Goal: Task Accomplishment & Management: Use online tool/utility

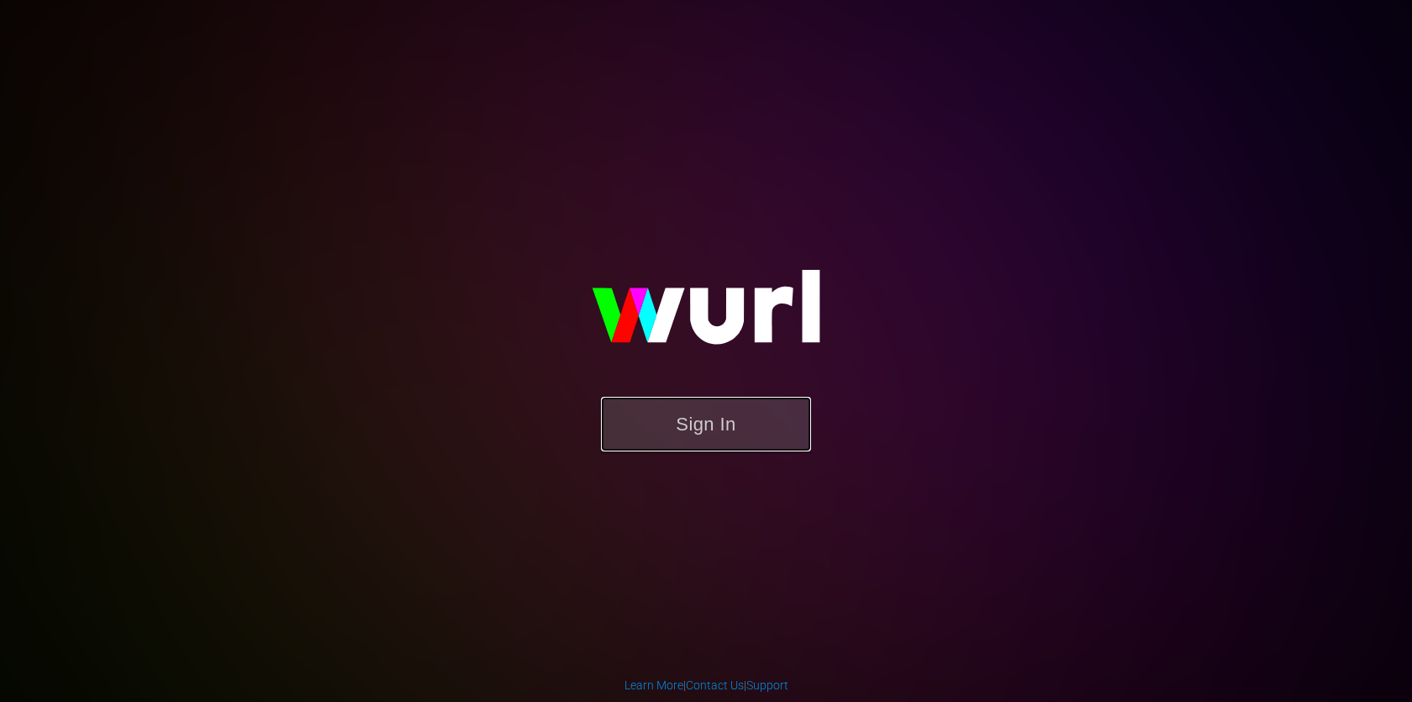
click at [771, 415] on button "Sign In" at bounding box center [706, 424] width 210 height 55
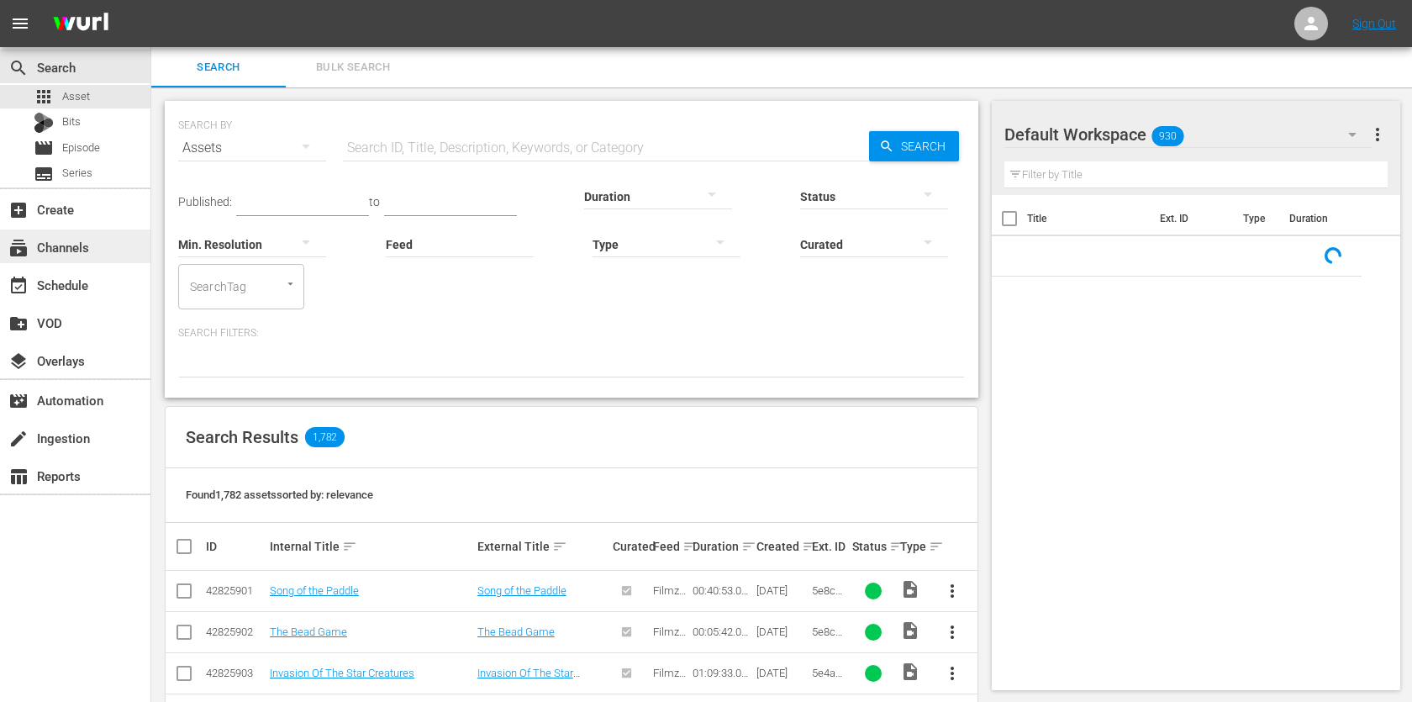
click at [89, 238] on div "subscriptions Channels" at bounding box center [47, 244] width 94 height 15
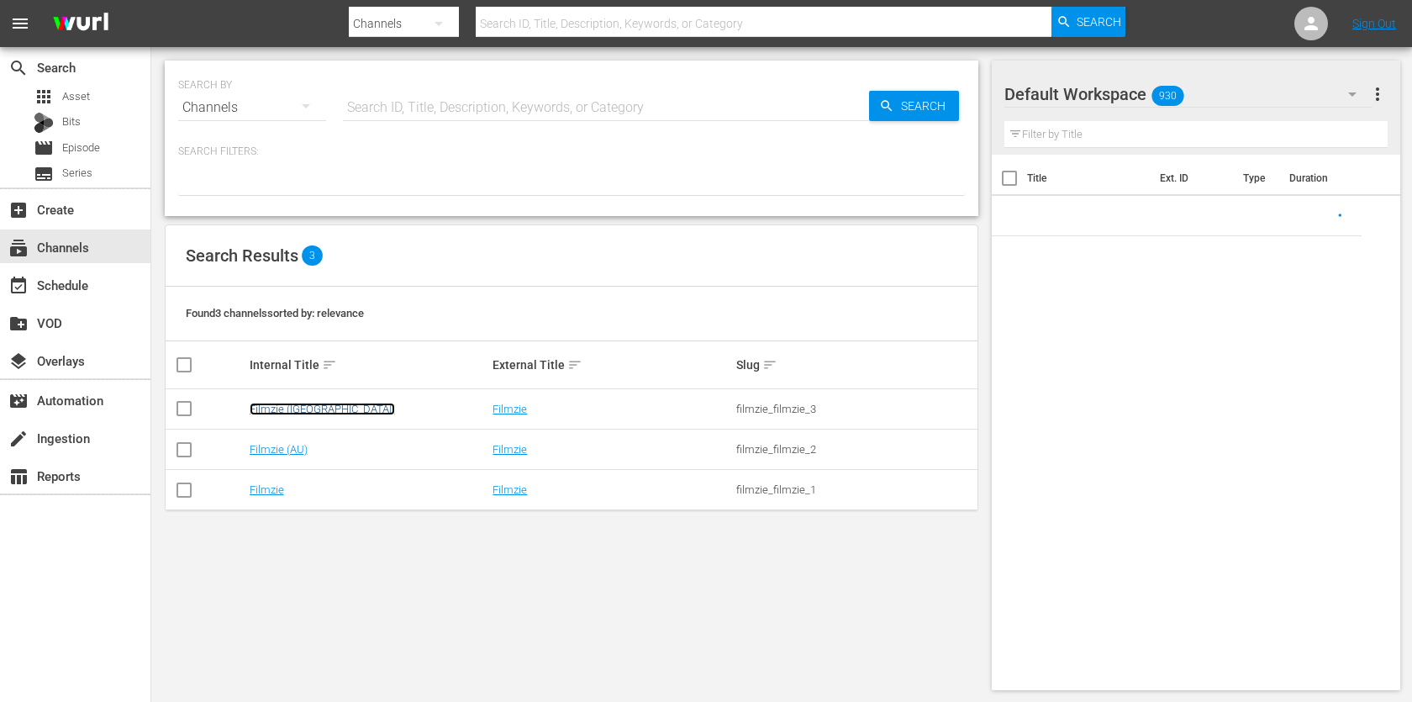
click at [274, 403] on link "Filmzie (US)" at bounding box center [322, 409] width 145 height 13
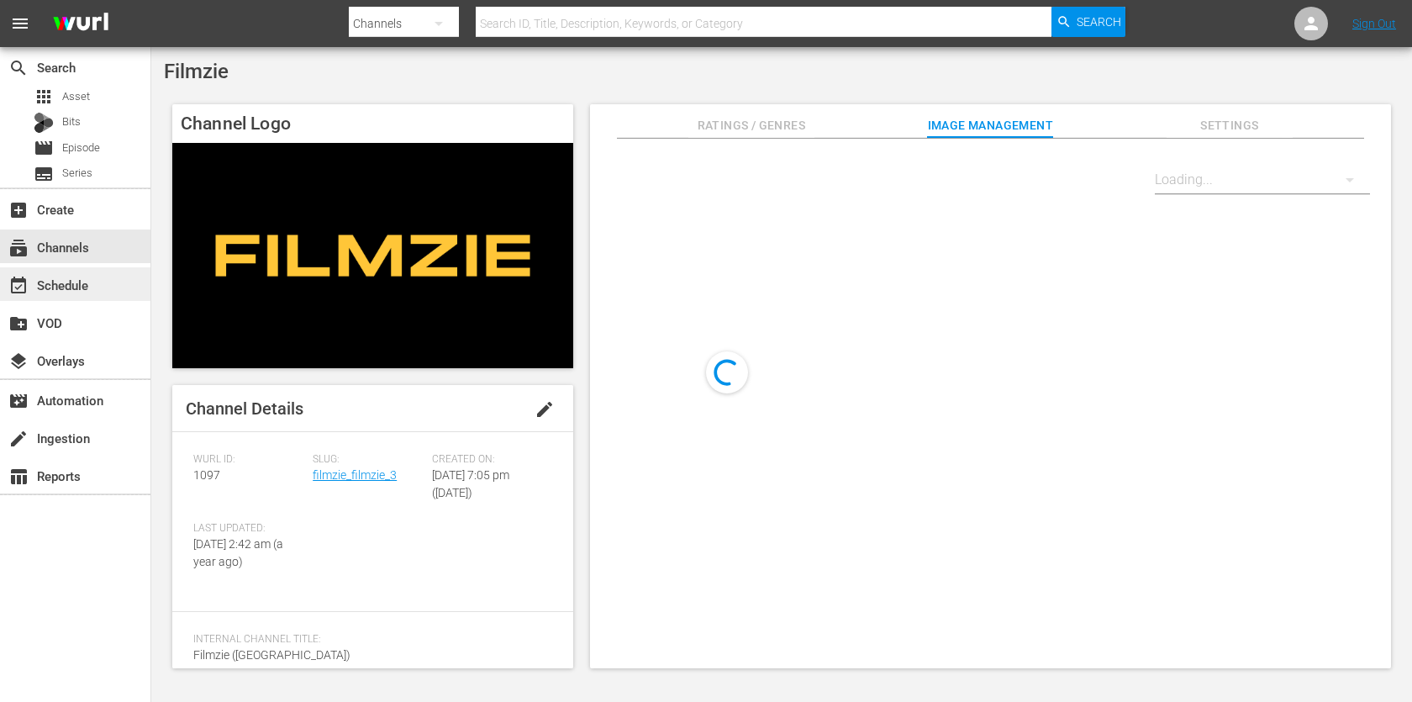
click at [82, 290] on div "event_available Schedule" at bounding box center [47, 282] width 94 height 15
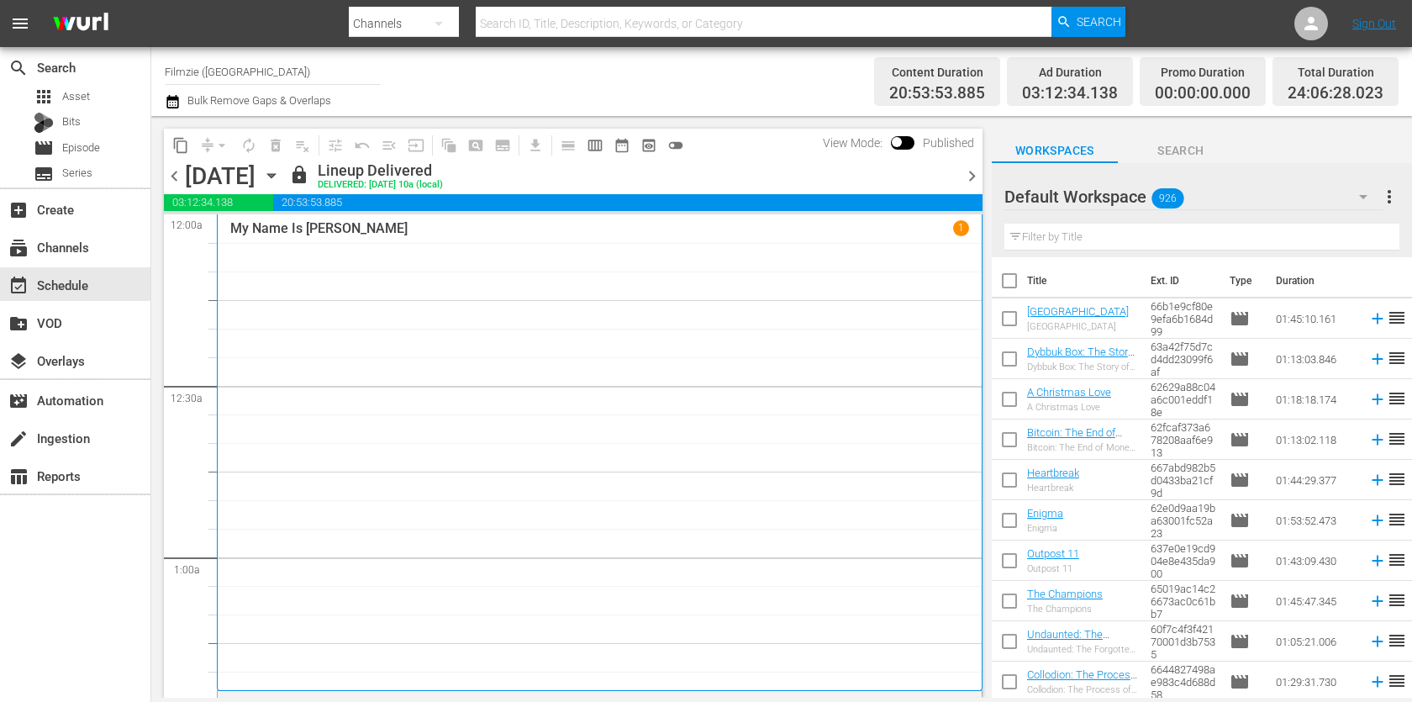
click at [169, 102] on icon "button" at bounding box center [172, 101] width 12 height 13
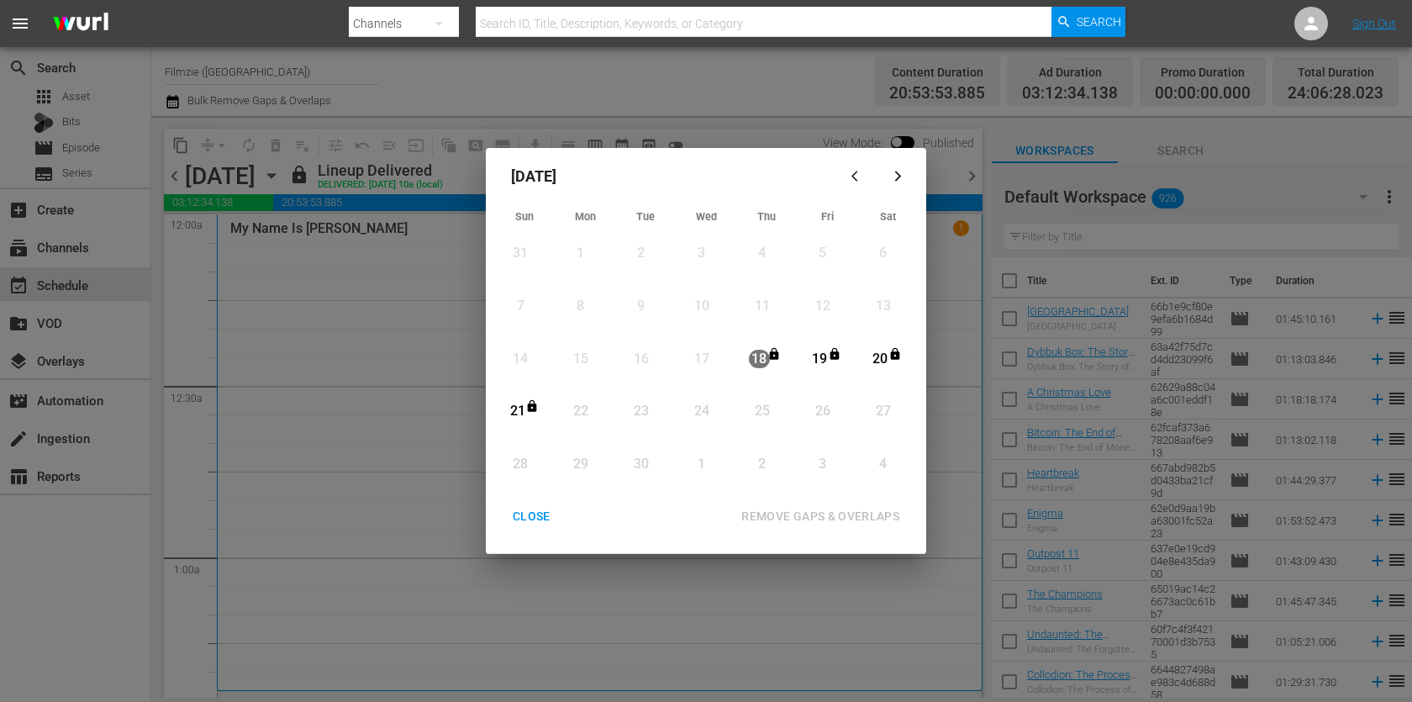
click at [542, 510] on div "CLOSE" at bounding box center [531, 516] width 65 height 21
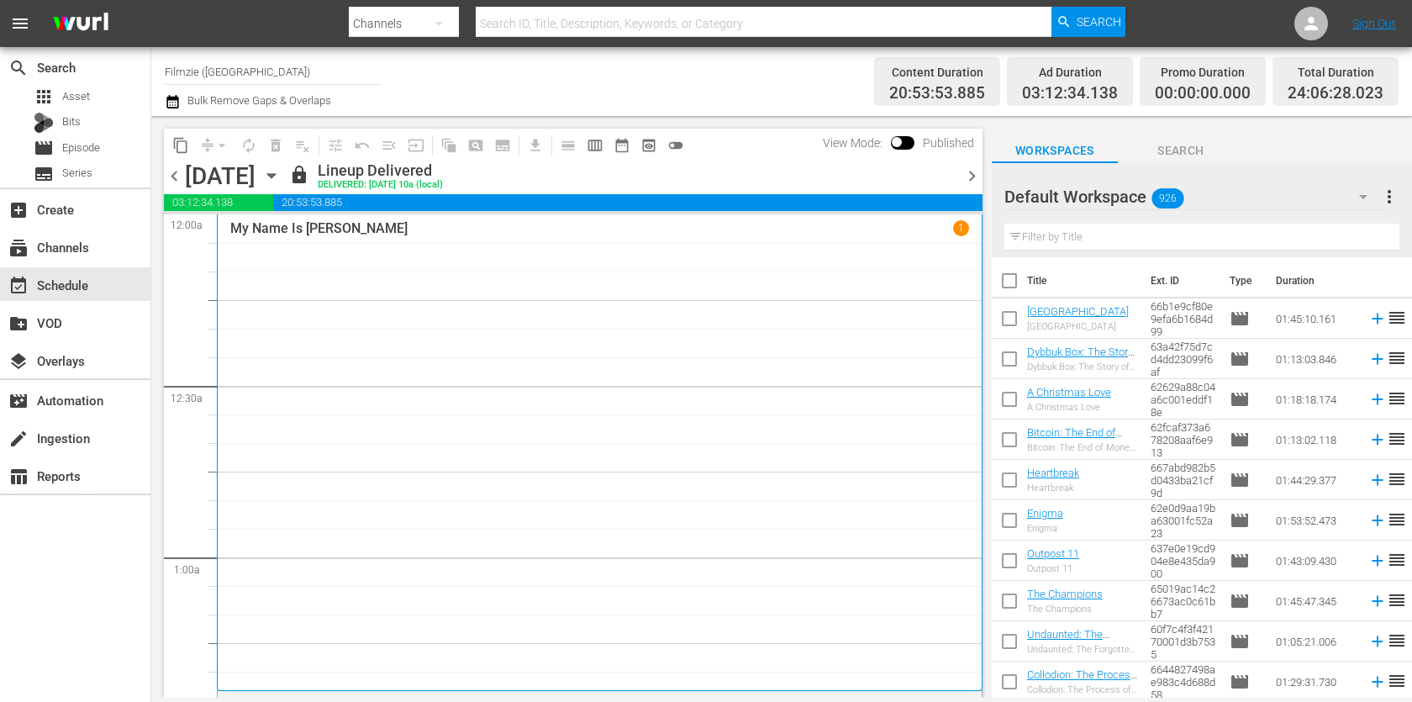
click at [275, 175] on icon "button" at bounding box center [271, 176] width 8 height 4
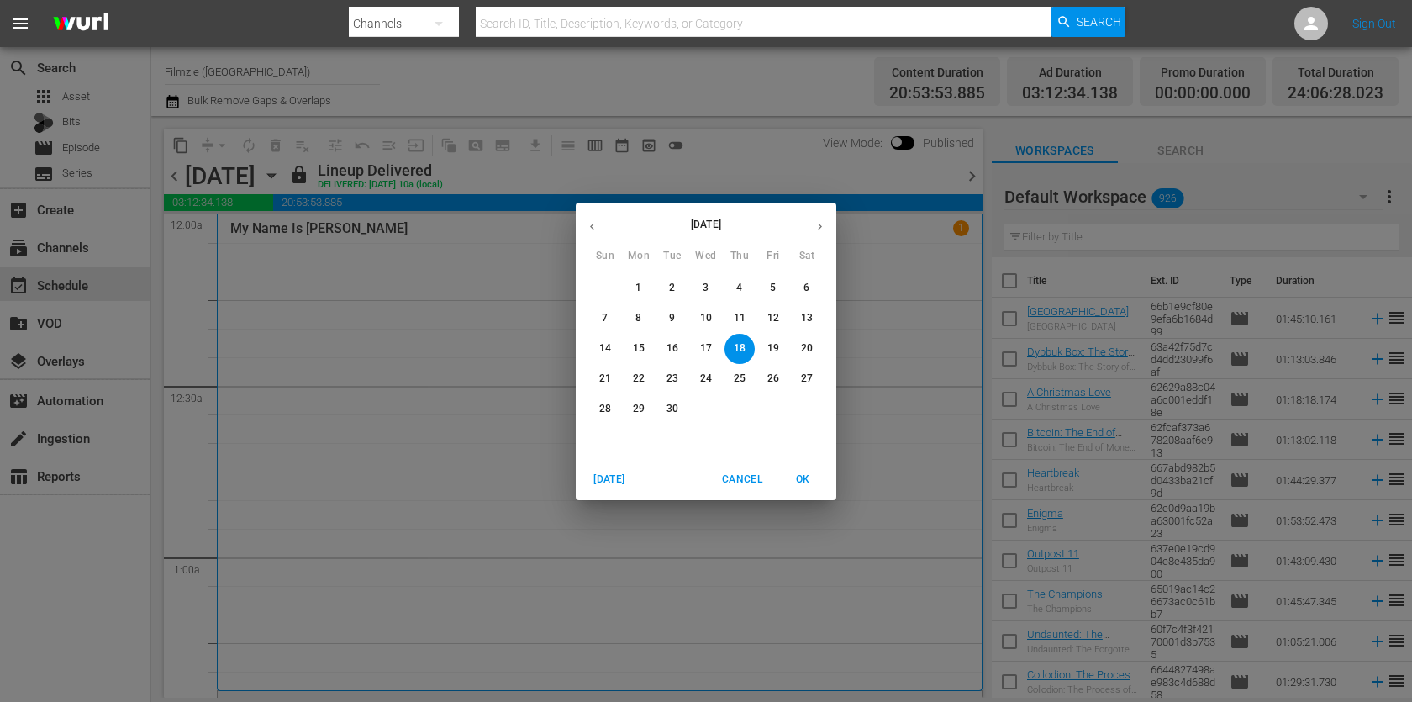
click at [640, 374] on p "22" at bounding box center [639, 379] width 12 height 14
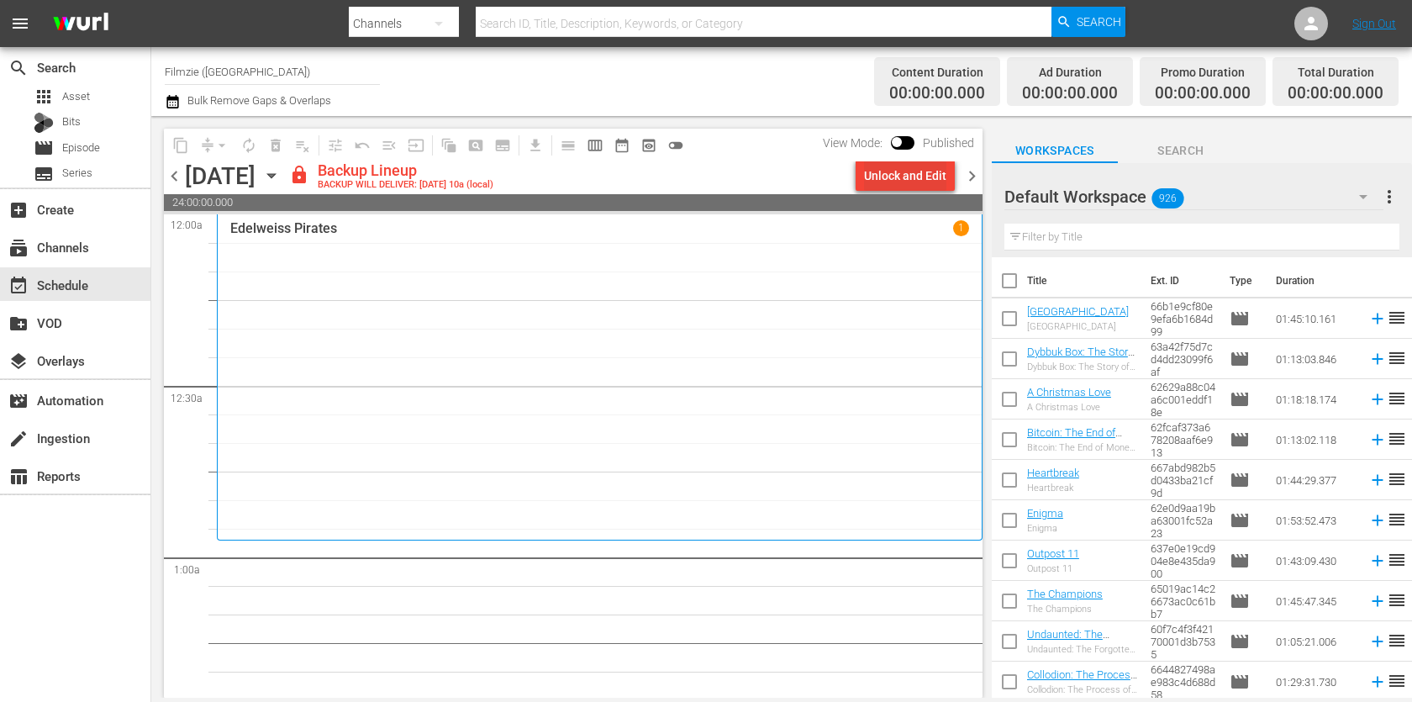
click at [903, 177] on div "Unlock and Edit" at bounding box center [905, 176] width 82 height 30
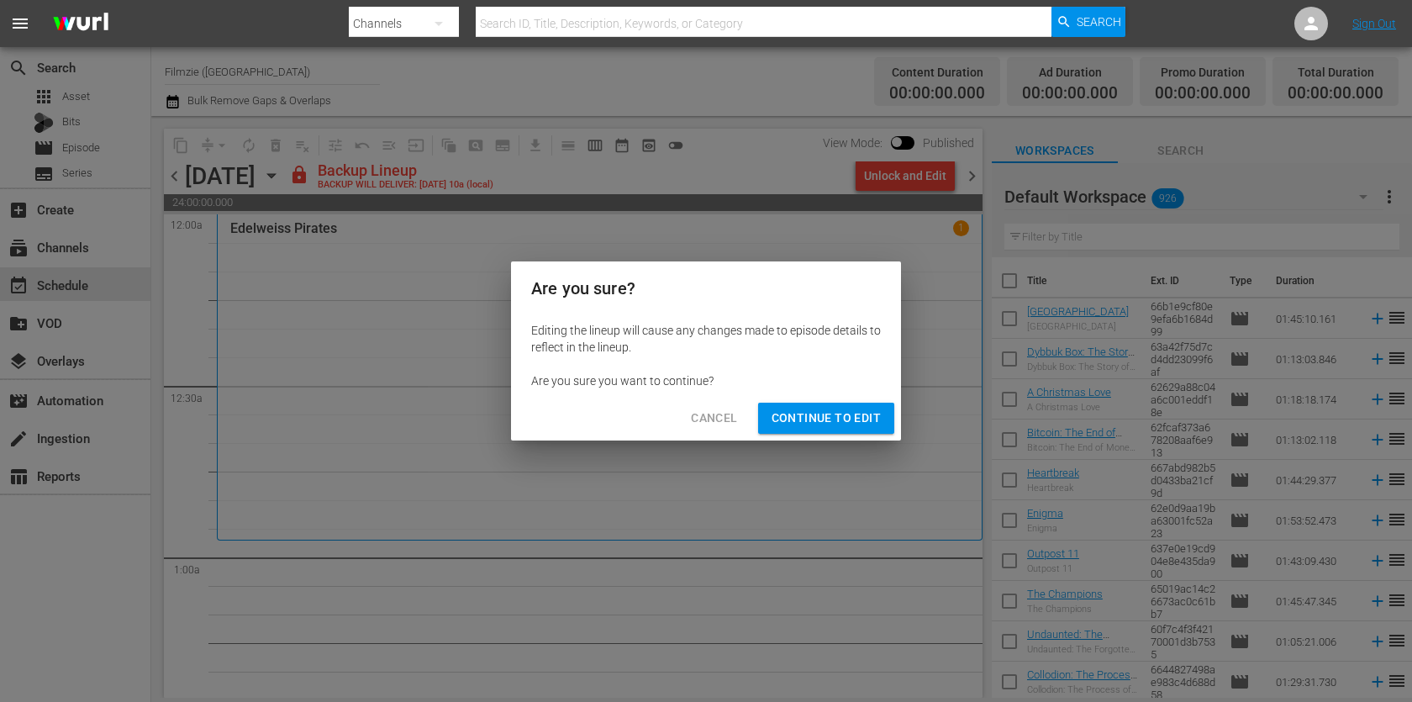
click at [822, 421] on span "Continue to Edit" at bounding box center [826, 418] width 109 height 21
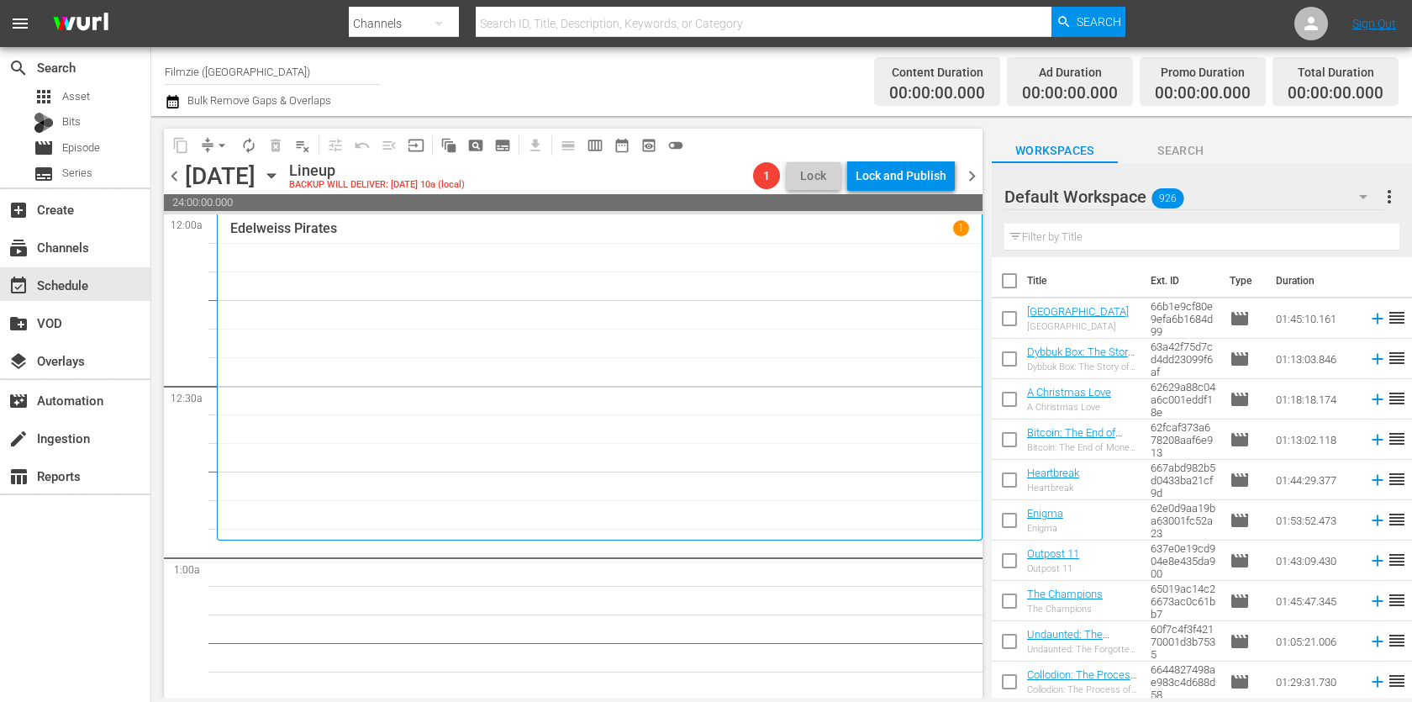
click at [1044, 224] on input "text" at bounding box center [1202, 237] width 395 height 27
paste input "The Badger Game"
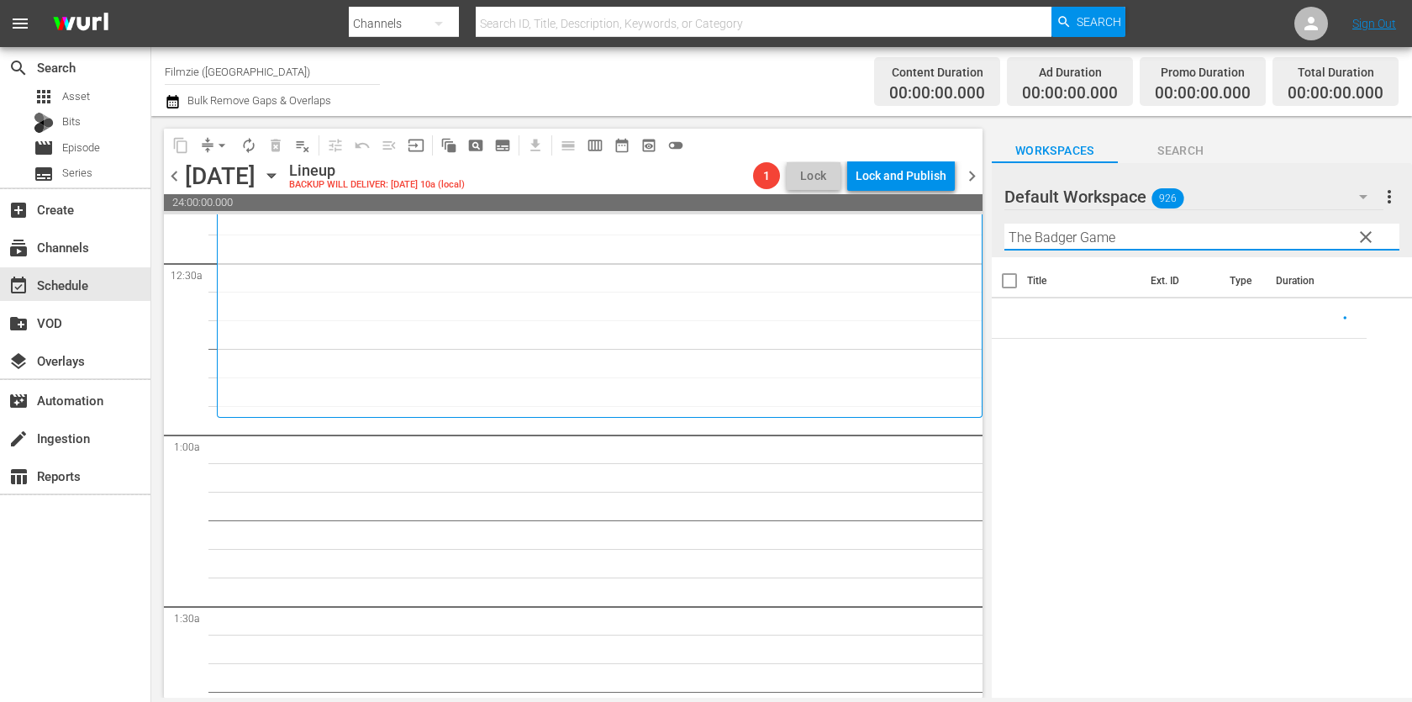
scroll to position [135, 0]
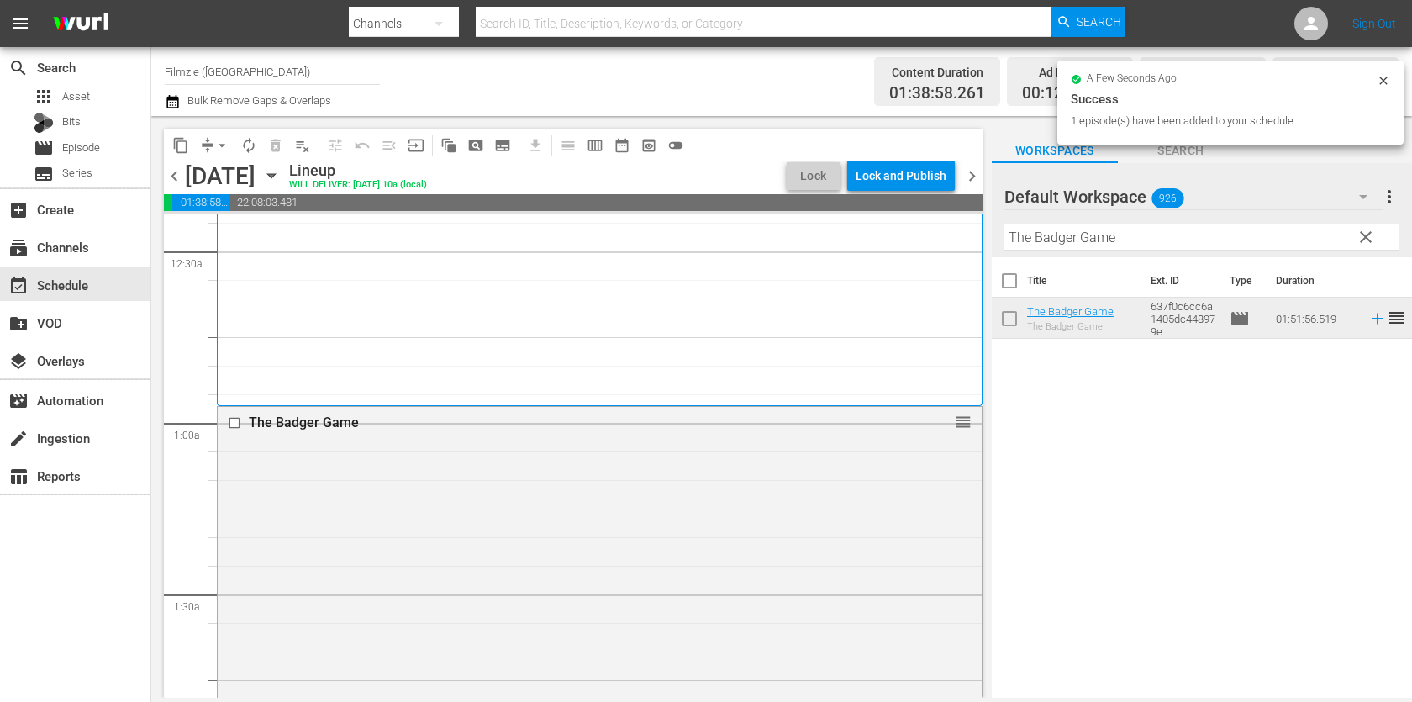
click at [1177, 228] on input "The Badger Game" at bounding box center [1202, 237] width 395 height 27
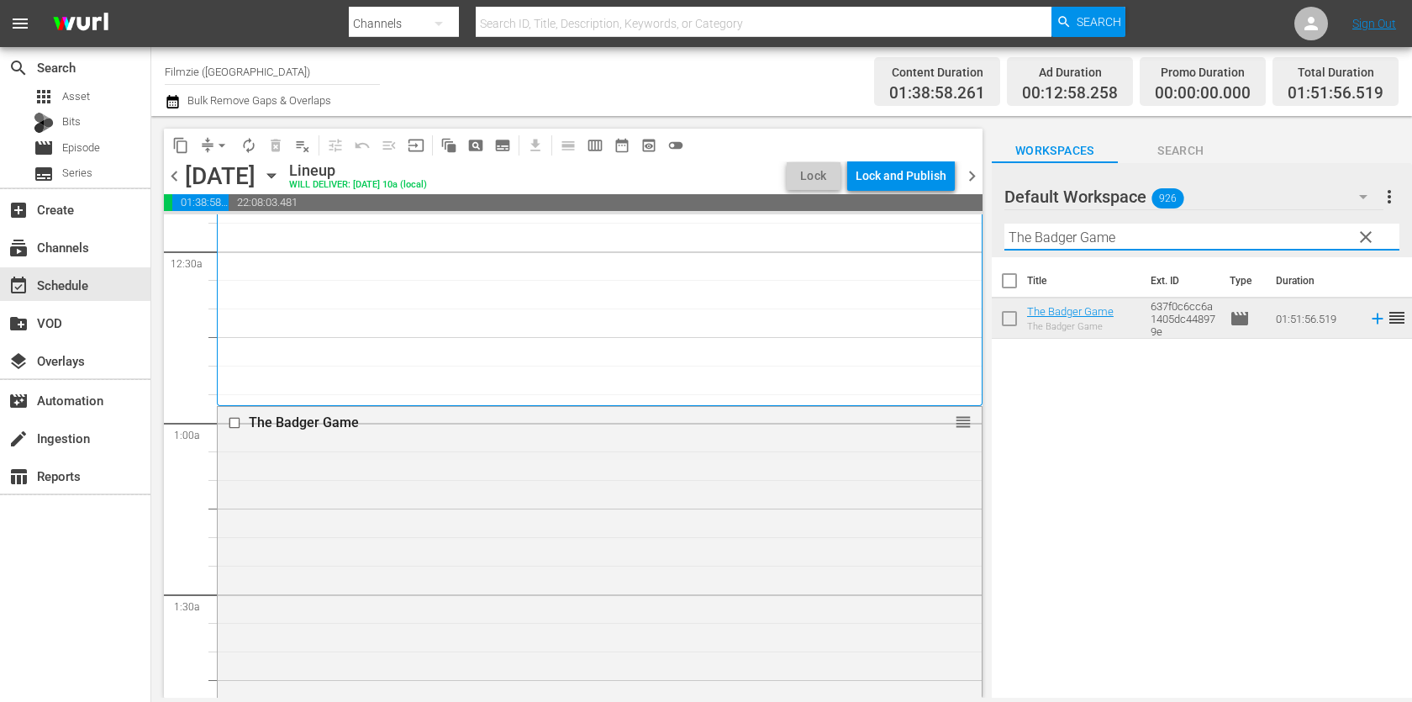
paste input "Nine Nights"
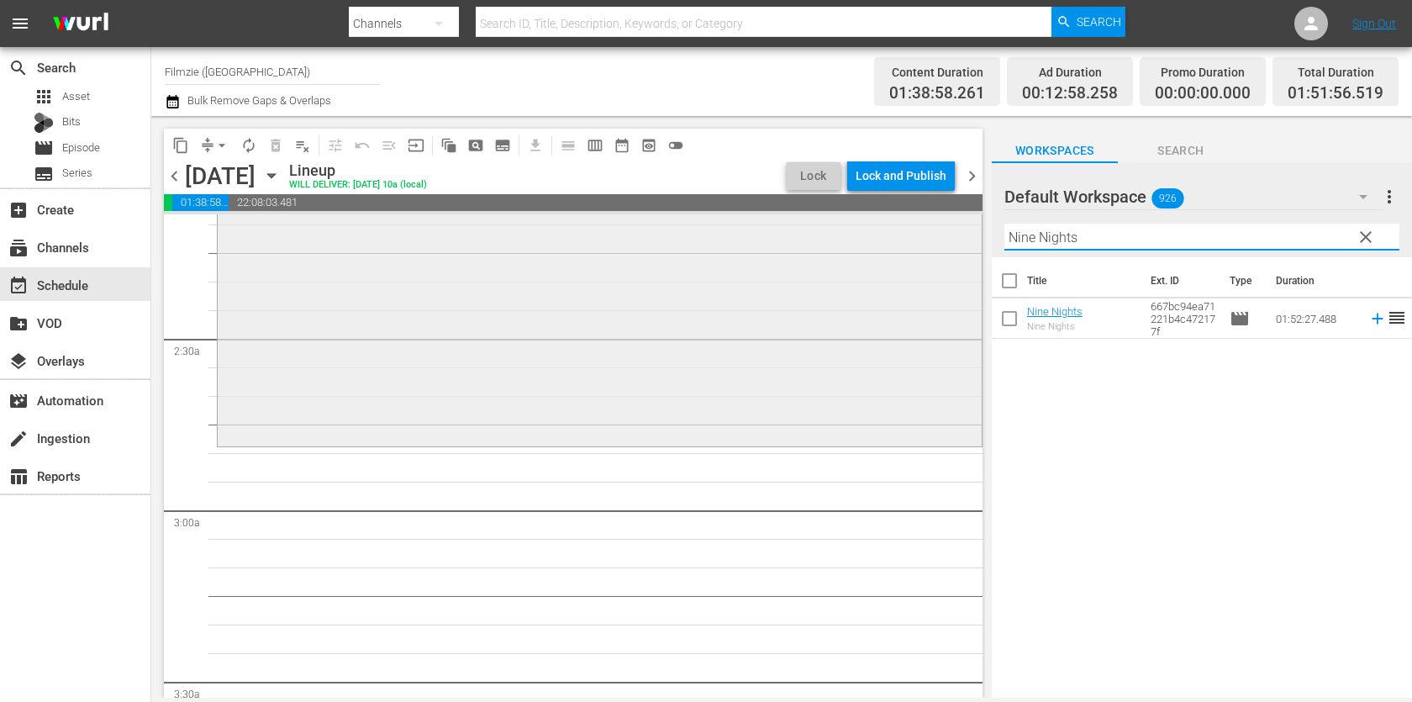
scroll to position [753, 0]
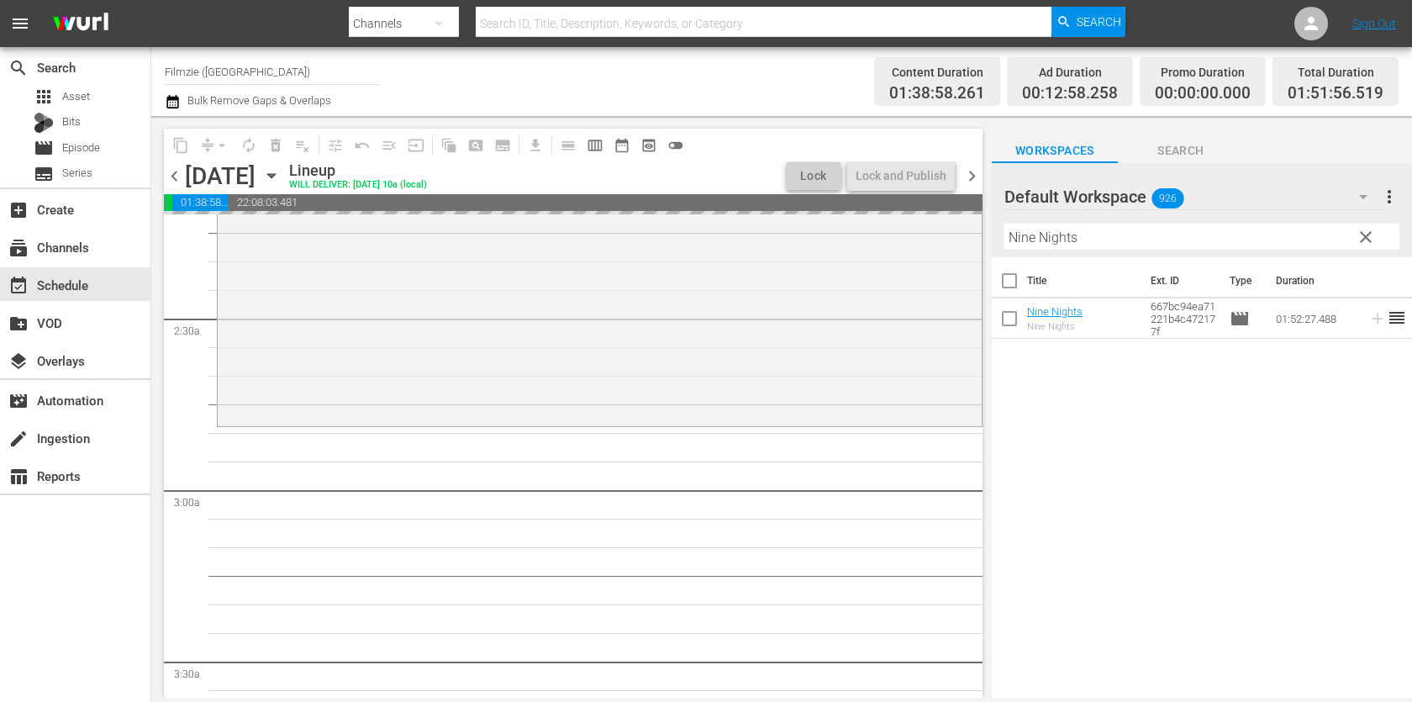
drag, startPoint x: 1064, startPoint y: 310, endPoint x: 1069, endPoint y: 38, distance: 272.5
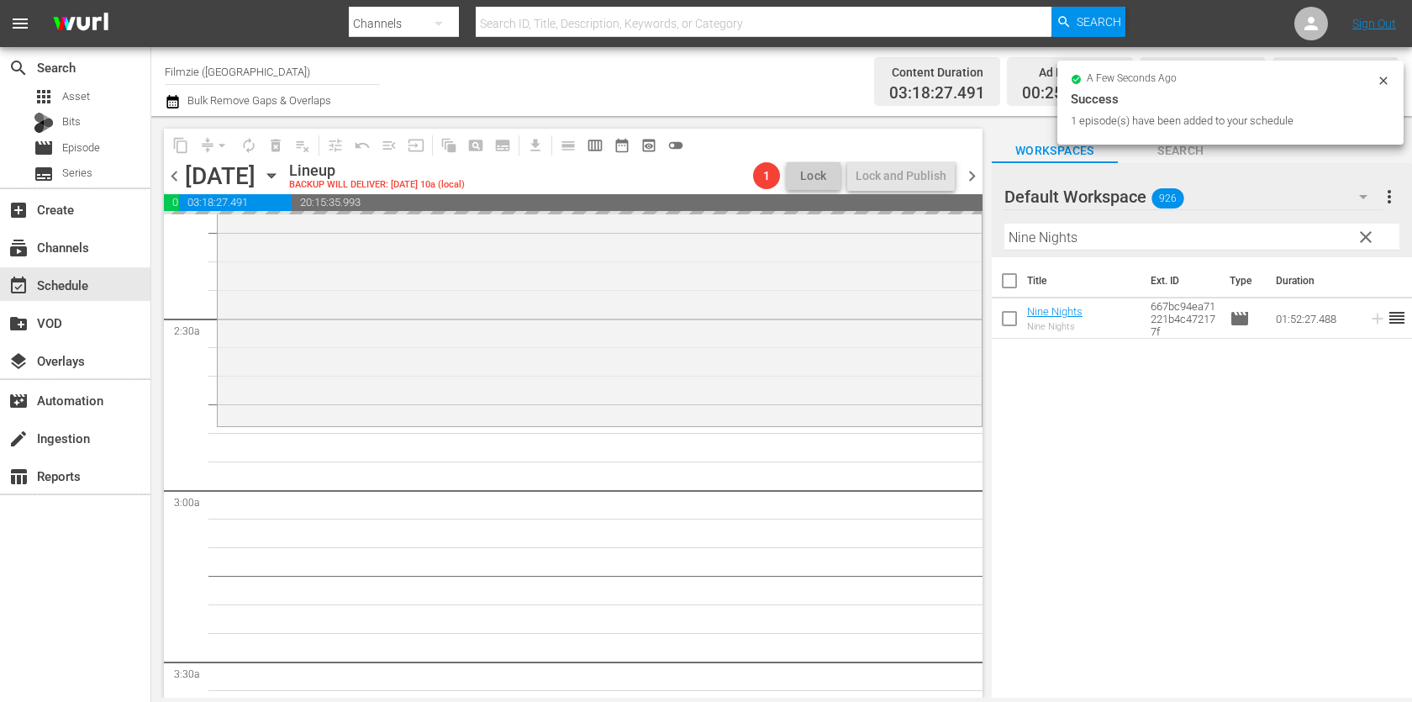
click at [1180, 226] on input "Nine Nights" at bounding box center [1202, 237] width 395 height 27
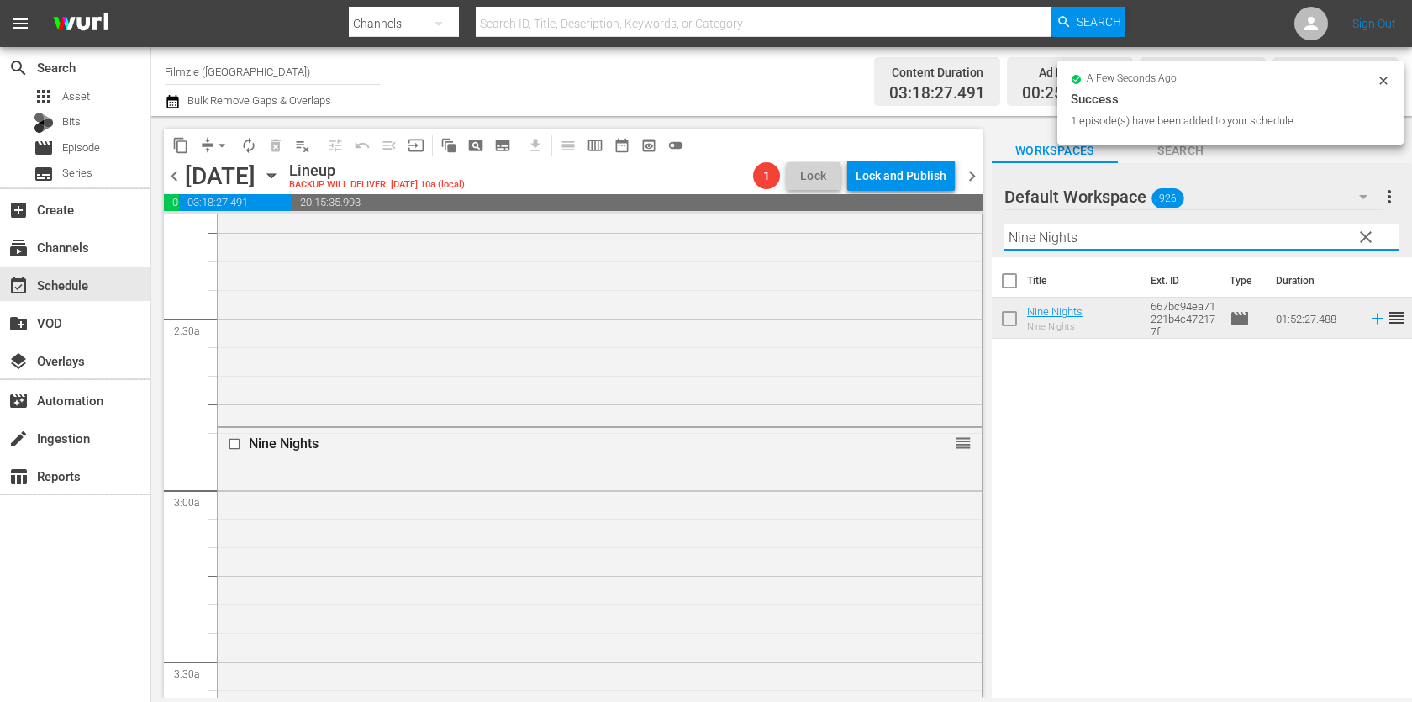
click at [1180, 226] on input "Nine Nights" at bounding box center [1202, 237] width 395 height 27
paste input "Ashens and the Polybius Heist"
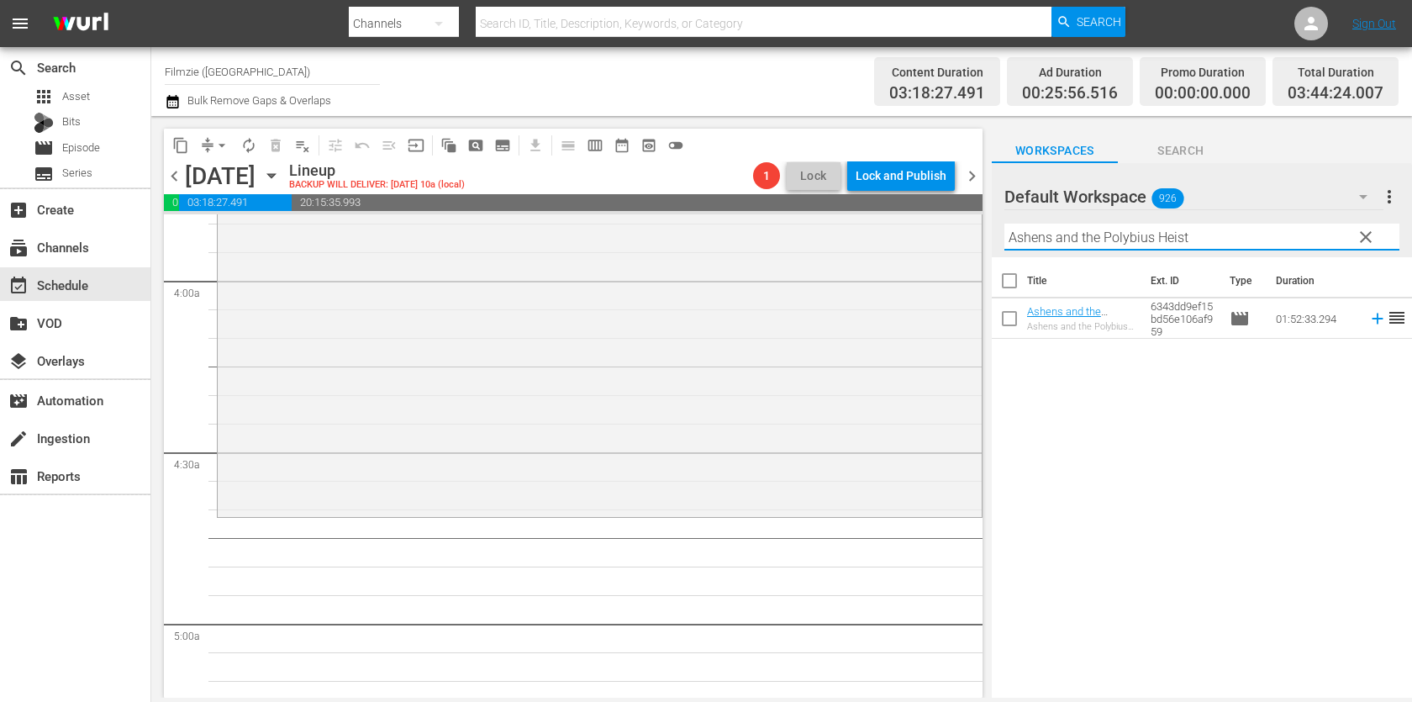
scroll to position [1317, 0]
click at [1252, 249] on hr at bounding box center [1202, 250] width 395 height 2
click at [1248, 235] on input "Ashens and the Polybius Heist" at bounding box center [1202, 237] width 395 height 27
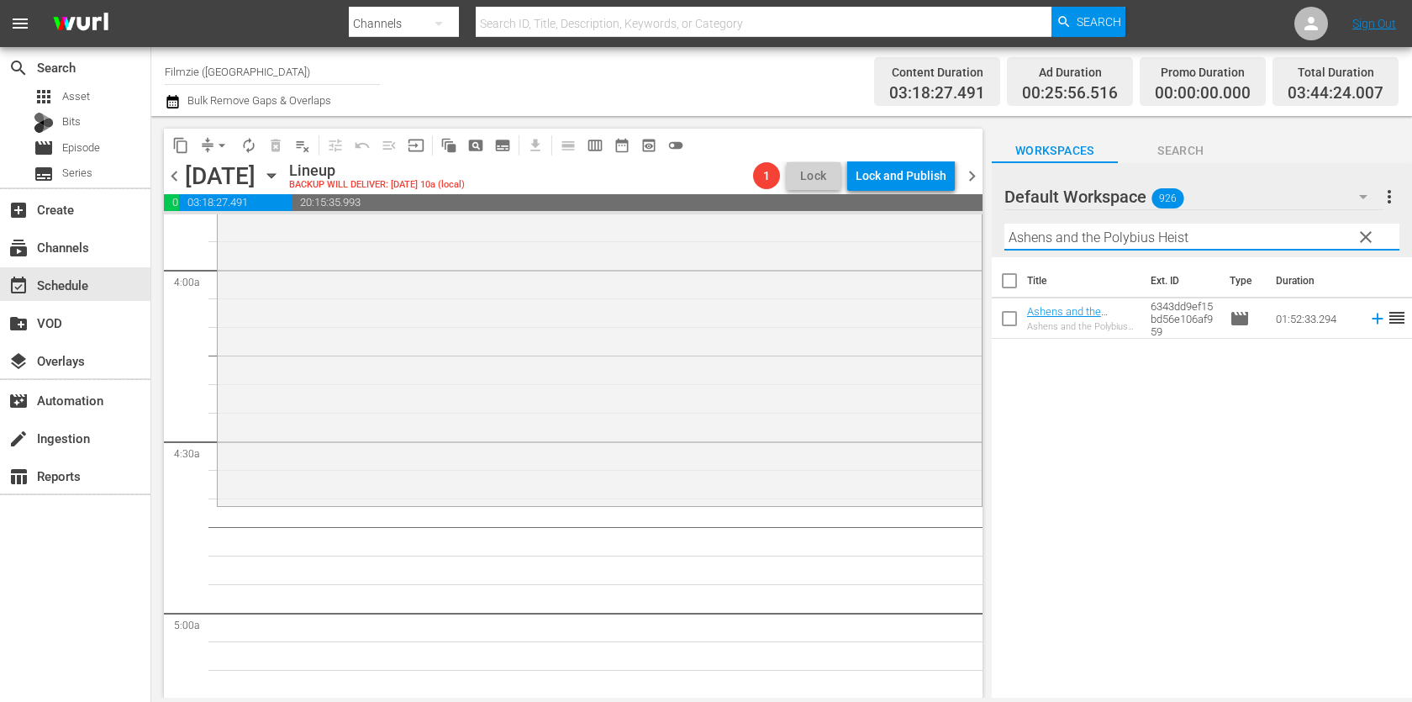
paste input "Hot [PERSON_NAME]'s the Movie"
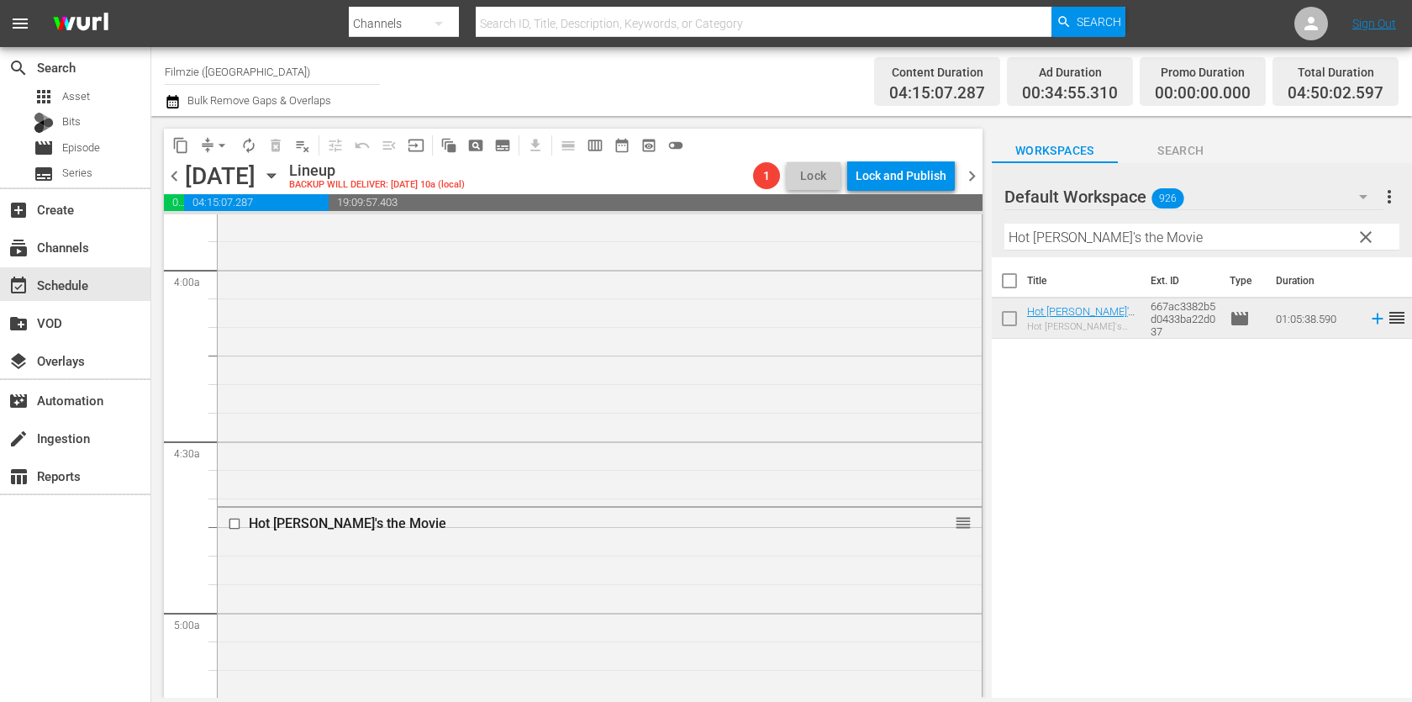
click at [1185, 234] on input "Hot [PERSON_NAME]'s the Movie" at bounding box center [1202, 237] width 395 height 27
paste input "THE DEVIL AT YOUR HEELS"
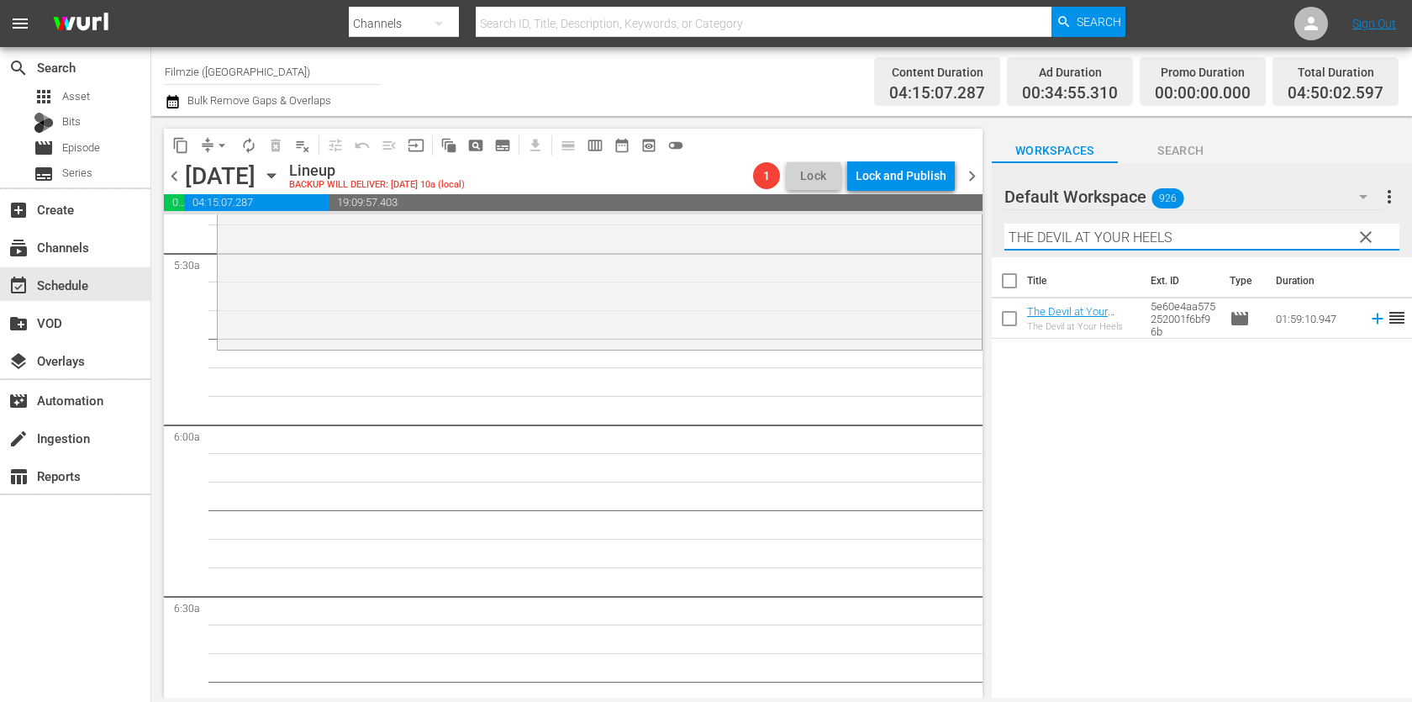
scroll to position [1799, 0]
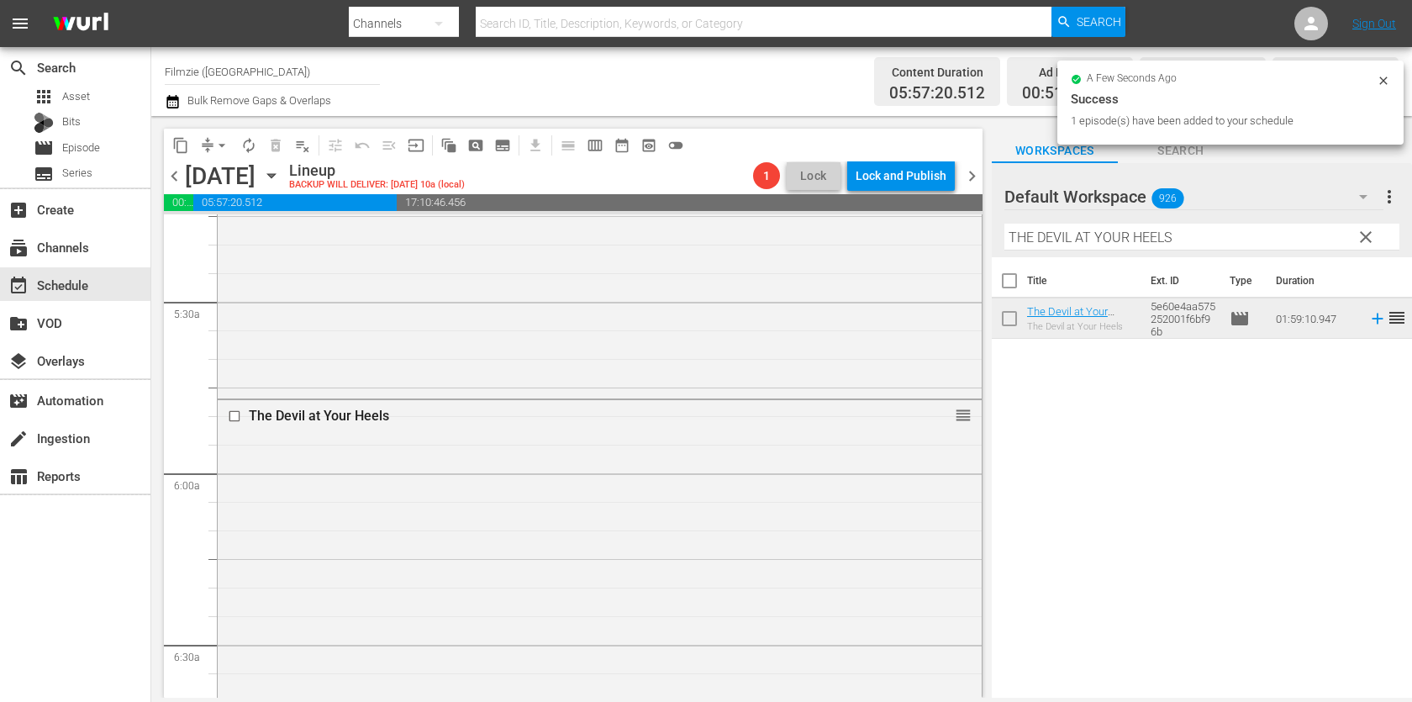
click at [1184, 260] on th "Ext. ID" at bounding box center [1180, 280] width 79 height 47
click at [1221, 227] on input "THE DEVIL AT YOUR HEELS" at bounding box center [1202, 237] width 395 height 27
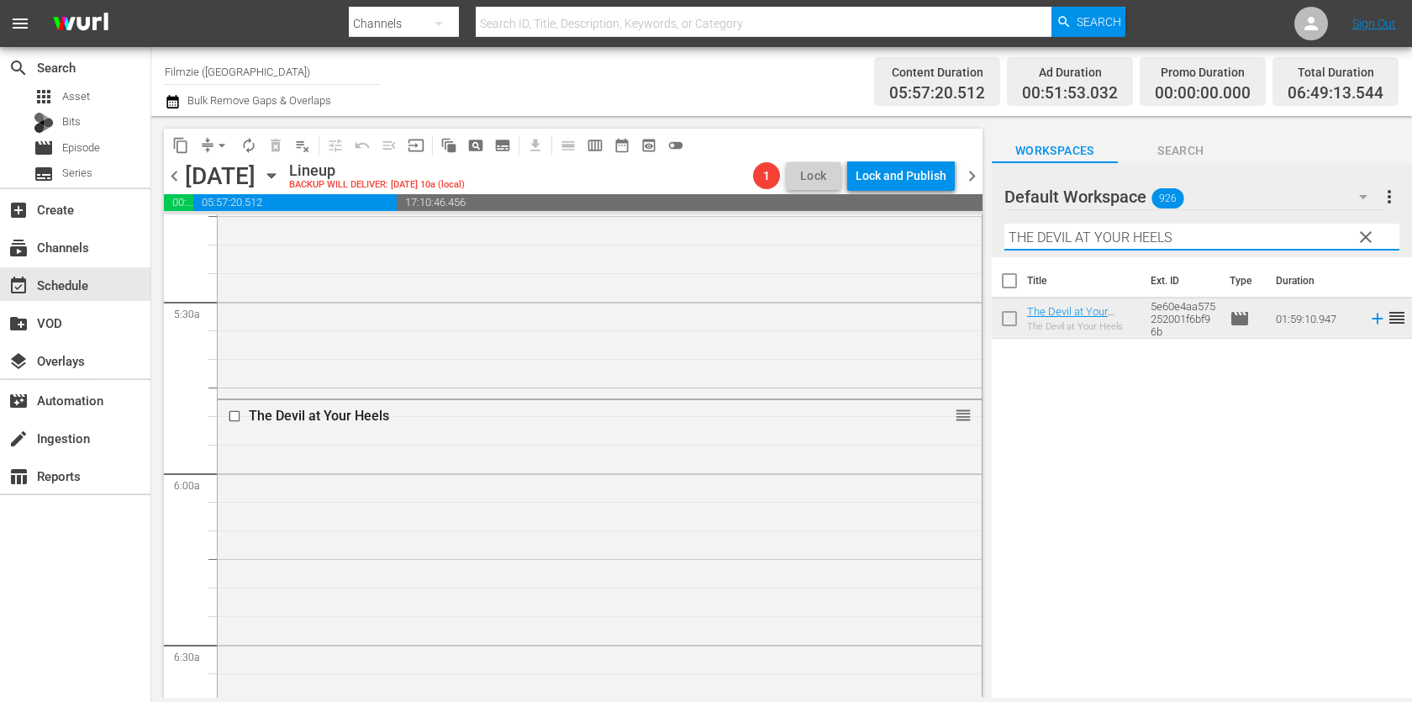
paste input "ROCKS AT WHISKEY TRENCH"
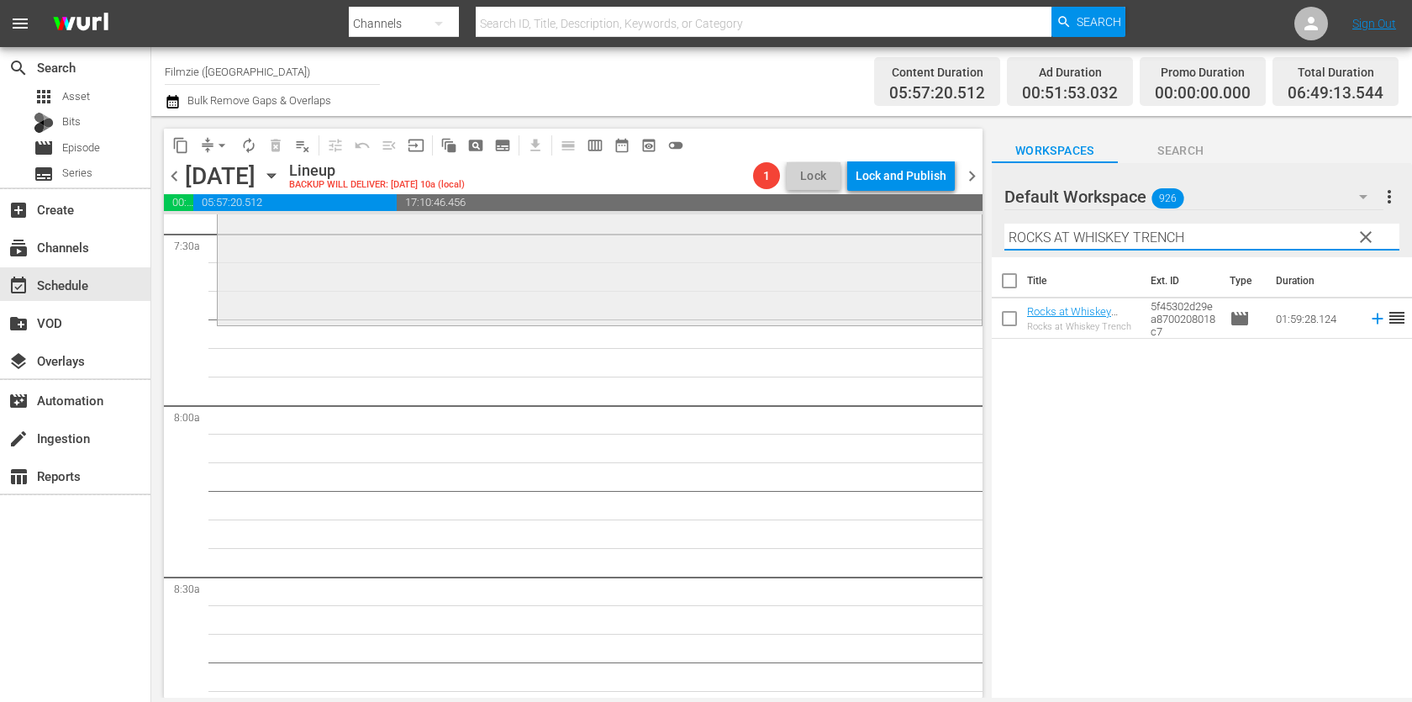
scroll to position [2546, 0]
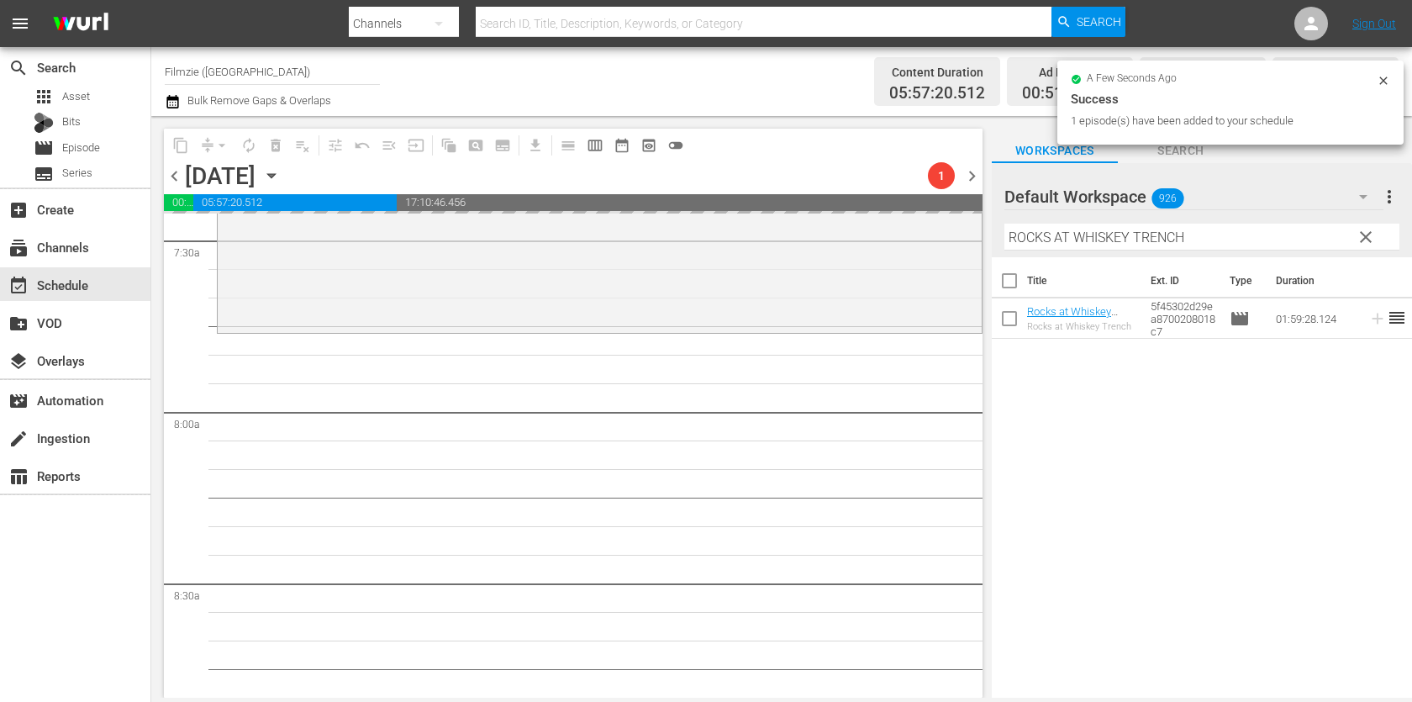
drag, startPoint x: 1085, startPoint y: 316, endPoint x: 988, endPoint y: 1, distance: 330.0
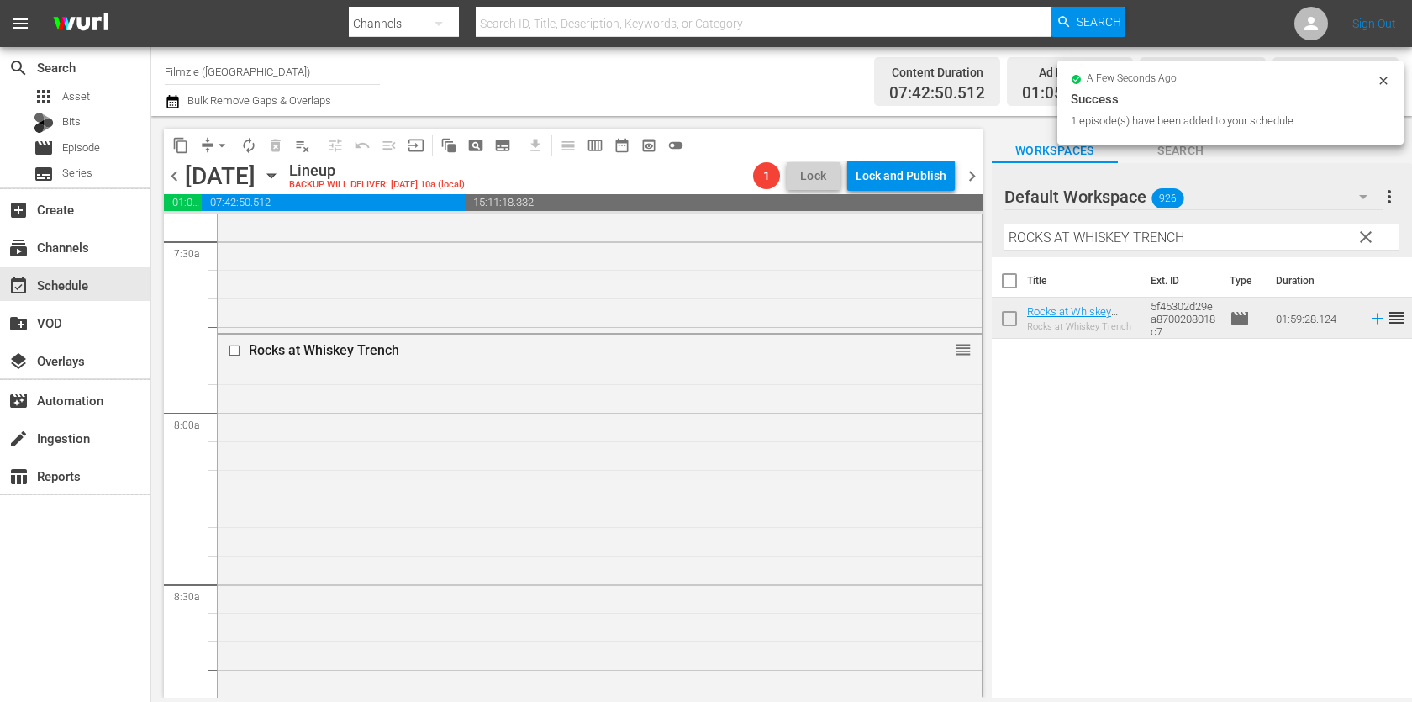
click at [1150, 229] on input "ROCKS AT WHISKEY TRENCH" at bounding box center [1202, 237] width 395 height 27
paste input "The Whole Gritty City"
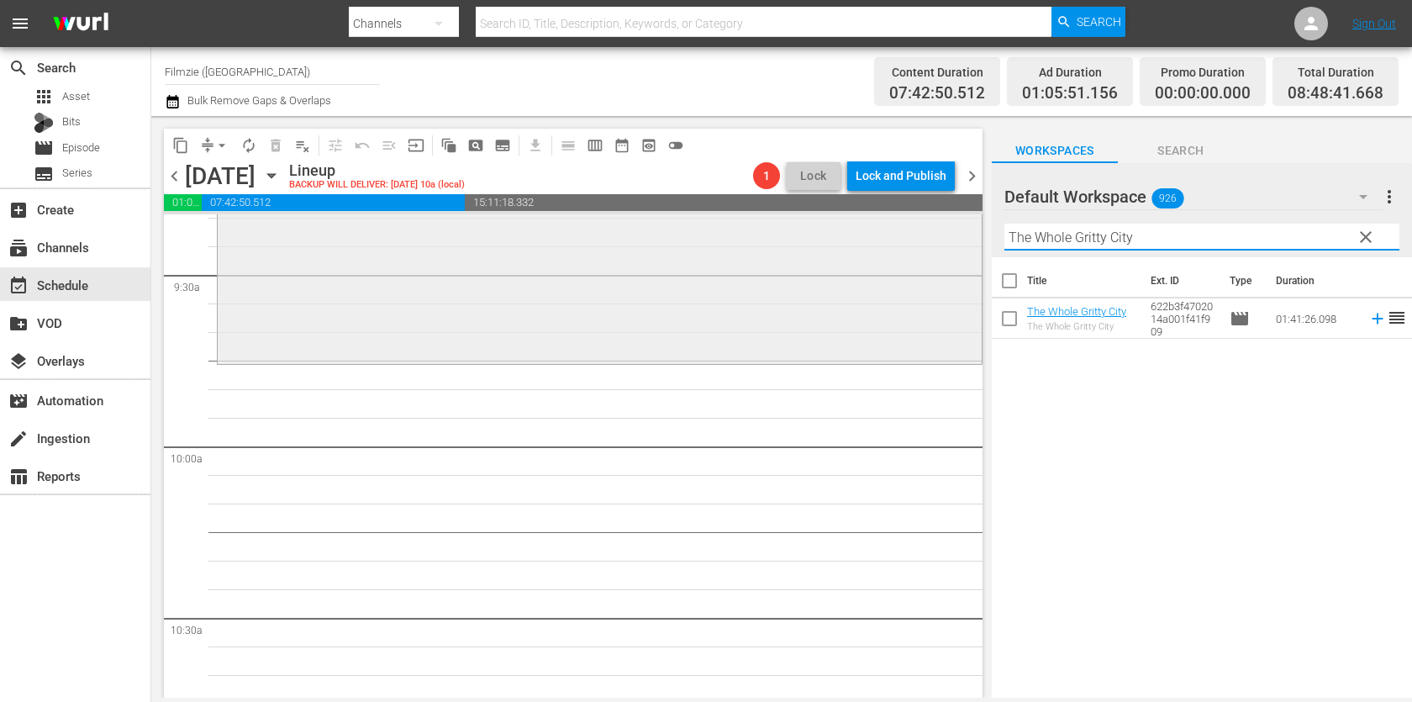
scroll to position [3205, 0]
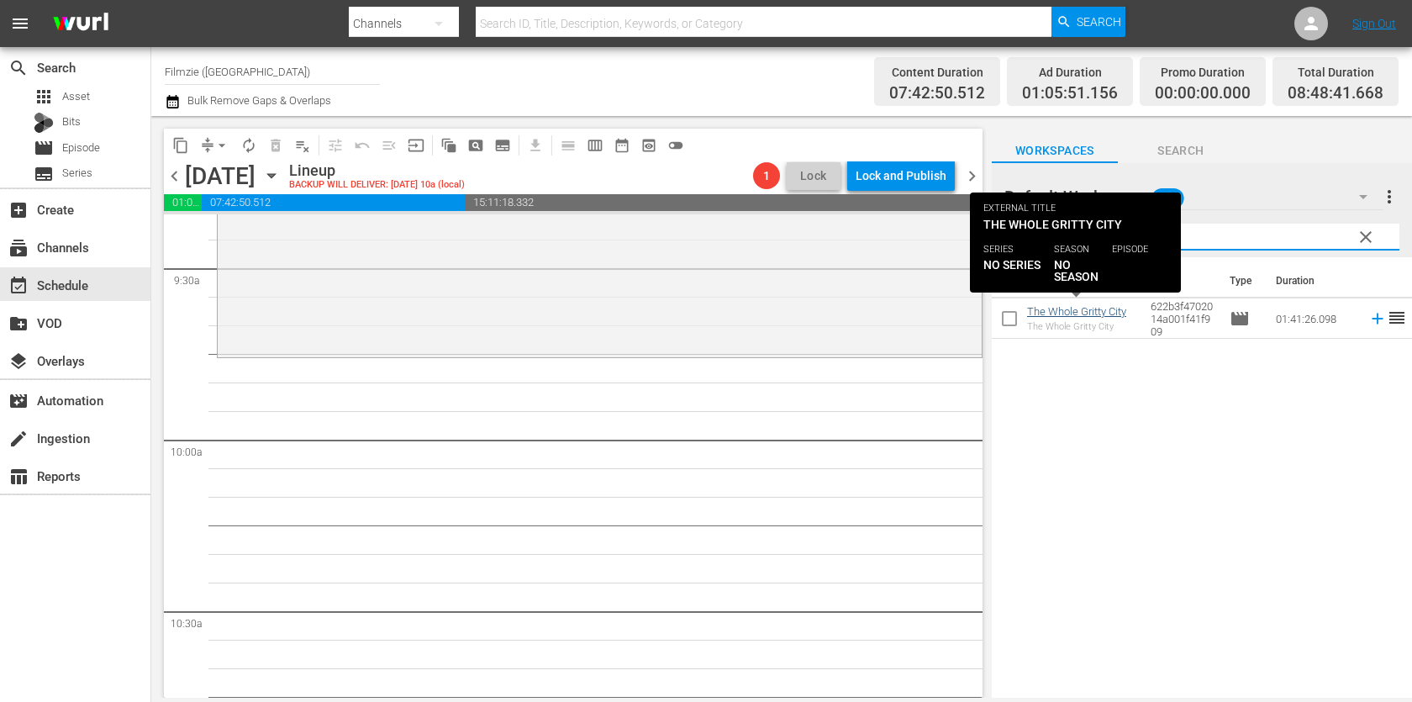
type input "The Whole Gritty City"
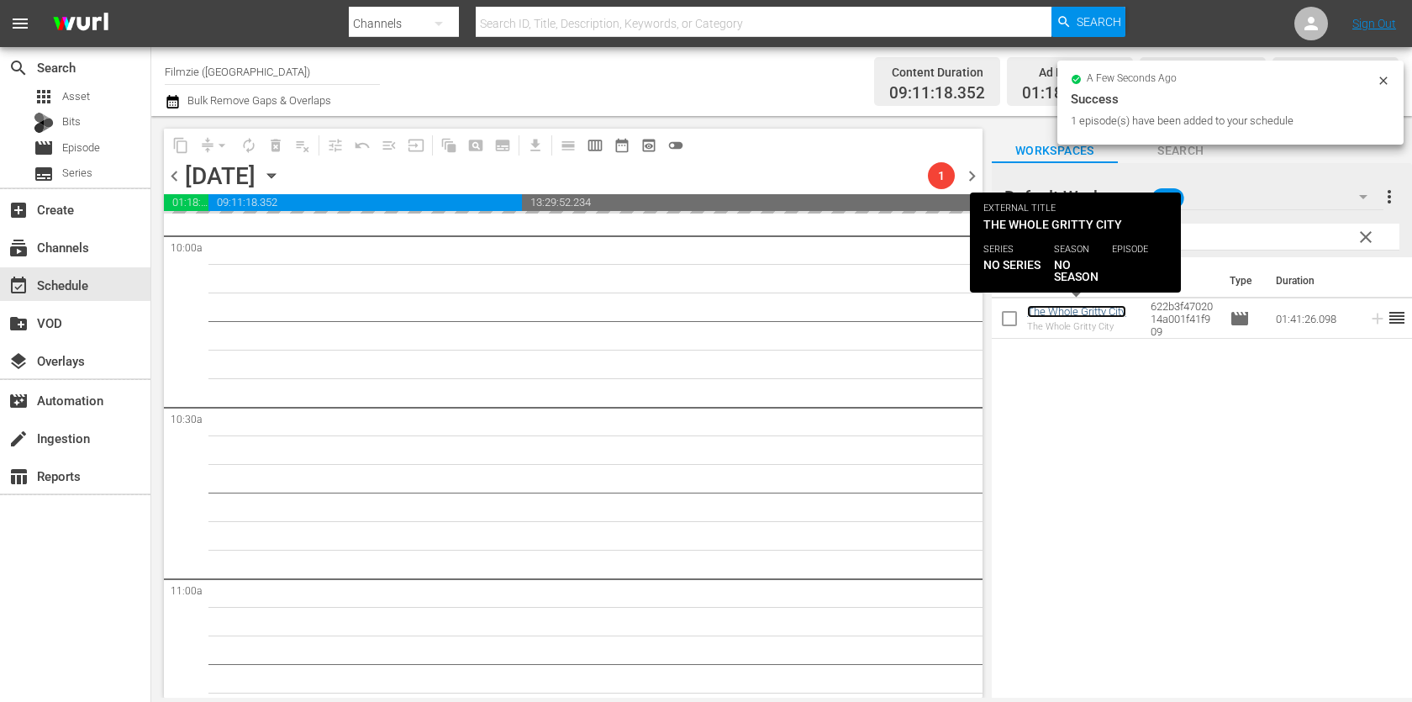
scroll to position [3519, 0]
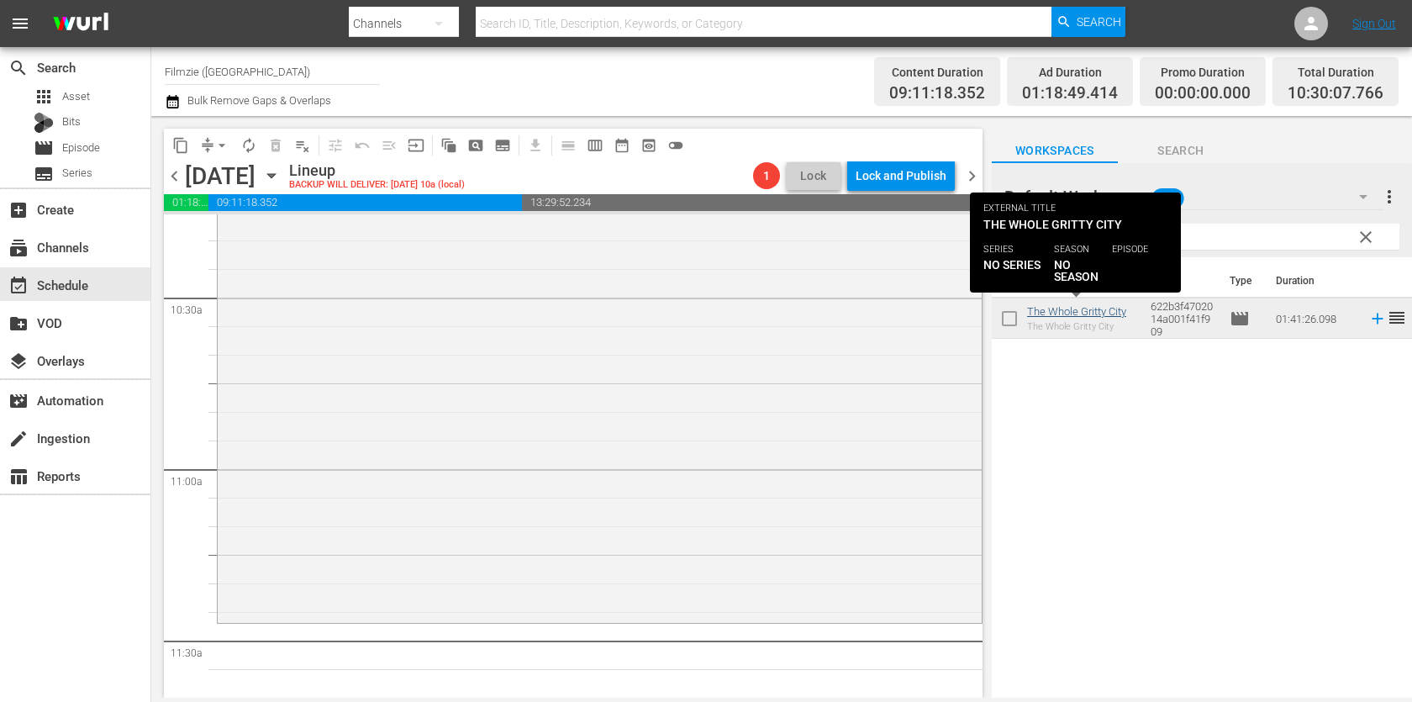
click at [878, 374] on div "The Whole Gritty City reorder" at bounding box center [600, 332] width 764 height 575
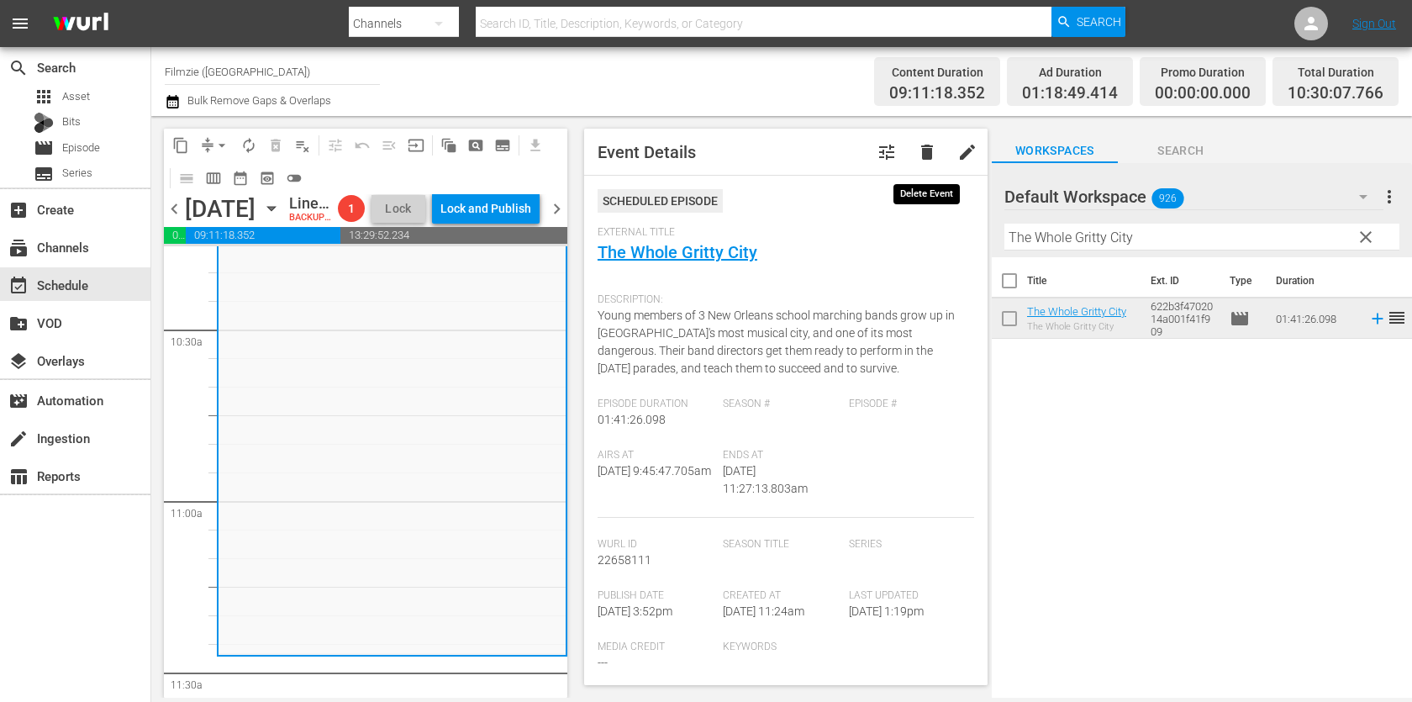
click at [924, 155] on span "delete" at bounding box center [927, 152] width 20 height 20
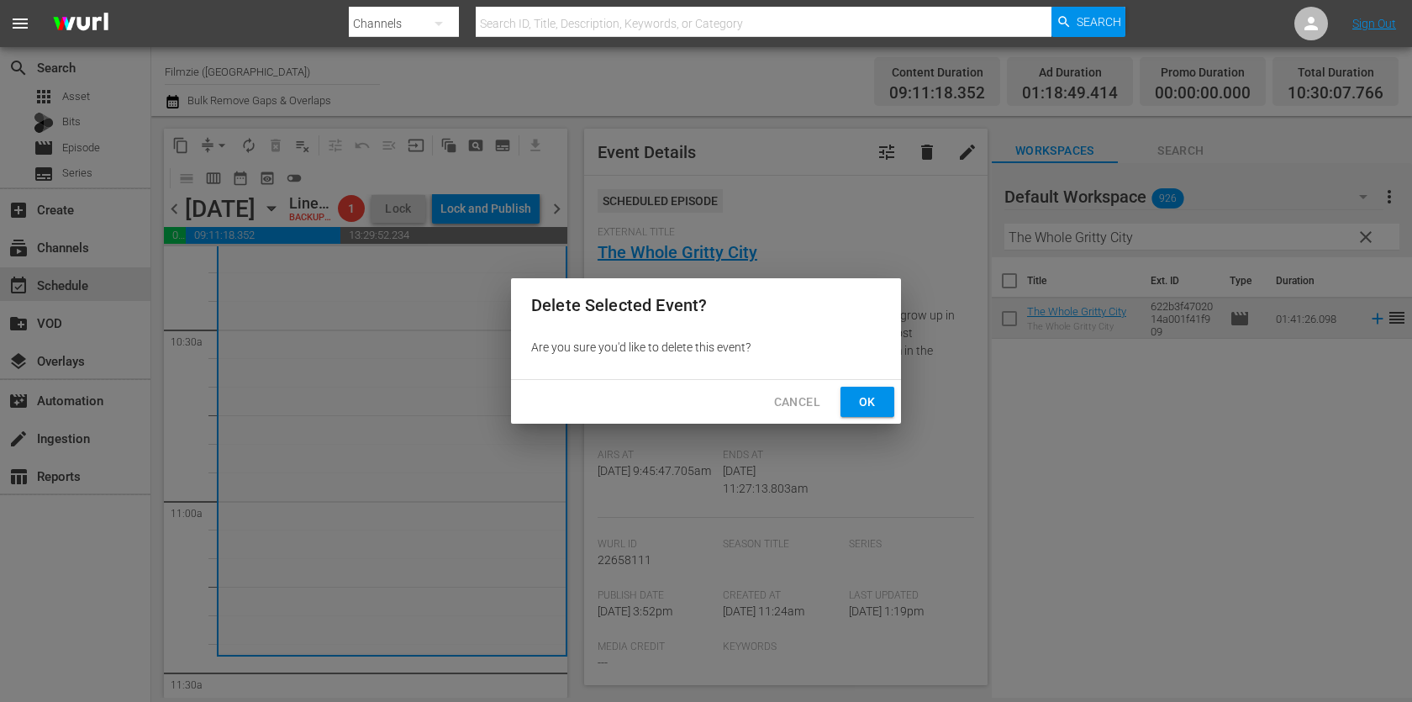
click at [869, 393] on span "Ok" at bounding box center [867, 402] width 27 height 21
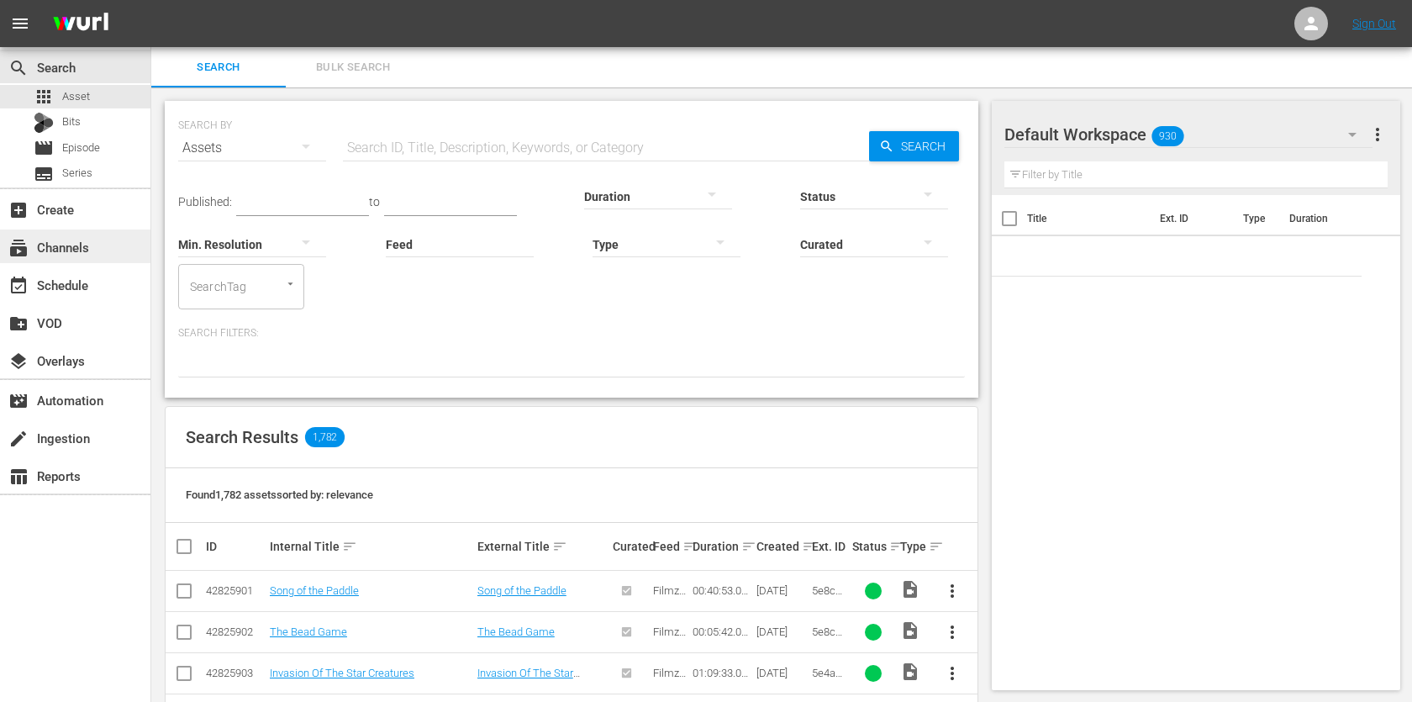
click at [66, 238] on div "subscriptions Channels" at bounding box center [47, 244] width 94 height 15
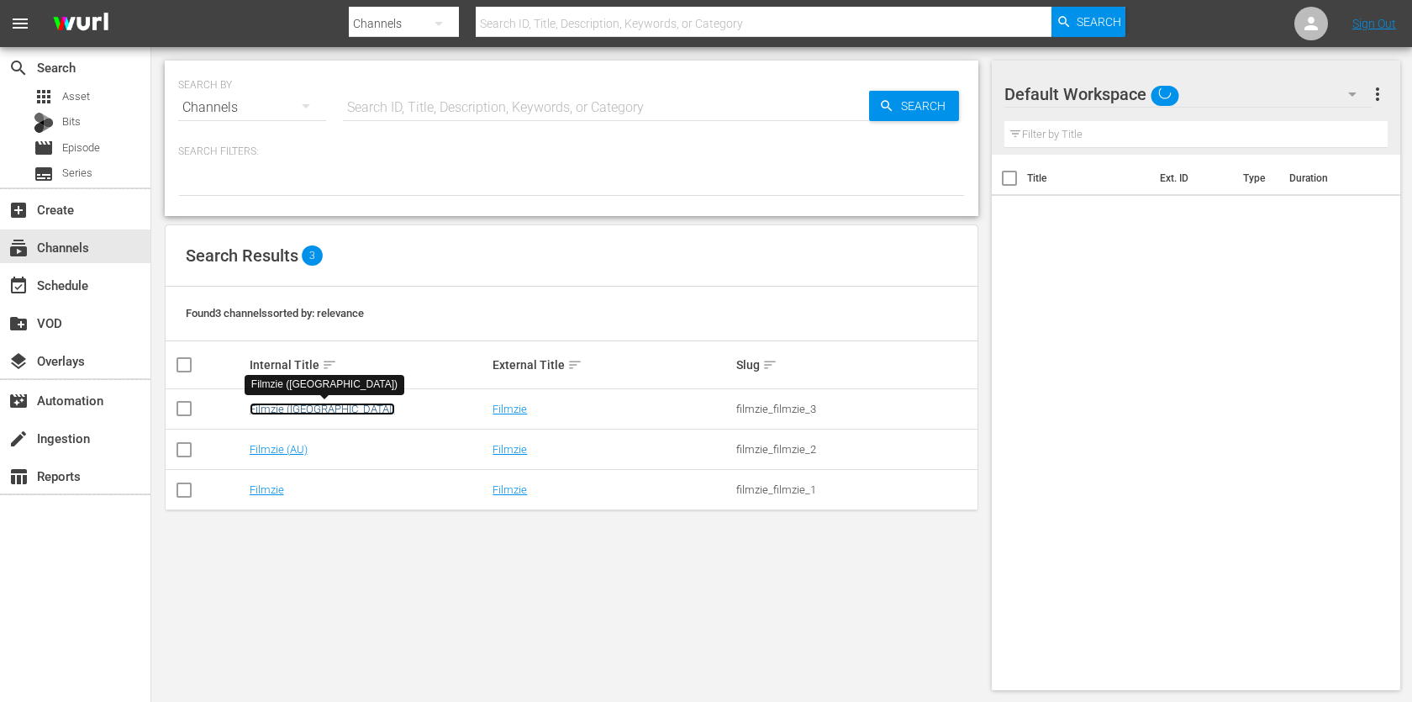
click at [292, 407] on link "Filmzie ([GEOGRAPHIC_DATA])" at bounding box center [322, 409] width 145 height 13
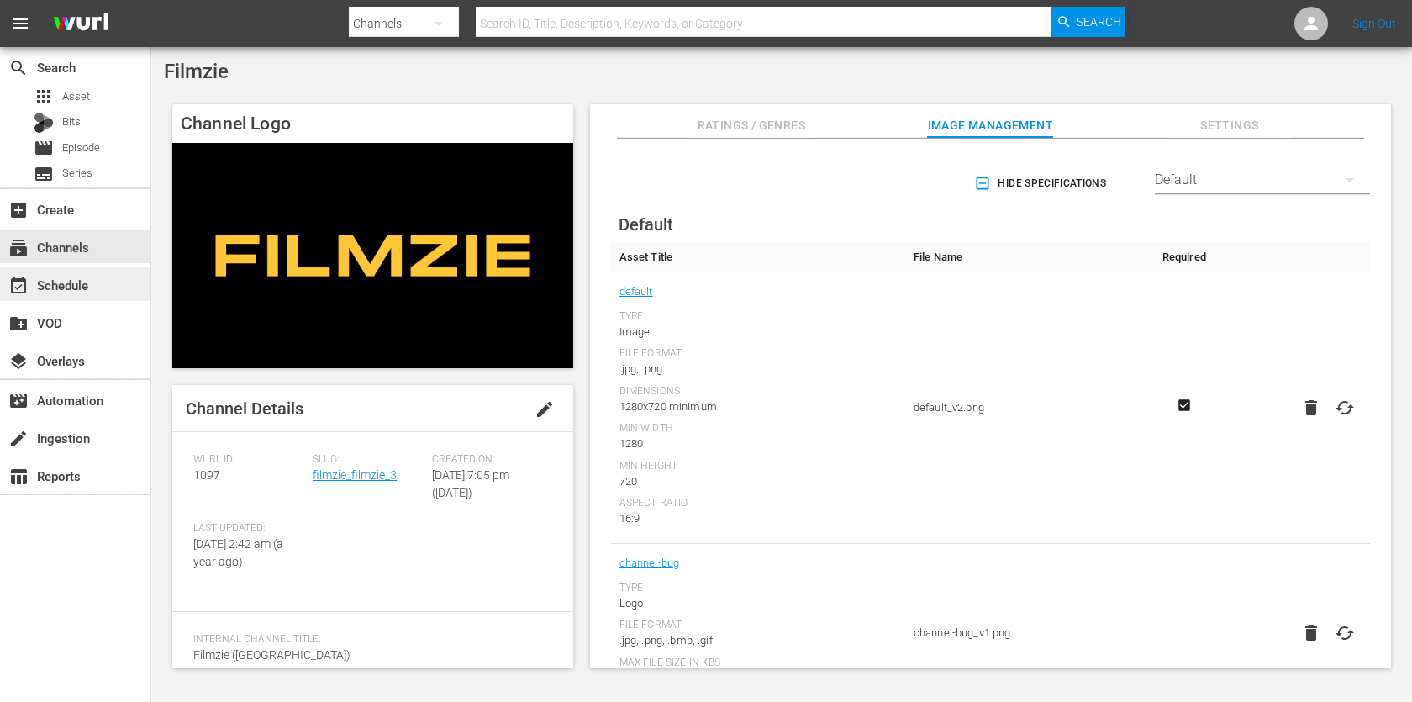
click at [108, 296] on div "event_available Schedule" at bounding box center [75, 284] width 150 height 34
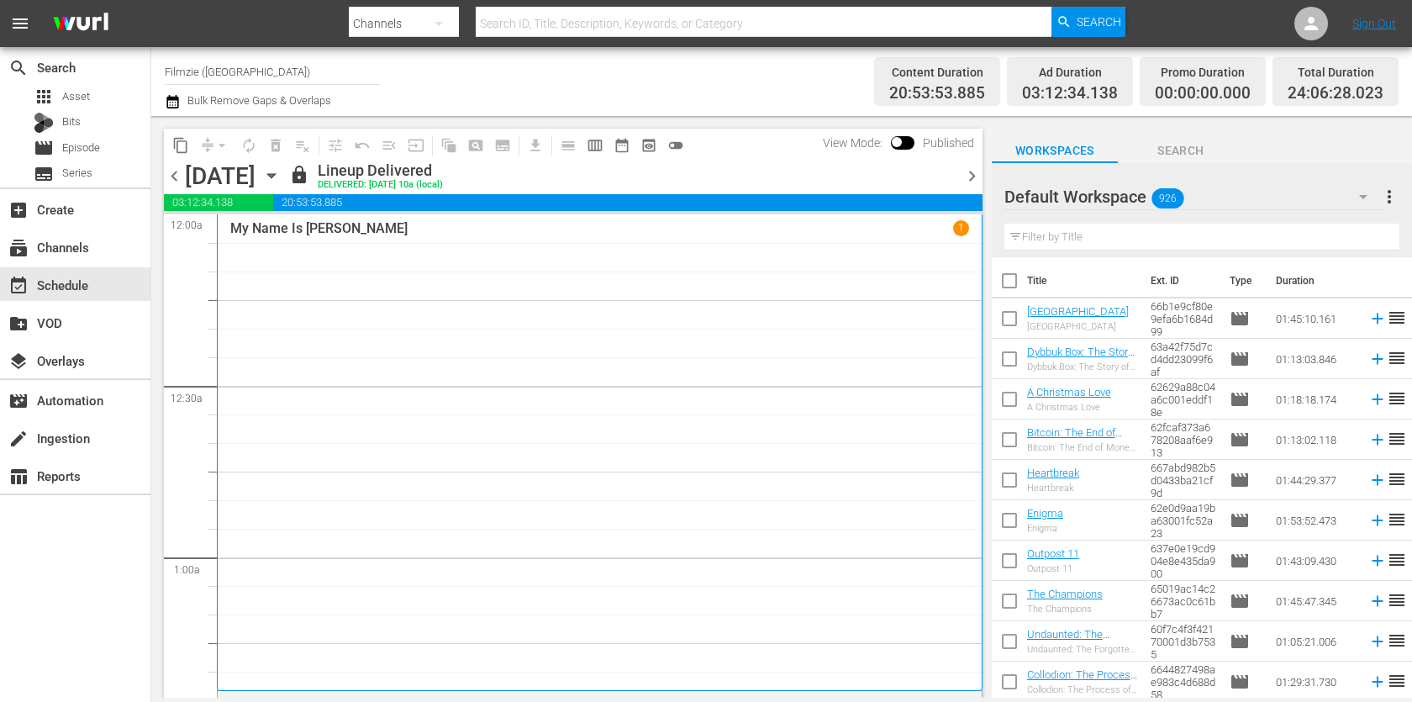
click at [281, 167] on icon "button" at bounding box center [271, 175] width 18 height 18
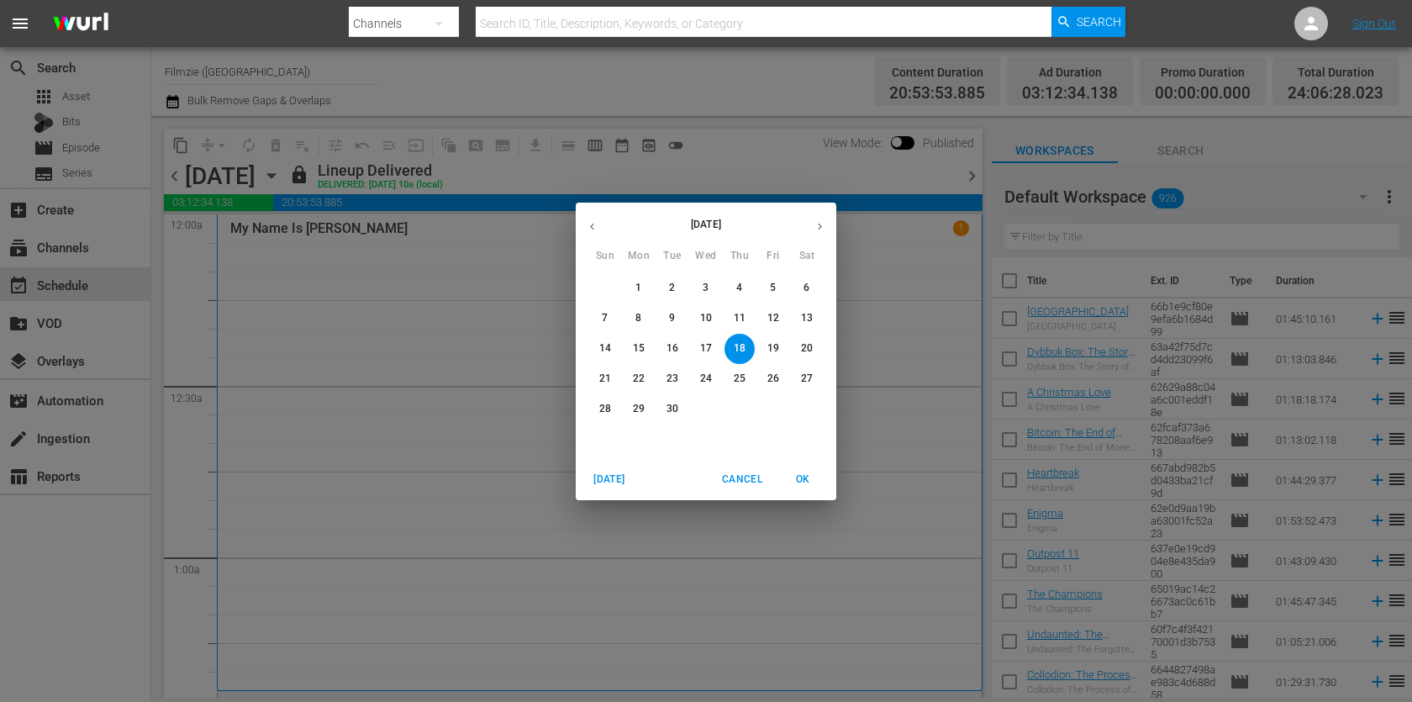
click at [641, 381] on p "22" at bounding box center [639, 379] width 12 height 14
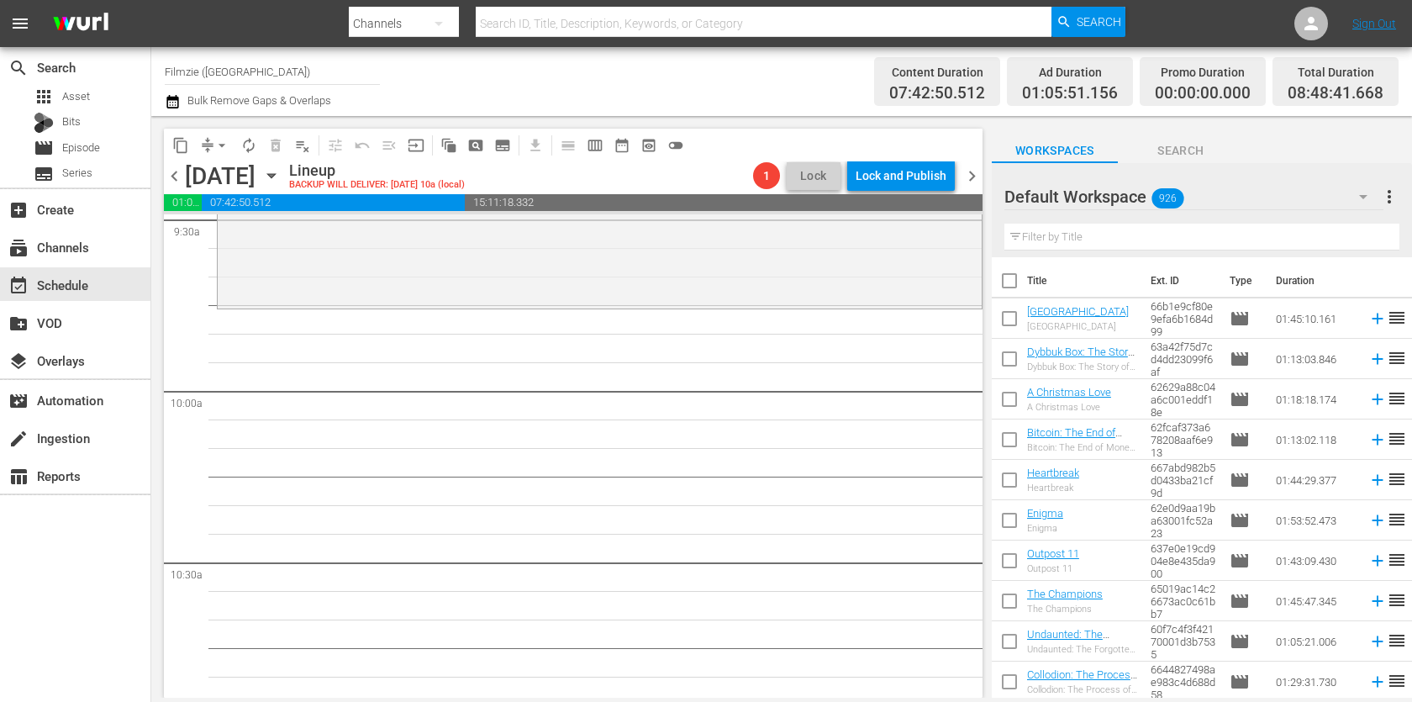
scroll to position [3109, 0]
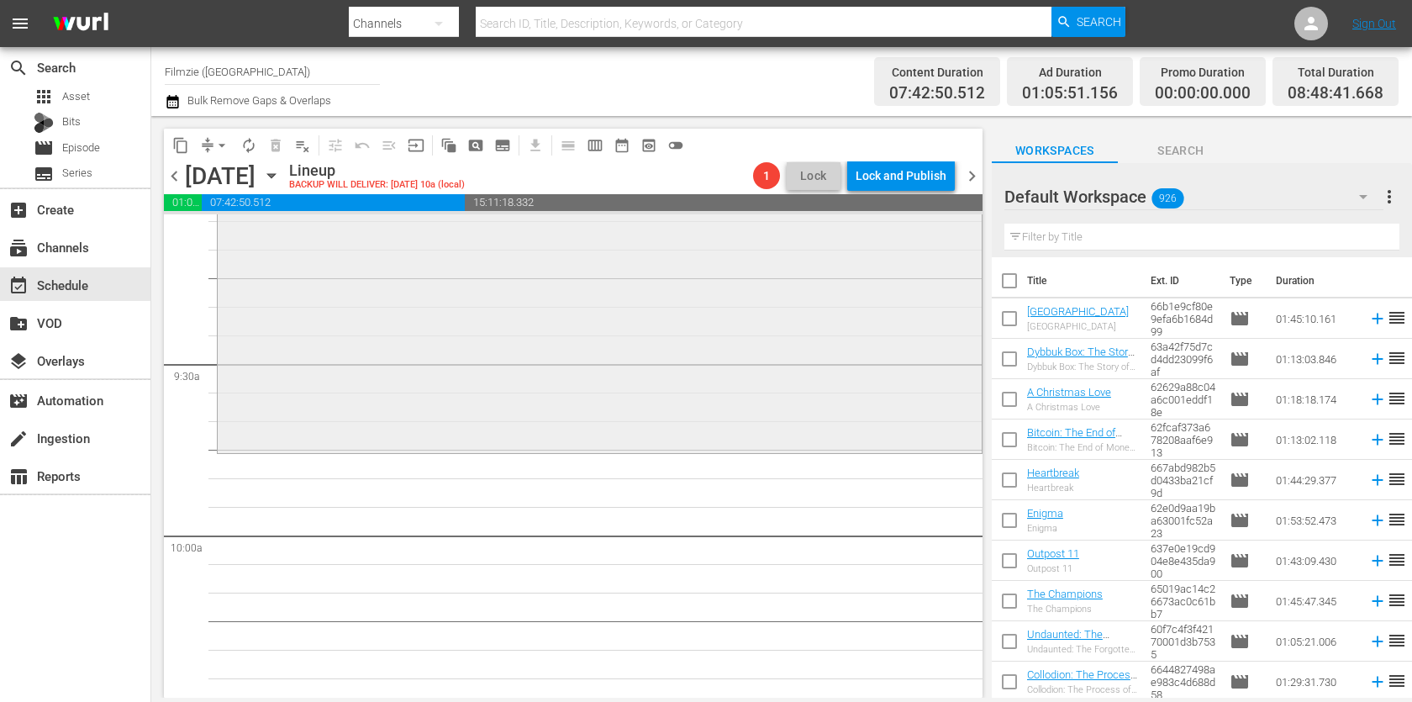
click at [624, 391] on div "Rocks at Whiskey Trench reorder" at bounding box center [600, 110] width 764 height 678
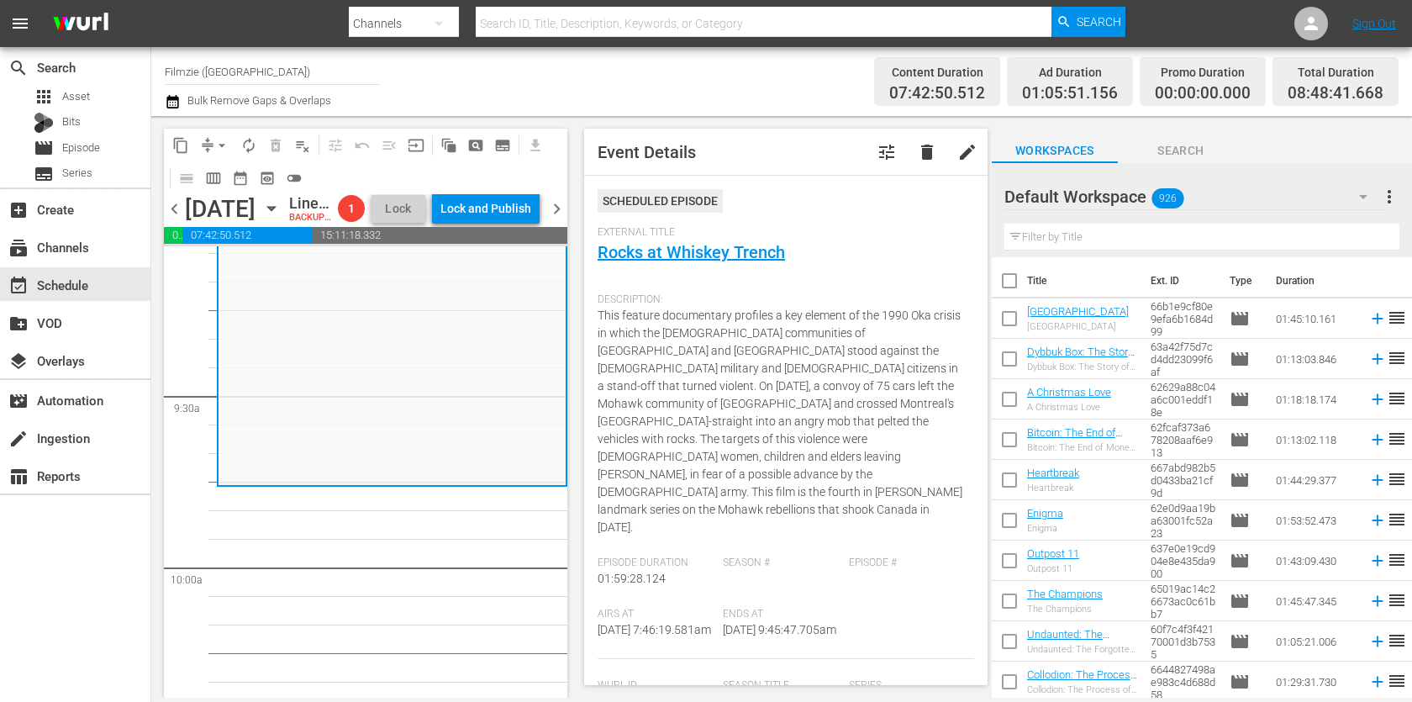
click at [1164, 245] on input "text" at bounding box center [1202, 237] width 395 height 27
paste input "Exotic Destinations 1,2"
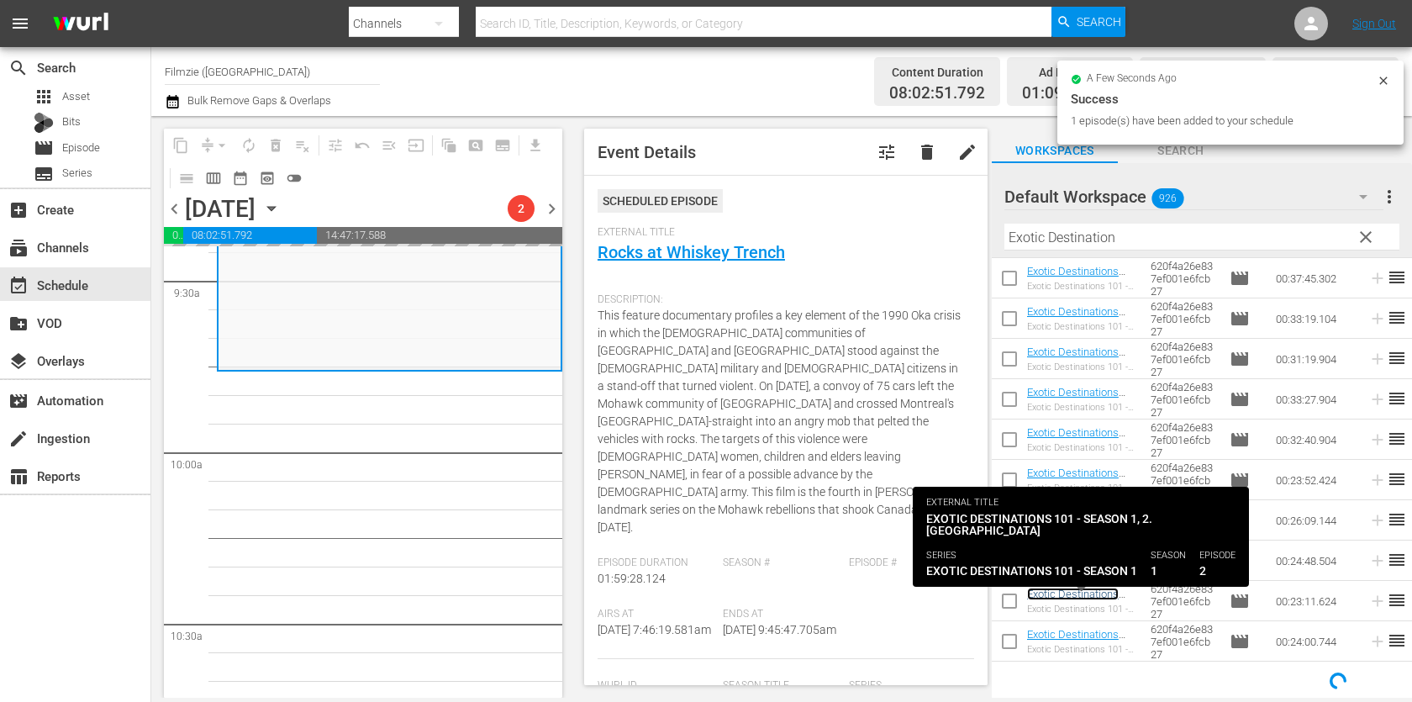
scroll to position [3201, 0]
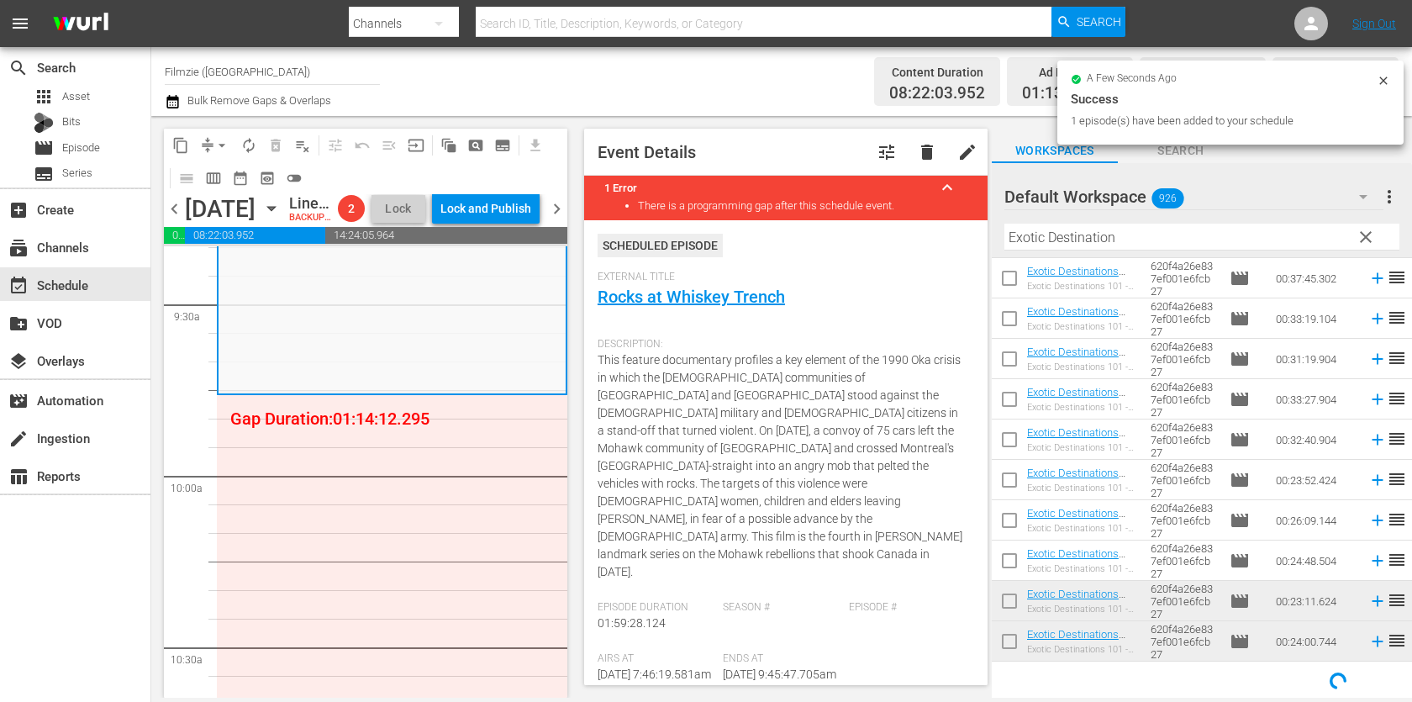
drag, startPoint x: 1076, startPoint y: 596, endPoint x: 640, endPoint y: 53, distance: 696.7
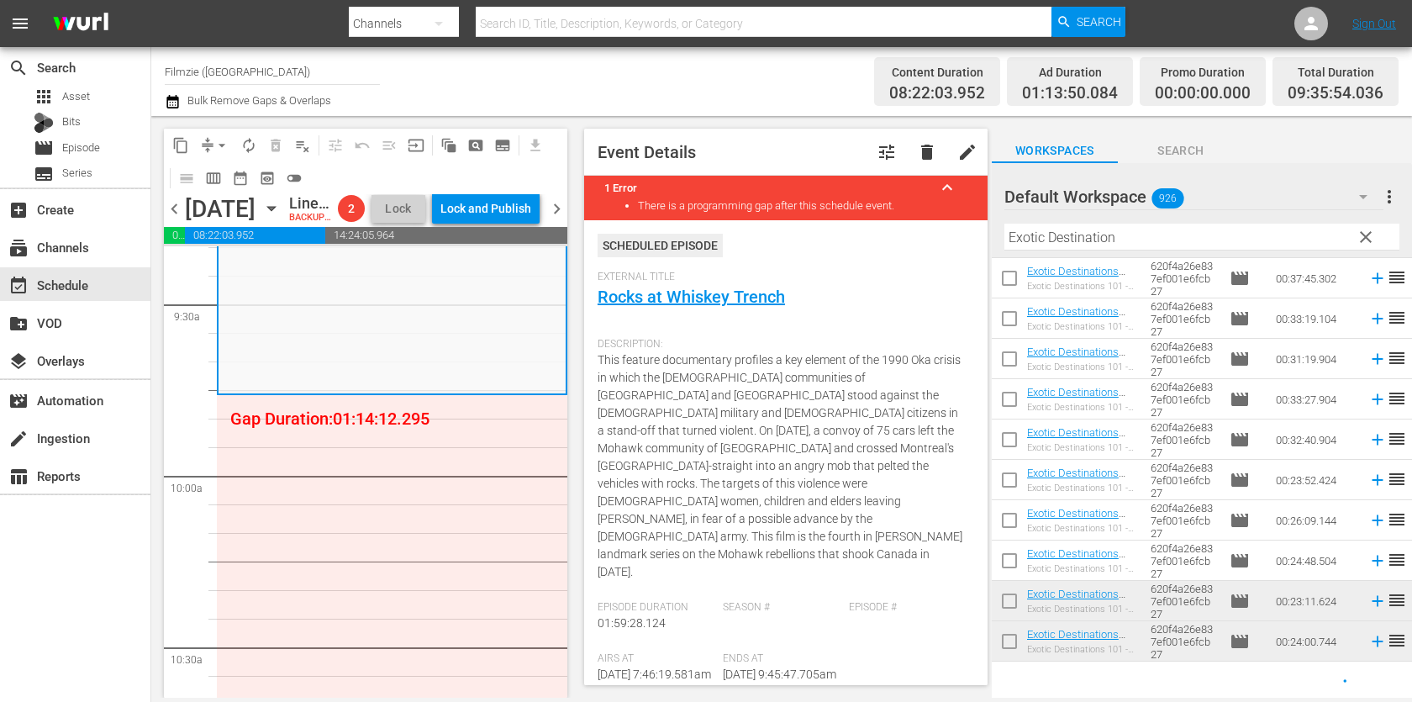
click at [1133, 221] on div "Filter by Title Exotic Destination" at bounding box center [1202, 237] width 395 height 40
click at [1133, 241] on input "Exotic Destination" at bounding box center [1202, 237] width 395 height 27
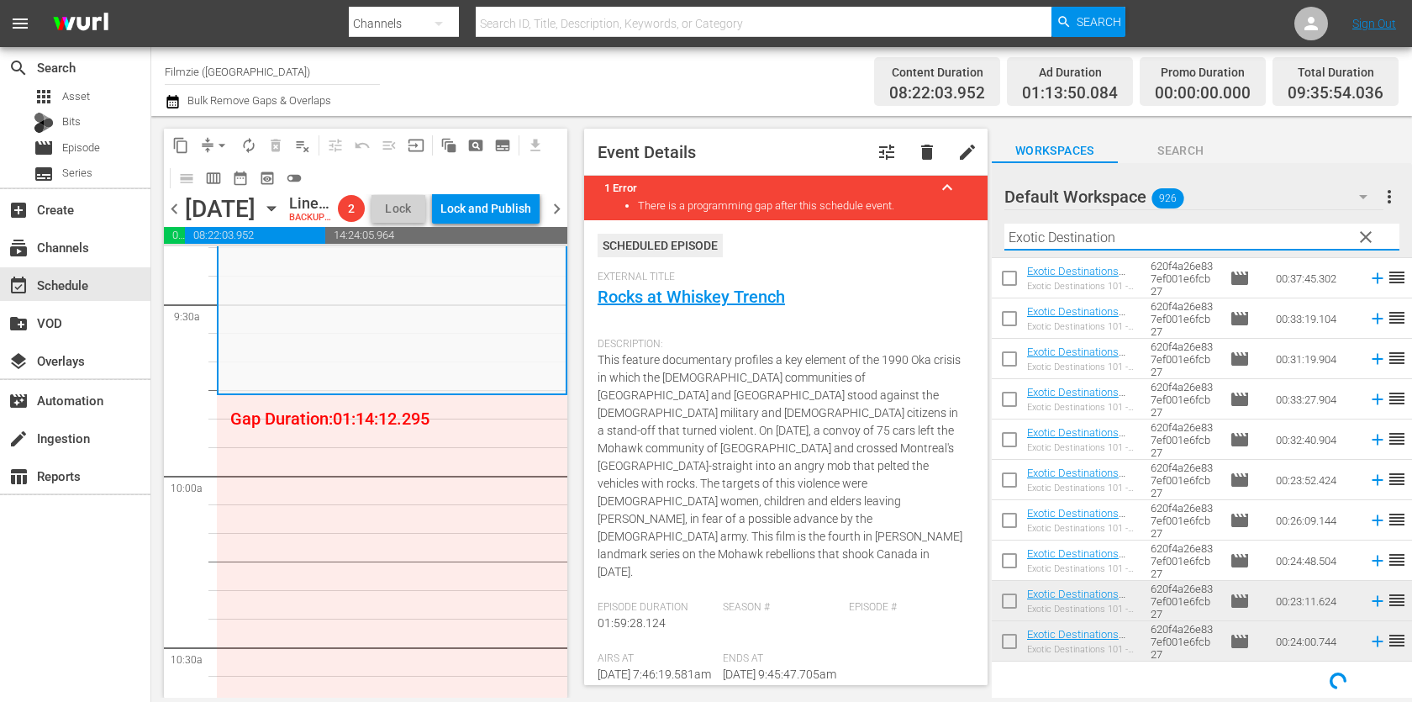
click at [1133, 241] on input "Exotic Destination" at bounding box center [1202, 237] width 395 height 27
paste input "A Wing and a Prayer"
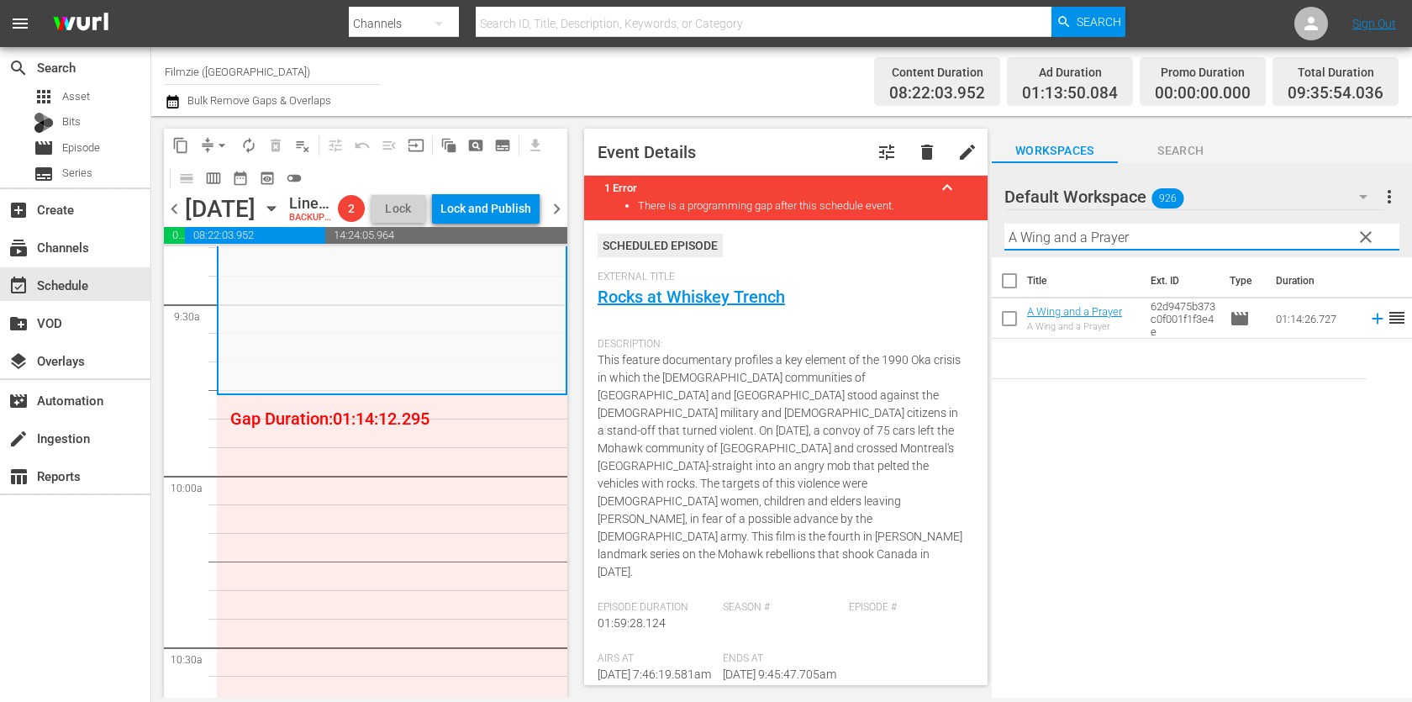
scroll to position [0, 0]
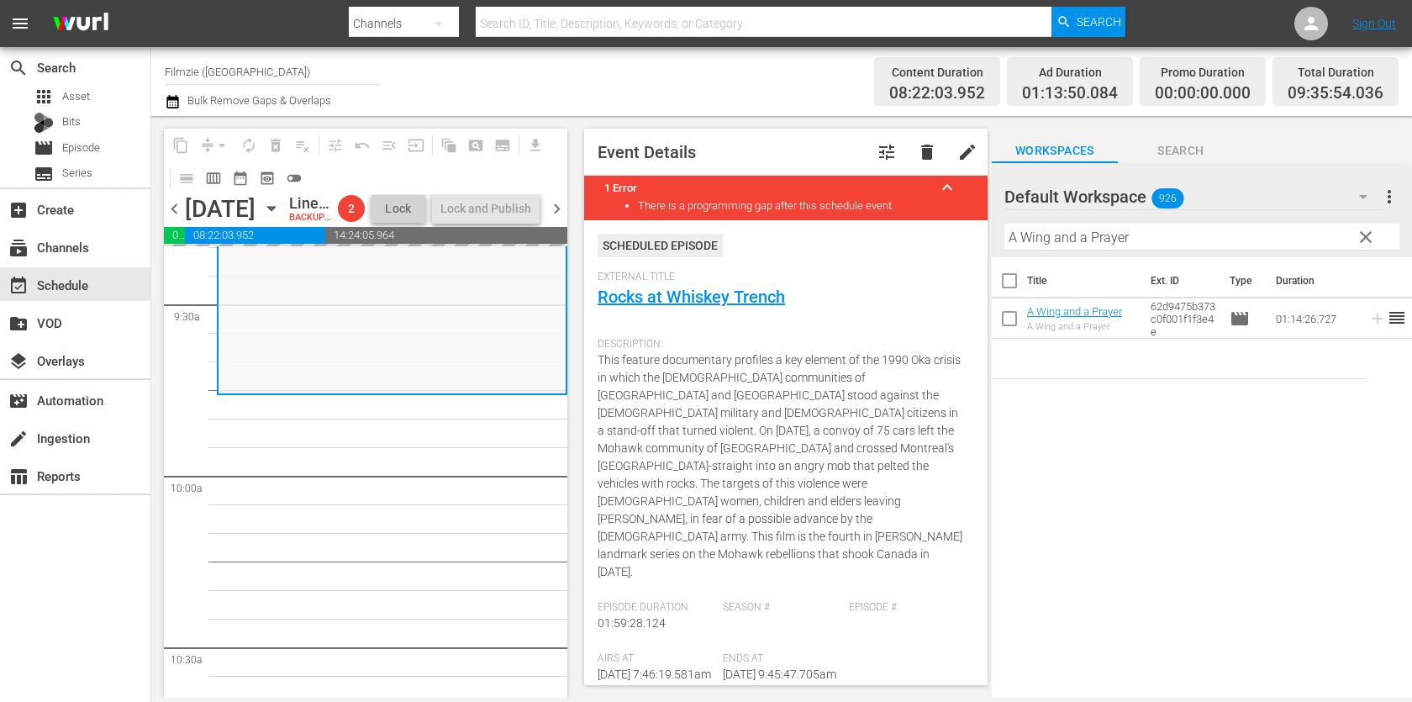
drag, startPoint x: 1078, startPoint y: 304, endPoint x: 825, endPoint y: 36, distance: 368.8
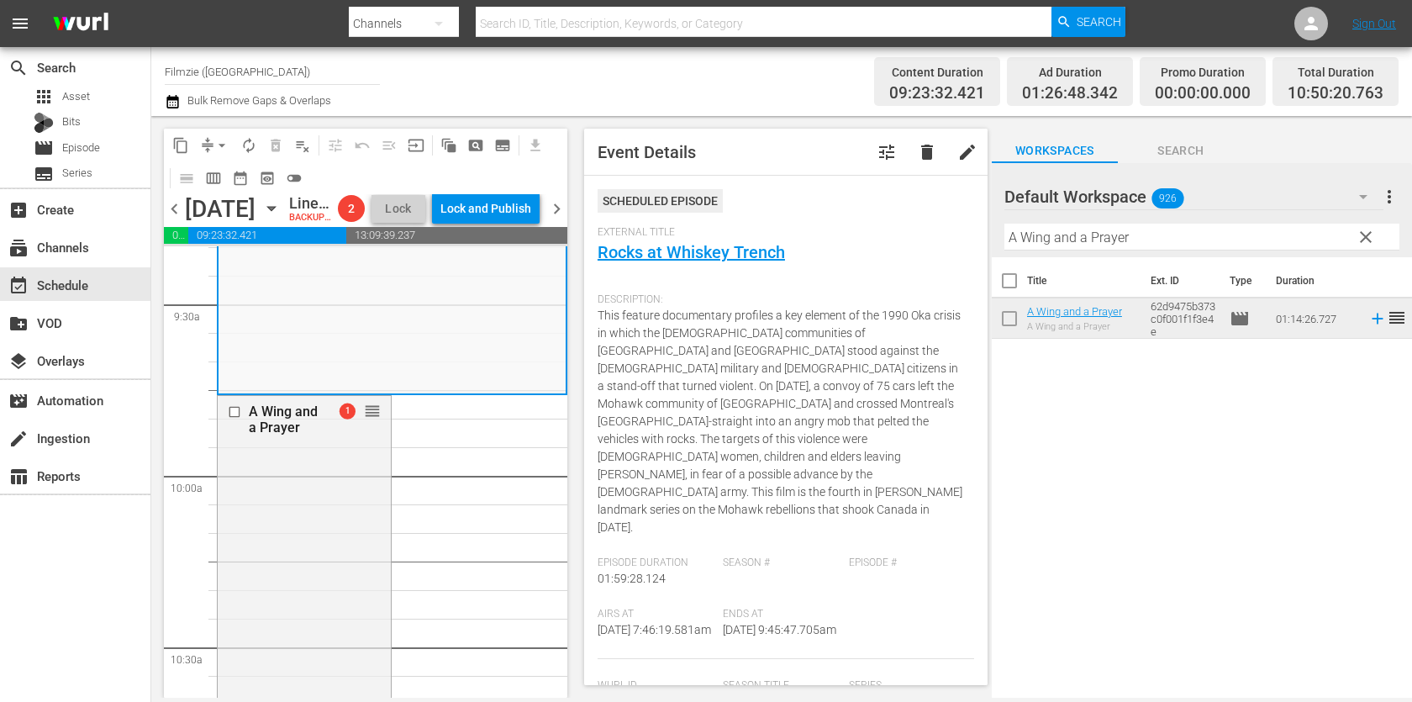
click at [1171, 250] on hr at bounding box center [1202, 250] width 395 height 1
click at [1176, 230] on input "A Wing and a Prayer" at bounding box center [1202, 237] width 395 height 27
paste input "The Original Charvel Gang"
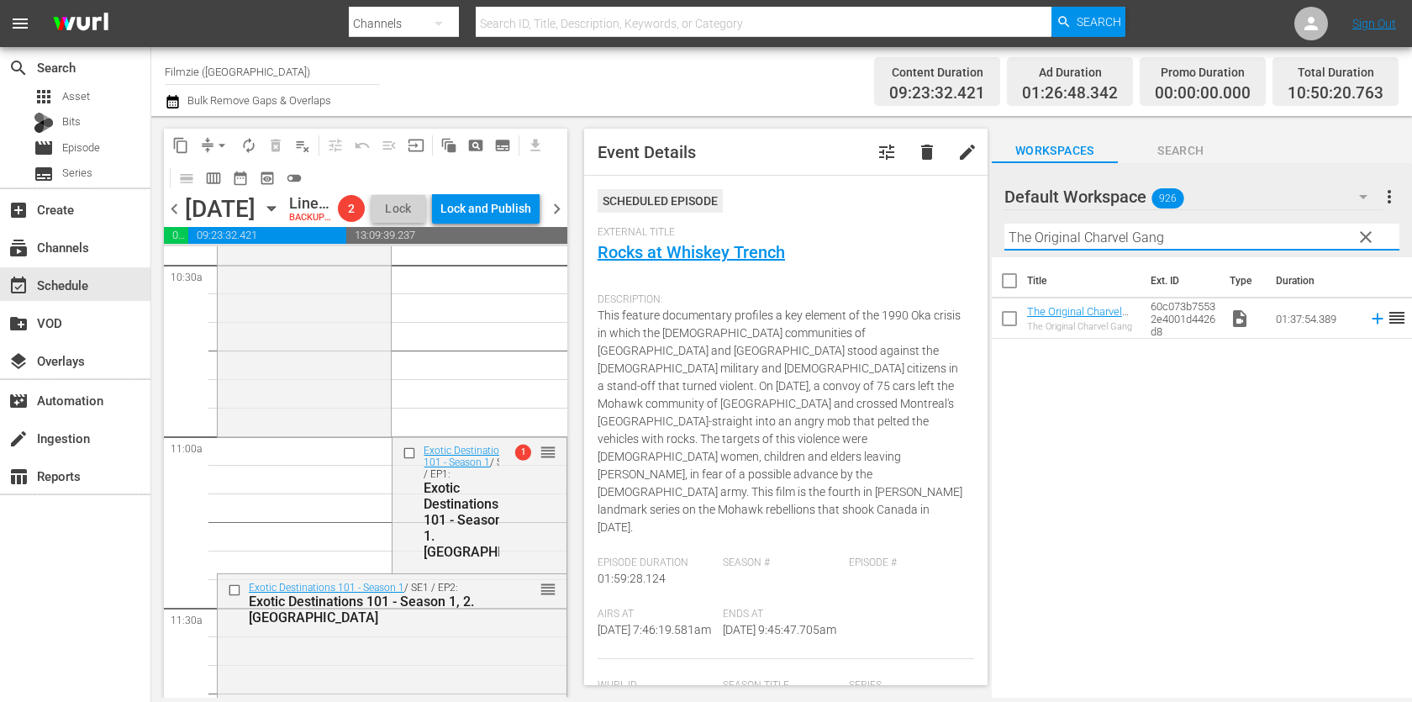
scroll to position [3590, 0]
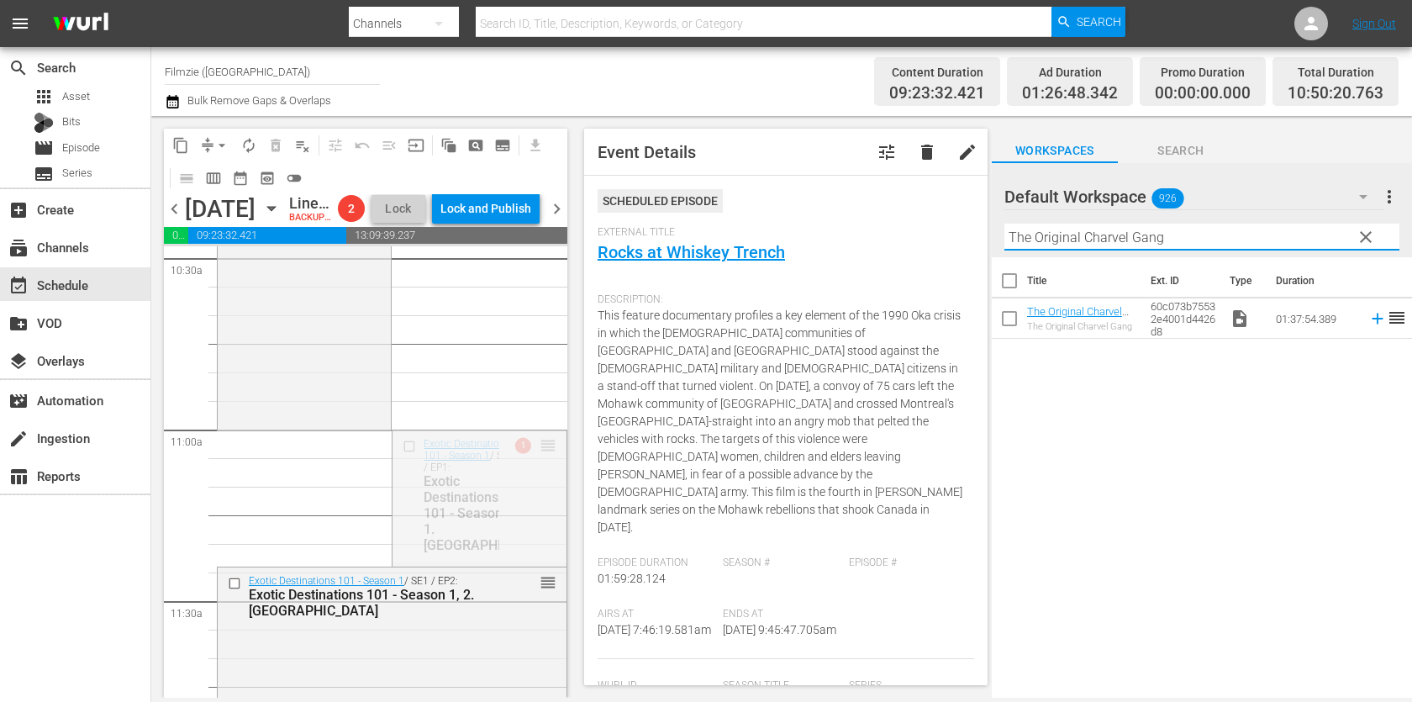
drag, startPoint x: 550, startPoint y: 496, endPoint x: 536, endPoint y: 496, distance: 13.5
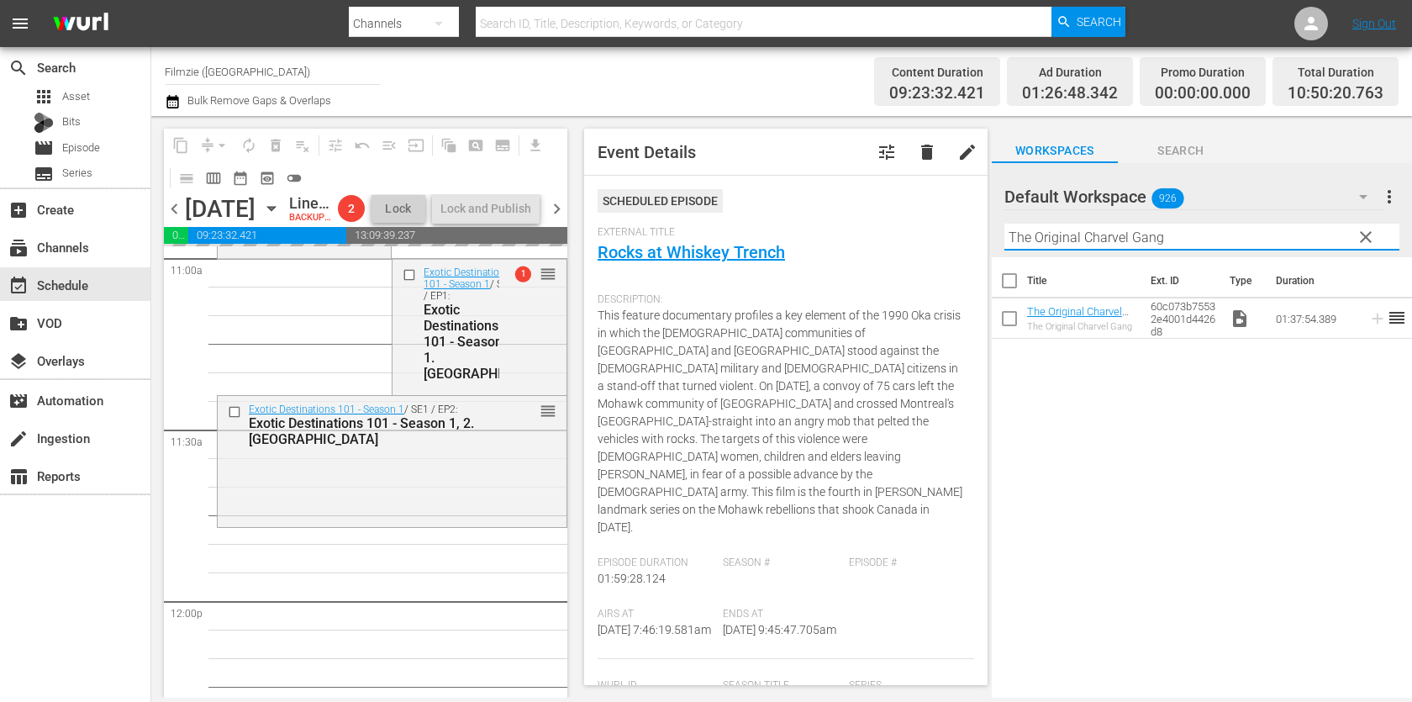
scroll to position [3780, 0]
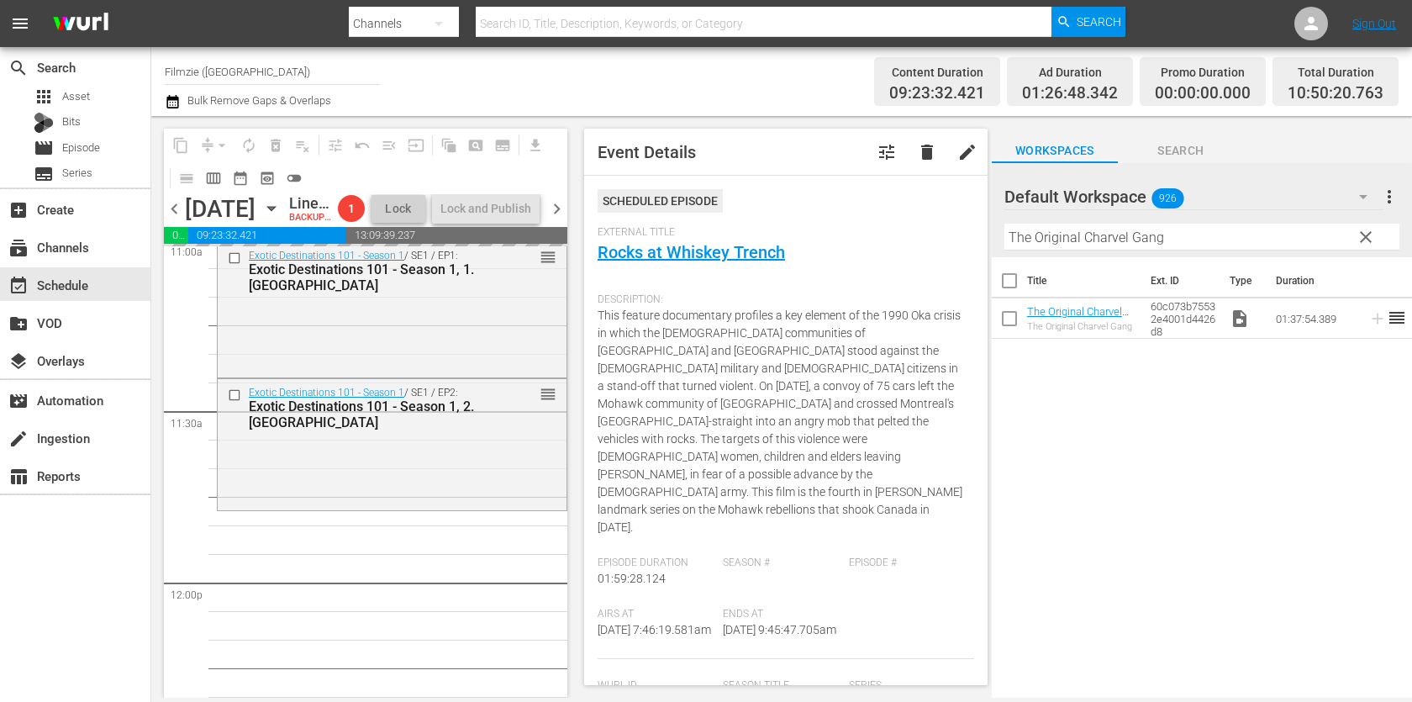
drag, startPoint x: 1085, startPoint y: 308, endPoint x: 866, endPoint y: 29, distance: 354.4
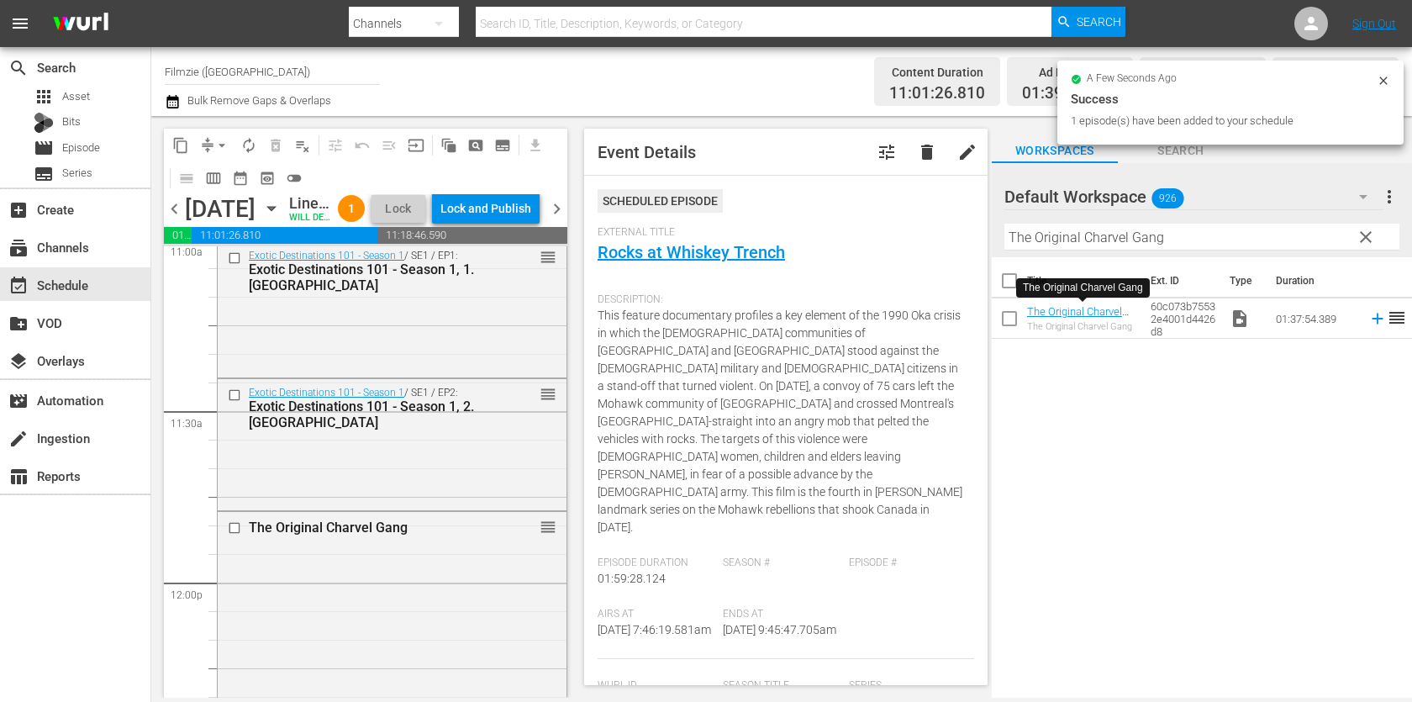
click at [1138, 239] on input "The Original Charvel Gang" at bounding box center [1202, 237] width 395 height 27
paste input "PARIS 1919"
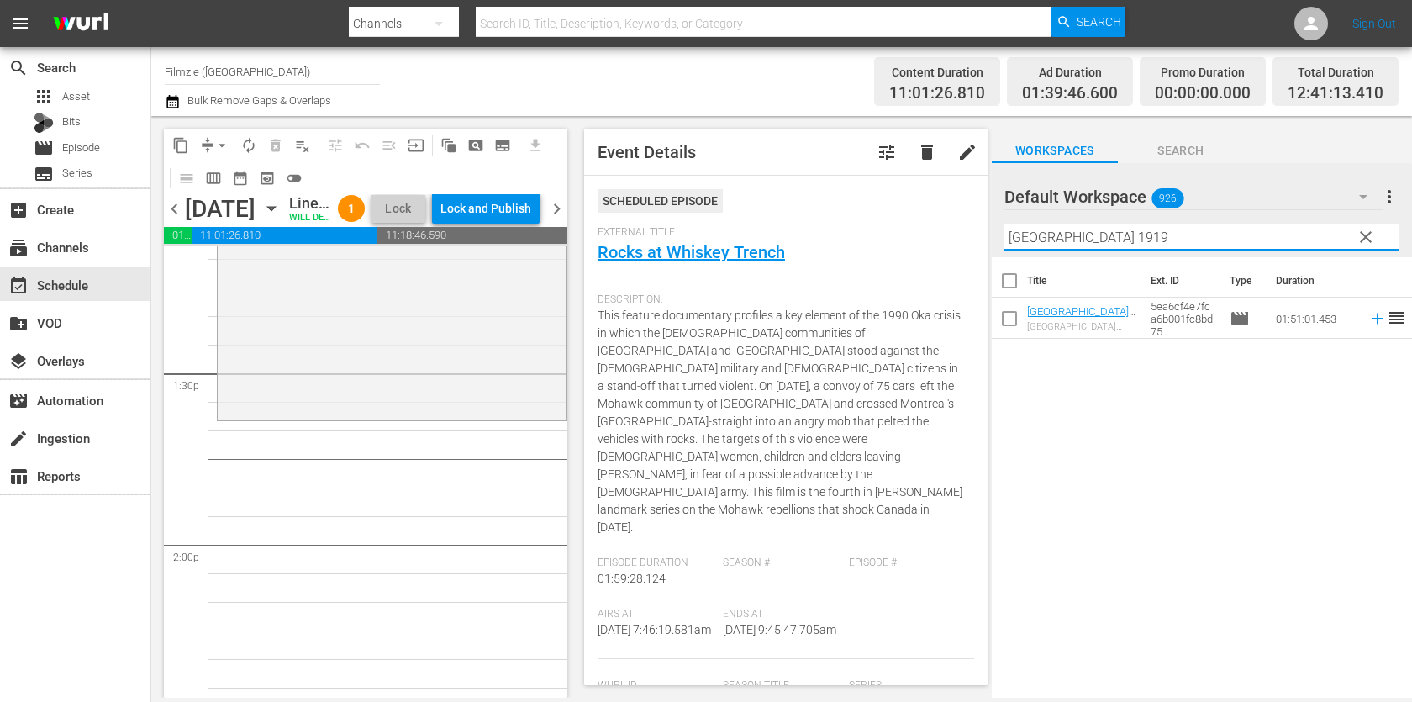
scroll to position [4534, 0]
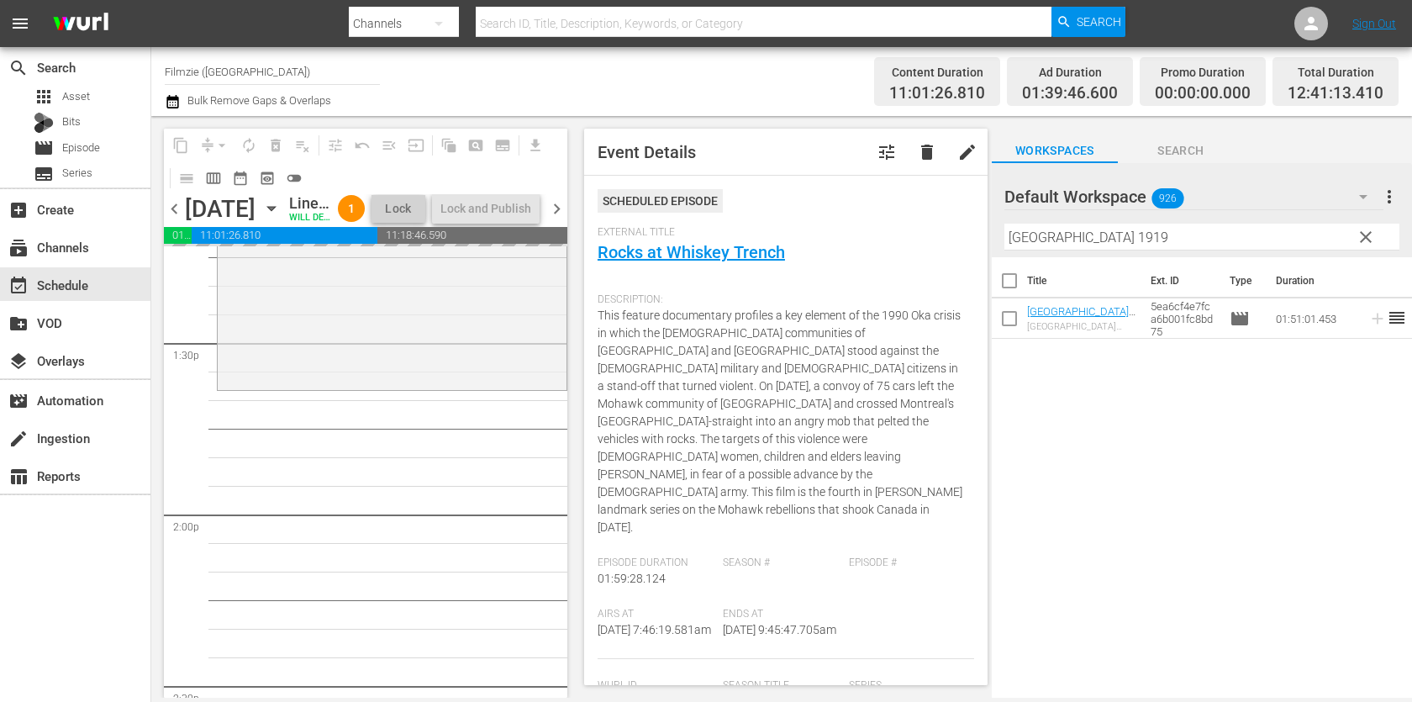
drag, startPoint x: 1062, startPoint y: 323, endPoint x: 827, endPoint y: 30, distance: 375.0
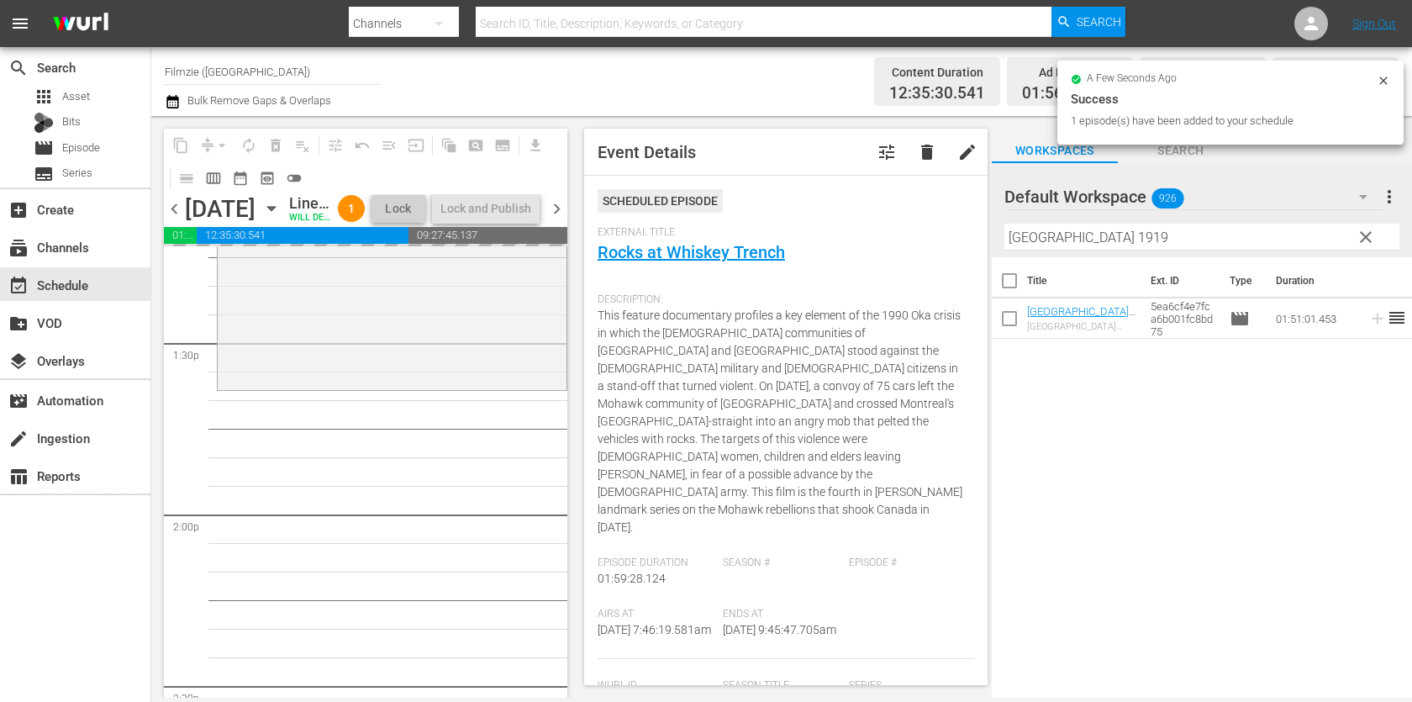
click at [1228, 249] on input "PARIS 1919" at bounding box center [1202, 237] width 395 height 27
click at [1202, 249] on hr at bounding box center [1202, 250] width 0 height 2
click at [1228, 249] on input "PARIS 1919" at bounding box center [1202, 237] width 395 height 27
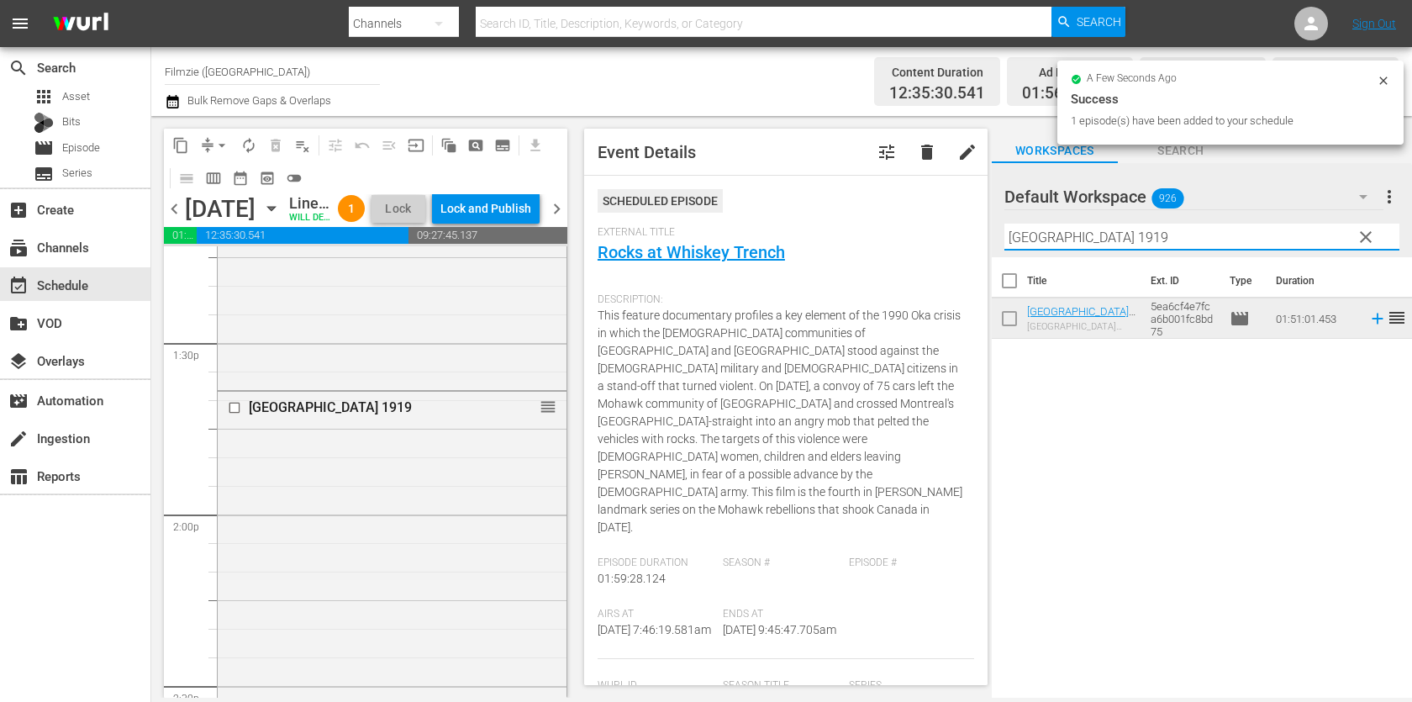
paste input "Blood Country"
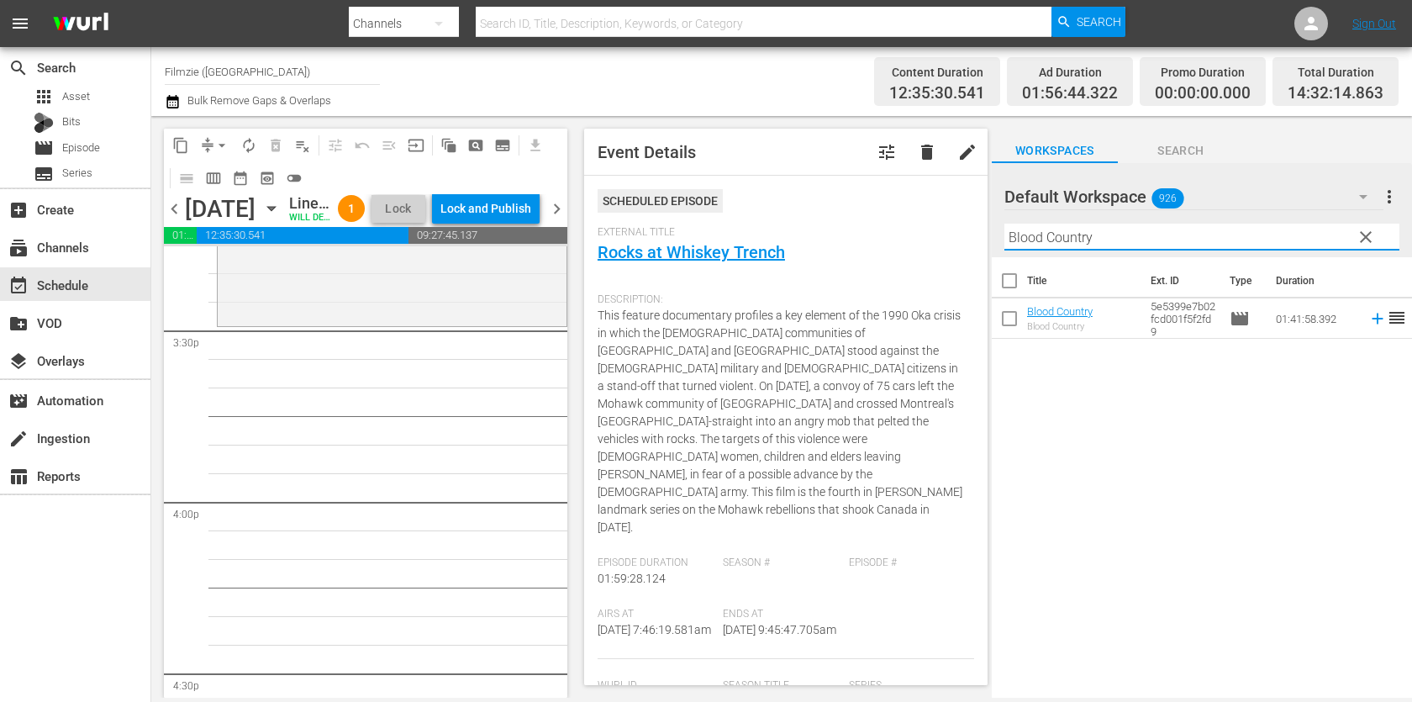
scroll to position [5219, 0]
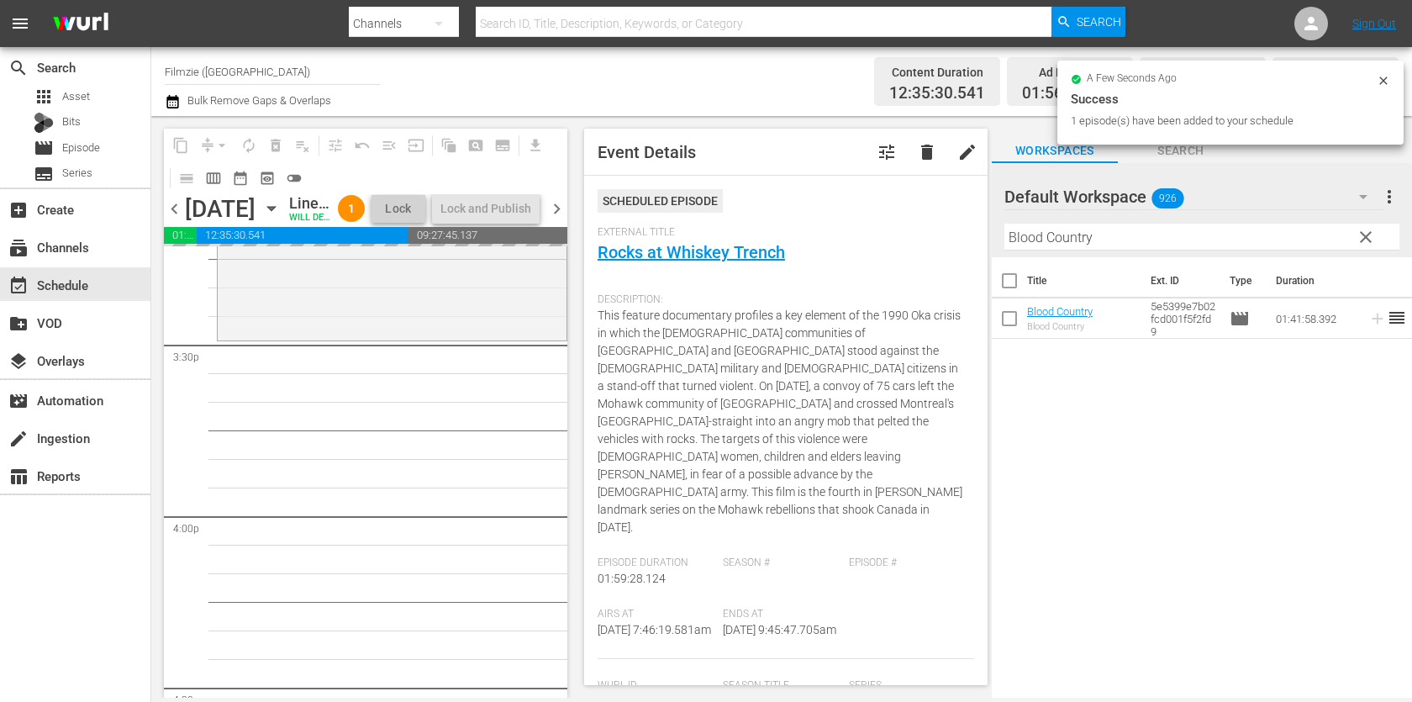
drag, startPoint x: 1067, startPoint y: 314, endPoint x: 654, endPoint y: 41, distance: 494.6
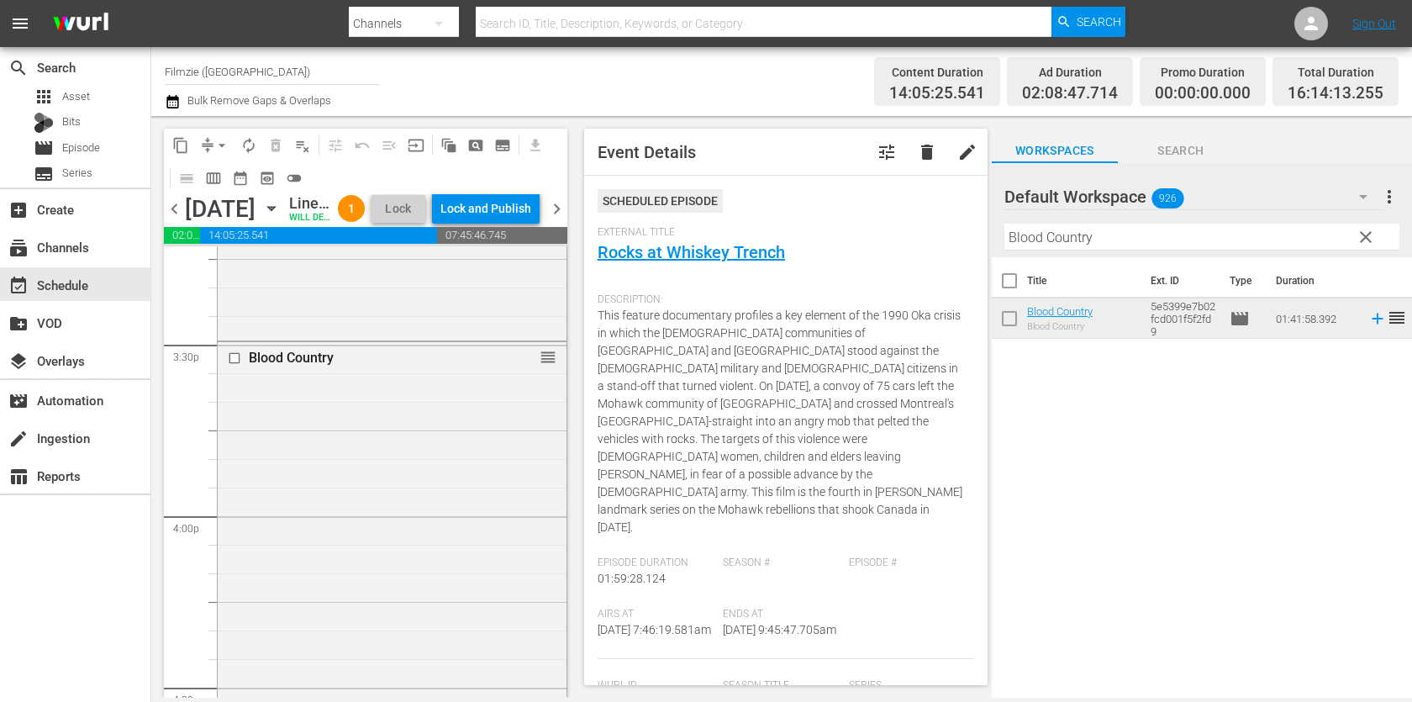
click at [1161, 237] on input "Blood Country" at bounding box center [1202, 237] width 395 height 27
paste input "As You Like It"
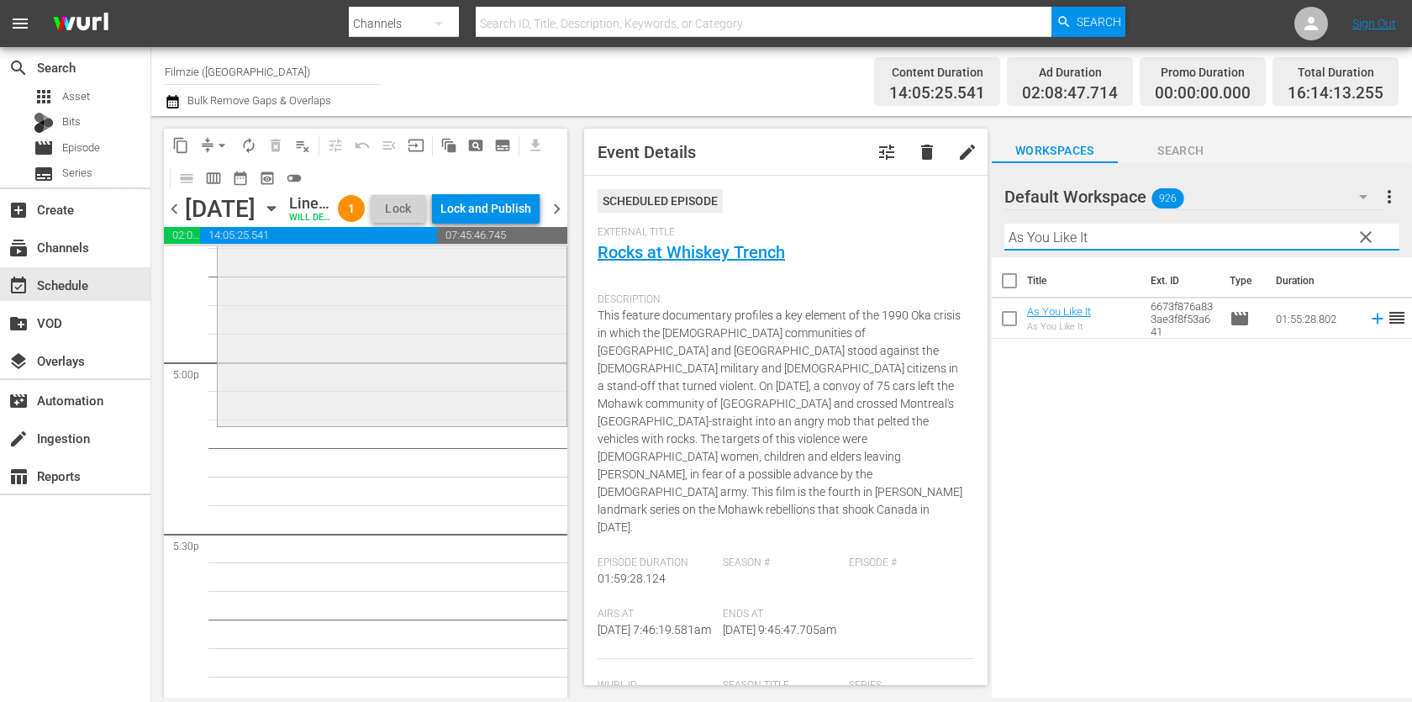
scroll to position [5667, 0]
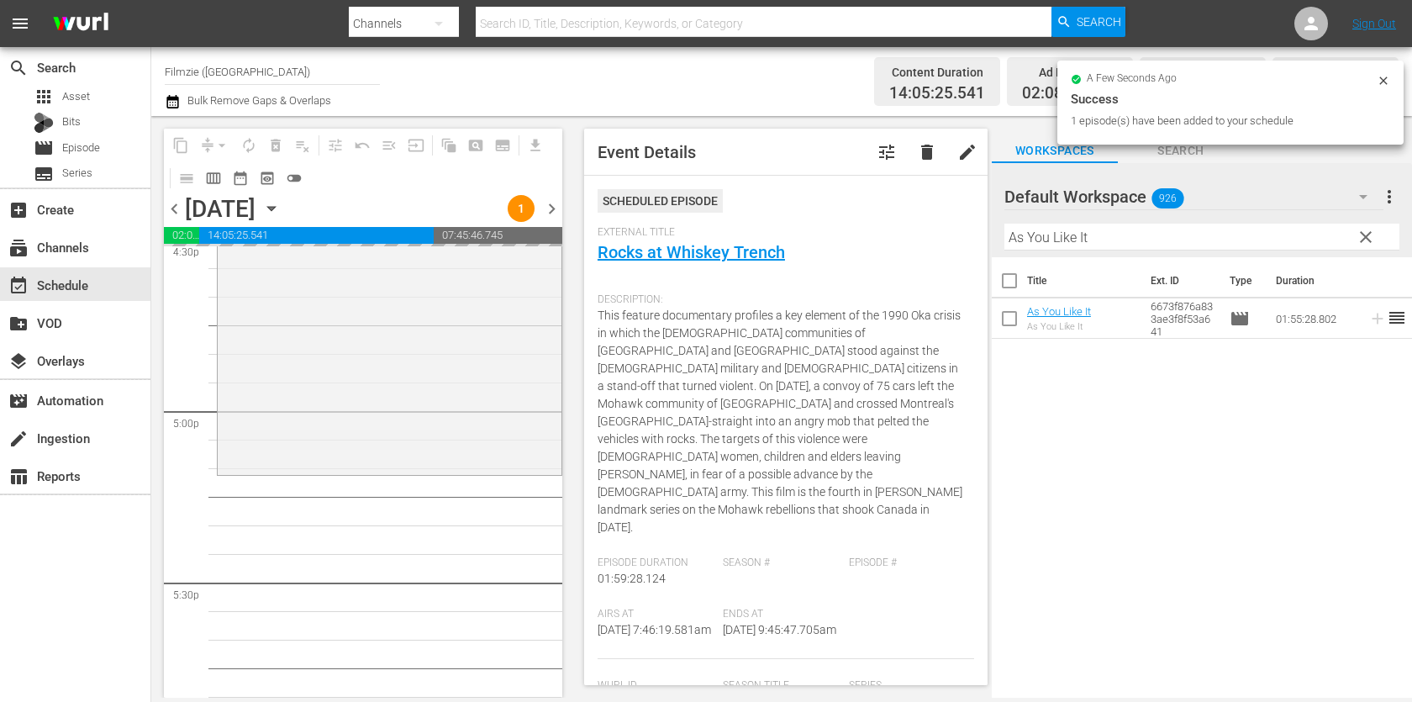
click at [1196, 250] on hr at bounding box center [1202, 250] width 395 height 1
click at [1196, 240] on input "As You Like It" at bounding box center [1202, 237] width 395 height 27
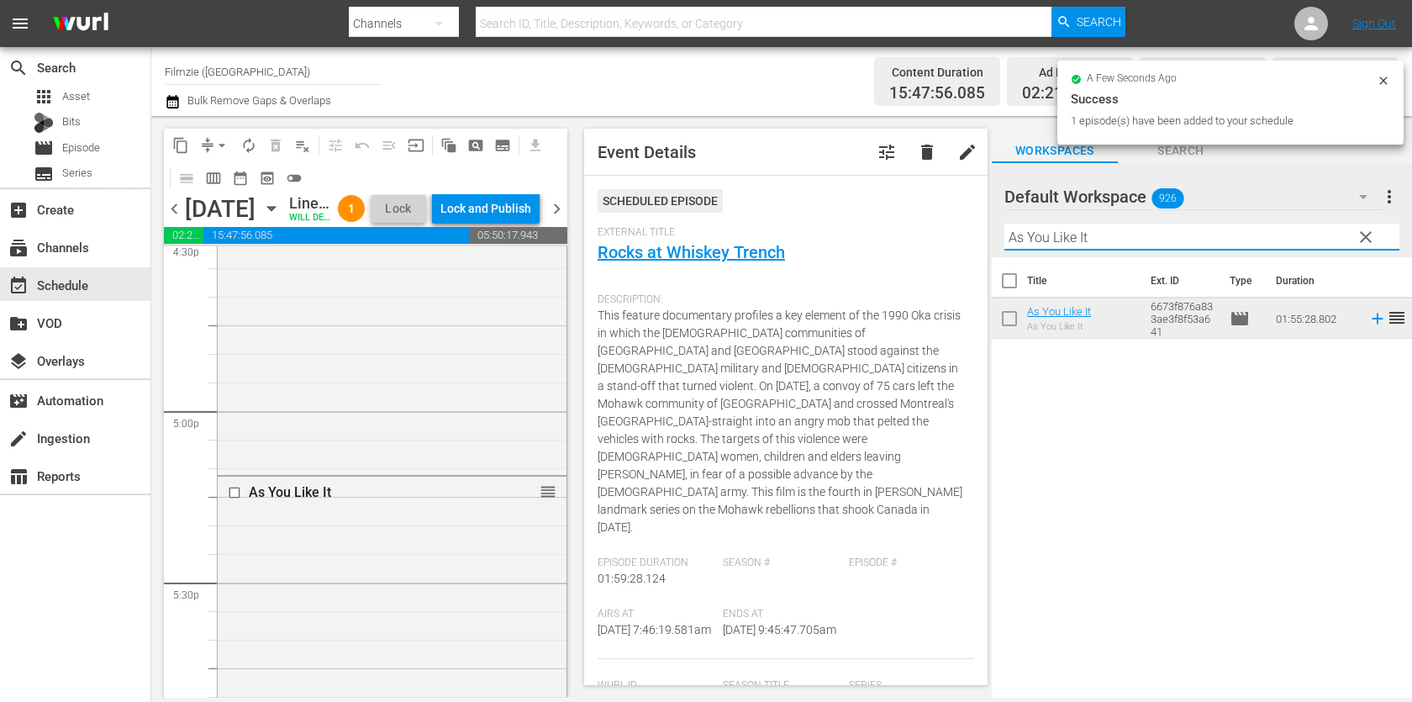
click at [1196, 240] on input "As You Like It" at bounding box center [1202, 237] width 395 height 27
paste input "It Came from Aquarius Records"
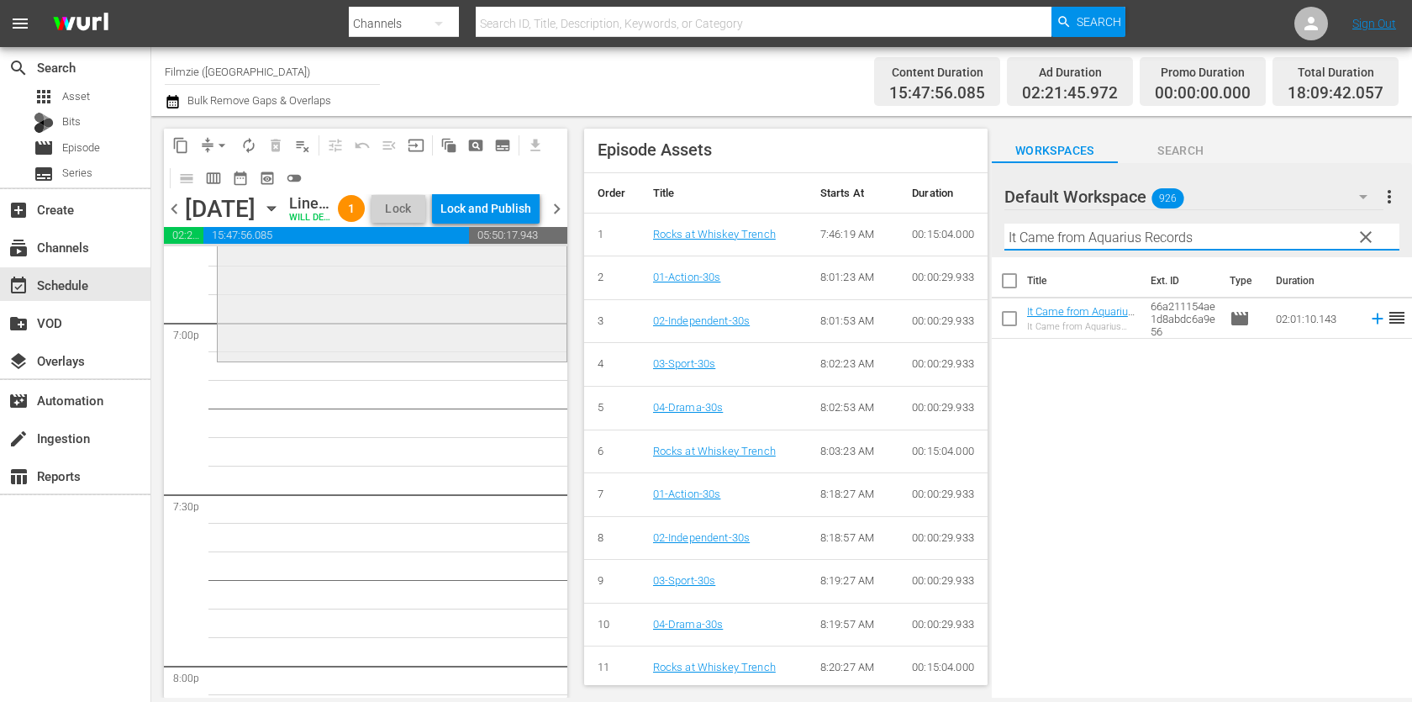
scroll to position [6465, 0]
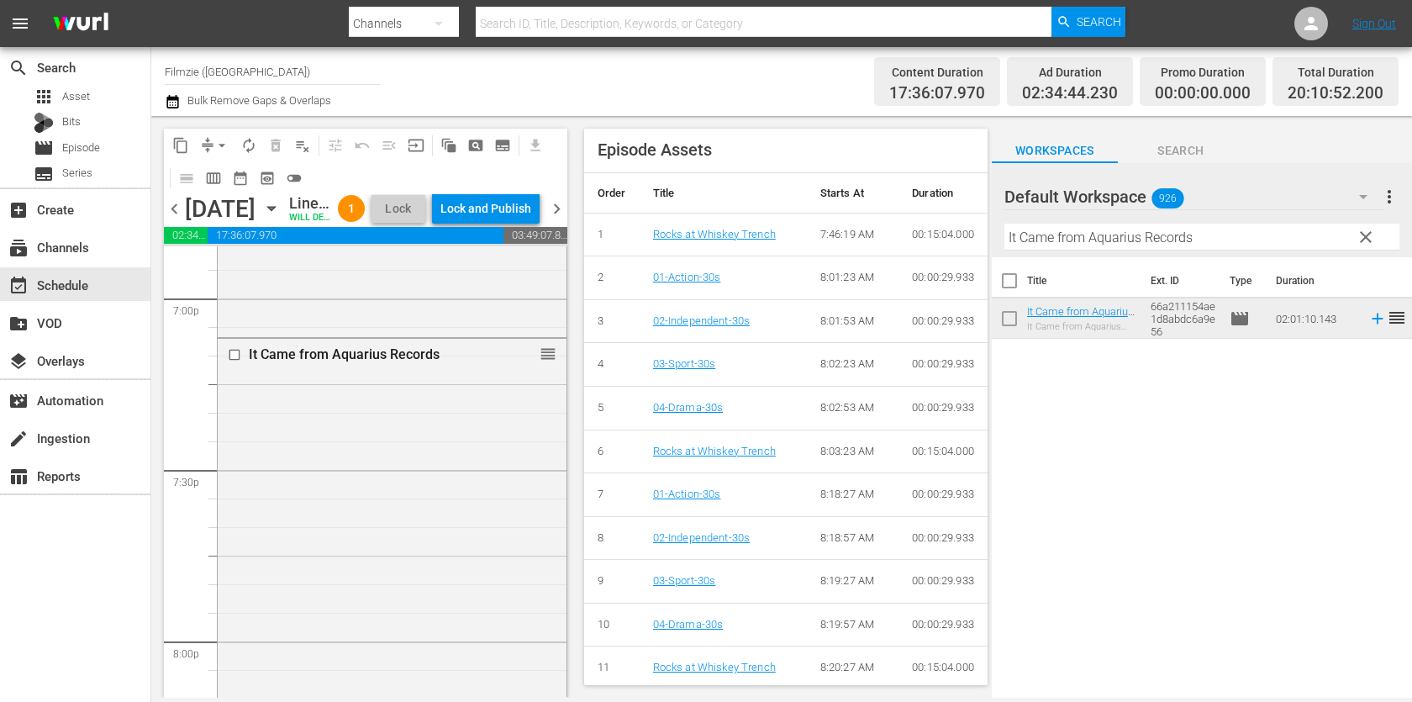
click at [1164, 245] on input "It Came from Aquarius Records" at bounding box center [1202, 237] width 395 height 27
paste input "A Good Thing: Treasures of Life"
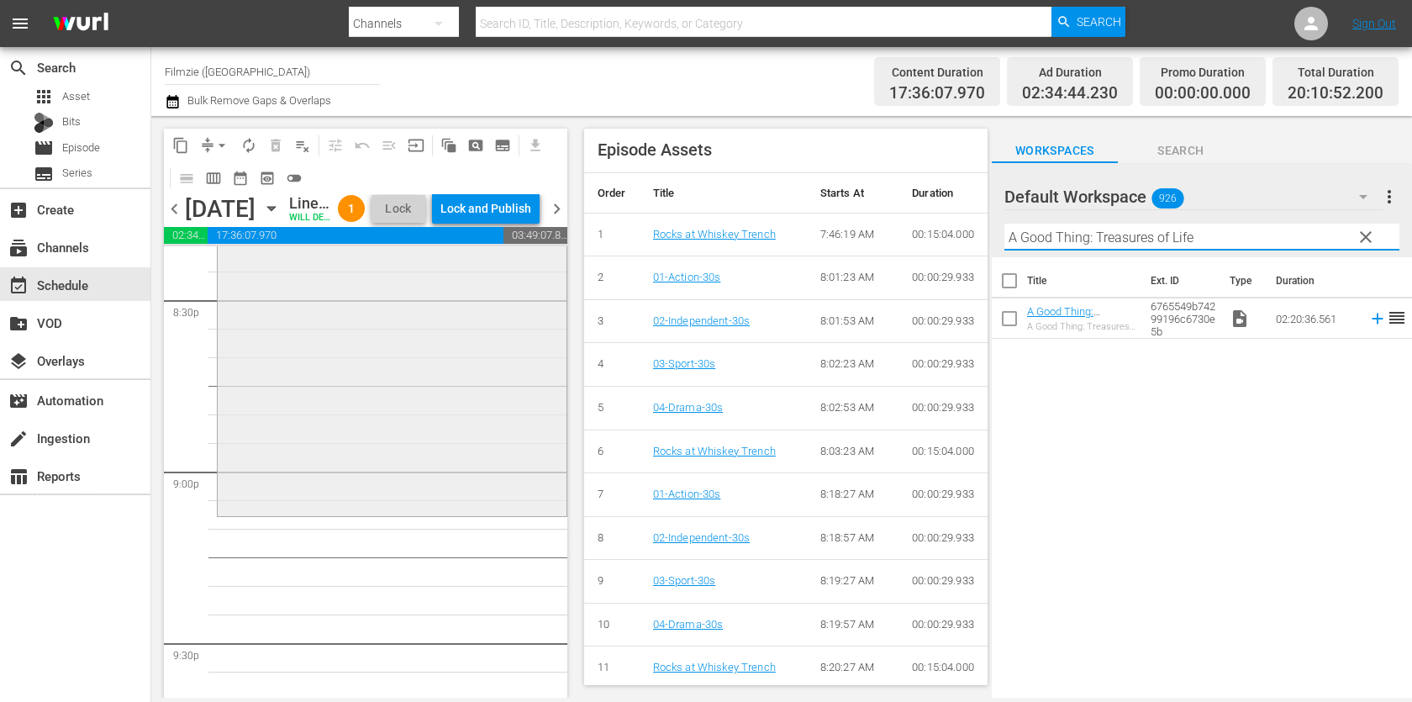
scroll to position [7014, 0]
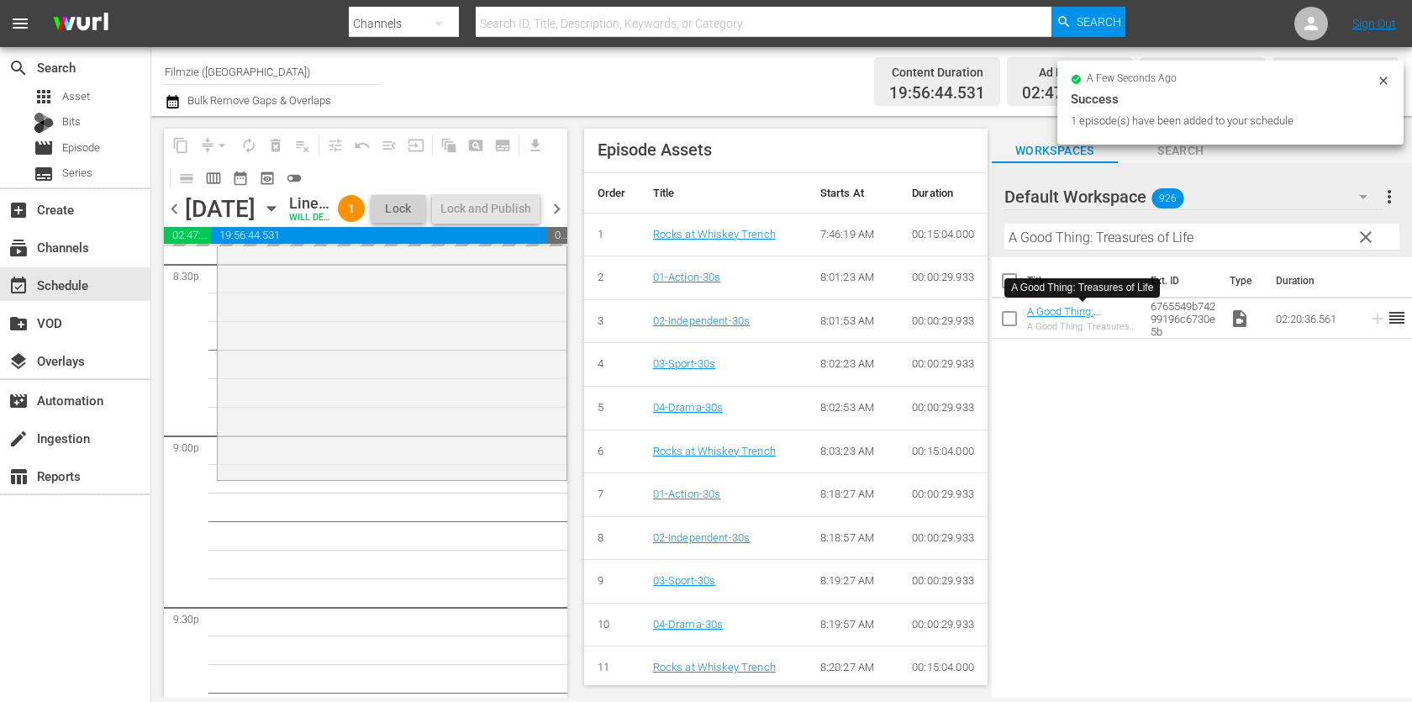
click at [1180, 255] on div "Filter by Title A Good Thing: Treasures of Life" at bounding box center [1202, 237] width 395 height 40
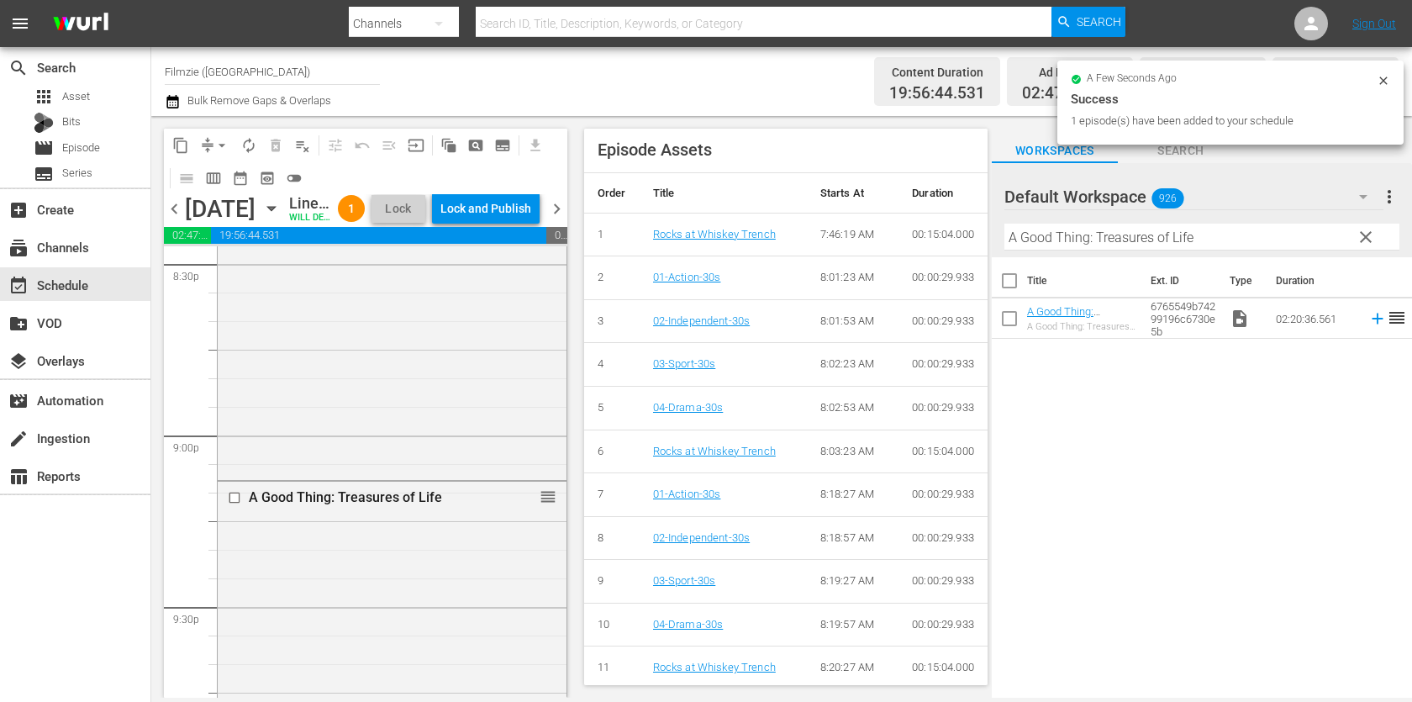
click at [1210, 230] on input "A Good Thing: Treasures of Life" at bounding box center [1202, 237] width 395 height 27
paste input "Where Hearts Li"
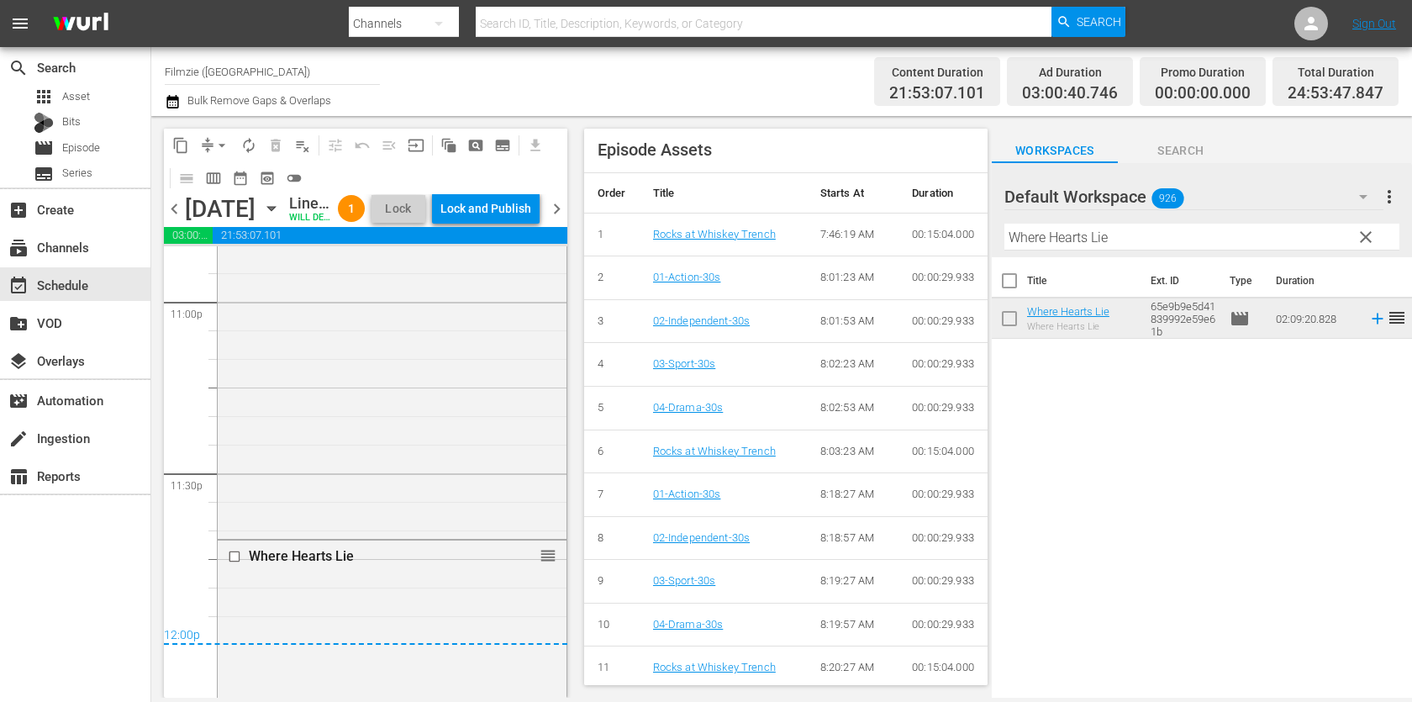
scroll to position [8468, 0]
click at [504, 210] on div "Lock and Publish" at bounding box center [486, 208] width 91 height 30
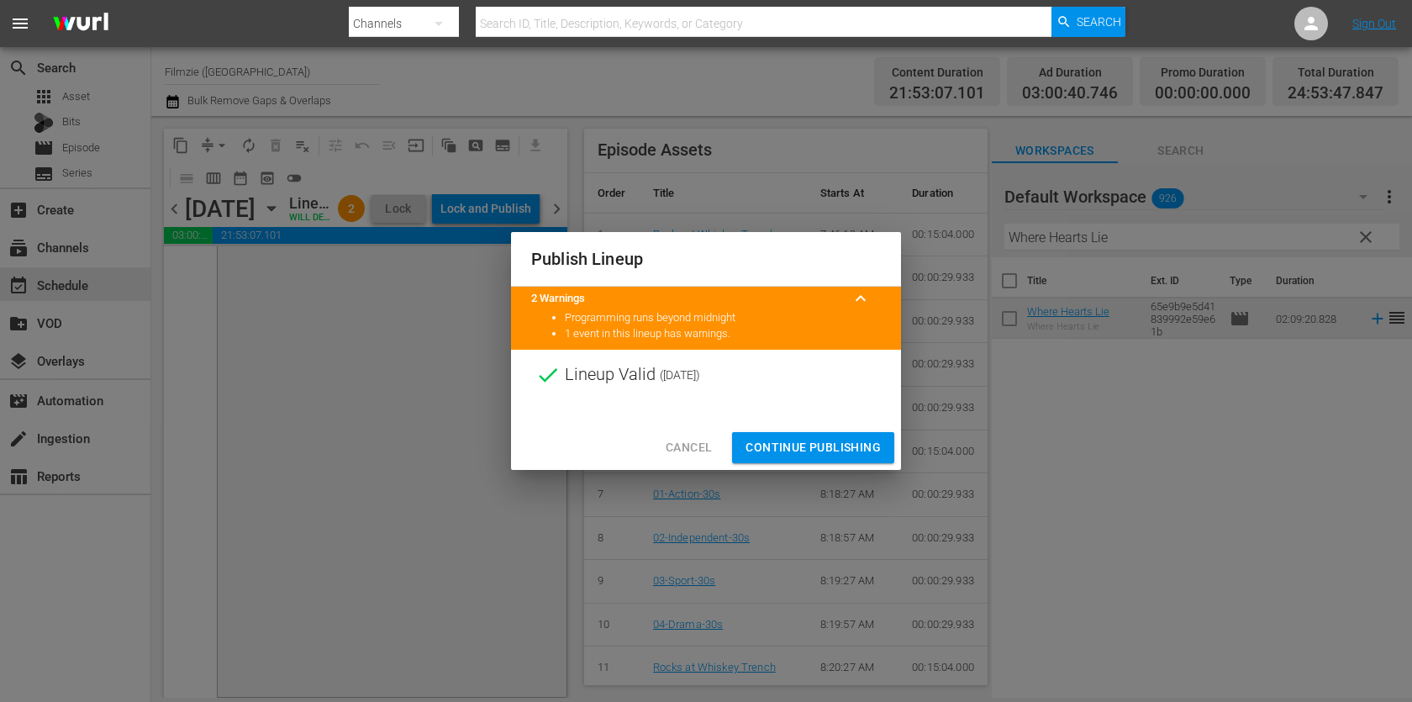
click at [790, 450] on span "Continue Publishing" at bounding box center [813, 447] width 135 height 21
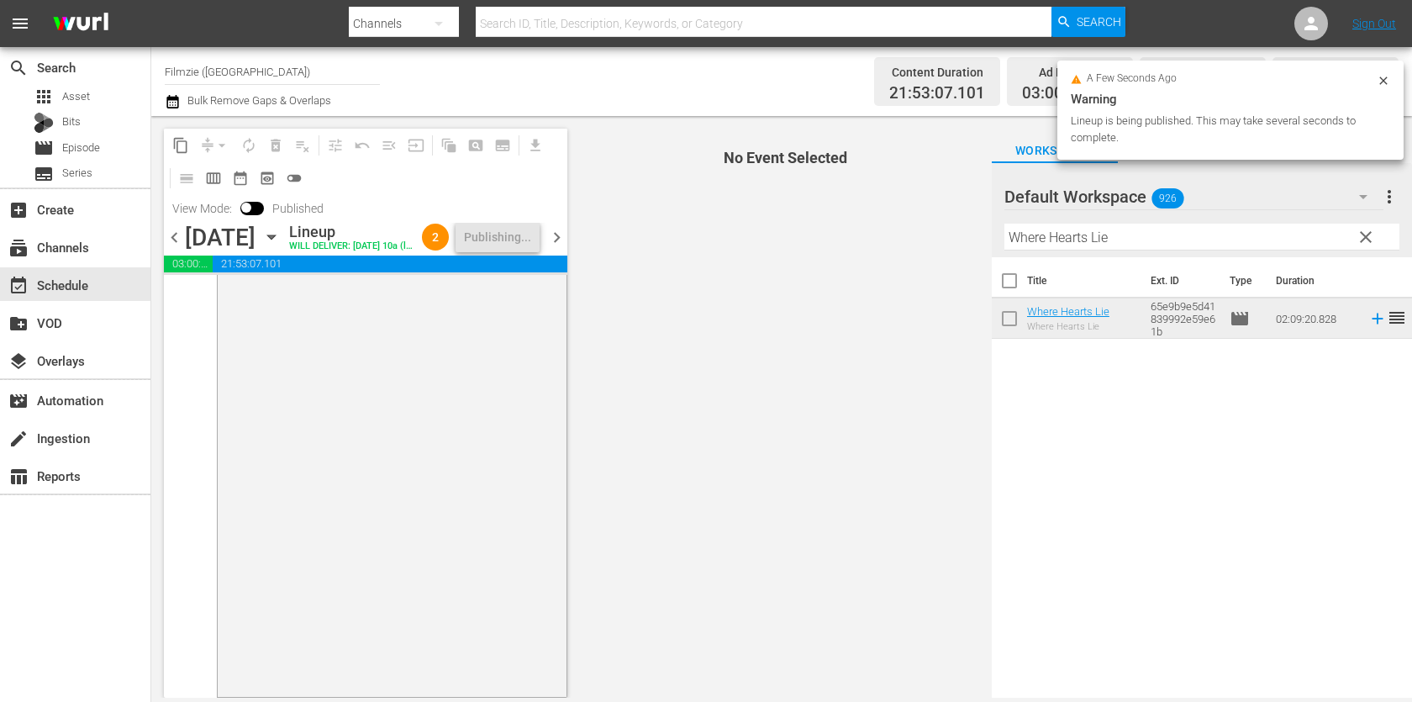
click at [557, 248] on span "chevron_right" at bounding box center [556, 237] width 21 height 21
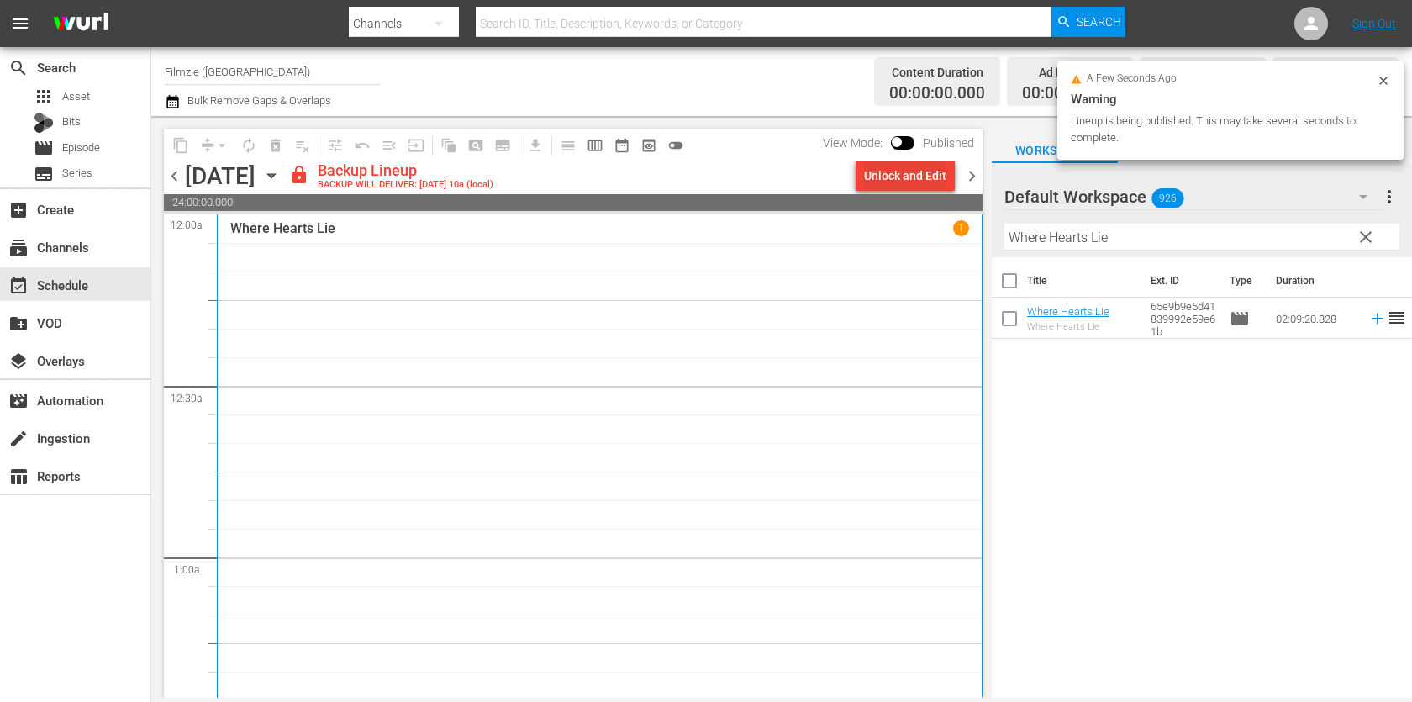
click at [910, 176] on div "Unlock and Edit" at bounding box center [905, 176] width 82 height 30
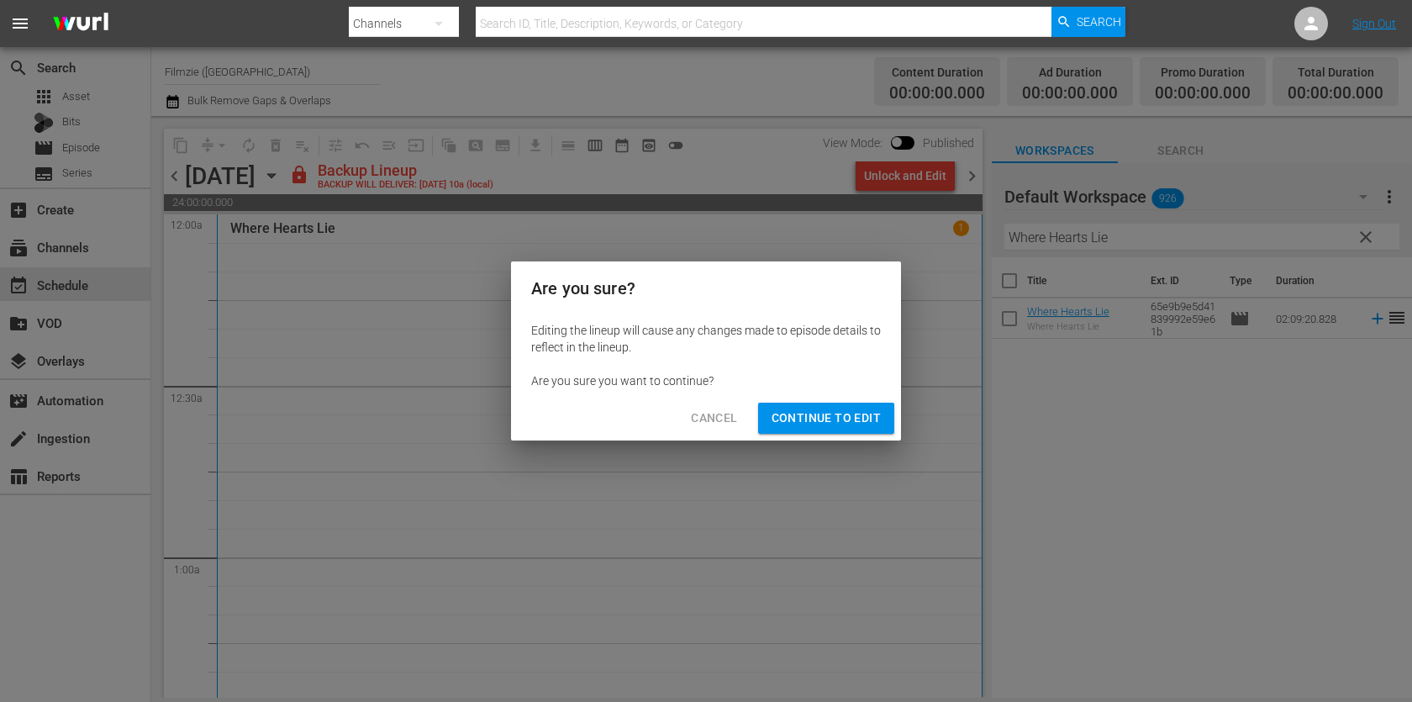
click at [854, 424] on span "Continue to Edit" at bounding box center [826, 418] width 109 height 21
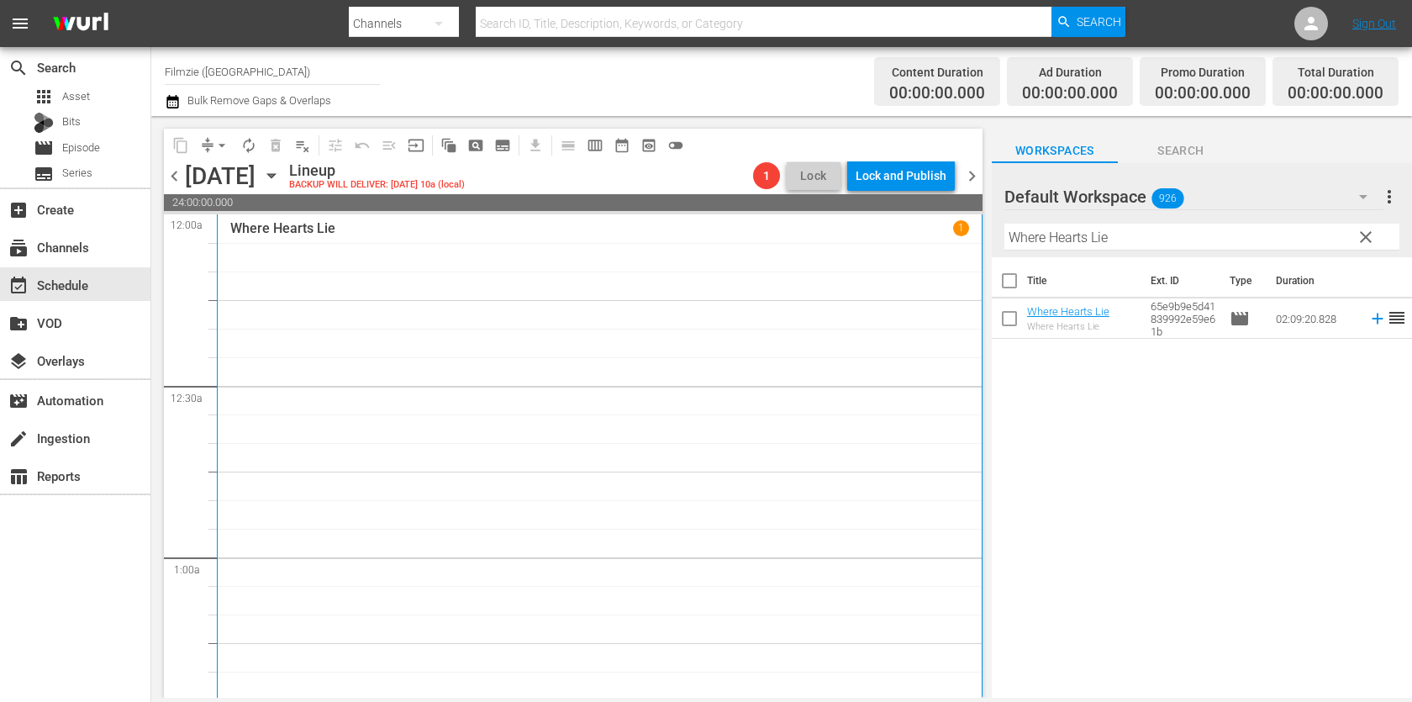
click at [1202, 239] on input "Where Hearts Lie" at bounding box center [1202, 237] width 395 height 27
paste input "Fame-Ish"
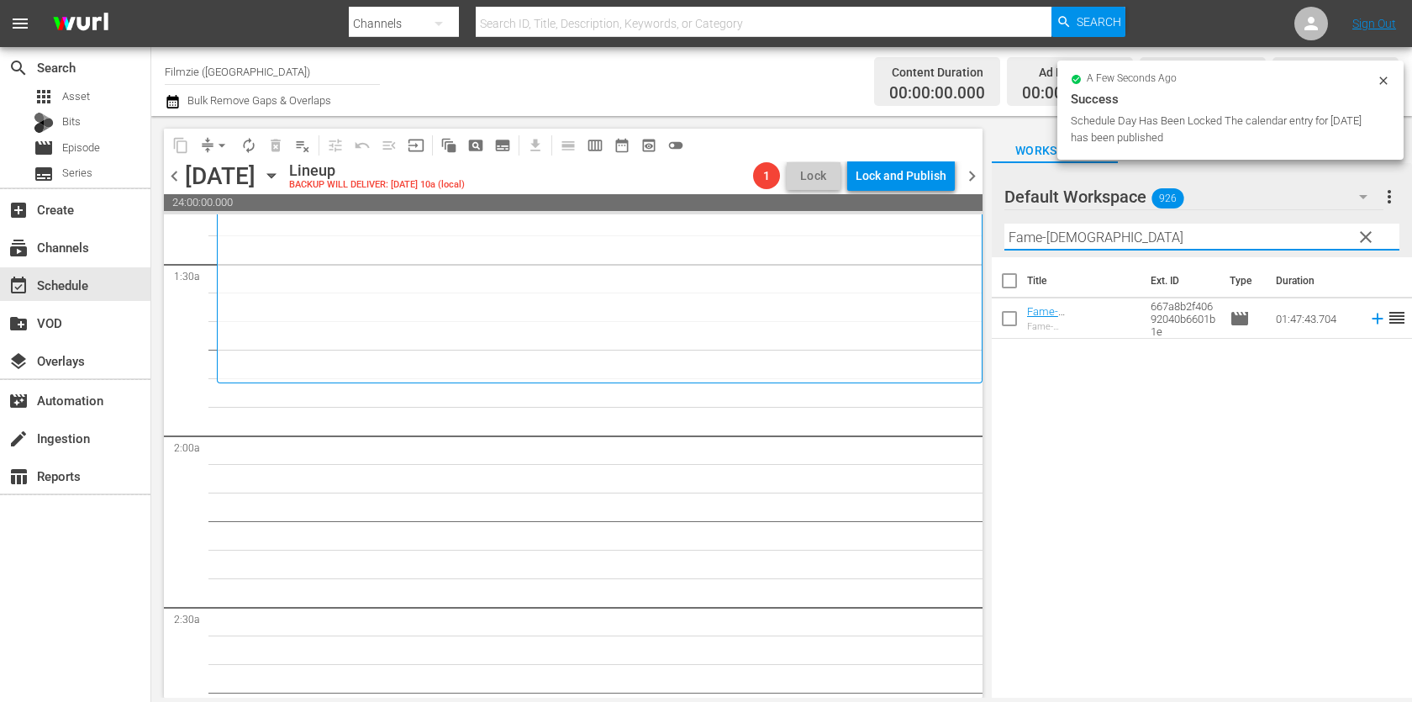
scroll to position [505, 0]
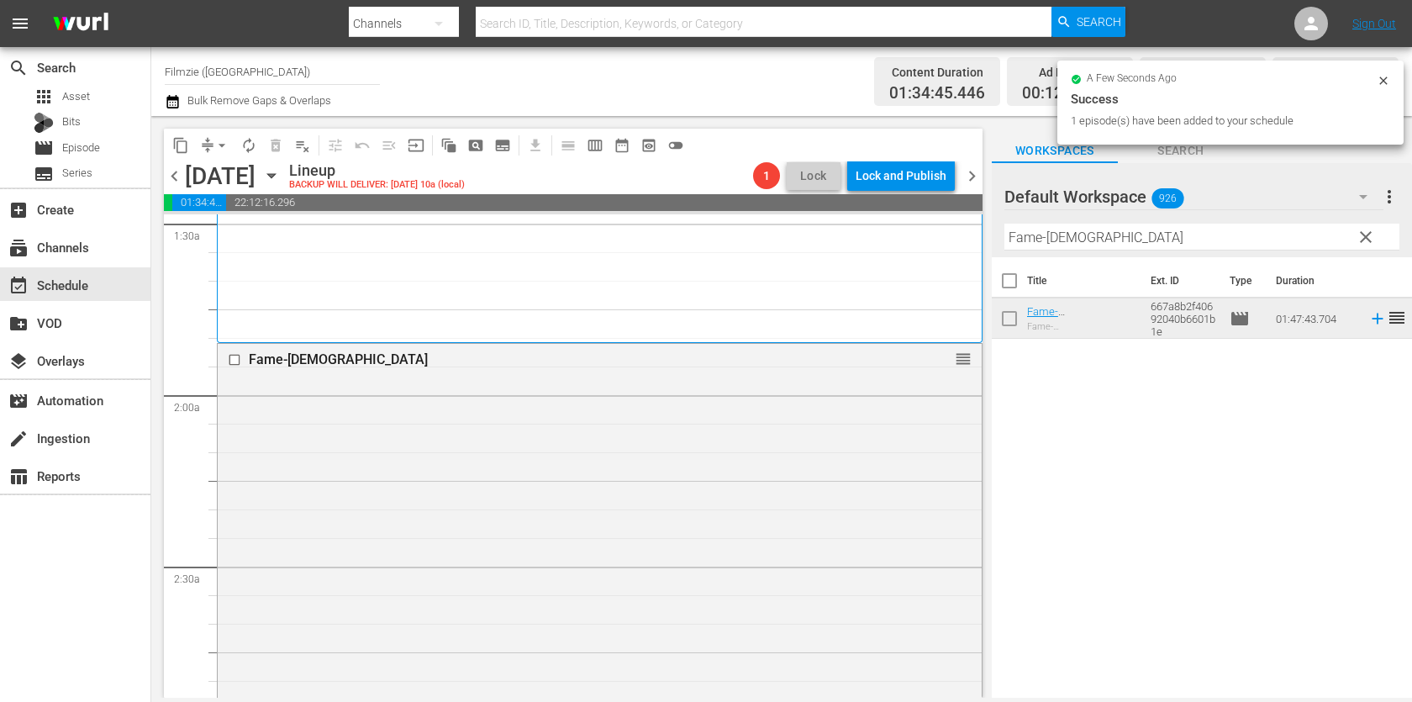
click at [1196, 229] on input "Fame-Ish" at bounding box center [1202, 237] width 395 height 27
paste input "Alpha Rift"
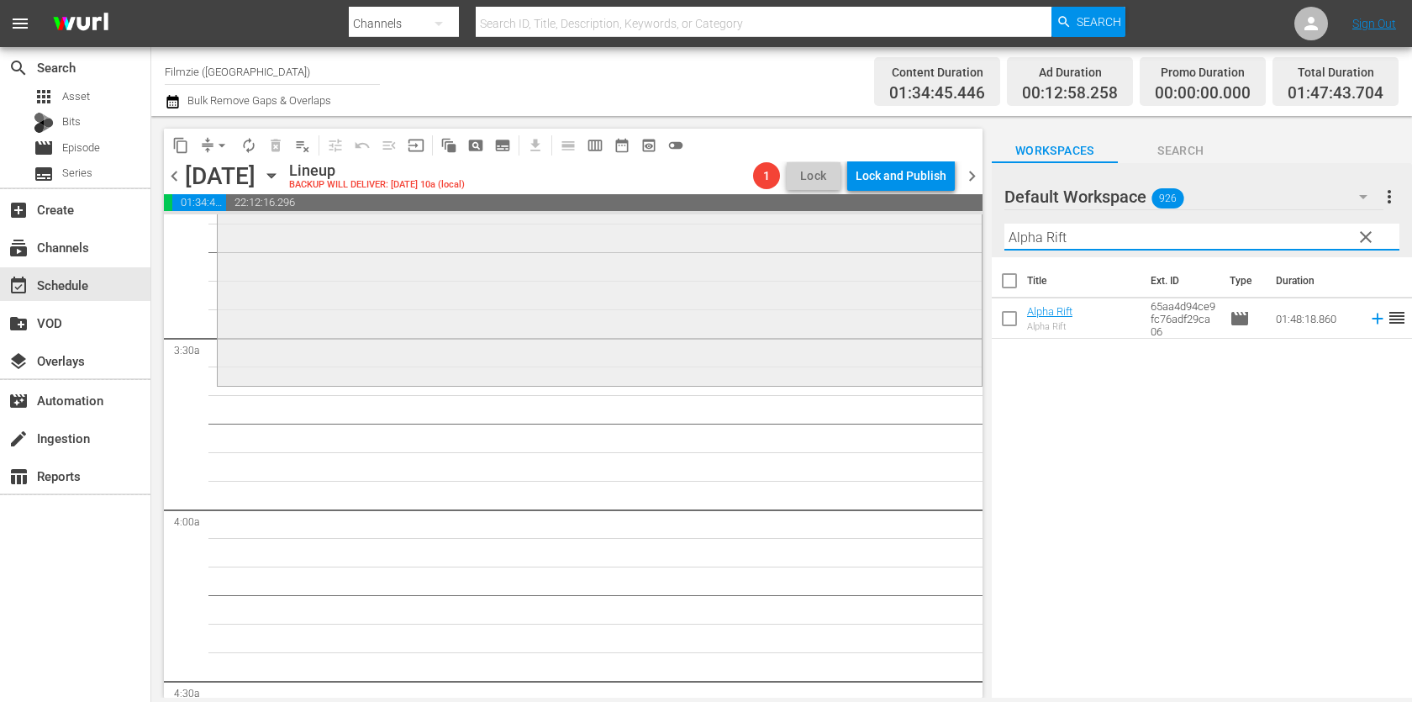
scroll to position [1133, 0]
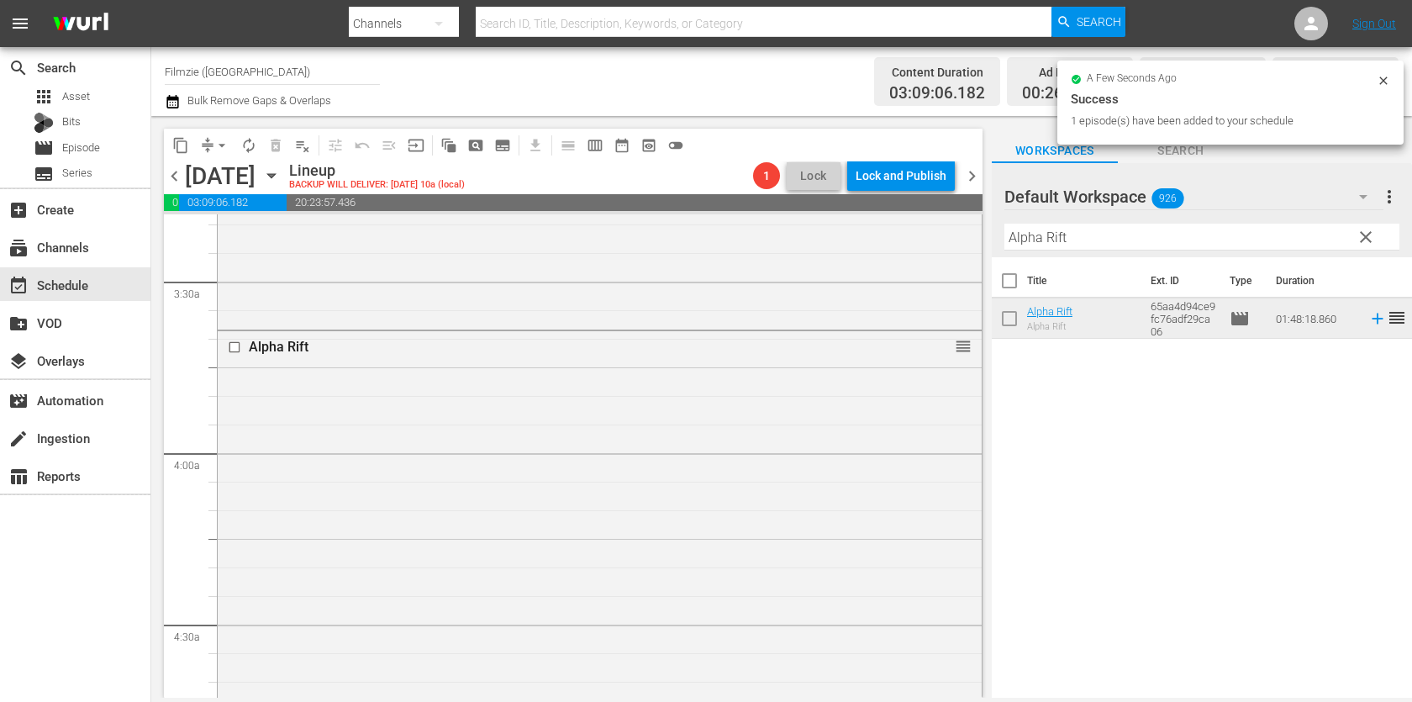
click at [1155, 242] on input "Alpha Rift" at bounding box center [1202, 237] width 395 height 27
paste input "Confessions of a Producer"
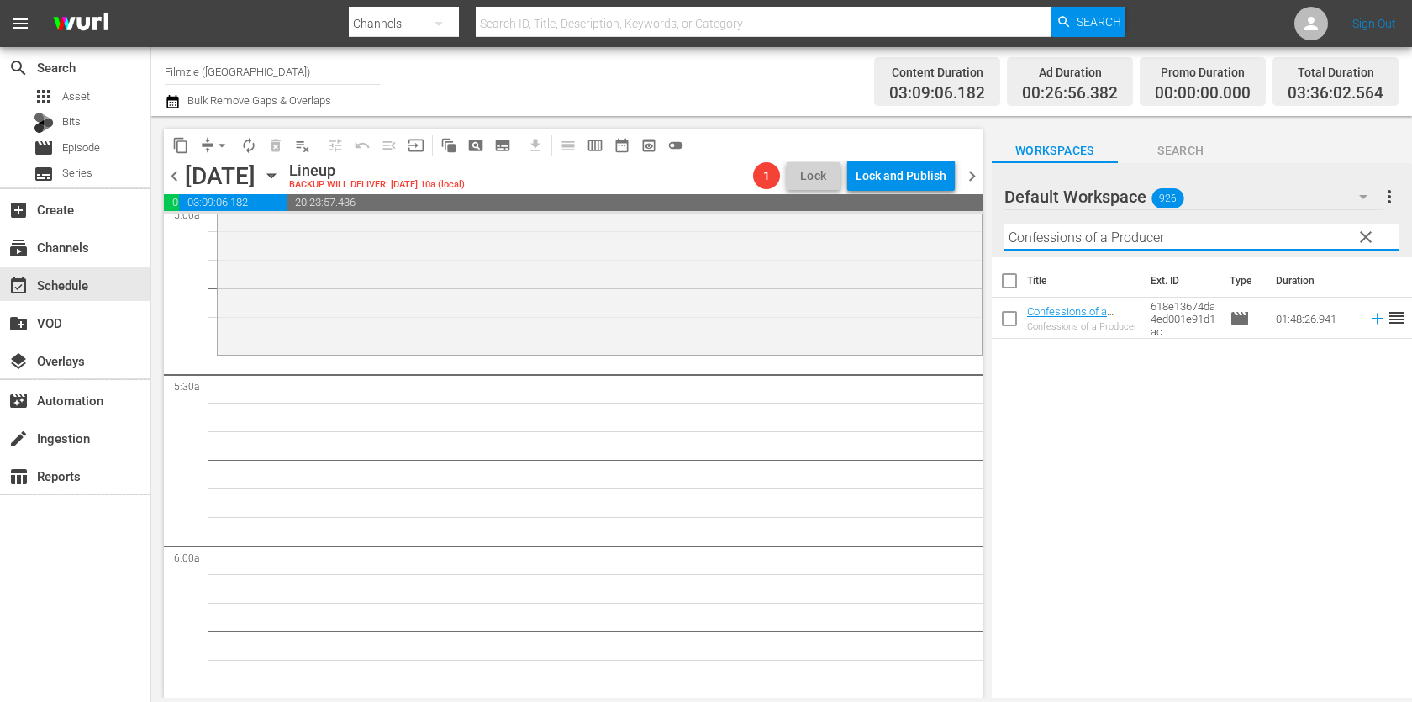
scroll to position [1724, 0]
click at [1092, 235] on input "Confessions of a Producer" at bounding box center [1202, 237] width 395 height 27
paste input "Atragon"
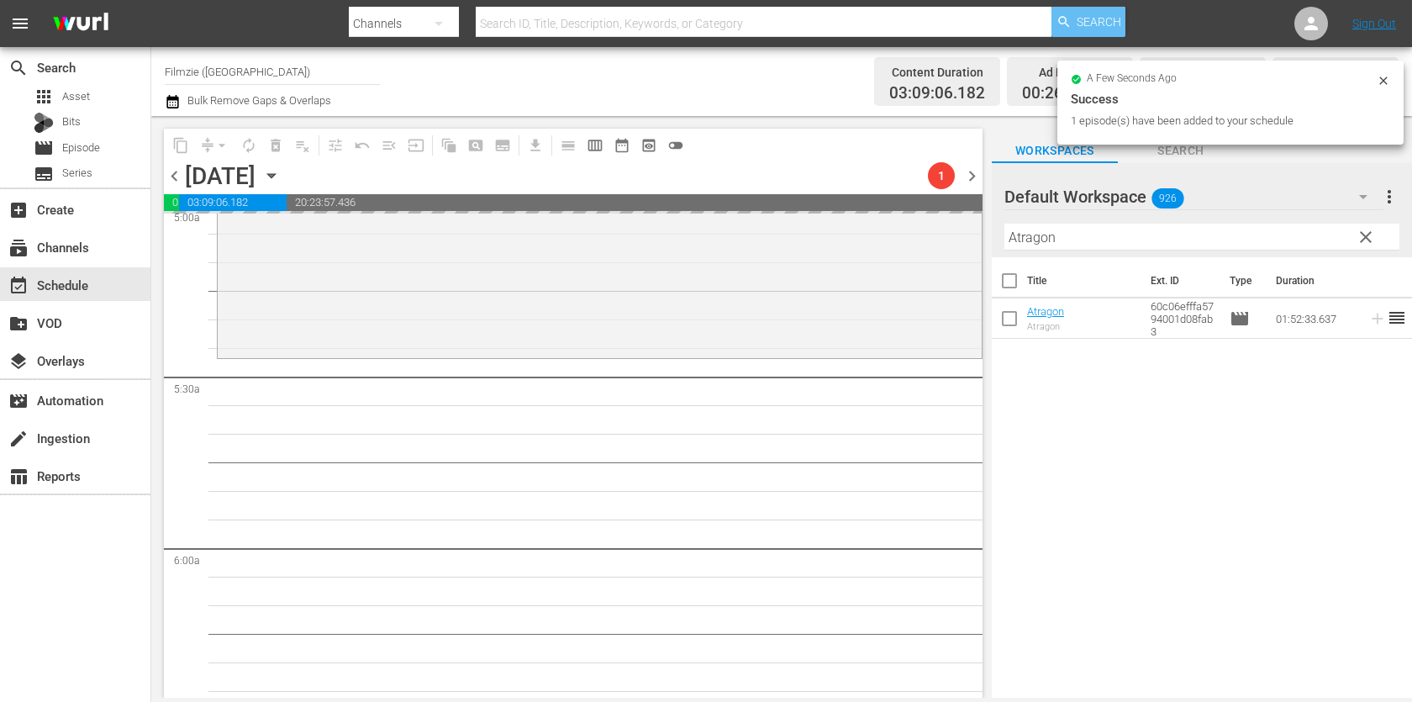
drag, startPoint x: 1057, startPoint y: 307, endPoint x: 1083, endPoint y: 15, distance: 292.9
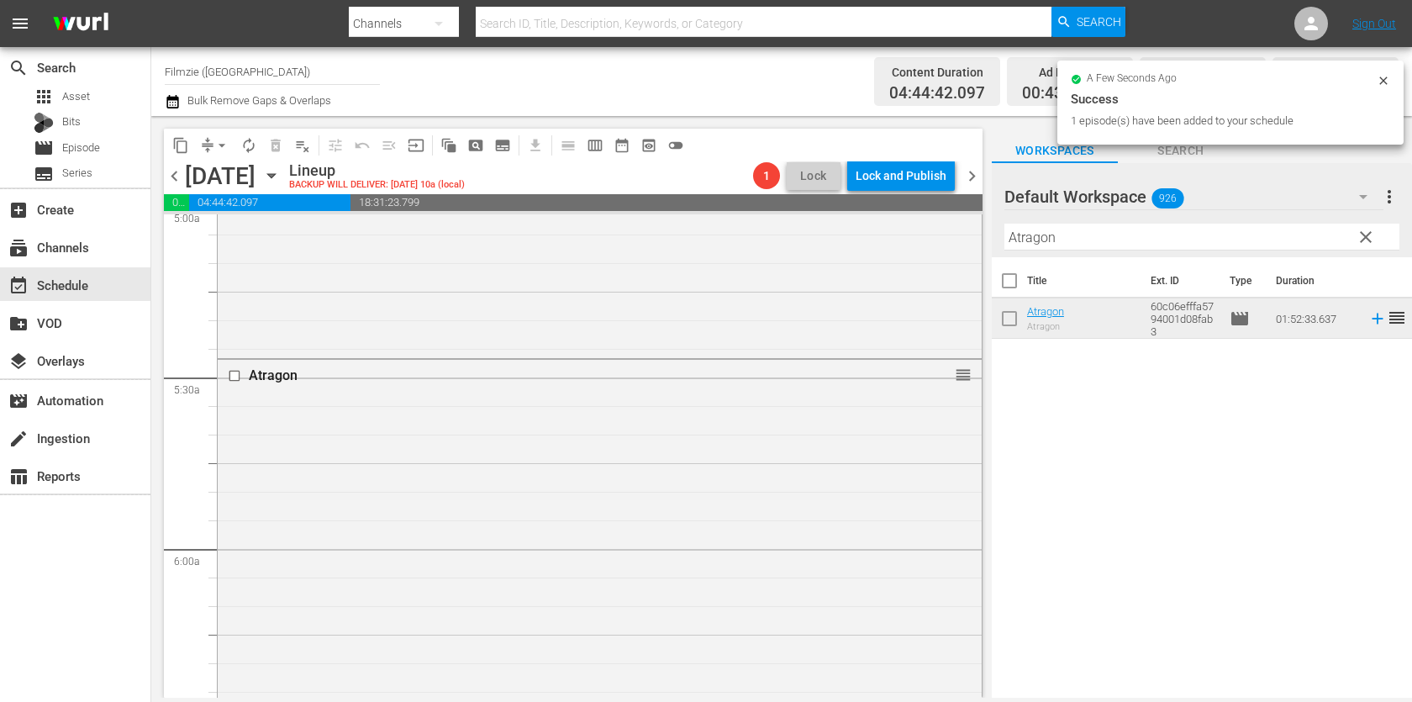
click at [1180, 240] on input "Atragon" at bounding box center [1202, 237] width 395 height 27
paste input "Rave"
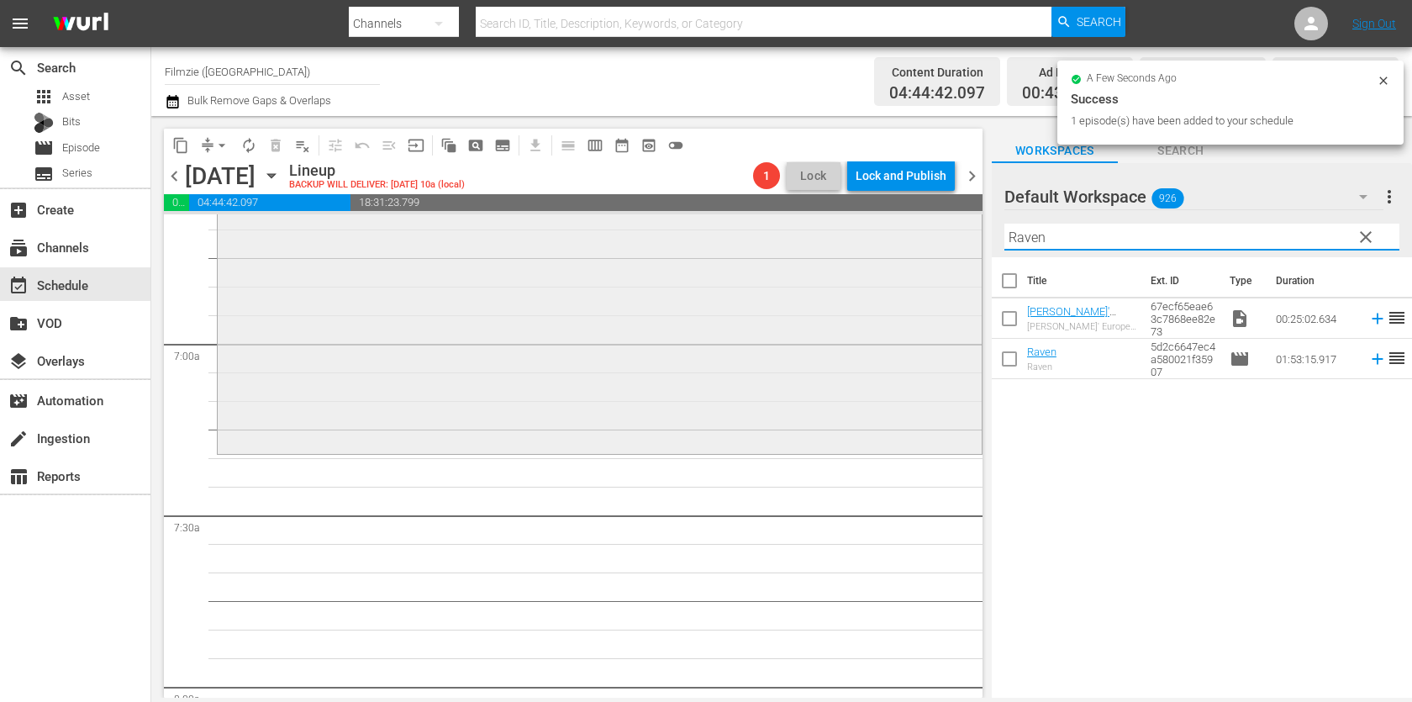
scroll to position [2273, 0]
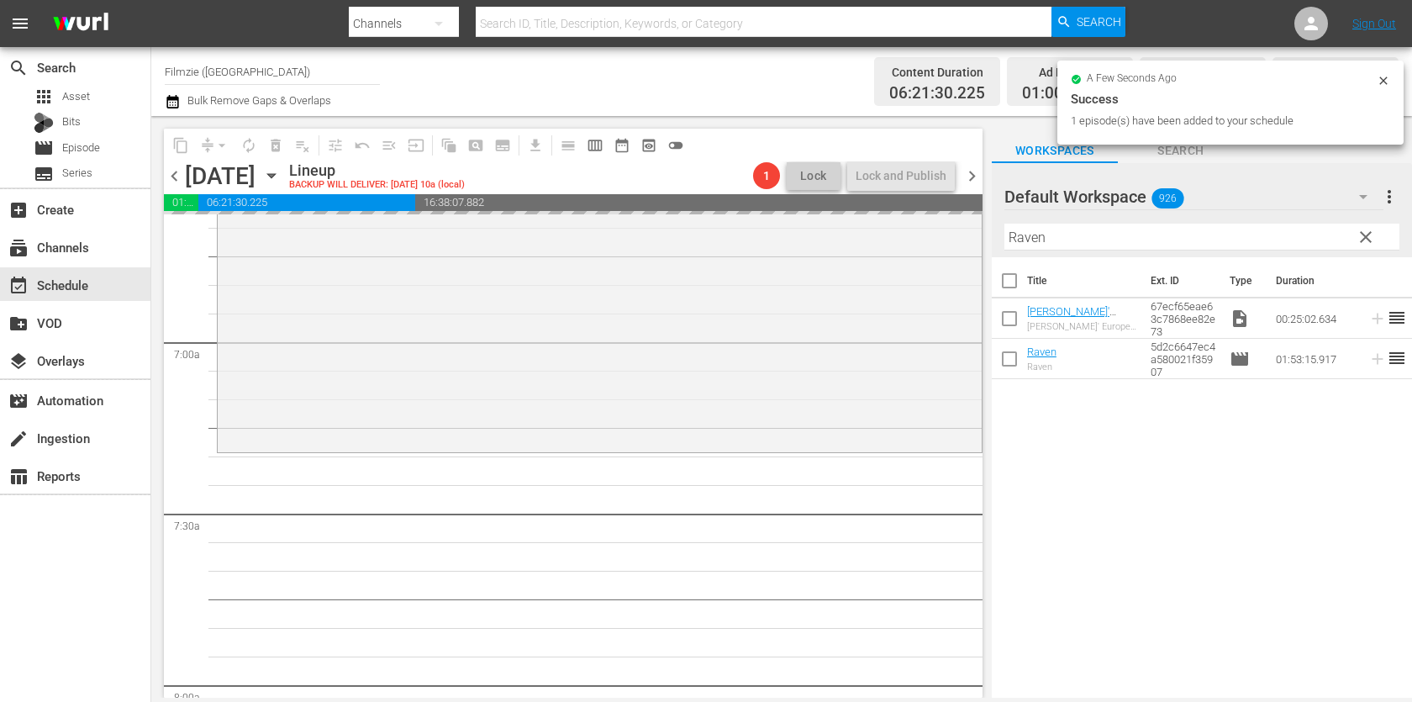
click at [1160, 231] on input "Raven" at bounding box center [1202, 237] width 395 height 27
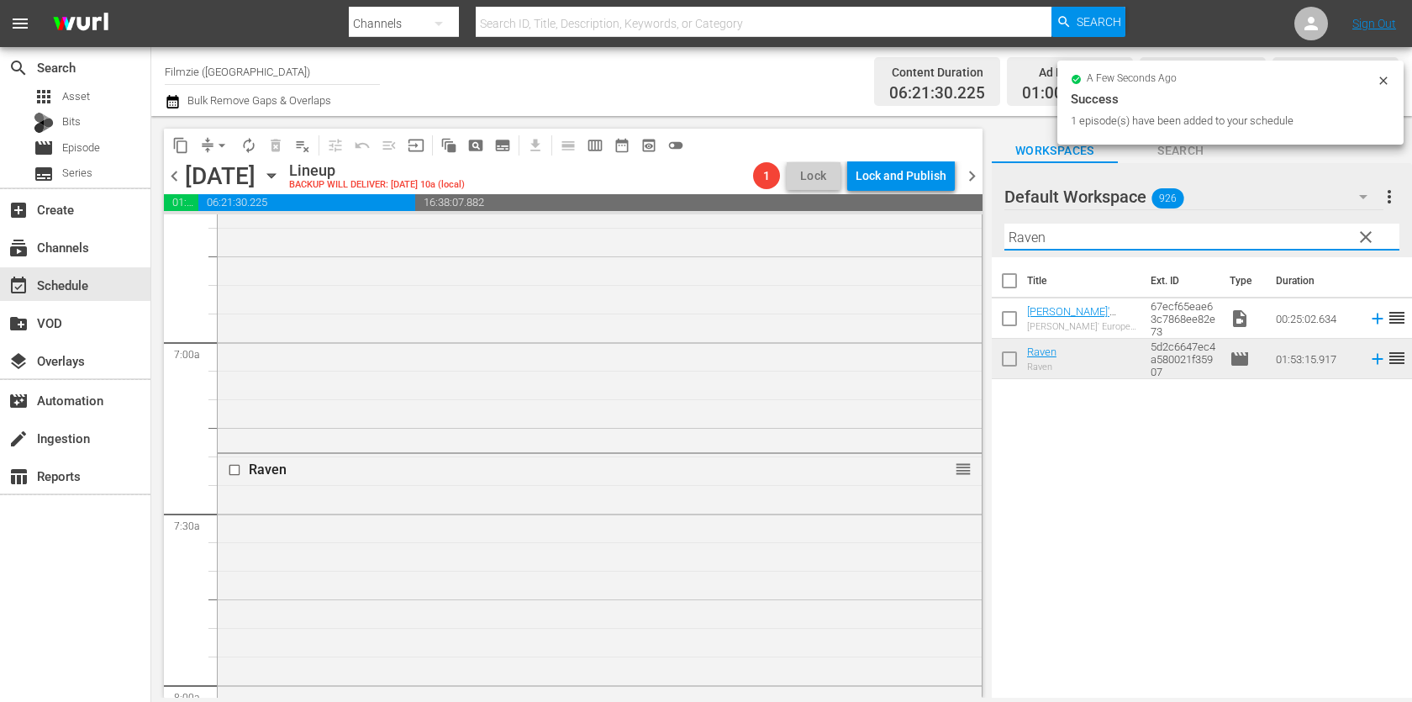
click at [1160, 231] on input "Raven" at bounding box center [1202, 237] width 395 height 27
paste input "The Principle"
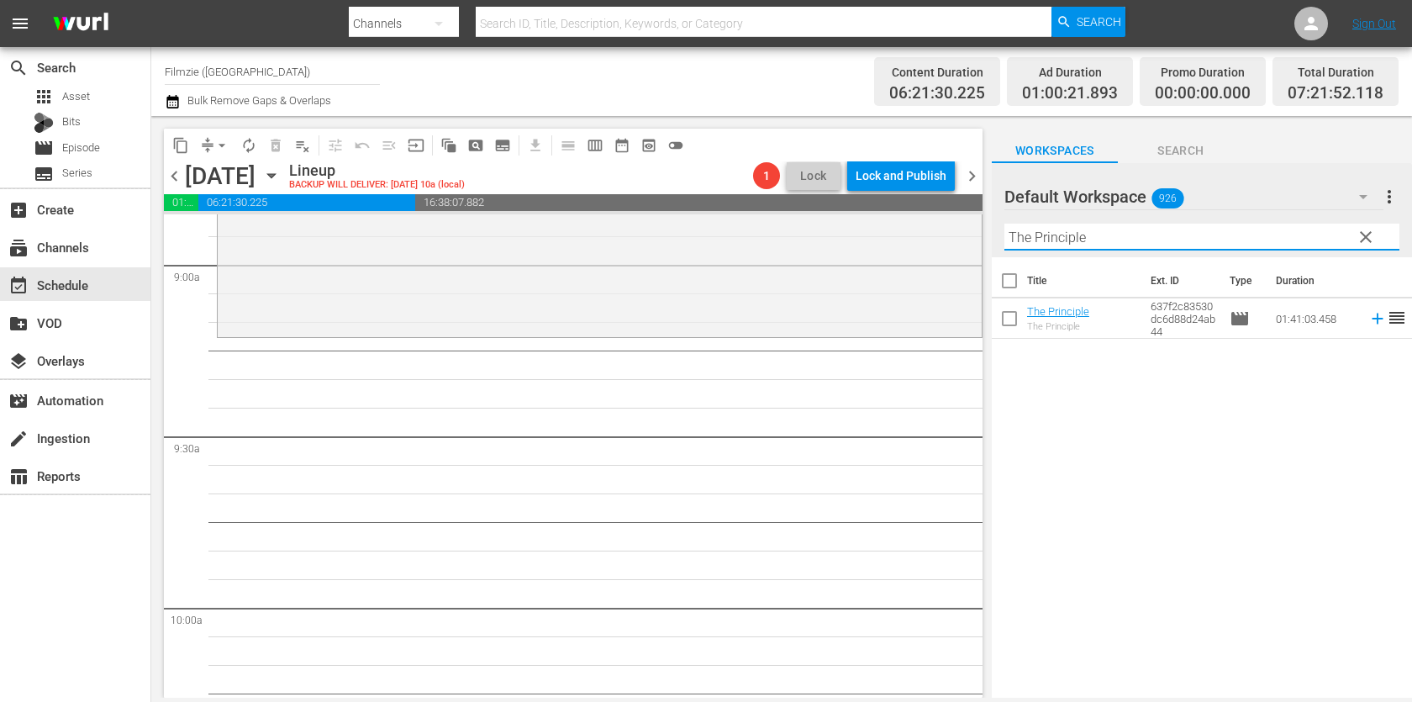
scroll to position [3052, 0]
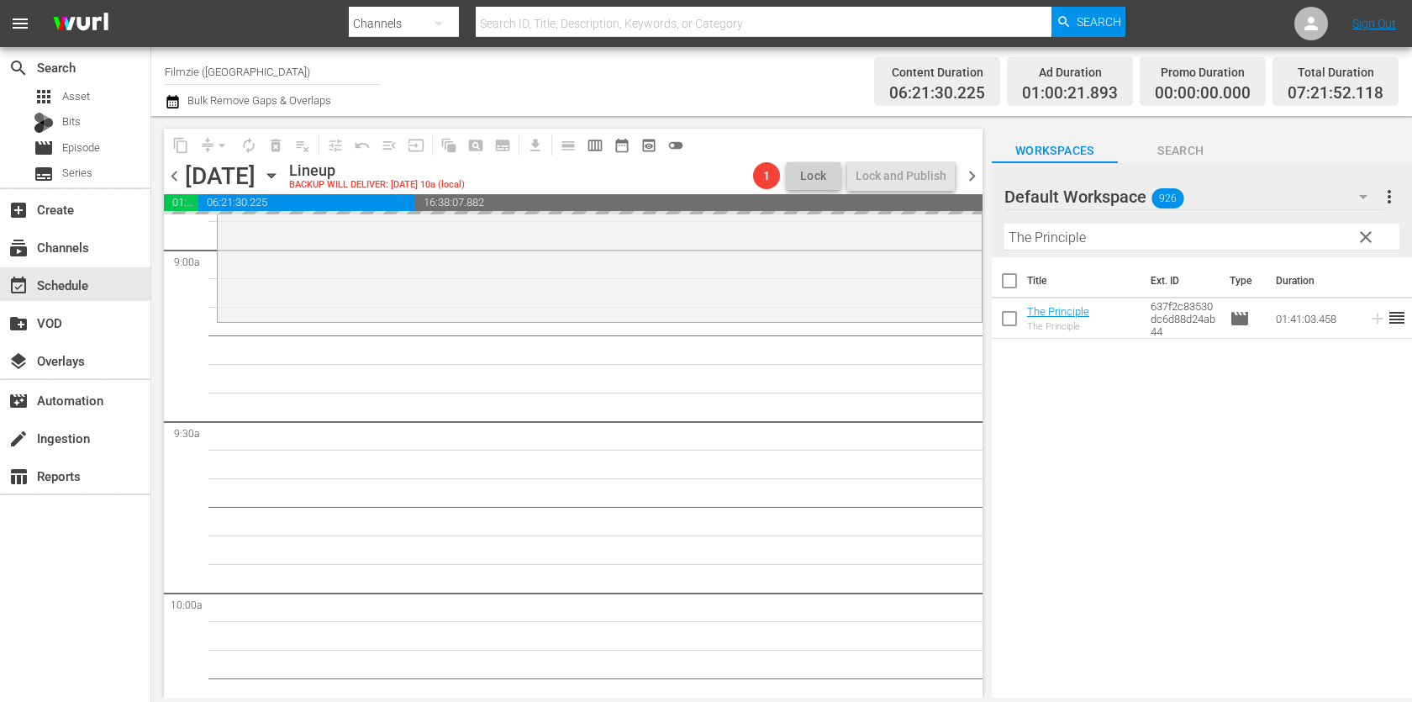
drag, startPoint x: 1072, startPoint y: 309, endPoint x: 1043, endPoint y: 33, distance: 278.2
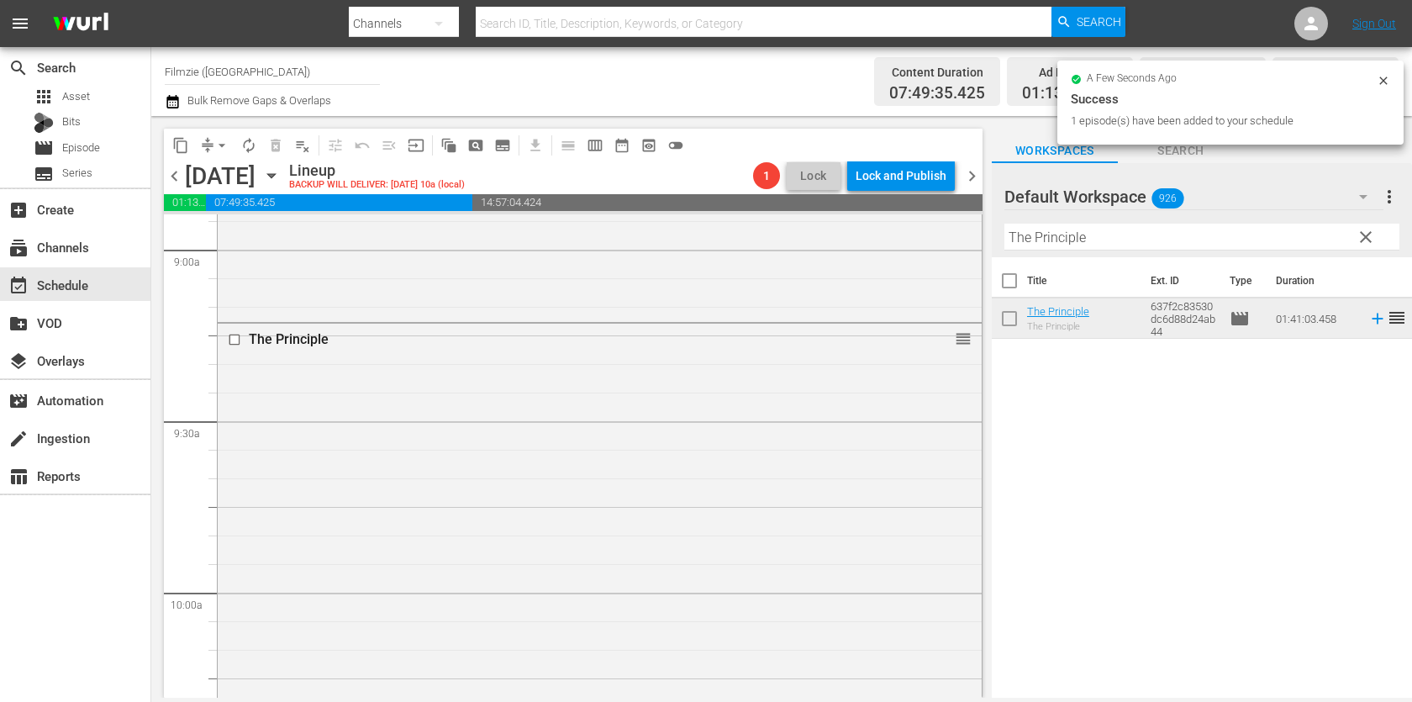
click at [1119, 225] on input "The Principle" at bounding box center [1202, 237] width 395 height 27
paste input "Exotic Destinations 3,4"
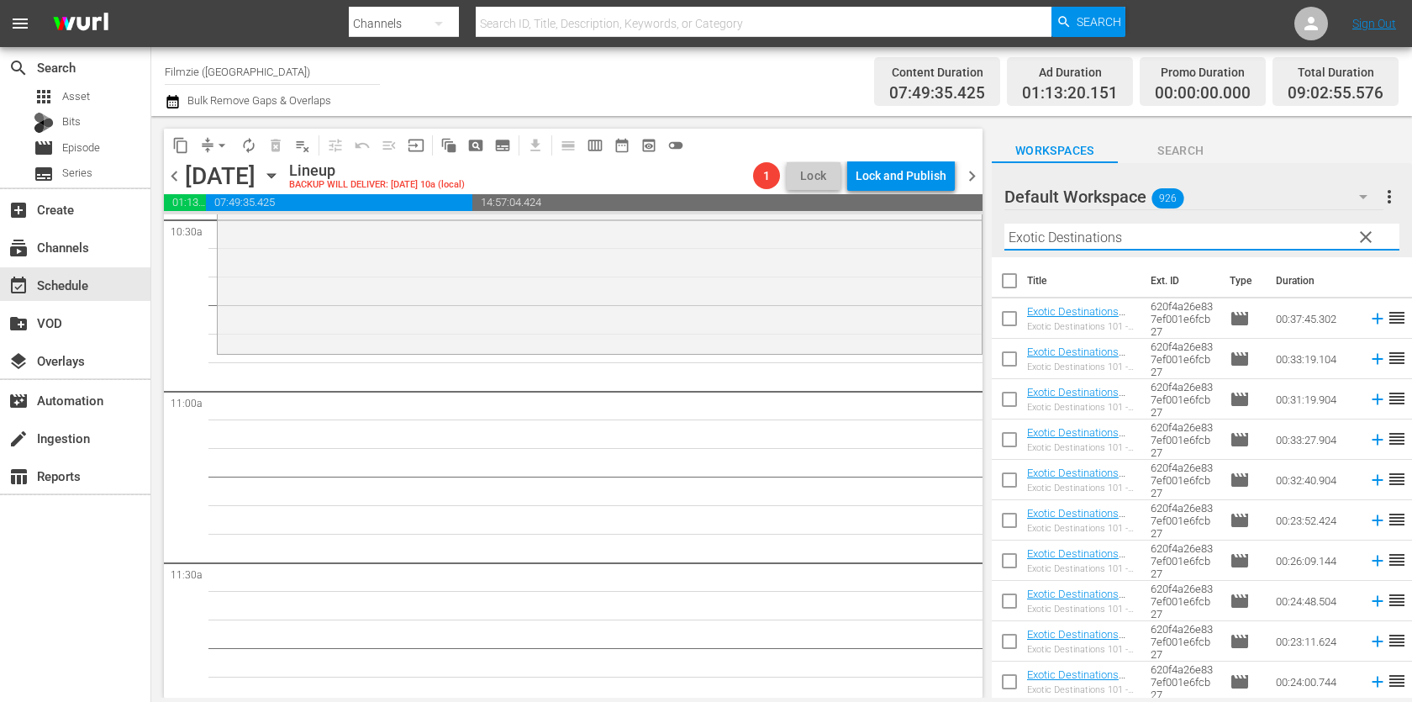
scroll to position [0, 0]
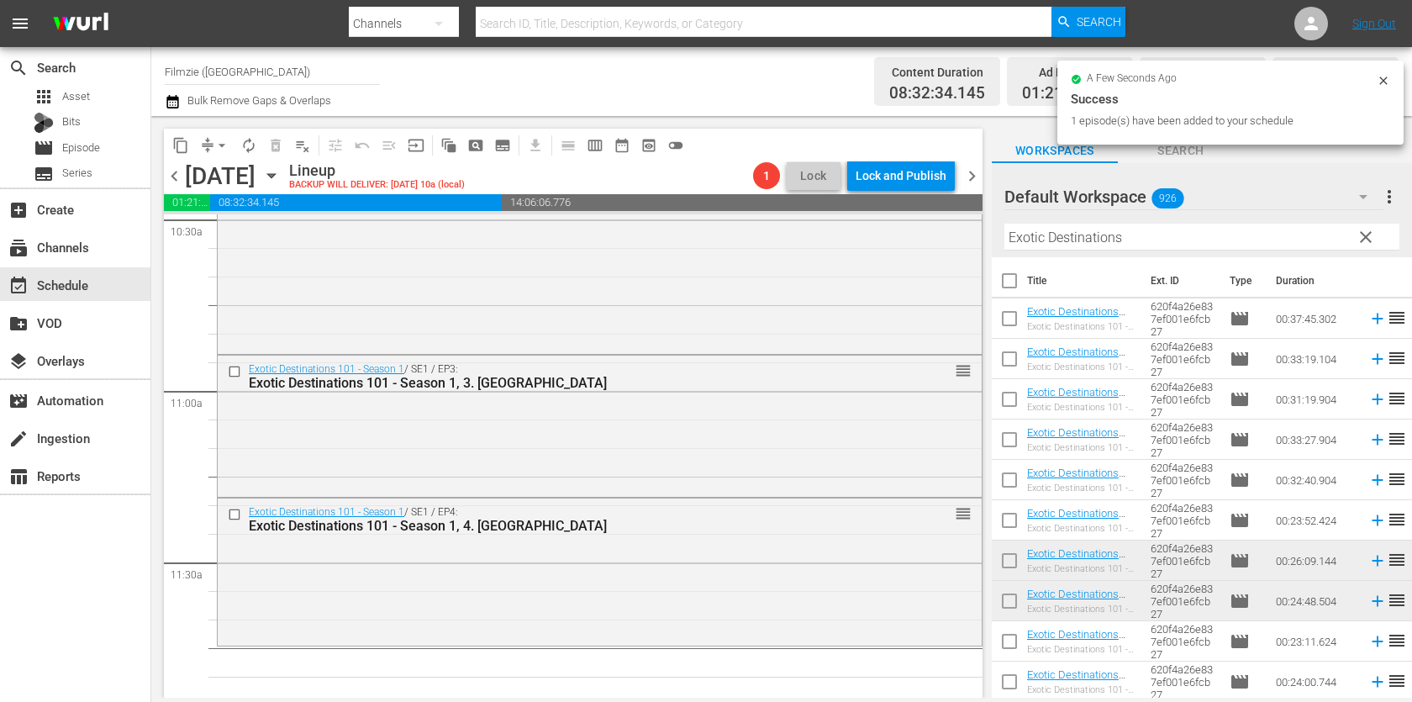
click at [1217, 233] on input "Exotic Destinations" at bounding box center [1202, 237] width 395 height 27
paste input "The Great Rupert"
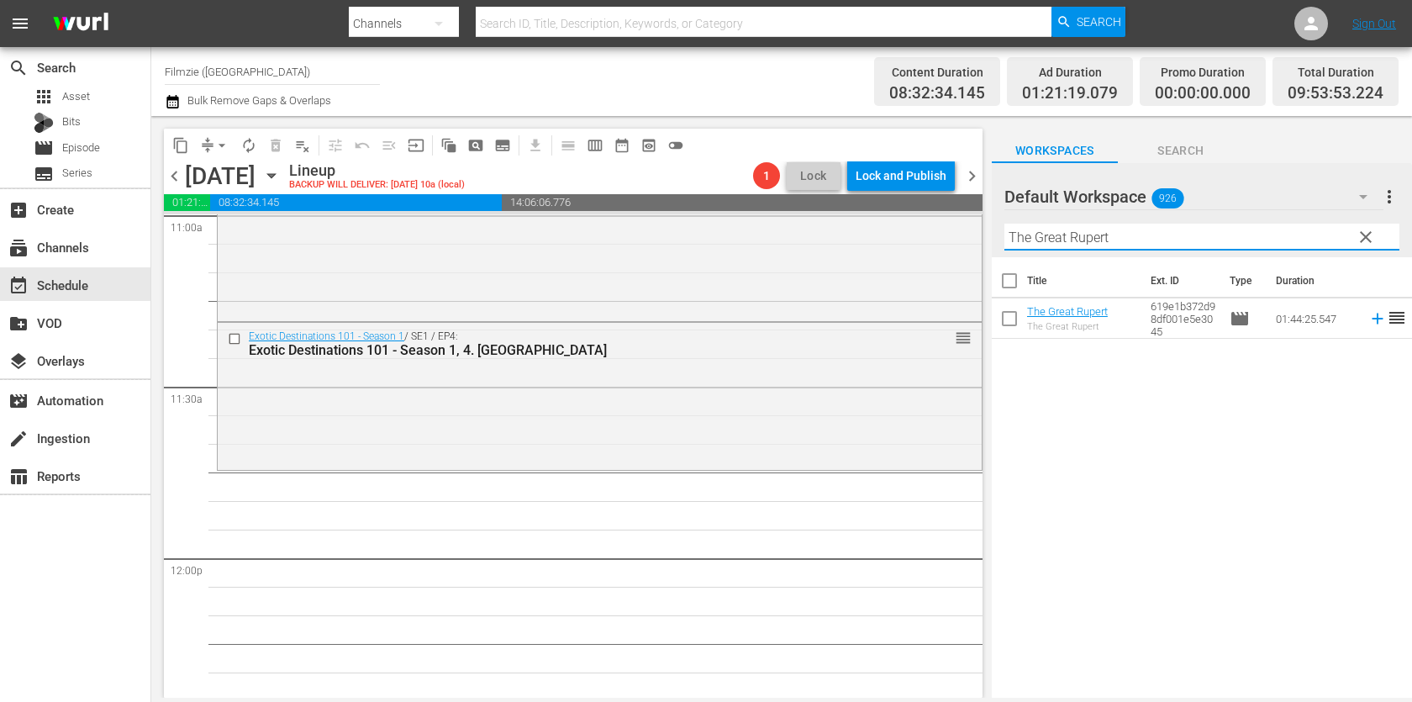
scroll to position [3776, 0]
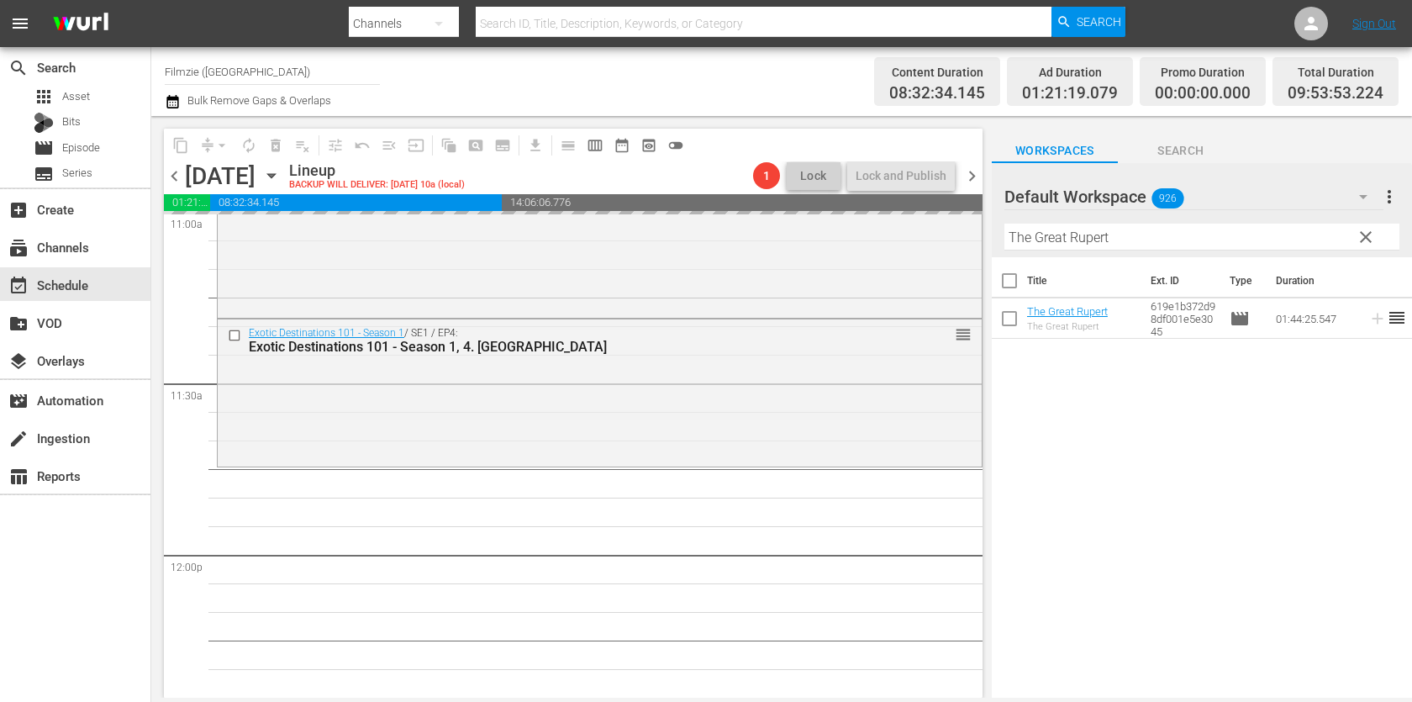
drag, startPoint x: 1052, startPoint y: 315, endPoint x: 1030, endPoint y: 17, distance: 299.3
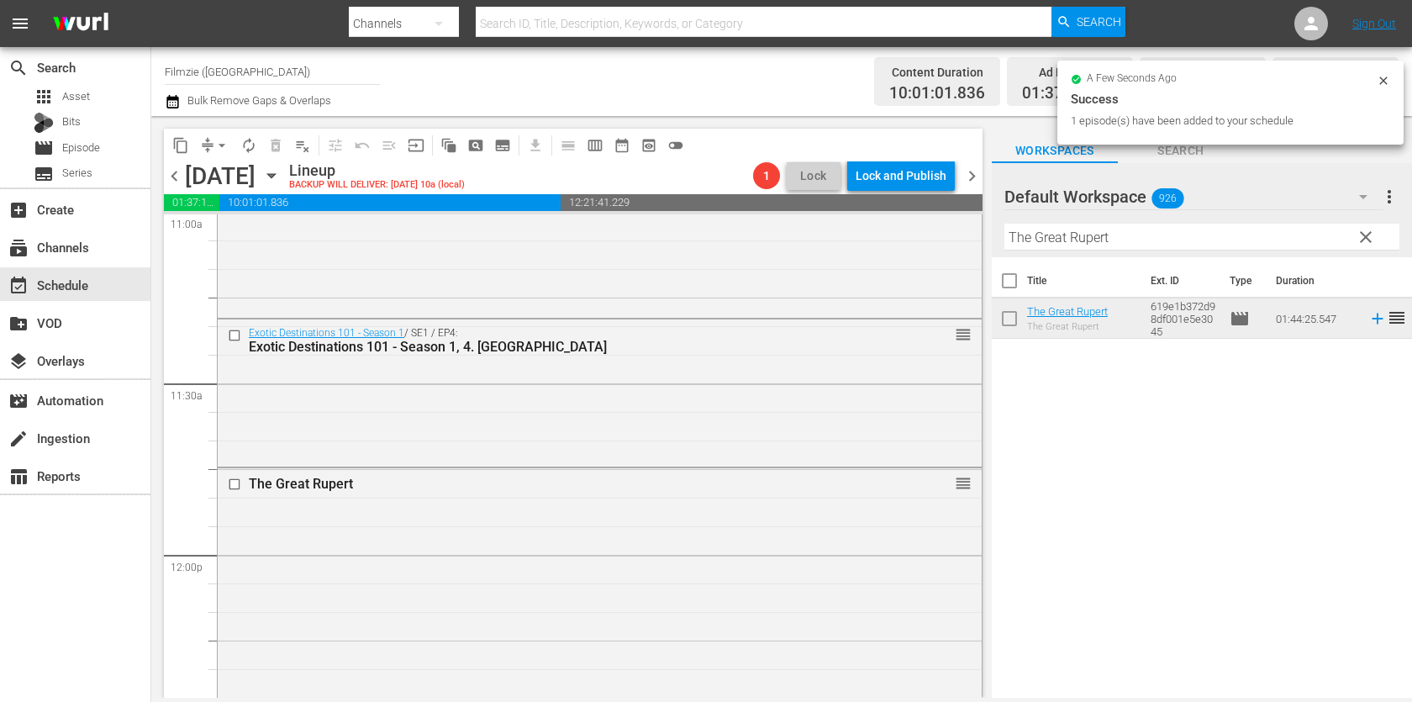
click at [1133, 228] on input "The Great Rupert" at bounding box center [1202, 237] width 395 height 27
paste input "Hard Ride"
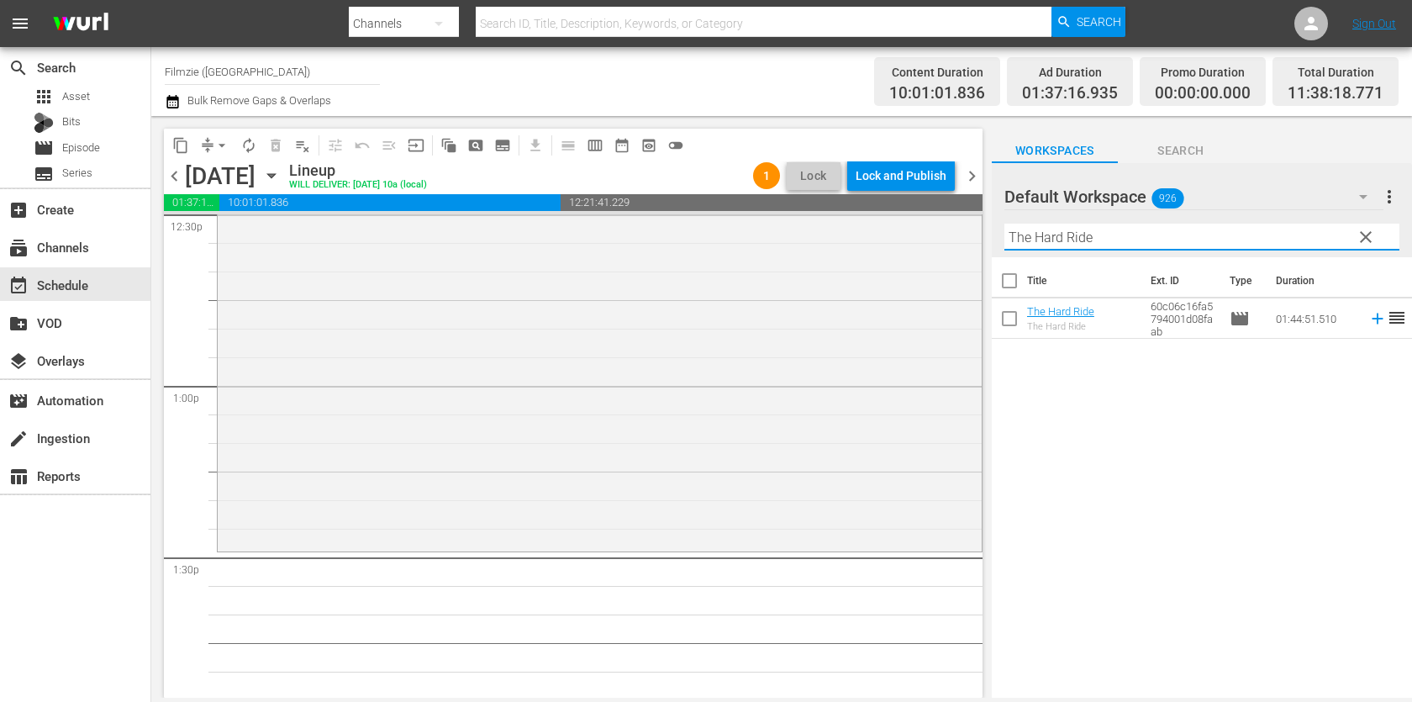
scroll to position [4376, 0]
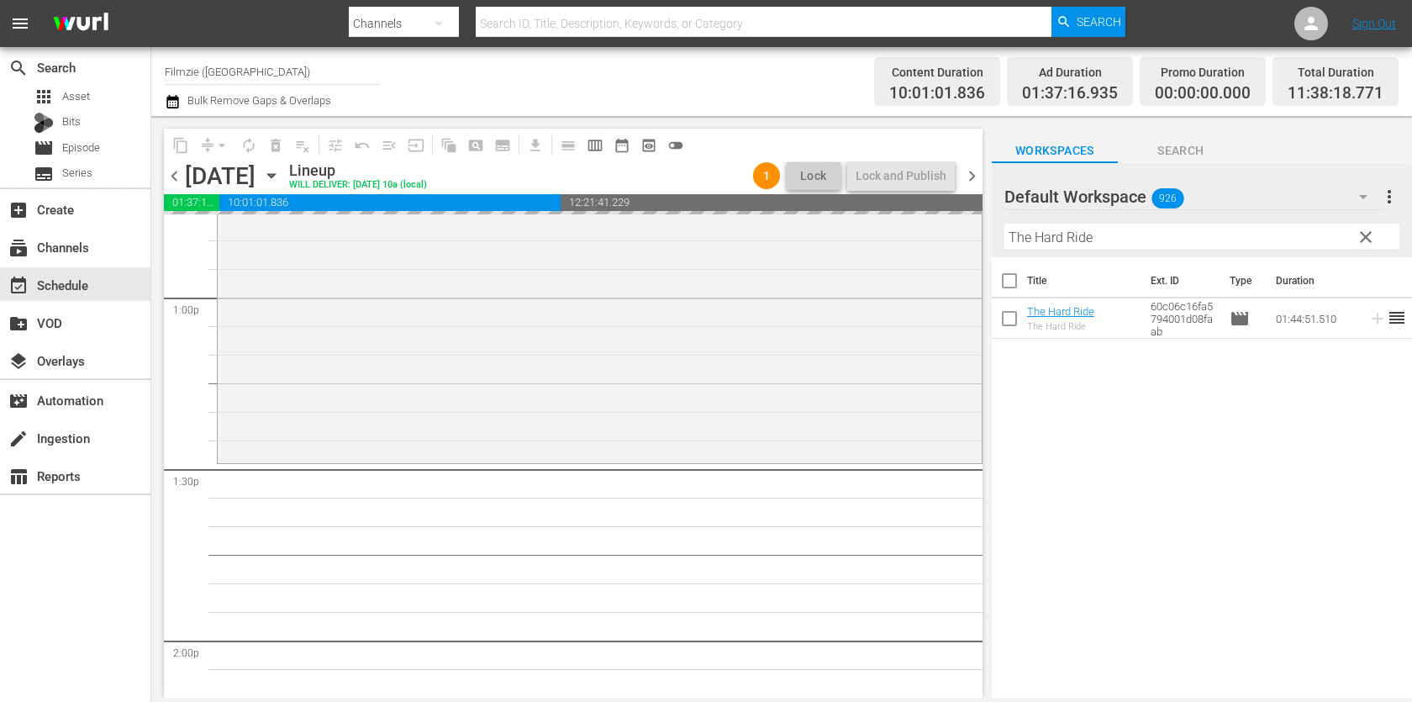
drag, startPoint x: 1051, startPoint y: 304, endPoint x: 1013, endPoint y: 46, distance: 260.9
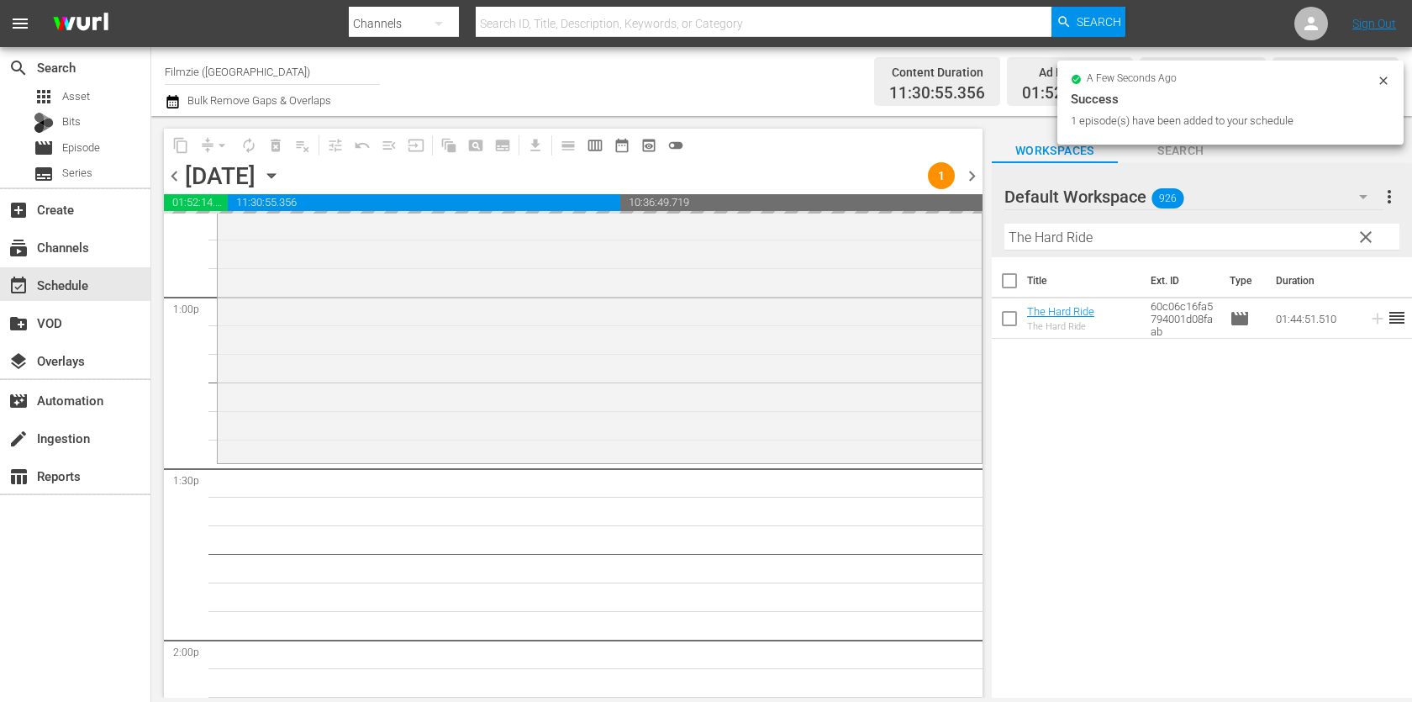
click at [1144, 230] on input "The Hard Ride" at bounding box center [1202, 237] width 395 height 27
paste input "Around the World In 80 Anthems"
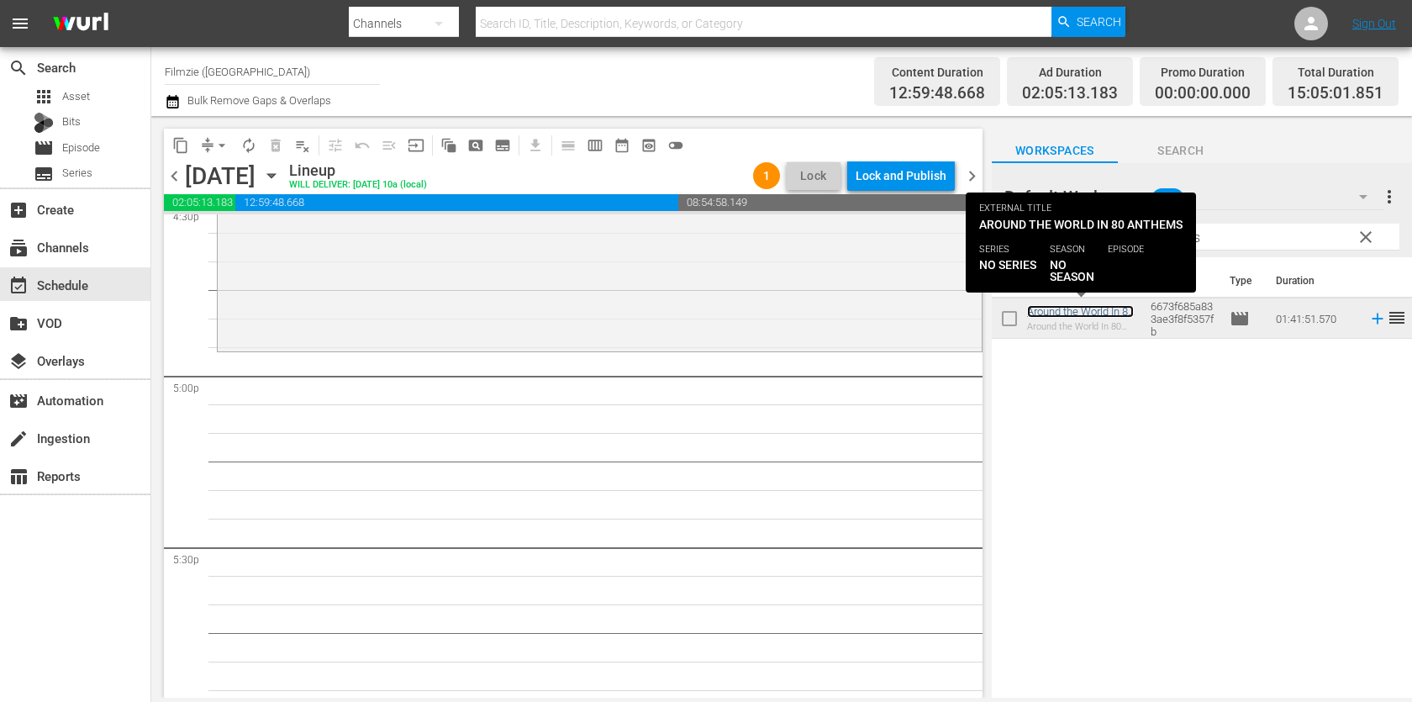
scroll to position [5714, 0]
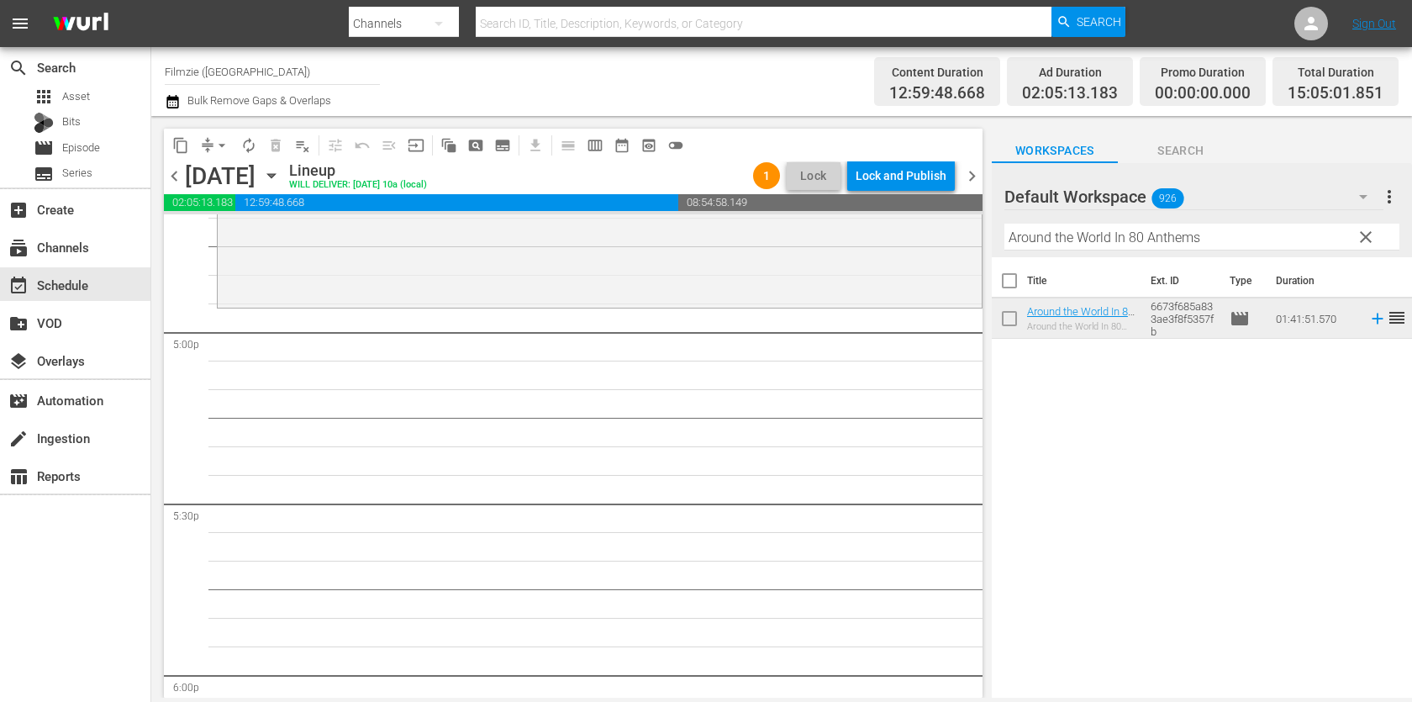
drag, startPoint x: 1071, startPoint y: 309, endPoint x: 937, endPoint y: 13, distance: 324.0
click at [1121, 237] on input "Around the World In 80 Anthems" at bounding box center [1202, 237] width 395 height 27
paste input "Divas: Céline Dion"
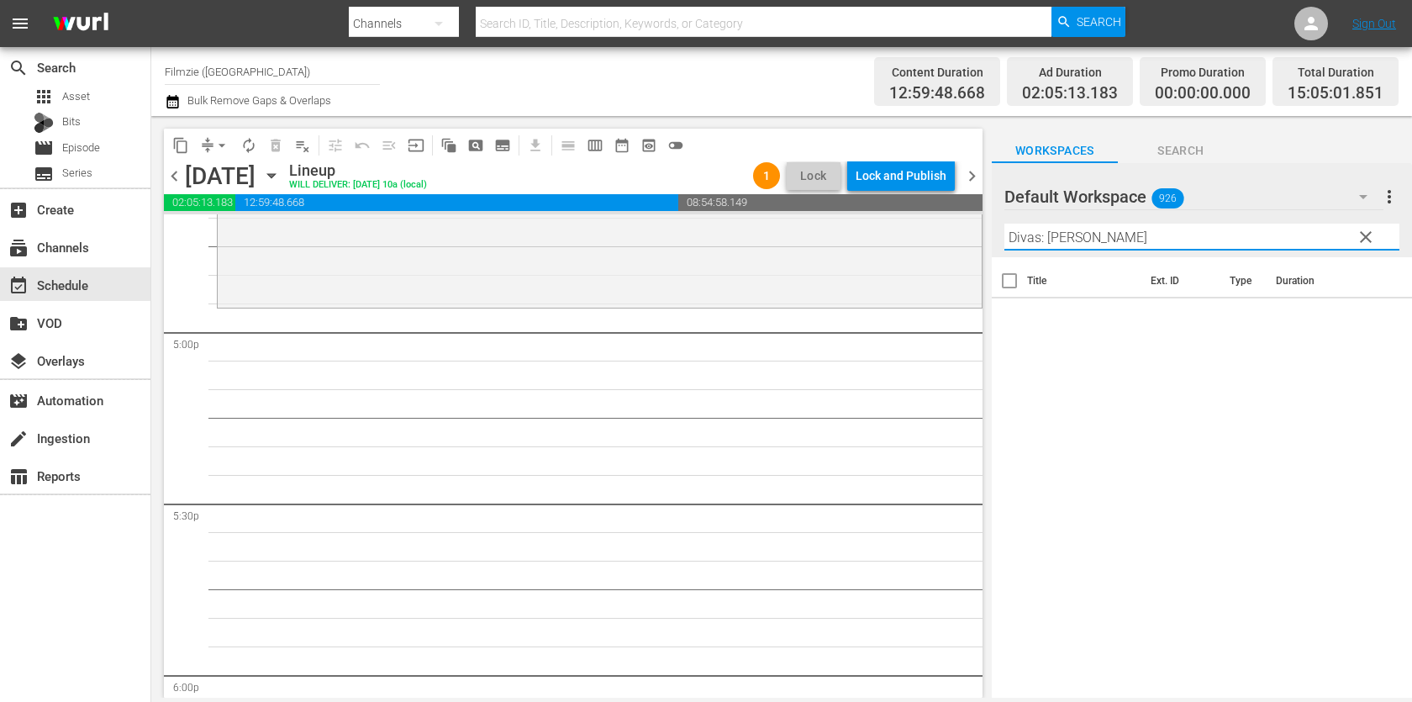
drag, startPoint x: 1038, startPoint y: 243, endPoint x: 1206, endPoint y: 243, distance: 167.3
click at [1206, 243] on input "Divas: Céline Dion" at bounding box center [1202, 237] width 395 height 27
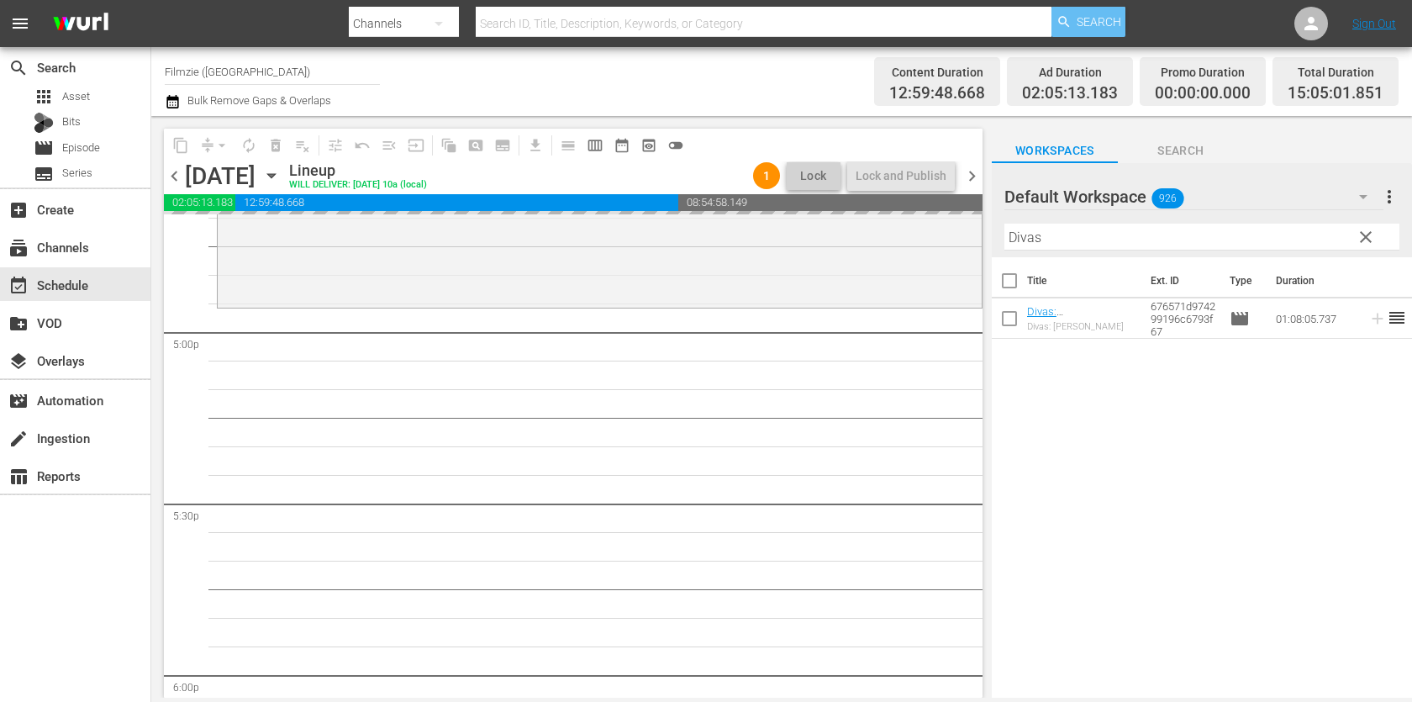
drag, startPoint x: 1077, startPoint y: 309, endPoint x: 1065, endPoint y: 35, distance: 273.5
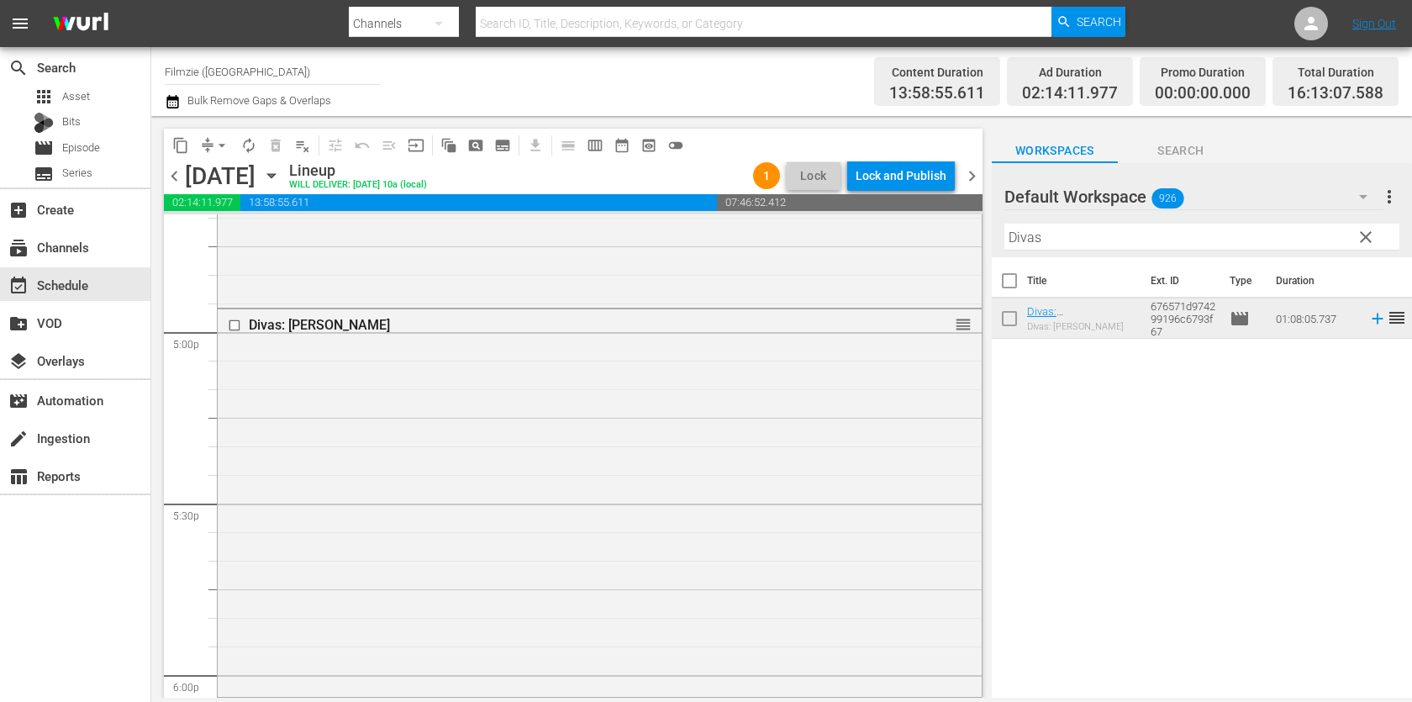
click at [1078, 245] on input "Divas" at bounding box center [1202, 237] width 395 height 27
paste input "An Intervention"
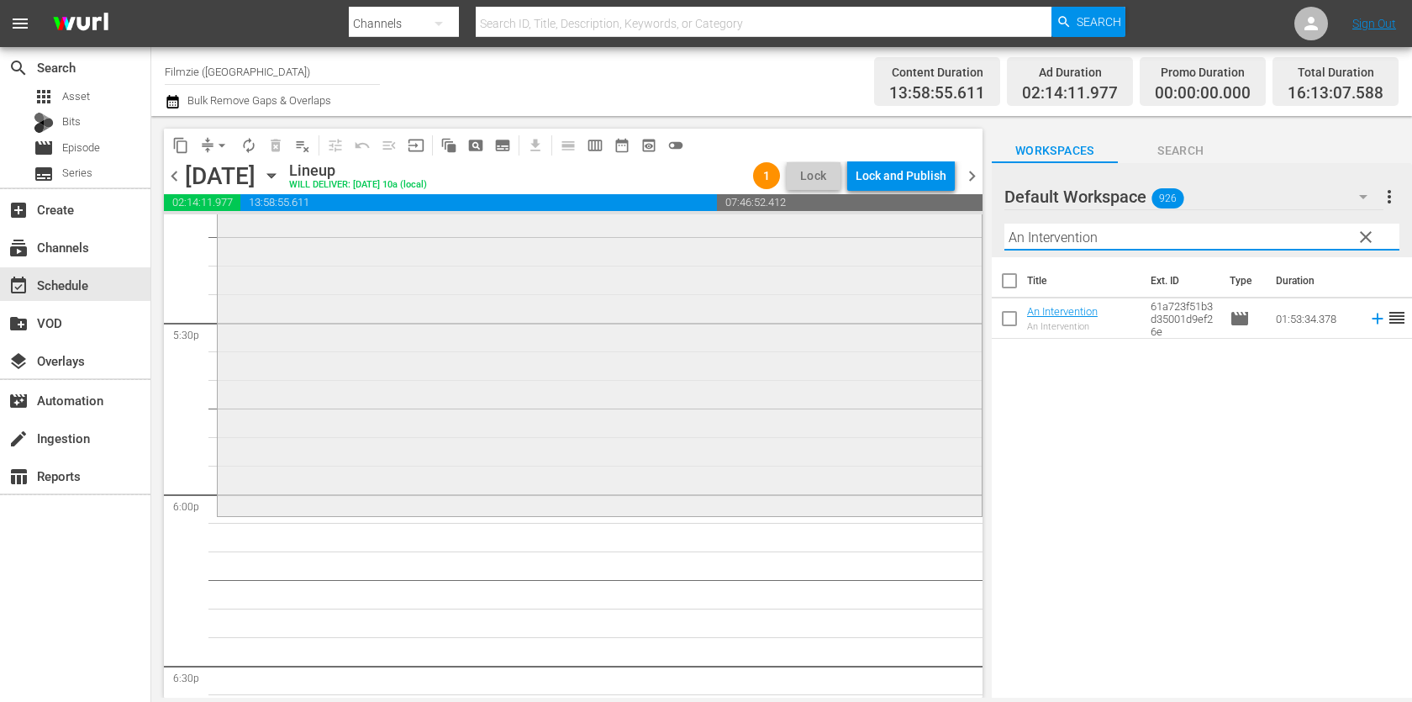
scroll to position [5894, 0]
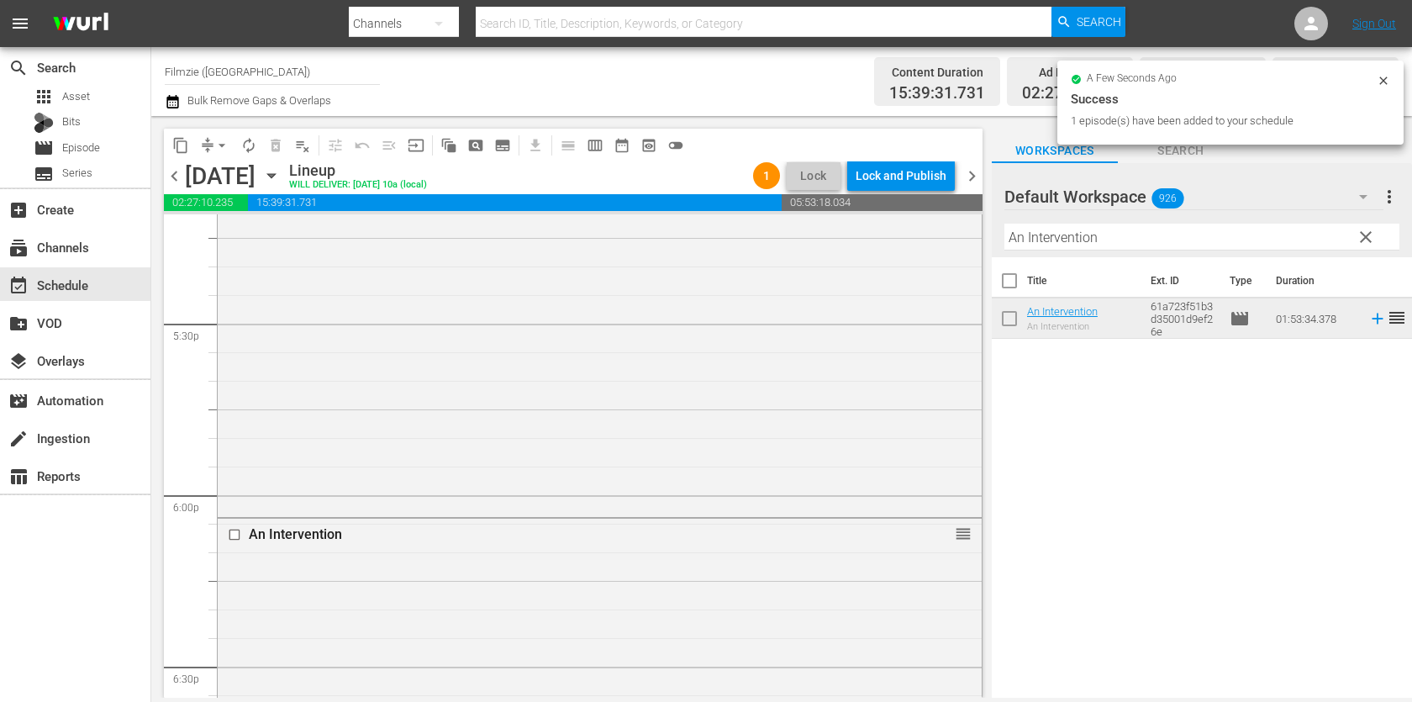
click at [1163, 242] on input "An Intervention" at bounding box center [1202, 237] width 395 height 27
paste input "Comfort"
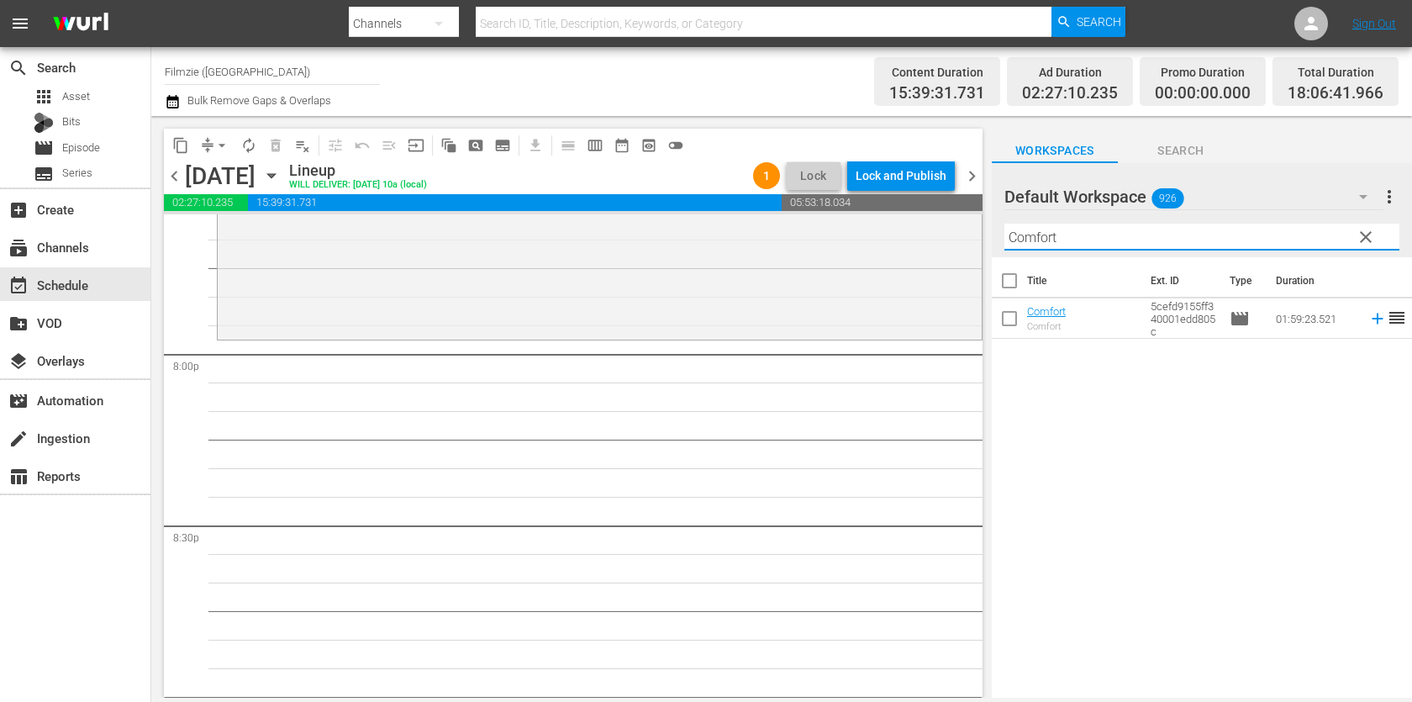
scroll to position [6689, 0]
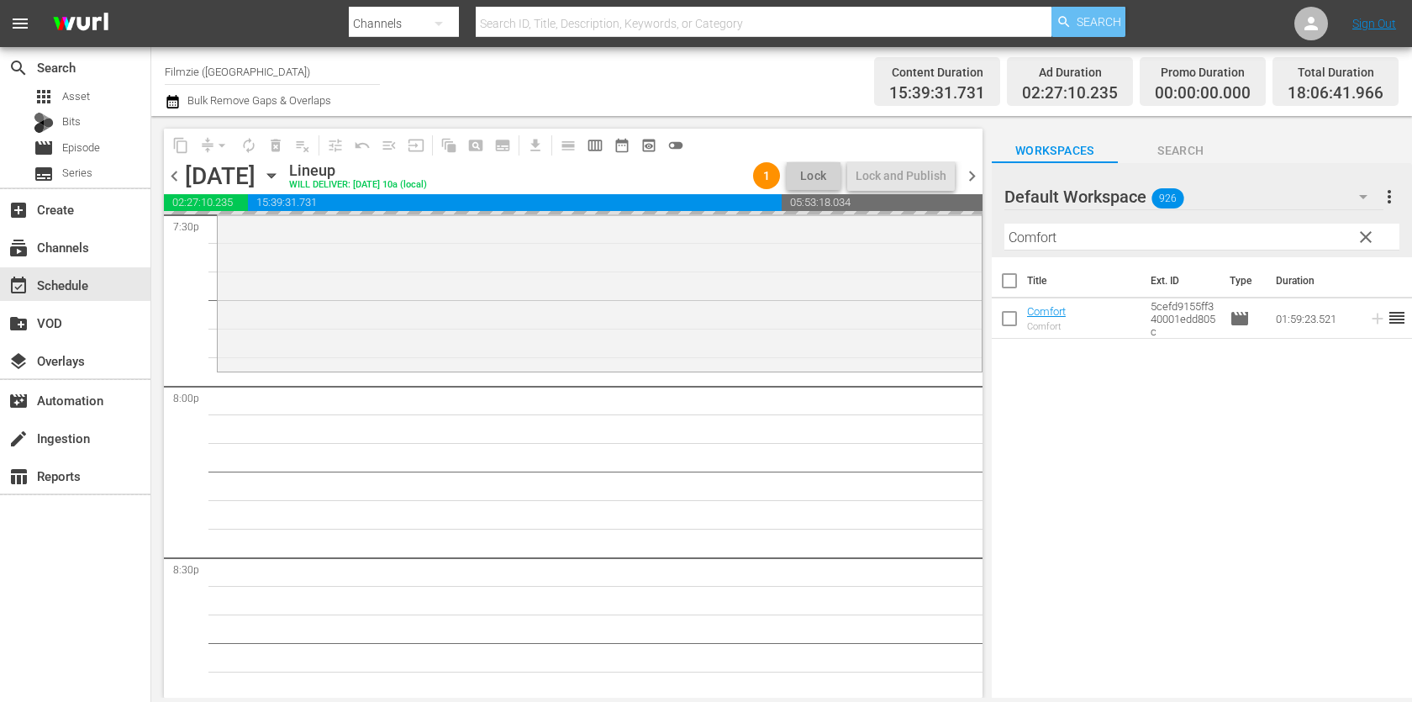
drag, startPoint x: 1050, startPoint y: 304, endPoint x: 1090, endPoint y: 11, distance: 295.4
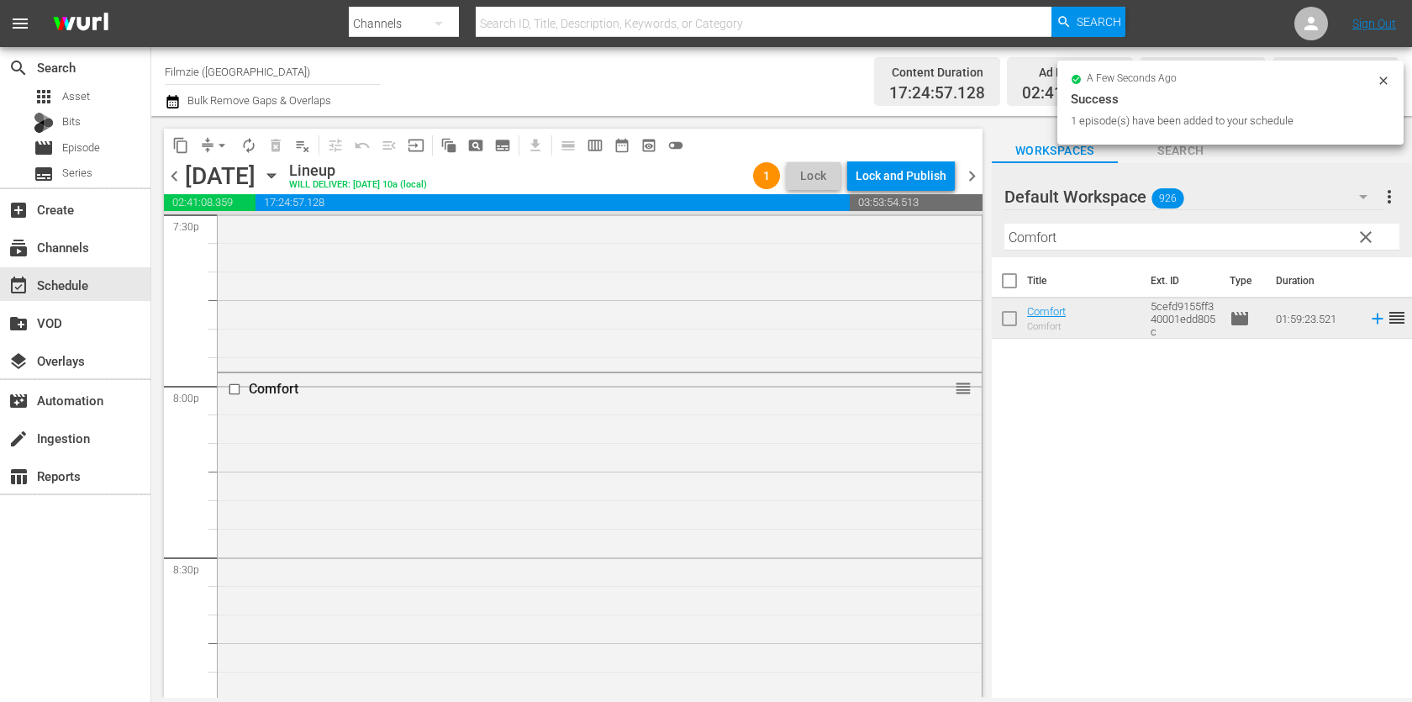
click at [1175, 220] on div "Filter by Title Comfort" at bounding box center [1202, 237] width 395 height 40
click at [1171, 235] on input "Comfort" at bounding box center [1202, 237] width 395 height 27
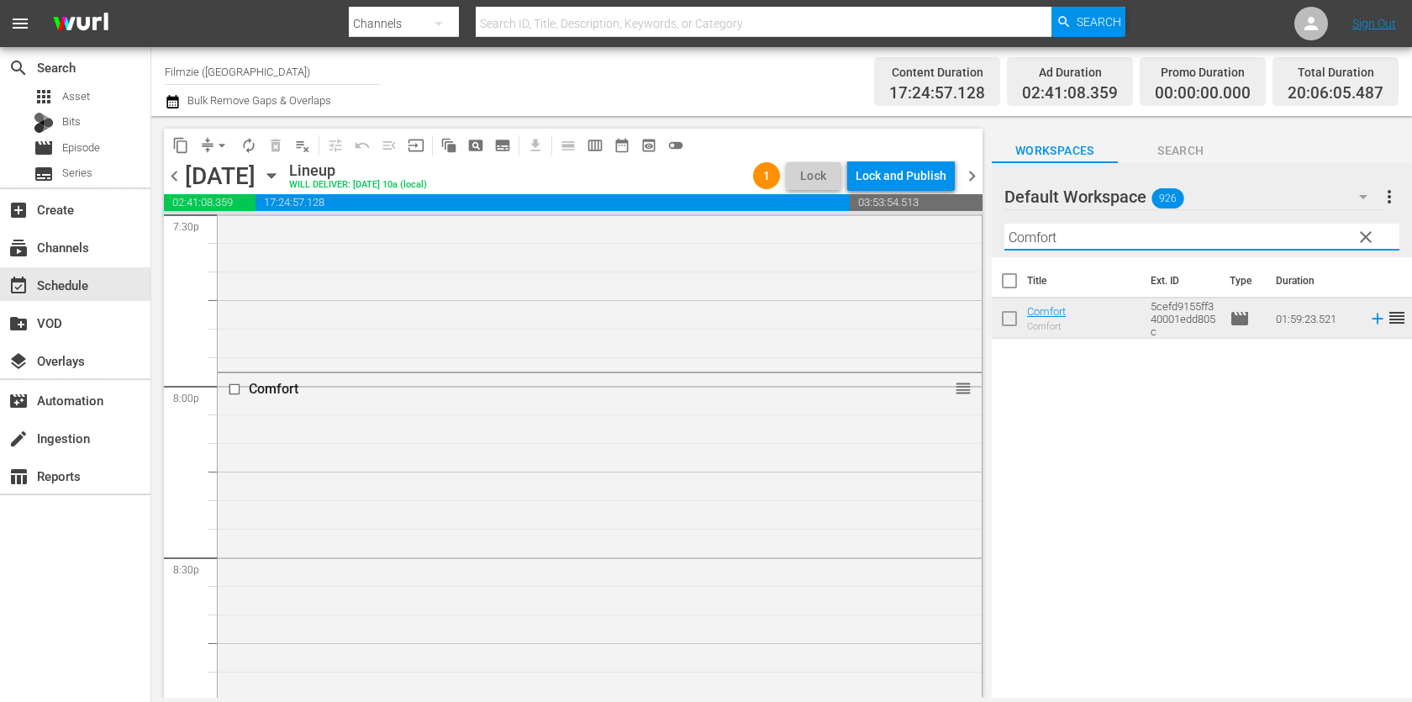
click at [1171, 235] on input "Comfort" at bounding box center [1202, 237] width 395 height 27
paste input "Sensitive and in Love"
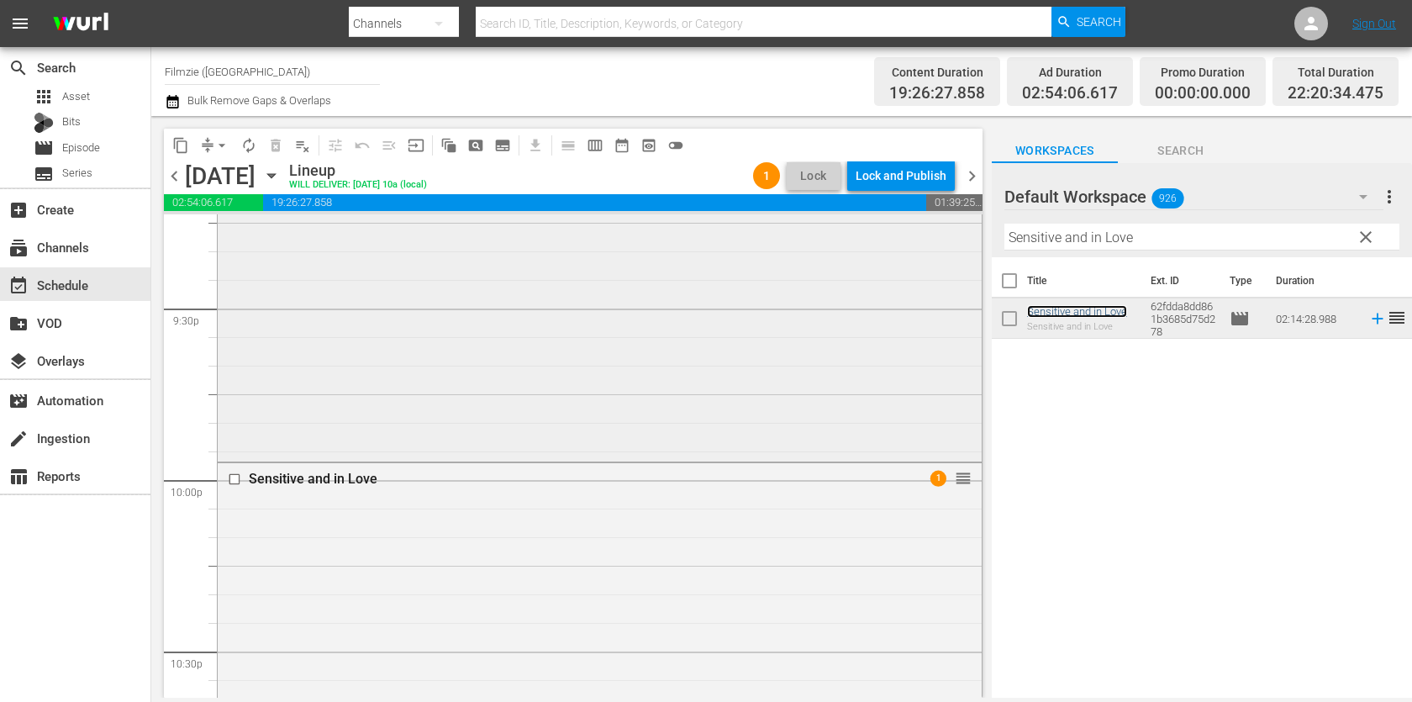
scroll to position [7814, 0]
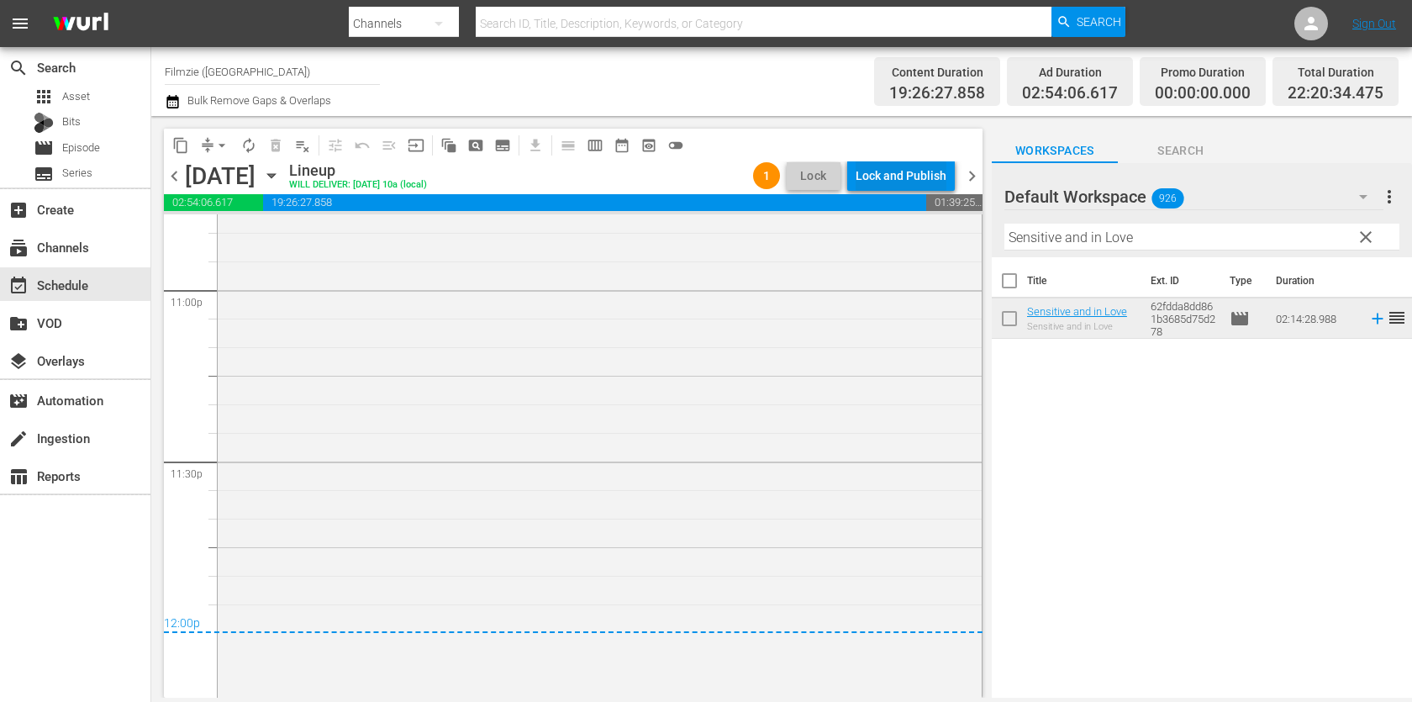
click at [911, 163] on div "Lock and Publish" at bounding box center [901, 176] width 91 height 30
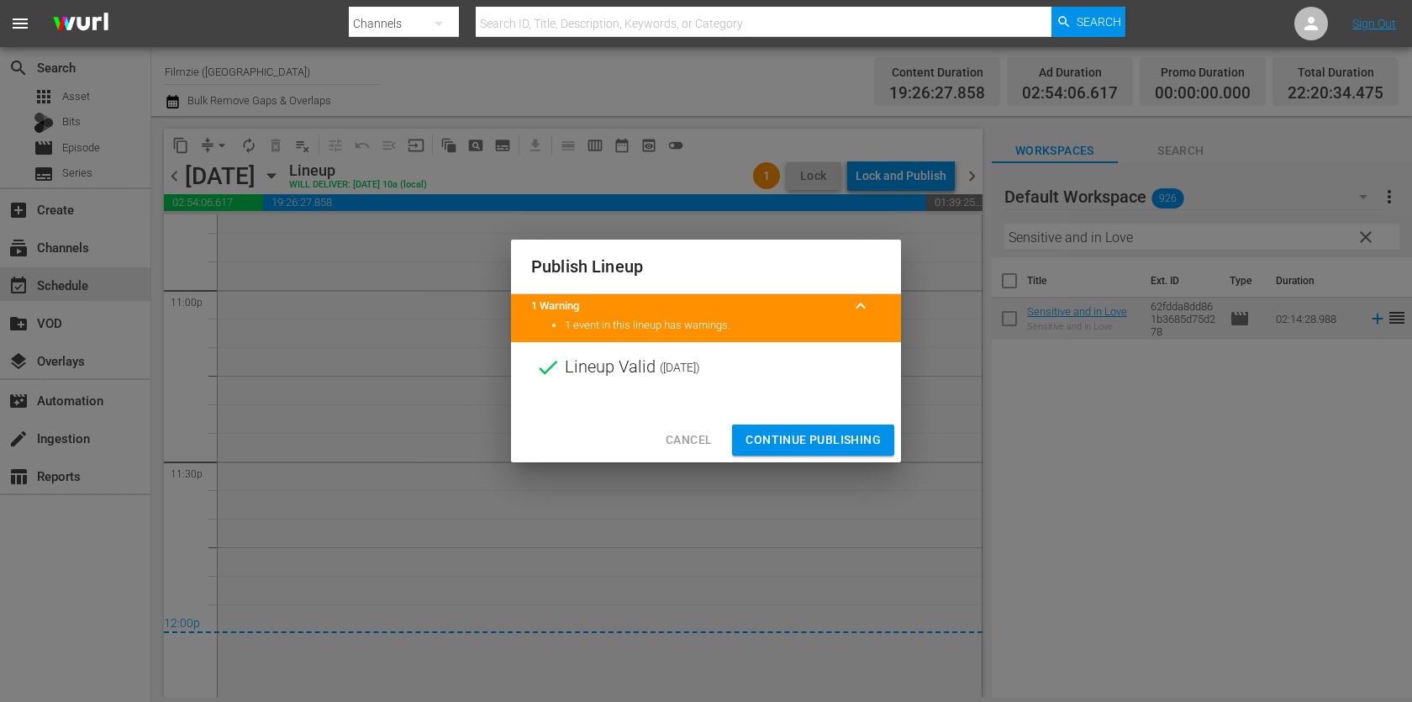
click at [801, 442] on span "Continue Publishing" at bounding box center [813, 440] width 135 height 21
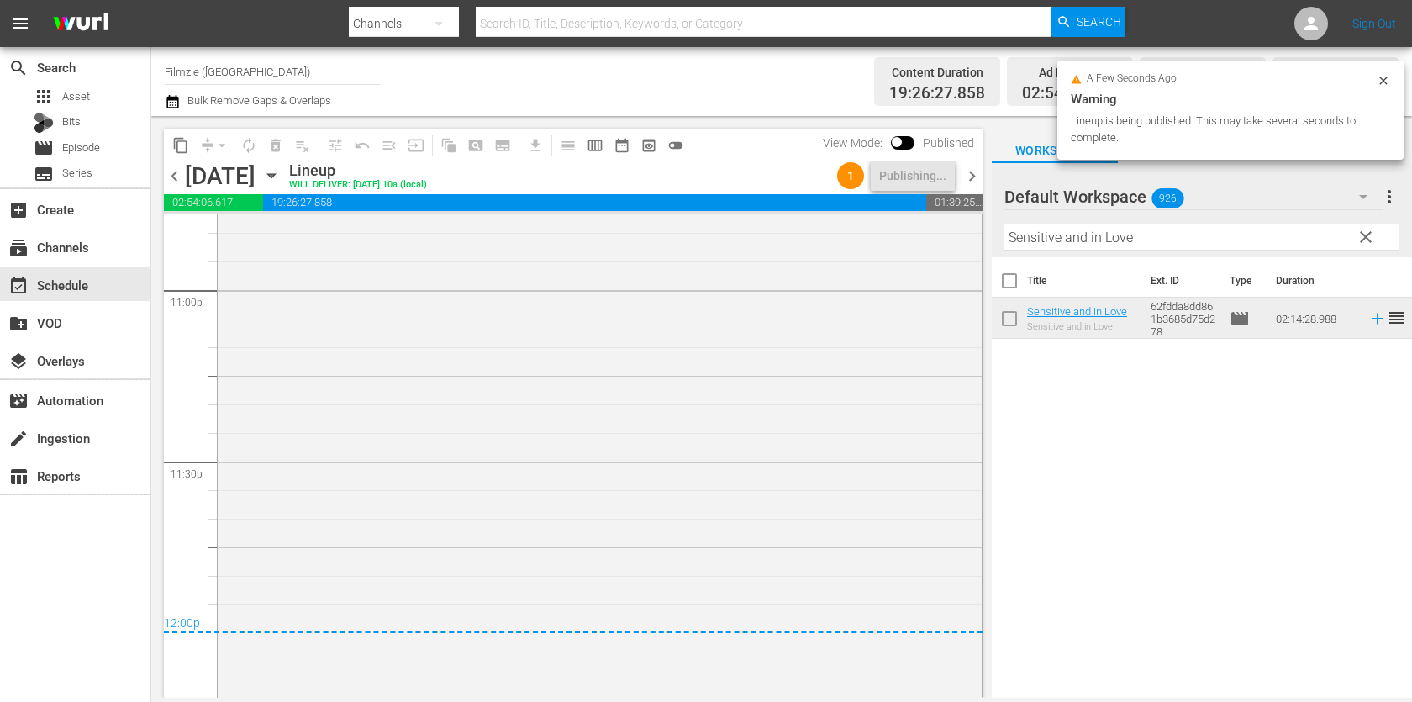
click at [974, 177] on span "chevron_right" at bounding box center [972, 176] width 21 height 21
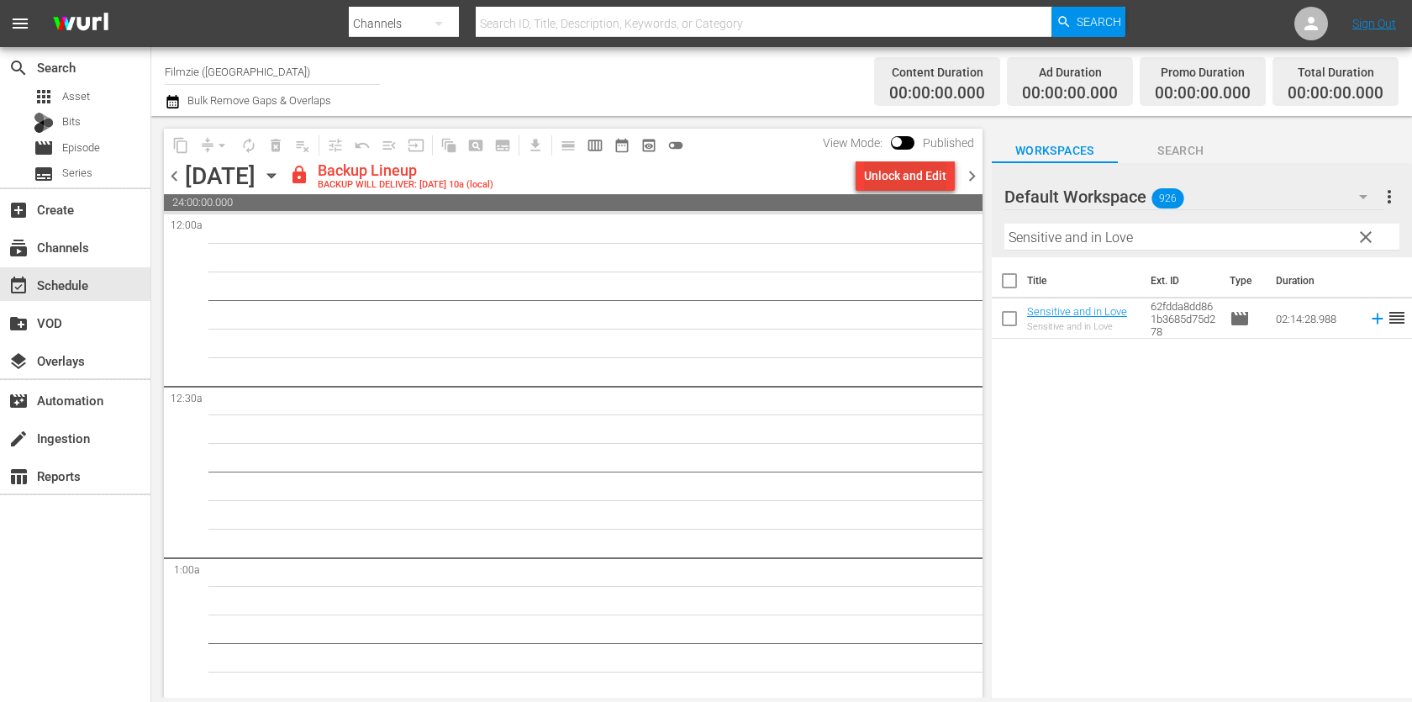
click at [889, 174] on div "Unlock and Edit" at bounding box center [905, 176] width 82 height 30
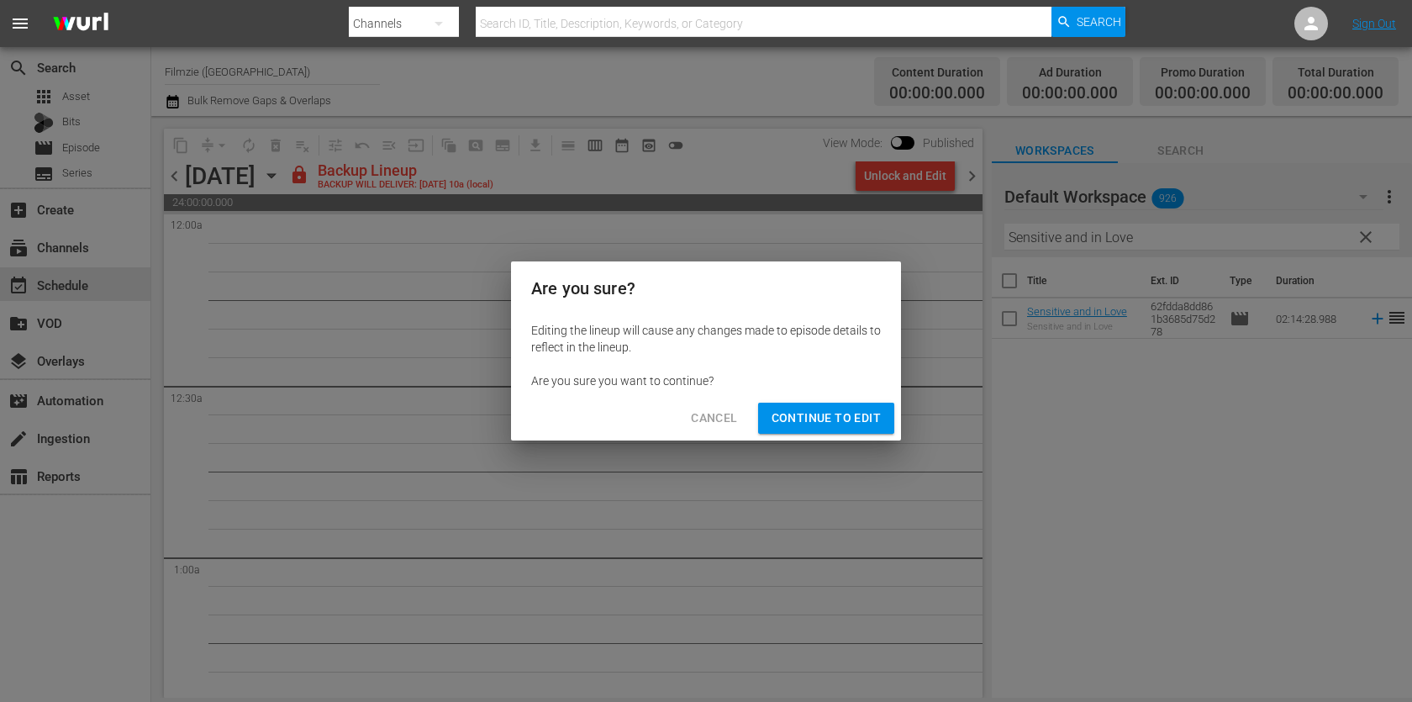
click at [865, 428] on span "Continue to Edit" at bounding box center [826, 418] width 109 height 21
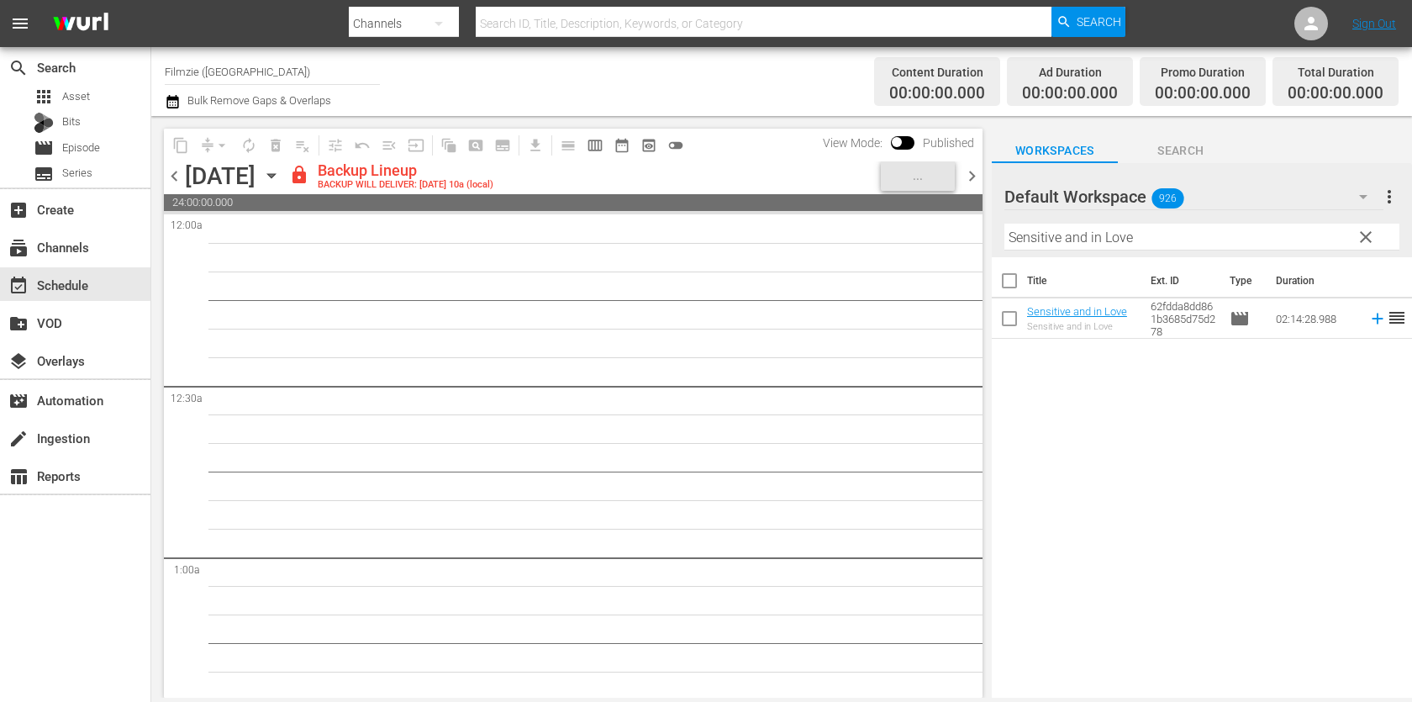
click at [1101, 234] on input "Sensitive and in Love" at bounding box center [1202, 237] width 395 height 27
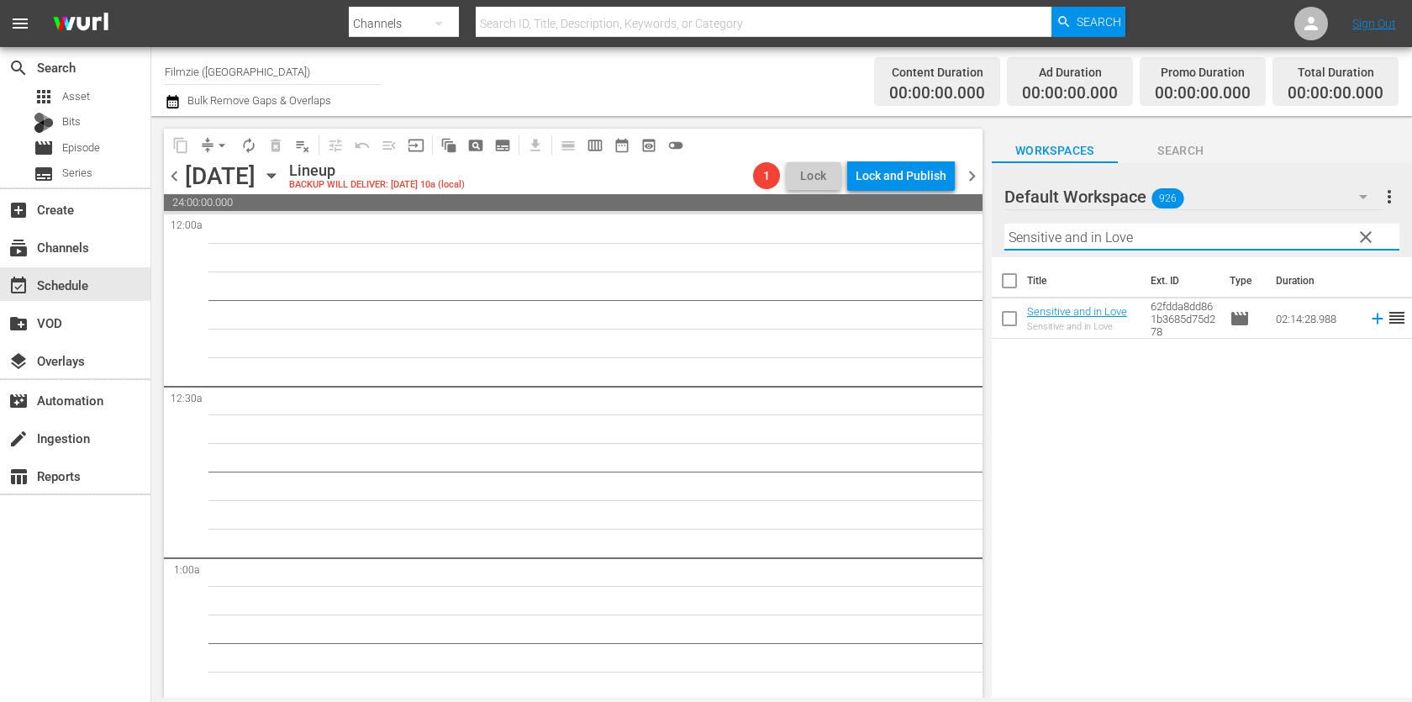
click at [1101, 234] on input "Sensitive and in Love" at bounding box center [1202, 237] width 395 height 27
paste input "Animator"
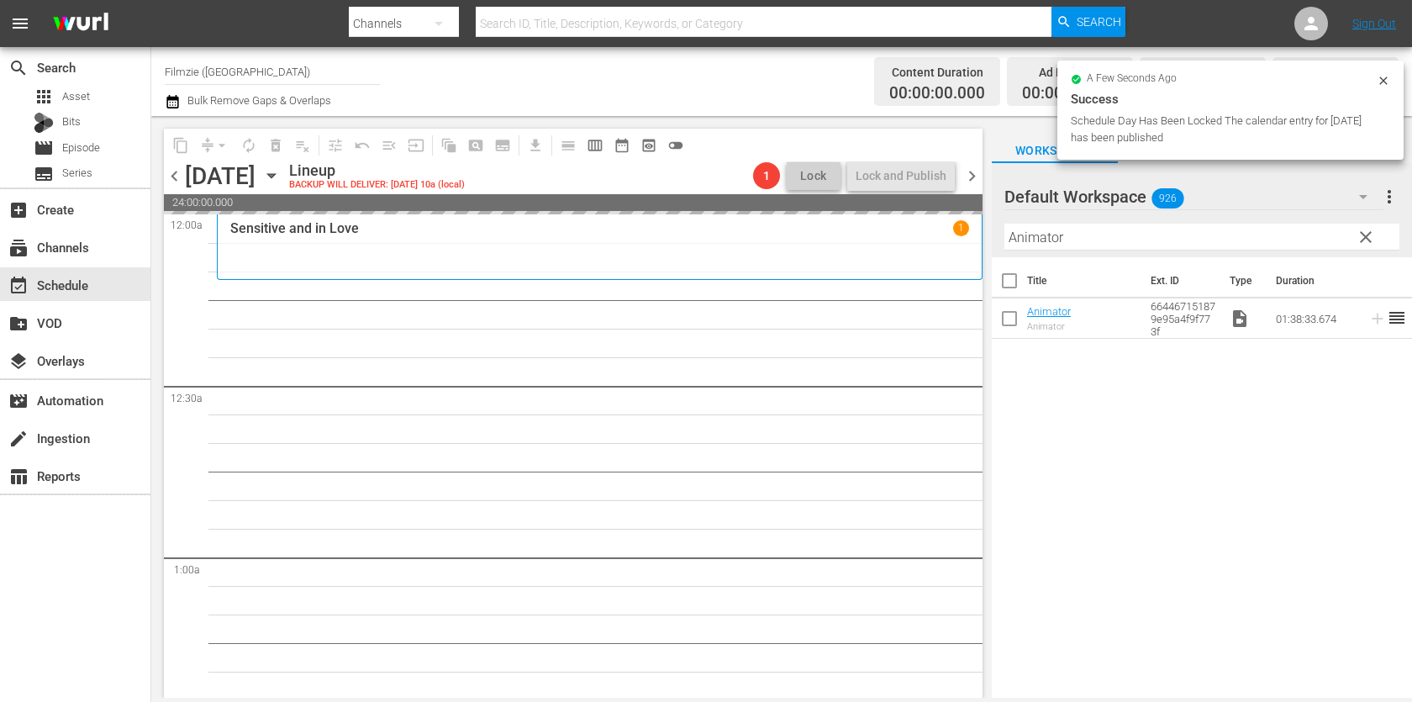
drag, startPoint x: 1048, startPoint y: 311, endPoint x: 1037, endPoint y: 7, distance: 304.5
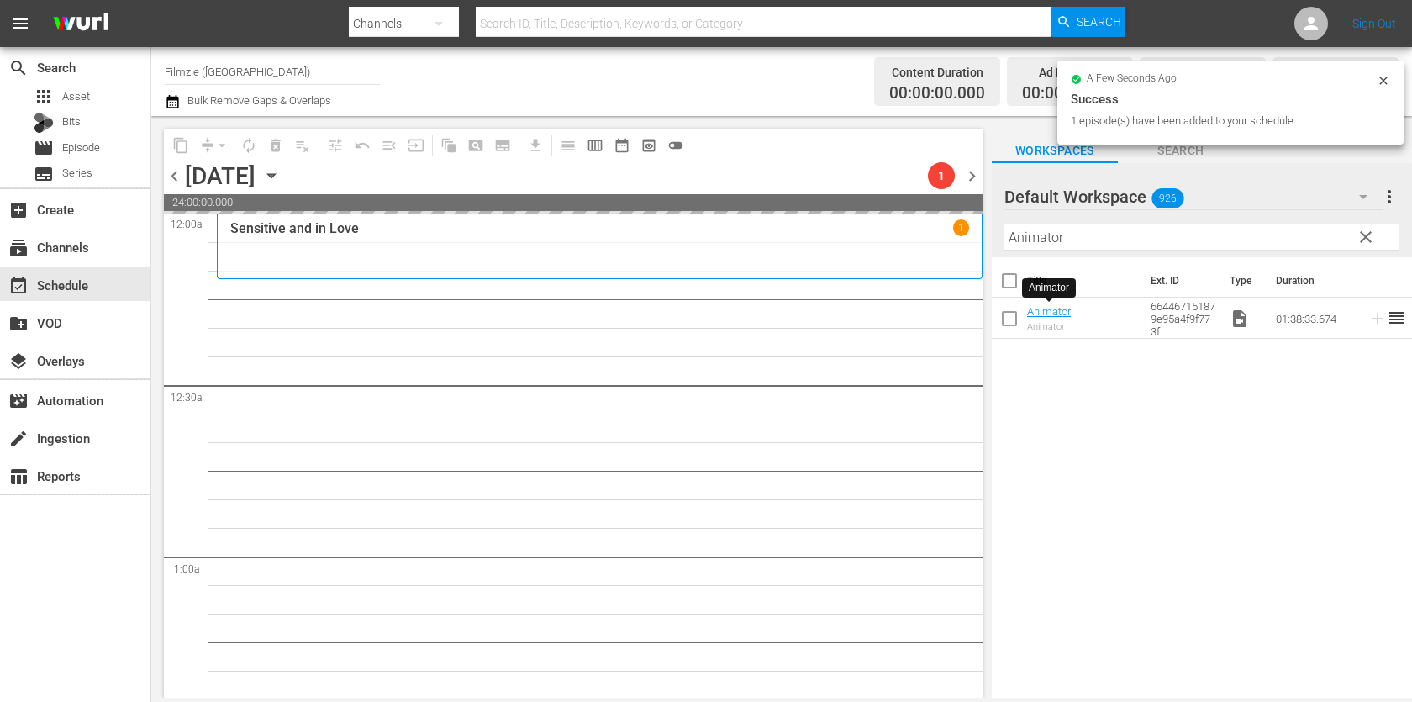
click at [1038, 241] on input "Animator" at bounding box center [1202, 237] width 395 height 27
paste input "Different Flowers"
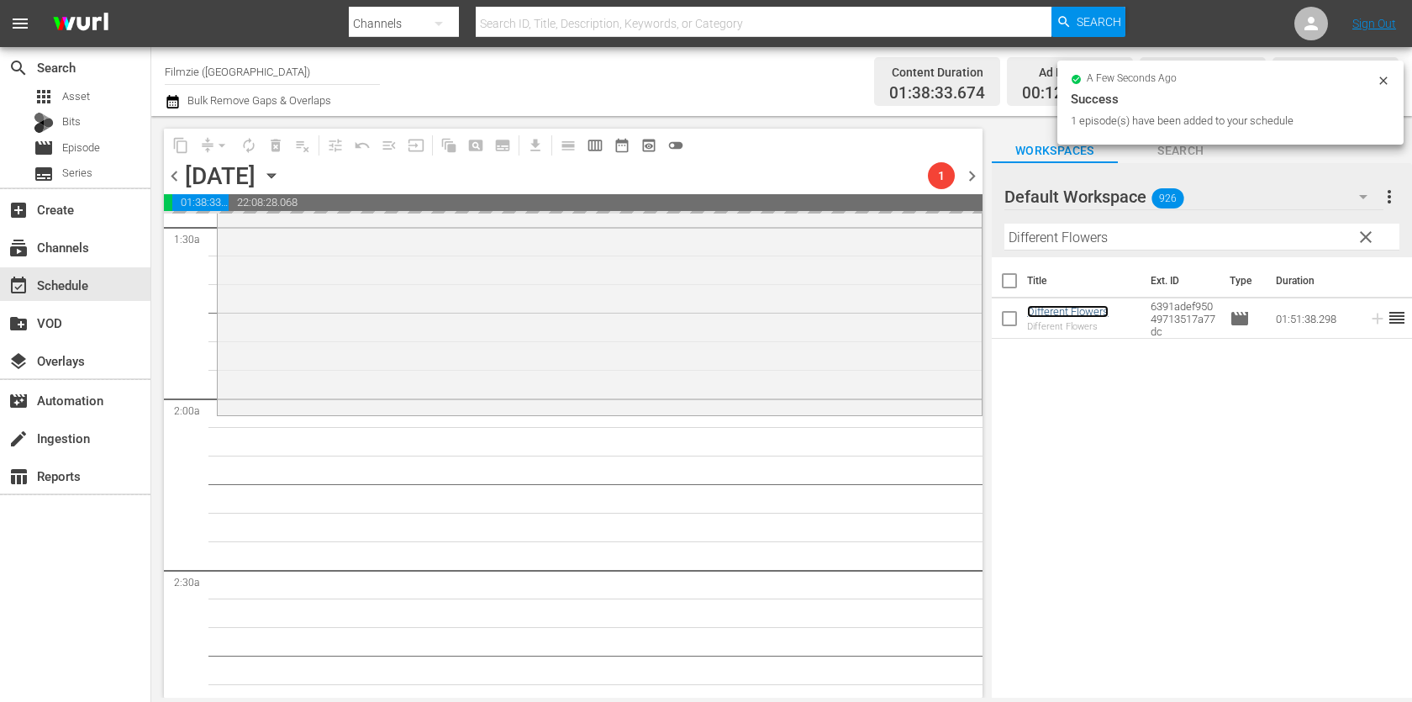
scroll to position [521, 0]
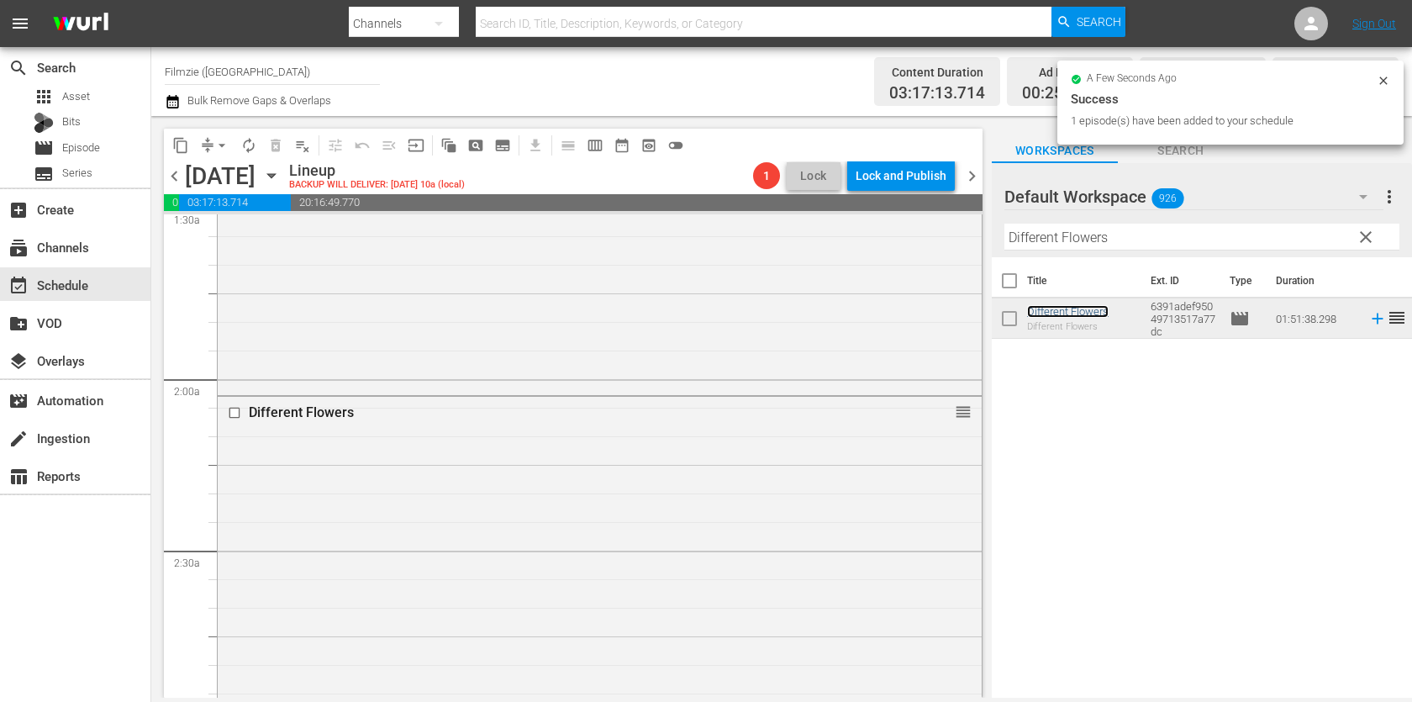
drag, startPoint x: 1053, startPoint y: 309, endPoint x: 1081, endPoint y: 1, distance: 309.8
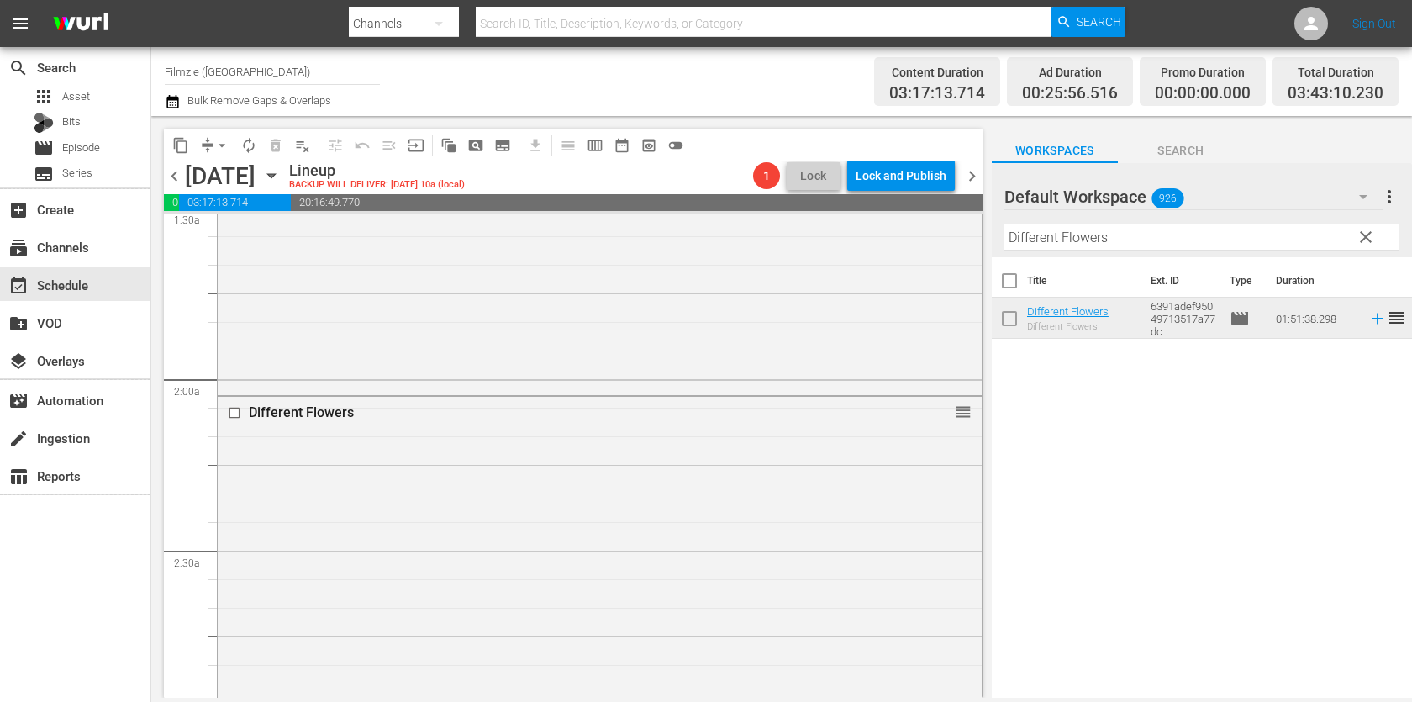
click at [1136, 235] on input "Different Flowers" at bounding box center [1202, 237] width 395 height 27
paste input "Tim Timmerman: Hope Of America"
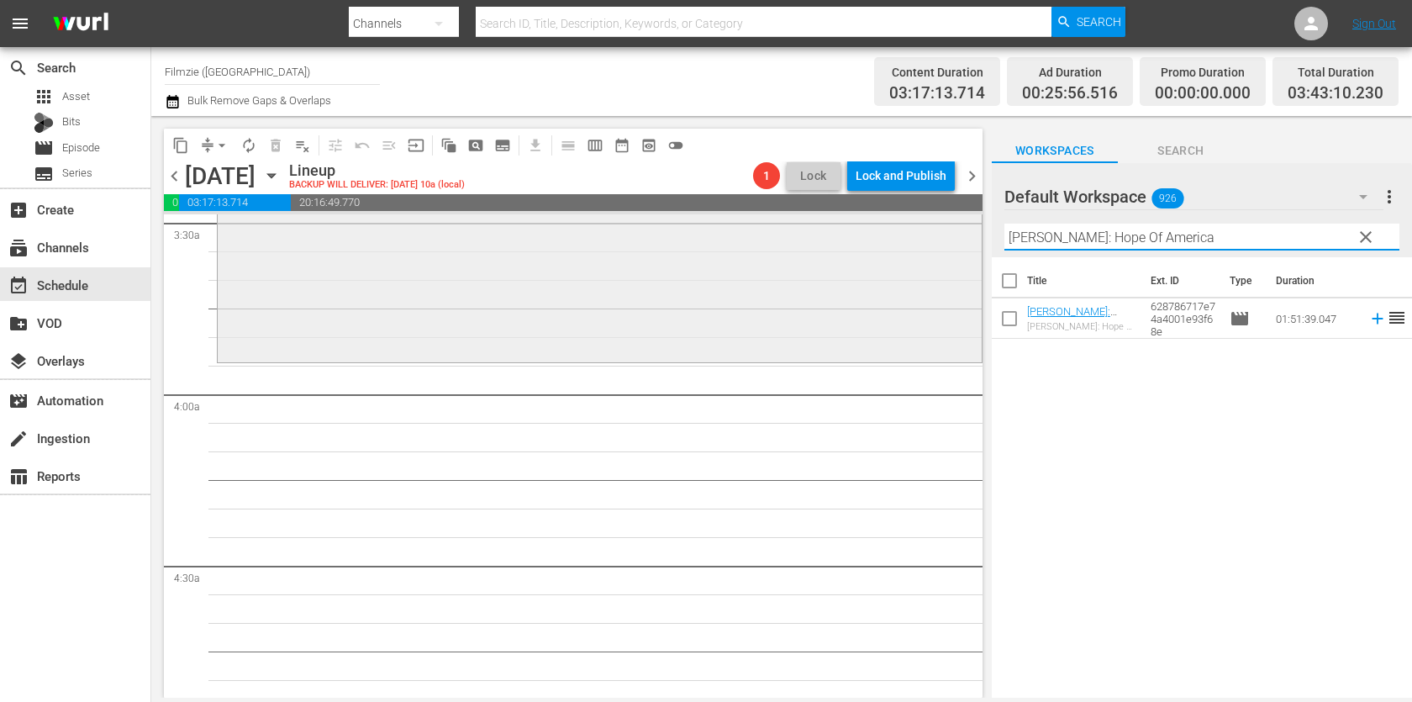
scroll to position [1197, 0]
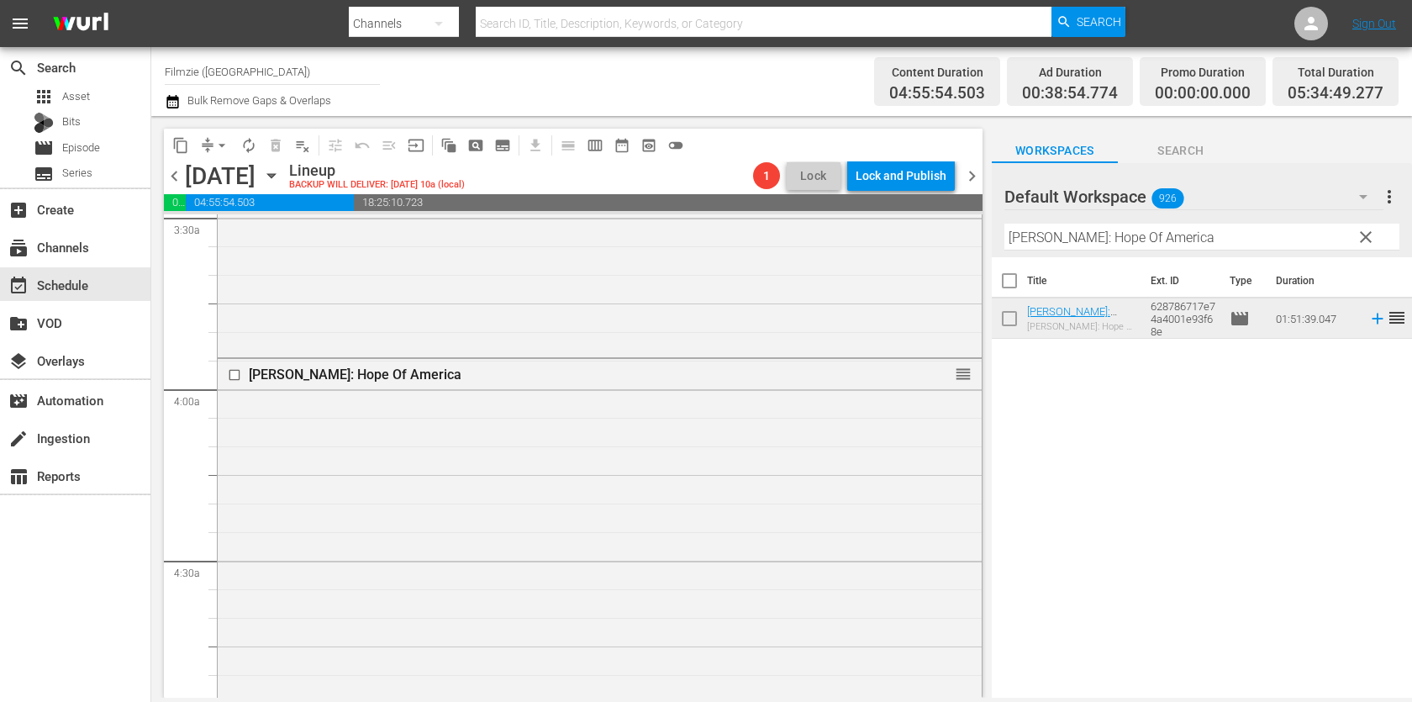
drag, startPoint x: 1083, startPoint y: 306, endPoint x: 990, endPoint y: 15, distance: 305.3
click at [1168, 232] on input "Tim Timmerman: Hope Of America" at bounding box center [1202, 237] width 395 height 27
paste input "Zoetrope"
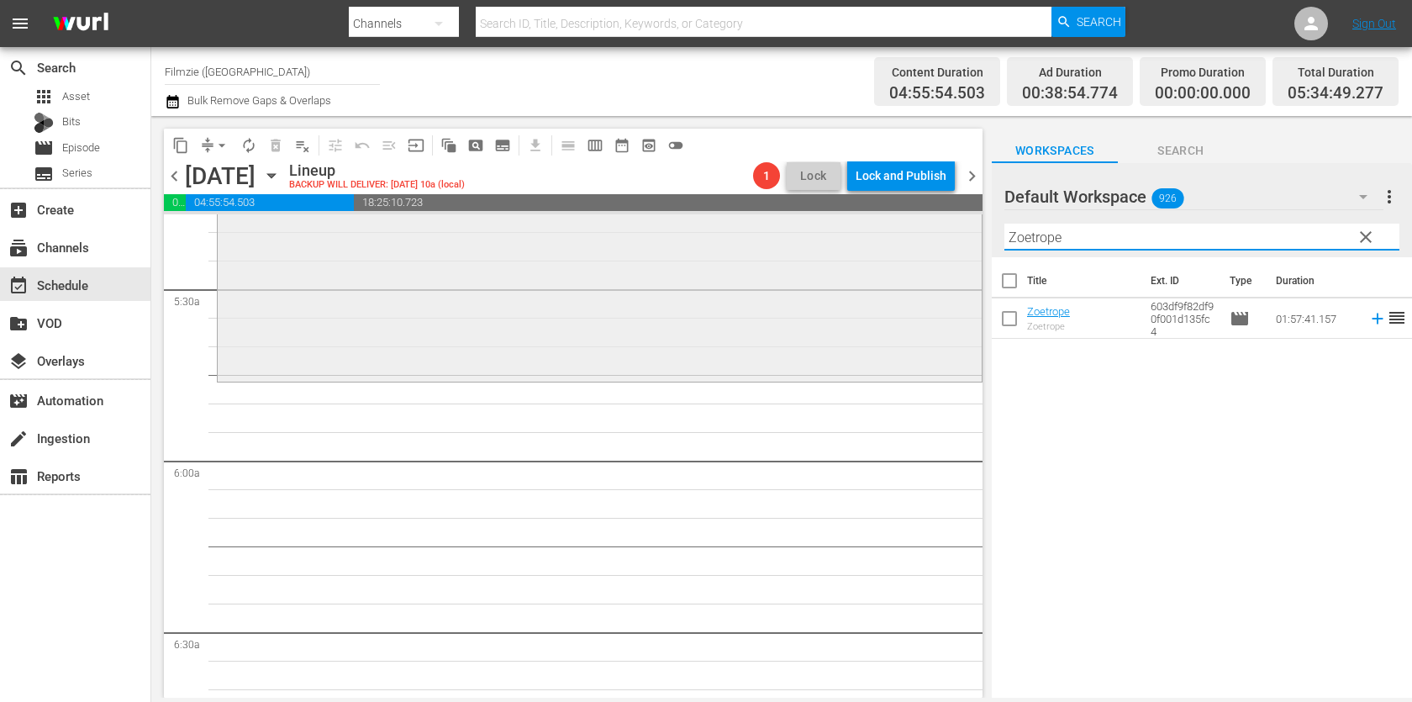
scroll to position [1814, 0]
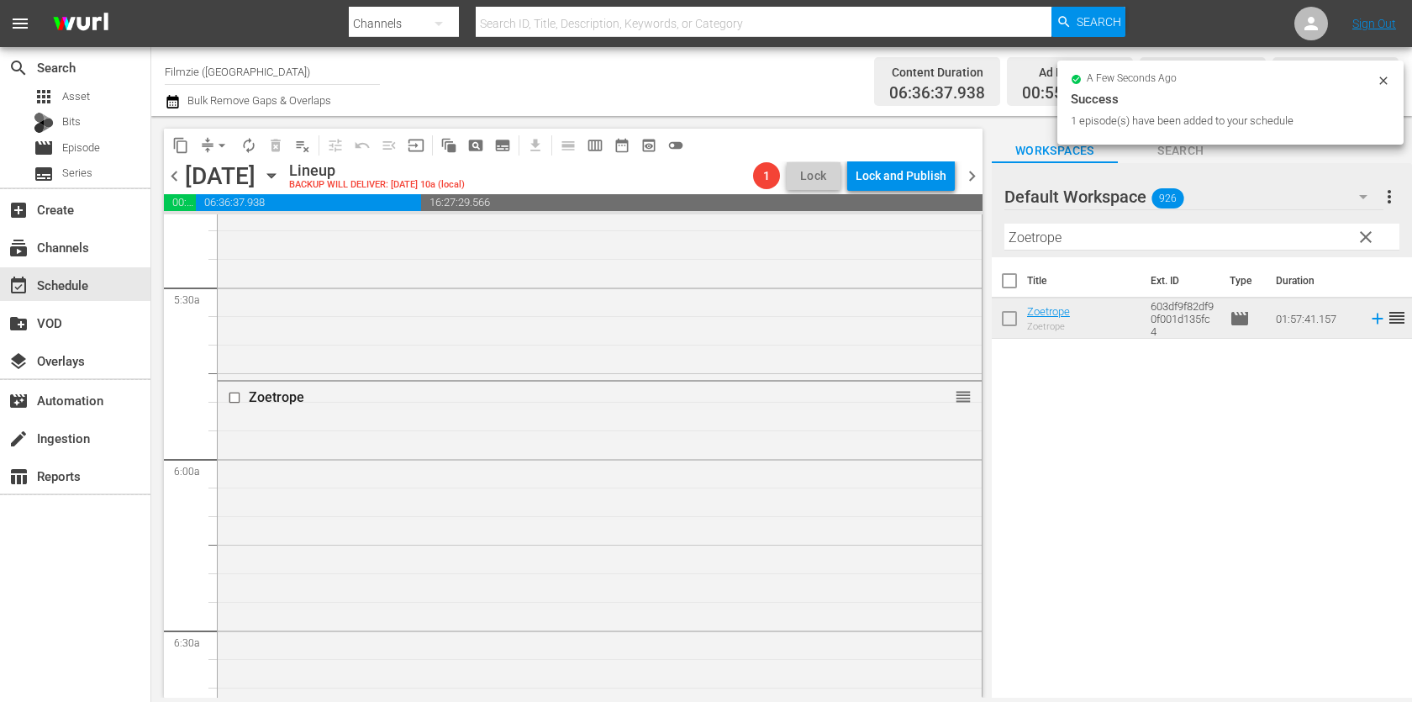
click at [1147, 235] on input "Zoetrope" at bounding box center [1202, 237] width 395 height 27
paste input "A Long Way Off"
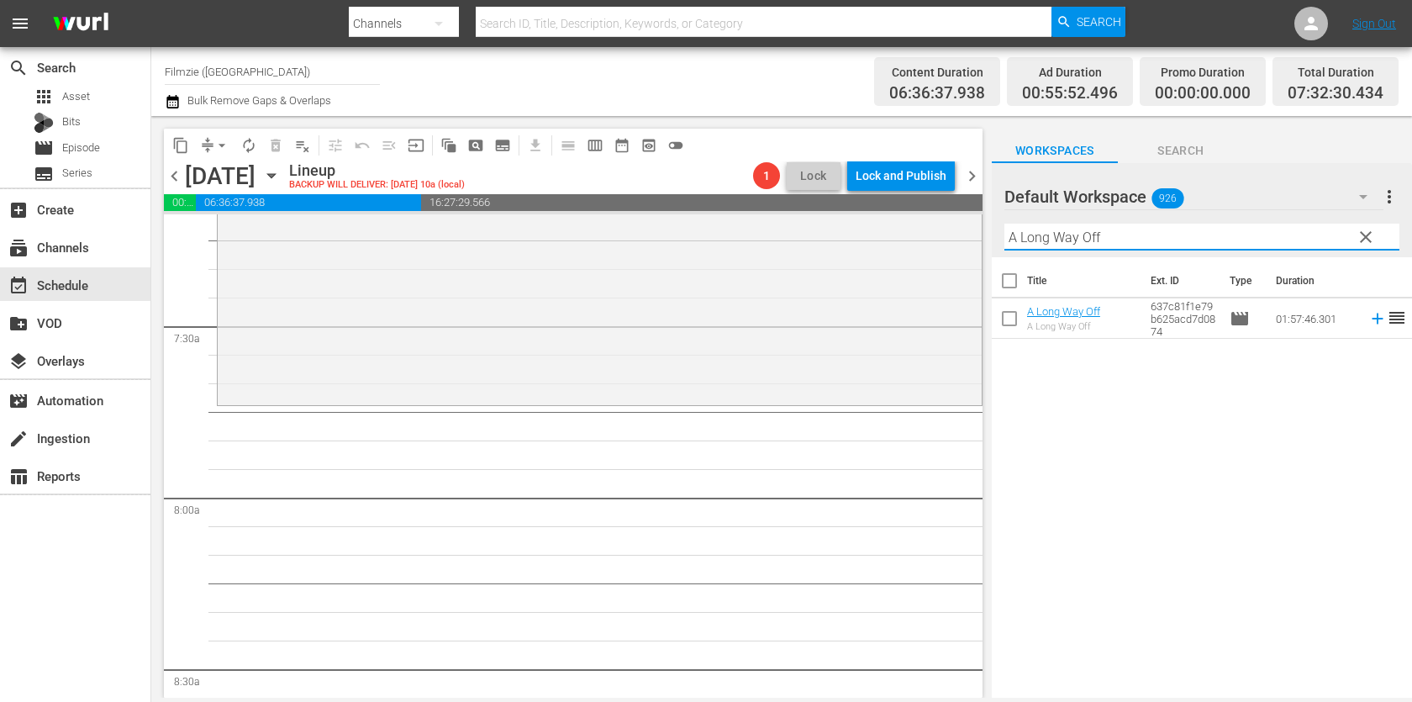
scroll to position [2464, 0]
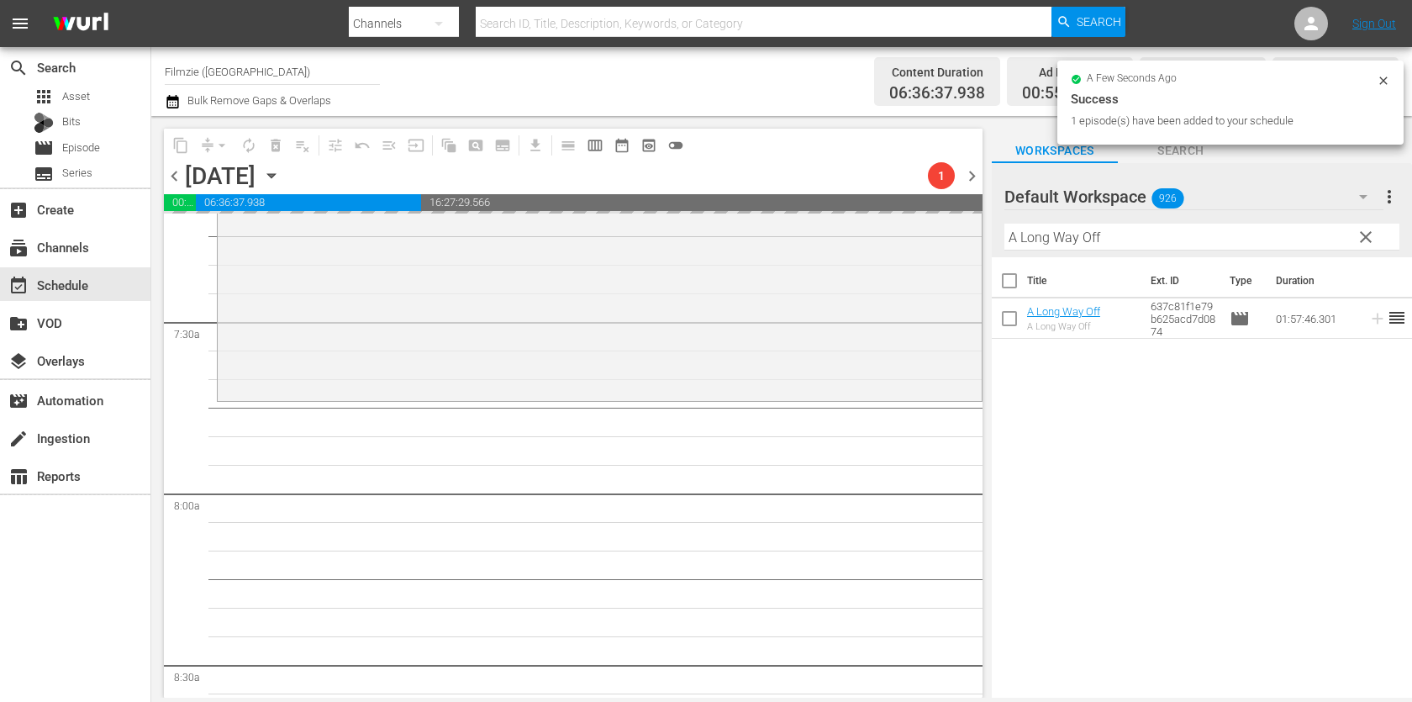
drag, startPoint x: 1051, startPoint y: 314, endPoint x: 1016, endPoint y: 8, distance: 307.2
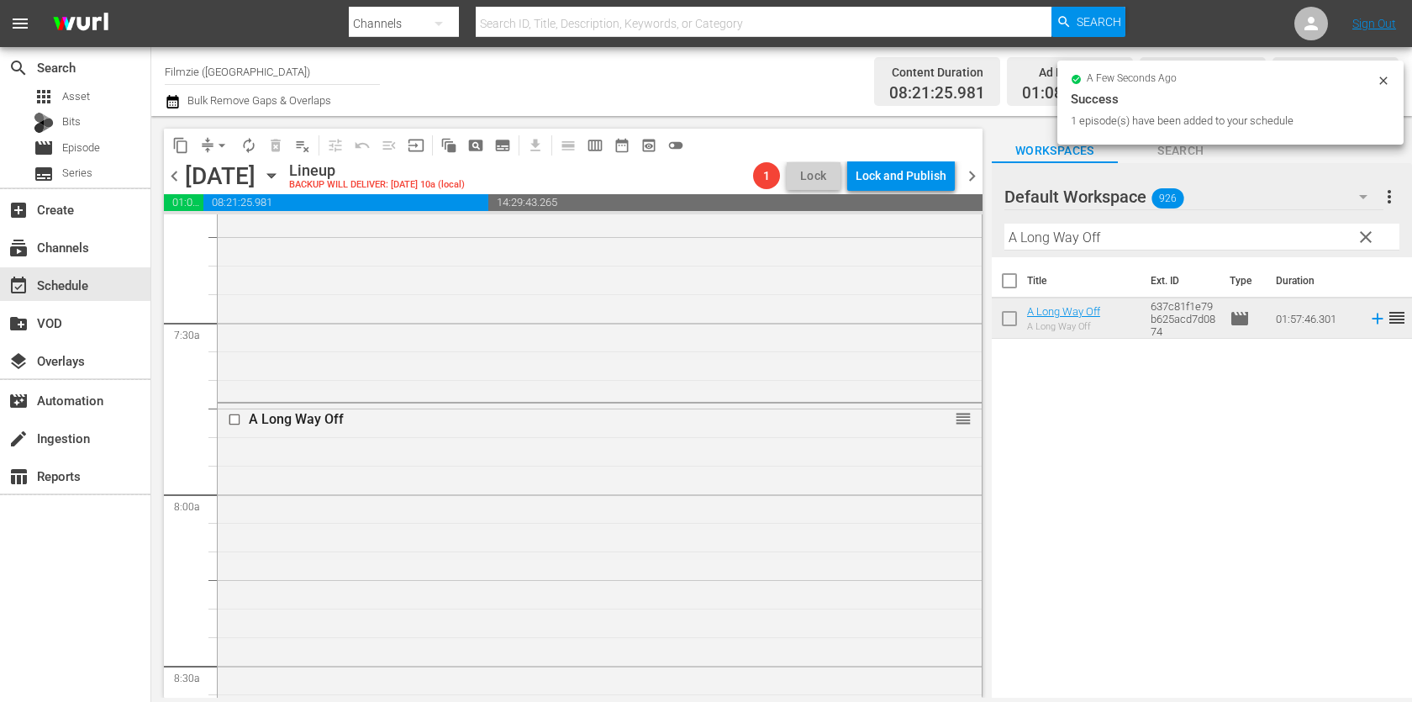
click at [1153, 238] on input "A Long Way Off" at bounding box center [1202, 237] width 395 height 27
paste input "Holiday Engagement"
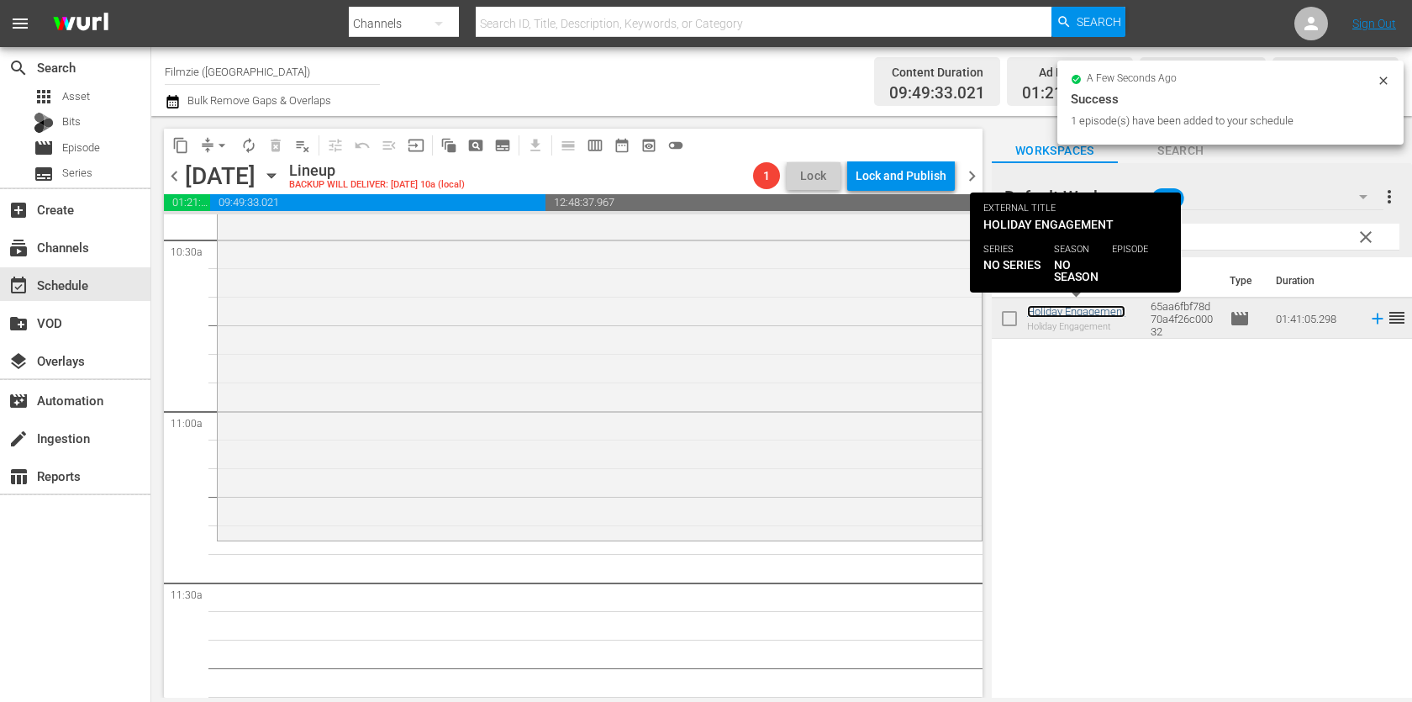
scroll to position [3598, 0]
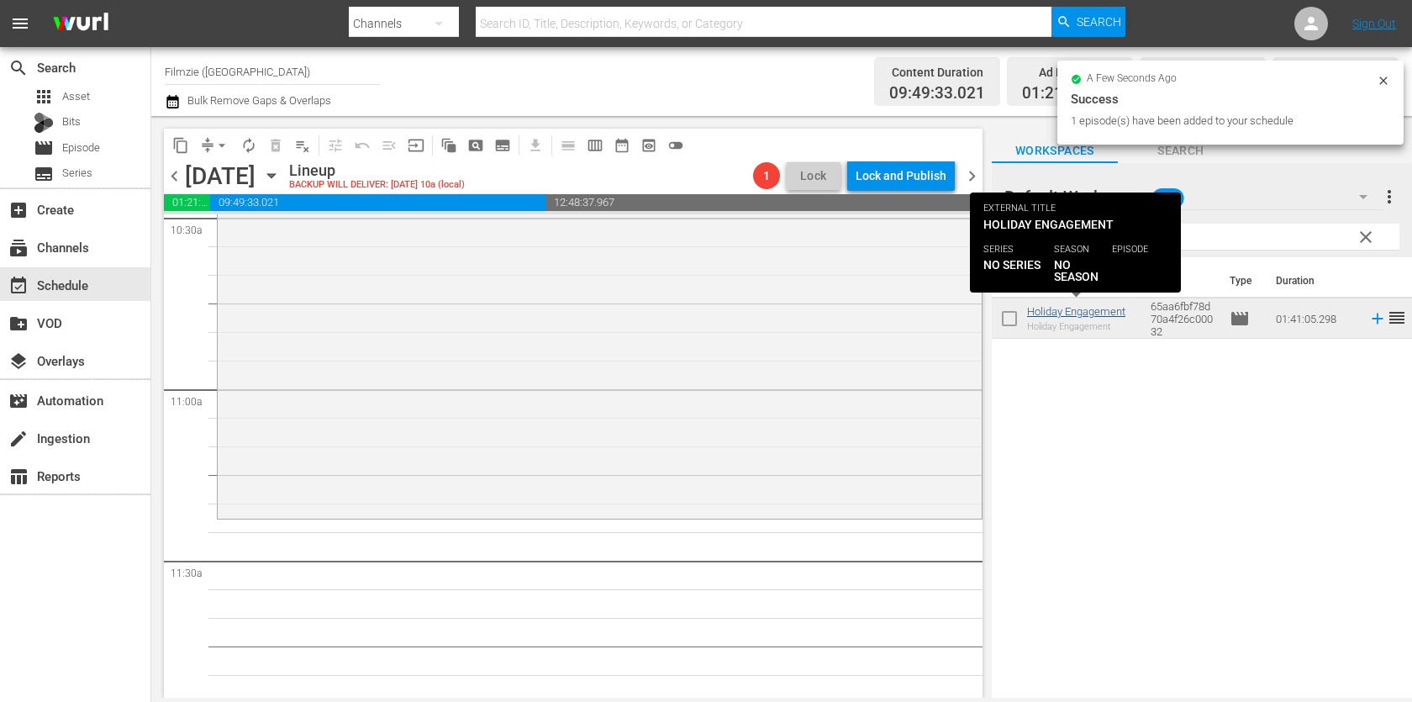
click at [823, 305] on div "Holiday Engagement reorder" at bounding box center [600, 228] width 764 height 573
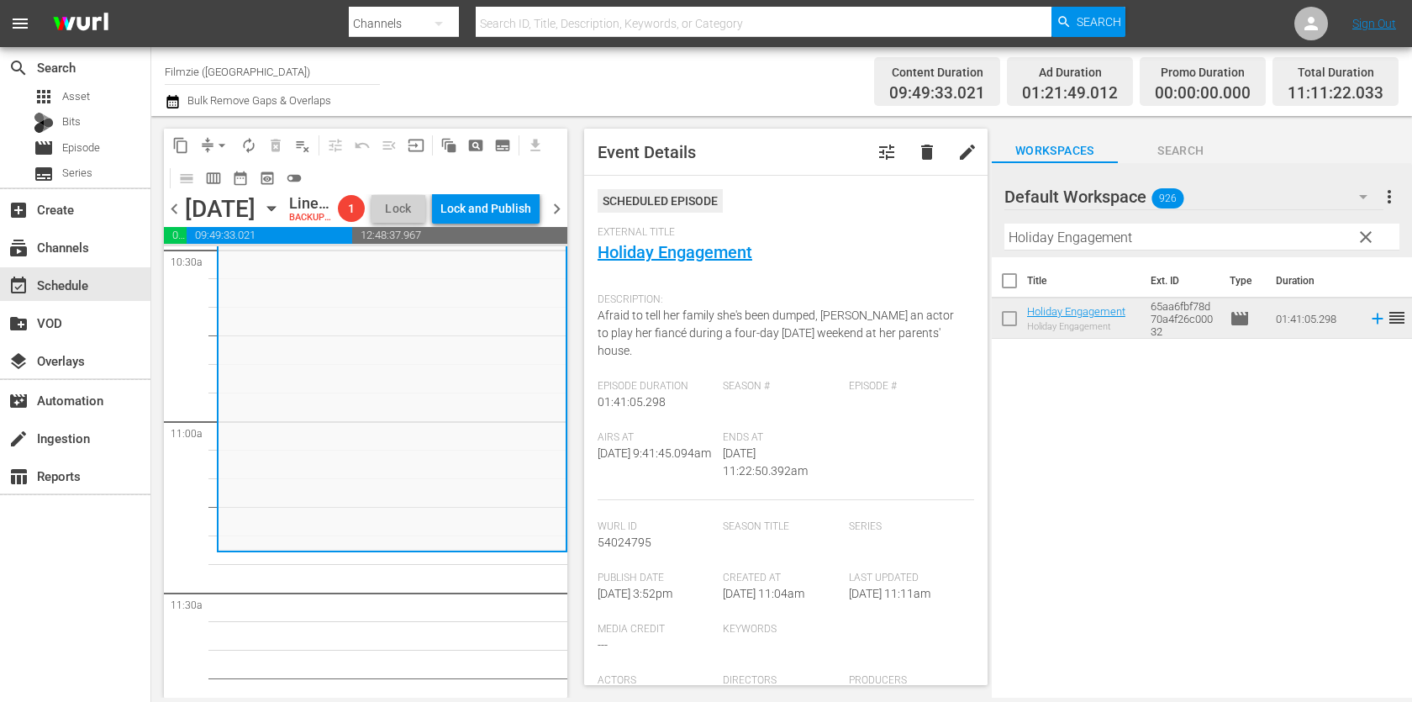
click at [928, 156] on span "delete" at bounding box center [927, 152] width 20 height 20
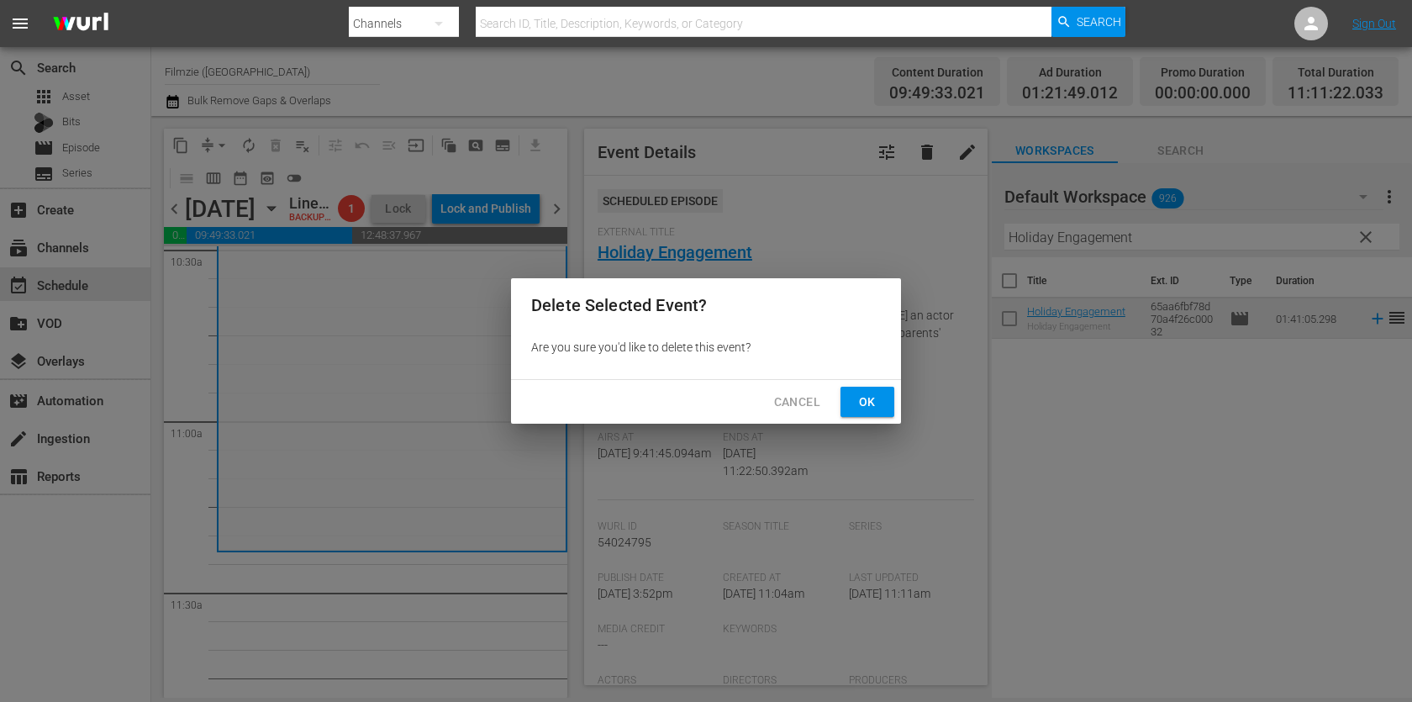
click at [884, 395] on button "Ok" at bounding box center [868, 402] width 54 height 31
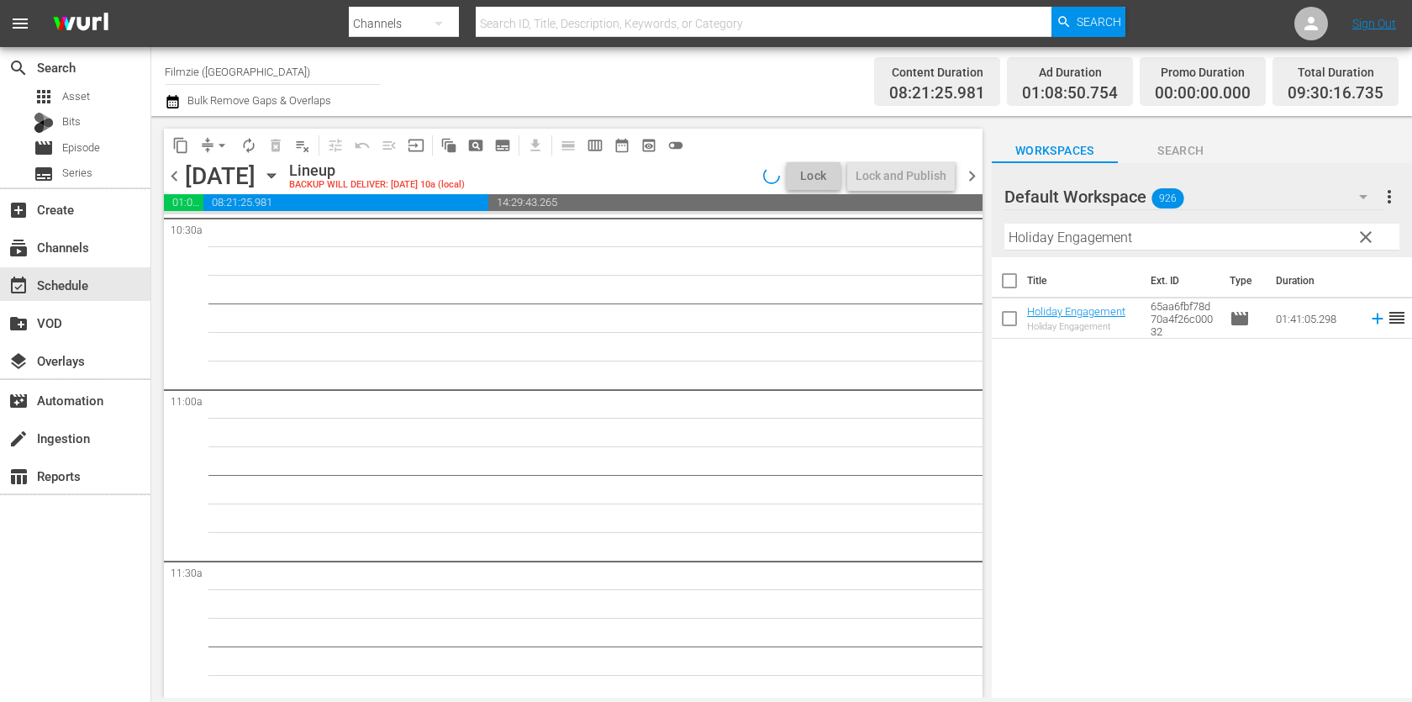
click at [1133, 236] on input "Holiday Engagement" at bounding box center [1202, 237] width 395 height 27
paste input "Exotic Destinations 5,6"
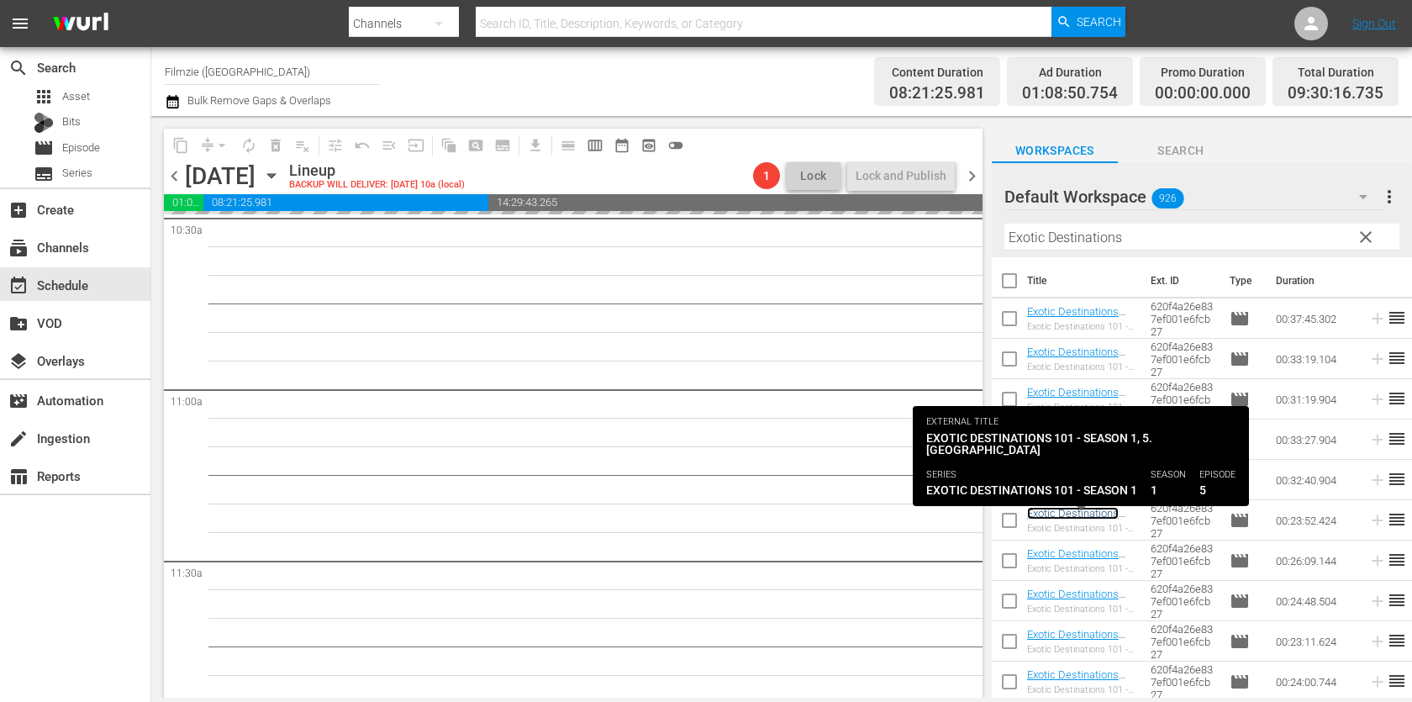
scroll to position [3634, 0]
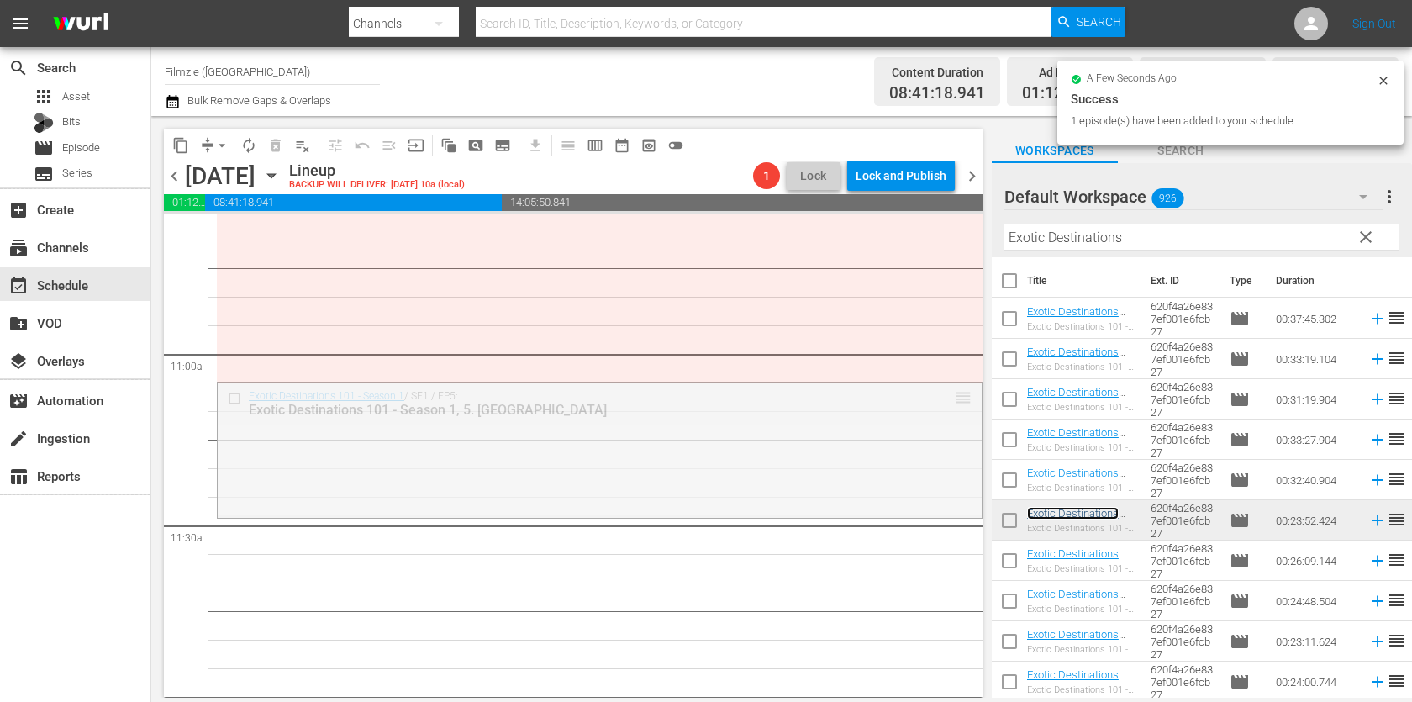
drag, startPoint x: 964, startPoint y: 393, endPoint x: 964, endPoint y: 360, distance: 33.6
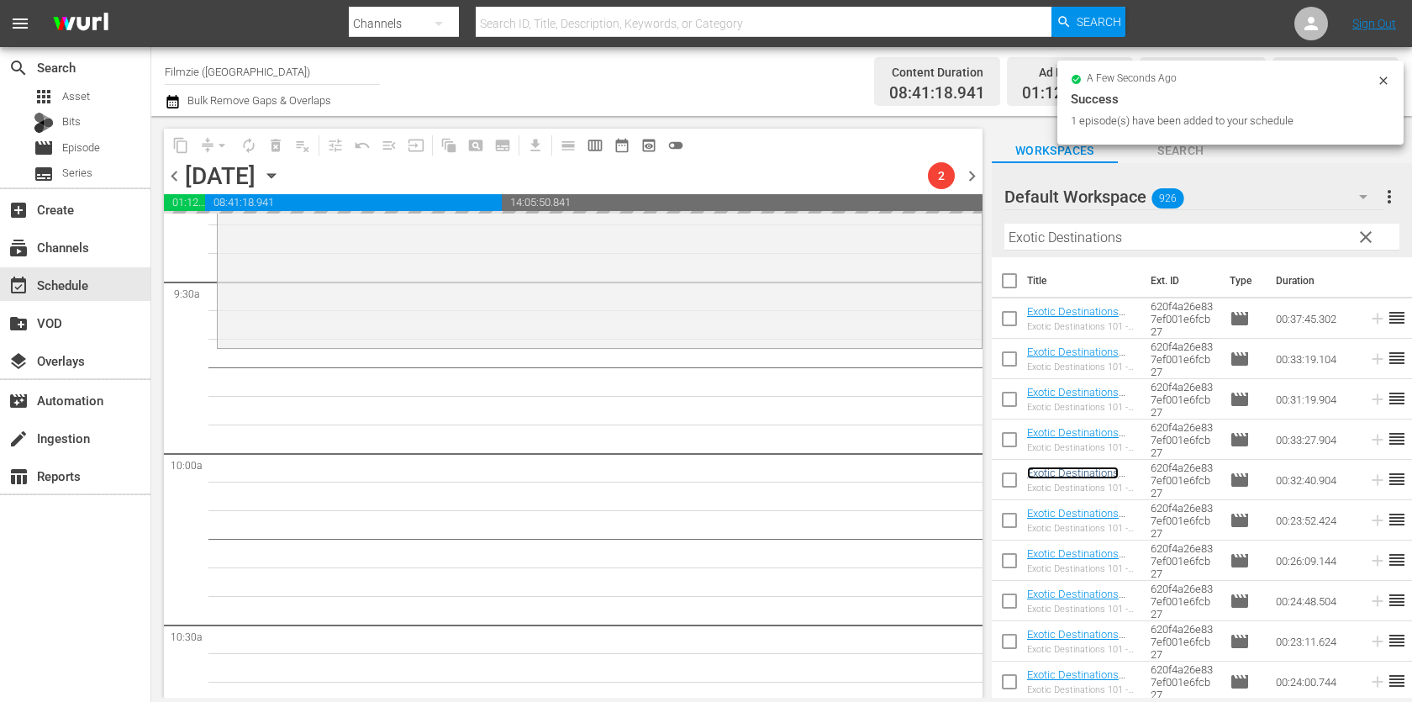
scroll to position [3170, 0]
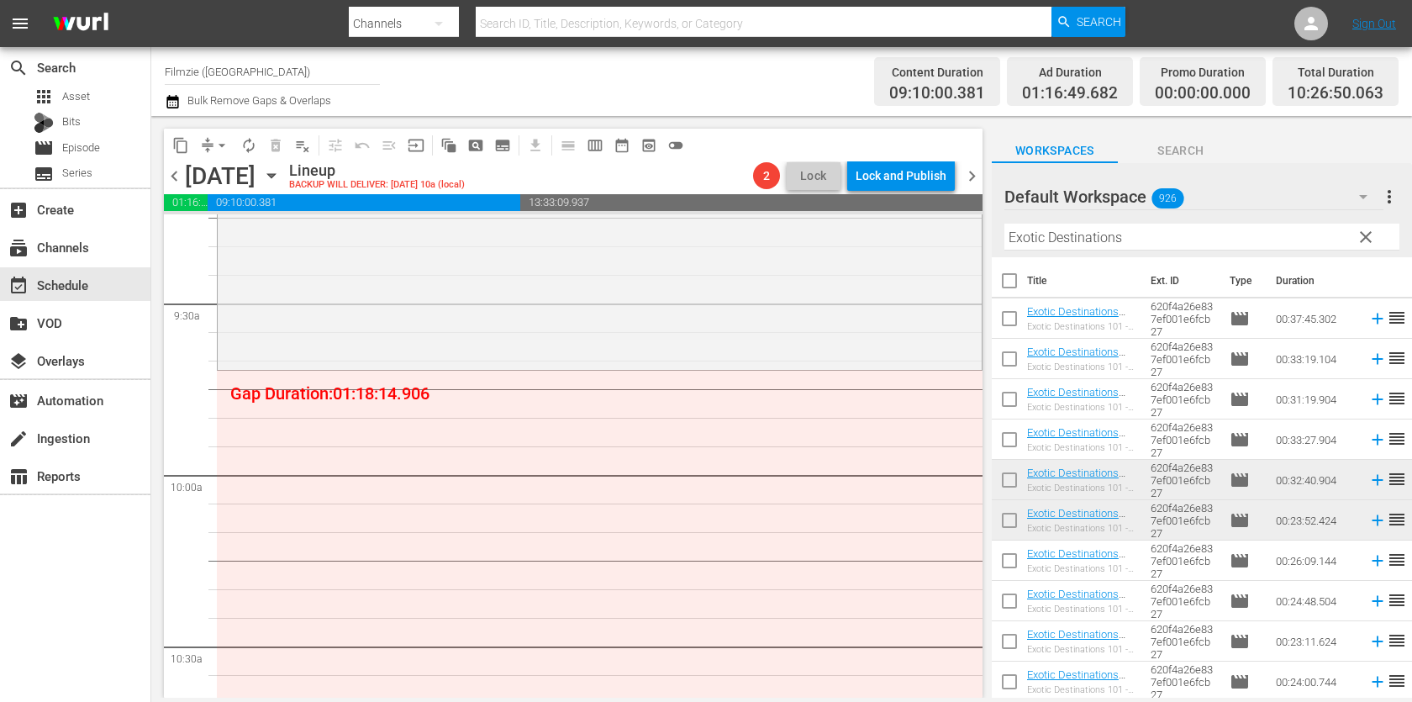
click at [1098, 230] on input "Exotic Destinations" at bounding box center [1202, 237] width 395 height 27
paste input "Black Watch Sniper"
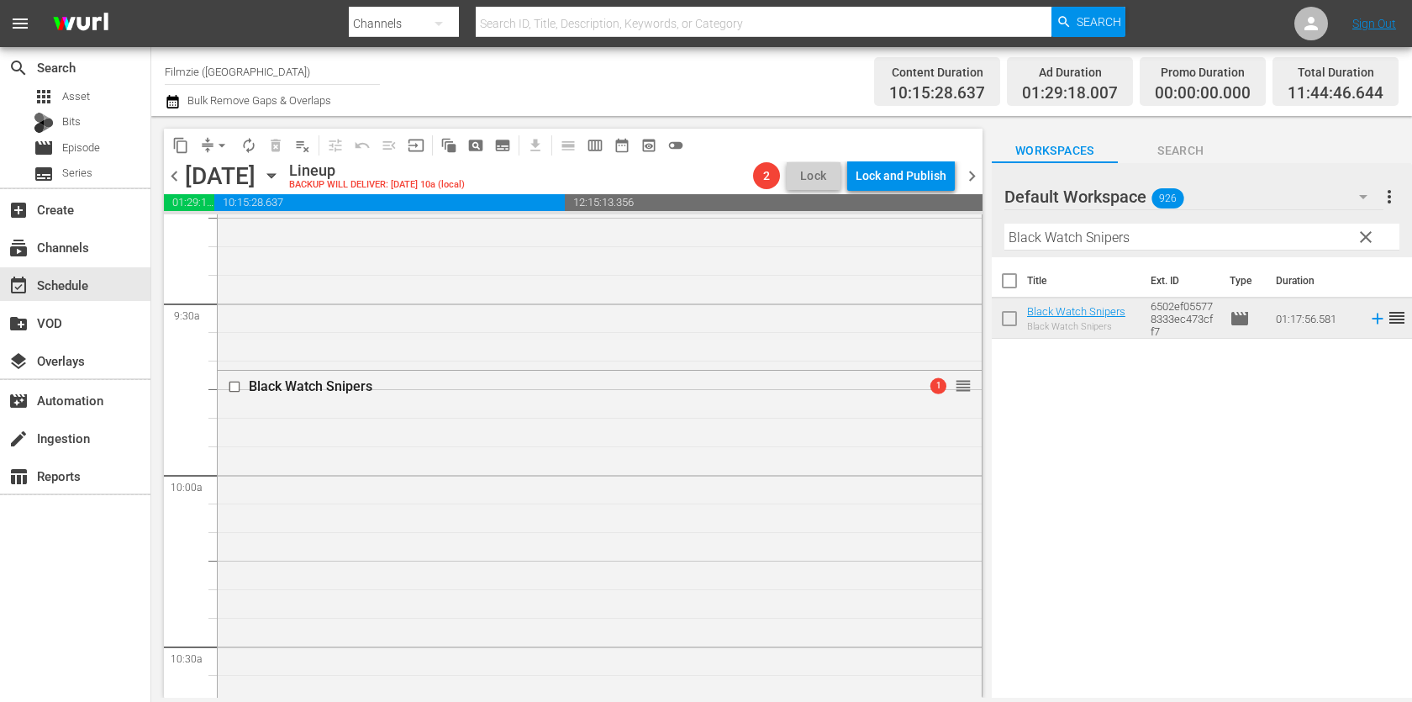
click at [1132, 223] on div "Filter by Title Black Watch Snipers" at bounding box center [1202, 237] width 395 height 40
click at [1128, 235] on input "Black Watch Snipers" at bounding box center [1202, 237] width 395 height 27
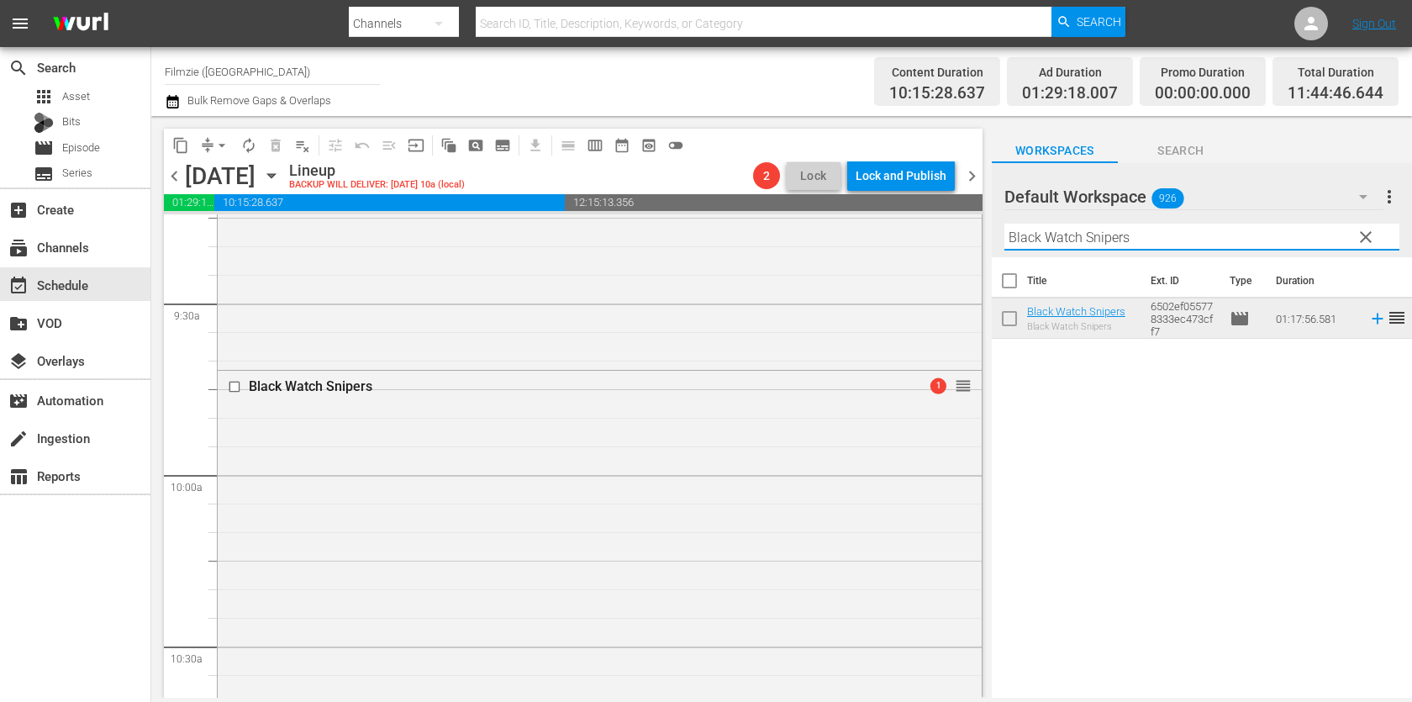
paste input "A Warrior’s Heart"
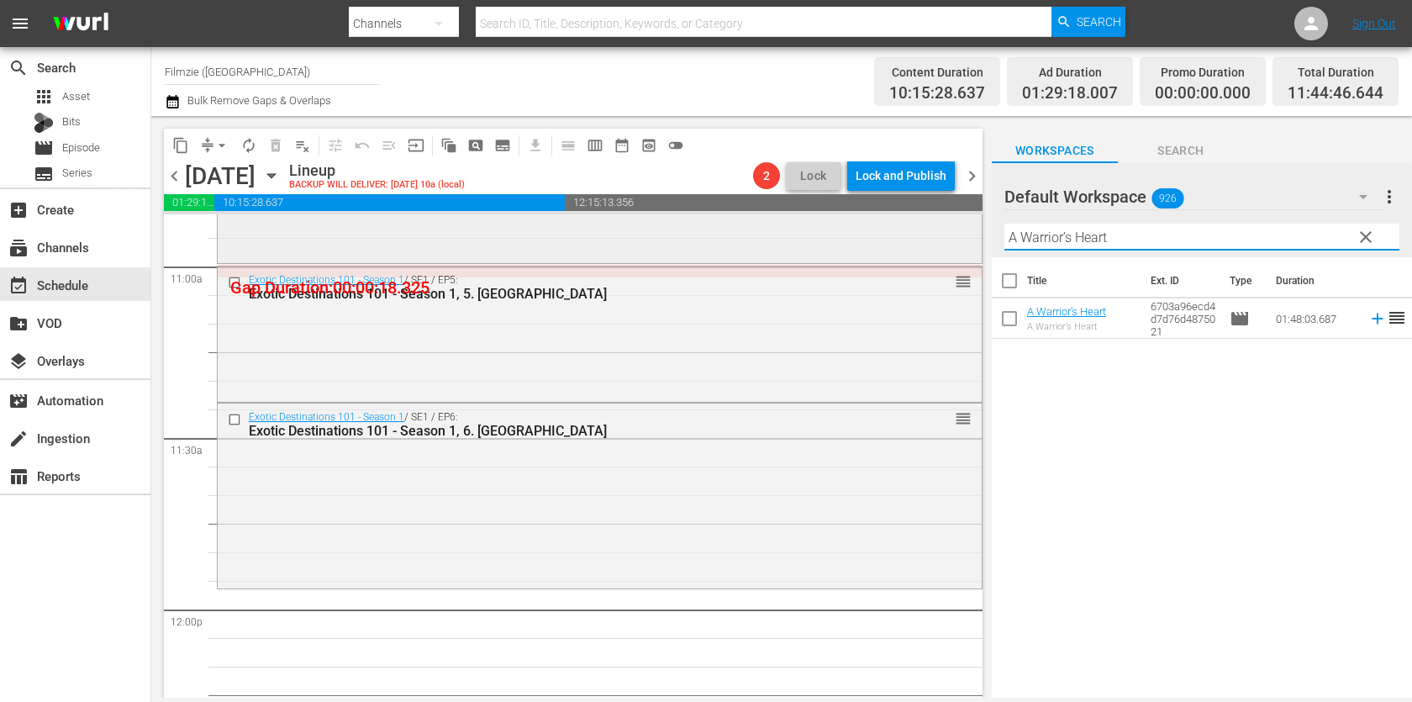
scroll to position [3696, 0]
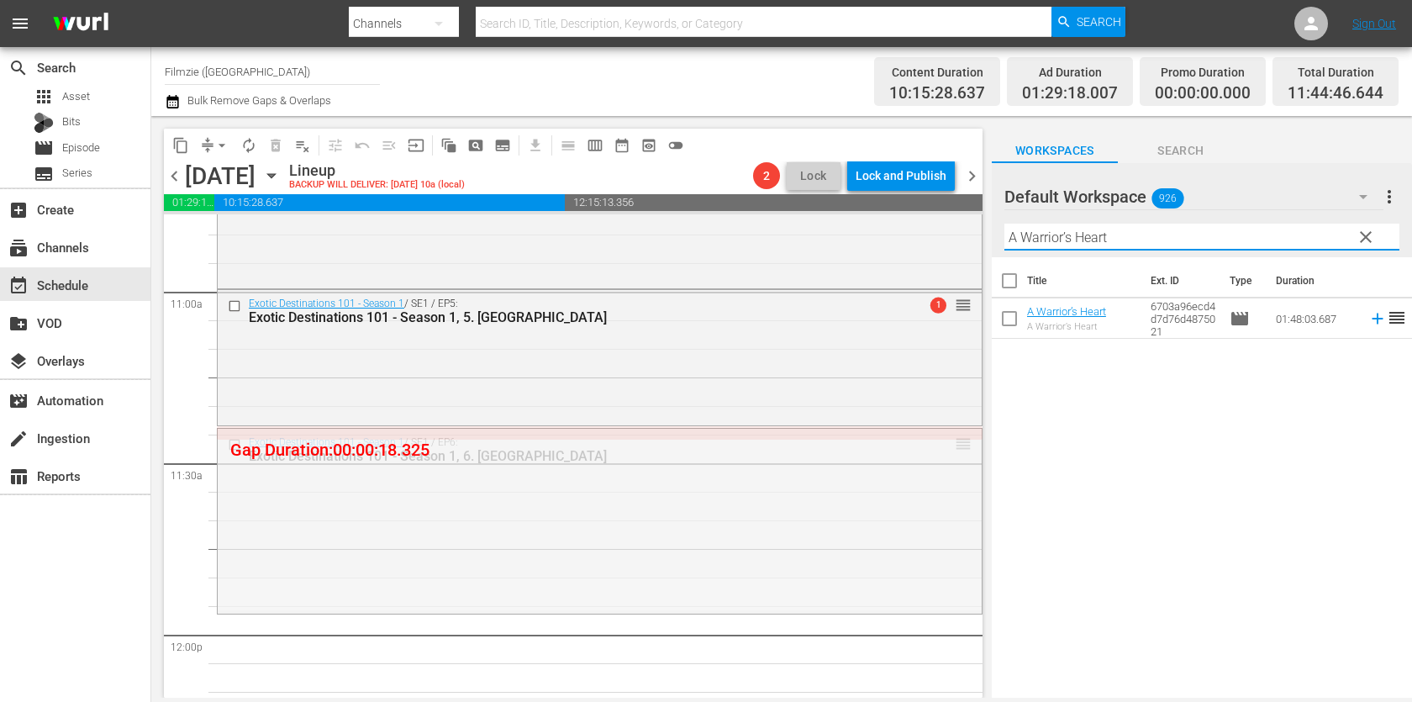
drag, startPoint x: 962, startPoint y: 443, endPoint x: 962, endPoint y: 430, distance: 13.5
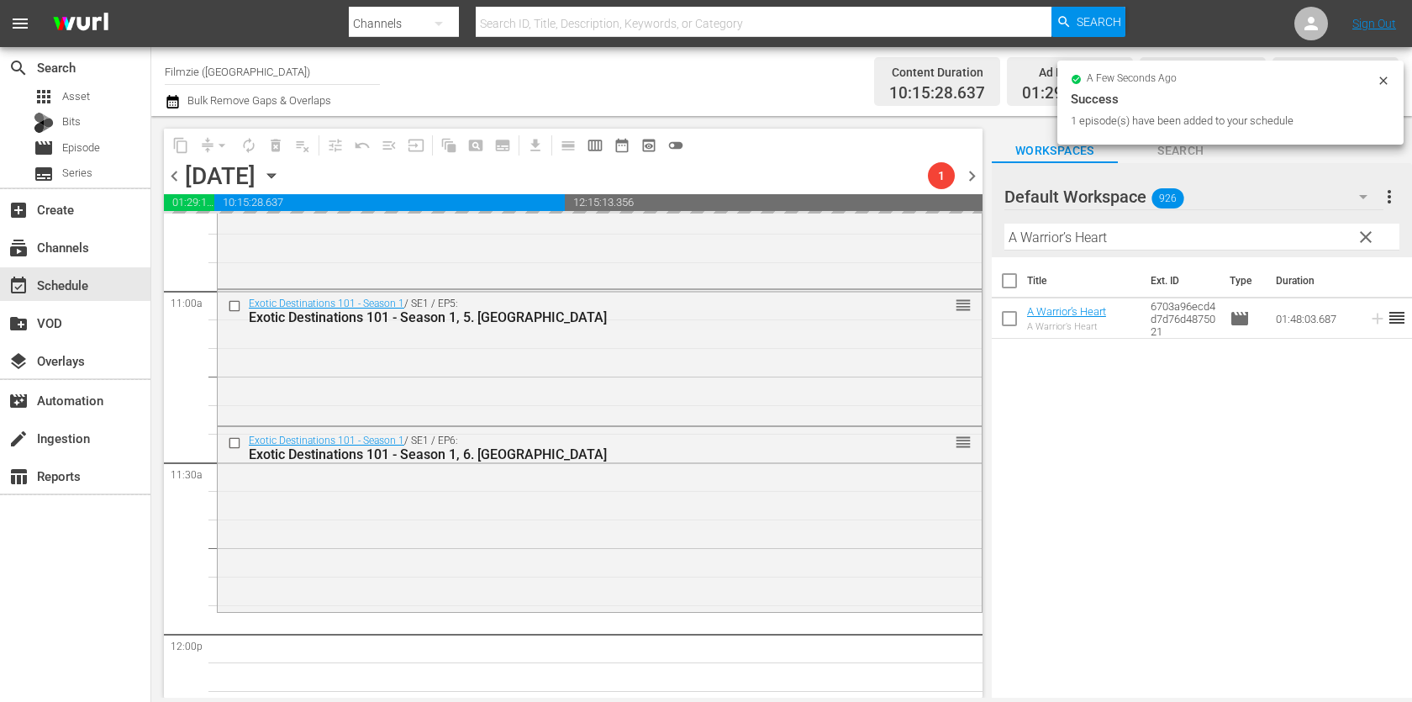
drag, startPoint x: 1086, startPoint y: 316, endPoint x: 1092, endPoint y: 3, distance: 312.8
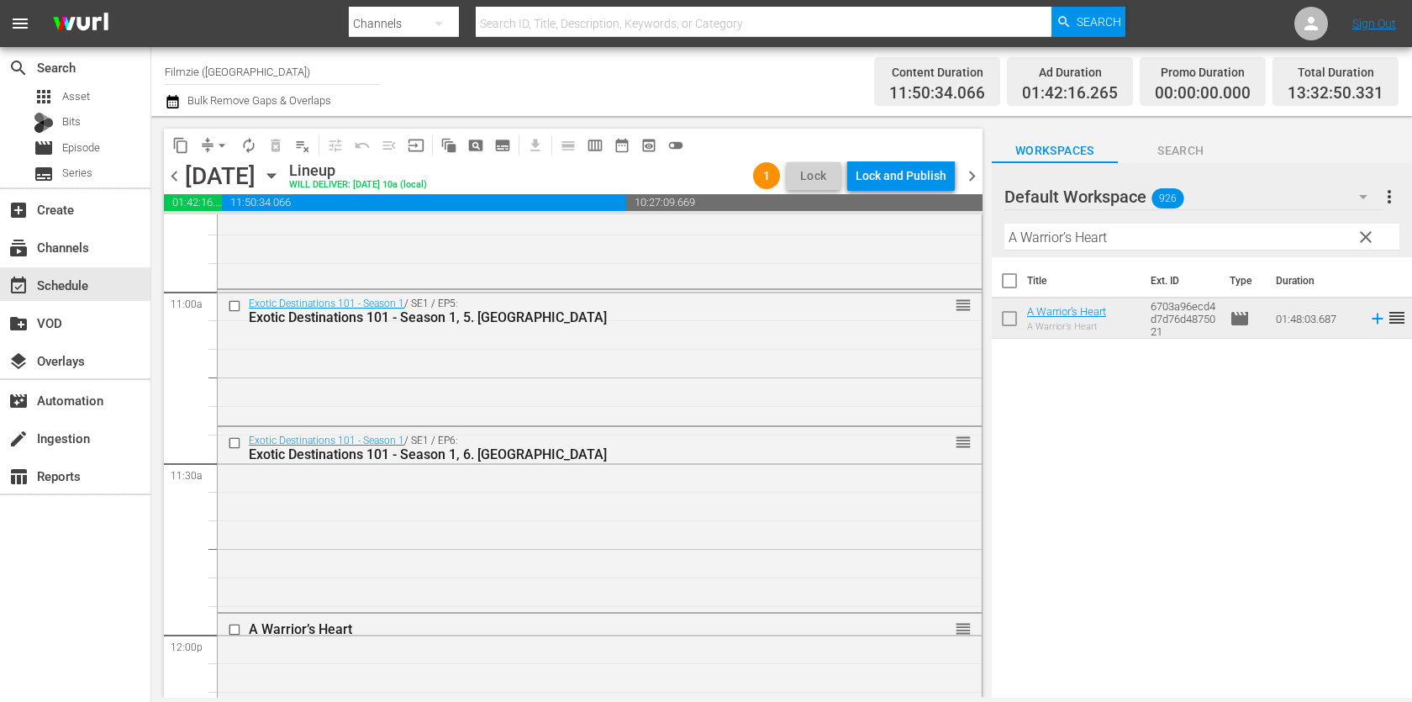
click at [1143, 225] on input "A Warrior’s Heart" at bounding box center [1202, 237] width 395 height 27
paste input "Hadwin´s Judgemen"
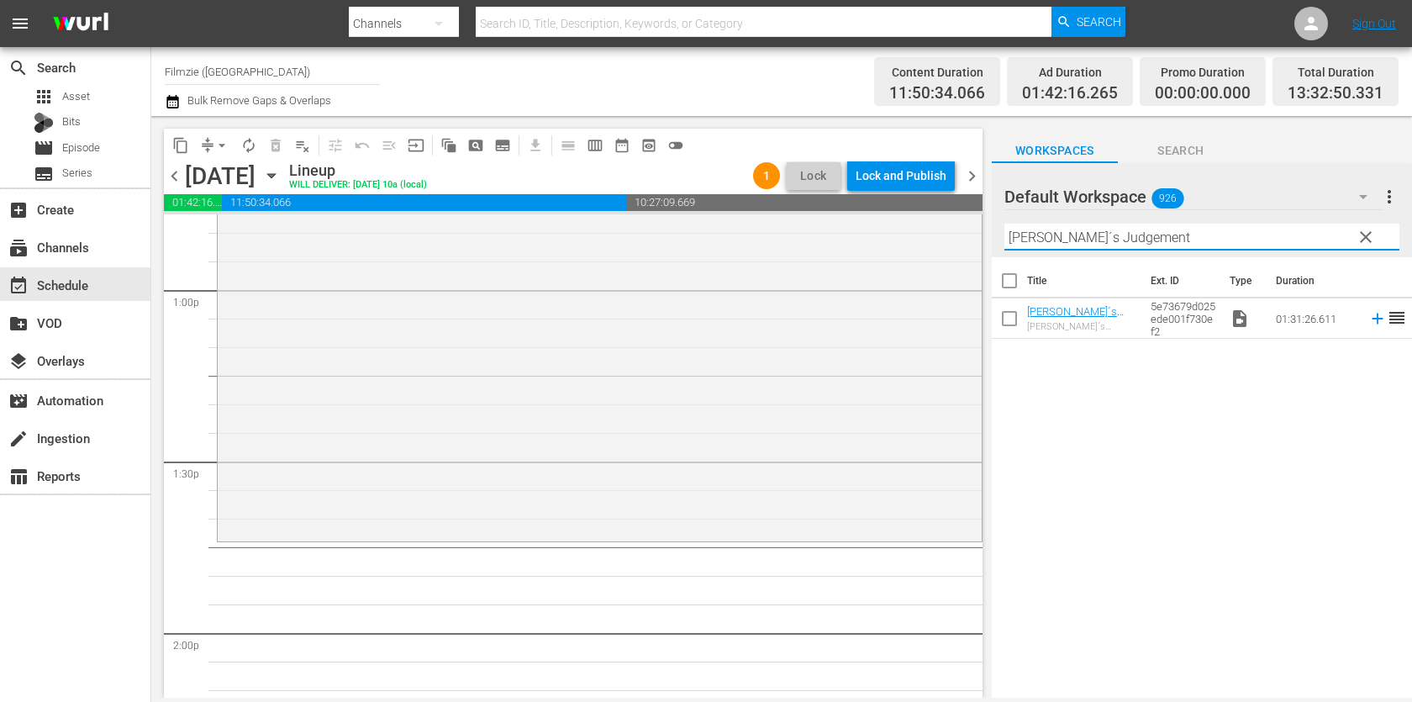
scroll to position [4440, 0]
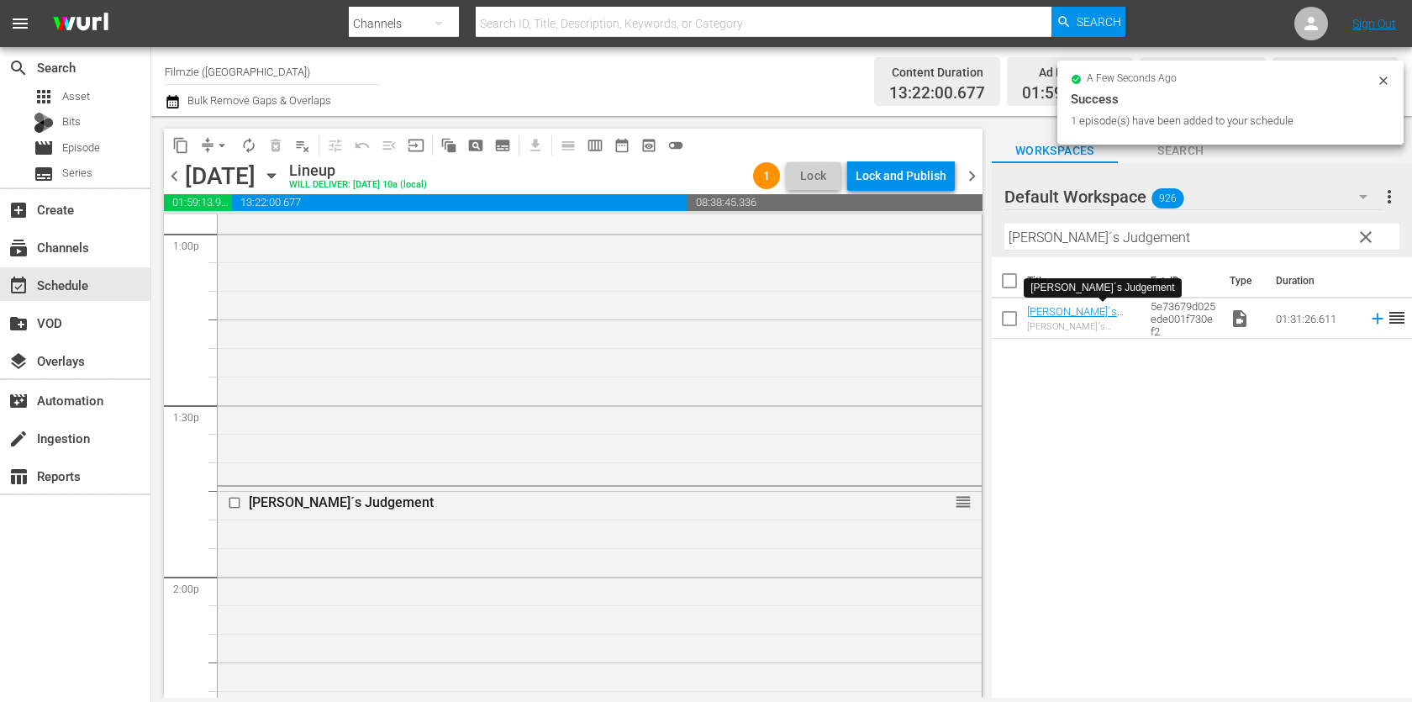
click at [1127, 229] on input "Hadwin´s Judgement" at bounding box center [1202, 237] width 395 height 27
paste input "A Promise to Astrid"
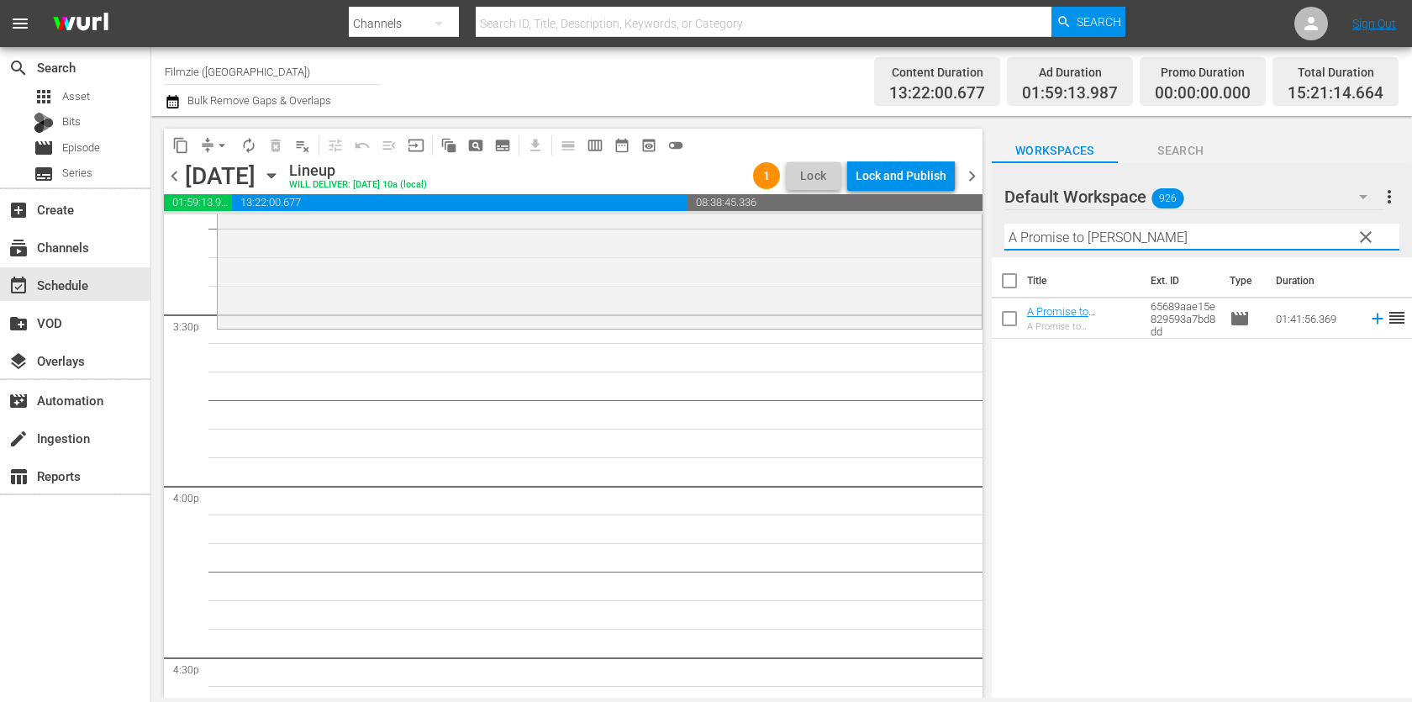
scroll to position [5219, 0]
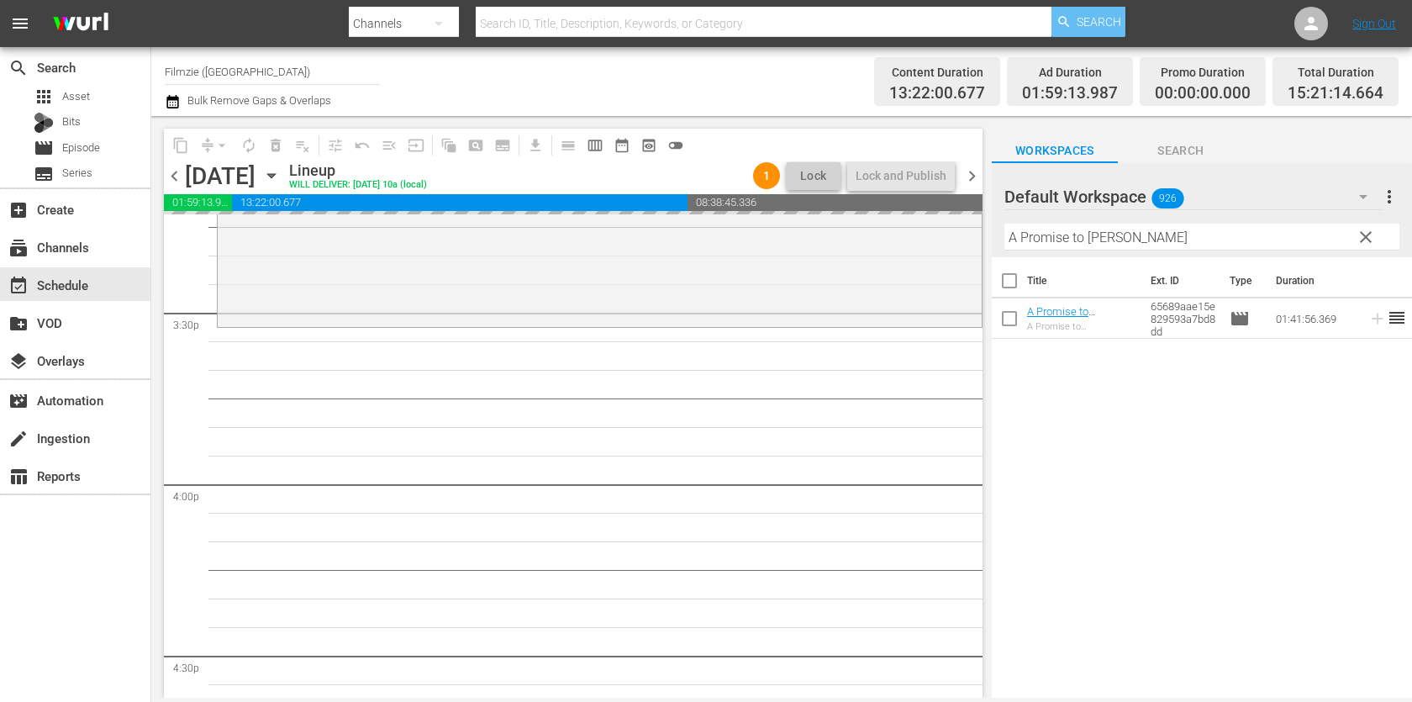
drag, startPoint x: 1059, startPoint y: 306, endPoint x: 1096, endPoint y: 17, distance: 291.6
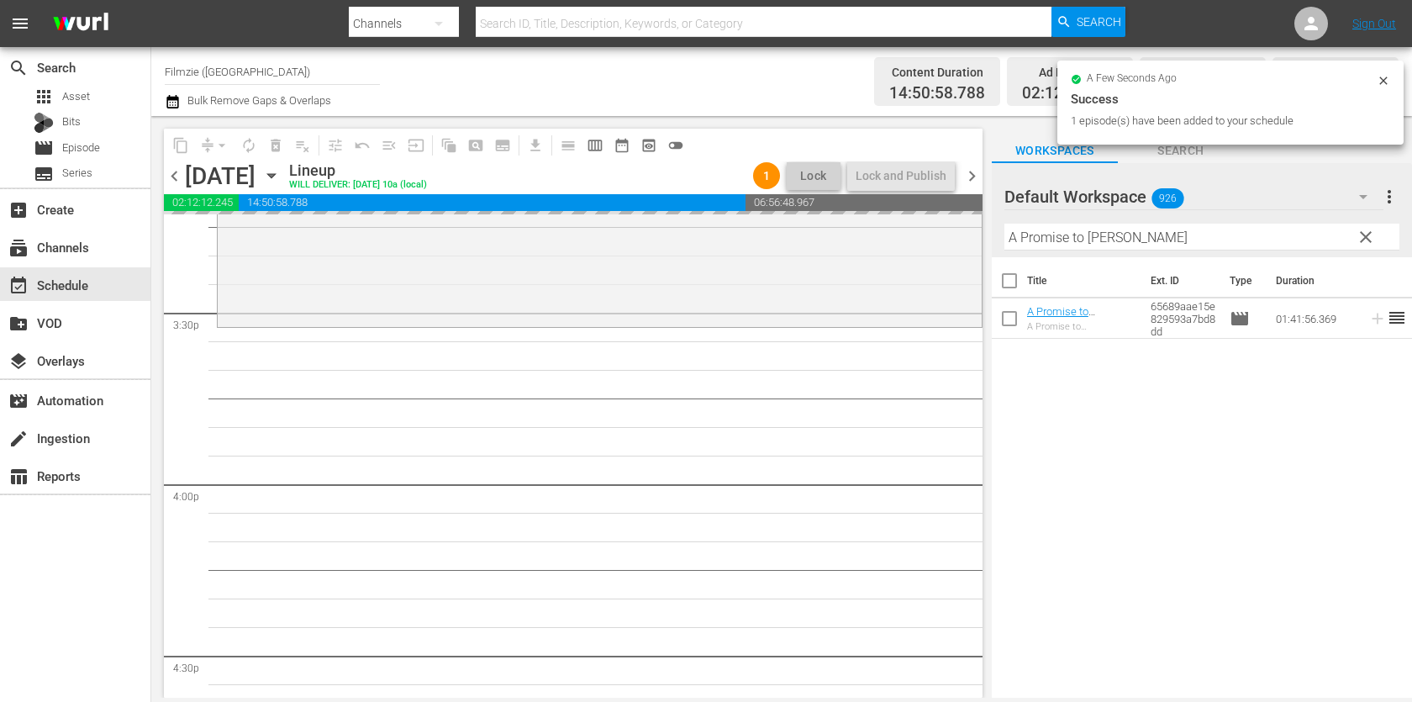
click at [1156, 241] on input "A Promise to Astrid" at bounding box center [1202, 237] width 395 height 27
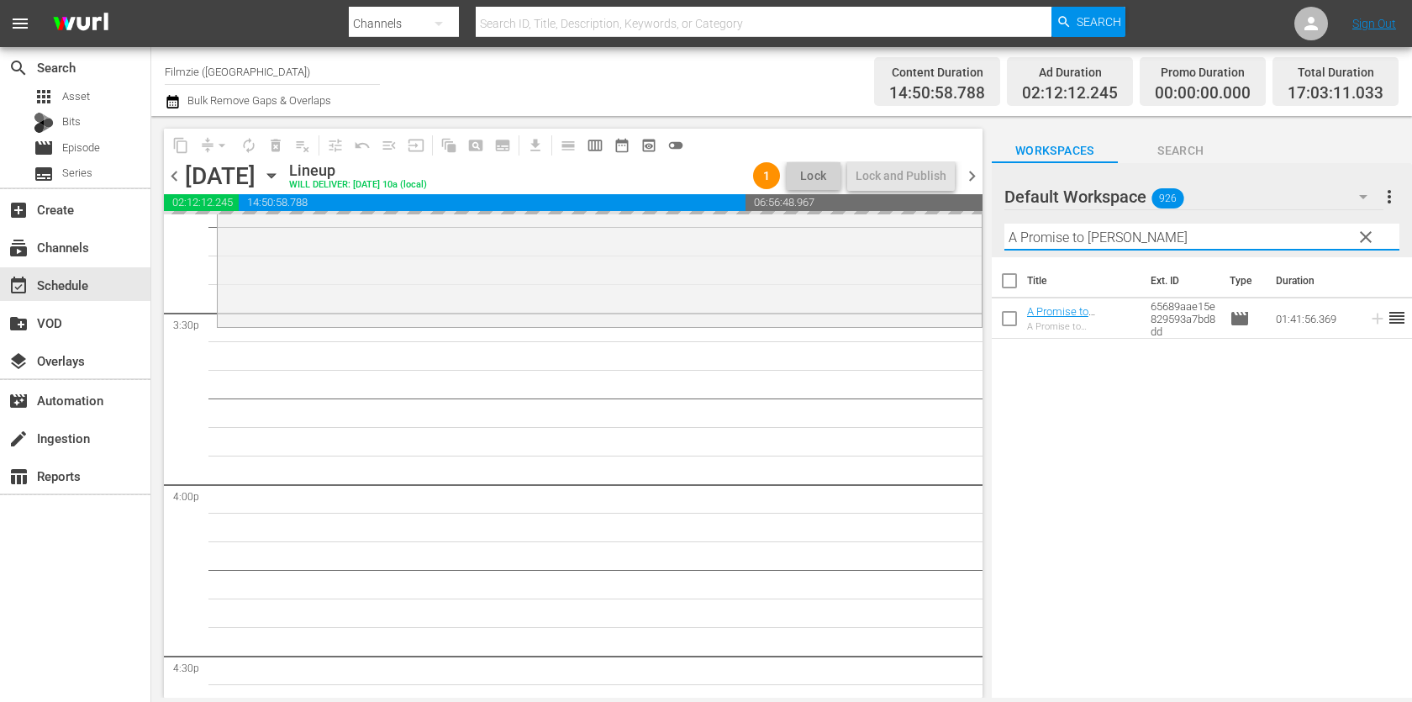
paste input "Santorini Blue"
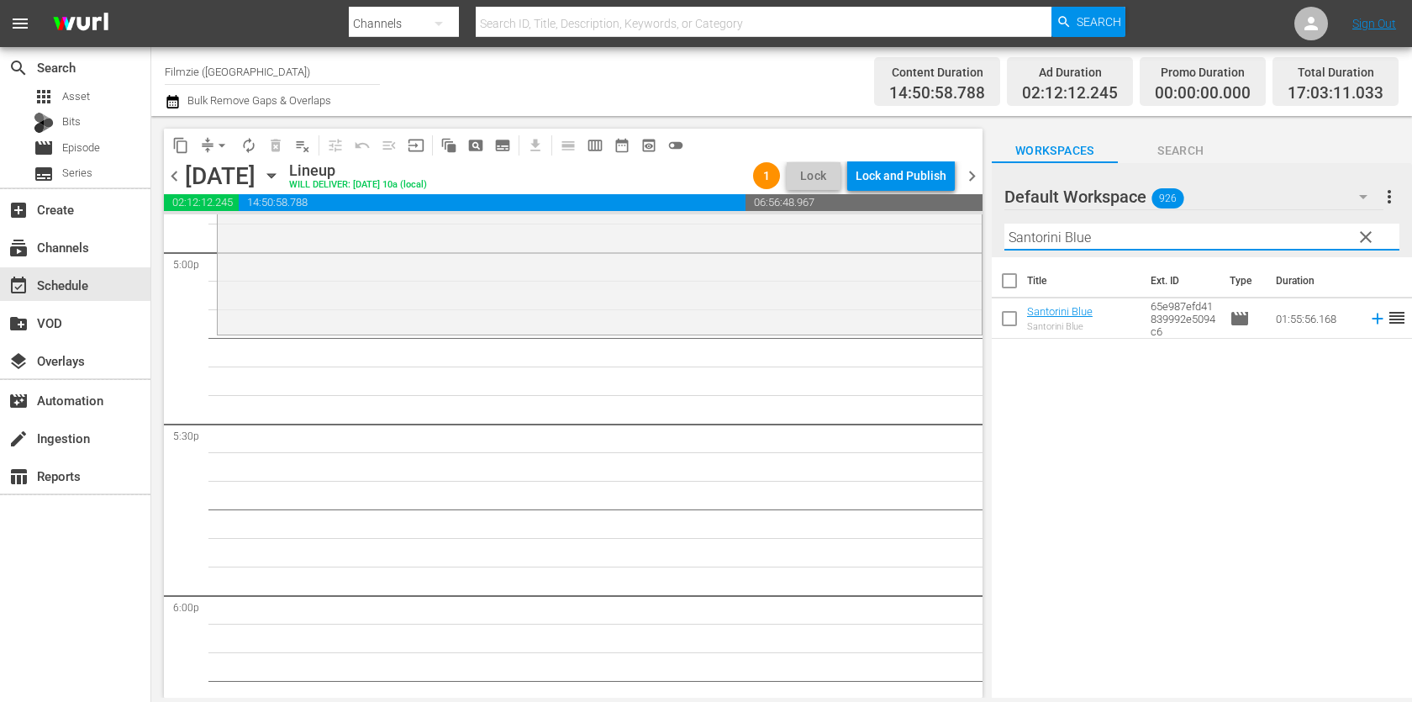
scroll to position [5746, 0]
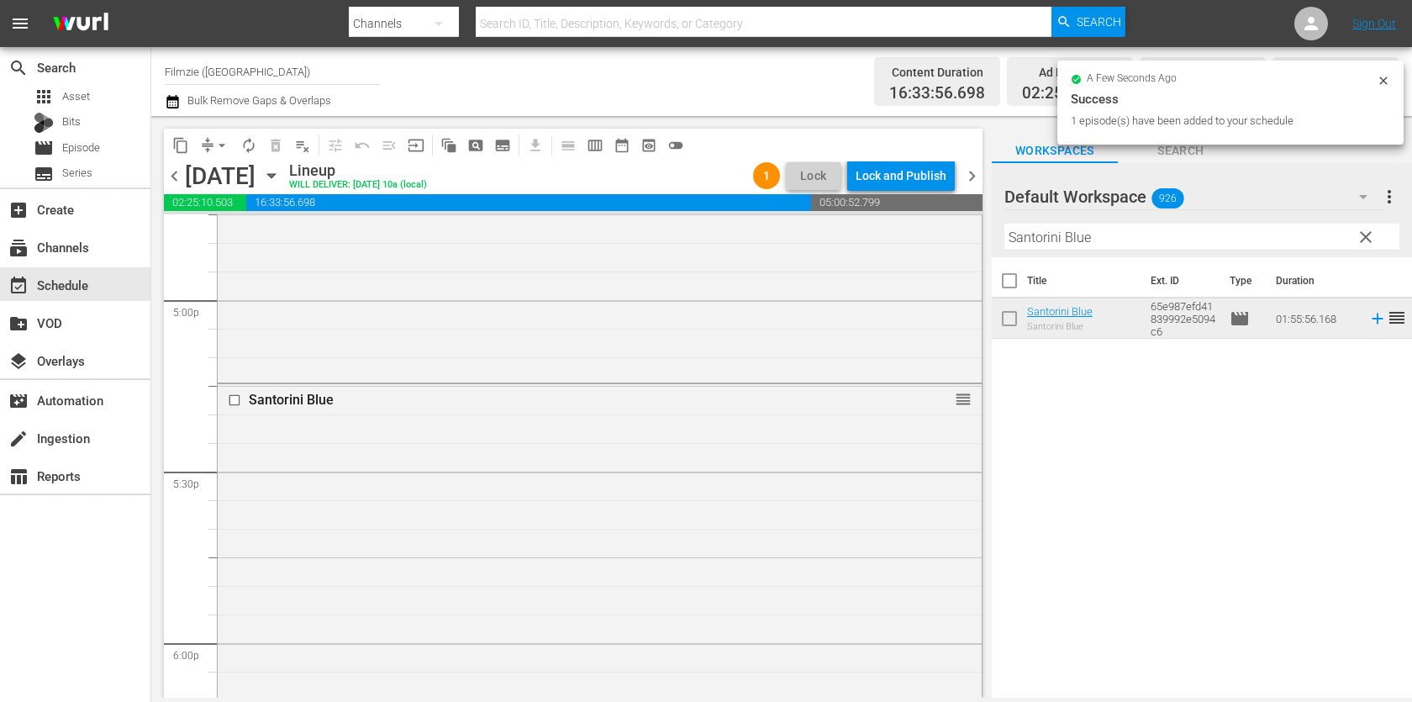
click at [1083, 265] on th "Title" at bounding box center [1084, 280] width 114 height 47
click at [1096, 248] on input "Santorini Blue" at bounding box center [1202, 237] width 395 height 27
paste input "[GEOGRAPHIC_DATA]: From [GEOGRAPHIC_DATA] to [GEOGRAPHIC_DATA]"
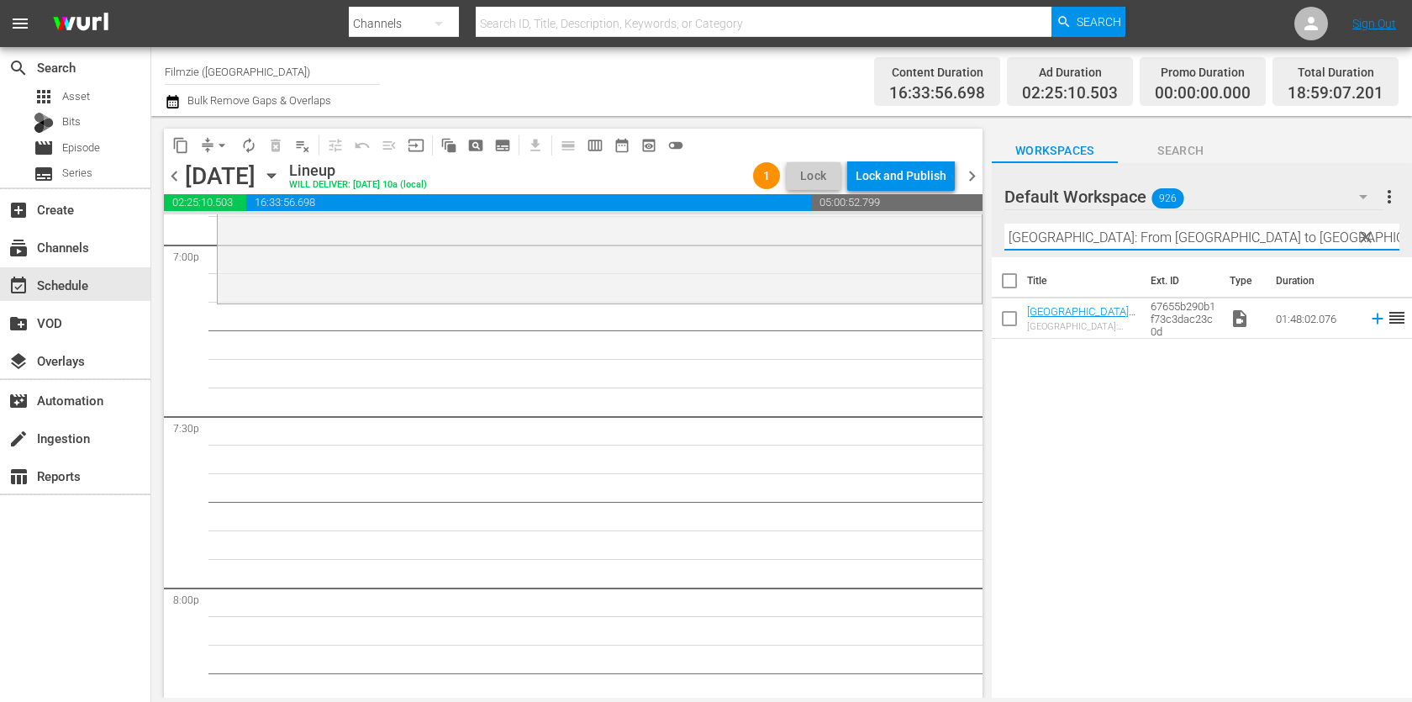
scroll to position [6493, 0]
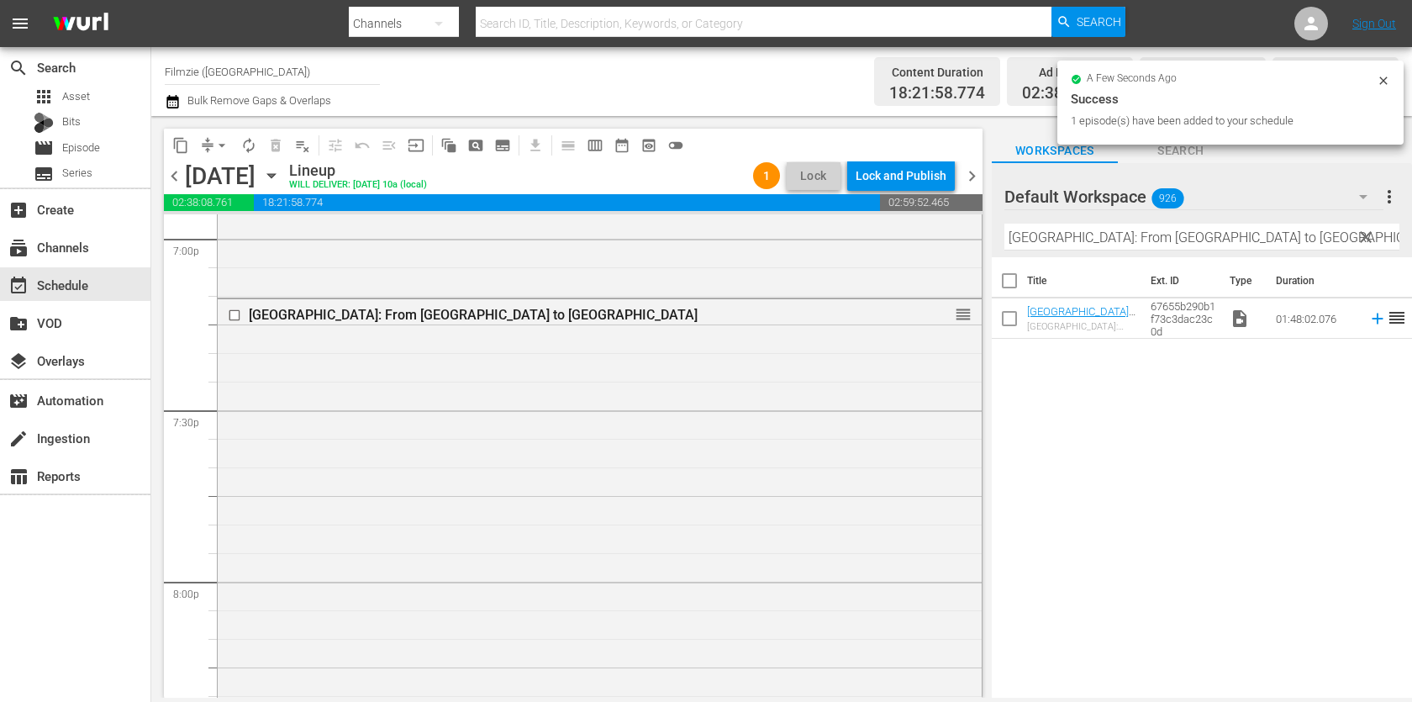
click at [1159, 224] on input "[GEOGRAPHIC_DATA]: From [GEOGRAPHIC_DATA] to [GEOGRAPHIC_DATA]" at bounding box center [1202, 237] width 395 height 27
paste input "Milltown Pride"
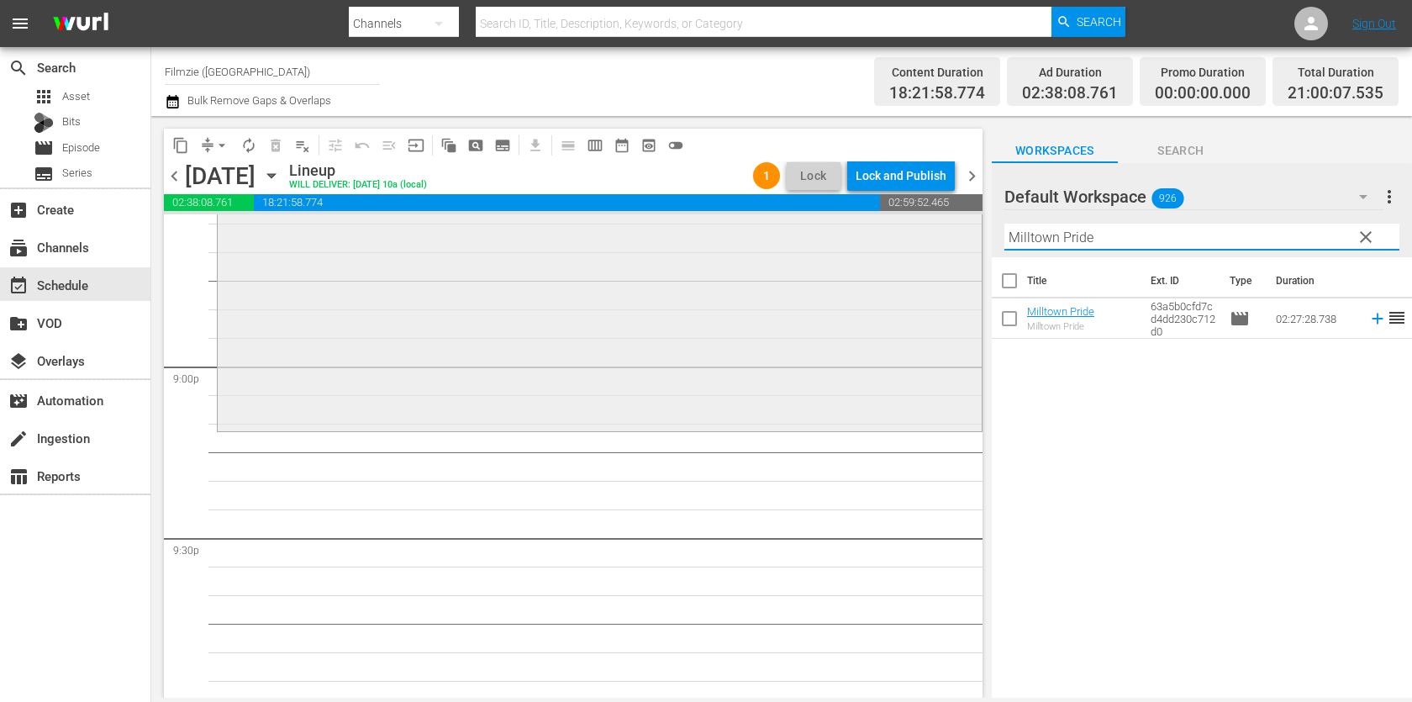
scroll to position [7056, 0]
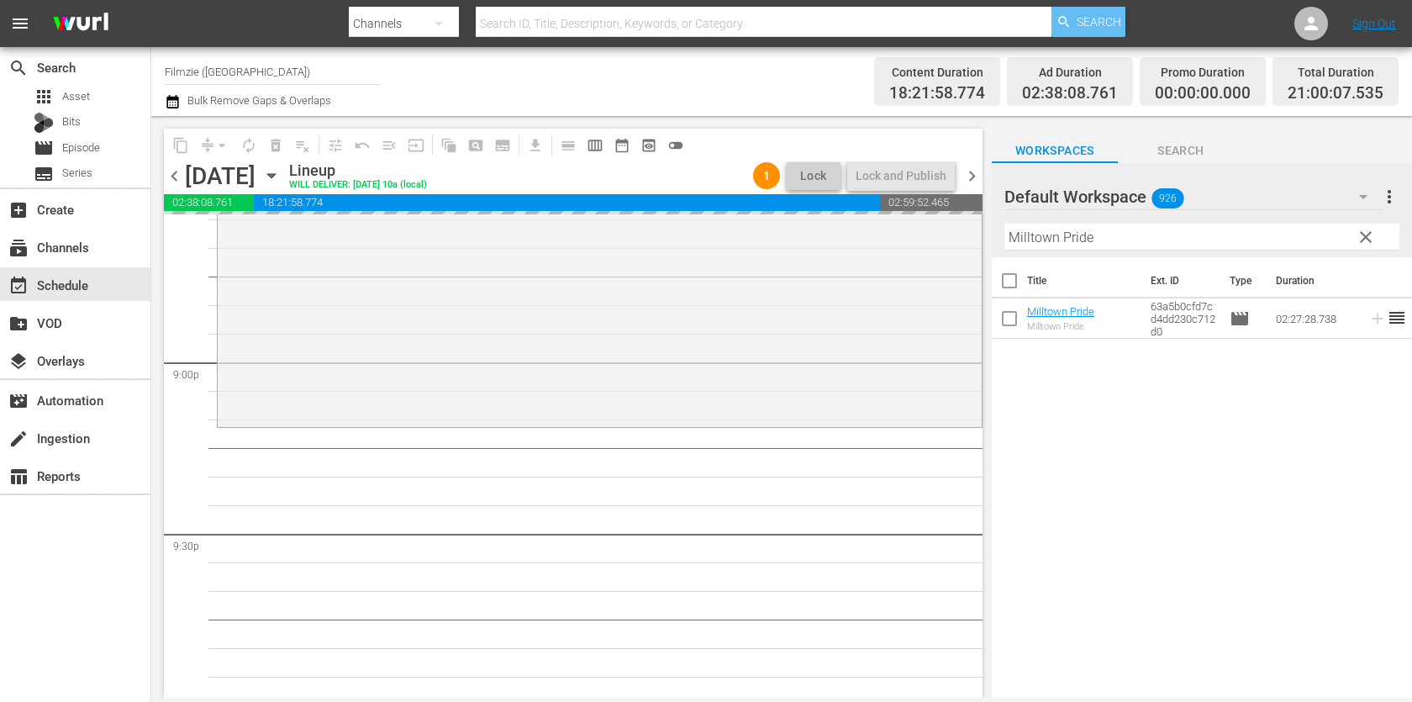
drag, startPoint x: 1051, startPoint y: 311, endPoint x: 1069, endPoint y: 10, distance: 301.6
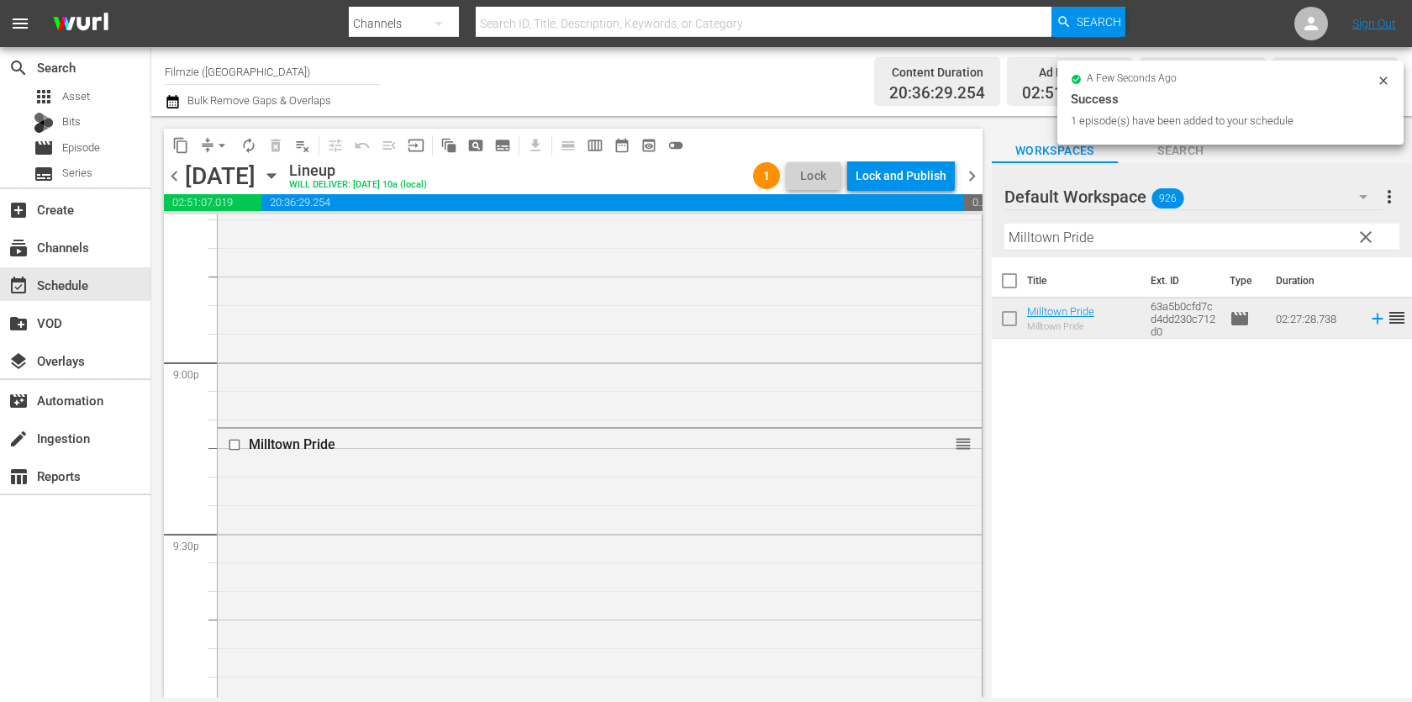
click at [1125, 242] on input "Milltown Pride" at bounding box center [1202, 237] width 395 height 27
paste input "Dragon Warriors"
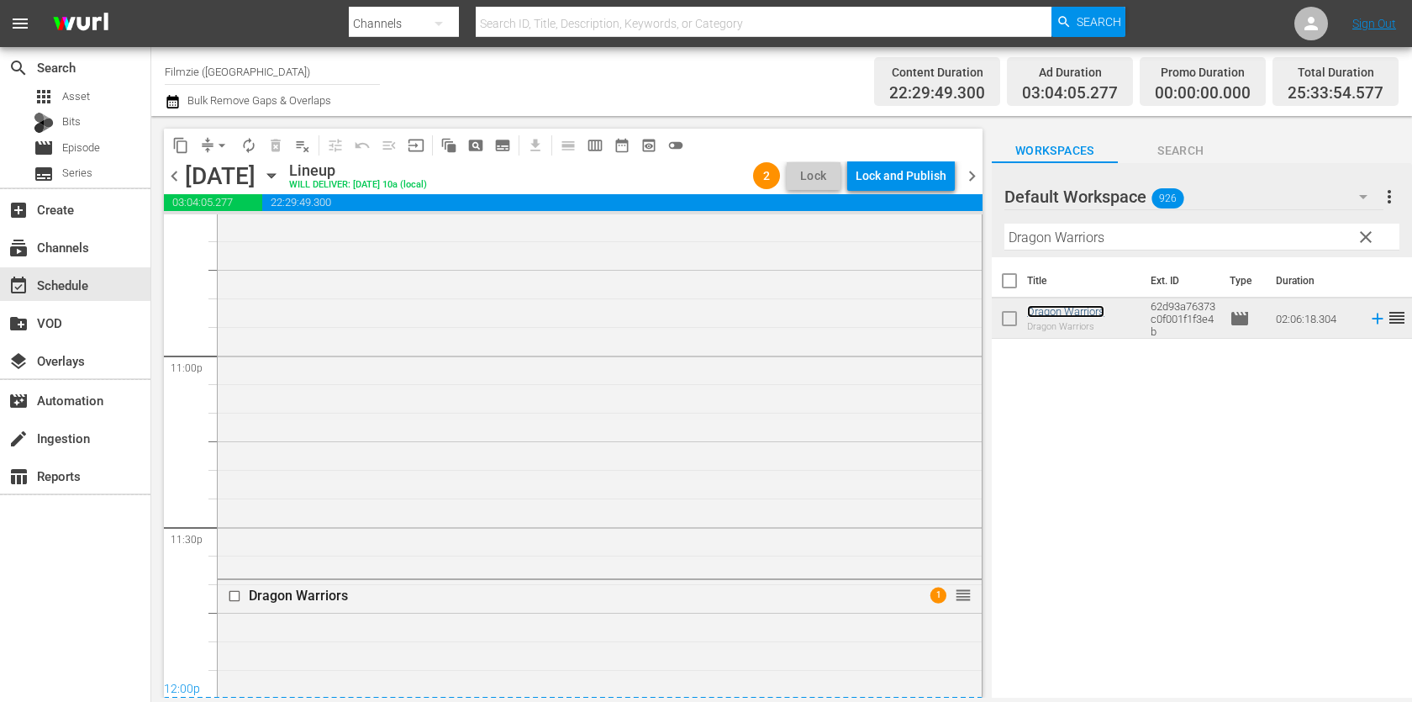
scroll to position [8350, 0]
click at [921, 167] on div "Lock and Publish" at bounding box center [901, 176] width 91 height 30
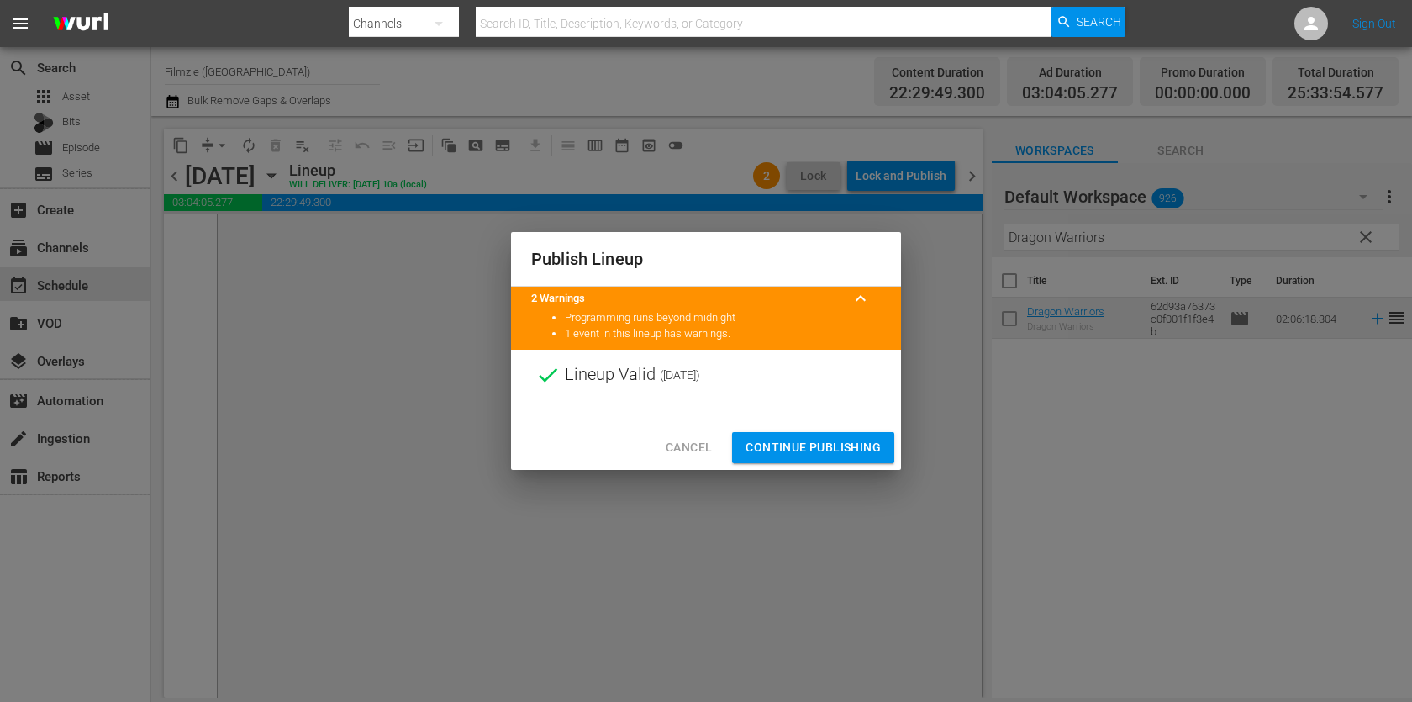
click at [802, 443] on span "Continue Publishing" at bounding box center [813, 447] width 135 height 21
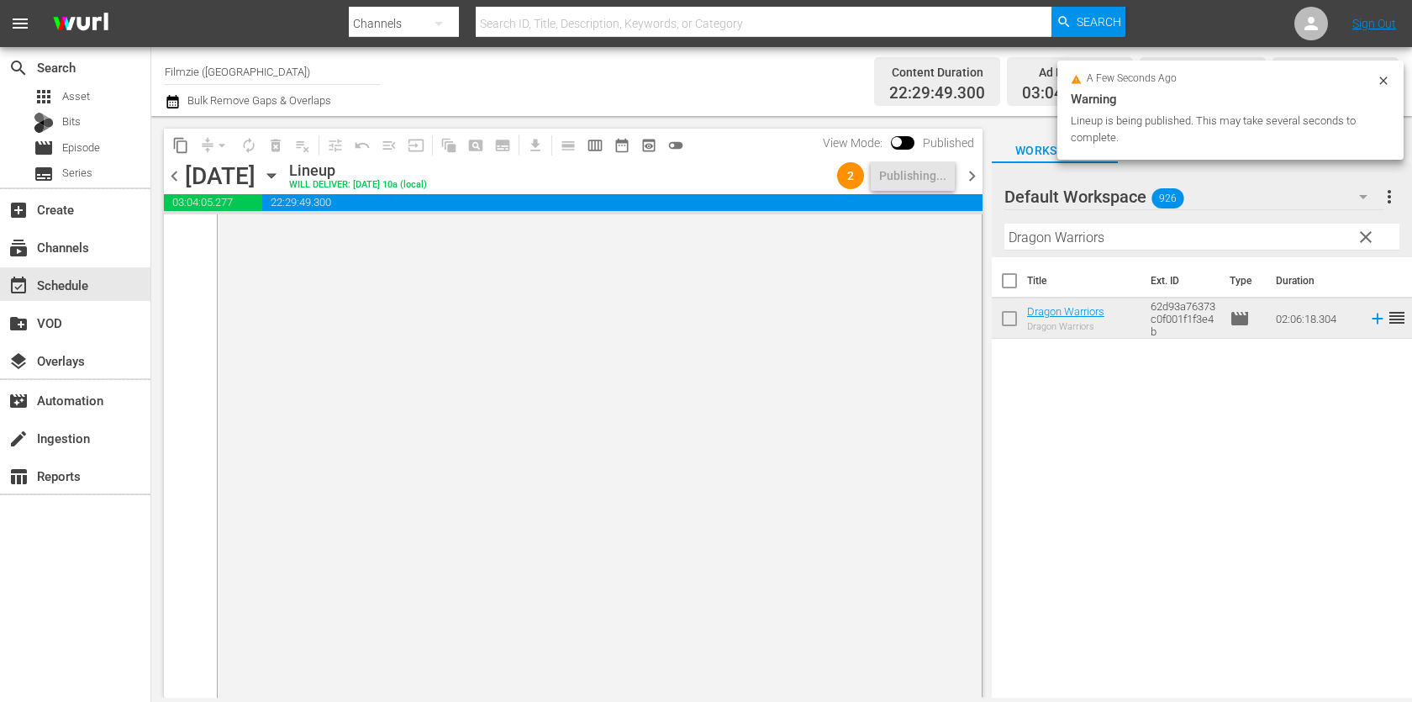
click at [969, 179] on span "chevron_right" at bounding box center [972, 176] width 21 height 21
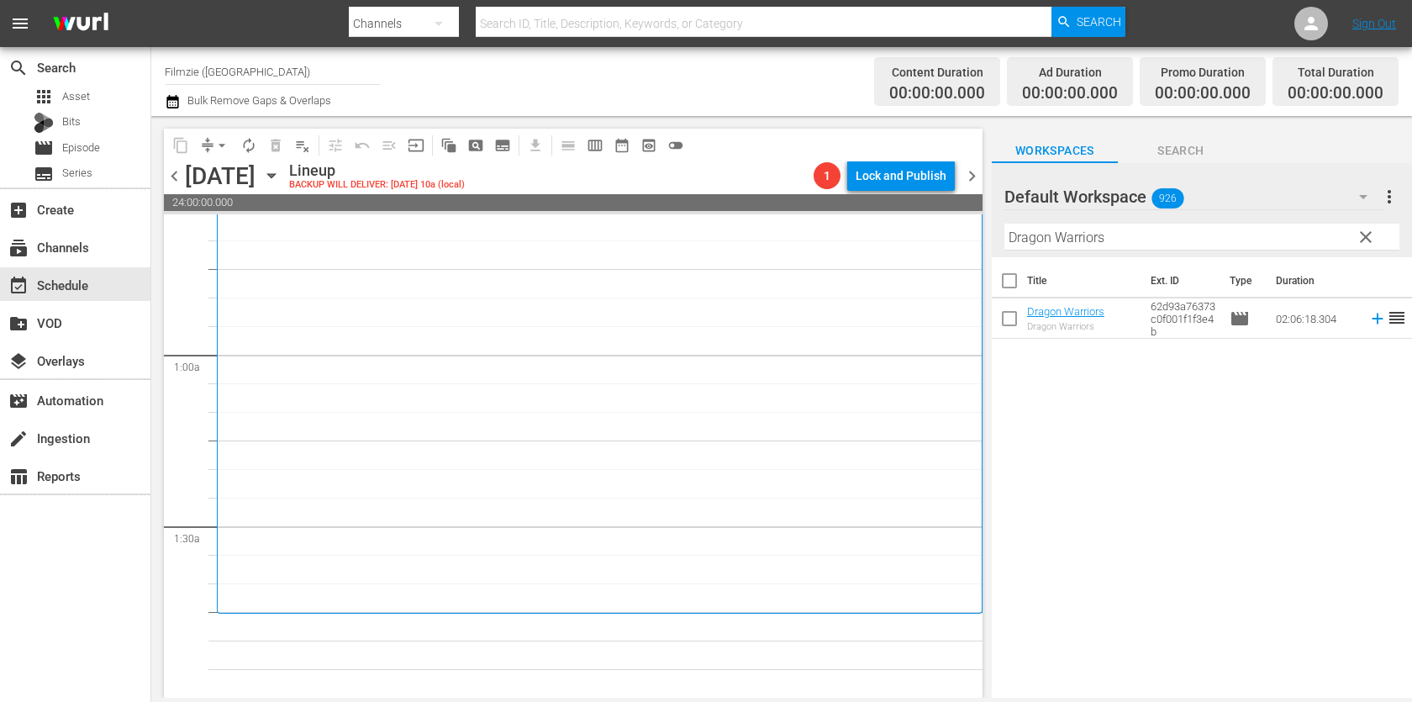
scroll to position [215, 0]
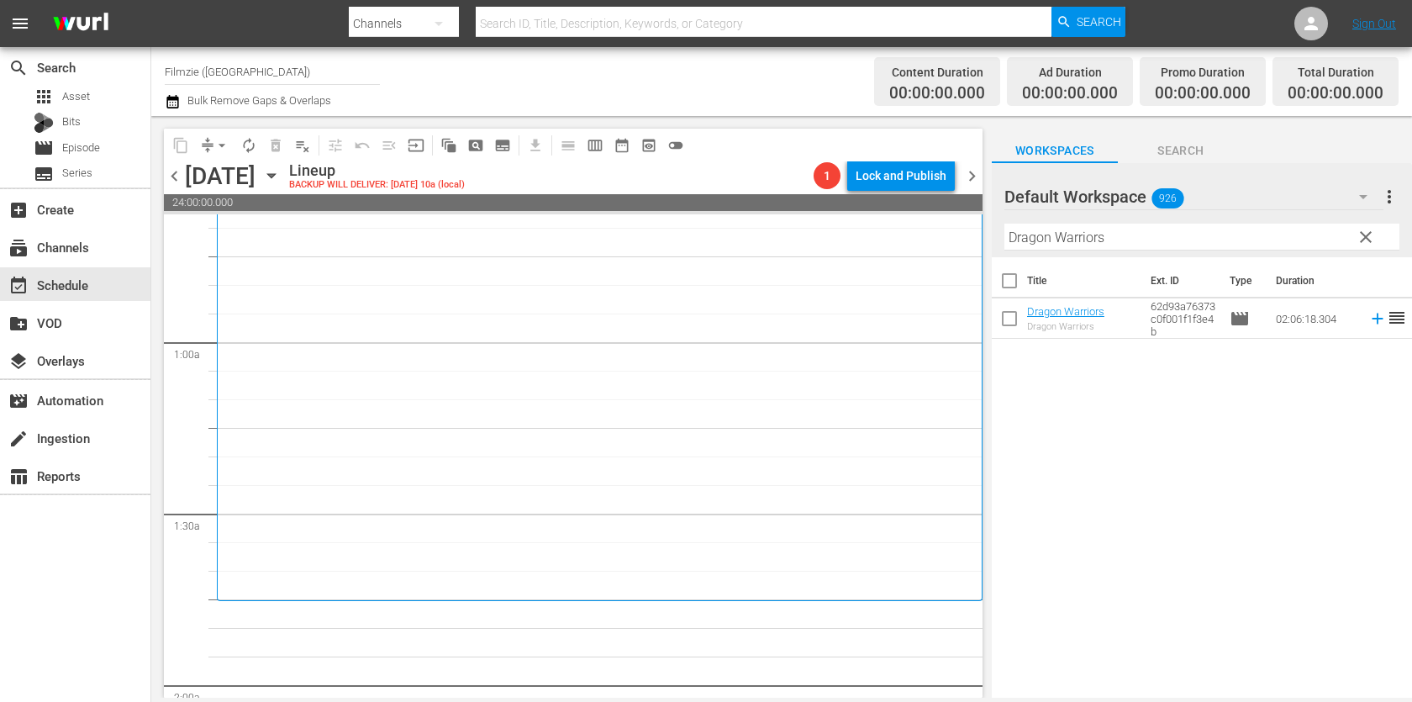
click at [1187, 238] on input "Dragon Warriors" at bounding box center [1202, 237] width 395 height 27
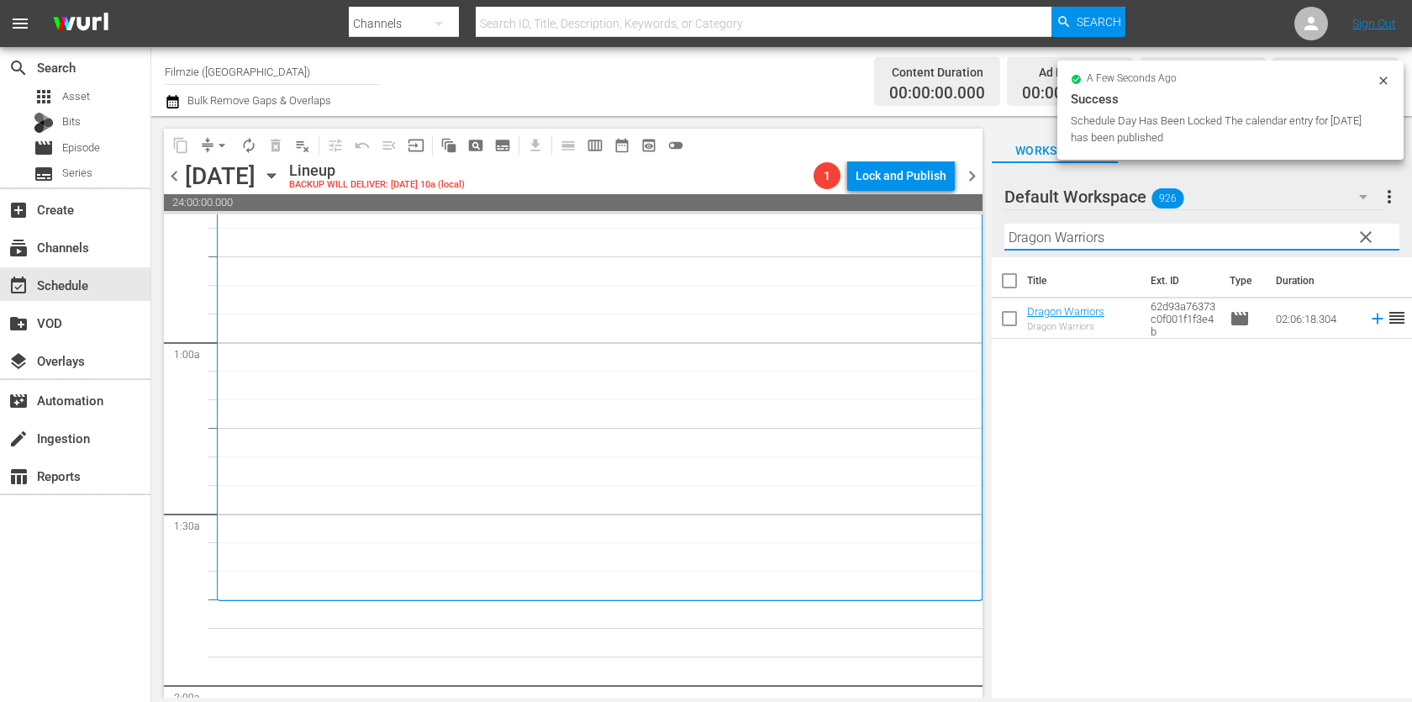
paste input "Sweet Sunshine"
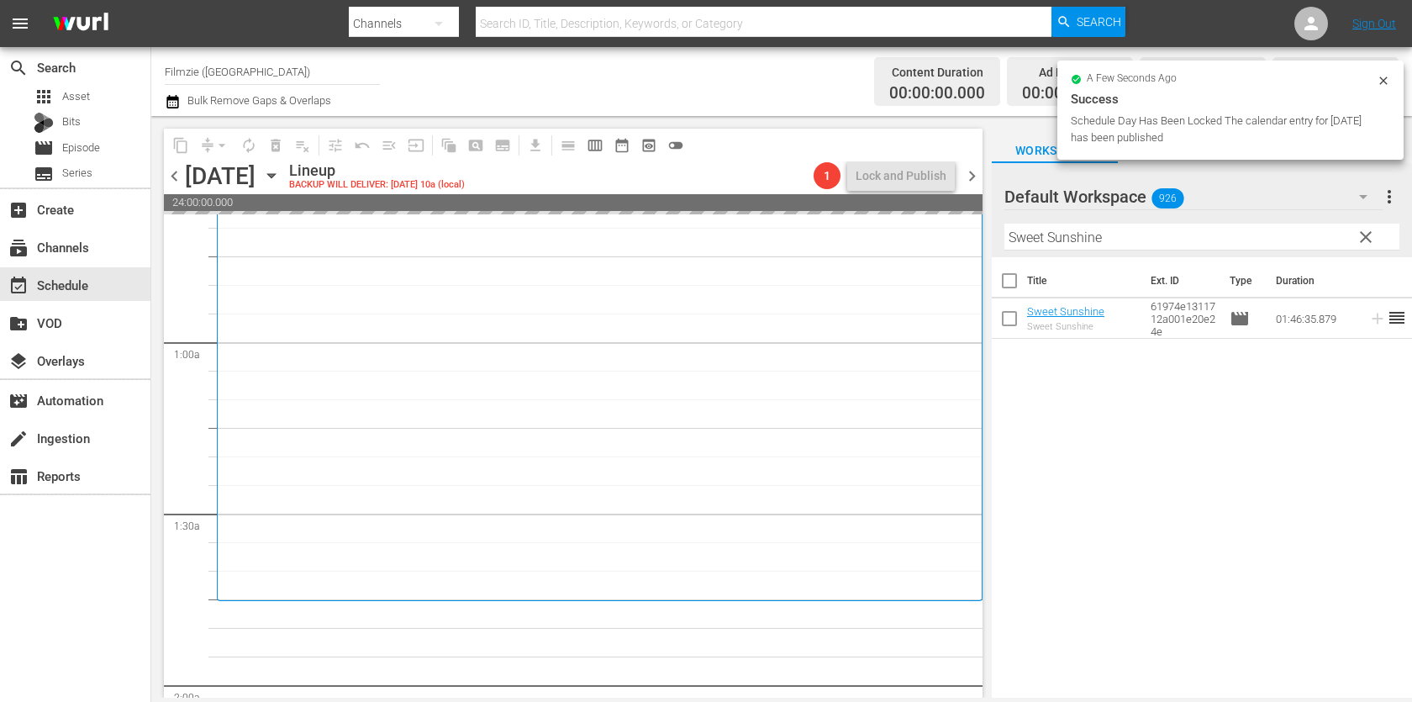
drag, startPoint x: 1080, startPoint y: 322, endPoint x: 1070, endPoint y: 36, distance: 286.0
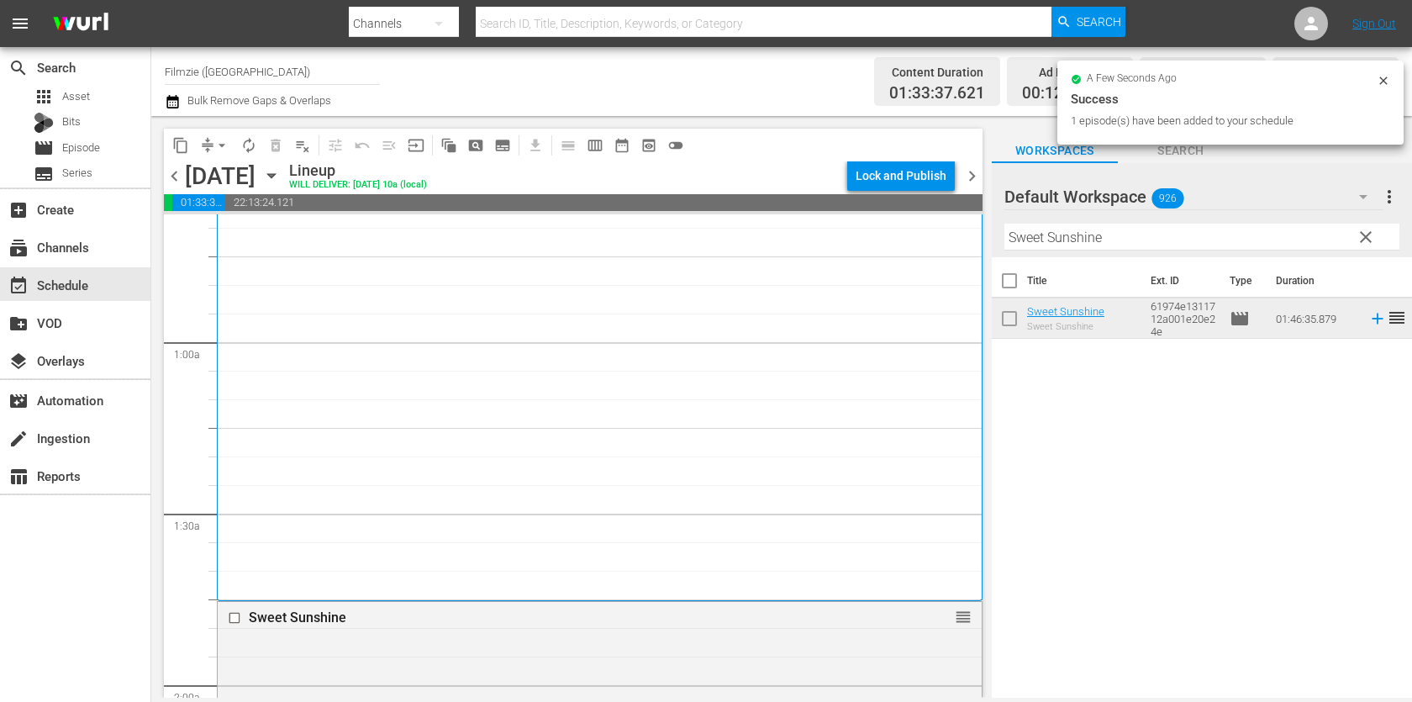
click at [1178, 242] on input "Sweet Sunshine" at bounding box center [1202, 237] width 395 height 27
paste input "A Prayer For the Damned"
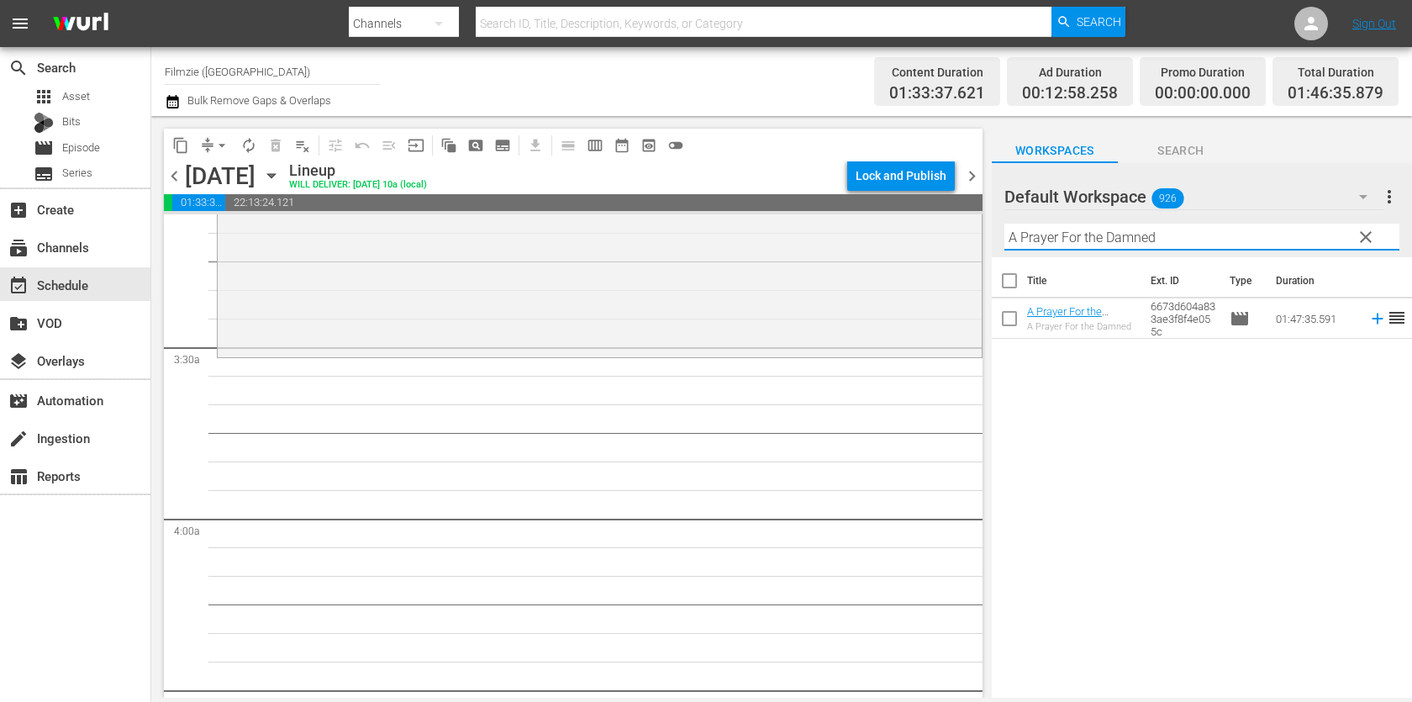
scroll to position [1080, 0]
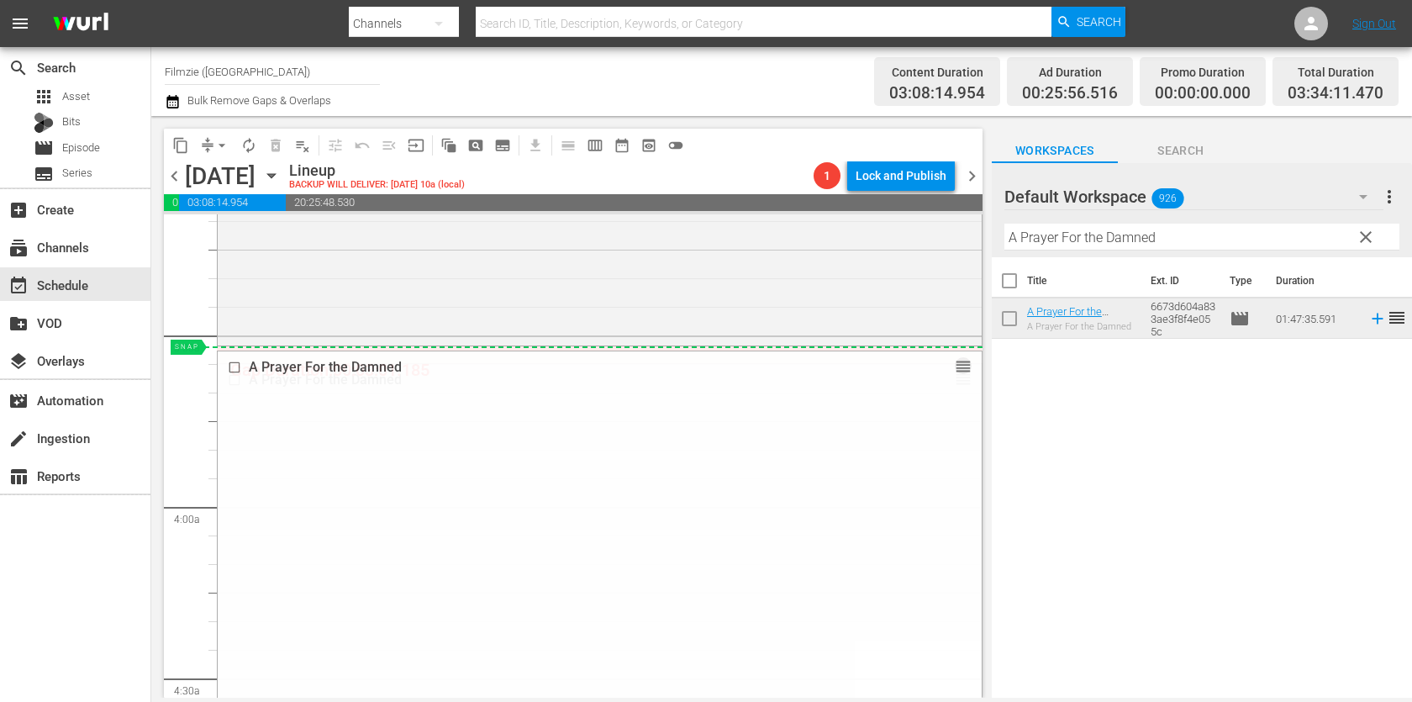
drag, startPoint x: 960, startPoint y: 372, endPoint x: 960, endPoint y: 360, distance: 11.8
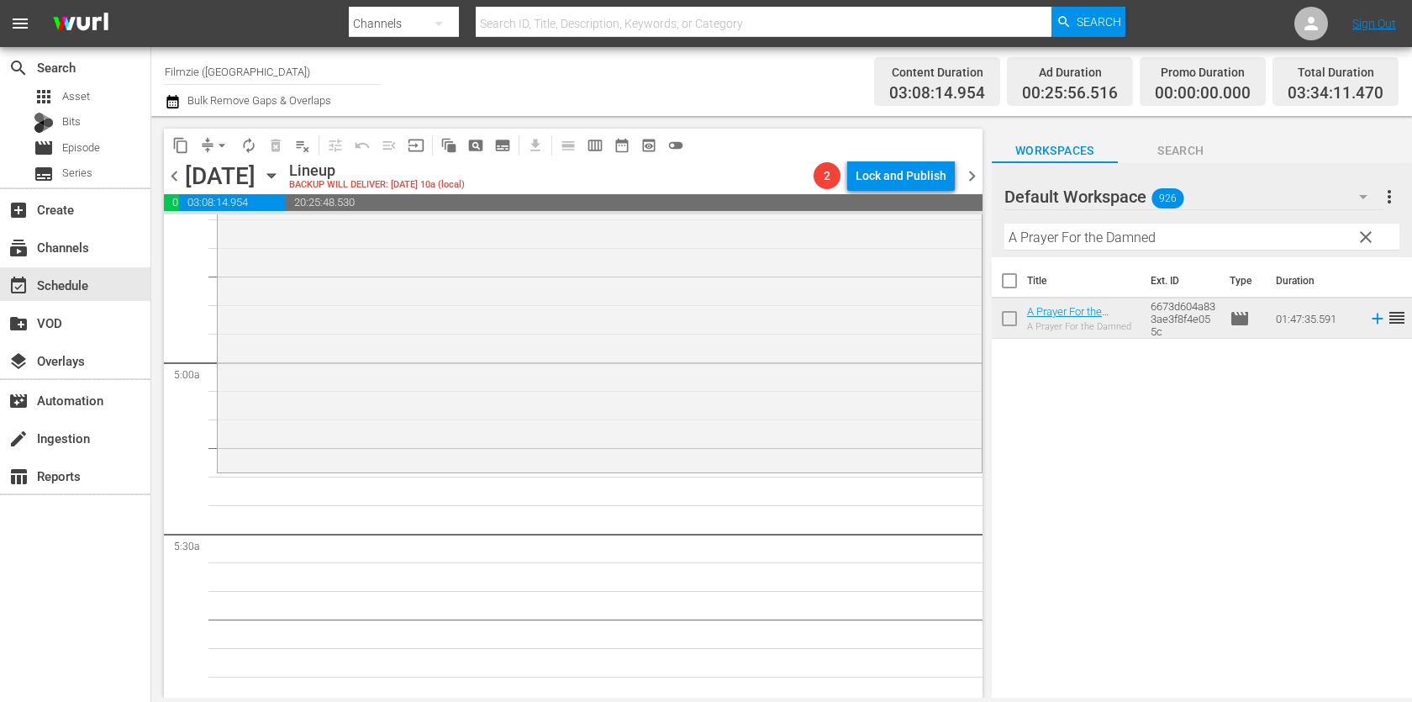
scroll to position [1581, 0]
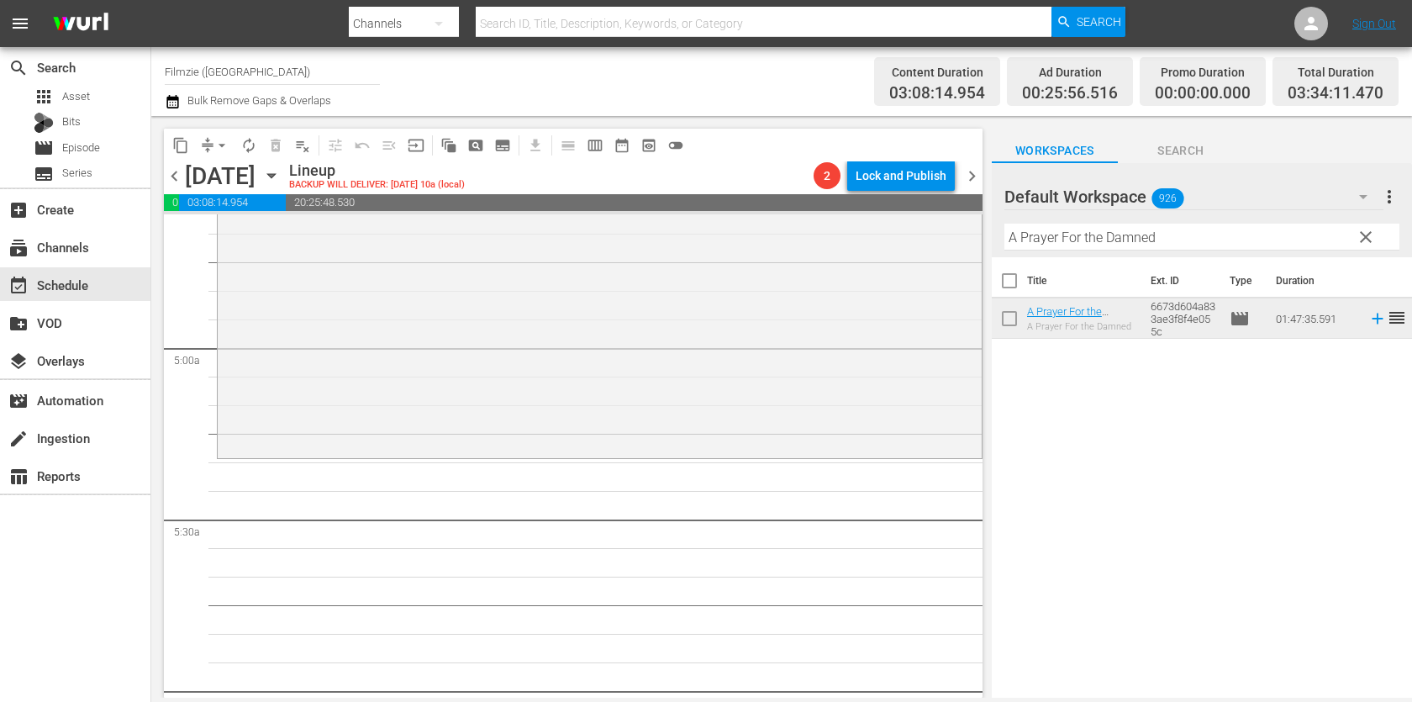
click at [1169, 252] on div "Filter by Title A Prayer For the Damned" at bounding box center [1202, 237] width 395 height 40
click at [1188, 237] on input "A Prayer For the Damned" at bounding box center [1202, 237] width 395 height 27
paste input "Fanatic Heart: Geldof On Yeats"
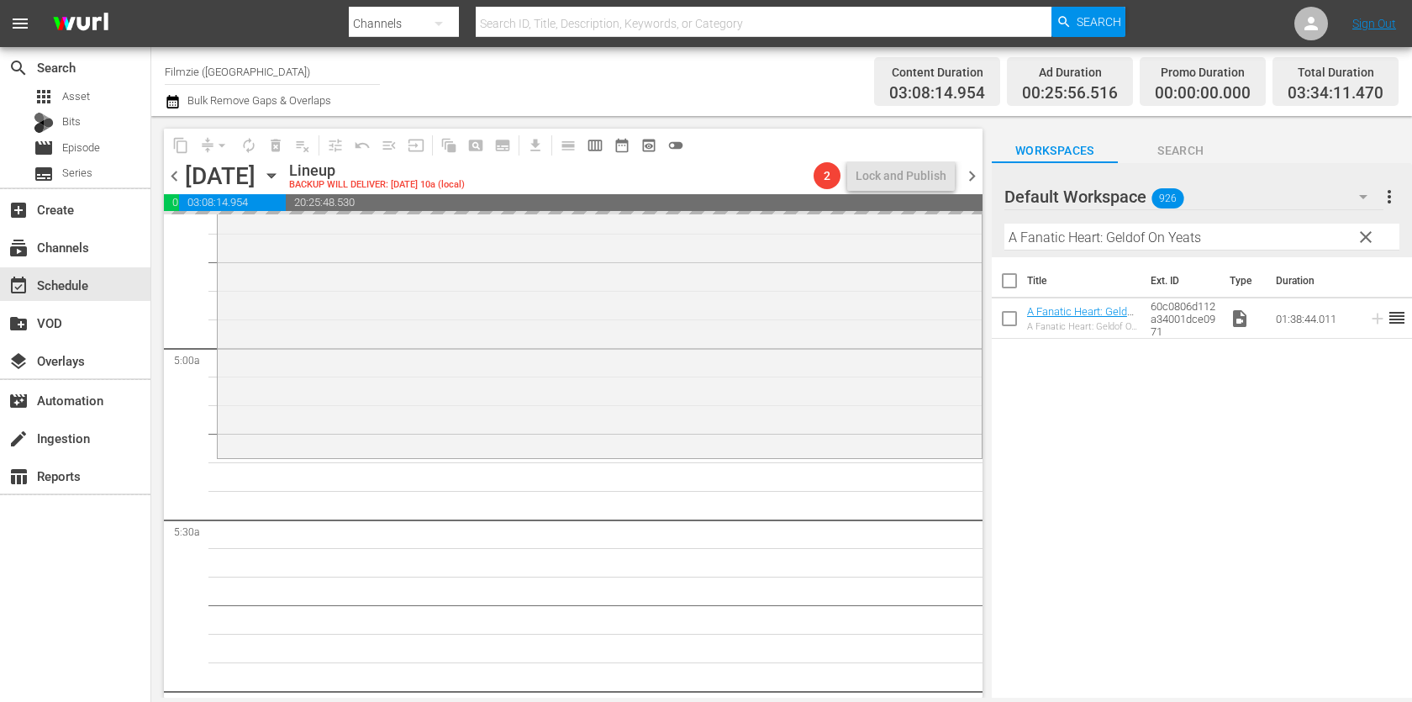
drag, startPoint x: 1069, startPoint y: 314, endPoint x: 1103, endPoint y: 1, distance: 315.4
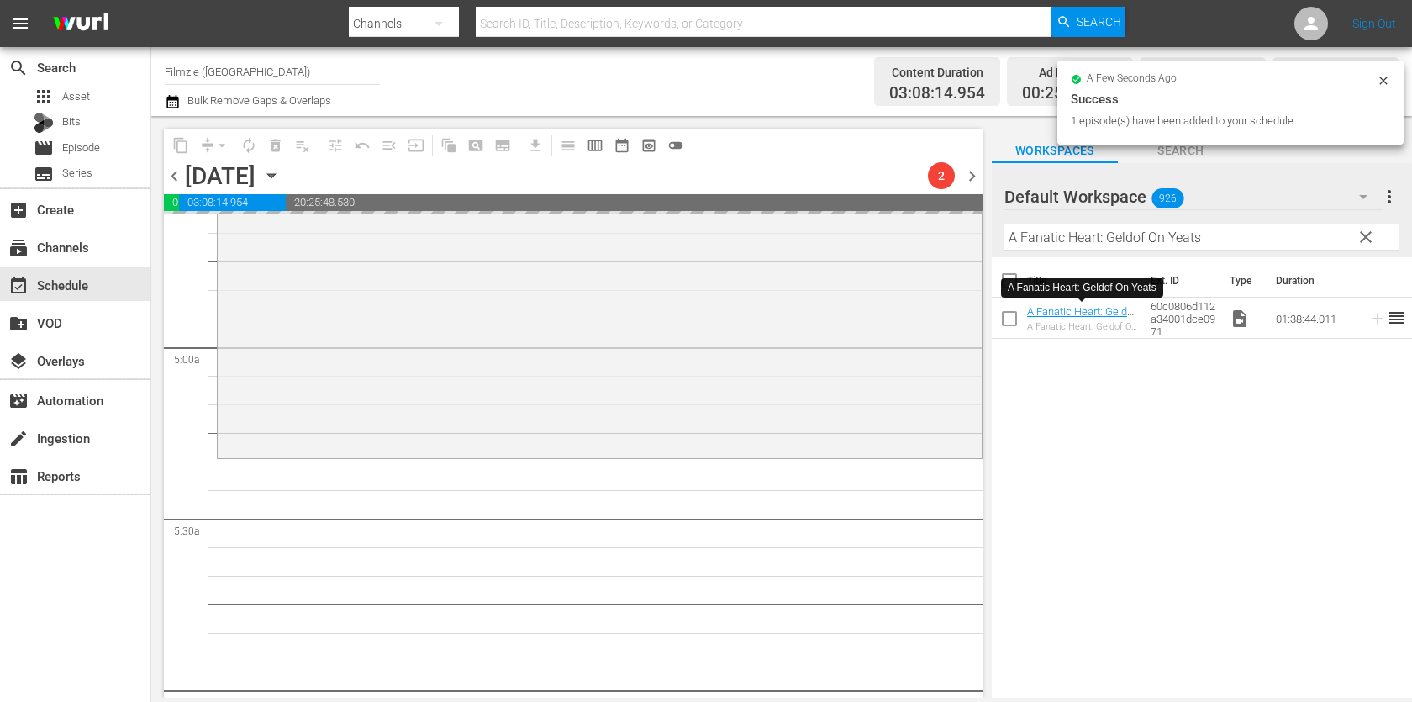
click at [1134, 234] on input "A Fanatic Heart: Geldof On Yeats" at bounding box center [1202, 237] width 395 height 27
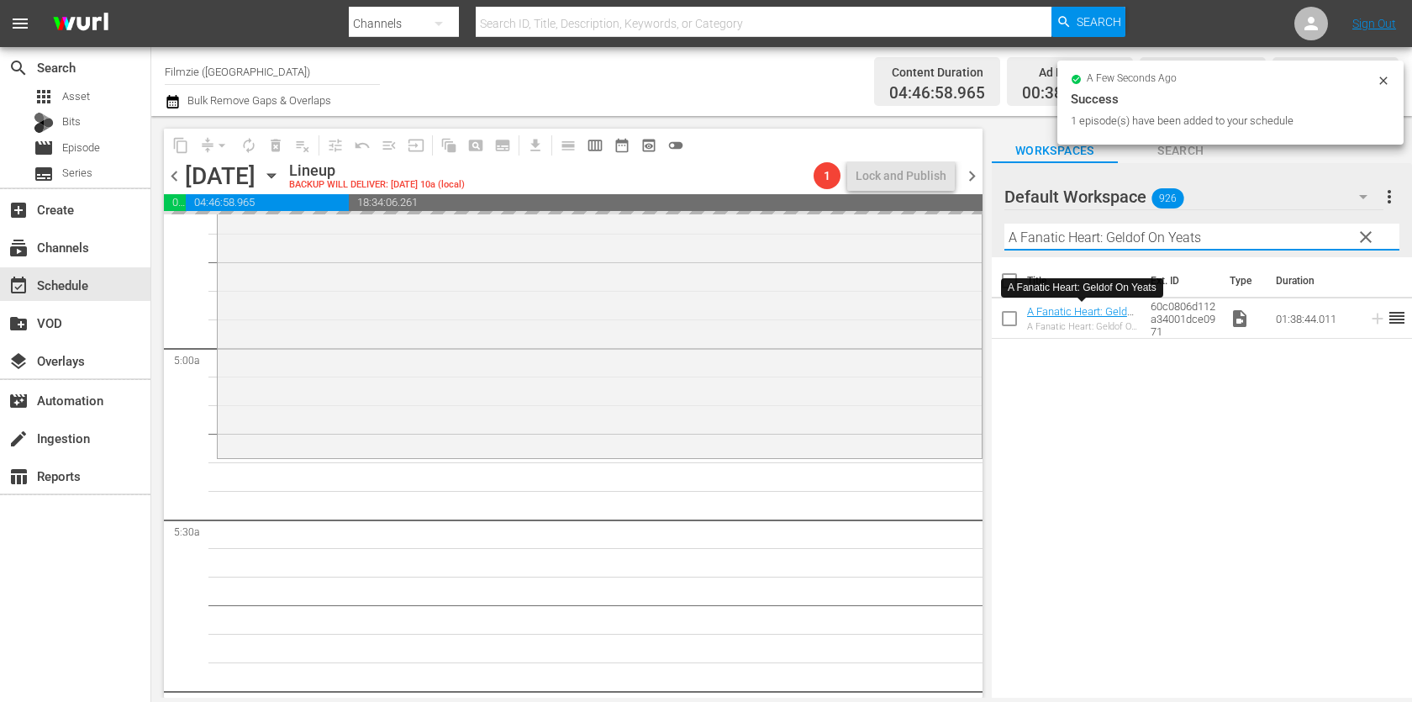
click at [1134, 234] on input "A Fanatic Heart: Geldof On Yeats" at bounding box center [1202, 237] width 395 height 27
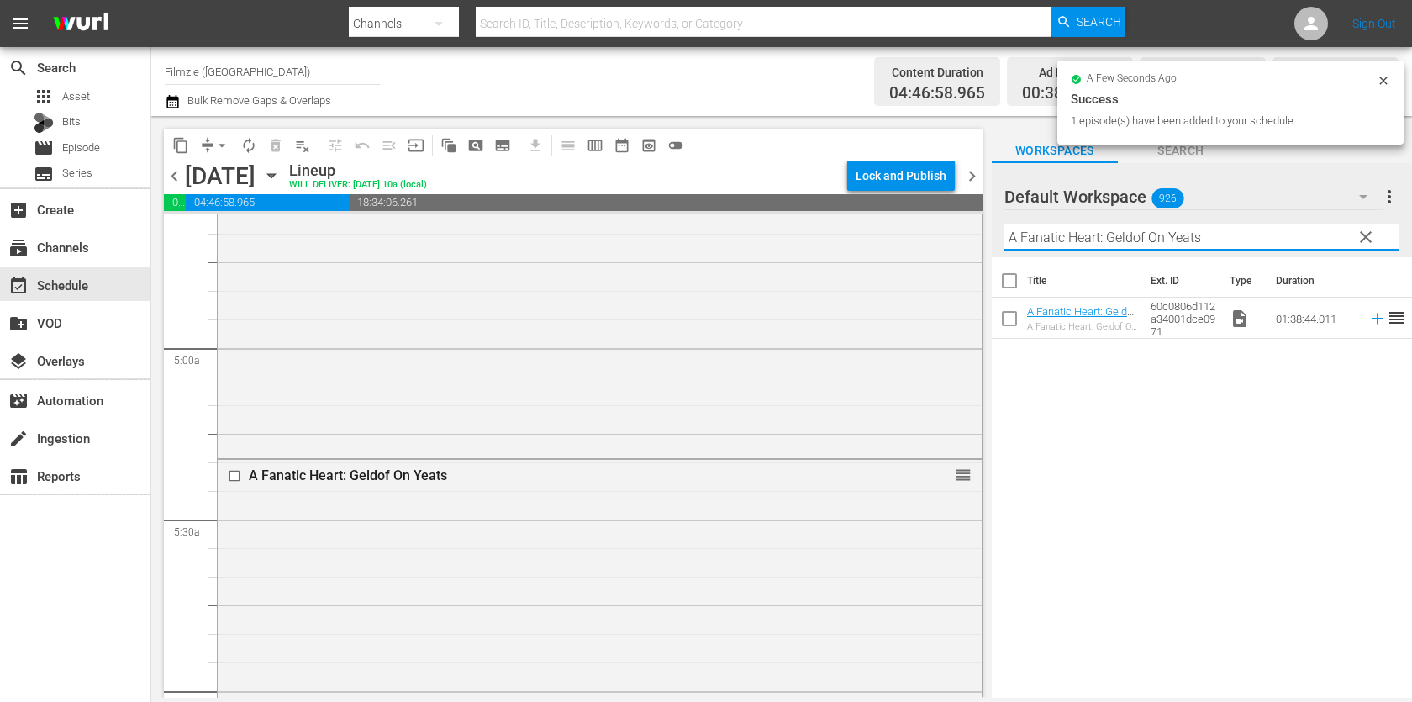
paste input "Callou"
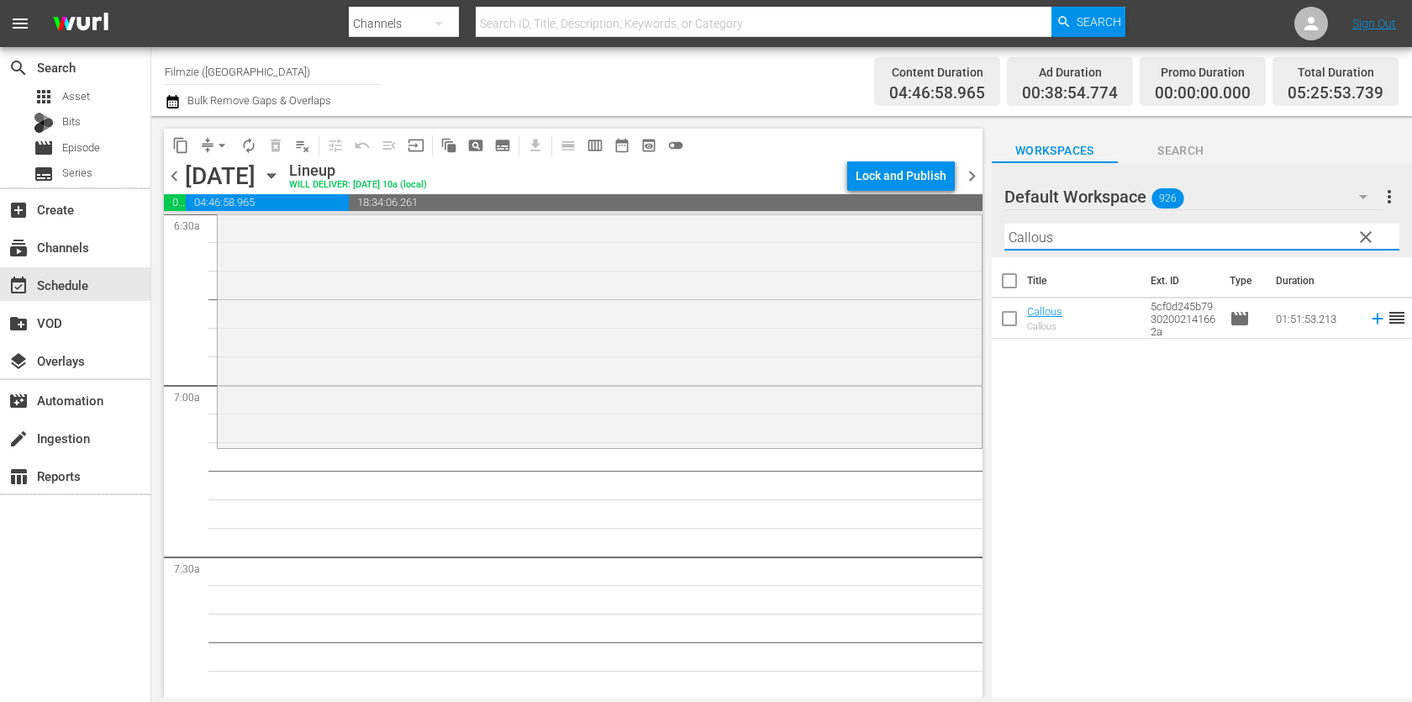
scroll to position [2243, 0]
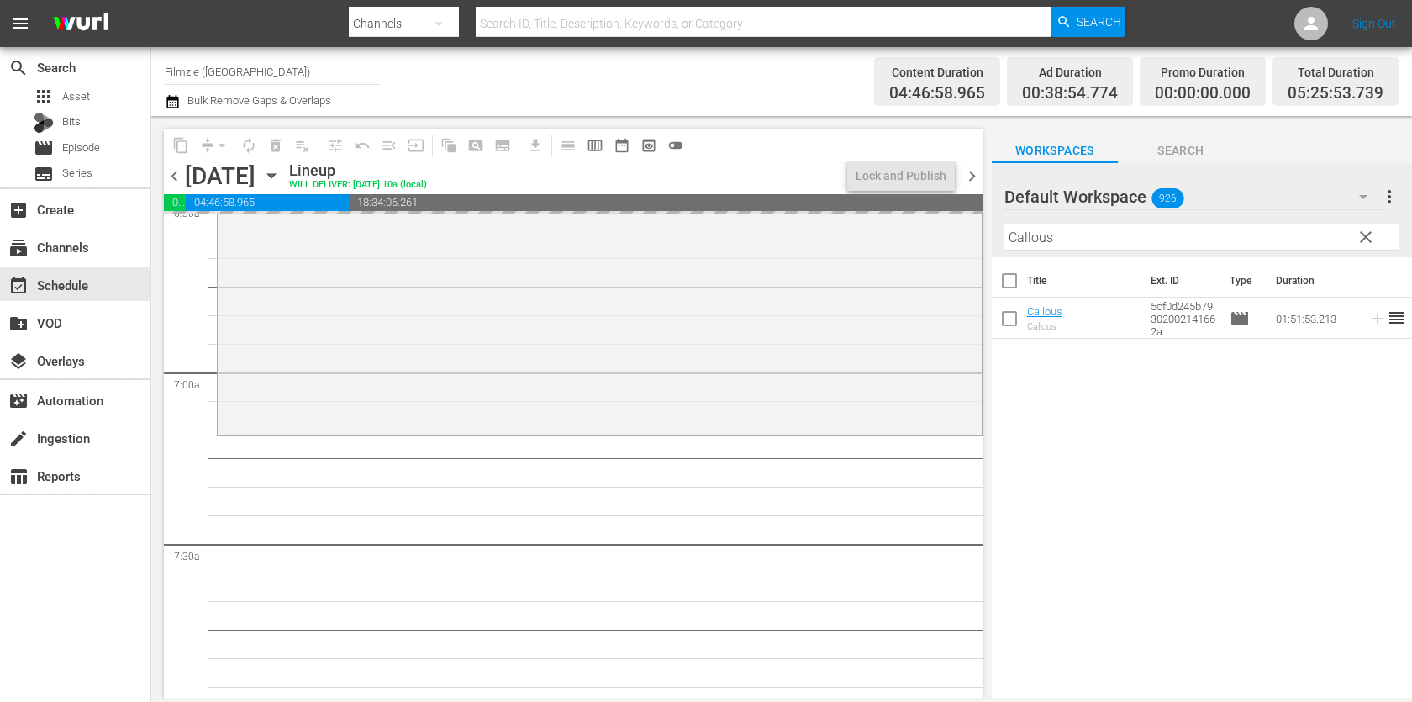
drag, startPoint x: 1043, startPoint y: 320, endPoint x: 1032, endPoint y: 6, distance: 314.6
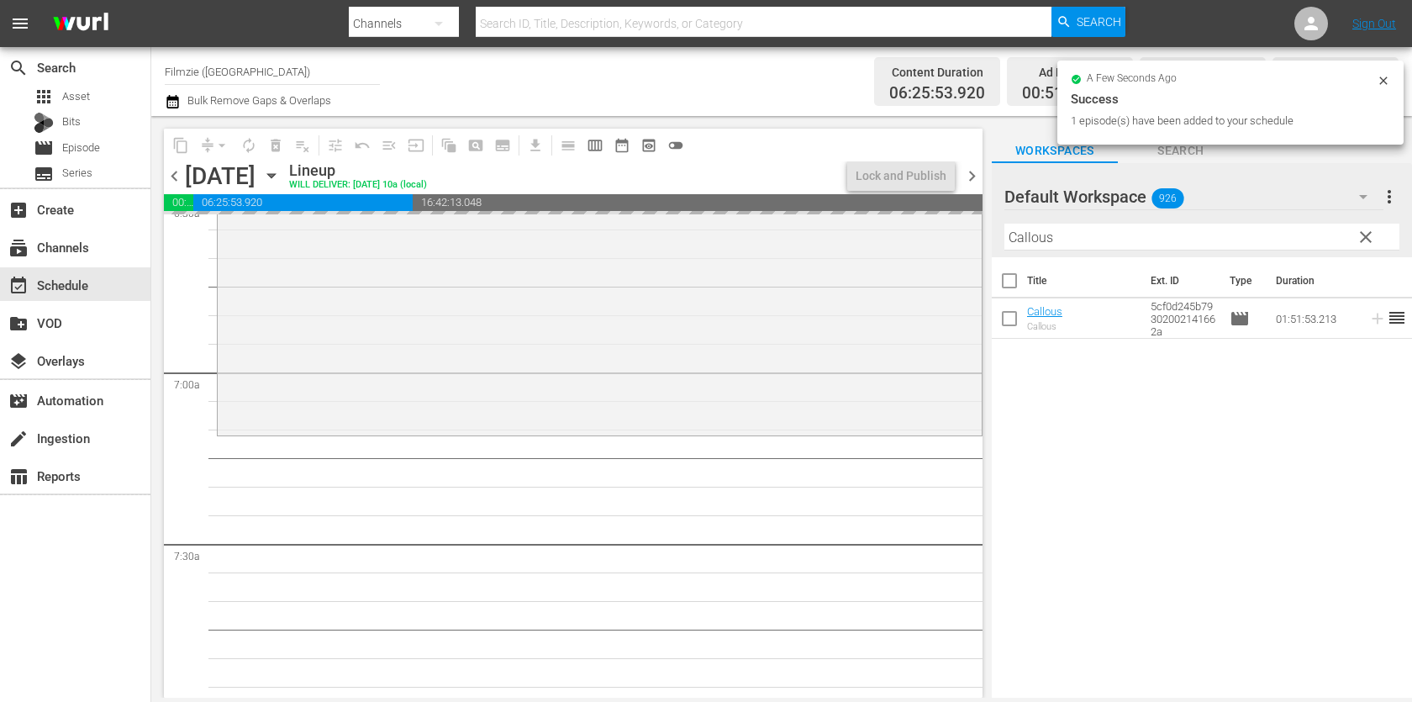
click at [1202, 234] on input "Callous" at bounding box center [1202, 237] width 395 height 27
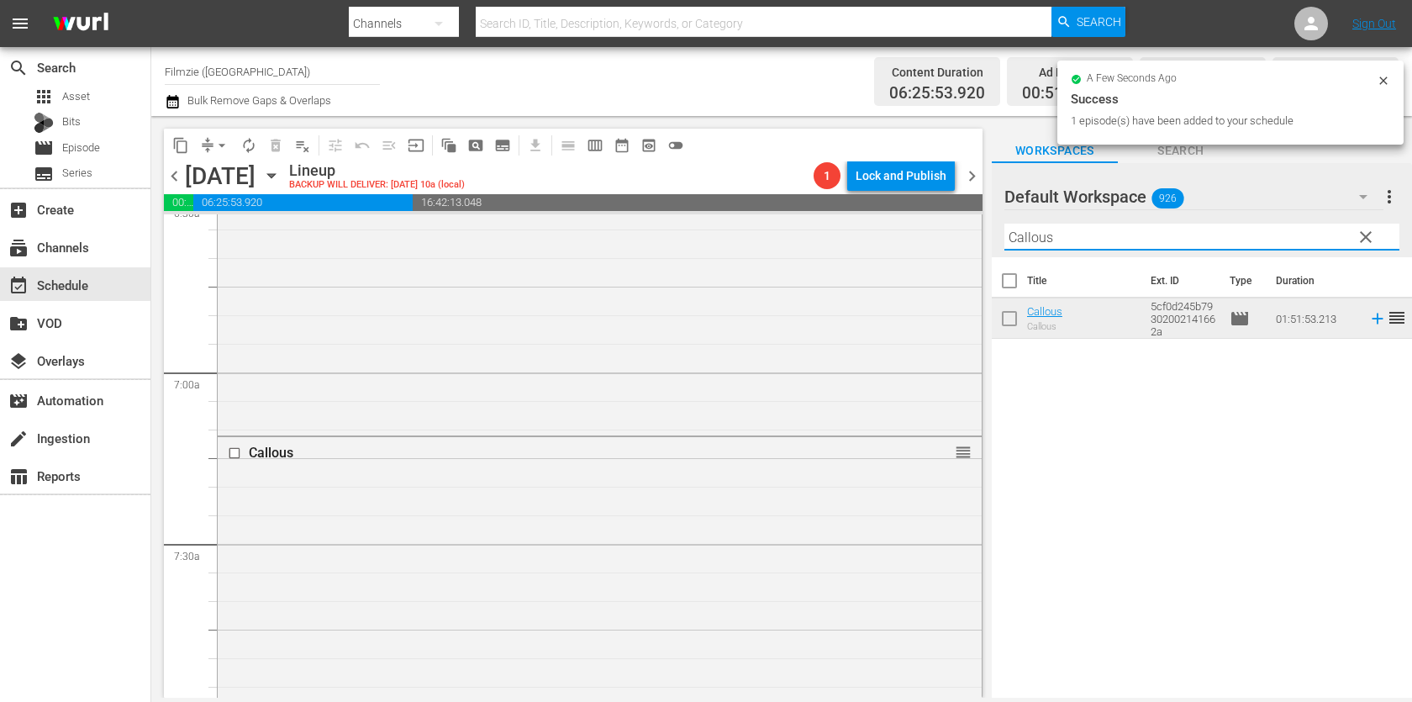
click at [1202, 234] on input "Callous" at bounding box center [1202, 237] width 395 height 27
paste input "[PERSON_NAME] Dream"
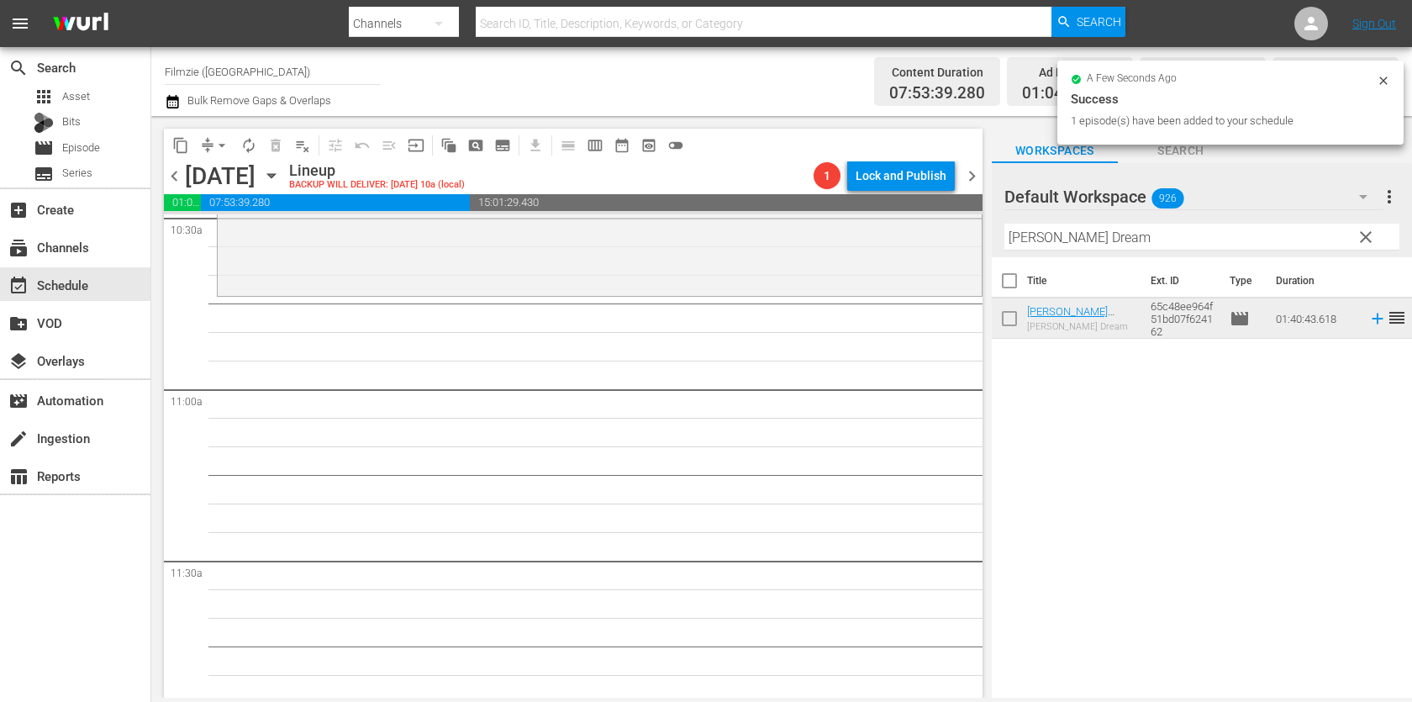
scroll to position [3609, 0]
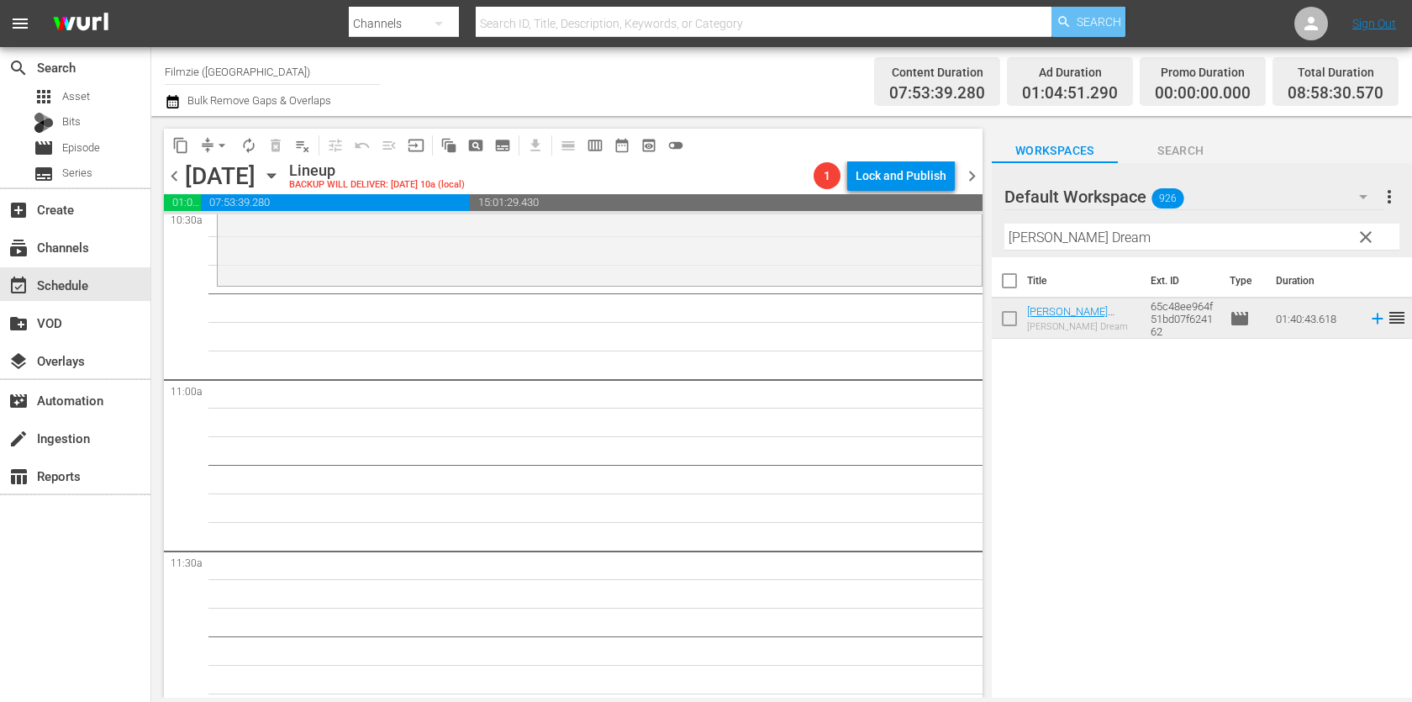
drag, startPoint x: 1059, startPoint y: 299, endPoint x: 1103, endPoint y: 8, distance: 295.0
click at [1169, 241] on input "[PERSON_NAME] Dream" at bounding box center [1202, 237] width 395 height 27
paste input "Exotic Destinations 7,8"
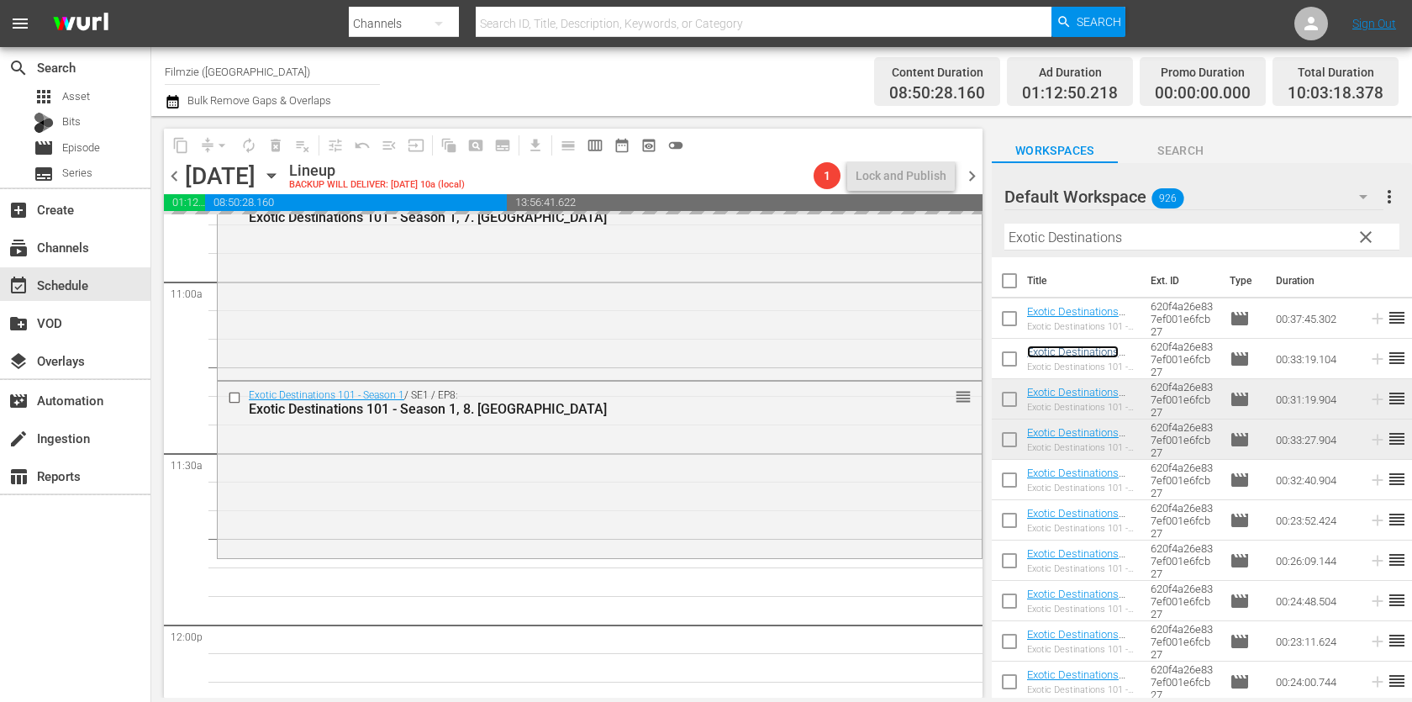
scroll to position [3759, 0]
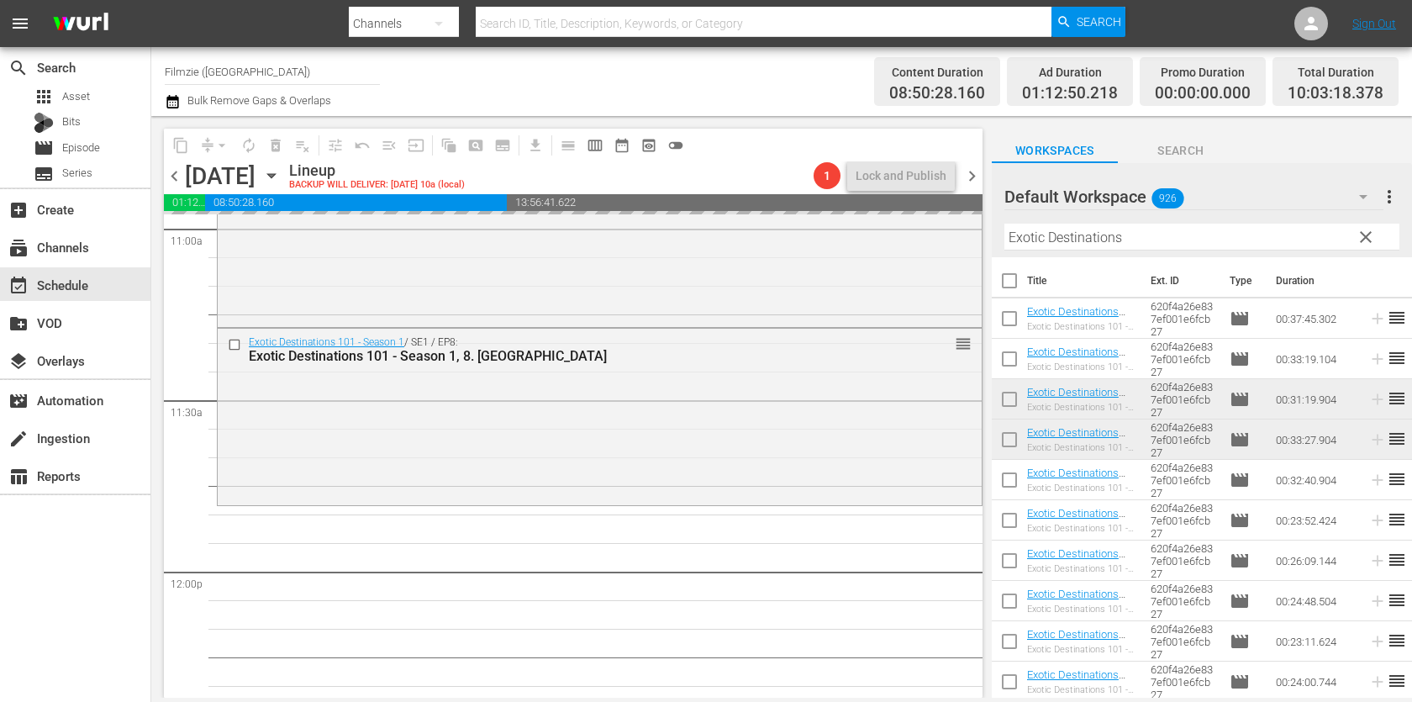
drag, startPoint x: 1057, startPoint y: 353, endPoint x: 978, endPoint y: 12, distance: 350.4
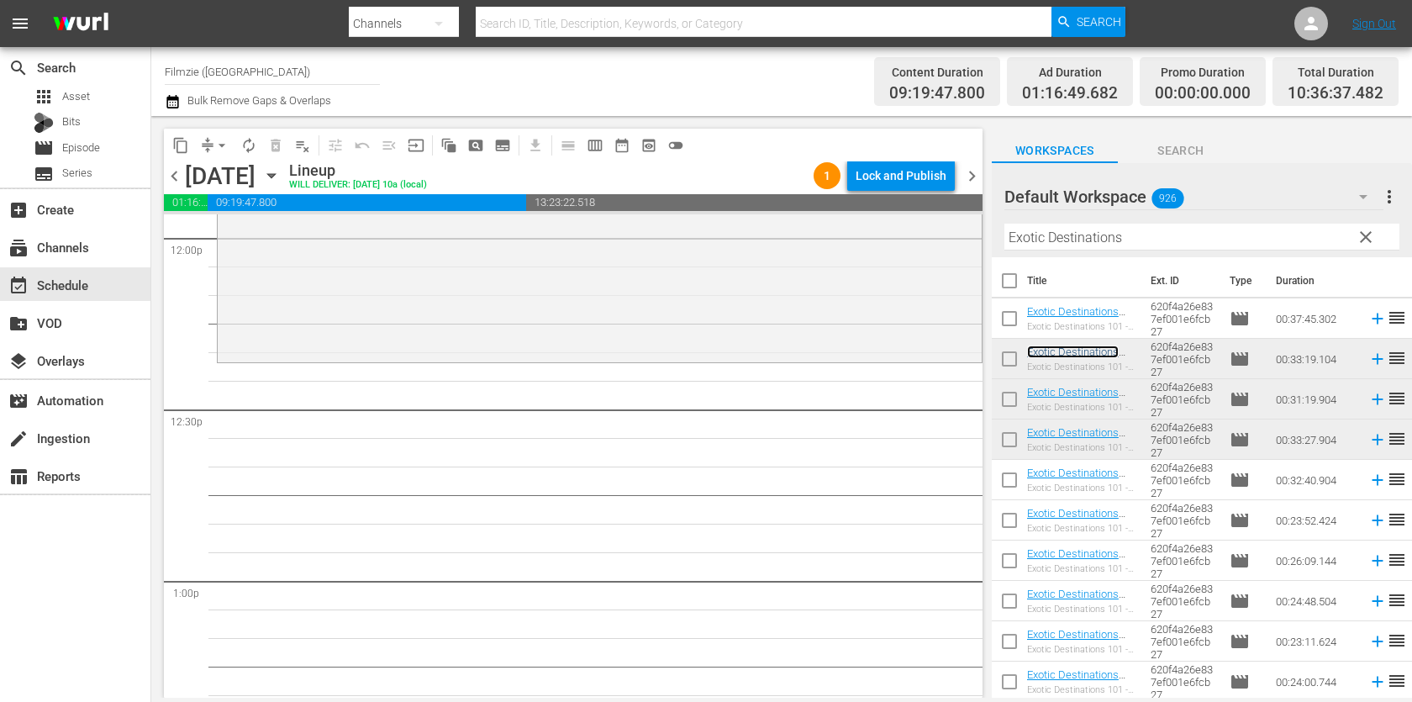
scroll to position [4107, 0]
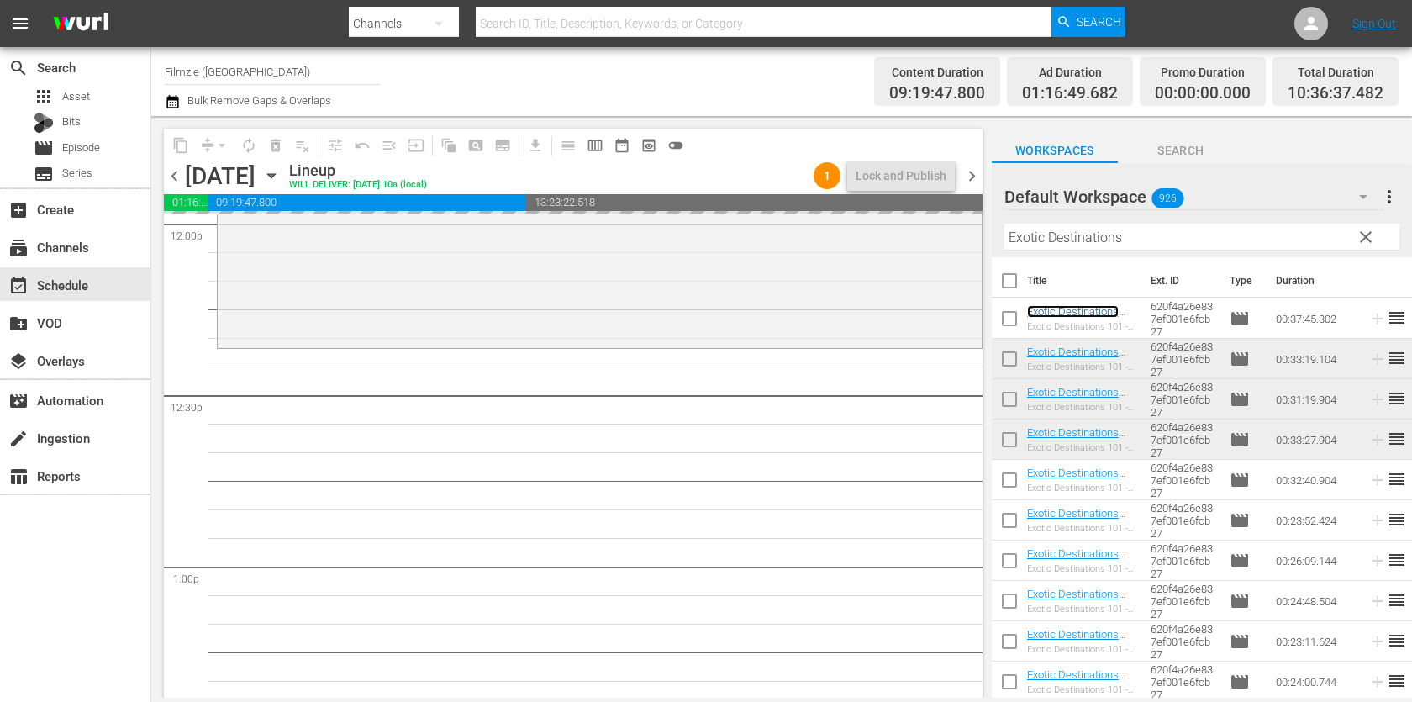
drag, startPoint x: 1059, startPoint y: 304, endPoint x: 953, endPoint y: 8, distance: 315.1
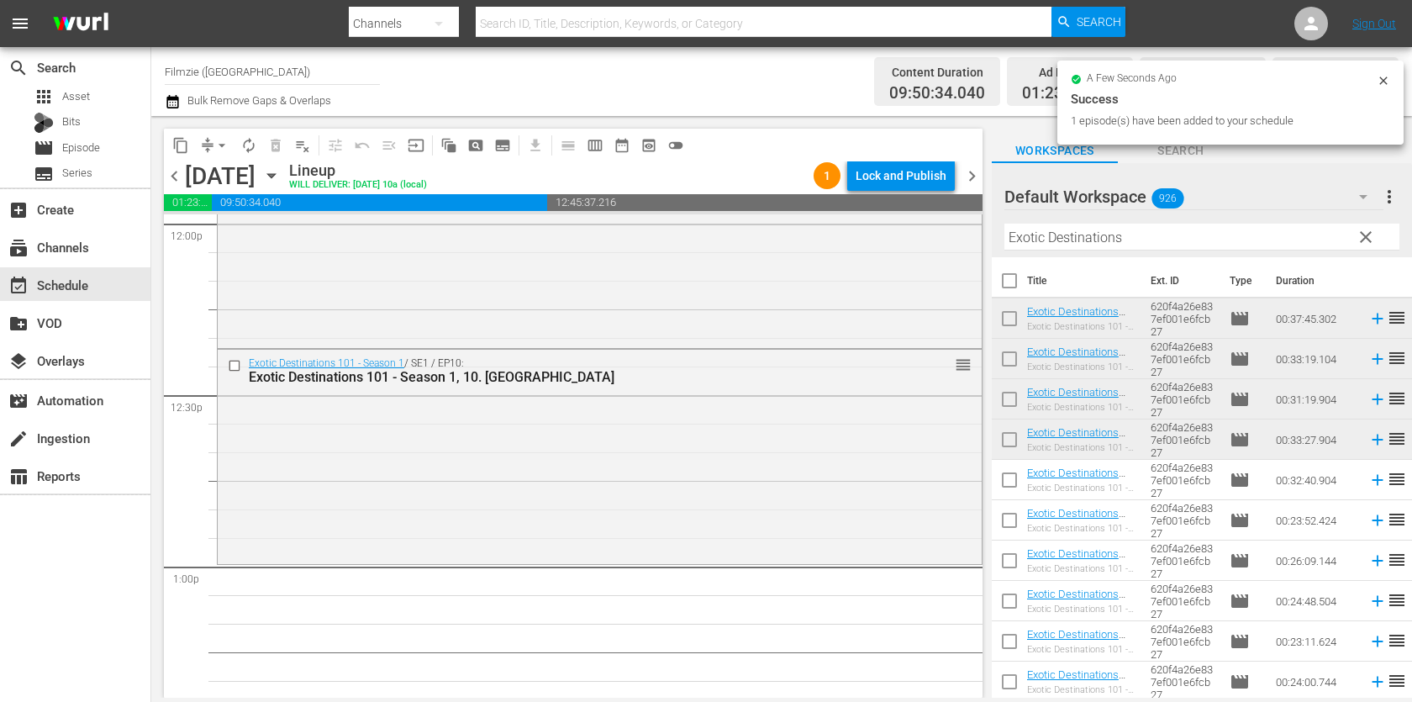
click at [1112, 249] on input "Exotic Destinations" at bounding box center [1202, 237] width 395 height 27
click at [1112, 249] on hr at bounding box center [1202, 250] width 395 height 2
click at [1112, 249] on input "Exotic Destinations" at bounding box center [1202, 237] width 395 height 27
paste input "Window Horses: The Poetic Persian [DATE] of [PERSON_NAME]"
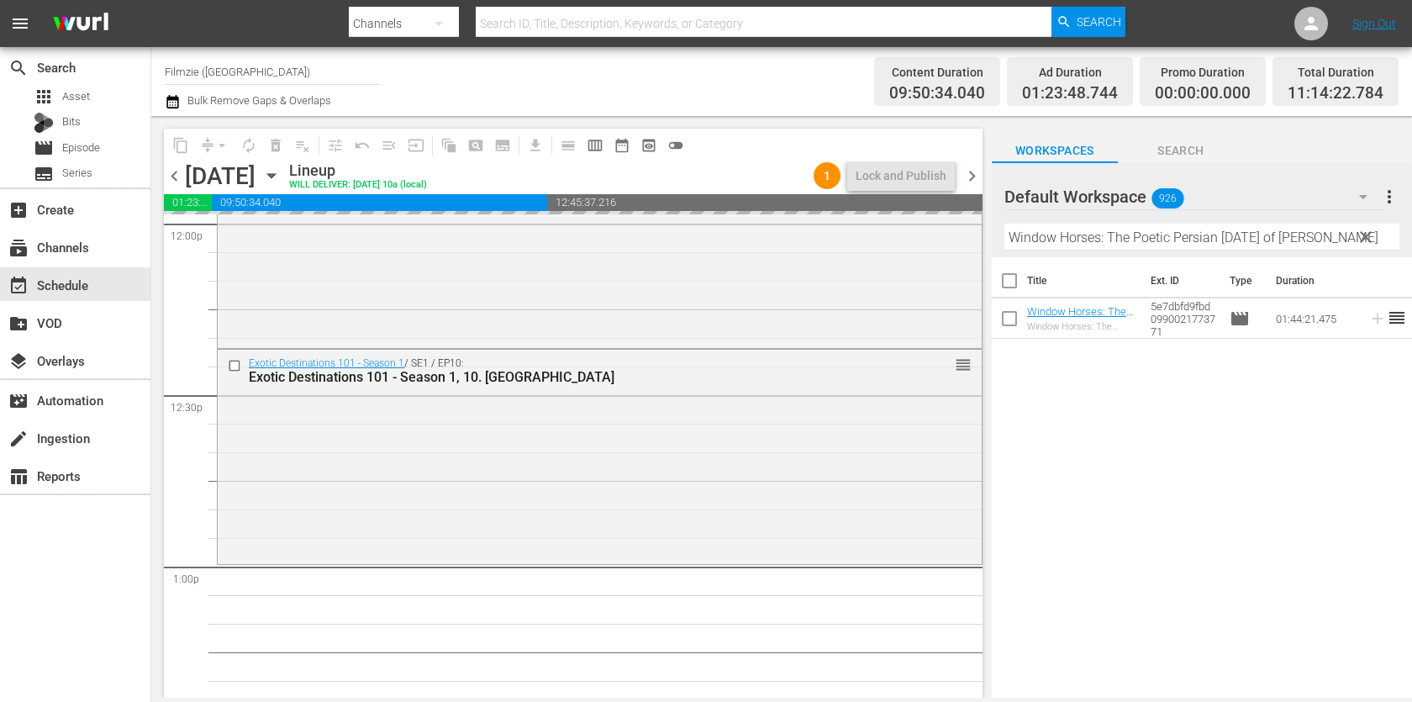
drag, startPoint x: 1072, startPoint y: 320, endPoint x: 1175, endPoint y: 18, distance: 318.8
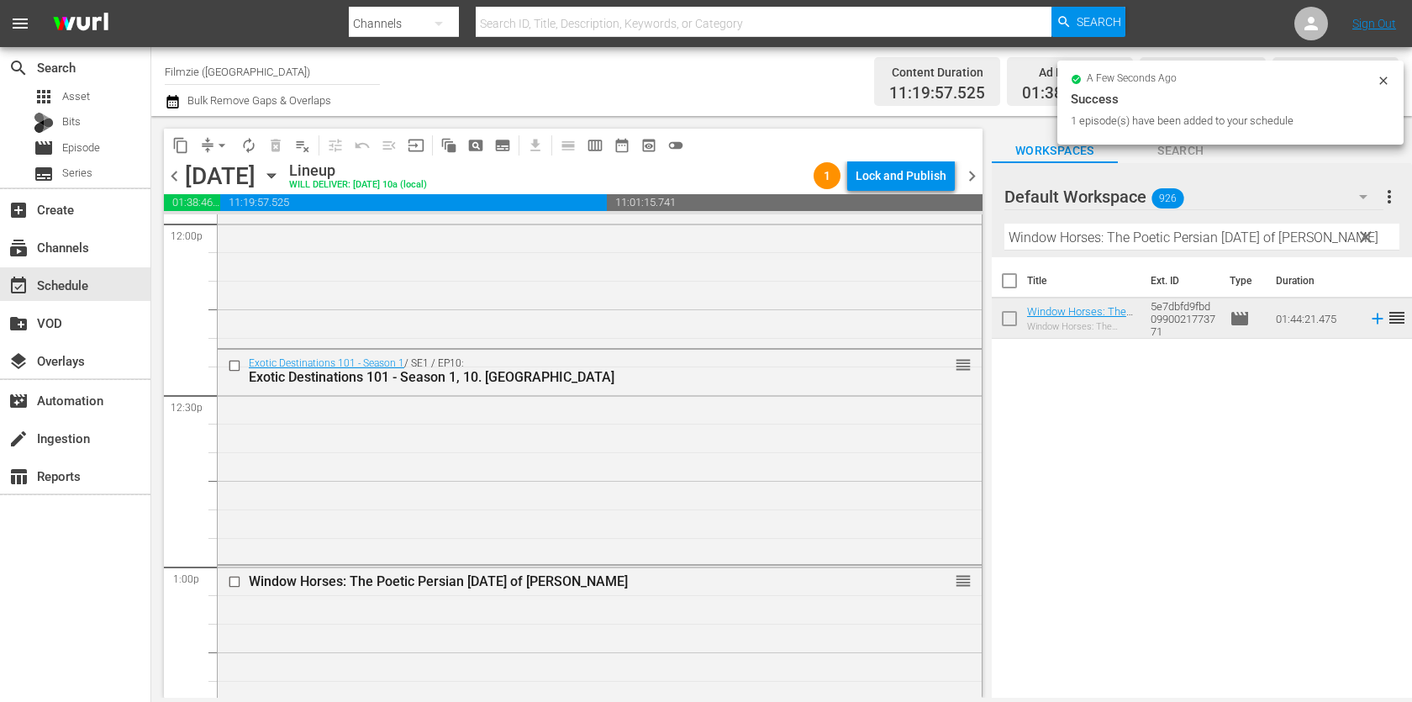
click at [1173, 218] on div "Filter by Title Window Horses: The Poetic Persian Epiphany of Rosie Ming" at bounding box center [1202, 237] width 395 height 40
click at [1168, 235] on input "Window Horses: The Poetic Persian [DATE] of [PERSON_NAME]" at bounding box center [1202, 237] width 395 height 27
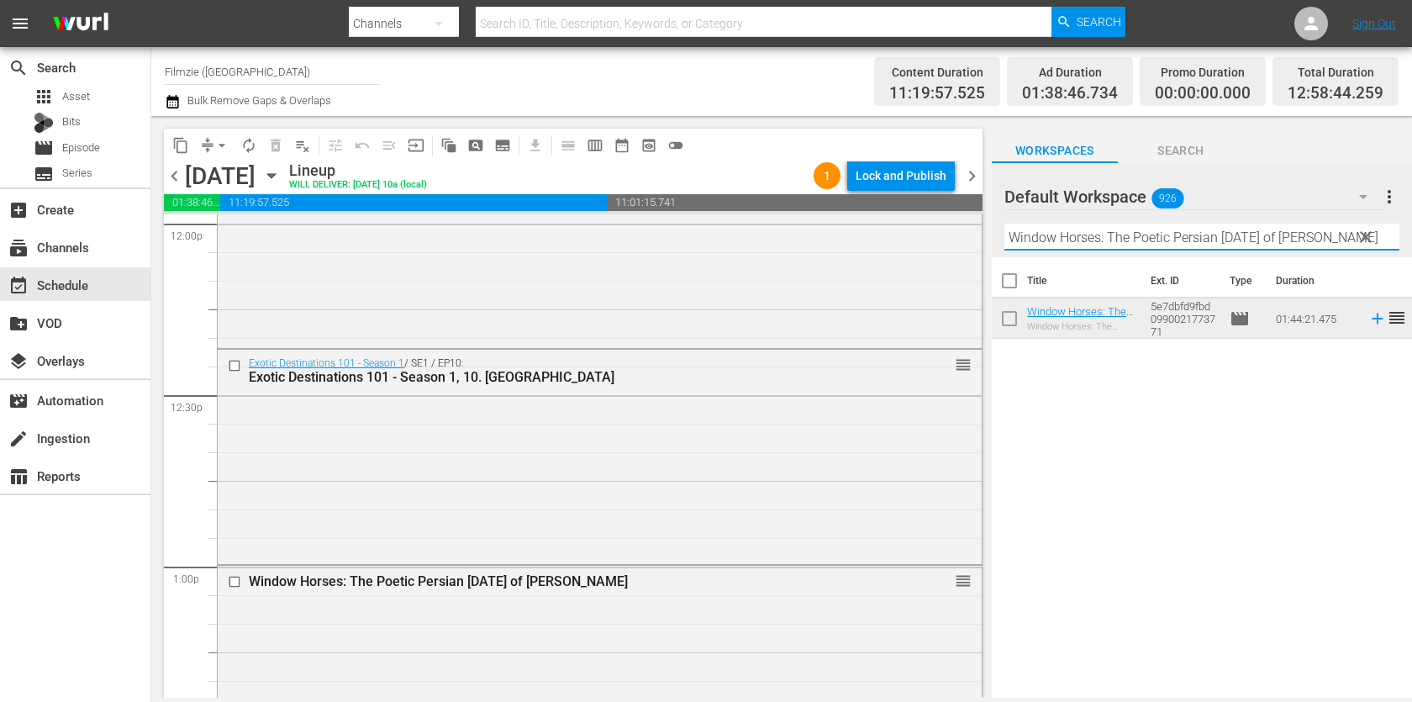
click at [1168, 235] on input "Window Horses: The Poetic Persian [DATE] of [PERSON_NAME]" at bounding box center [1202, 237] width 395 height 27
paste input "Beyond Atlantis"
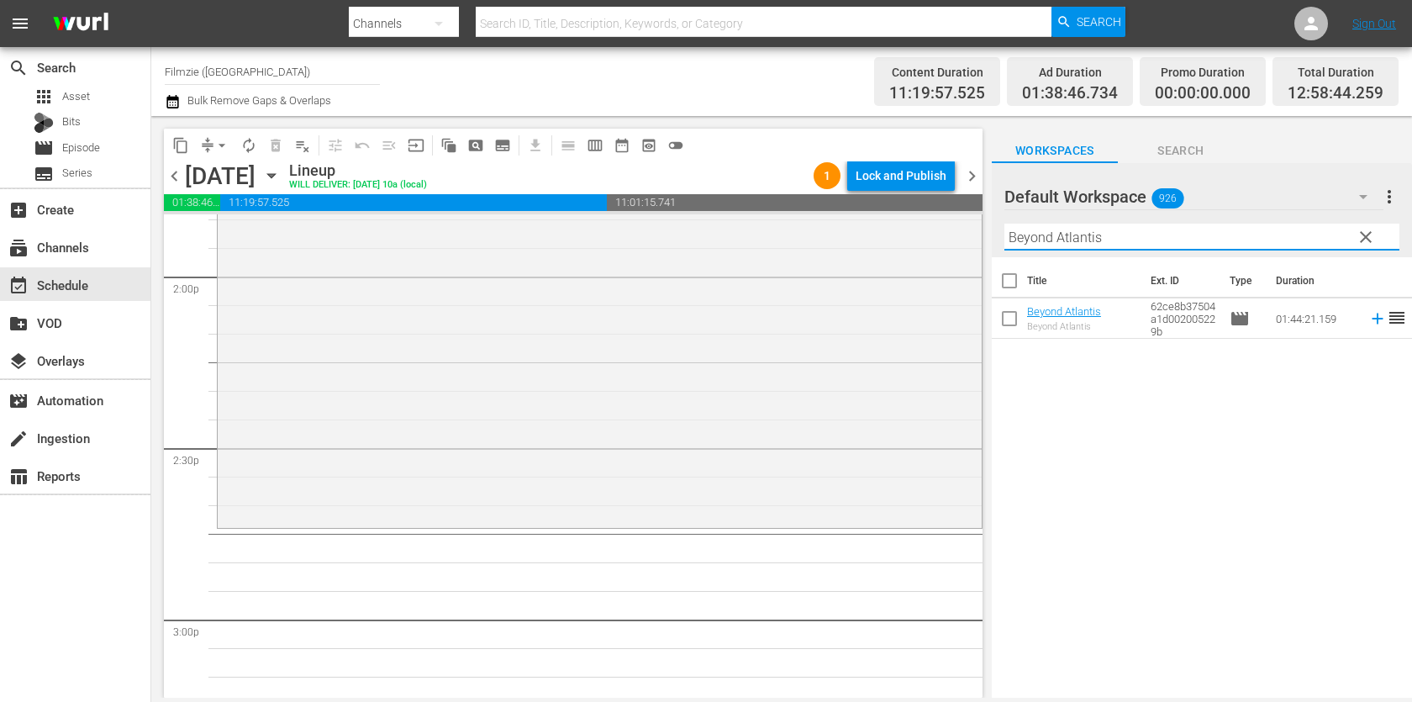
scroll to position [4744, 0]
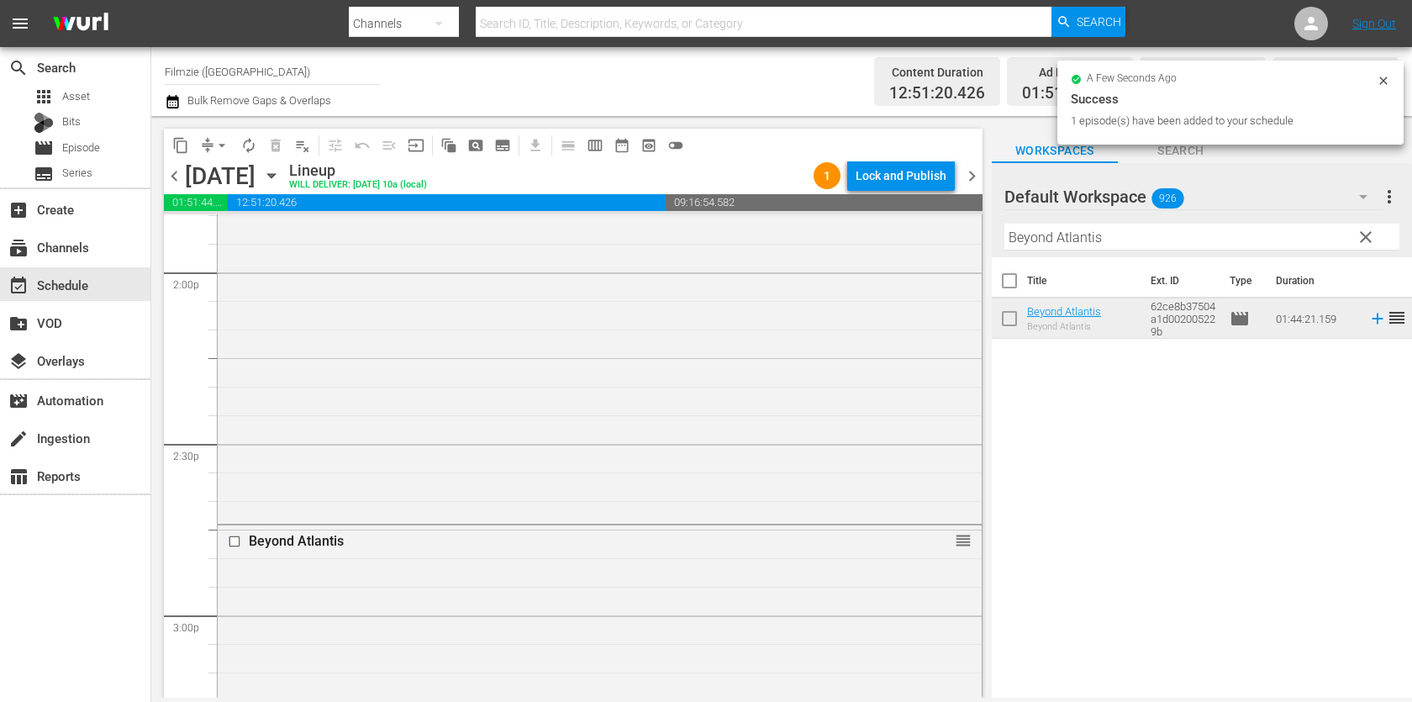
click at [1169, 236] on input "Beyond Atlantis" at bounding box center [1202, 237] width 395 height 27
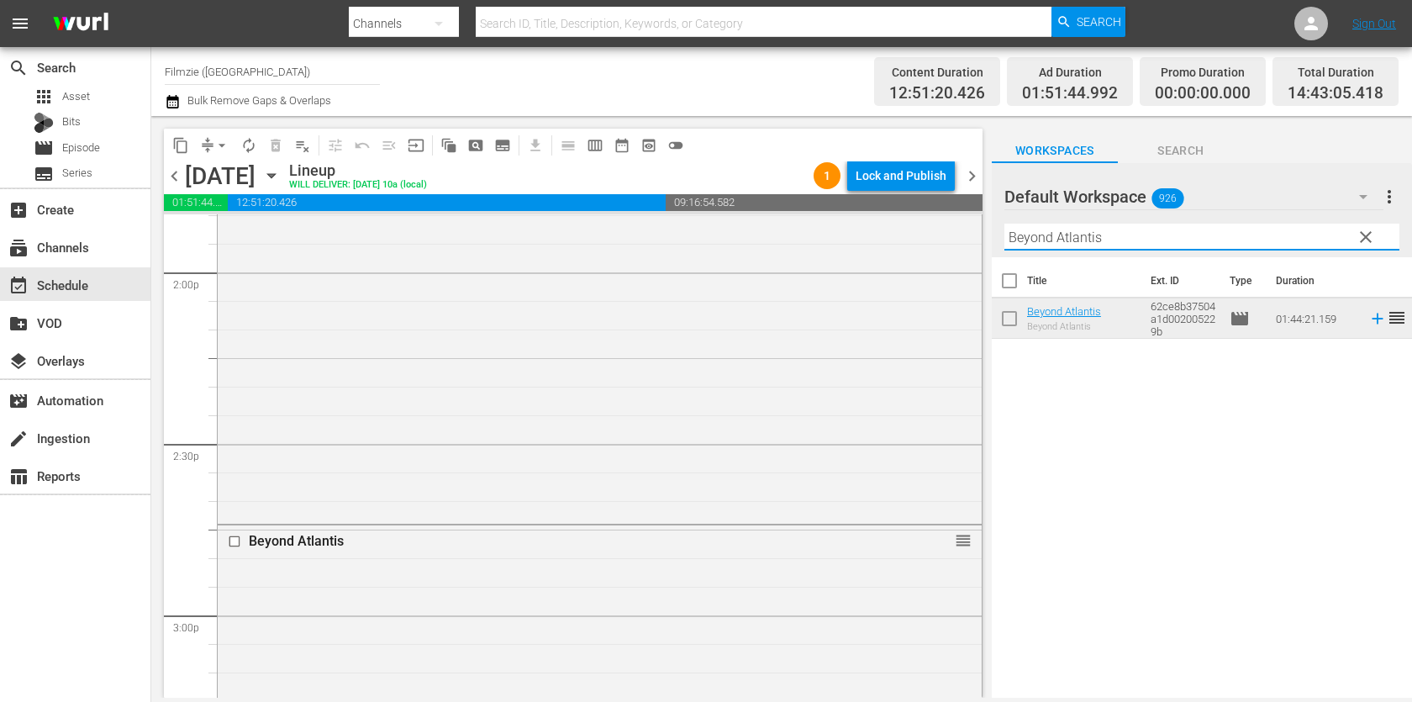
click at [1169, 236] on input "Beyond Atlantis" at bounding box center [1202, 237] width 395 height 27
paste input "Ashens and the Quest for the Gamechild"
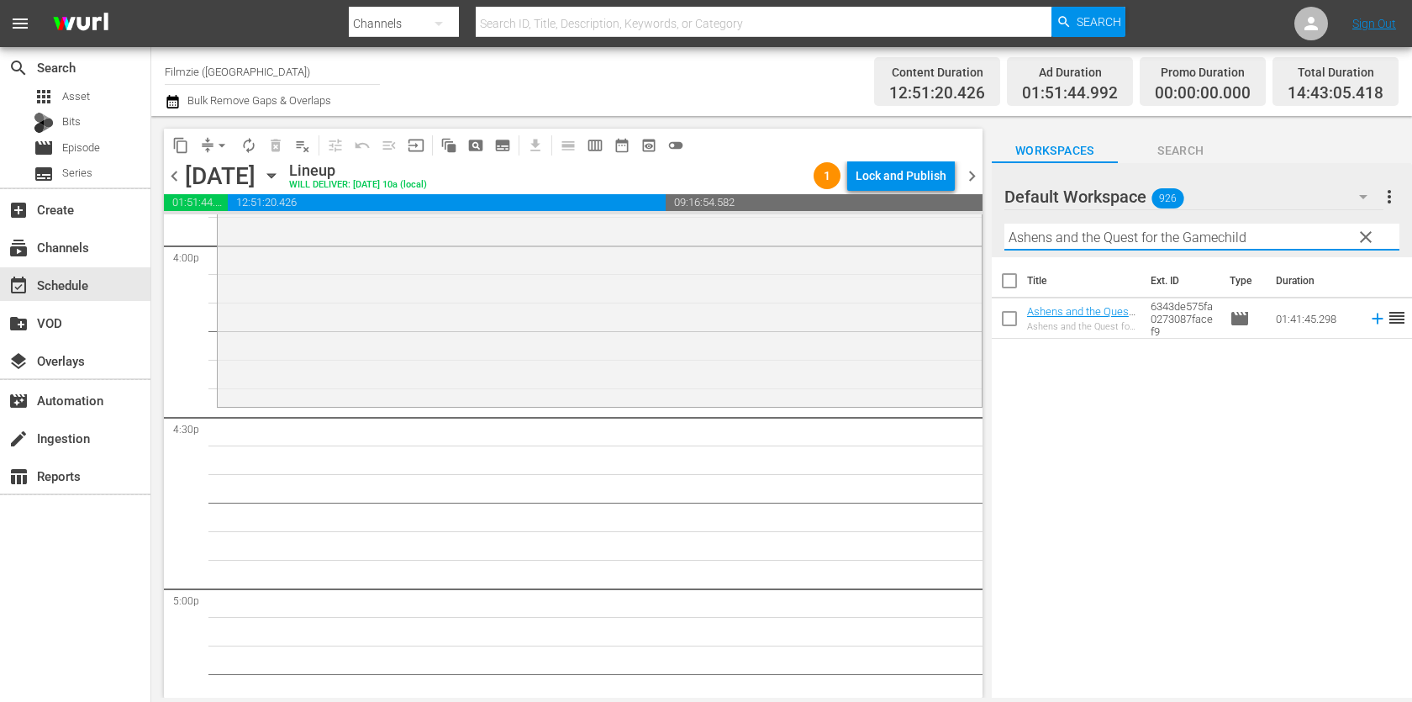
scroll to position [5458, 0]
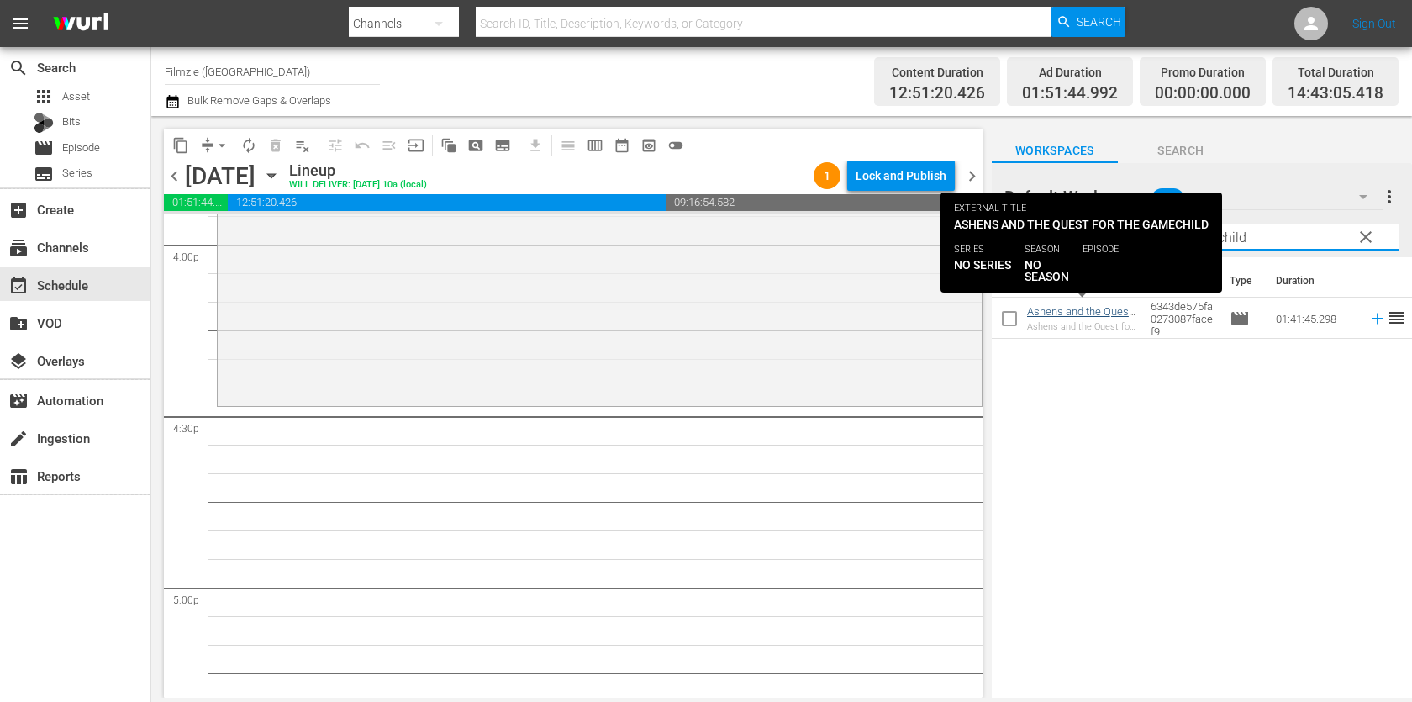
type input "Ashens and the Quest for the Gamechild"
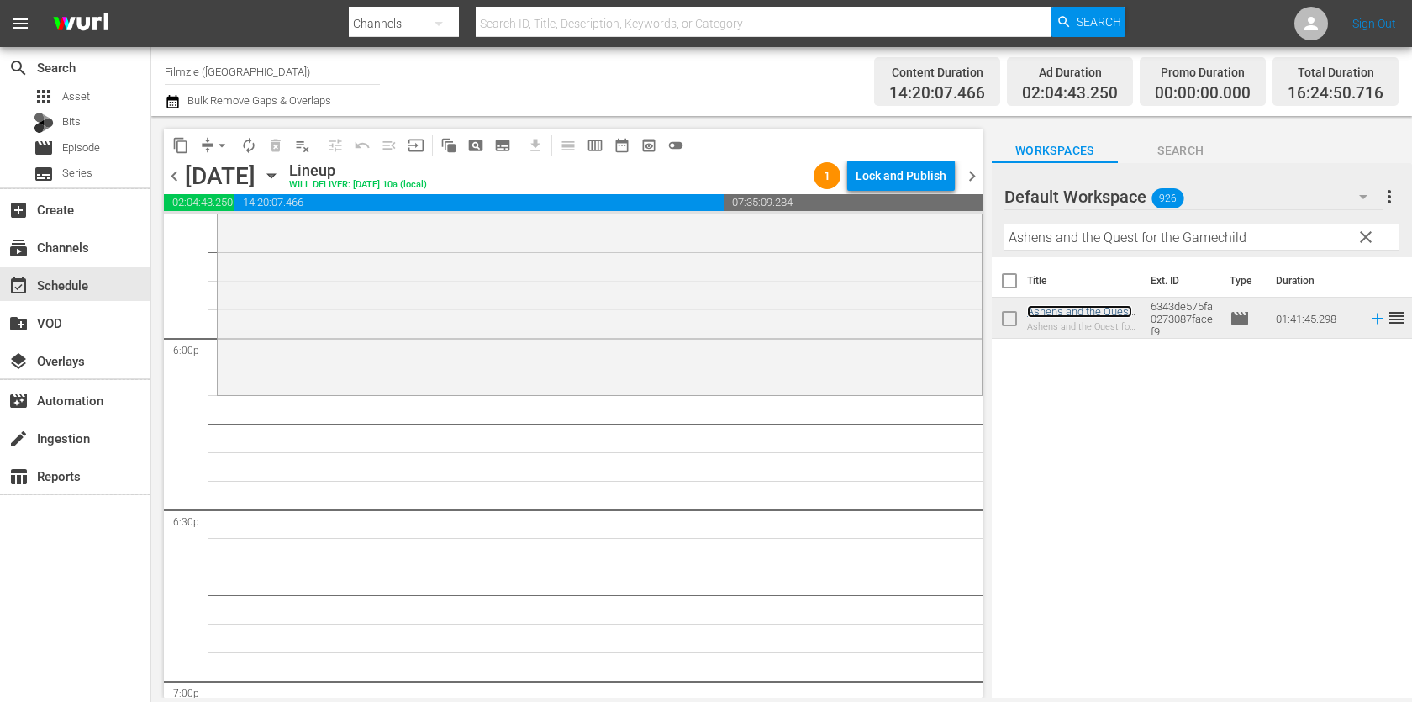
scroll to position [6065, 0]
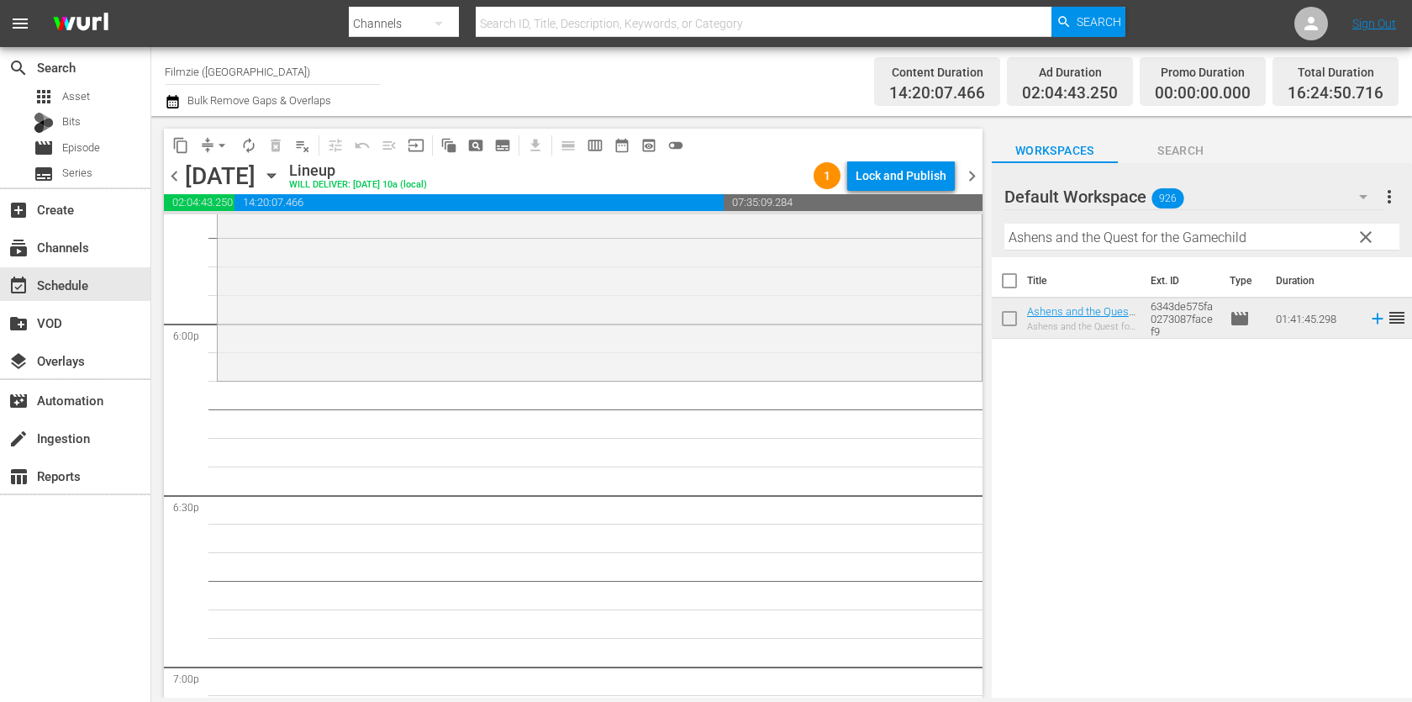
click at [1176, 232] on input "Ashens and the Quest for the Gamechild" at bounding box center [1202, 237] width 395 height 27
paste input "The King of Arcades"
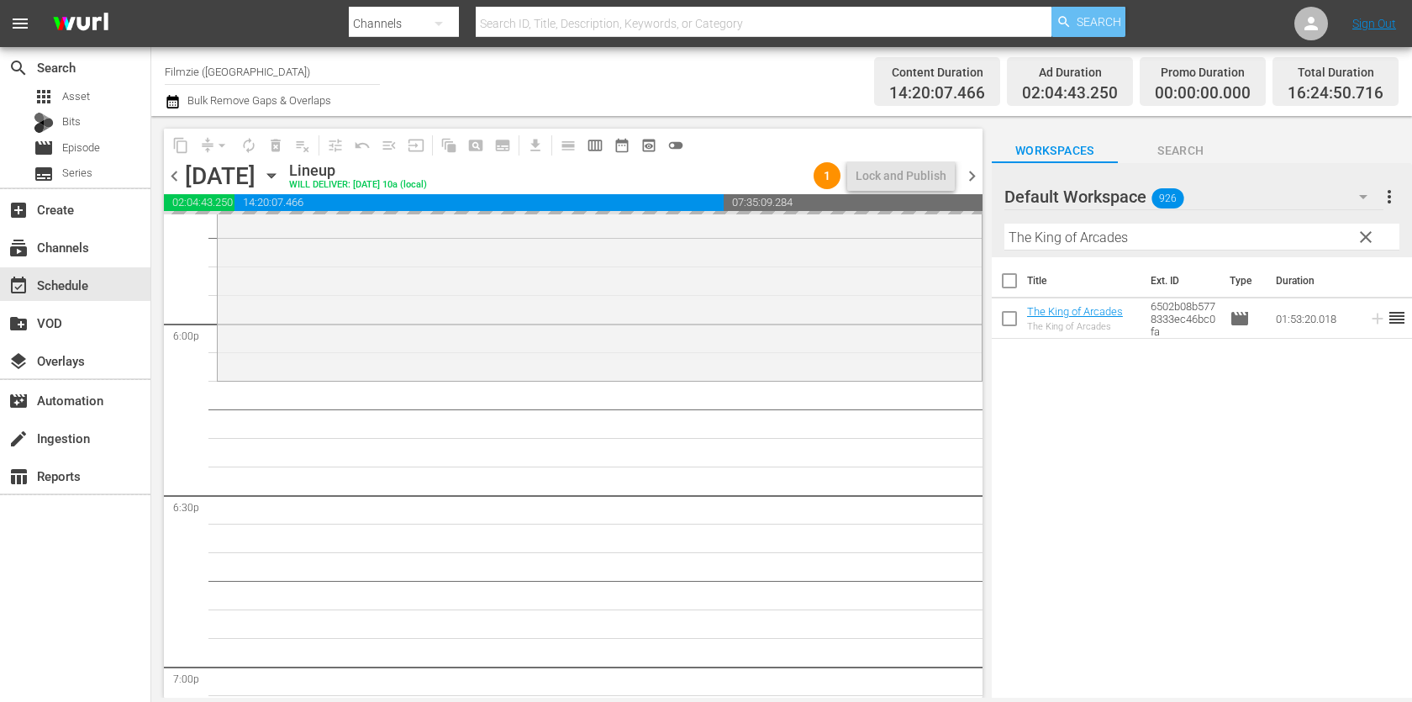
drag, startPoint x: 1070, startPoint y: 310, endPoint x: 1051, endPoint y: 10, distance: 300.8
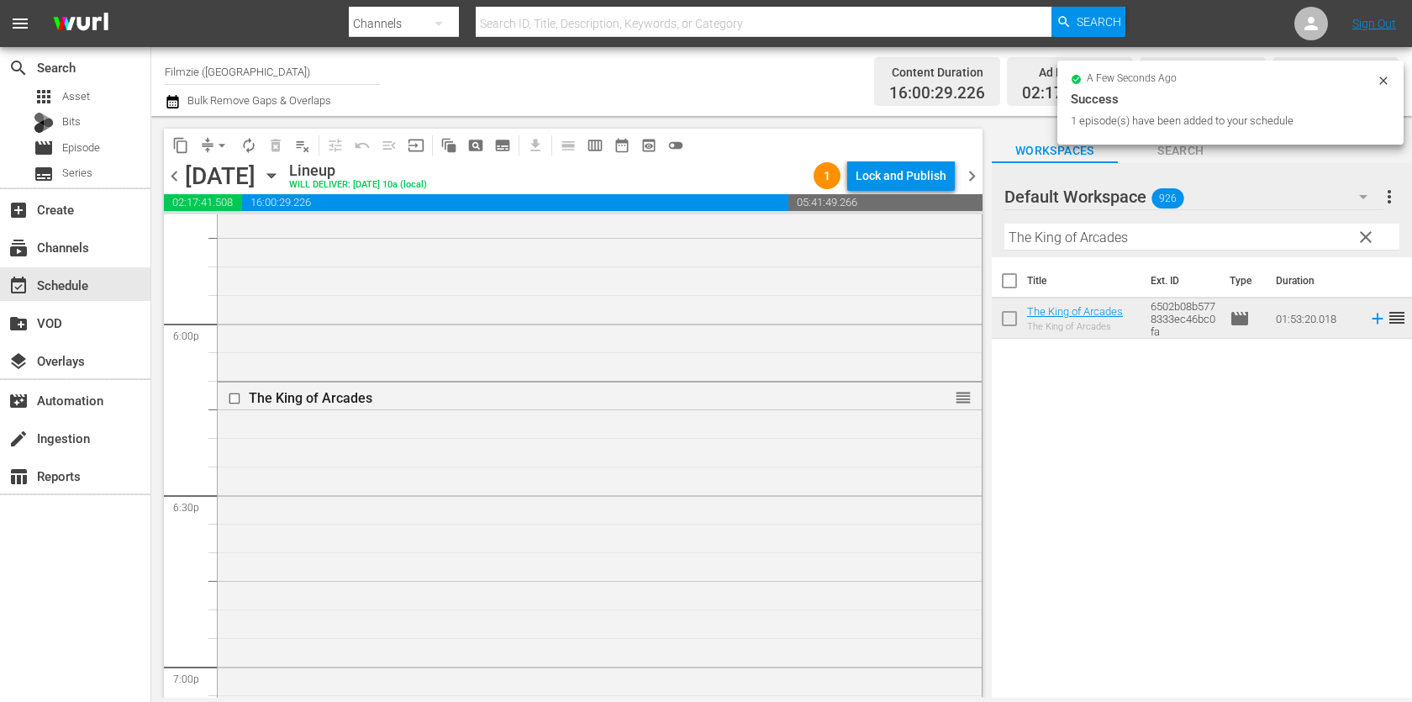
click at [1201, 235] on input "The King of Arcades" at bounding box center [1202, 237] width 395 height 27
paste input "Netflix vs. the World"
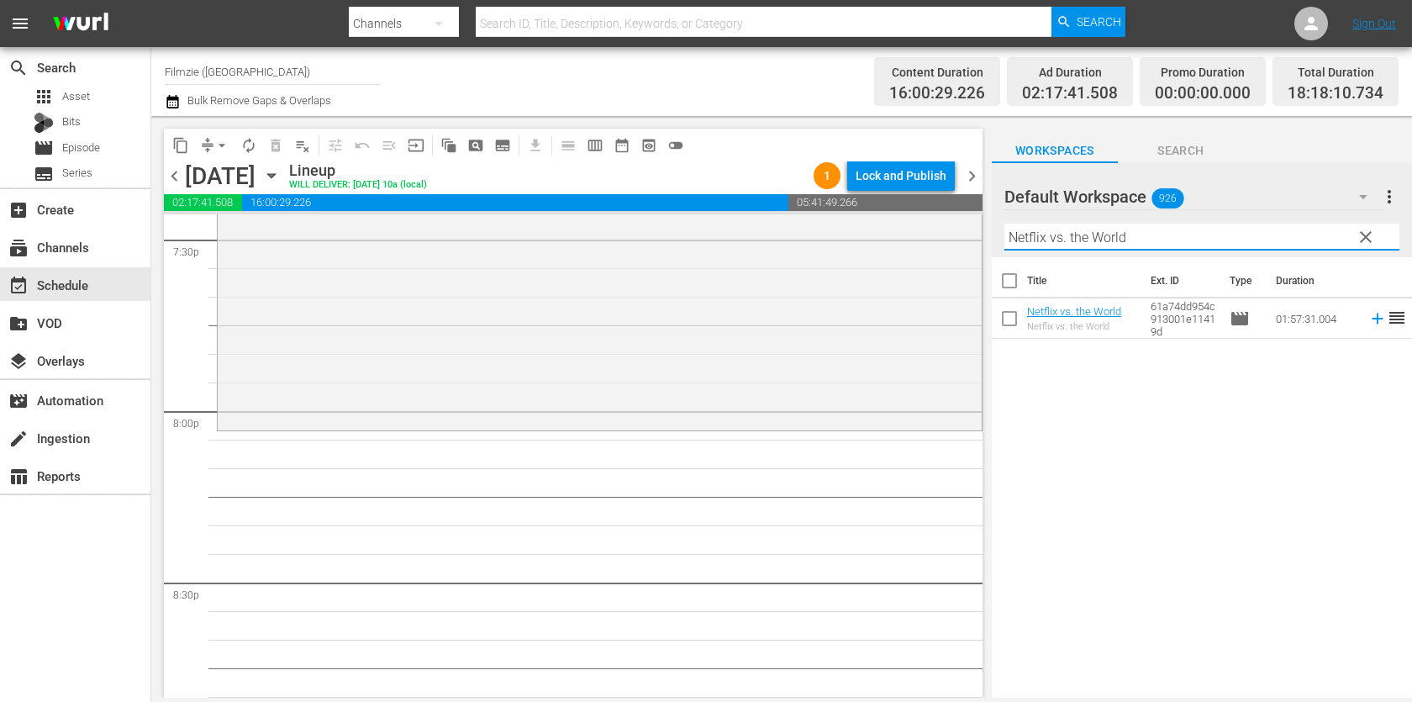
scroll to position [6677, 0]
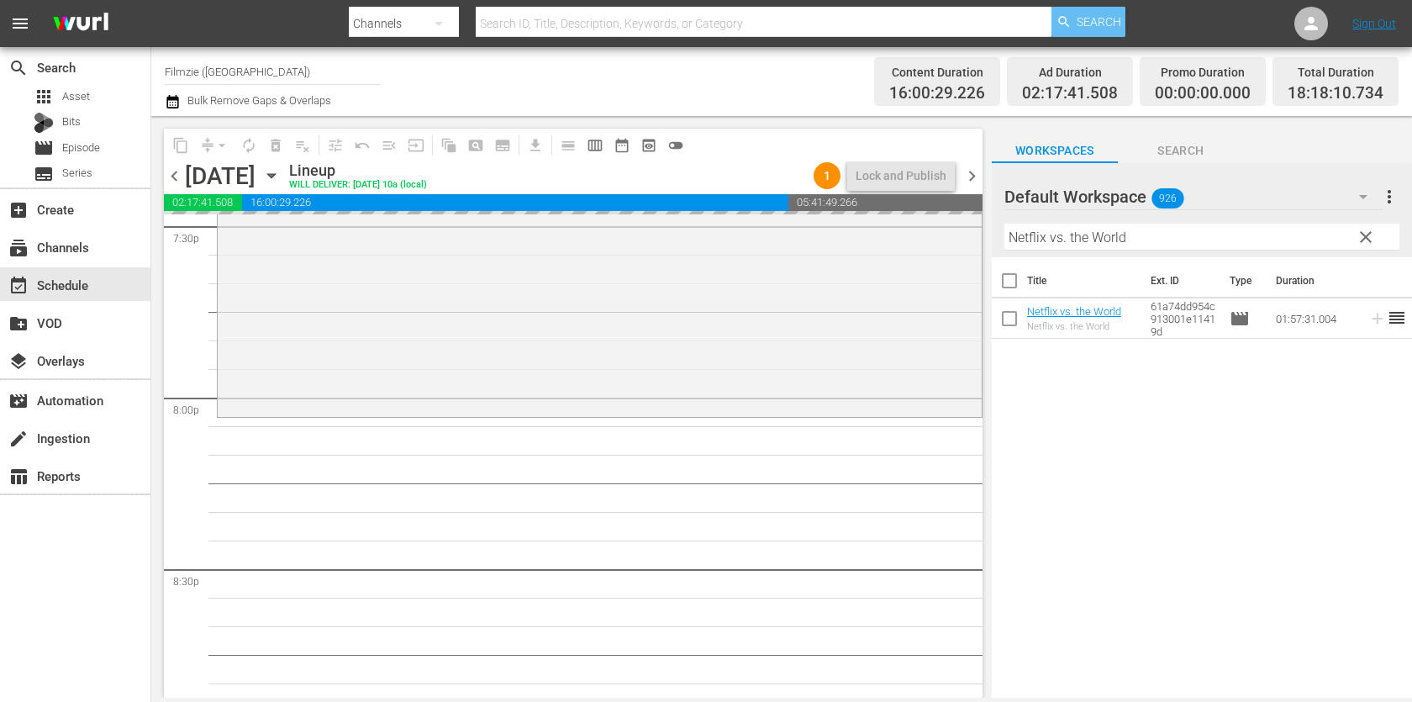
drag, startPoint x: 1059, startPoint y: 308, endPoint x: 1077, endPoint y: 8, distance: 299.9
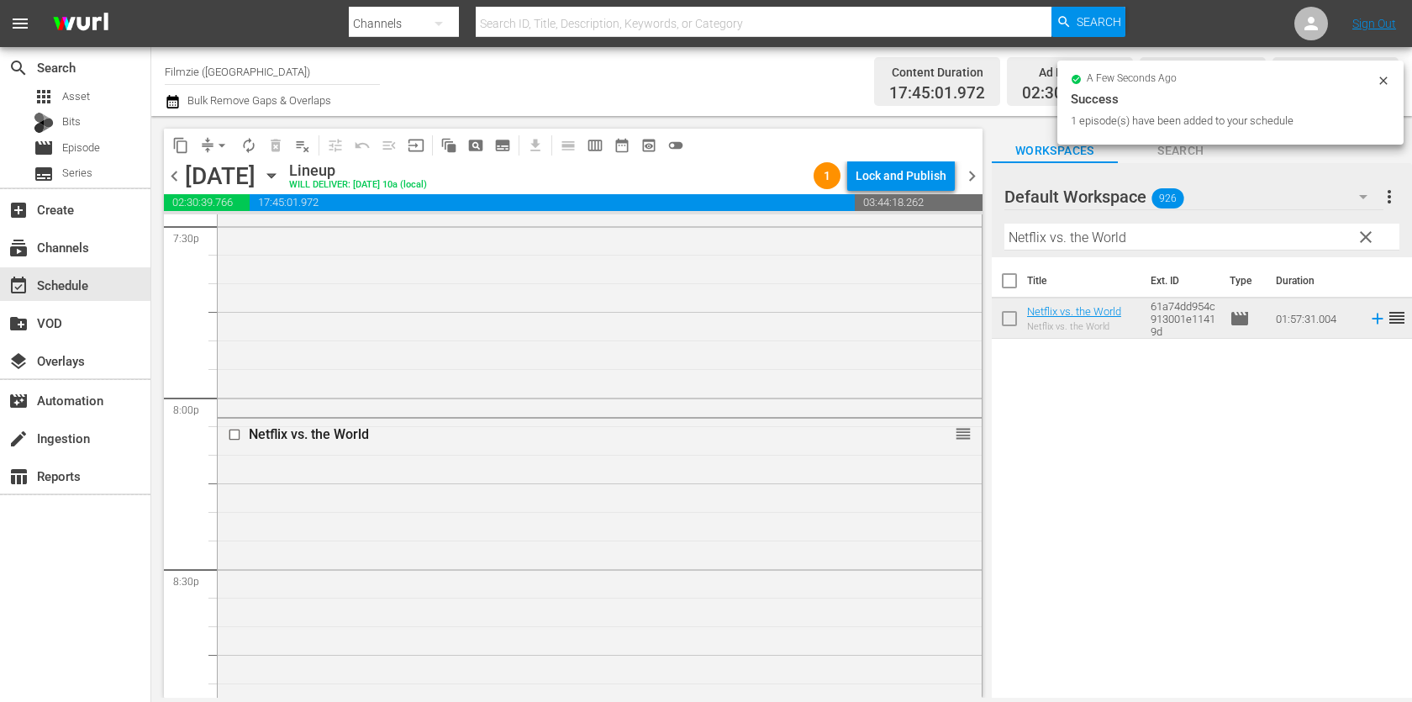
click at [1184, 232] on input "Netflix vs. the World" at bounding box center [1202, 237] width 395 height 27
paste input "One by One"
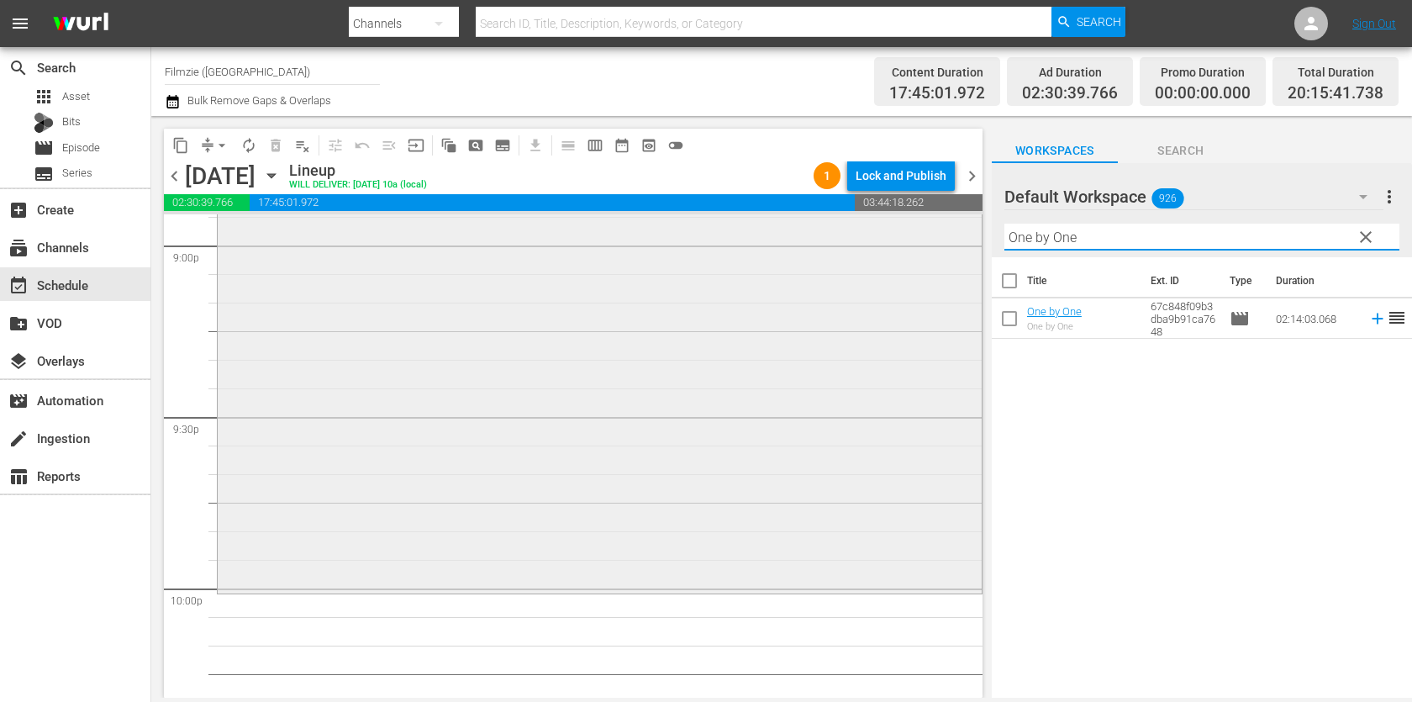
scroll to position [7236, 0]
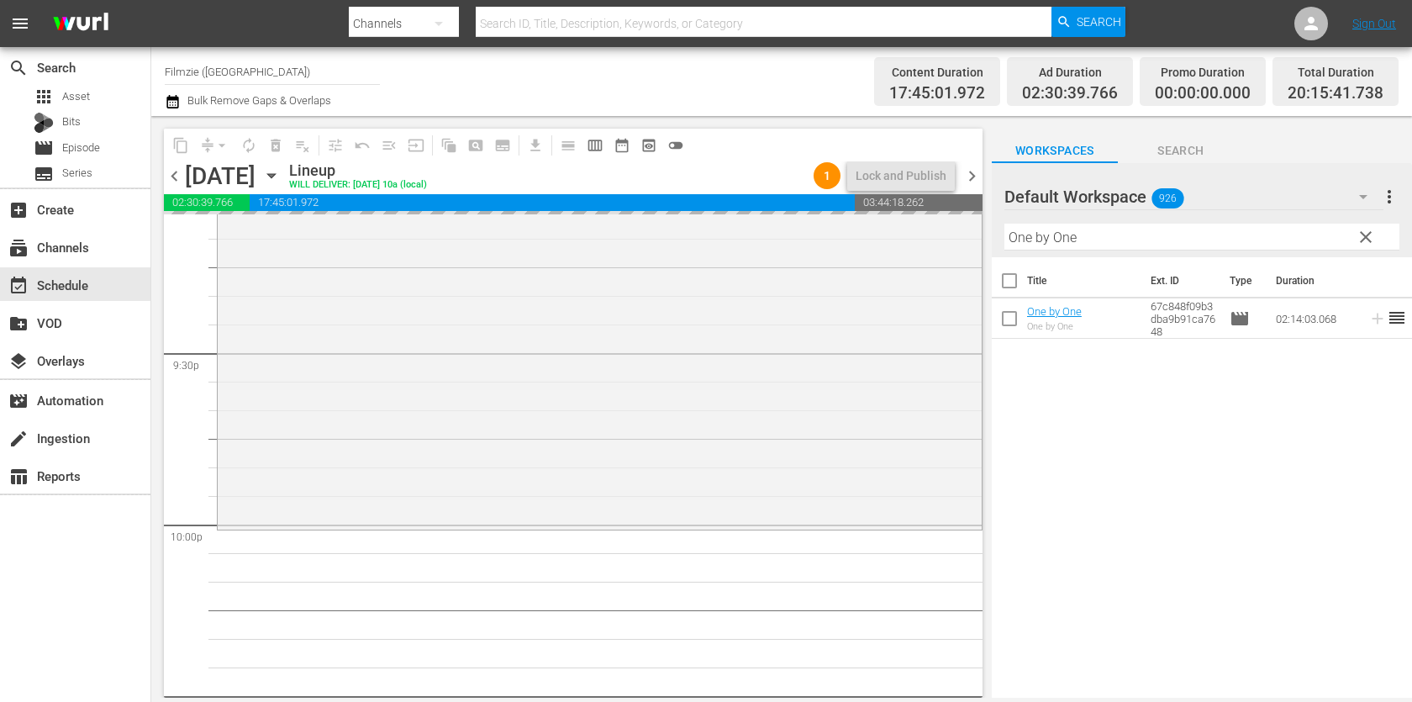
drag, startPoint x: 1054, startPoint y: 317, endPoint x: 1037, endPoint y: 18, distance: 299.0
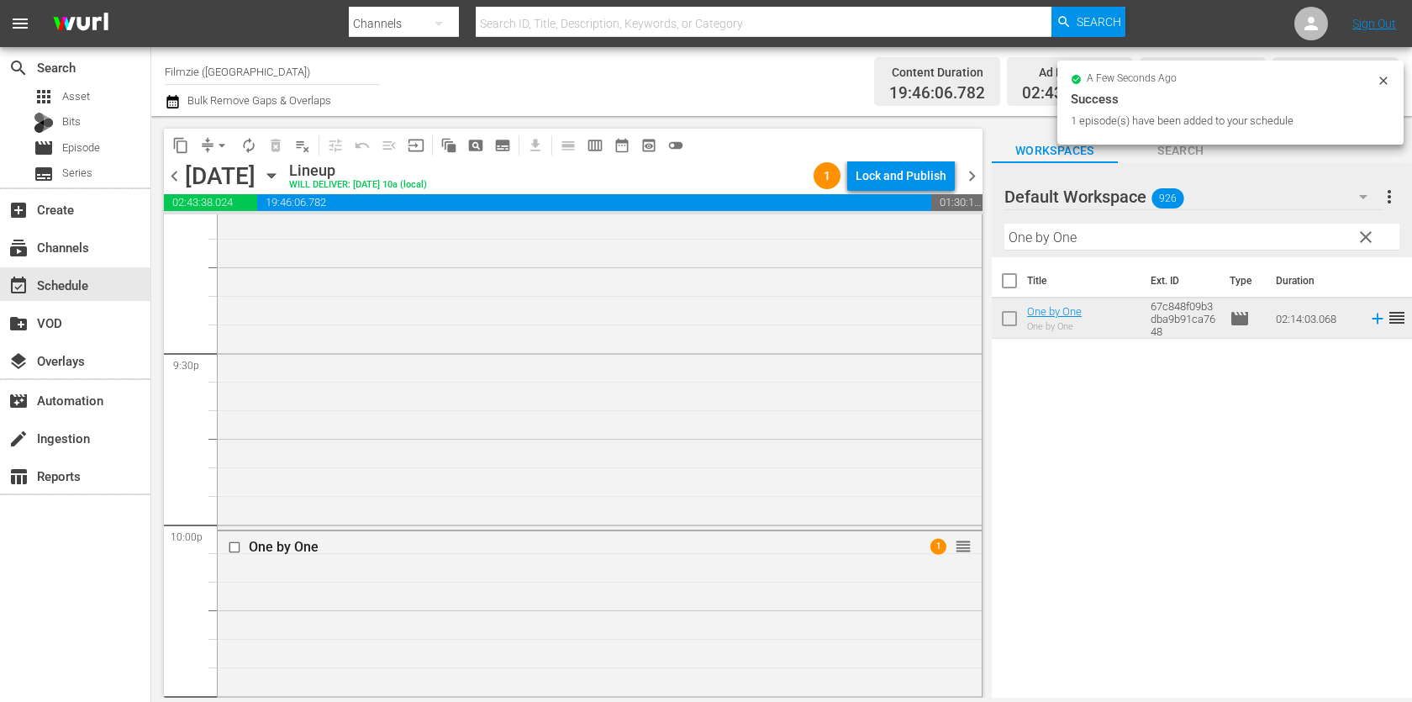
click at [1135, 234] on input "One by One" at bounding box center [1202, 237] width 395 height 27
paste input "Still Breathing"
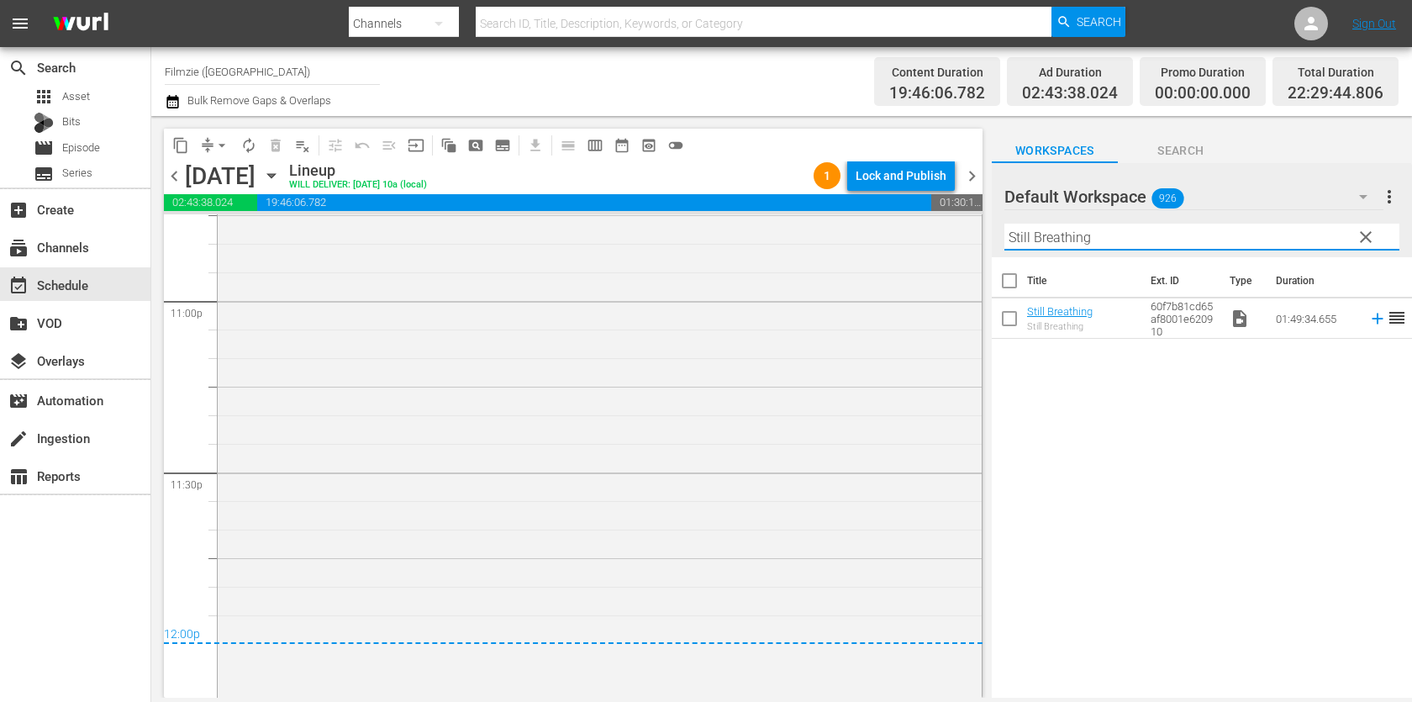
scroll to position [7834, 0]
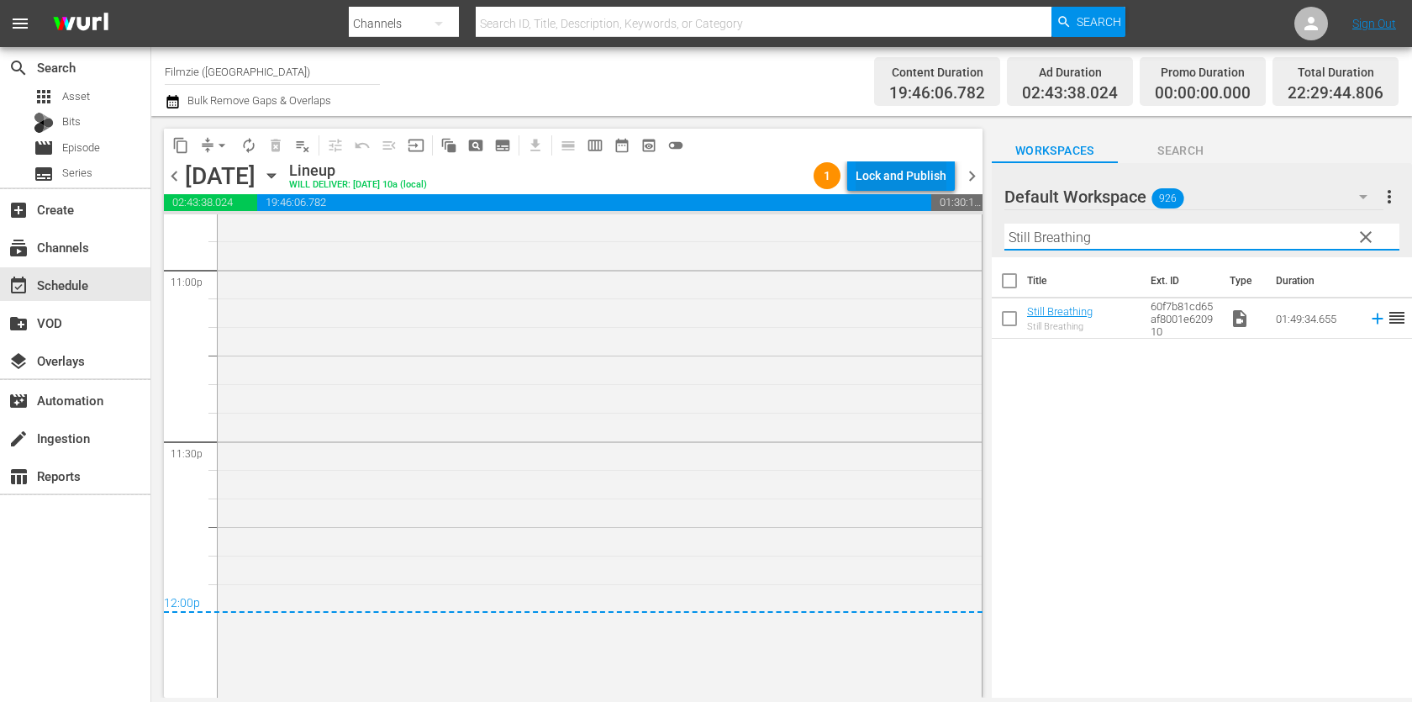
click at [951, 178] on button "Lock and Publish" at bounding box center [901, 176] width 108 height 30
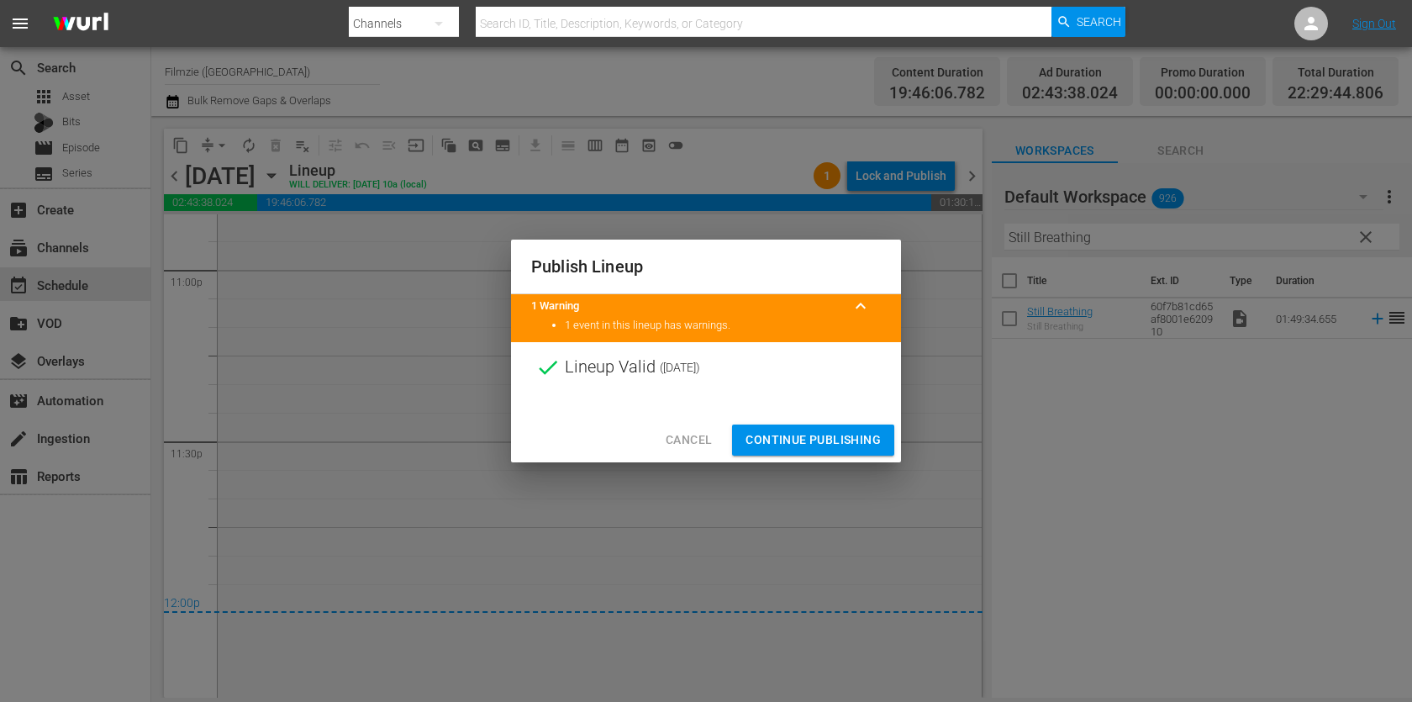
click at [851, 430] on span "Continue Publishing" at bounding box center [813, 440] width 135 height 21
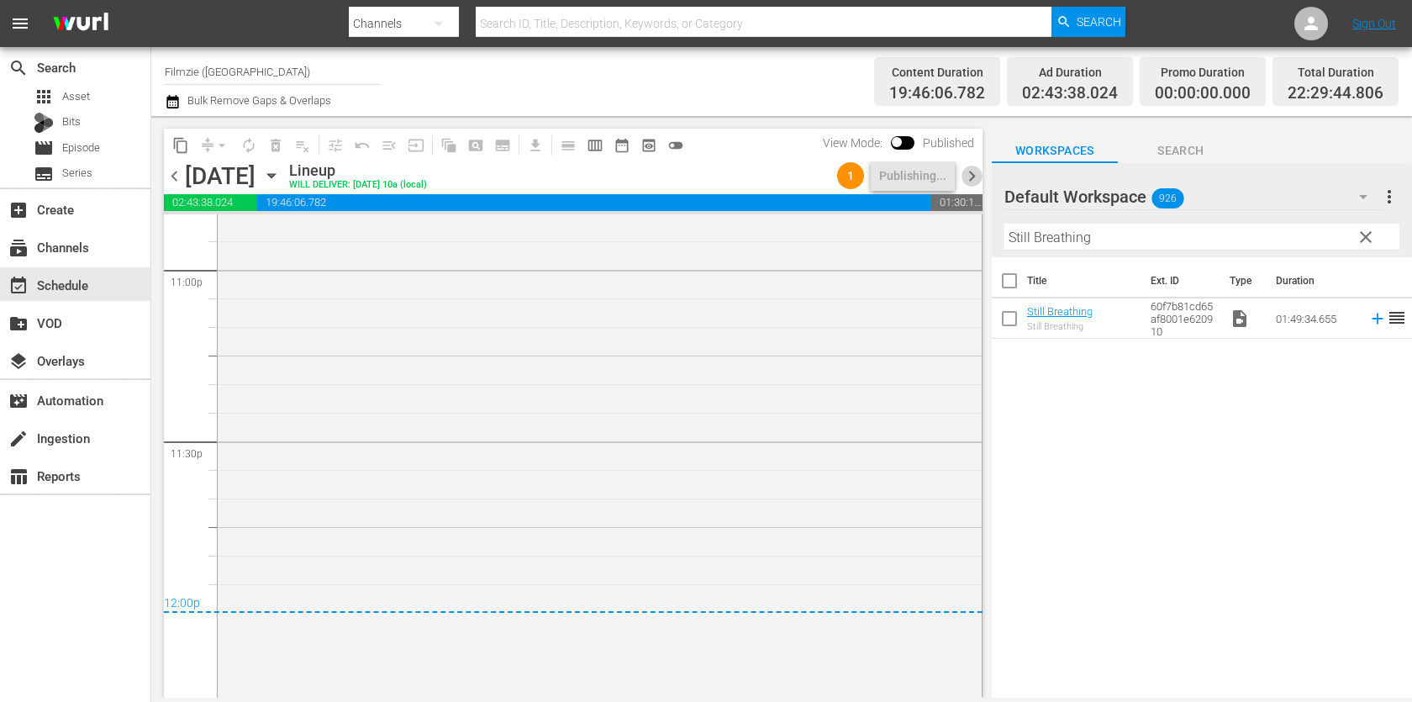
click at [970, 171] on span "chevron_right" at bounding box center [972, 176] width 21 height 21
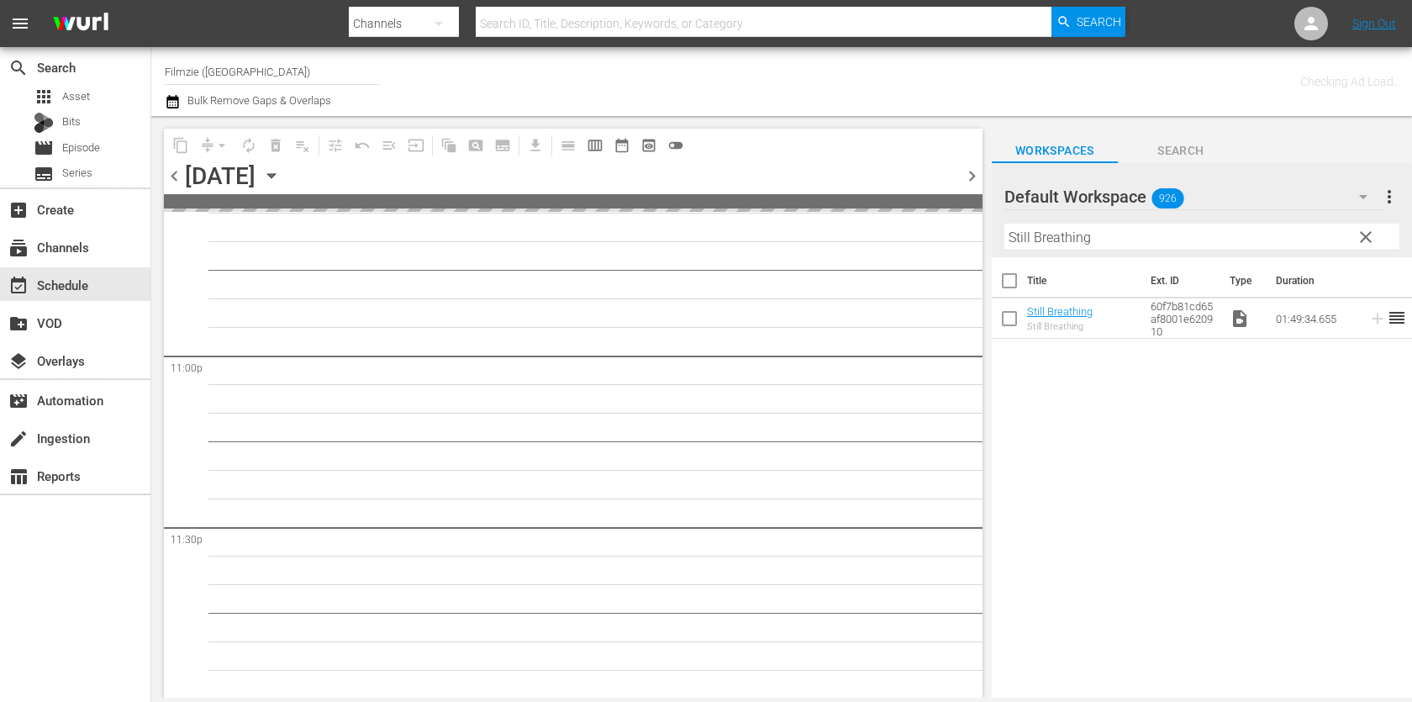
click at [1068, 243] on input "Still Breathing" at bounding box center [1202, 237] width 395 height 27
paste input "And Then There Were None"
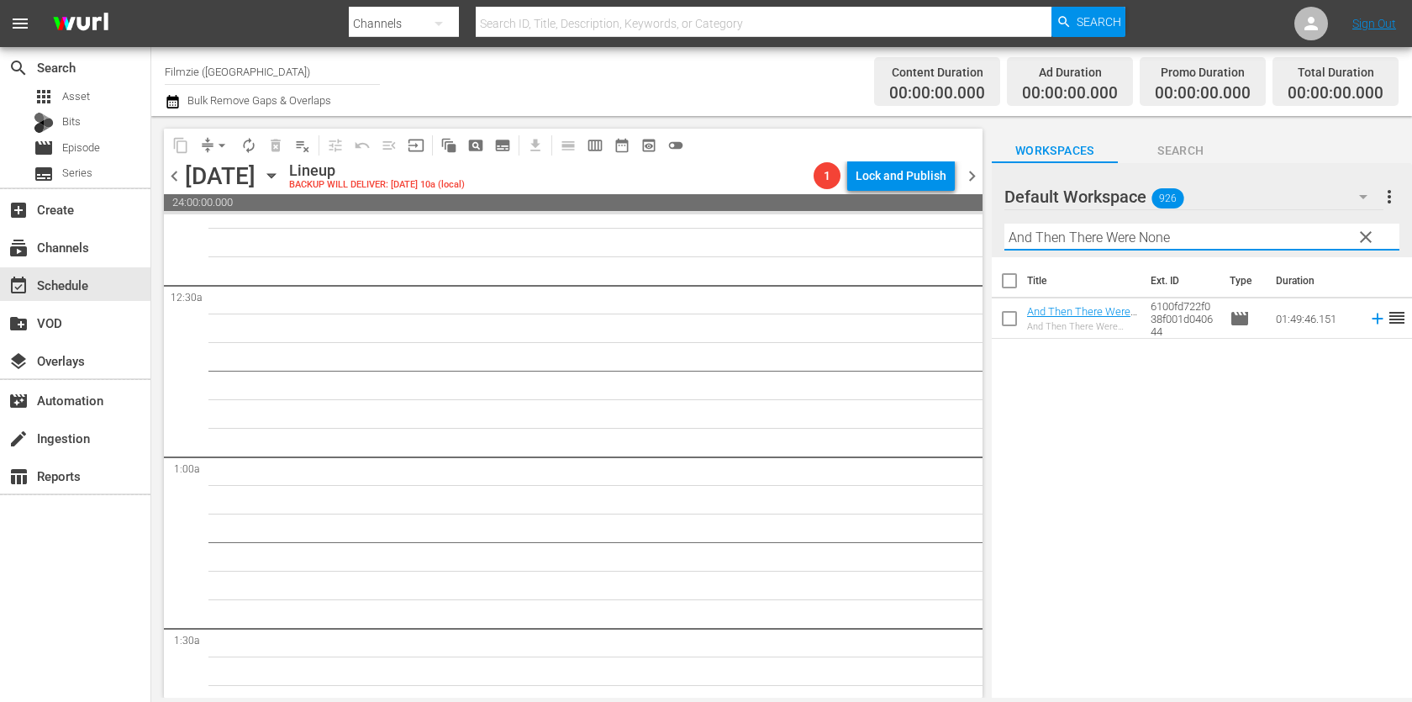
scroll to position [0, 0]
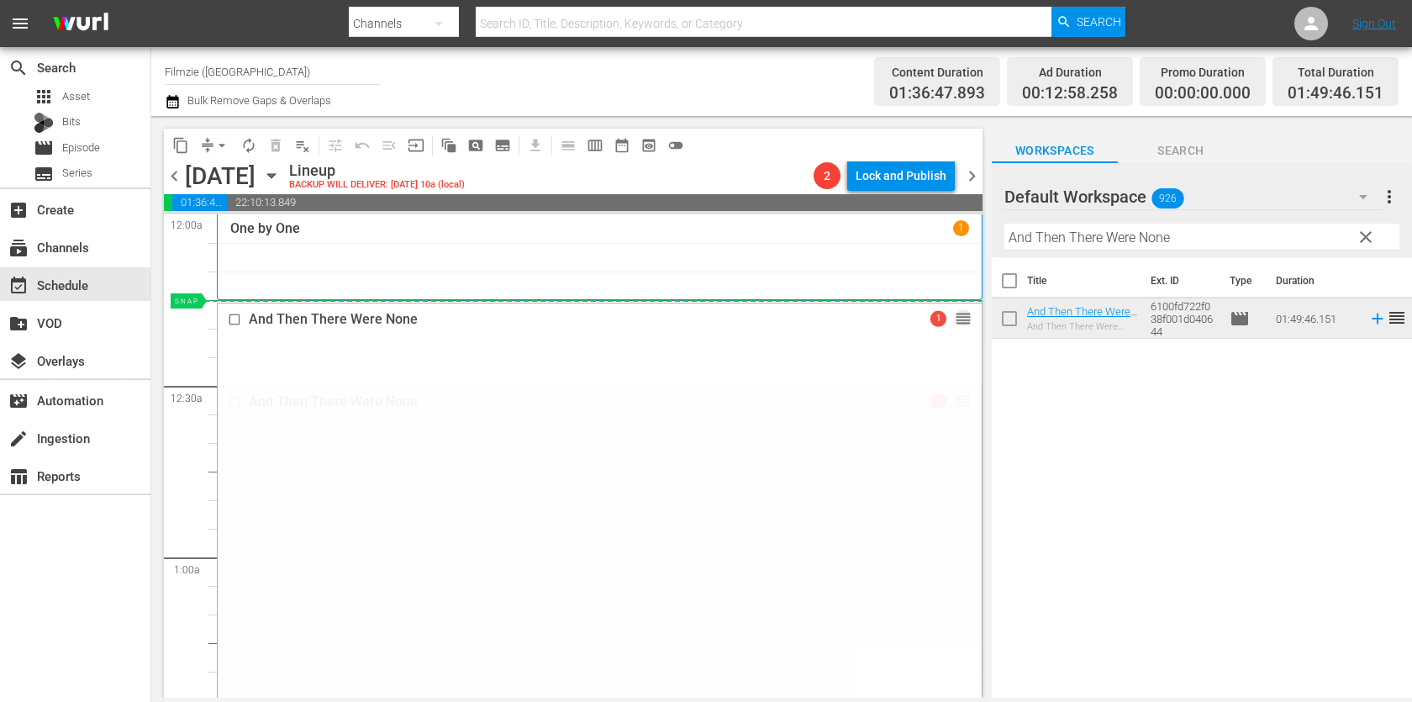
drag, startPoint x: 963, startPoint y: 398, endPoint x: 959, endPoint y: 304, distance: 93.4
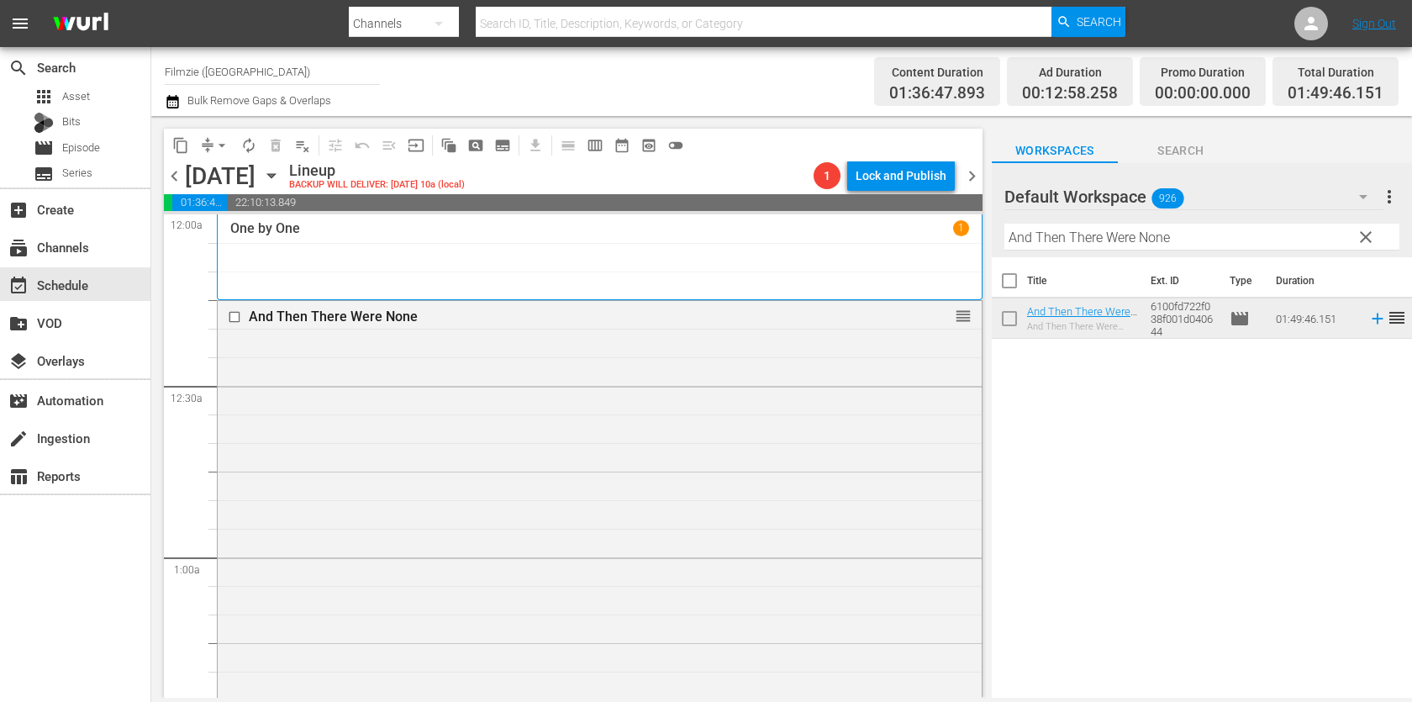
click at [1116, 226] on input "And Then There Were None" at bounding box center [1202, 237] width 395 height 27
paste input "3 Days To Go"
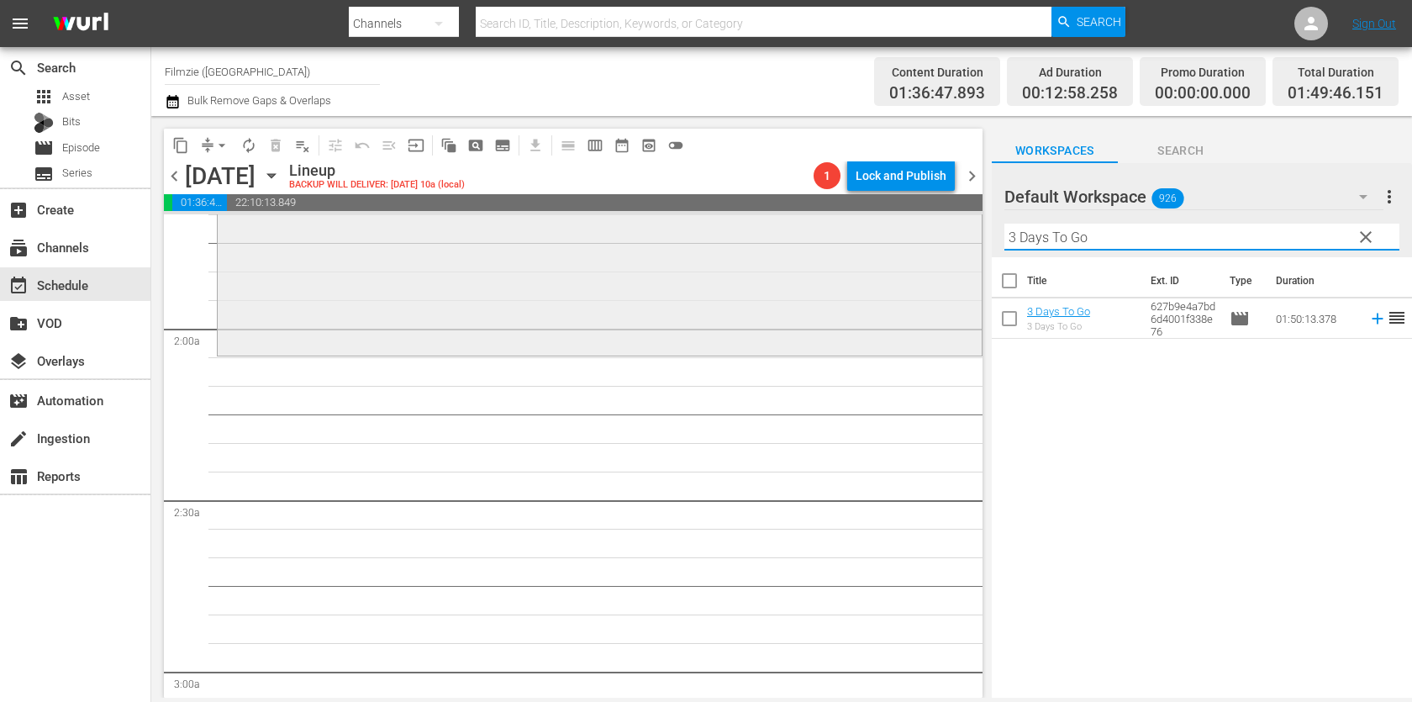
scroll to position [582, 0]
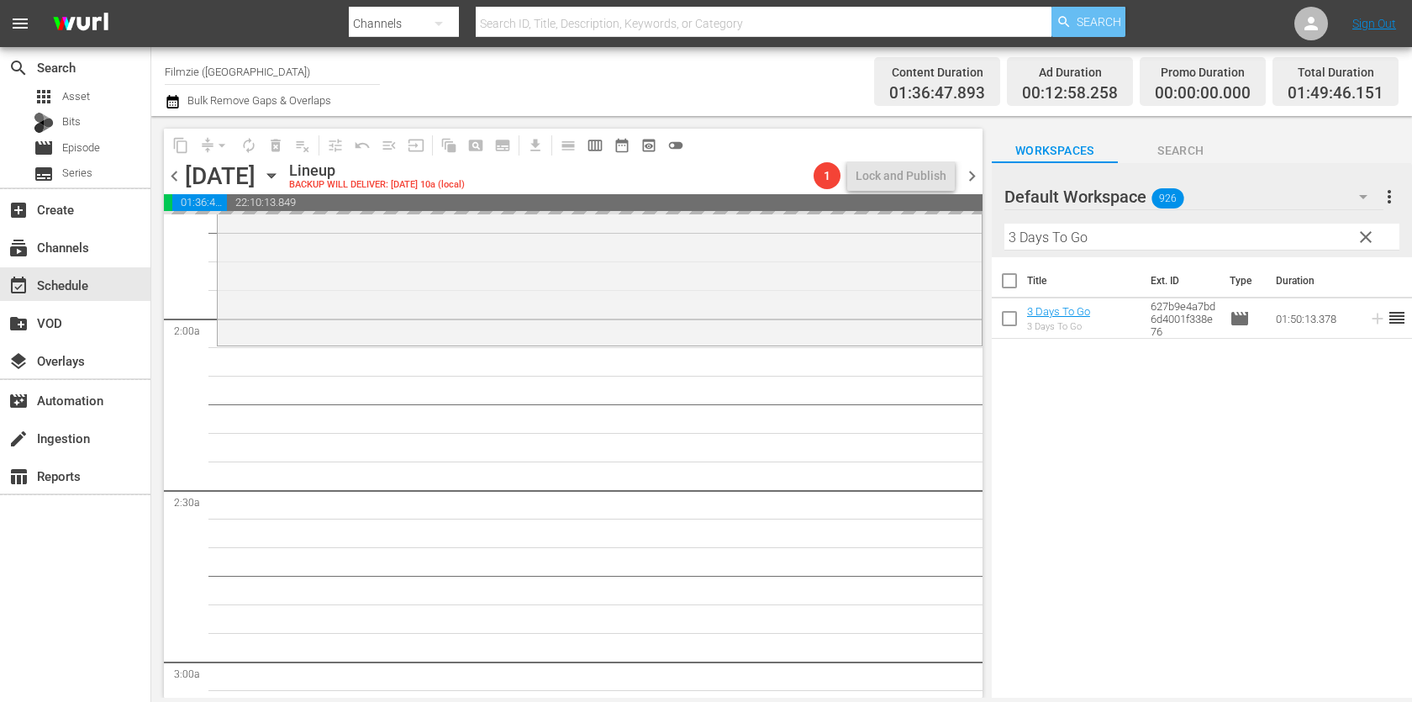
drag, startPoint x: 1072, startPoint y: 305, endPoint x: 1088, endPoint y: 26, distance: 279.6
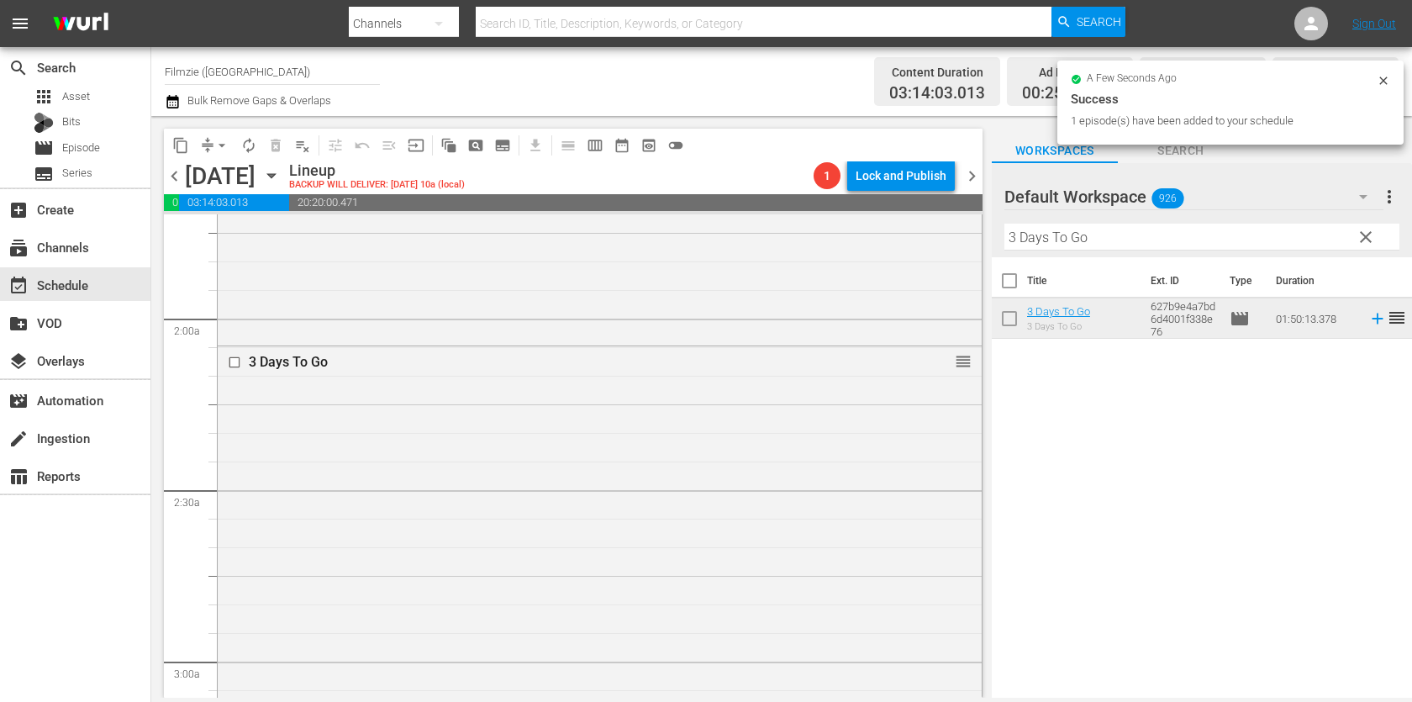
click at [1146, 228] on input "3 Days To Go" at bounding box center [1202, 237] width 395 height 27
paste input "Fighting Olympus"
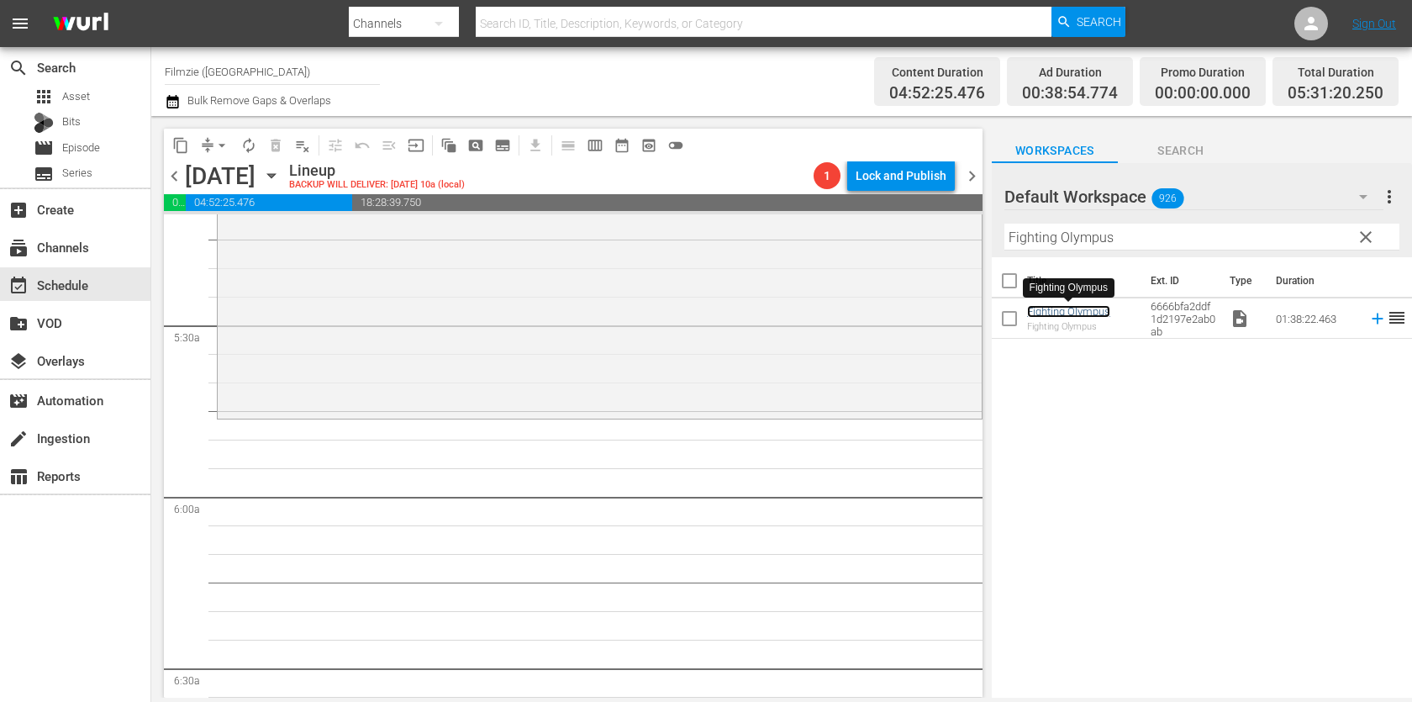
scroll to position [1782, 0]
drag, startPoint x: 1056, startPoint y: 313, endPoint x: 1118, endPoint y: 0, distance: 318.9
click at [1117, 236] on input "Fighting Olympus" at bounding box center [1202, 237] width 395 height 27
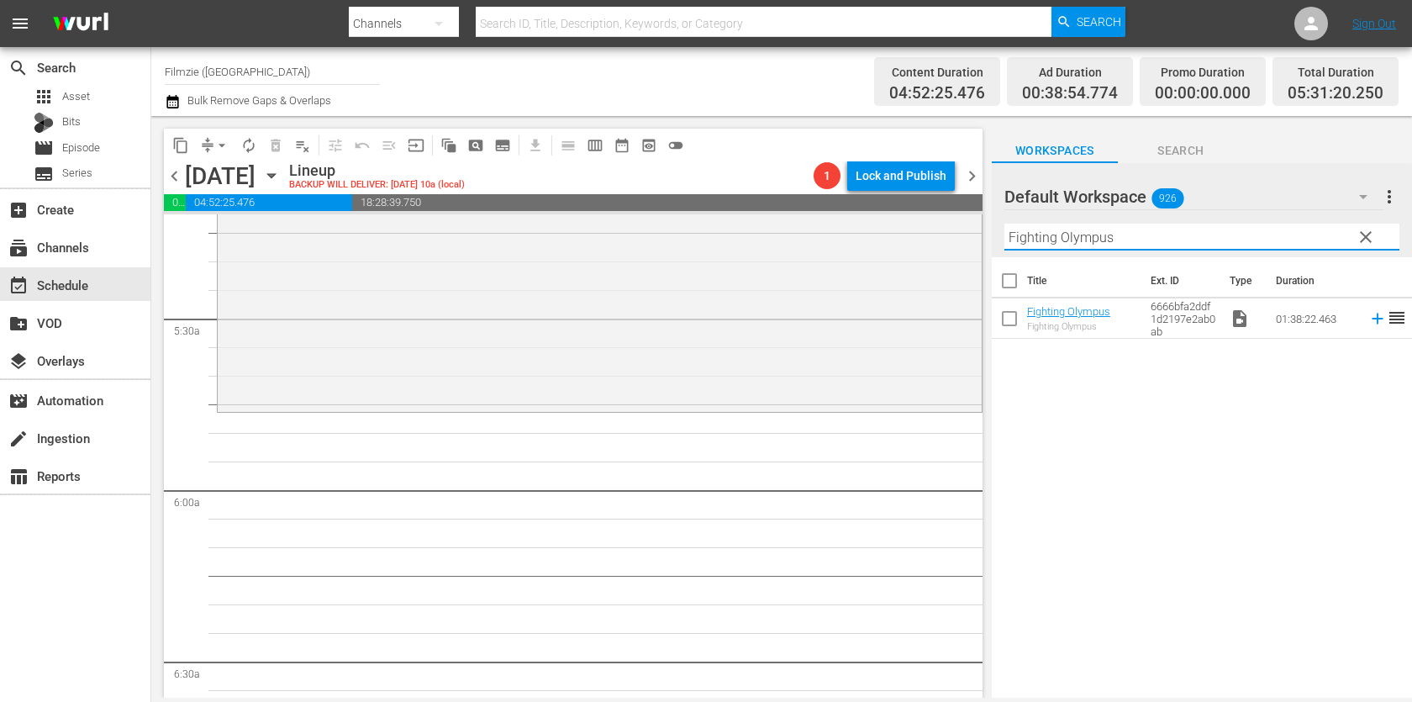
paste input "Back to [GEOGRAPHIC_DATA]"
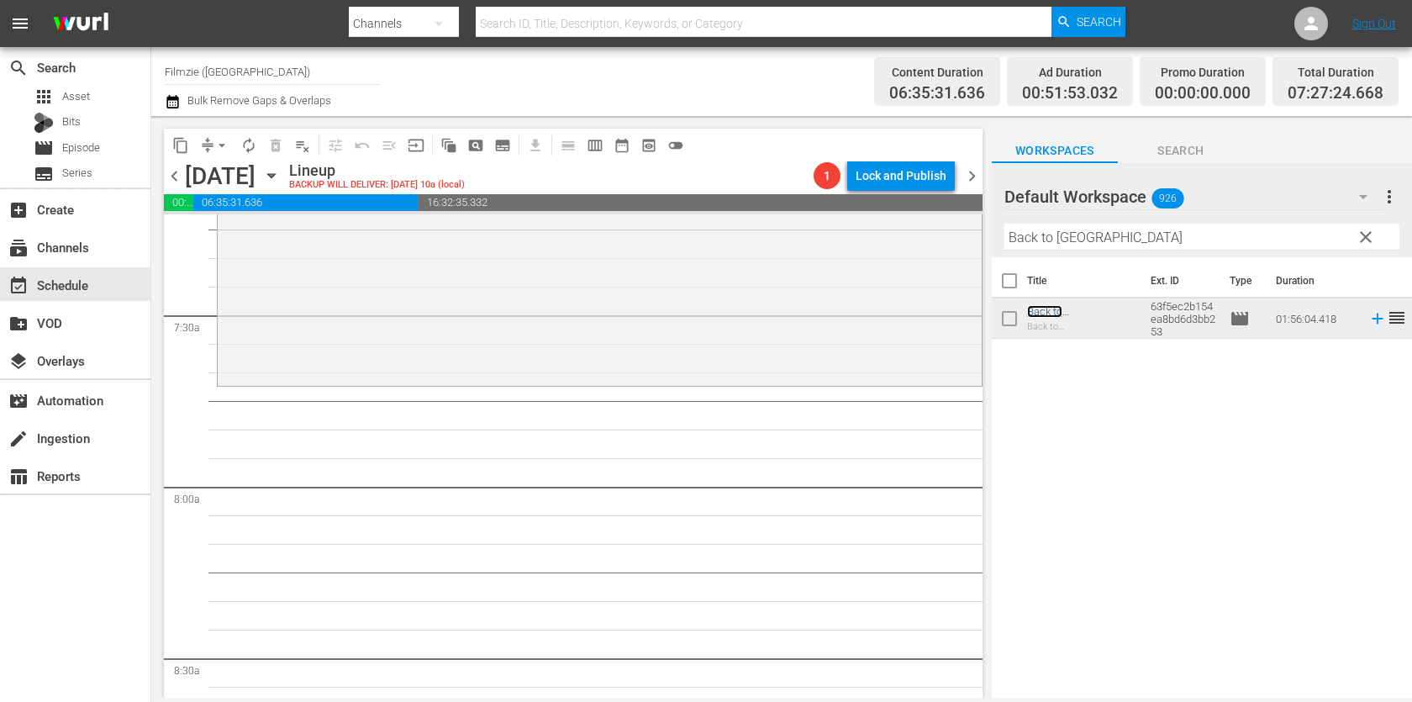
scroll to position [2480, 0]
click at [1141, 246] on input "Back to [GEOGRAPHIC_DATA]" at bounding box center [1202, 237] width 395 height 27
paste input "Ace of Hearts"
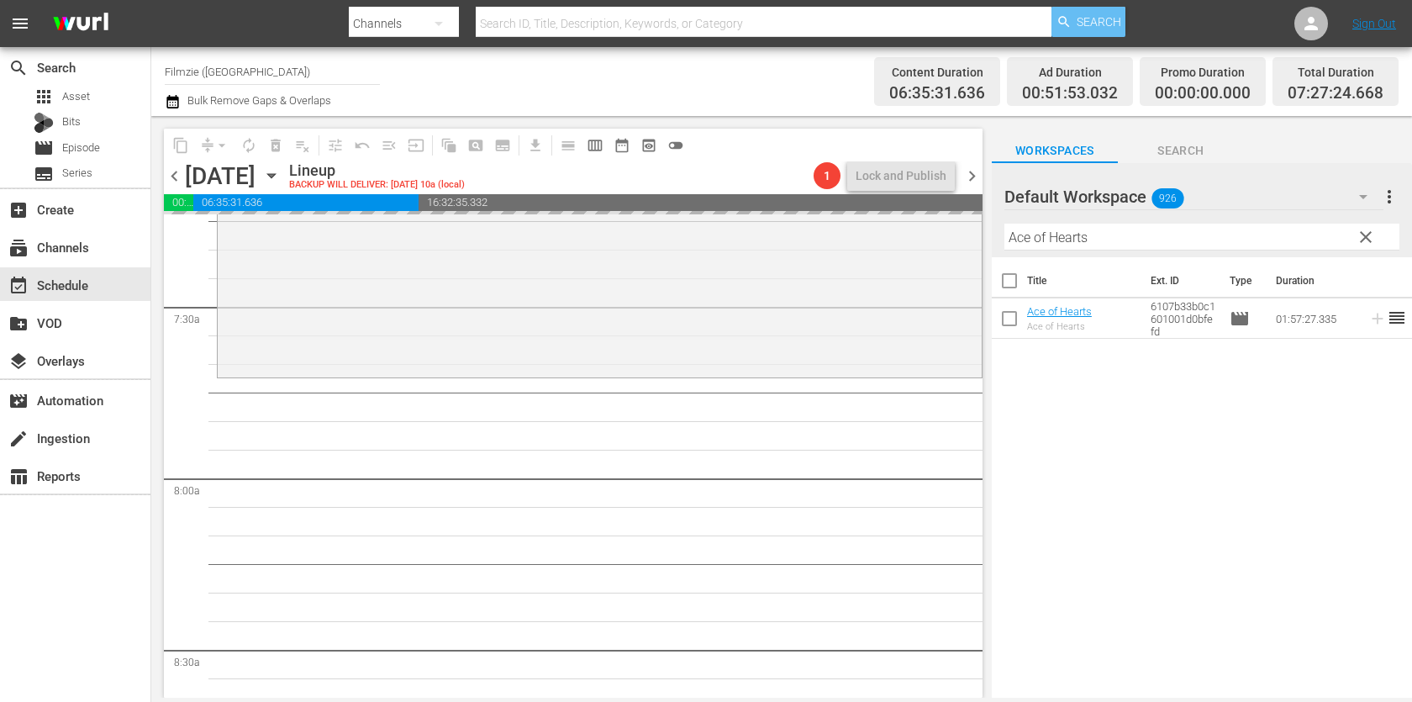
drag, startPoint x: 1044, startPoint y: 317, endPoint x: 1080, endPoint y: 7, distance: 312.2
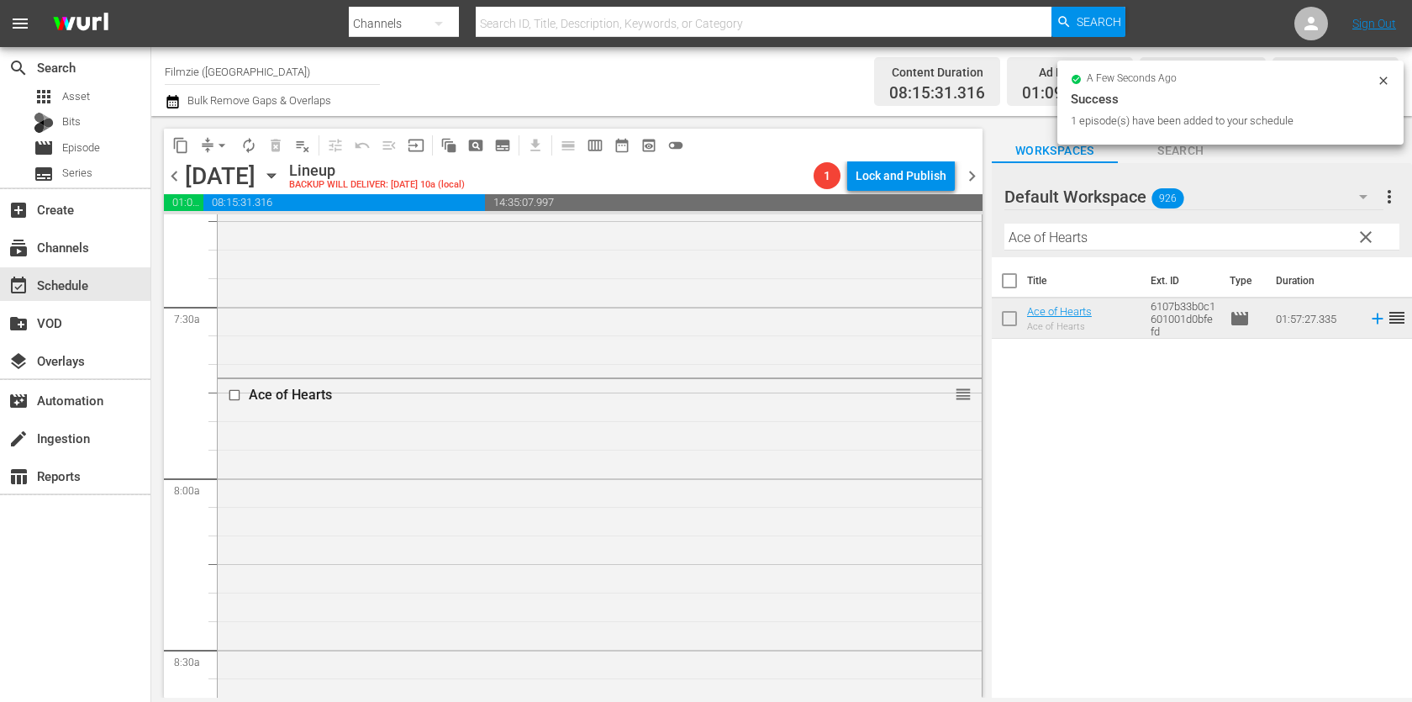
click at [1121, 229] on input "Ace of Hearts" at bounding box center [1202, 237] width 395 height 27
paste input "[PERSON_NAME]!"
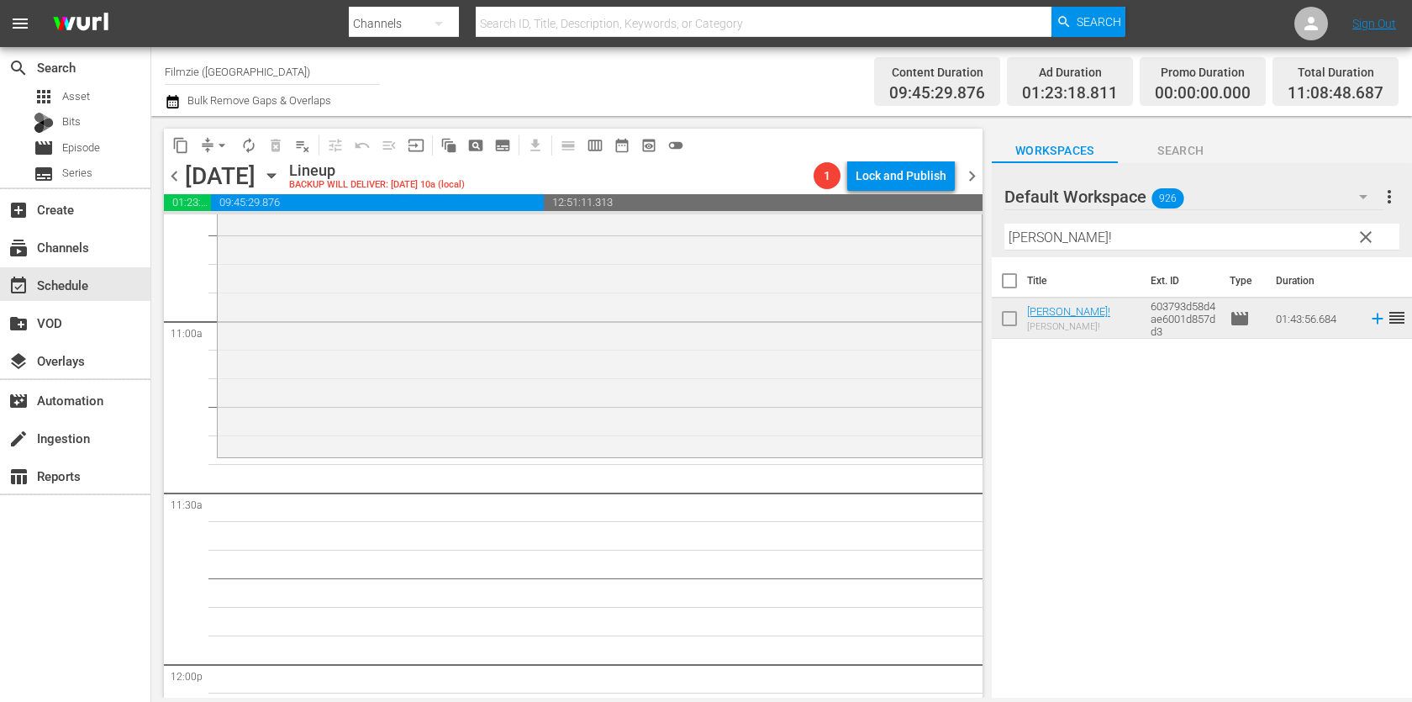
scroll to position [3773, 0]
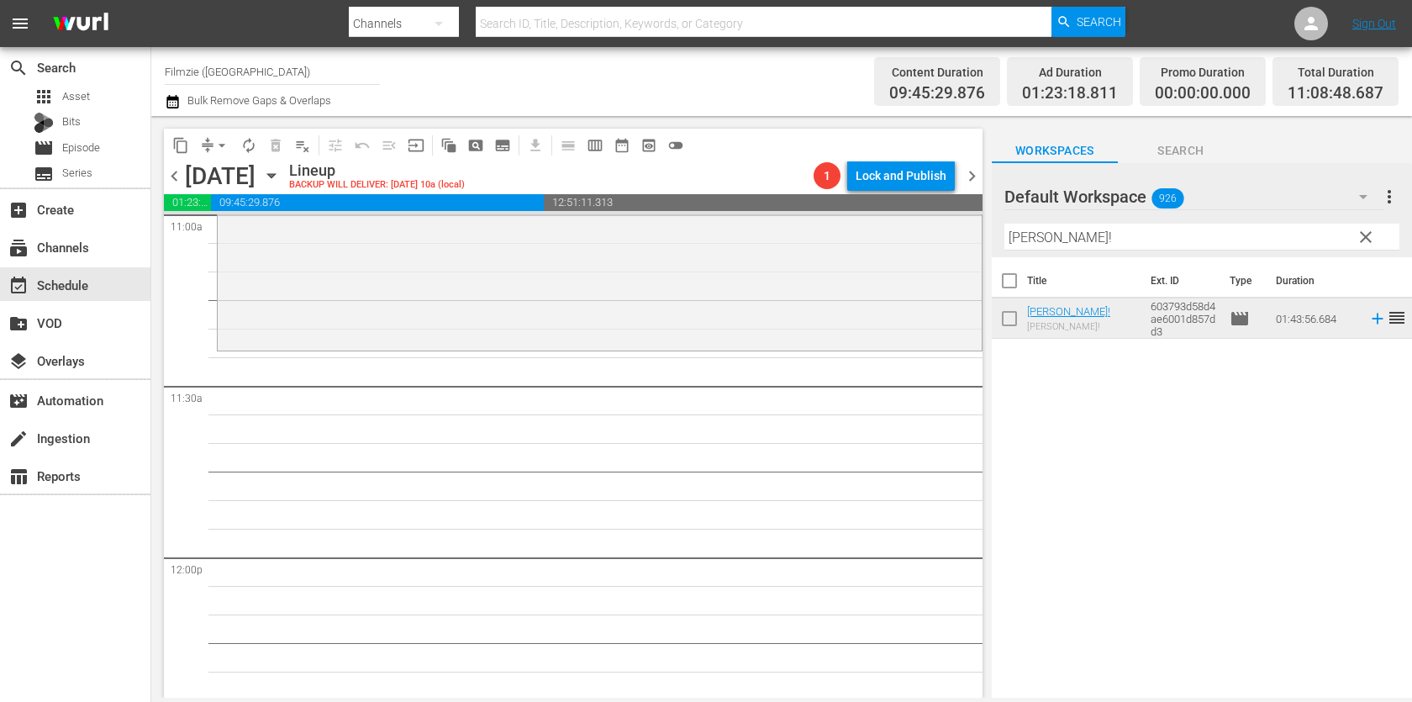
drag, startPoint x: 1054, startPoint y: 324, endPoint x: 1157, endPoint y: 0, distance: 339.6
click at [1186, 224] on input "[PERSON_NAME]!" at bounding box center [1202, 237] width 395 height 27
paste input "24 Hours To Kill"
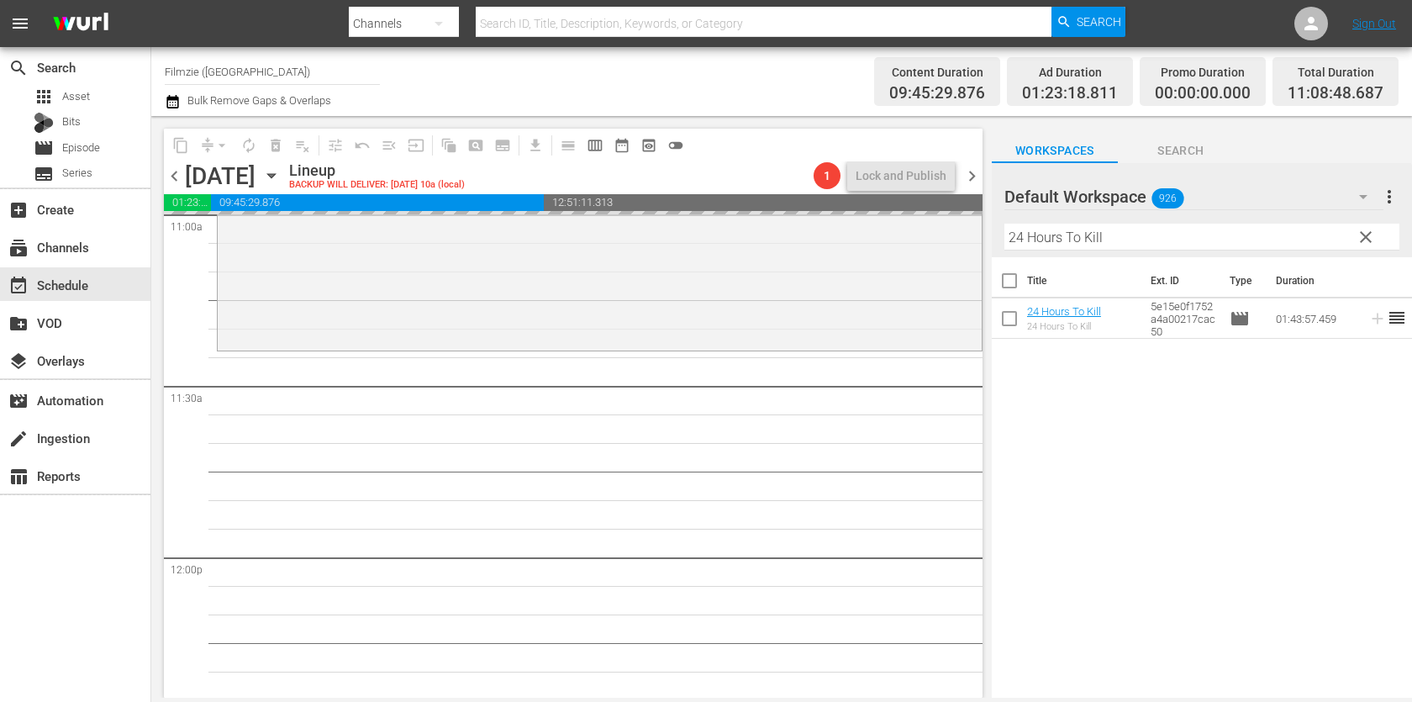
drag, startPoint x: 1057, startPoint y: 309, endPoint x: 1049, endPoint y: 20, distance: 288.5
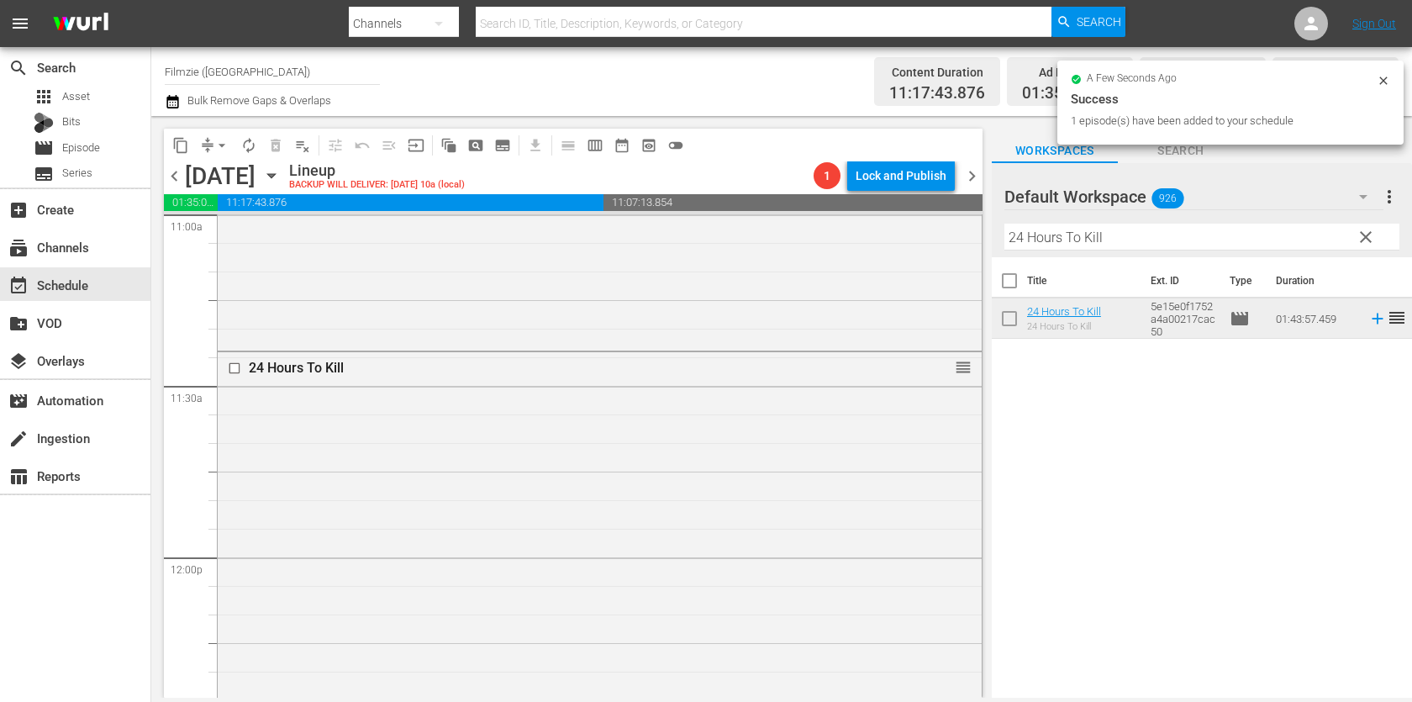
click at [1103, 230] on input "24 Hours To Kill" at bounding box center [1202, 237] width 395 height 27
paste input "A Million to [PERSON_NAME]"
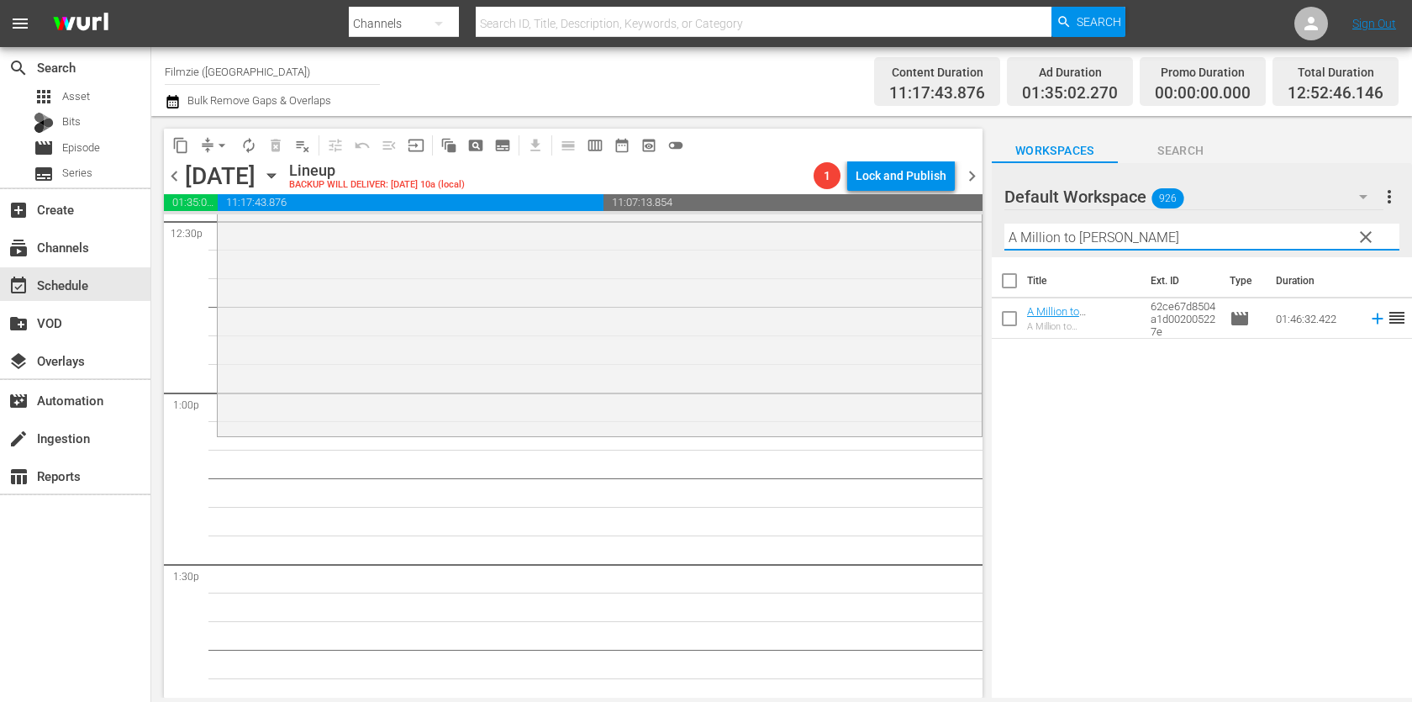
scroll to position [4308, 0]
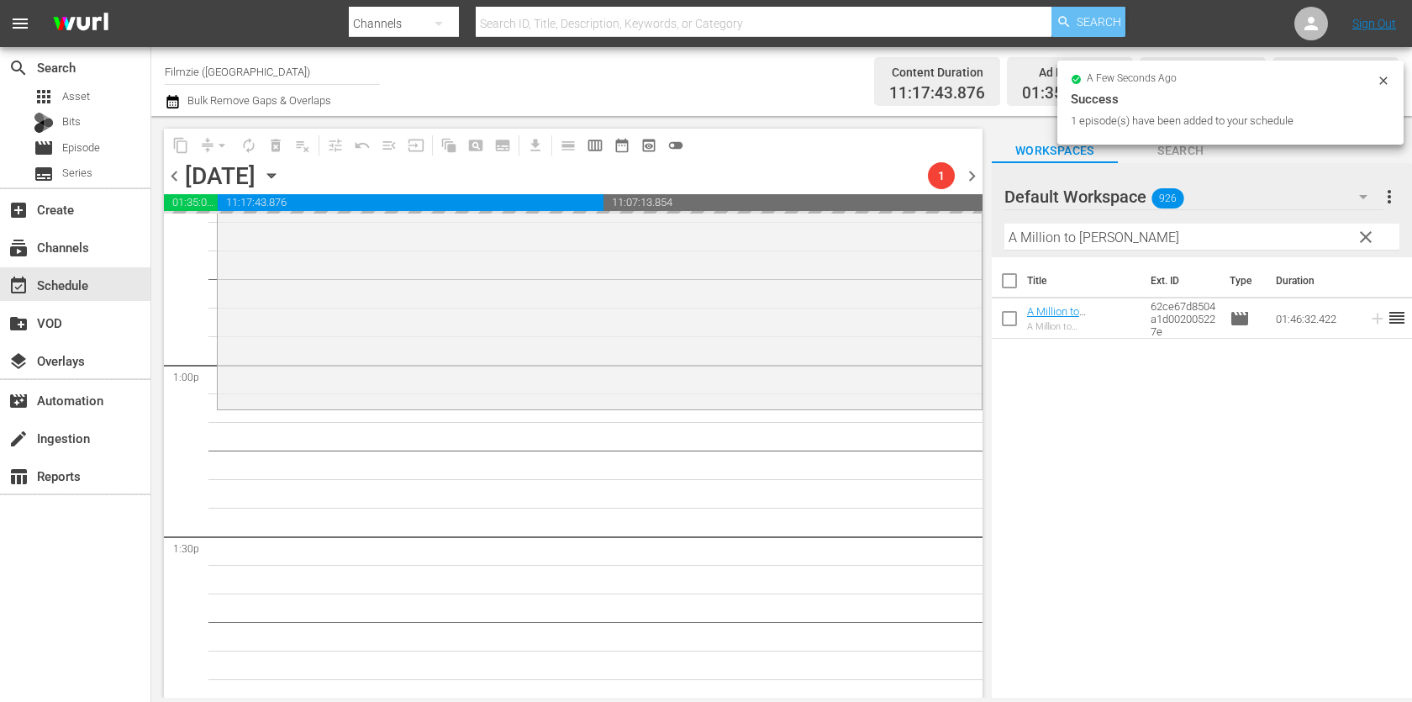
drag, startPoint x: 1041, startPoint y: 320, endPoint x: 1070, endPoint y: 12, distance: 310.0
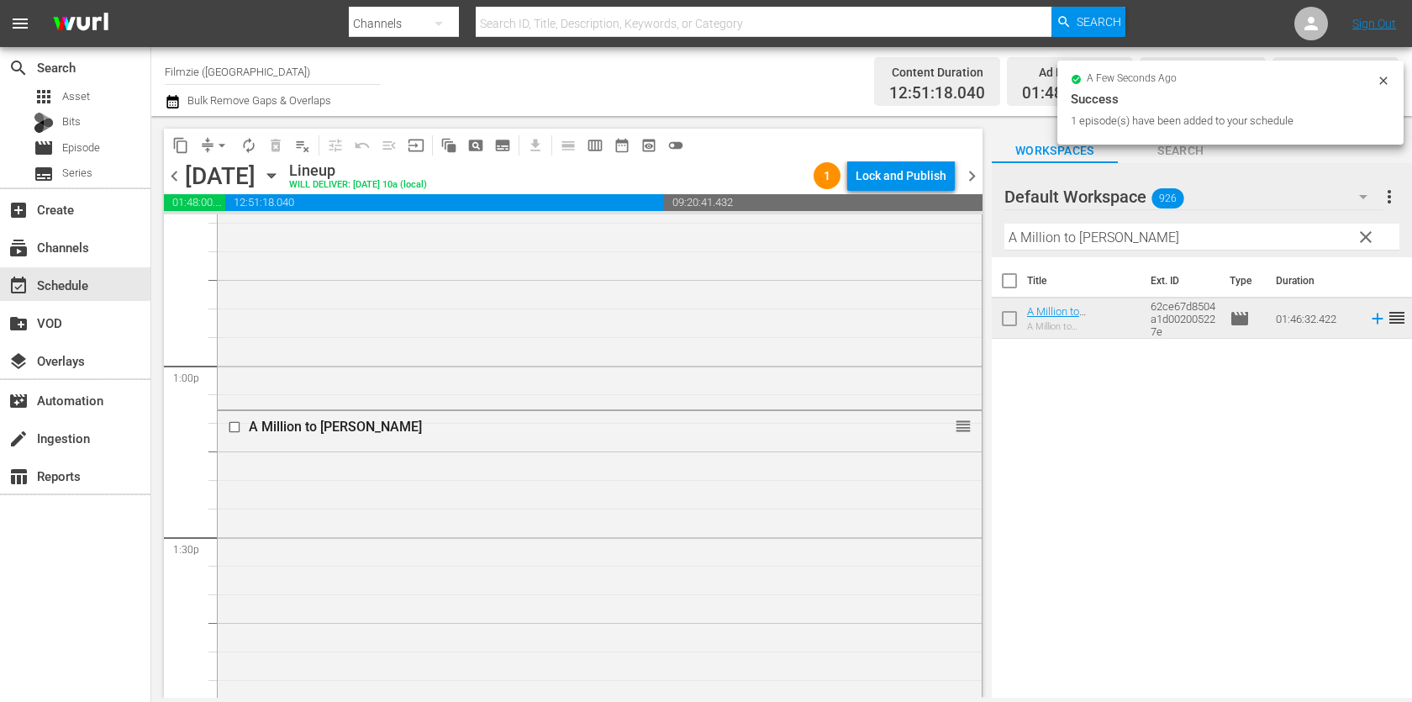
click at [1180, 237] on input "A Million to [PERSON_NAME]" at bounding box center [1202, 237] width 395 height 27
paste input "Seed: The Untold Story"
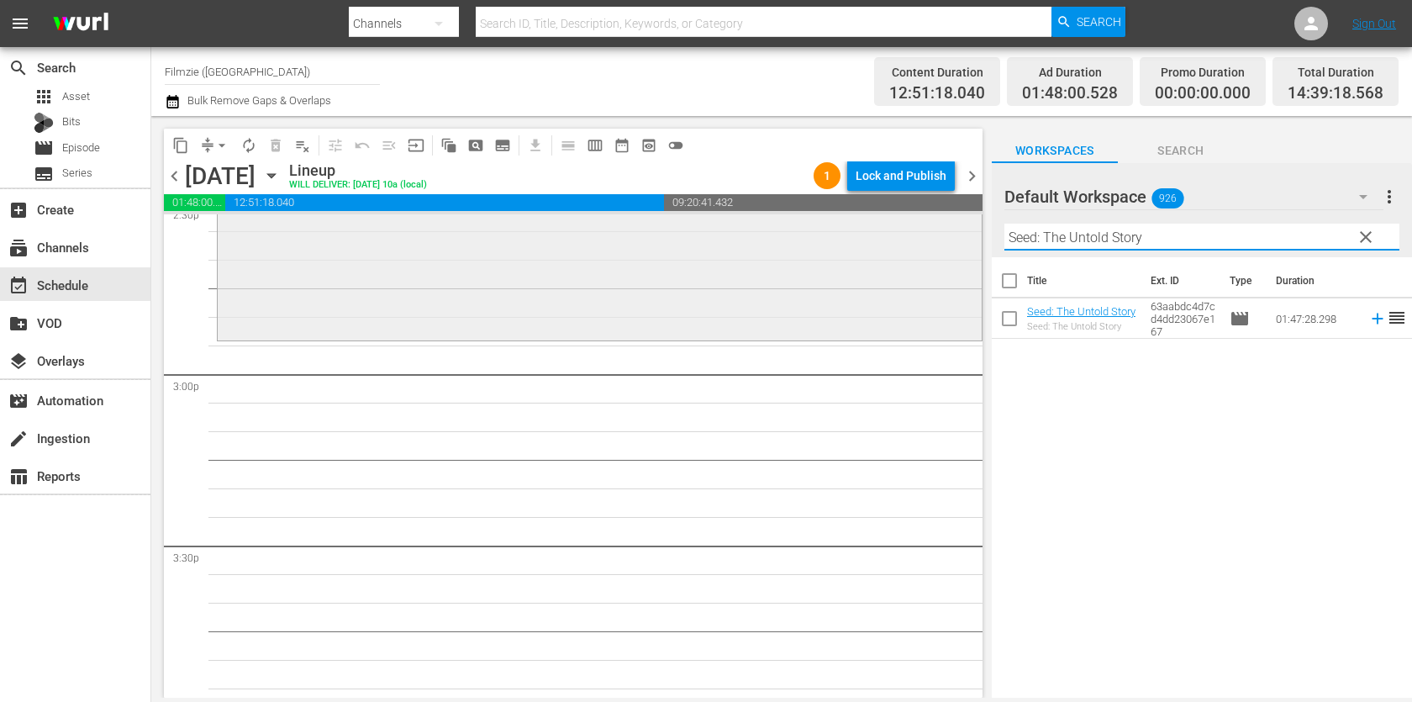
scroll to position [5011, 0]
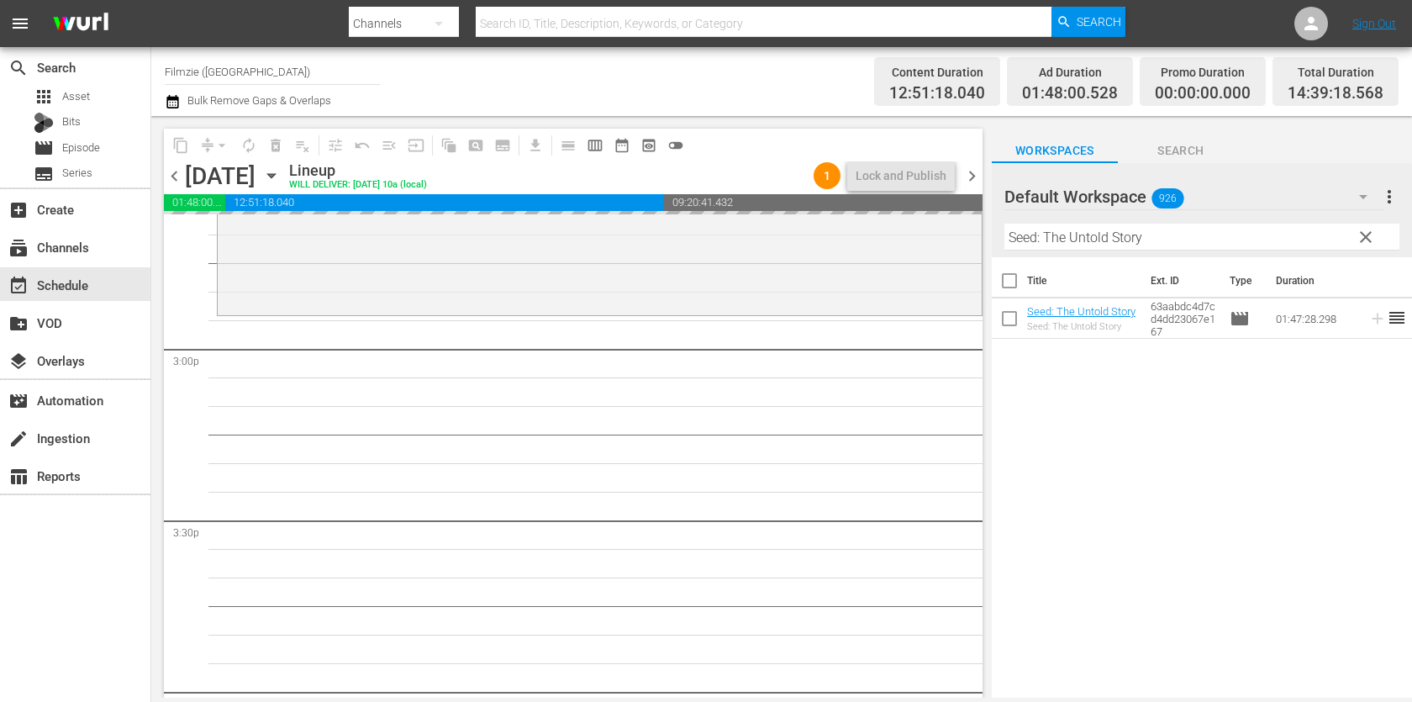
drag, startPoint x: 1047, startPoint y: 309, endPoint x: 1048, endPoint y: 34, distance: 274.1
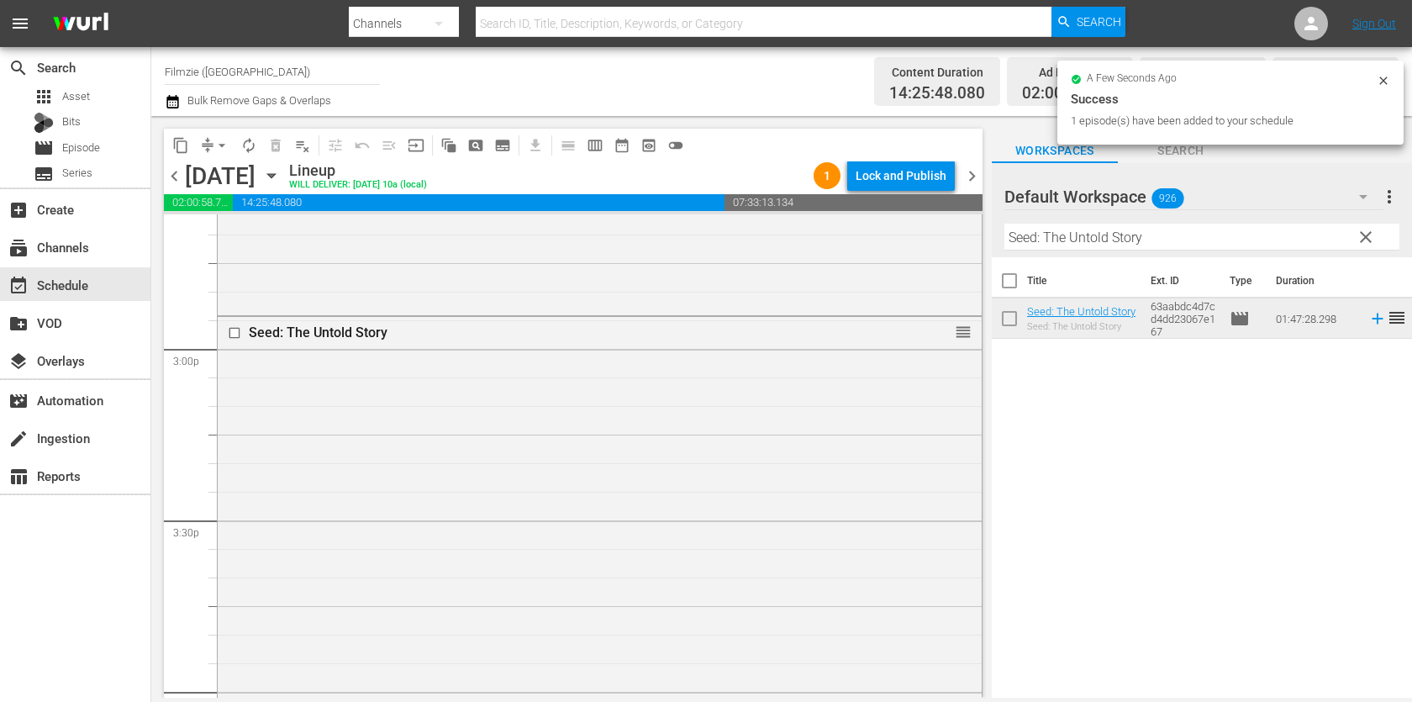
click at [1158, 229] on input "Seed: The Untold Story" at bounding box center [1202, 237] width 395 height 27
paste input "Aussie & [PERSON_NAME]"
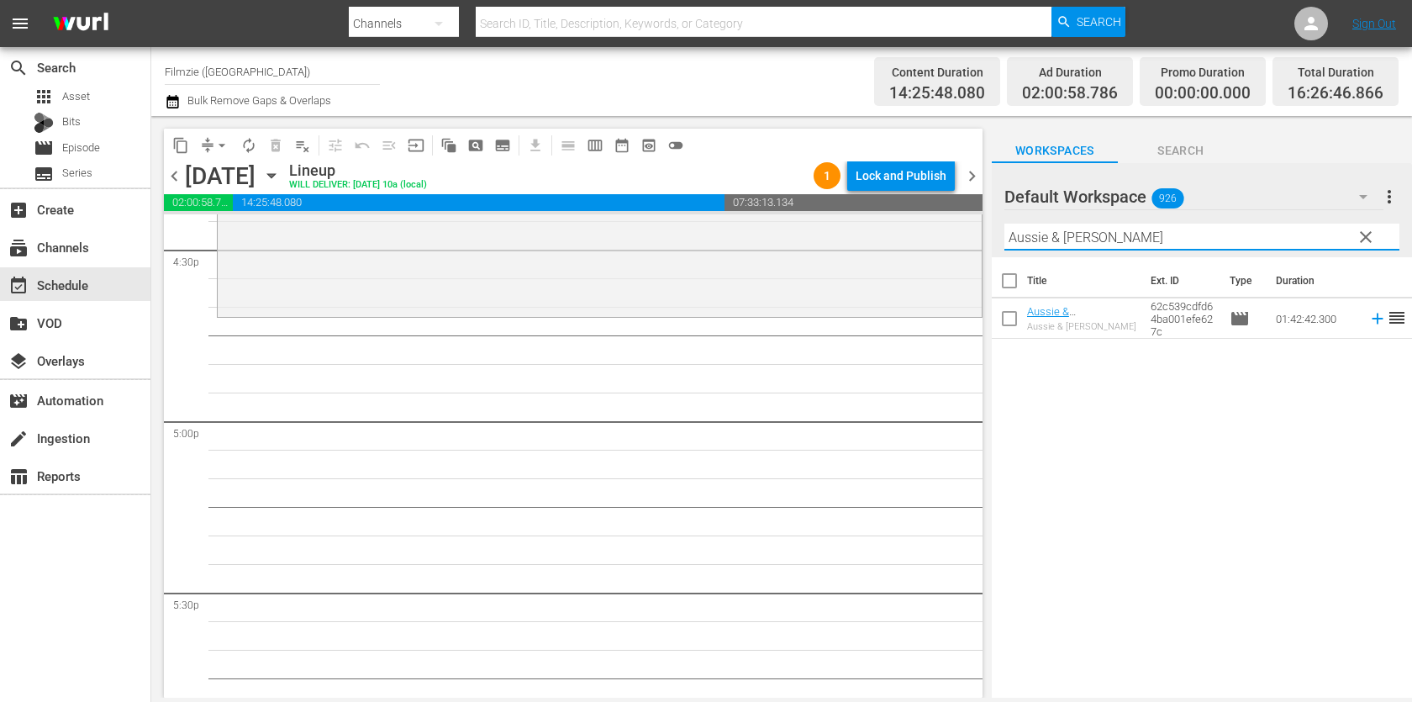
scroll to position [5627, 0]
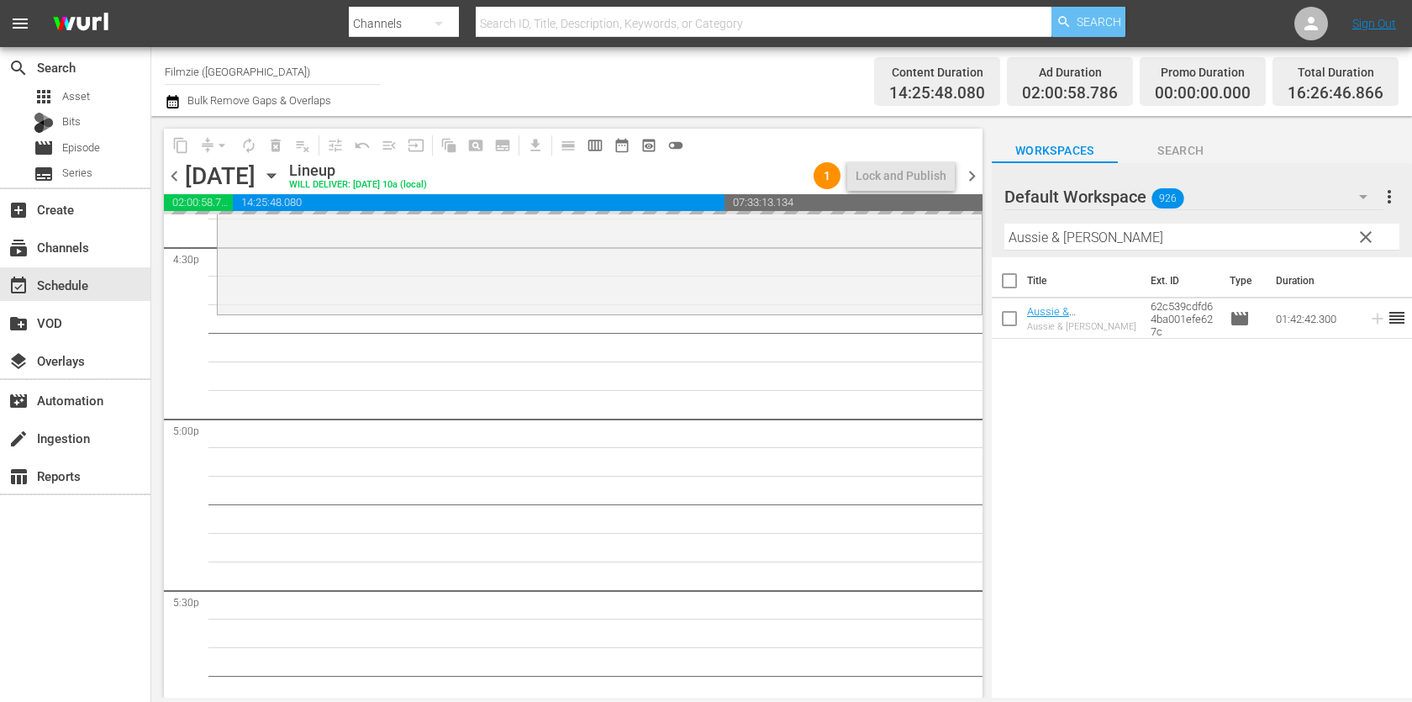
drag, startPoint x: 1058, startPoint y: 317, endPoint x: 1056, endPoint y: 19, distance: 297.6
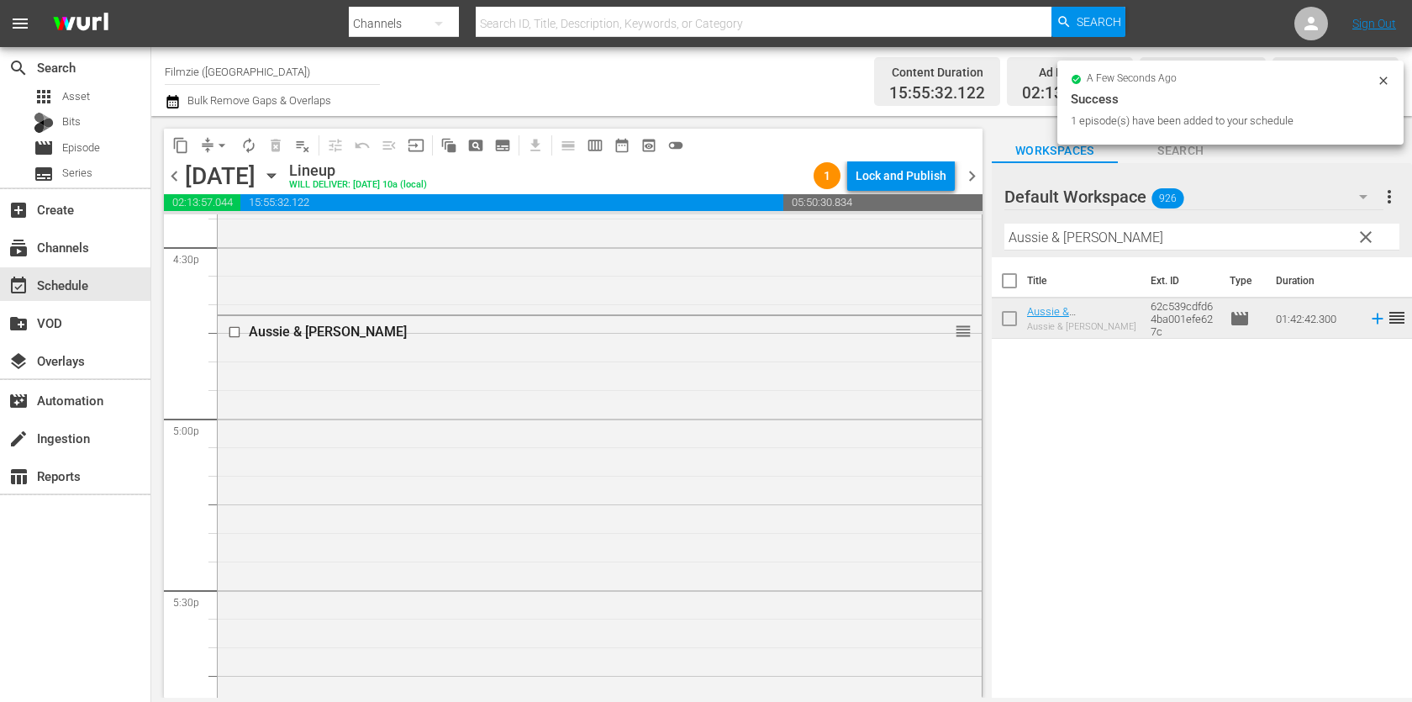
click at [1208, 253] on div "Filter by Title [PERSON_NAME] & [PERSON_NAME]" at bounding box center [1202, 237] width 395 height 40
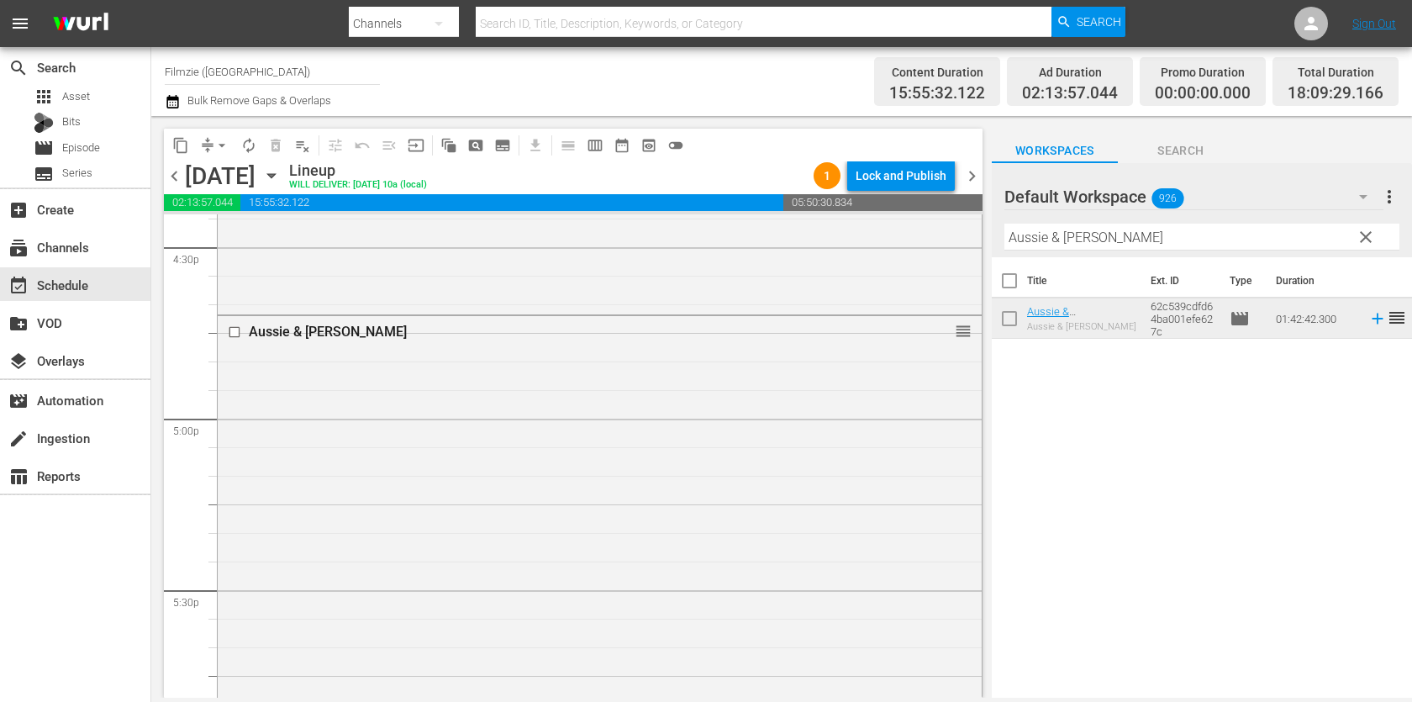
click at [1217, 233] on input "Aussie & [PERSON_NAME]" at bounding box center [1202, 237] width 395 height 27
paste input "Till We Meet Again"
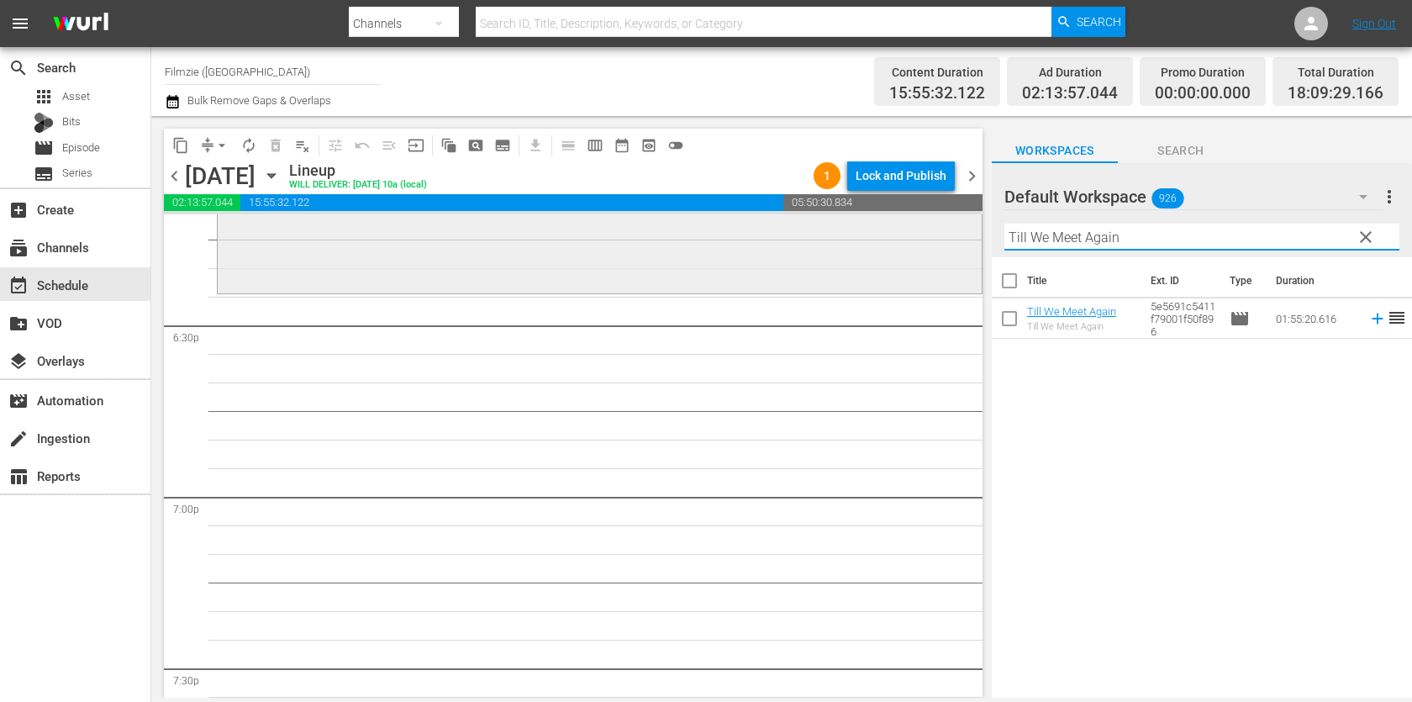
scroll to position [6260, 0]
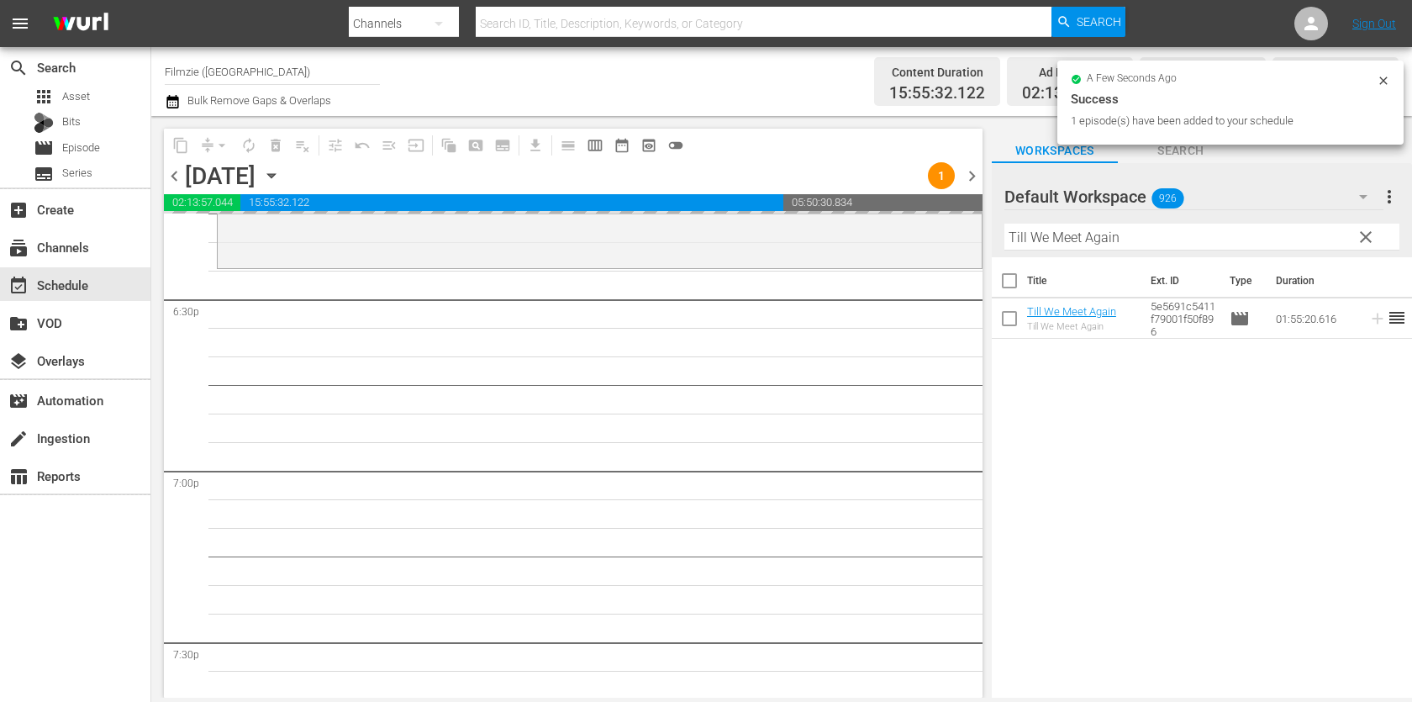
drag, startPoint x: 1056, startPoint y: 304, endPoint x: 1057, endPoint y: 3, distance: 300.2
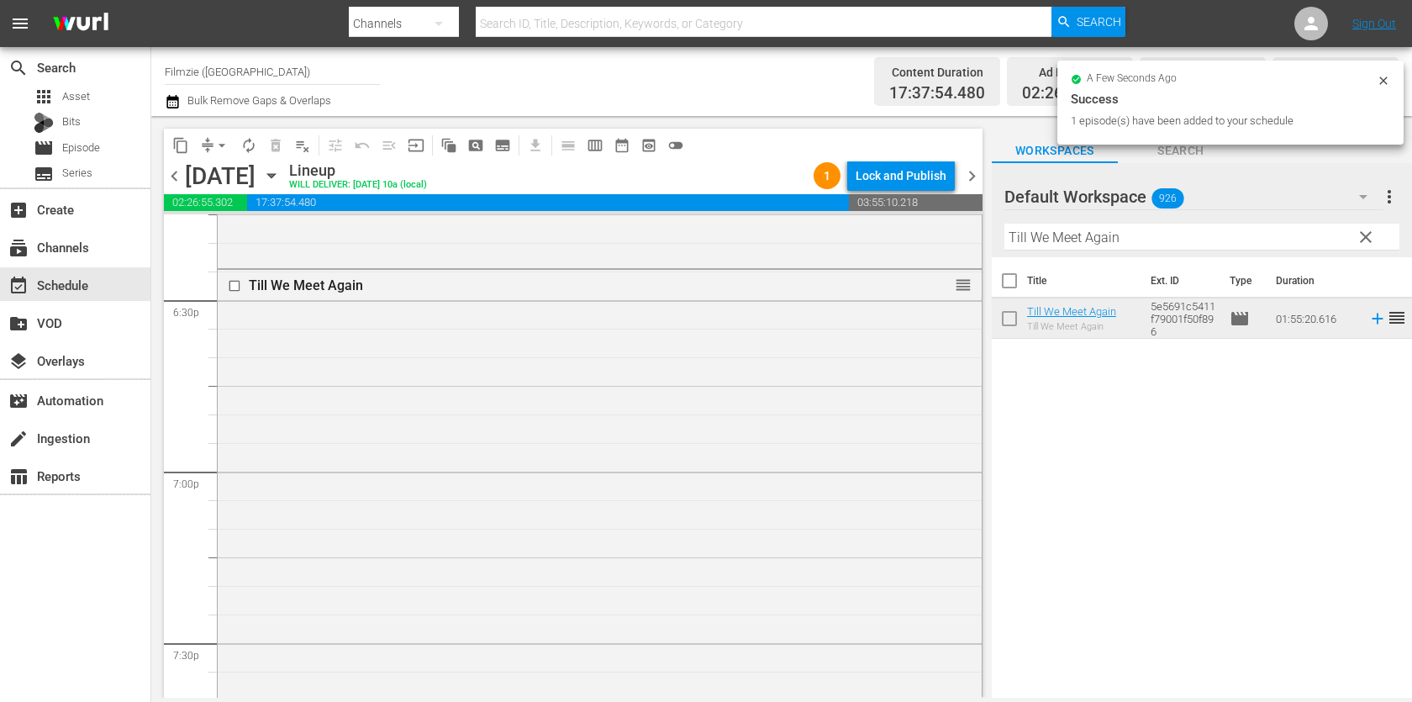
click at [1101, 232] on input "Till We Meet Again" at bounding box center [1202, 237] width 395 height 27
paste input "[GEOGRAPHIC_DATA]"
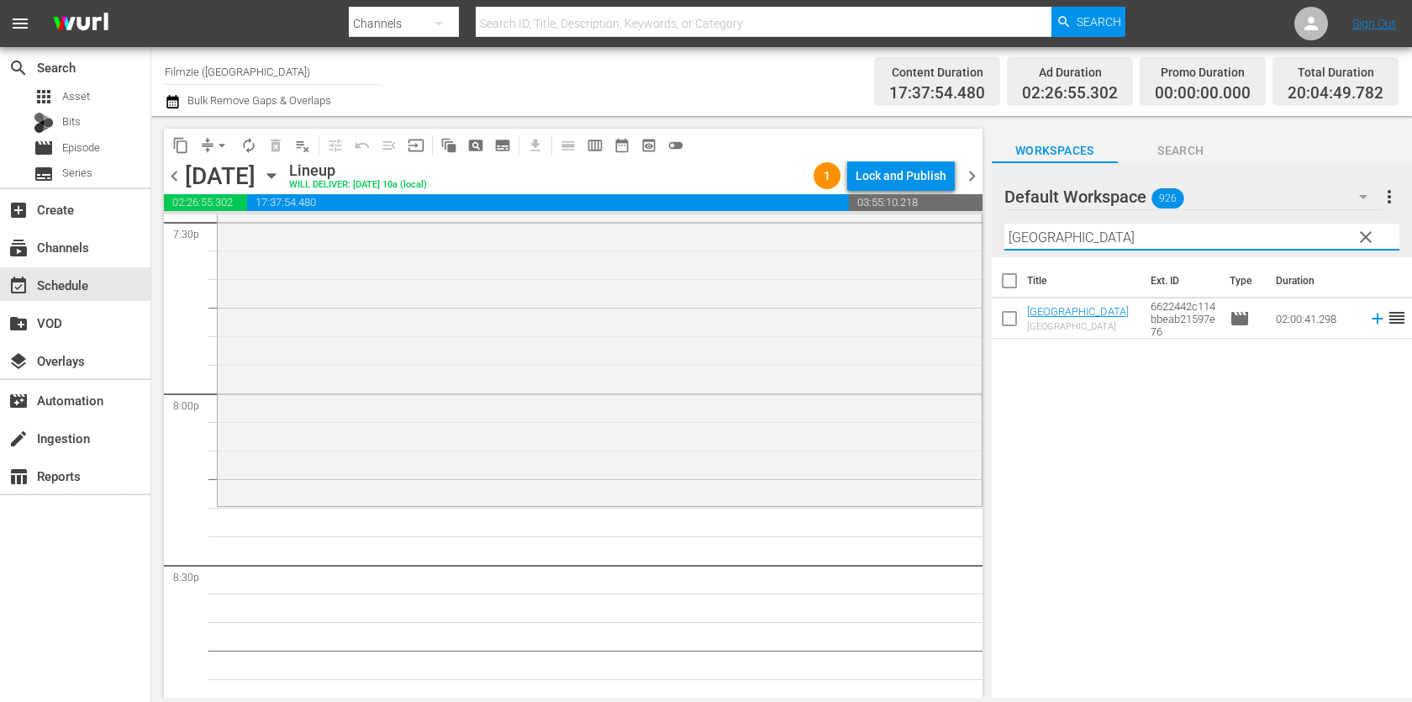
scroll to position [6711, 0]
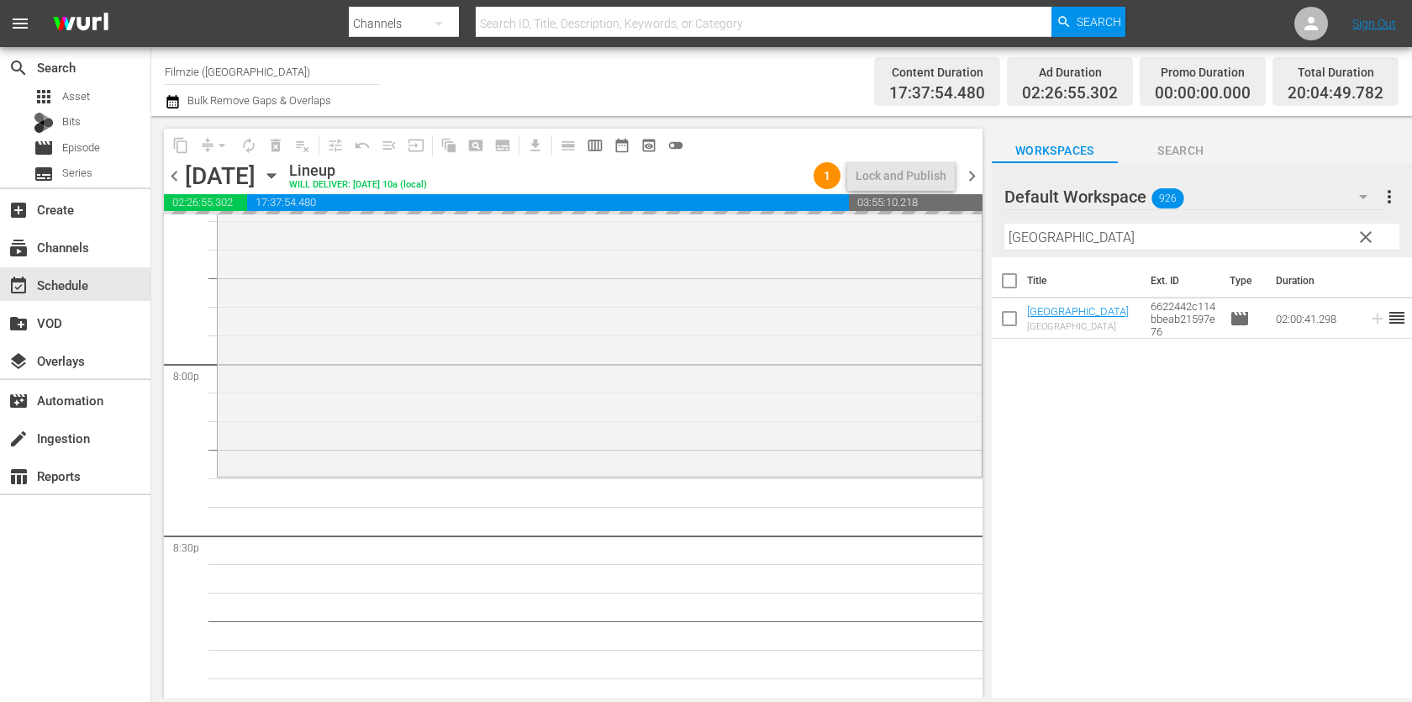
drag, startPoint x: 1048, startPoint y: 309, endPoint x: 1129, endPoint y: 3, distance: 316.5
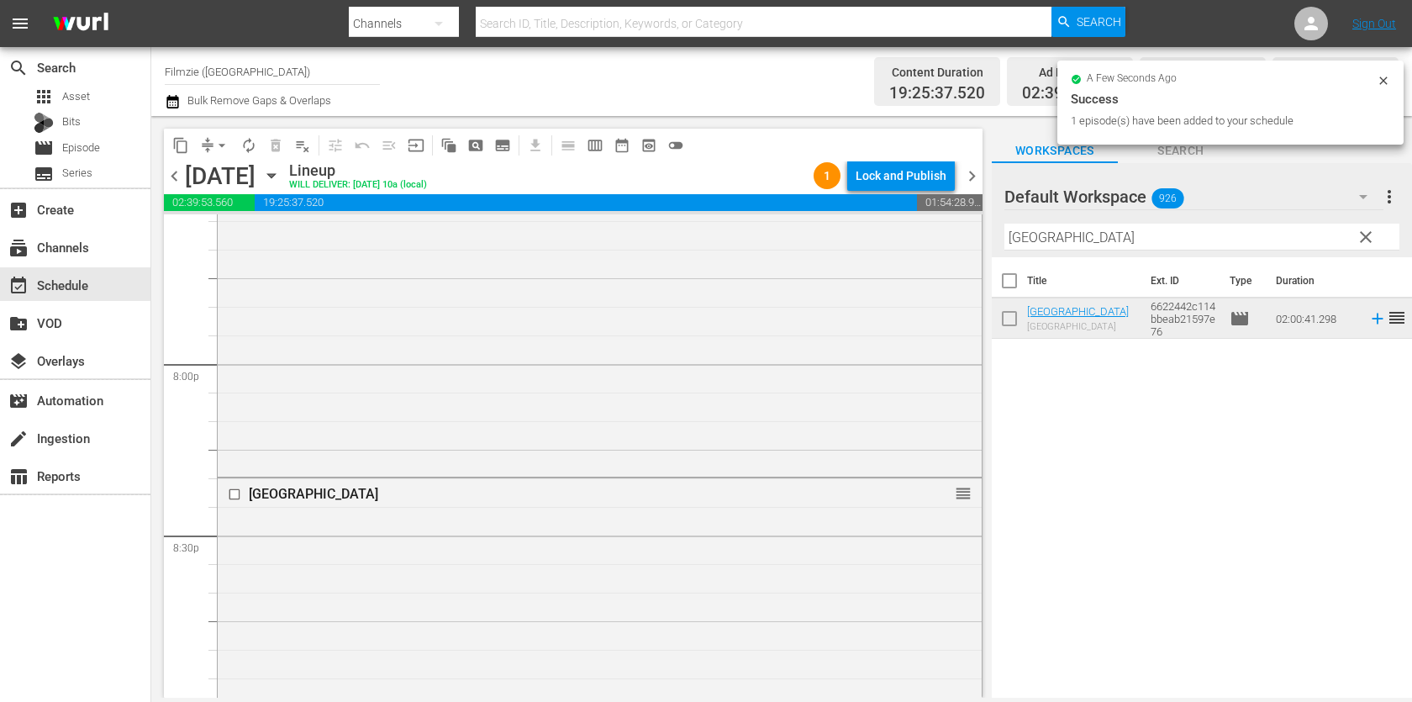
click at [1105, 251] on div "Filter by Title New South Cottage" at bounding box center [1202, 237] width 395 height 40
click at [1117, 230] on input "[GEOGRAPHIC_DATA]" at bounding box center [1202, 237] width 395 height 27
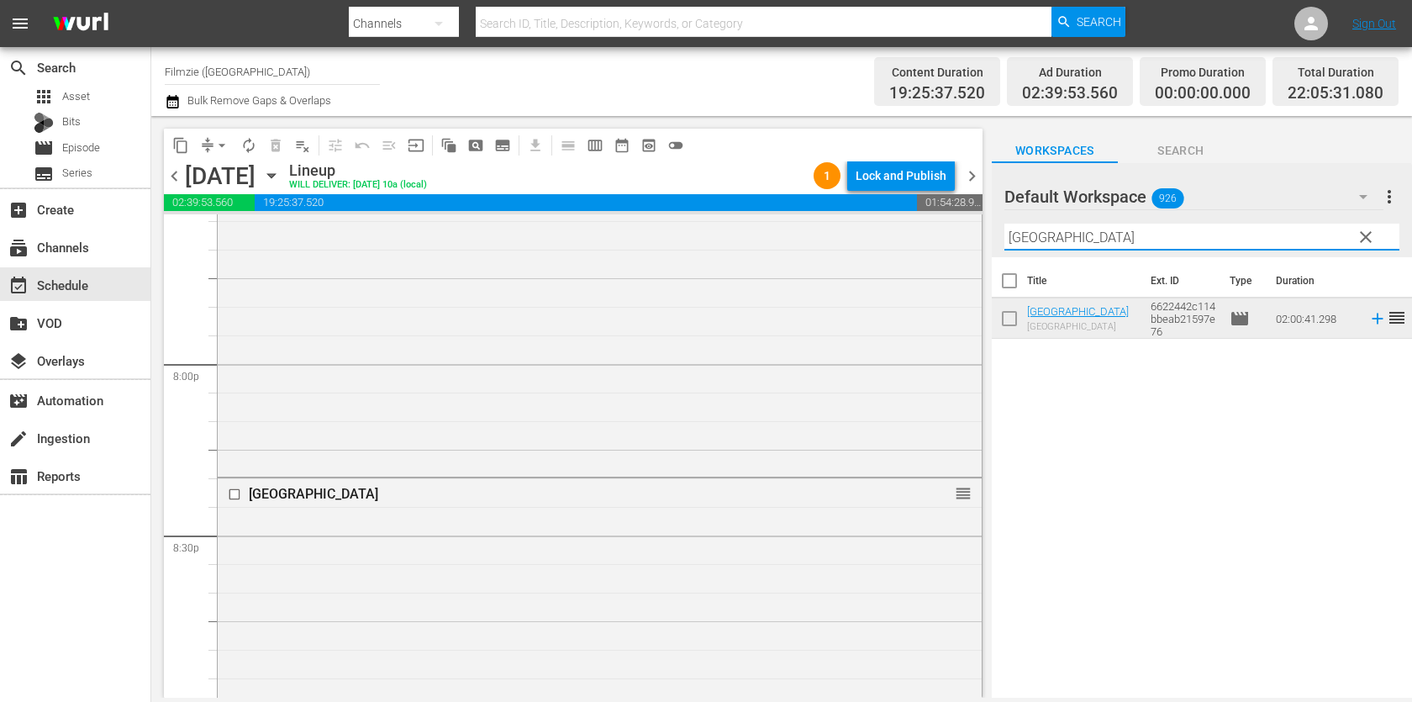
paste input "Inner Worlds Outer Worlds"
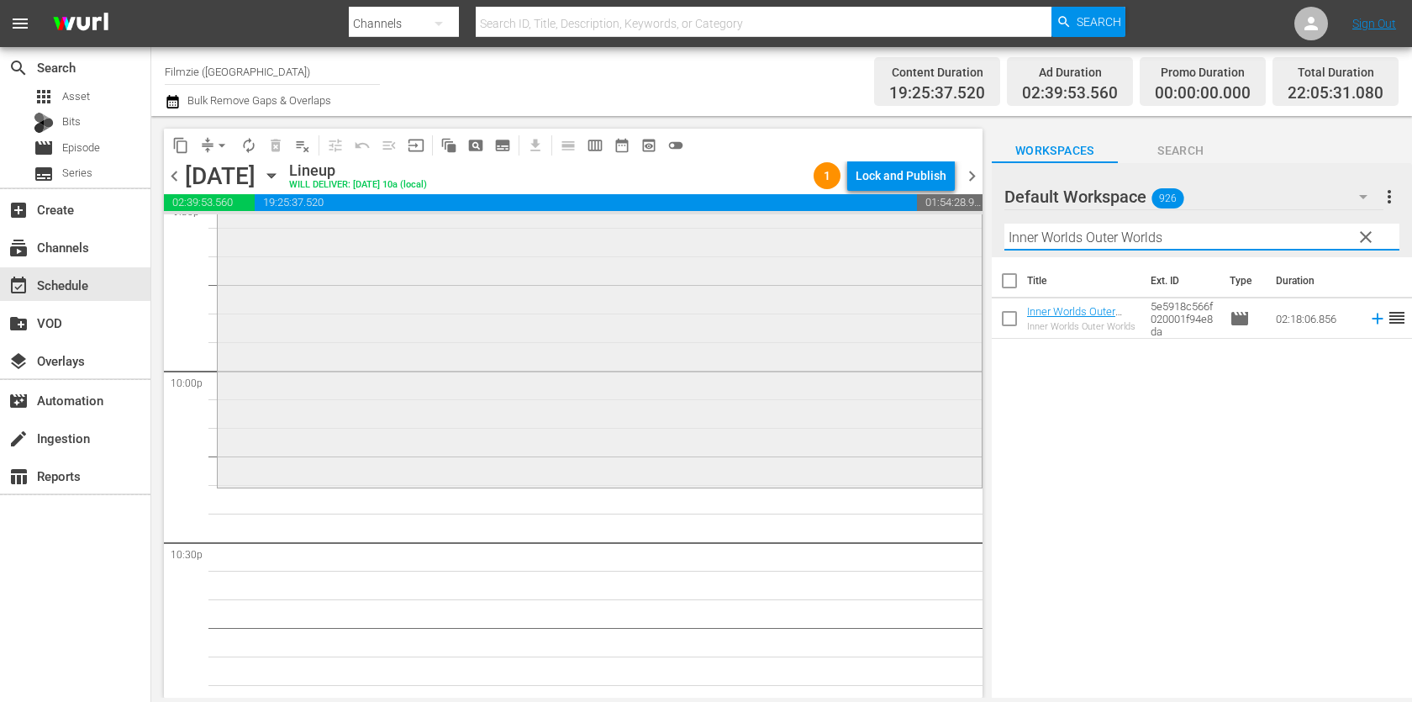
scroll to position [7397, 0]
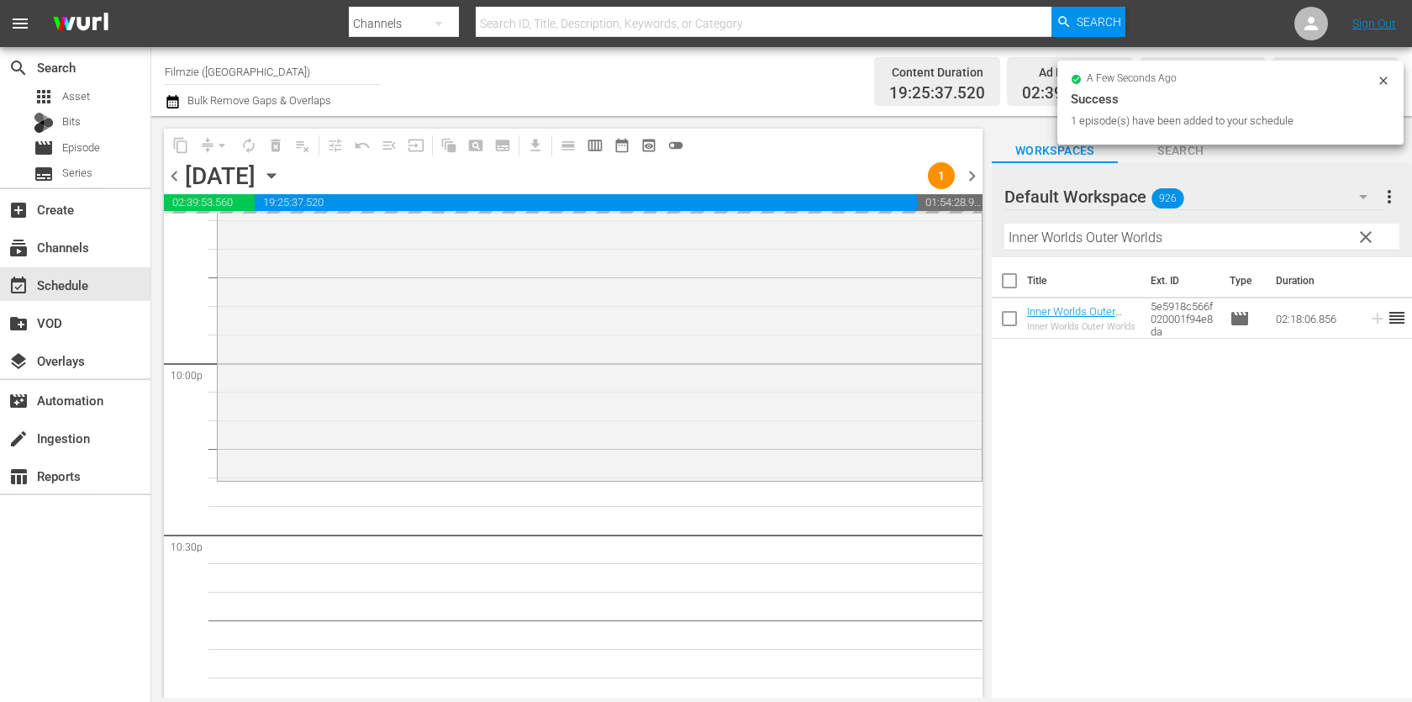
drag, startPoint x: 1078, startPoint y: 304, endPoint x: 1159, endPoint y: 1, distance: 313.3
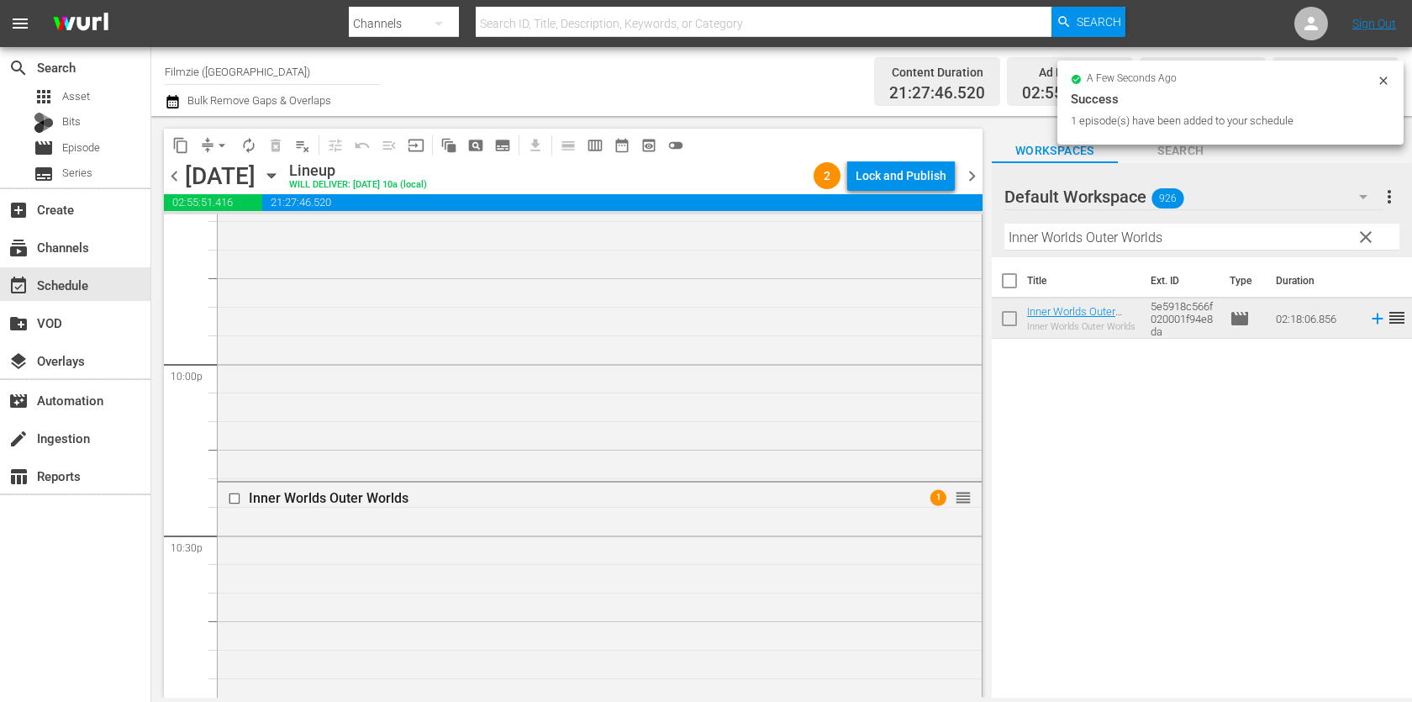
click at [1074, 226] on input "Inner Worlds Outer Worlds" at bounding box center [1202, 237] width 395 height 27
paste input "Getting Grace"
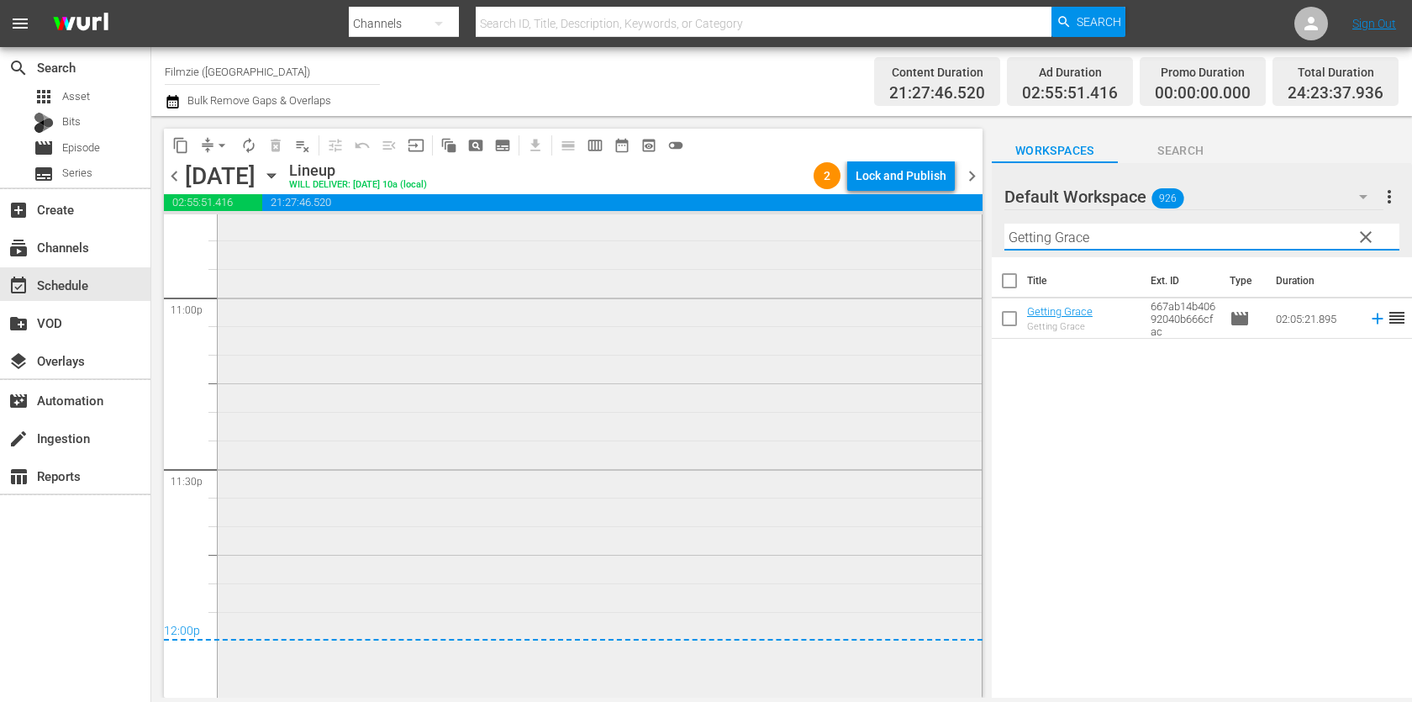
scroll to position [7970, 0]
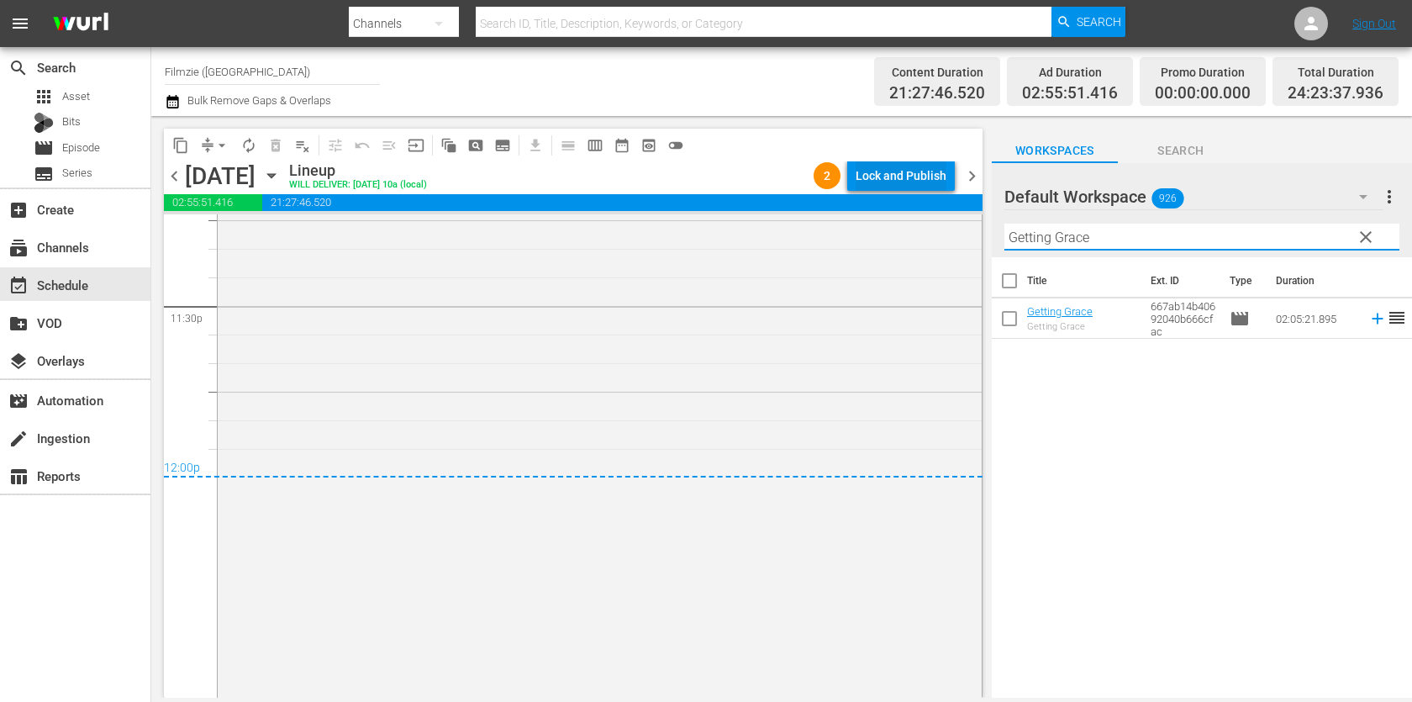
click at [923, 184] on div "Lock and Publish" at bounding box center [901, 176] width 91 height 30
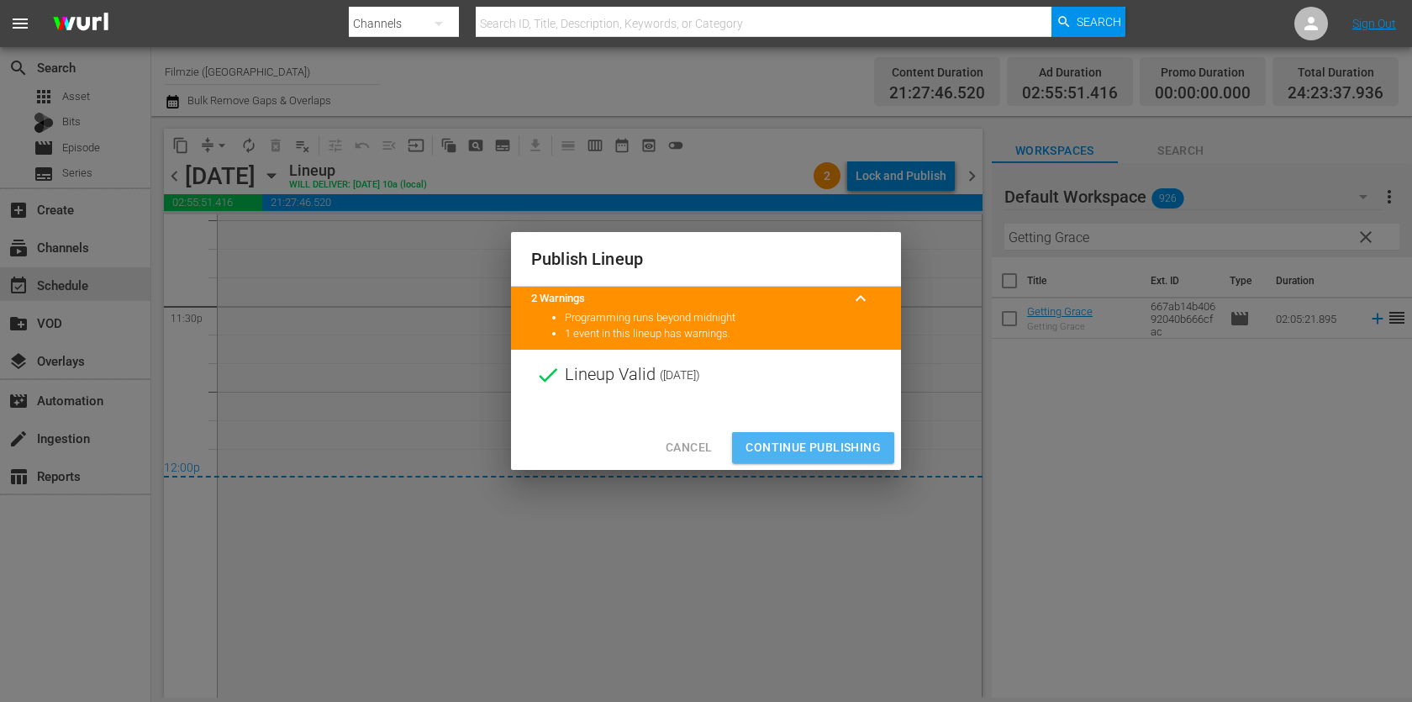
click at [857, 442] on span "Continue Publishing" at bounding box center [813, 447] width 135 height 21
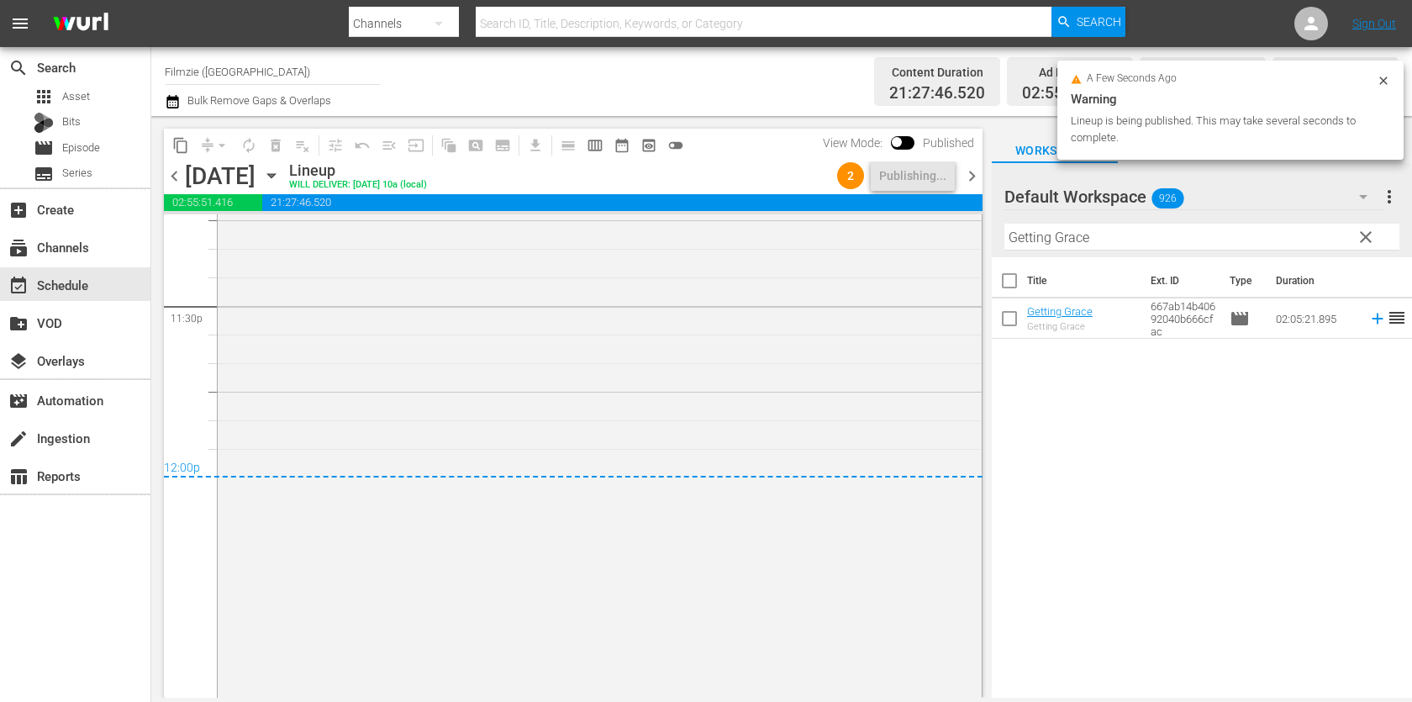
click at [975, 182] on span "chevron_right" at bounding box center [972, 176] width 21 height 21
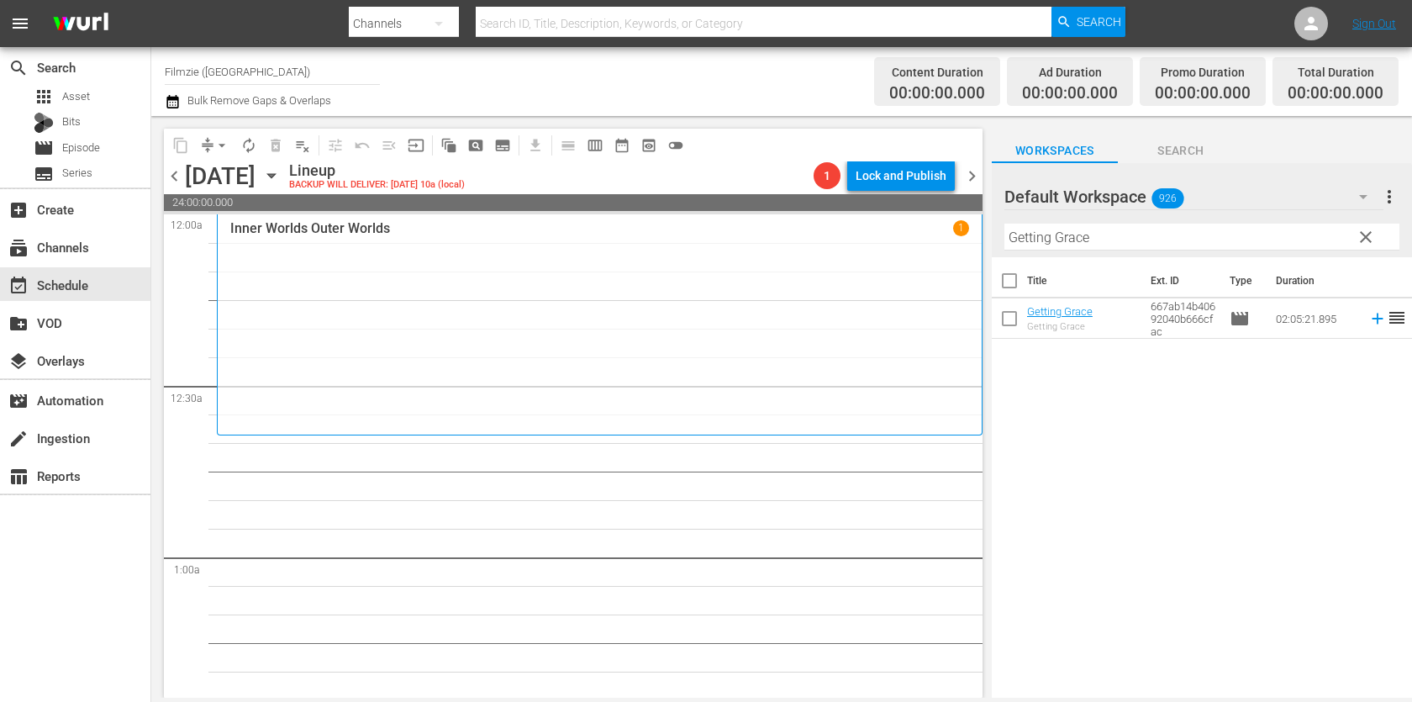
click at [1101, 247] on input "Getting Grace" at bounding box center [1202, 237] width 395 height 27
paste input "Warrioress"
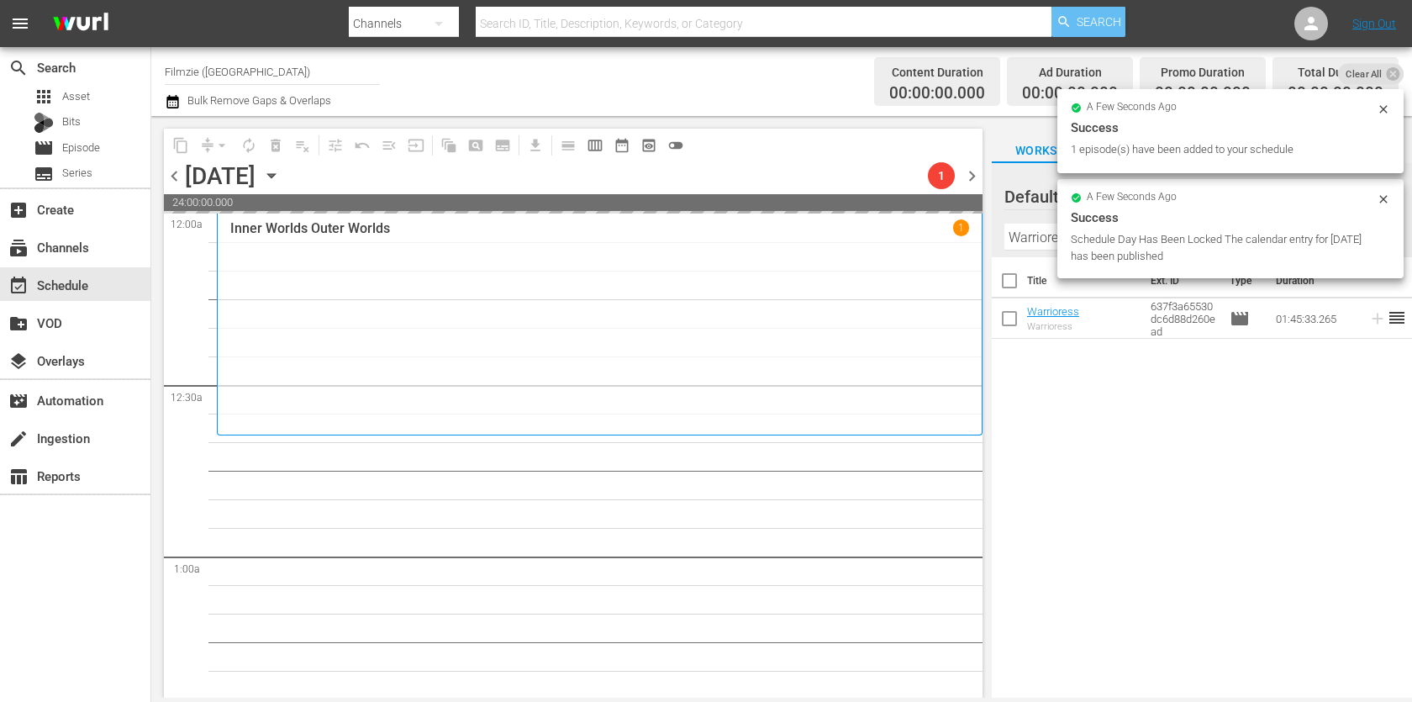
drag, startPoint x: 1063, startPoint y: 302, endPoint x: 1106, endPoint y: 26, distance: 279.2
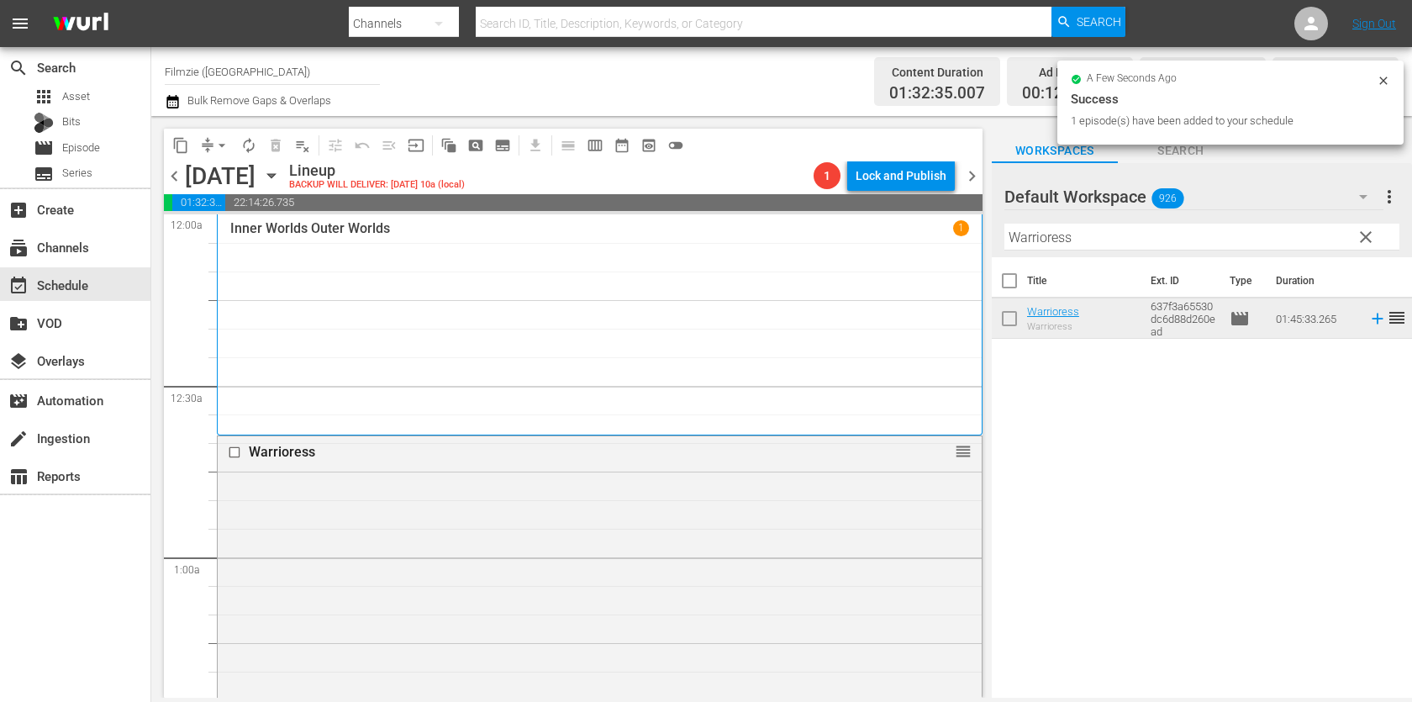
click at [1046, 227] on input "Warrioress" at bounding box center [1202, 237] width 395 height 27
paste input "A Father's Fight"
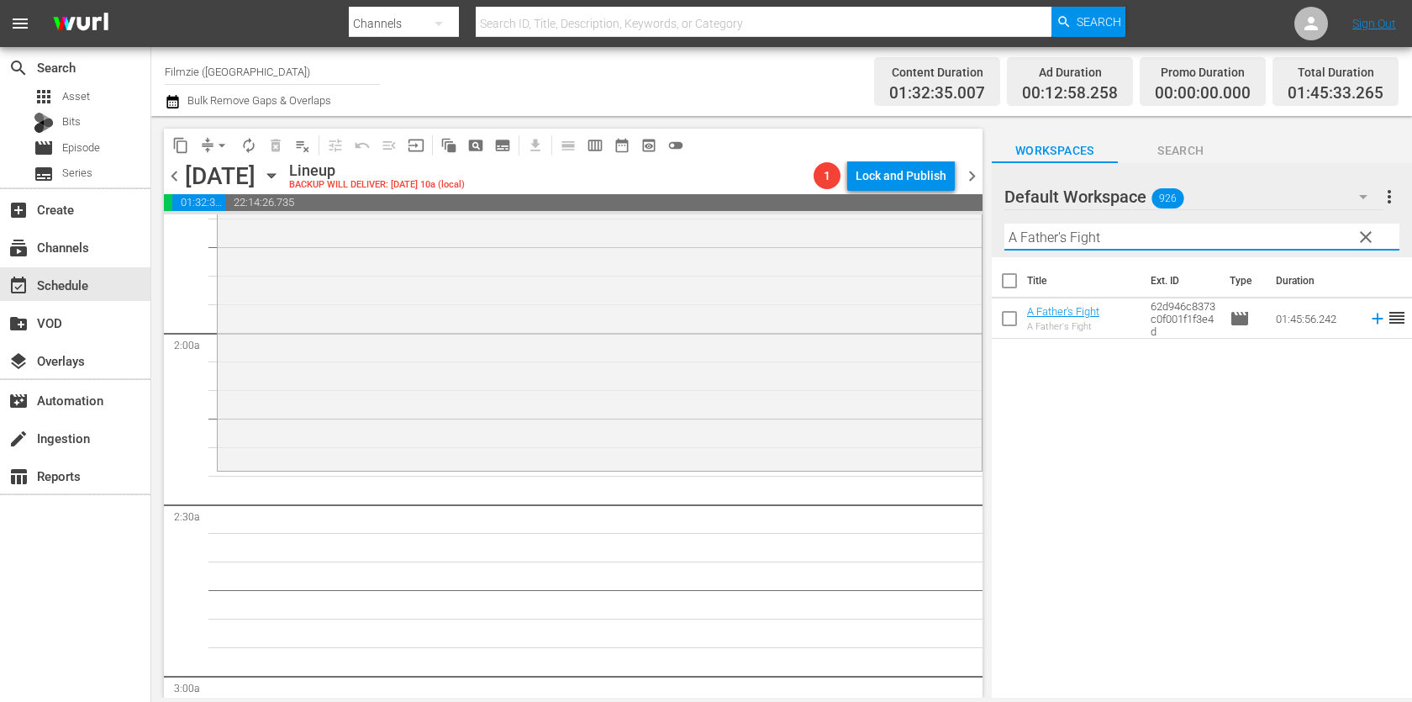
scroll to position [603, 0]
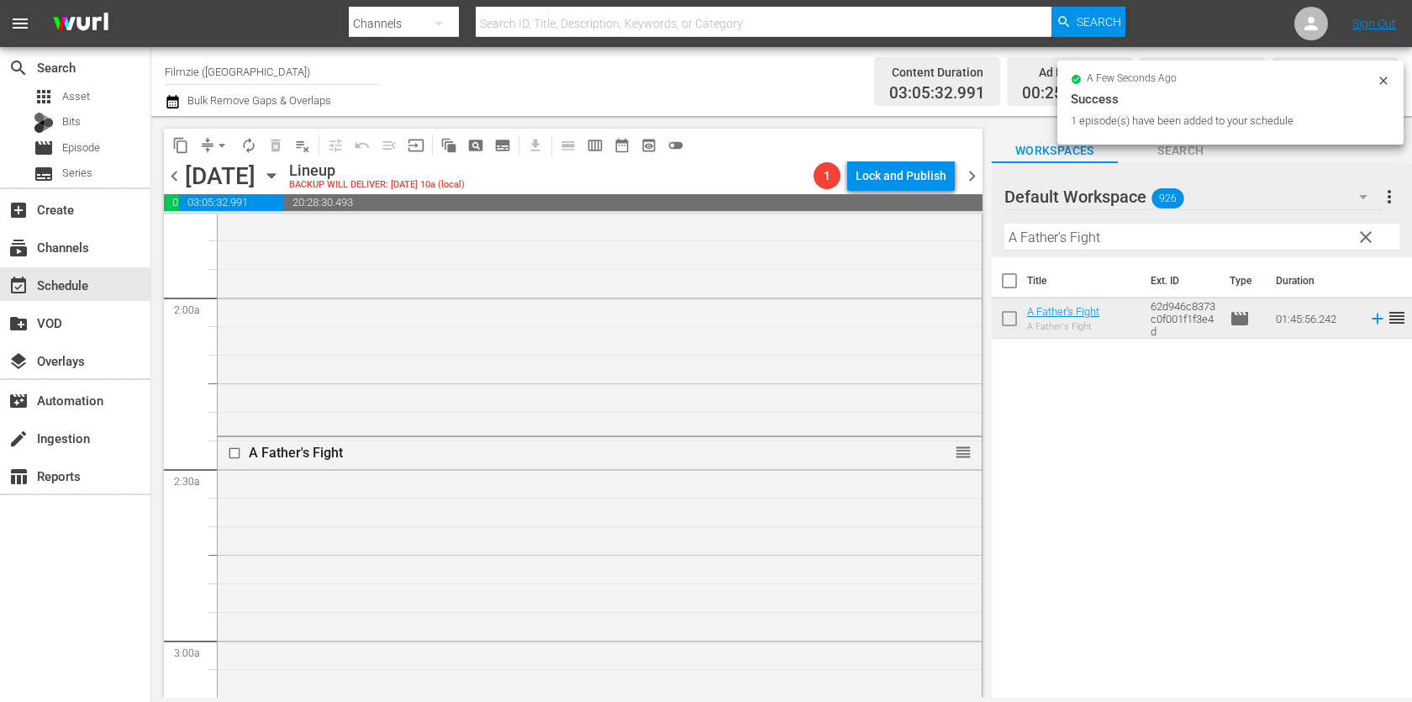
click at [1127, 227] on input "A Father's Fight" at bounding box center [1202, 237] width 395 height 27
paste input "Stag Hun"
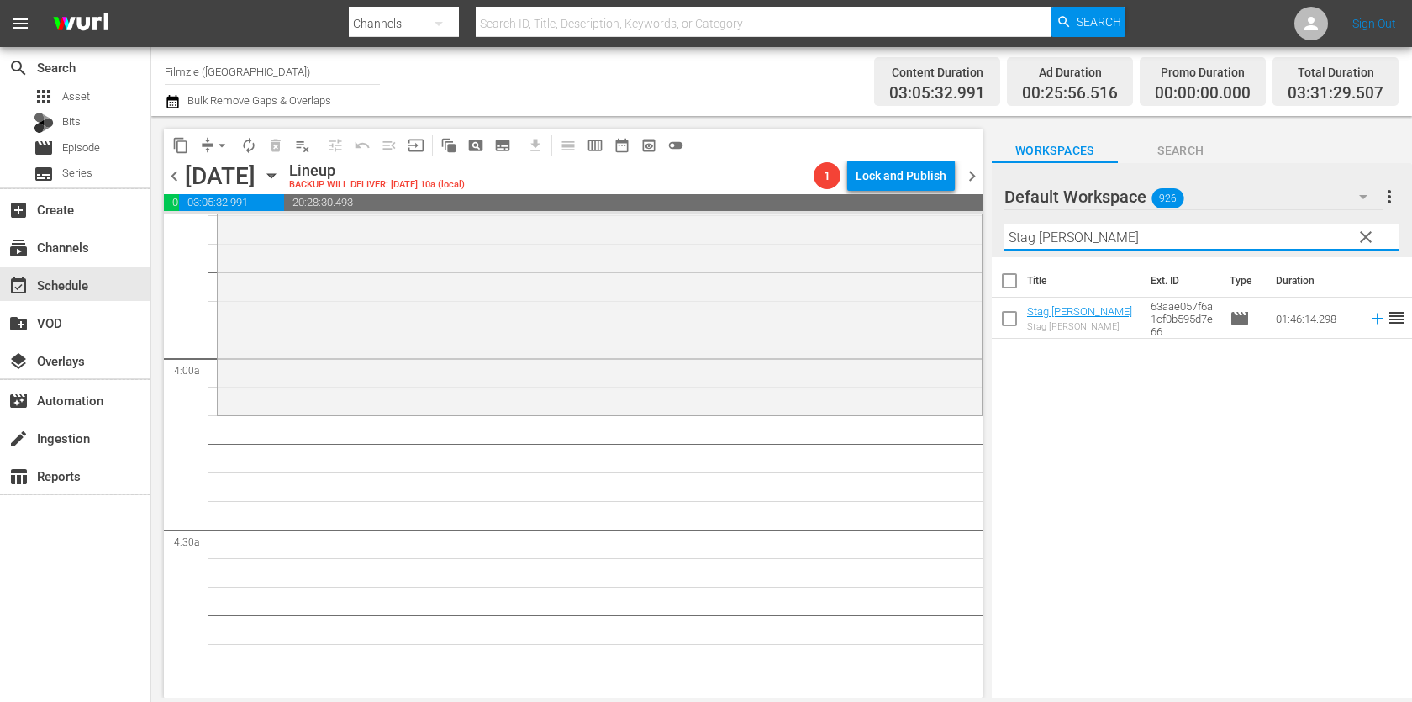
scroll to position [1230, 0]
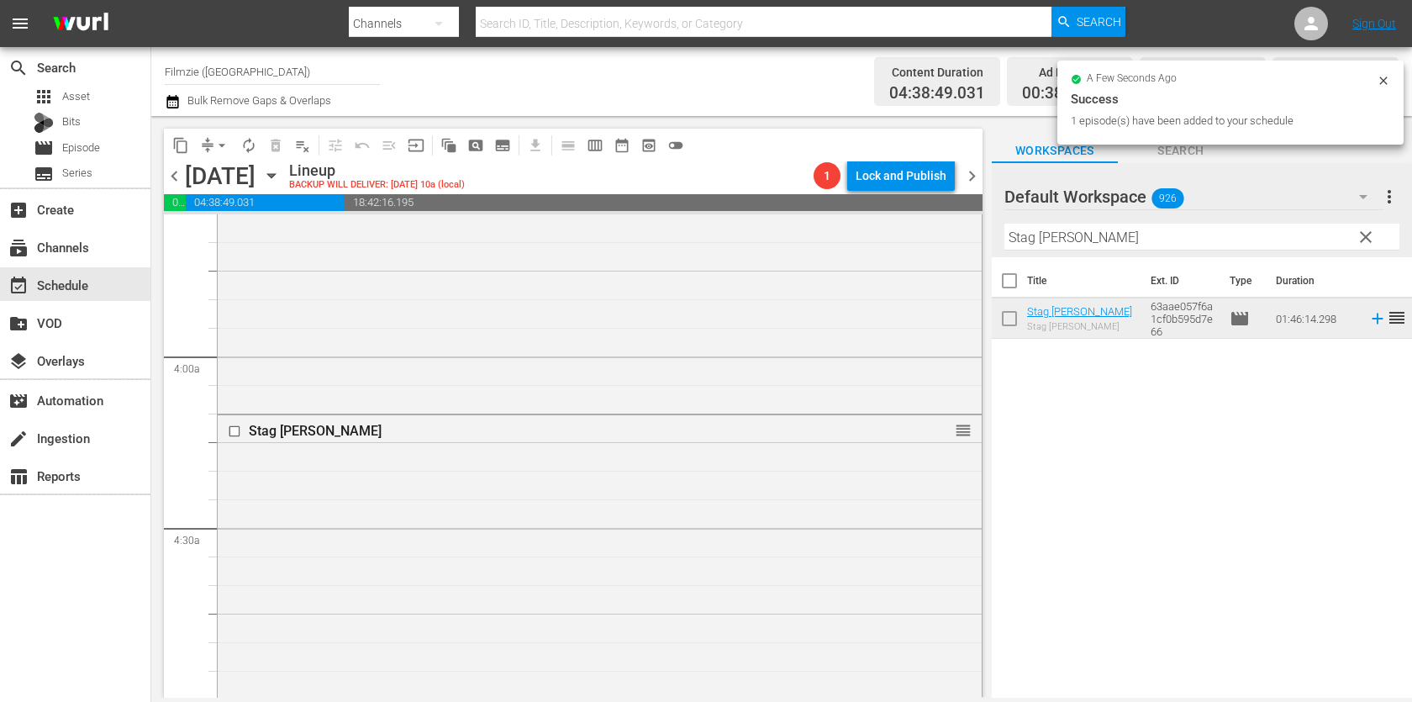
click at [1110, 229] on input "Stag [PERSON_NAME]" at bounding box center [1202, 237] width 395 height 27
paste input "[PERSON_NAME]'s Magical Adventure"
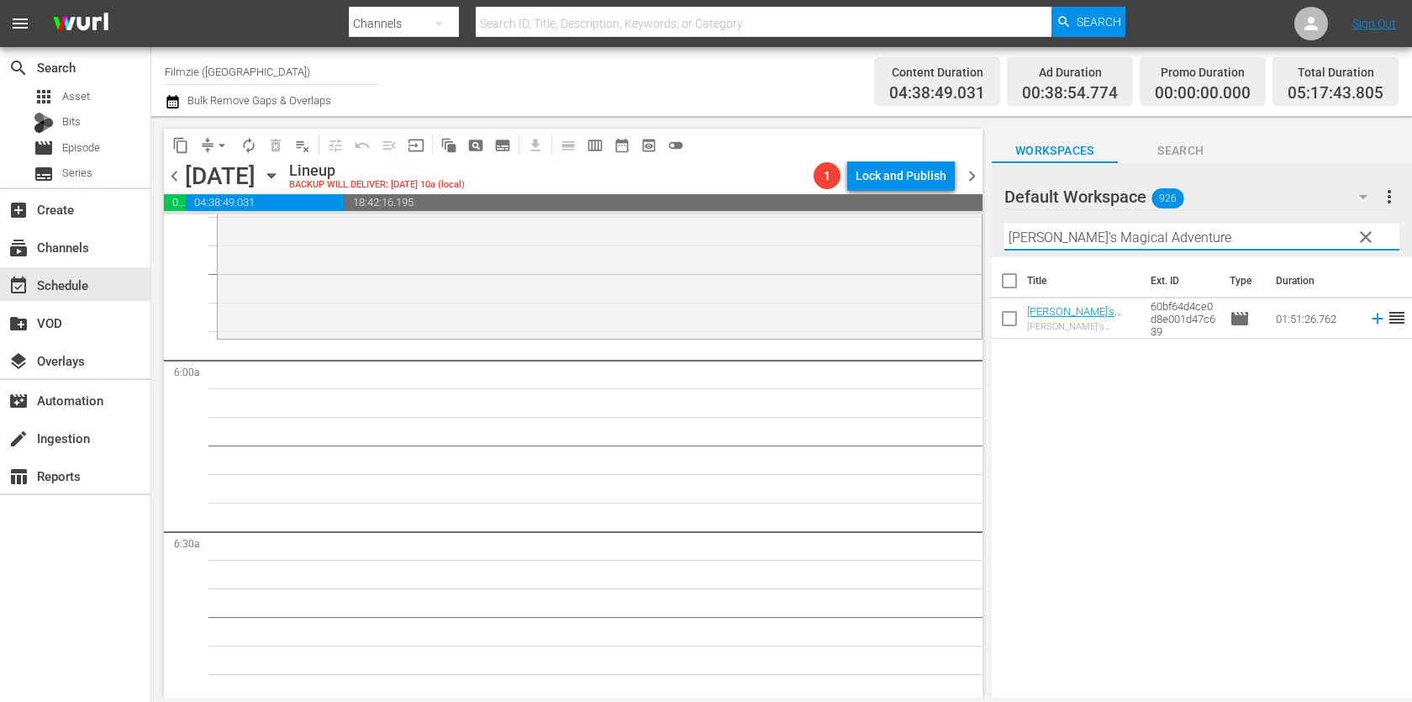
scroll to position [1932, 0]
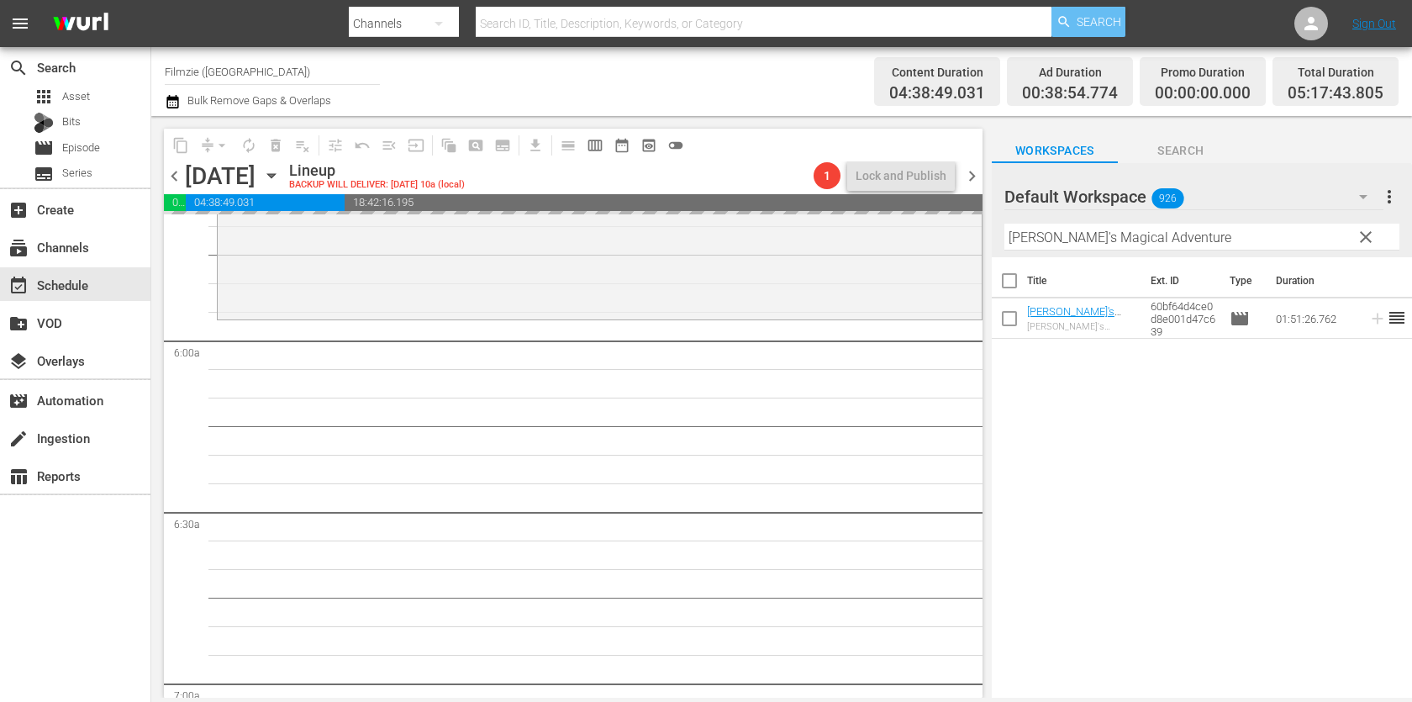
drag, startPoint x: 1050, startPoint y: 310, endPoint x: 1067, endPoint y: 19, distance: 291.4
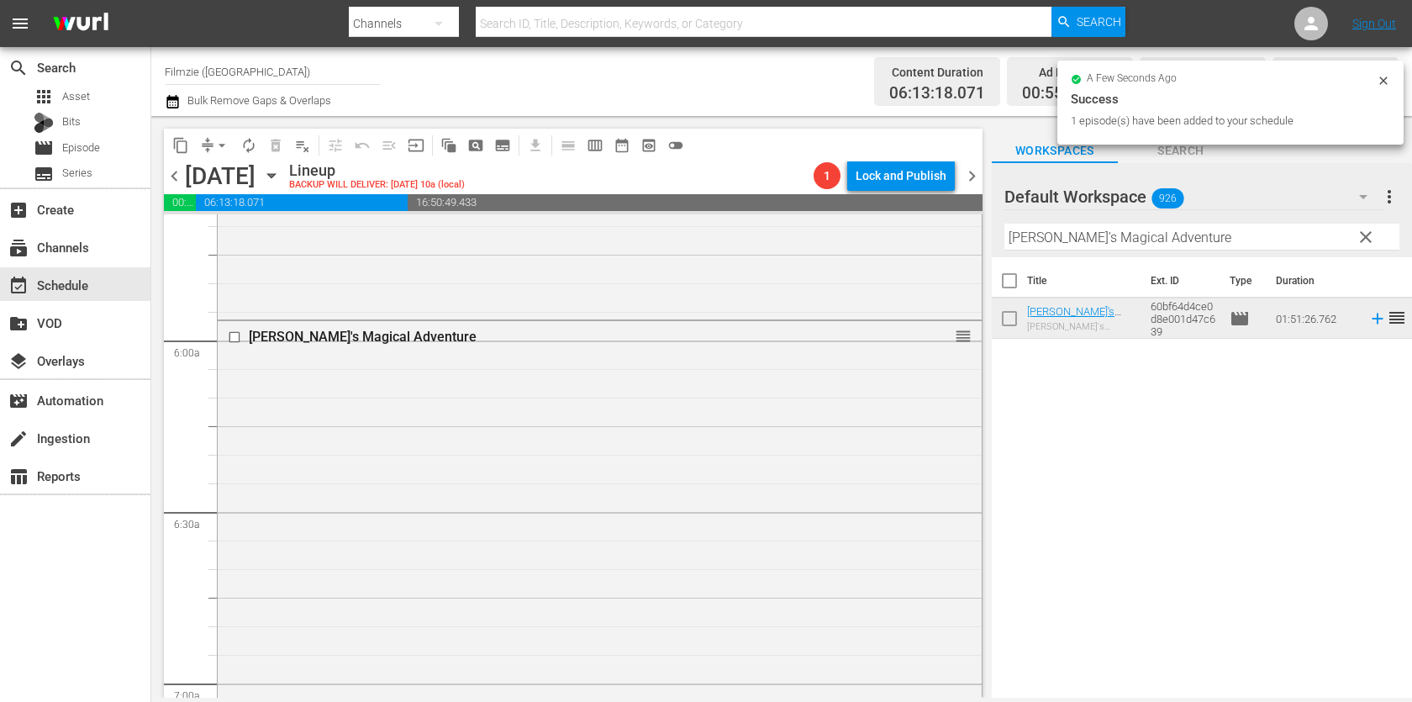
click at [1175, 230] on input "[PERSON_NAME]'s Magical Adventure" at bounding box center [1202, 237] width 395 height 27
paste input "Lobster Tal"
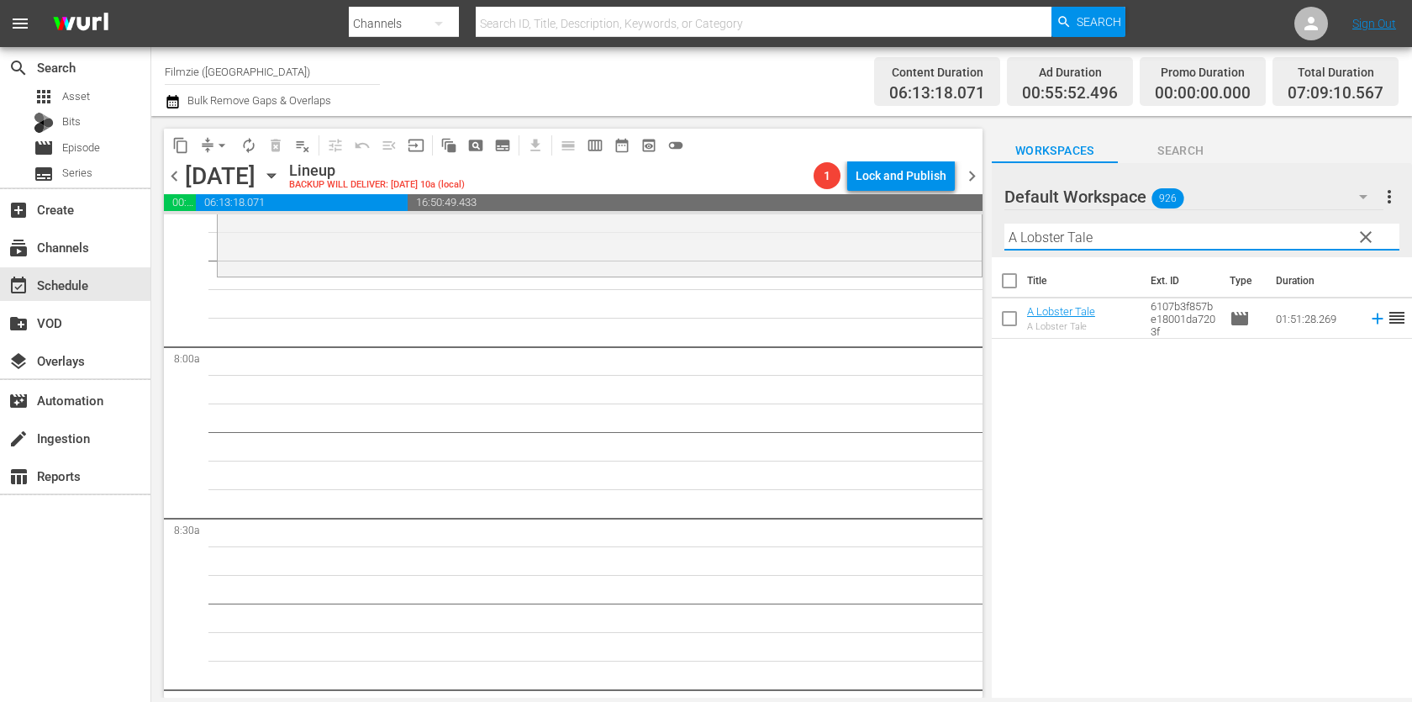
scroll to position [2605, 0]
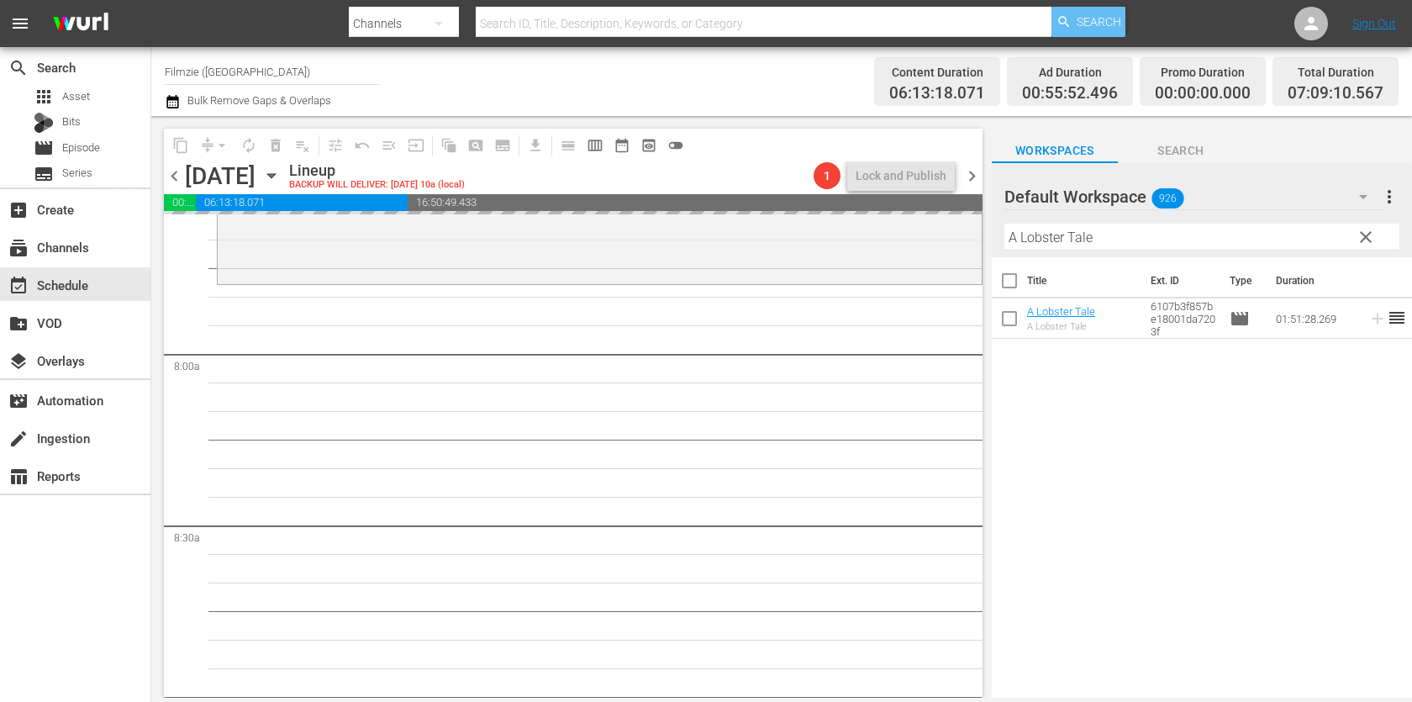
drag, startPoint x: 1080, startPoint y: 317, endPoint x: 1111, endPoint y: 31, distance: 287.5
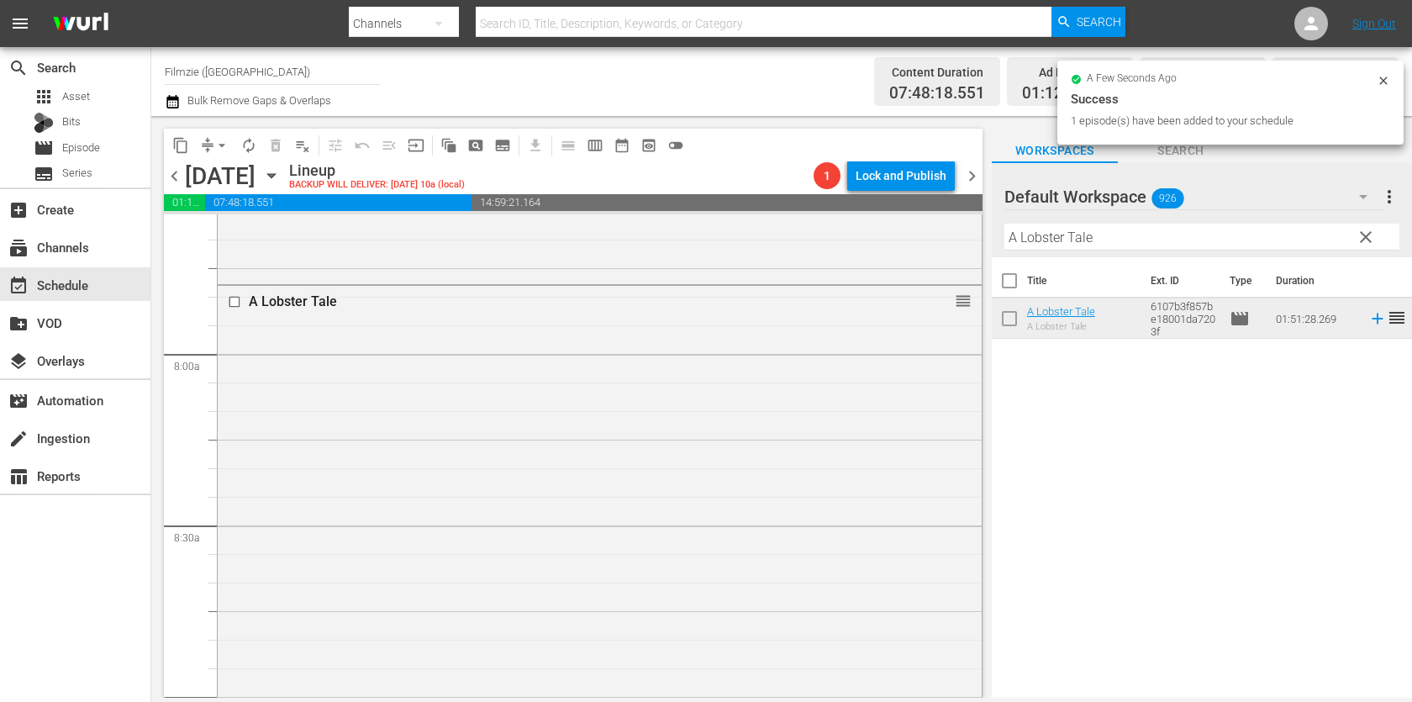
click at [1153, 247] on input "A Lobster Tale" at bounding box center [1202, 237] width 395 height 27
paste input "The Storyteller"
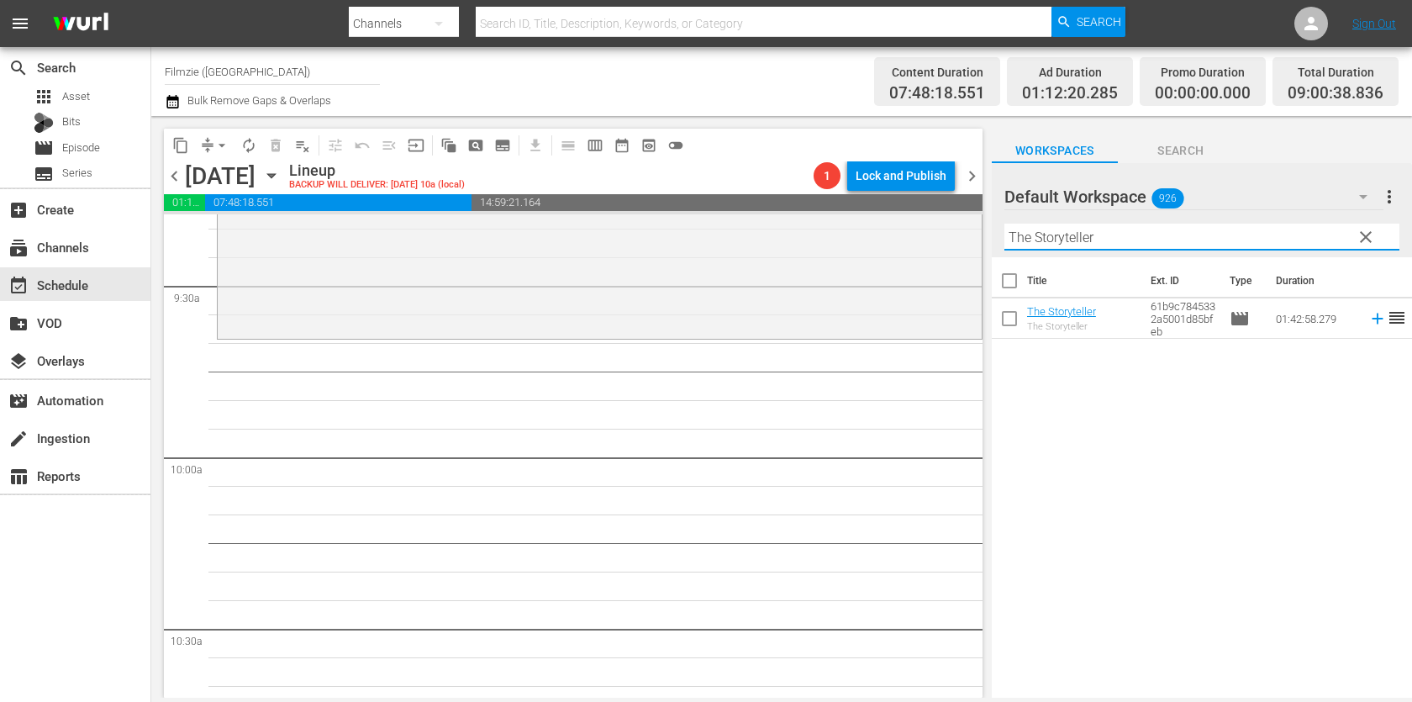
scroll to position [3192, 0]
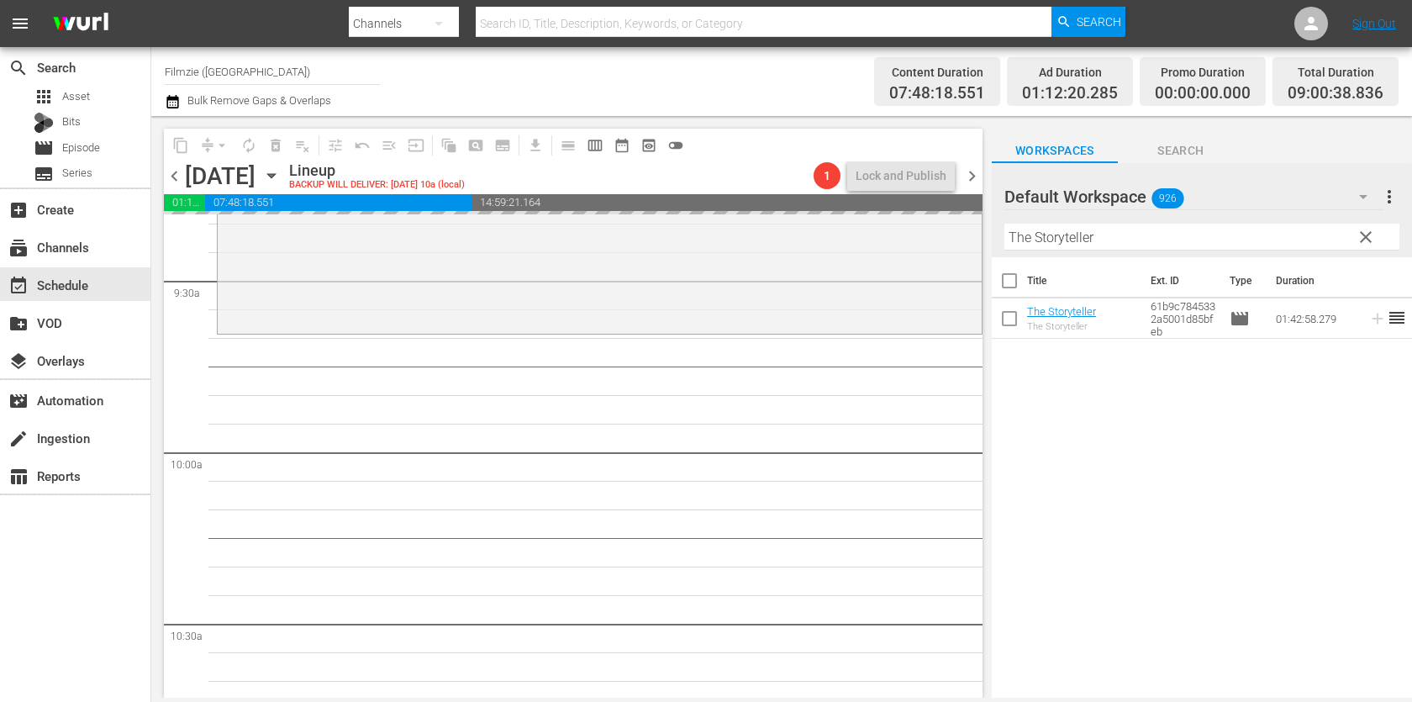
drag, startPoint x: 1054, startPoint y: 316, endPoint x: 1047, endPoint y: 6, distance: 310.3
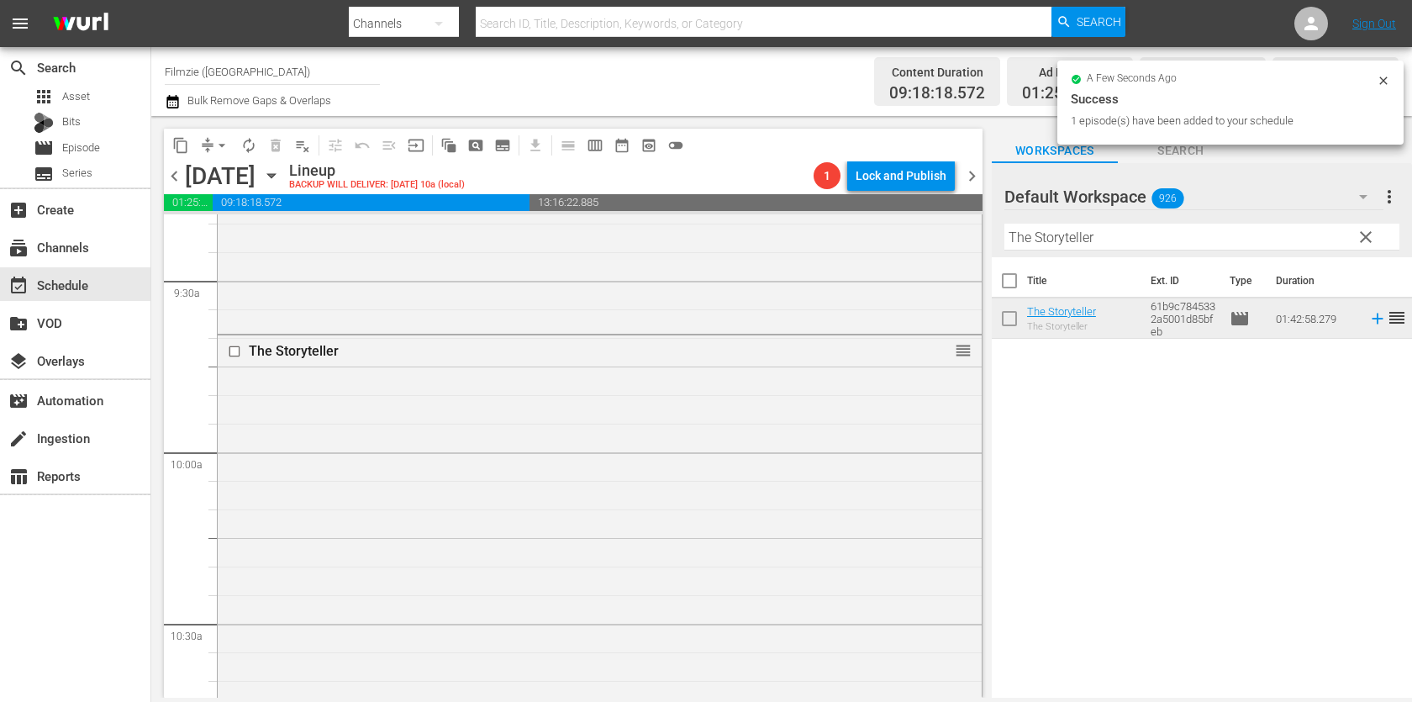
click at [1101, 233] on input "The Storyteller" at bounding box center [1202, 237] width 395 height 27
paste input "Way Home"
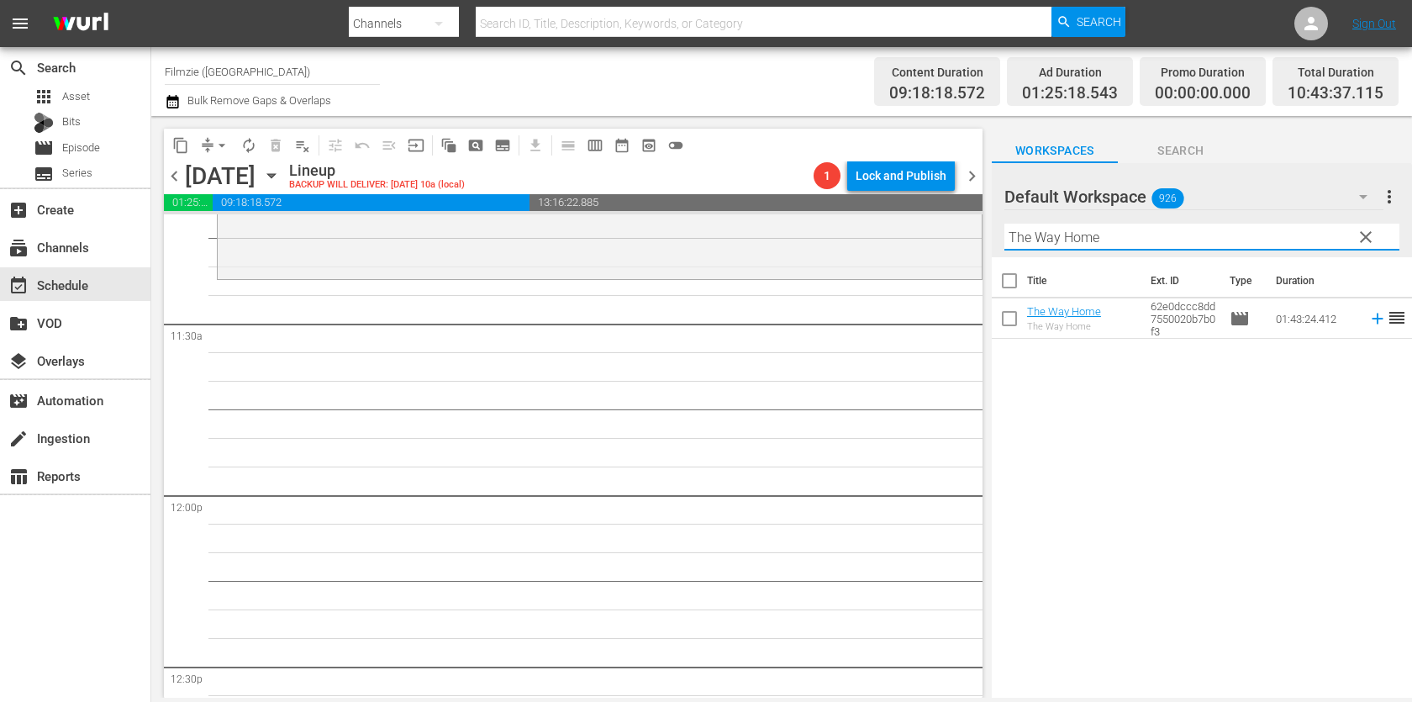
scroll to position [3836, 0]
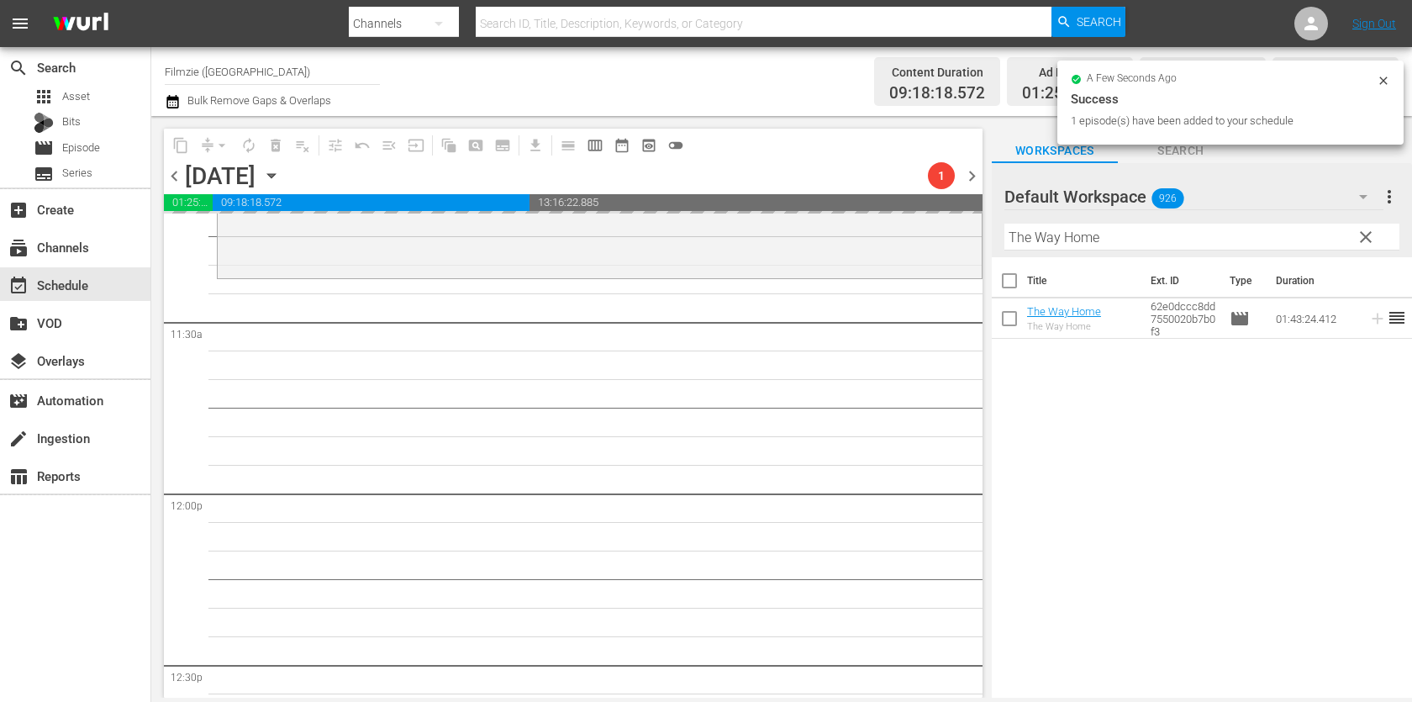
drag, startPoint x: 1092, startPoint y: 313, endPoint x: 1129, endPoint y: 5, distance: 309.9
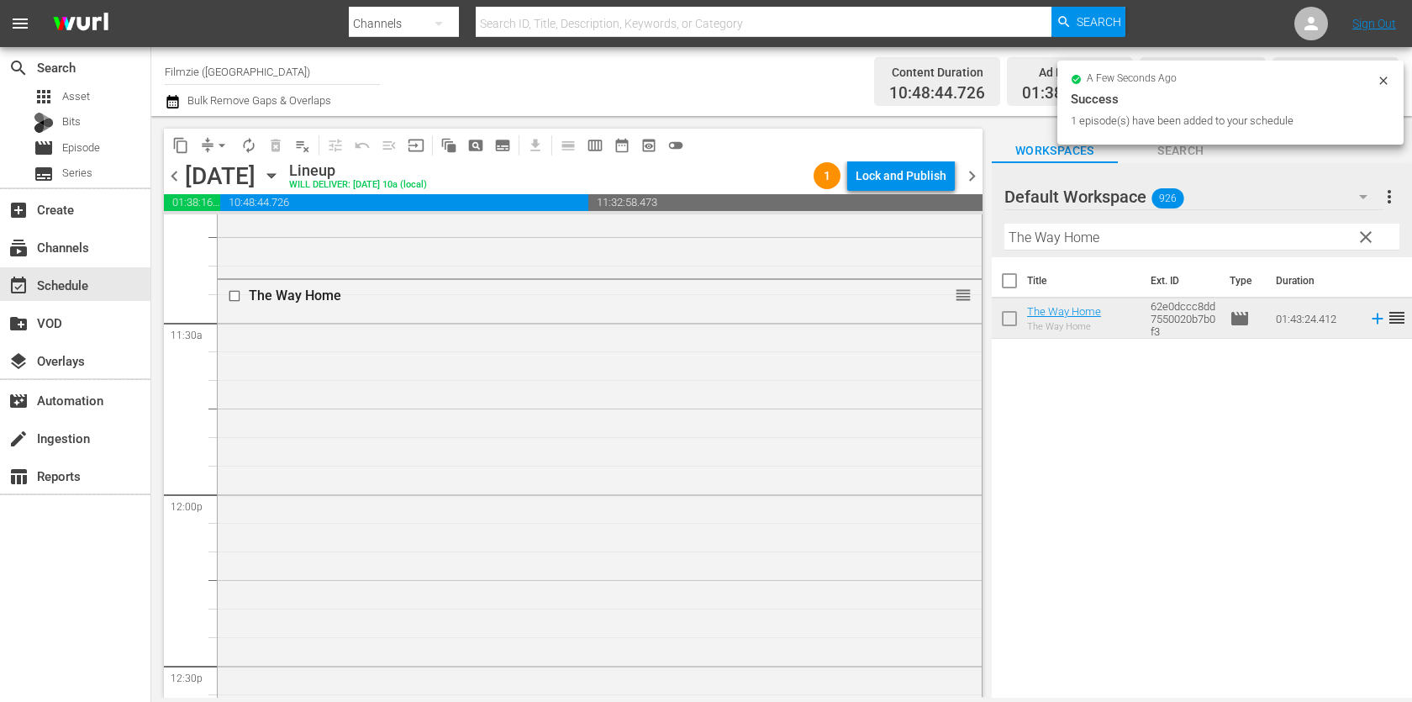
click at [1085, 225] on input "The Way Home" at bounding box center [1202, 237] width 395 height 27
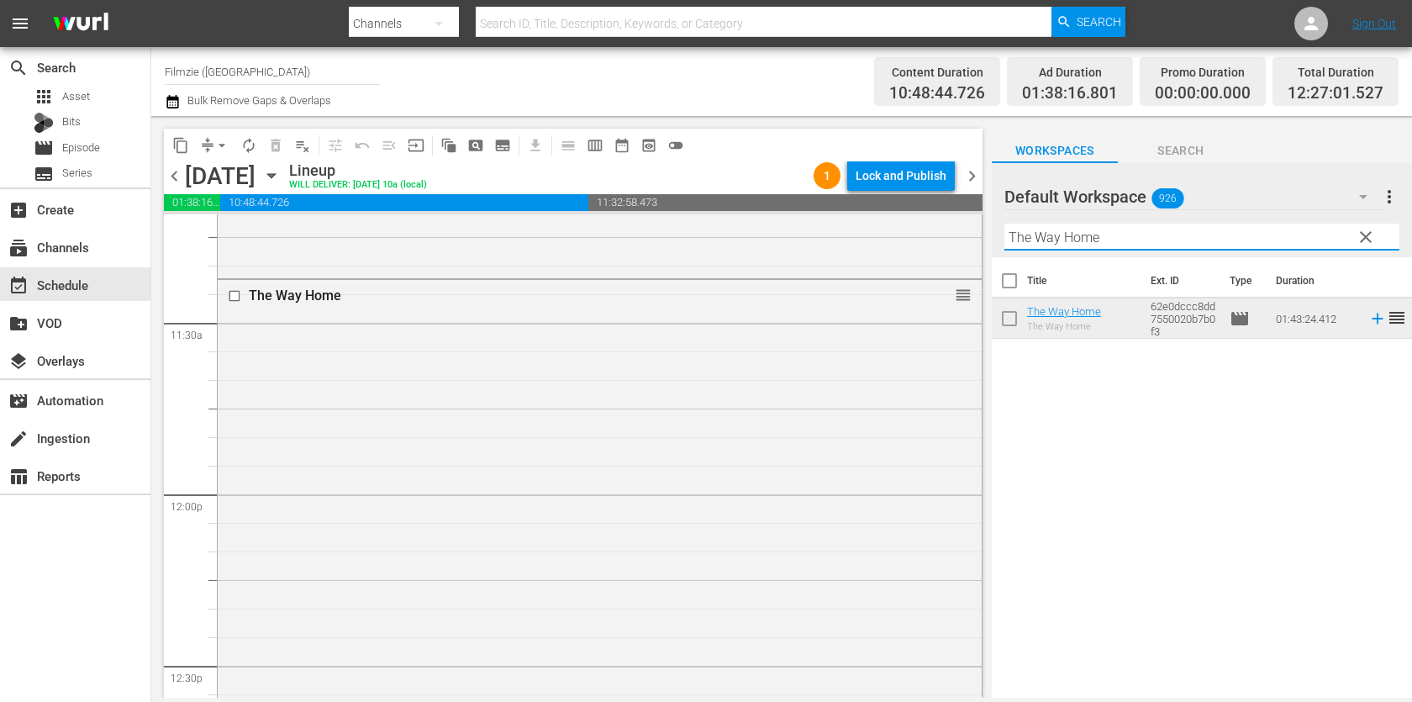
paste input "My Perfect Romanc"
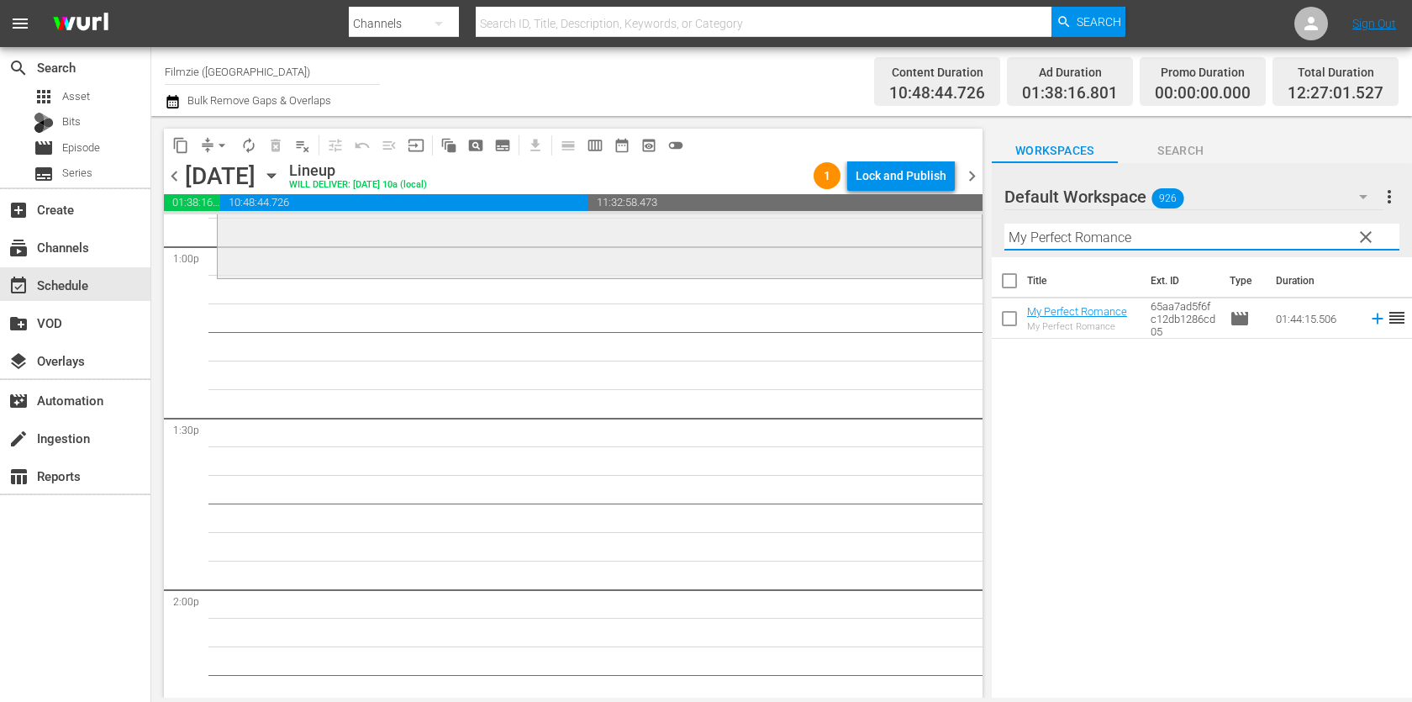
scroll to position [4431, 0]
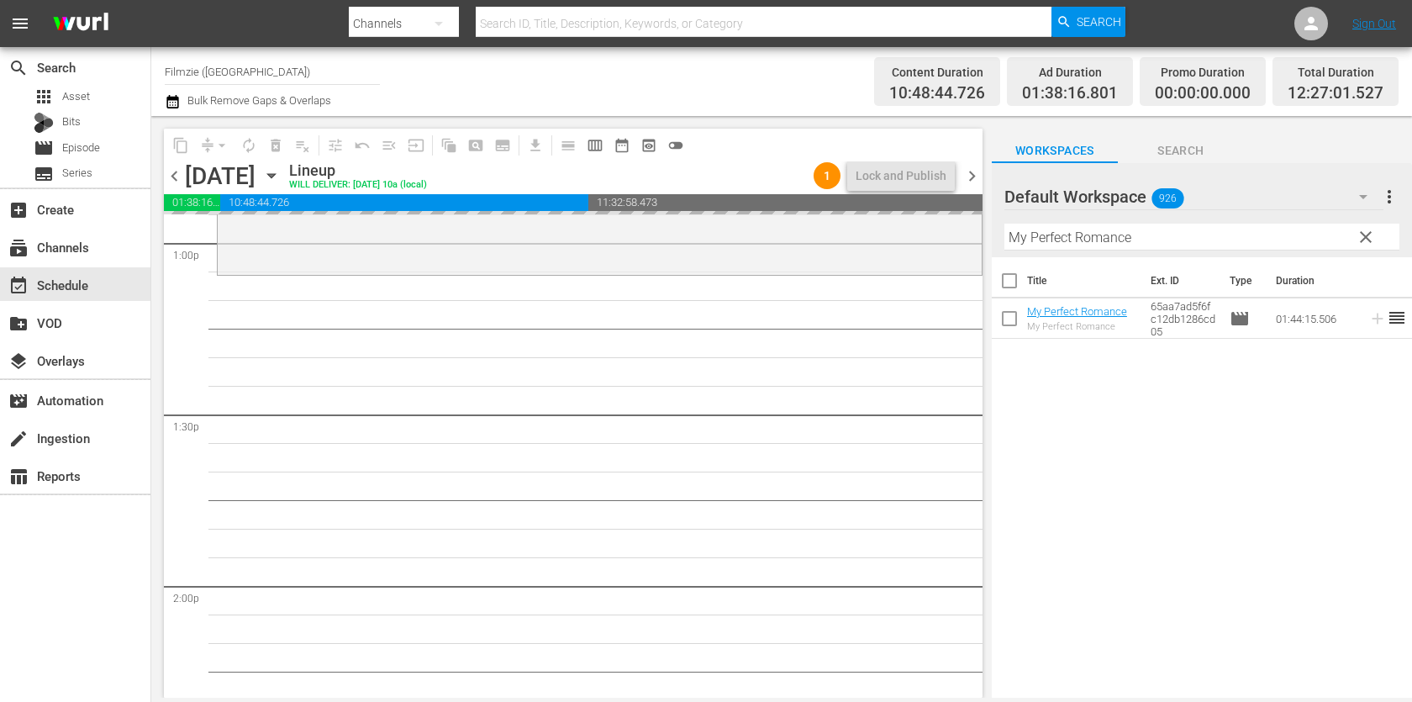
drag, startPoint x: 1046, startPoint y: 311, endPoint x: 1027, endPoint y: 22, distance: 289.8
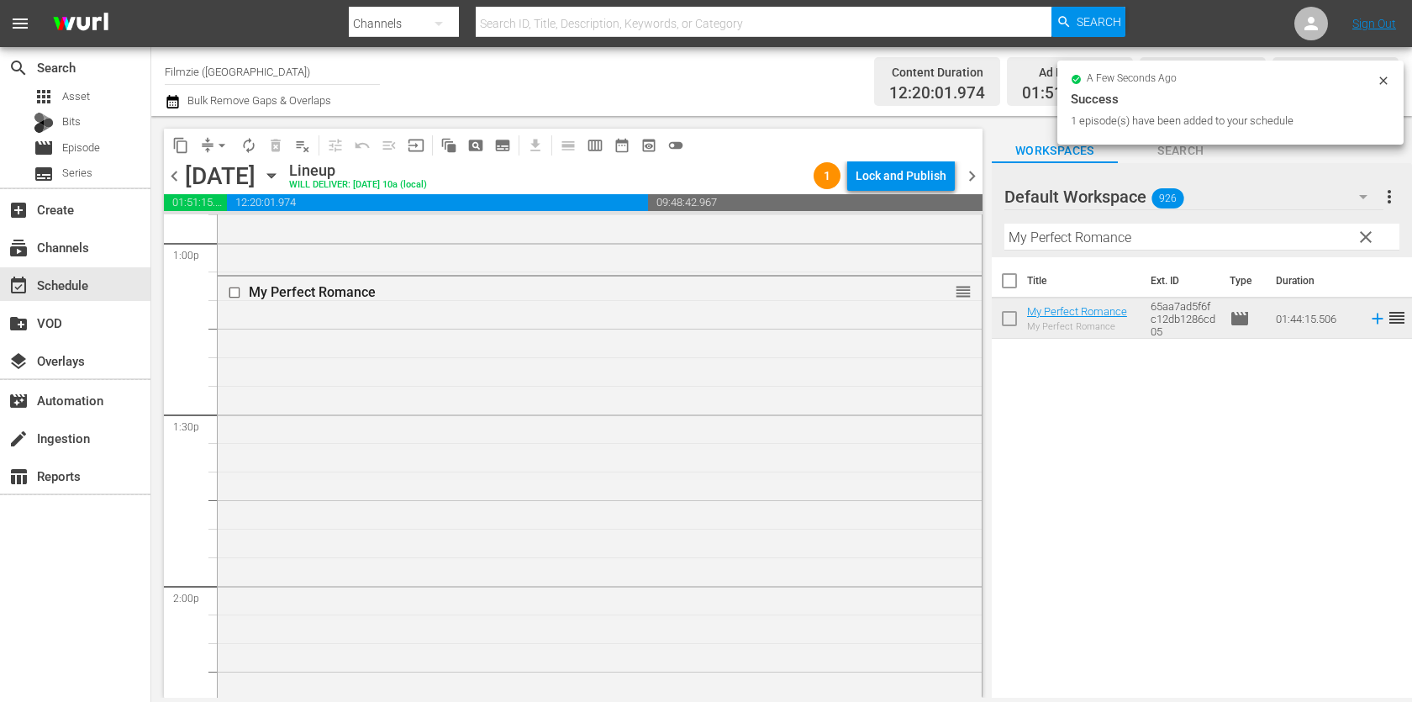
click at [1069, 241] on input "My Perfect Romance" at bounding box center [1202, 237] width 395 height 27
paste input "[PERSON_NAME]: Spirit of the Whal"
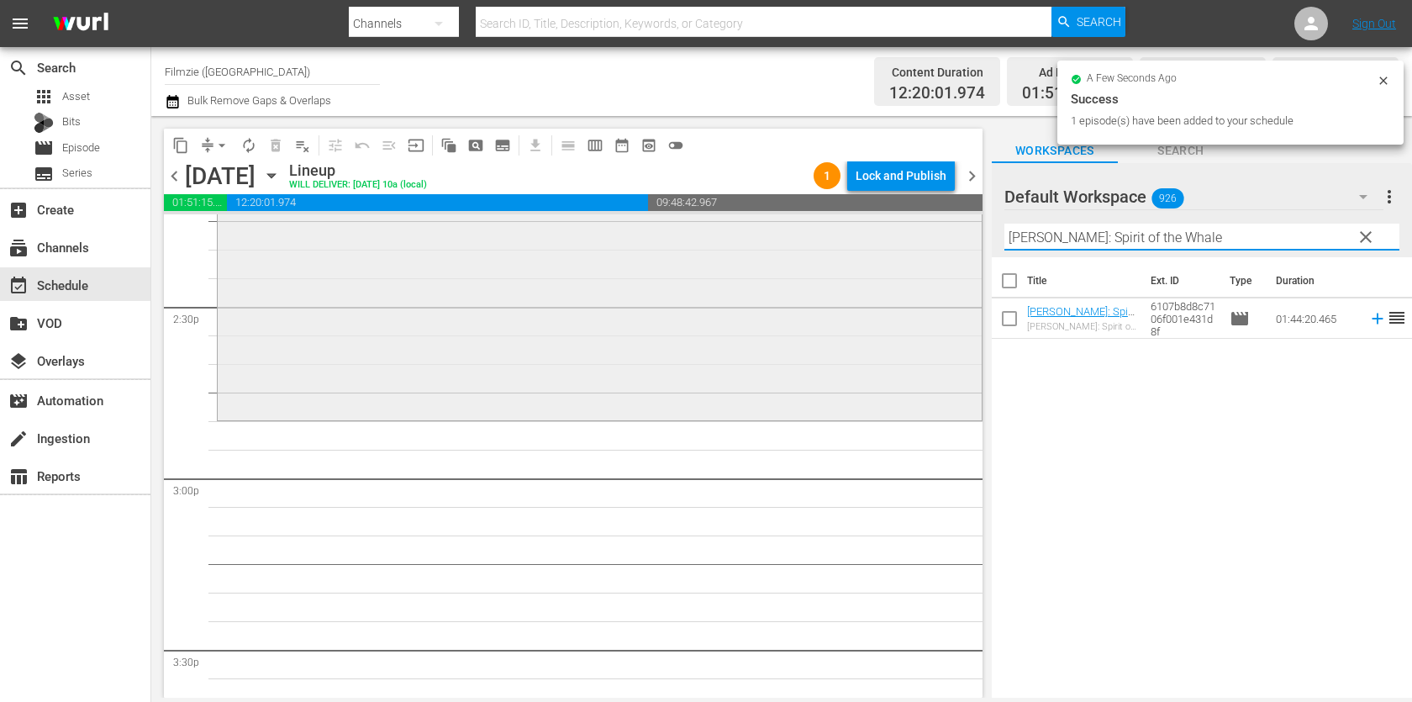
scroll to position [5012, 0]
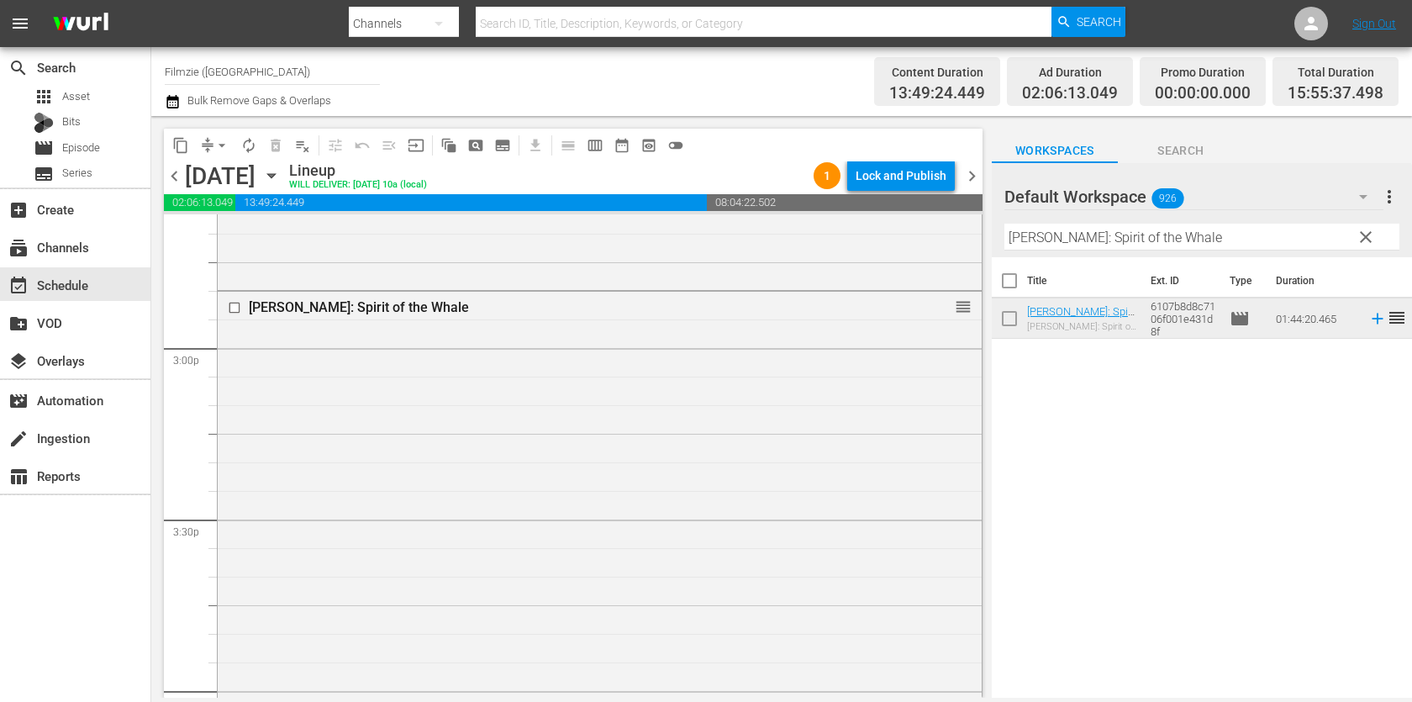
click at [1064, 452] on div "Title Ext. ID Type Duration [PERSON_NAME]: Spirit of the Whale [PERSON_NAME]: S…" at bounding box center [1202, 478] width 420 height 443
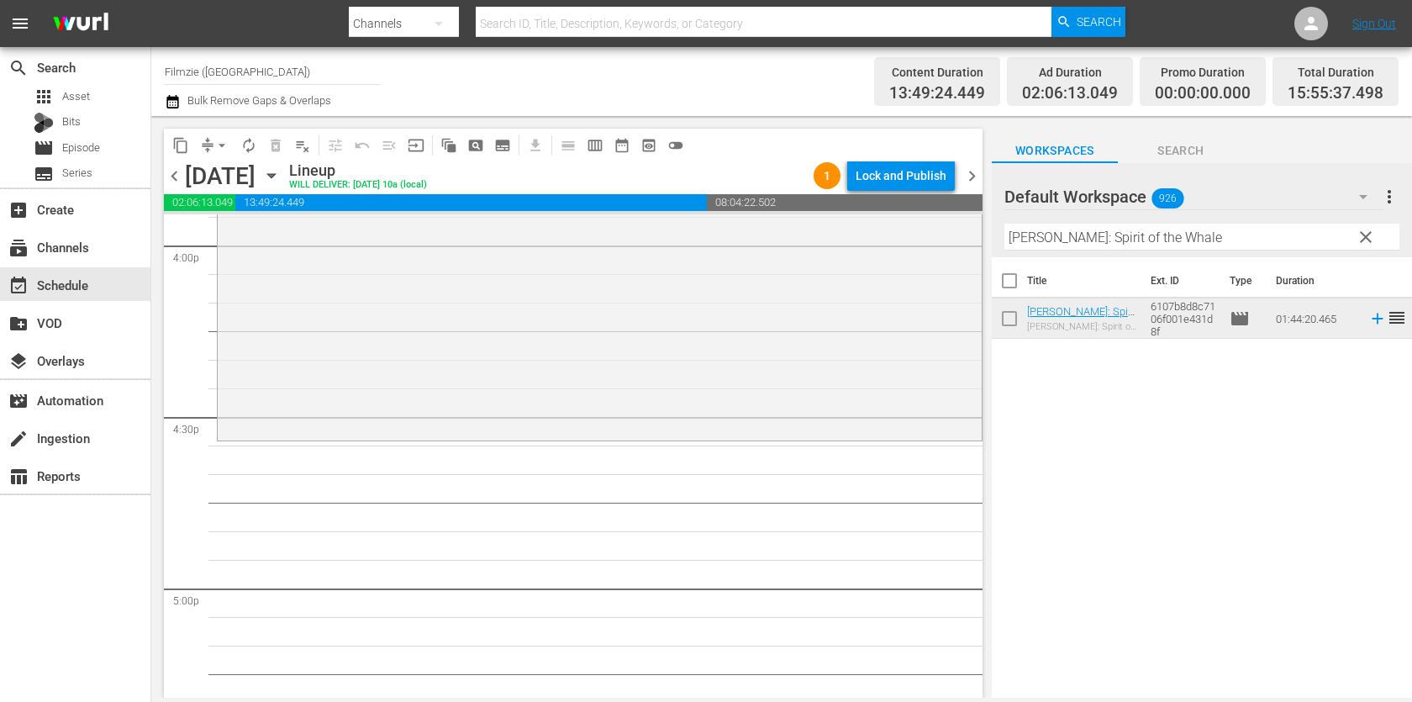
scroll to position [5460, 0]
click at [1138, 248] on input "[PERSON_NAME]: Spirit of the Whale" at bounding box center [1202, 237] width 395 height 27
paste input "Summer Snow"
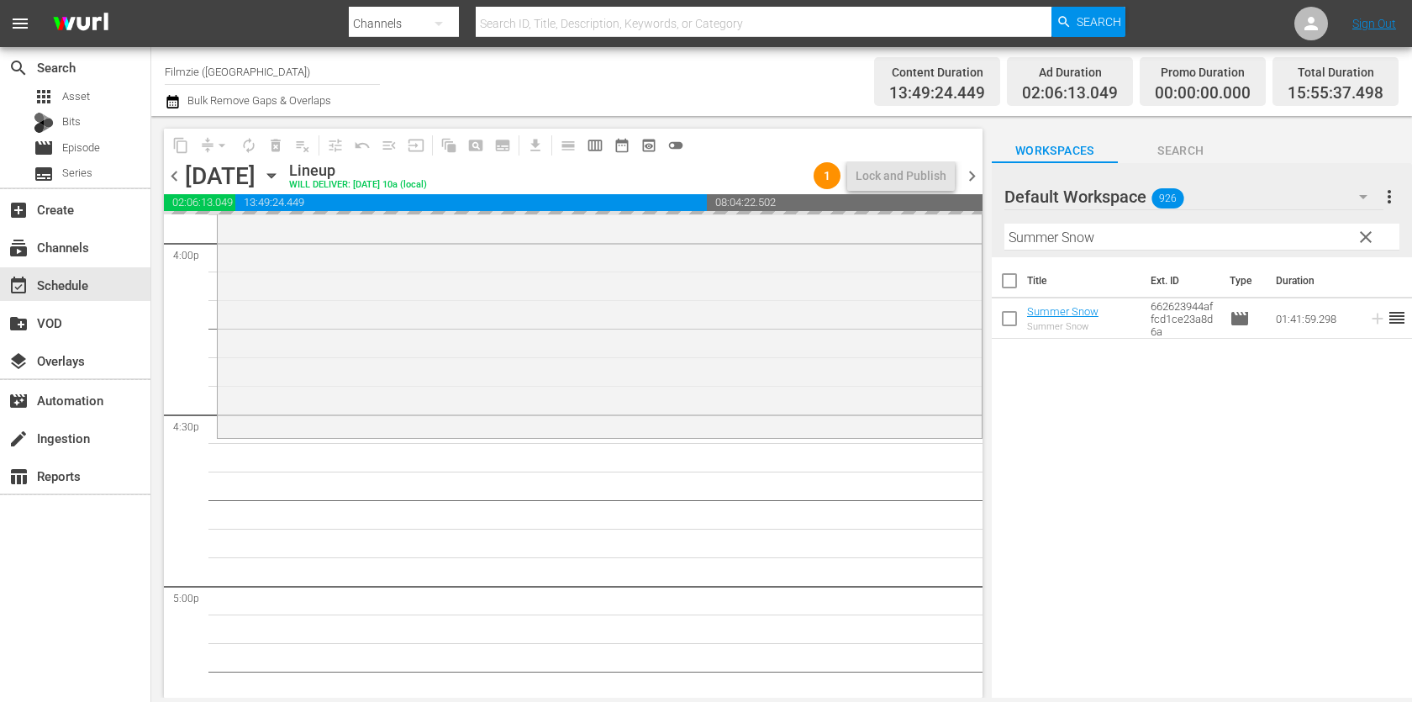
drag, startPoint x: 1074, startPoint y: 307, endPoint x: 1024, endPoint y: 7, distance: 304.4
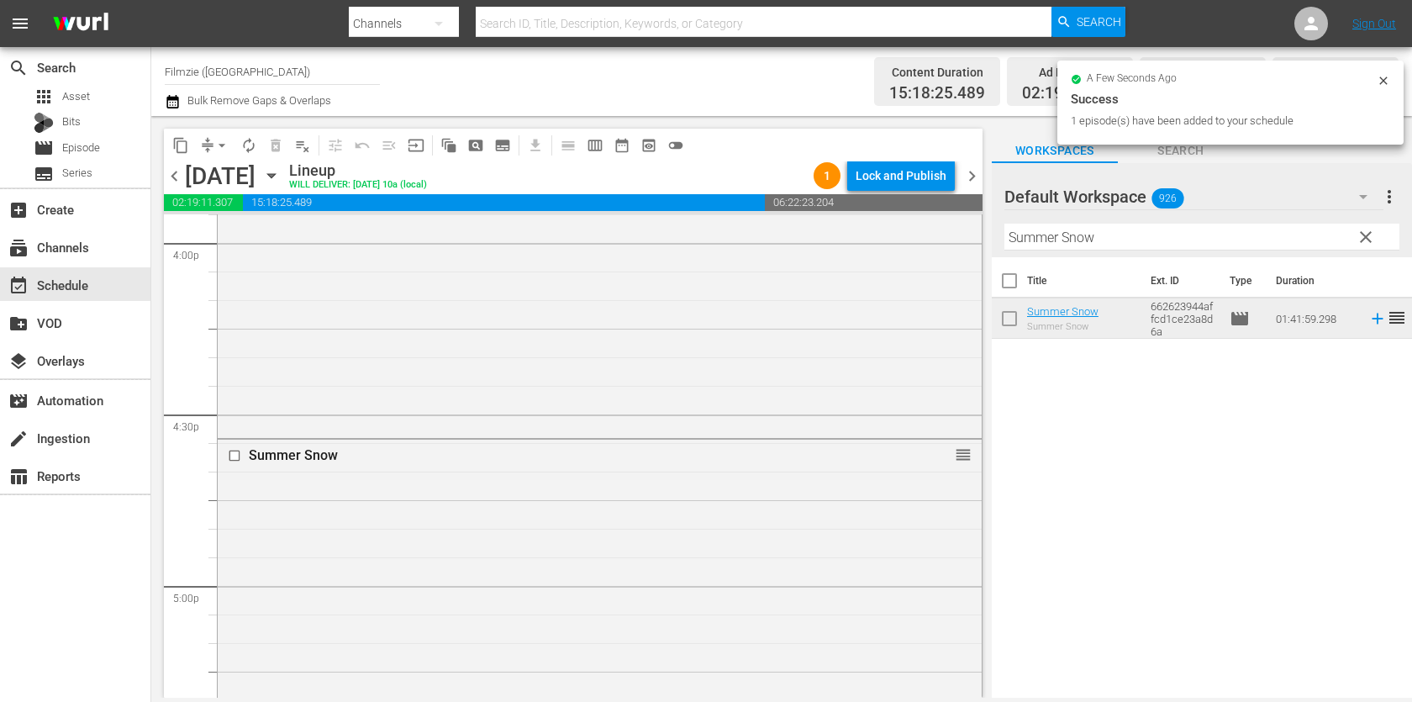
click at [1103, 232] on input "Summer Snow" at bounding box center [1202, 237] width 395 height 27
paste input "[PERSON_NAME]"
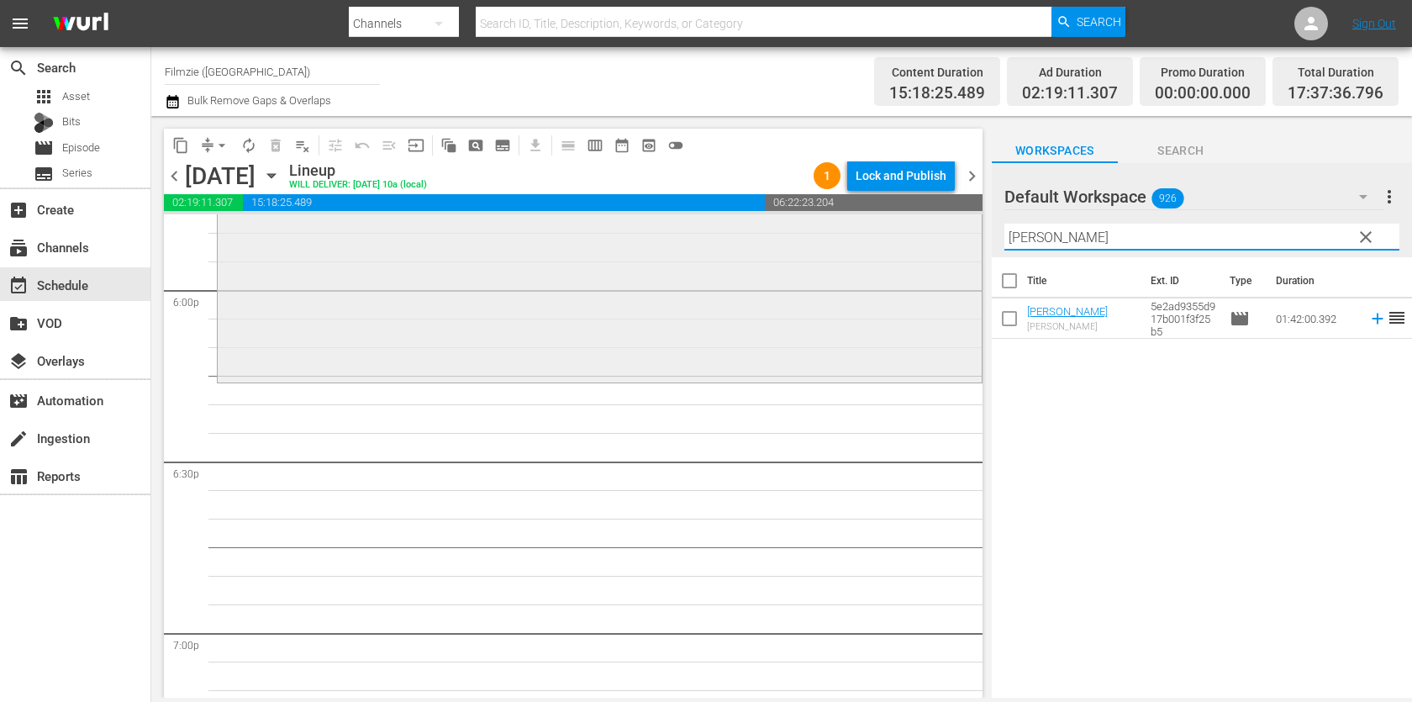
scroll to position [6121, 0]
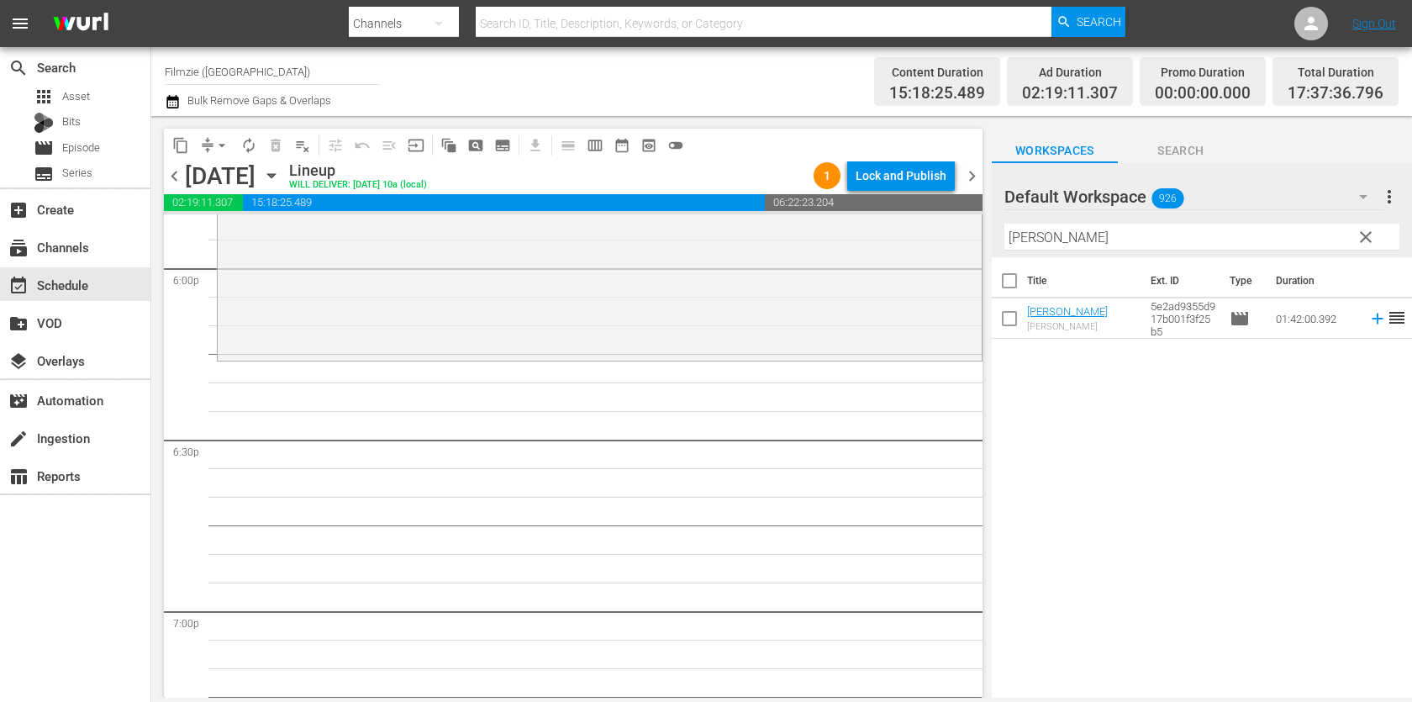
click at [1122, 230] on input "[PERSON_NAME]" at bounding box center [1202, 237] width 395 height 27
paste input "Target List"
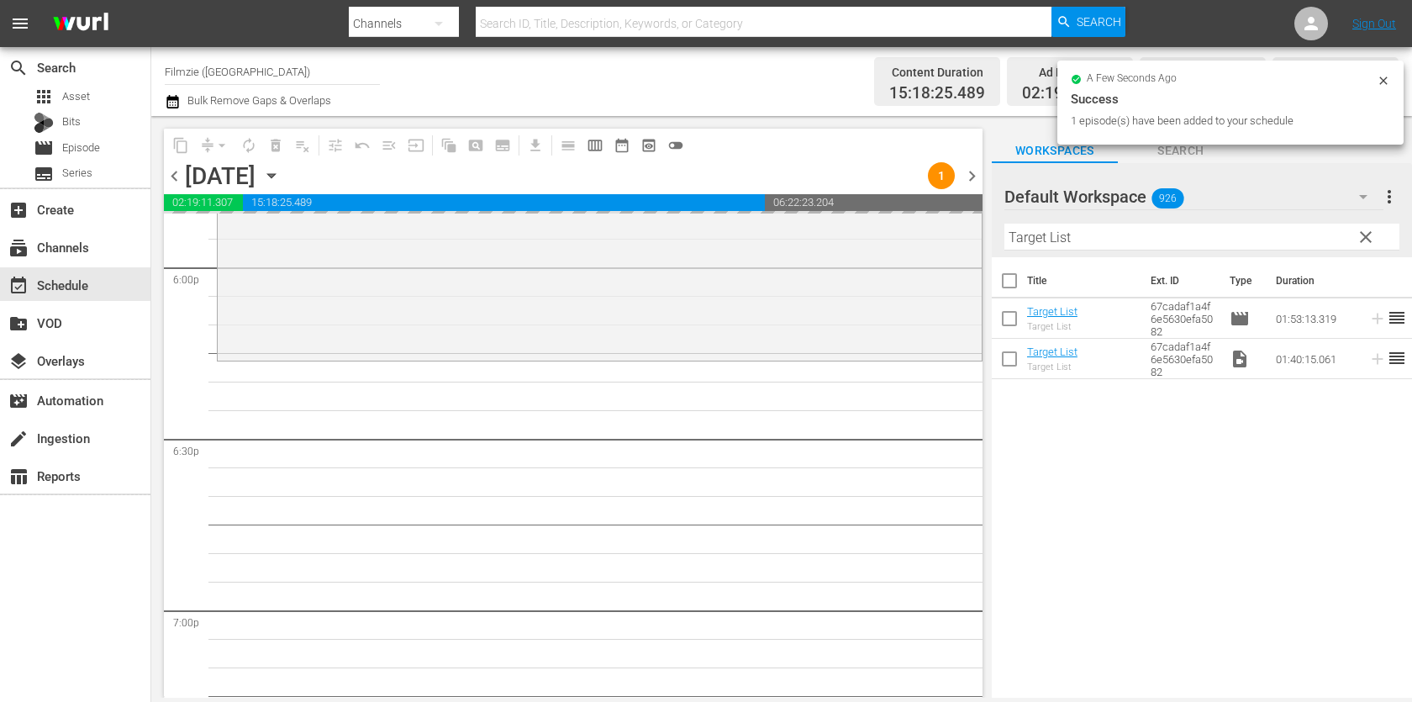
drag, startPoint x: 1058, startPoint y: 312, endPoint x: 1053, endPoint y: 3, distance: 308.6
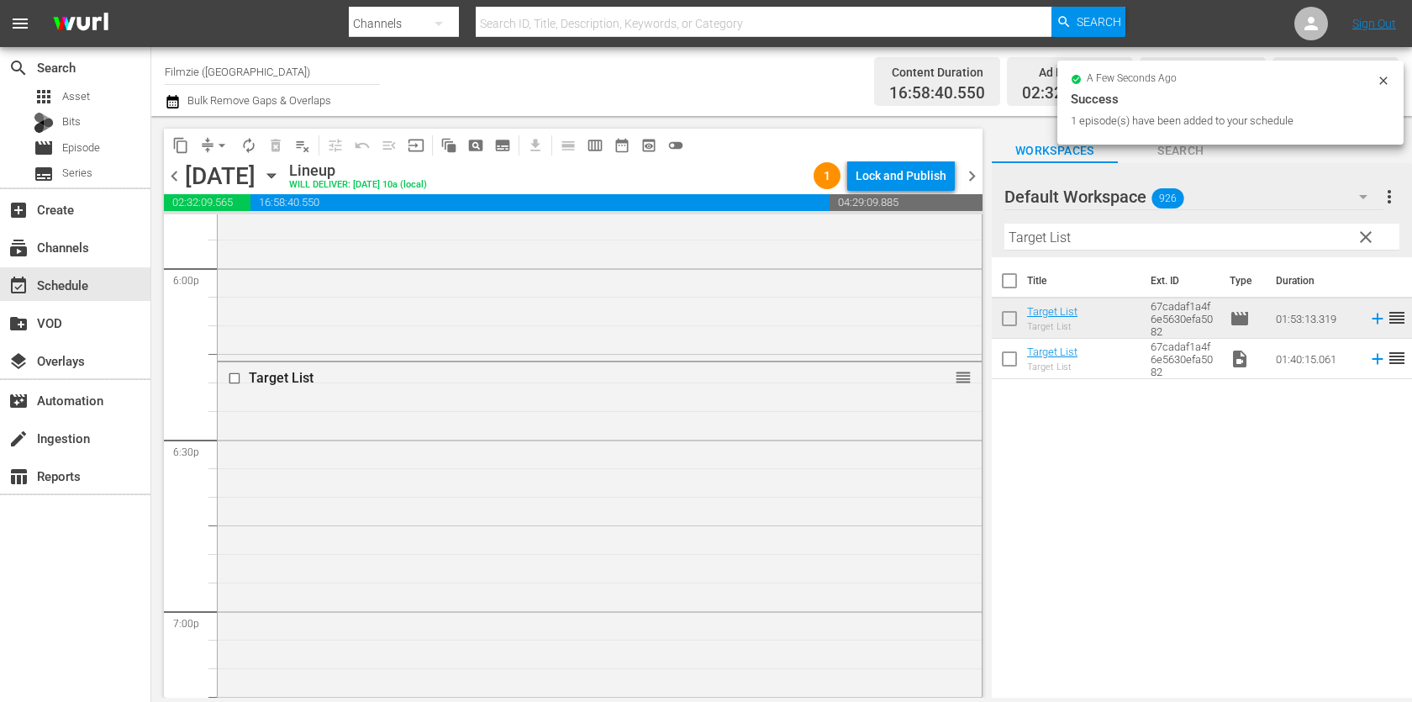
click at [1216, 231] on input "Target List" at bounding box center [1202, 237] width 395 height 27
paste input "First Signal"
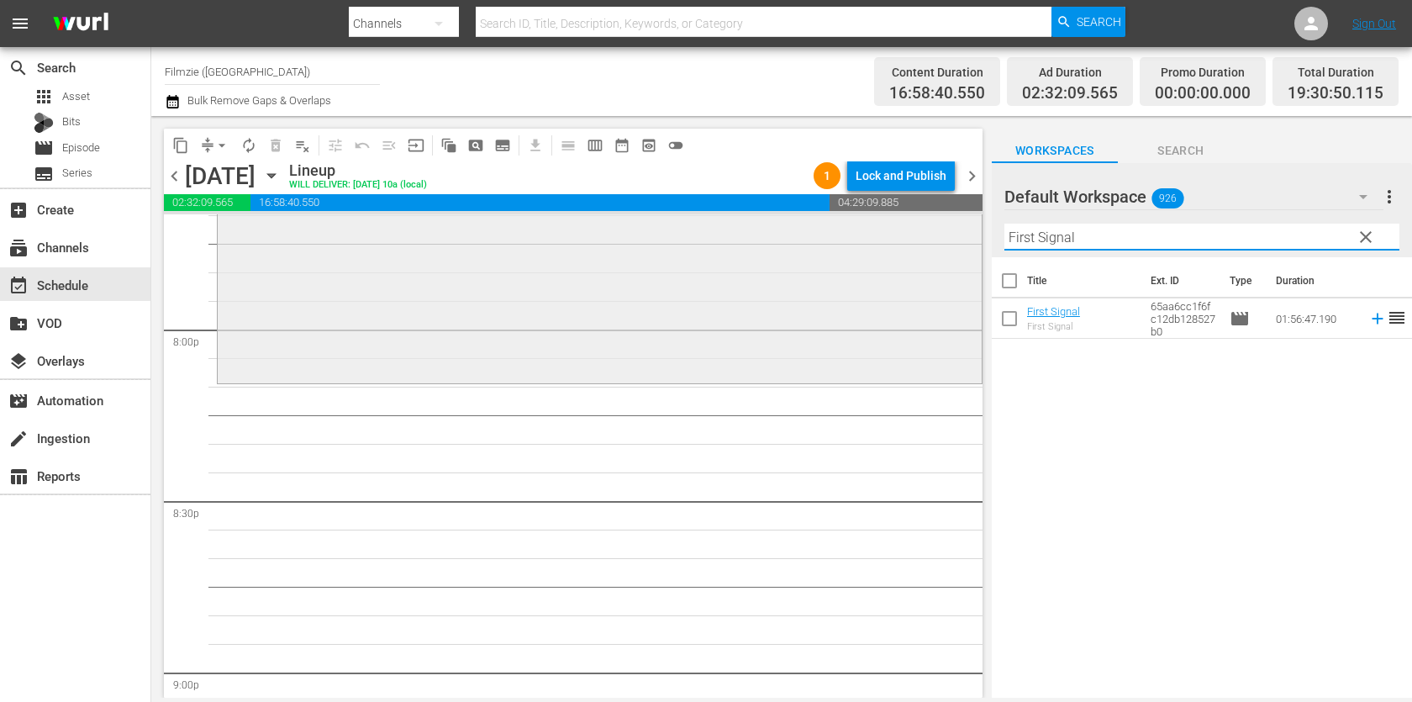
scroll to position [6746, 0]
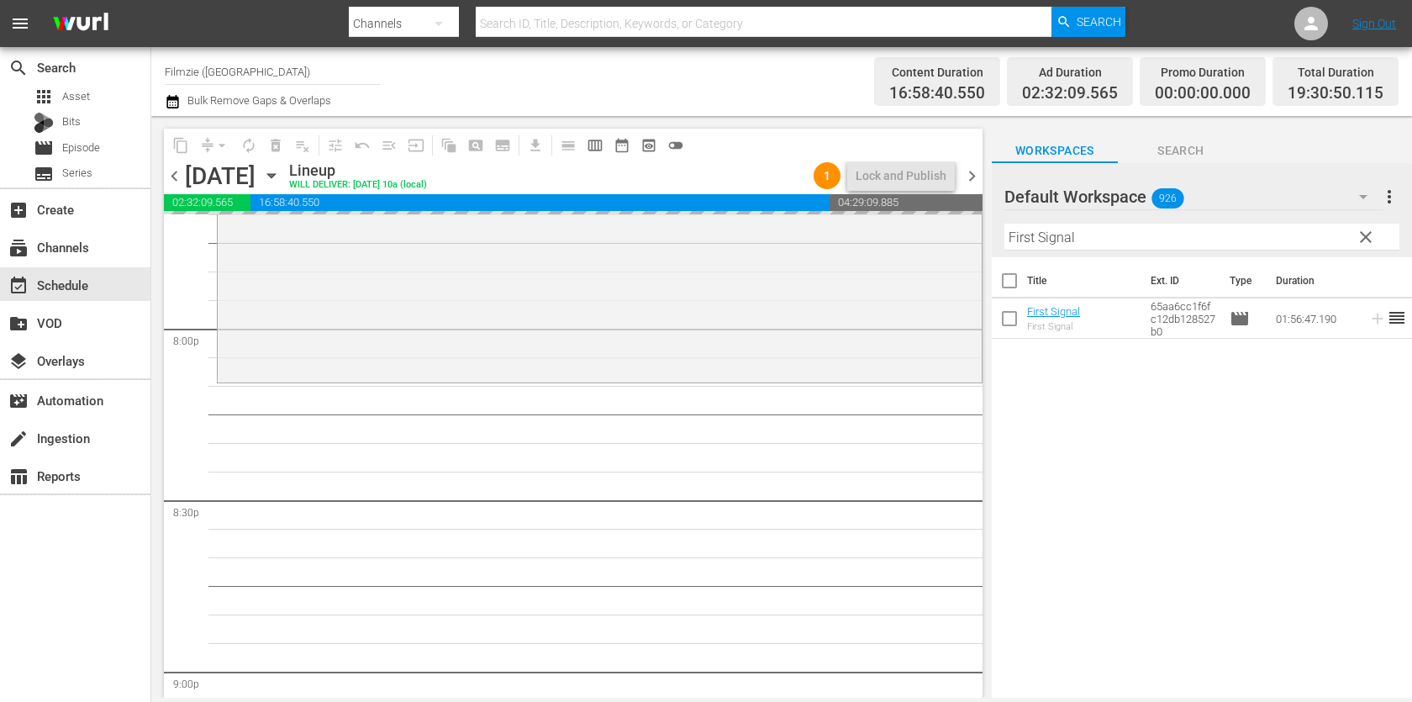
drag, startPoint x: 1059, startPoint y: 313, endPoint x: 1046, endPoint y: 10, distance: 303.0
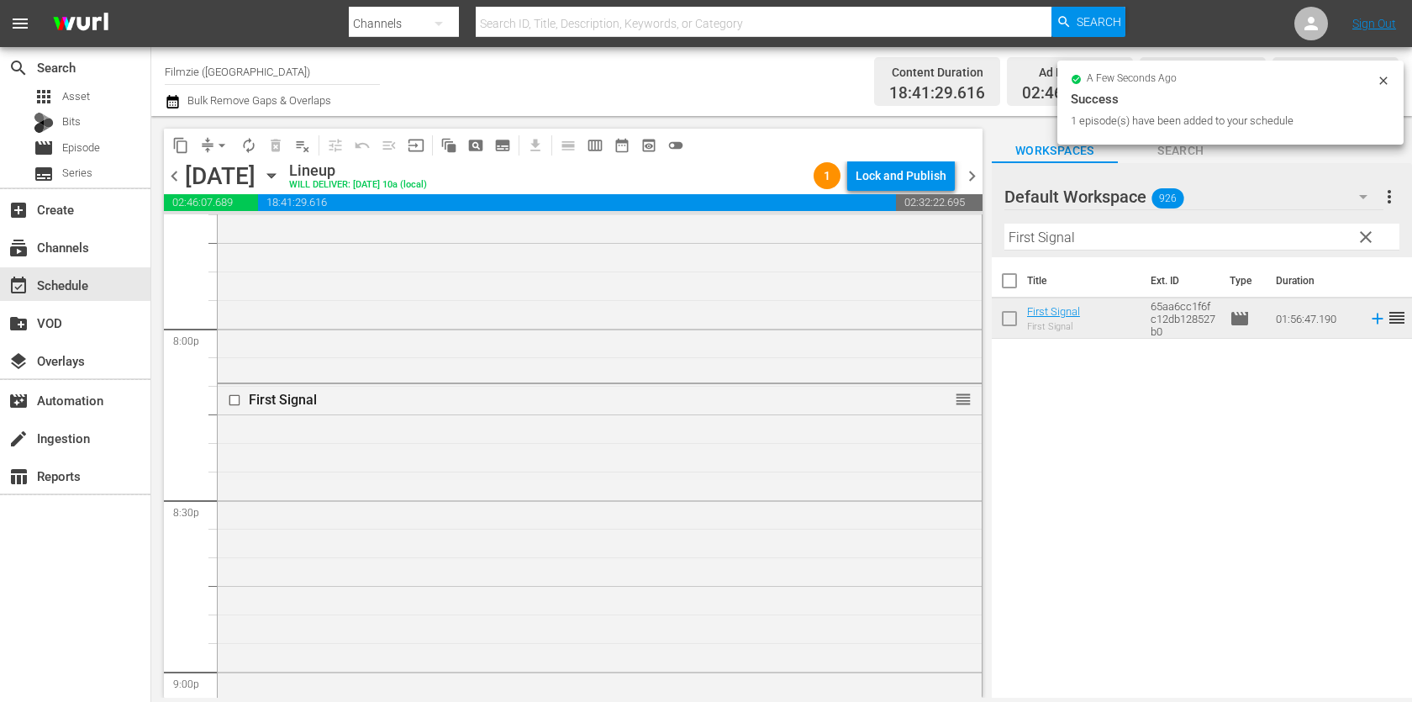
click at [1189, 249] on input "First Signal" at bounding box center [1202, 237] width 395 height 27
click at [1189, 249] on hr at bounding box center [1202, 250] width 395 height 2
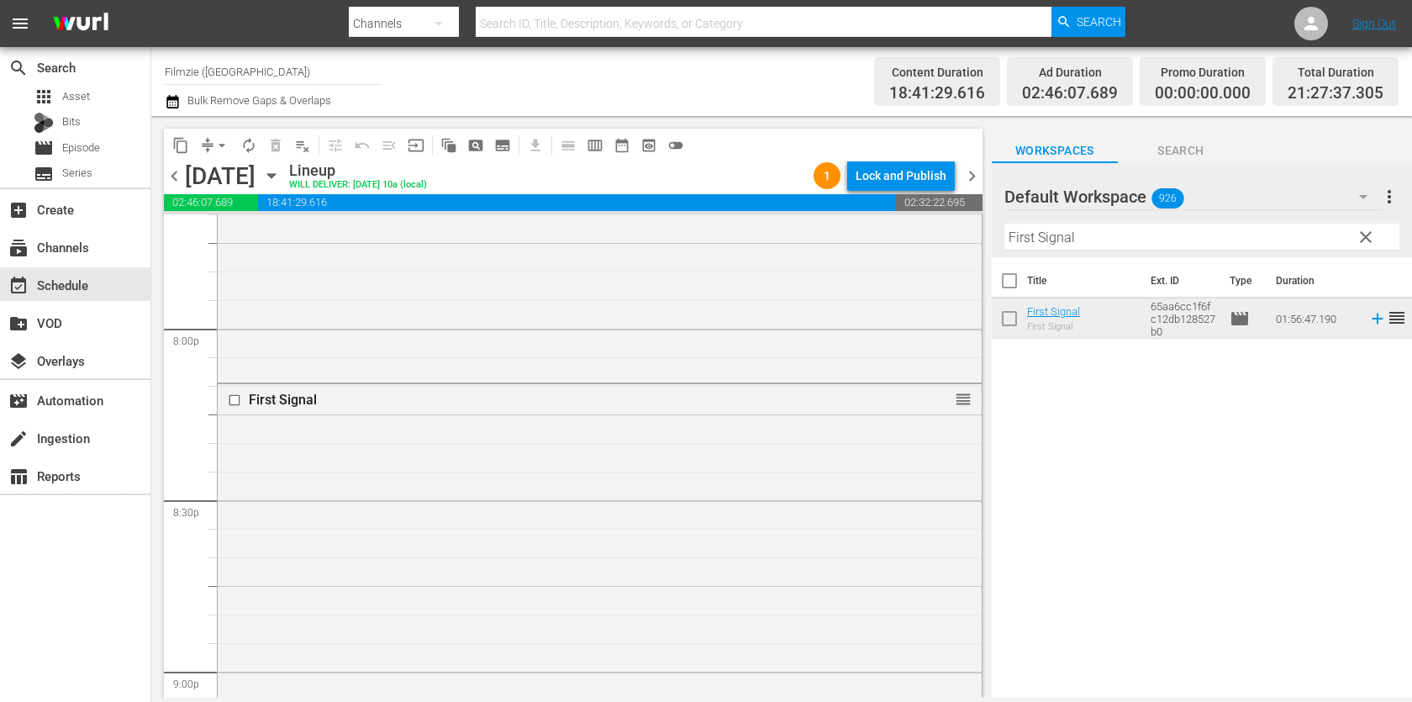
click at [1160, 231] on input "First Signal" at bounding box center [1202, 237] width 395 height 27
paste input "[GEOGRAPHIC_DATA]"
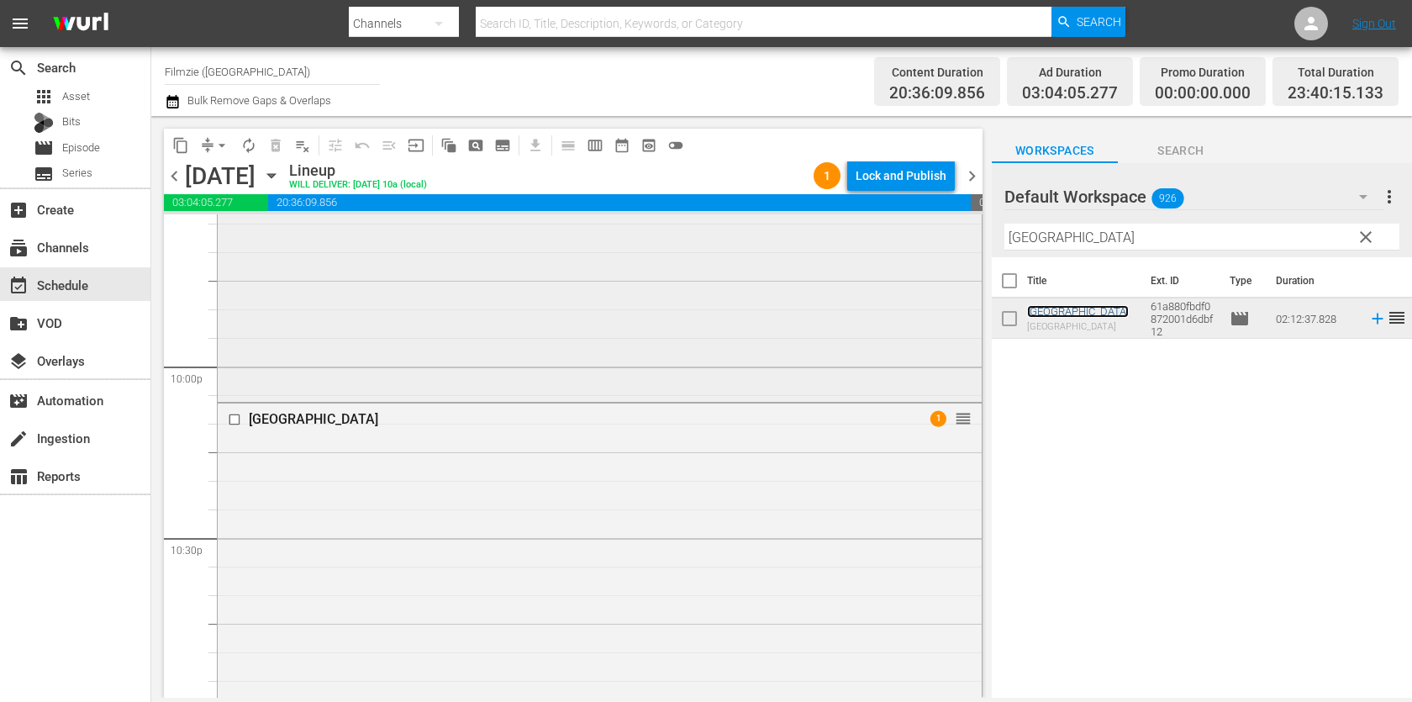
scroll to position [7857, 0]
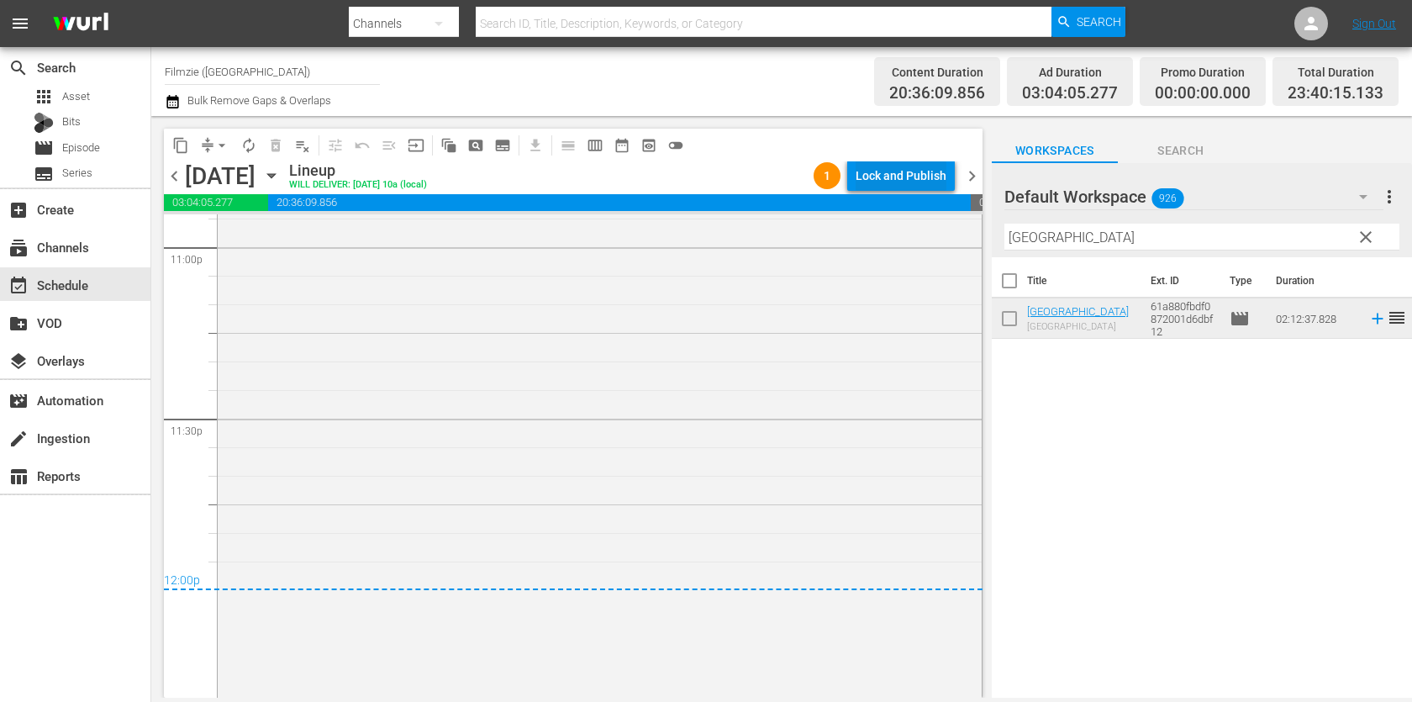
click at [939, 170] on div "Lock and Publish" at bounding box center [901, 176] width 91 height 30
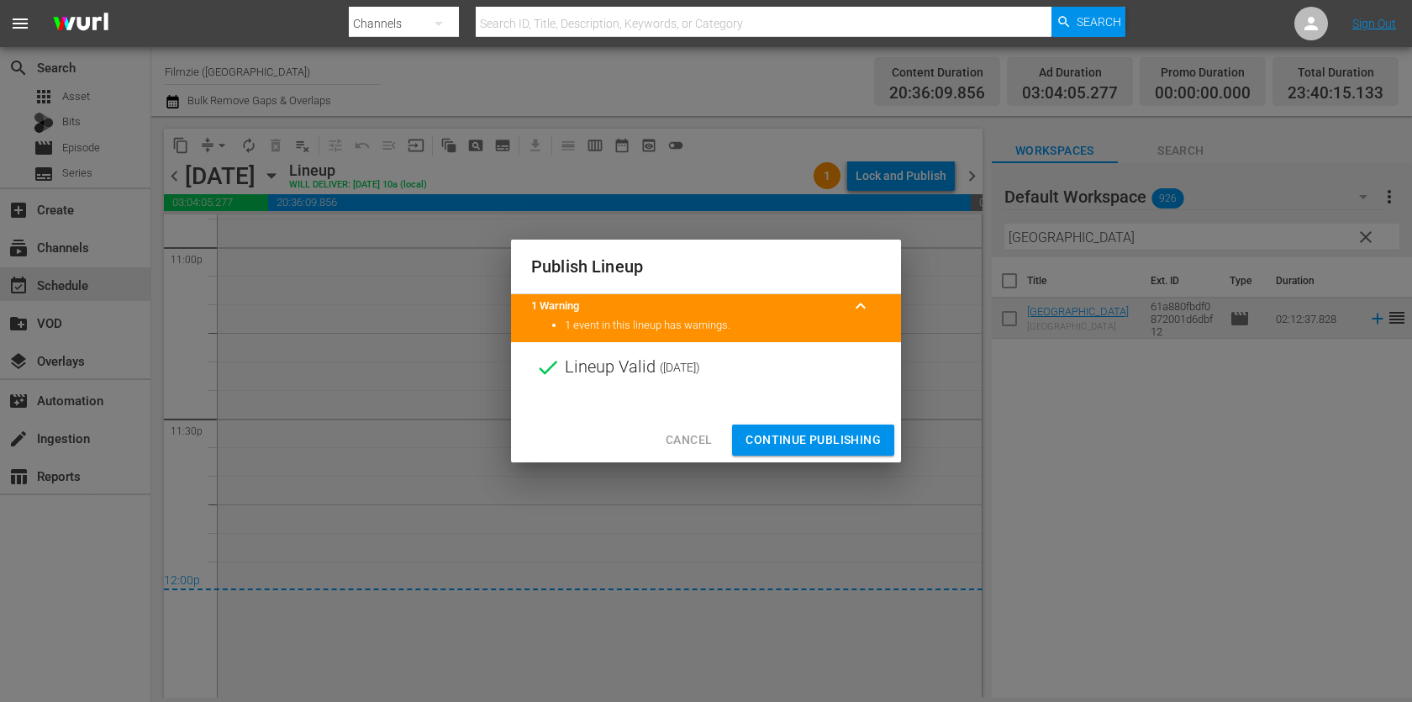
click at [832, 444] on span "Continue Publishing" at bounding box center [813, 440] width 135 height 21
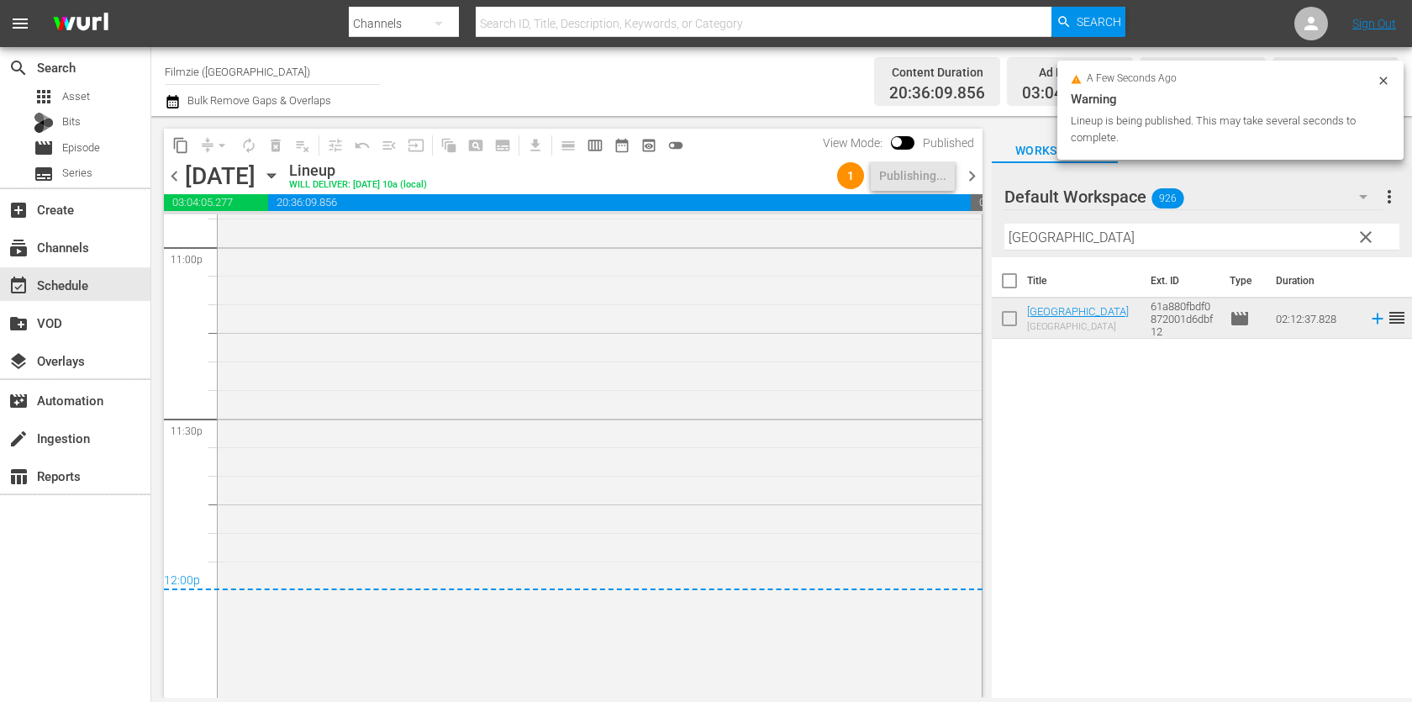
click at [975, 174] on span "chevron_right" at bounding box center [972, 176] width 21 height 21
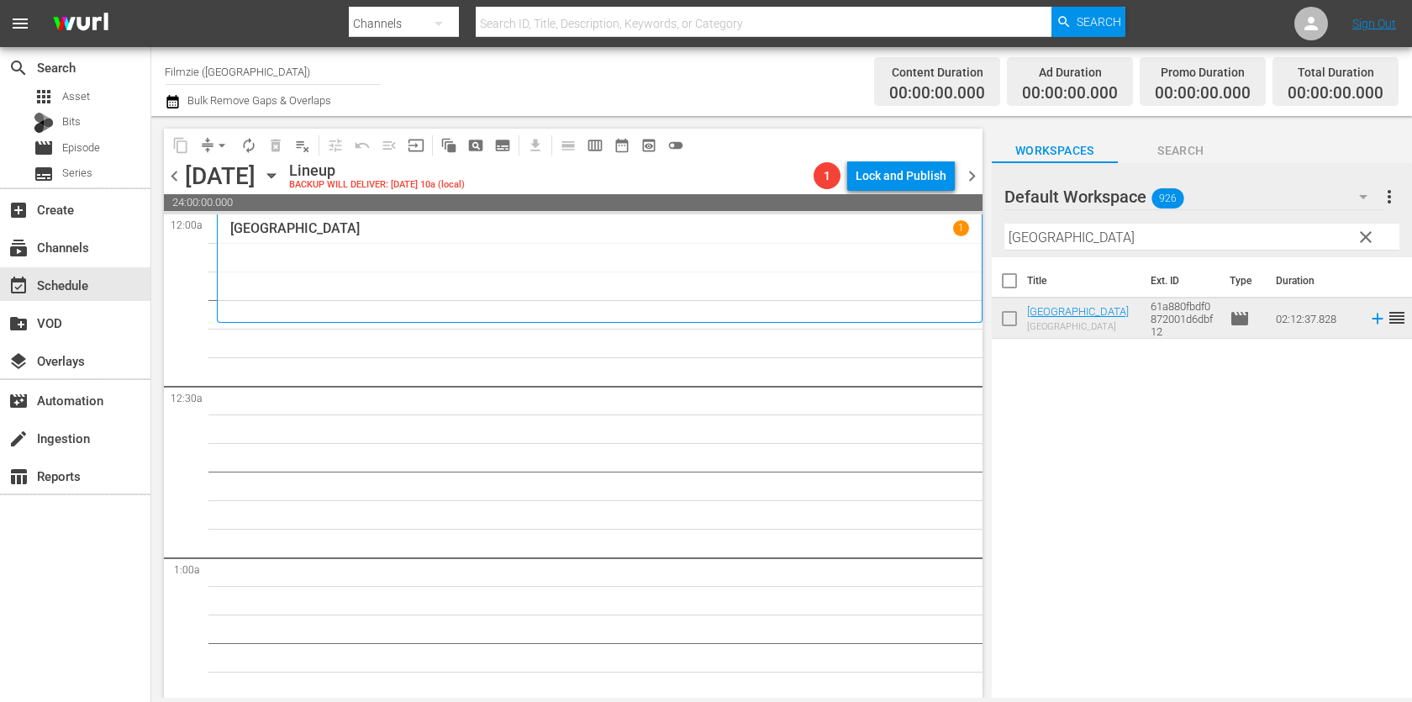
click at [1089, 235] on input "[GEOGRAPHIC_DATA]" at bounding box center [1202, 237] width 395 height 27
paste input "Big Fish Blues"
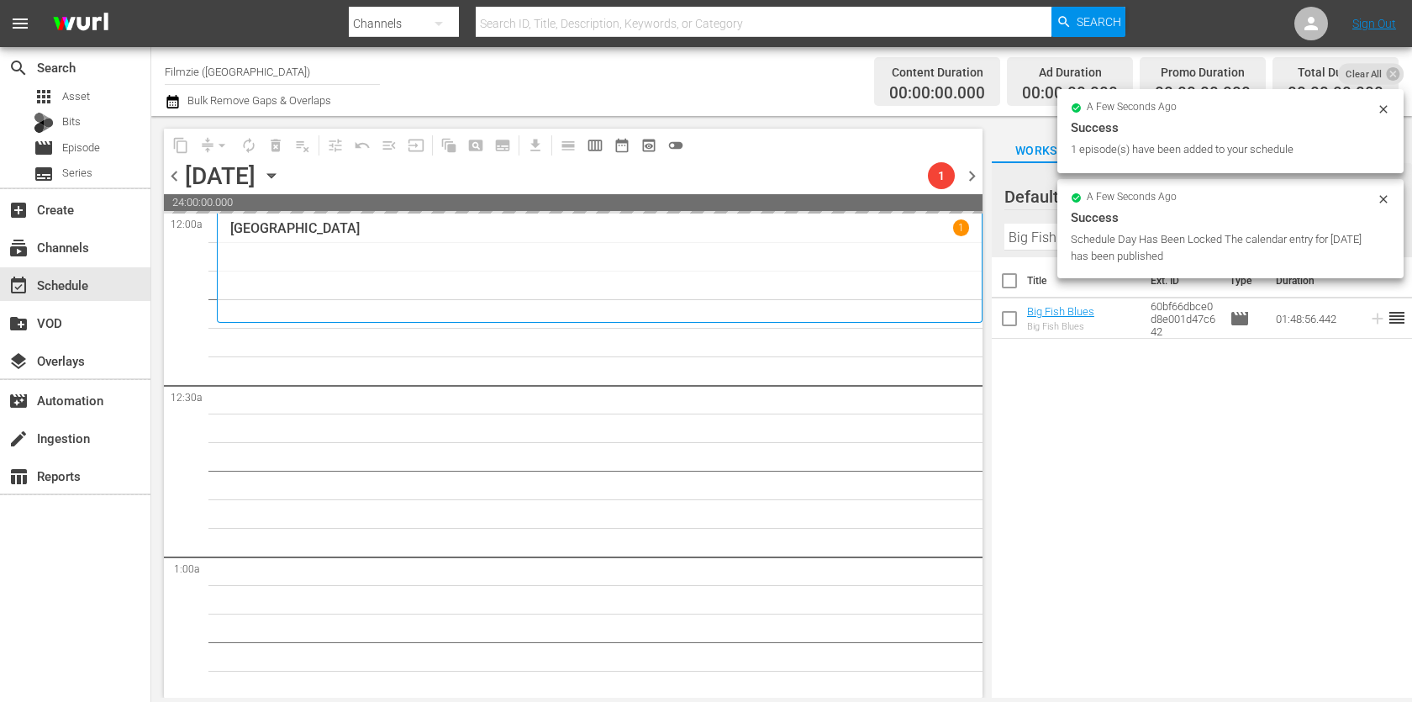
drag, startPoint x: 1056, startPoint y: 304, endPoint x: 1050, endPoint y: 30, distance: 274.2
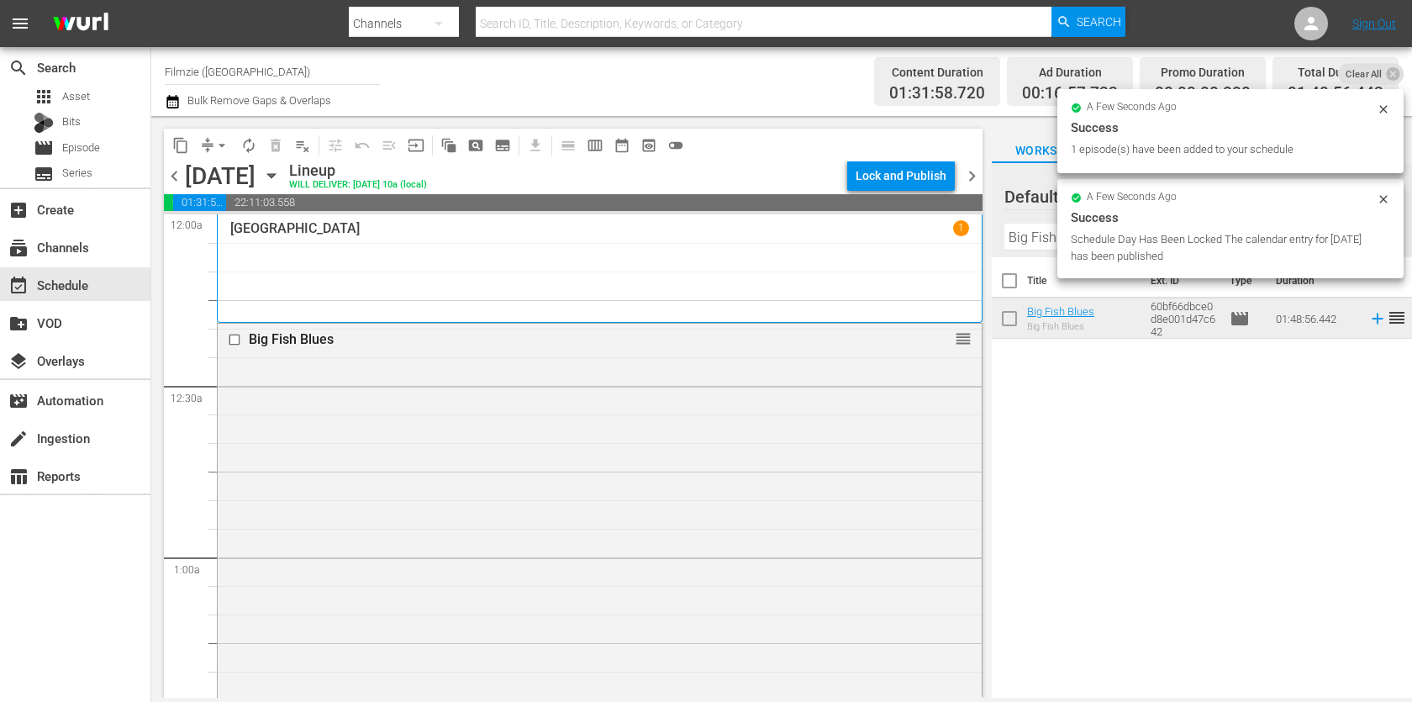
click at [1026, 249] on input "Big Fish Blues" at bounding box center [1202, 237] width 395 height 27
click at [1026, 249] on div "Filter by Title Big Fish Blues" at bounding box center [1202, 237] width 395 height 40
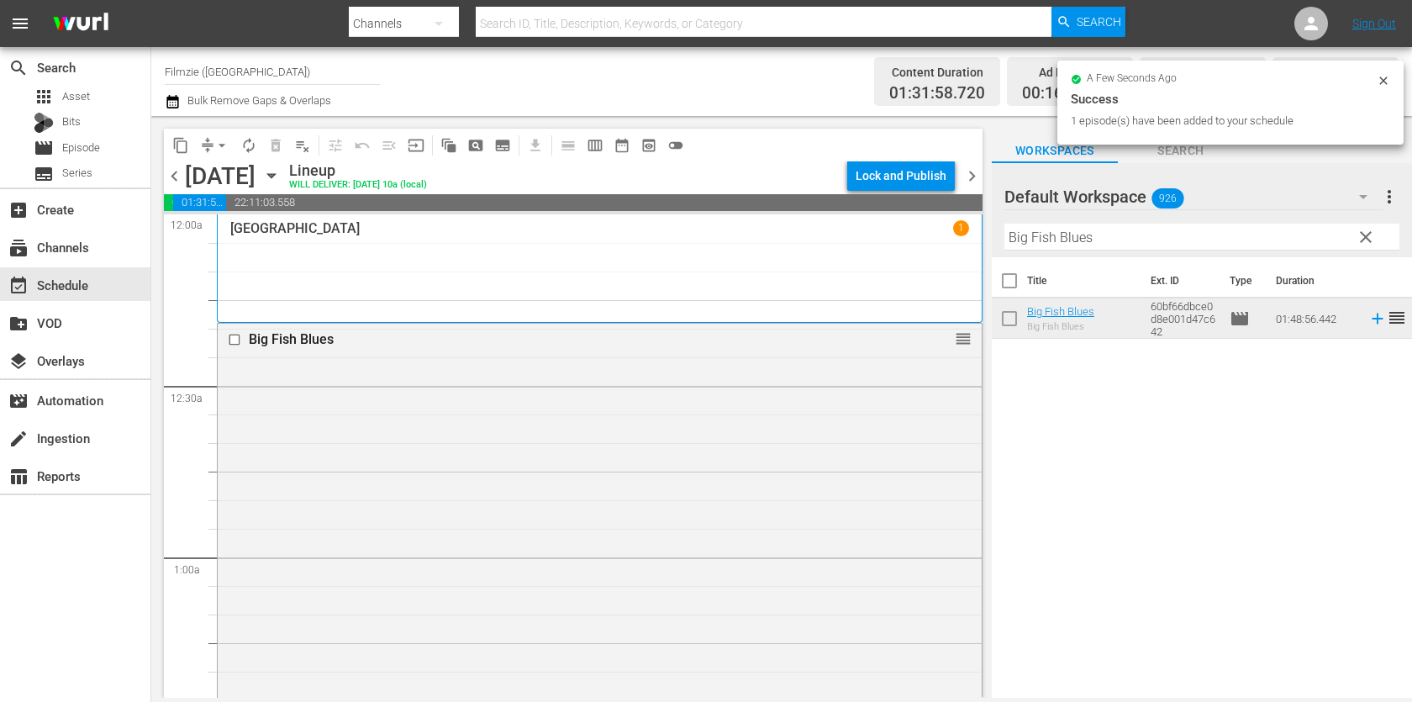
click at [1027, 241] on input "Big Fish Blues" at bounding box center [1202, 237] width 395 height 27
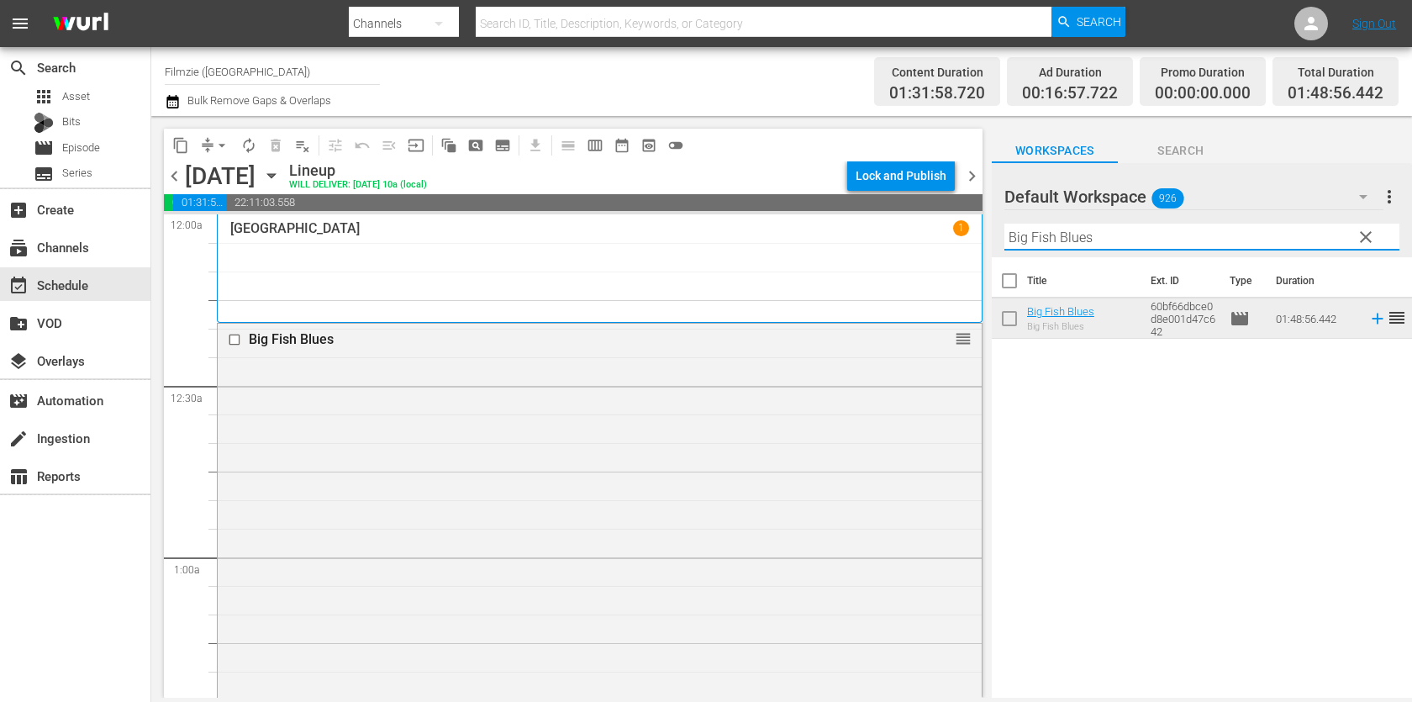
click at [1027, 241] on input "Big Fish Blues" at bounding box center [1202, 237] width 395 height 27
paste input "The Truth"
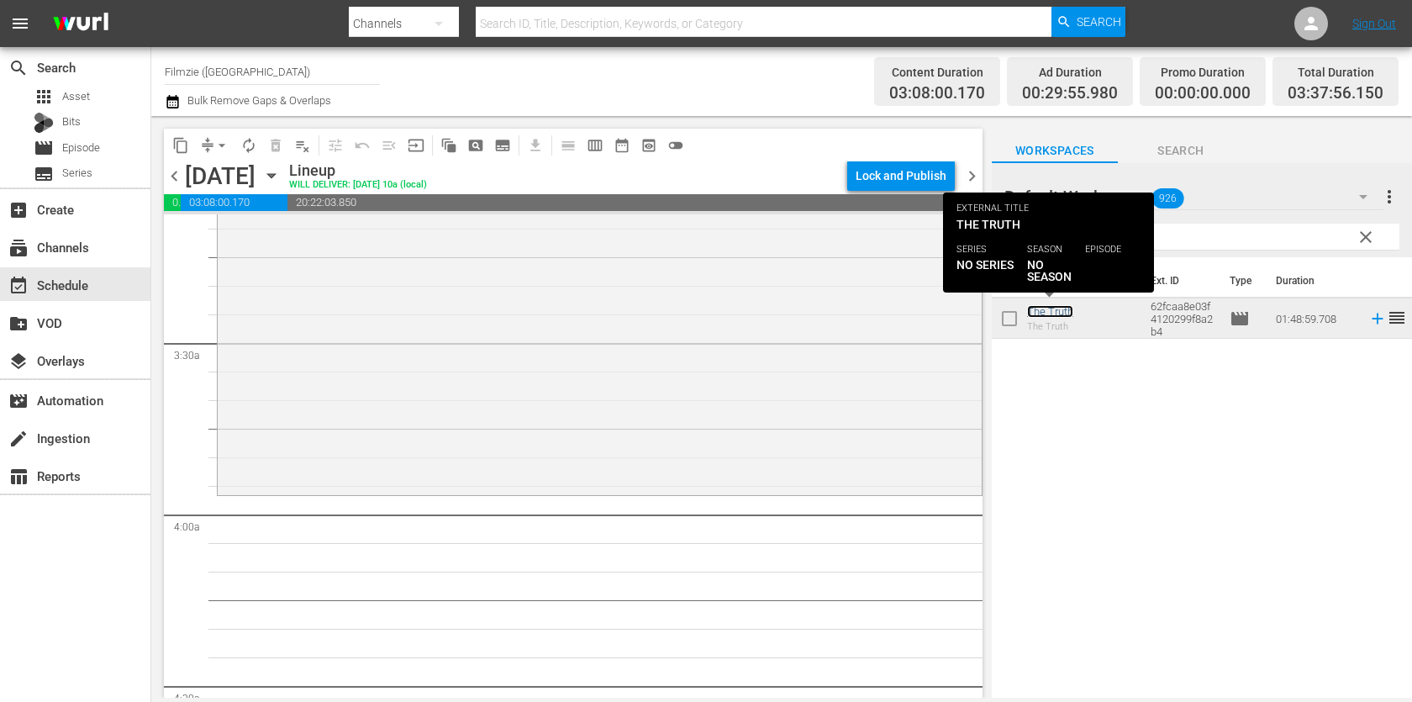
scroll to position [1076, 0]
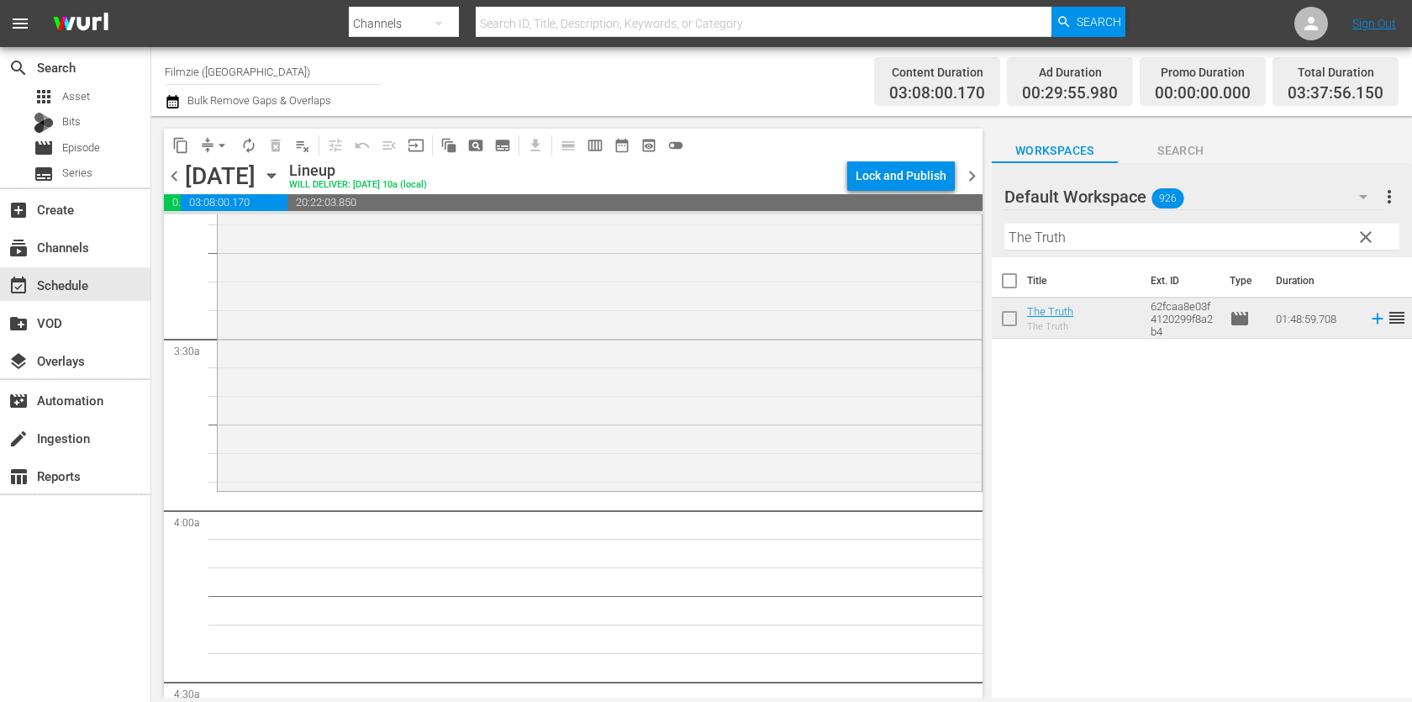
drag, startPoint x: 1053, startPoint y: 316, endPoint x: 950, endPoint y: 17, distance: 316.4
click at [1146, 246] on input "The Truth" at bounding box center [1202, 237] width 395 height 27
paste input "Confessions of a [PERSON_NAME][DEMOGRAPHIC_DATA]"
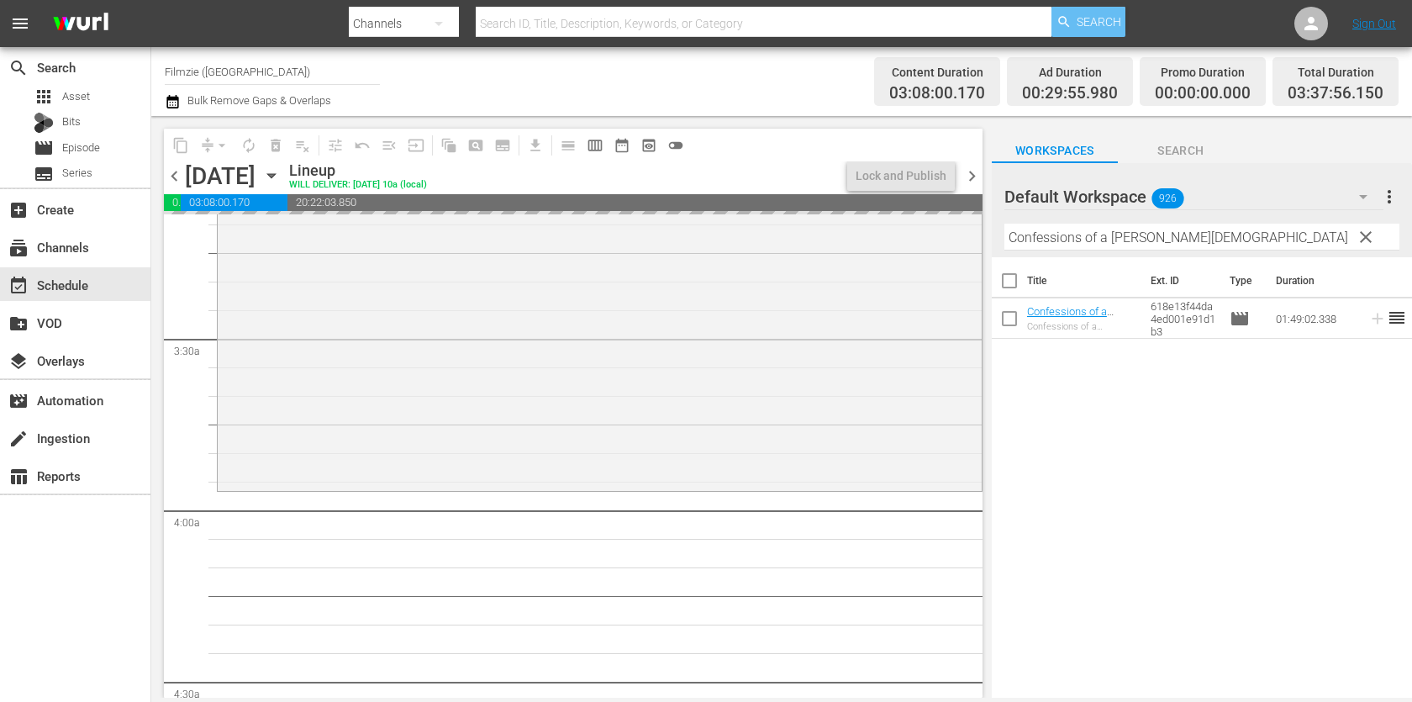
drag, startPoint x: 1064, startPoint y: 302, endPoint x: 1105, endPoint y: 12, distance: 293.0
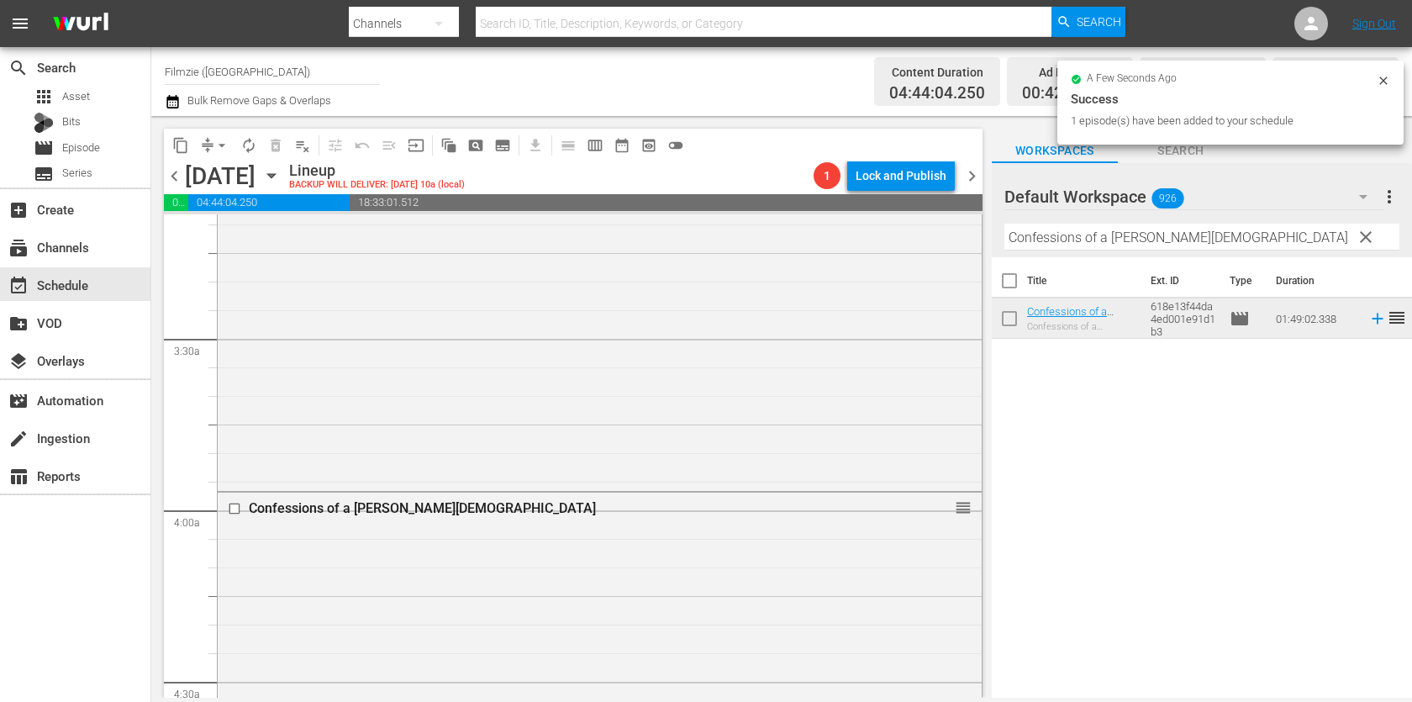
click at [1247, 224] on input "Confessions of a [PERSON_NAME][DEMOGRAPHIC_DATA]" at bounding box center [1202, 237] width 395 height 27
paste input "That's Amore"
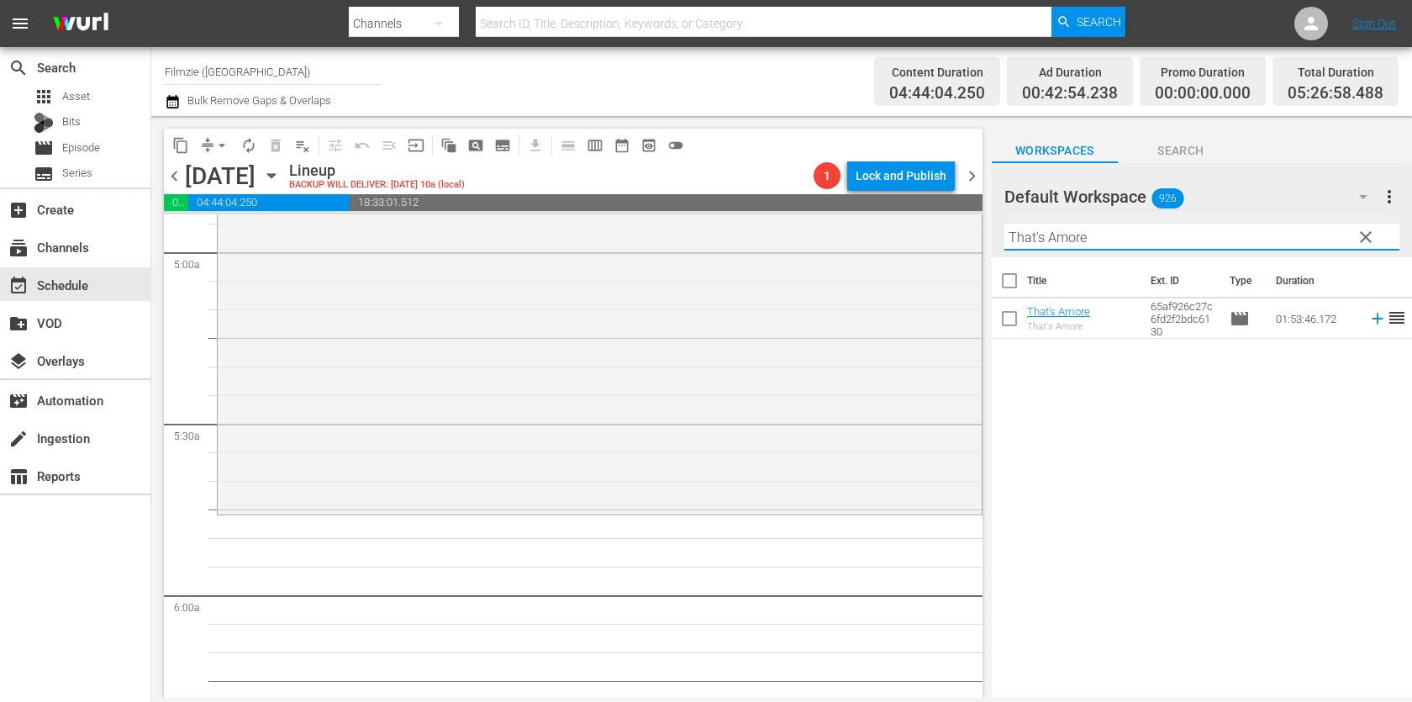
scroll to position [1683, 0]
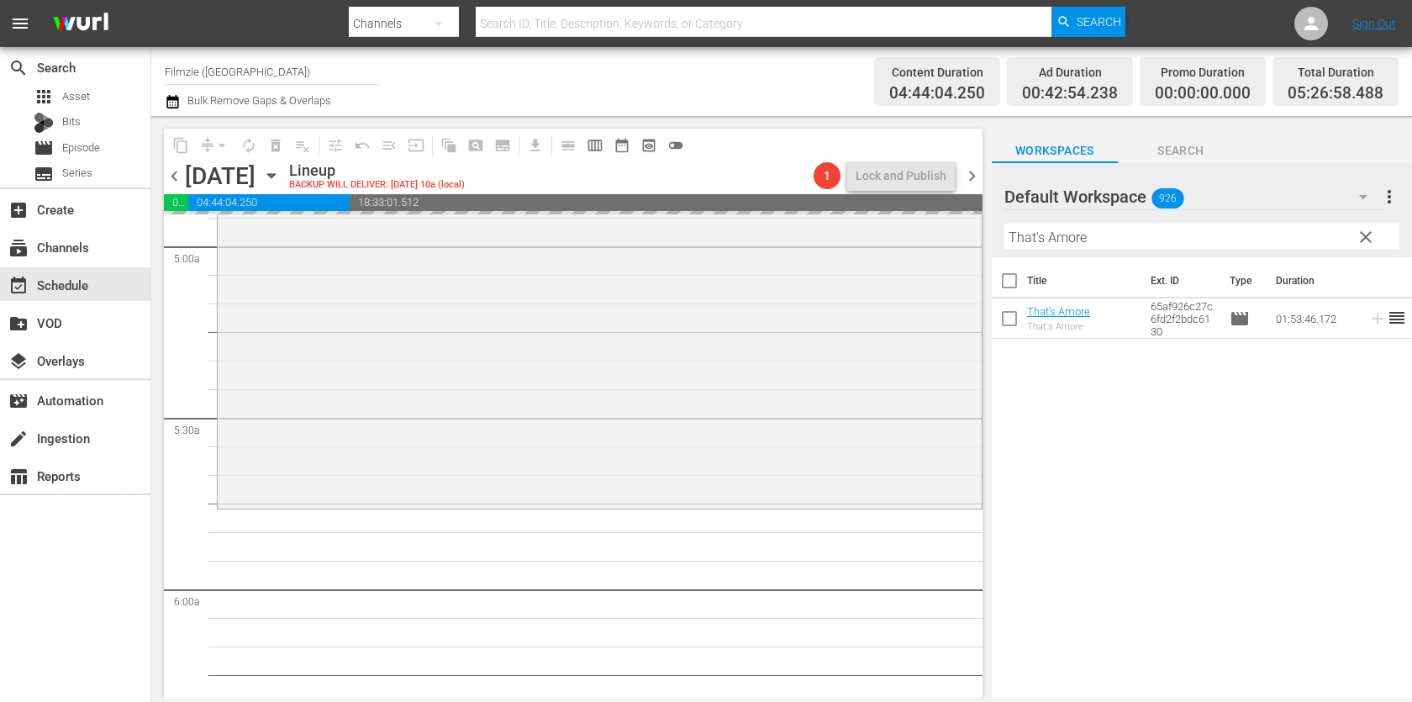
drag, startPoint x: 1032, startPoint y: 320, endPoint x: 1041, endPoint y: 21, distance: 299.4
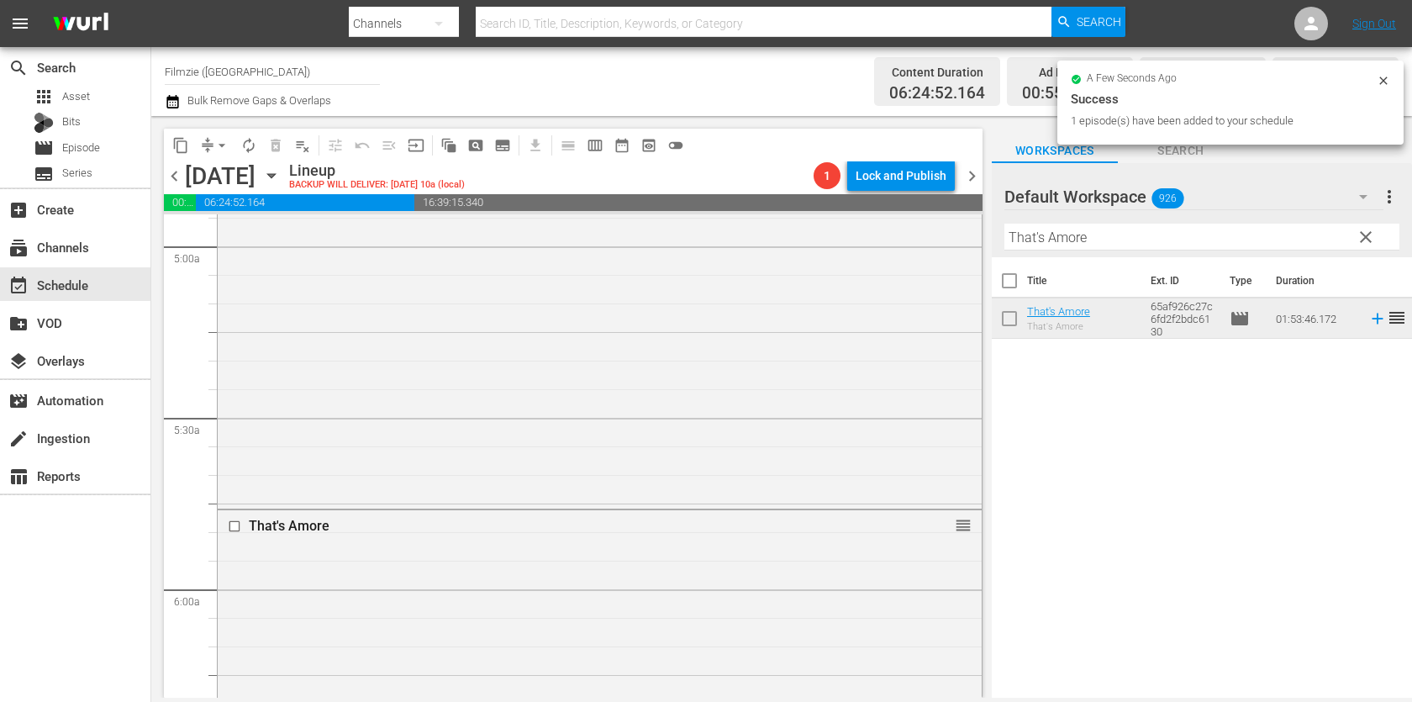
click at [1221, 229] on input "That's Amore" at bounding box center [1202, 237] width 395 height 27
paste input "Fat Fiction"
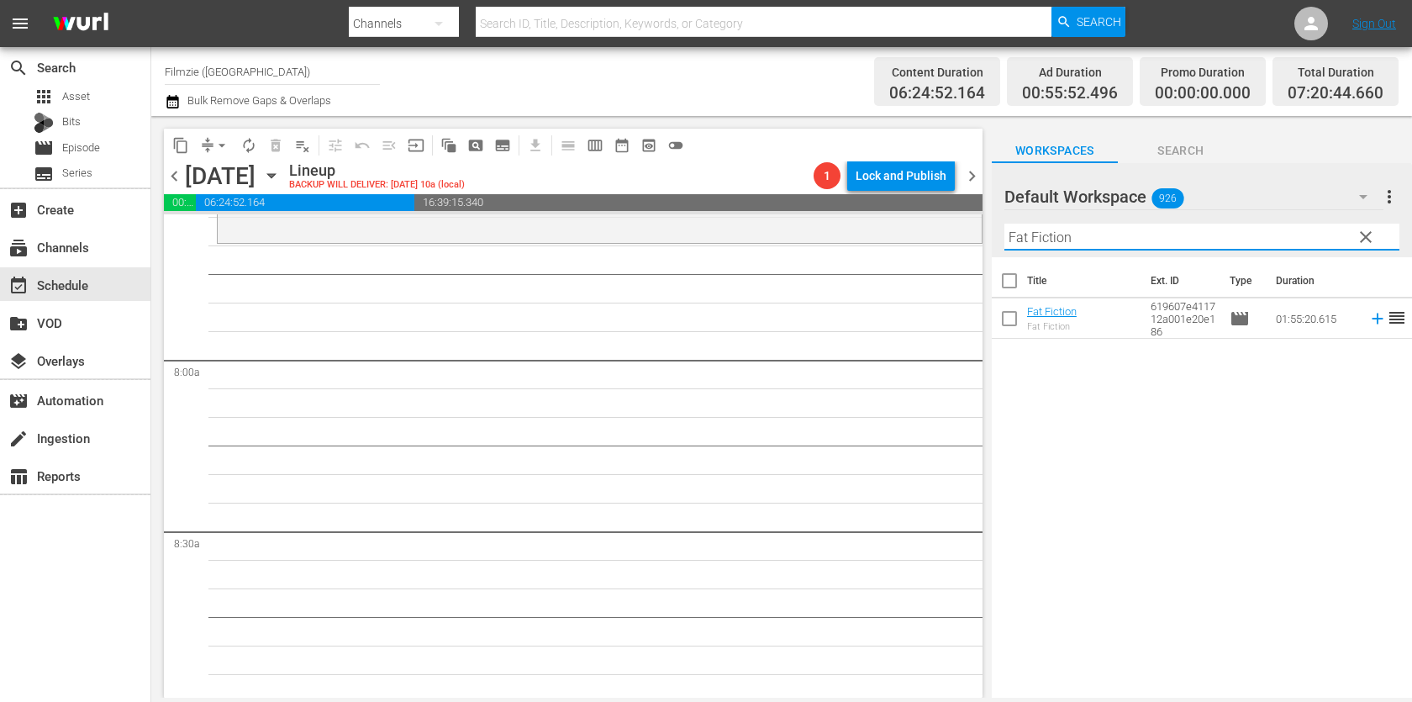
scroll to position [2601, 0]
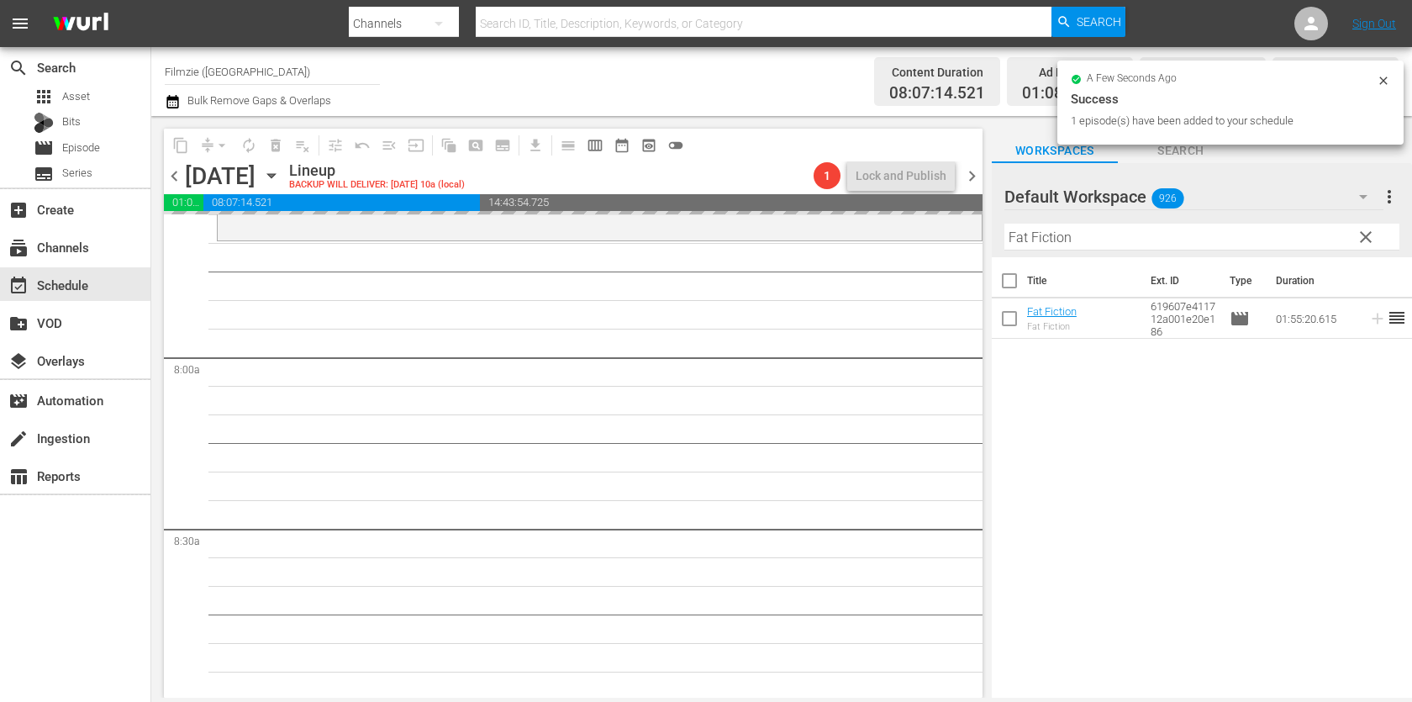
drag, startPoint x: 1047, startPoint y: 314, endPoint x: 1000, endPoint y: 34, distance: 283.1
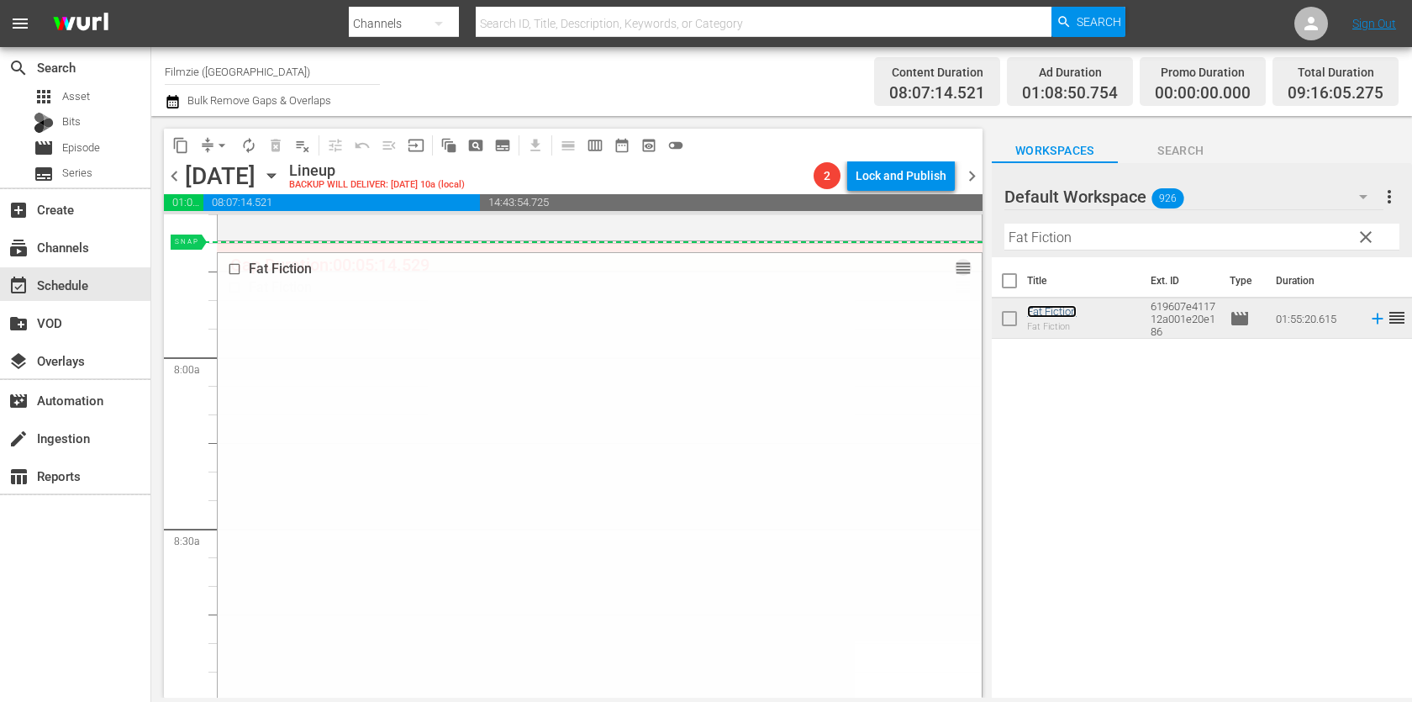
drag, startPoint x: 964, startPoint y: 282, endPoint x: 964, endPoint y: 249, distance: 33.6
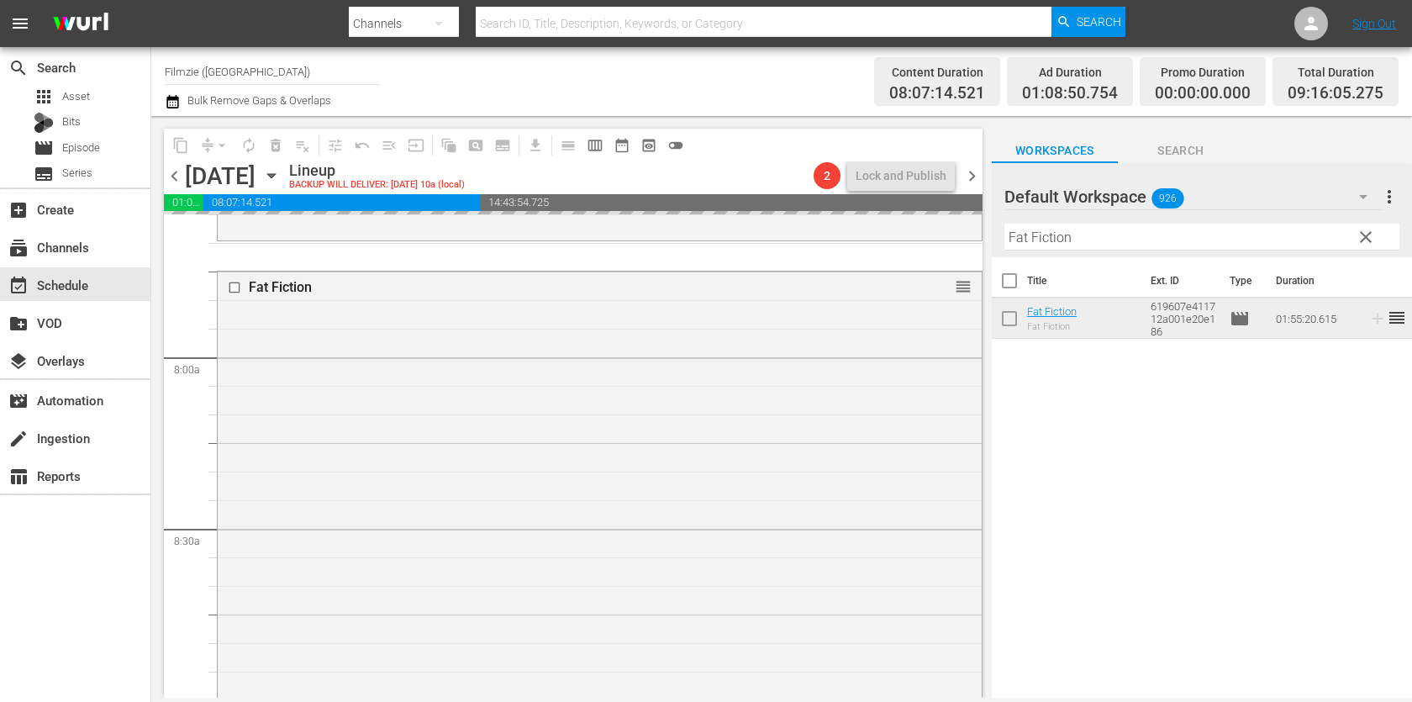
click at [1092, 235] on input "Fat Fiction" at bounding box center [1202, 237] width 395 height 27
paste input "The Wine of Summer"
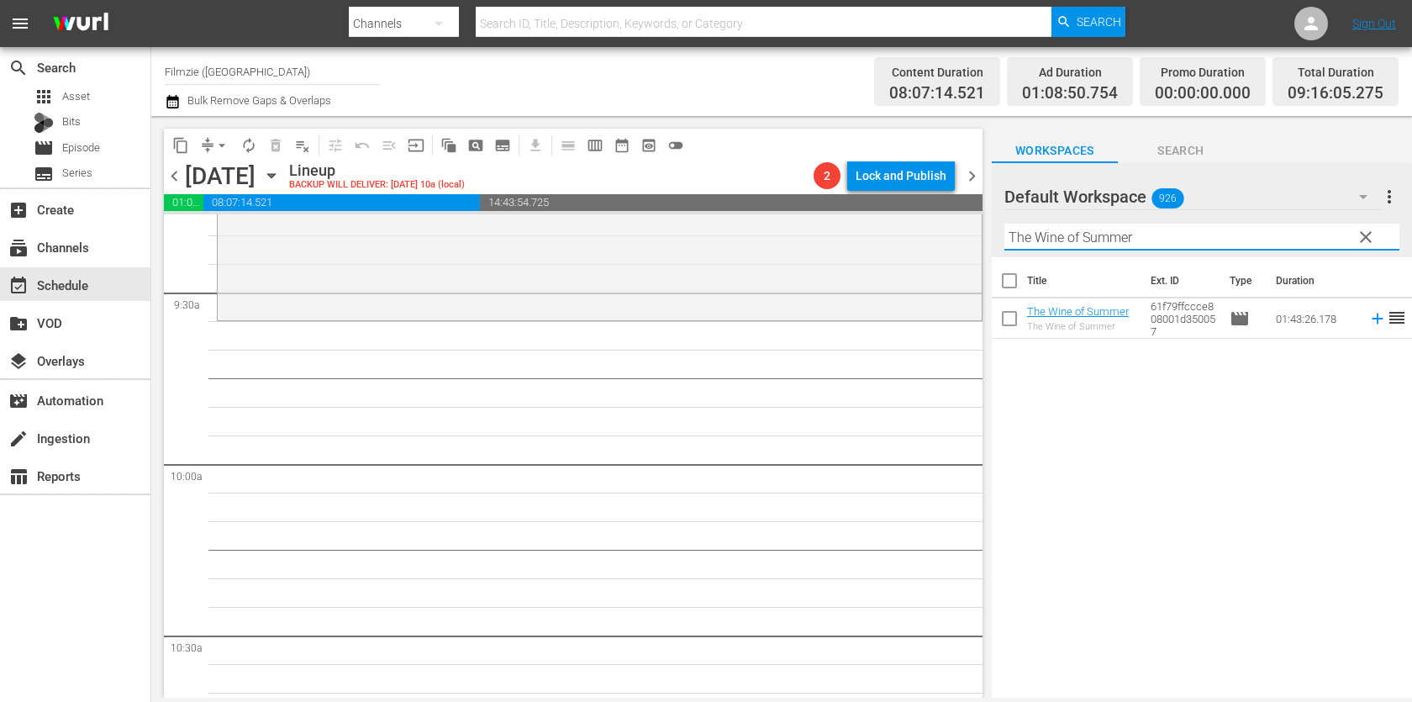
scroll to position [3208, 0]
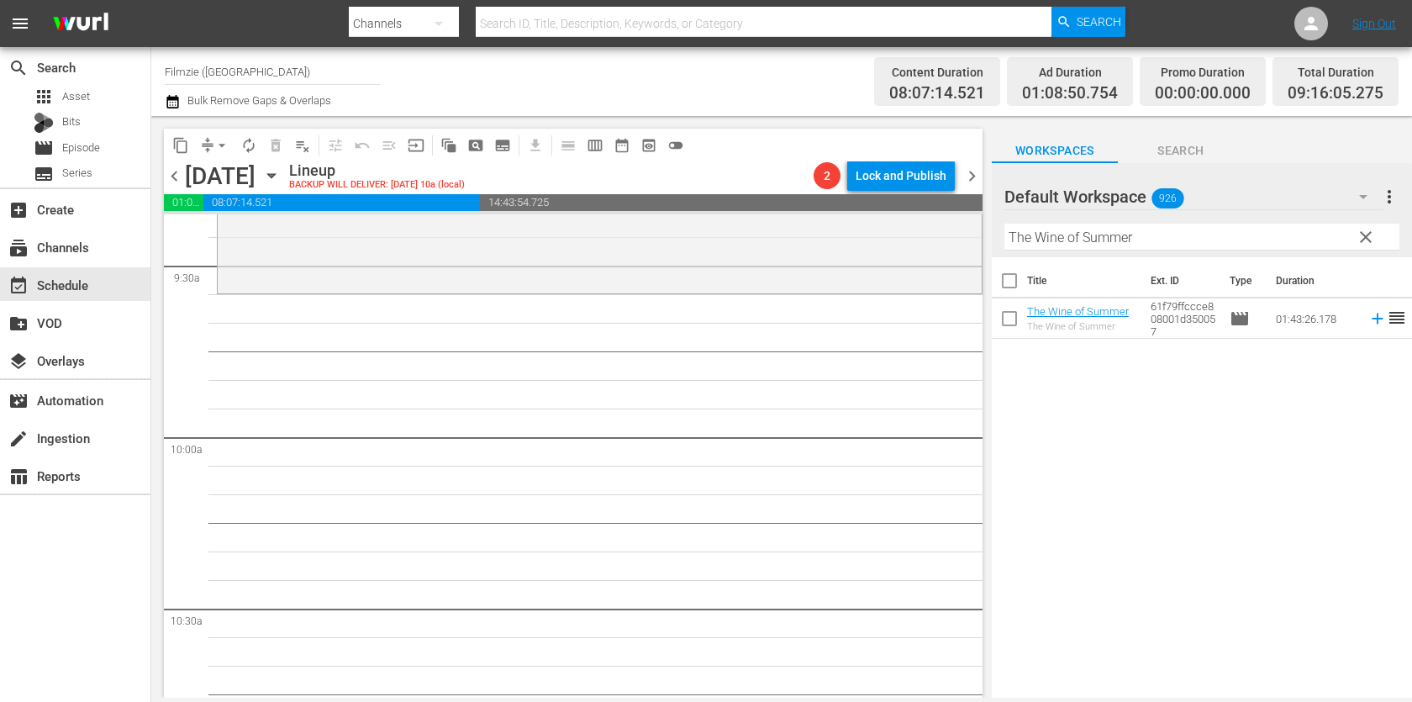
click at [1106, 220] on div "Filter by Title The Wine of Summer" at bounding box center [1202, 237] width 395 height 40
click at [1102, 237] on input "The Wine of Summer" at bounding box center [1202, 237] width 395 height 27
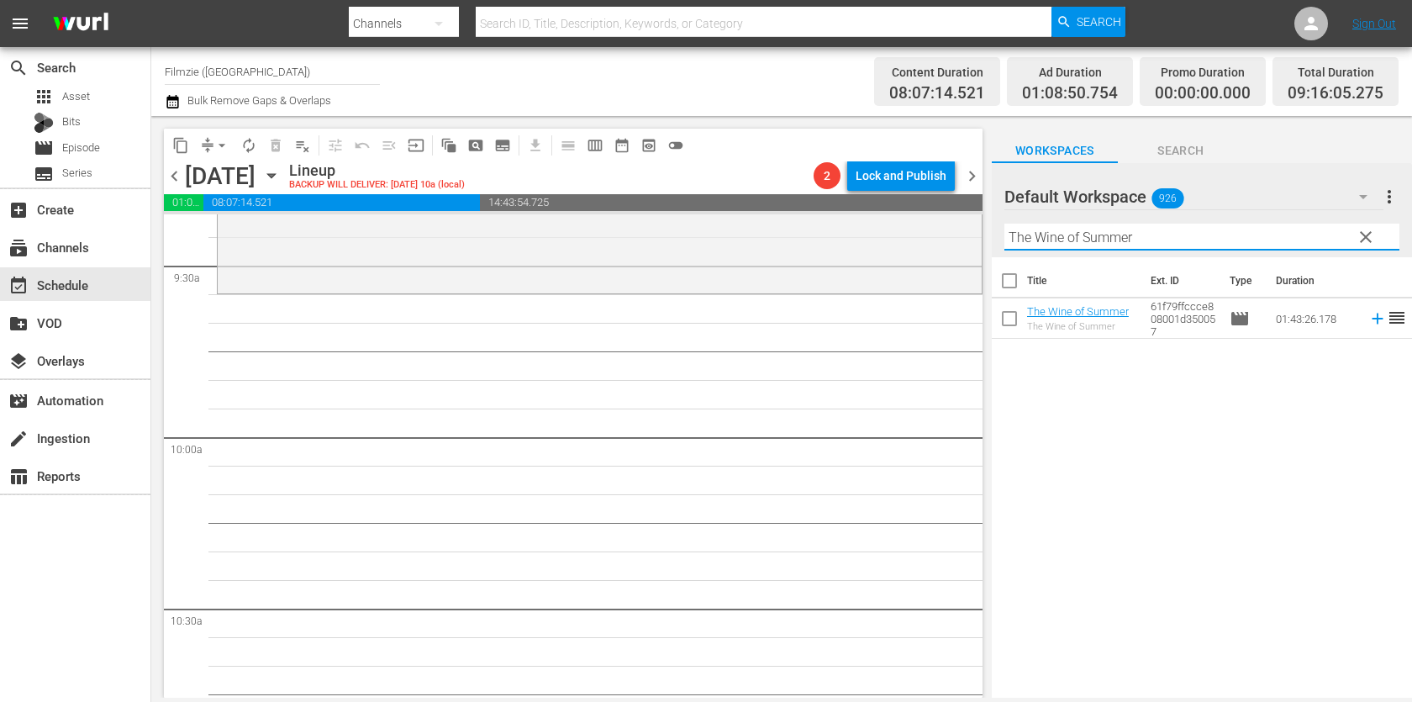
click at [1102, 237] on input "The Wine of Summer" at bounding box center [1202, 237] width 395 height 27
paste input "ime Out in [GEOGRAPHIC_DATA]"
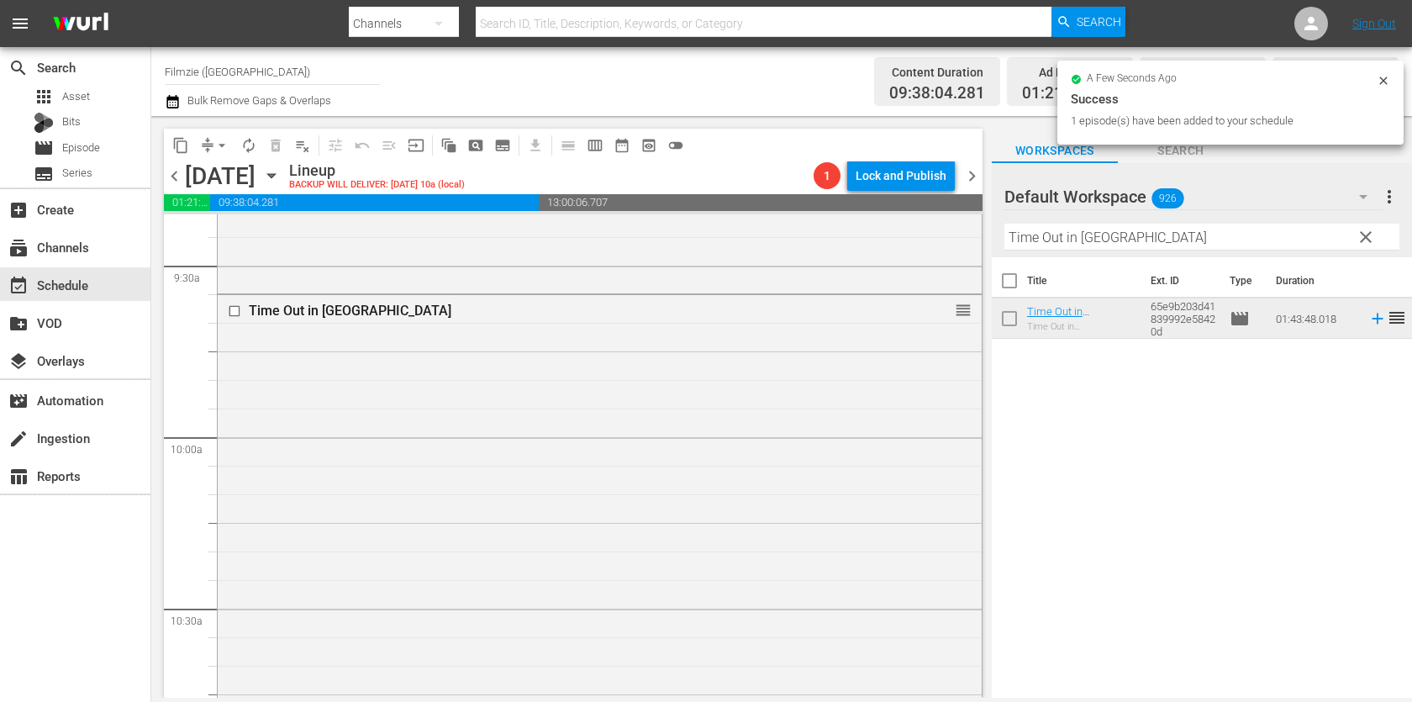
click at [1145, 224] on input "Time Out in [GEOGRAPHIC_DATA]" at bounding box center [1202, 237] width 395 height 27
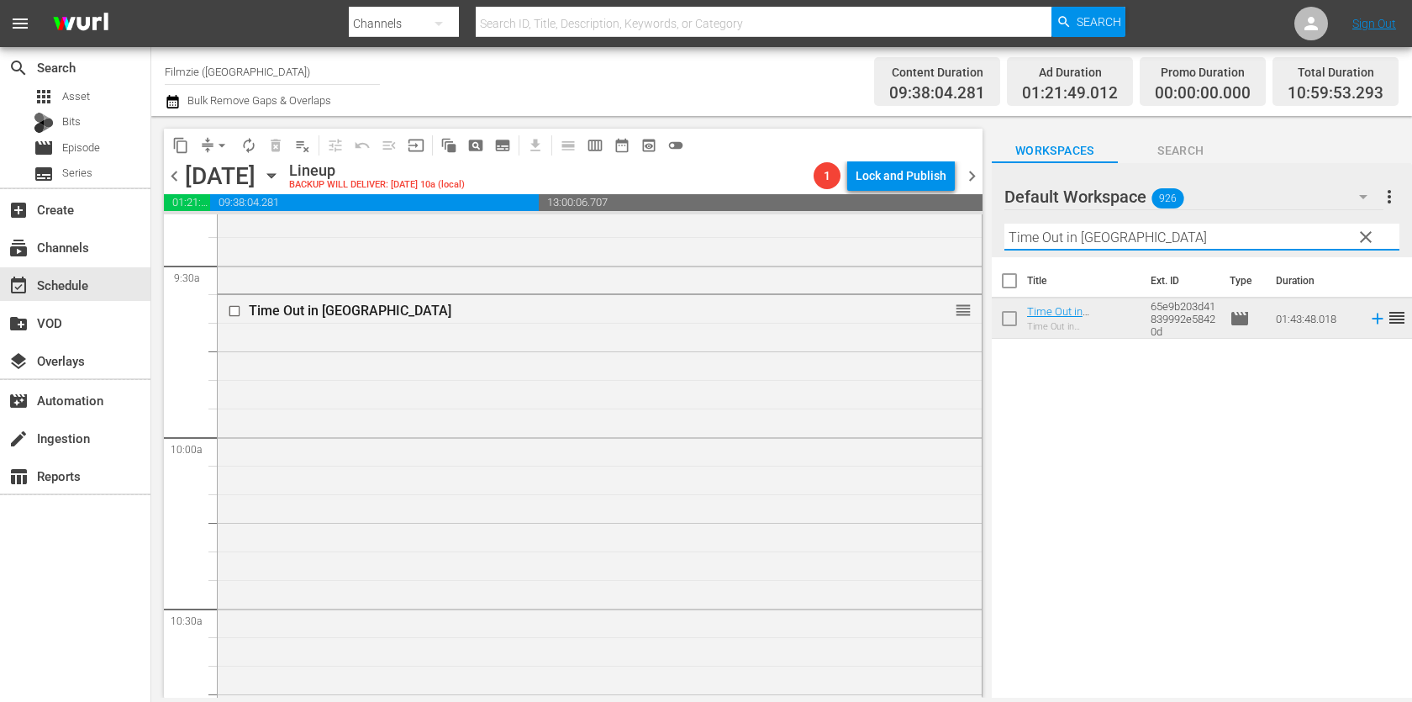
paste input "he Penitent Man"
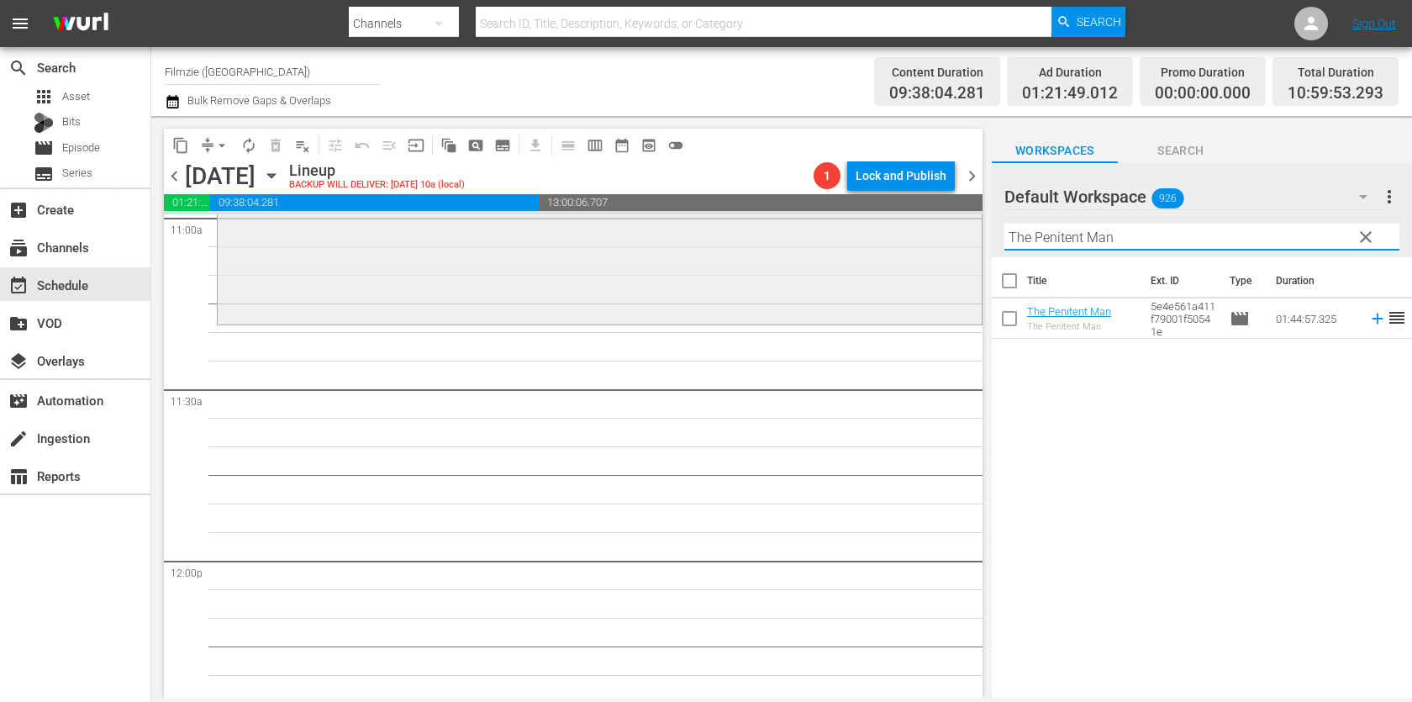
scroll to position [3671, 0]
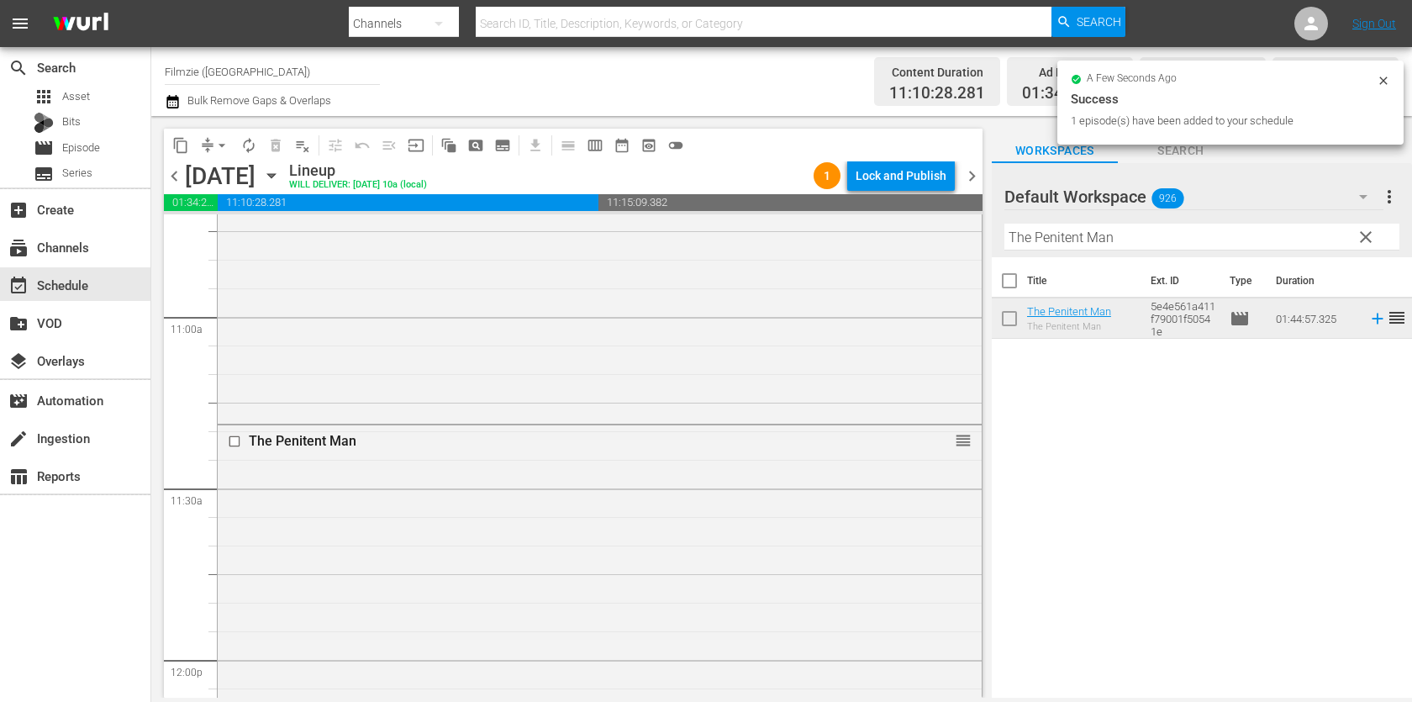
drag, startPoint x: 1086, startPoint y: 314, endPoint x: 1020, endPoint y: 71, distance: 252.7
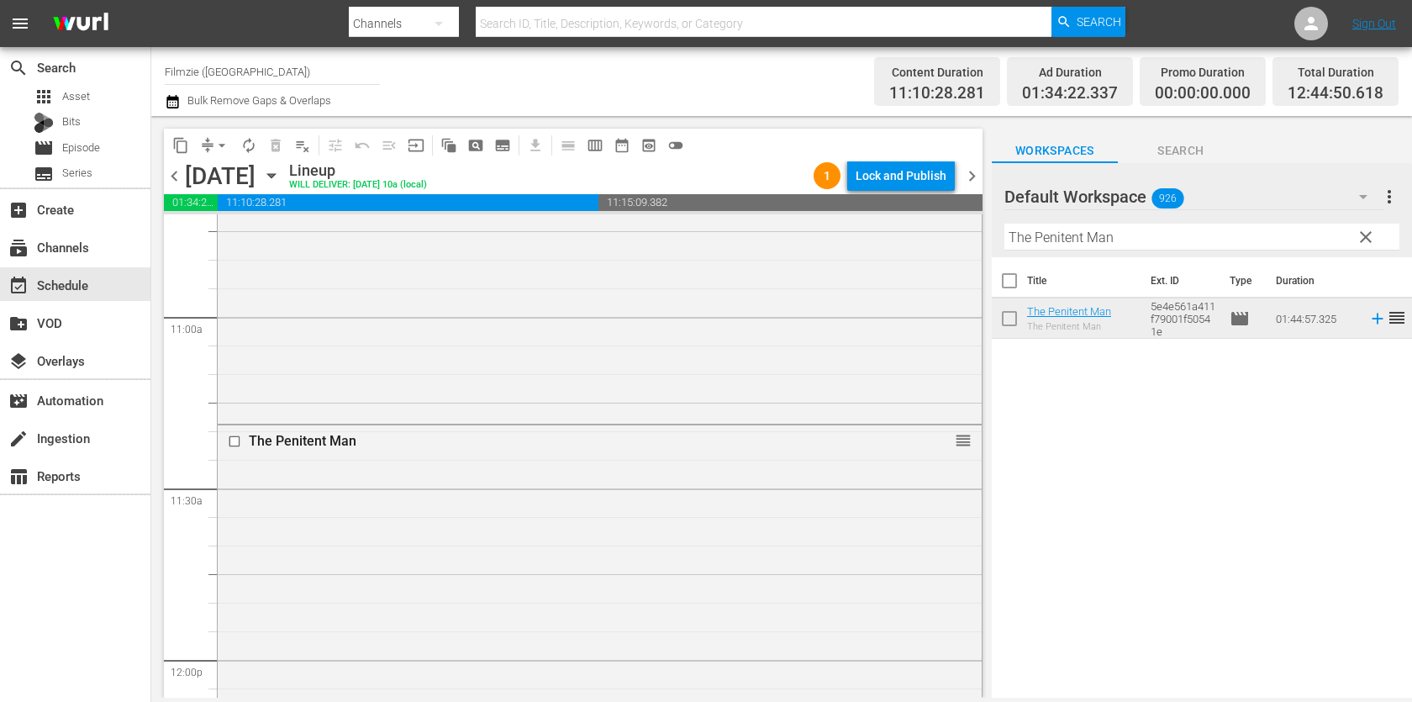
click at [1129, 225] on input "The Penitent Man" at bounding box center [1202, 237] width 395 height 27
paste input "Princes of the Ye"
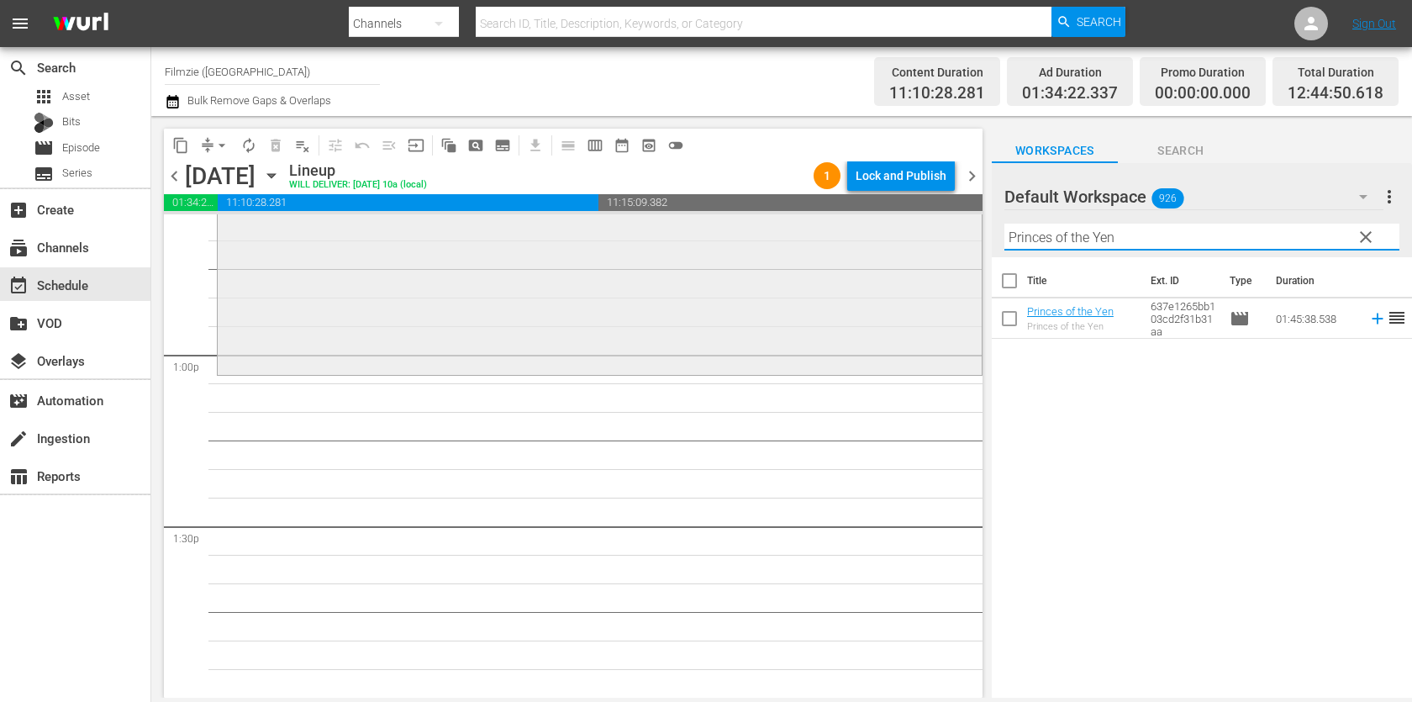
scroll to position [4323, 0]
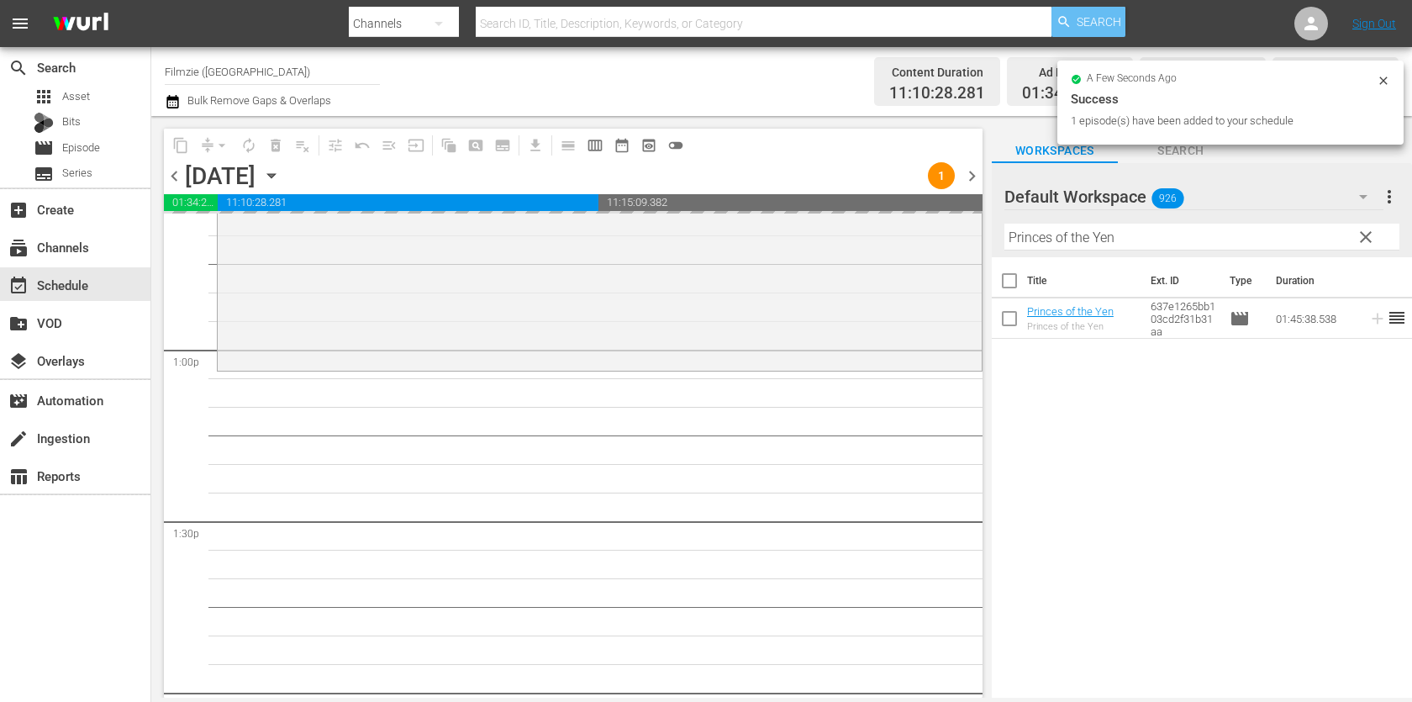
drag, startPoint x: 1056, startPoint y: 307, endPoint x: 1072, endPoint y: 8, distance: 298.9
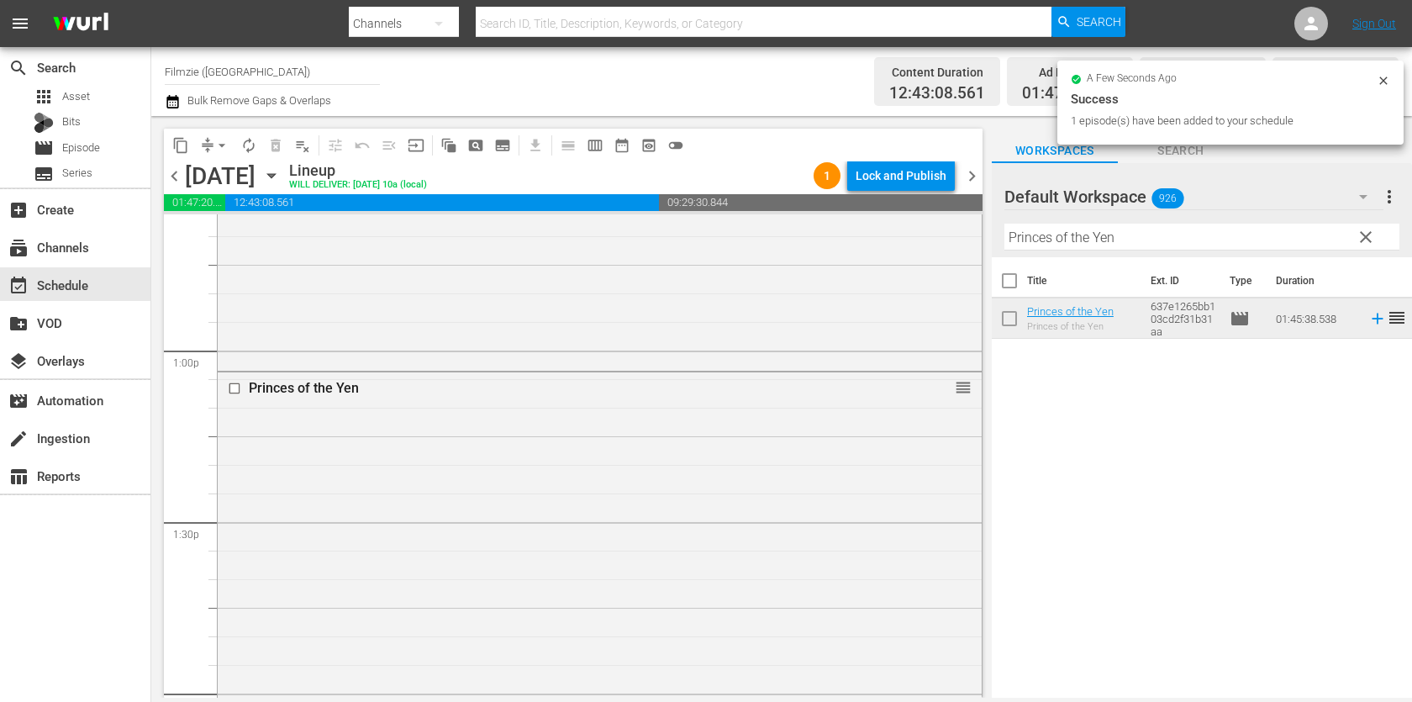
click at [1143, 235] on input "Princes of the Yen" at bounding box center [1202, 237] width 395 height 27
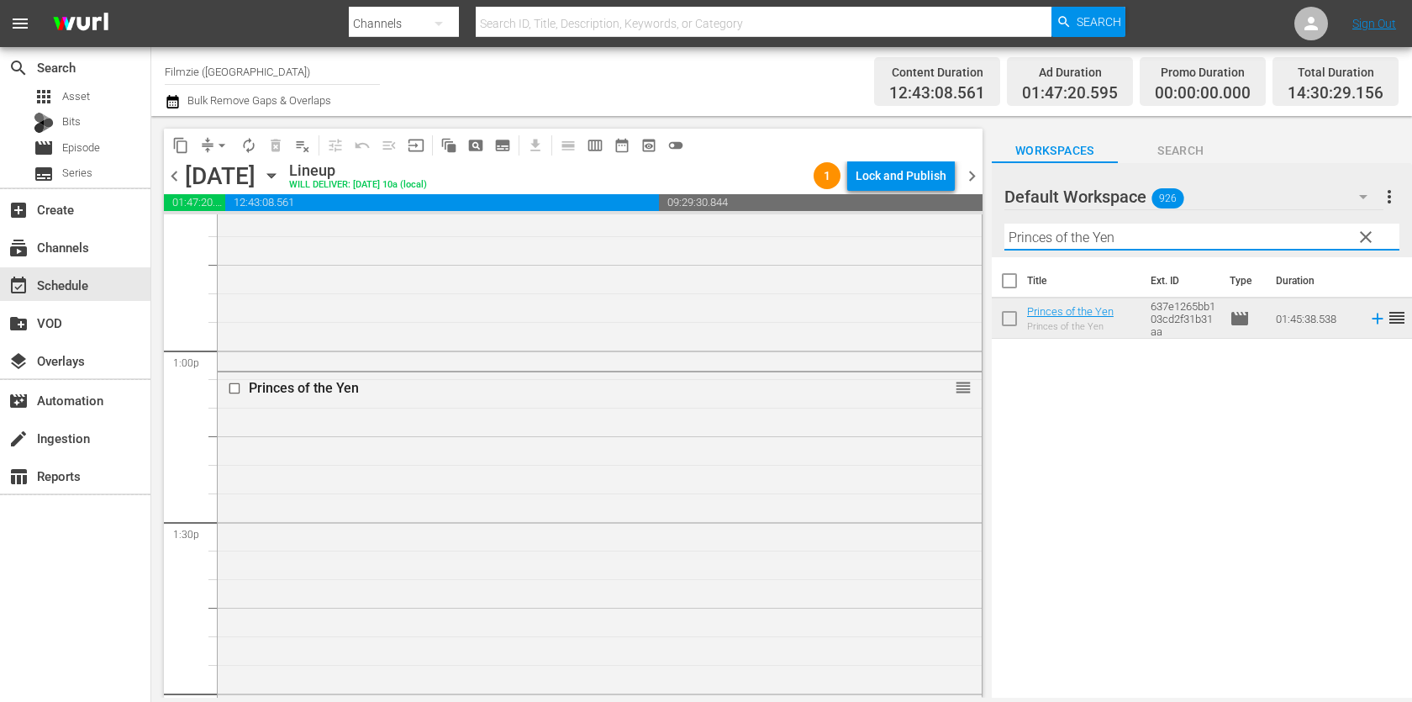
paste input "A Child of the King"
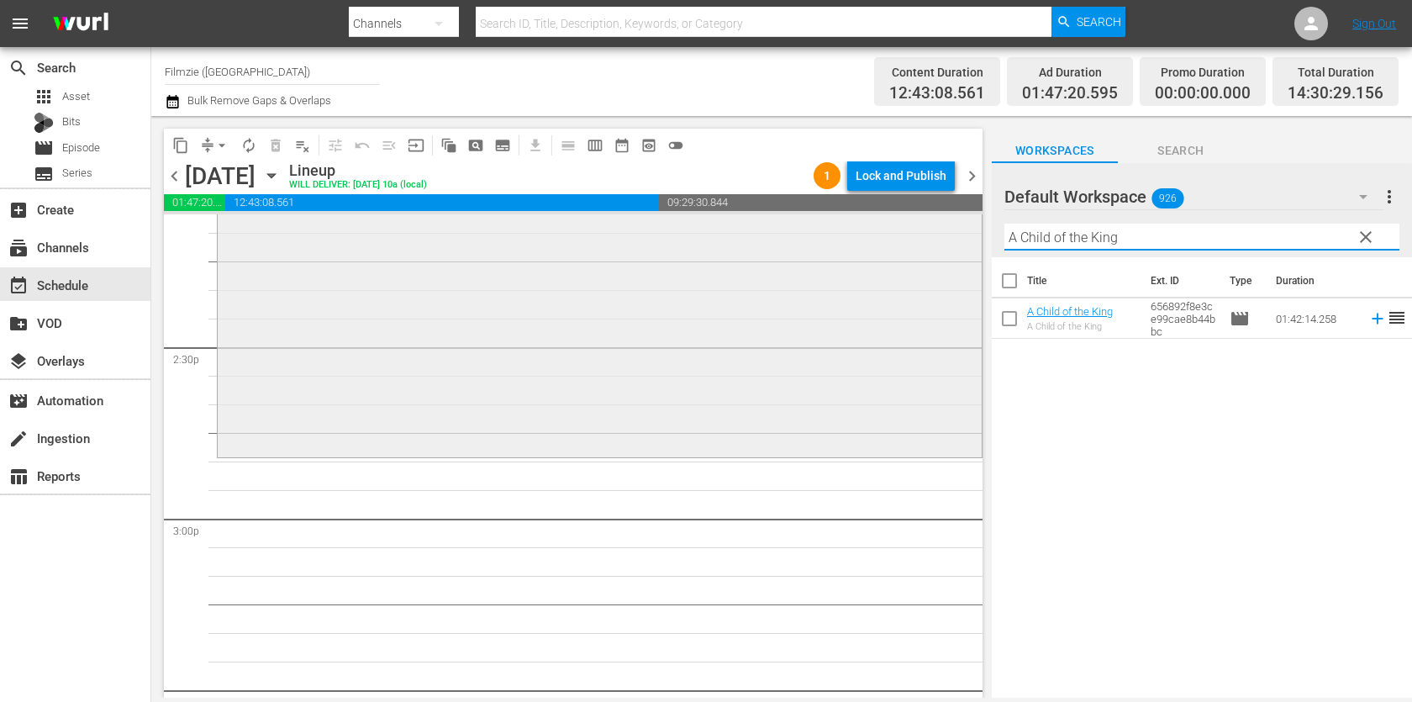
scroll to position [4855, 0]
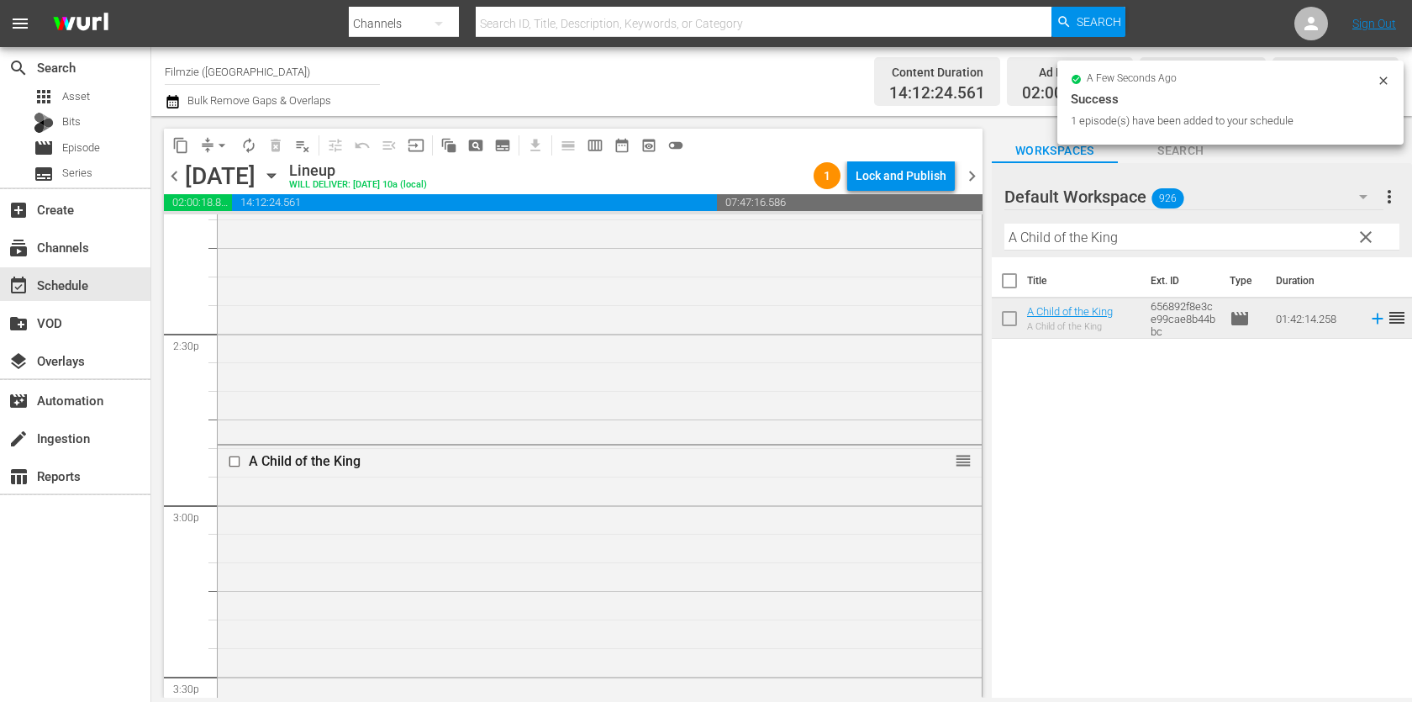
click at [1180, 239] on input "A Child of the King" at bounding box center [1202, 237] width 395 height 27
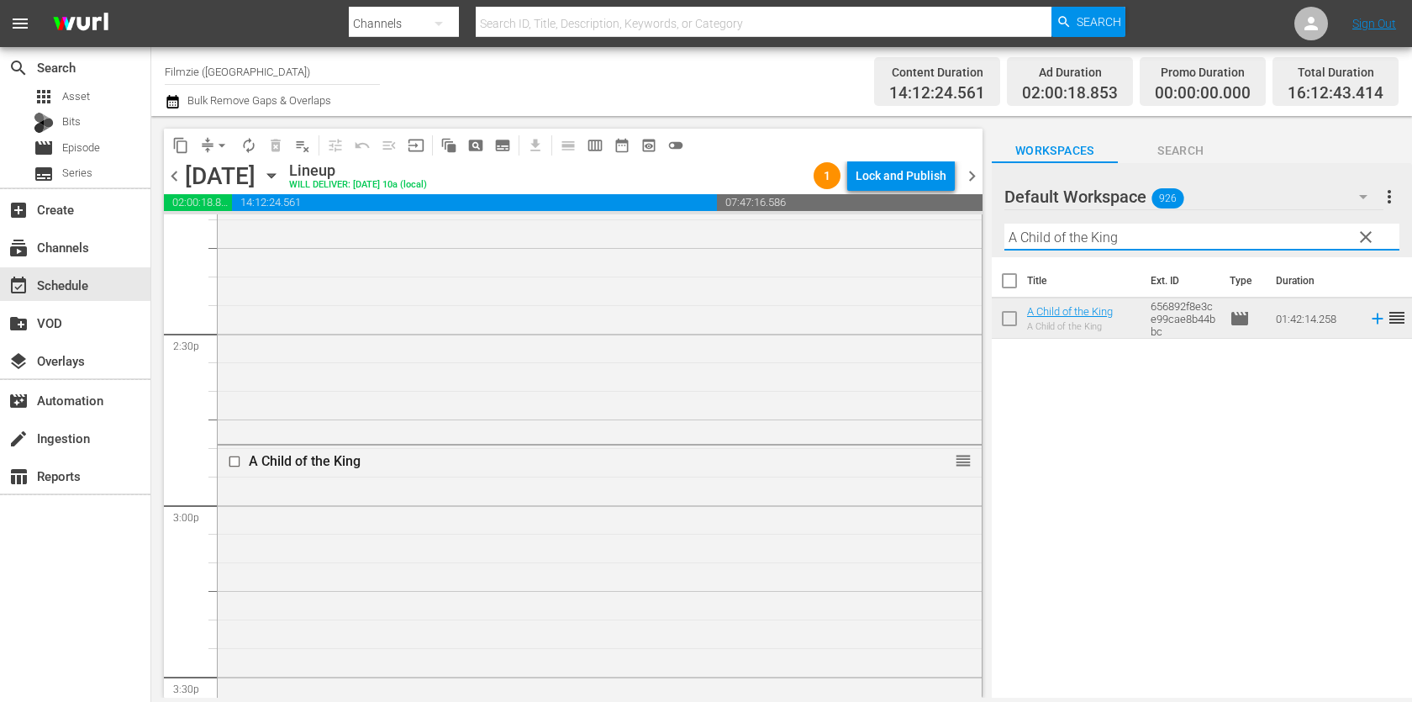
paste input "[PERSON_NAME]'s and [PERSON_NAME]'s Inn"
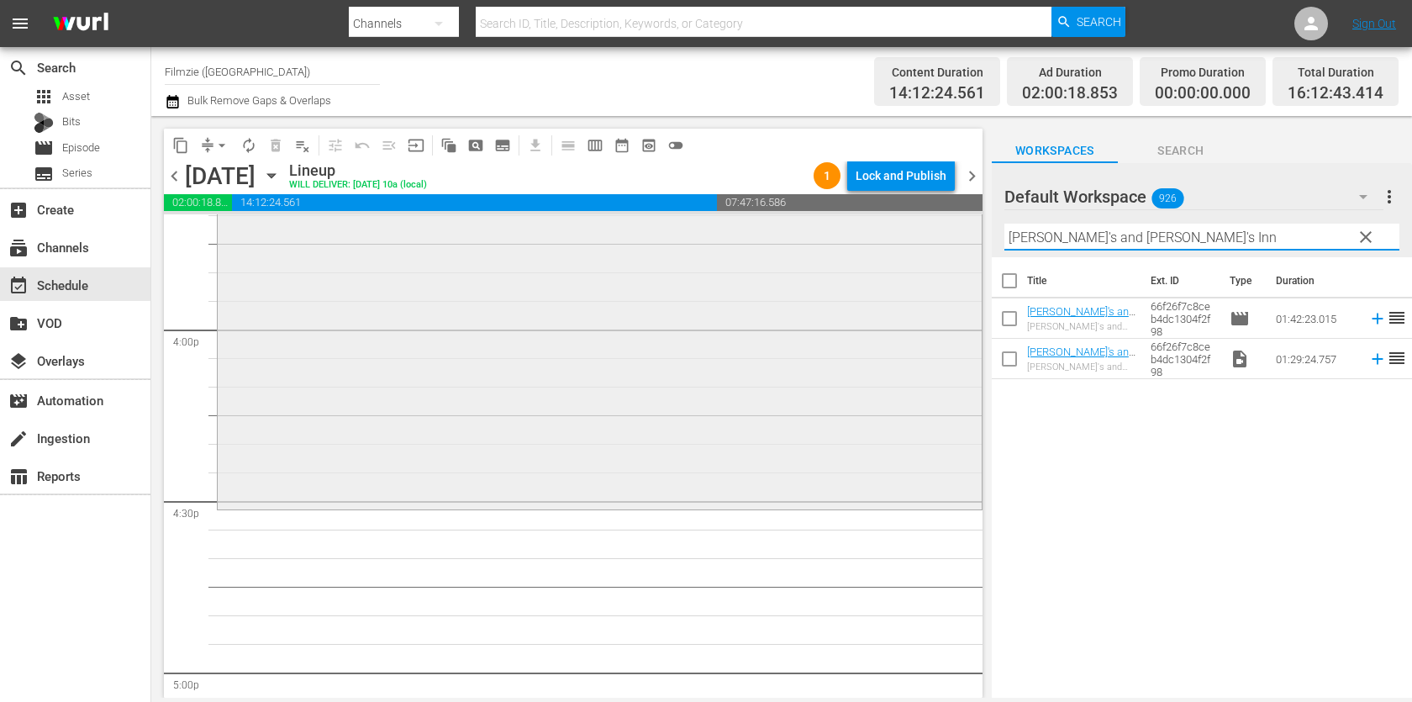
scroll to position [5412, 0]
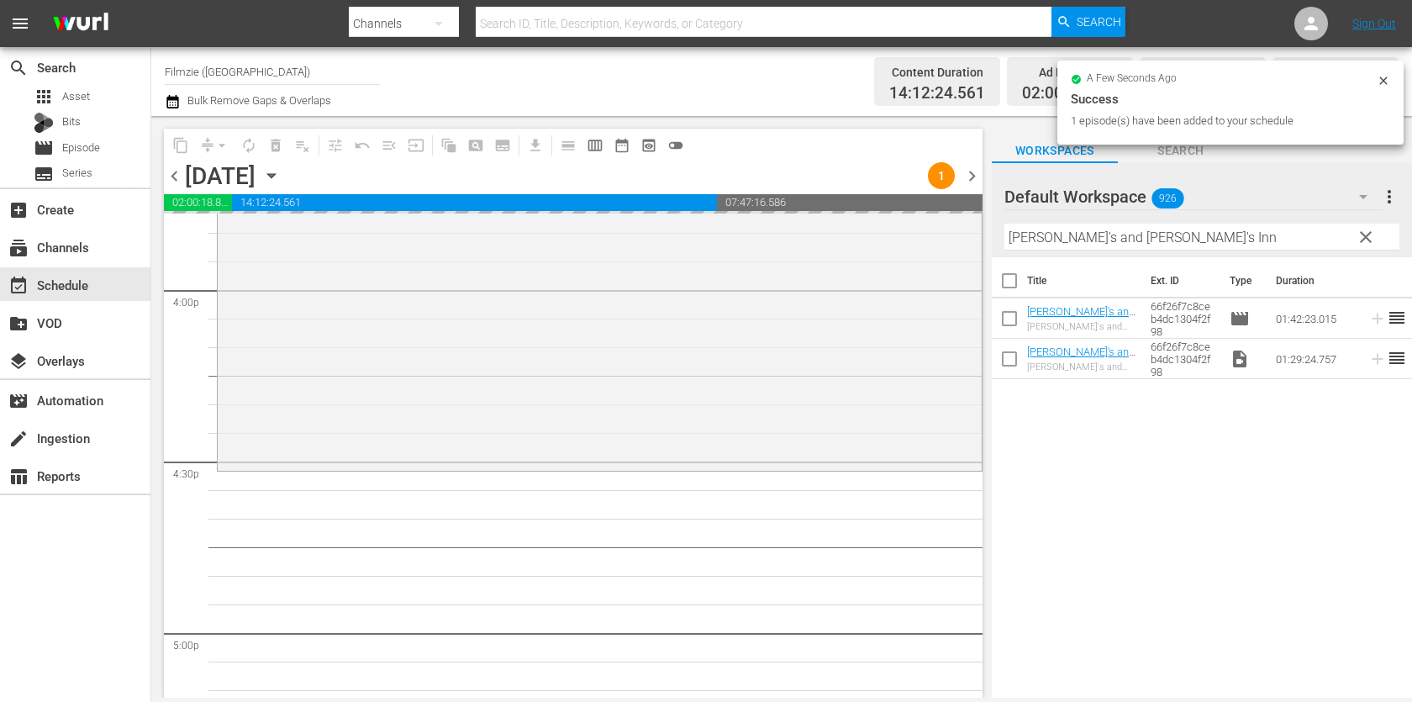
drag, startPoint x: 1101, startPoint y: 323, endPoint x: 1072, endPoint y: 4, distance: 319.9
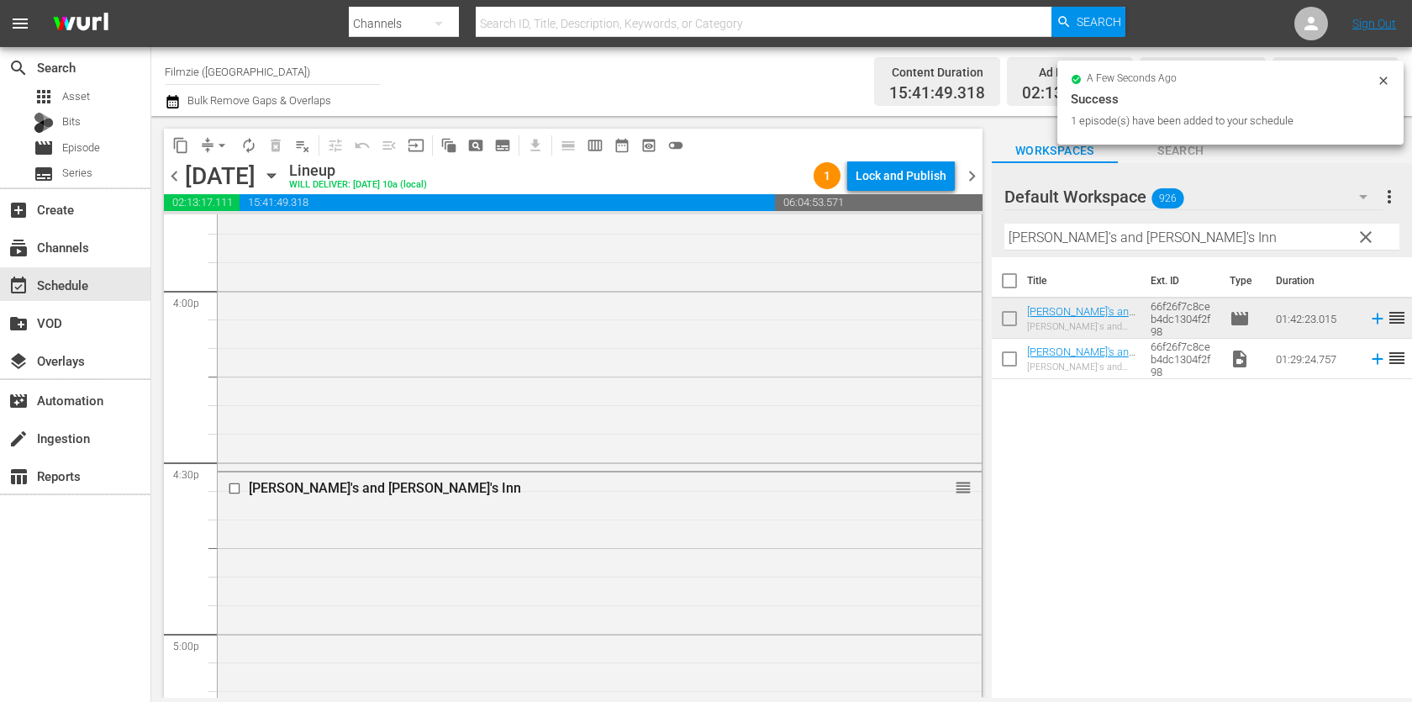
click at [1105, 251] on hr at bounding box center [1202, 250] width 395 height 1
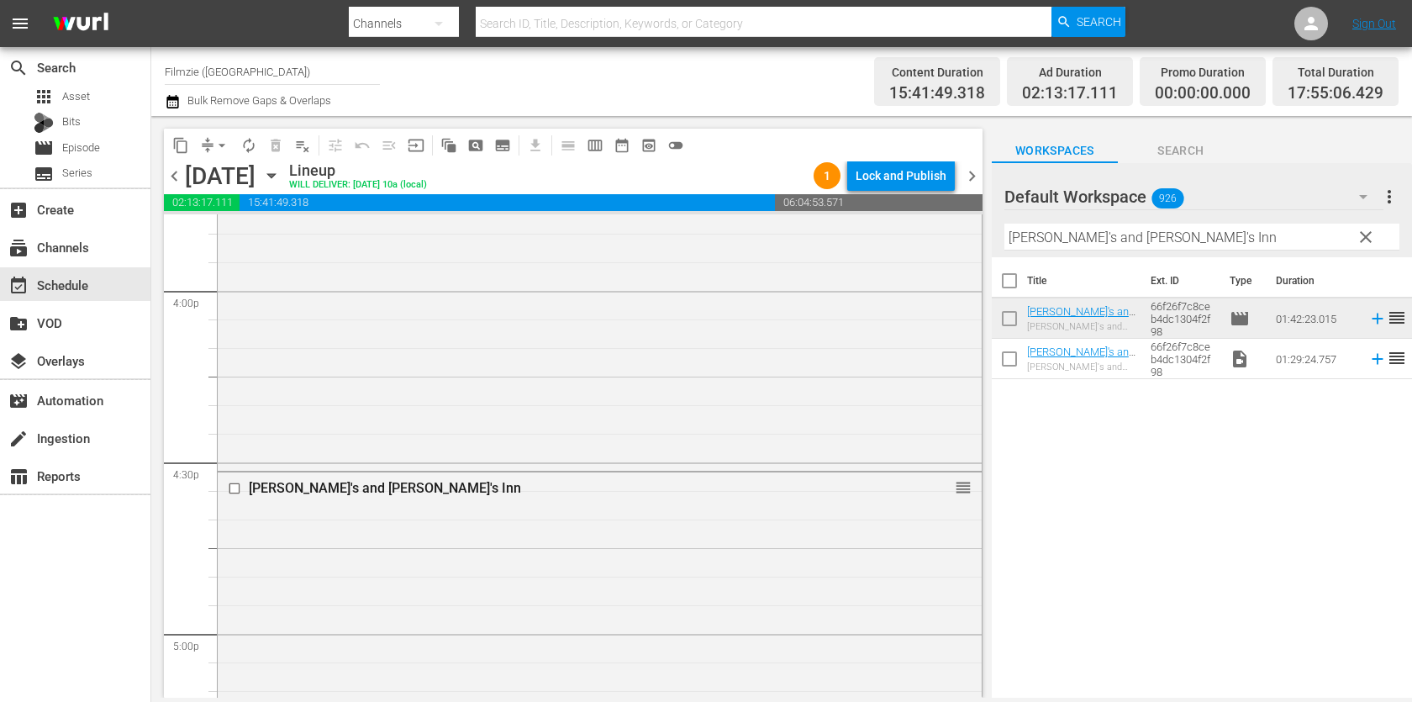
click at [1110, 246] on input "[PERSON_NAME]'s and [PERSON_NAME]'s Inn" at bounding box center [1202, 237] width 395 height 27
paste input "Dearest [PERSON_NAME]"
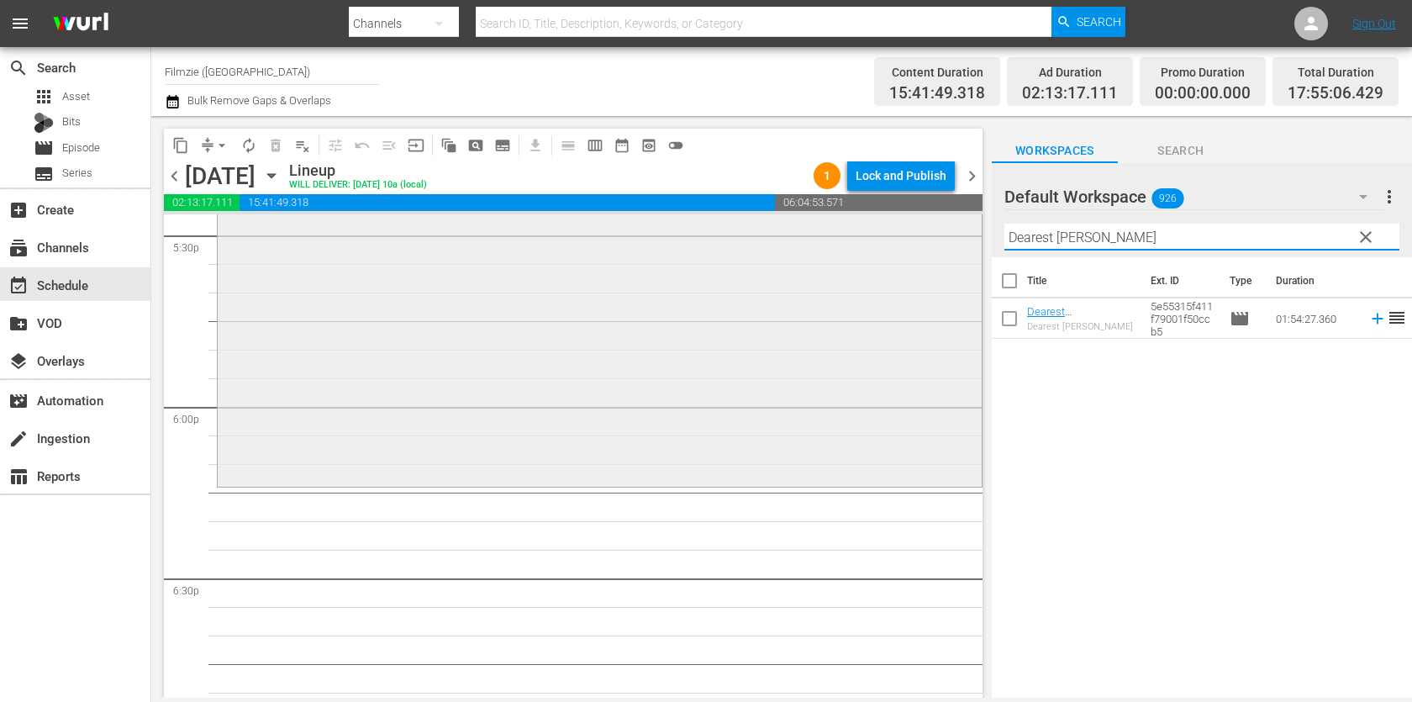
scroll to position [6046, 0]
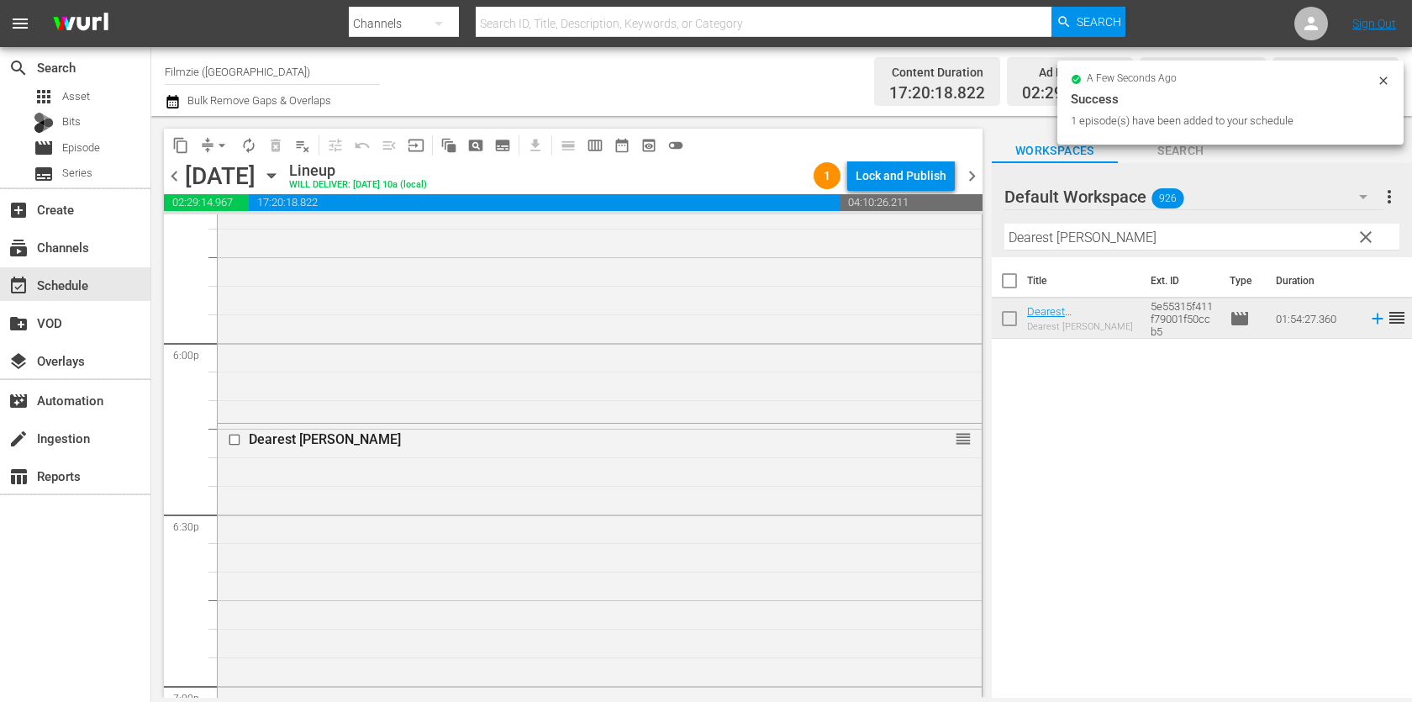
click at [1094, 235] on input "Dearest [PERSON_NAME]" at bounding box center [1202, 237] width 395 height 27
paste input "th and Back 2"
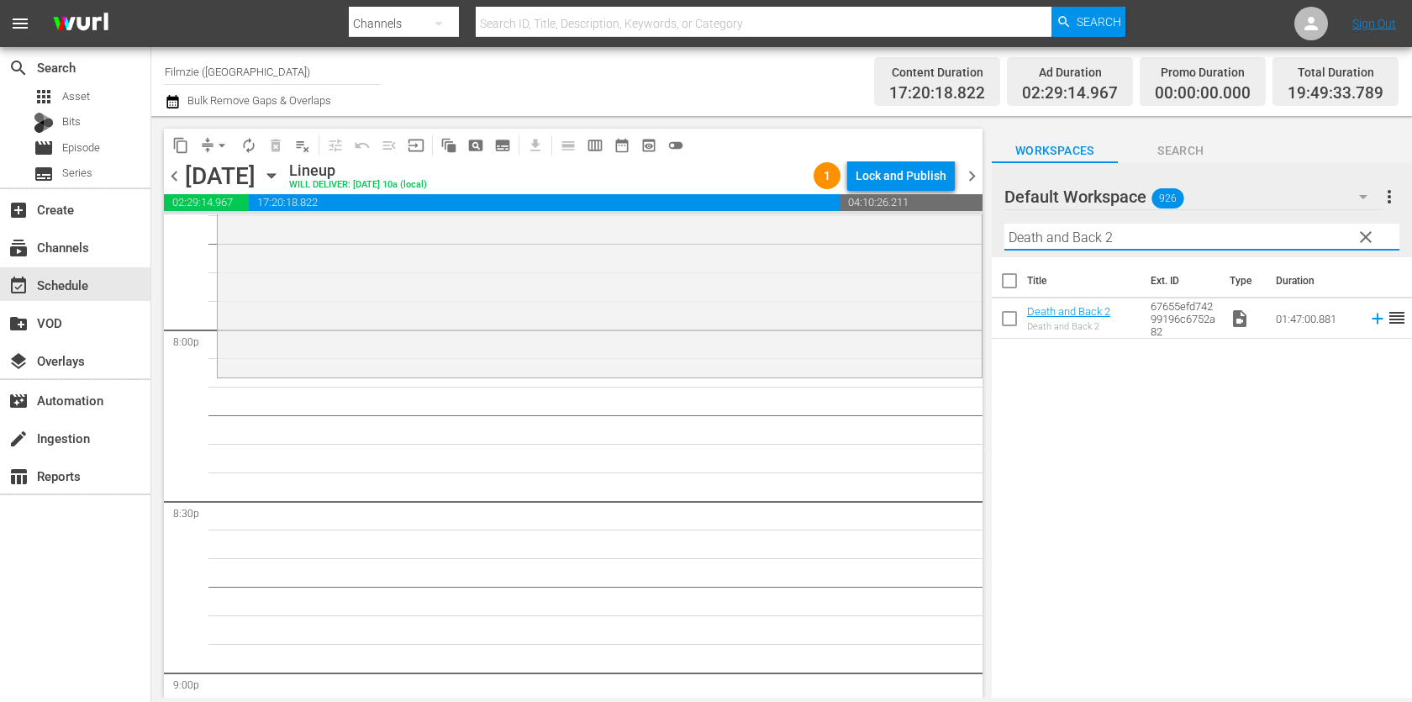
scroll to position [6763, 0]
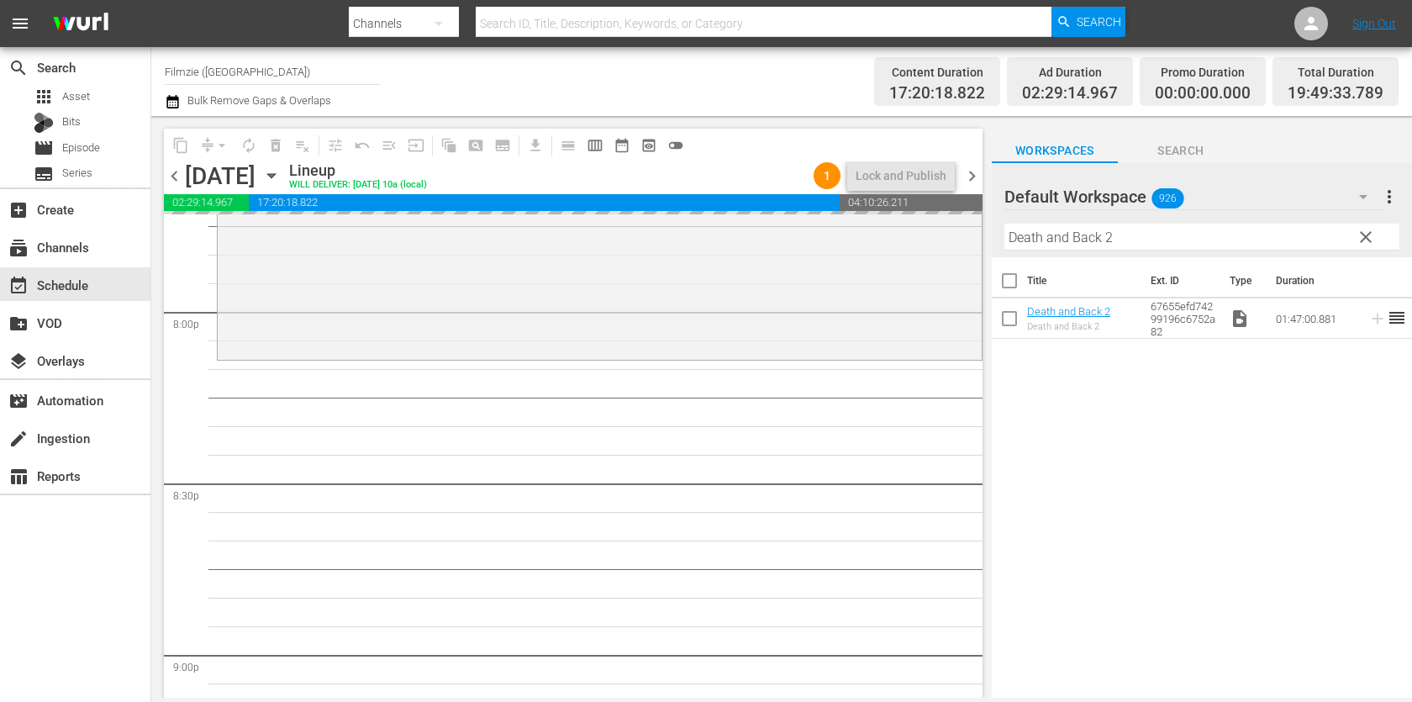
drag, startPoint x: 1037, startPoint y: 317, endPoint x: 1023, endPoint y: 6, distance: 311.4
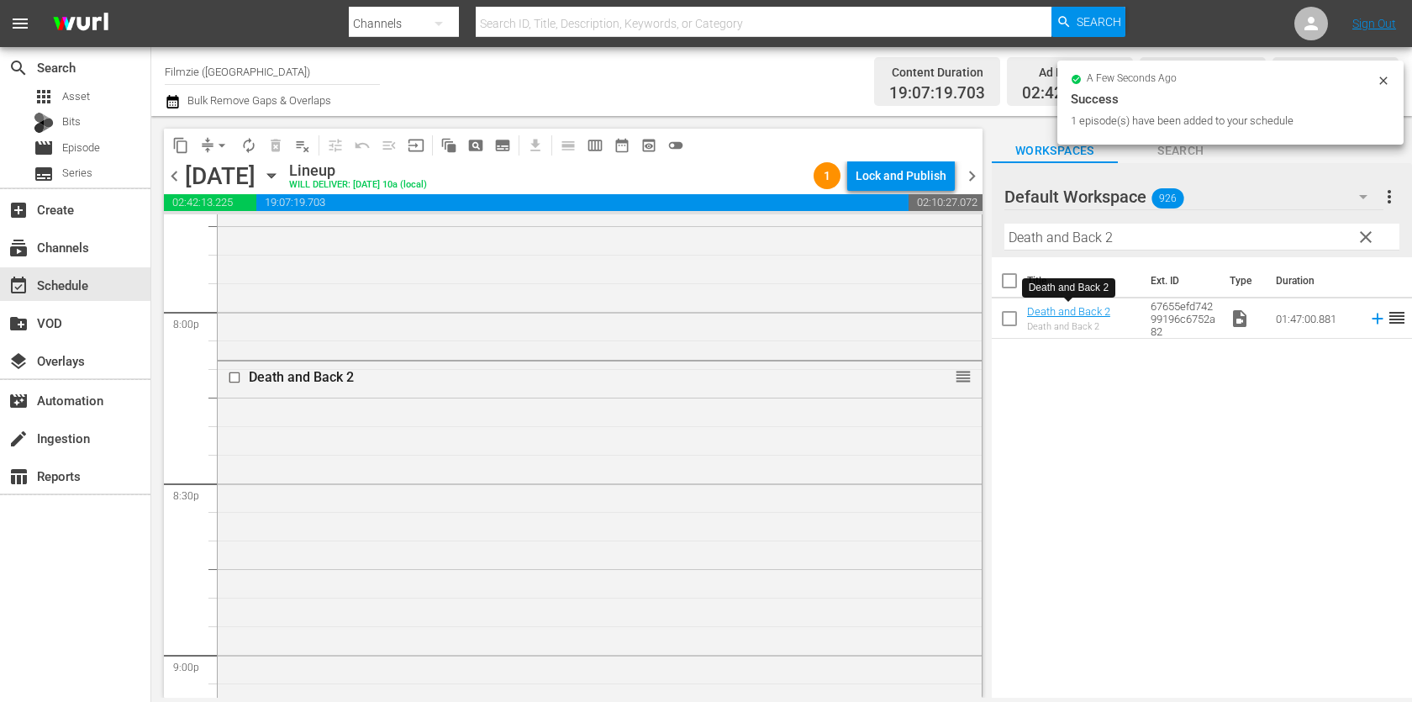
click at [1243, 235] on input "Death and Back 2" at bounding box center [1202, 237] width 395 height 27
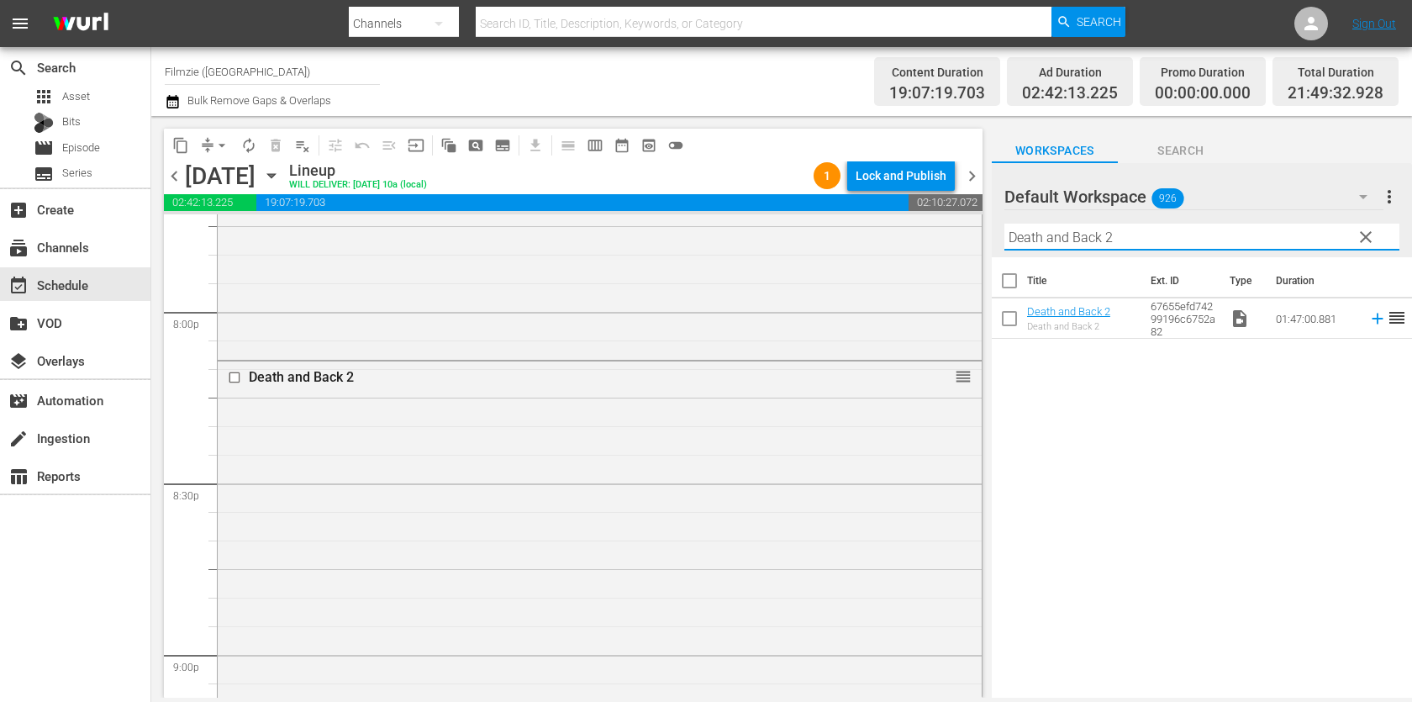
paste input "Montauk Chronicles"
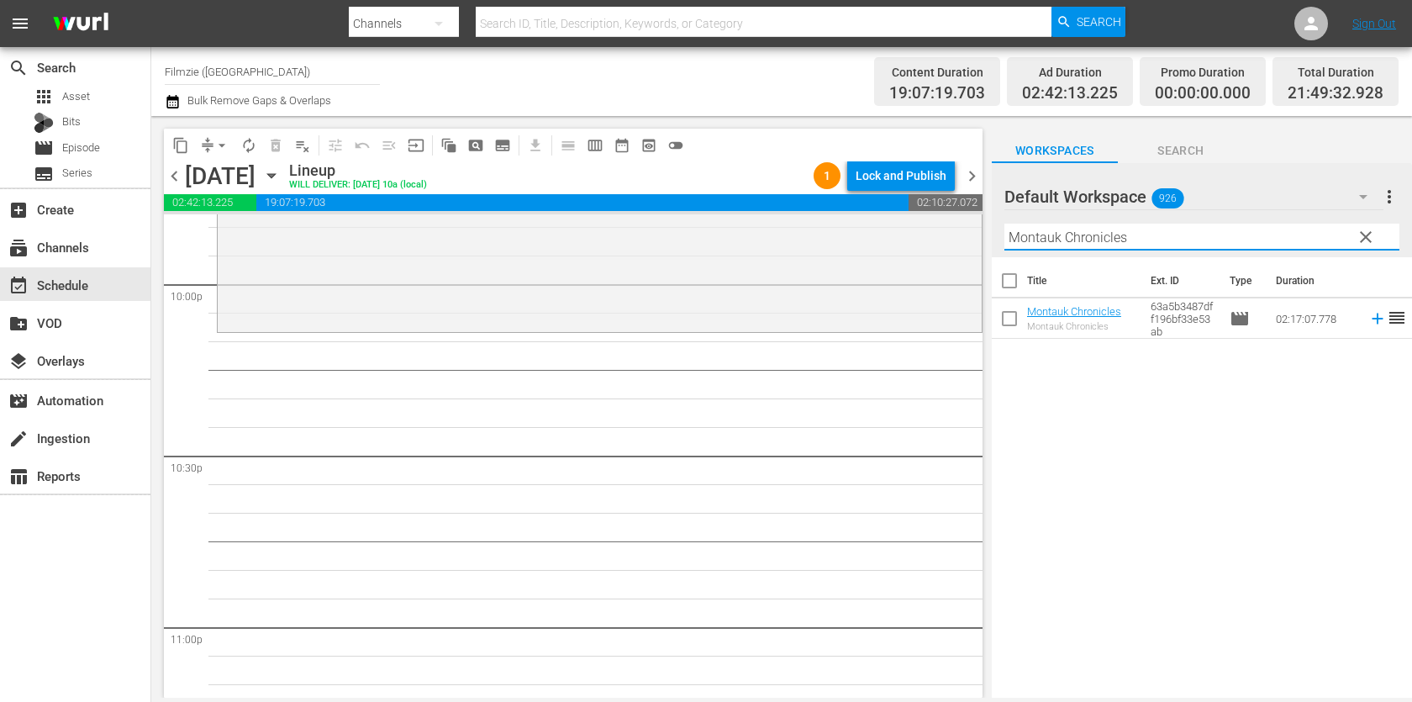
scroll to position [7477, 0]
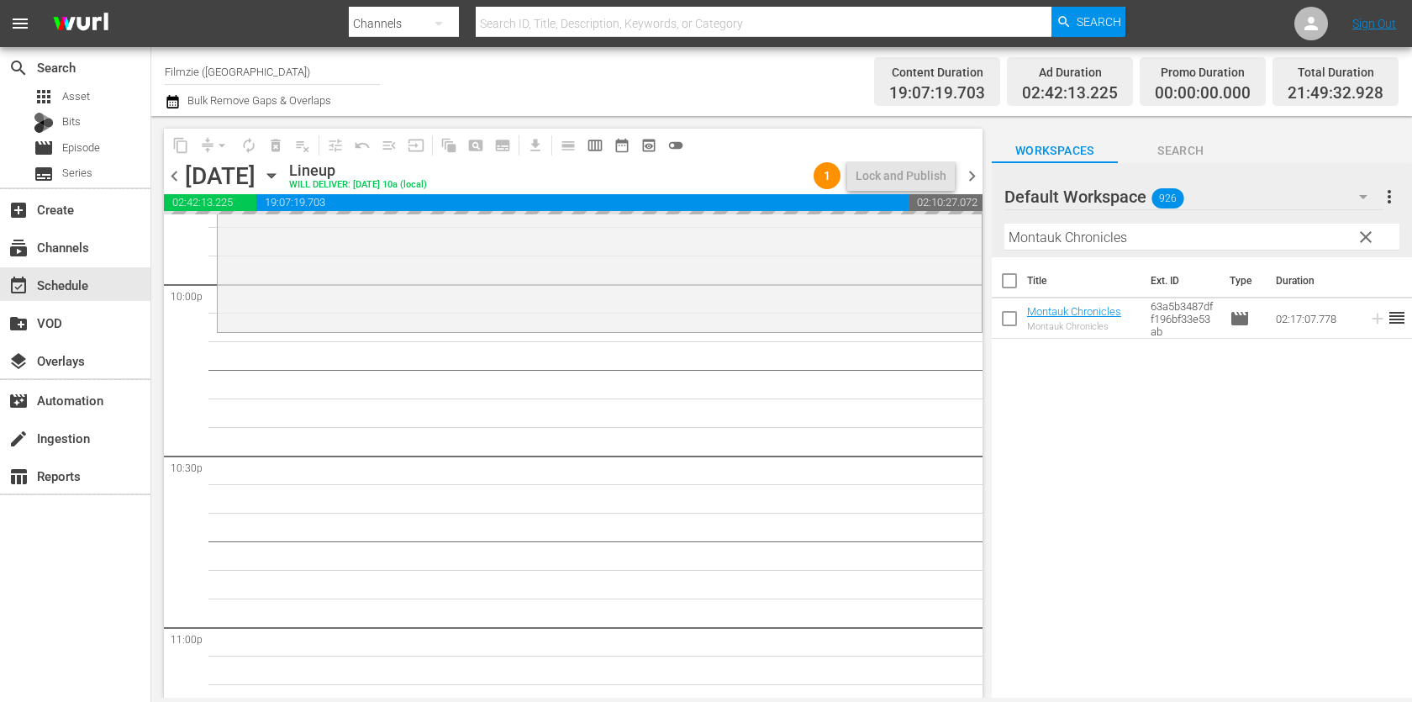
drag, startPoint x: 1067, startPoint y: 304, endPoint x: 1051, endPoint y: 18, distance: 287.1
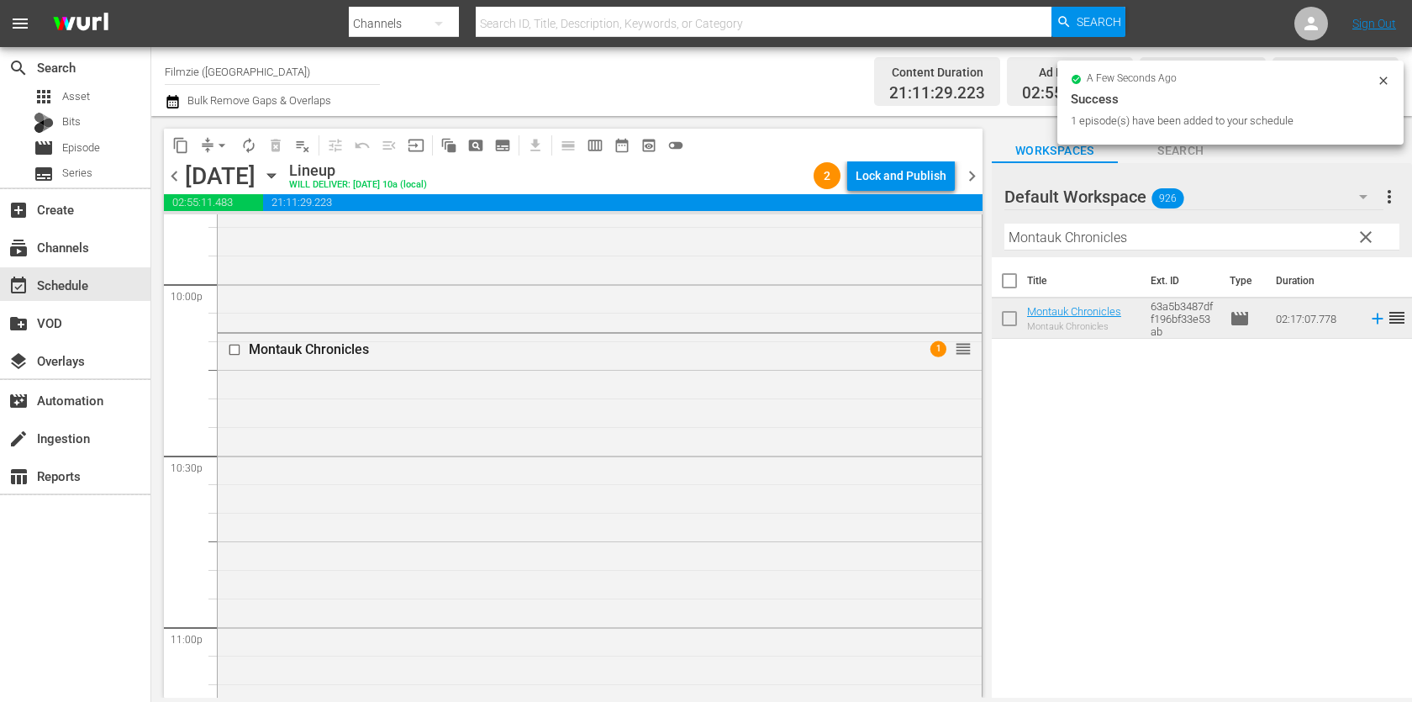
click at [1191, 240] on input "Montauk Chronicles" at bounding box center [1202, 237] width 395 height 27
paste input "Trouble Is My Busines"
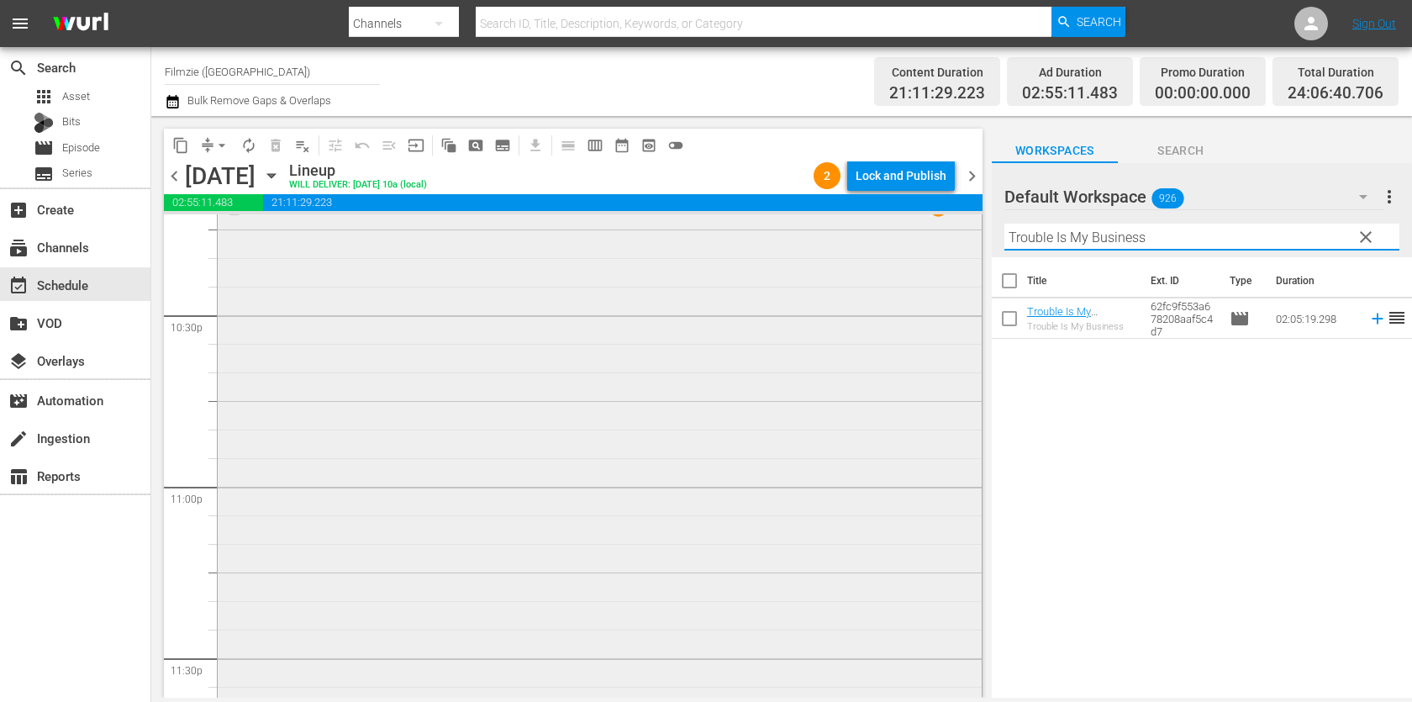
scroll to position [7895, 0]
type input "Trouble Is My Business"
click at [911, 174] on div "Lock and Publish" at bounding box center [901, 176] width 91 height 30
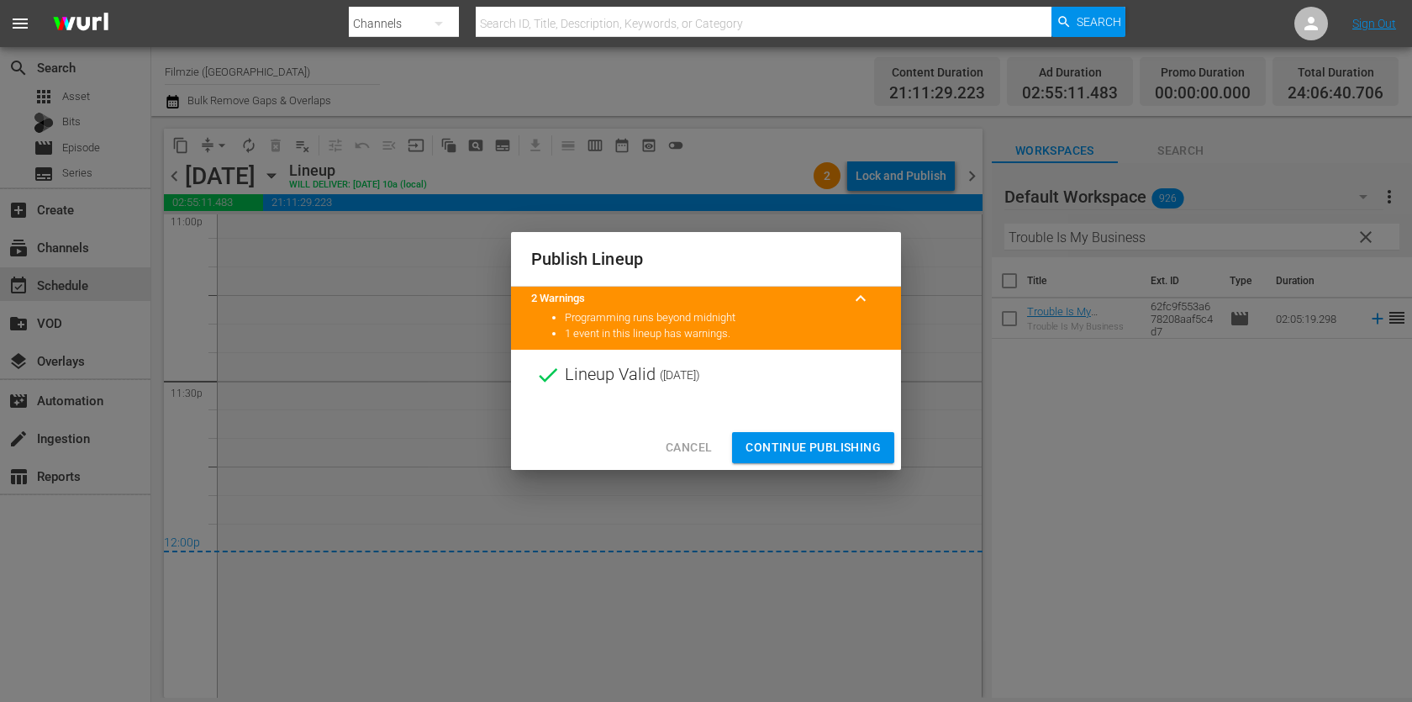
click at [813, 436] on button "Continue Publishing" at bounding box center [813, 447] width 162 height 31
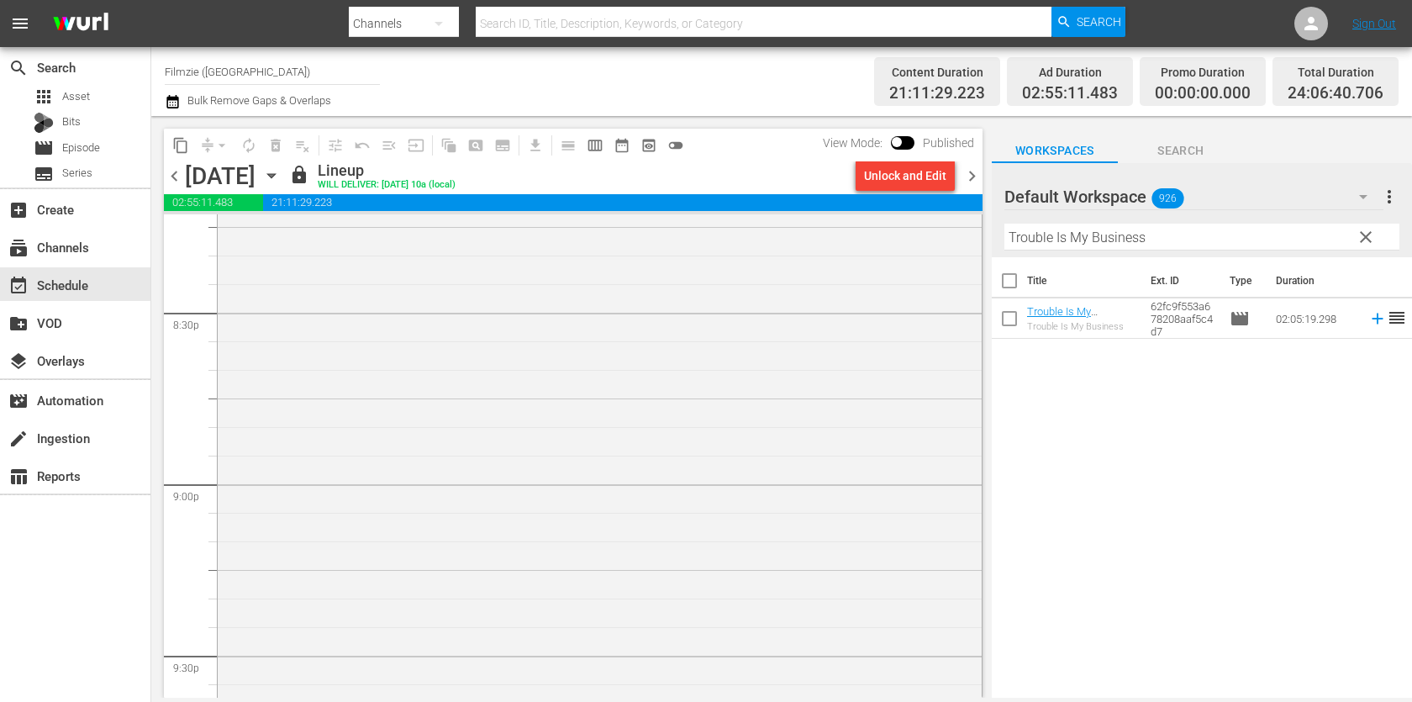
scroll to position [6333, 0]
click at [172, 95] on icon "button" at bounding box center [173, 102] width 16 height 20
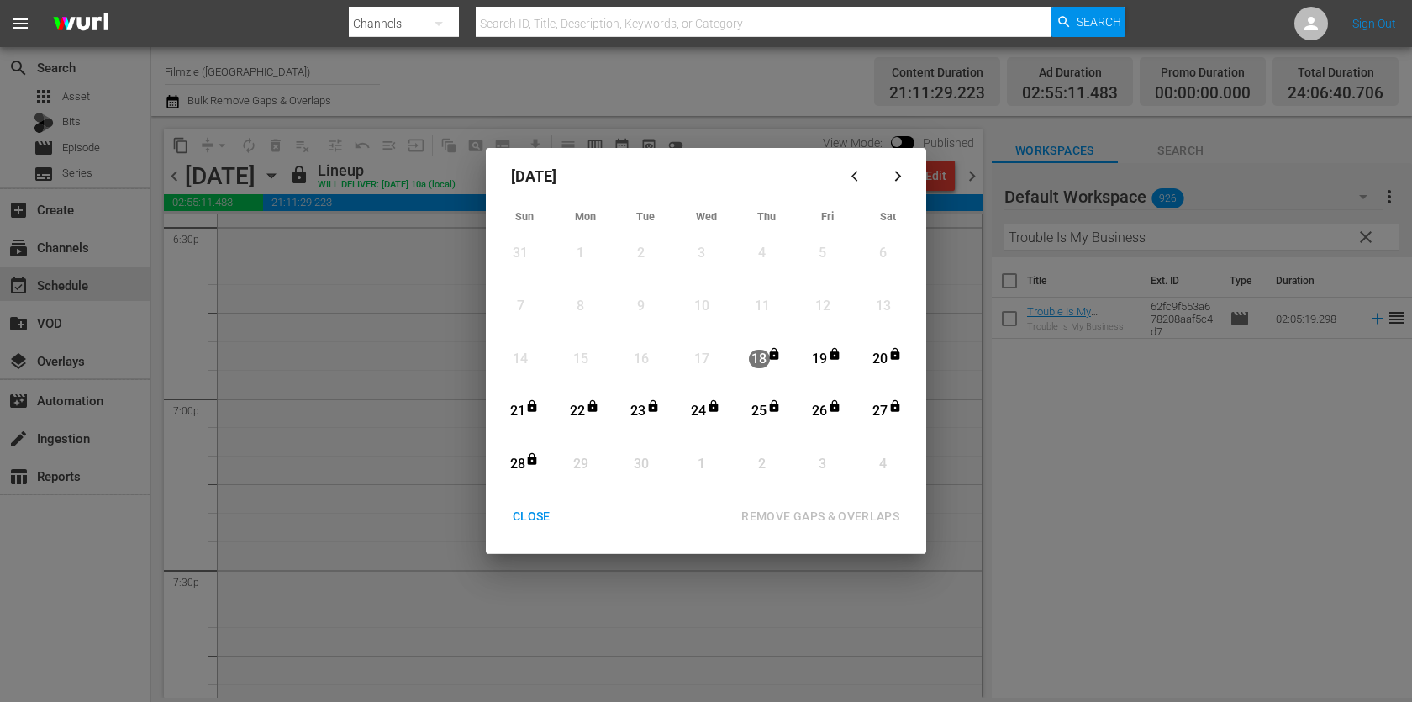
click at [541, 515] on div "CLOSE" at bounding box center [531, 516] width 65 height 21
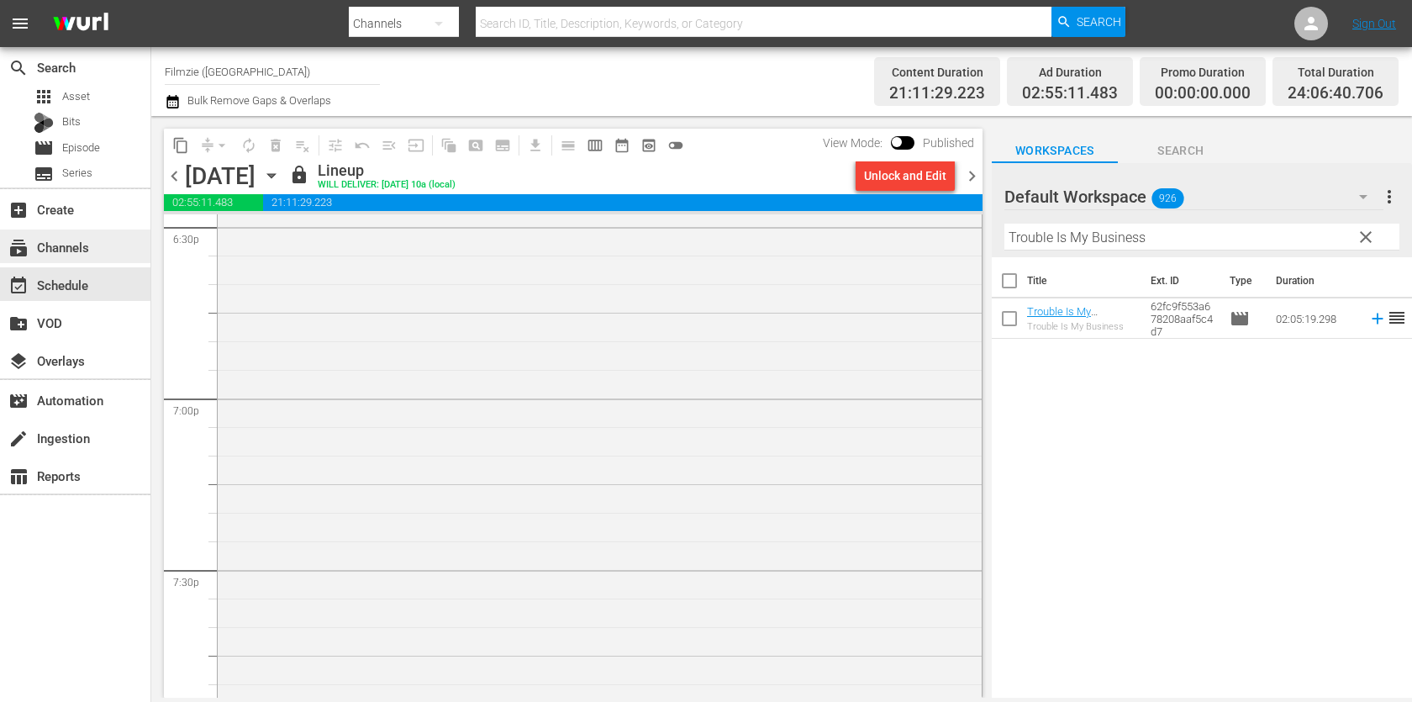
click at [92, 253] on div "subscriptions Channels" at bounding box center [75, 247] width 150 height 34
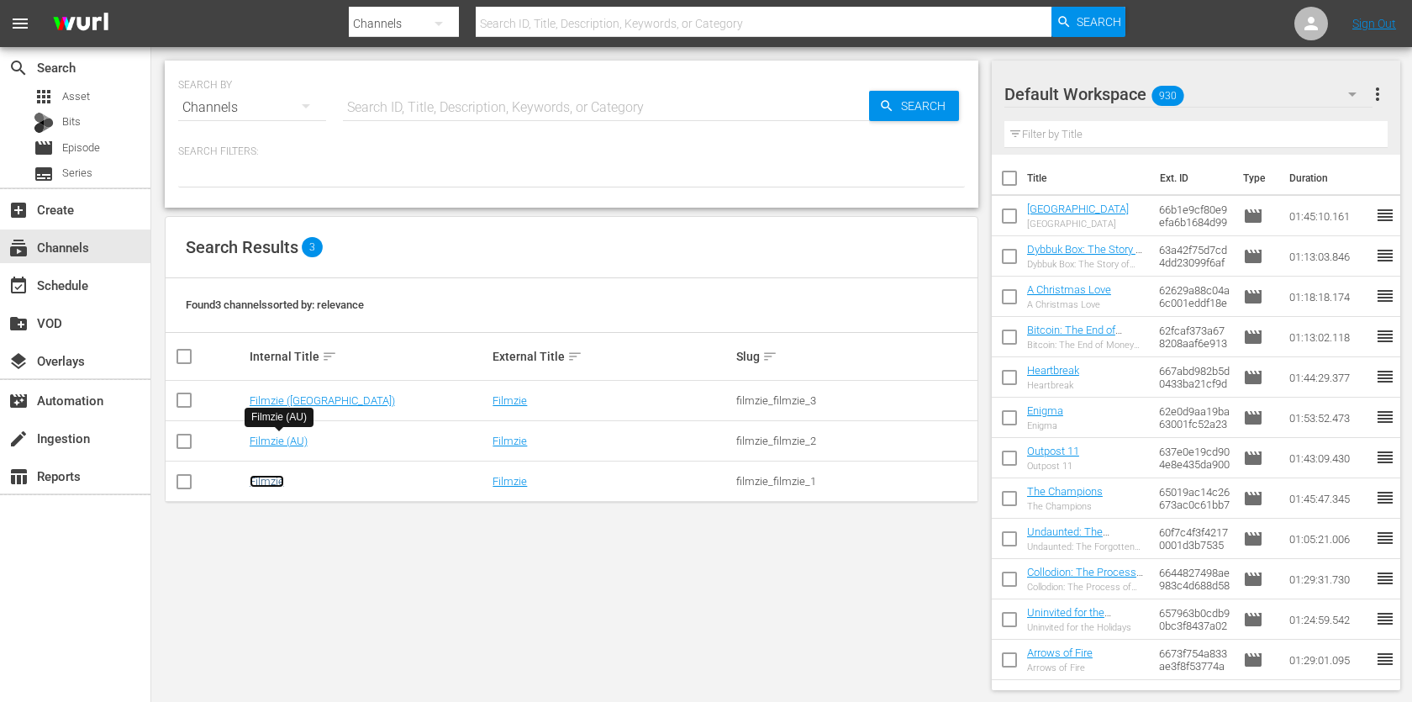
click at [265, 478] on link "Filmzie" at bounding box center [267, 481] width 34 height 13
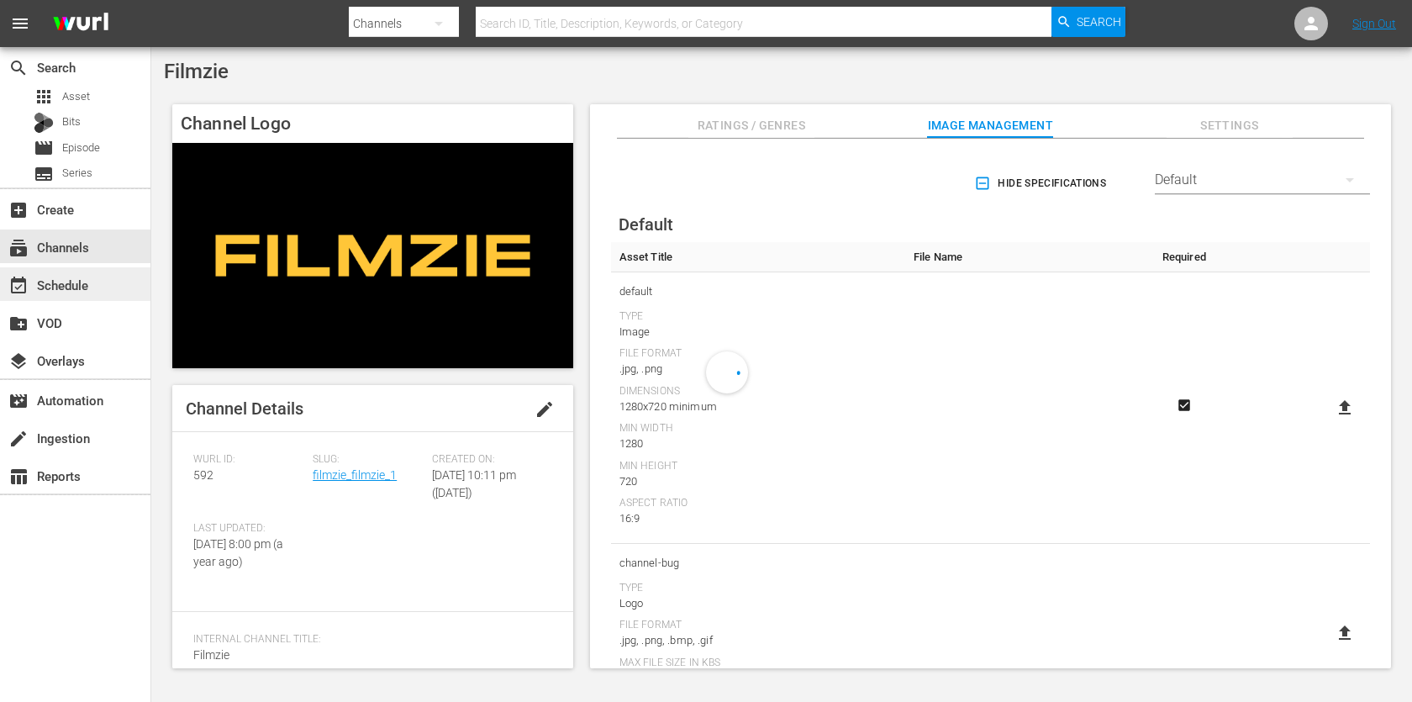
click at [44, 275] on div "event_available Schedule" at bounding box center [47, 282] width 94 height 15
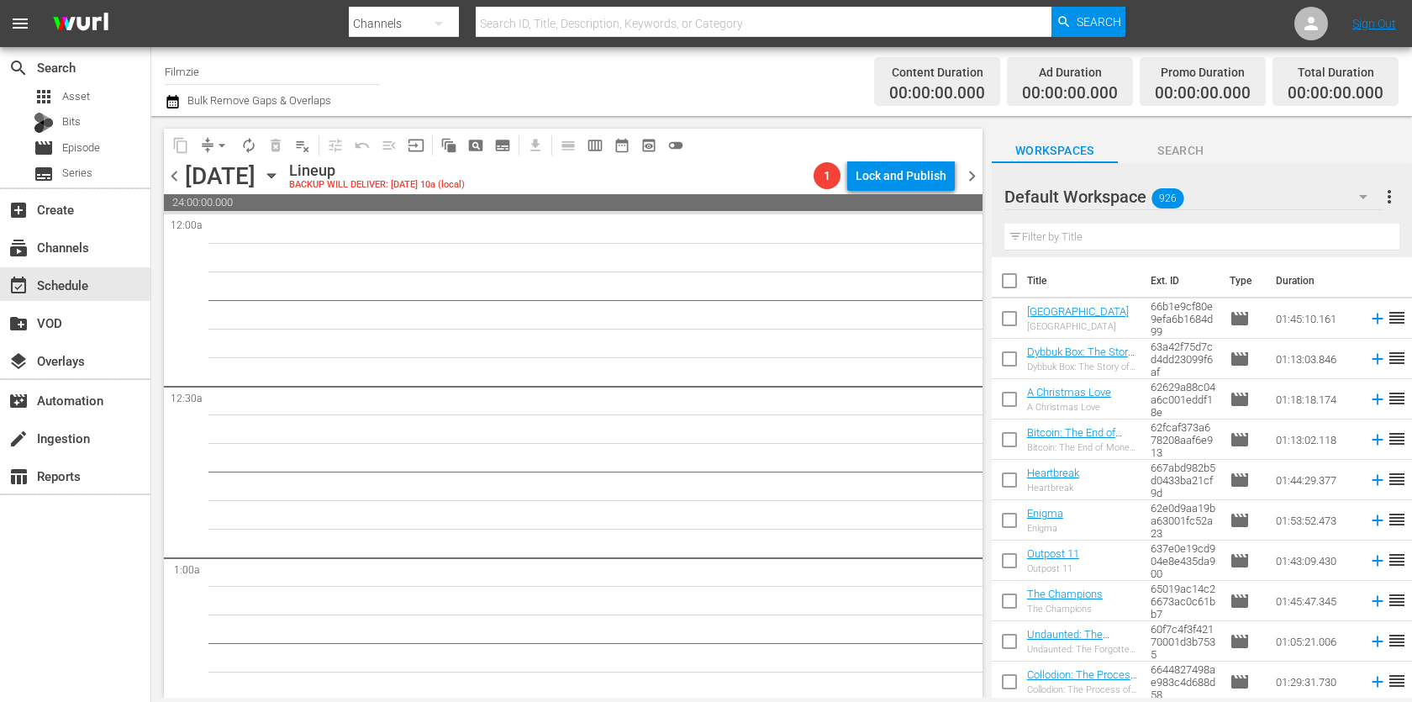
click at [281, 177] on icon "button" at bounding box center [271, 175] width 18 height 18
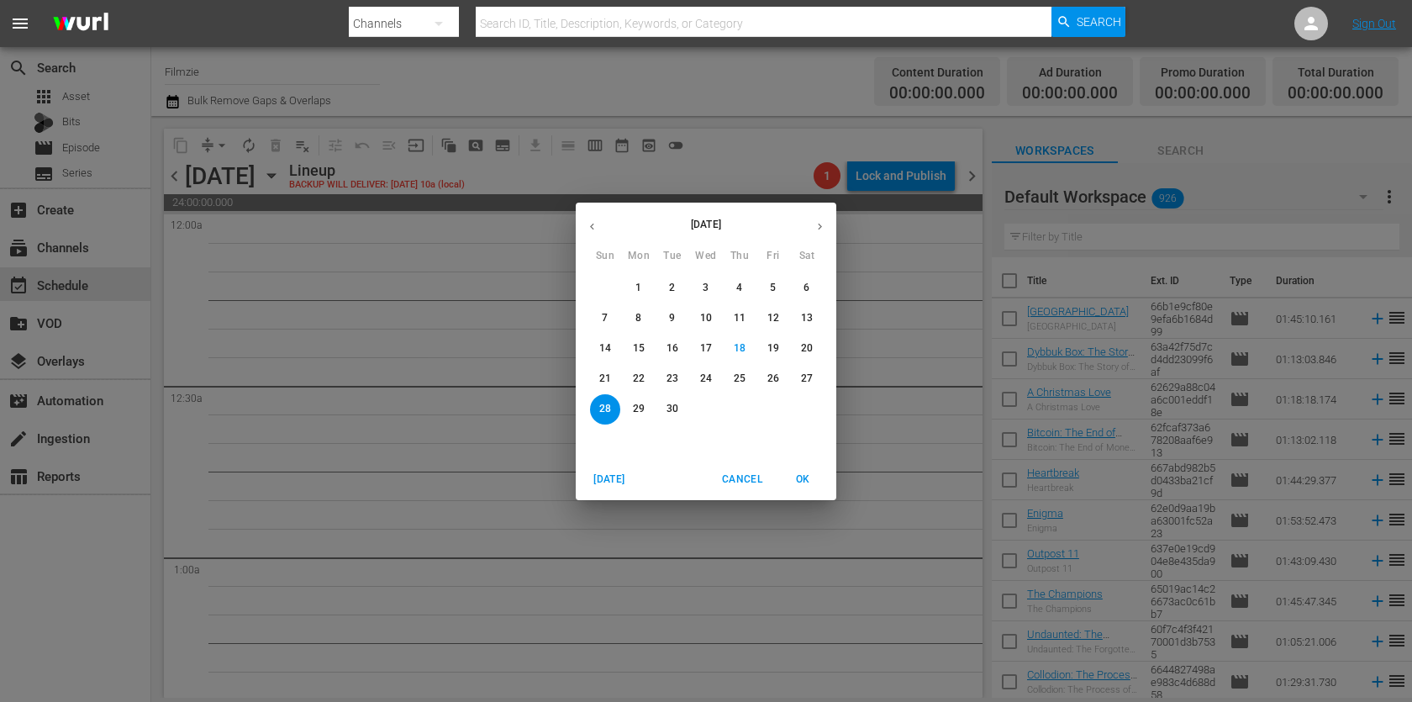
click at [648, 379] on span "22" at bounding box center [639, 379] width 30 height 14
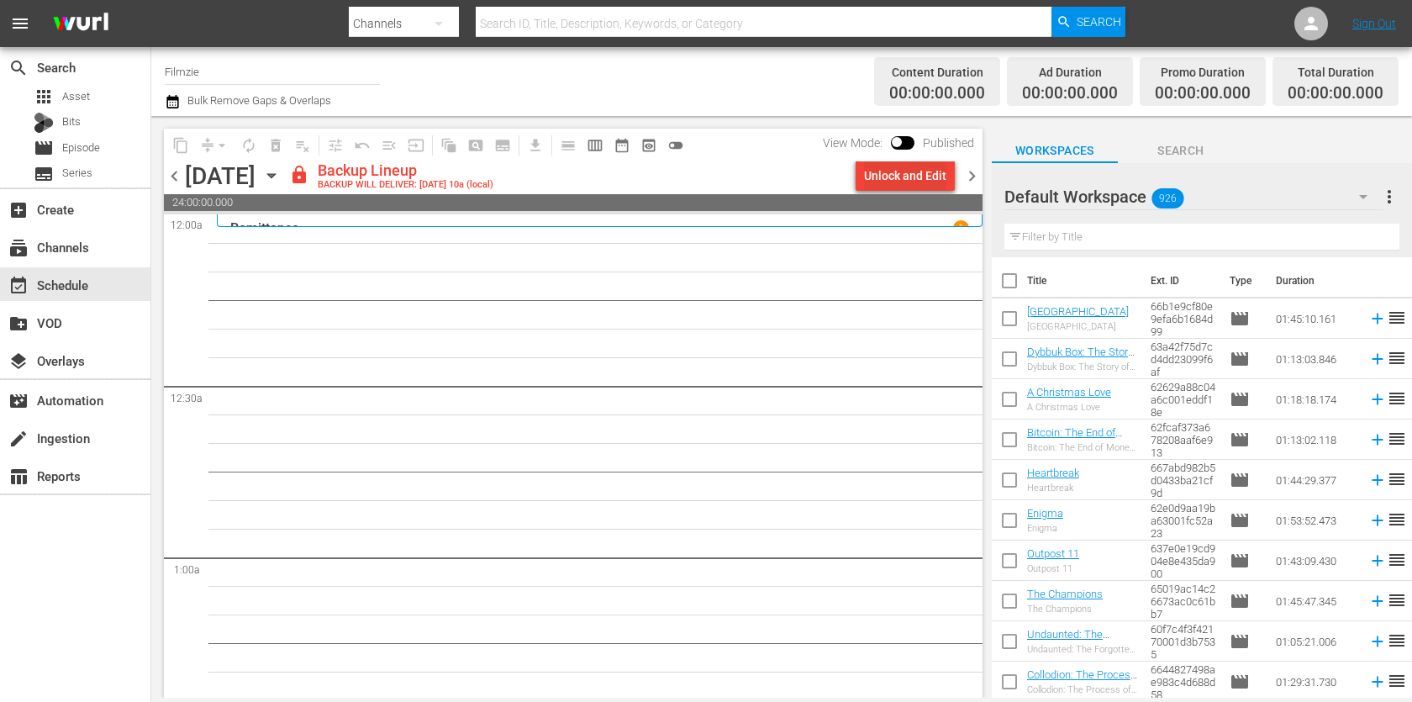
click at [938, 167] on div "Unlock and Edit" at bounding box center [905, 176] width 82 height 30
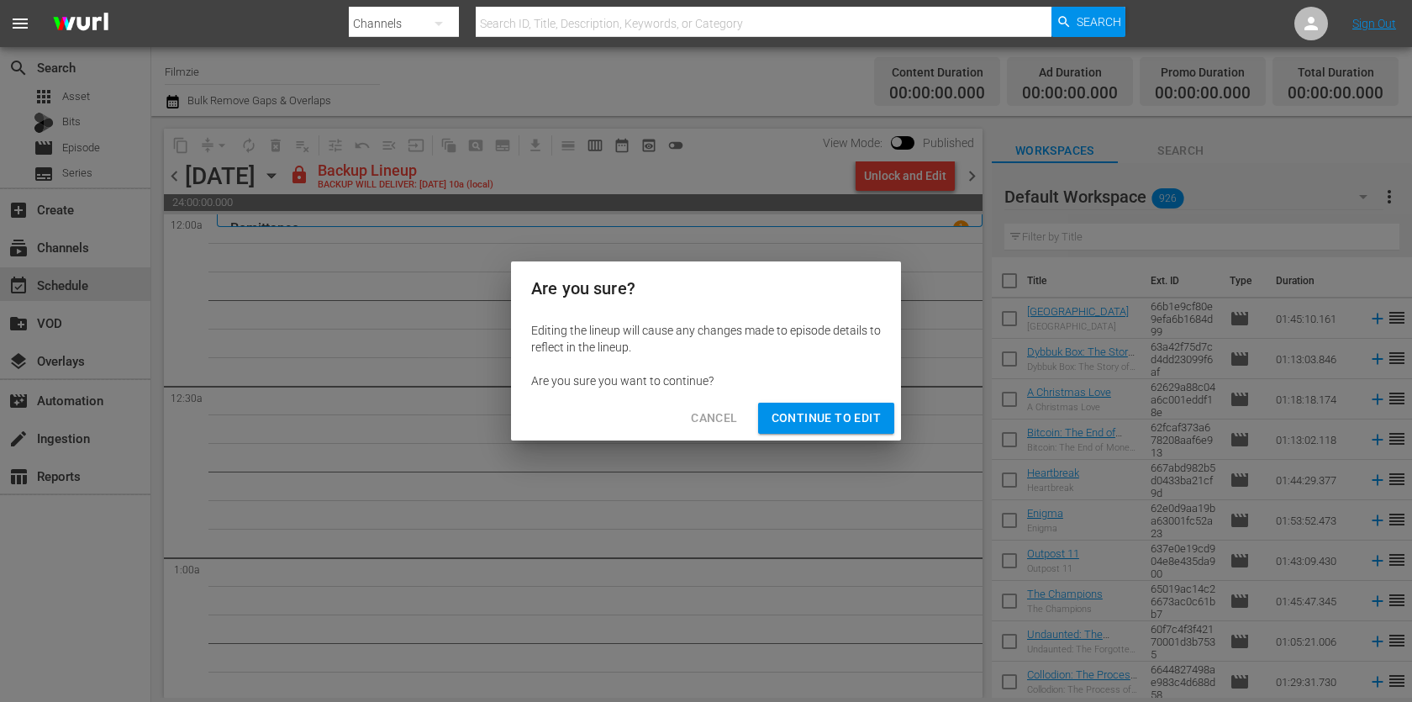
click at [855, 423] on span "Continue to Edit" at bounding box center [826, 418] width 109 height 21
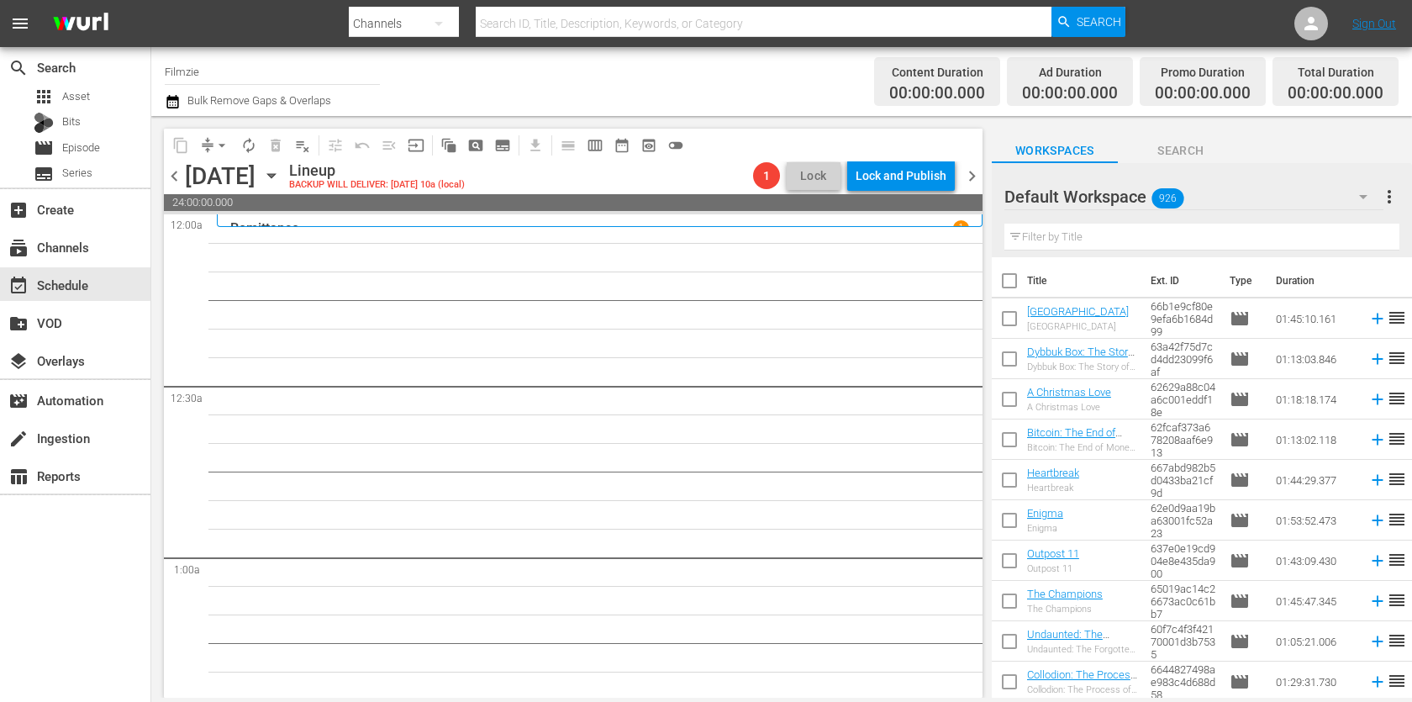
click at [1037, 227] on input "text" at bounding box center [1202, 237] width 395 height 27
paste input "Shadow Nation"
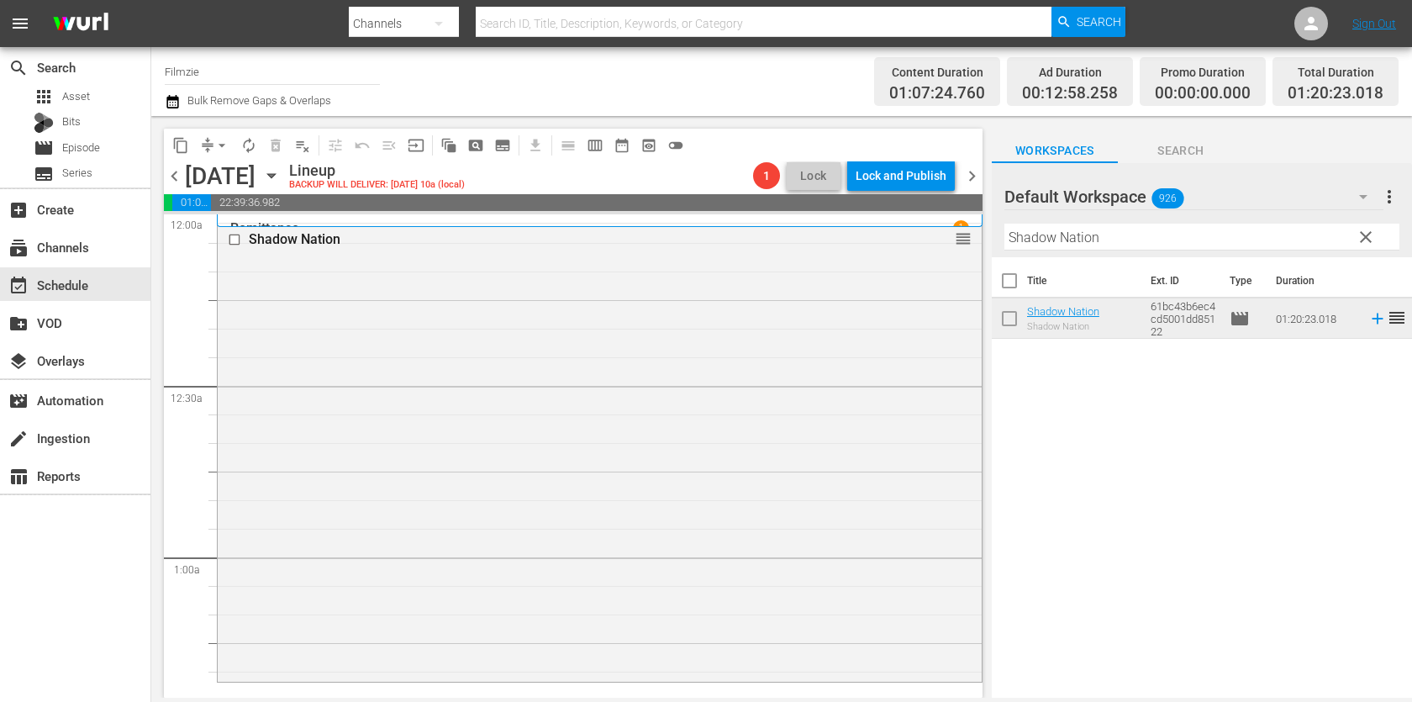
click at [1148, 238] on input "Shadow Nation" at bounding box center [1202, 237] width 395 height 27
paste input "Fighting Olympus"
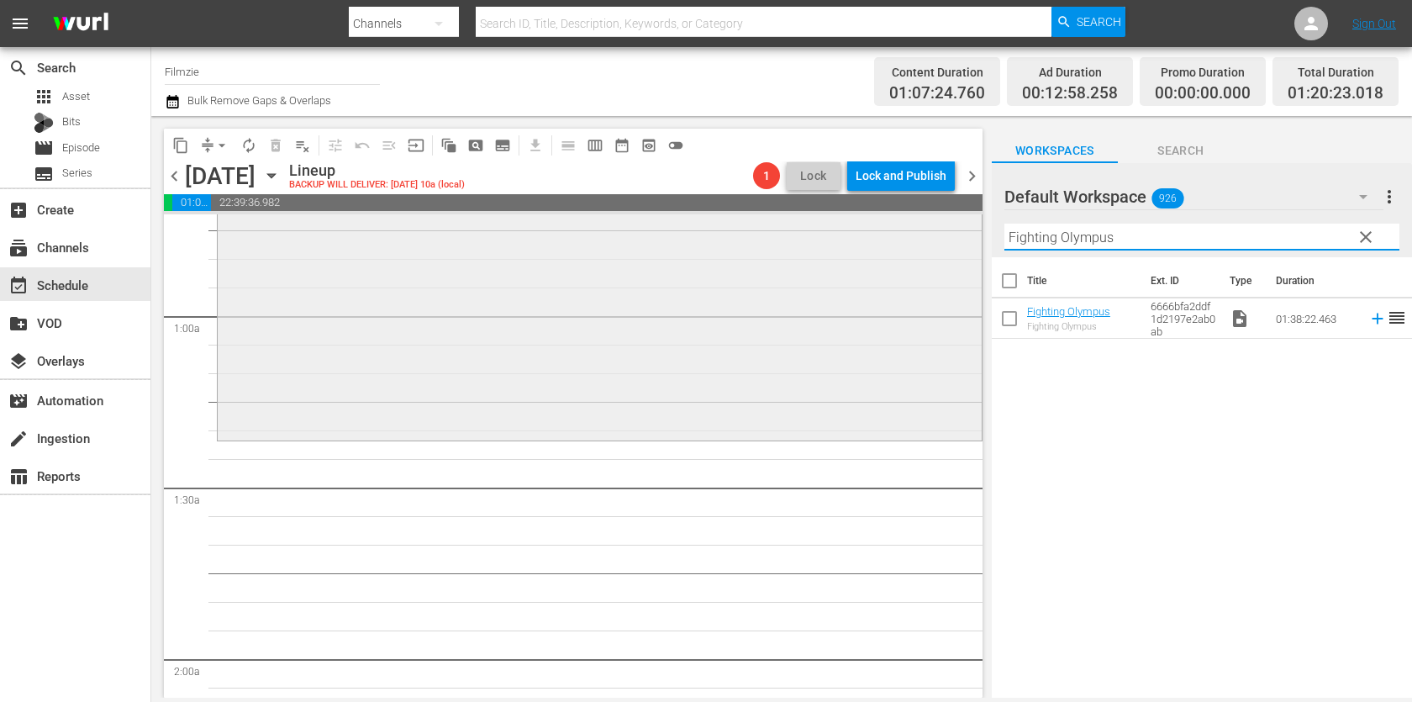
scroll to position [235, 0]
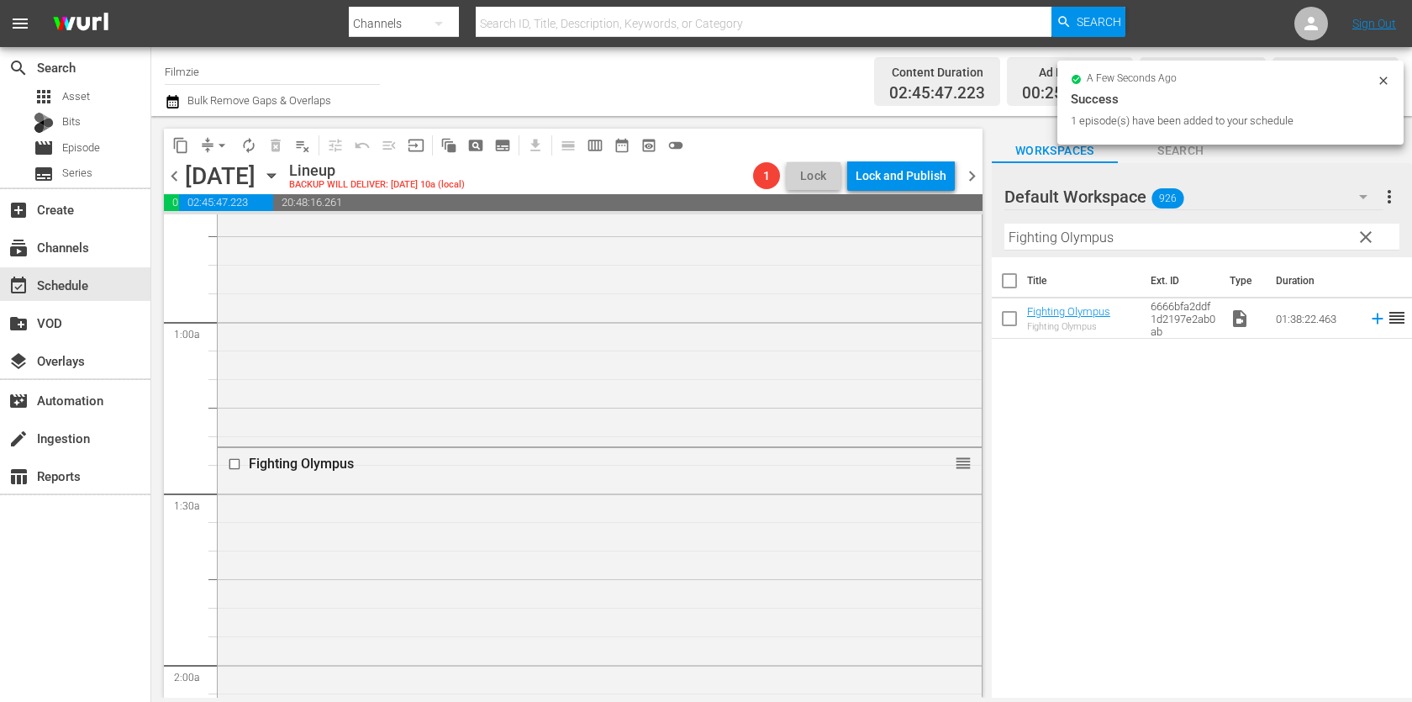
drag, startPoint x: 1048, startPoint y: 308, endPoint x: 773, endPoint y: 5, distance: 408.9
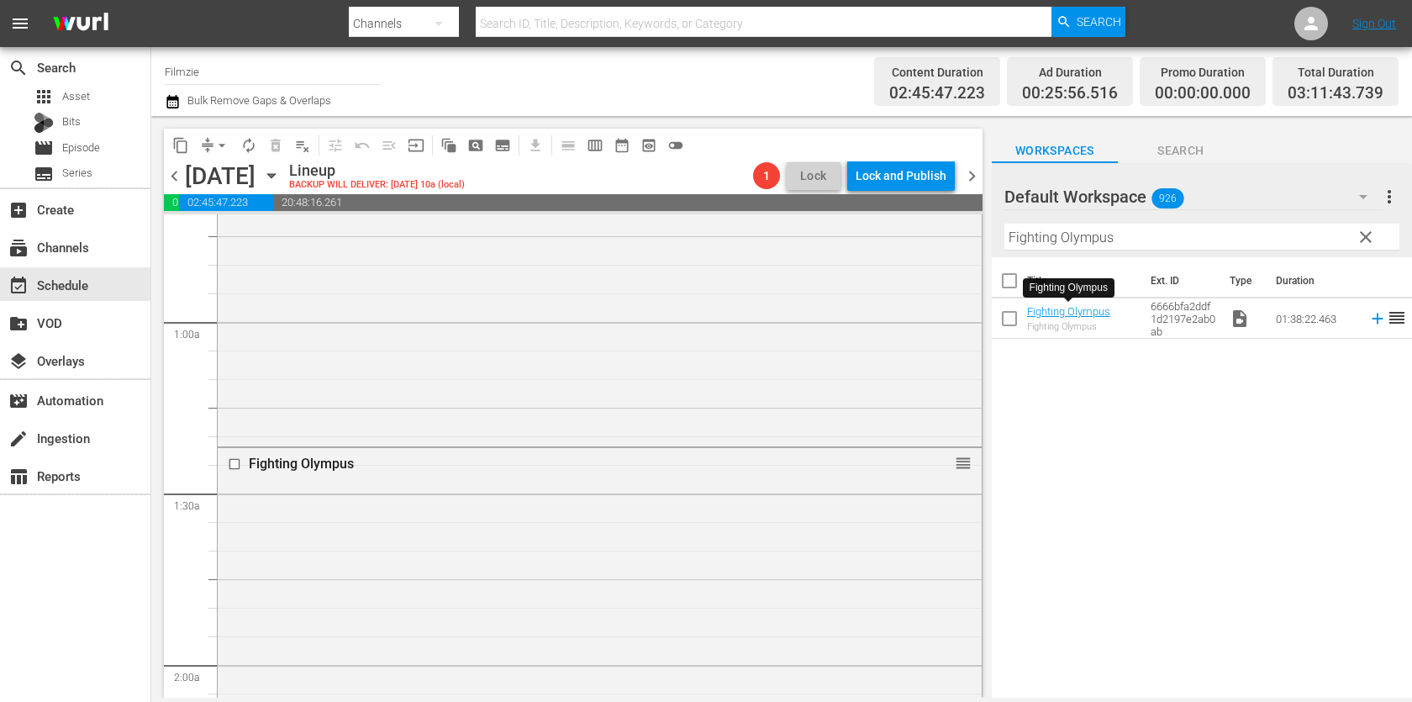
click at [1055, 231] on input "Fighting Olympus" at bounding box center [1202, 237] width 395 height 27
paste input "THE DEVIL AT YOUR HEELS"
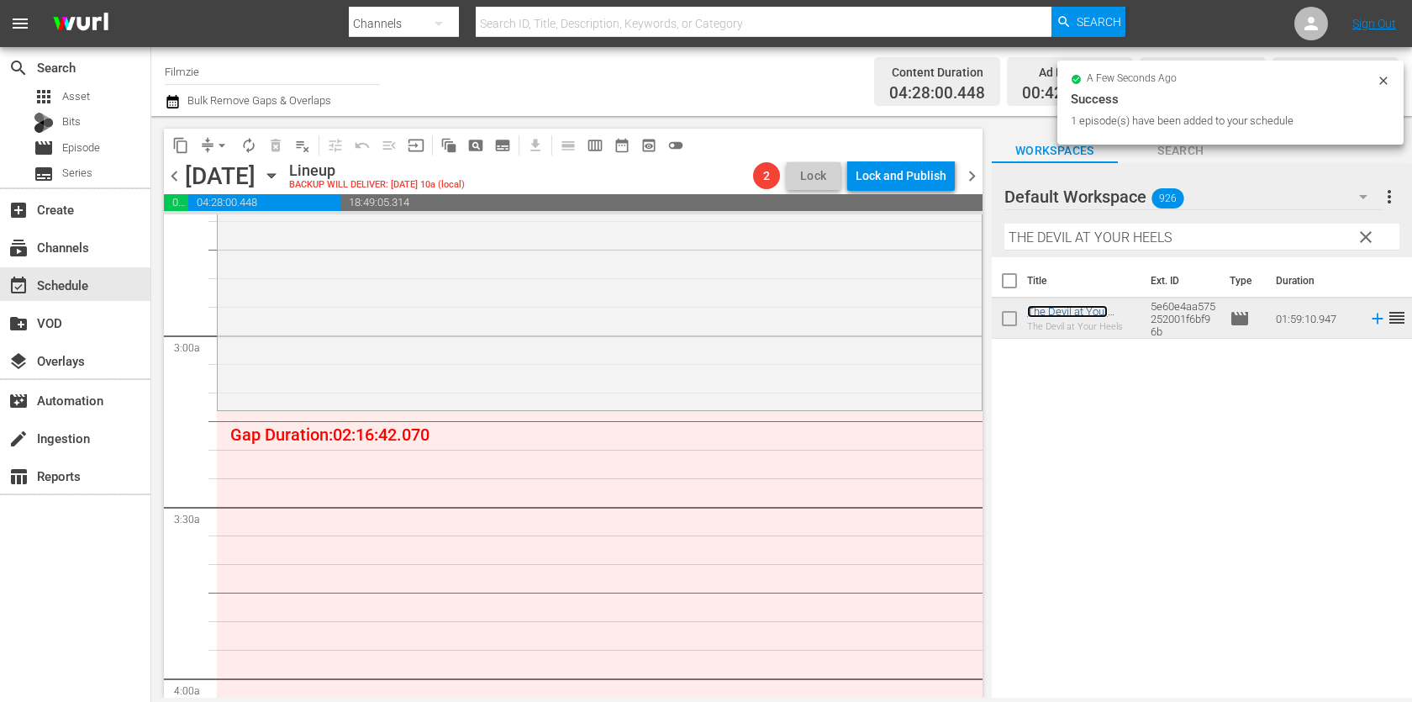
scroll to position [910, 0]
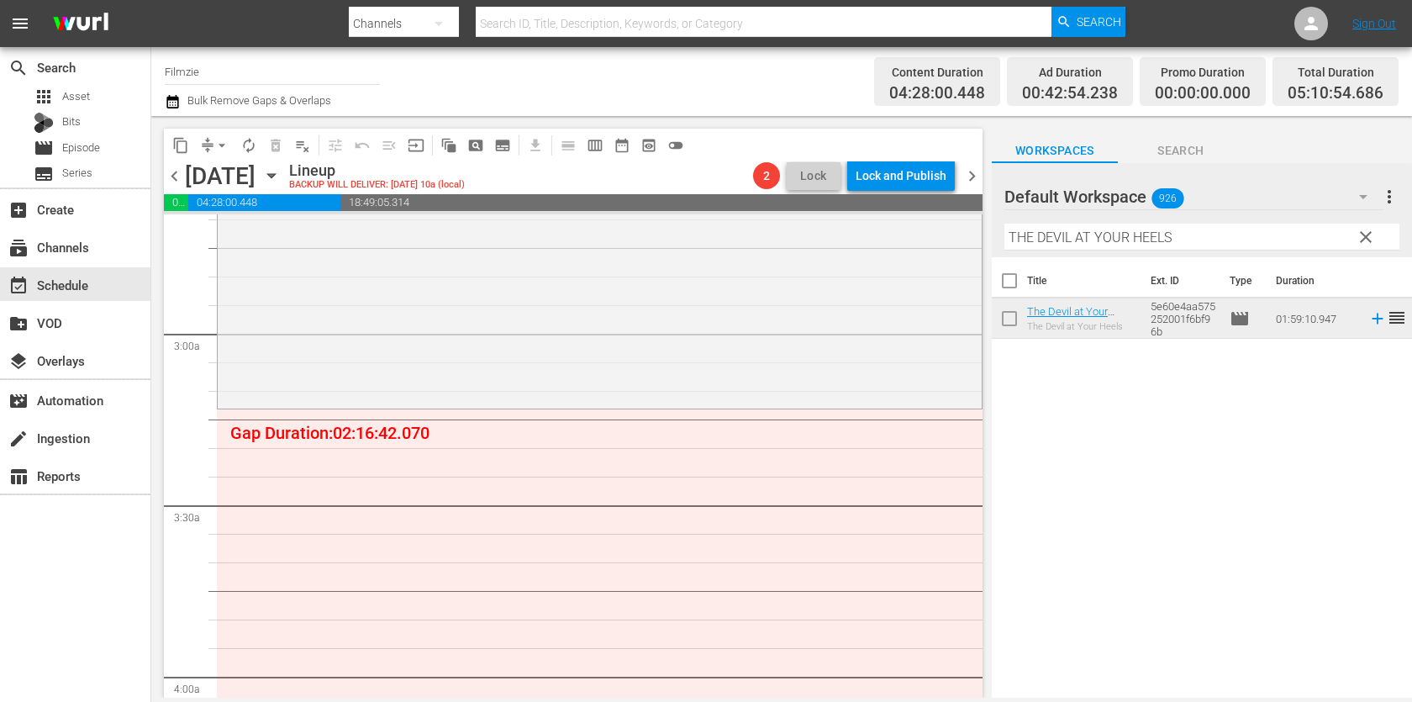
click at [1129, 220] on div "Filter by Title THE DEVIL AT YOUR HEELS" at bounding box center [1202, 237] width 395 height 40
click at [1123, 240] on input "THE DEVIL AT YOUR HEELS" at bounding box center [1202, 237] width 395 height 27
paste input "he Zohar Secret"
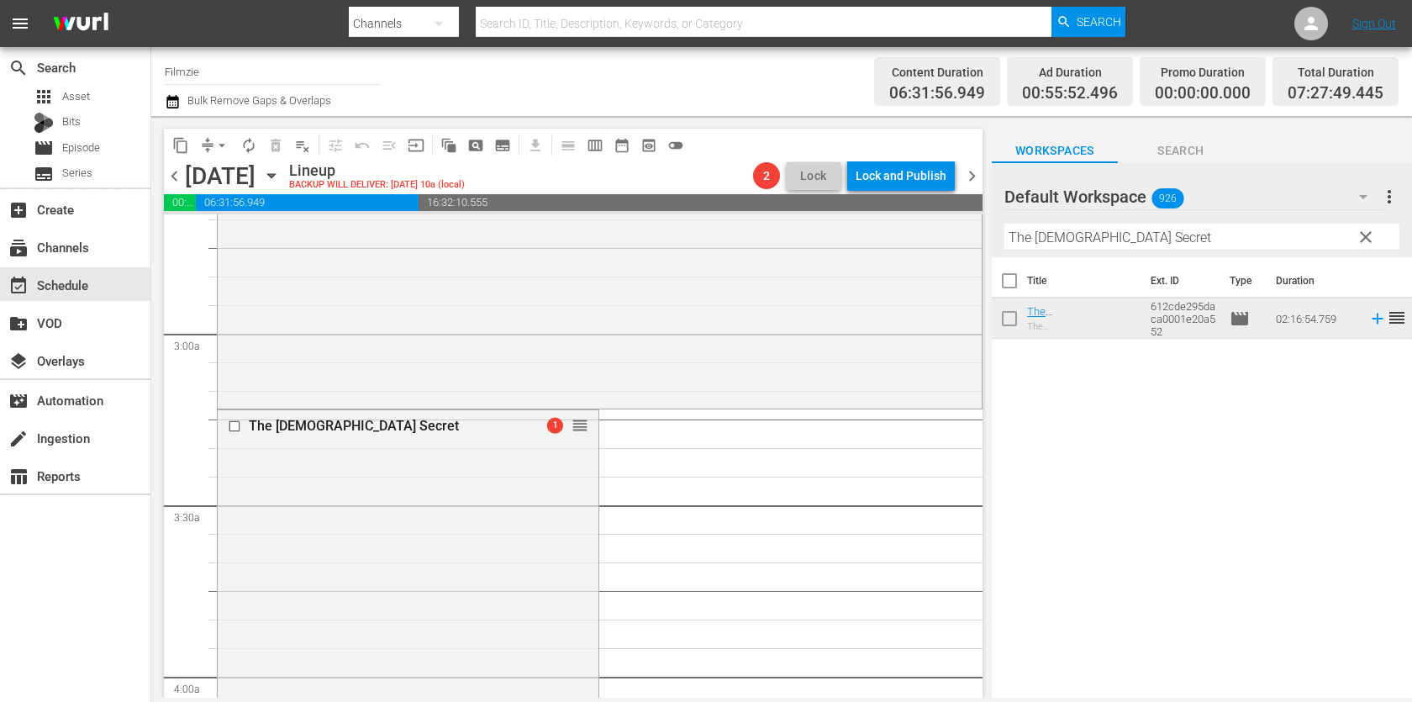
click at [1162, 240] on input "The [DEMOGRAPHIC_DATA] Secret" at bounding box center [1202, 237] width 395 height 27
paste input "[PERSON_NAME]"
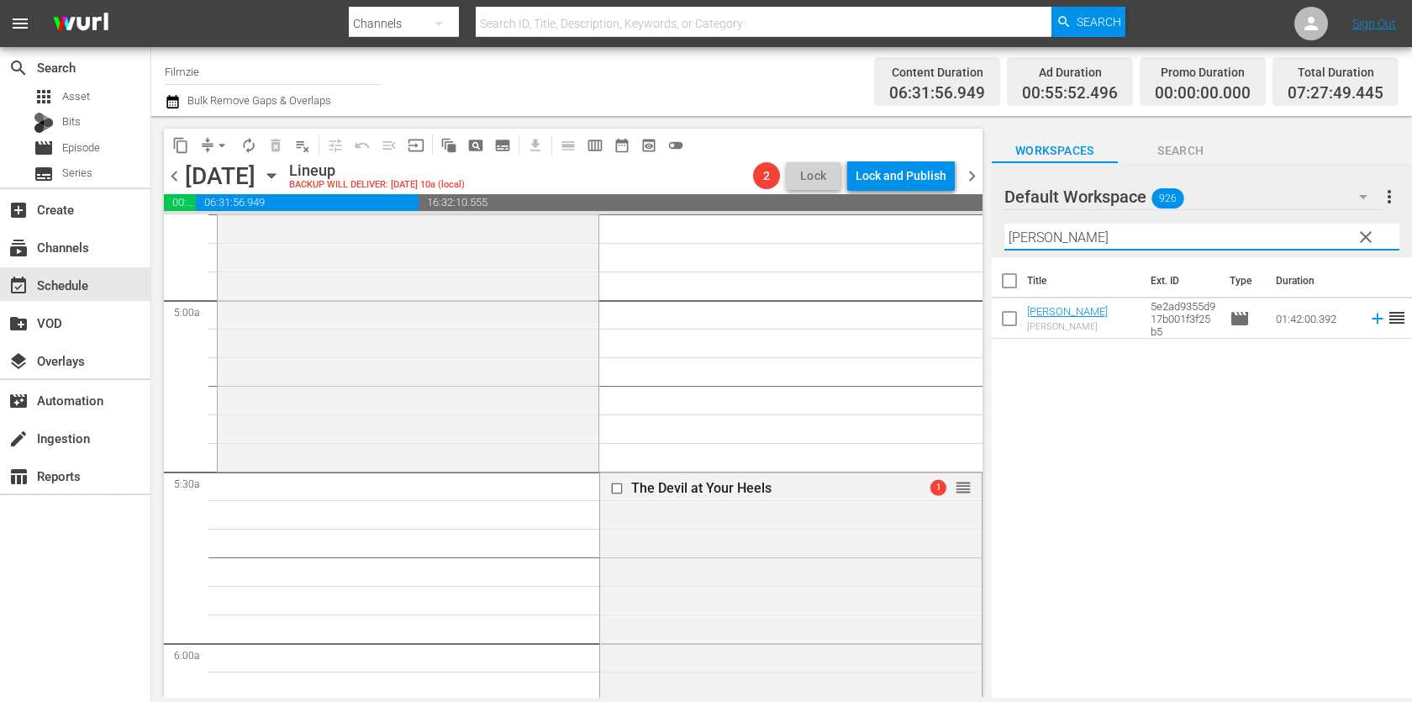
scroll to position [1627, 0]
drag, startPoint x: 955, startPoint y: 484, endPoint x: 884, endPoint y: 484, distance: 71.5
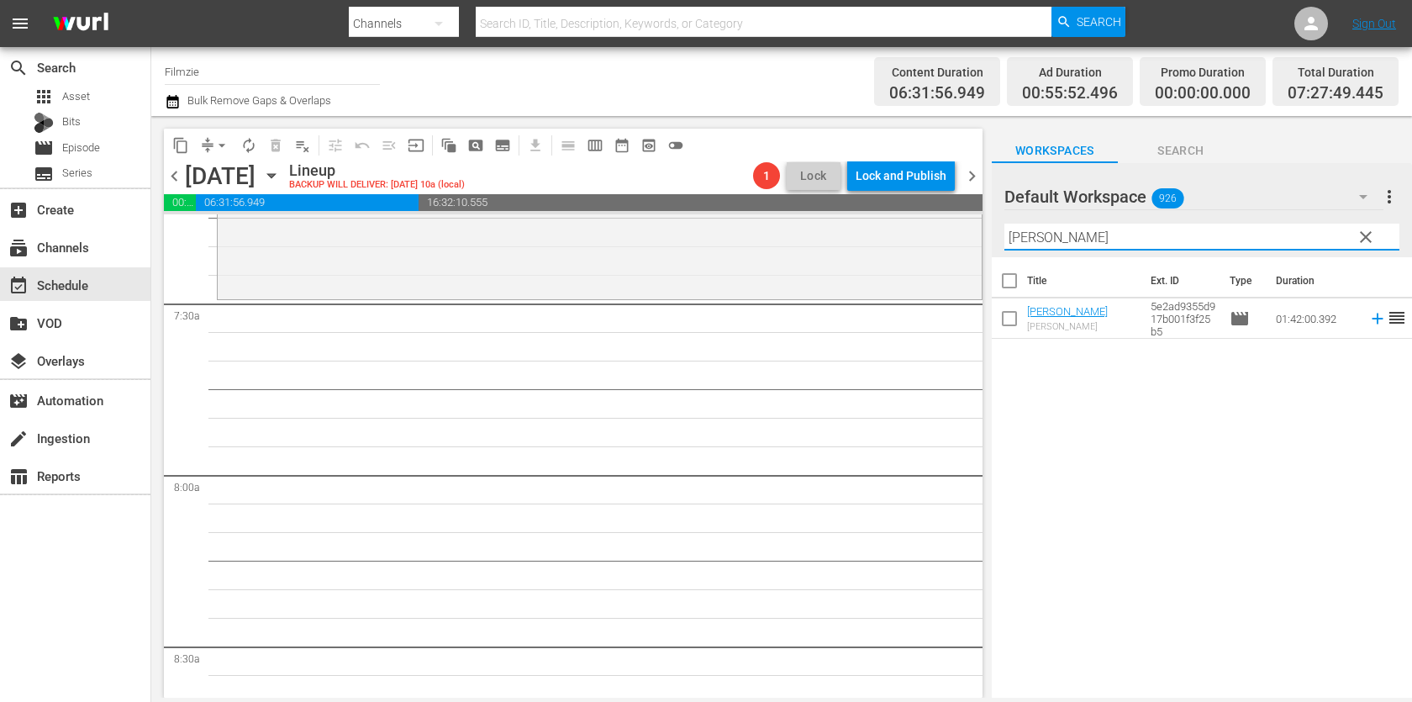
scroll to position [2499, 0]
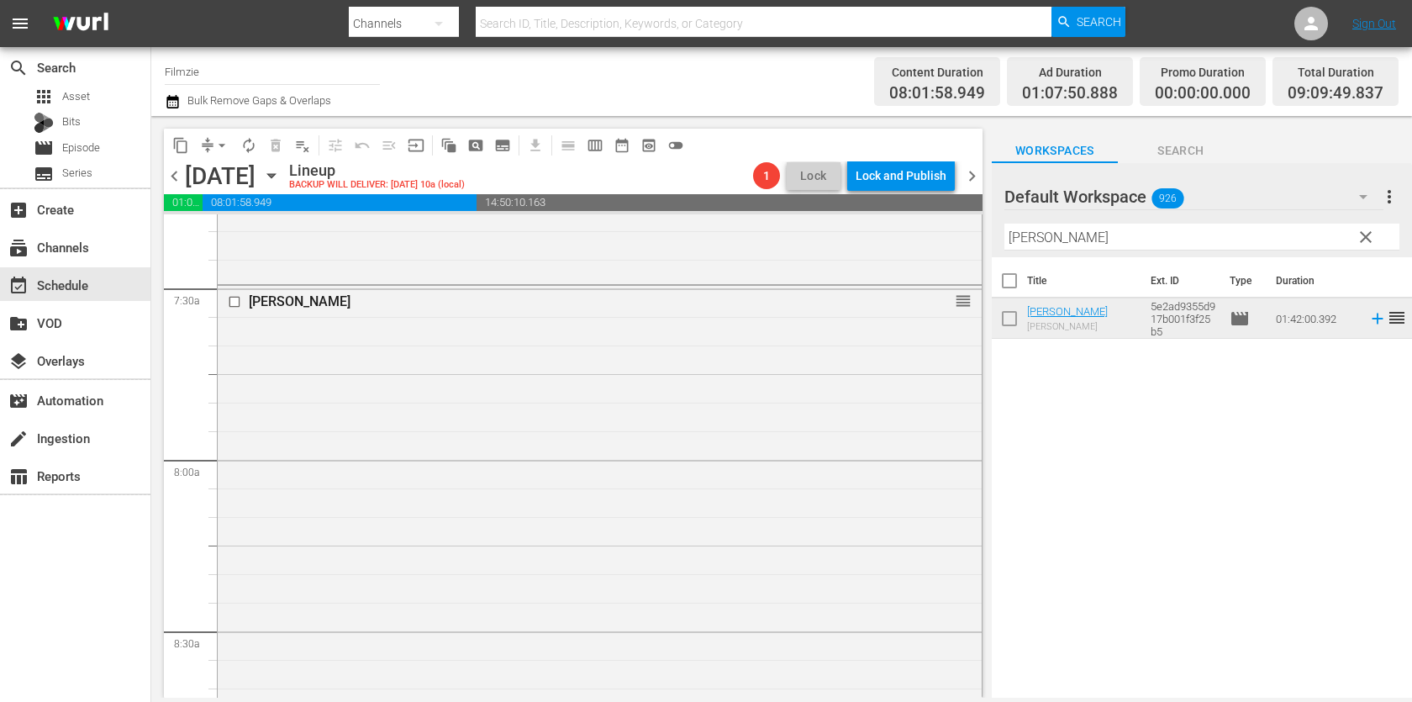
click at [1141, 241] on input "[PERSON_NAME]" at bounding box center [1202, 237] width 395 height 27
paste input "Changing Channels"
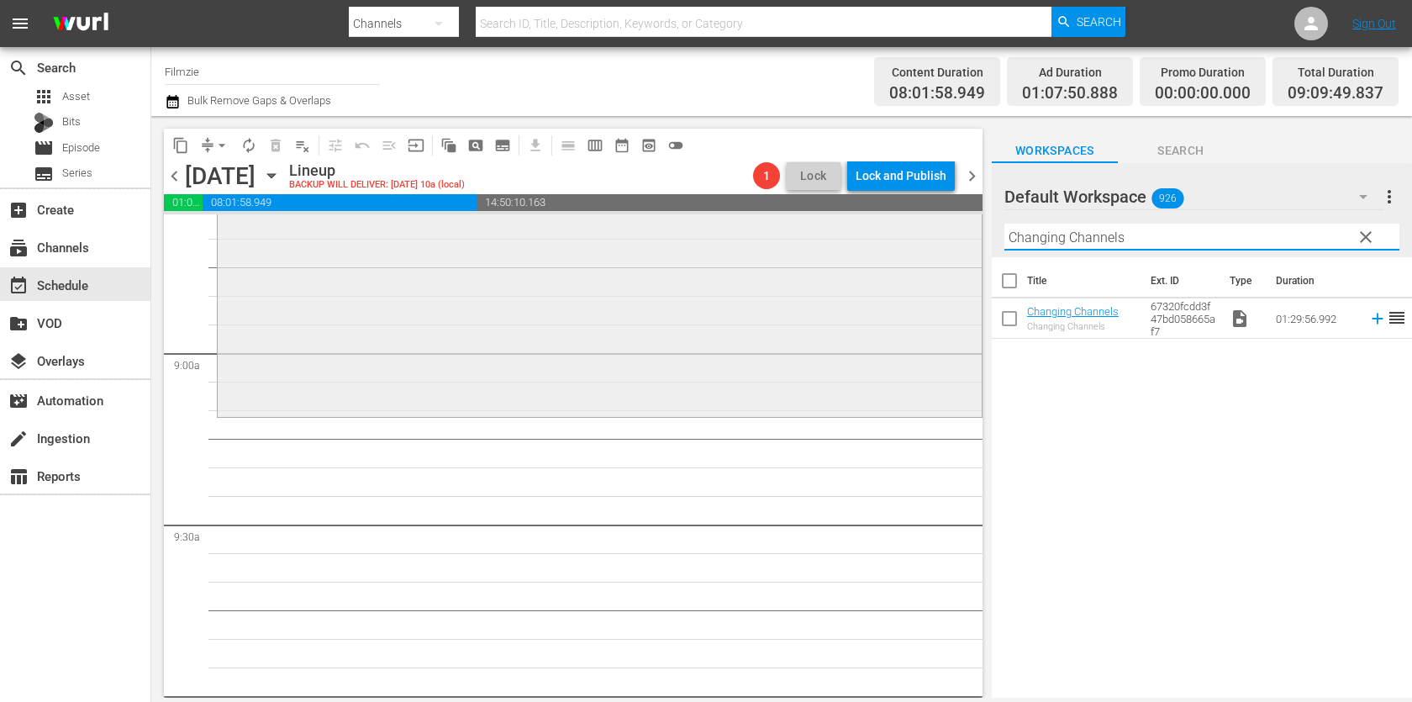
scroll to position [2991, 0]
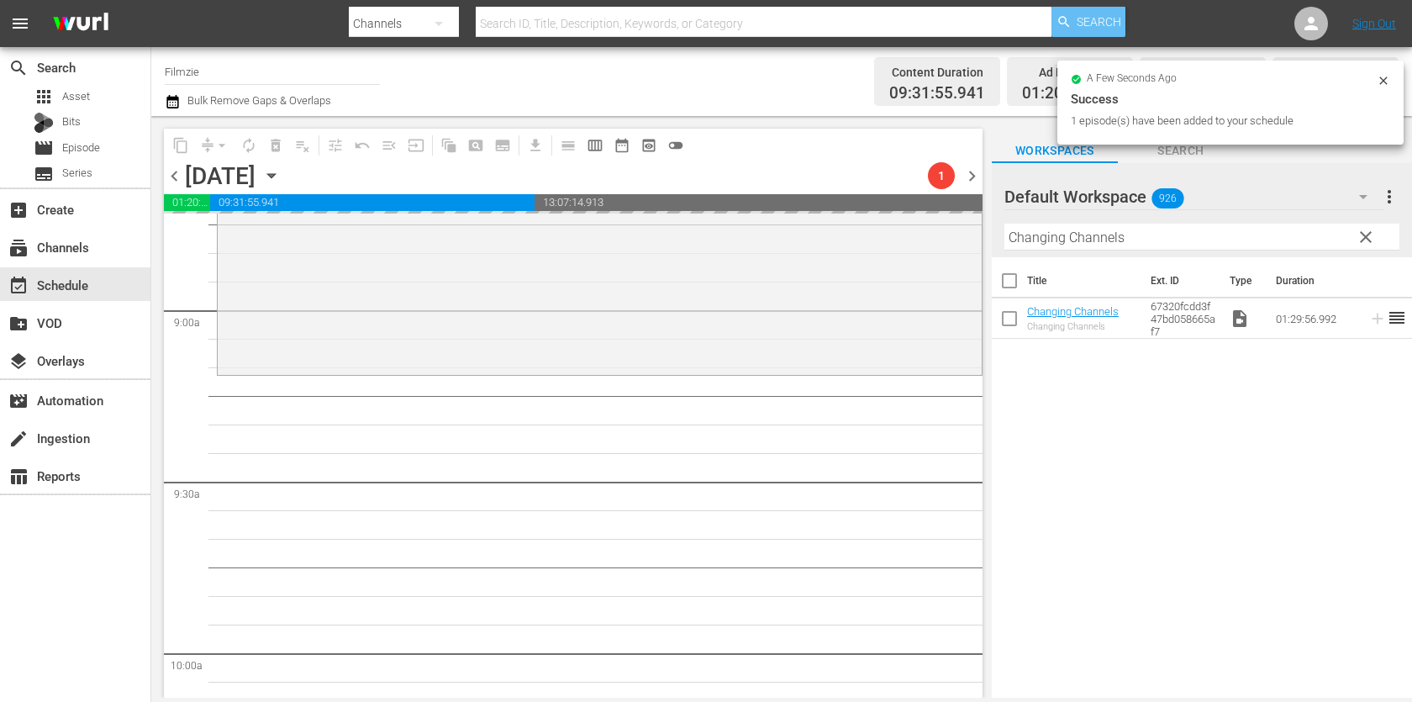
drag, startPoint x: 1049, startPoint y: 309, endPoint x: 1059, endPoint y: 8, distance: 301.2
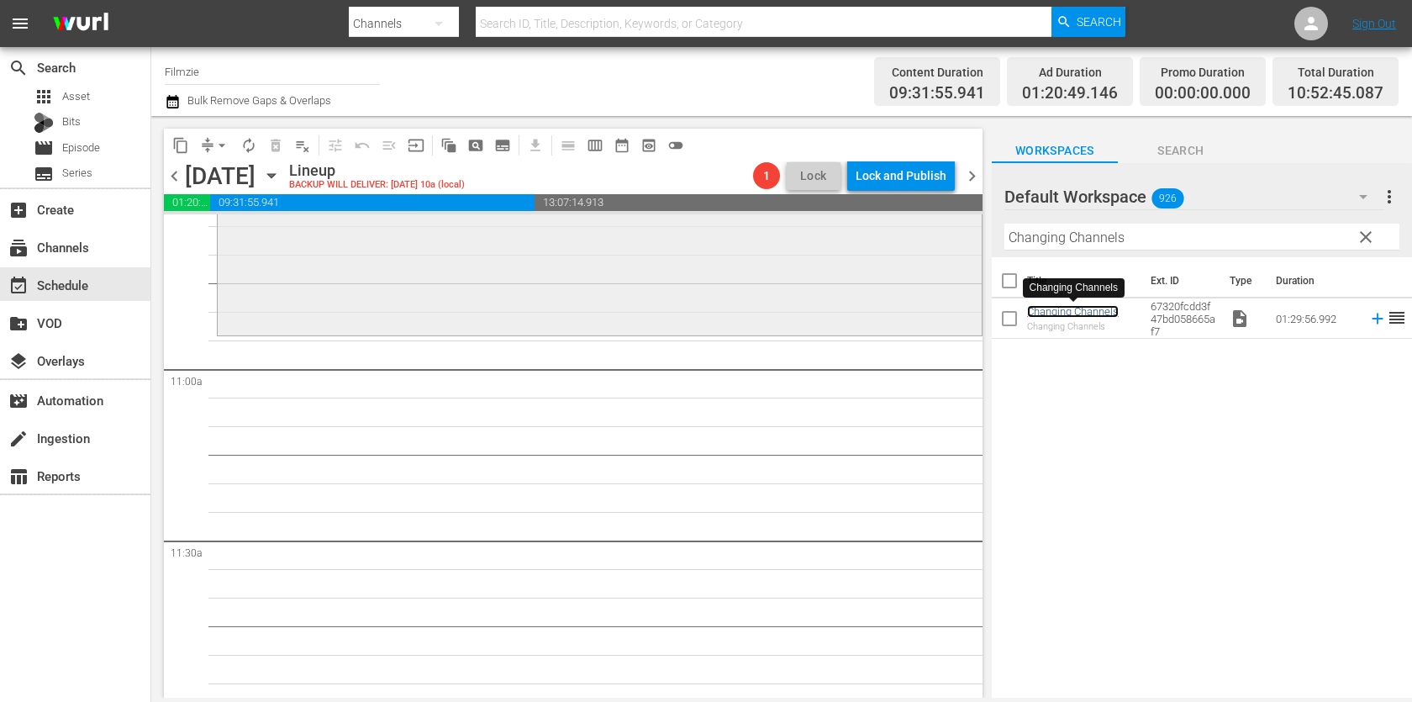
scroll to position [3626, 0]
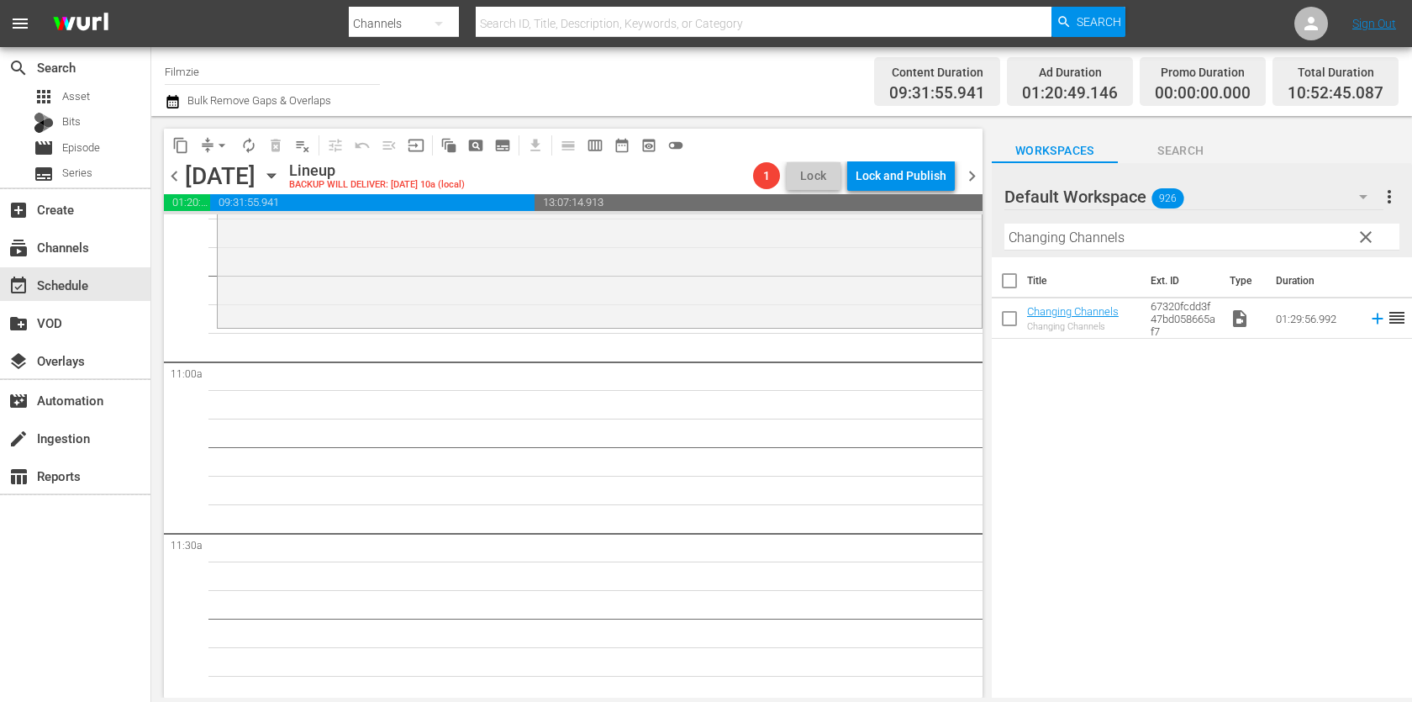
click at [1095, 250] on hr at bounding box center [1202, 250] width 395 height 1
click at [1106, 238] on input "Changing Channels" at bounding box center [1202, 237] width 395 height 27
paste input "Puppy Love 1"
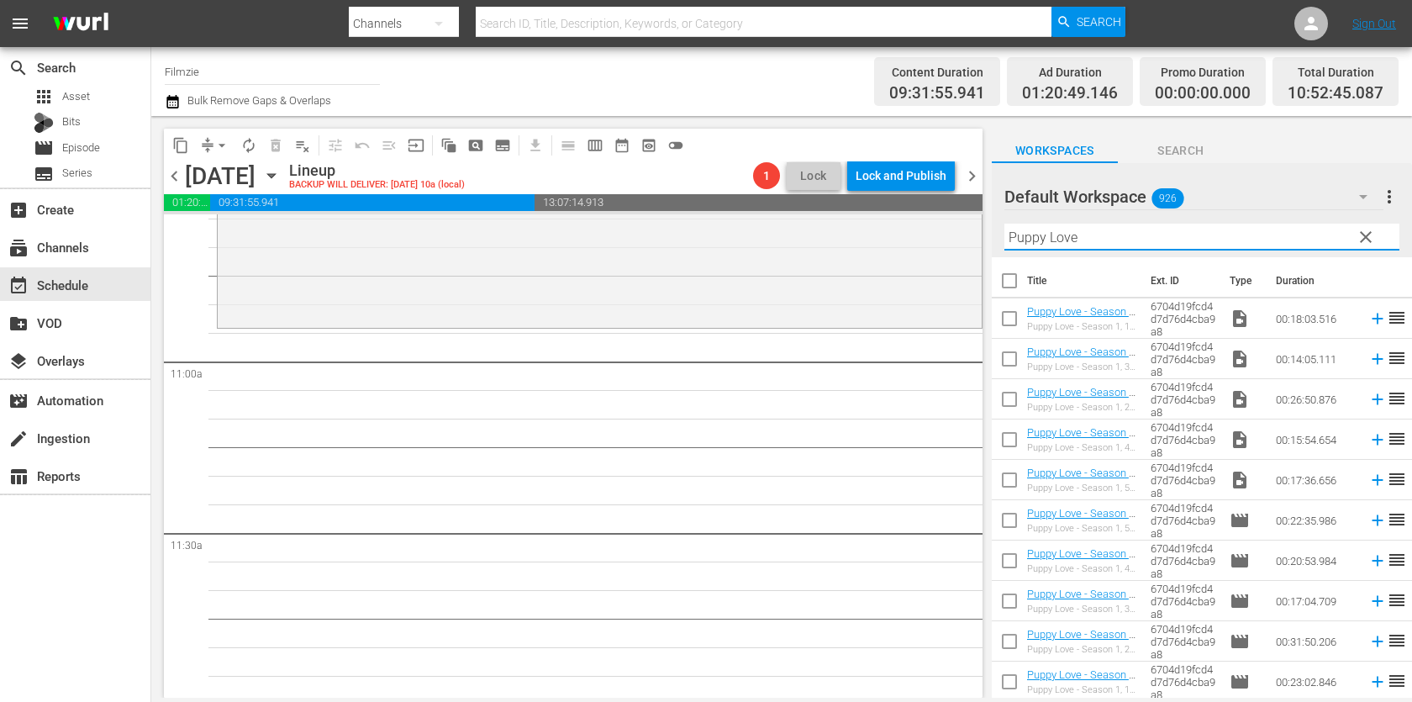
scroll to position [0, 0]
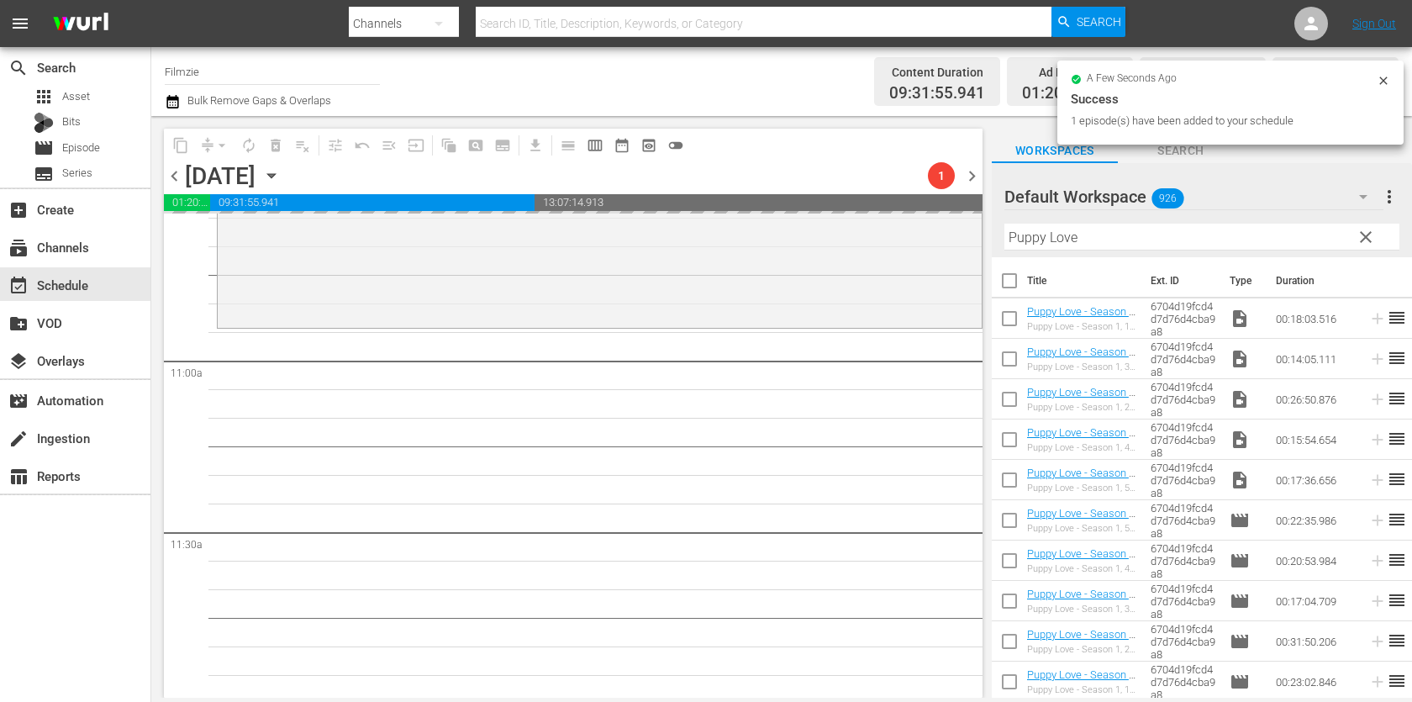
drag, startPoint x: 1101, startPoint y: 672, endPoint x: 899, endPoint y: 40, distance: 662.9
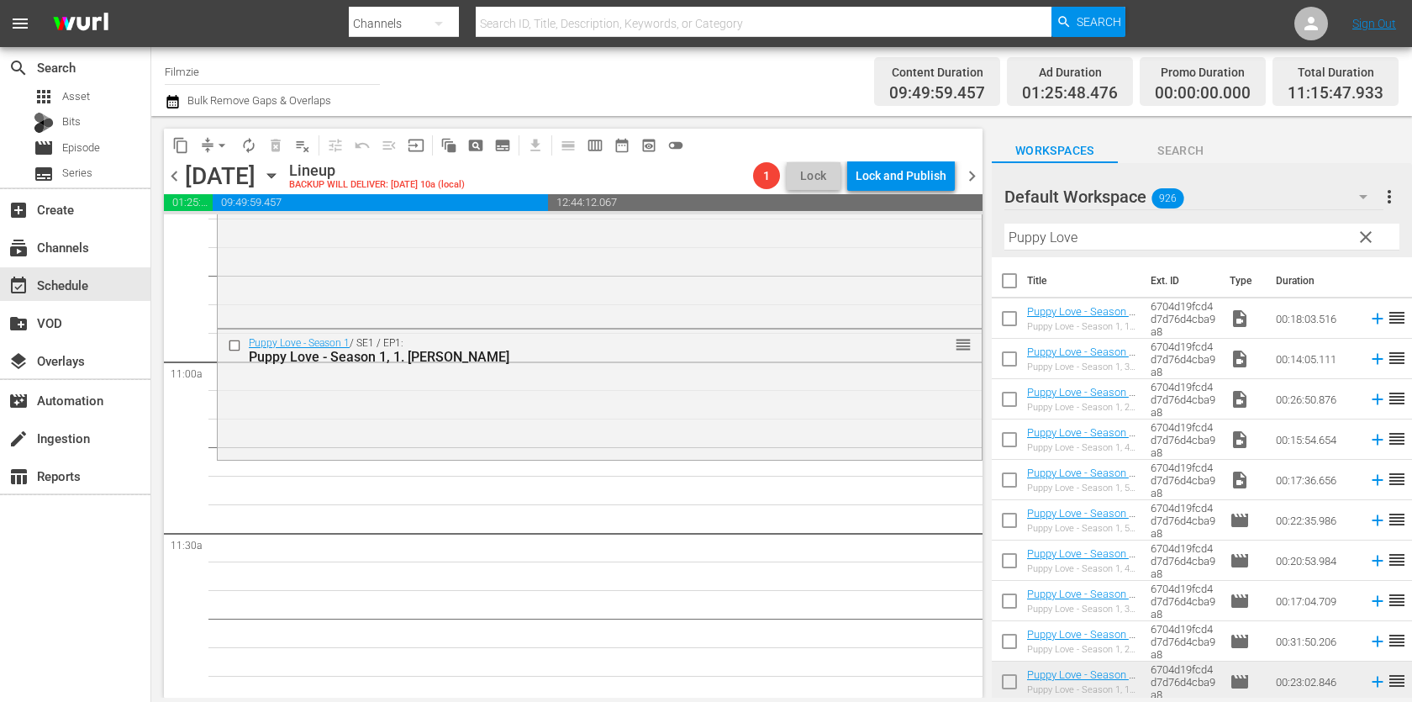
click at [1170, 235] on input "Puppy Love" at bounding box center [1202, 237] width 395 height 27
paste input "Bee Team 2"
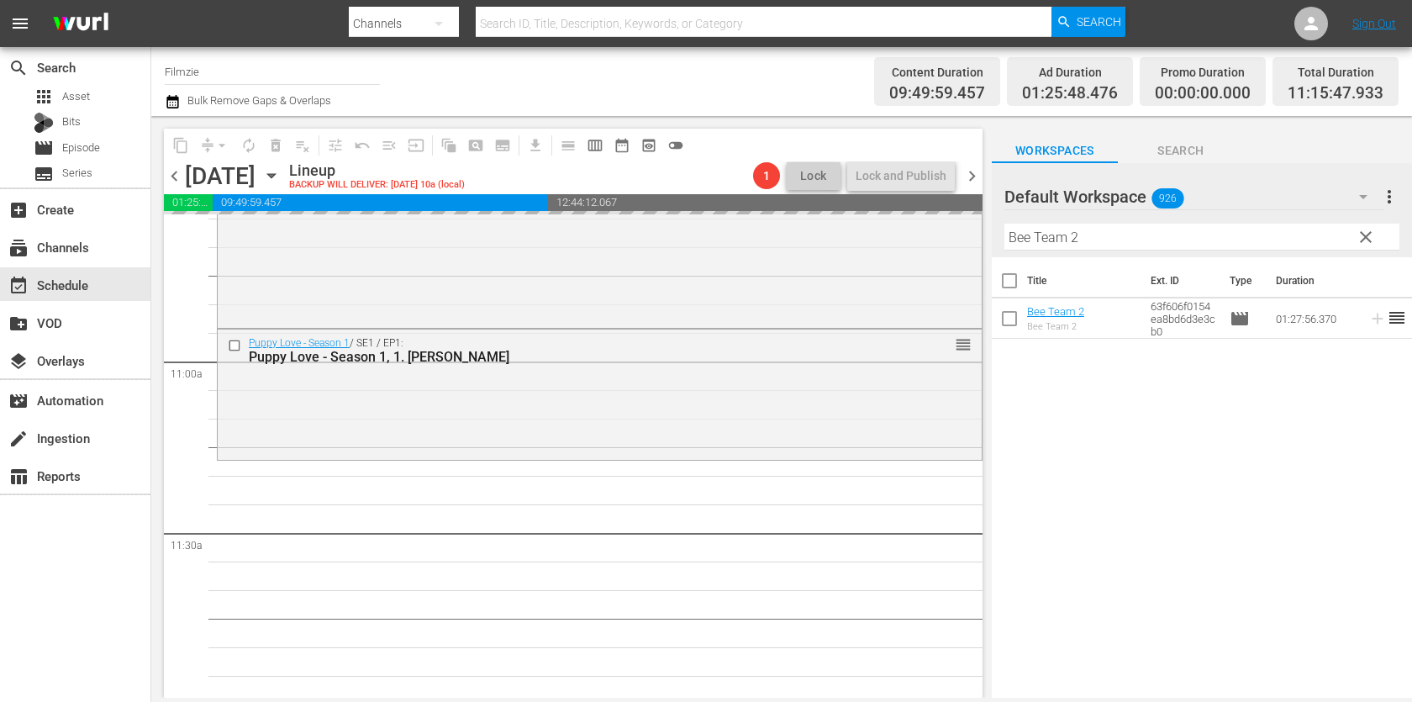
drag, startPoint x: 1038, startPoint y: 316, endPoint x: 733, endPoint y: 1, distance: 438.8
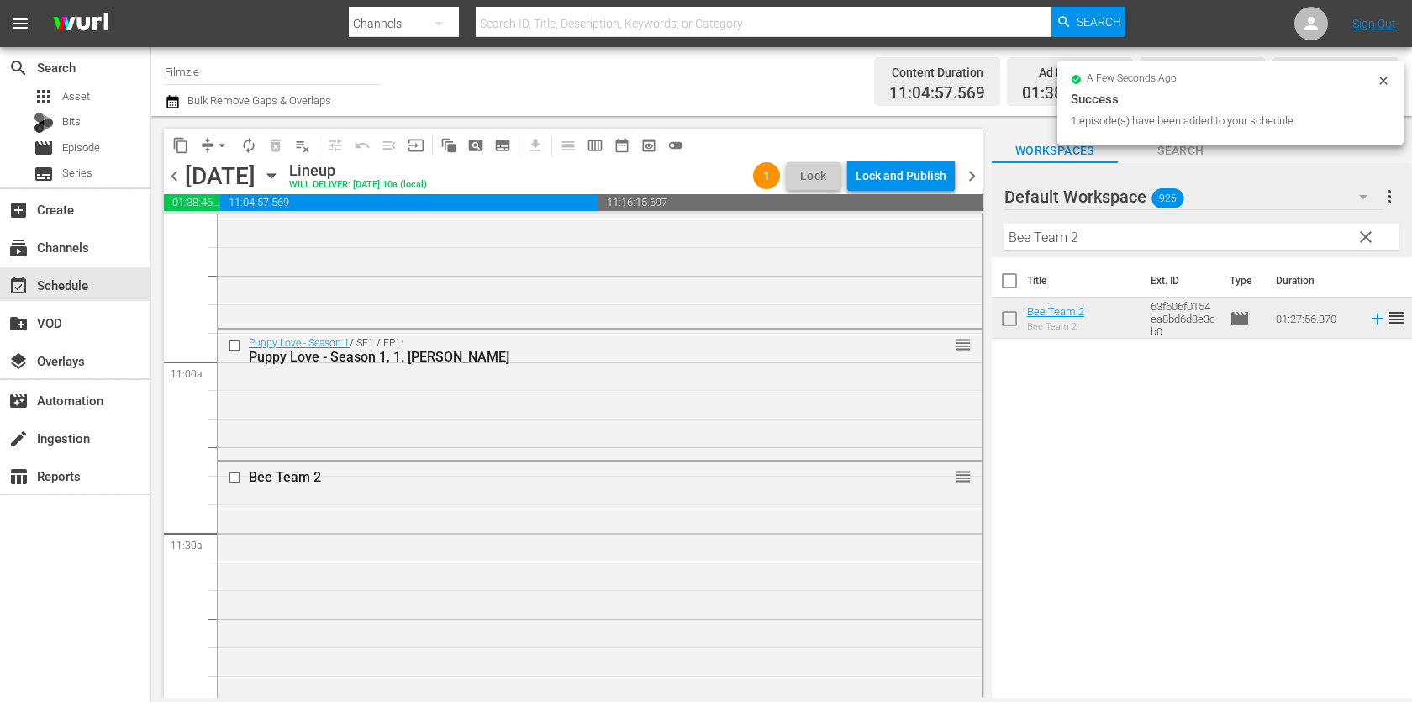
click at [1148, 255] on div "Filter by Title Bee Team 2" at bounding box center [1202, 237] width 395 height 40
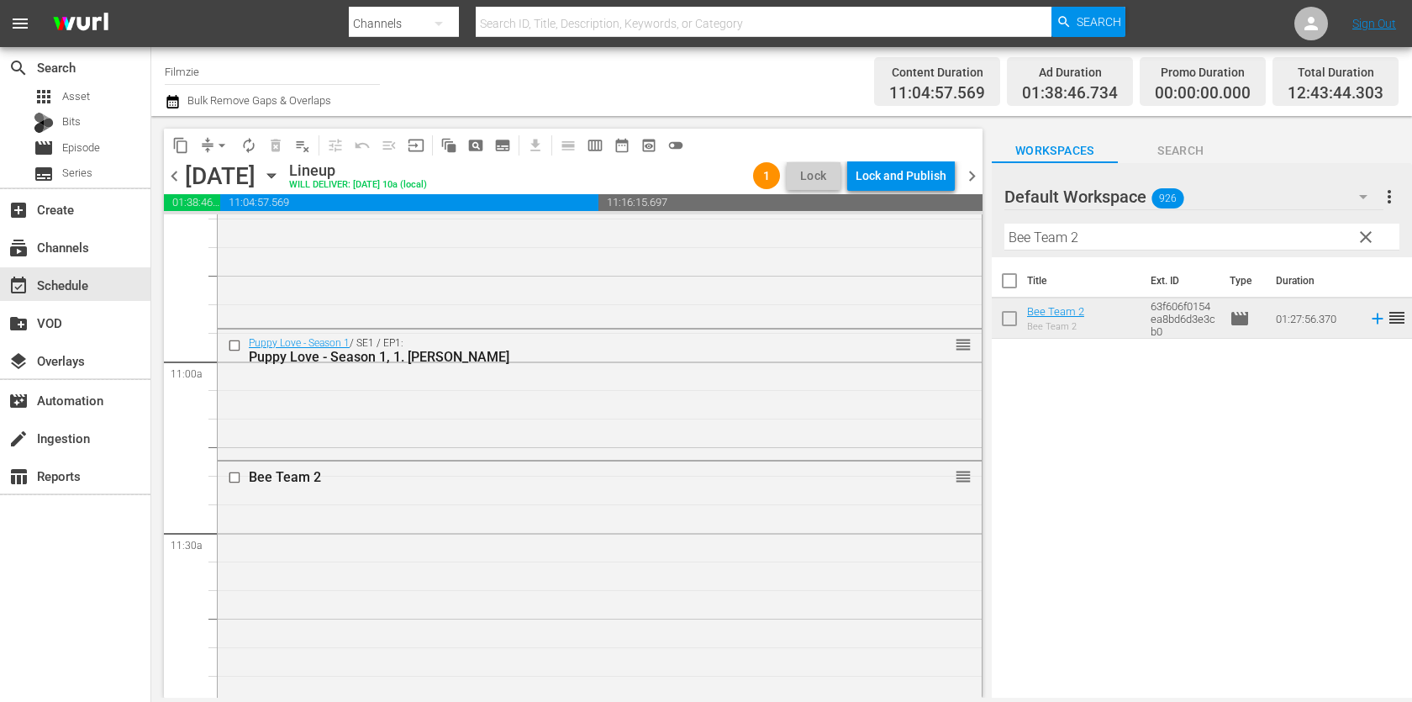
click at [1154, 241] on input "Bee Team 2" at bounding box center [1202, 237] width 395 height 27
paste input "In the Starlight"
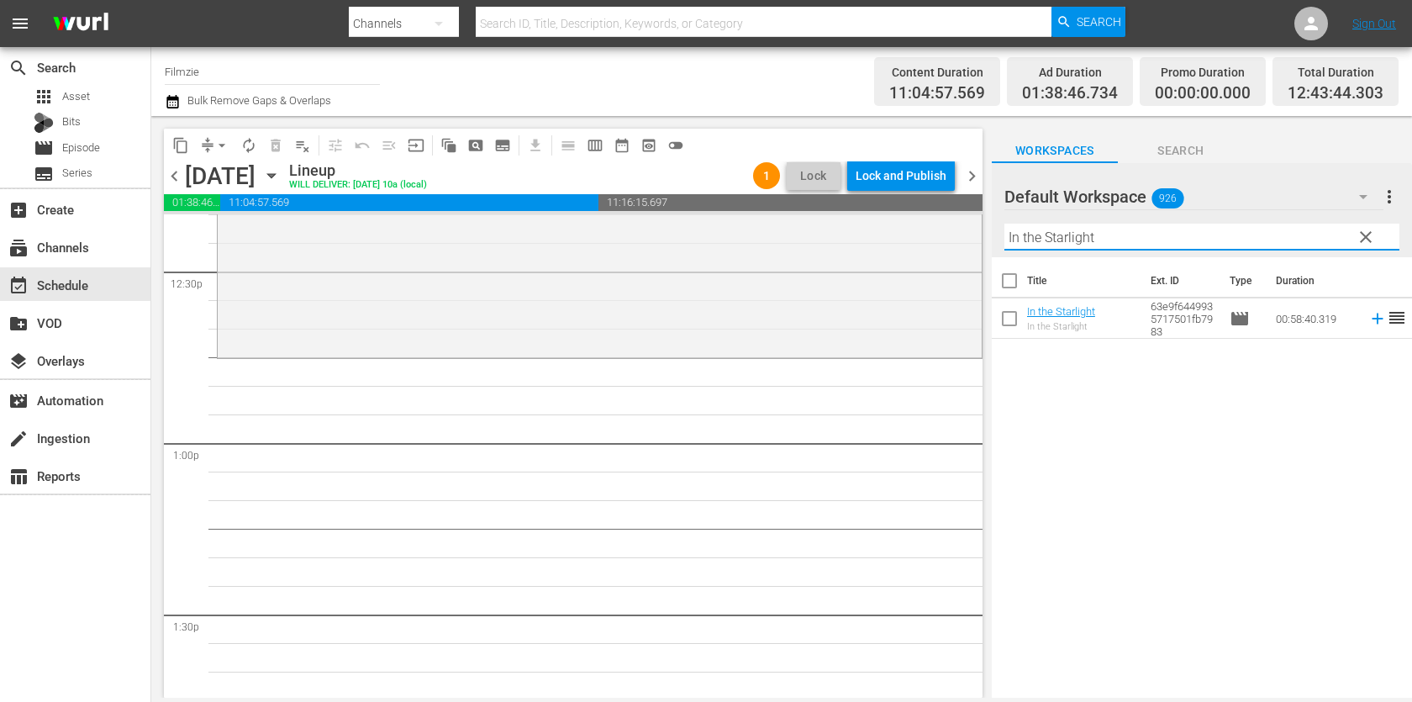
scroll to position [4207, 0]
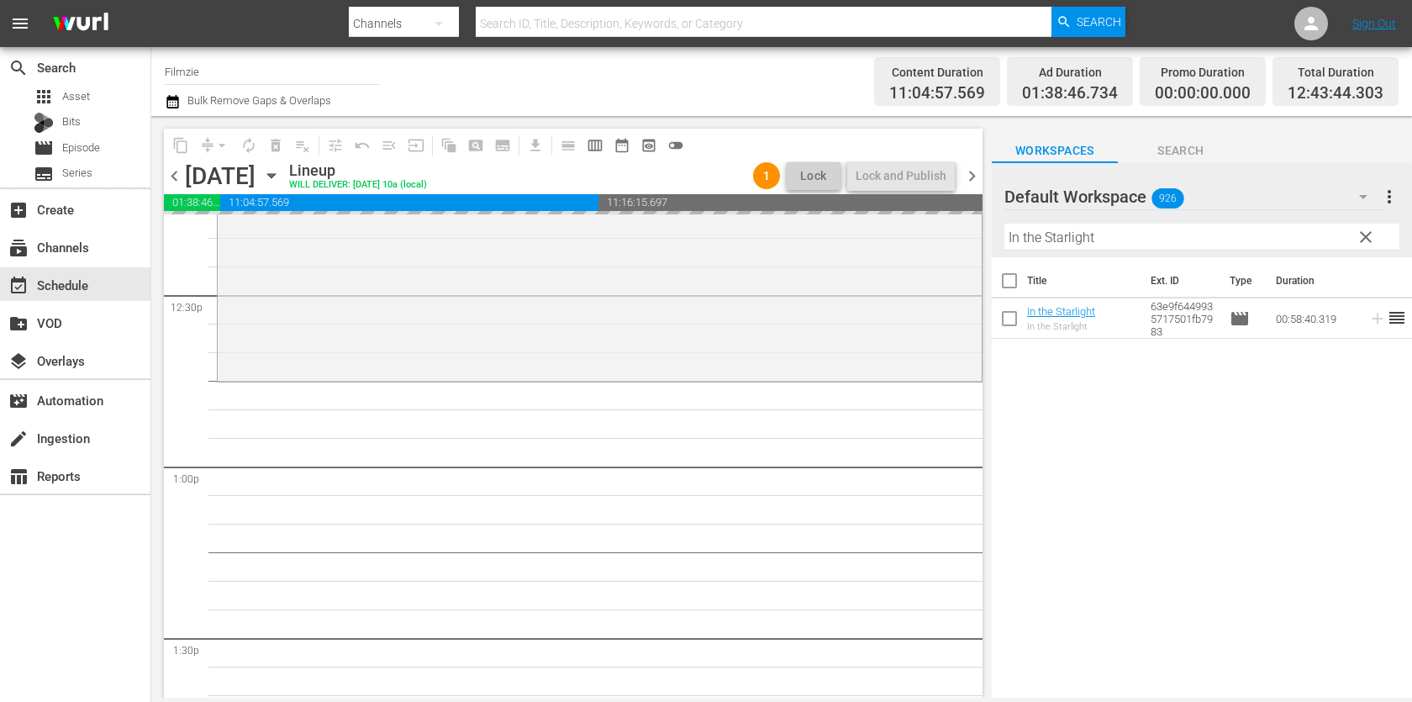
drag, startPoint x: 1039, startPoint y: 318, endPoint x: 761, endPoint y: 3, distance: 419.9
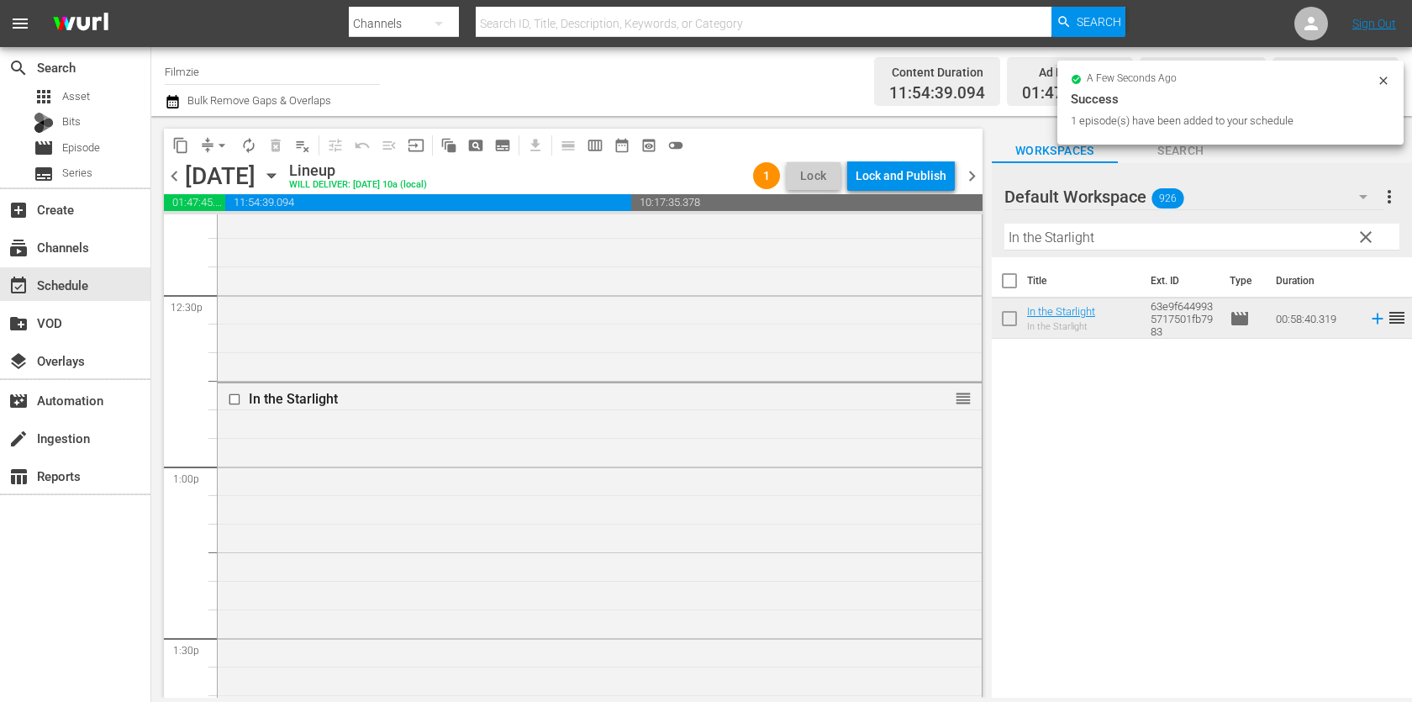
click at [1102, 234] on input "In the Starlight" at bounding box center [1202, 237] width 395 height 27
paste input "The Zohar Secre"
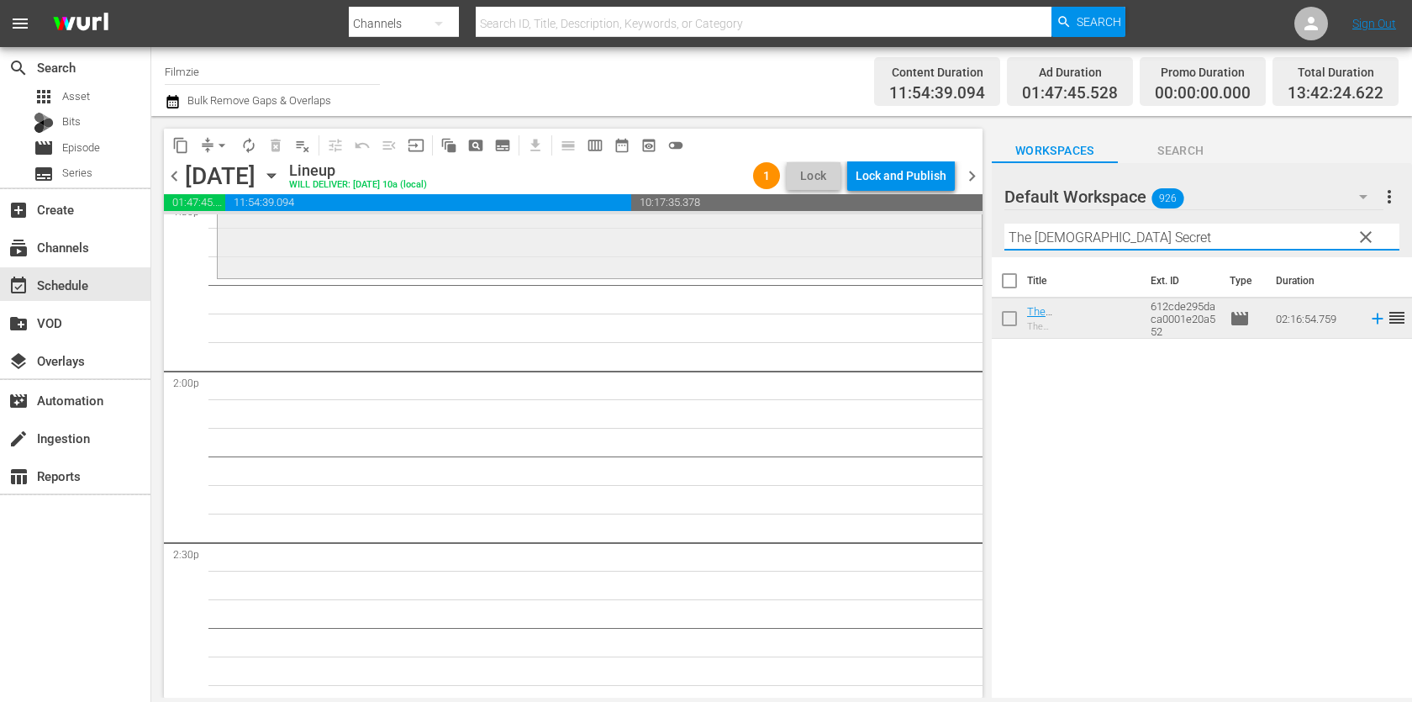
scroll to position [4628, 0]
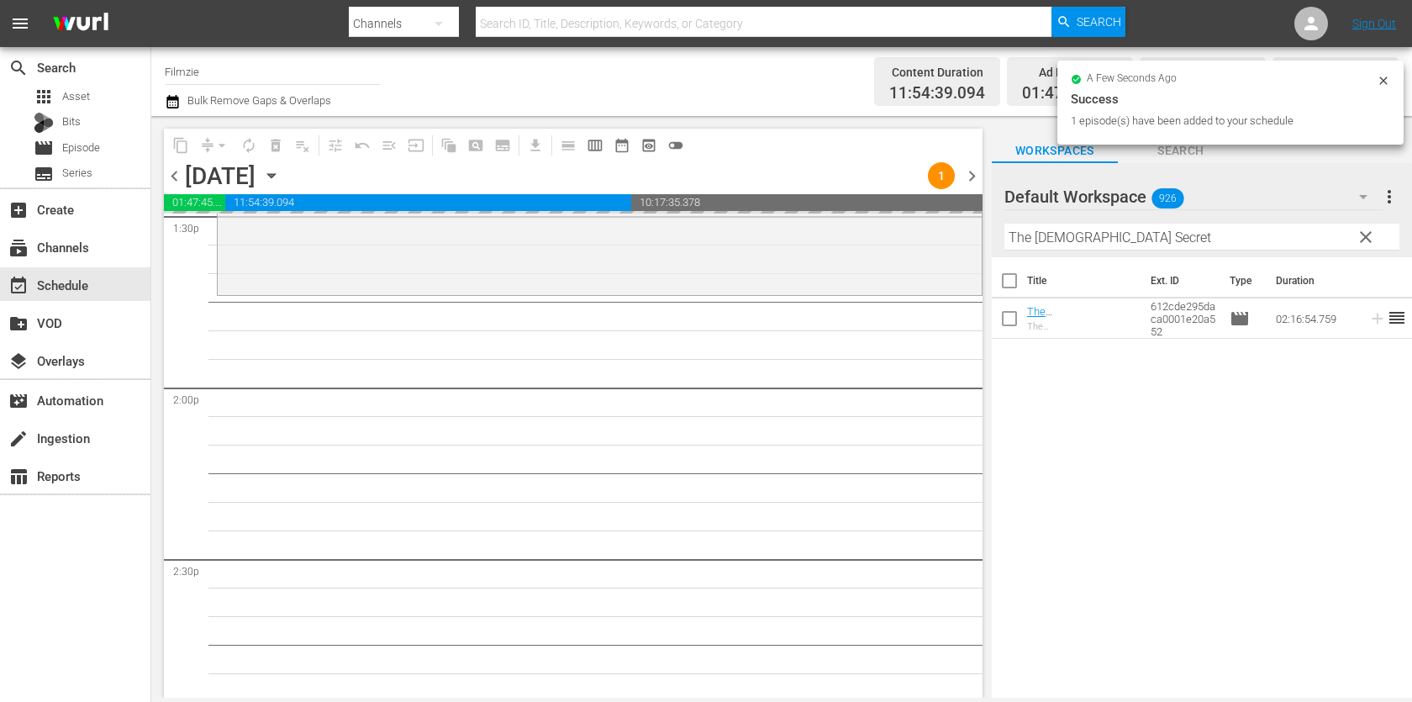
drag, startPoint x: 1050, startPoint y: 313, endPoint x: 870, endPoint y: 9, distance: 352.8
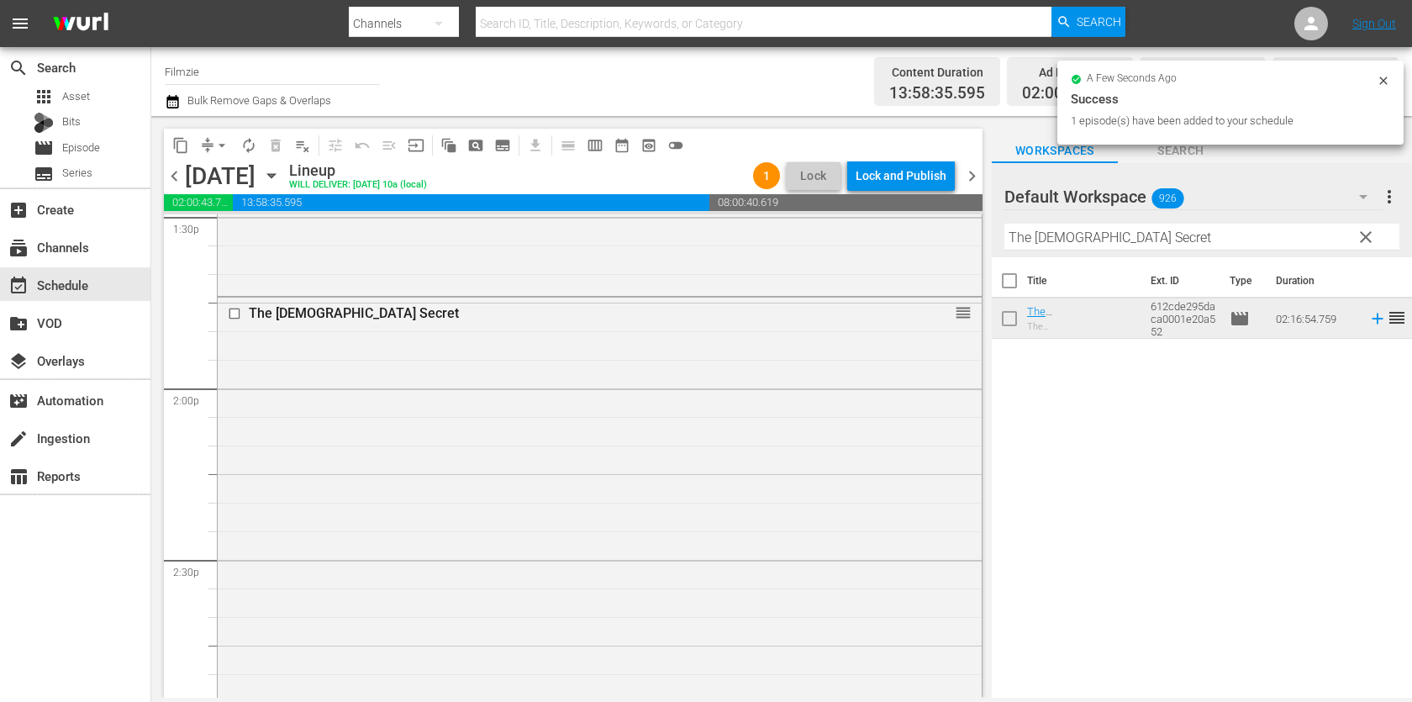
click at [1168, 237] on input "The [DEMOGRAPHIC_DATA] Secret" at bounding box center [1202, 237] width 395 height 27
paste input "White Maze"
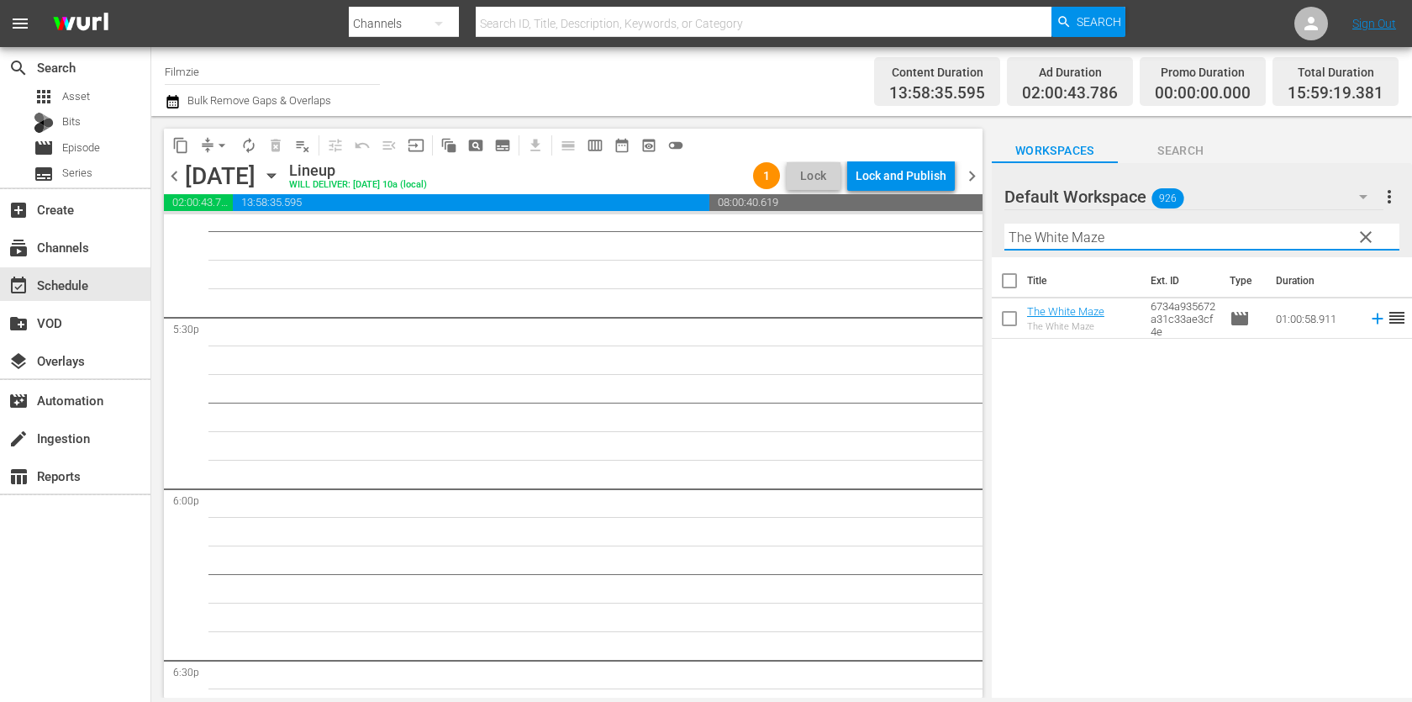
scroll to position [5907, 0]
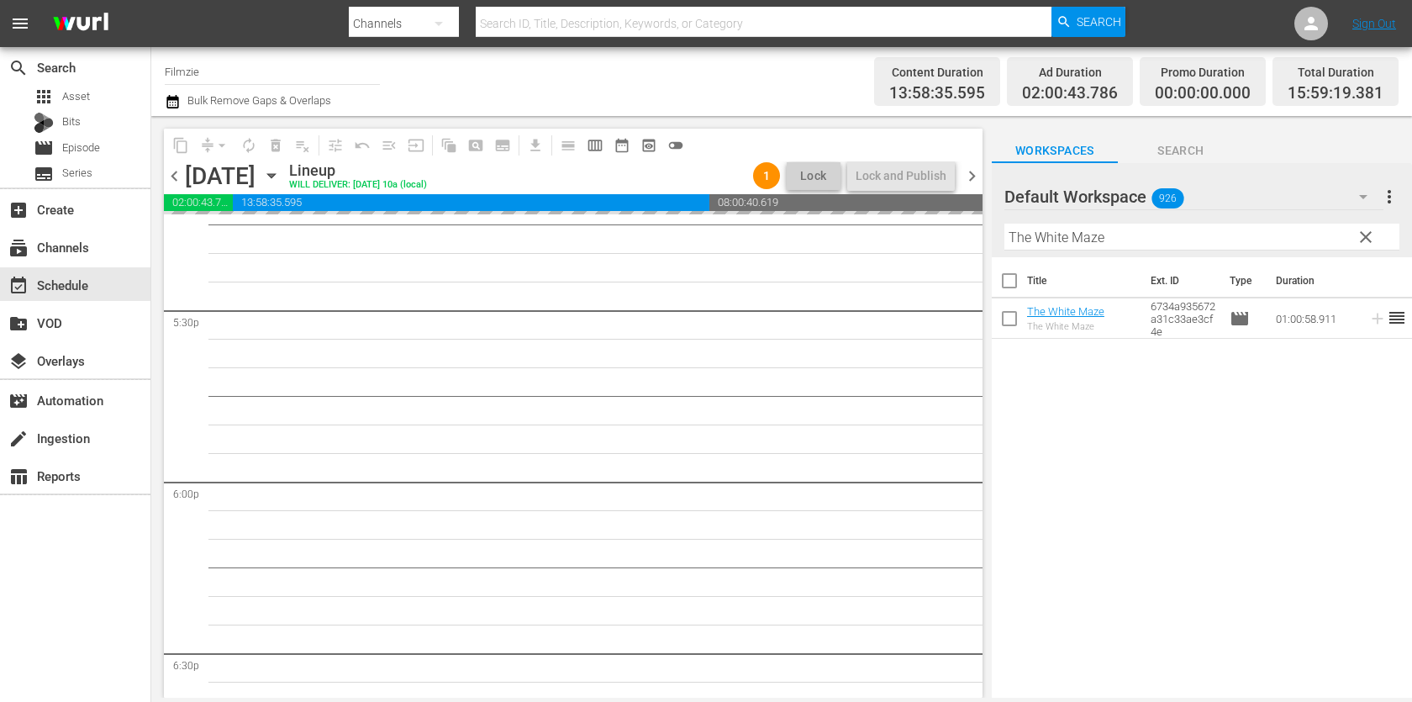
drag, startPoint x: 1057, startPoint y: 304, endPoint x: 788, endPoint y: 33, distance: 381.7
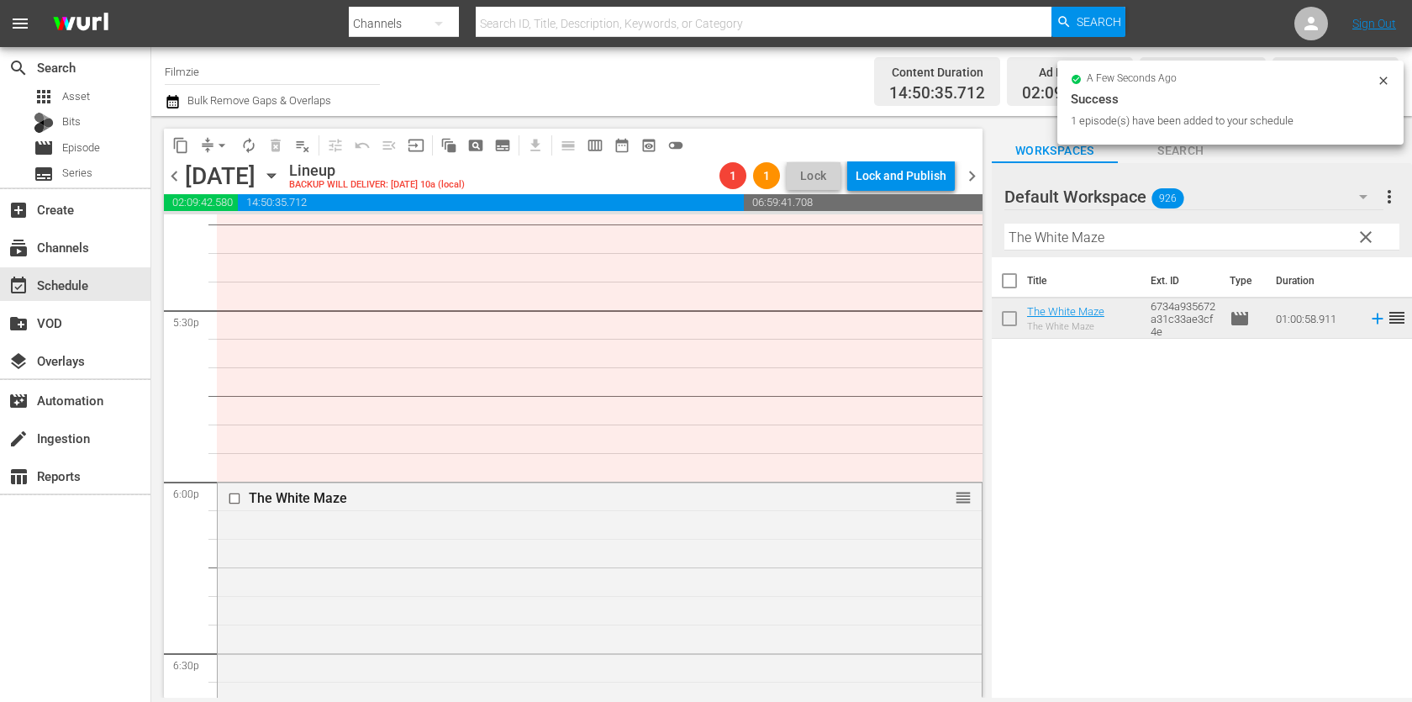
click at [1139, 246] on input "The White Maze" at bounding box center [1202, 237] width 395 height 27
paste input "Liquid Gold: From the Mediterranean to the [GEOGRAPHIC_DATA]"
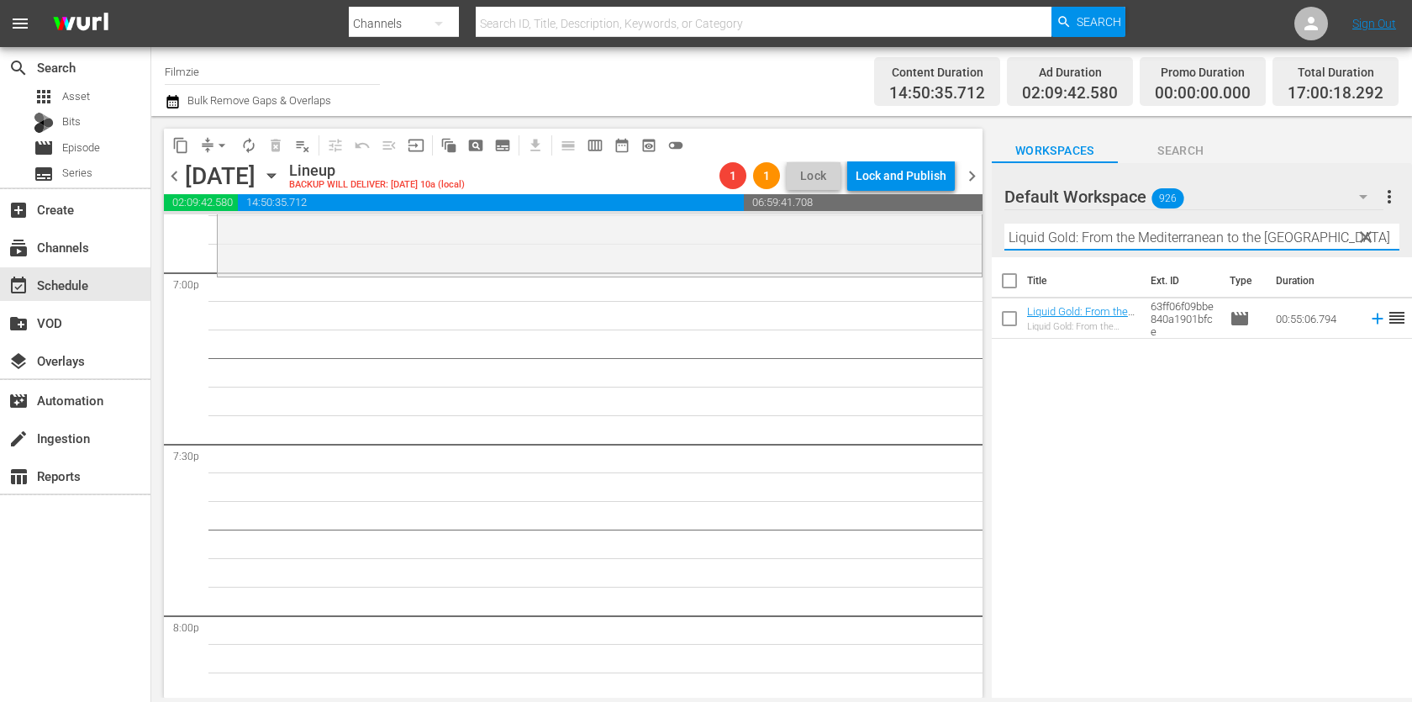
scroll to position [6393, 0]
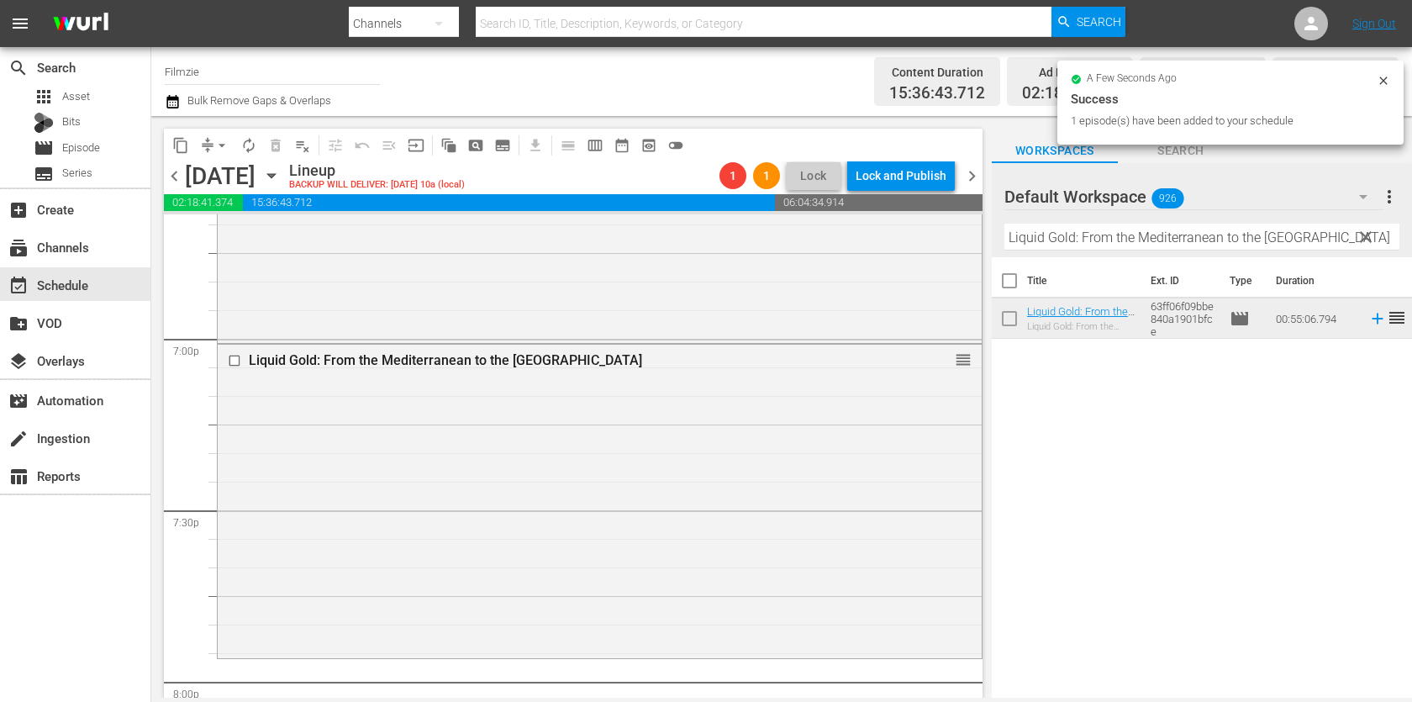
click at [1133, 252] on div "Filter by Title Liquid Gold: From the Mediterranean to the [GEOGRAPHIC_DATA]" at bounding box center [1202, 237] width 395 height 40
click at [1145, 229] on input "Liquid Gold: From the Mediterranean to the [GEOGRAPHIC_DATA]" at bounding box center [1202, 237] width 395 height 27
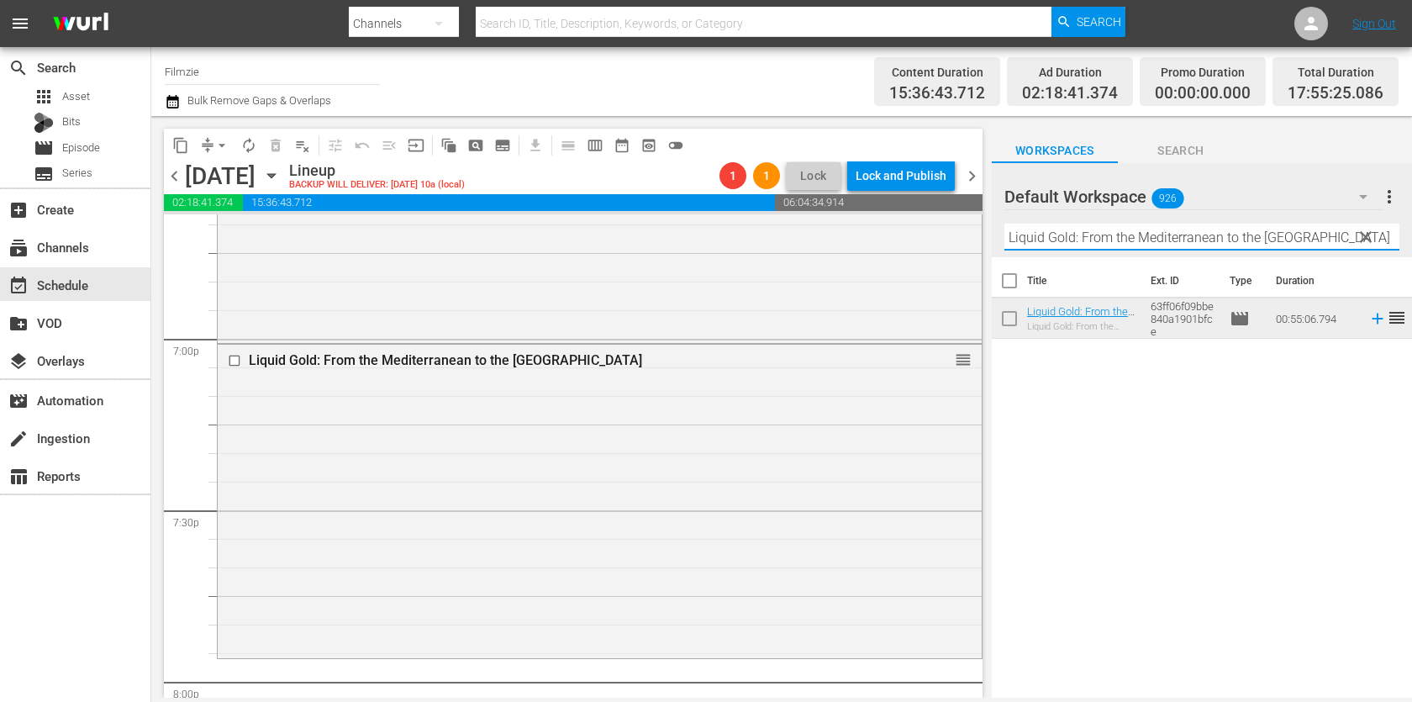
click at [1145, 229] on input "Liquid Gold: From the Mediterranean to the [GEOGRAPHIC_DATA]" at bounding box center [1202, 237] width 395 height 27
paste input "The Apology"
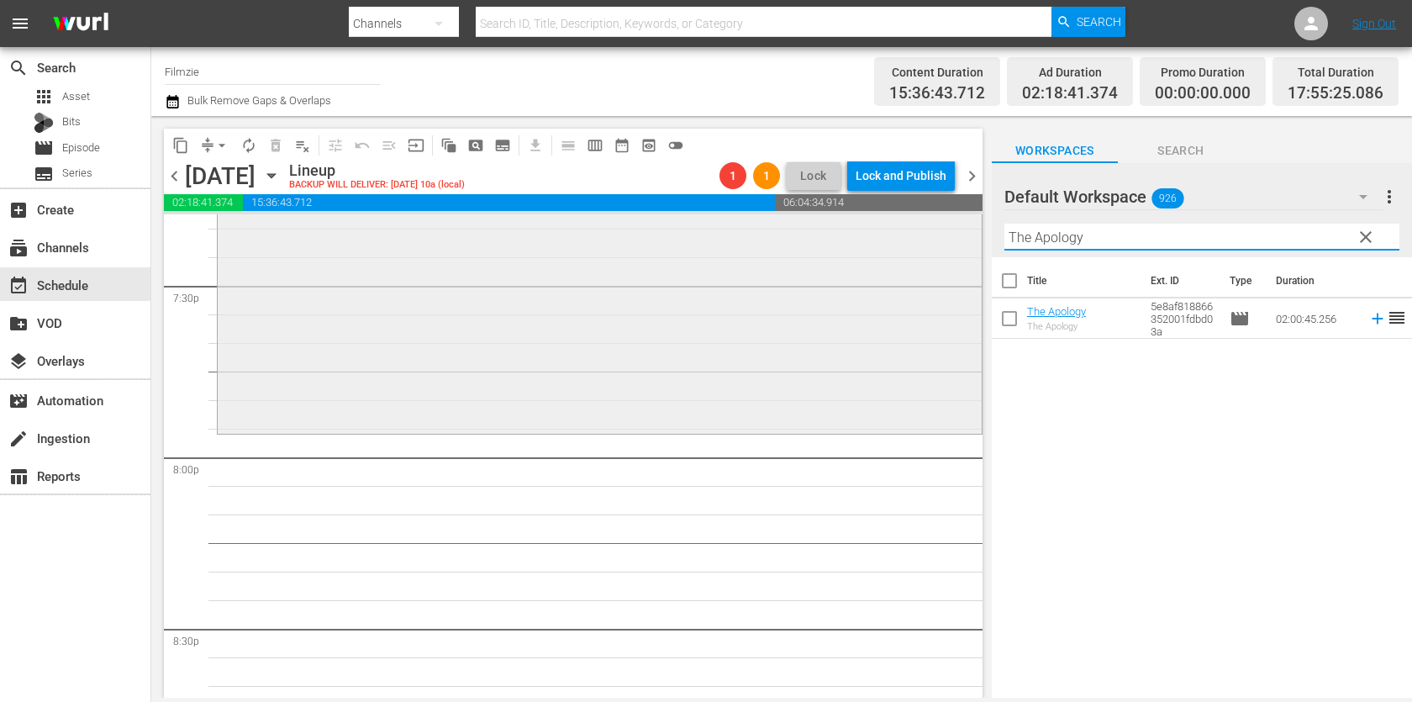
scroll to position [6637, 0]
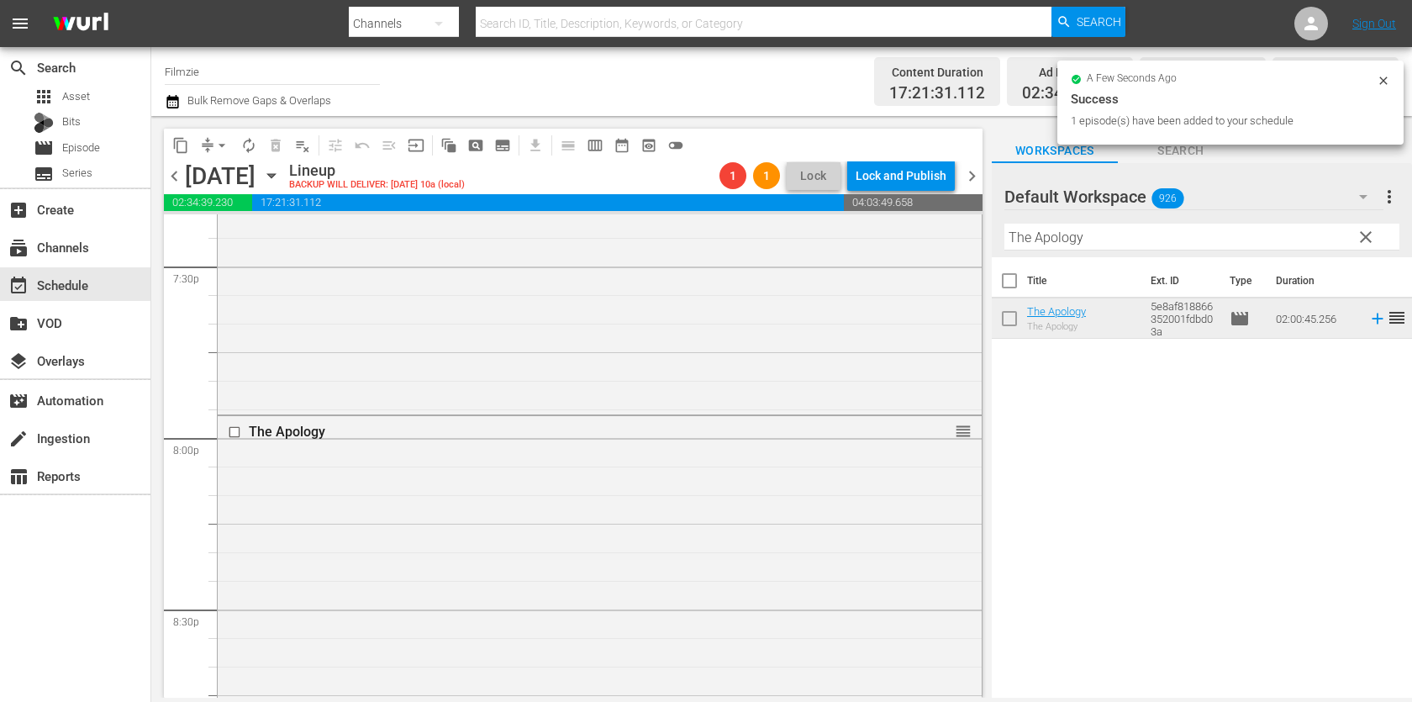
click at [1053, 235] on input "The Apology" at bounding box center [1202, 237] width 395 height 27
paste input "New England SKA Summit"
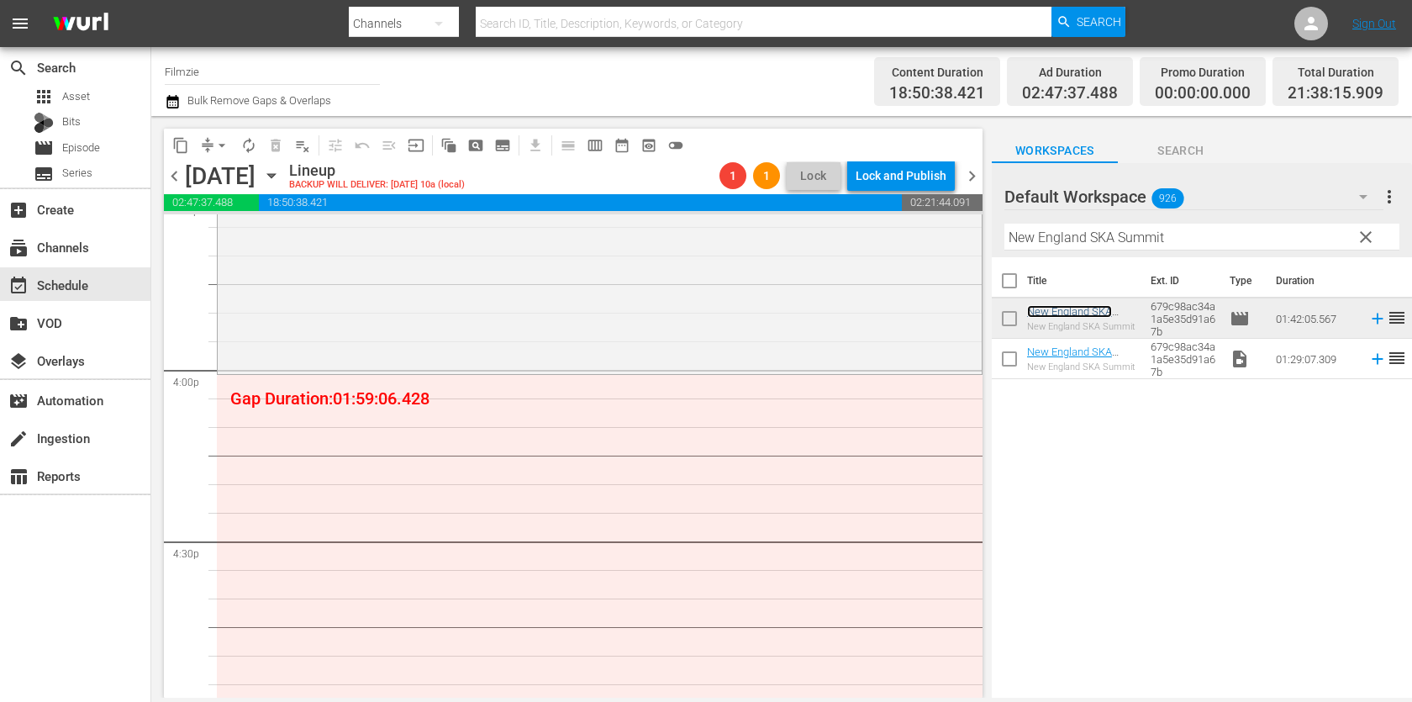
scroll to position [5246, 0]
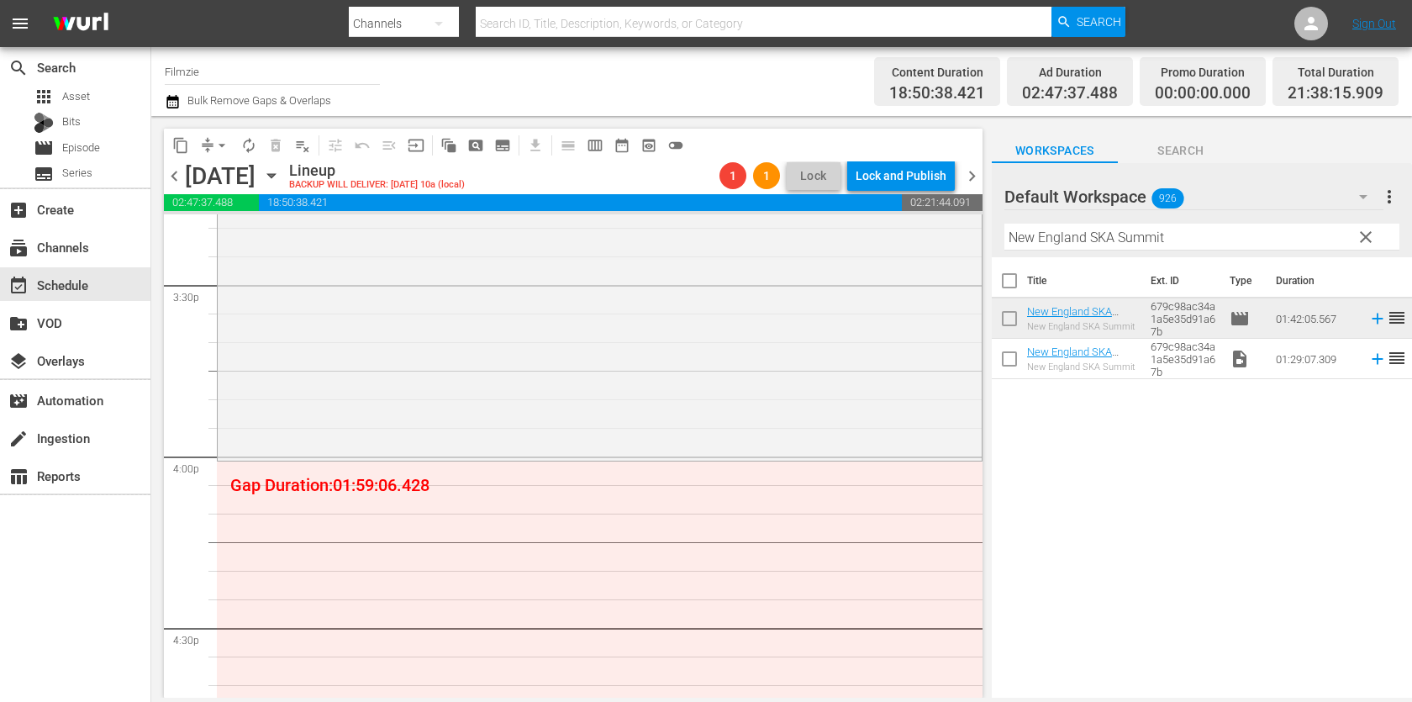
drag, startPoint x: 1087, startPoint y: 310, endPoint x: 918, endPoint y: 9, distance: 345.2
click at [1097, 235] on input "New England SKA Summit" at bounding box center [1202, 237] width 395 height 27
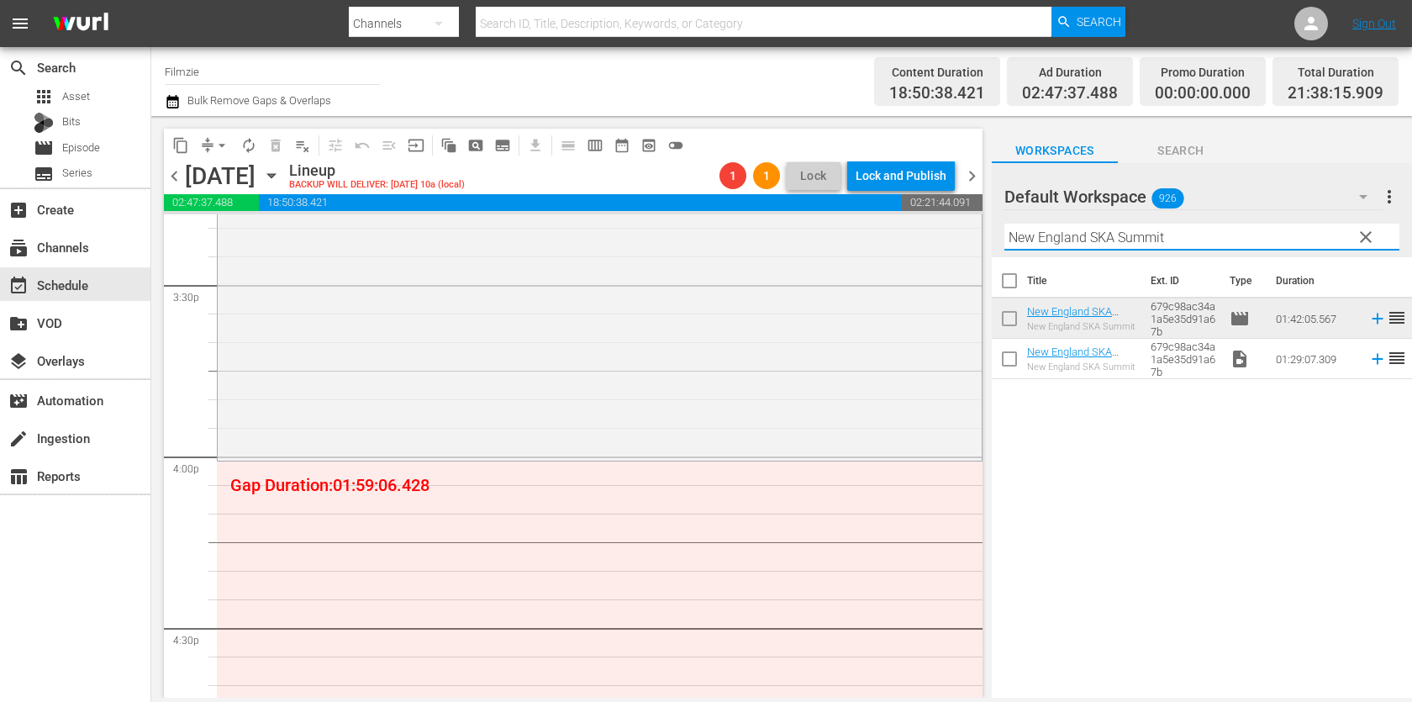
paste input "South Cottage"
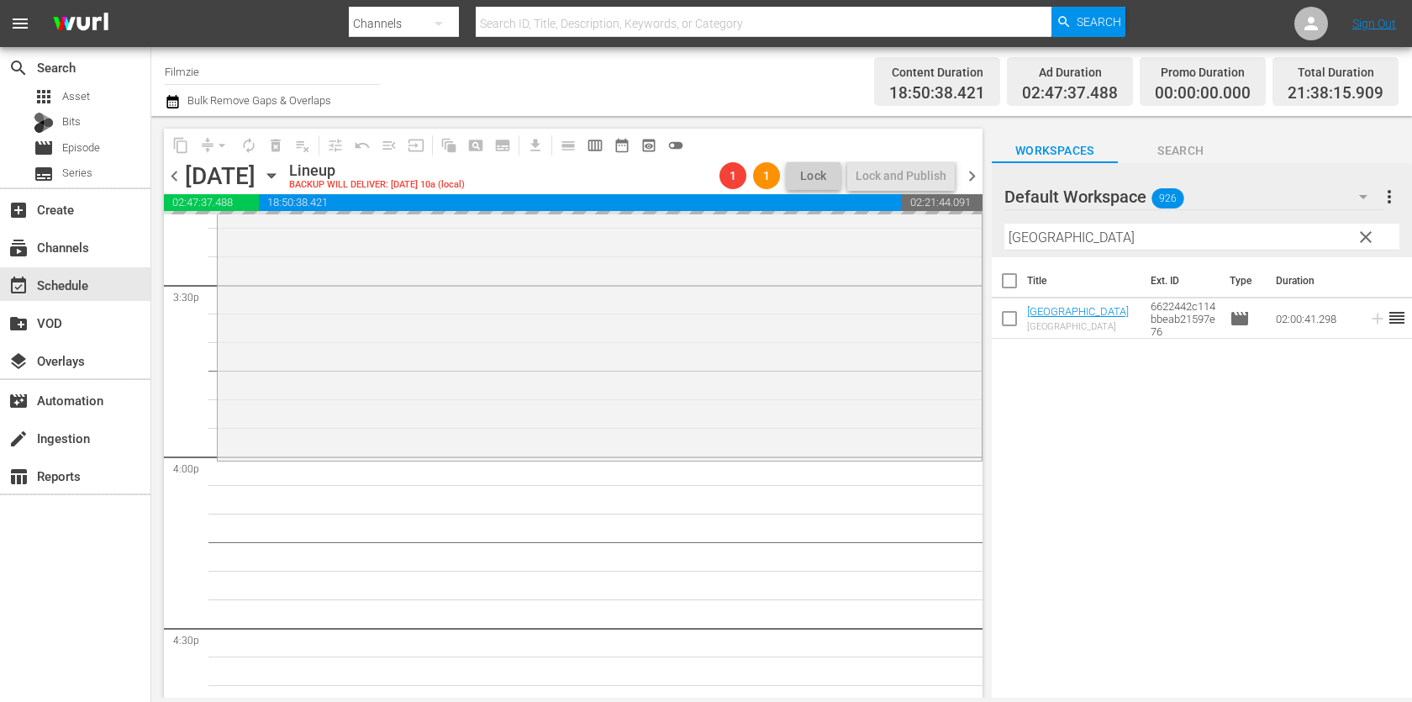
drag, startPoint x: 1066, startPoint y: 304, endPoint x: 817, endPoint y: 7, distance: 388.0
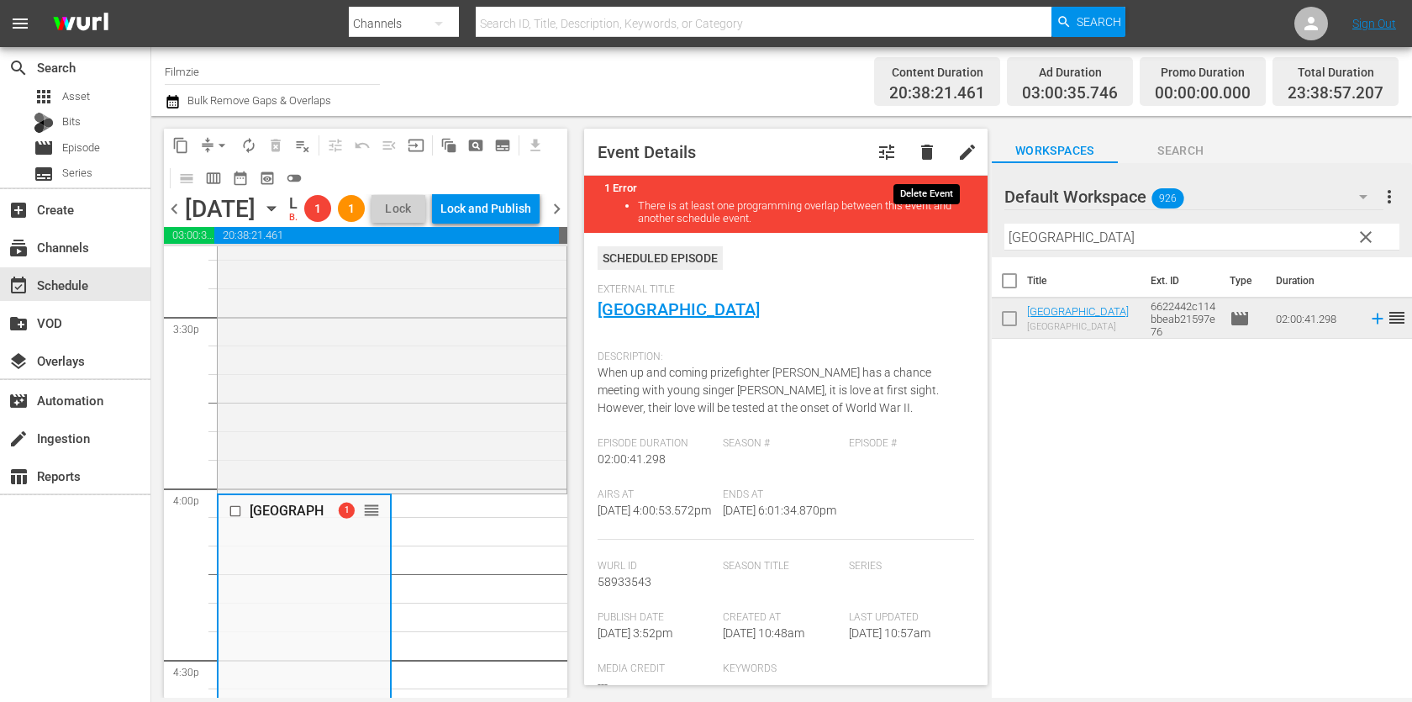
click at [930, 150] on span "delete" at bounding box center [927, 152] width 20 height 20
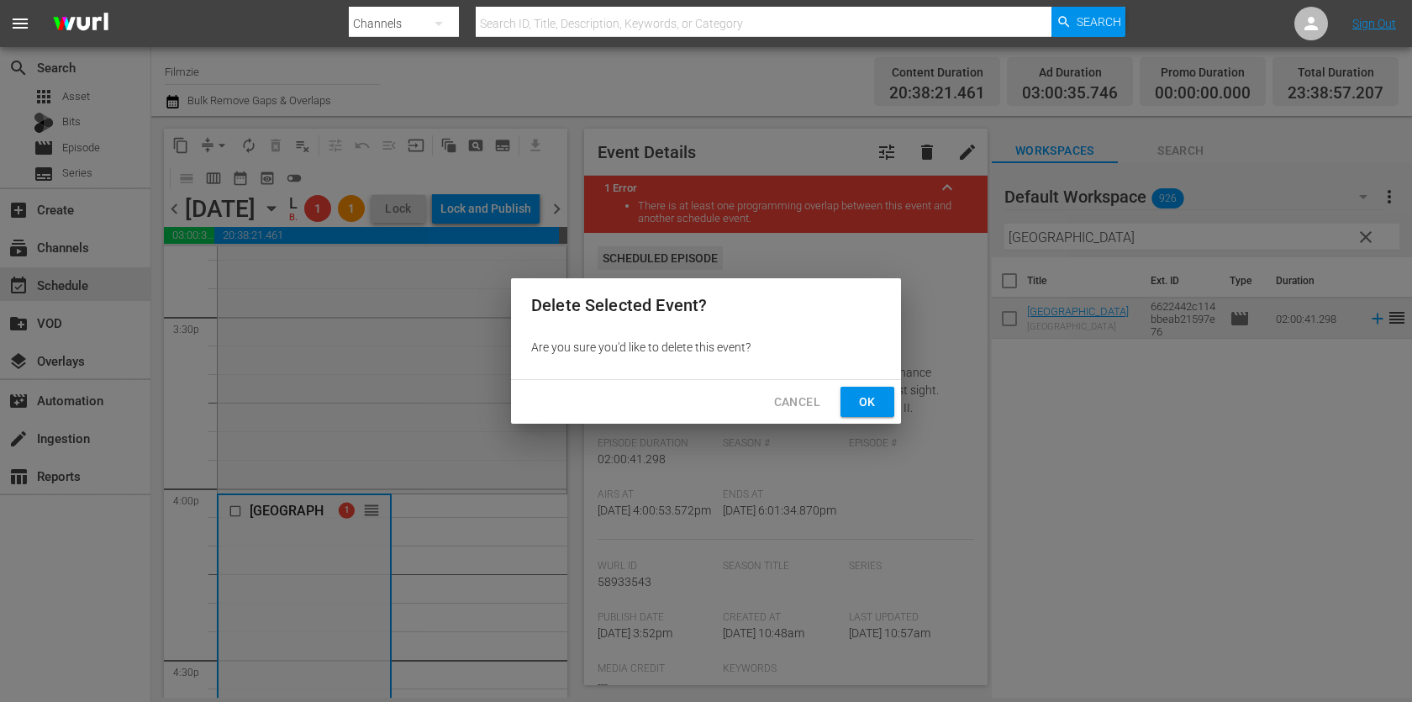
click at [855, 405] on span "Ok" at bounding box center [867, 402] width 27 height 21
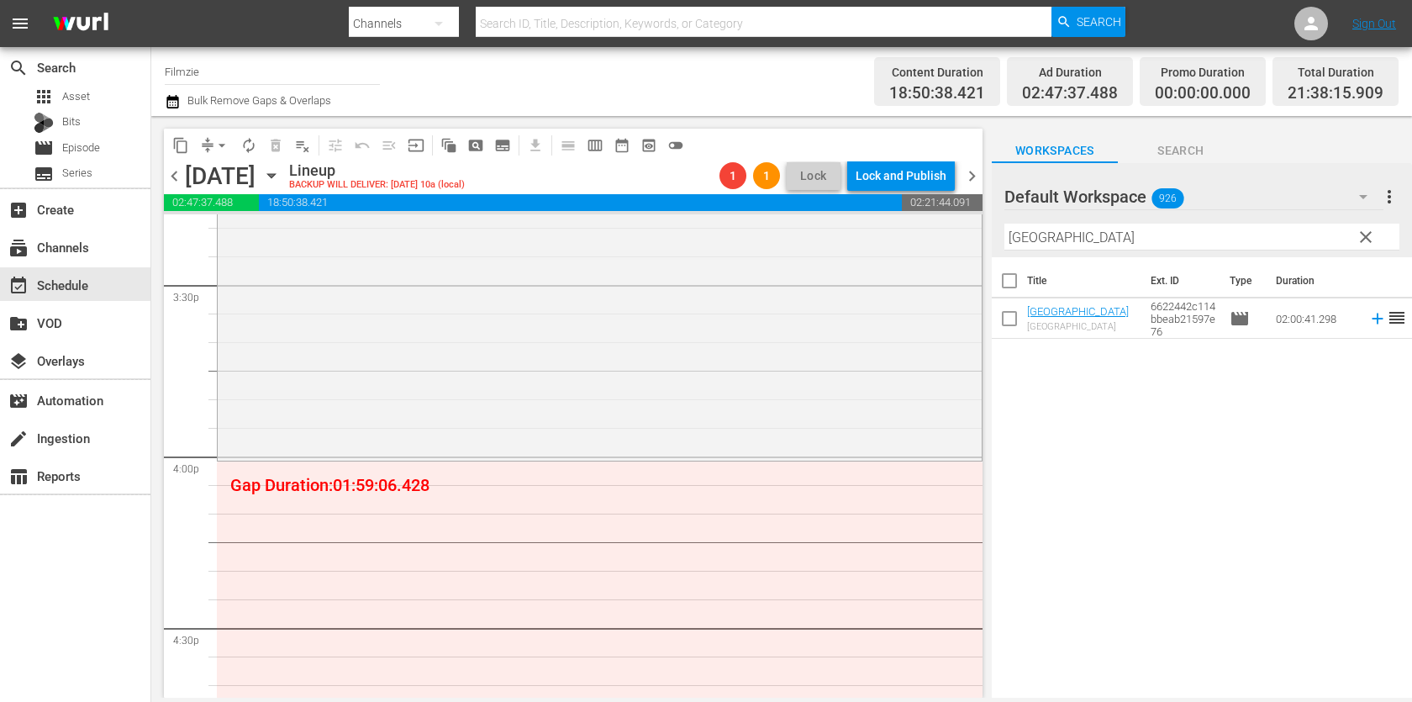
click at [1133, 237] on input "[GEOGRAPHIC_DATA]" at bounding box center [1202, 237] width 395 height 27
type input "v"
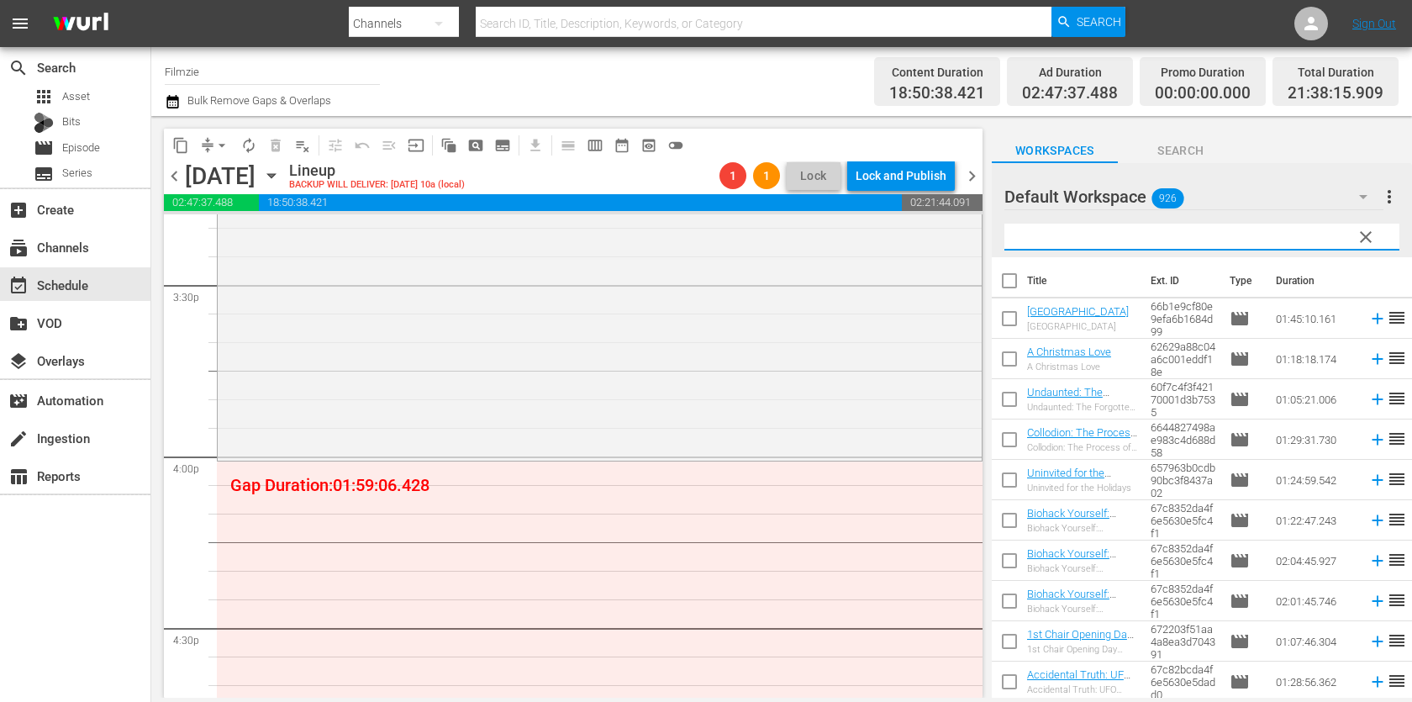
paste input "[PERSON_NAME]: [PERSON_NAME]"
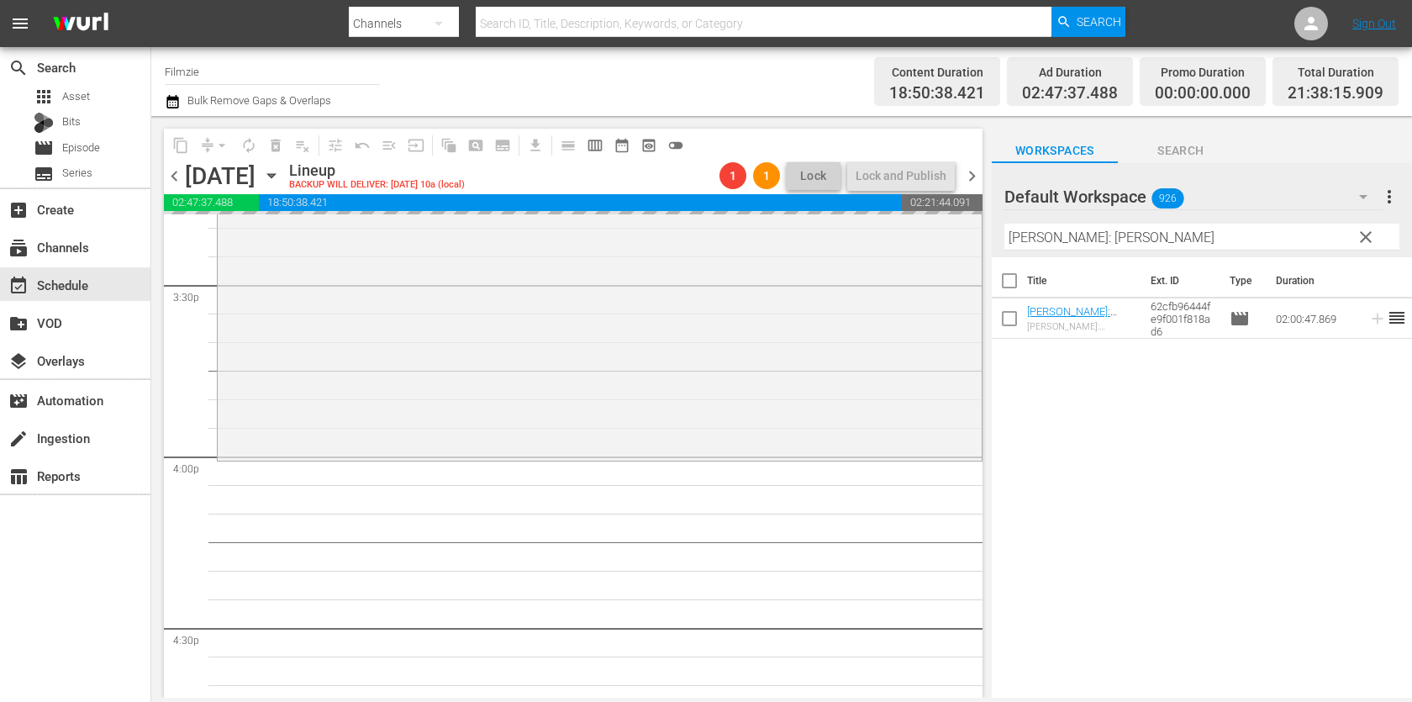
drag, startPoint x: 1067, startPoint y: 318, endPoint x: 724, endPoint y: 14, distance: 458.0
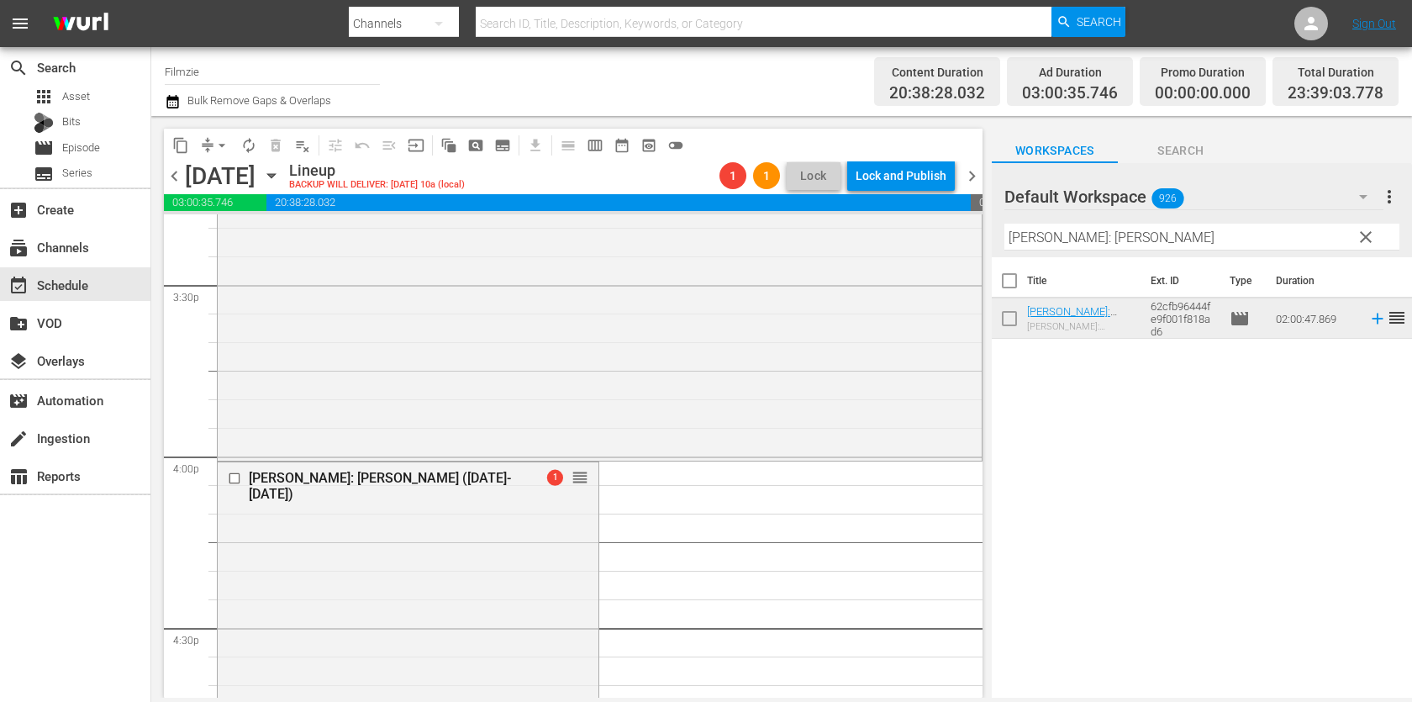
click at [177, 118] on div "content_copy compress arrow_drop_down autorenew_outlined delete_forever_outline…" at bounding box center [569, 407] width 836 height 582
click at [177, 101] on icon "button" at bounding box center [173, 102] width 16 height 20
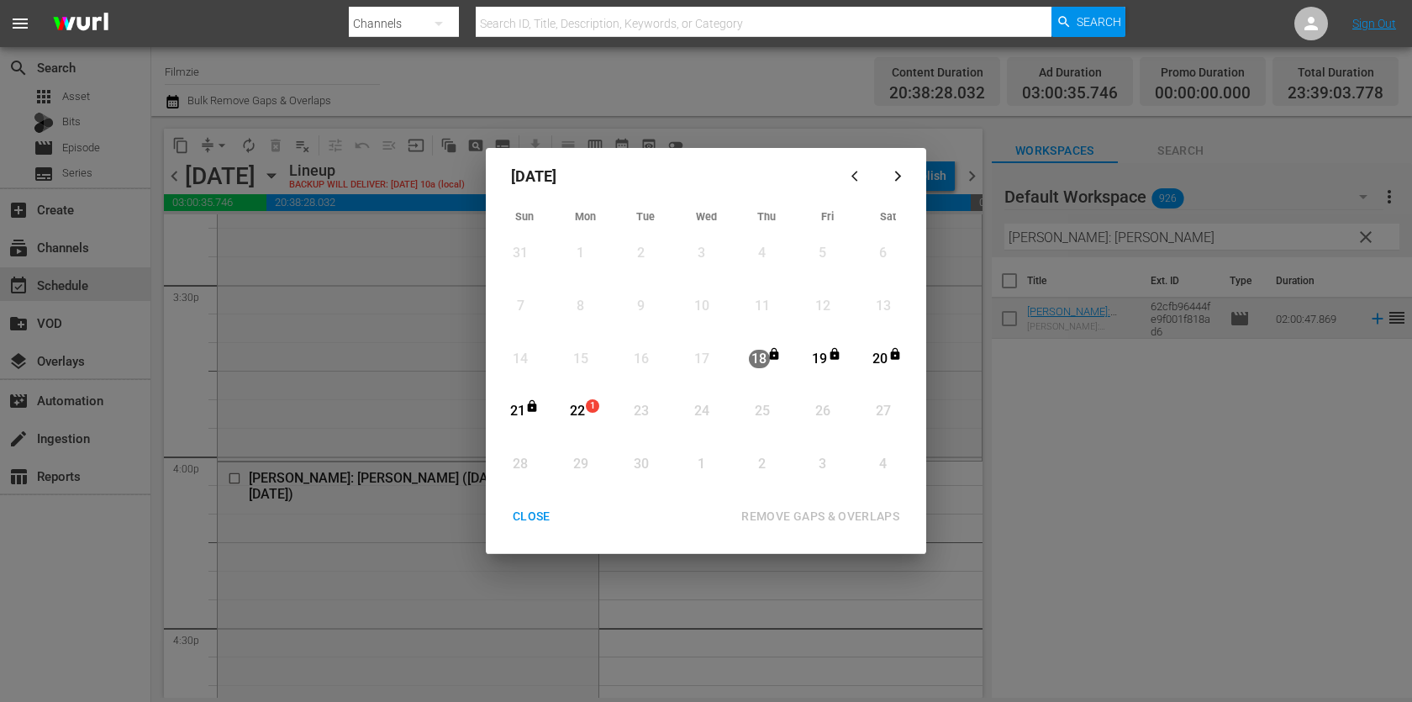
click at [531, 516] on div "CLOSE" at bounding box center [531, 516] width 65 height 21
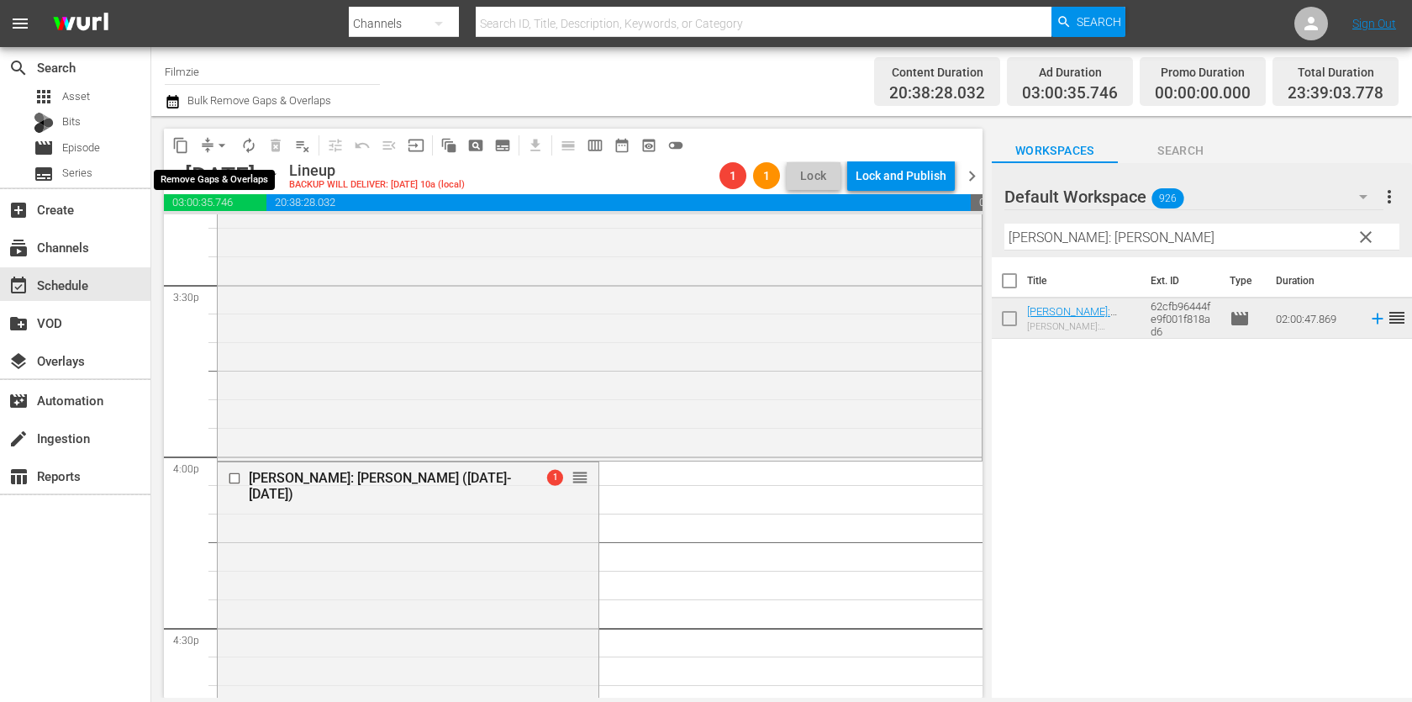
click at [217, 142] on span "arrow_drop_down" at bounding box center [222, 145] width 17 height 17
click at [232, 237] on li "Align to End of Previous Day" at bounding box center [223, 234] width 177 height 28
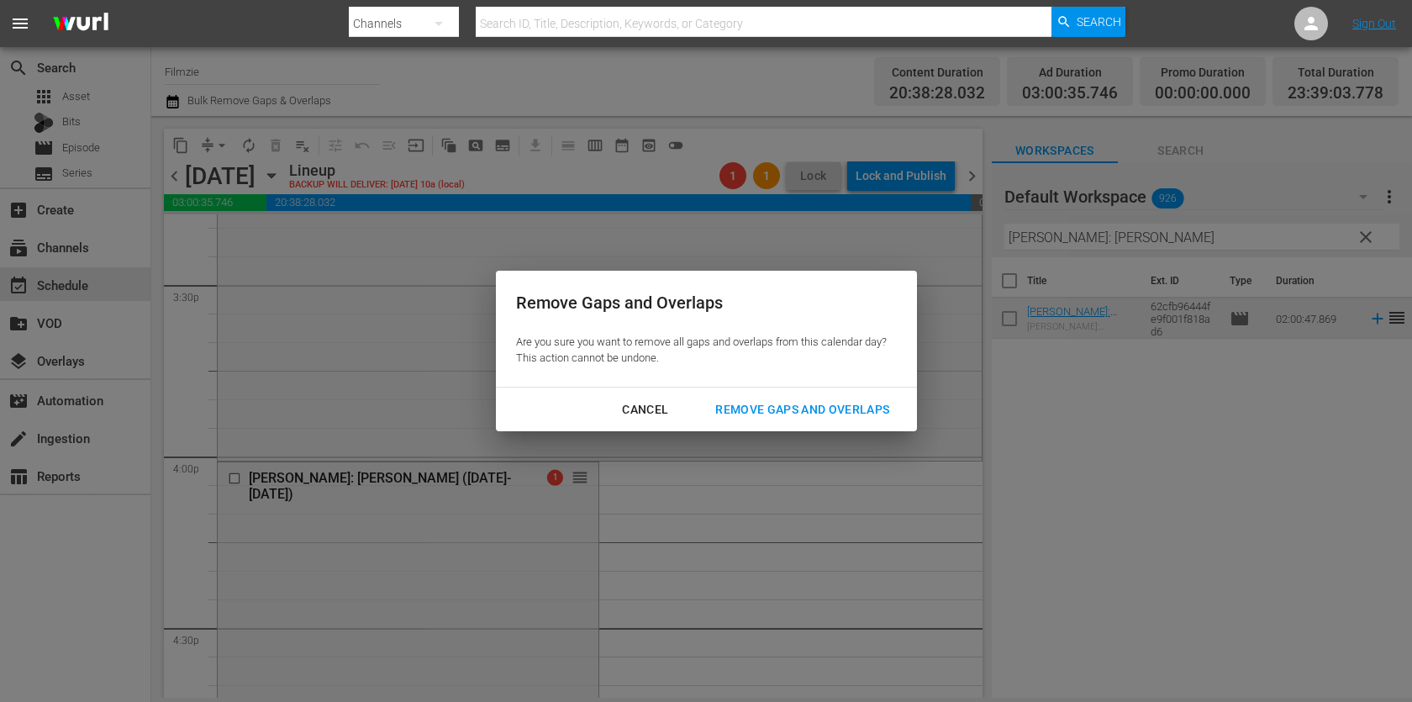
click at [859, 411] on div "Remove Gaps and Overlaps" at bounding box center [802, 409] width 201 height 21
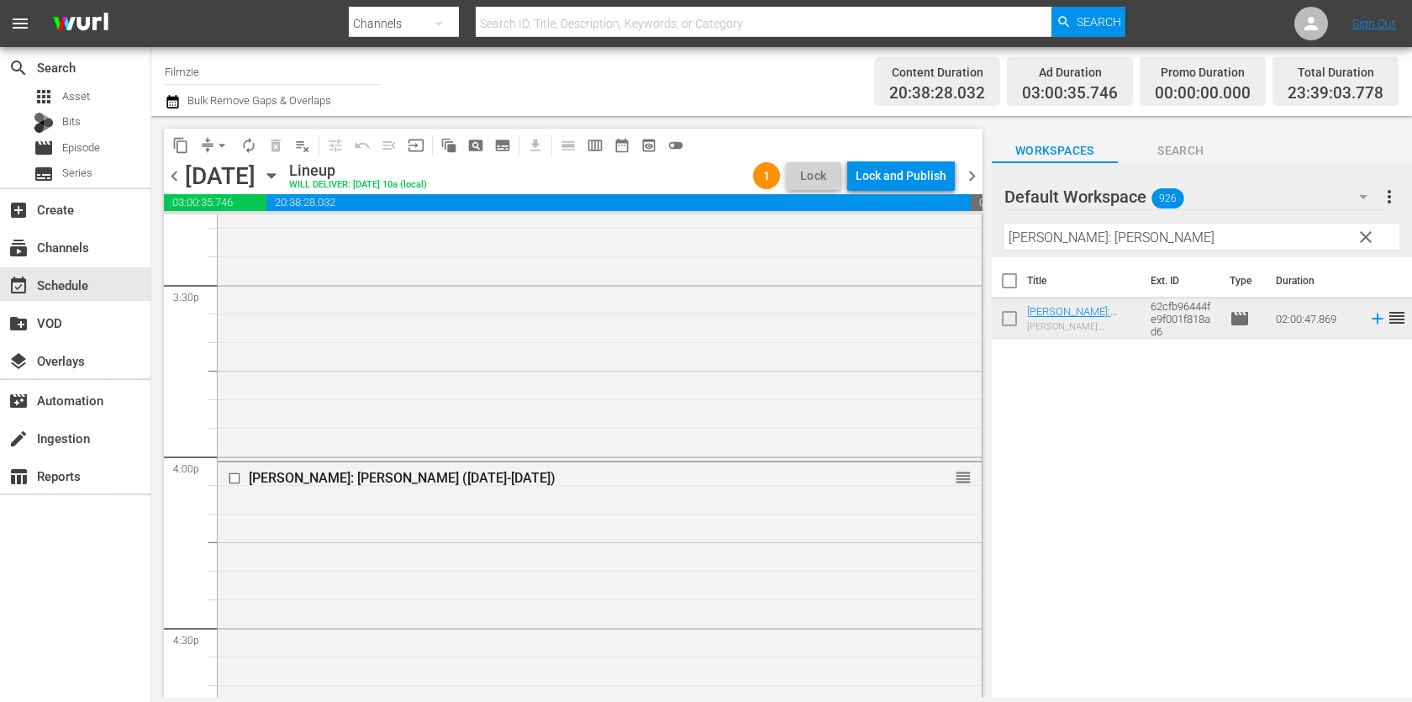
click at [1169, 233] on input "[PERSON_NAME]: [PERSON_NAME]" at bounding box center [1202, 237] width 395 height 27
paste input "Collodion: The Process of Preservation"
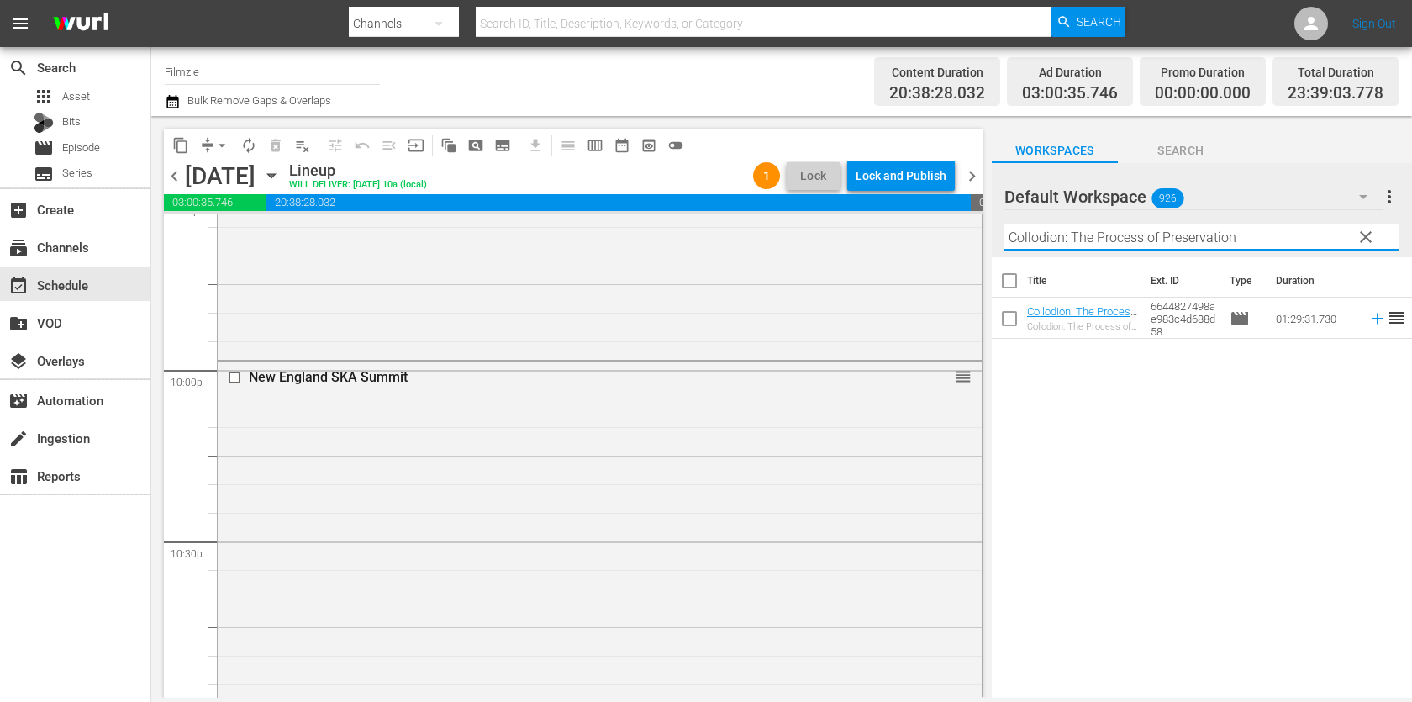
scroll to position [7748, 0]
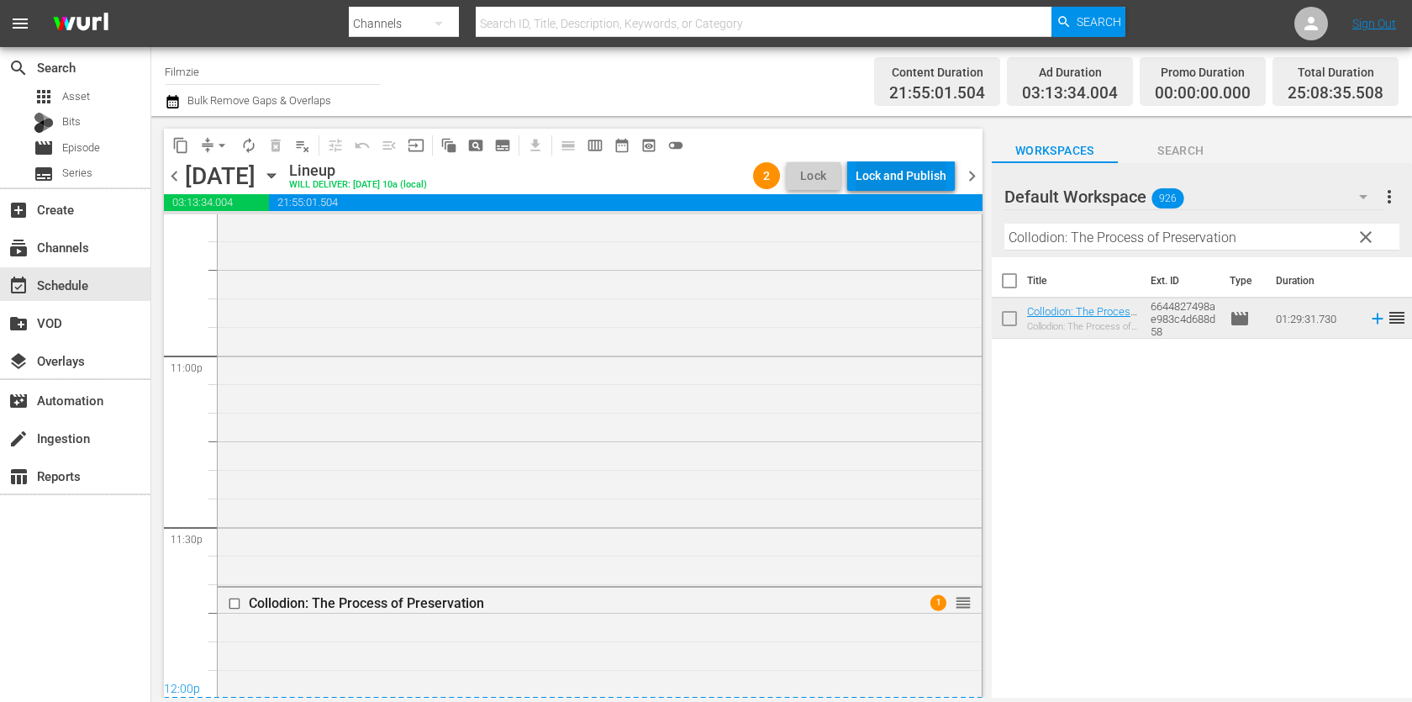
click at [916, 175] on div "Lock and Publish" at bounding box center [901, 176] width 91 height 30
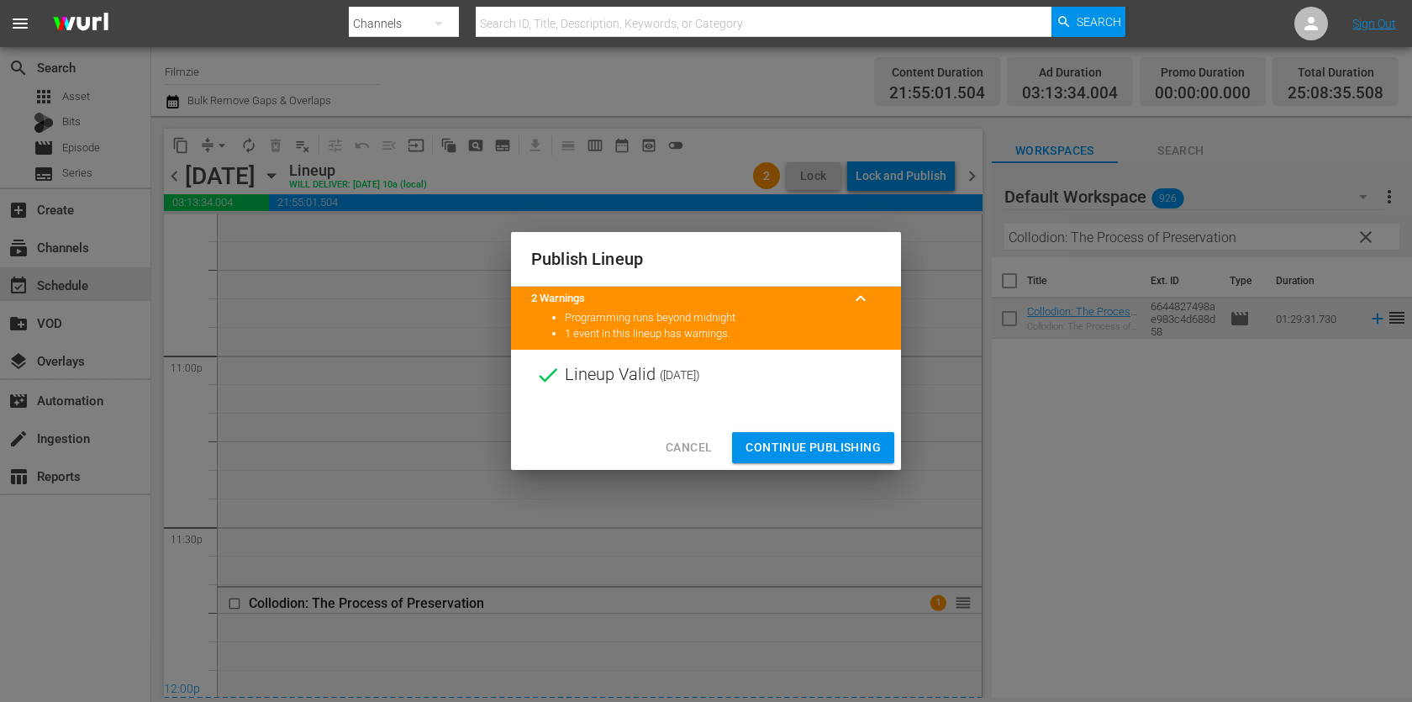
click at [824, 440] on span "Continue Publishing" at bounding box center [813, 447] width 135 height 21
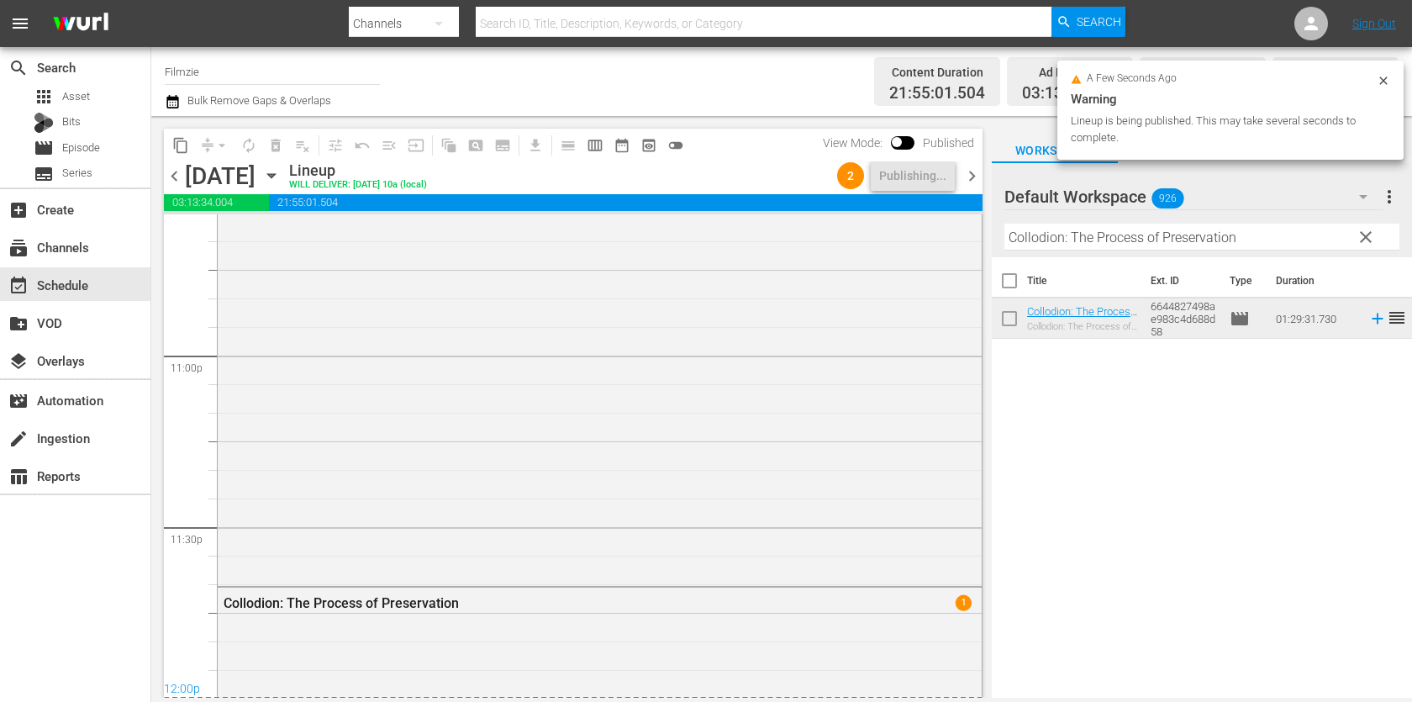
click at [974, 171] on span "chevron_right" at bounding box center [972, 176] width 21 height 21
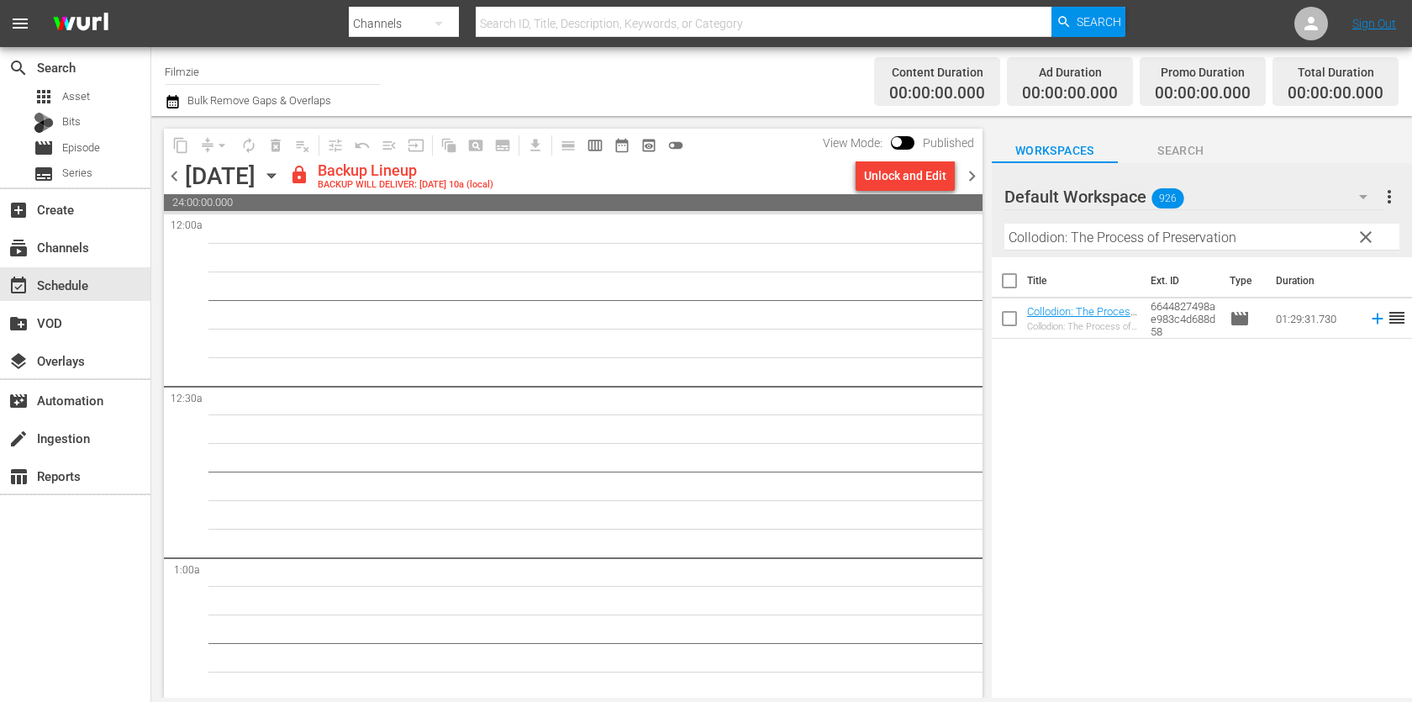
click at [1087, 230] on input "Collodion: The Process of Preservation" at bounding box center [1202, 237] width 395 height 27
paste input "Of Starlight"
click at [933, 181] on div "Unlock and Edit" at bounding box center [905, 176] width 82 height 30
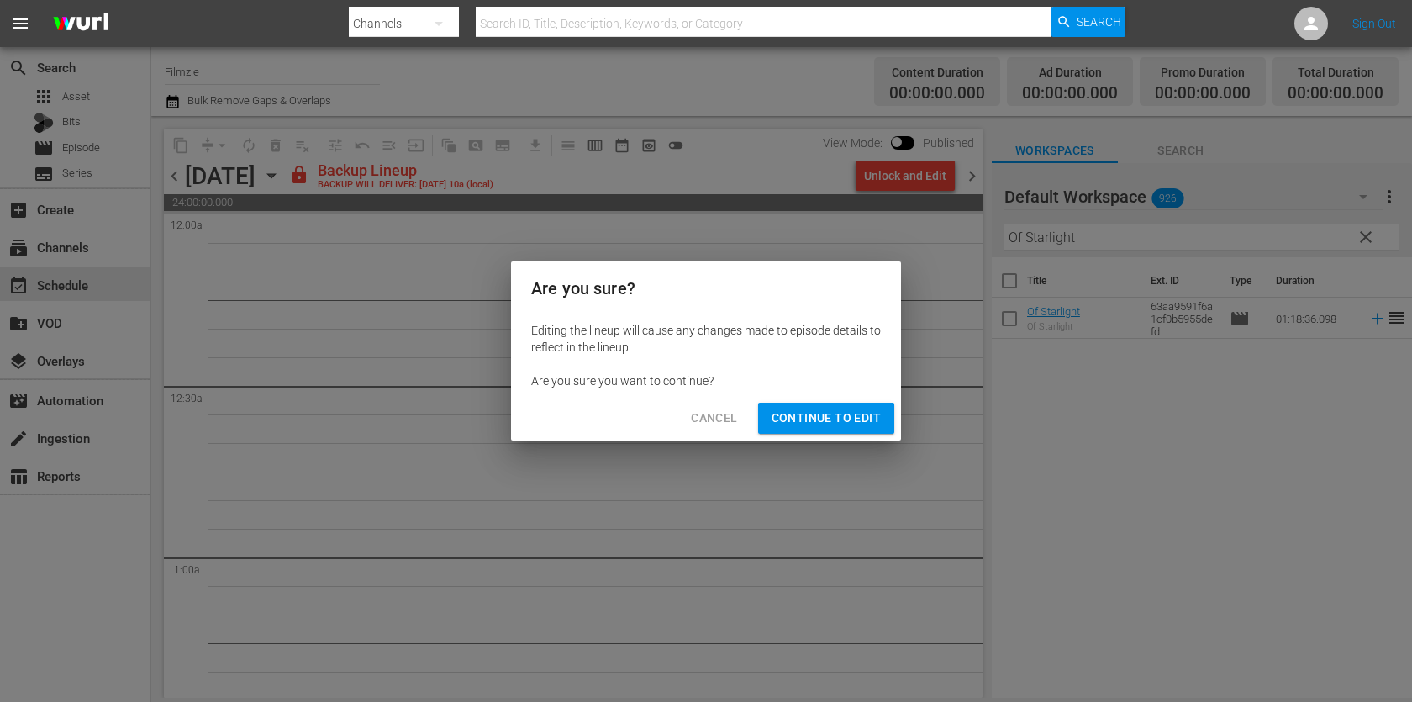
click at [861, 422] on span "Continue to Edit" at bounding box center [826, 418] width 109 height 21
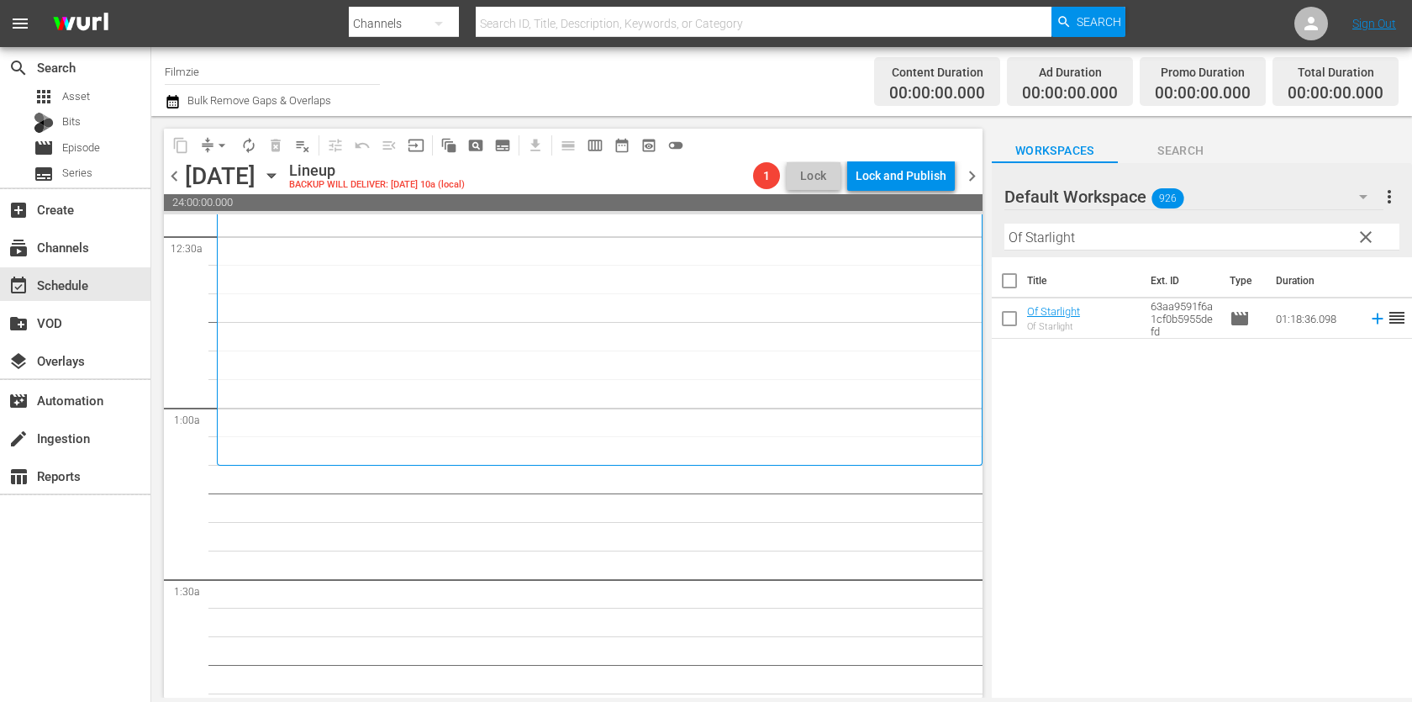
scroll to position [166, 0]
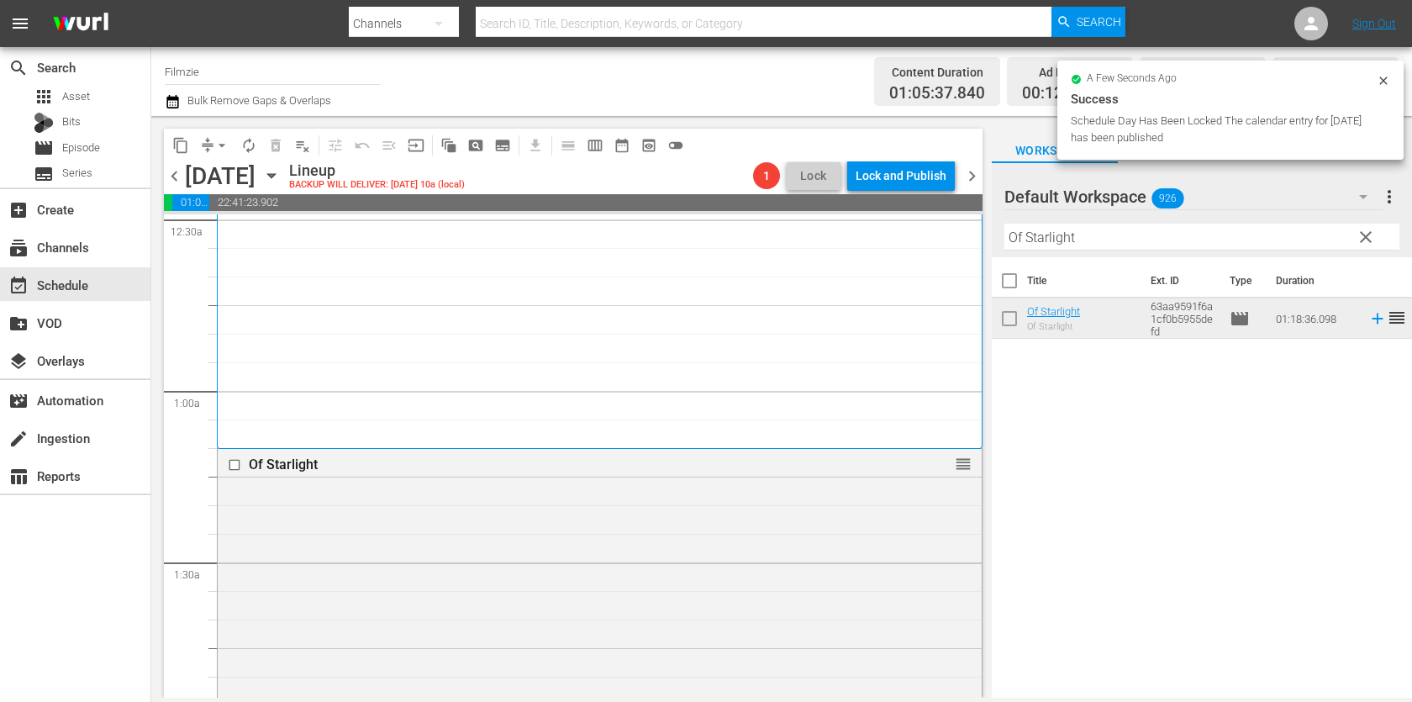
click at [1085, 240] on input "Of Starlight" at bounding box center [1202, 237] width 395 height 27
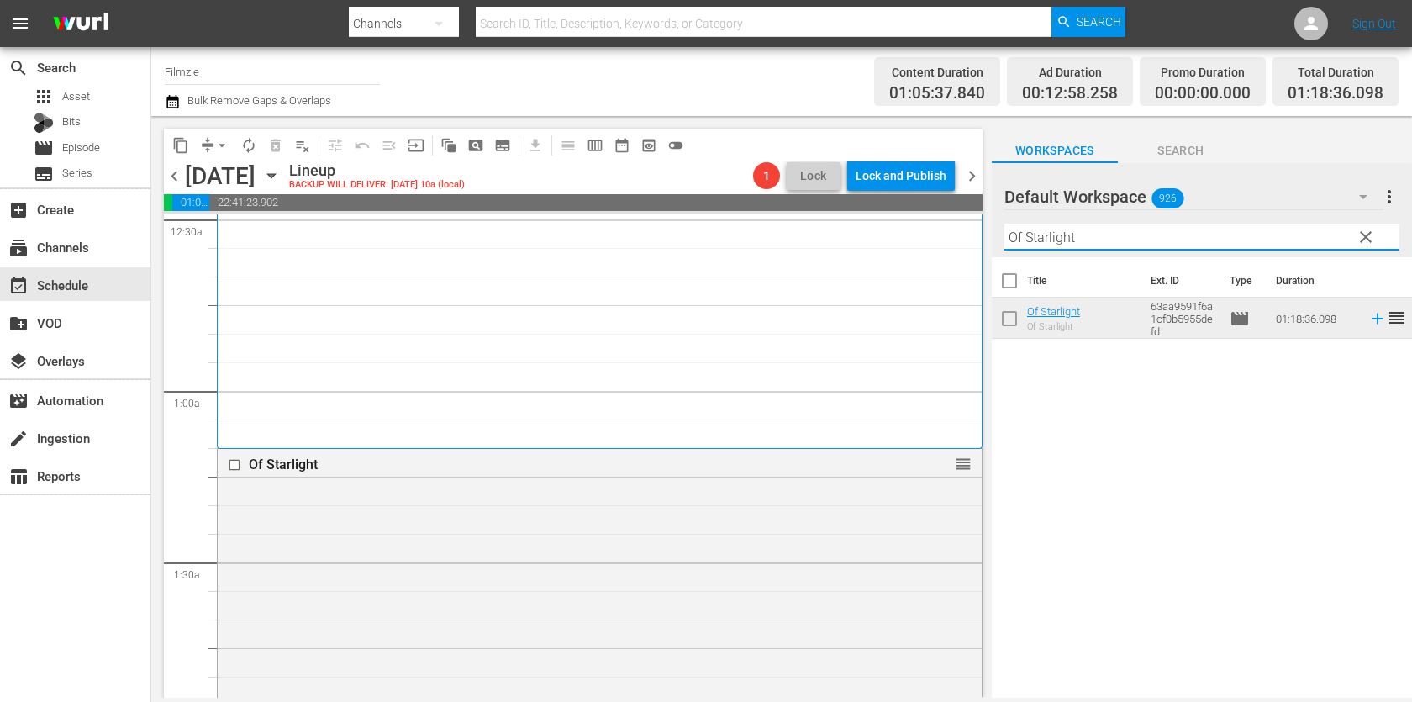
paste input "Is It Just Me?"
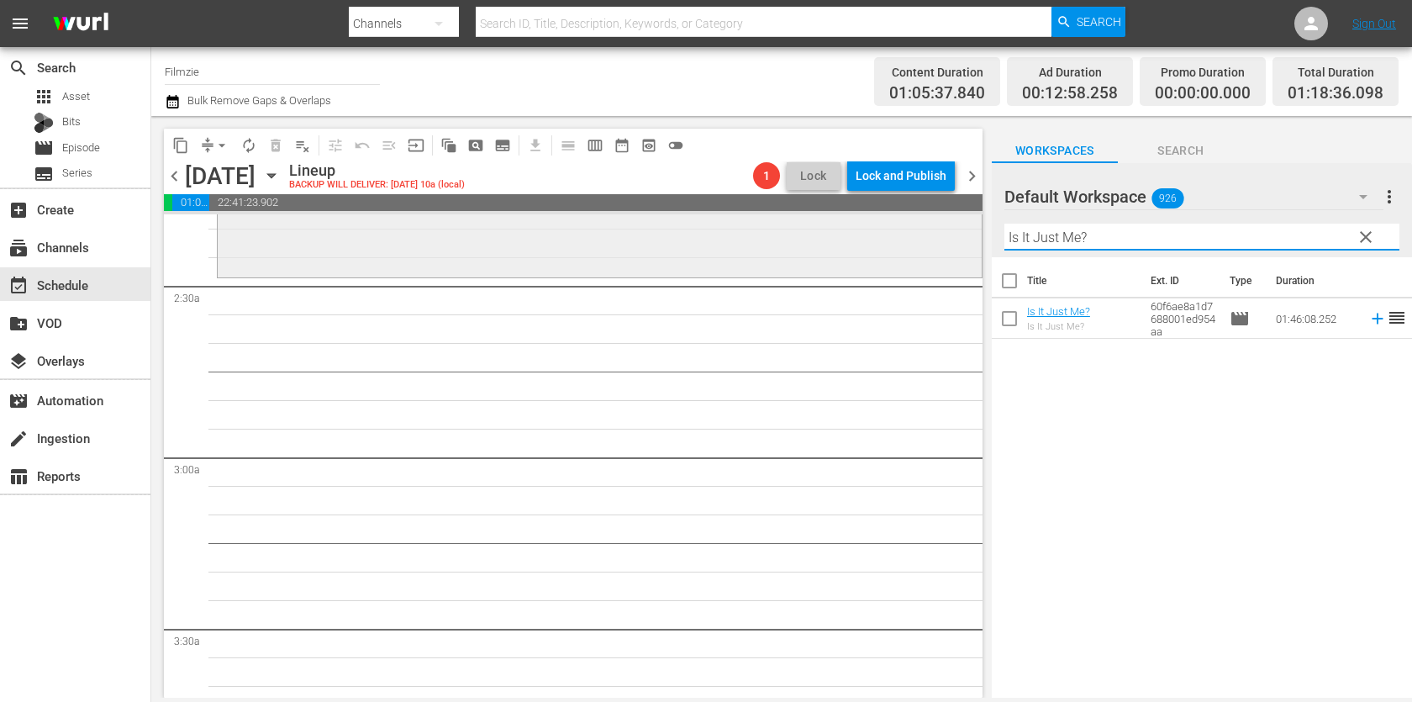
scroll to position [788, 0]
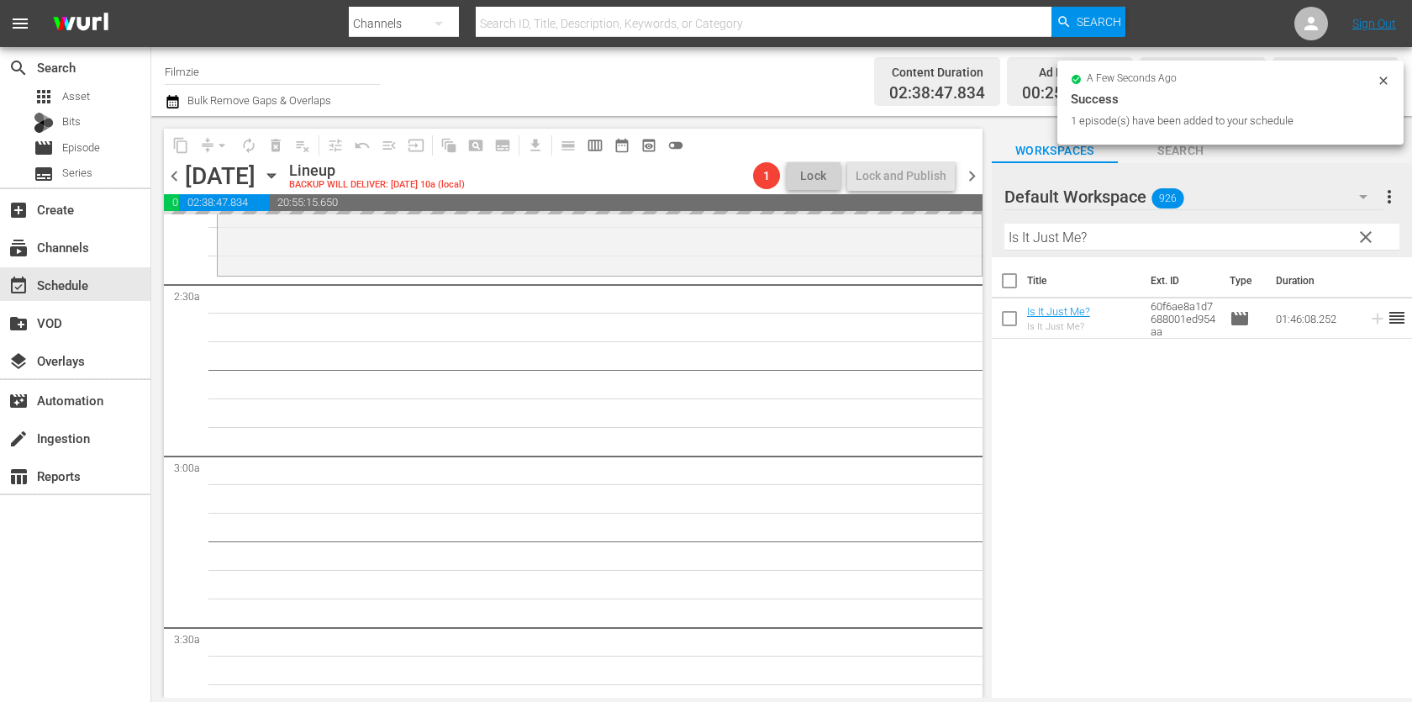
drag, startPoint x: 1053, startPoint y: 319, endPoint x: 739, endPoint y: 26, distance: 428.9
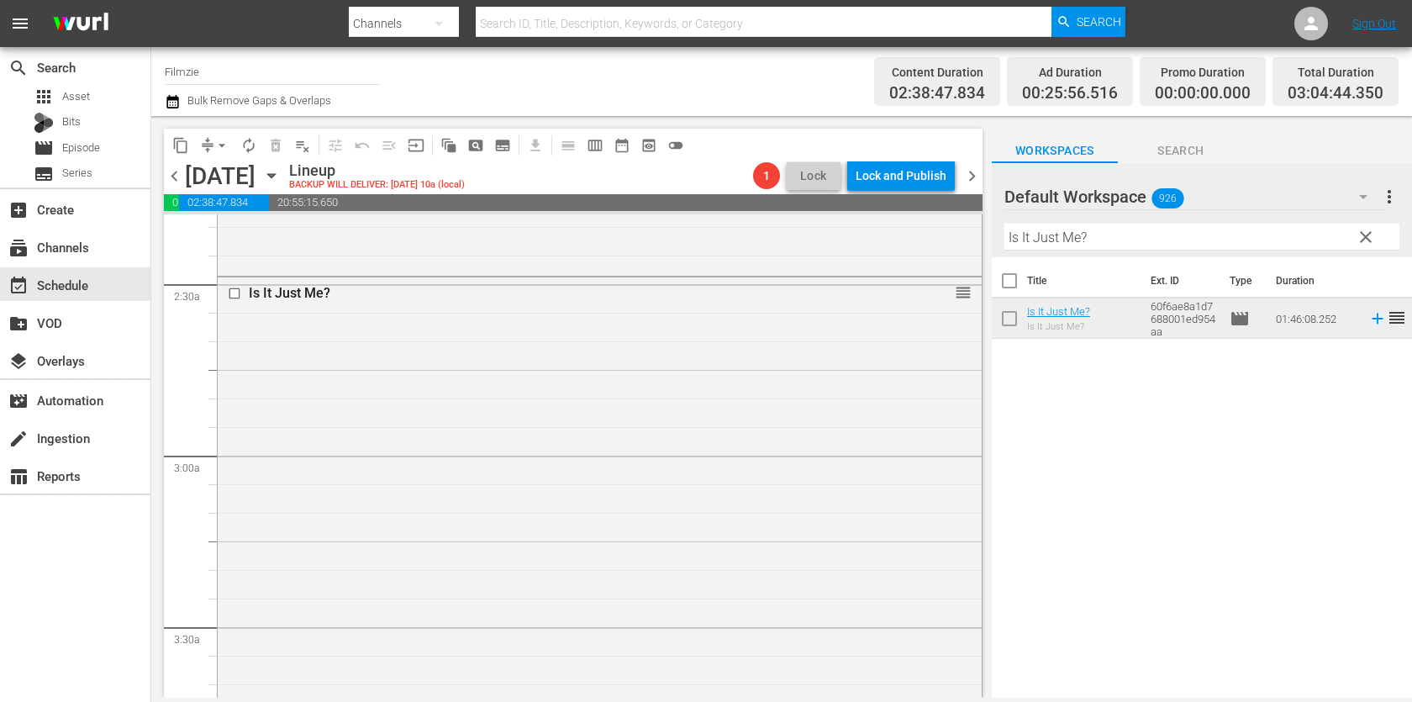
click at [1037, 242] on input "Is It Just Me?" at bounding box center [1202, 237] width 395 height 27
paste input "A Million to [PERSON_NAME]"
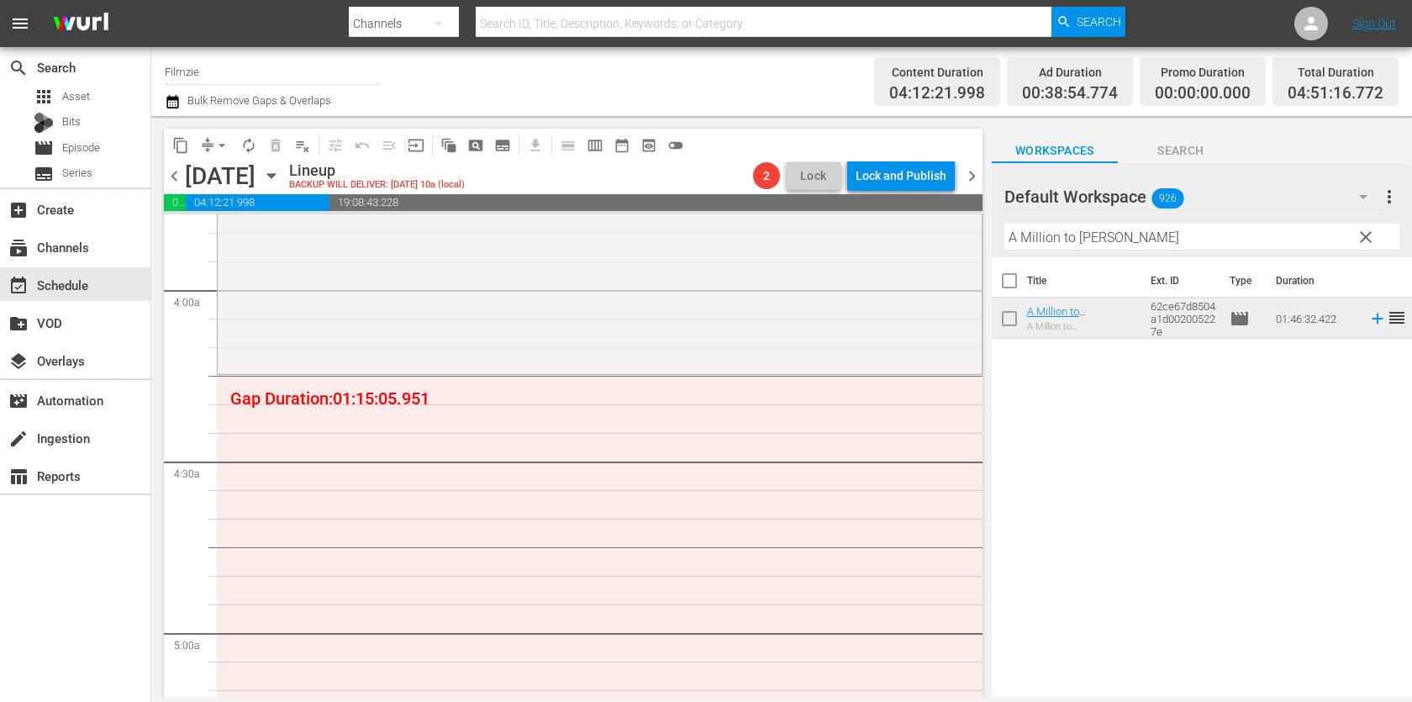
scroll to position [1273, 0]
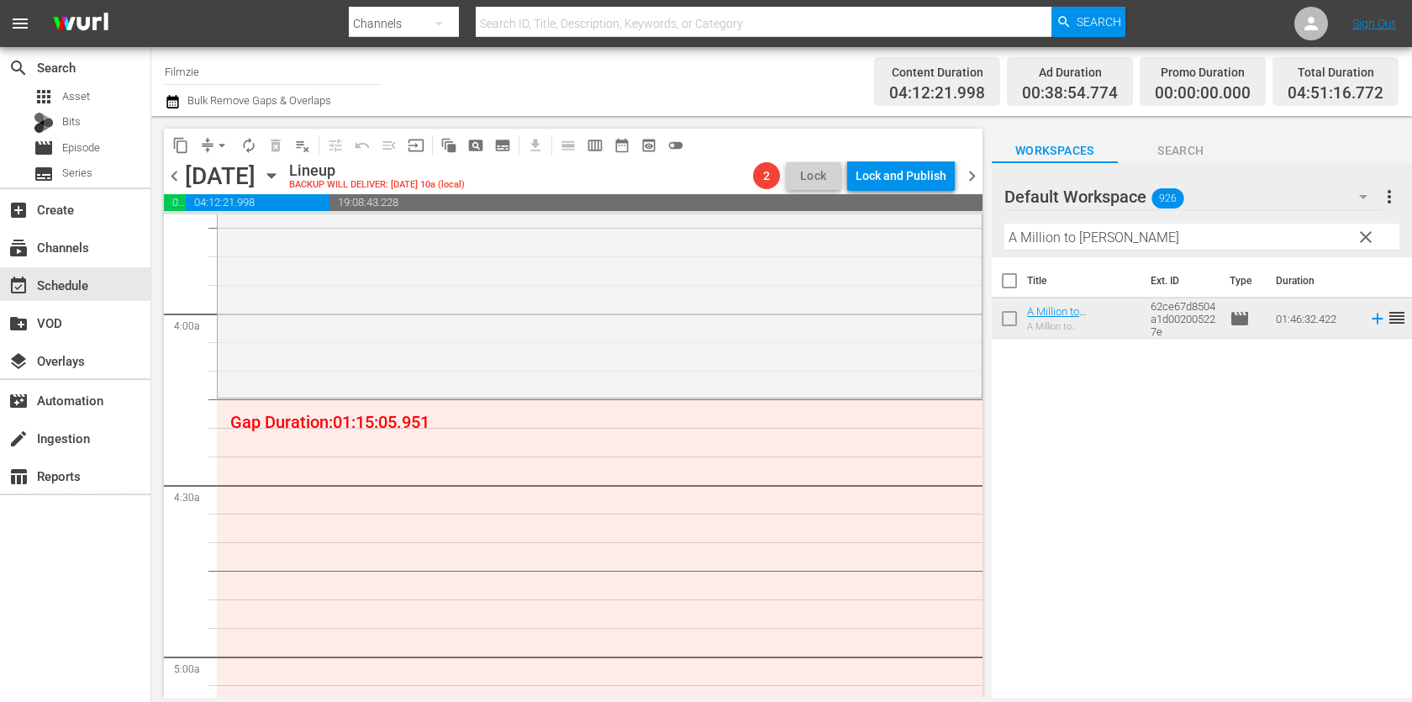
drag, startPoint x: 1063, startPoint y: 330, endPoint x: 1008, endPoint y: 17, distance: 318.3
click at [1079, 243] on input "A Million to [PERSON_NAME]" at bounding box center [1202, 237] width 395 height 27
paste input "The Truck [PERSON_NAME] Show: An Animated Sketch Comedy Special"
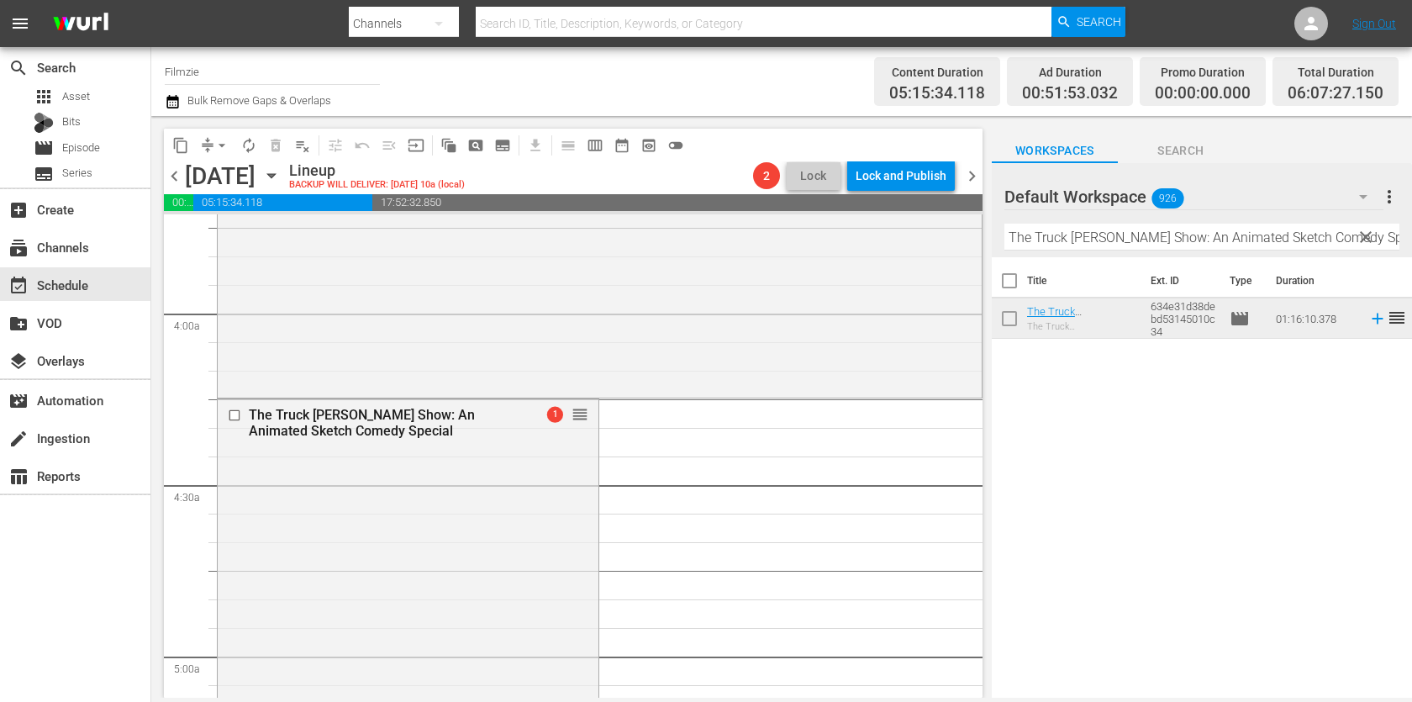
click at [1063, 213] on div at bounding box center [1065, 198] width 121 height 42
click at [1059, 240] on input "The Truck [PERSON_NAME] Show: An Animated Sketch Comedy Special" at bounding box center [1202, 237] width 395 height 27
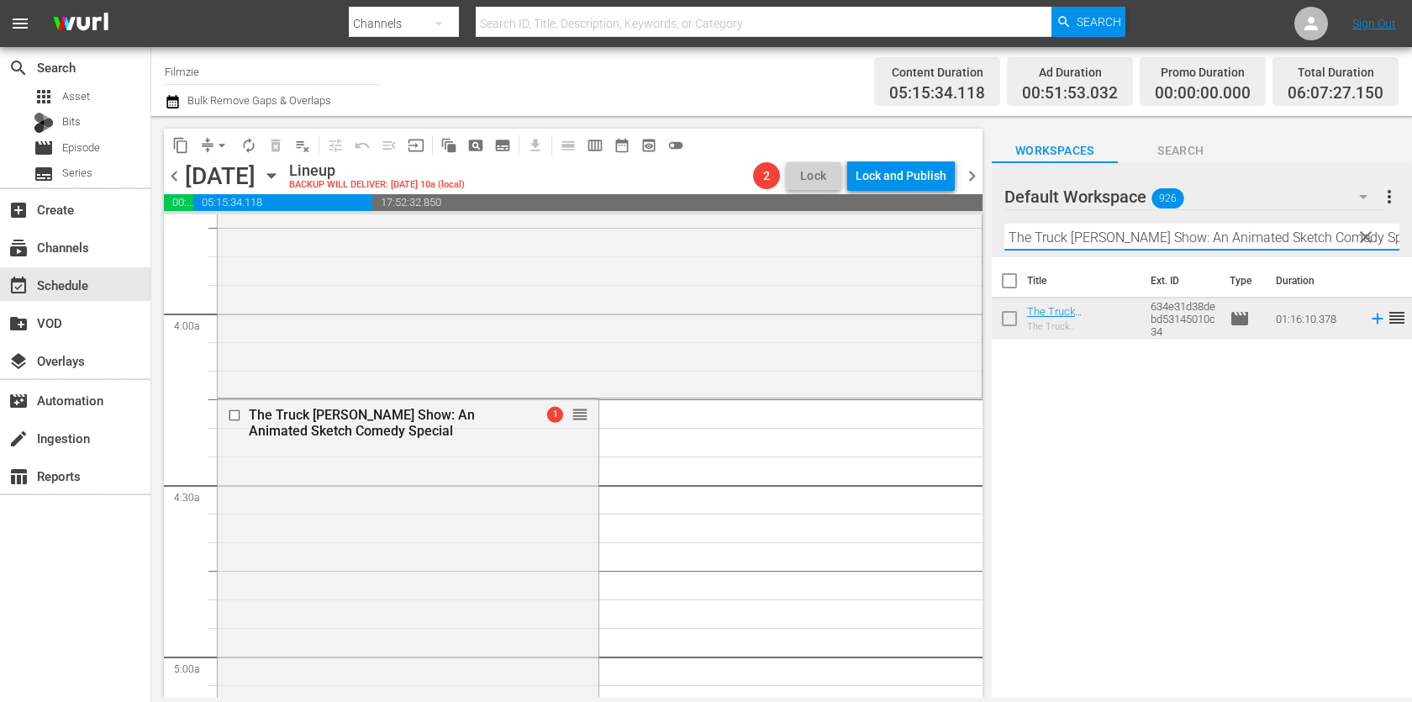
paste input "Little Big Horn"
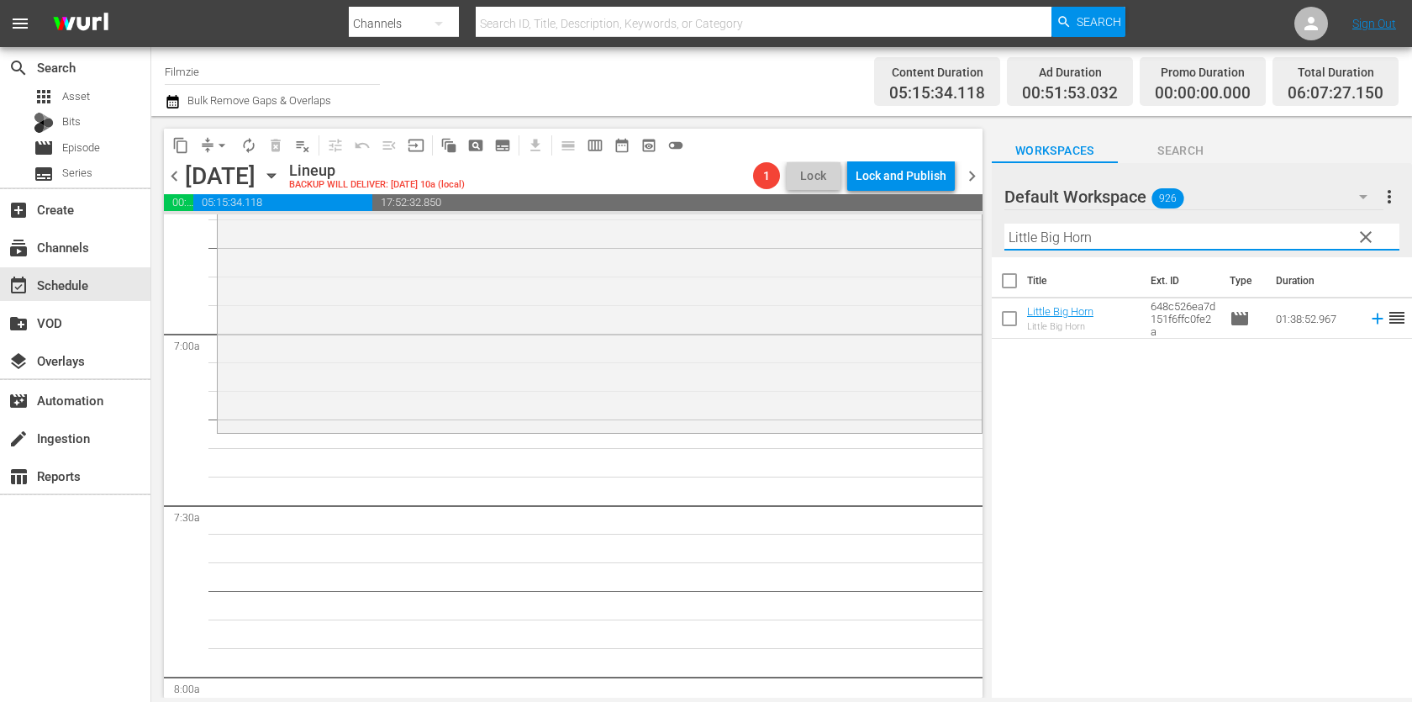
scroll to position [2381, 0]
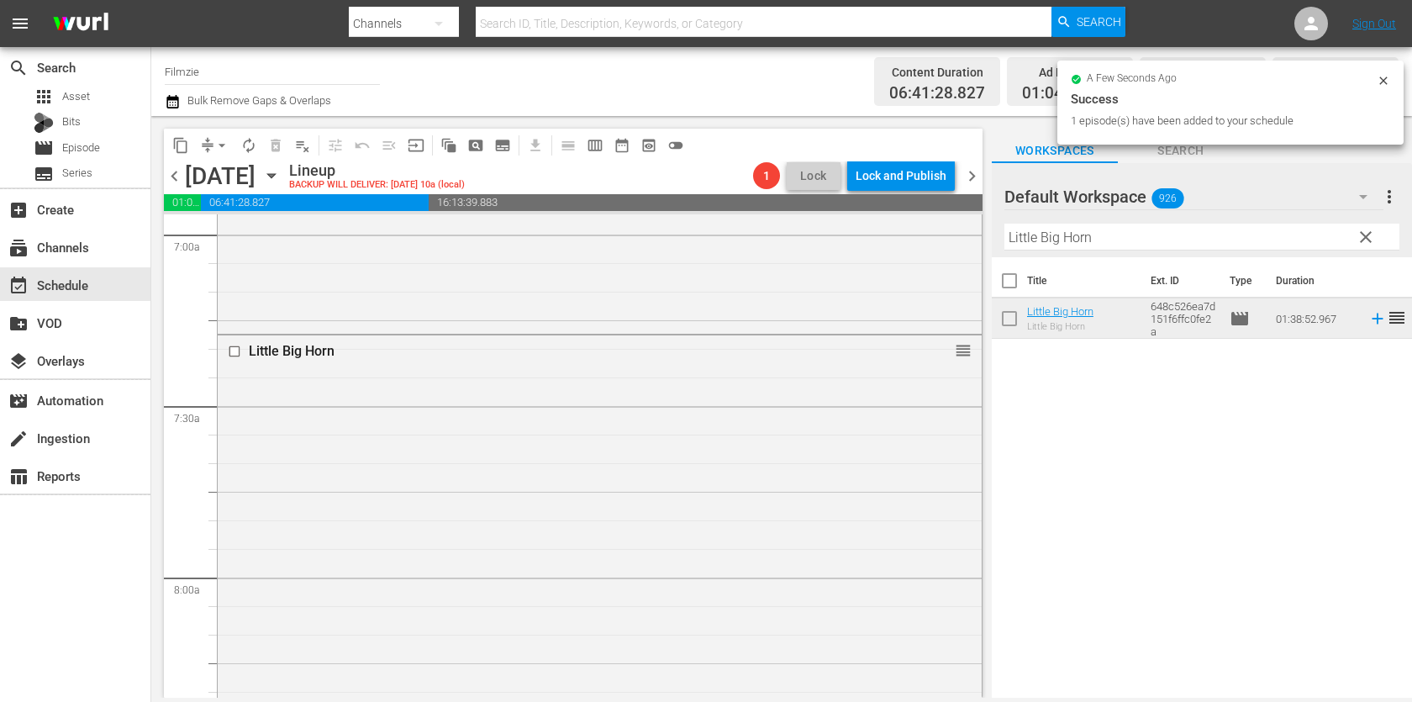
click at [1162, 239] on input "Little Big Horn" at bounding box center [1202, 237] width 395 height 27
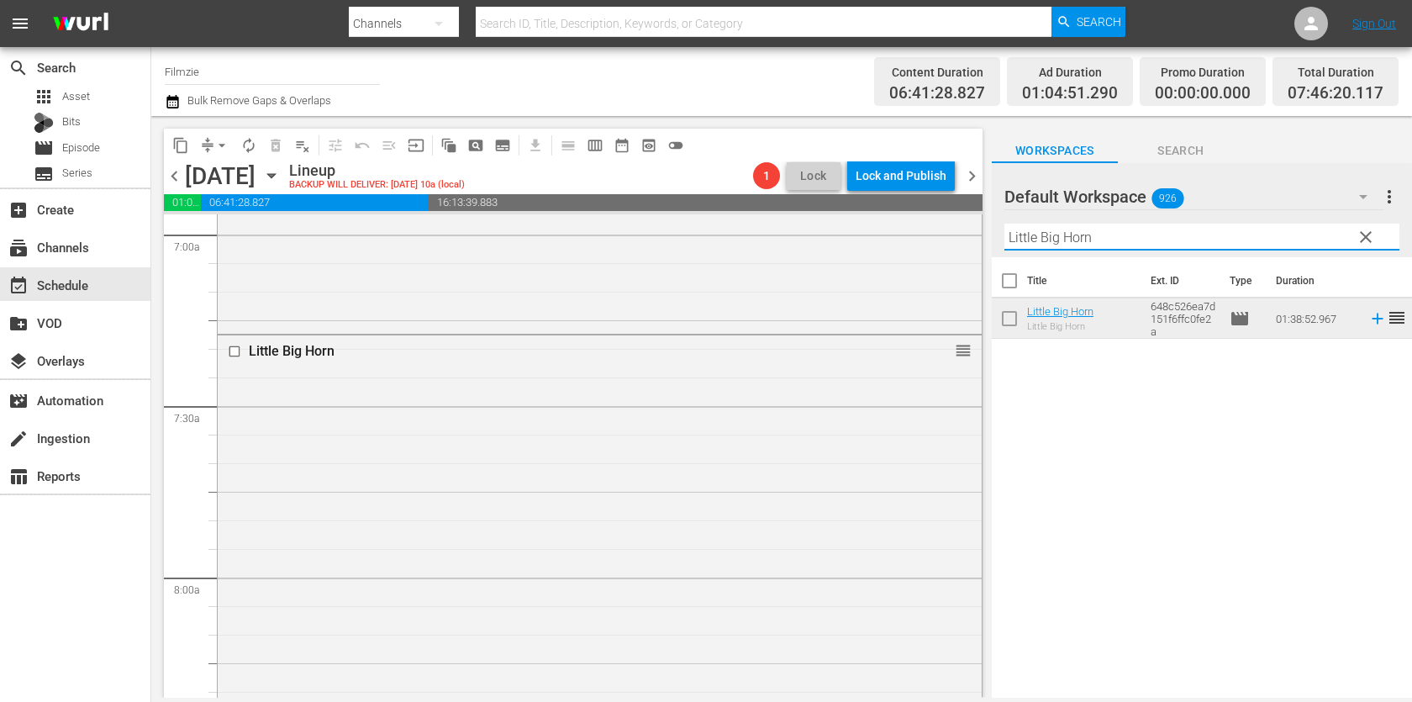
paste input "Where Cars Don't Dare"
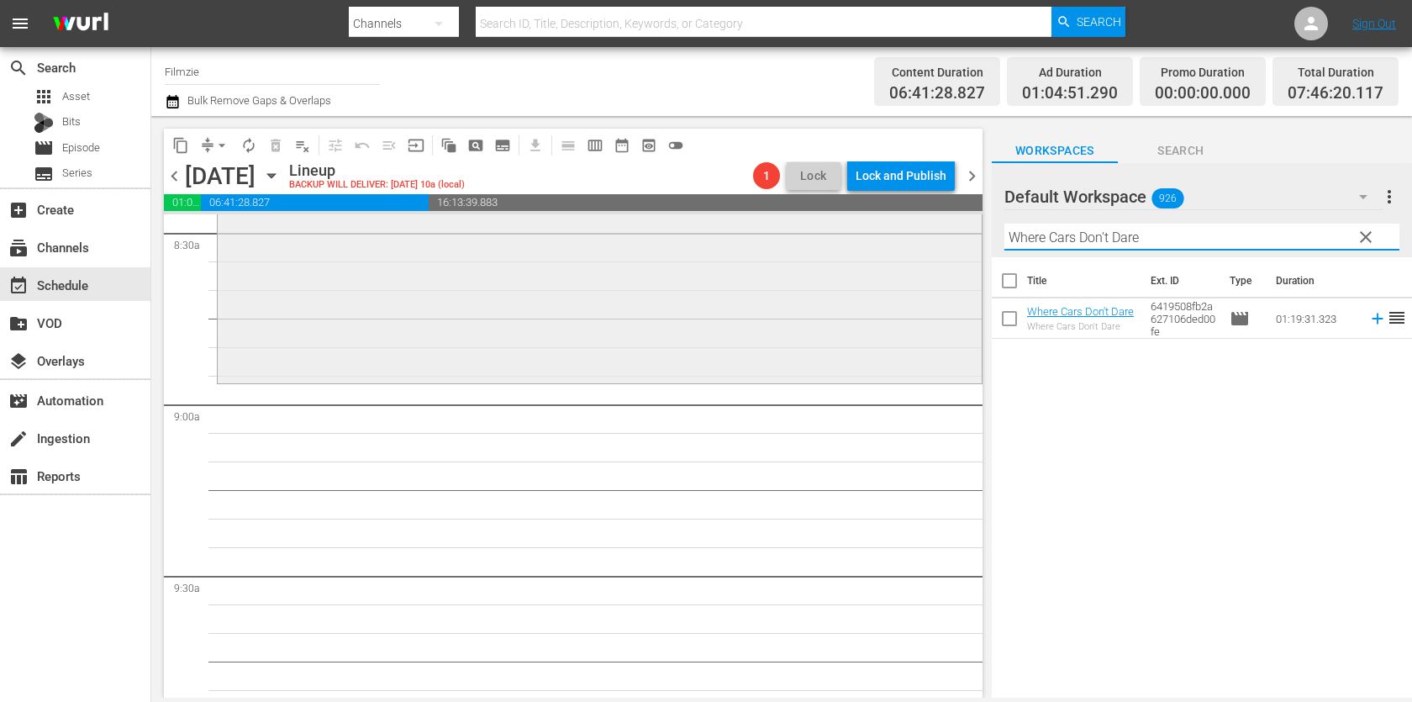
scroll to position [2914, 0]
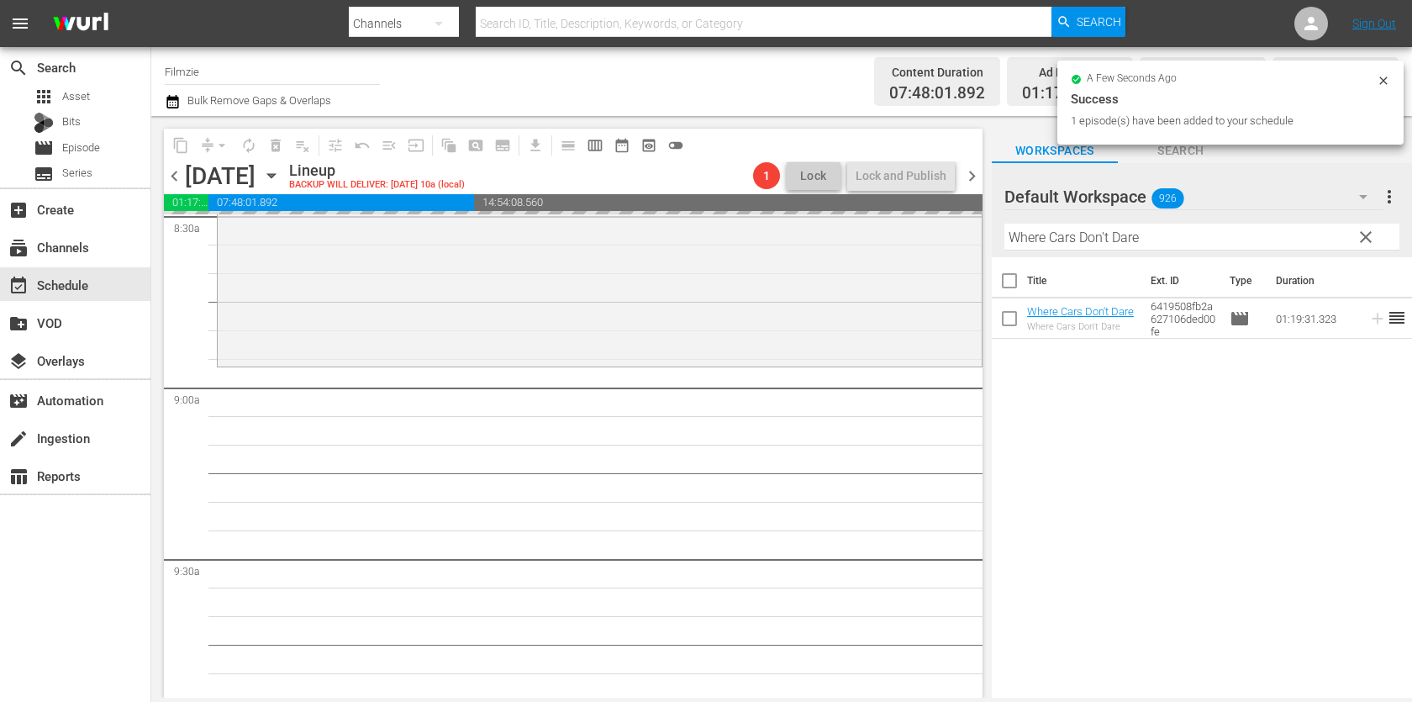
drag, startPoint x: 1059, startPoint y: 307, endPoint x: 854, endPoint y: 0, distance: 368.7
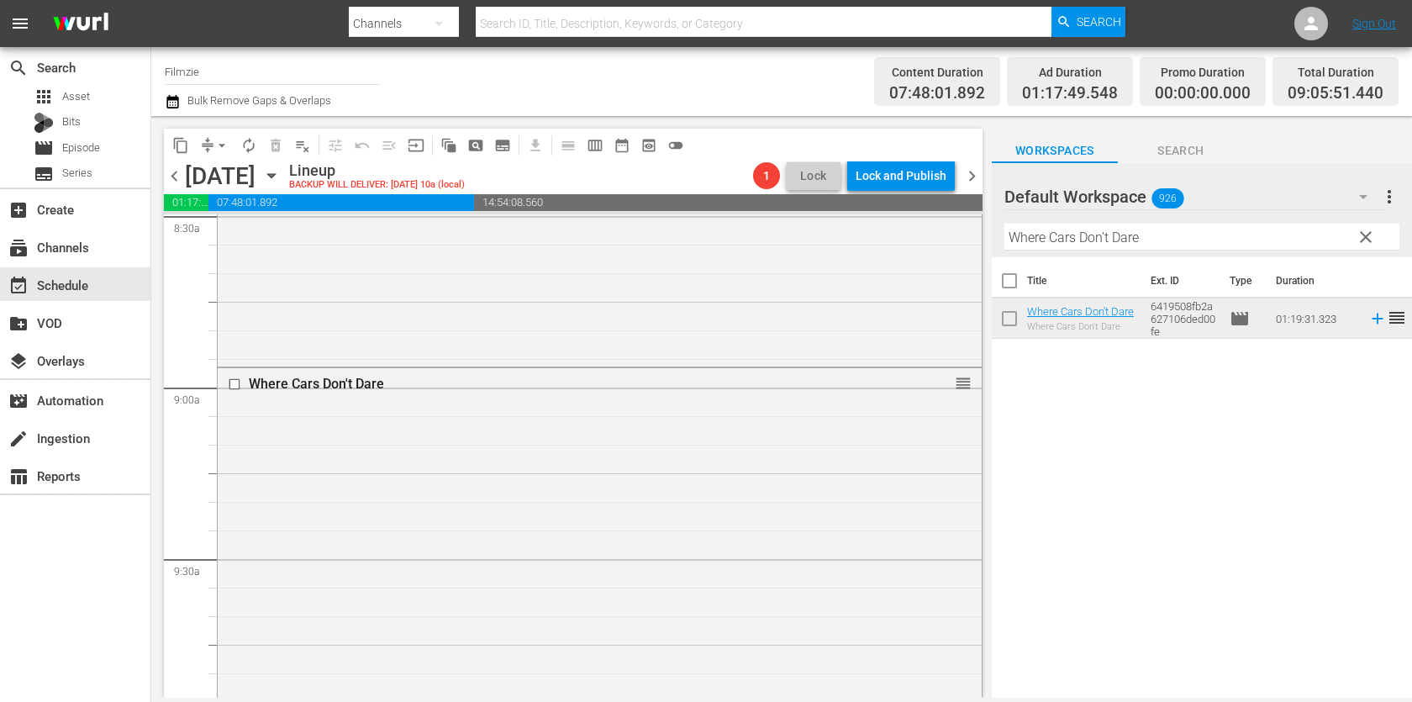
click at [1099, 253] on div "Filter by Title Where Cars Don't Dare" at bounding box center [1202, 237] width 395 height 40
click at [1107, 245] on input "Where Cars Don't Dare" at bounding box center [1202, 237] width 395 height 27
paste input "Puppy Love 2"
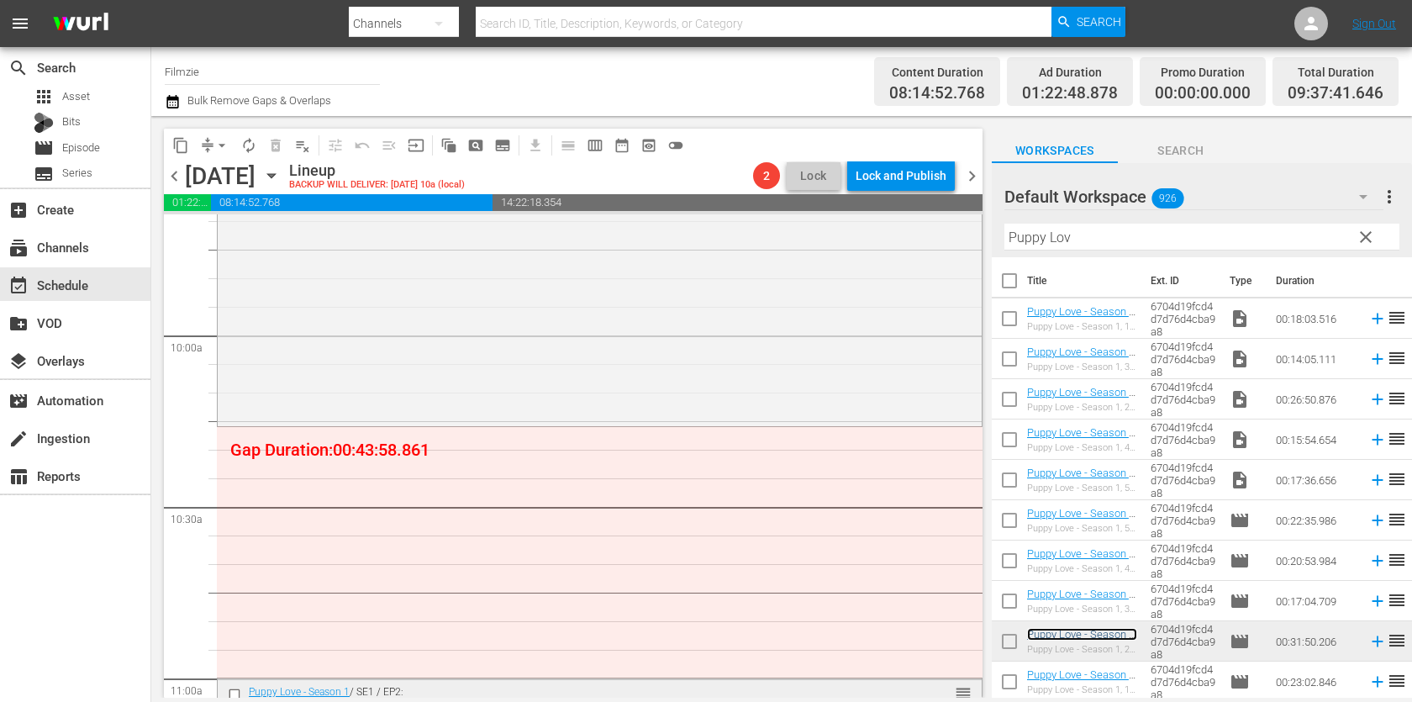
scroll to position [3296, 0]
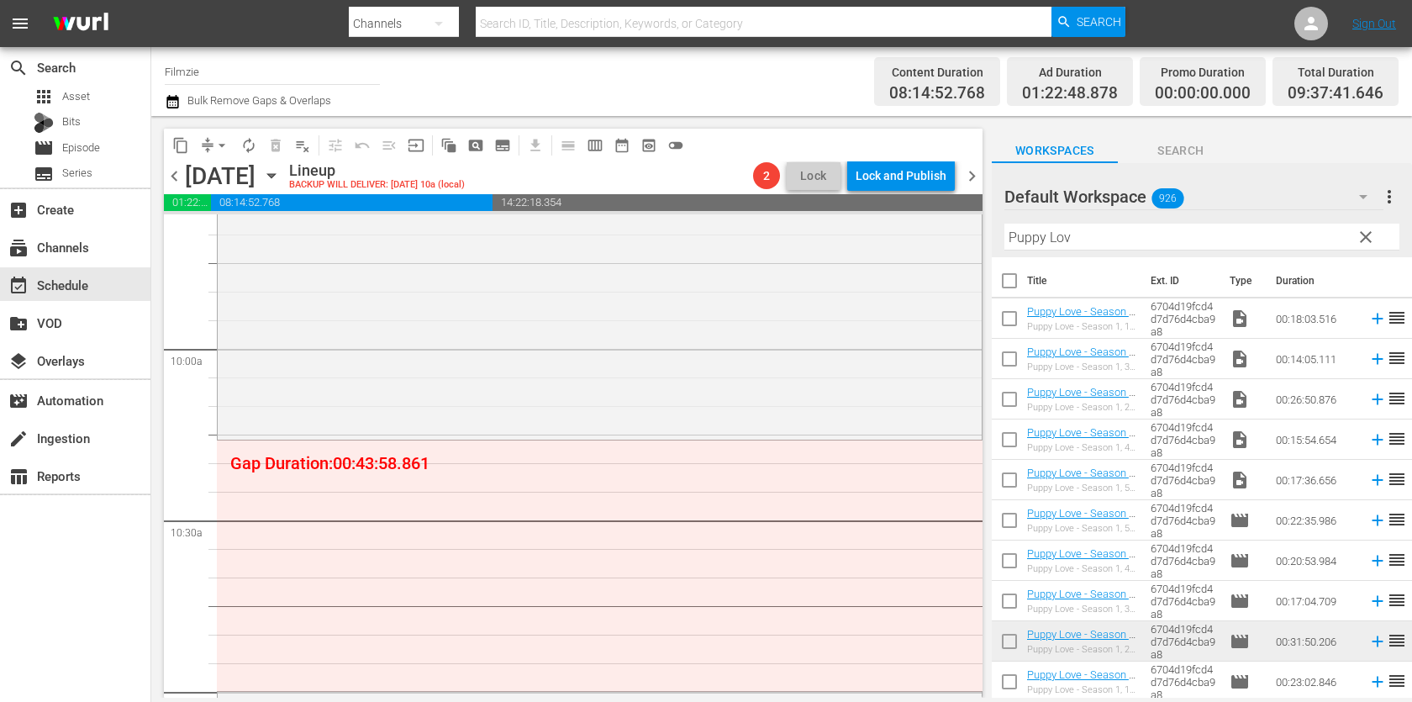
click at [1112, 233] on input "Puppy Lov" at bounding box center [1202, 237] width 395 height 27
paste input "[PERSON_NAME], [GEOGRAPHIC_DATA]"
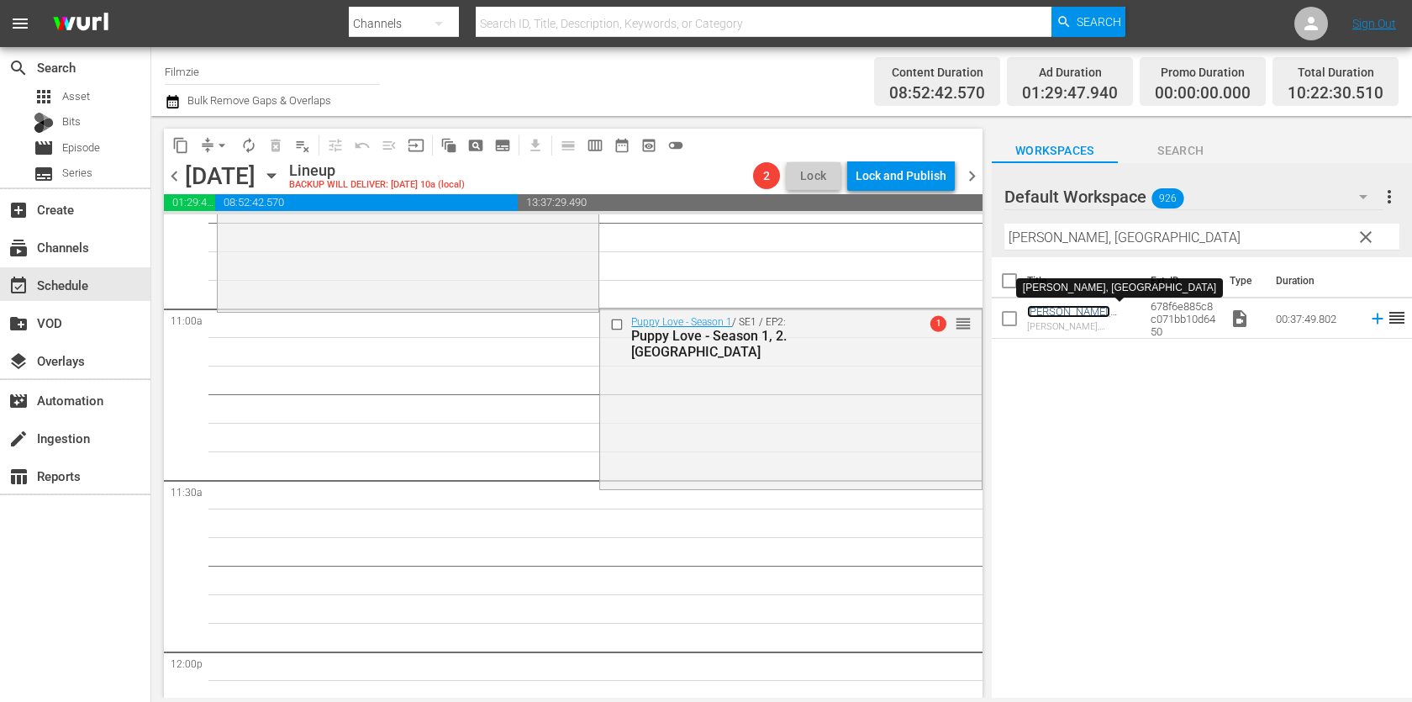
scroll to position [3729, 0]
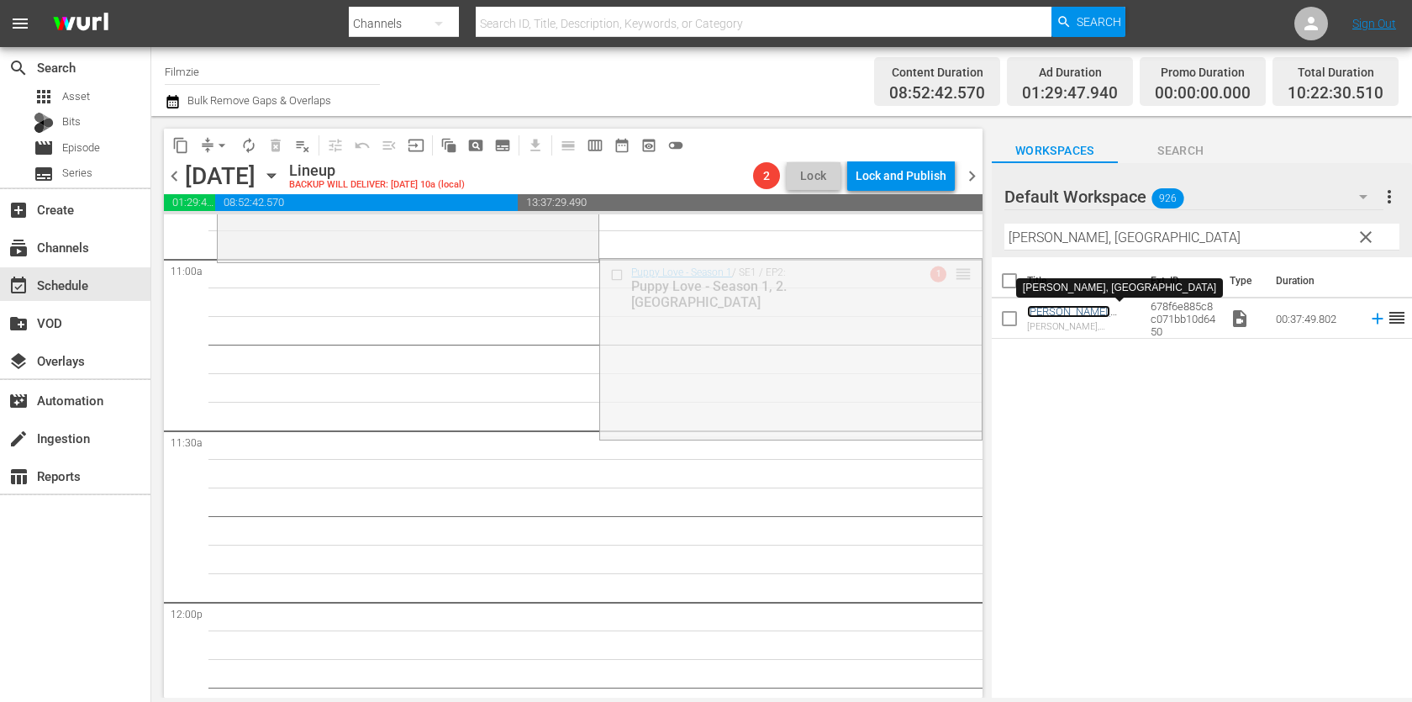
drag, startPoint x: 963, startPoint y: 269, endPoint x: 952, endPoint y: 269, distance: 10.9
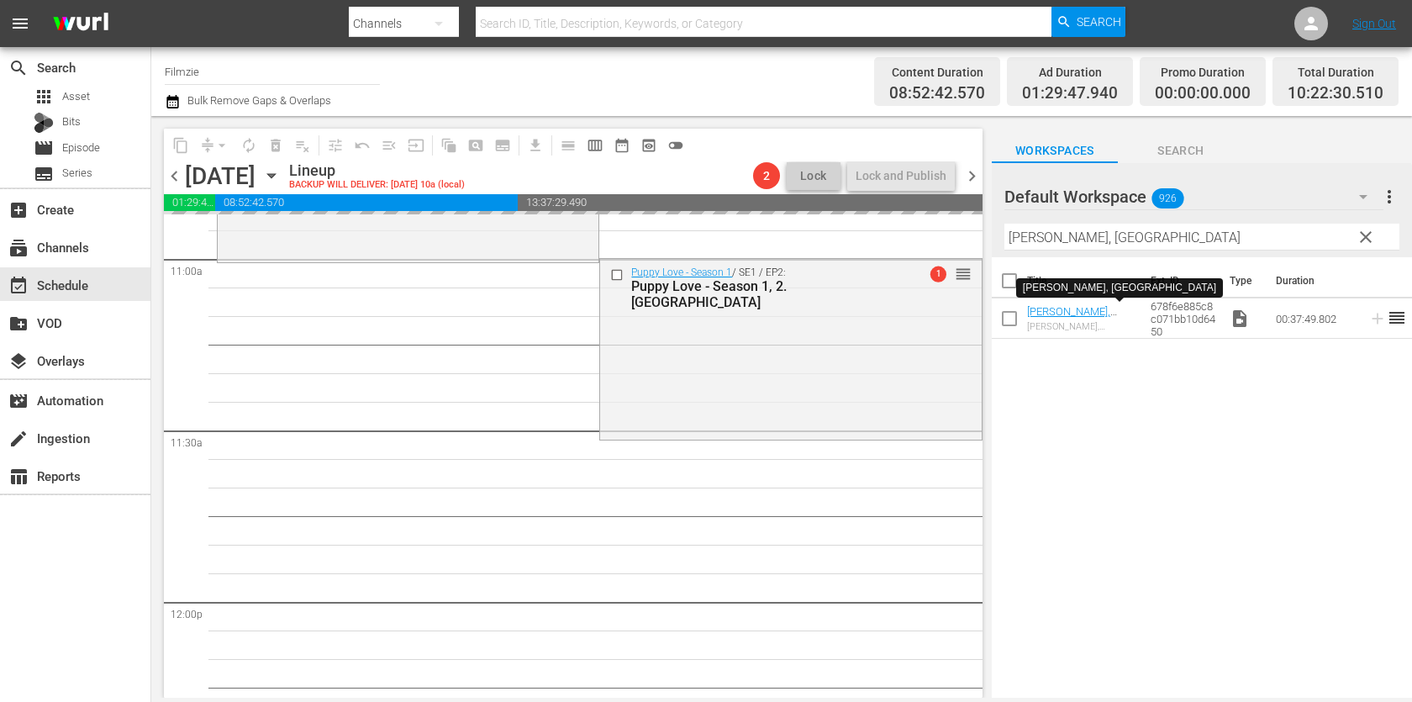
click at [1105, 240] on input "[PERSON_NAME], [GEOGRAPHIC_DATA]" at bounding box center [1202, 237] width 395 height 27
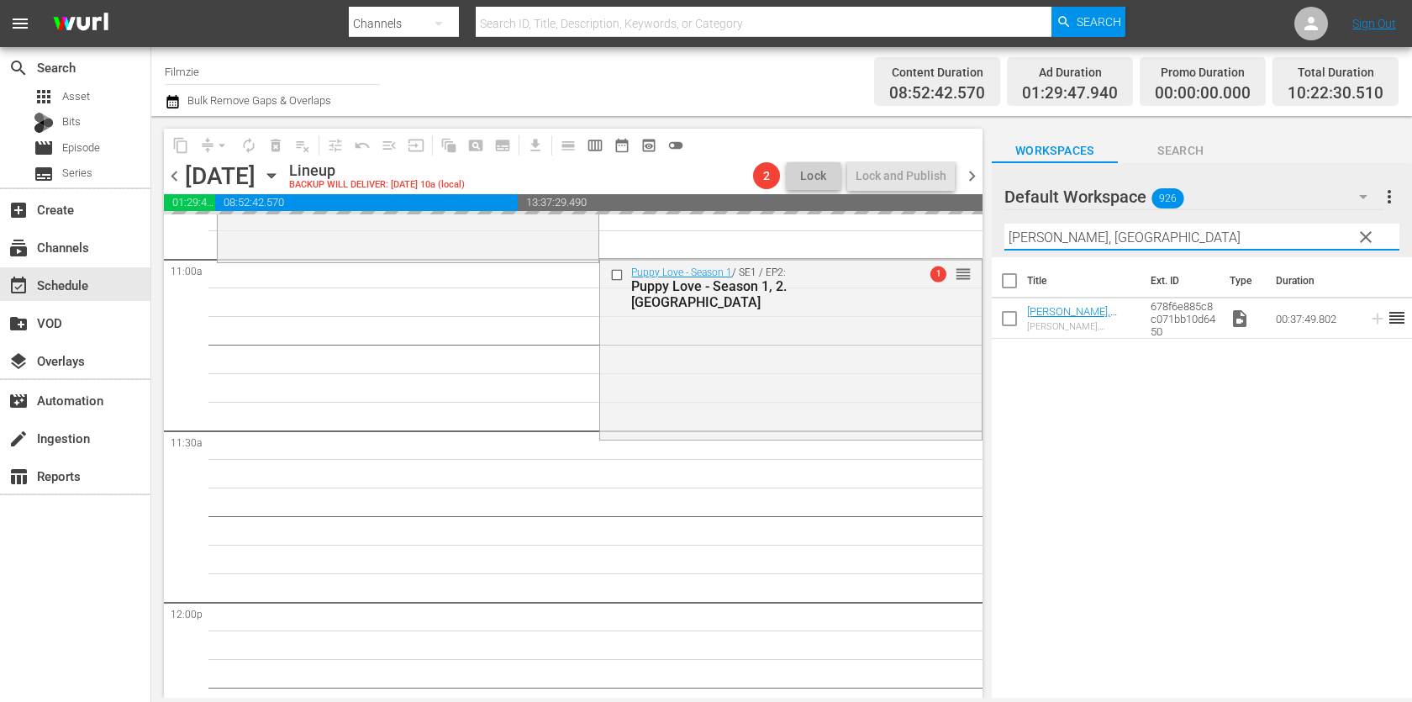
paste input "Life in the Hole"
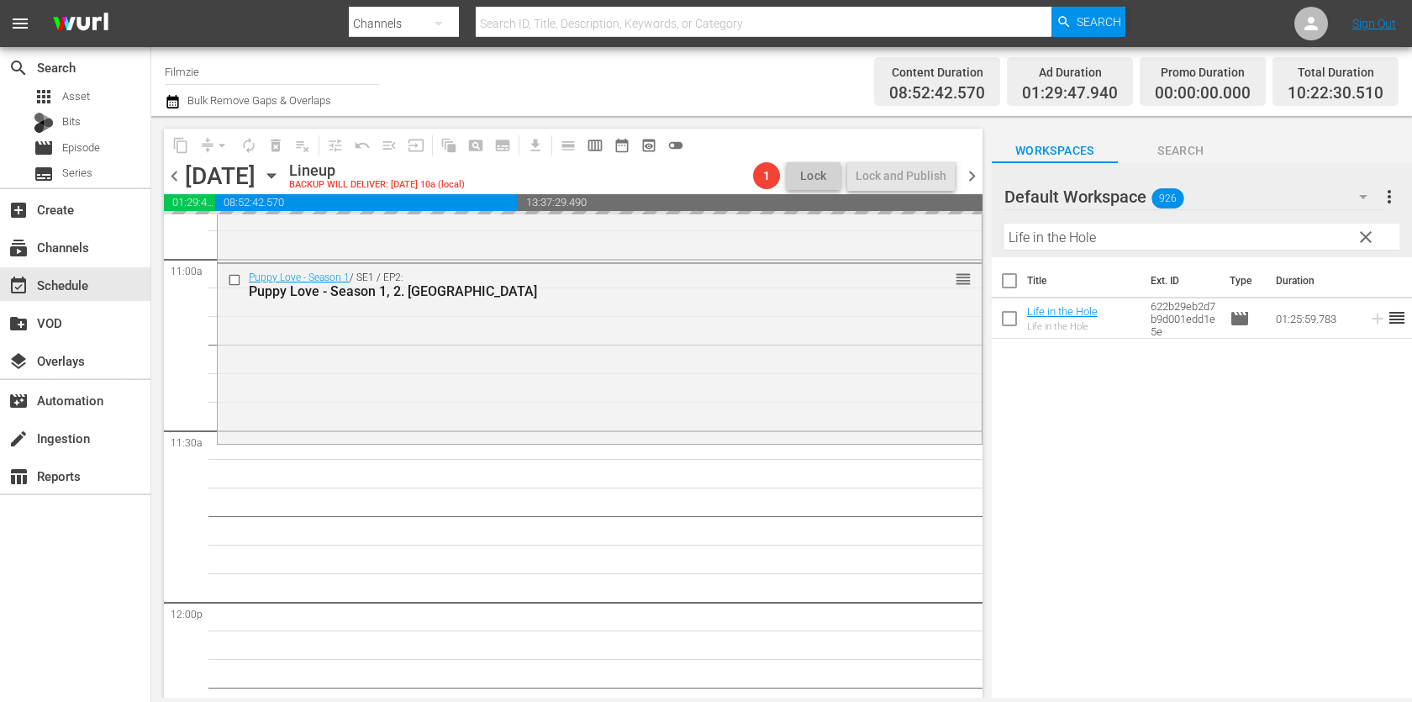
drag, startPoint x: 1071, startPoint y: 309, endPoint x: 917, endPoint y: 42, distance: 308.5
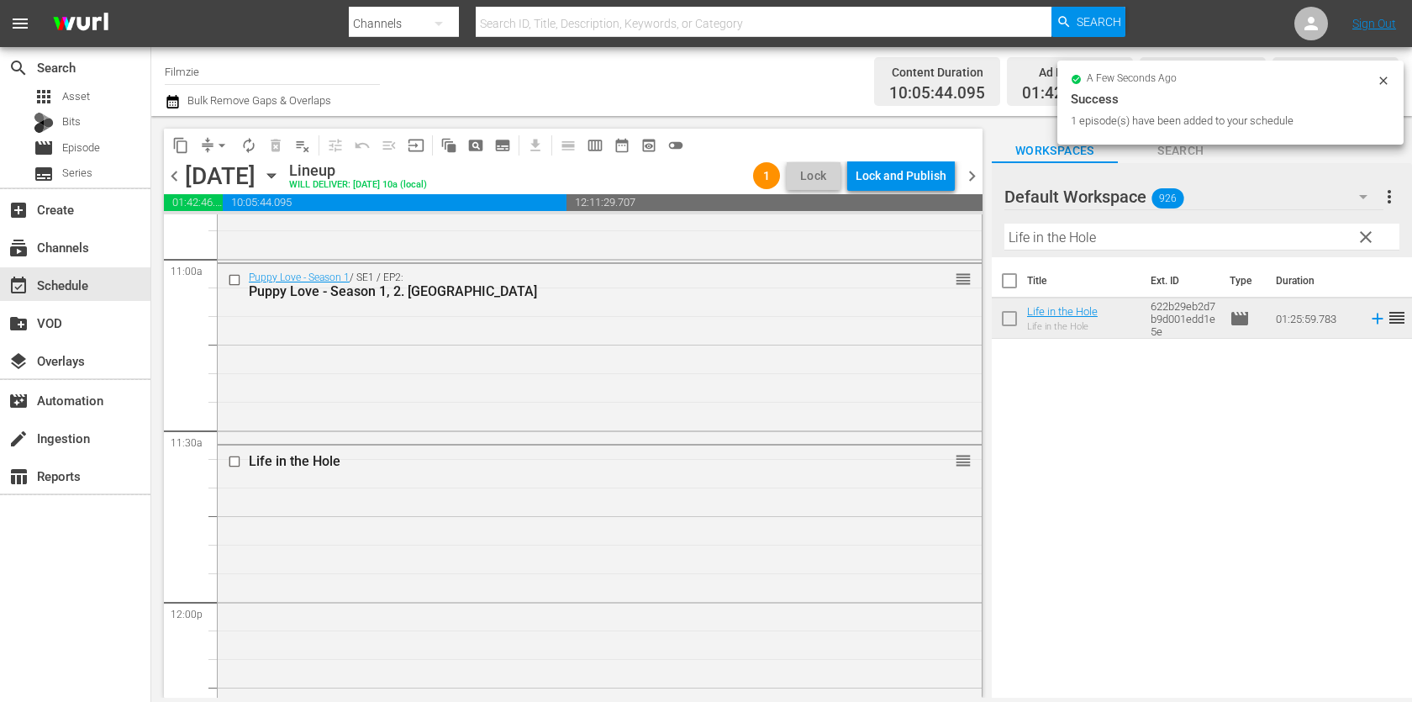
click at [1149, 235] on input "Life in the Hole" at bounding box center [1202, 237] width 395 height 27
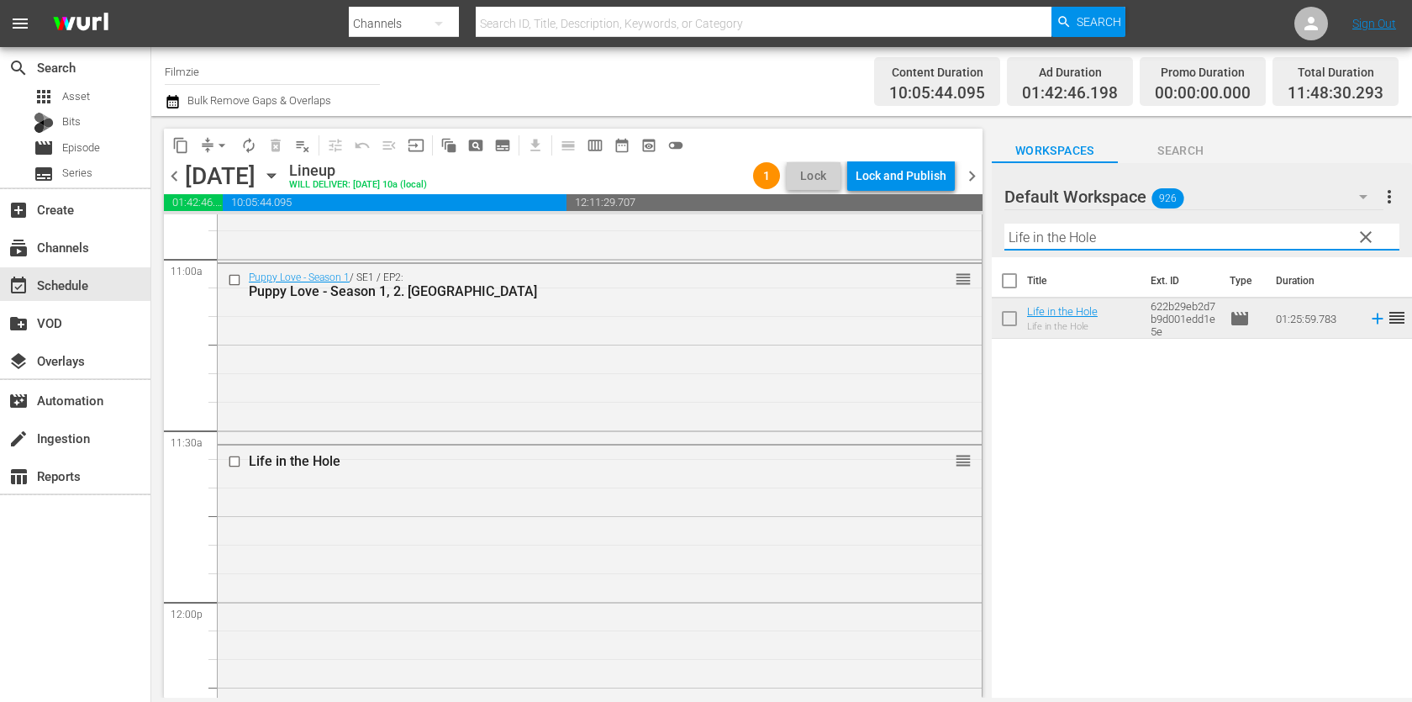
click at [1149, 235] on input "Life in the Hole" at bounding box center [1202, 237] width 395 height 27
paste input "Aircraft Carrier: Guardian of the Seas"
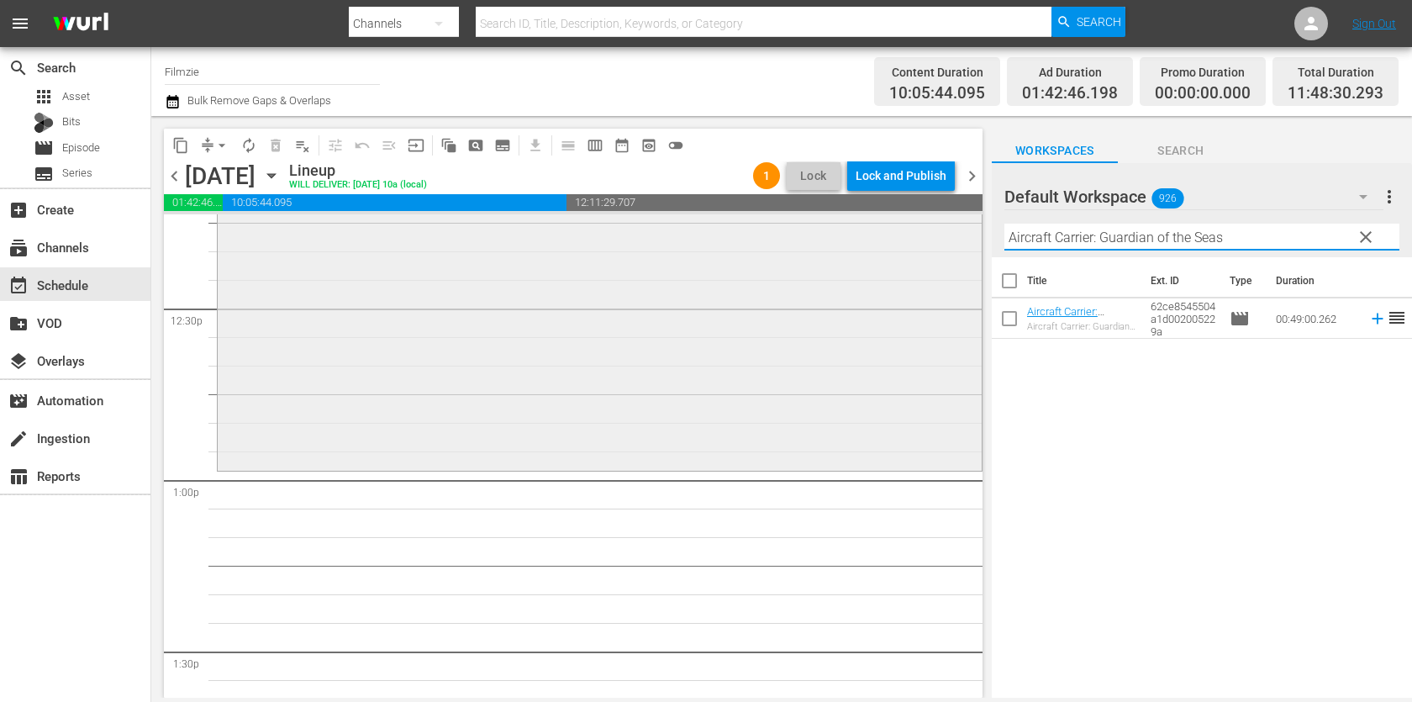
scroll to position [4250, 0]
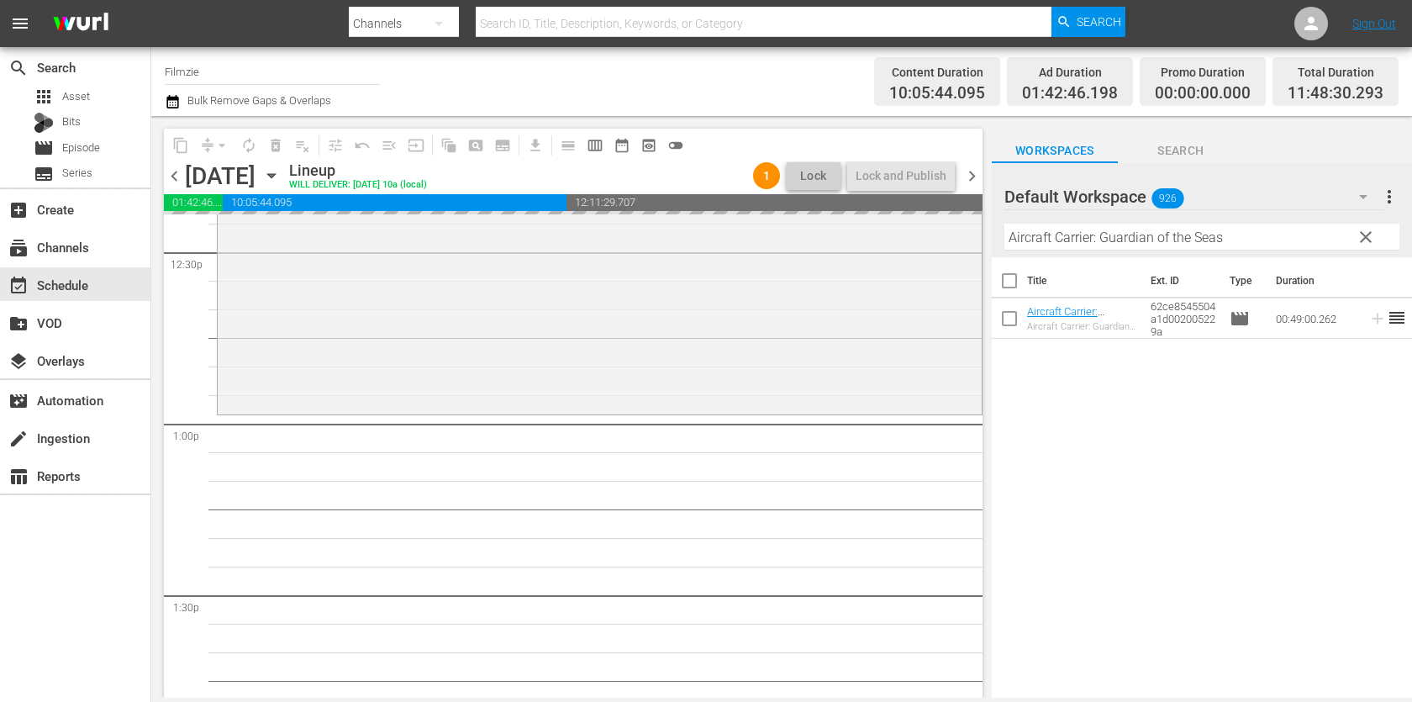
drag, startPoint x: 1096, startPoint y: 309, endPoint x: 787, endPoint y: 6, distance: 432.8
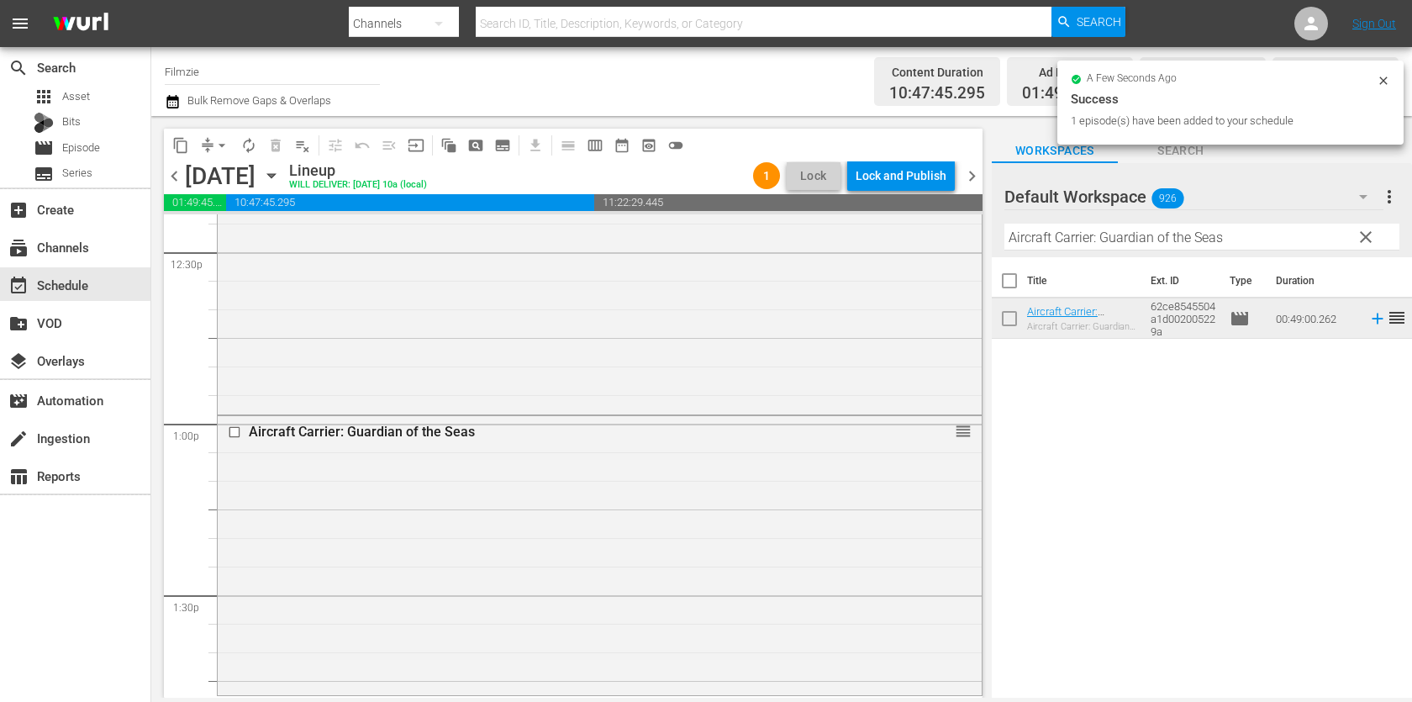
click at [1147, 231] on input "Aircraft Carrier: Guardian of the Seas" at bounding box center [1202, 237] width 395 height 27
paste input "[PERSON_NAME]"
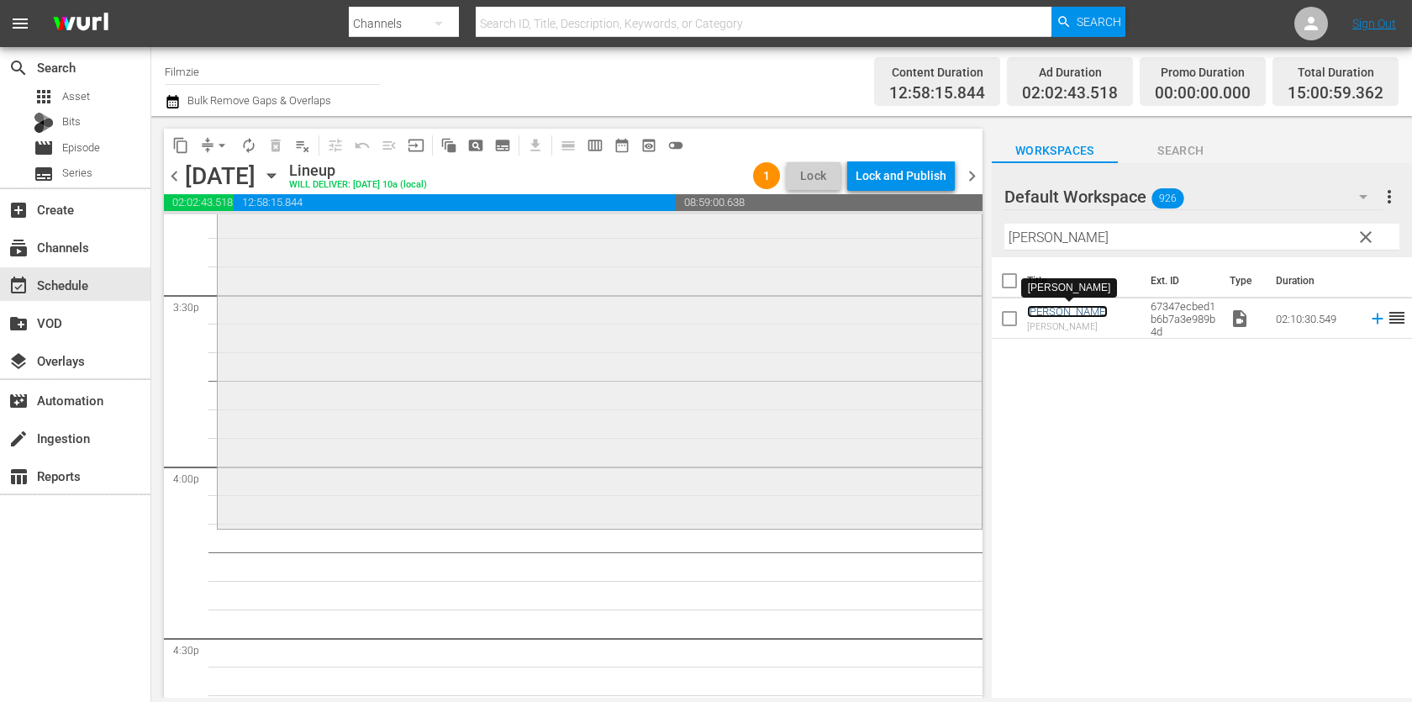
scroll to position [5240, 0]
drag, startPoint x: 1058, startPoint y: 315, endPoint x: 1064, endPoint y: 3, distance: 312.0
click at [1066, 230] on input "[PERSON_NAME]" at bounding box center [1202, 237] width 395 height 27
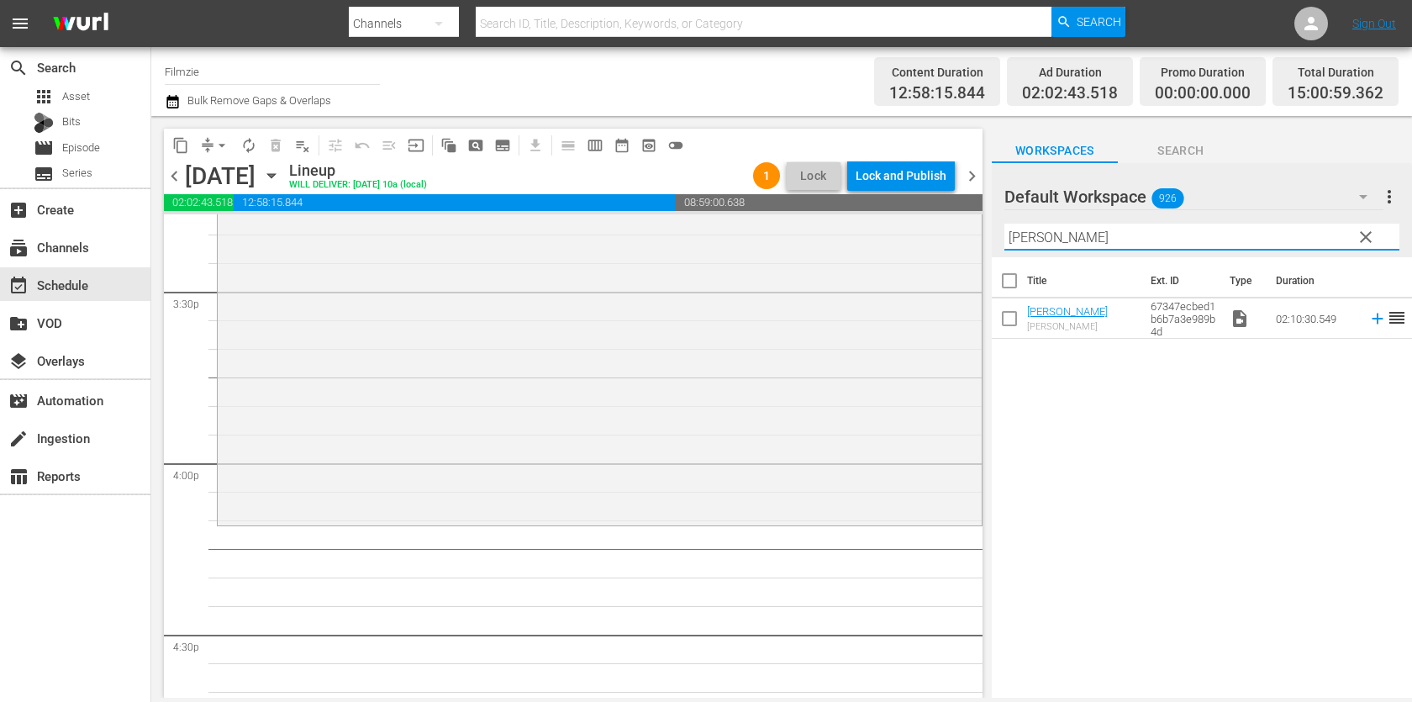
click at [1066, 230] on input "[PERSON_NAME]" at bounding box center [1202, 237] width 395 height 27
paste input "[PERSON_NAME]'s and [PERSON_NAME]'s Inn"
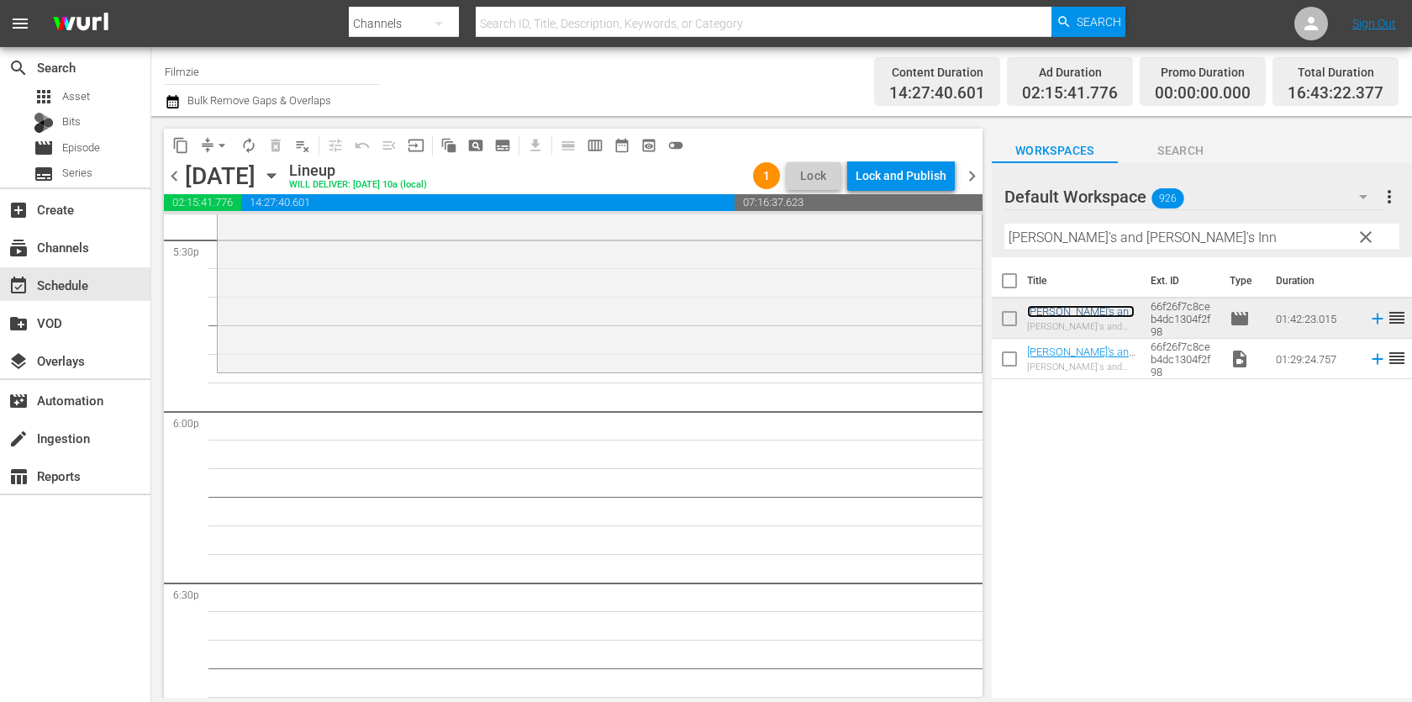
scroll to position [6013, 0]
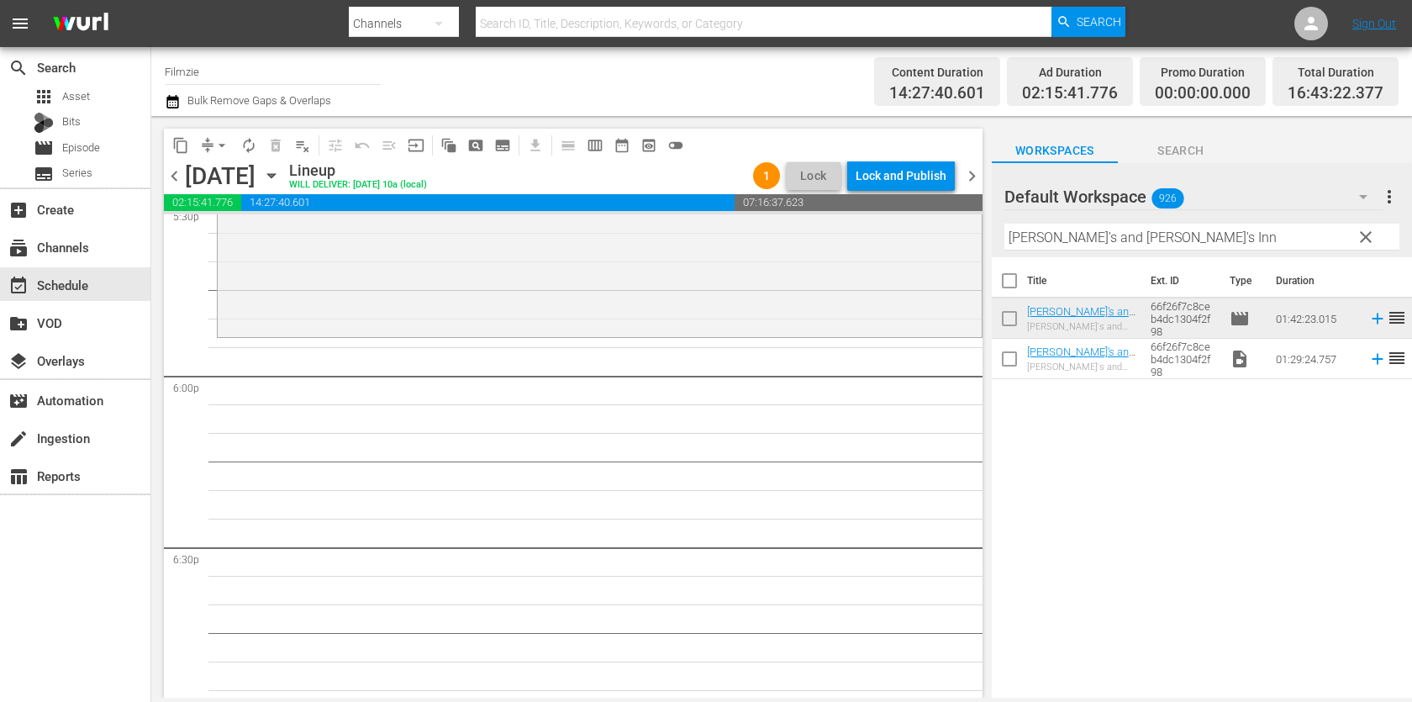
click at [1196, 251] on div "Filter by Title [PERSON_NAME]'s and [PERSON_NAME]'s Inn" at bounding box center [1202, 237] width 395 height 40
click at [1196, 246] on input "[PERSON_NAME]'s and [PERSON_NAME]'s Inn" at bounding box center [1202, 237] width 395 height 27
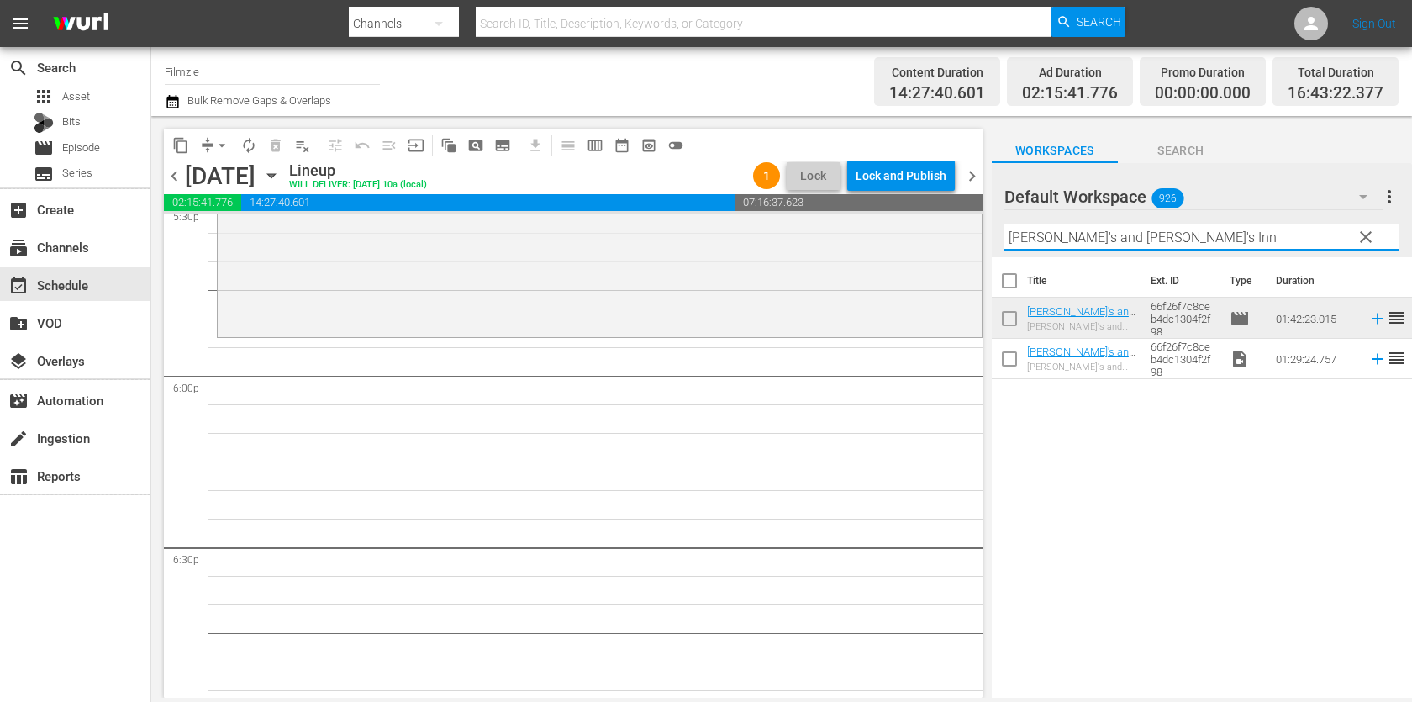
click at [1196, 246] on input "[PERSON_NAME]'s and [PERSON_NAME]'s Inn" at bounding box center [1202, 237] width 395 height 27
paste input "Silent Night"
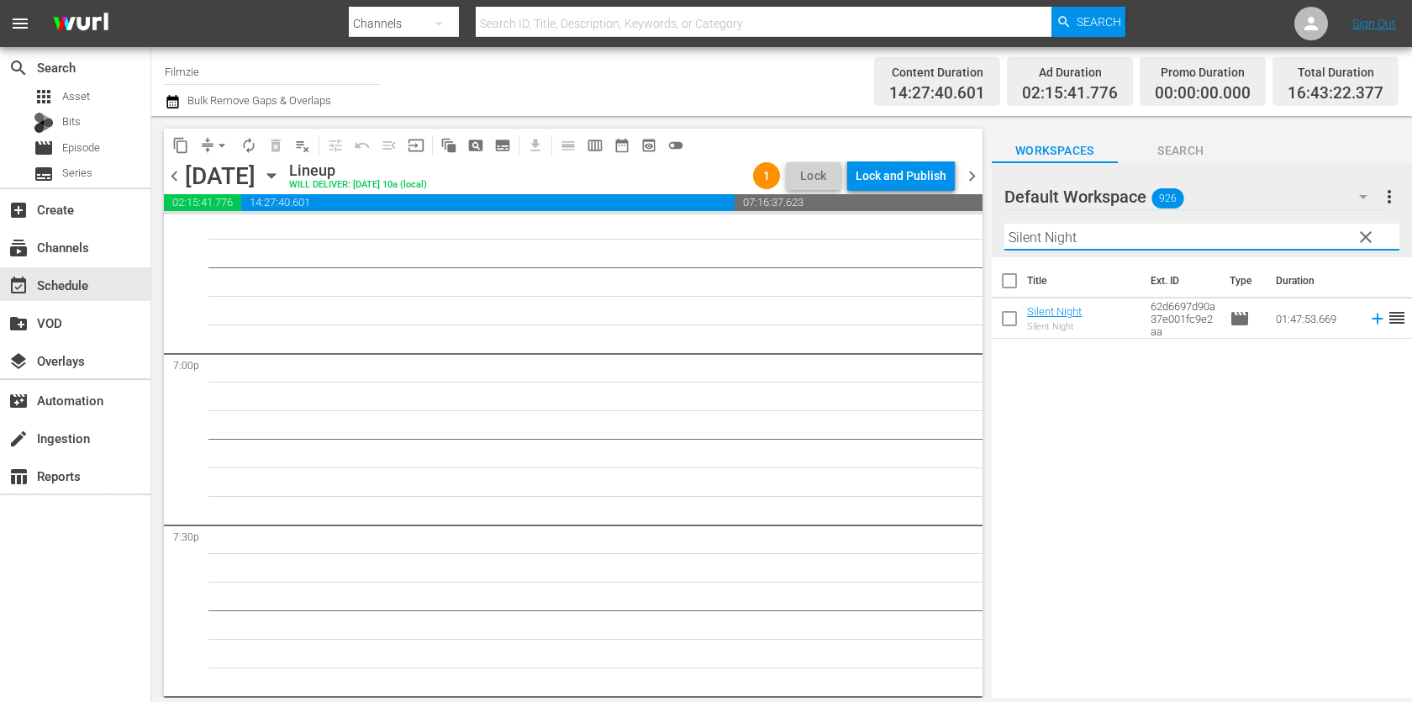
scroll to position [6382, 0]
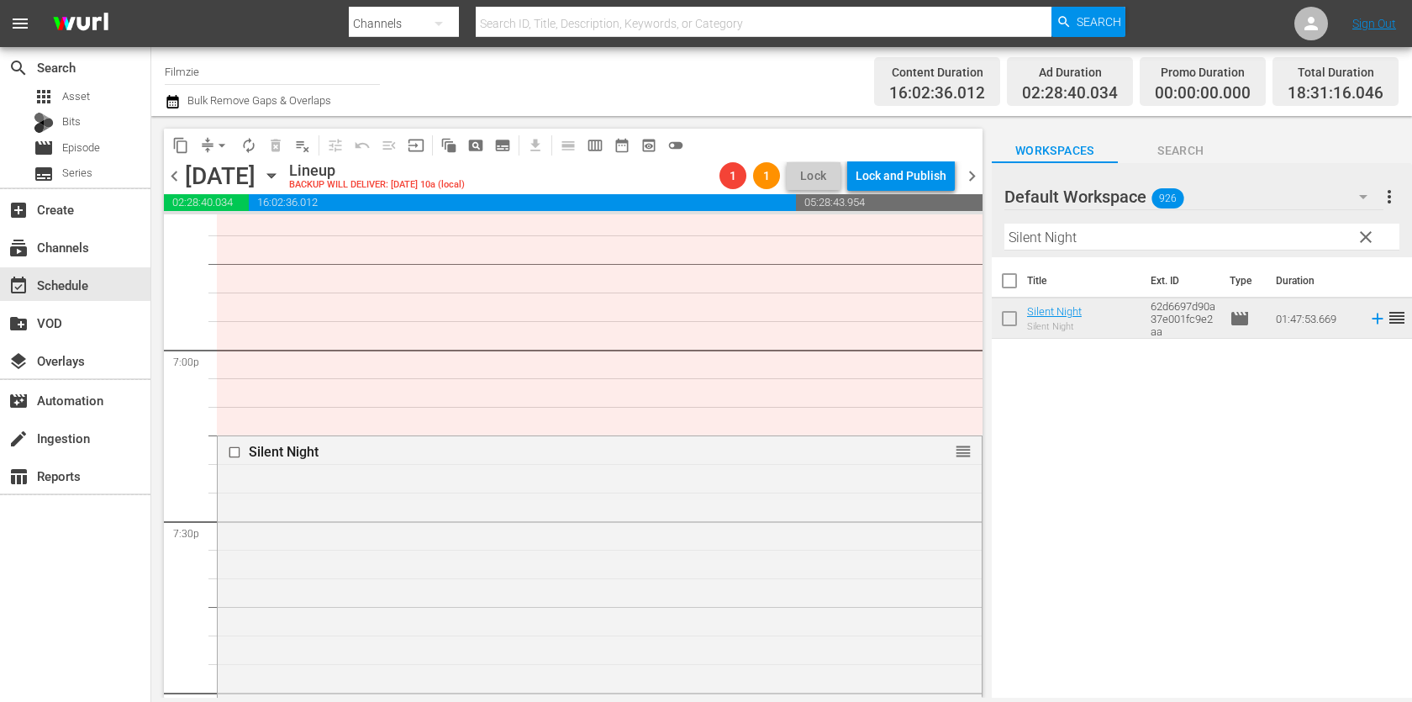
click at [1101, 240] on input "Silent Night" at bounding box center [1202, 237] width 395 height 27
paste input "NO RETURN"
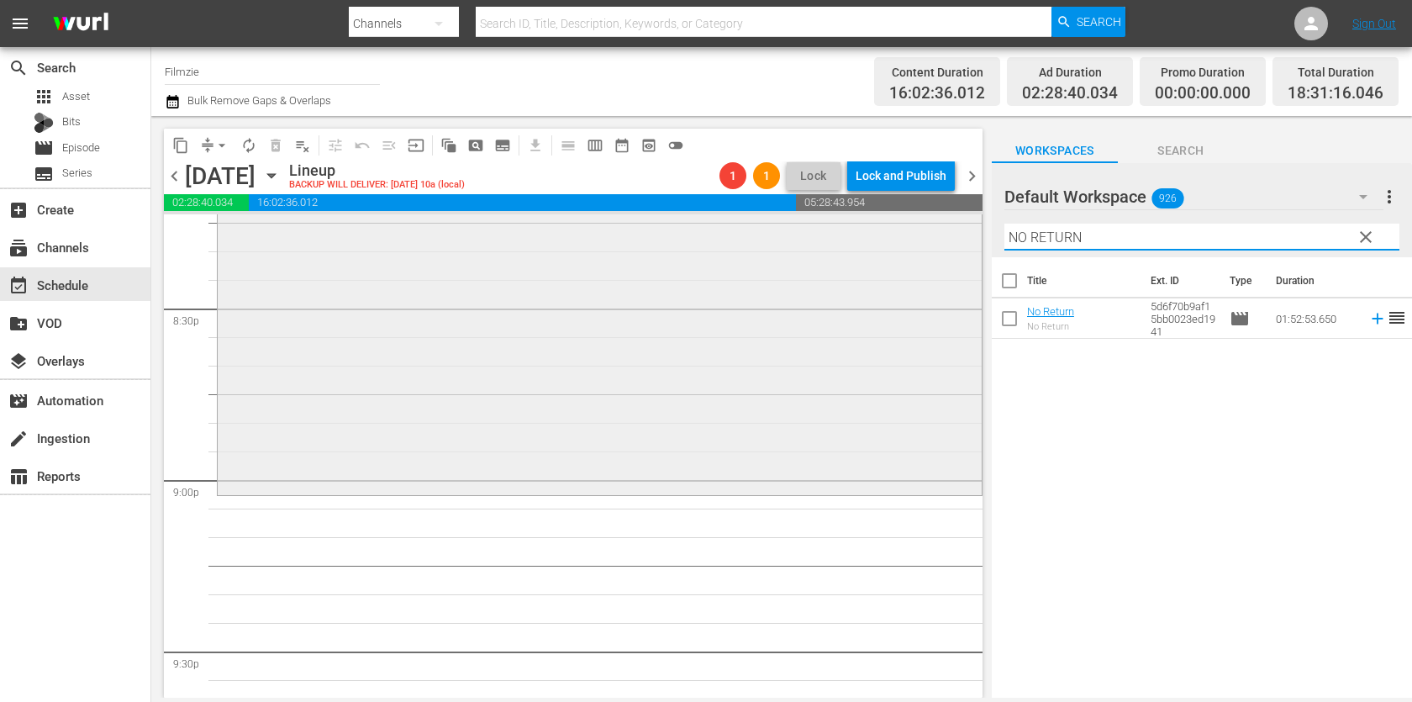
scroll to position [6958, 0]
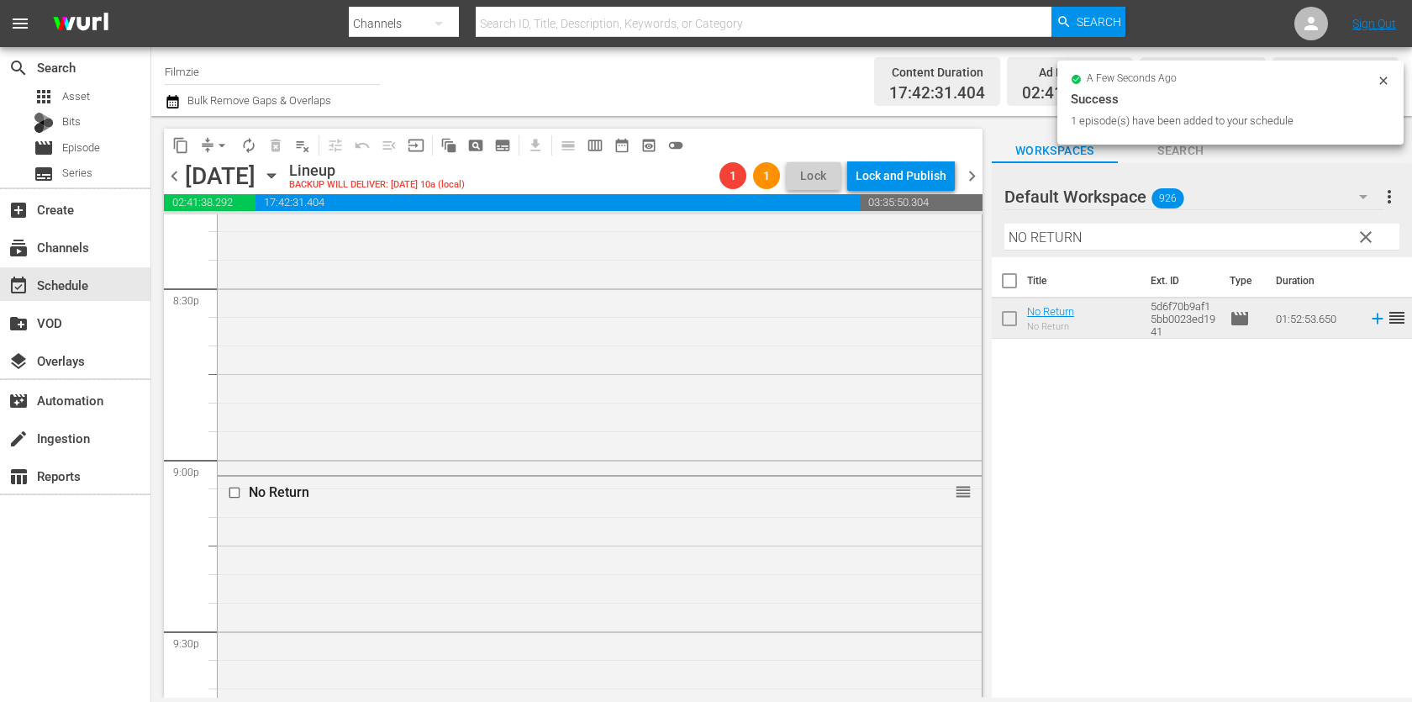
click at [1079, 240] on input "NO RETURN" at bounding box center [1202, 237] width 395 height 27
paste input "We Don't Deserve Dogs"
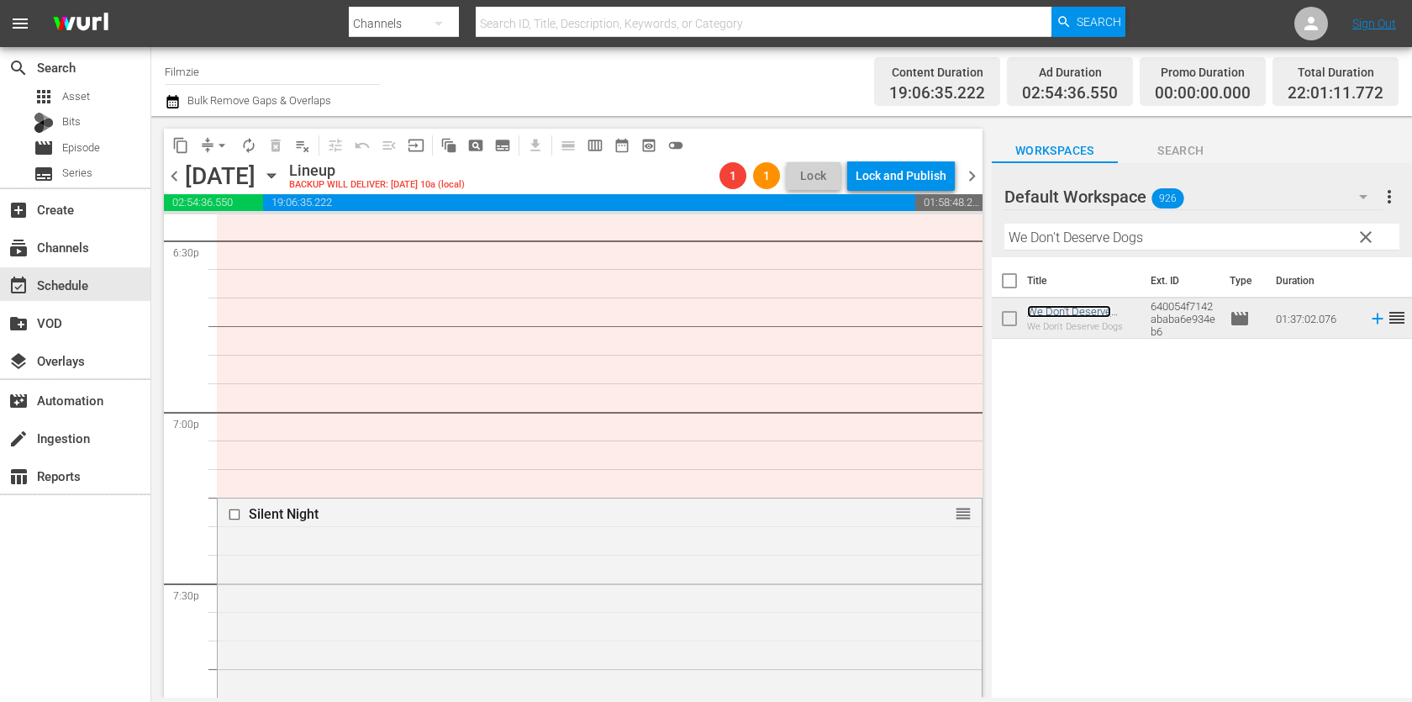
scroll to position [5883, 0]
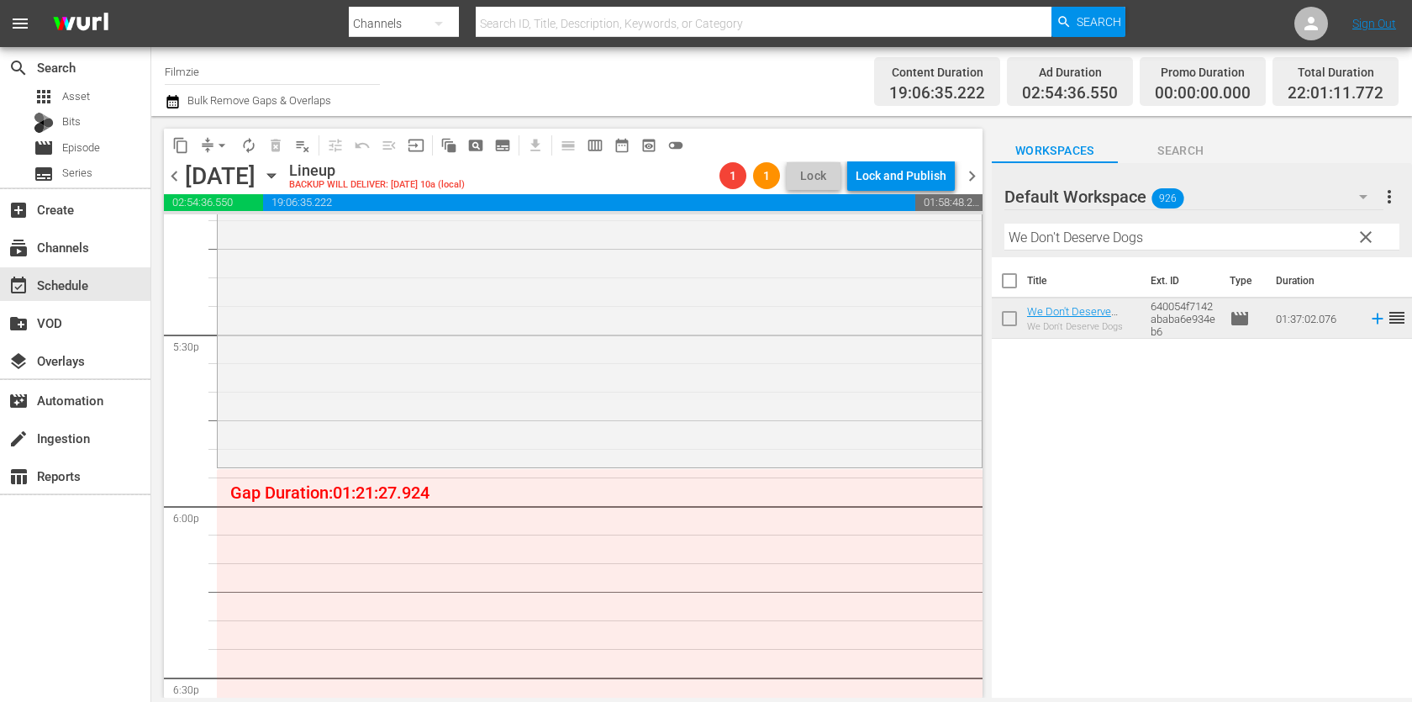
click at [1154, 250] on hr at bounding box center [1202, 250] width 395 height 1
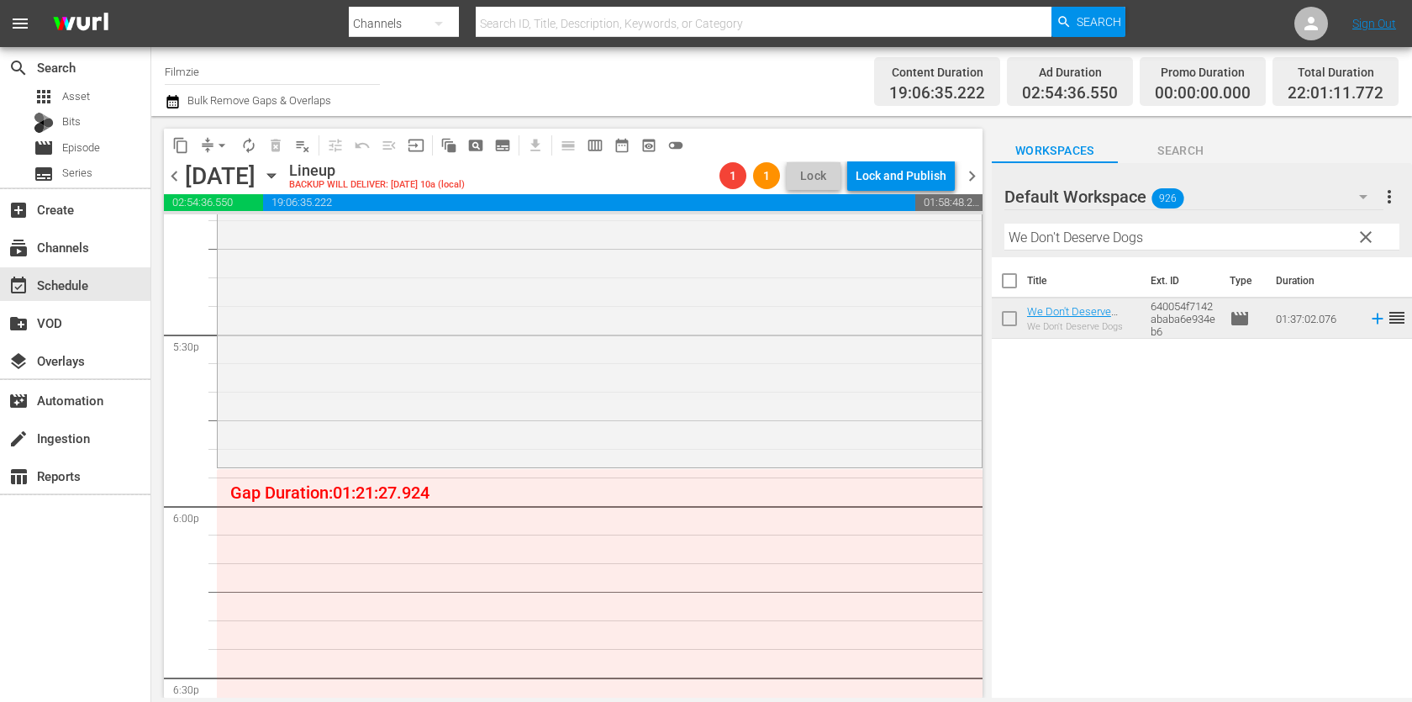
click at [1154, 250] on hr at bounding box center [1202, 250] width 395 height 1
click at [1165, 235] on input "We Don't Deserve Dogs" at bounding box center [1202, 237] width 395 height 27
paste input "Arrows of Fire"
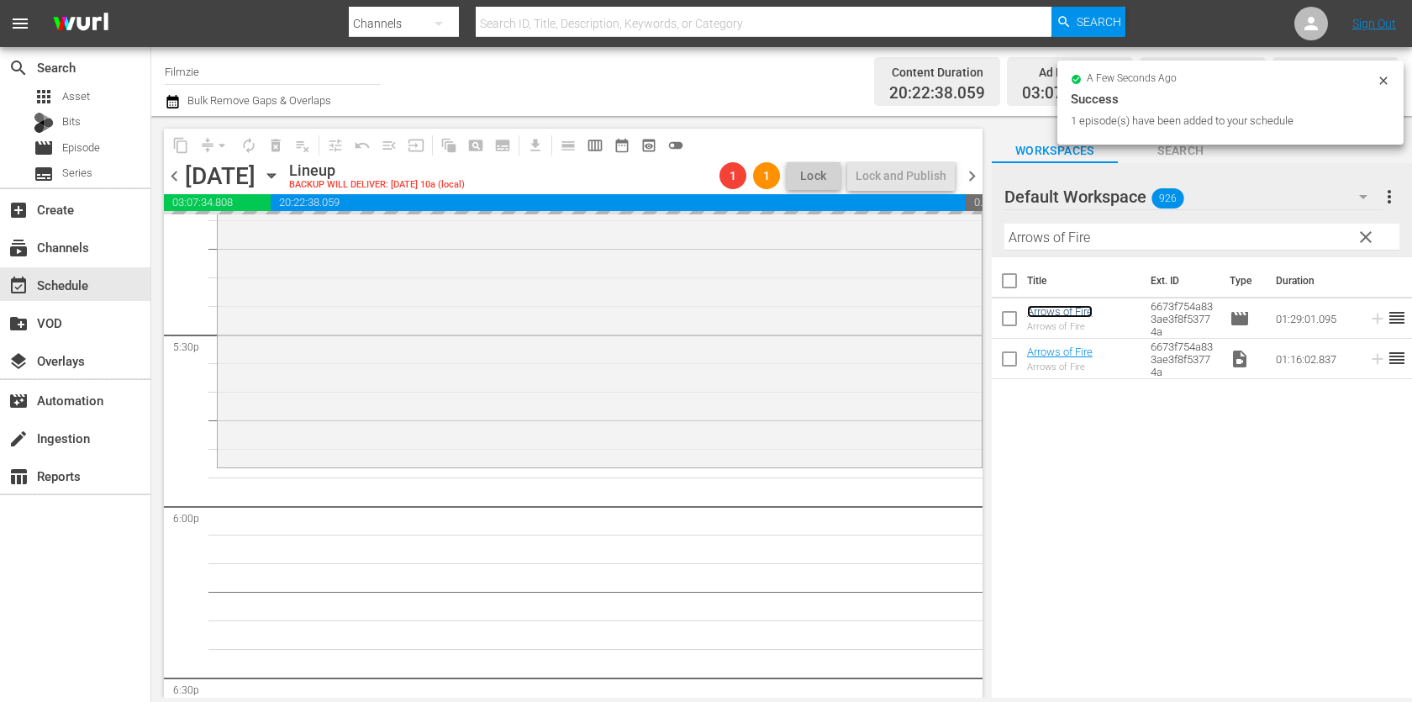
drag, startPoint x: 1080, startPoint y: 314, endPoint x: 659, endPoint y: 14, distance: 516.0
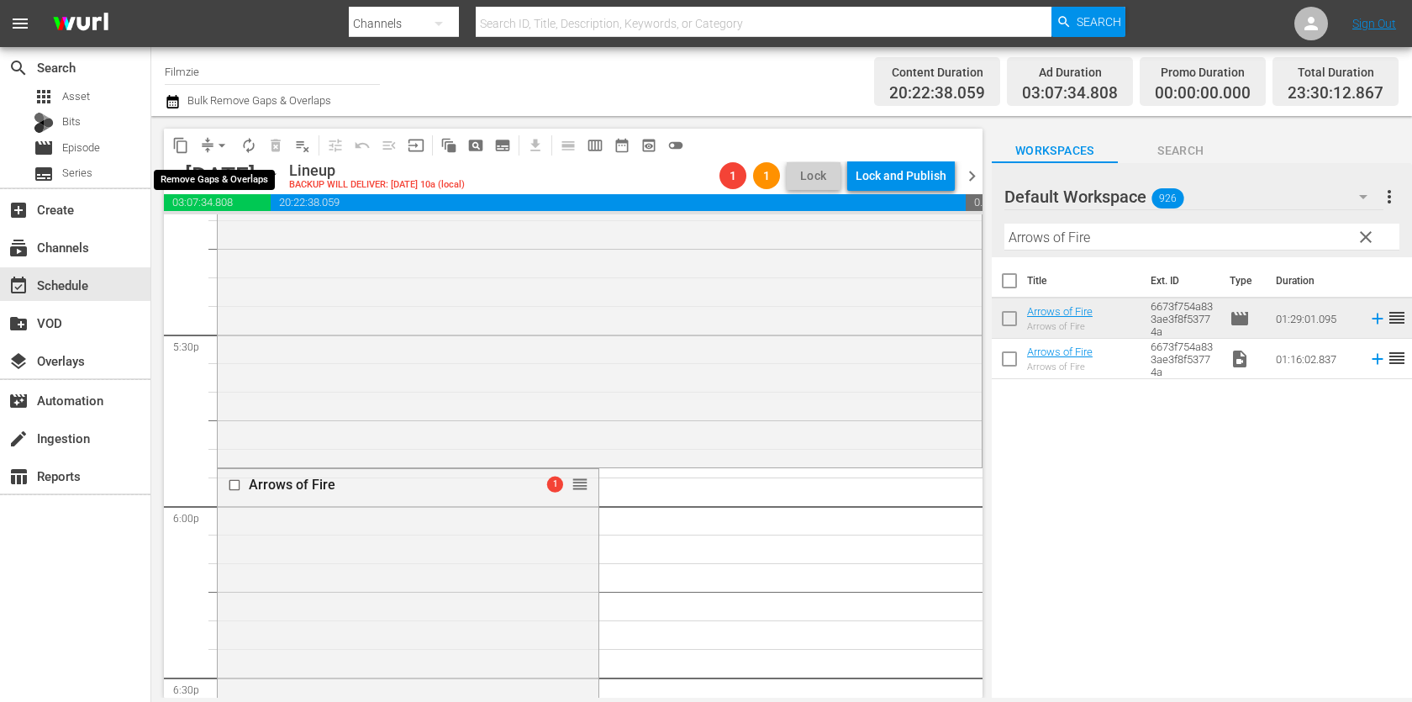
click at [214, 143] on span "arrow_drop_down" at bounding box center [222, 145] width 17 height 17
click at [222, 233] on li "Align to End of Previous Day" at bounding box center [223, 234] width 177 height 28
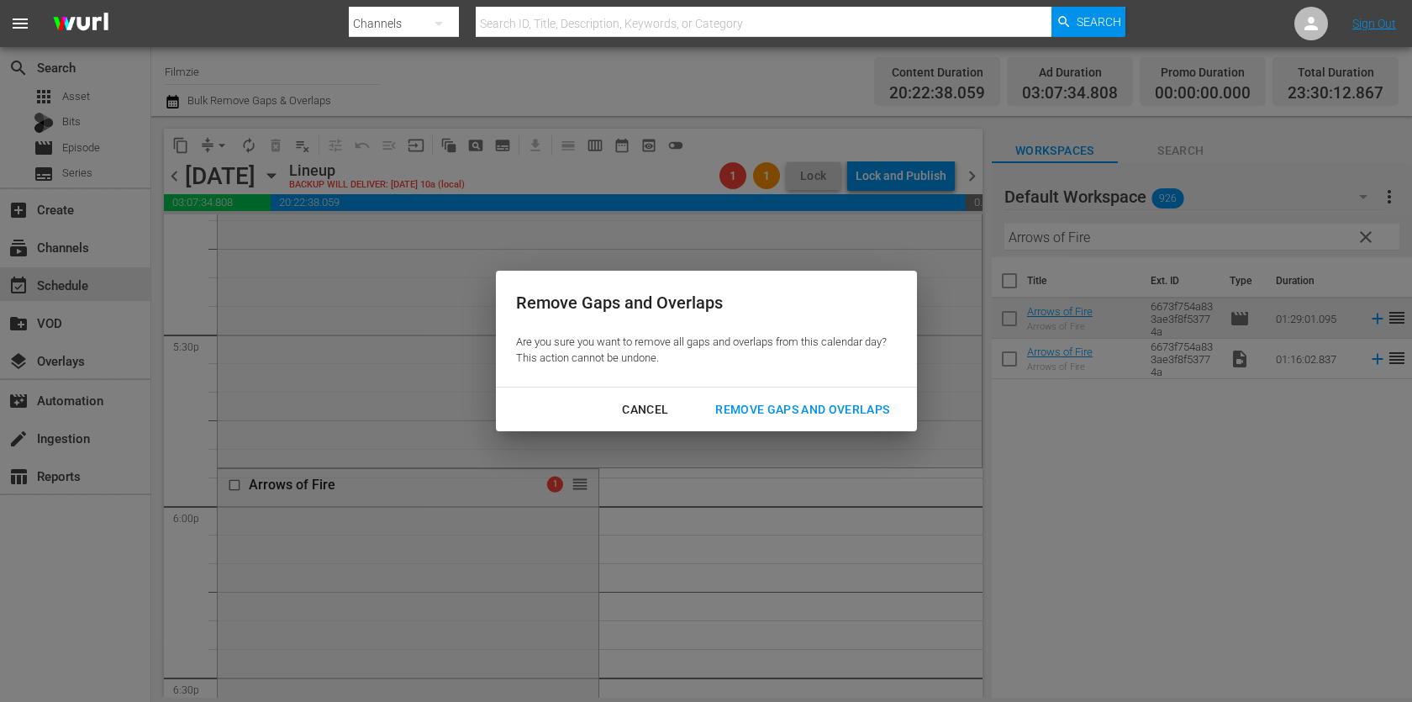
click at [742, 418] on div "Remove Gaps and Overlaps" at bounding box center [802, 409] width 201 height 21
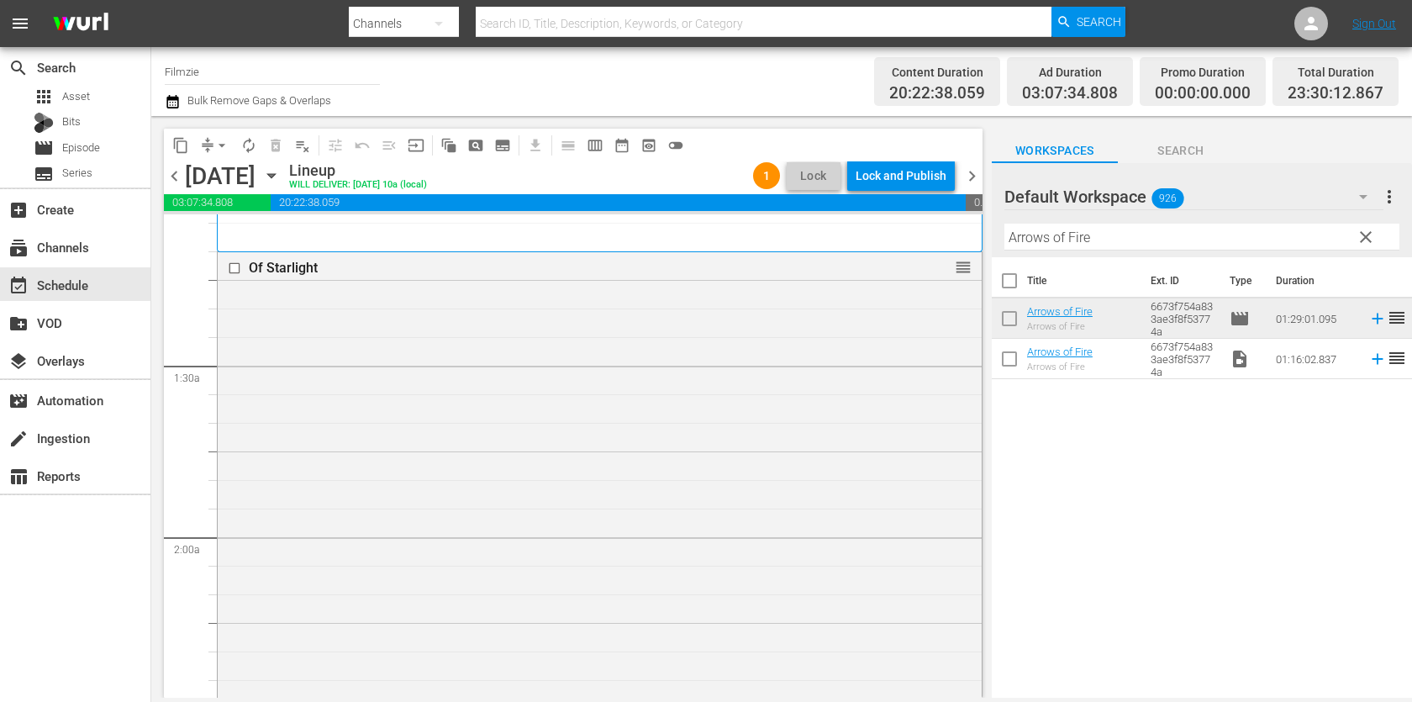
scroll to position [0, 0]
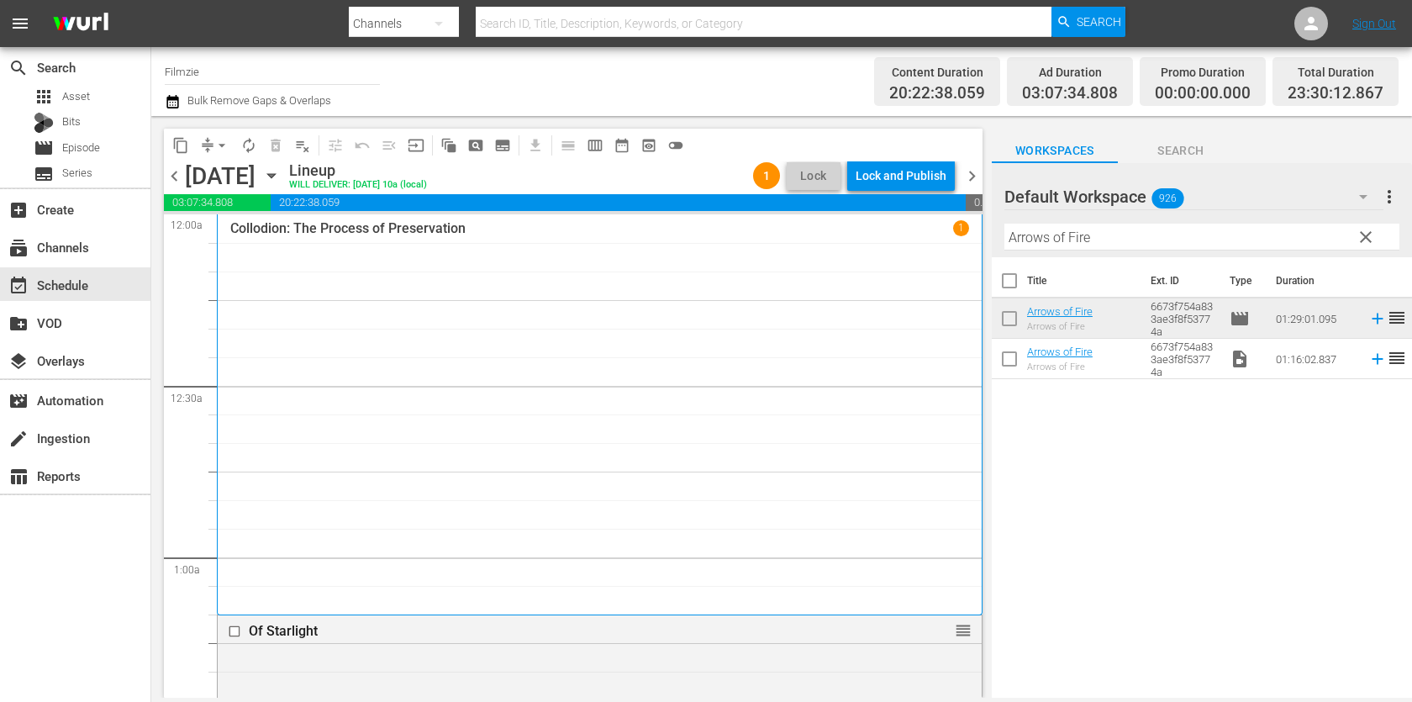
click at [934, 160] on div "content_copy compress arrow_drop_down autorenew_outlined delete_forever_outline…" at bounding box center [573, 145] width 819 height 33
click at [932, 166] on div "Lock and Publish" at bounding box center [901, 176] width 91 height 30
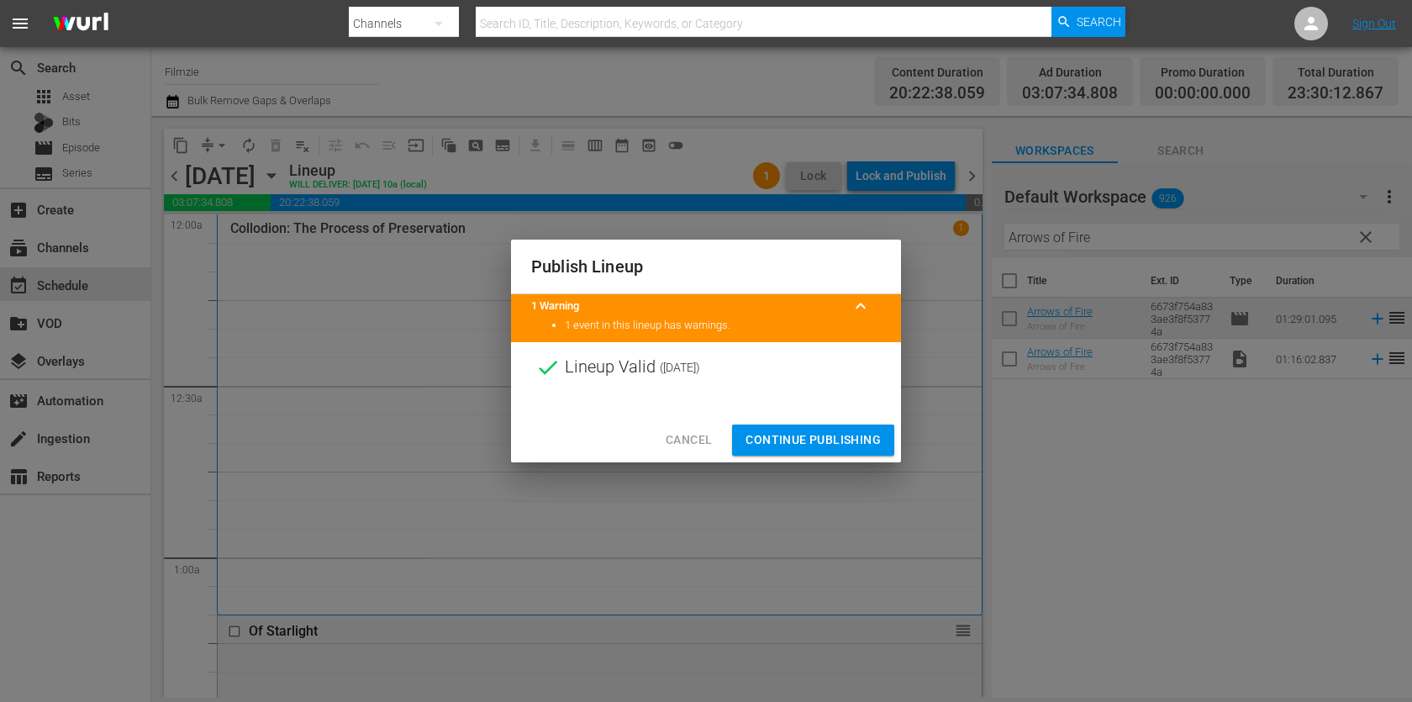
click at [839, 441] on span "Continue Publishing" at bounding box center [813, 440] width 135 height 21
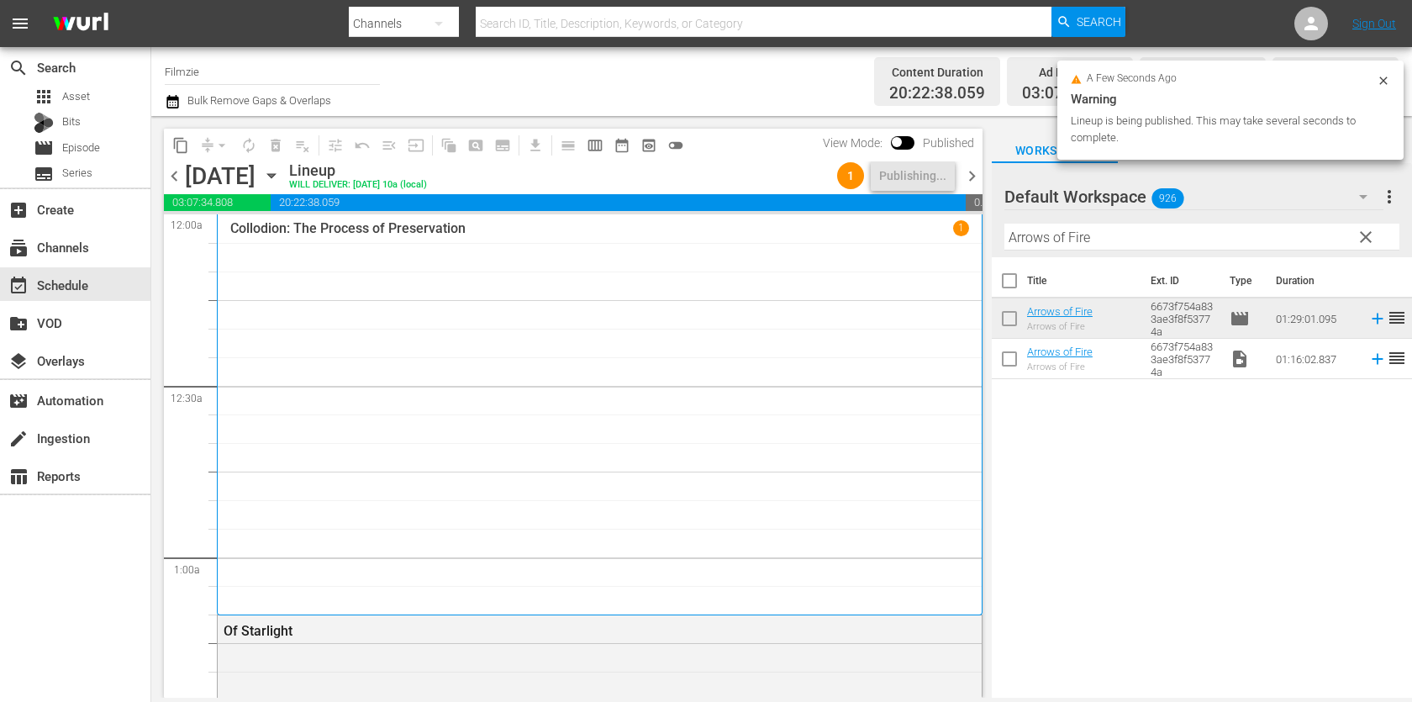
click at [975, 171] on span "chevron_right" at bounding box center [972, 176] width 21 height 21
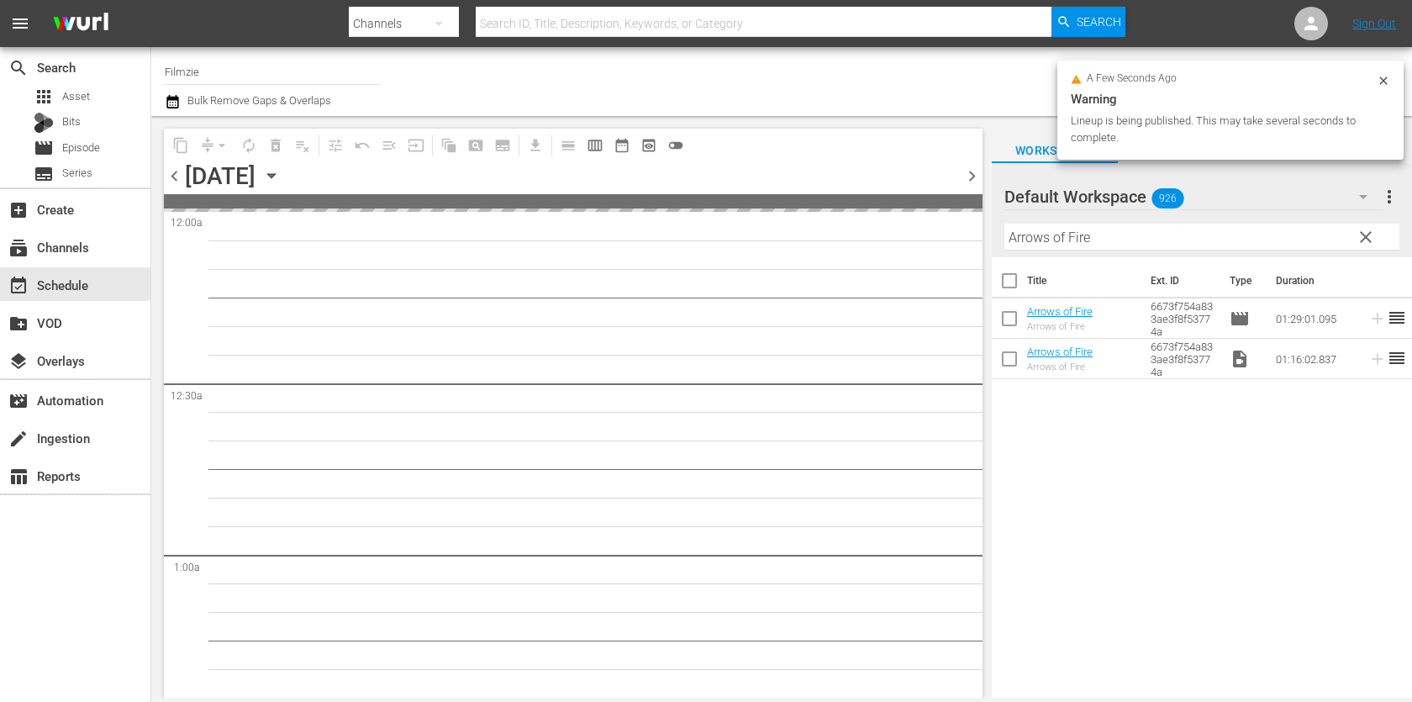
click at [1059, 227] on input "Arrows of Fire" at bounding box center [1202, 237] width 395 height 27
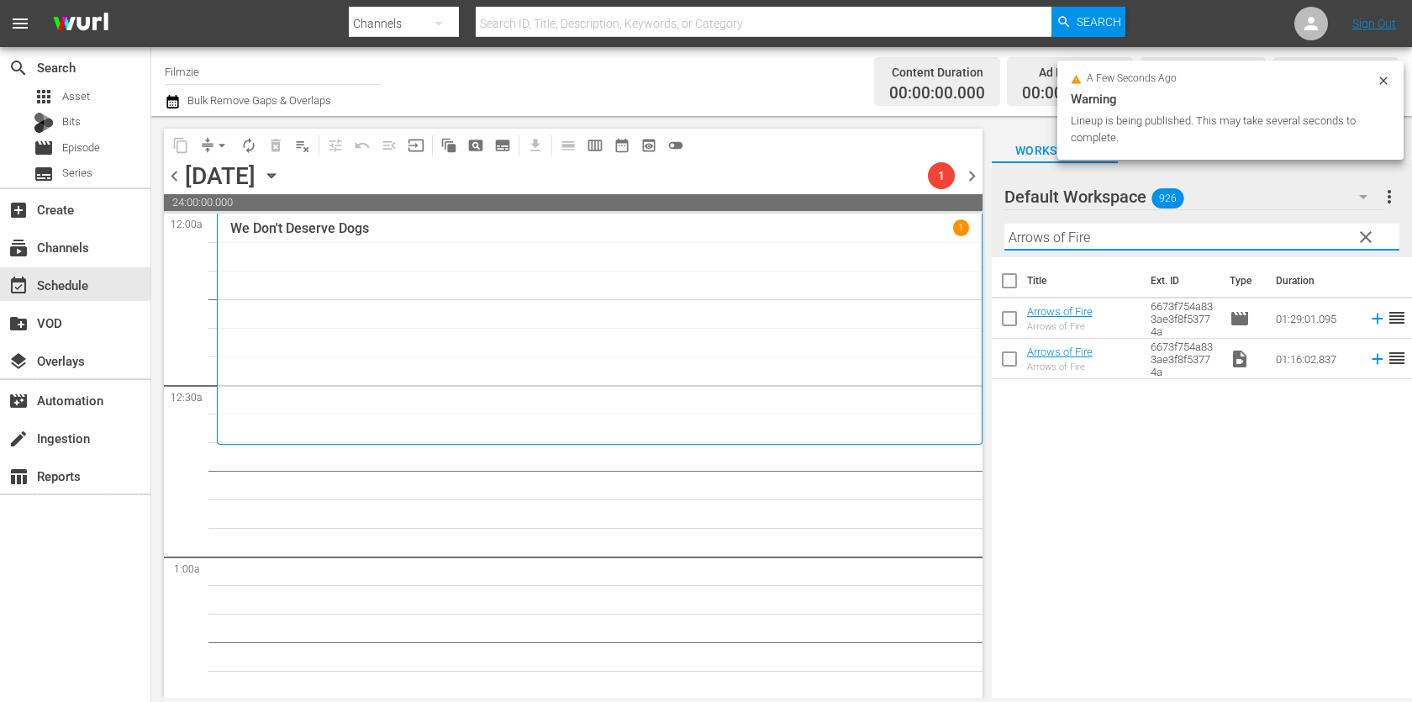
paste input "Running"
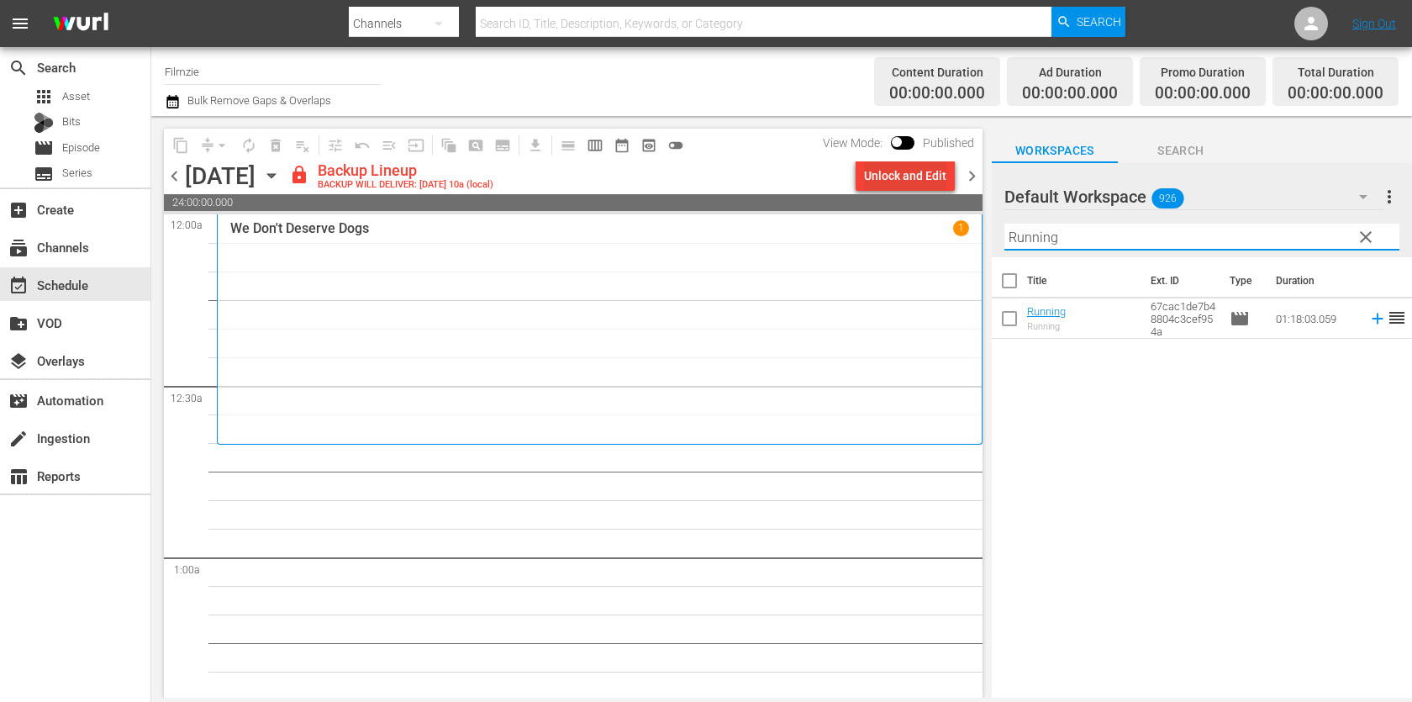
click at [886, 178] on div "Unlock and Edit" at bounding box center [905, 176] width 82 height 30
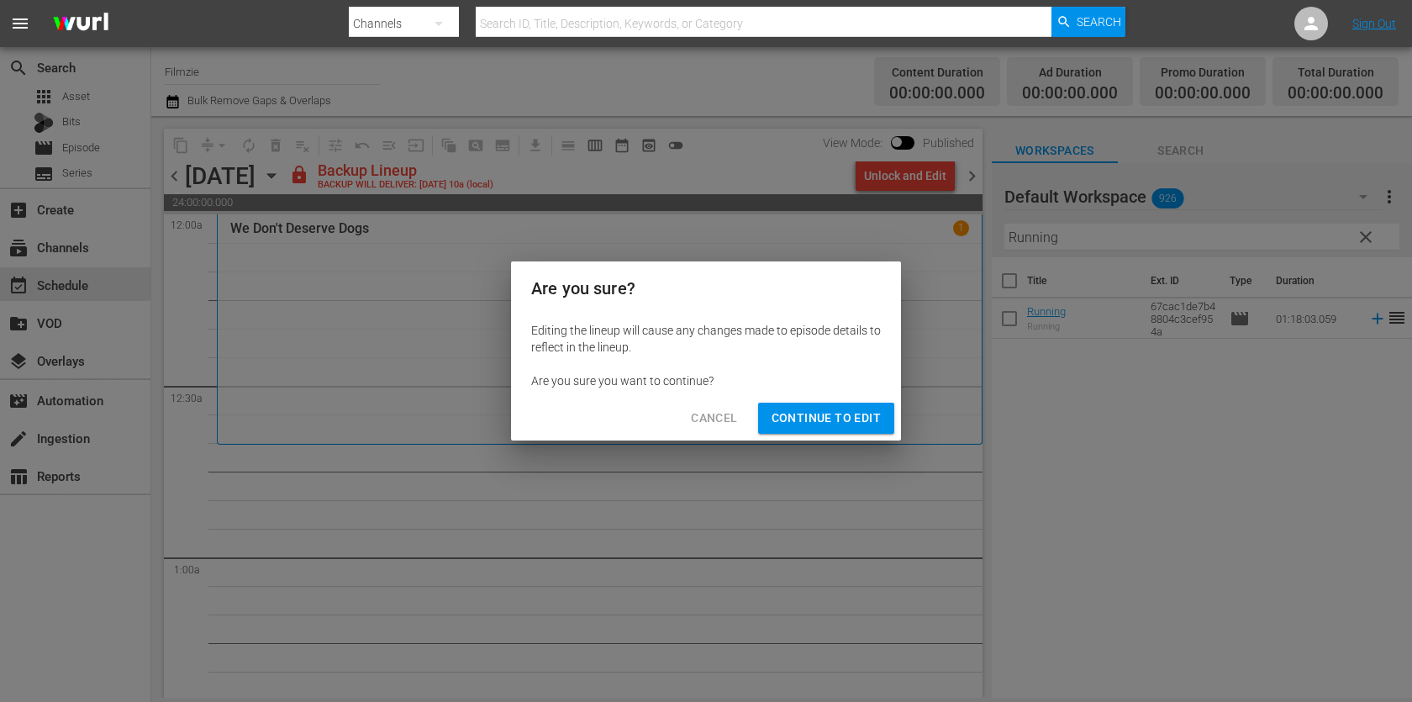
click at [872, 420] on span "Continue to Edit" at bounding box center [826, 418] width 109 height 21
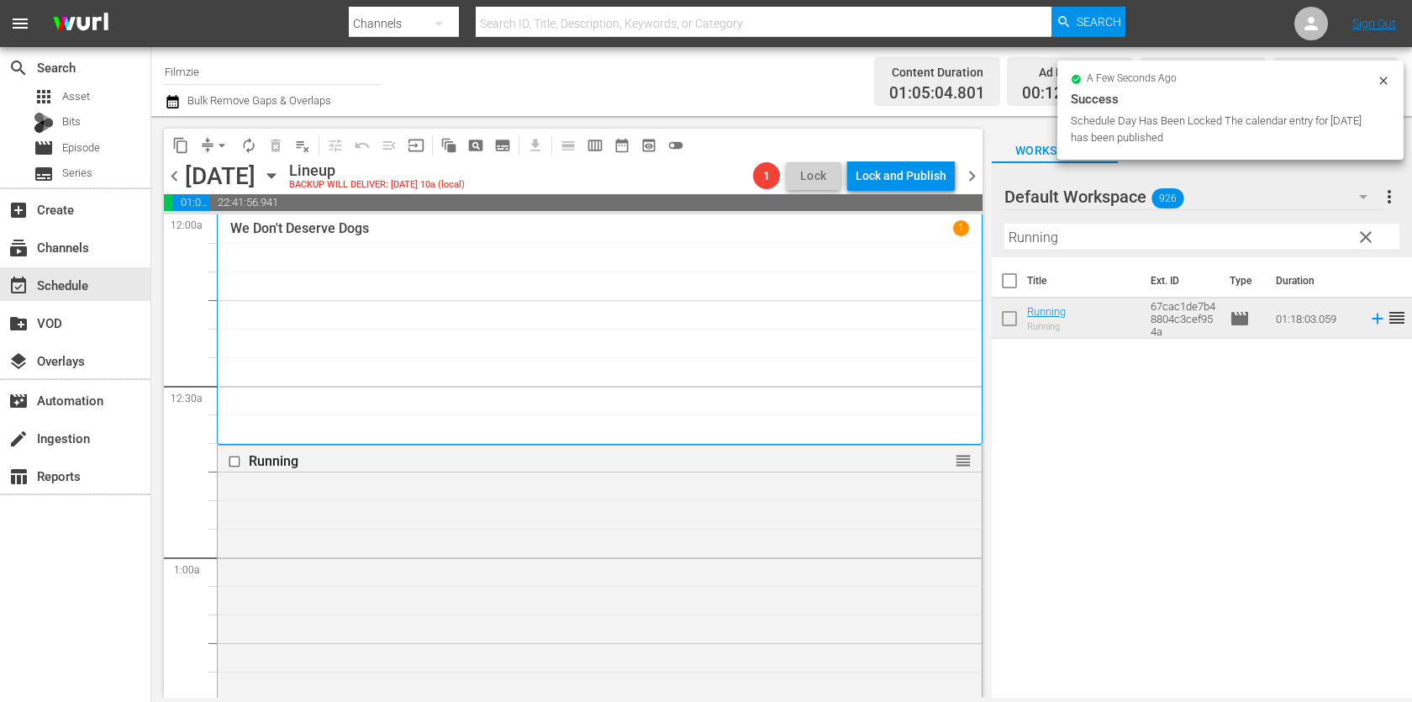
click at [1106, 235] on input "Running" at bounding box center [1202, 237] width 395 height 27
paste input "[PERSON_NAME]."
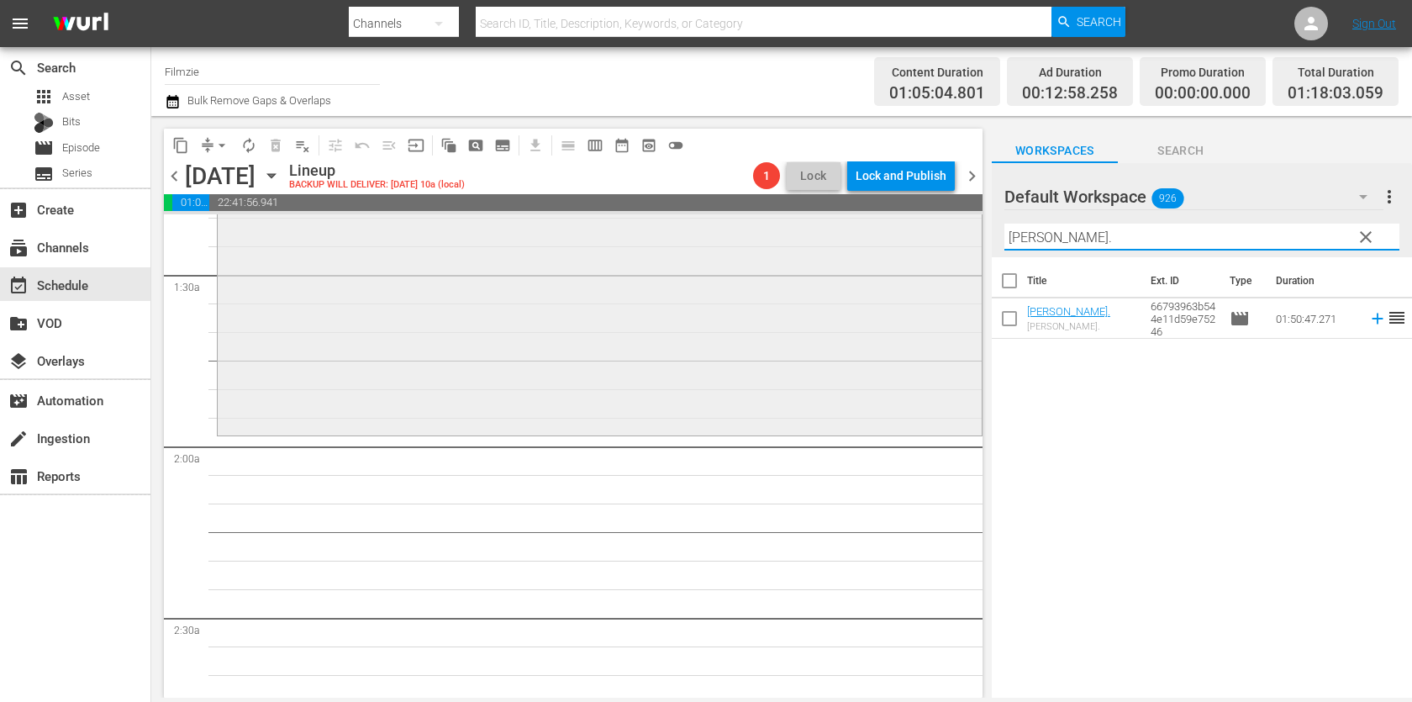
scroll to position [457, 0]
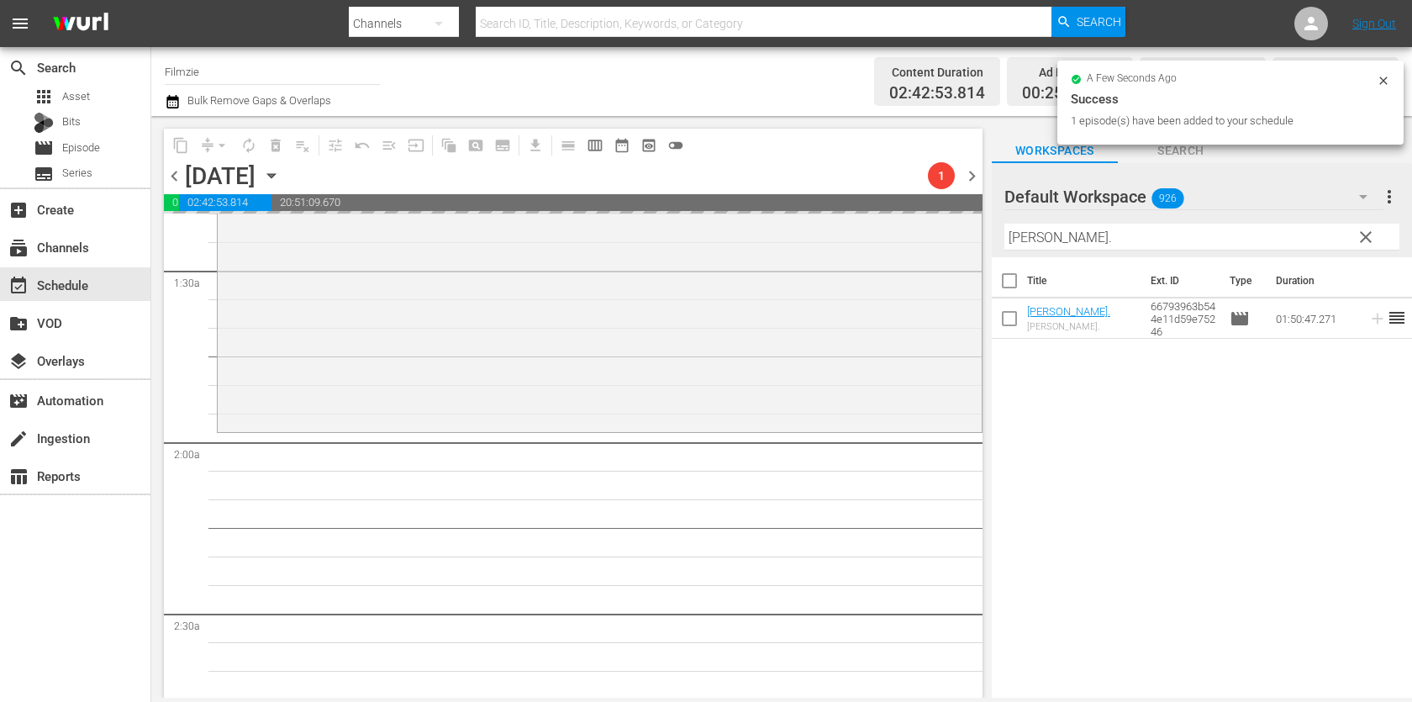
drag, startPoint x: 1053, startPoint y: 311, endPoint x: 959, endPoint y: 45, distance: 281.6
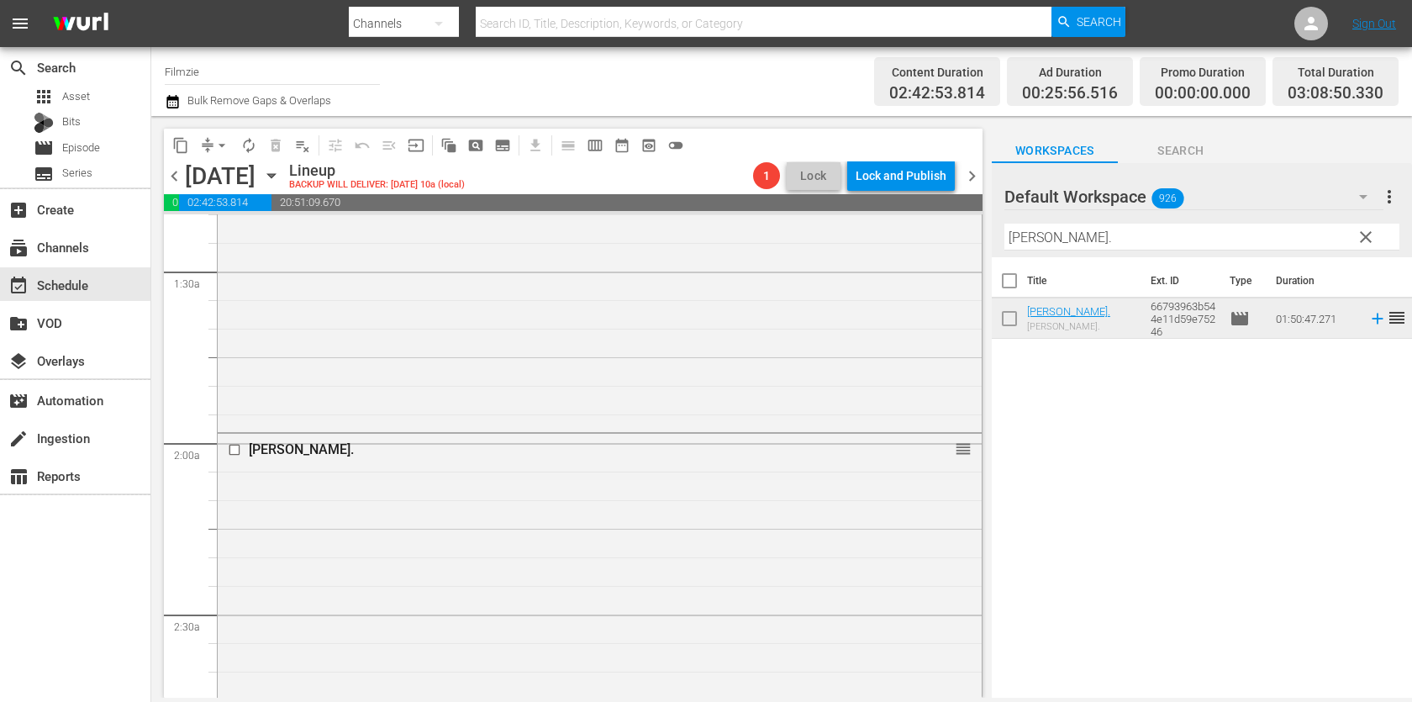
click at [1101, 248] on input "[PERSON_NAME]." at bounding box center [1202, 237] width 395 height 27
paste input "A Long Way Off"
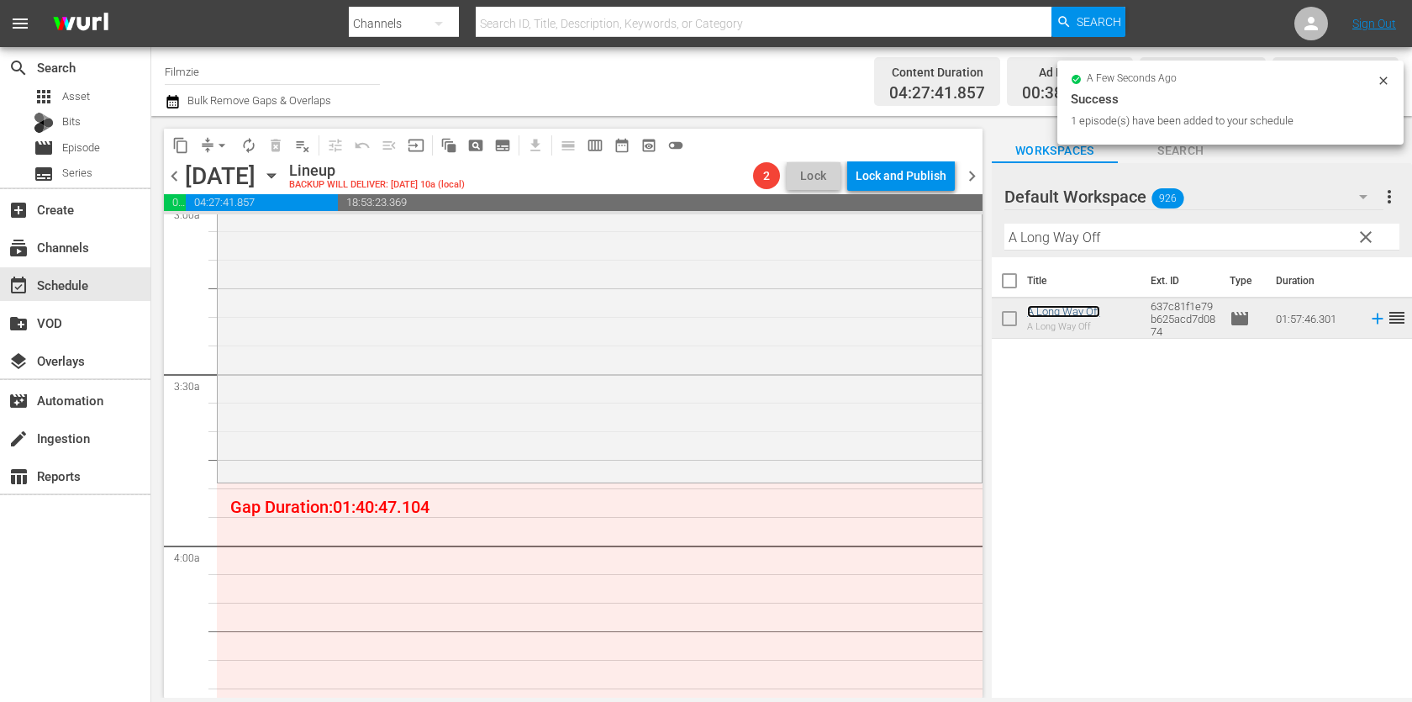
scroll to position [1009, 0]
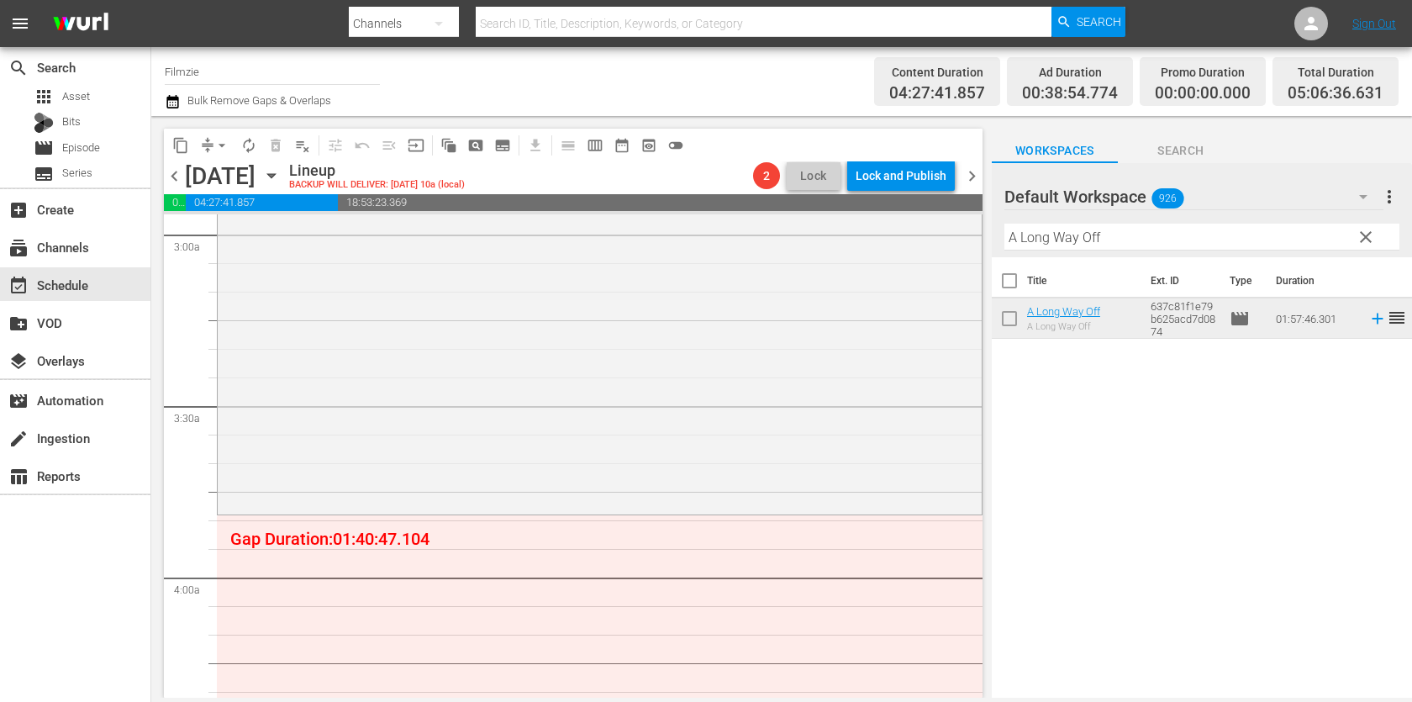
drag, startPoint x: 1062, startPoint y: 306, endPoint x: 774, endPoint y: 19, distance: 406.6
click at [1055, 243] on input "A Long Way Off" at bounding box center [1202, 237] width 395 height 27
paste input "Examined Life"
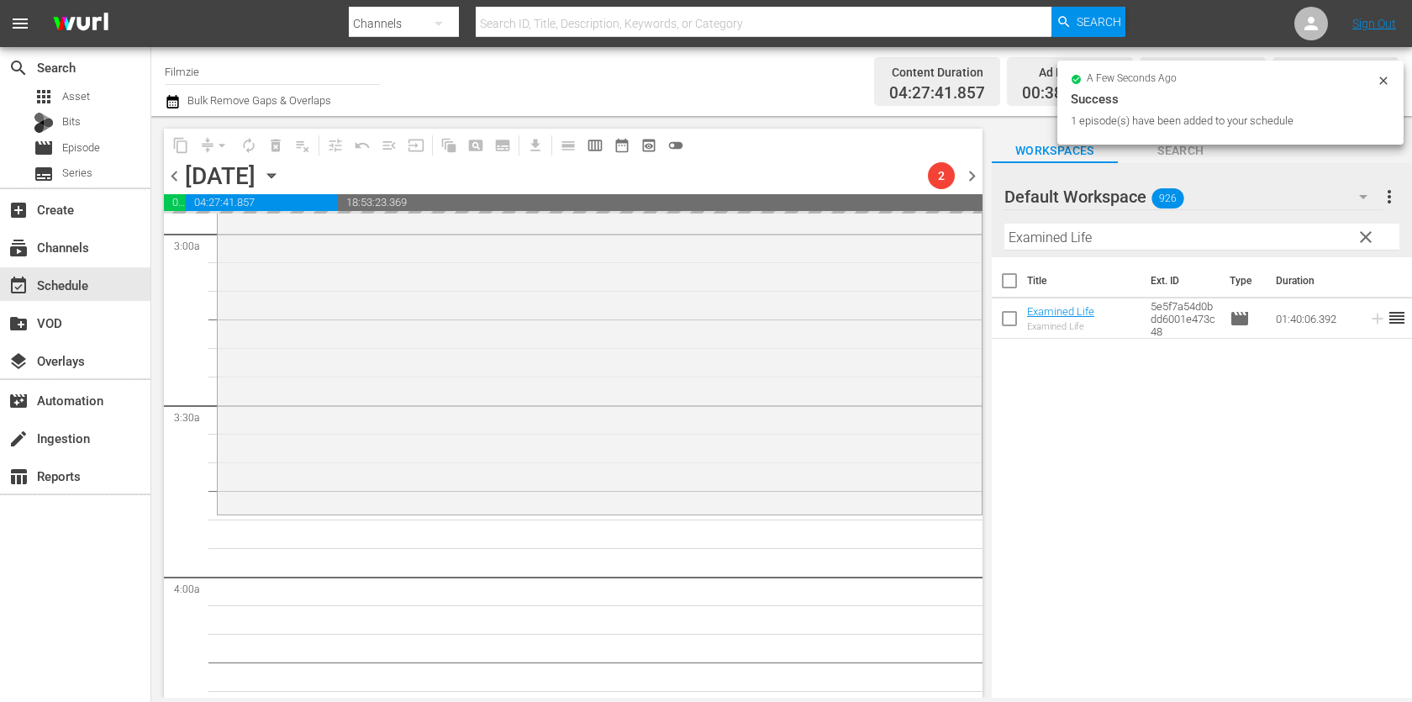
drag, startPoint x: 1050, startPoint y: 325, endPoint x: 958, endPoint y: 42, distance: 298.0
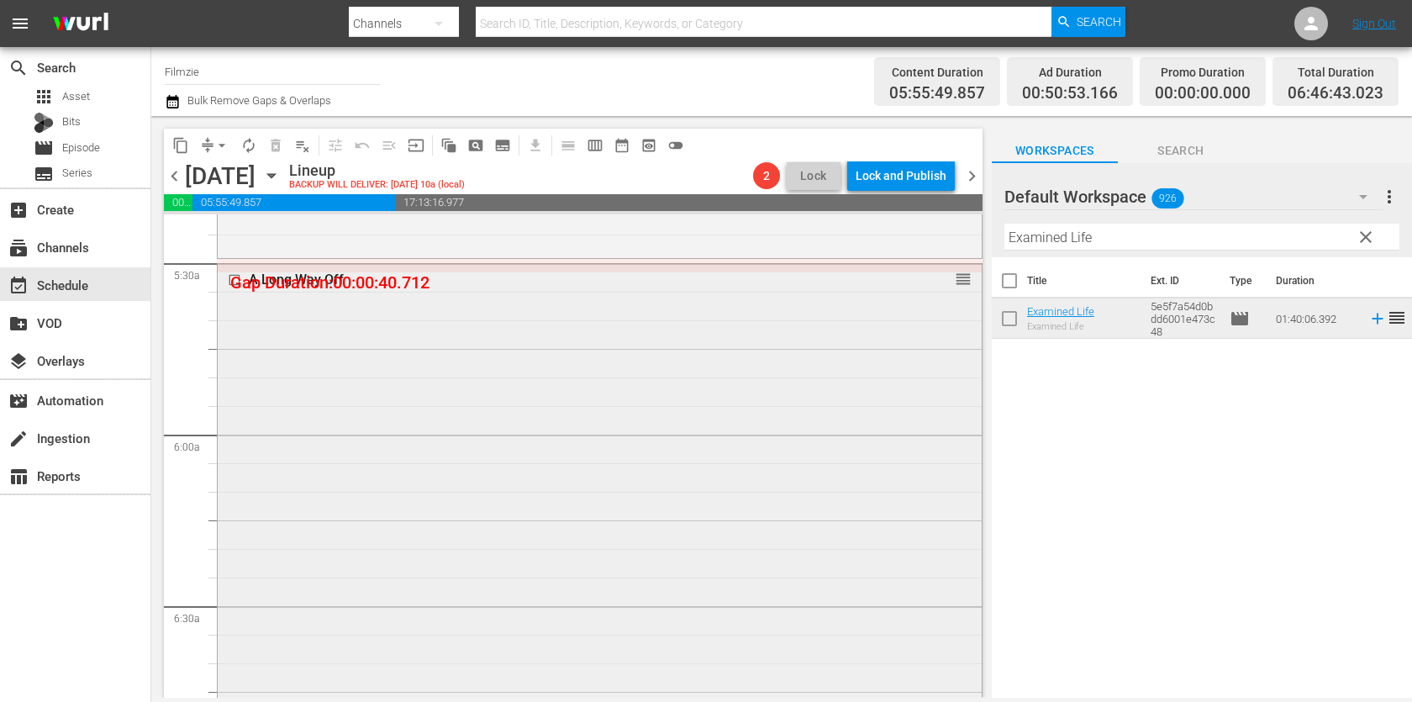
scroll to position [1844, 0]
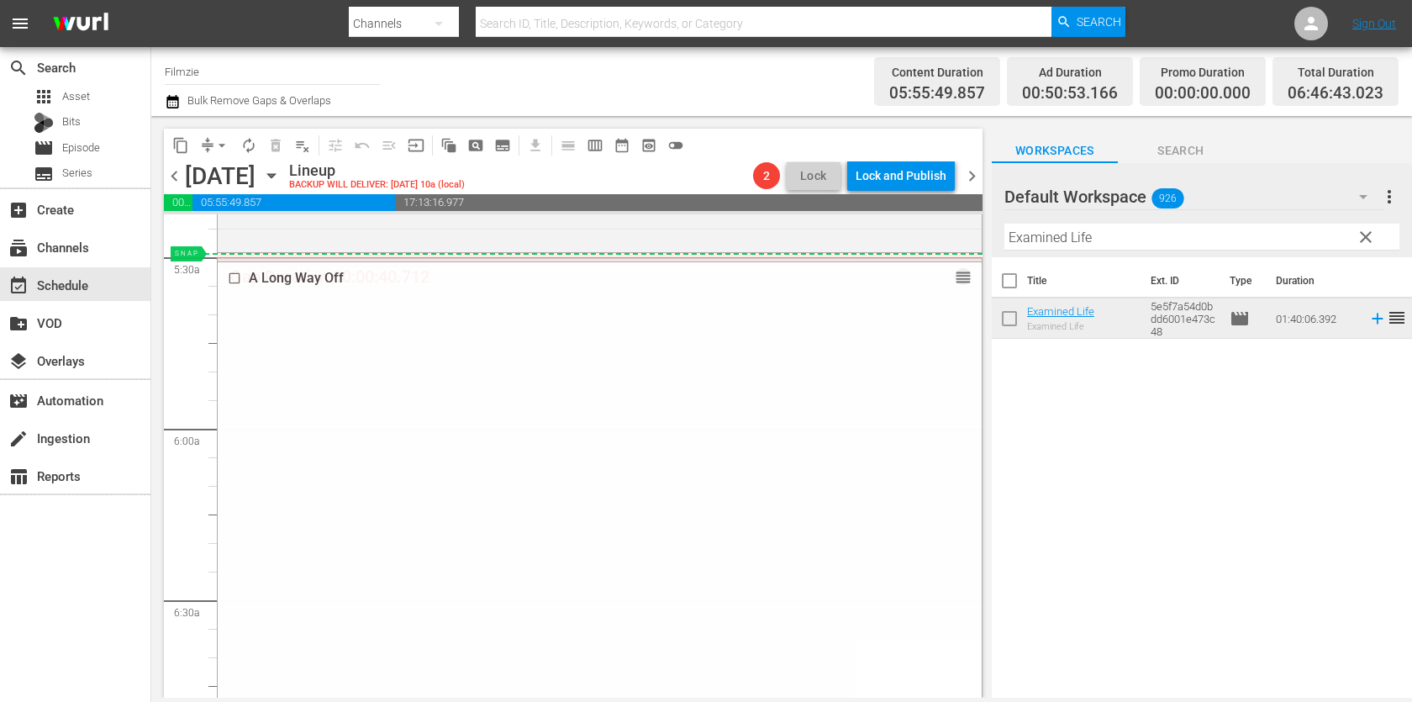
drag, startPoint x: 961, startPoint y: 267, endPoint x: 961, endPoint y: 256, distance: 10.9
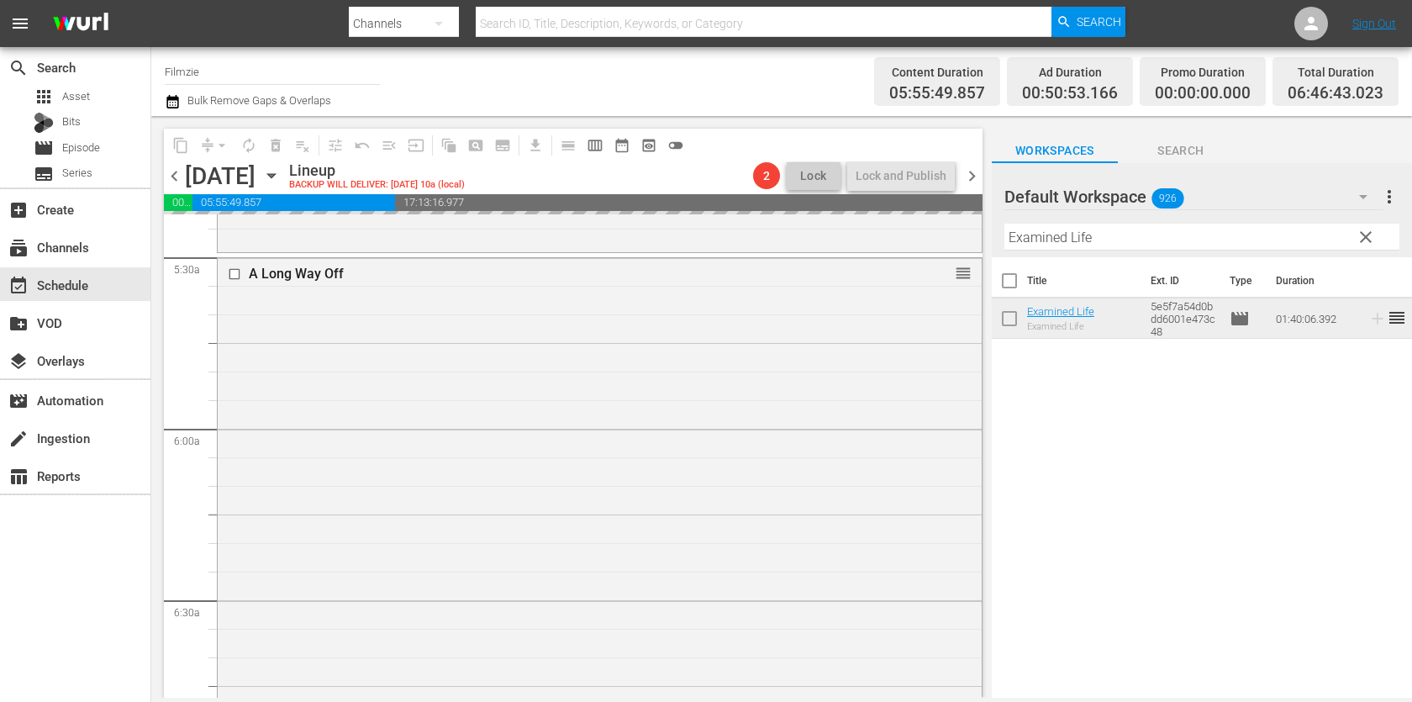
click at [1072, 233] on input "Examined Life" at bounding box center [1202, 237] width 395 height 27
paste input "Summer Snow"
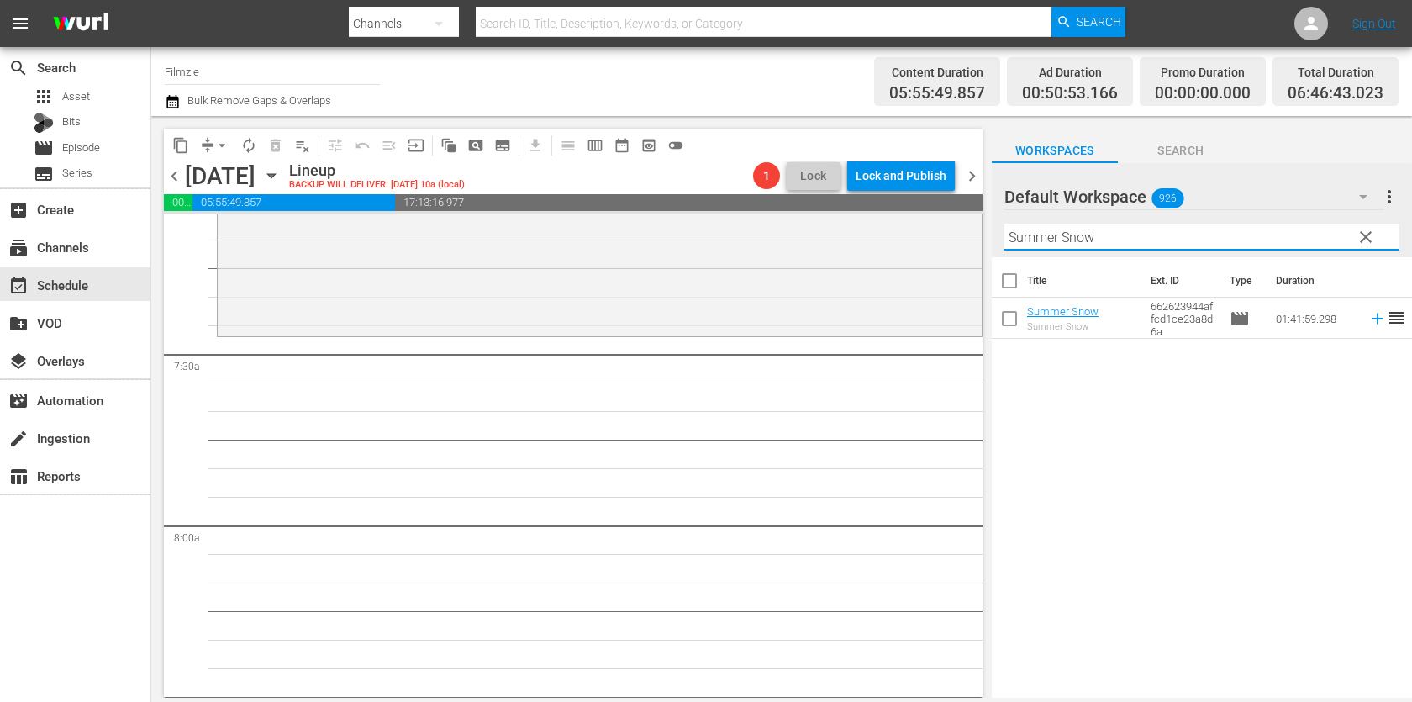
scroll to position [2448, 0]
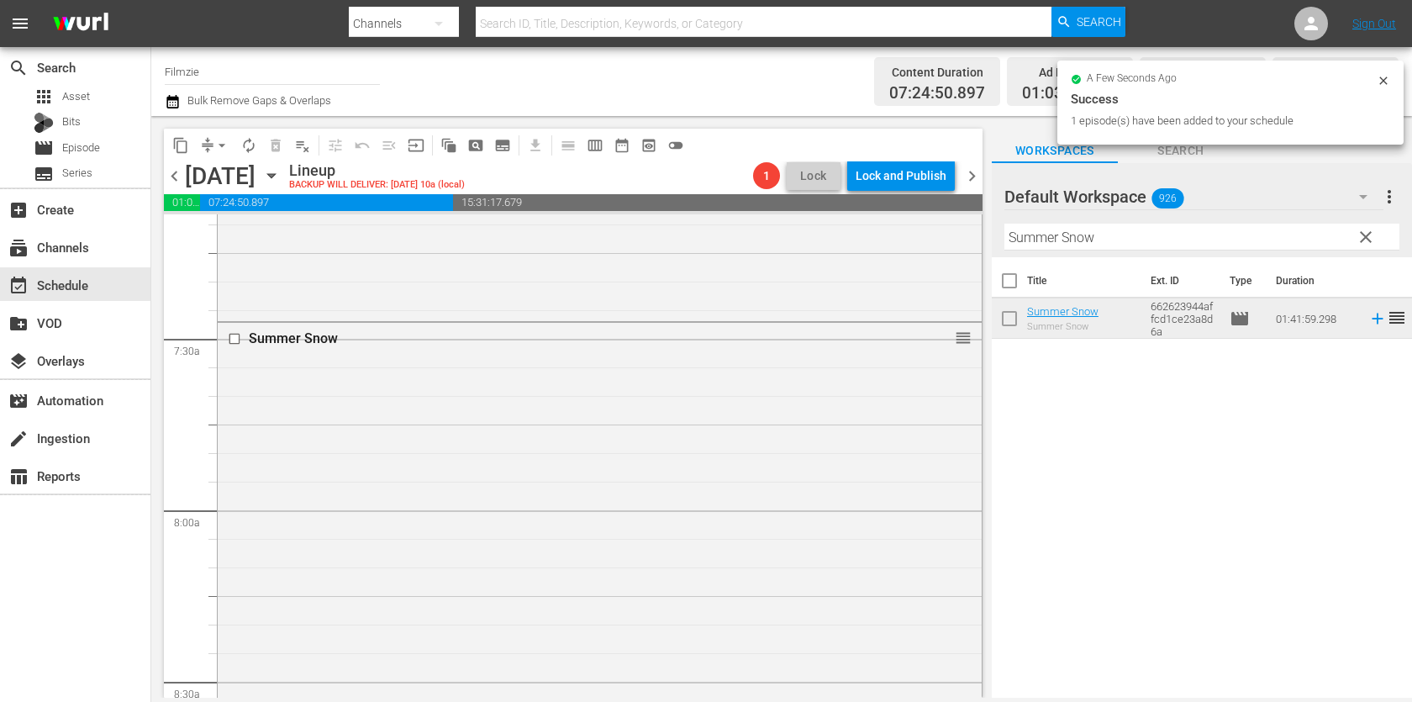
click at [1102, 237] on input "Summer Snow" at bounding box center [1202, 237] width 395 height 27
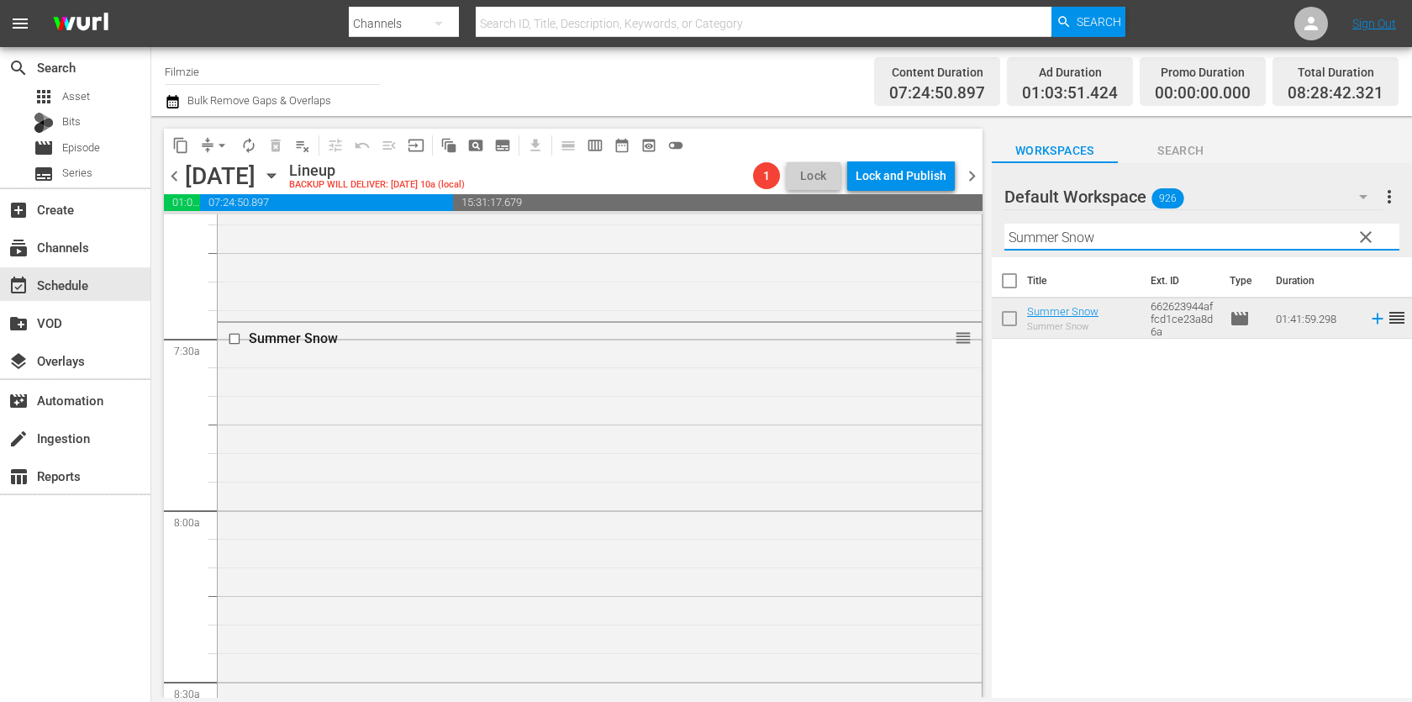
paste input "Aussie & [PERSON_NAME]"
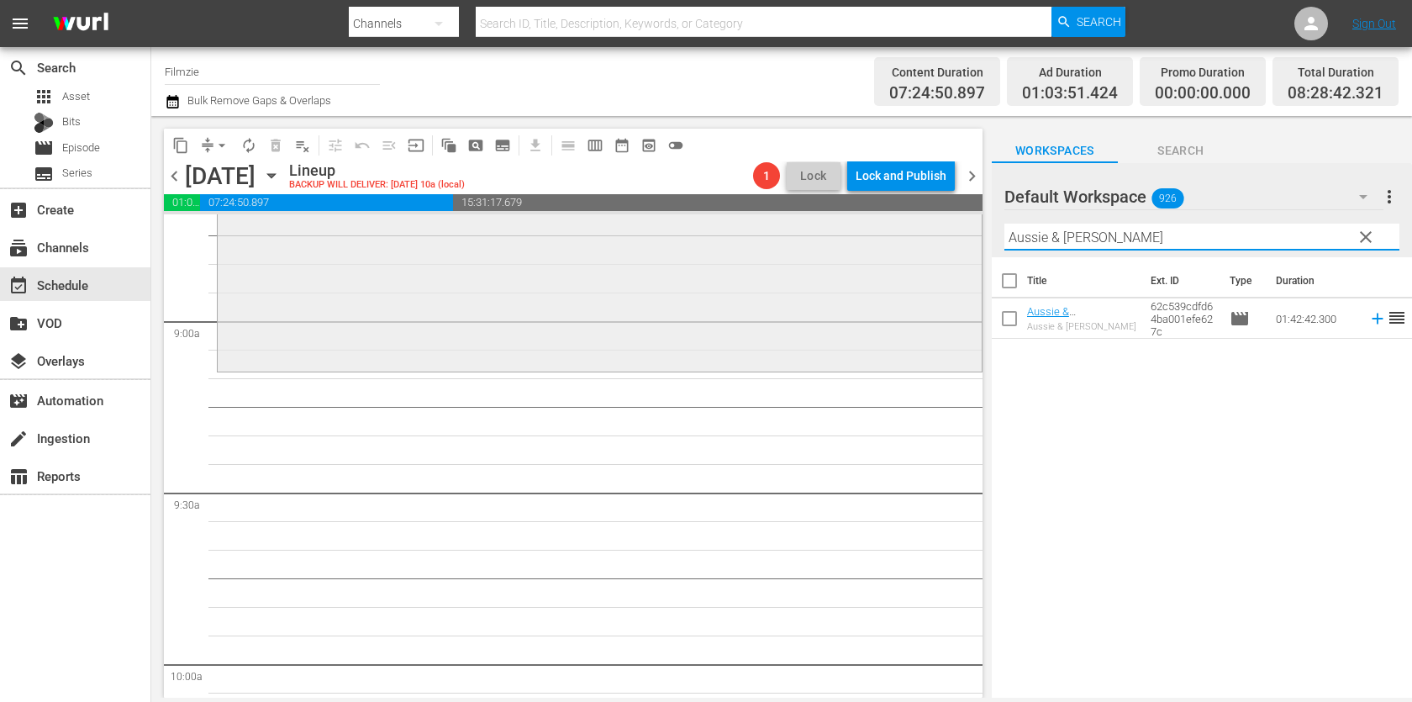
scroll to position [3003, 0]
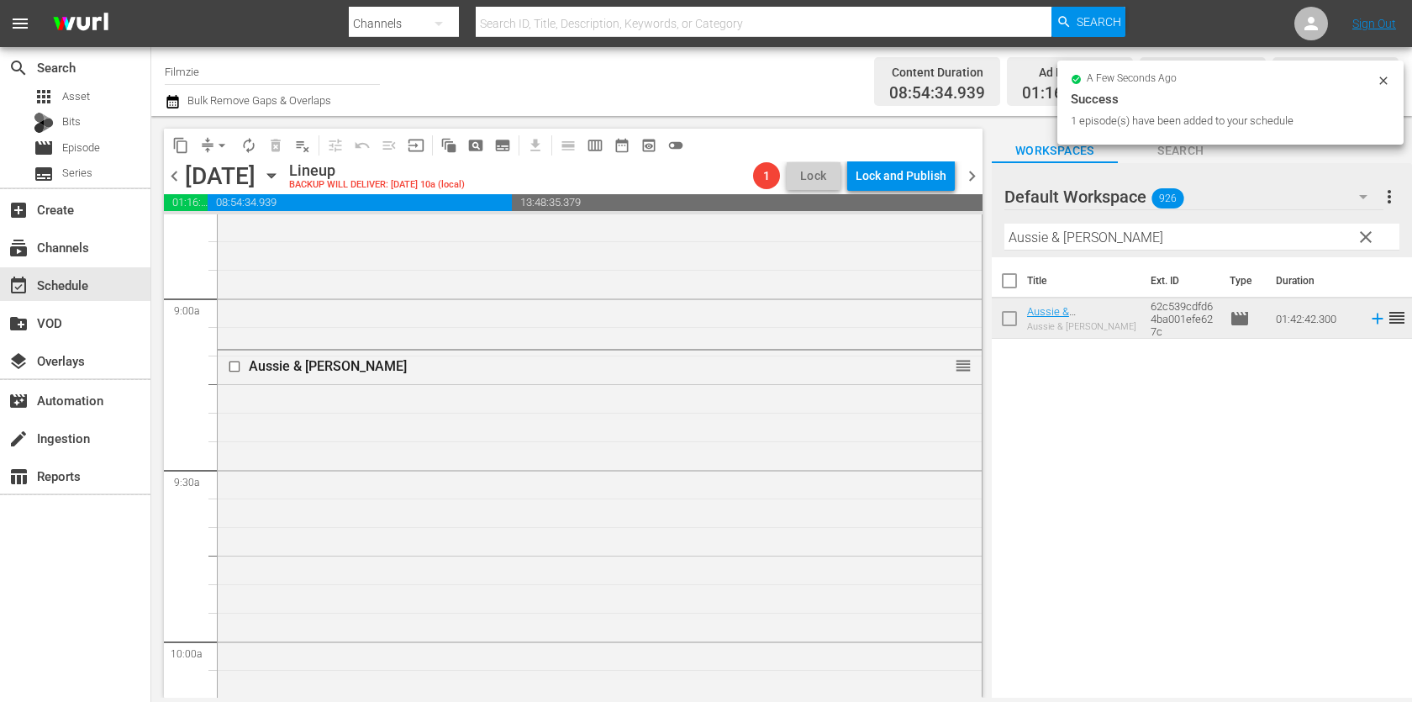
click at [1164, 250] on hr at bounding box center [1202, 250] width 395 height 1
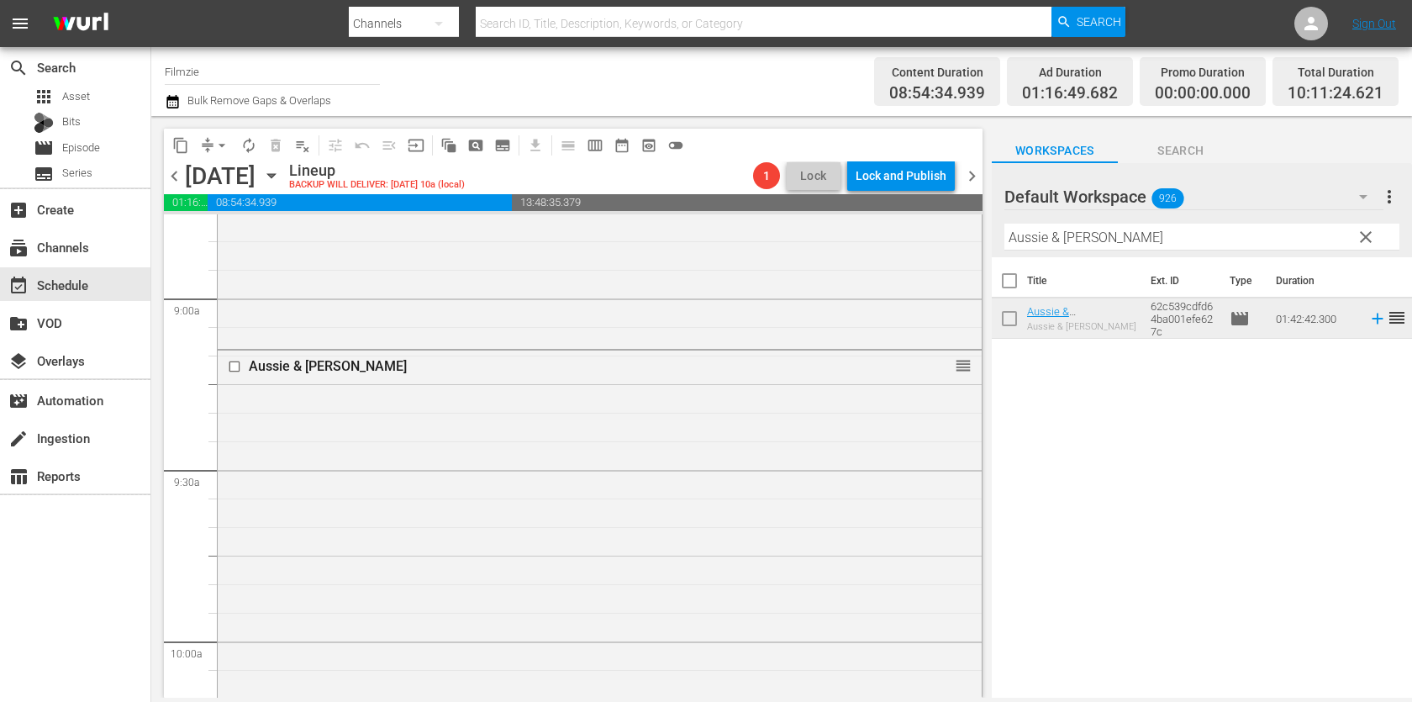
click at [1176, 236] on input "Aussie & [PERSON_NAME]" at bounding box center [1202, 237] width 395 height 27
paste input "Puppy Love 3"
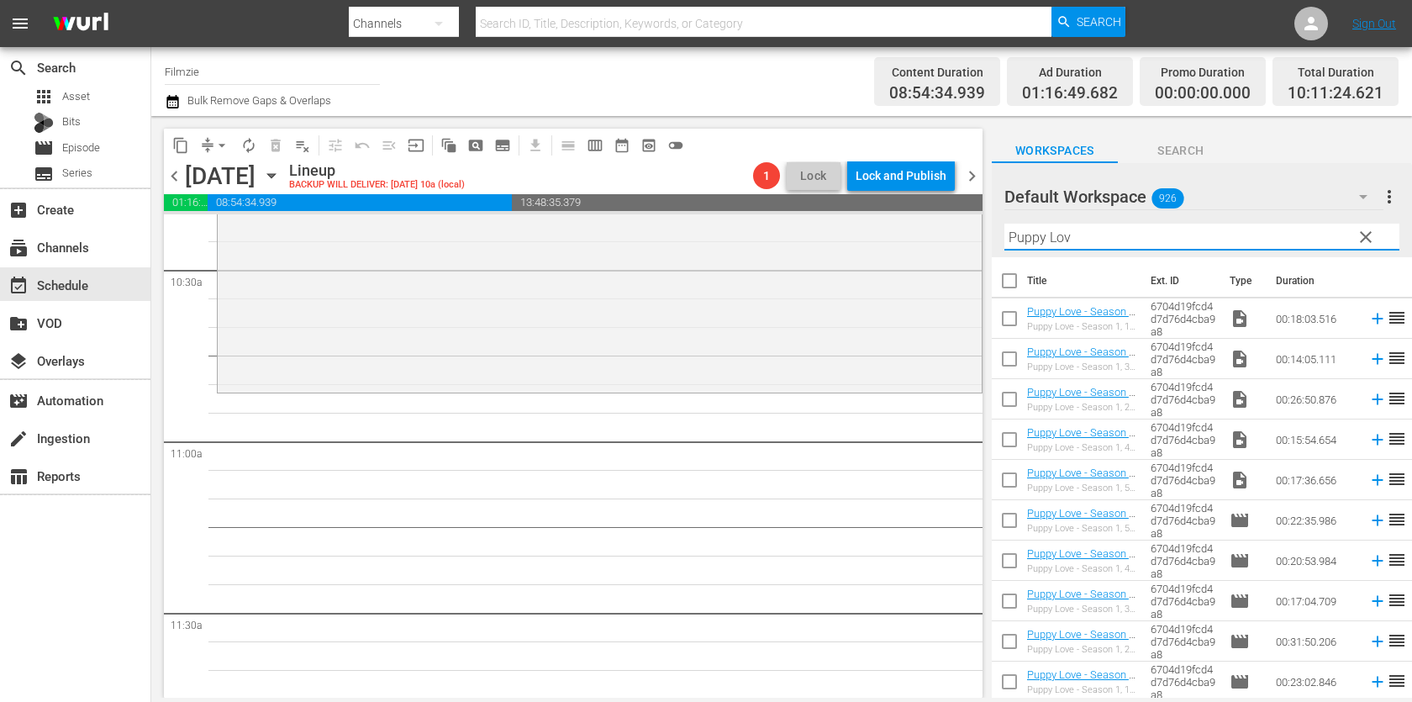
scroll to position [0, 0]
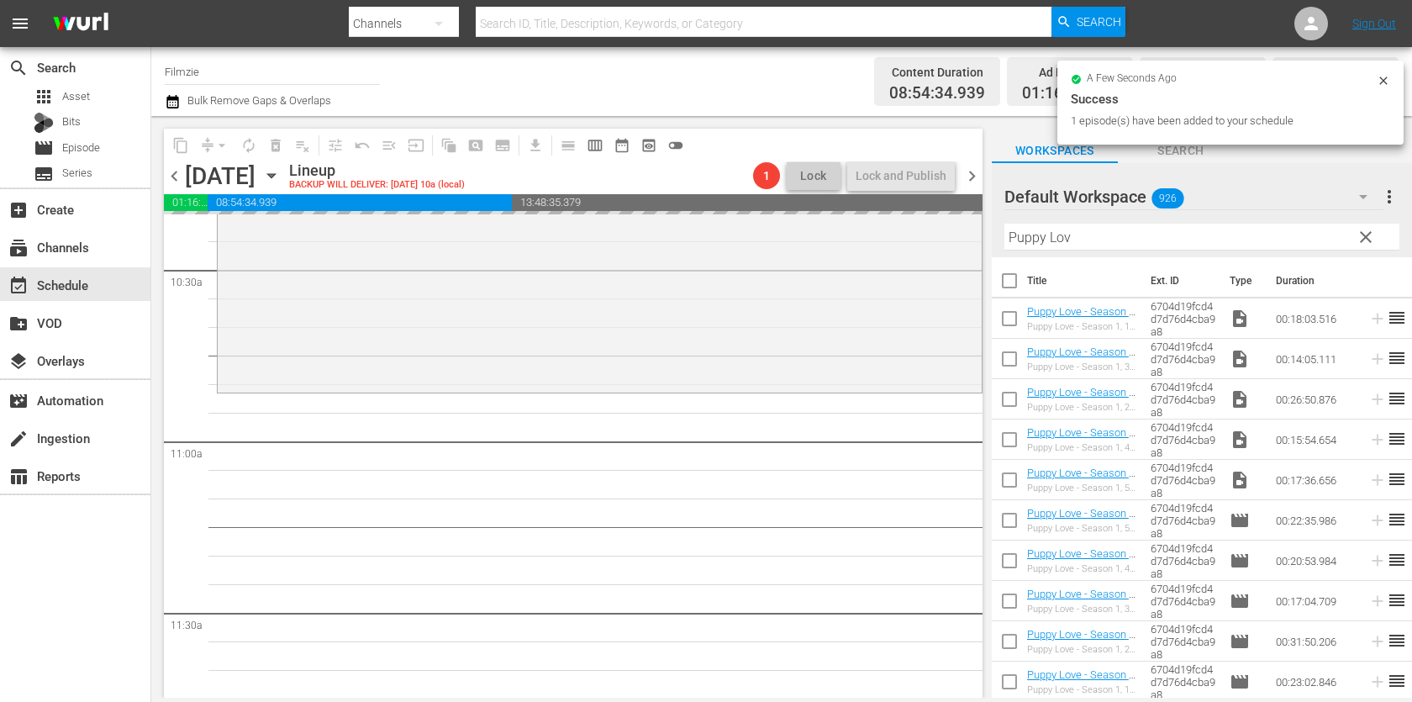
drag, startPoint x: 1096, startPoint y: 590, endPoint x: 878, endPoint y: 38, distance: 594.1
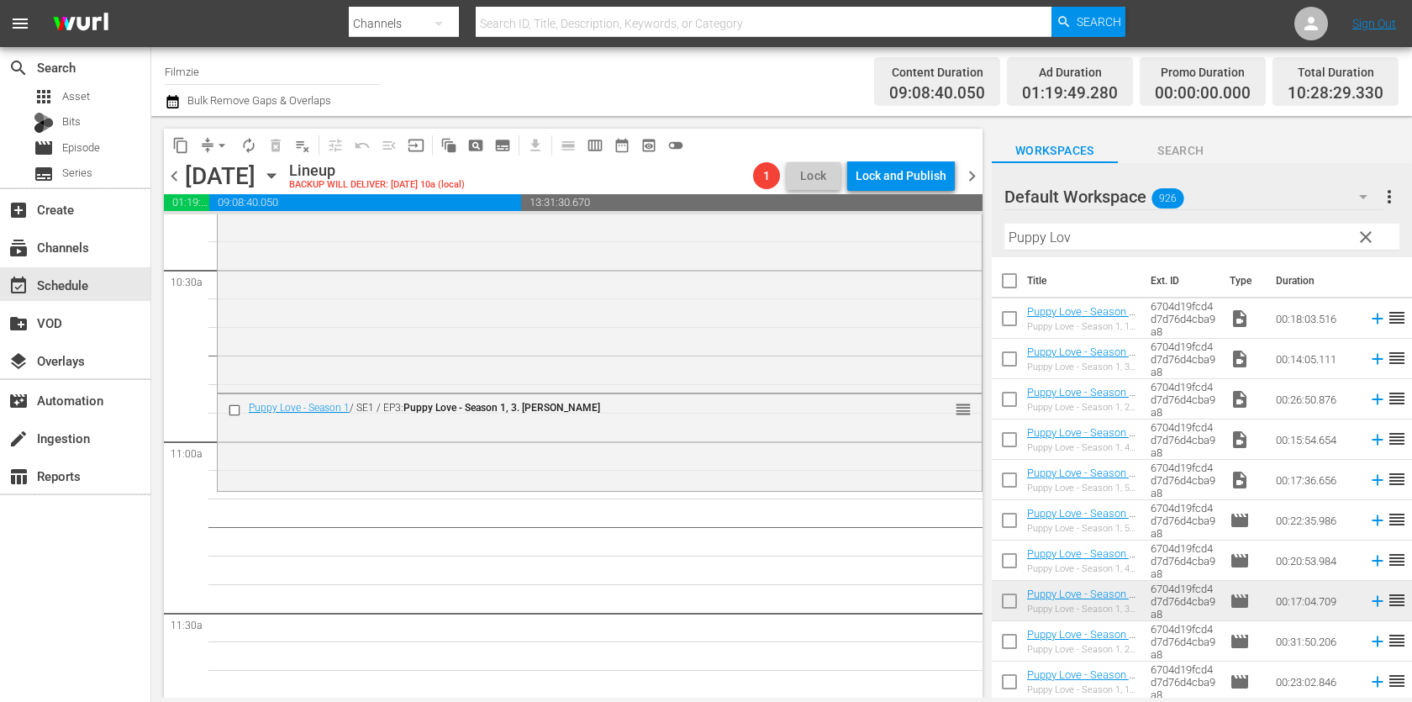
click at [1064, 237] on input "Puppy Lov" at bounding box center [1202, 237] width 395 height 27
paste input "Hardball: The Girls of Summer"
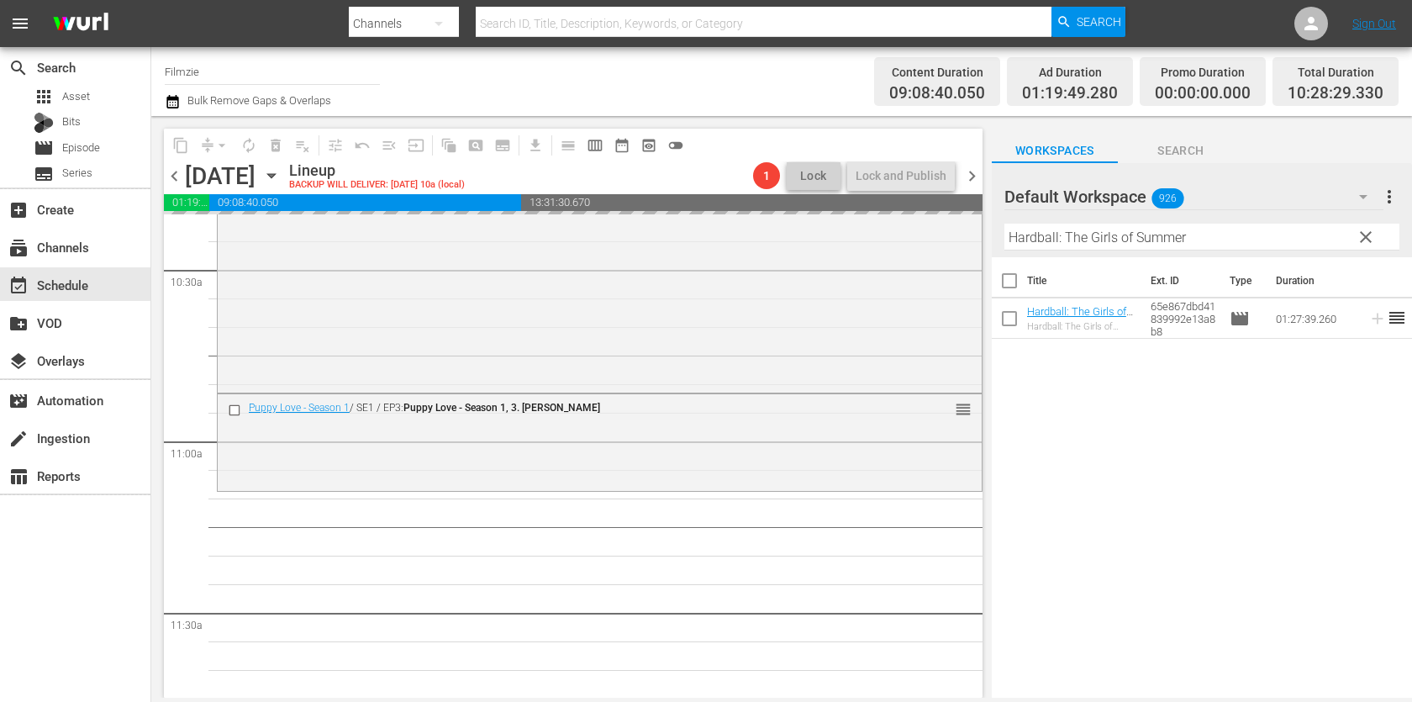
drag, startPoint x: 1064, startPoint y: 305, endPoint x: 830, endPoint y: 61, distance: 338.4
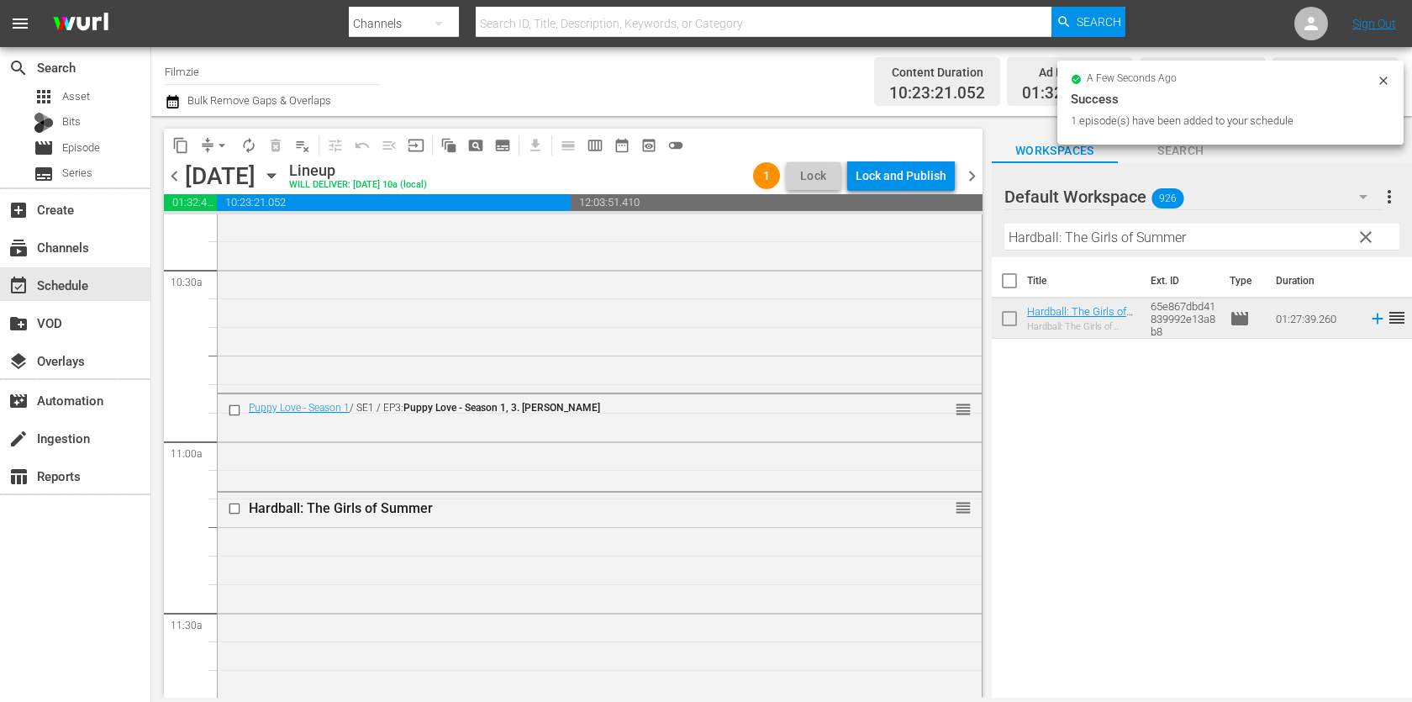
click at [1121, 238] on input "Hardball: The Girls of Summer" at bounding box center [1202, 237] width 395 height 27
paste input "American Mirror: Intimations of Immortality"
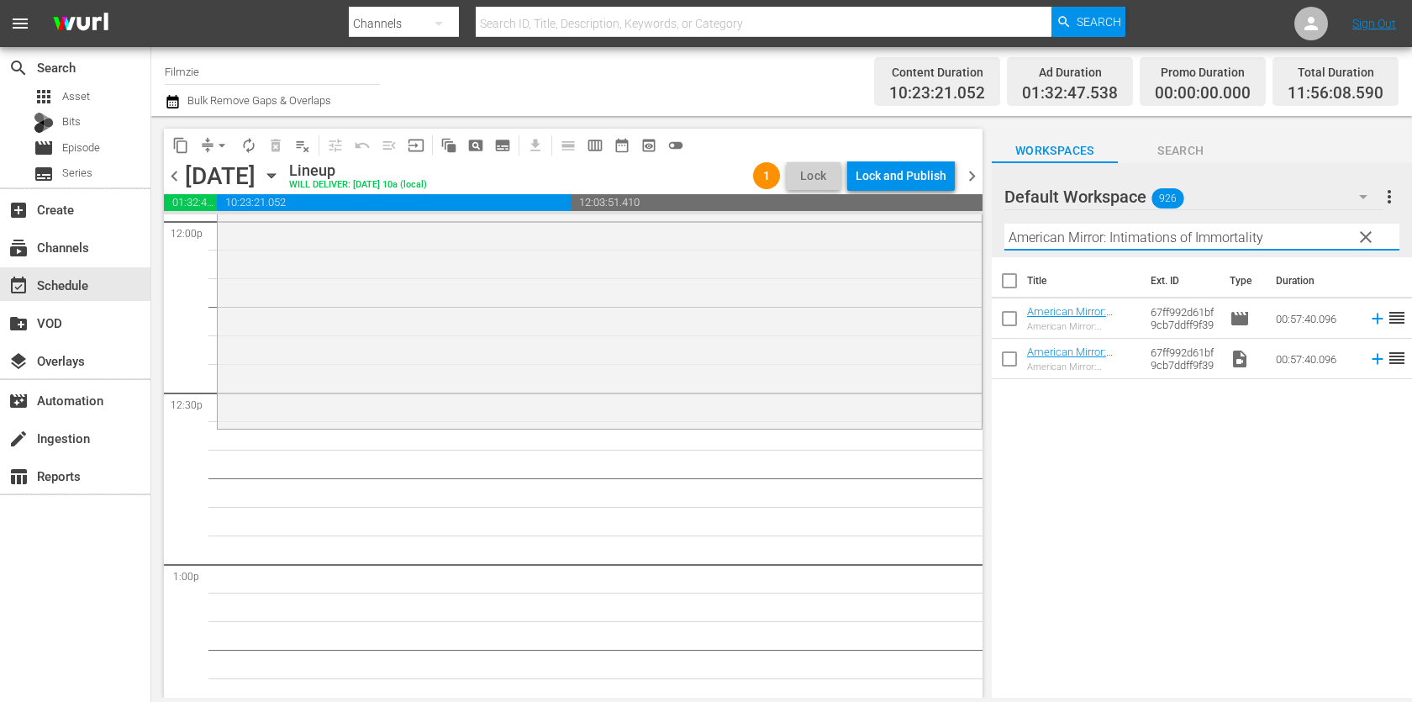
scroll to position [4112, 0]
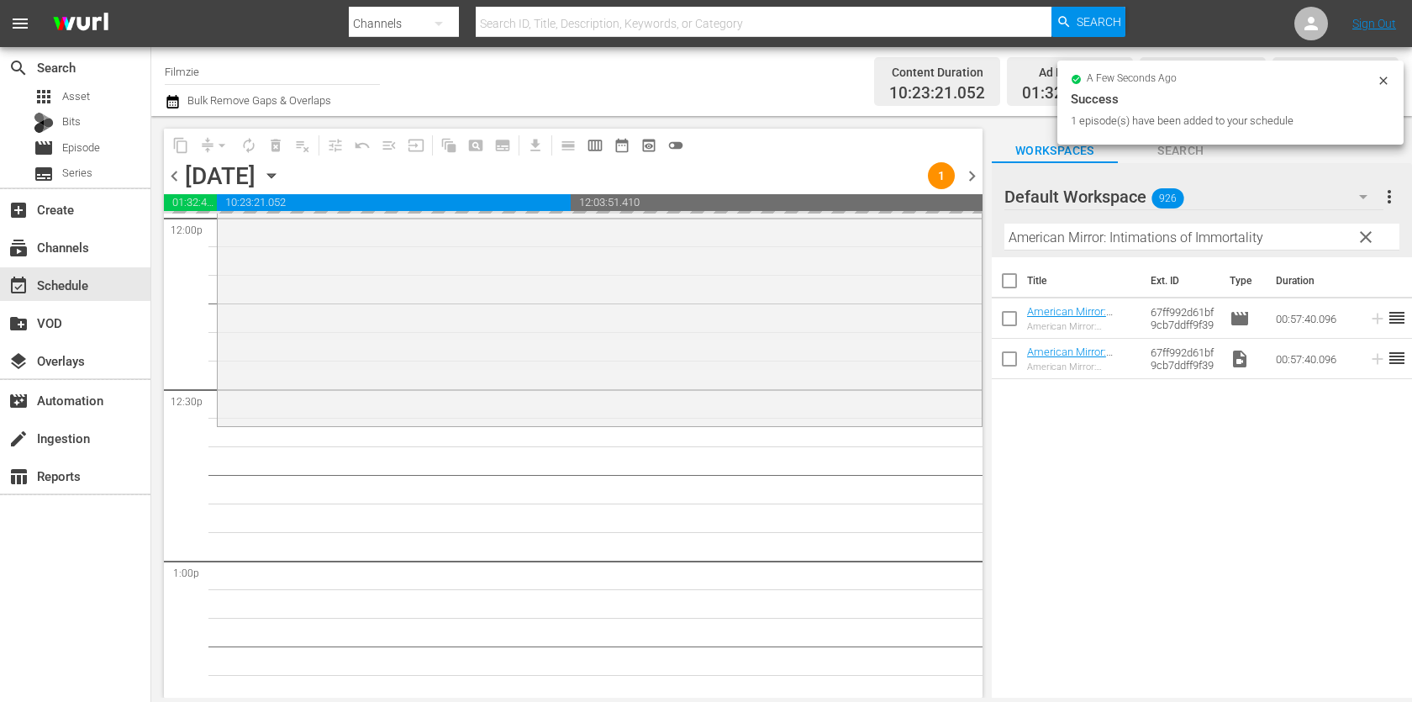
drag, startPoint x: 1099, startPoint y: 299, endPoint x: 858, endPoint y: 9, distance: 377.3
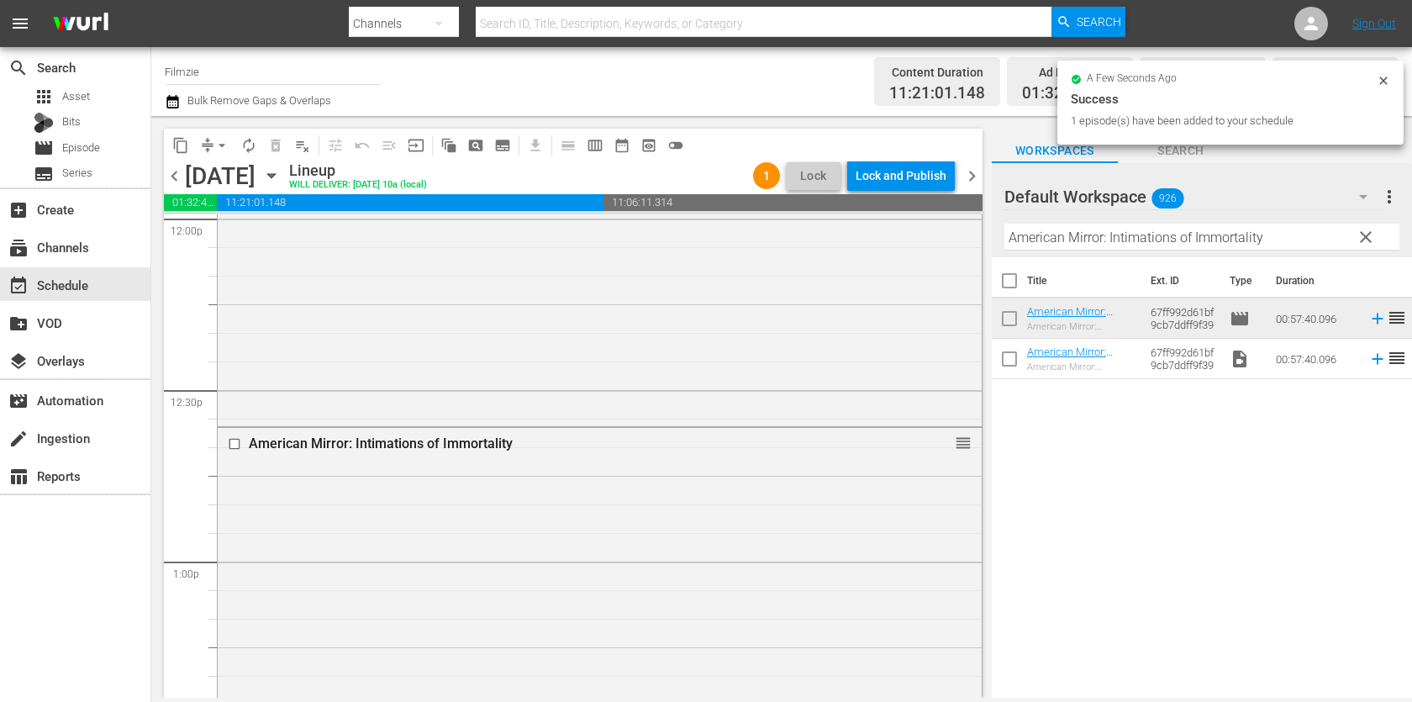
click at [1066, 227] on input "American Mirror: Intimations of Immortality" at bounding box center [1202, 237] width 395 height 27
paste input "The [DEMOGRAPHIC_DATA] Is a Trilog"
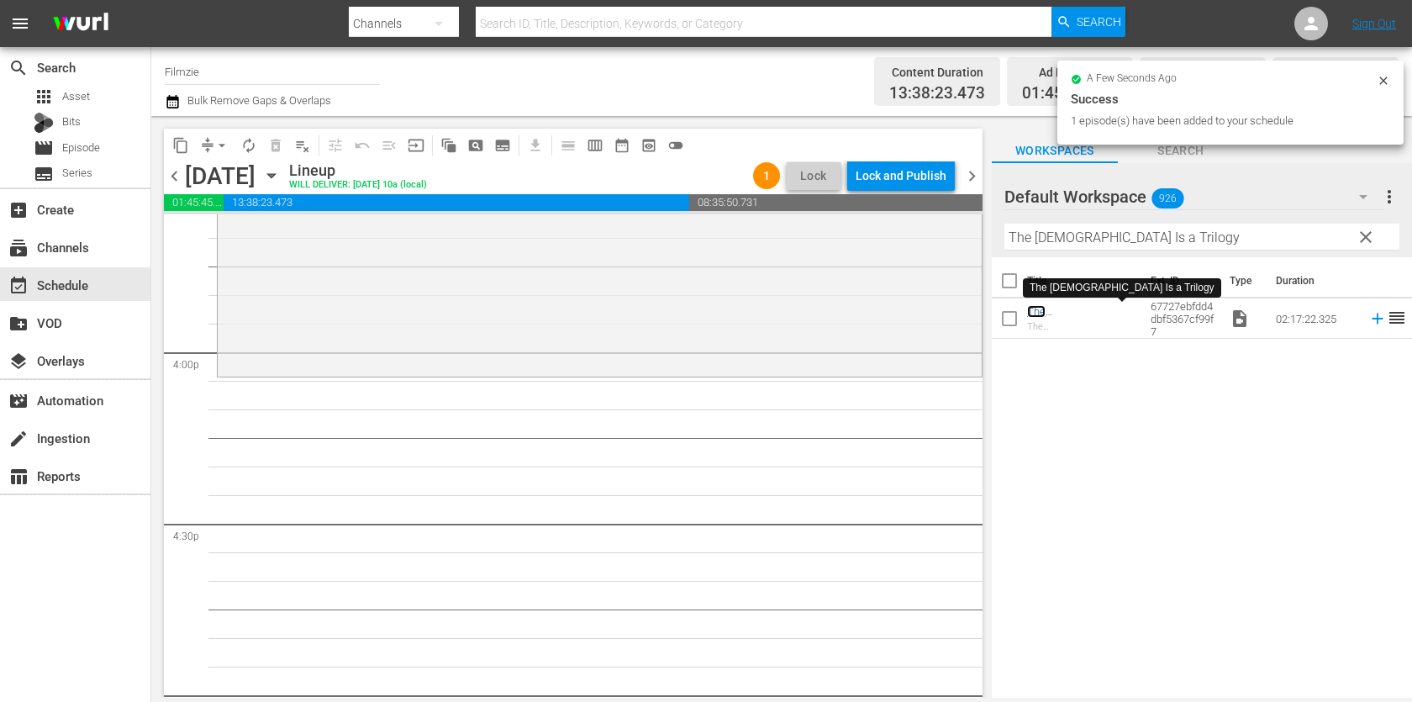
scroll to position [5335, 0]
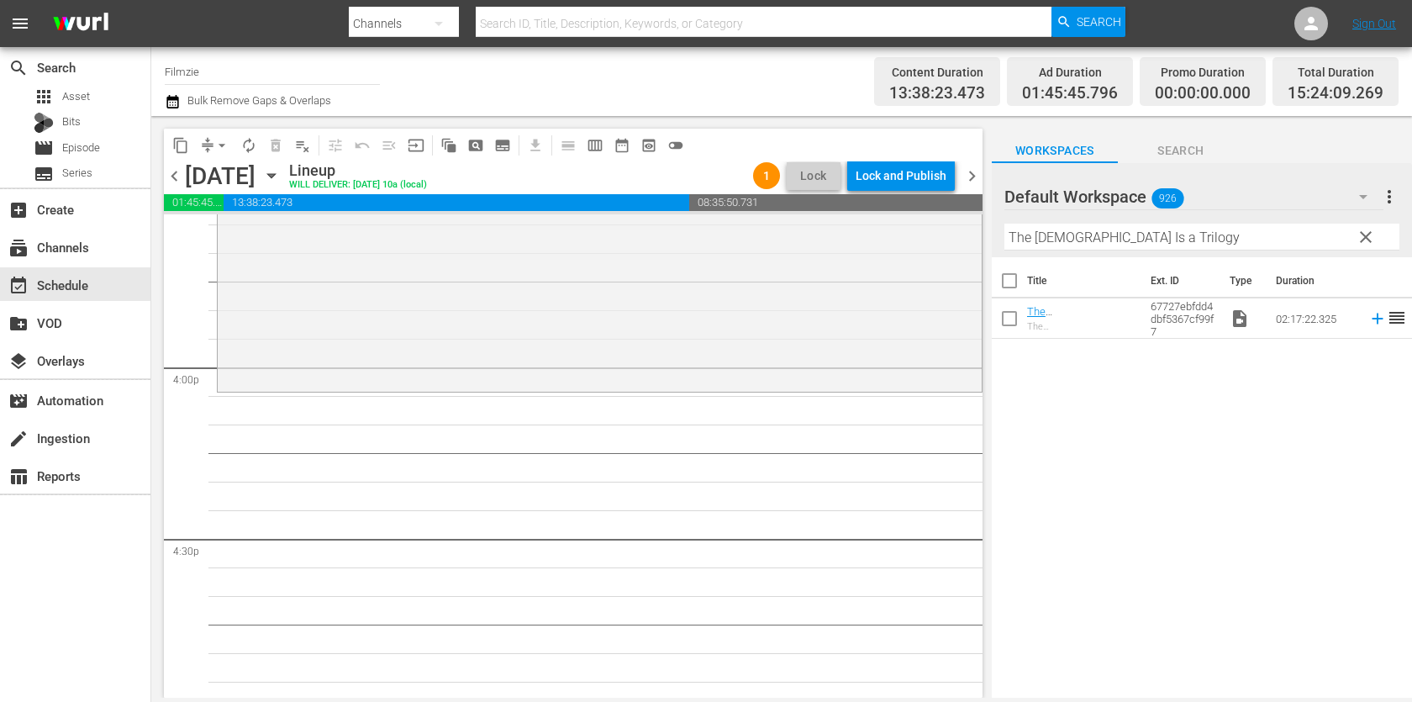
drag, startPoint x: 1071, startPoint y: 305, endPoint x: 936, endPoint y: 26, distance: 310.2
click at [1069, 235] on input "The [DEMOGRAPHIC_DATA] Is a Trilogy" at bounding box center [1202, 237] width 395 height 27
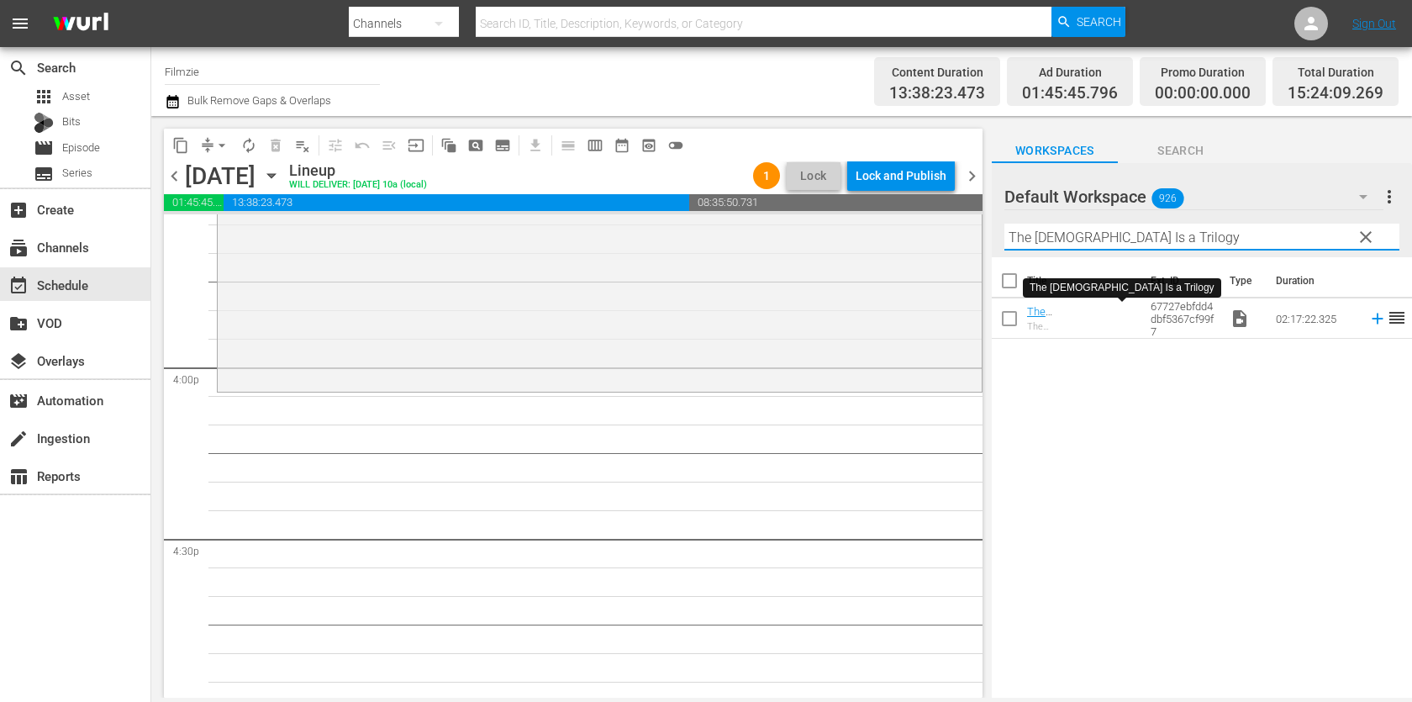
click at [1069, 235] on input "The [DEMOGRAPHIC_DATA] Is a Trilogy" at bounding box center [1202, 237] width 395 height 27
paste input "at's Amore"
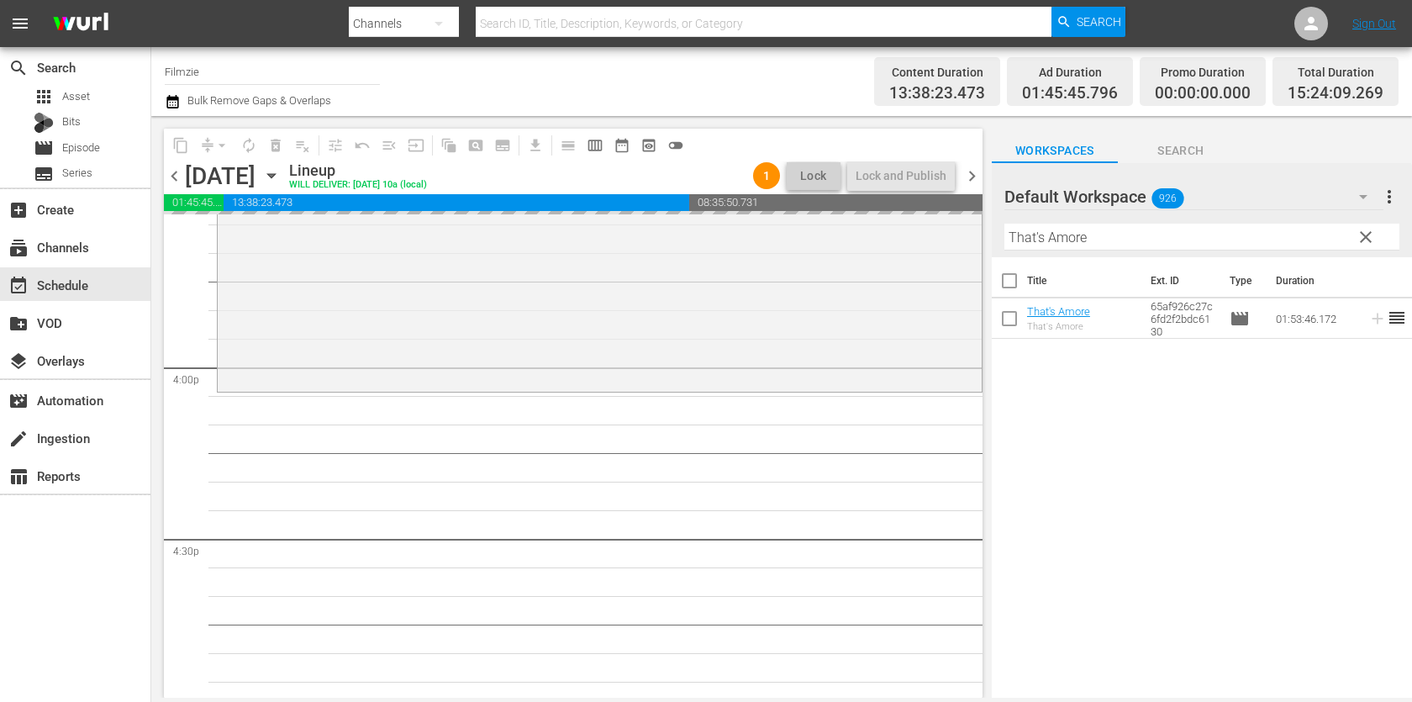
drag, startPoint x: 1049, startPoint y: 311, endPoint x: 690, endPoint y: 0, distance: 475.0
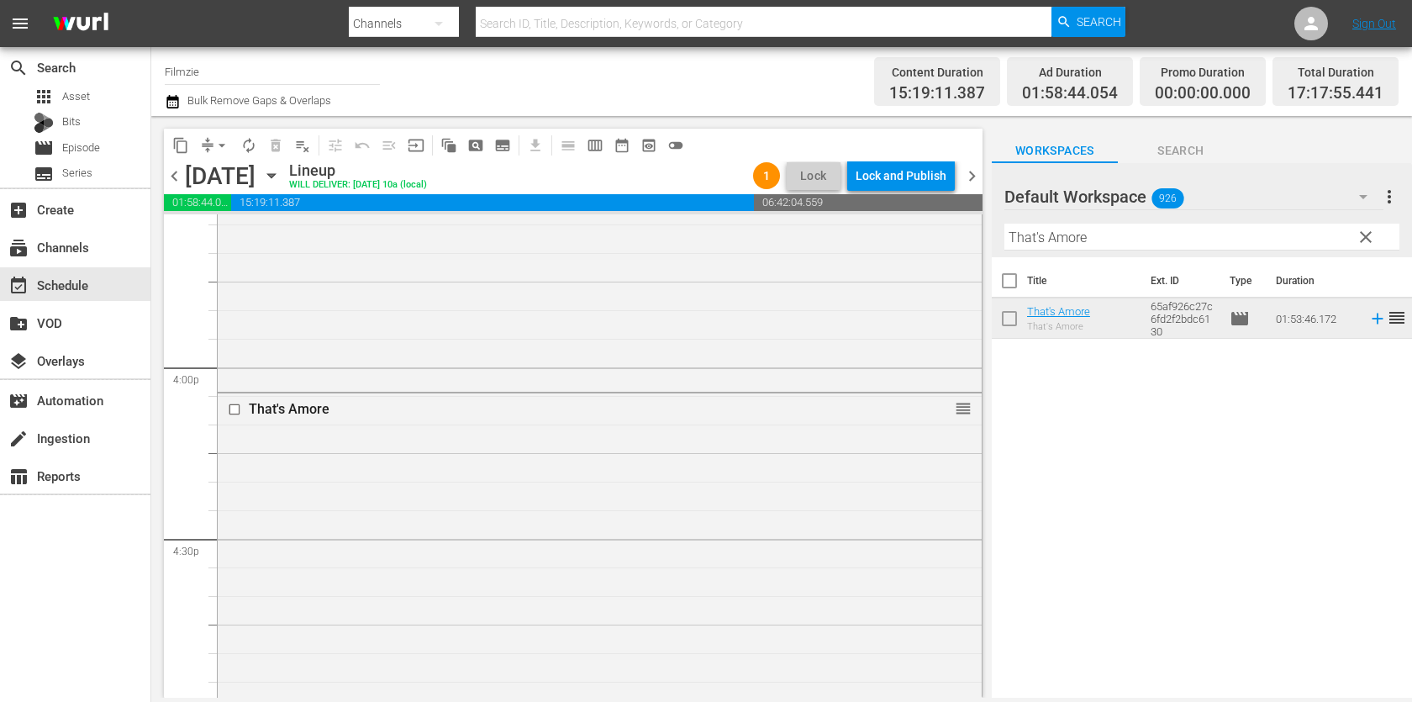
click at [1189, 225] on input "That's Amore" at bounding box center [1202, 237] width 395 height 27
paste input "[PERSON_NAME]: Pop Diva"
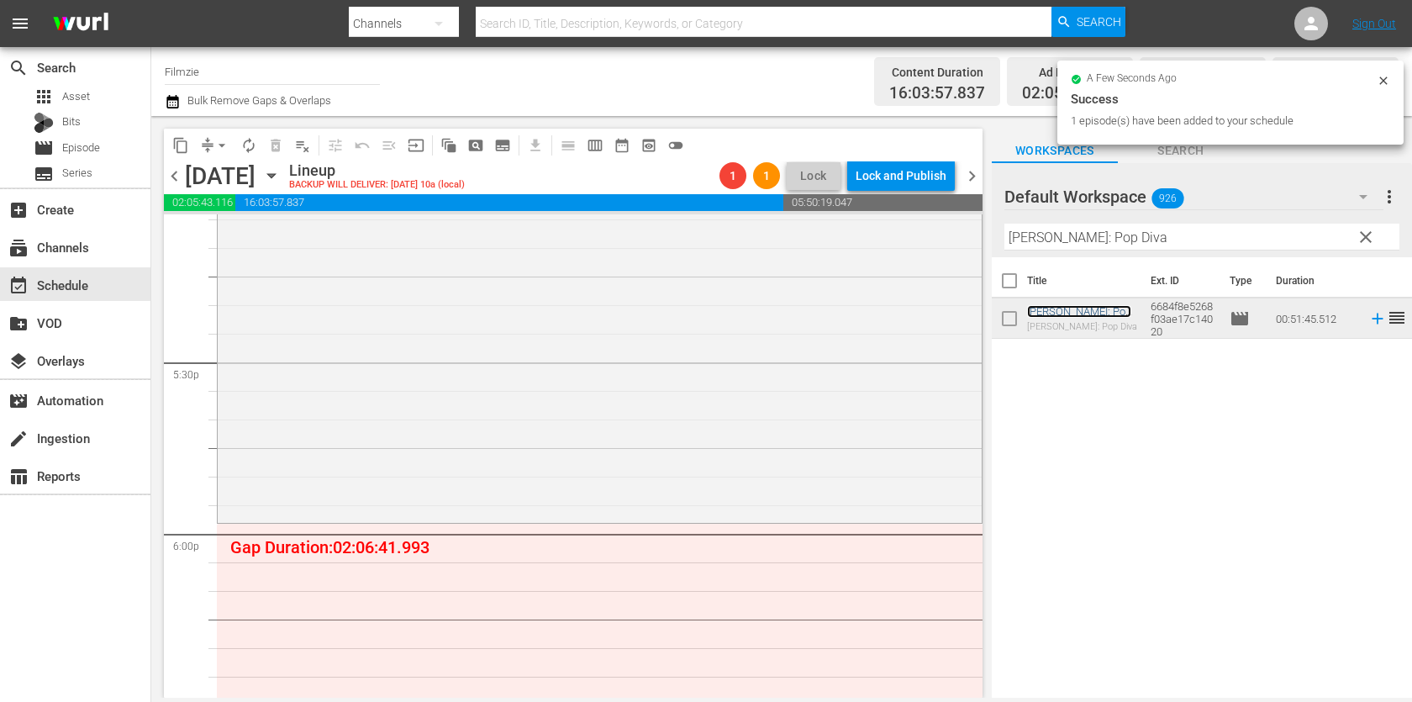
scroll to position [5837, 0]
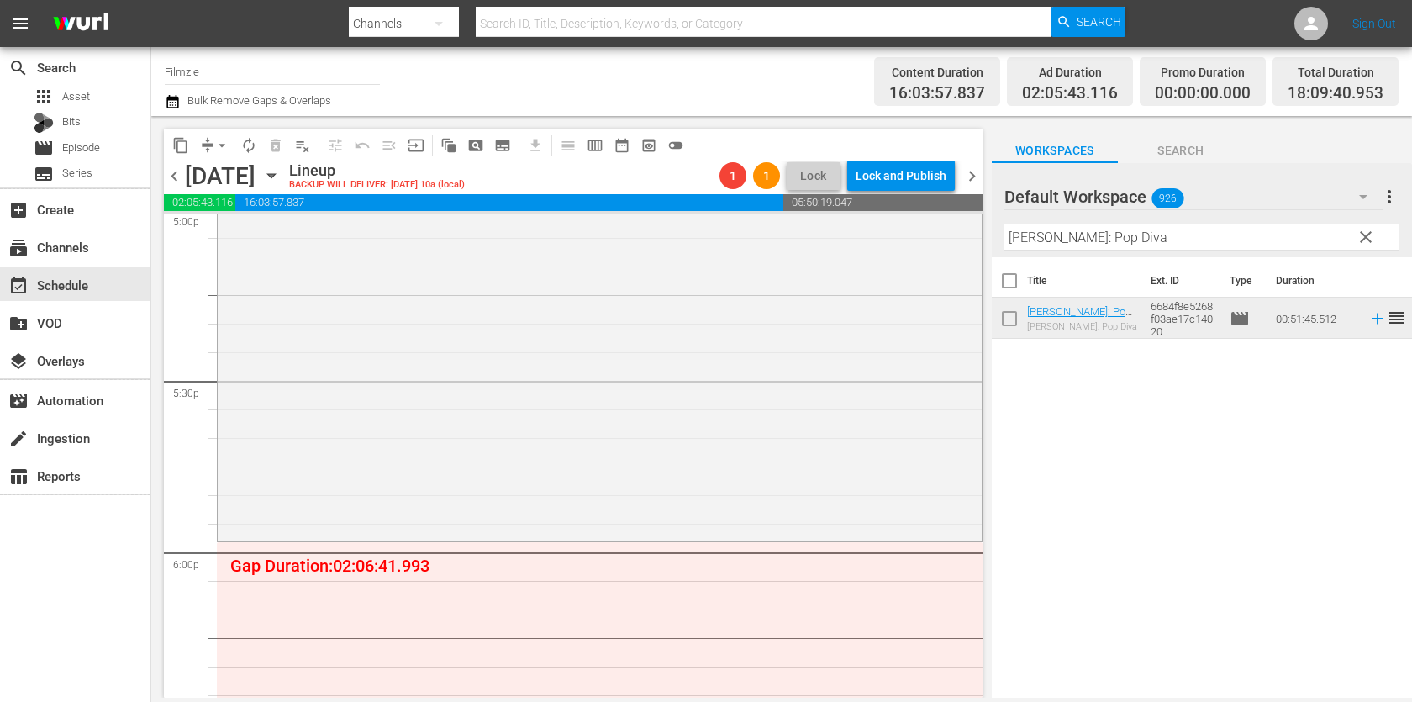
click at [1033, 246] on input "[PERSON_NAME]: Pop Diva" at bounding box center [1202, 237] width 395 height 27
paste input "Old Friends: A Dogumentary"
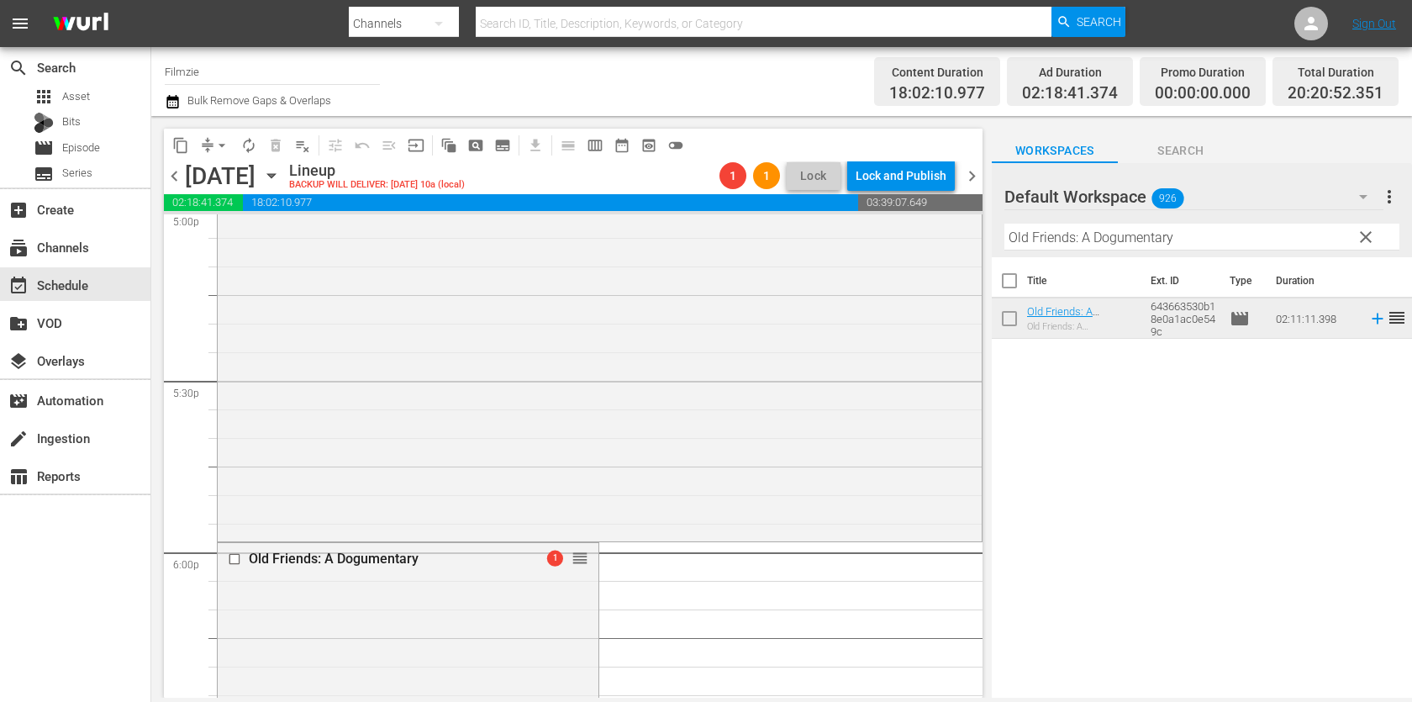
click at [1107, 232] on input "Old Friends: A Dogumentary" at bounding box center [1202, 237] width 395 height 27
paste input "The Truth"
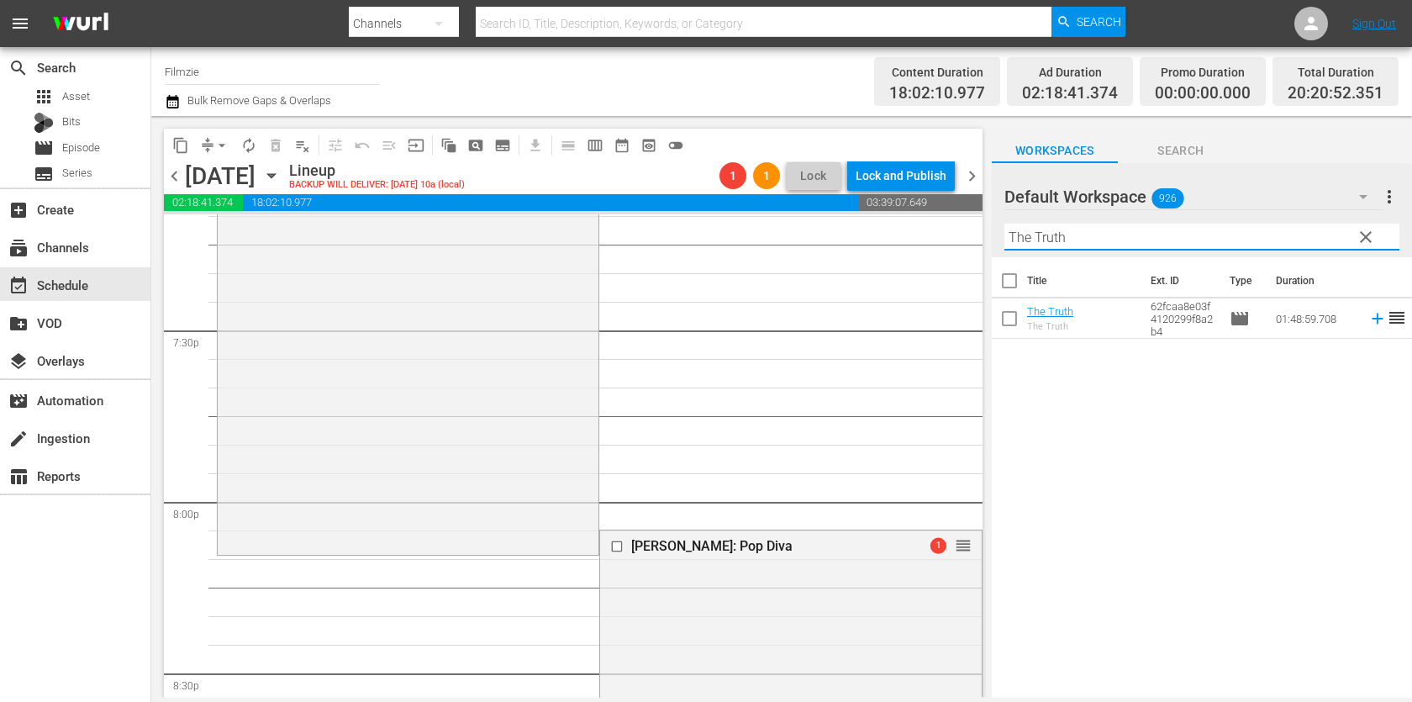
scroll to position [6579, 0]
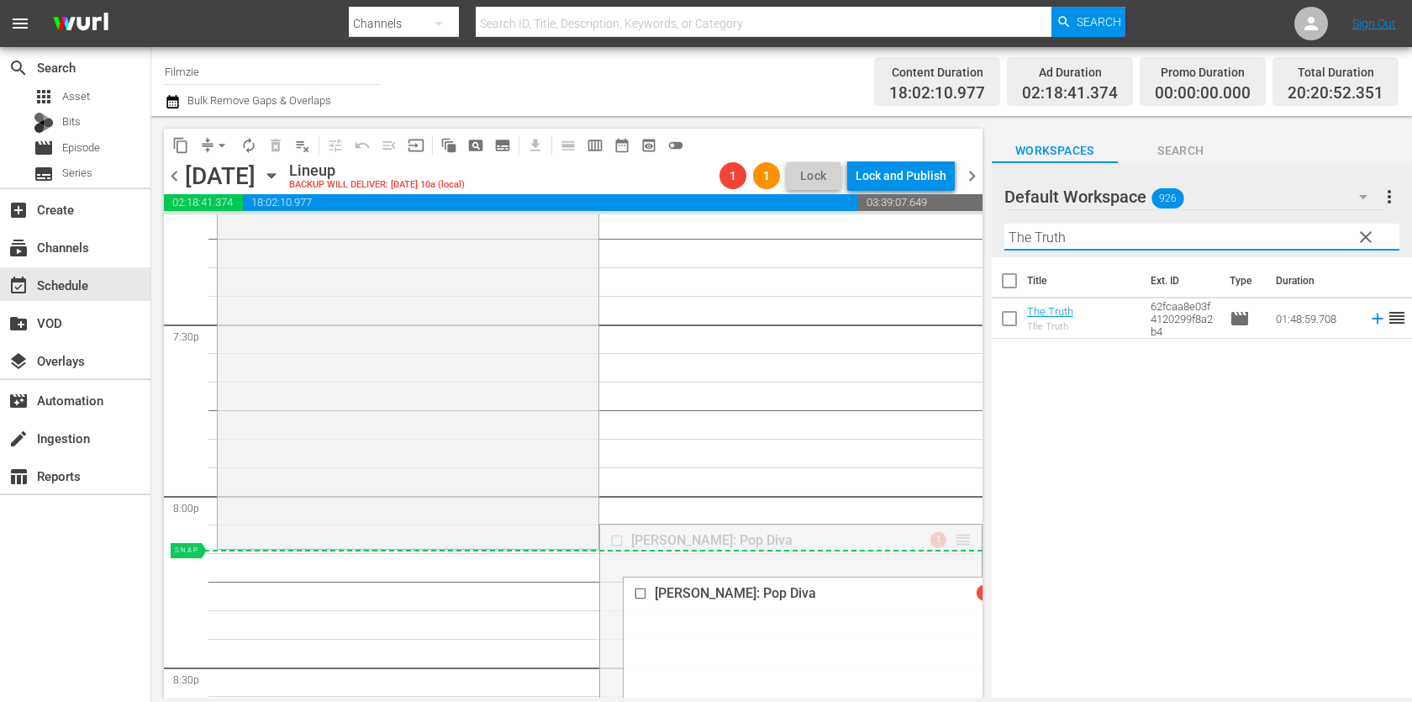
drag, startPoint x: 962, startPoint y: 536, endPoint x: 947, endPoint y: 552, distance: 21.4
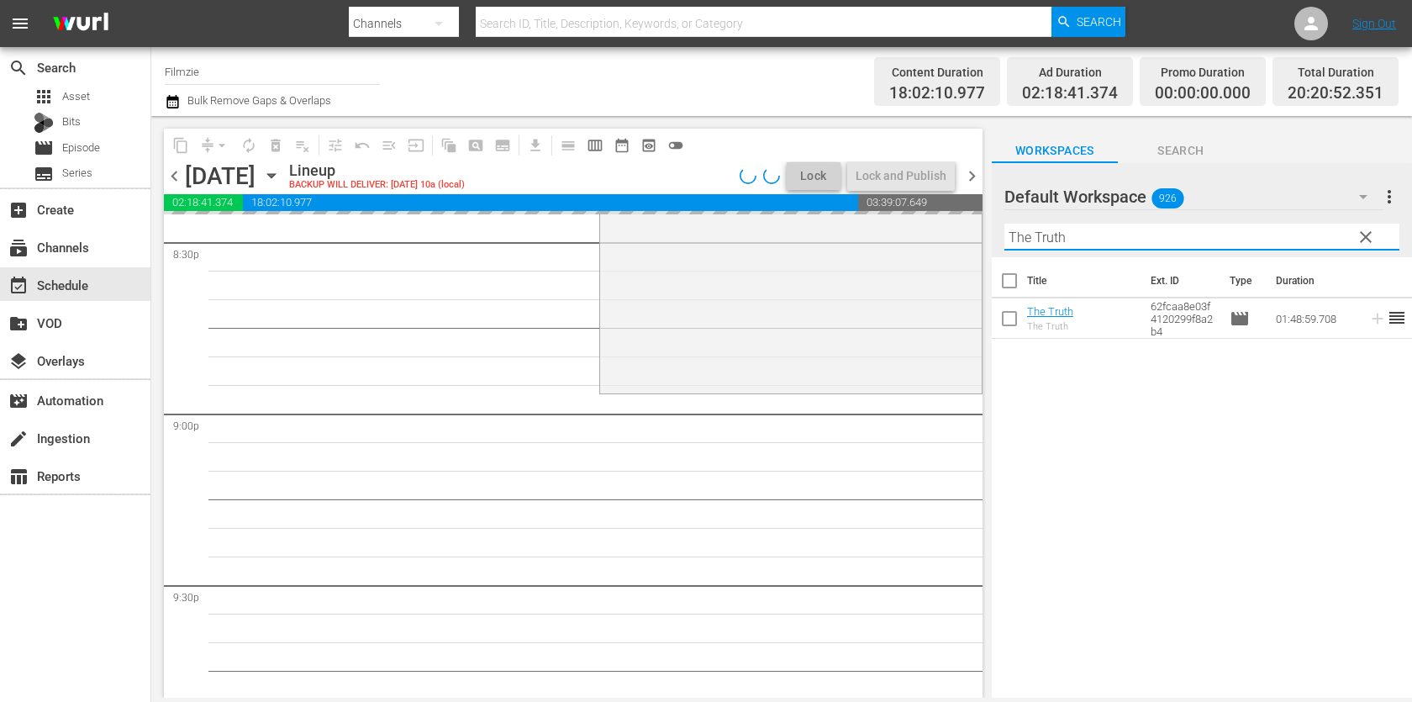
scroll to position [7000, 0]
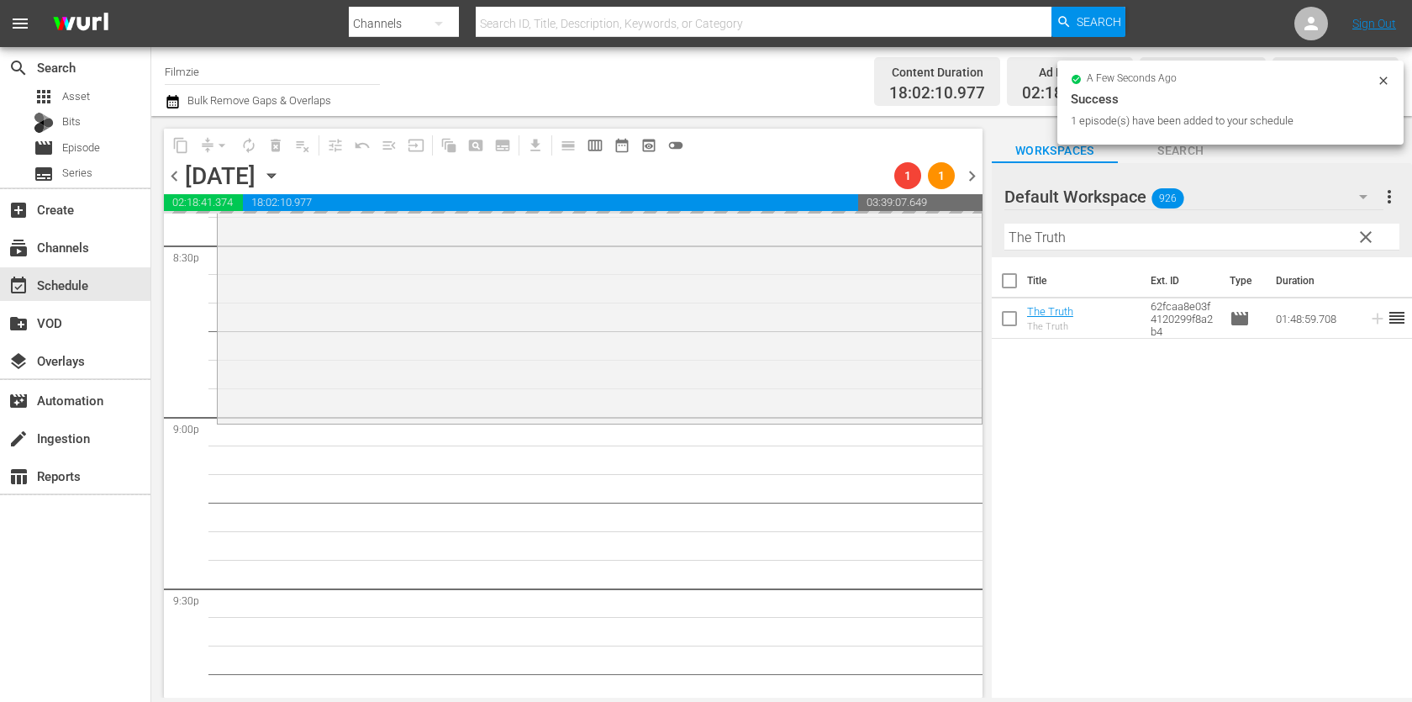
drag, startPoint x: 1052, startPoint y: 305, endPoint x: 888, endPoint y: 3, distance: 343.5
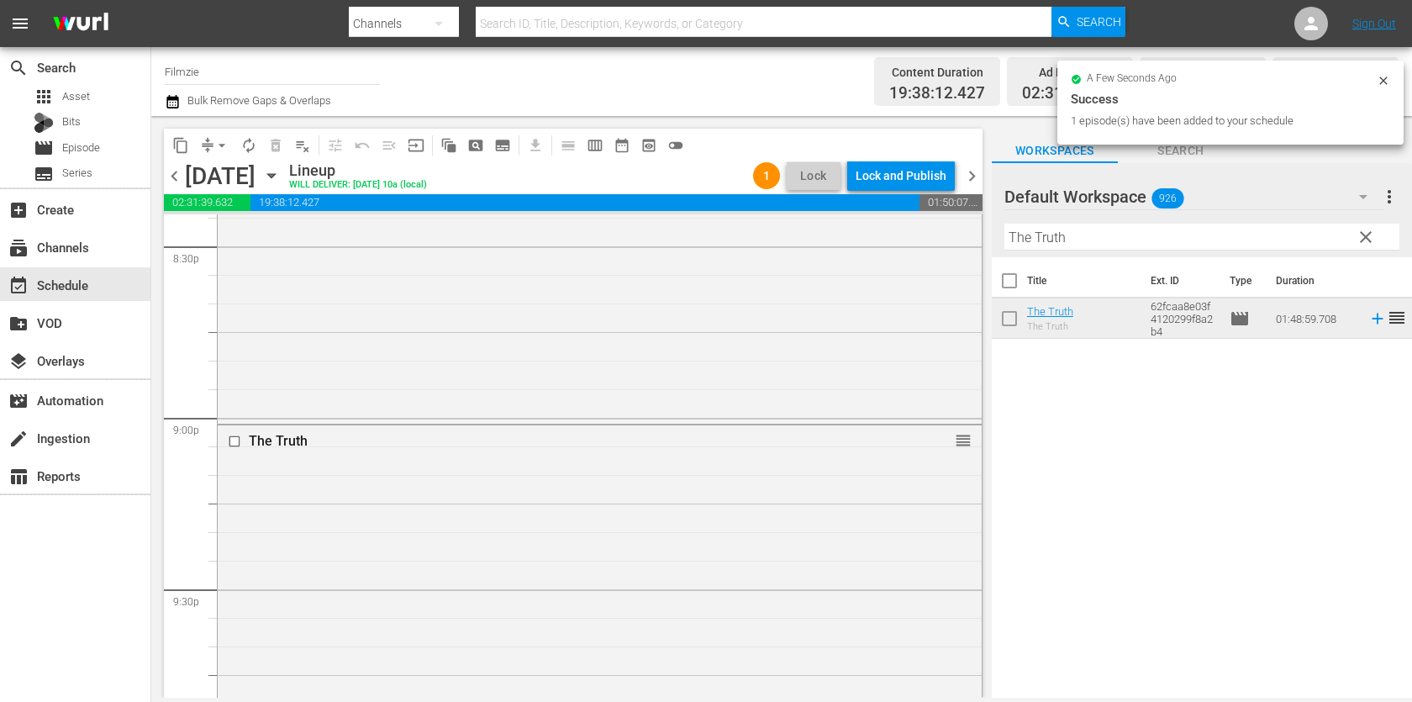
click at [1133, 233] on input "The Truth" at bounding box center [1202, 237] width 395 height 27
paste input "Blood Country"
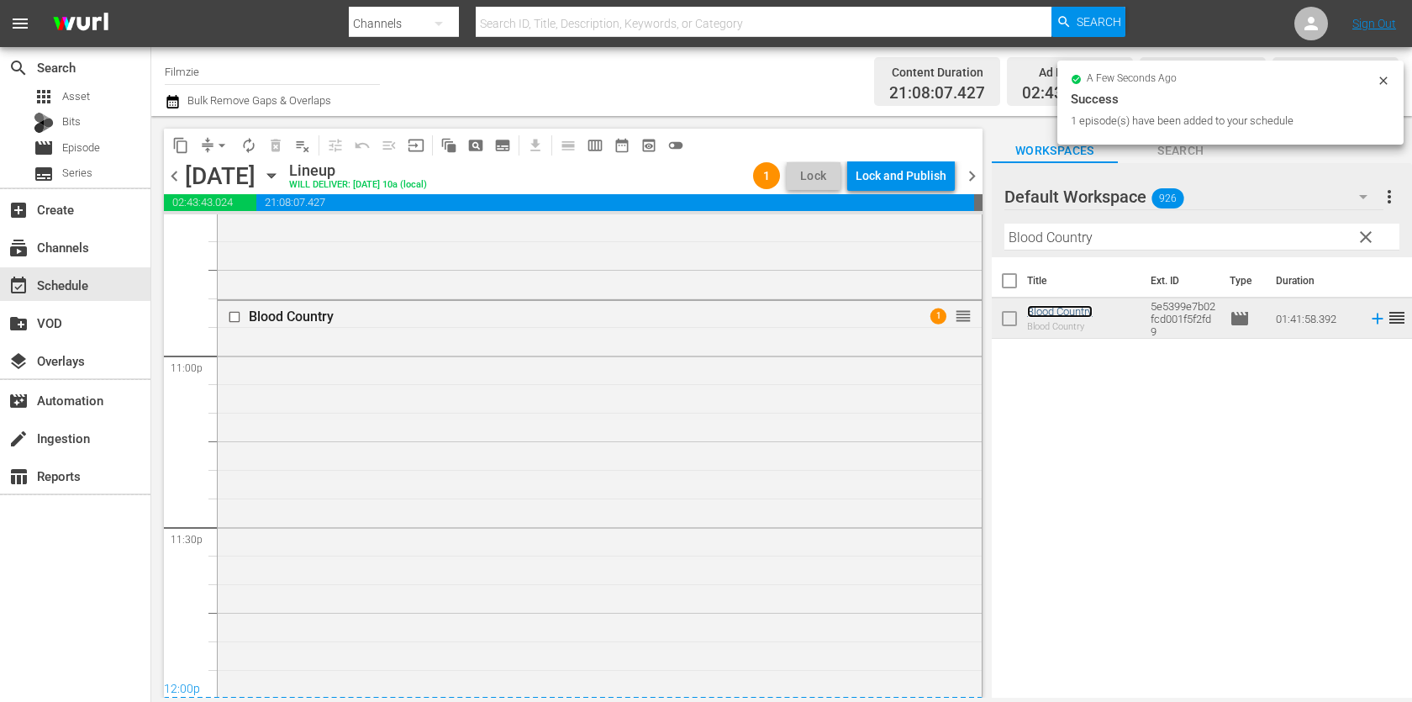
scroll to position [7933, 0]
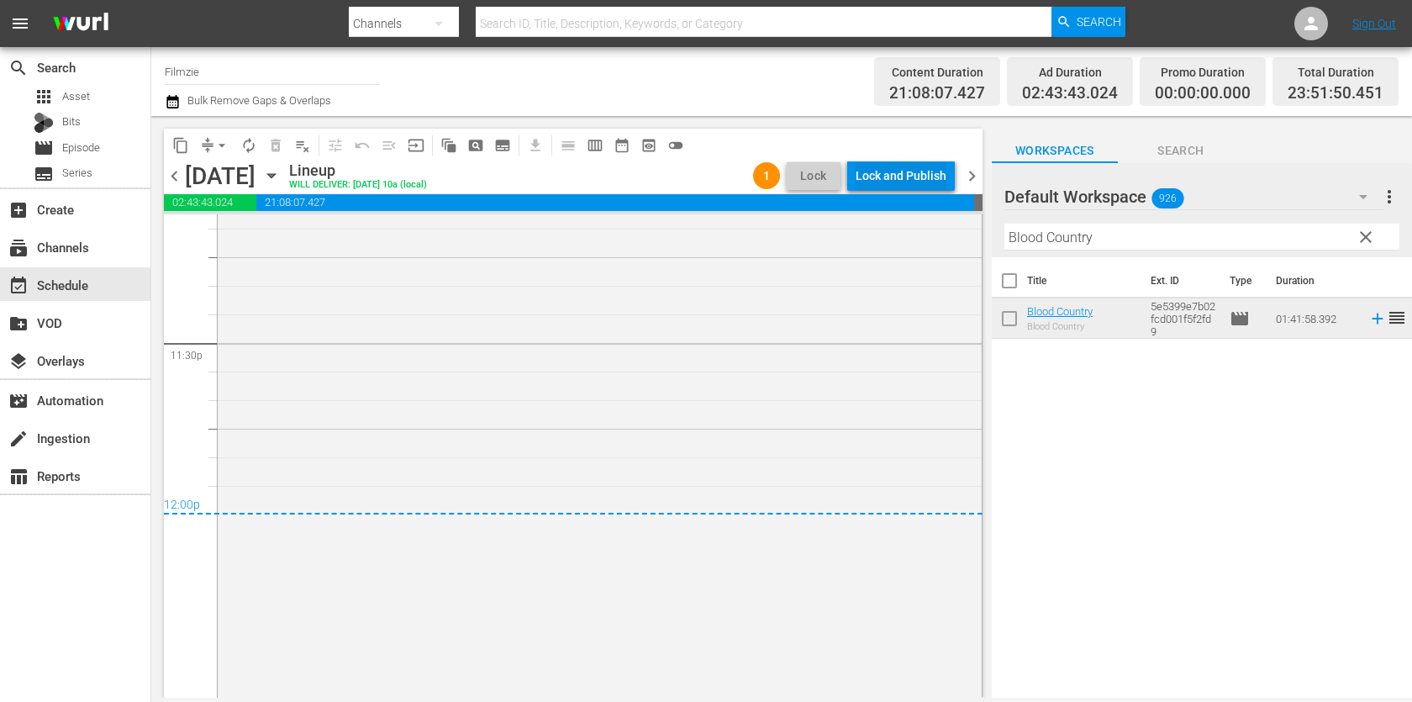
click at [891, 177] on div "Lock and Publish" at bounding box center [901, 176] width 91 height 30
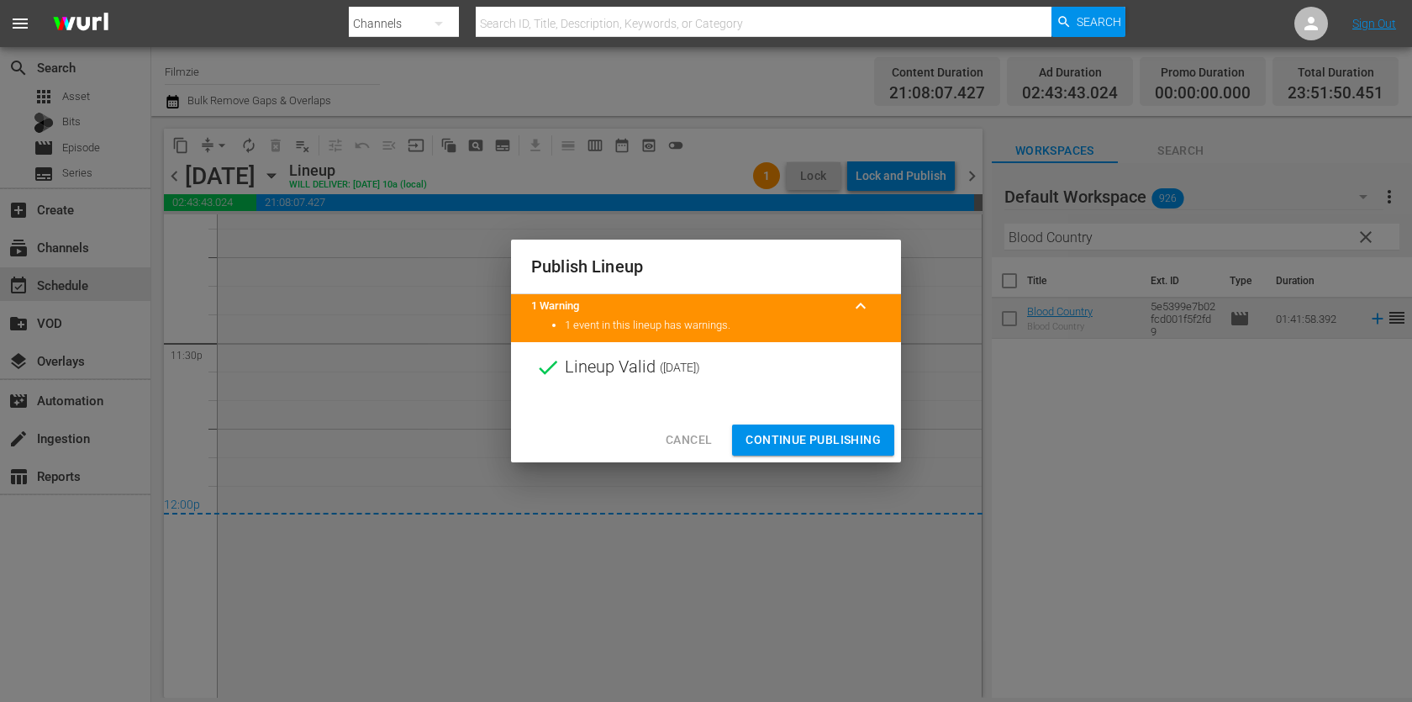
click at [844, 437] on span "Continue Publishing" at bounding box center [813, 440] width 135 height 21
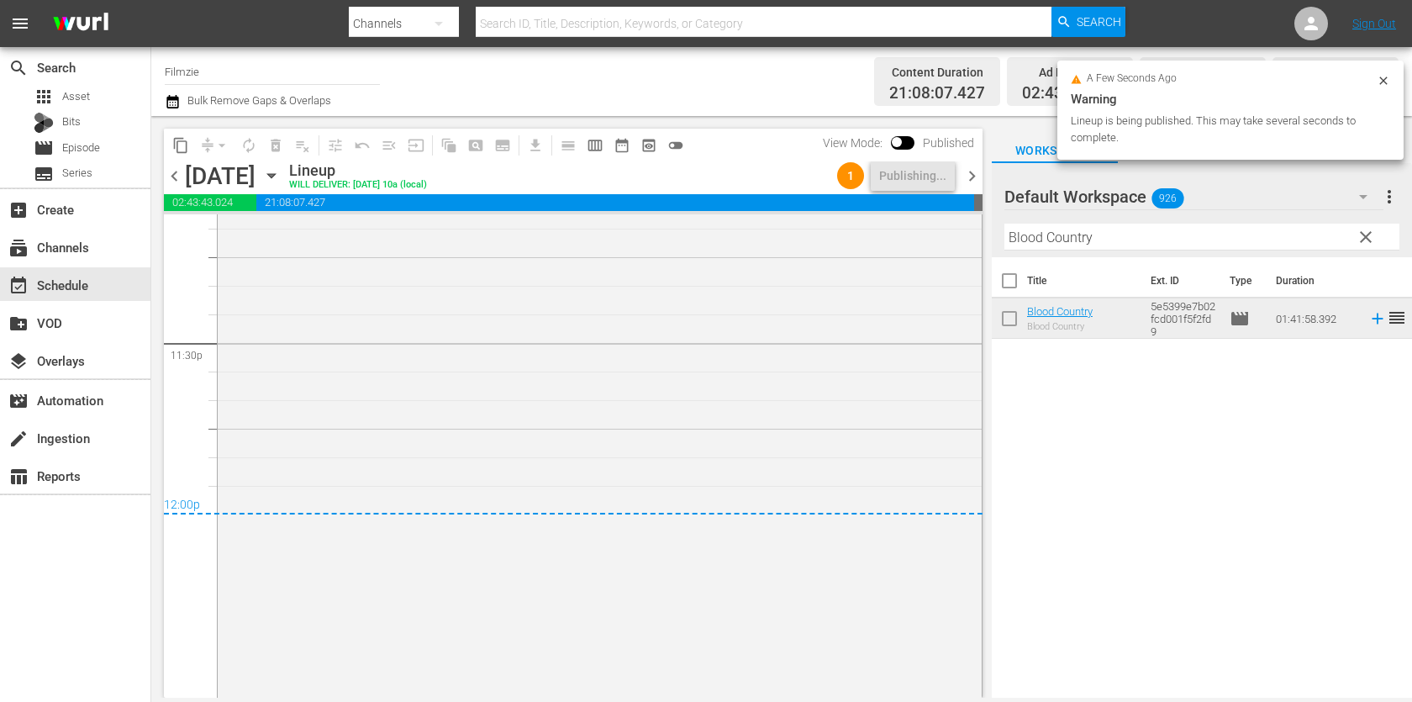
click at [969, 177] on span "chevron_right" at bounding box center [972, 176] width 21 height 21
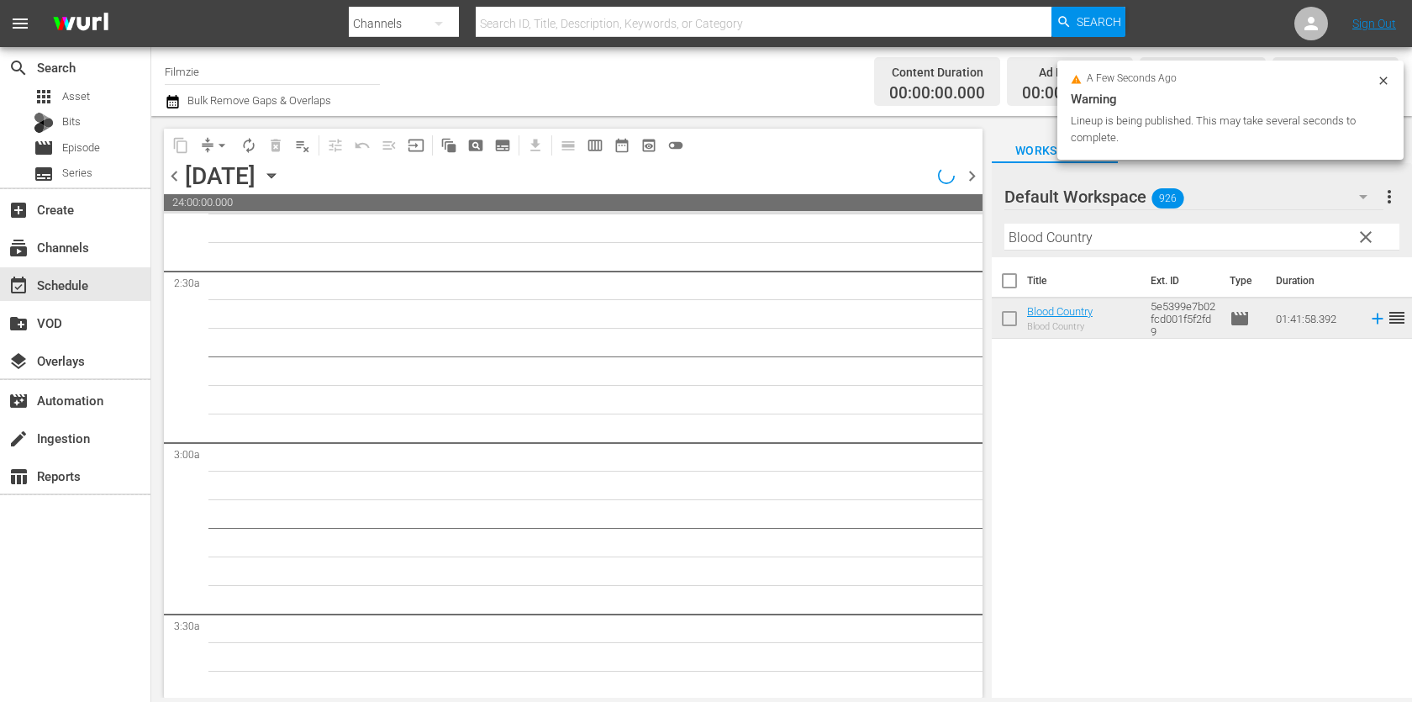
scroll to position [263, 0]
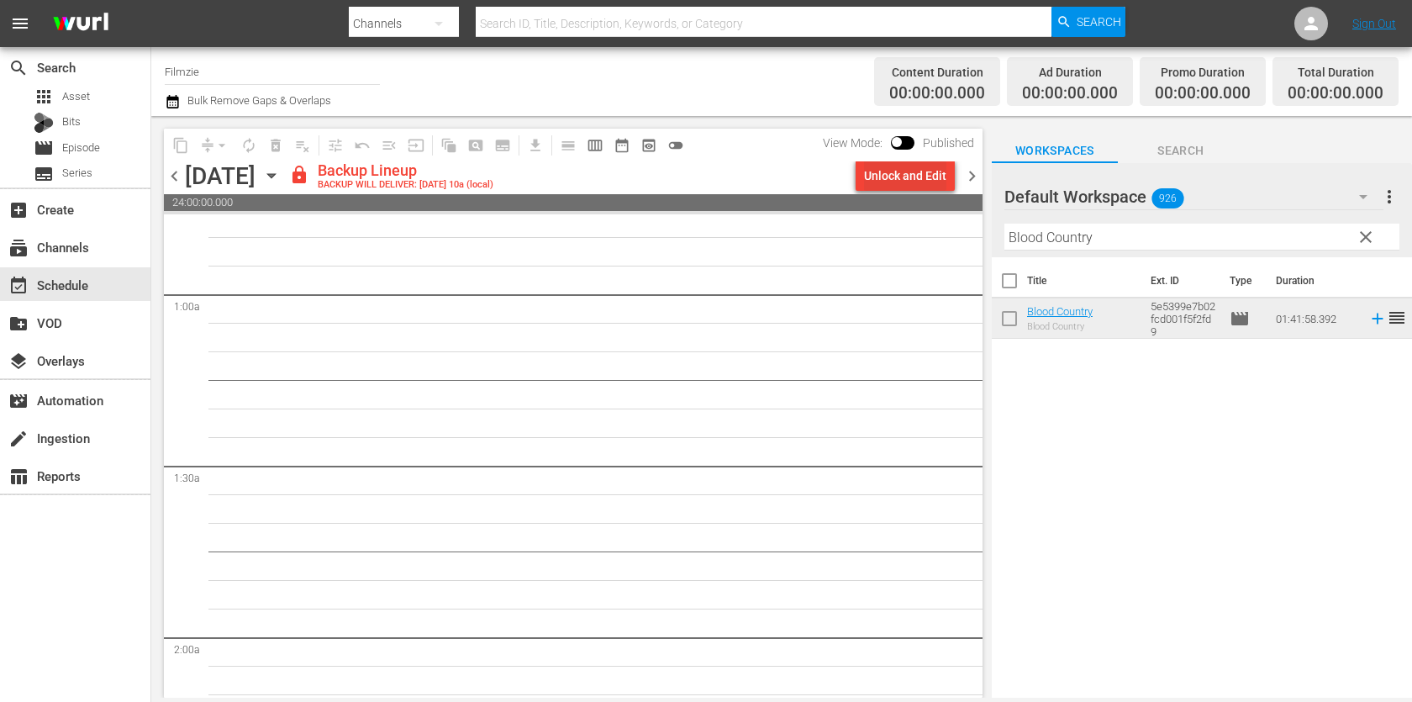
click at [893, 172] on div "Unlock and Edit" at bounding box center [905, 176] width 82 height 30
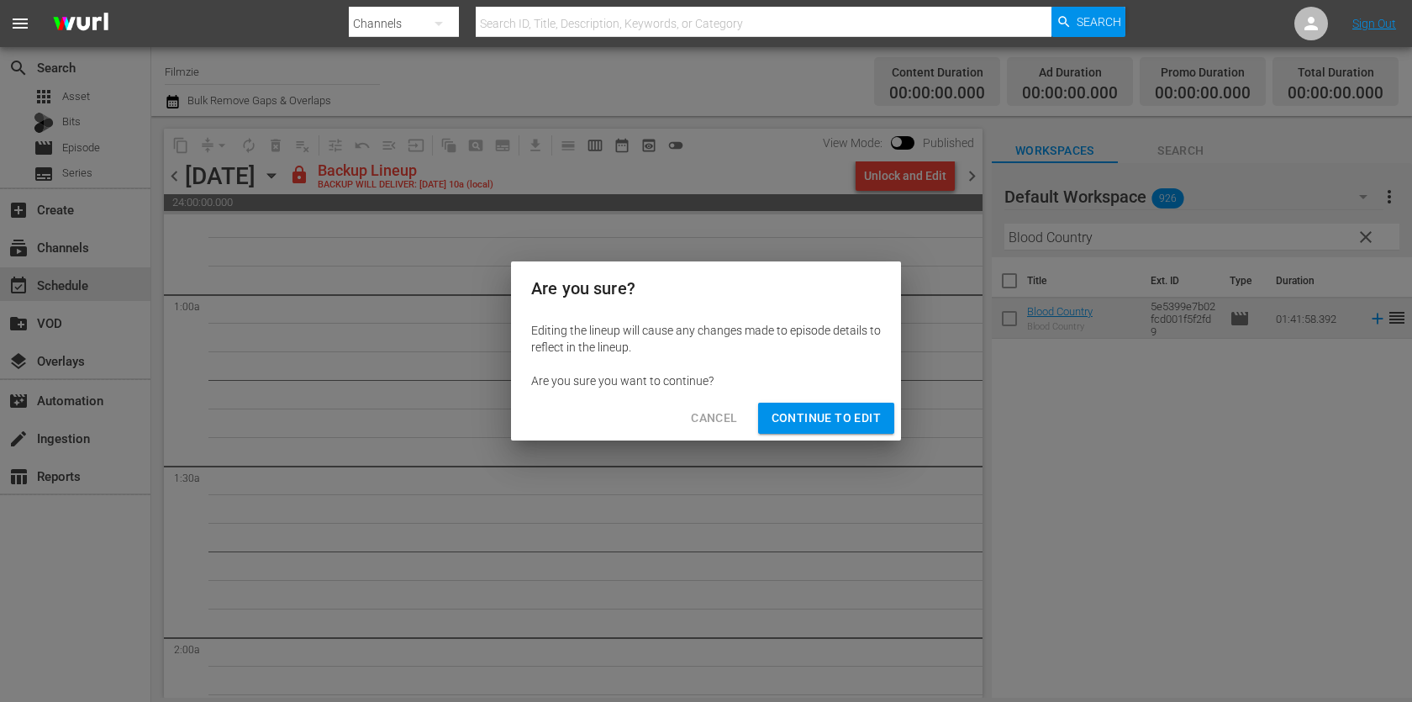
click at [873, 425] on span "Continue to Edit" at bounding box center [826, 418] width 109 height 21
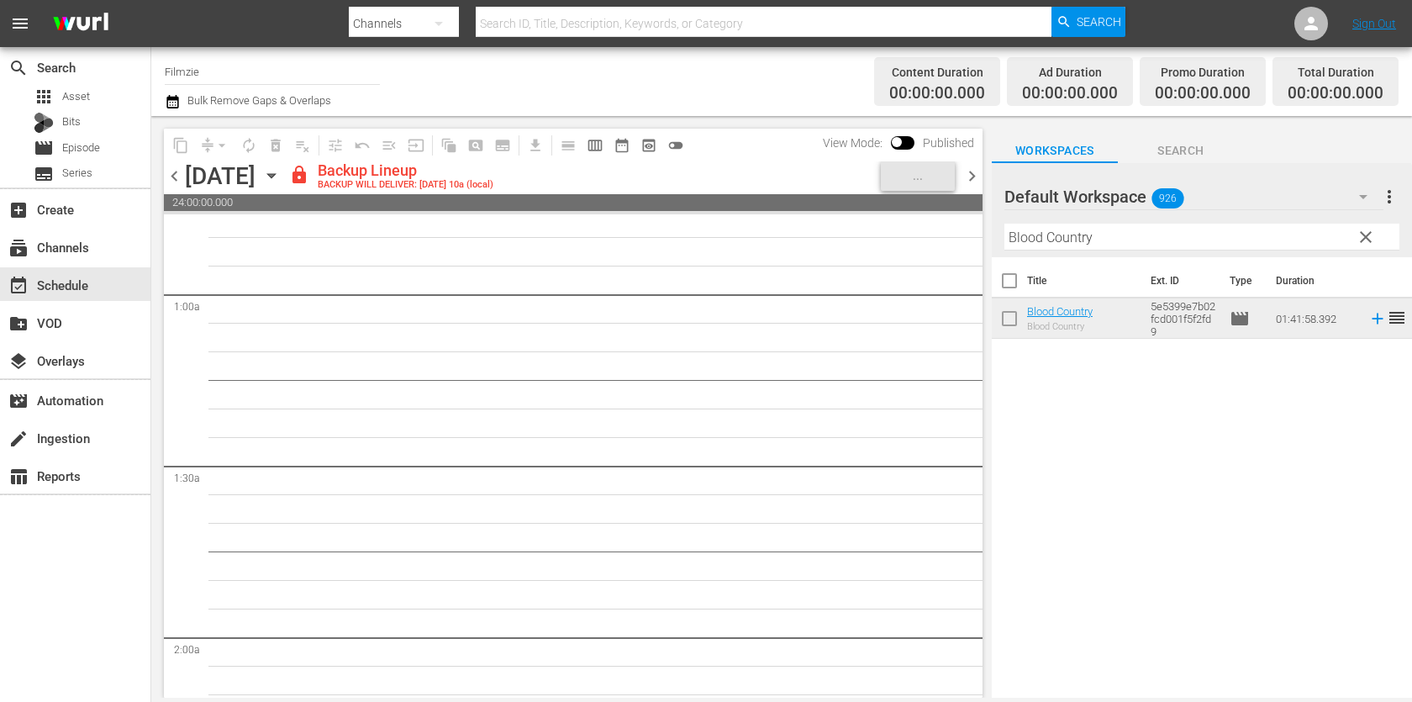
click at [1127, 228] on input "Blood Country" at bounding box center [1202, 237] width 395 height 27
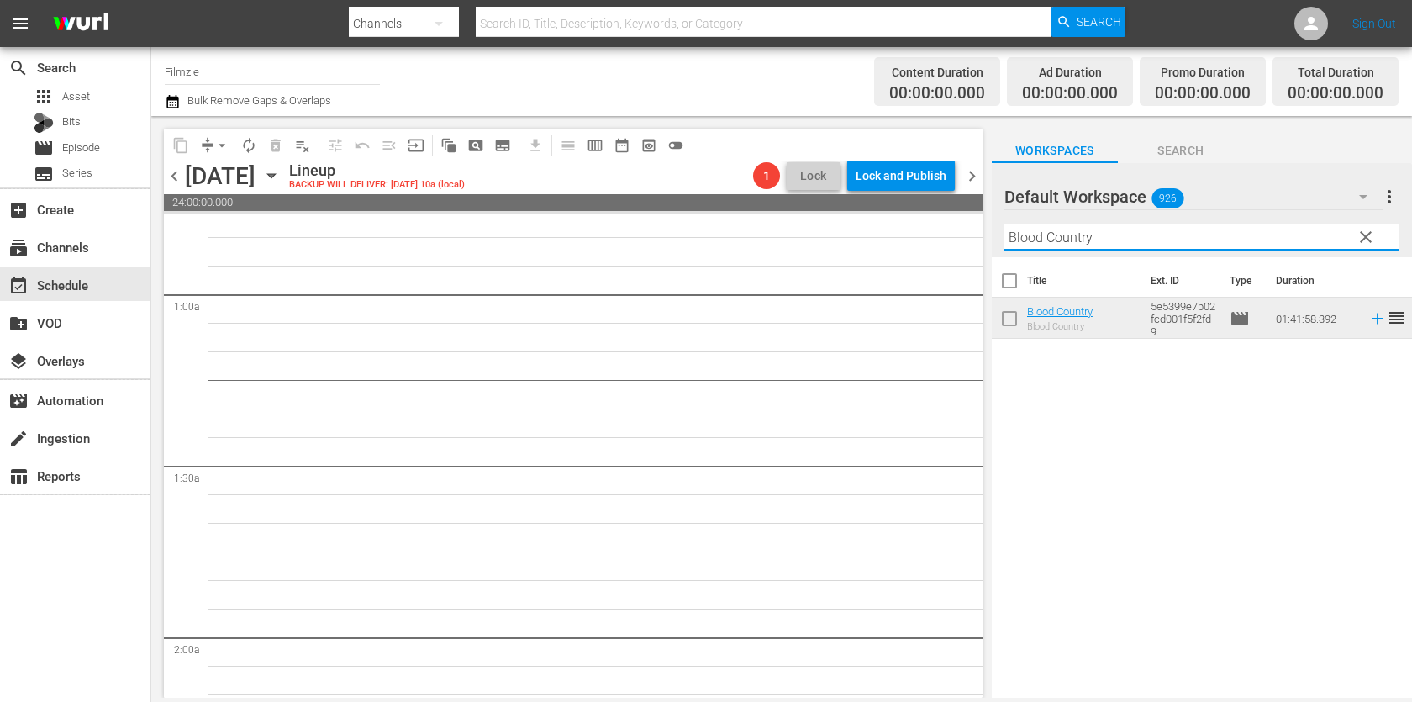
click at [1127, 228] on input "Blood Country" at bounding box center [1202, 237] width 395 height 27
paste input "[DATE] Mornings"
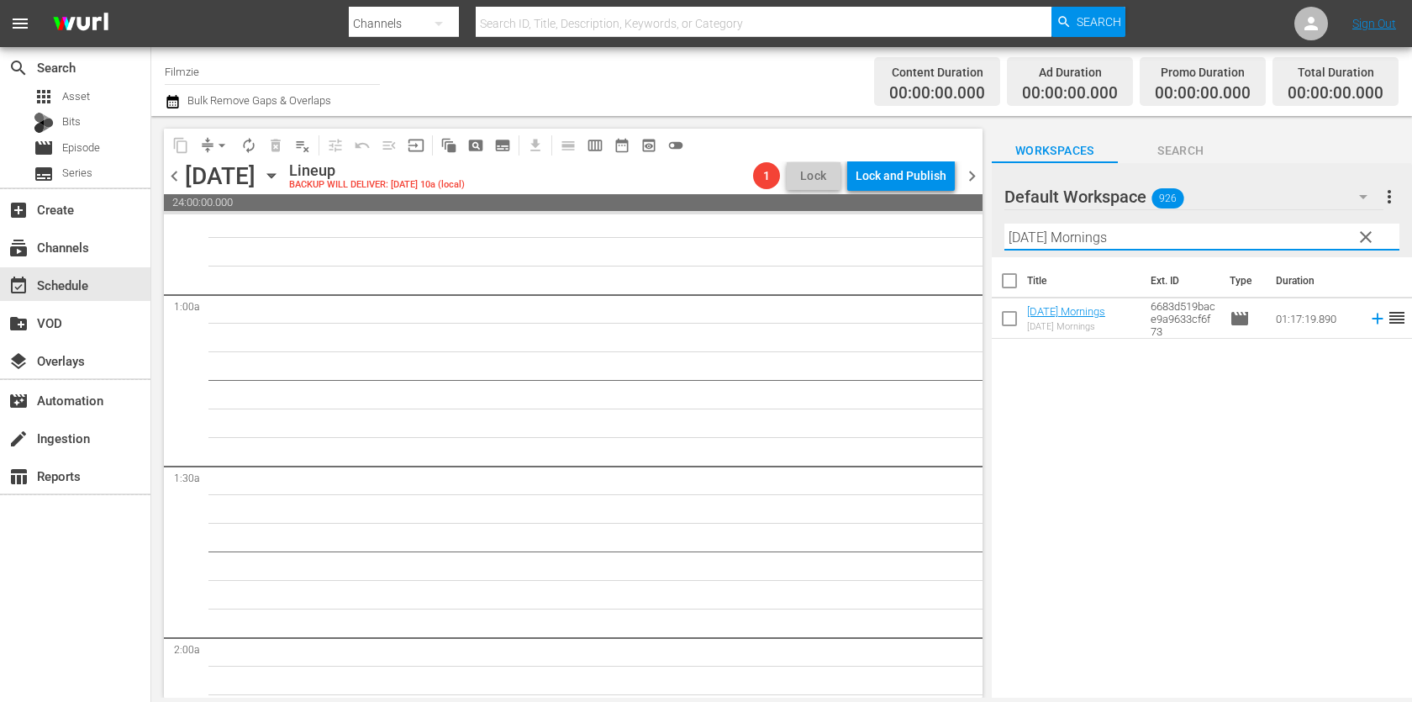
scroll to position [0, 0]
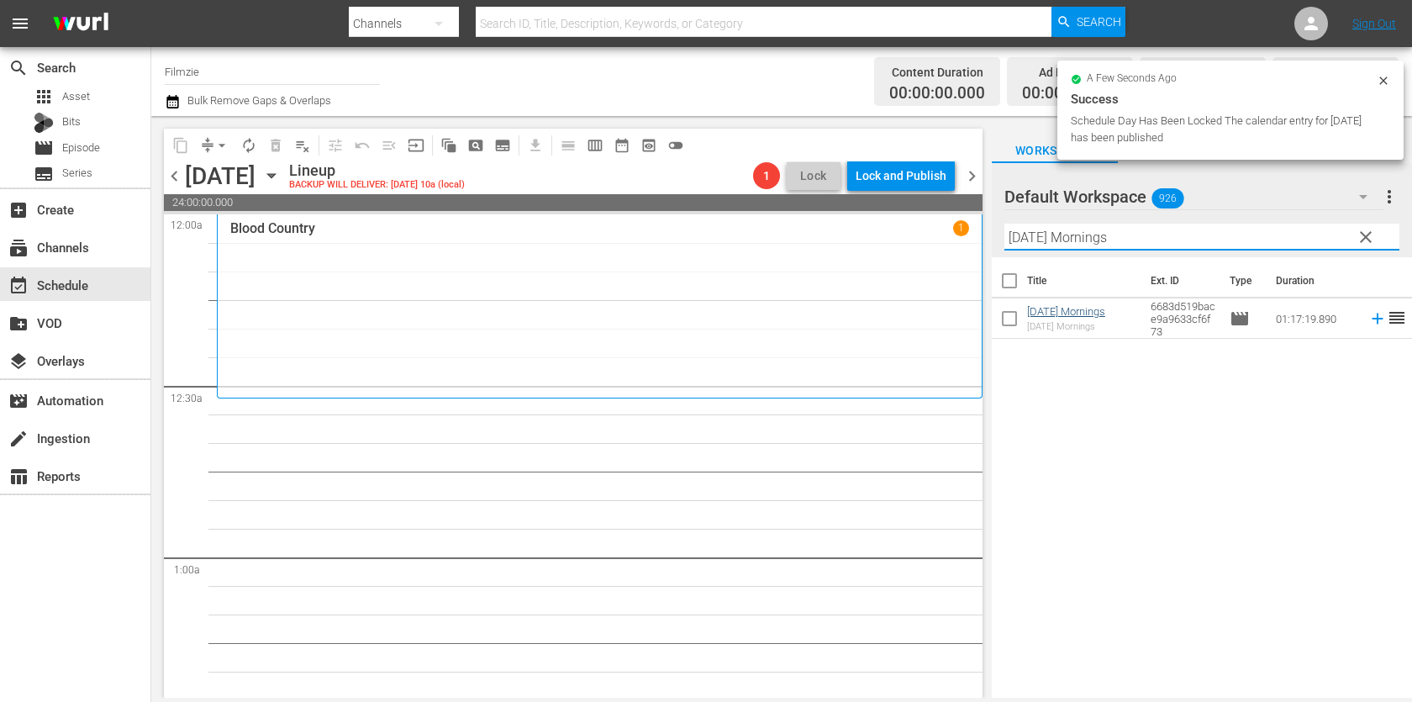
type input "[DATE] Mornings"
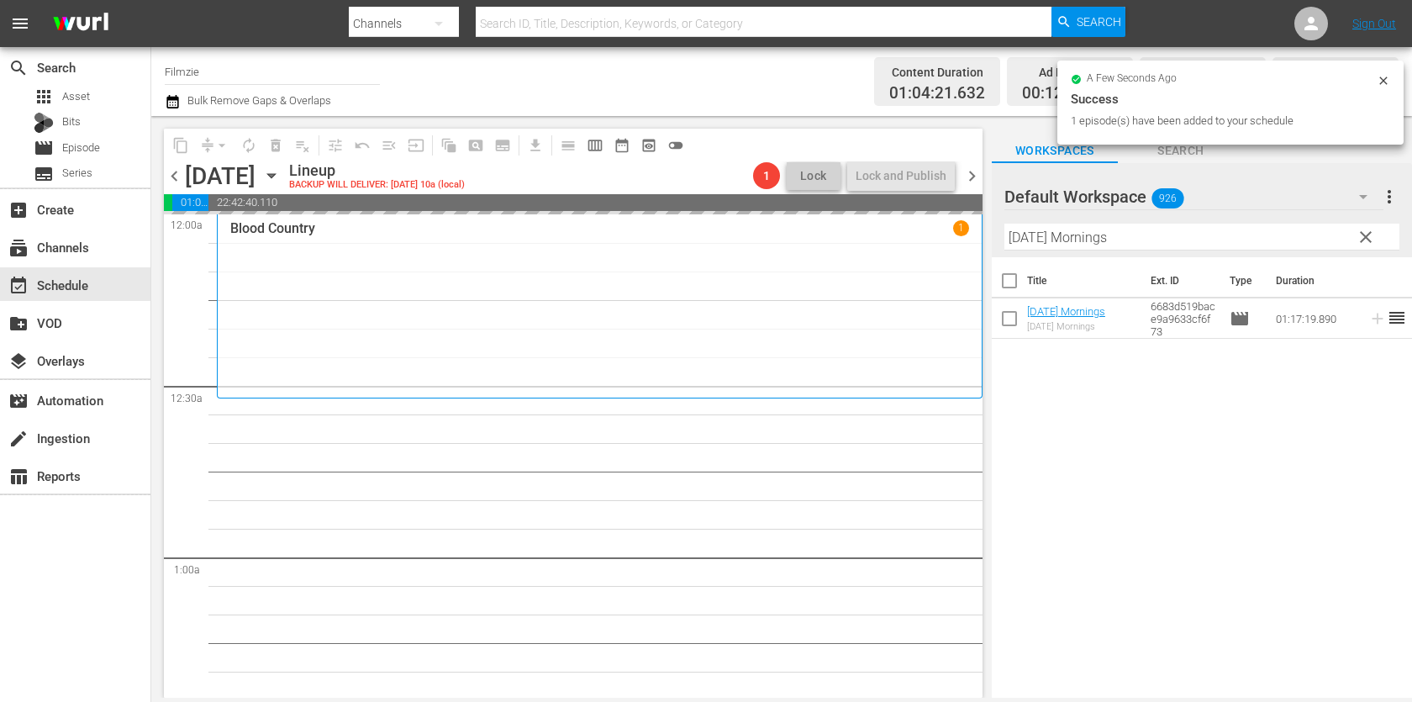
click at [1080, 246] on input "[DATE] Mornings" at bounding box center [1202, 237] width 395 height 27
click at [1080, 246] on input "Sunday Mornings" at bounding box center [1202, 237] width 395 height 27
paste input "The Champion"
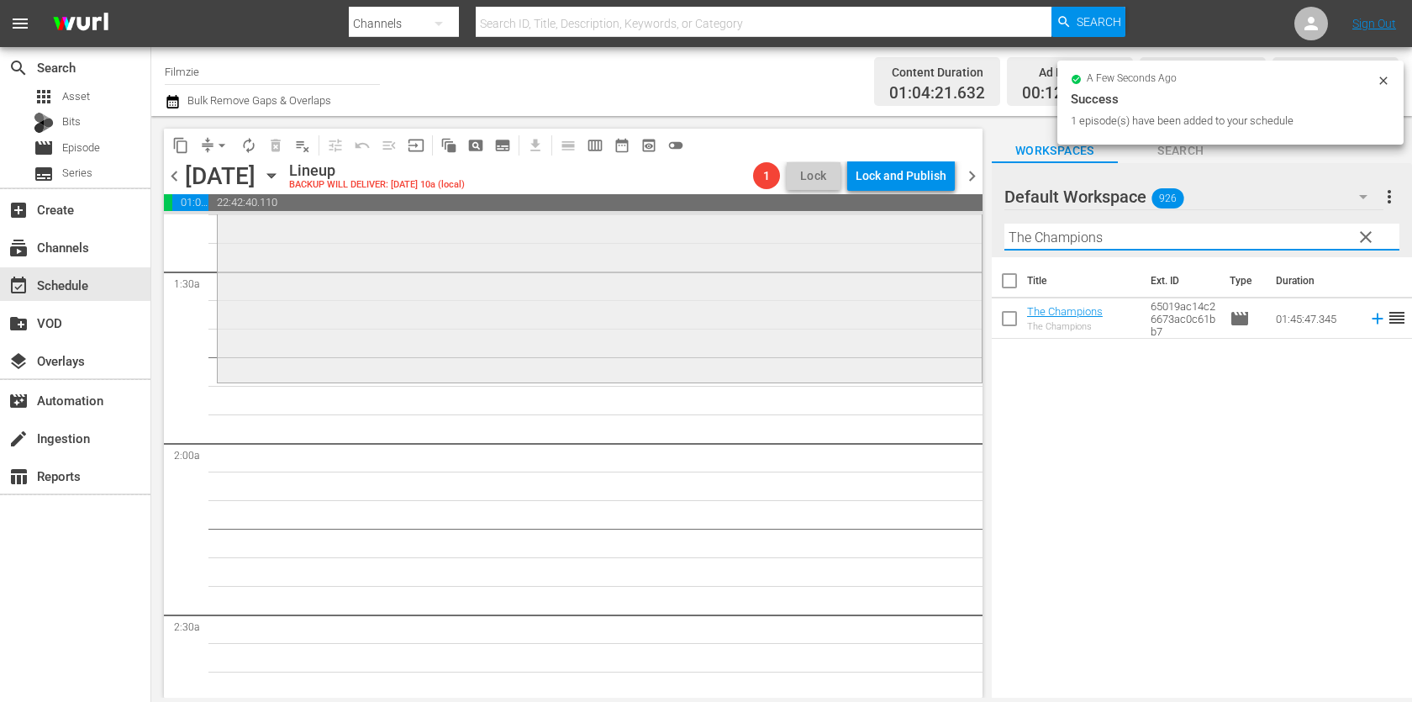
scroll to position [461, 0]
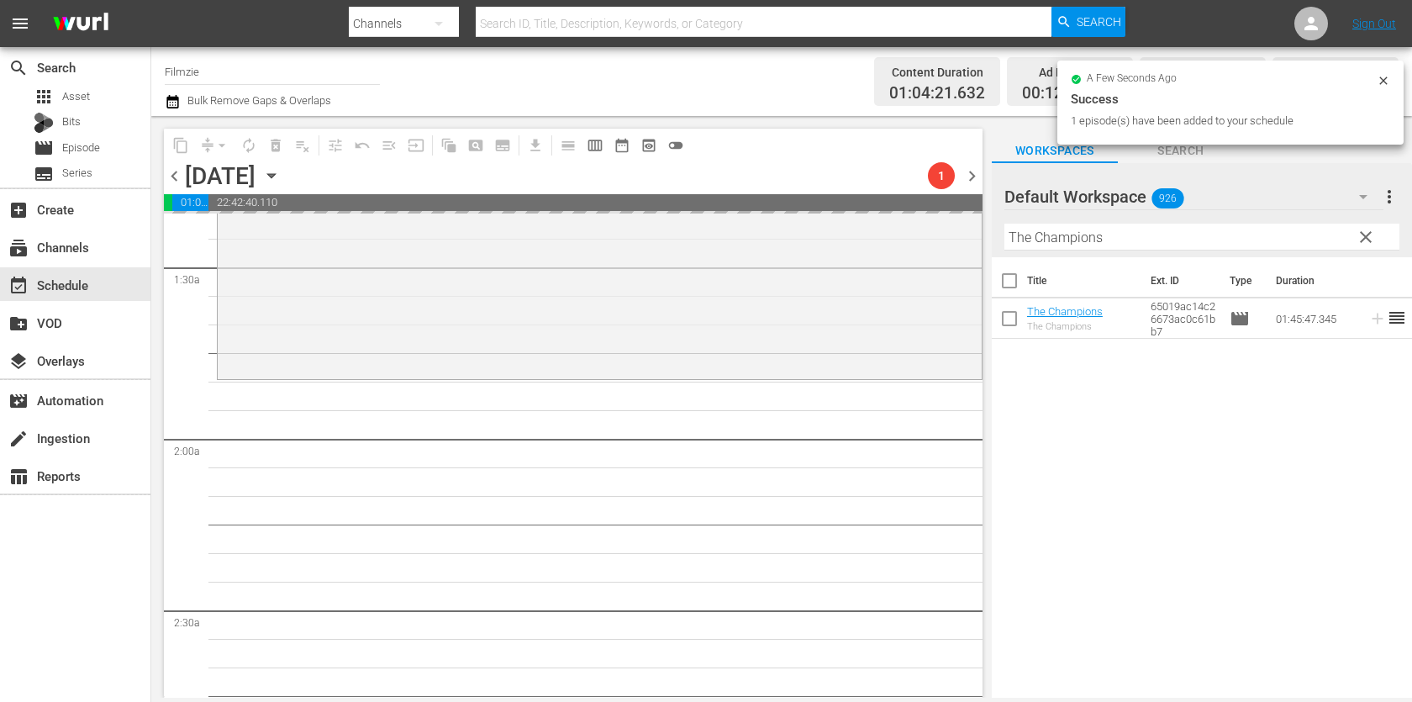
drag, startPoint x: 1083, startPoint y: 307, endPoint x: 819, endPoint y: 5, distance: 401.0
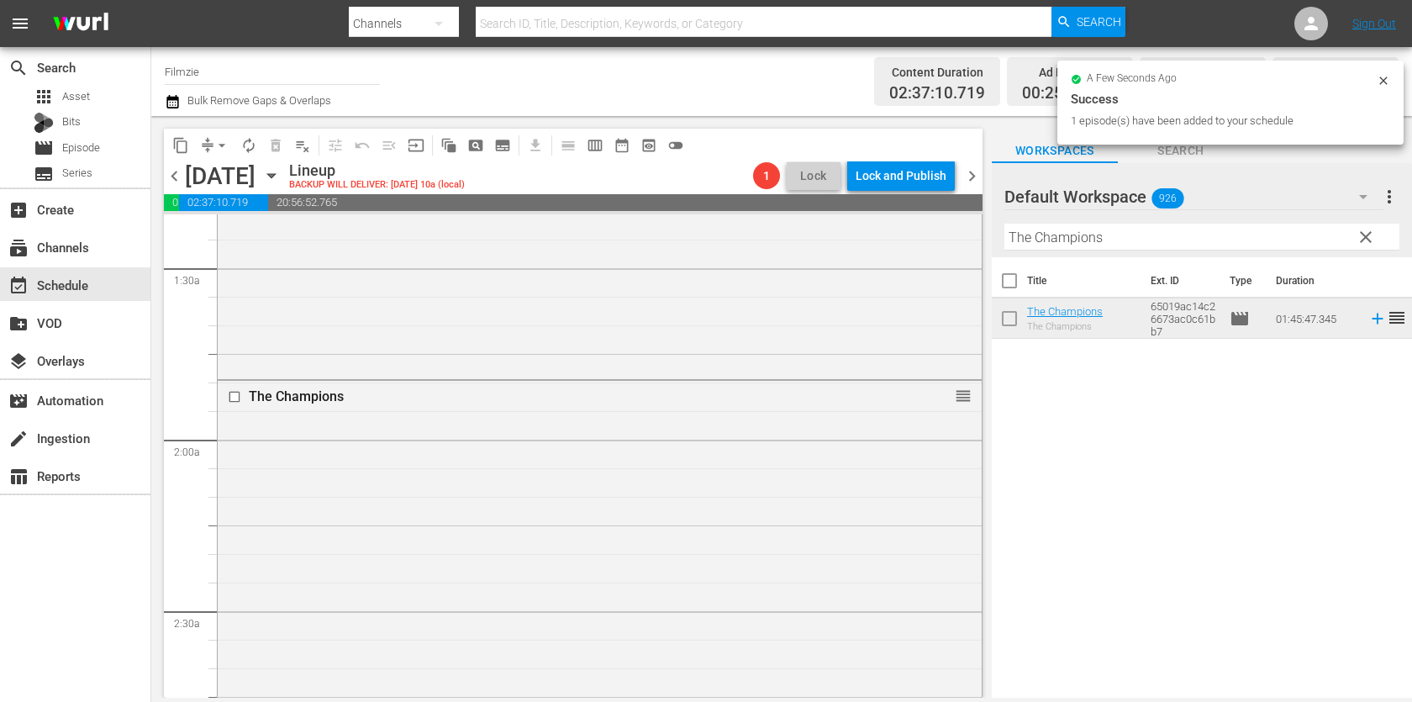
click at [1114, 231] on input "The Champions" at bounding box center [1202, 237] width 395 height 27
paste input "Princes of the Yen"
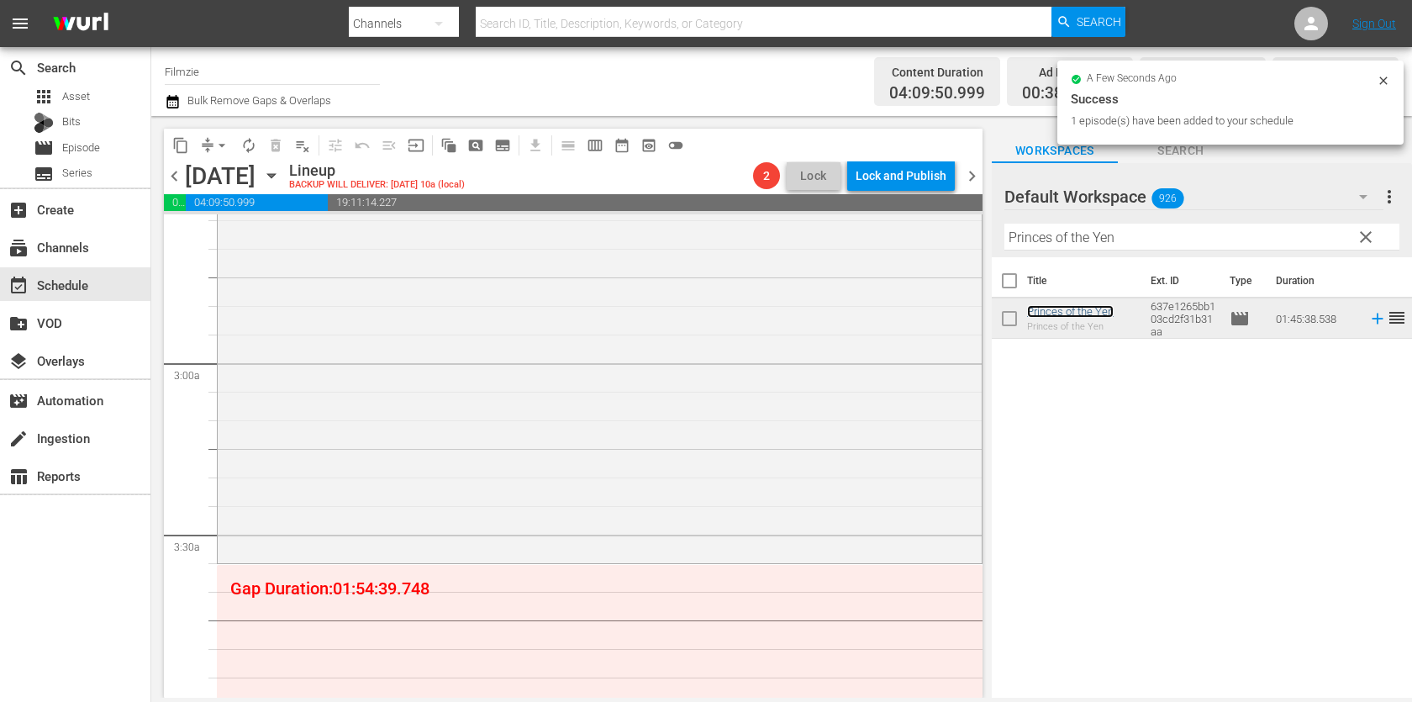
scroll to position [890, 0]
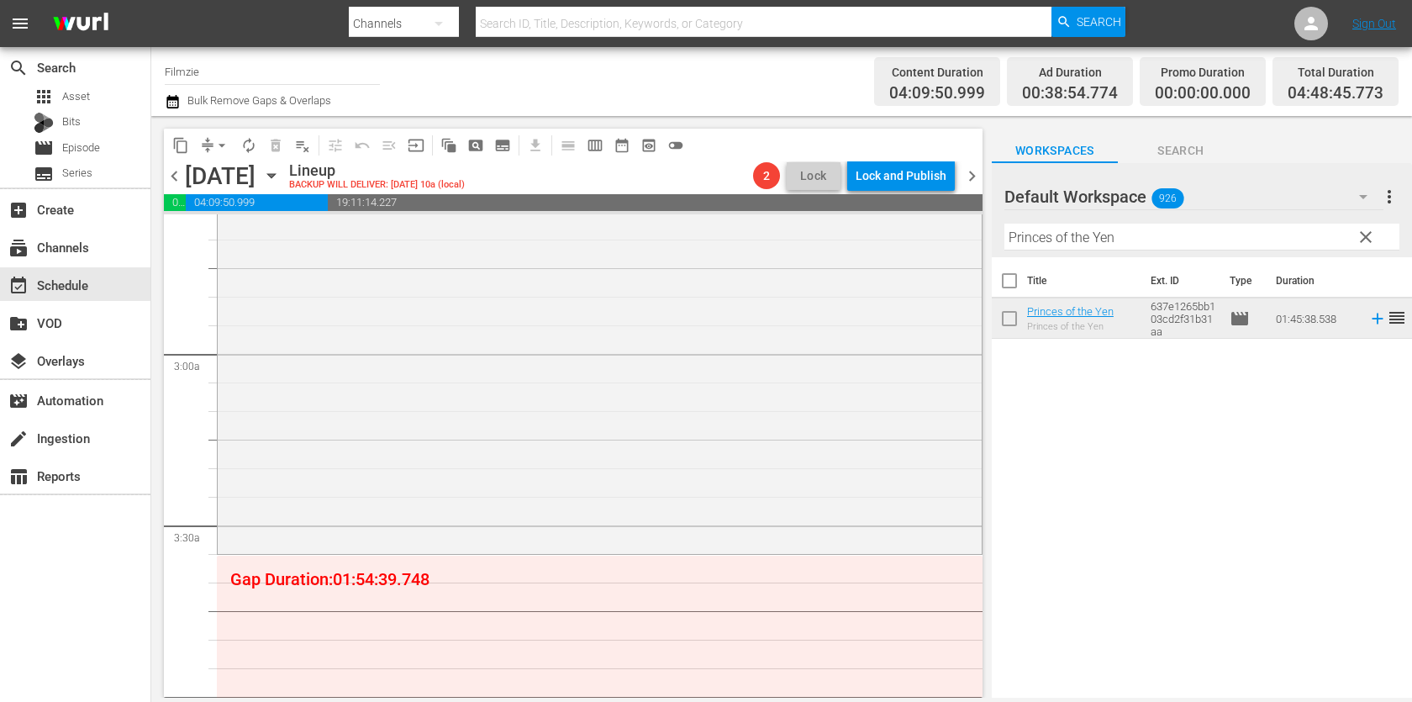
click at [1062, 236] on input "Princes of the Yen" at bounding box center [1202, 237] width 395 height 27
paste input "Raising Flagg"
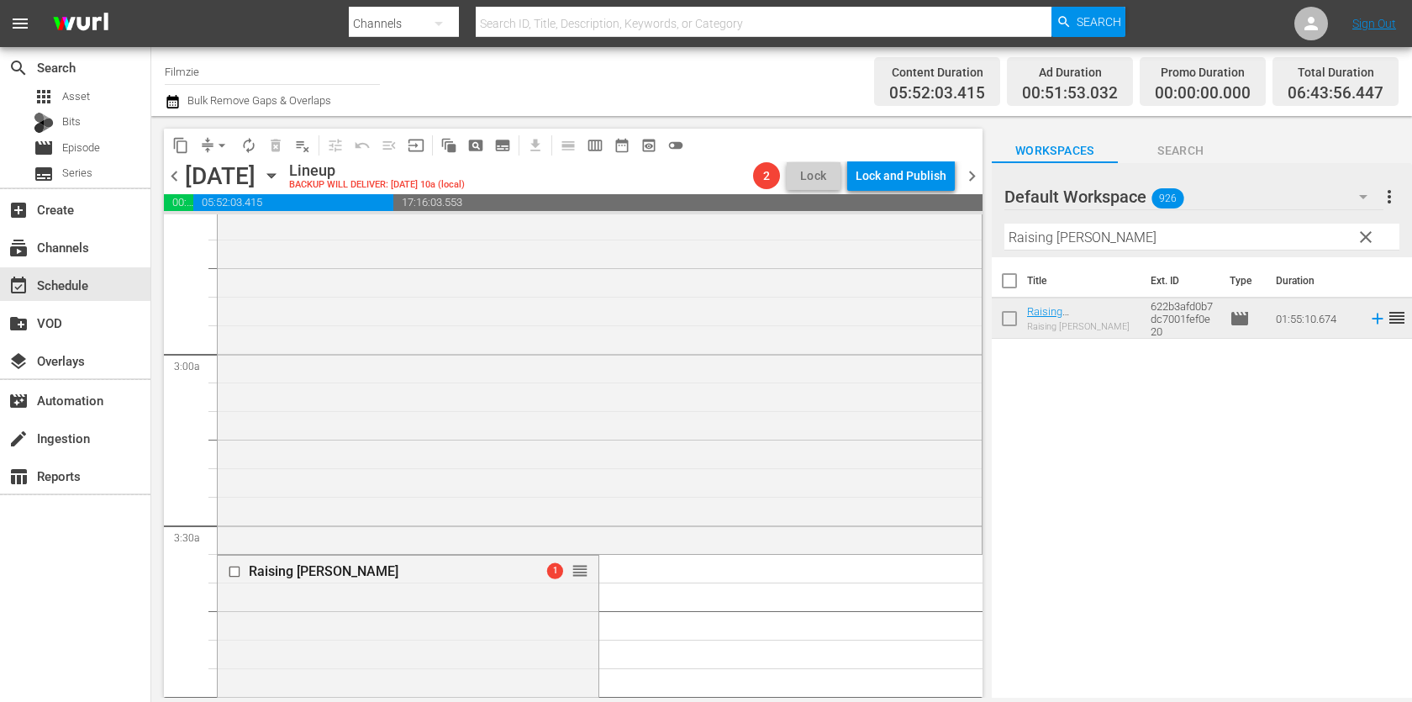
click at [1143, 240] on input "Raising Flagg" at bounding box center [1202, 237] width 395 height 27
paste input "Six Days of Sistine"
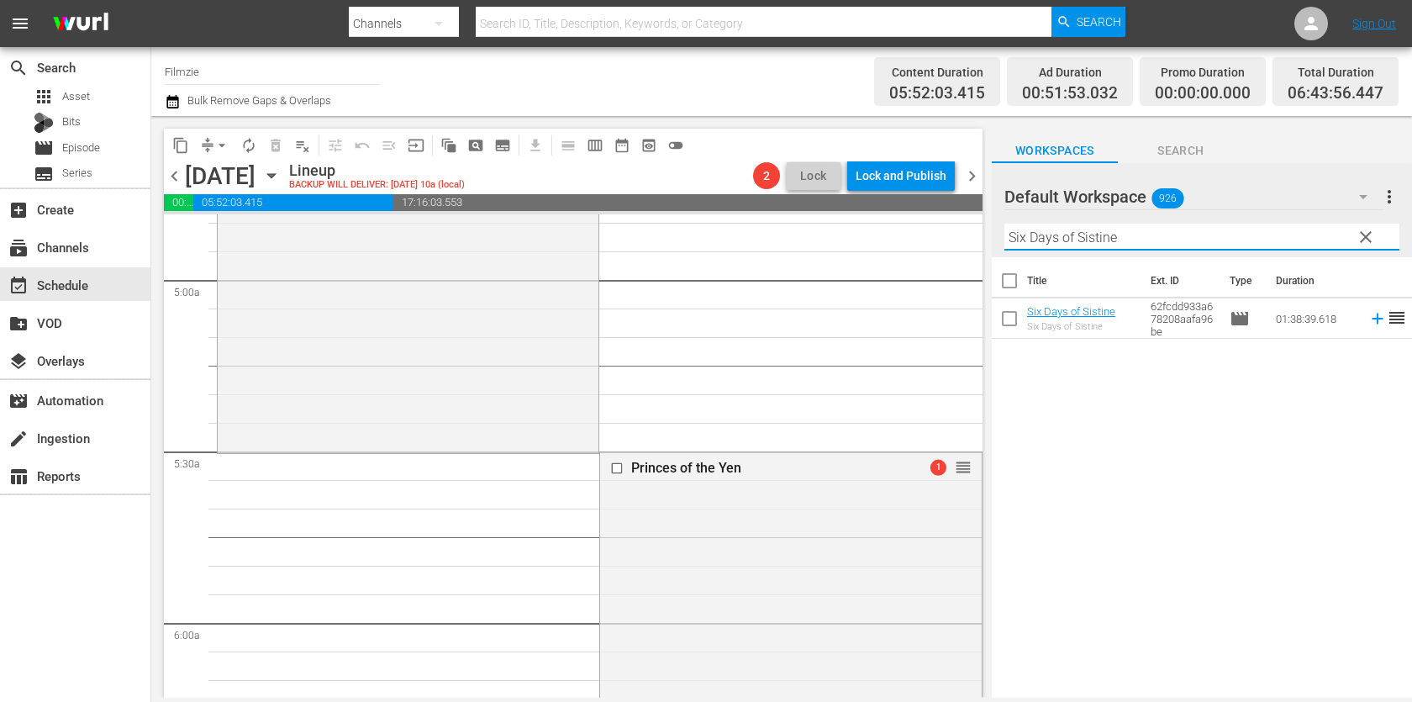
scroll to position [1658, 0]
drag, startPoint x: 965, startPoint y: 450, endPoint x: 945, endPoint y: 451, distance: 20.2
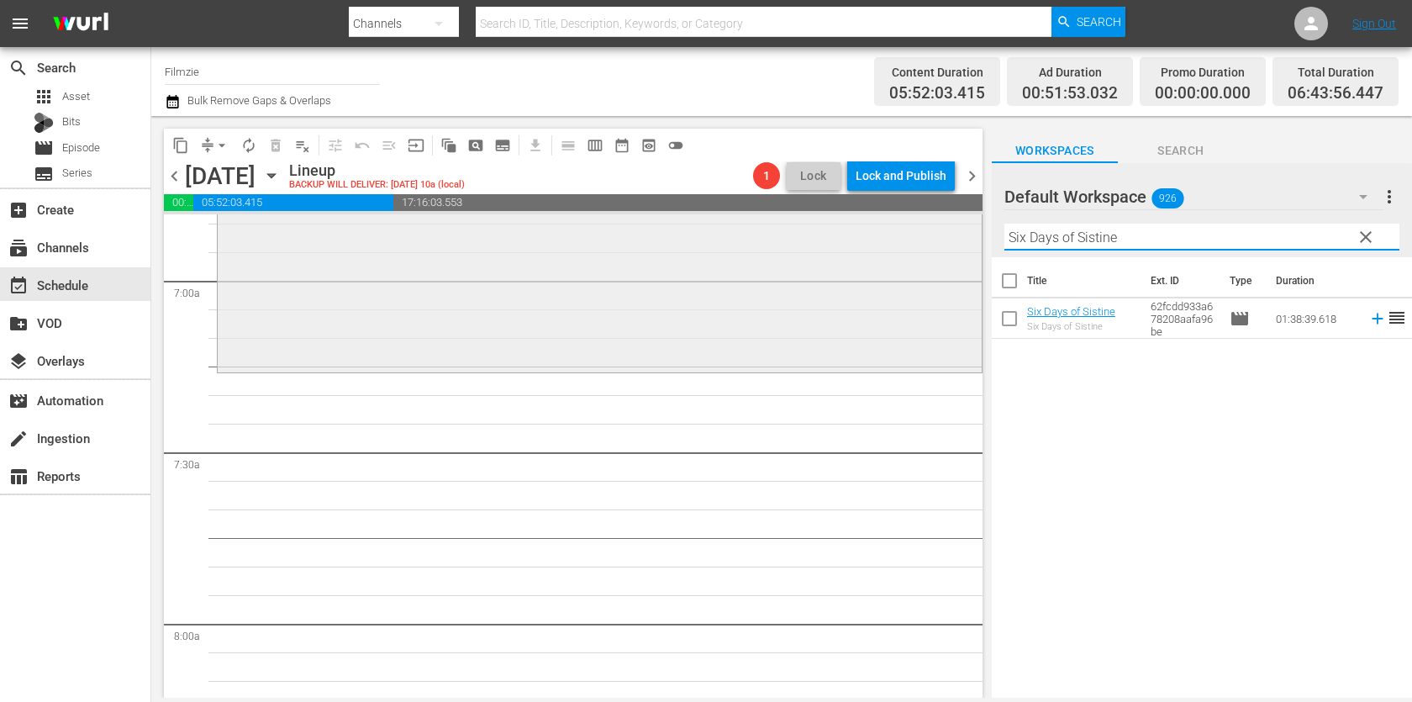
scroll to position [2354, 0]
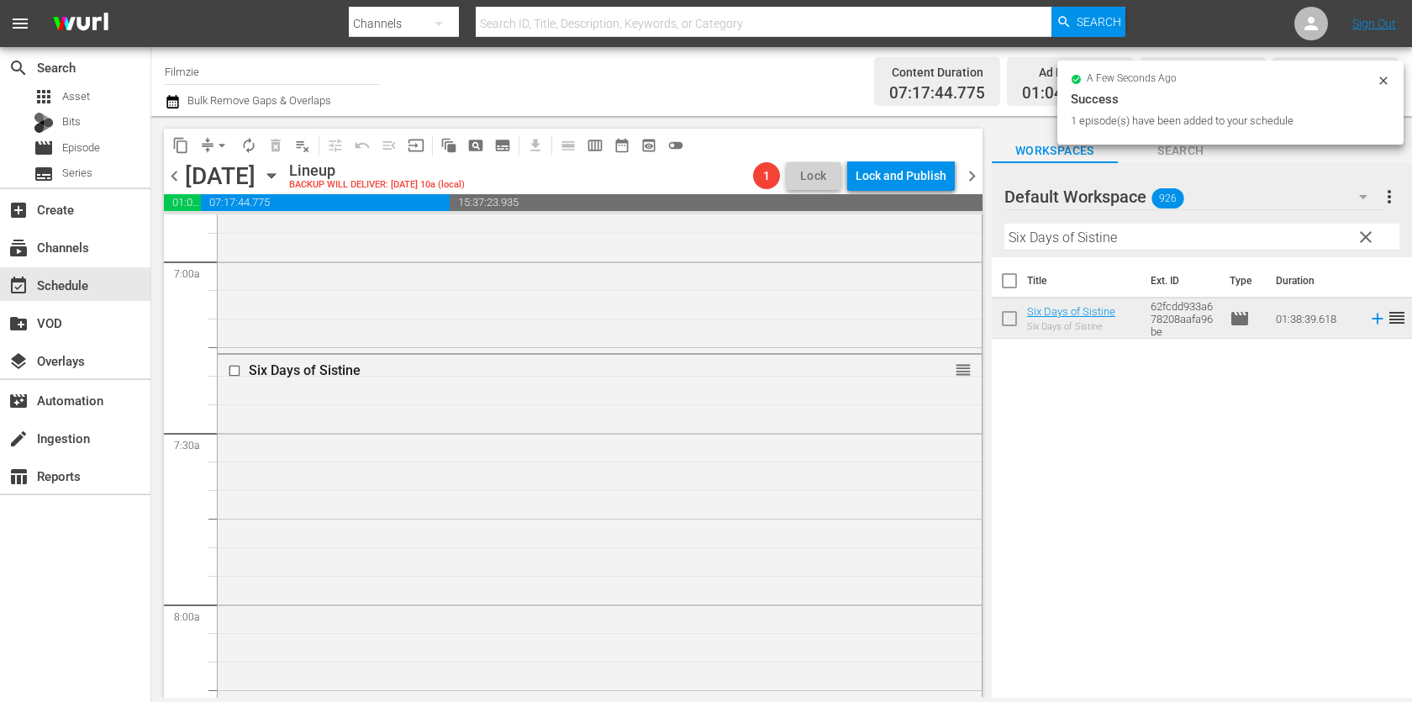
click at [1115, 246] on input "Six Days of Sistine" at bounding box center [1202, 237] width 395 height 27
paste input "Black Watch Snipers"
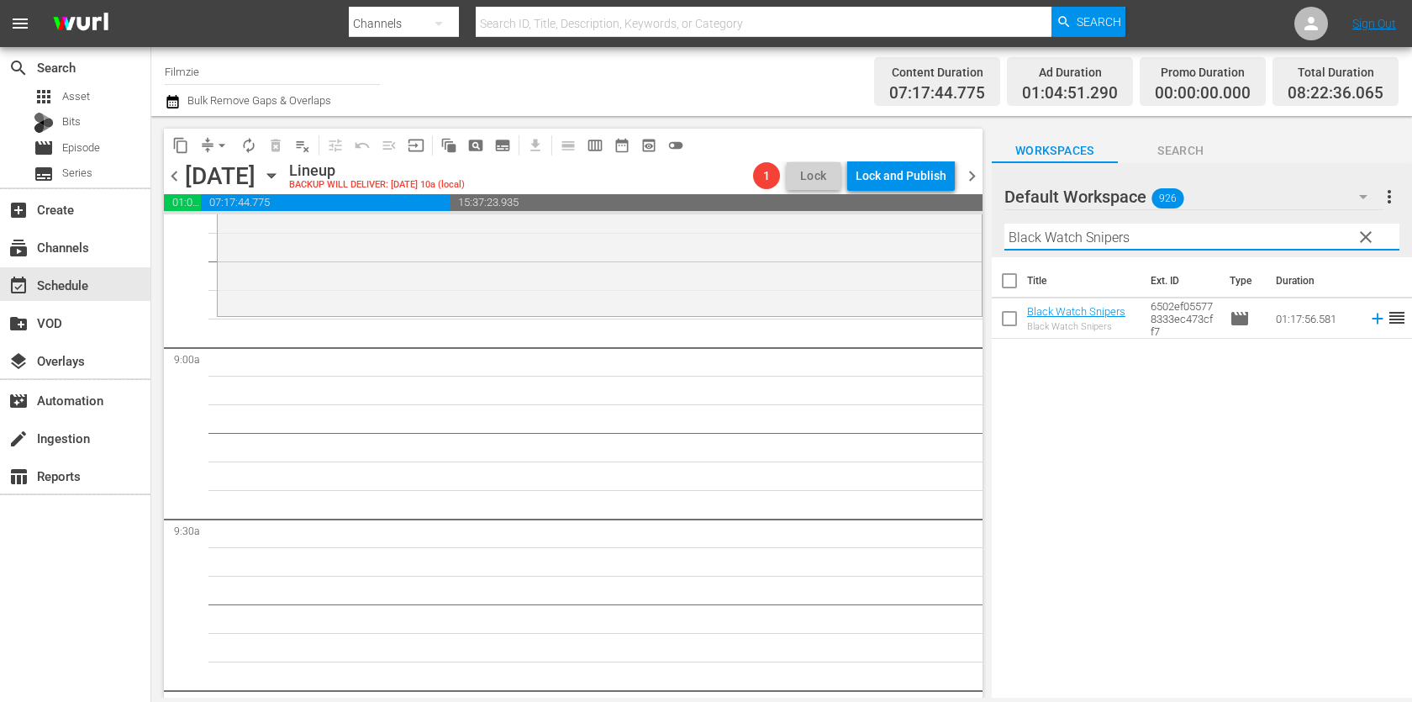
scroll to position [2973, 0]
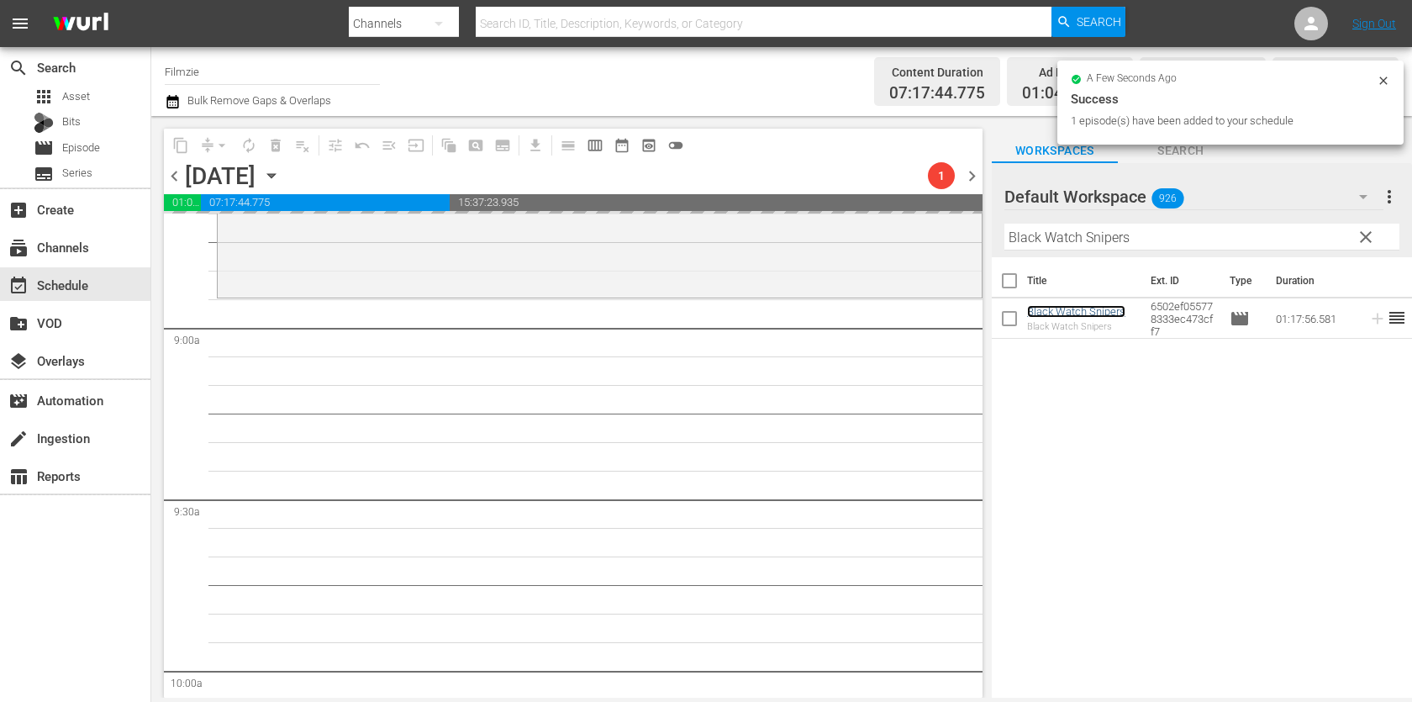
drag, startPoint x: 1053, startPoint y: 310, endPoint x: 844, endPoint y: 3, distance: 371.0
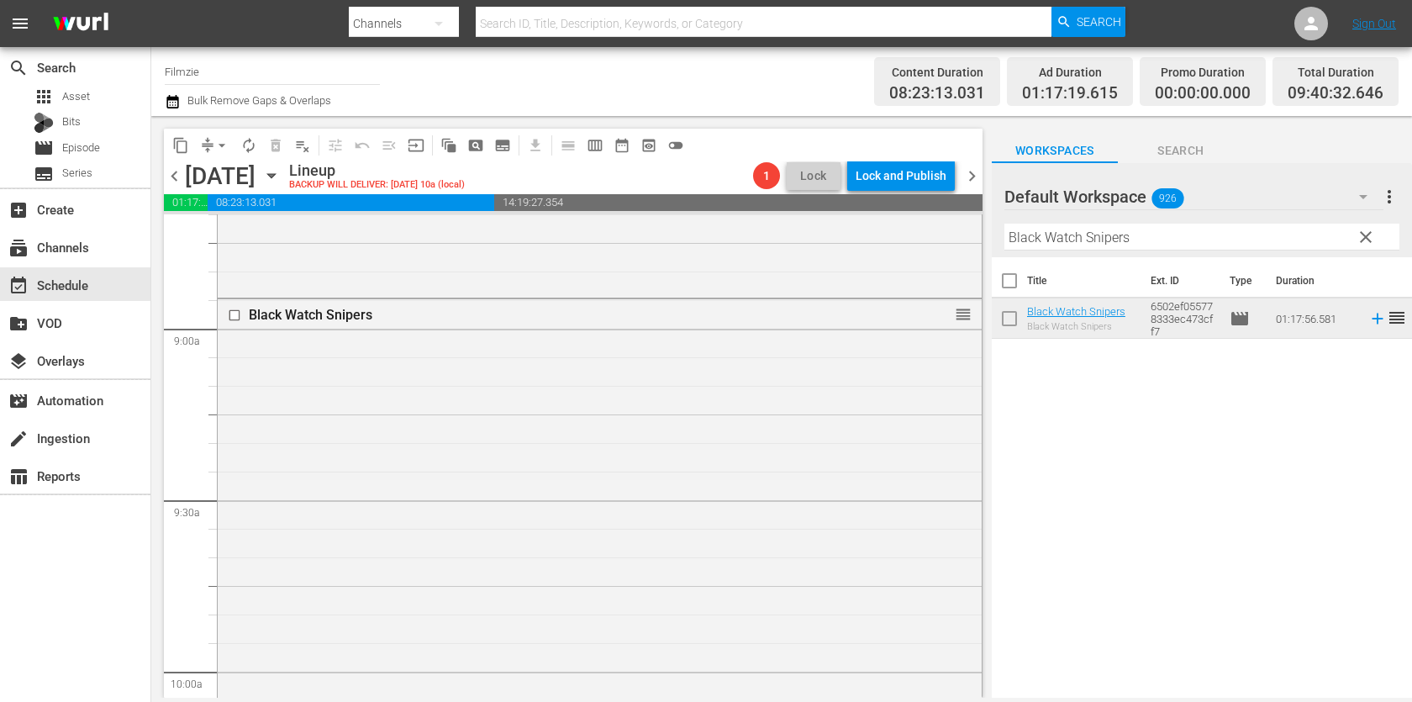
click at [1121, 248] on input "Black Watch Snipers" at bounding box center [1202, 237] width 395 height 27
paste input "Puppy Love 4"
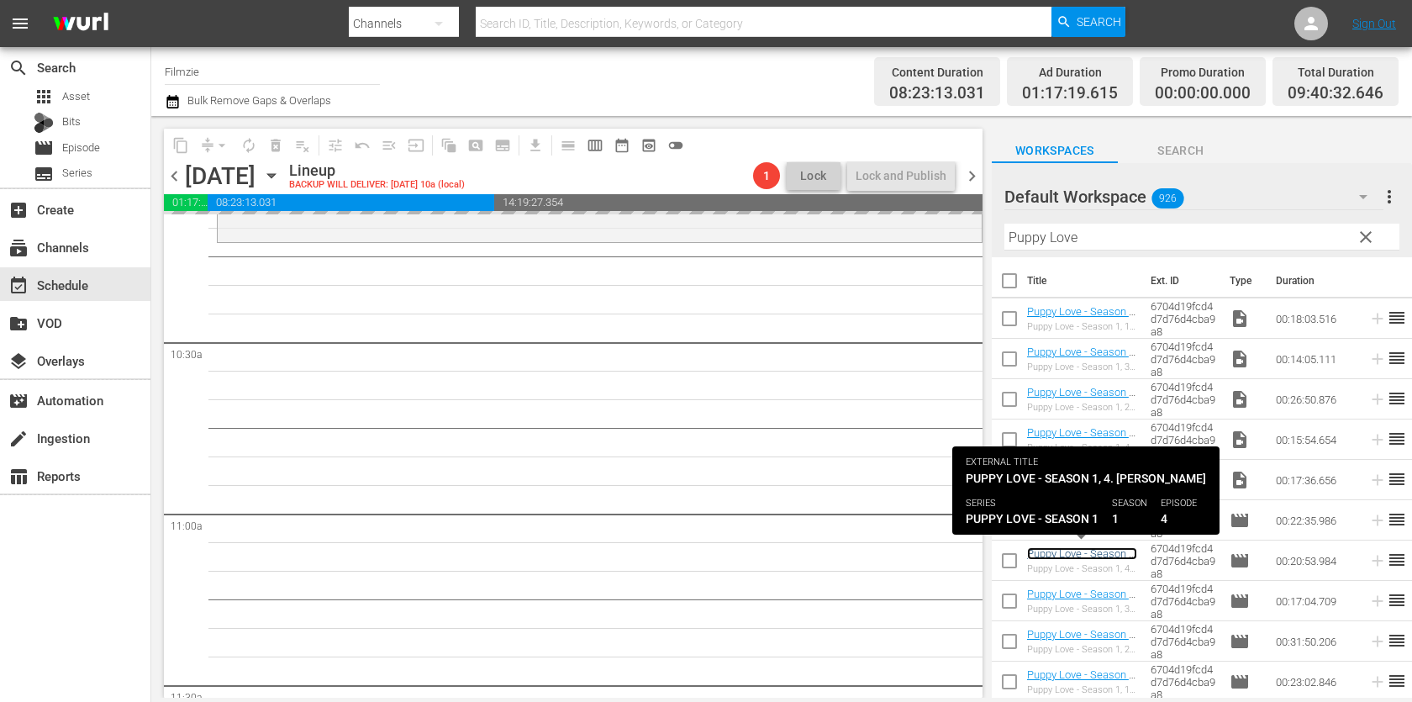
scroll to position [3416, 0]
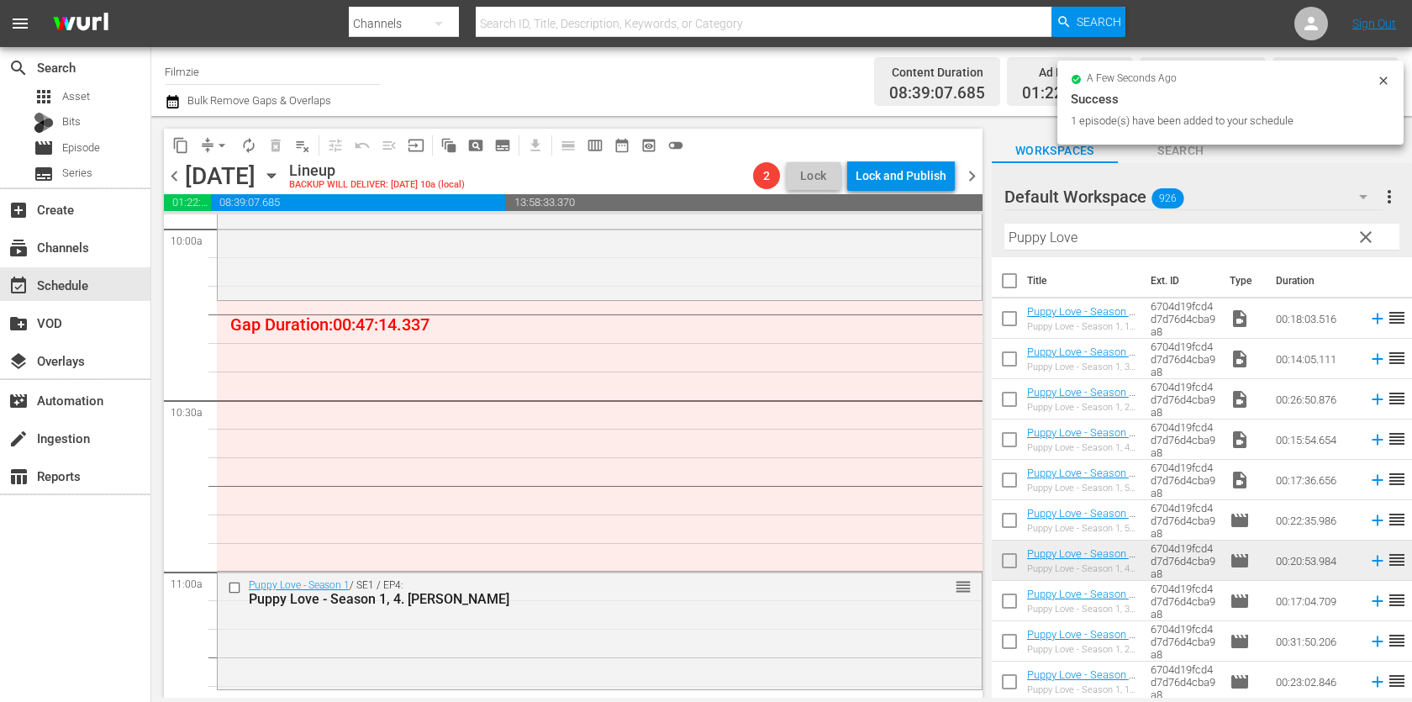
drag, startPoint x: 1105, startPoint y: 548, endPoint x: 1012, endPoint y: 1, distance: 555.1
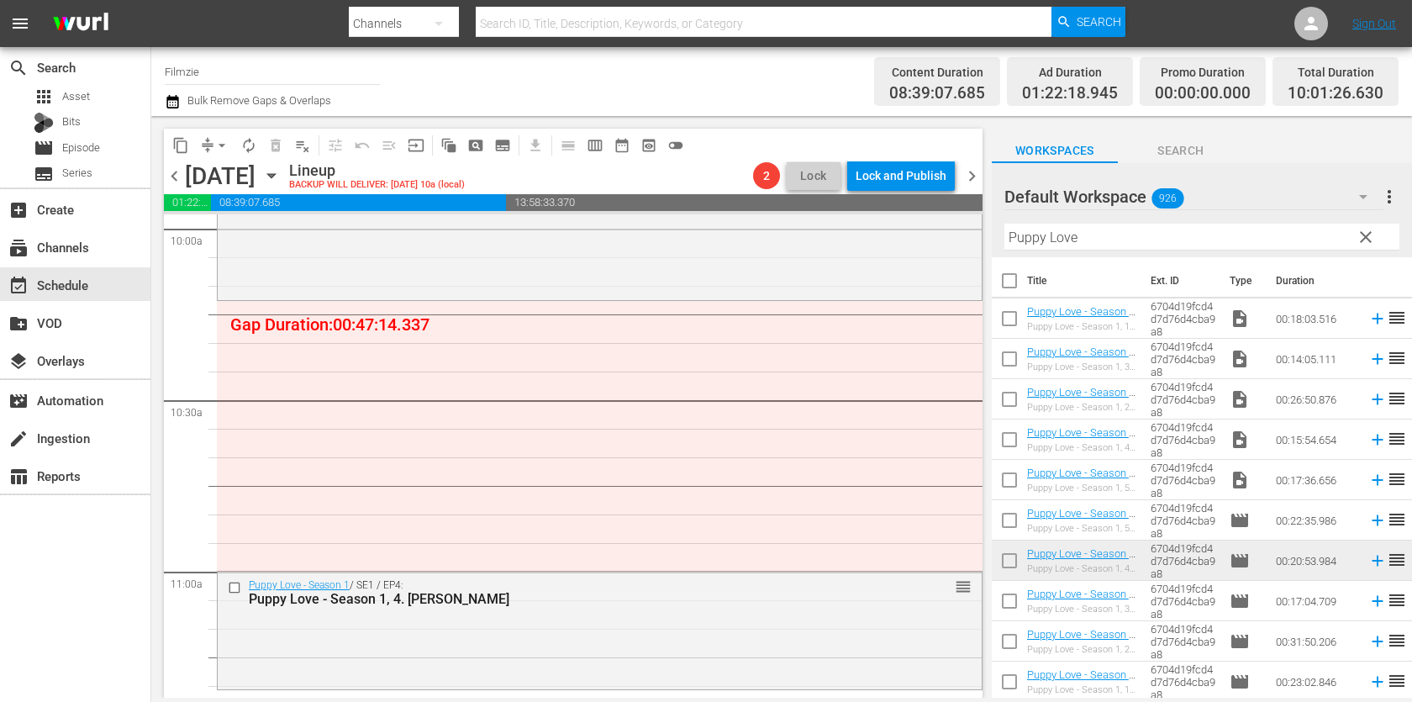
click at [1210, 247] on input "Puppy Love" at bounding box center [1202, 237] width 395 height 27
paste input "Ghost Mountain"
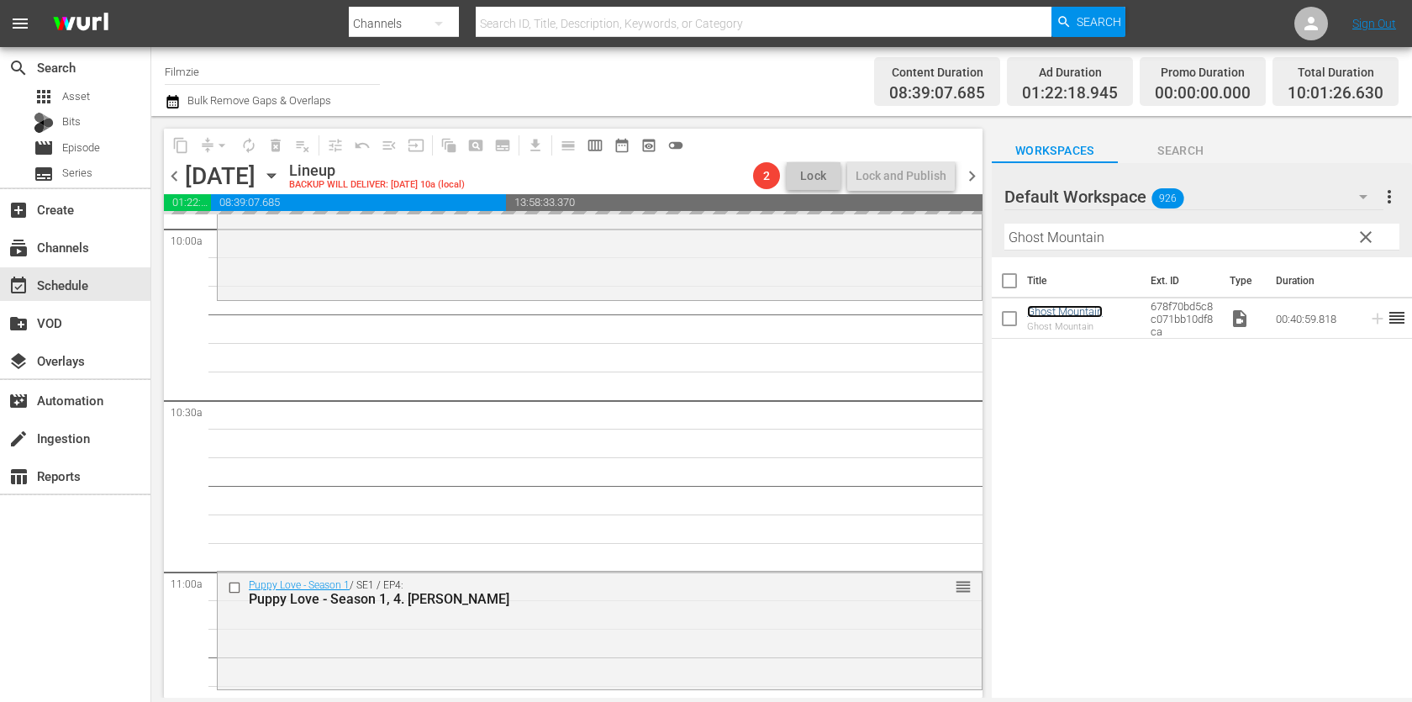
drag, startPoint x: 1087, startPoint y: 316, endPoint x: 776, endPoint y: 2, distance: 442.3
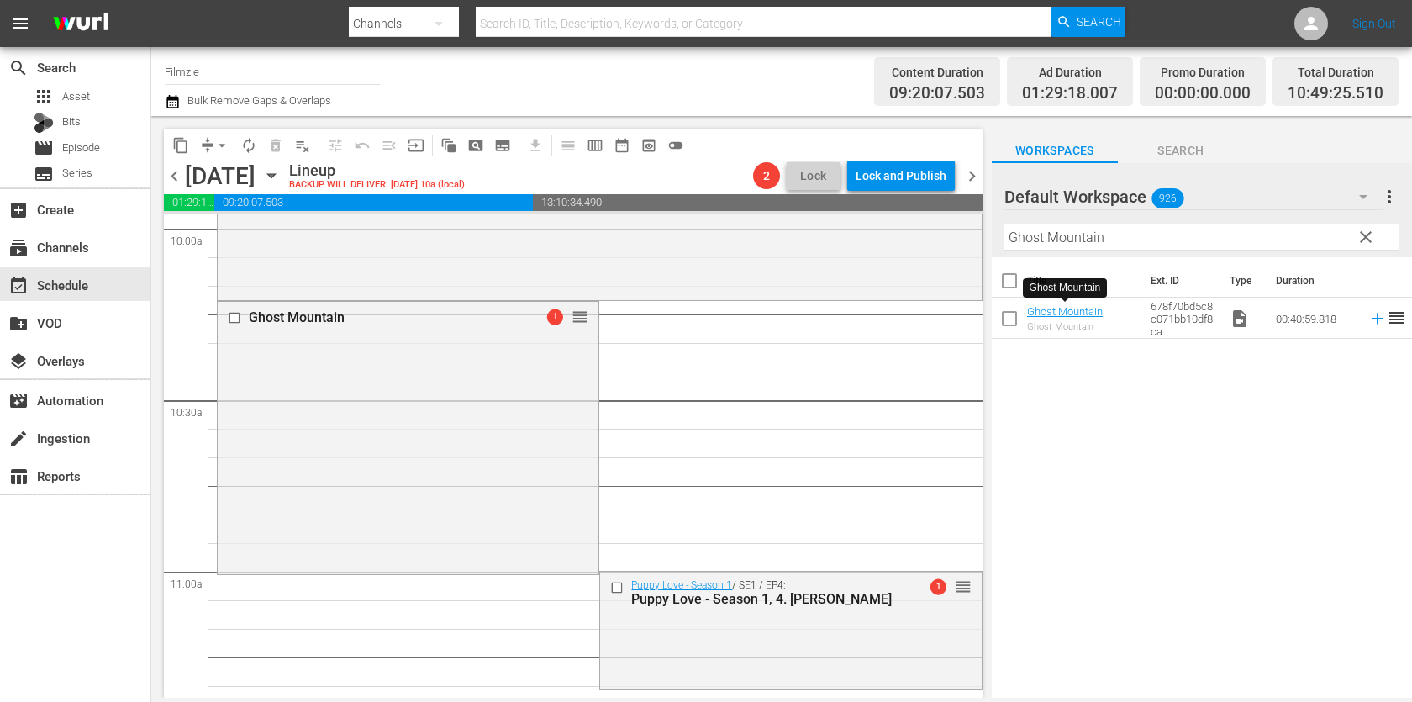
click at [1102, 224] on input "Ghost Mountain" at bounding box center [1202, 237] width 395 height 27
paste input "E-Motion 2.0"
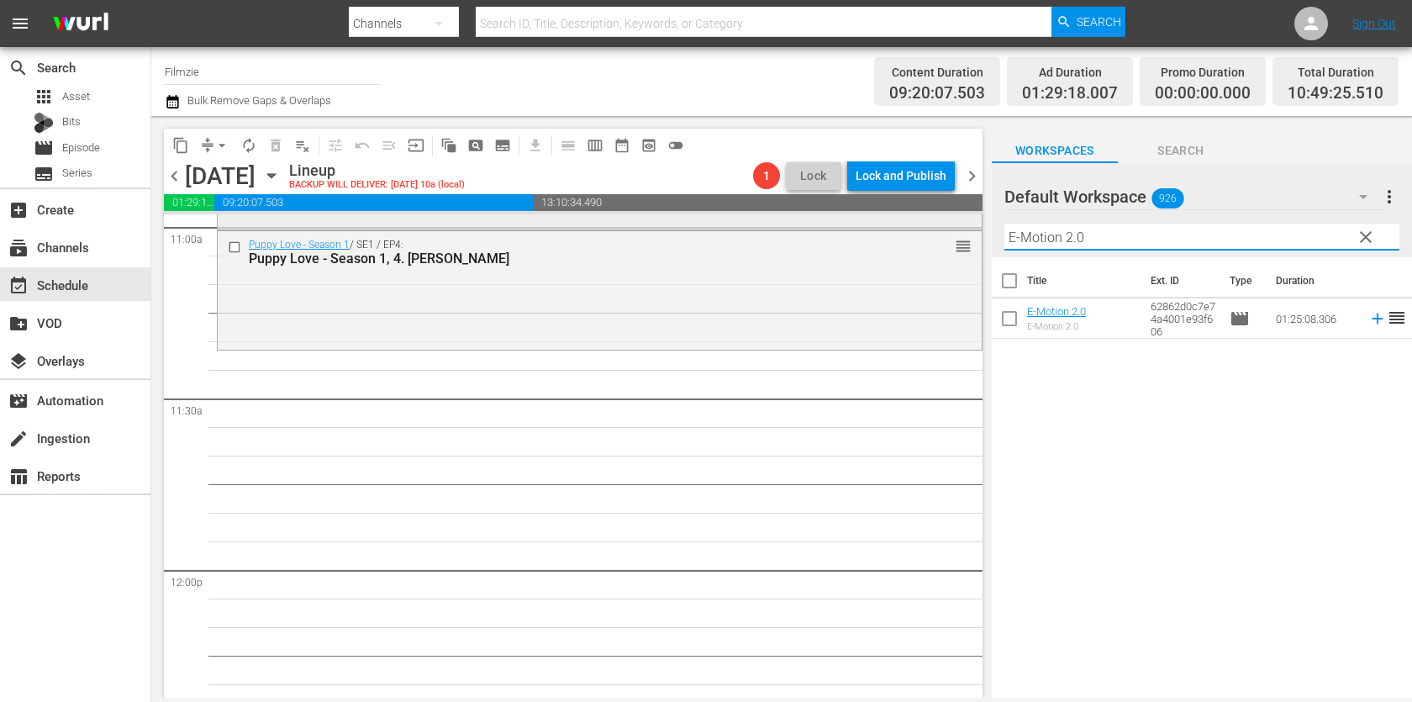
scroll to position [3712, 0]
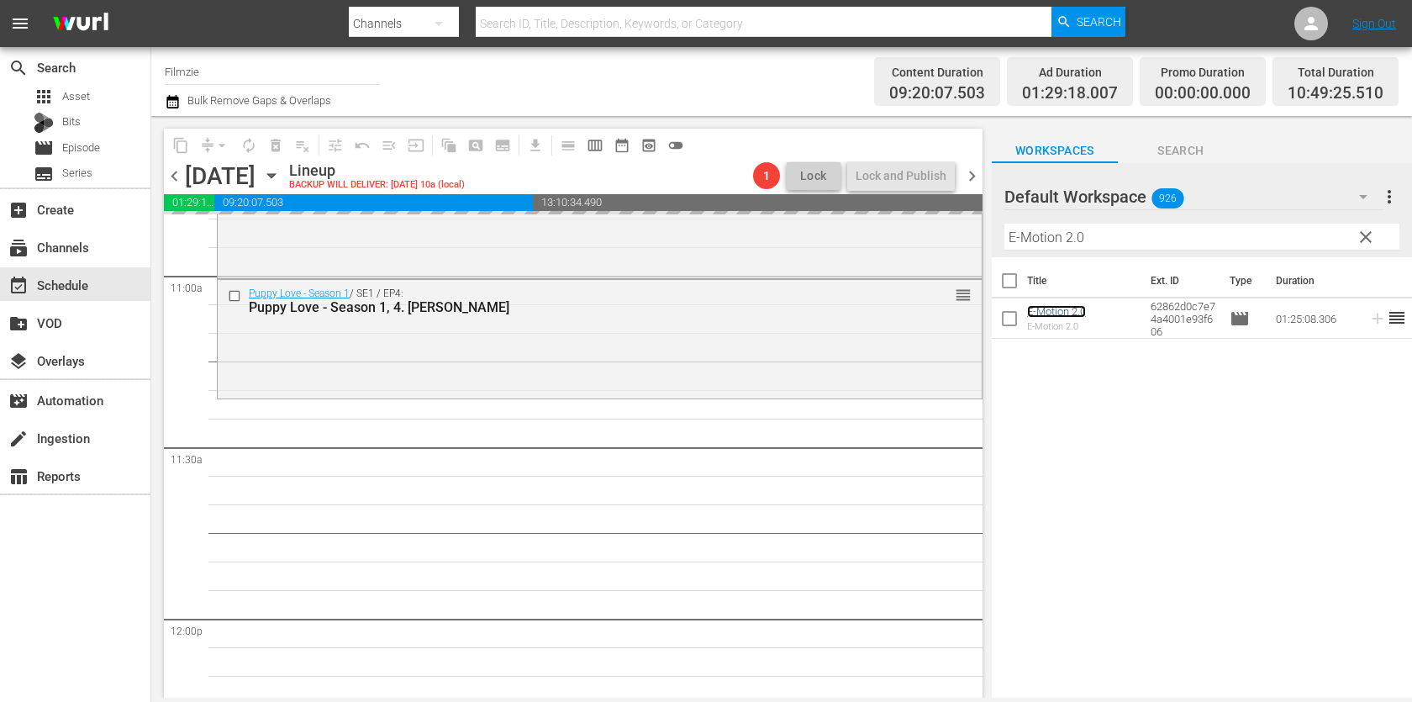
drag, startPoint x: 1065, startPoint y: 316, endPoint x: 937, endPoint y: 13, distance: 328.9
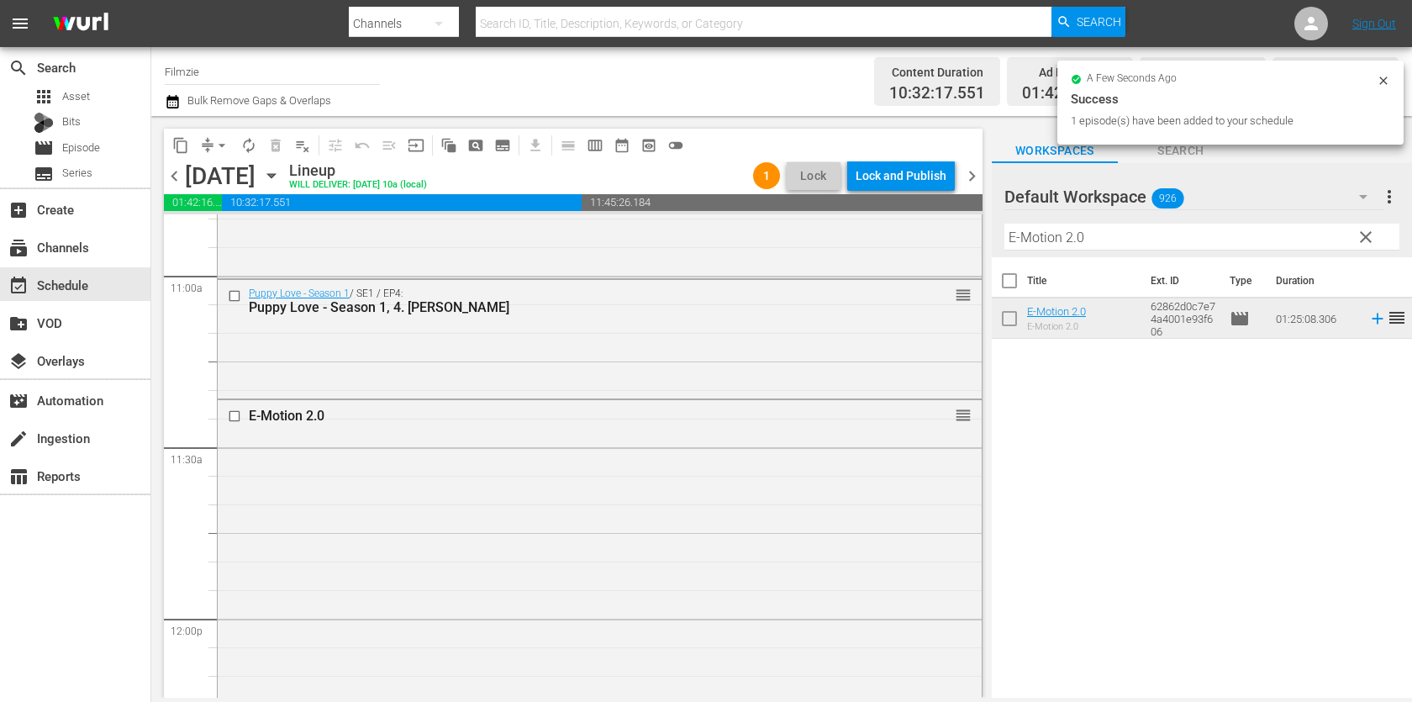
click at [1174, 238] on input "E-Motion 2.0" at bounding box center [1202, 237] width 395 height 27
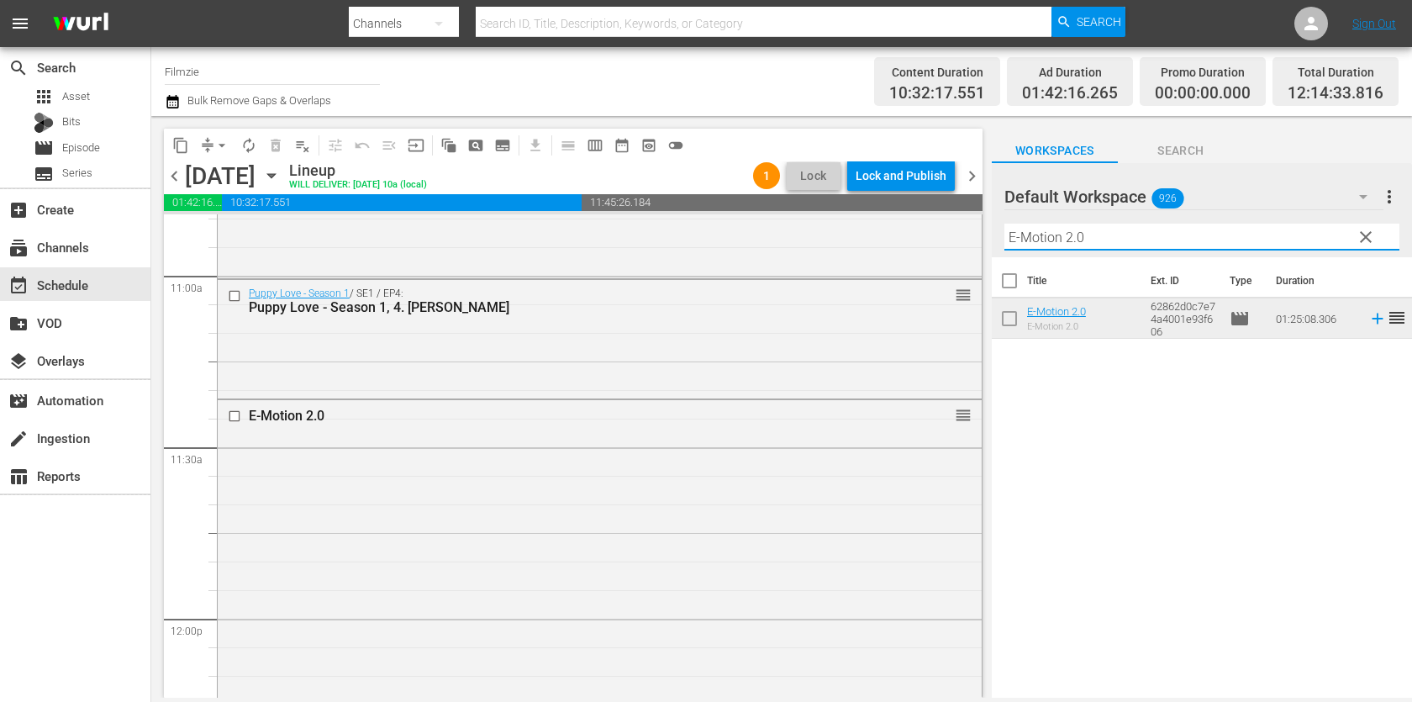
paste input "Slice of America: Charred in the Florida Sun"
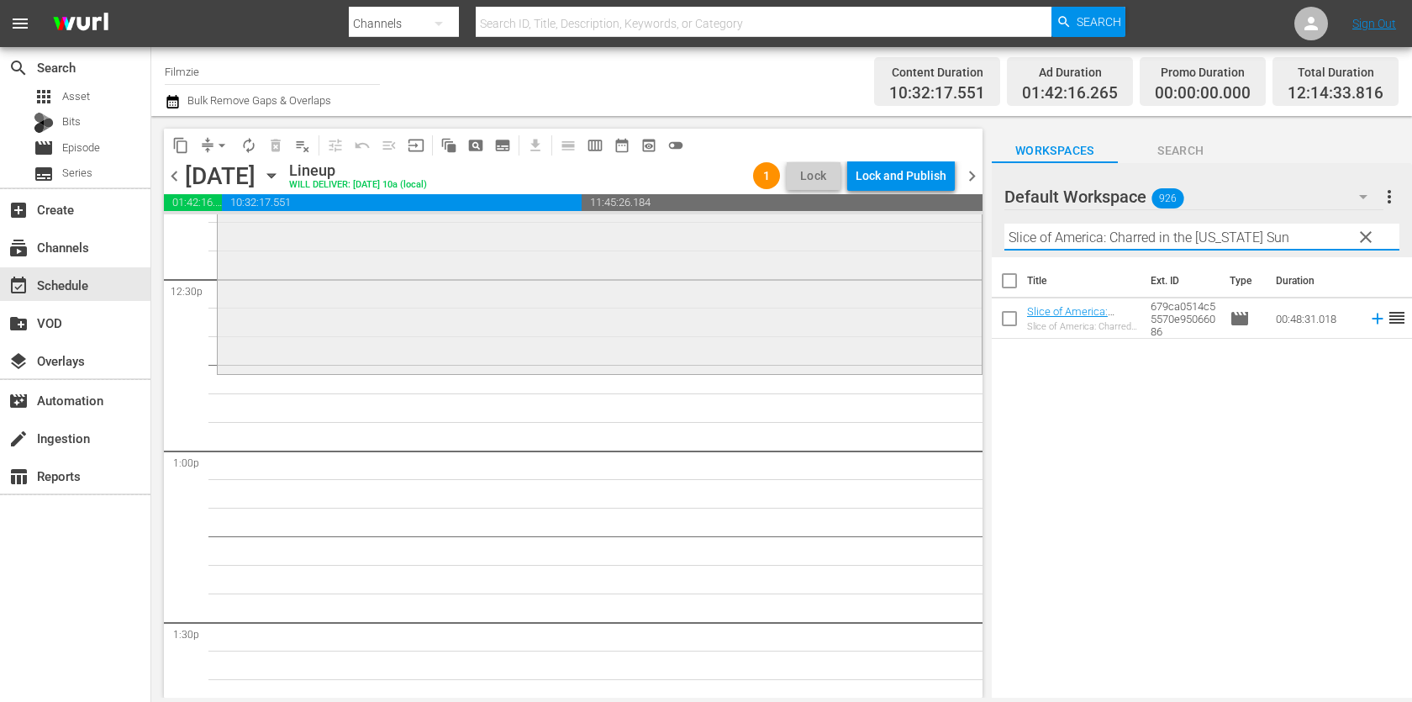
scroll to position [4237, 0]
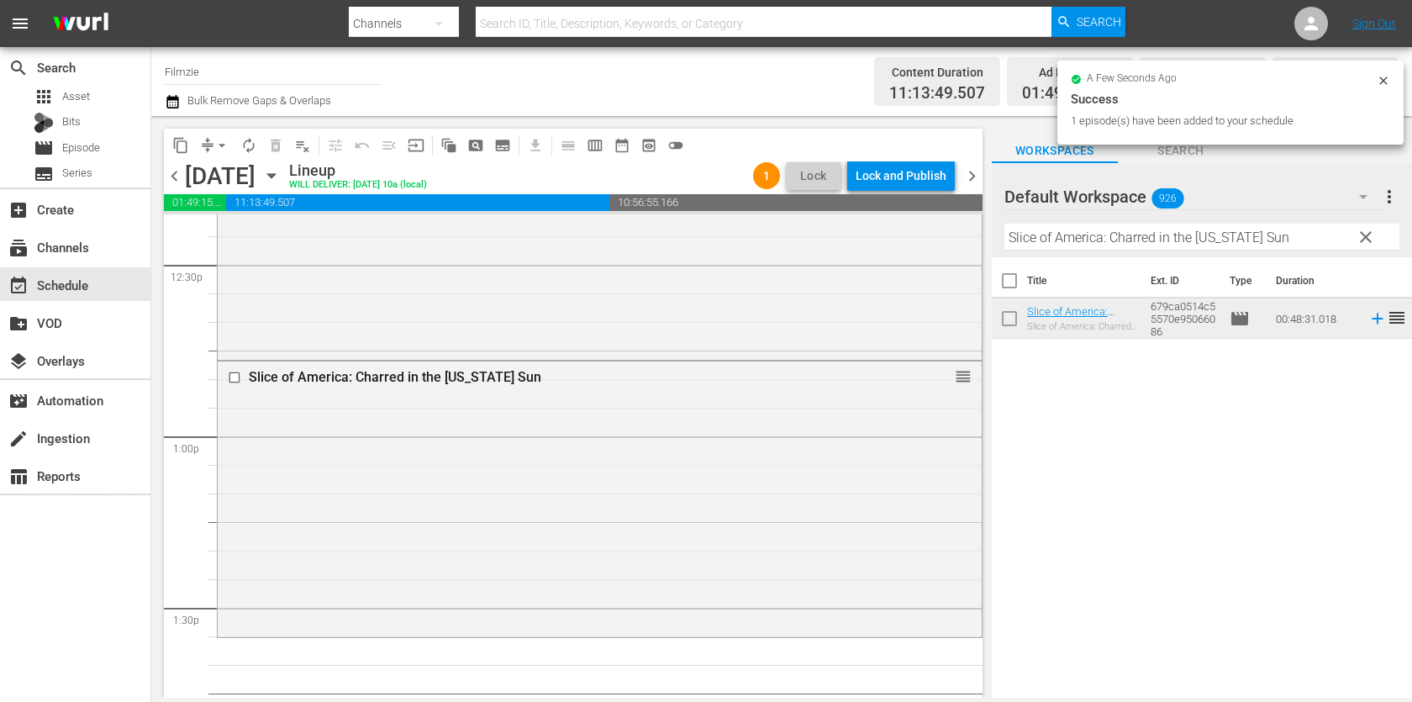
click at [1079, 231] on input "Slice of America: Charred in the Florida Sun" at bounding box center [1202, 237] width 395 height 27
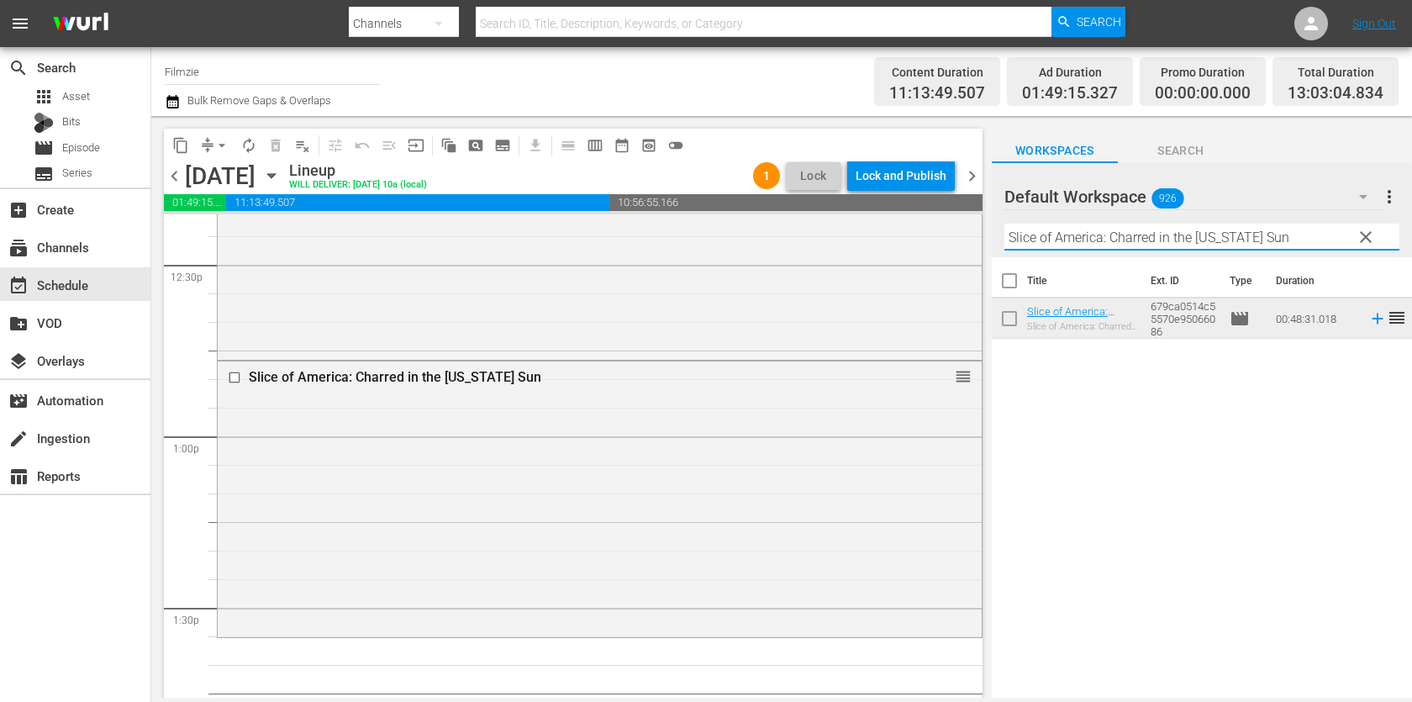
paste input "One-Eyed Jacks"
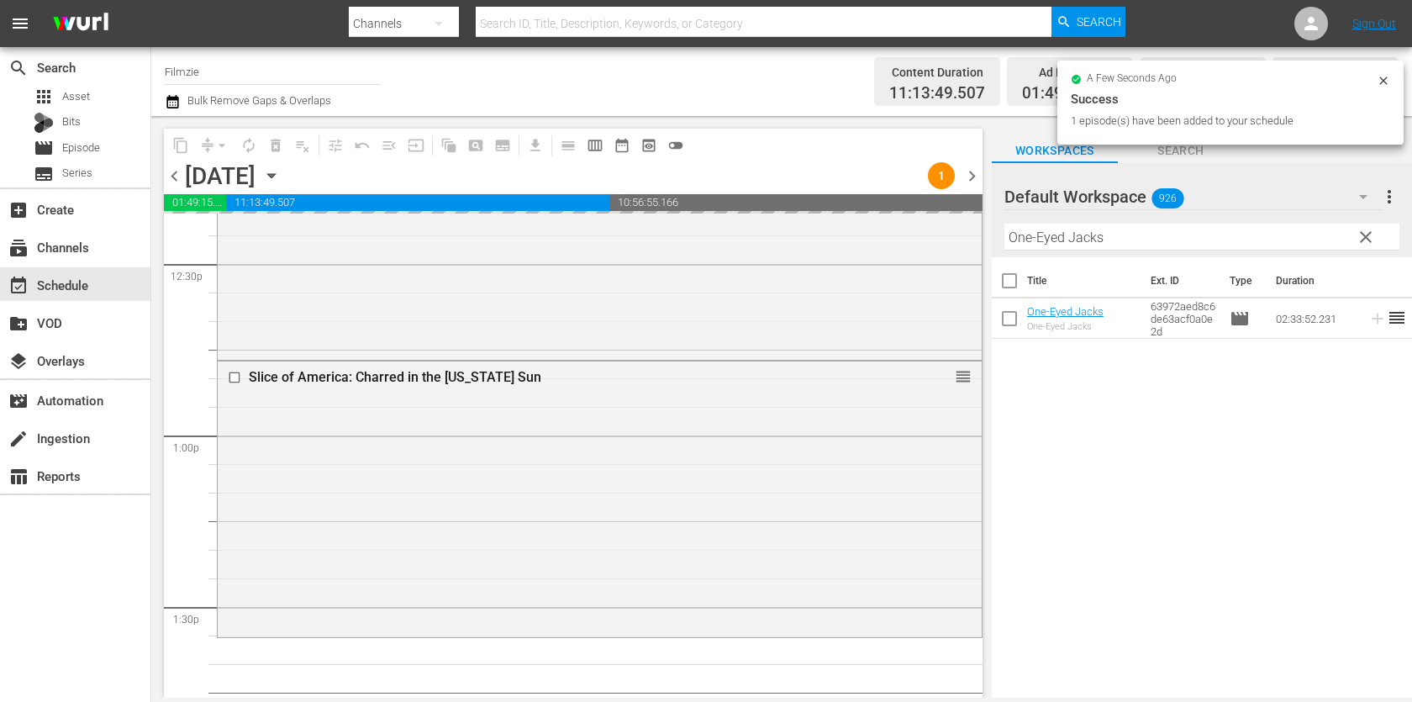
drag, startPoint x: 1049, startPoint y: 303, endPoint x: 704, endPoint y: 43, distance: 432.3
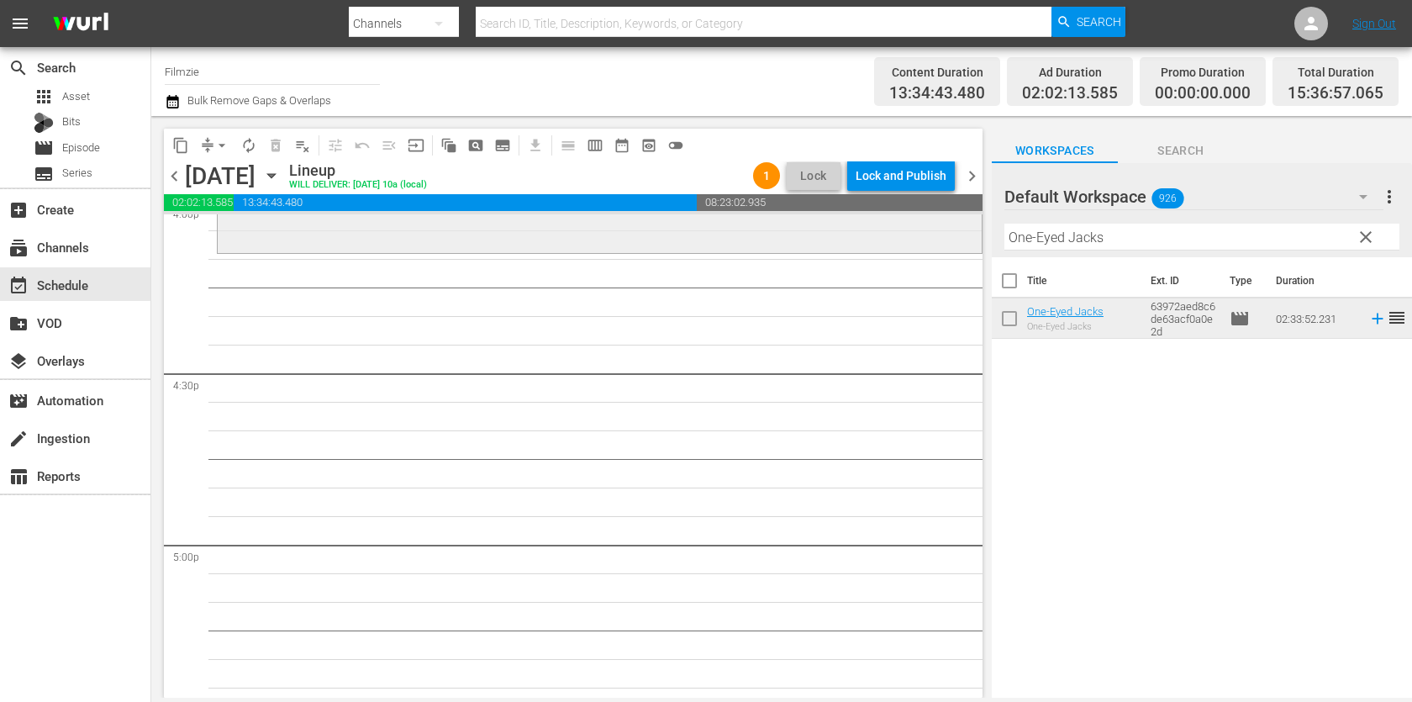
scroll to position [5510, 0]
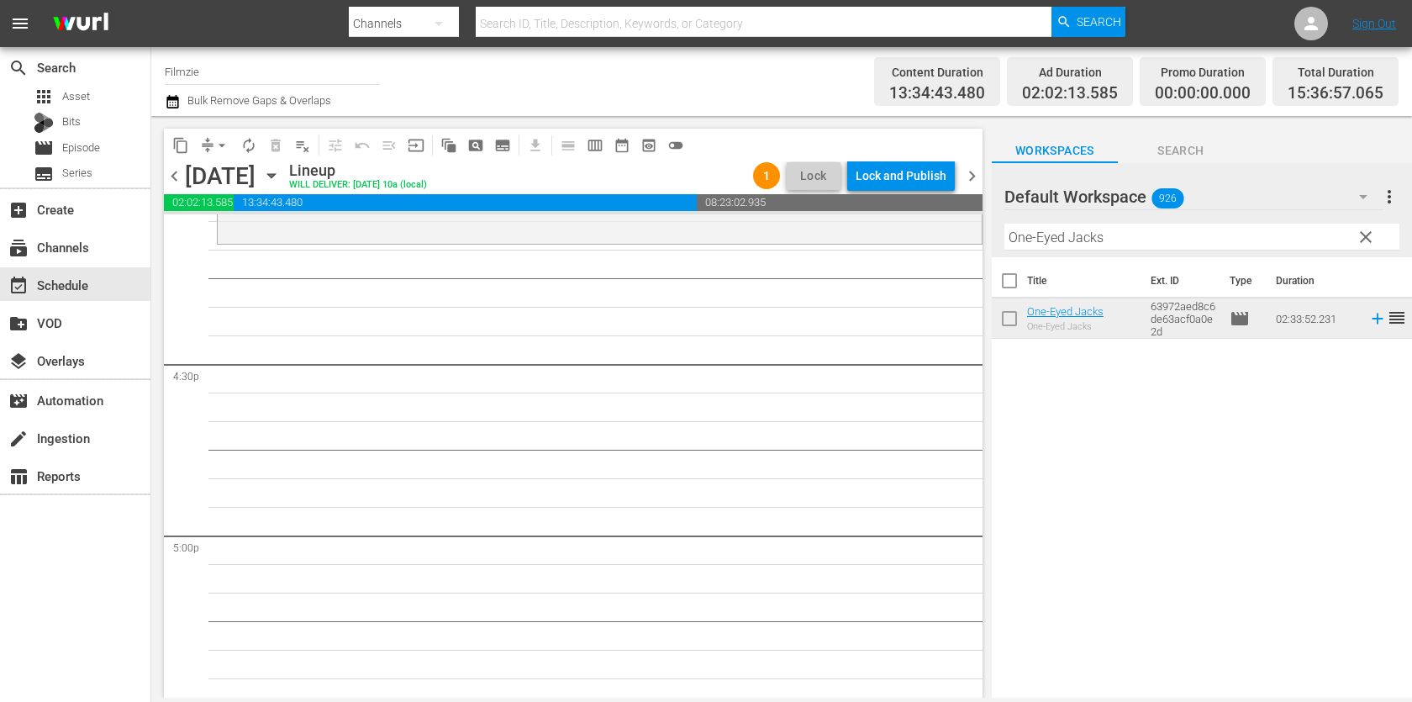
click at [1075, 240] on input "One-Eyed Jacks" at bounding box center [1202, 237] width 395 height 27
paste input "A Billion Live"
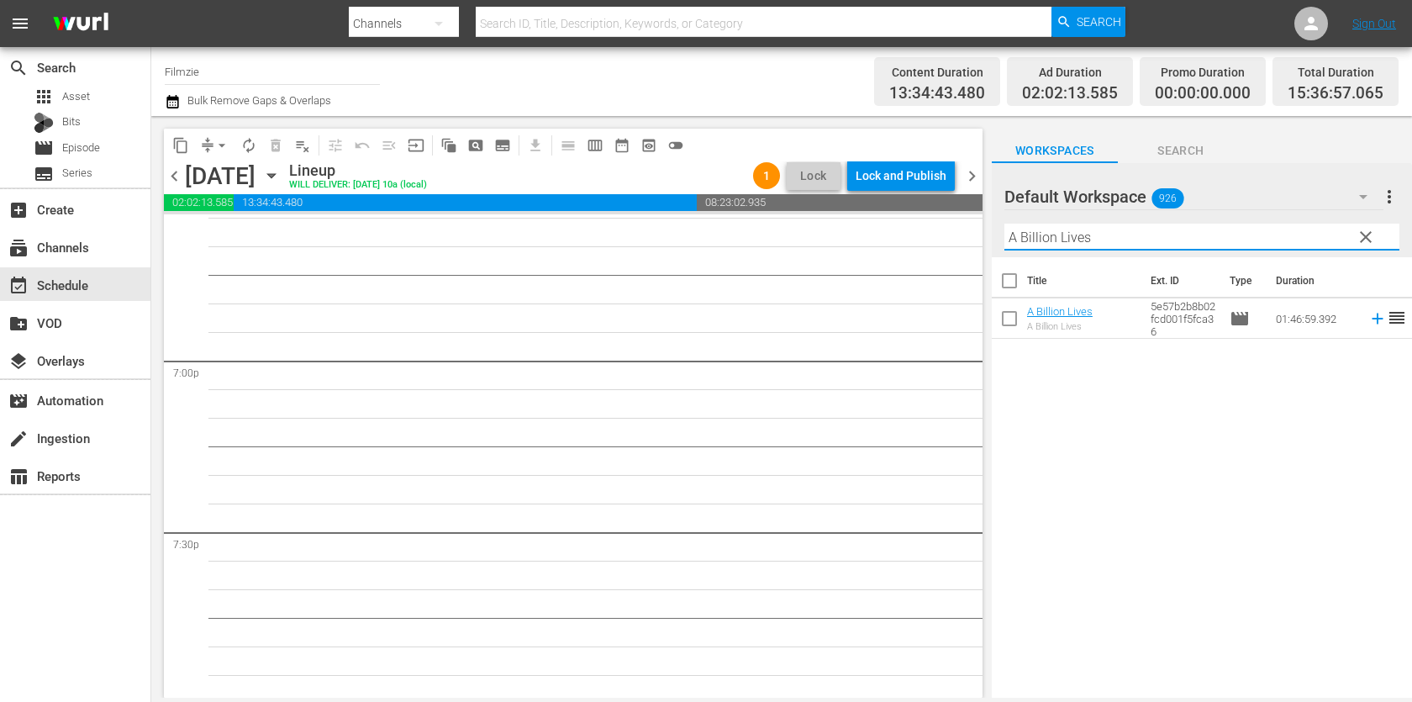
scroll to position [6421, 0]
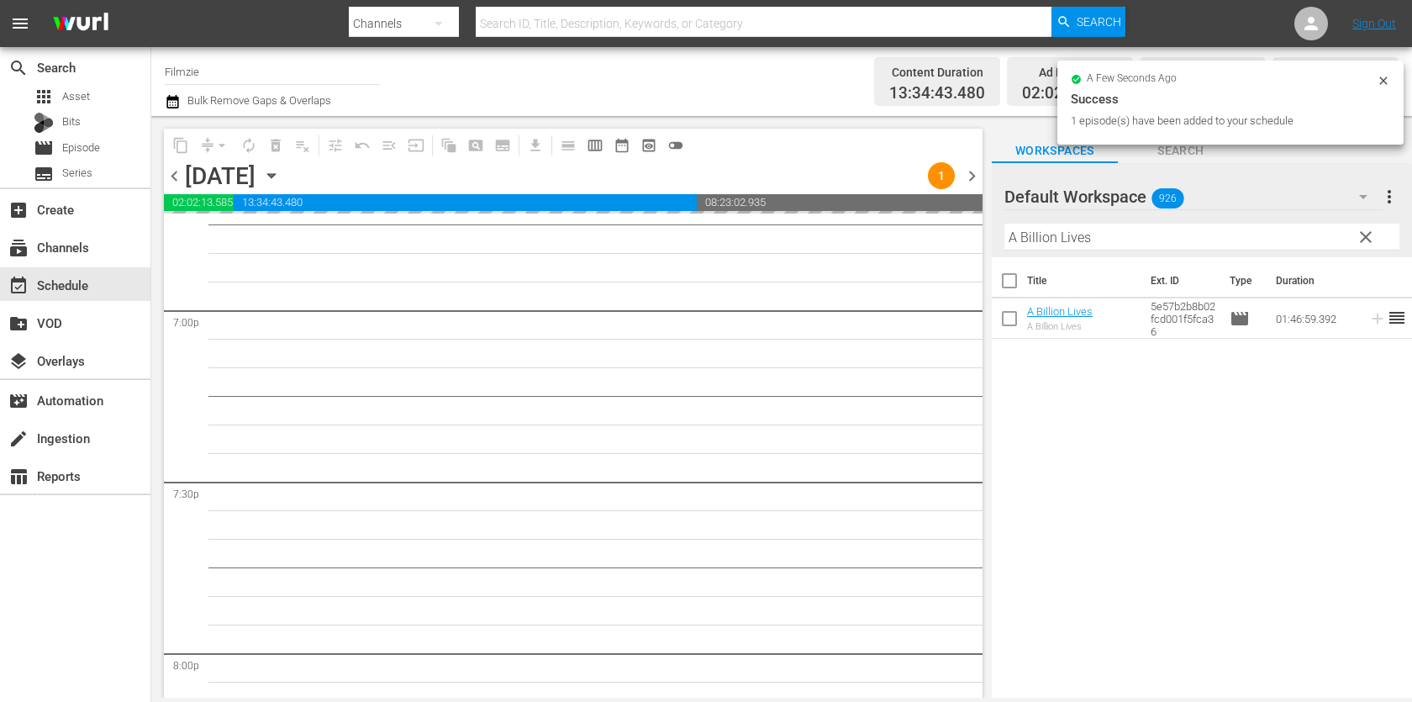
drag, startPoint x: 1056, startPoint y: 311, endPoint x: 718, endPoint y: 1, distance: 458.8
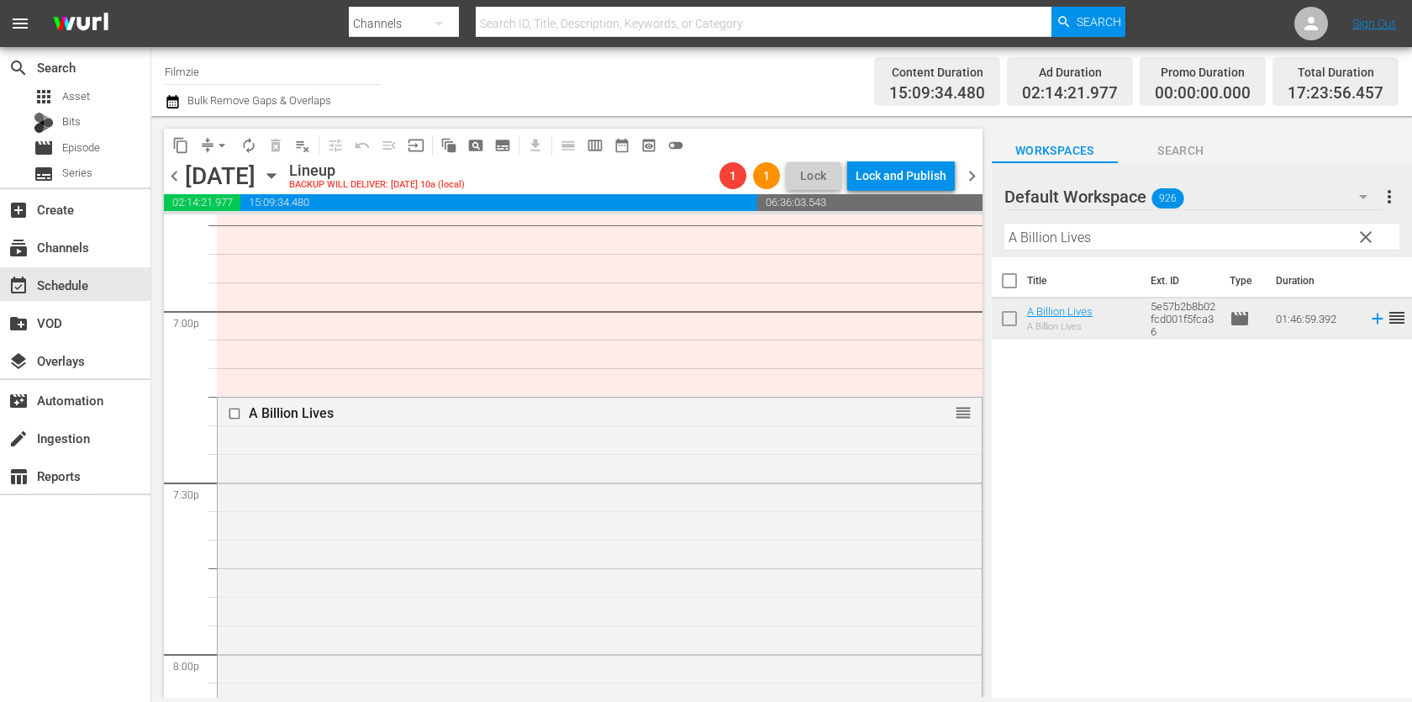
click at [1065, 237] on input "A Billion Lives" at bounding box center [1202, 237] width 395 height 27
paste input "[GEOGRAPHIC_DATA]"
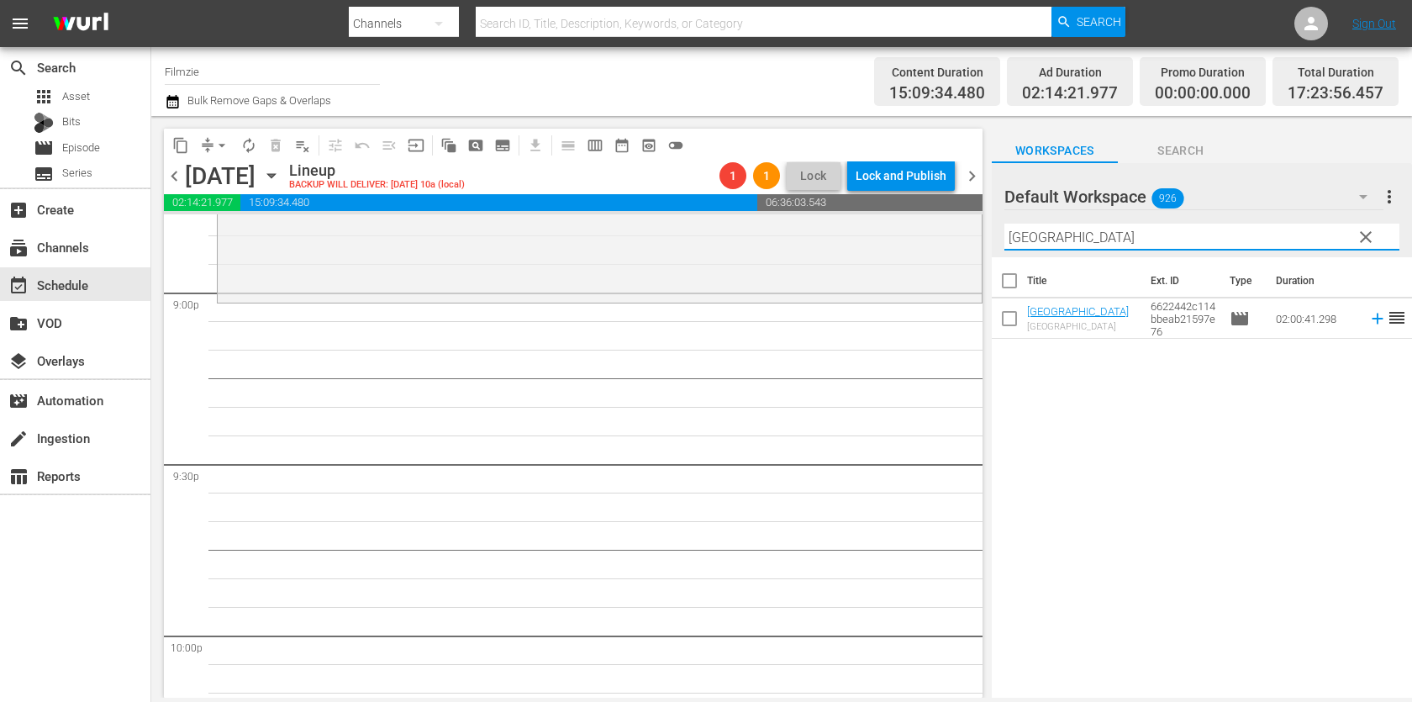
scroll to position [7127, 0]
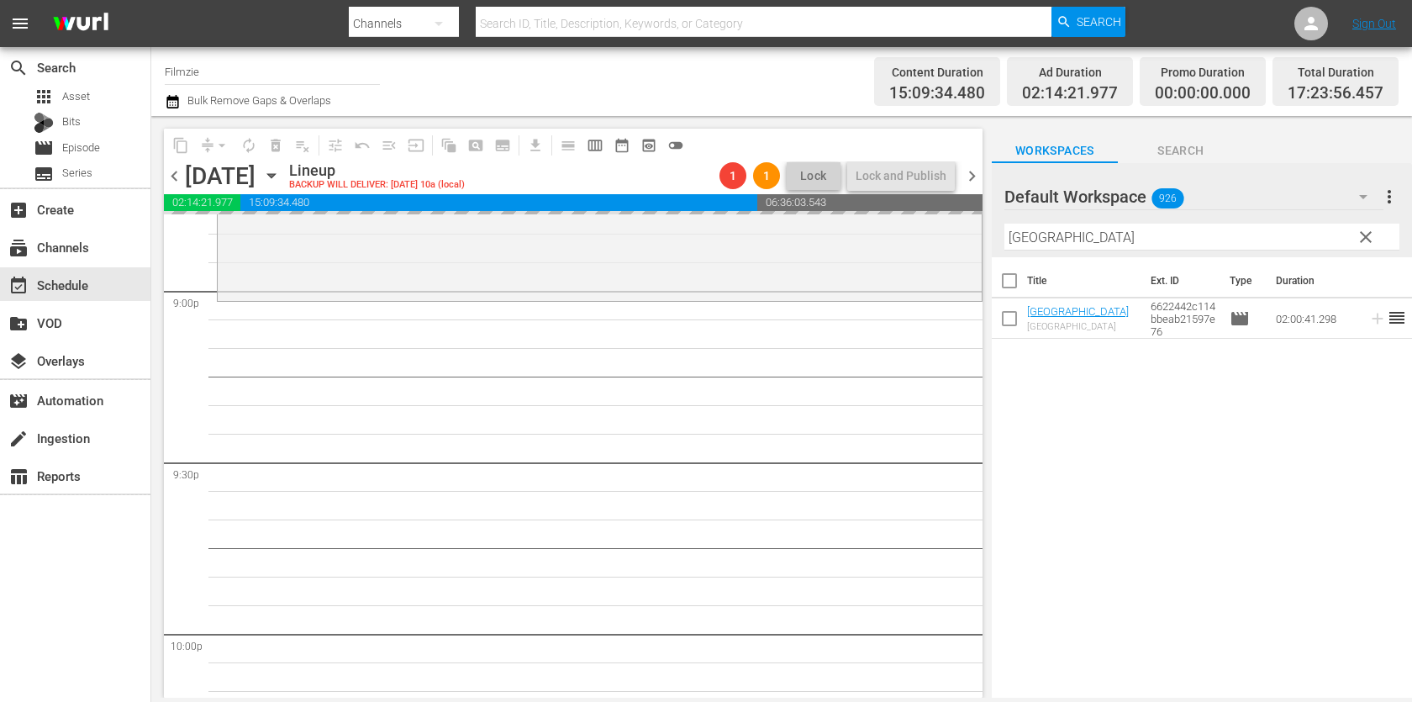
drag, startPoint x: 1074, startPoint y: 310, endPoint x: 804, endPoint y: 21, distance: 395.6
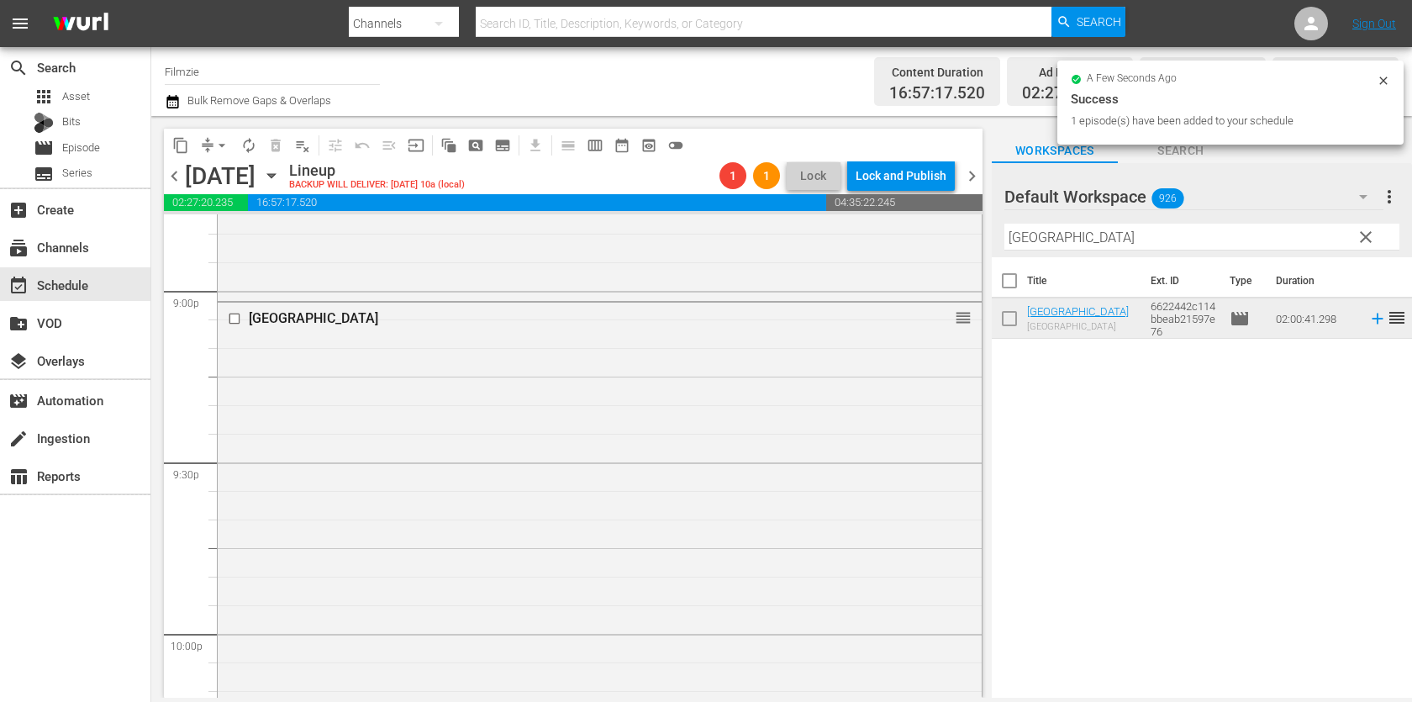
click at [1162, 230] on input "[GEOGRAPHIC_DATA]" at bounding box center [1202, 237] width 395 height 27
paste input "A Grim Becoming"
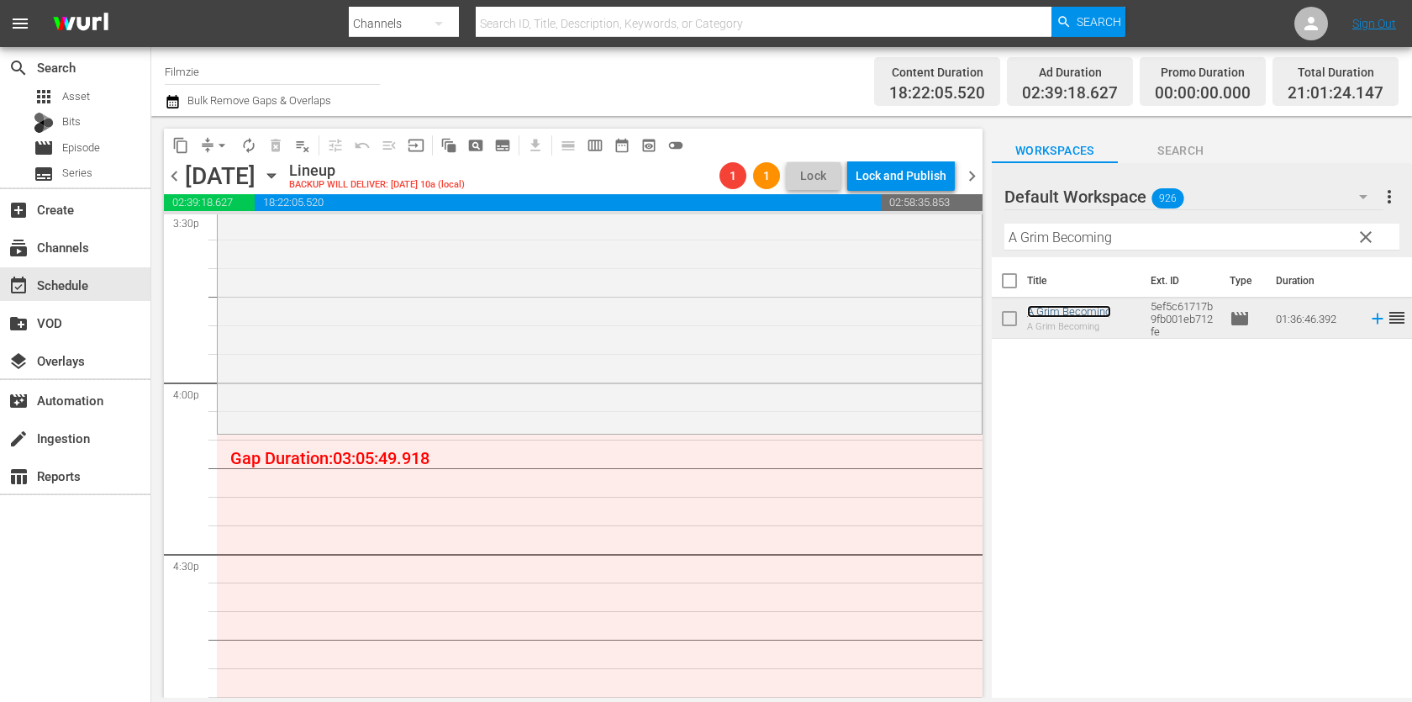
scroll to position [5290, 0]
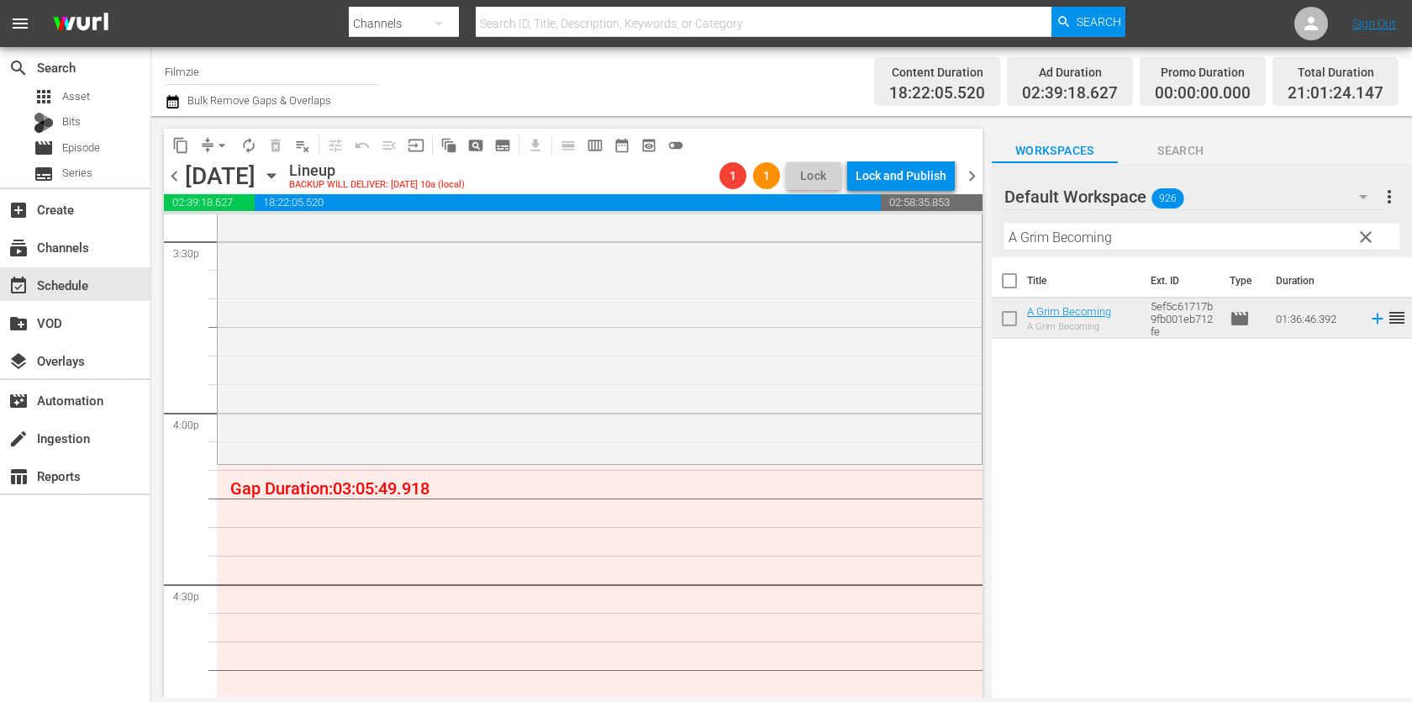
click at [1045, 227] on input "A Grim Becoming" at bounding box center [1202, 237] width 395 height 27
paste input "Desperadoes of the West"
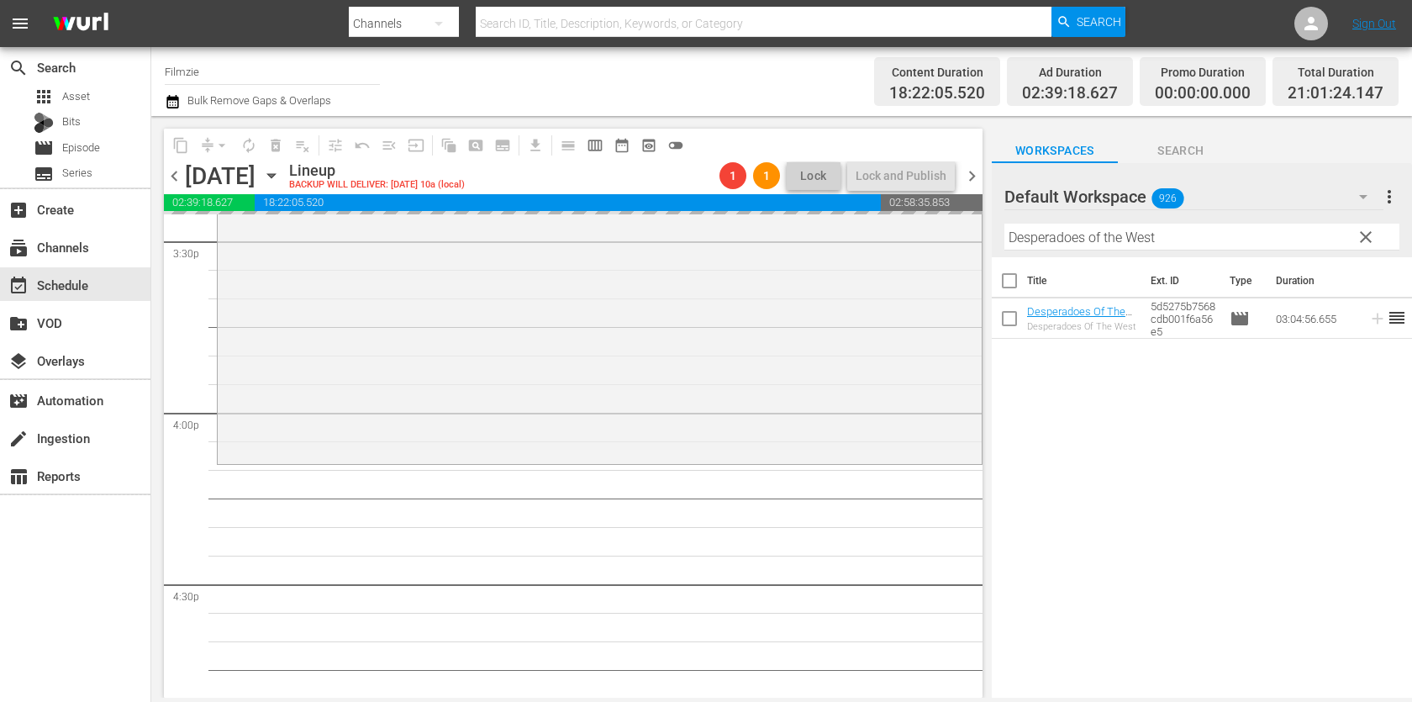
drag, startPoint x: 1048, startPoint y: 318, endPoint x: 739, endPoint y: 6, distance: 438.8
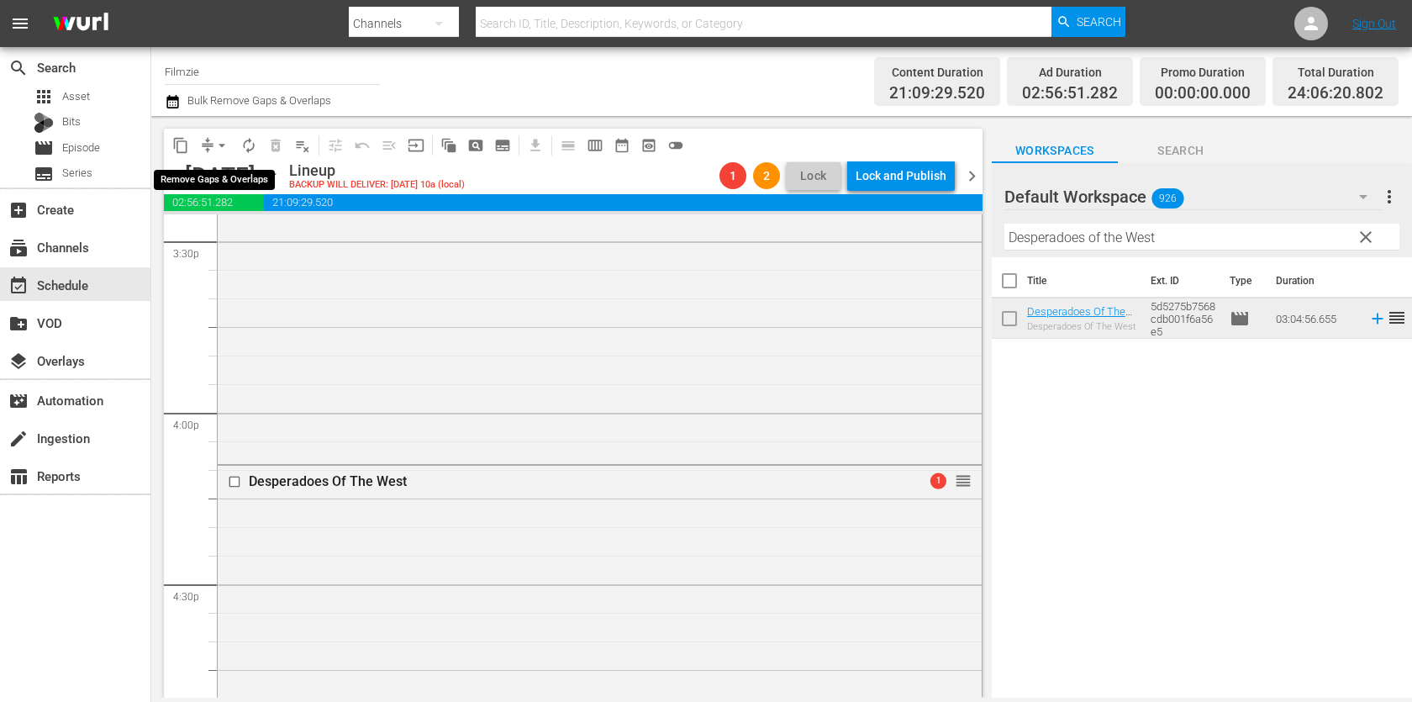
click at [227, 150] on span "arrow_drop_down" at bounding box center [222, 145] width 17 height 17
click at [251, 229] on li "Align to End of Previous Day" at bounding box center [223, 234] width 177 height 28
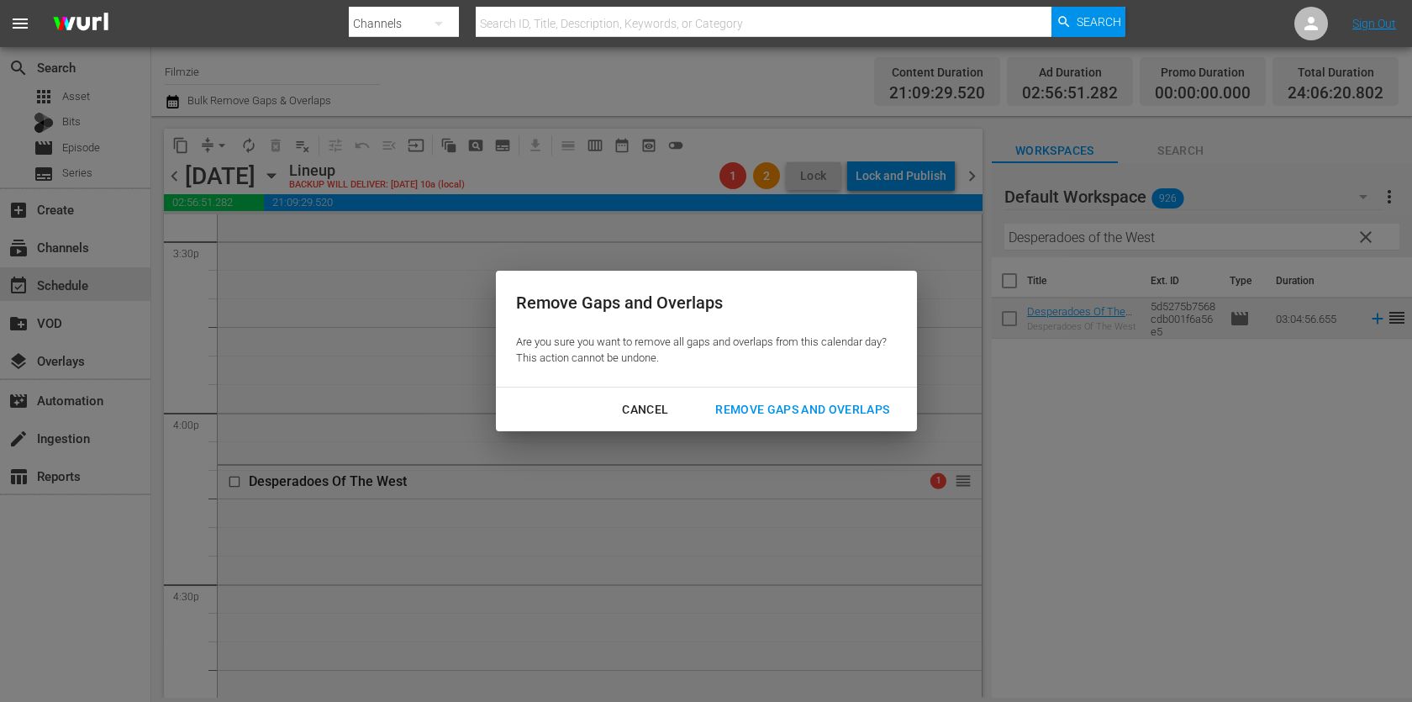
click at [792, 398] on button "Remove Gaps and Overlaps" at bounding box center [802, 409] width 214 height 31
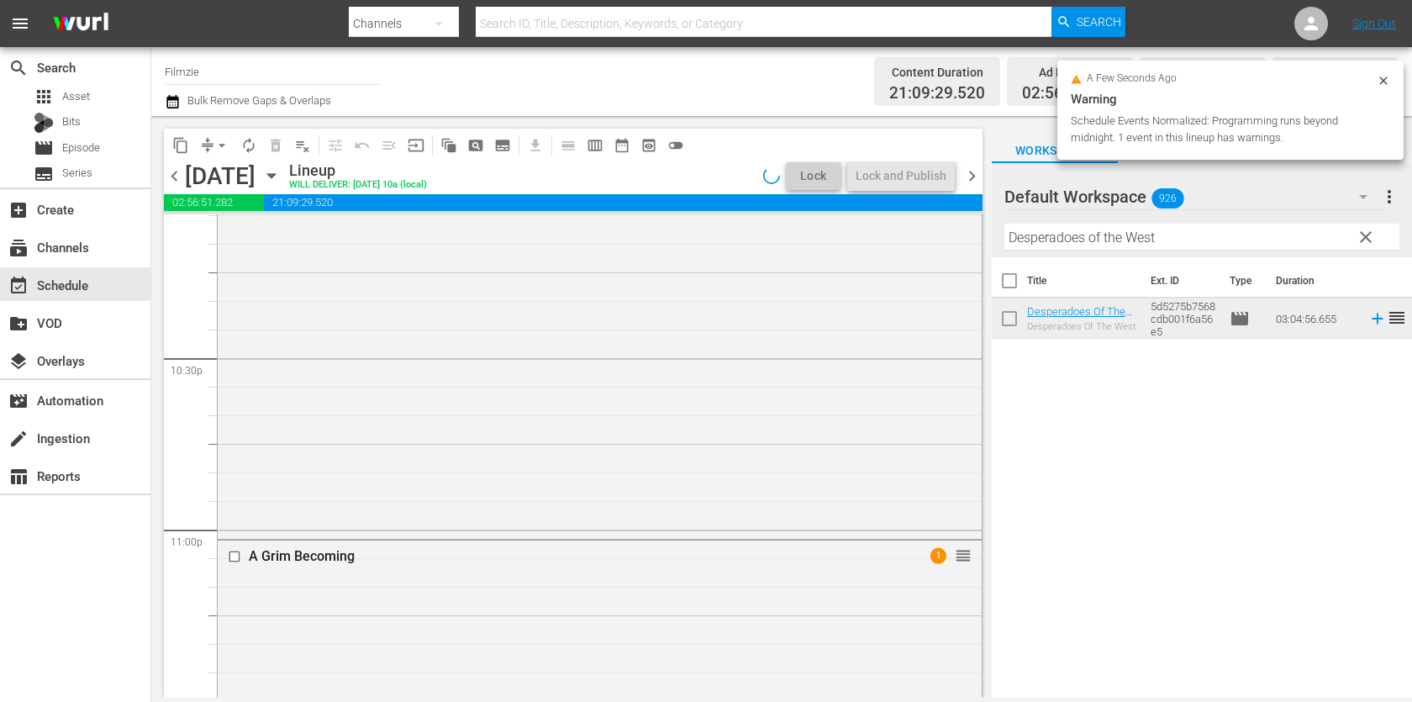
scroll to position [7969, 0]
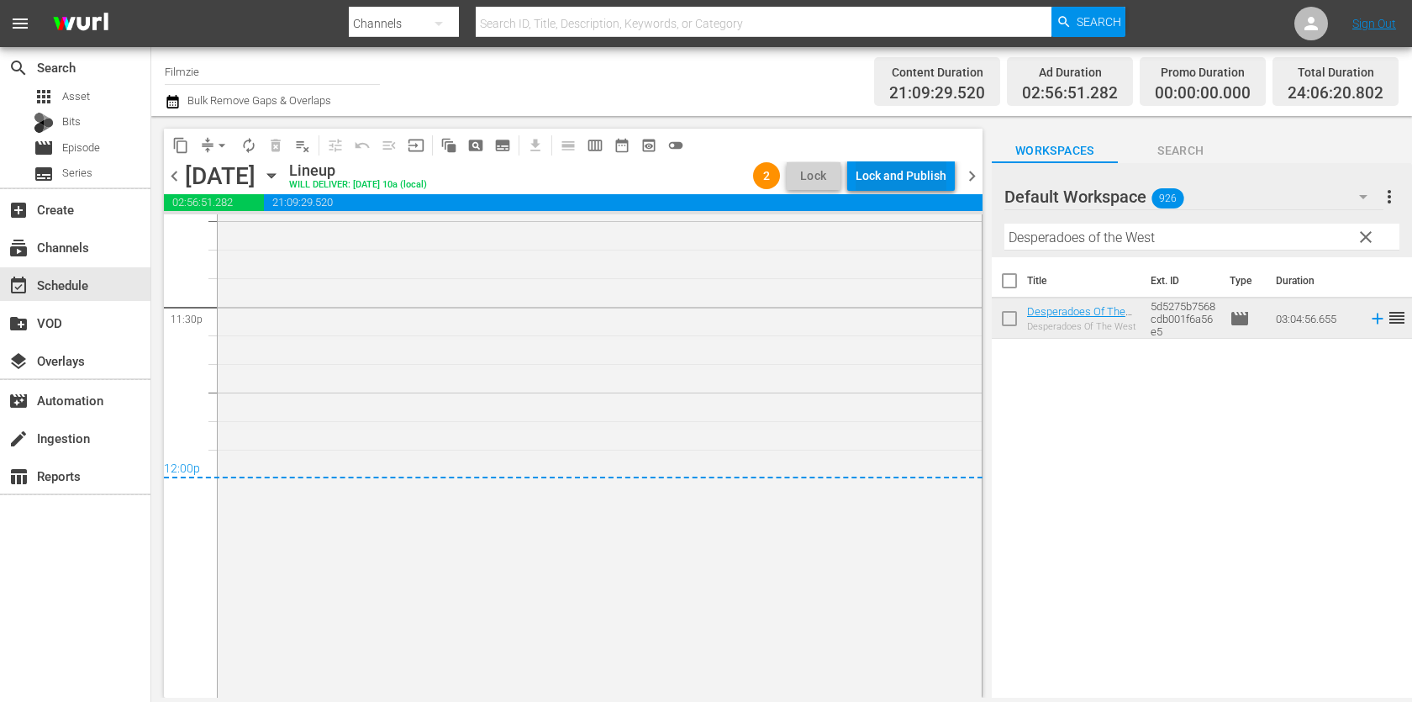
click at [913, 178] on div "Lock and Publish" at bounding box center [901, 176] width 91 height 30
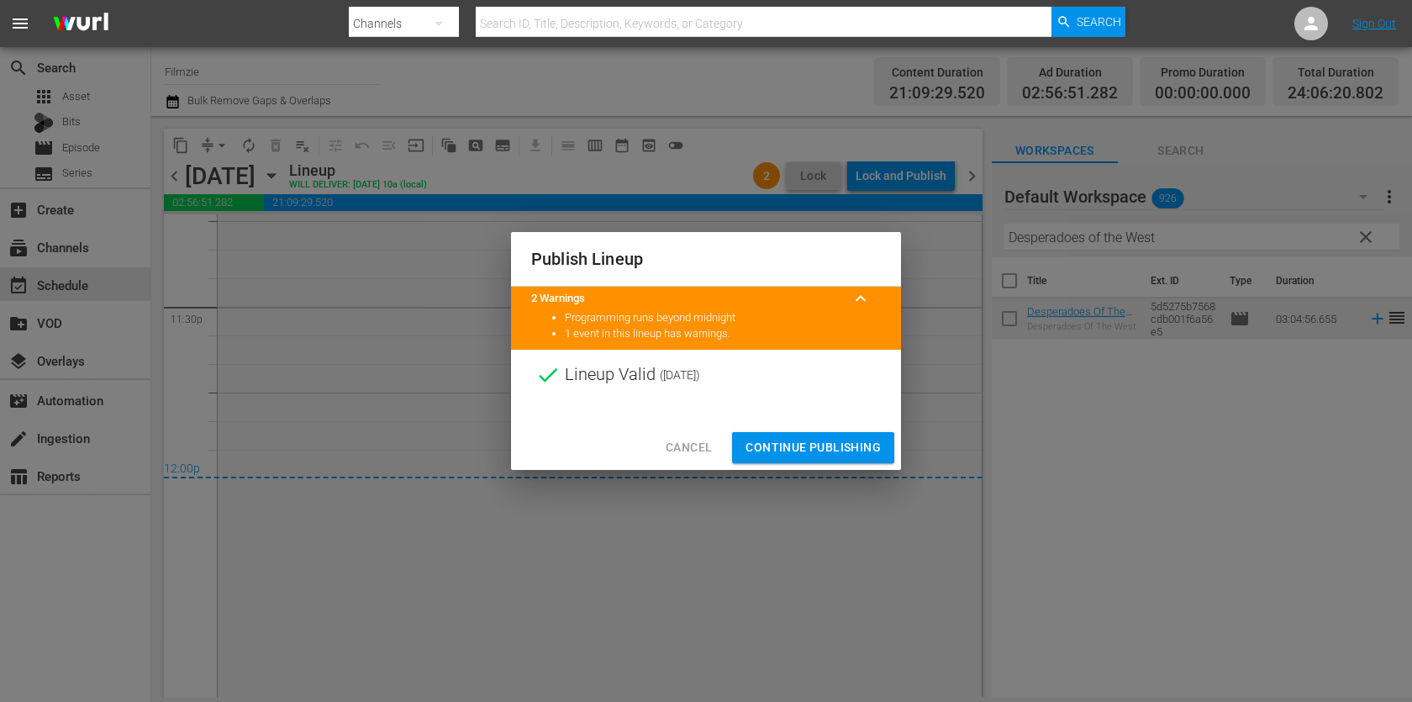
click at [849, 442] on span "Continue Publishing" at bounding box center [813, 447] width 135 height 21
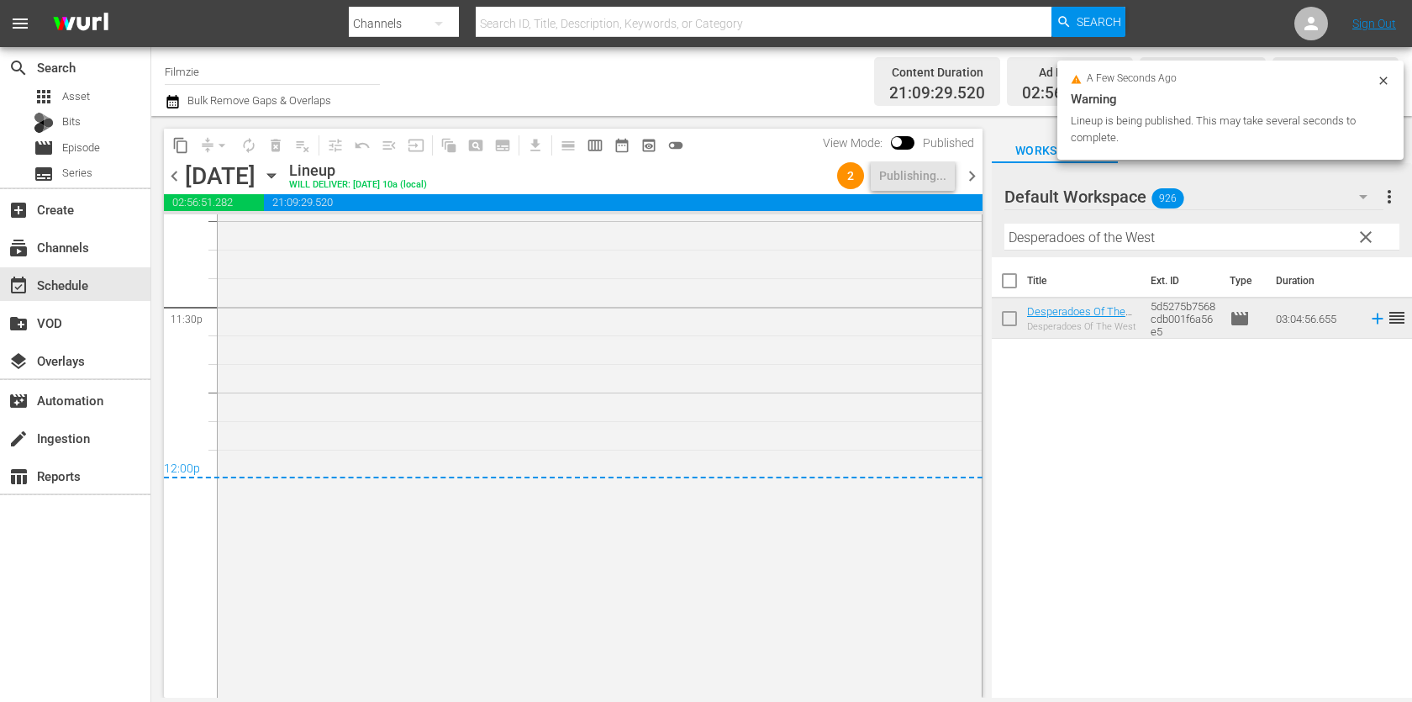
click at [975, 184] on span "chevron_right" at bounding box center [972, 176] width 21 height 21
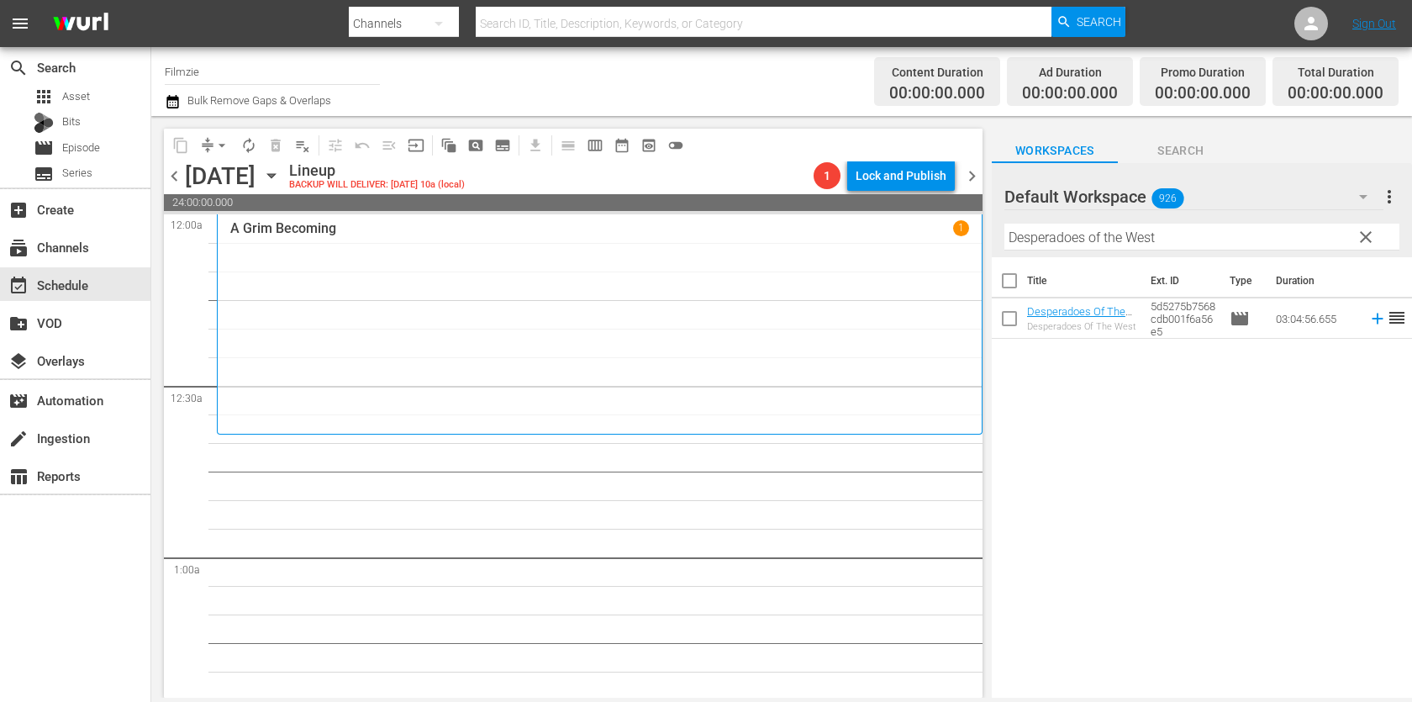
click at [1156, 230] on input "Desperadoes of the West" at bounding box center [1202, 237] width 395 height 27
paste input "The Truck [PERSON_NAME] Show: An Animated Sketch Comedy Special"
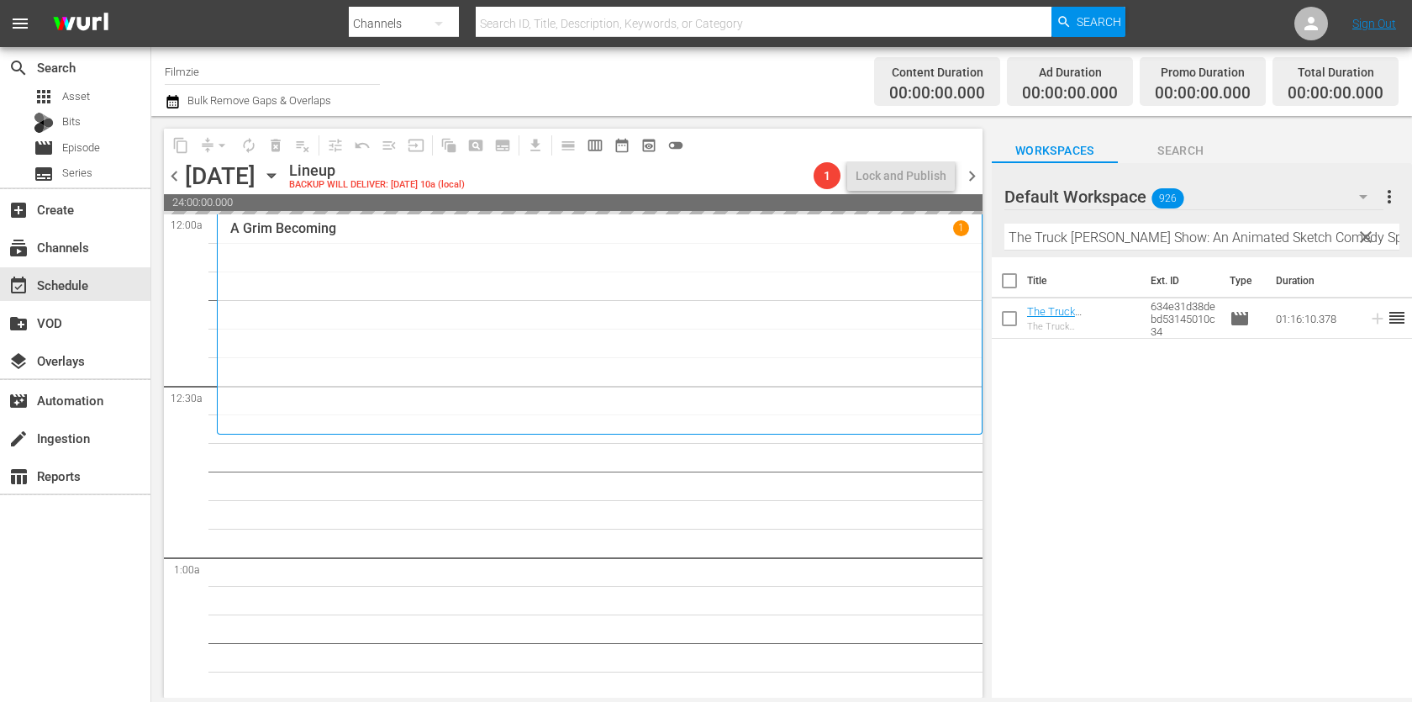
drag, startPoint x: 1080, startPoint y: 313, endPoint x: 900, endPoint y: 23, distance: 340.9
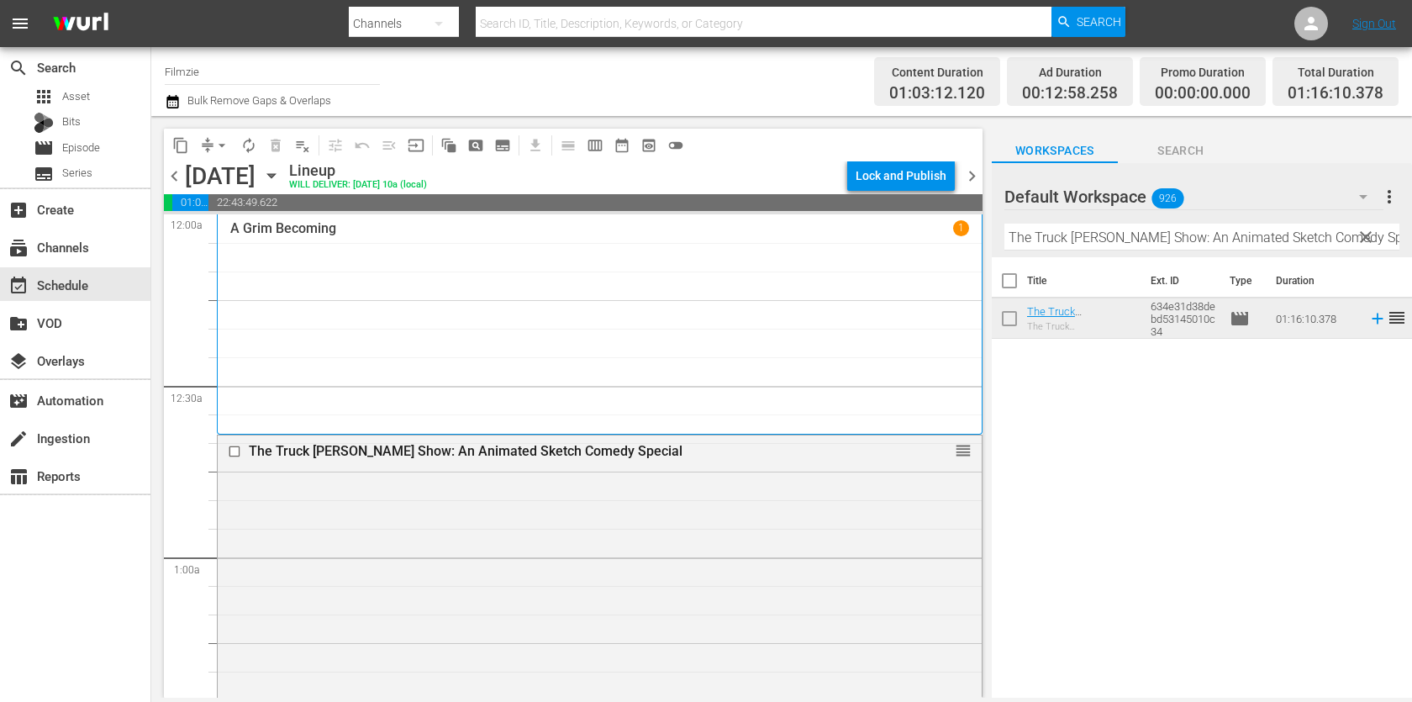
click at [1085, 246] on input "The Truck [PERSON_NAME] Show: An Animated Sketch Comedy Special" at bounding box center [1202, 237] width 395 height 27
paste input "Neighbour"
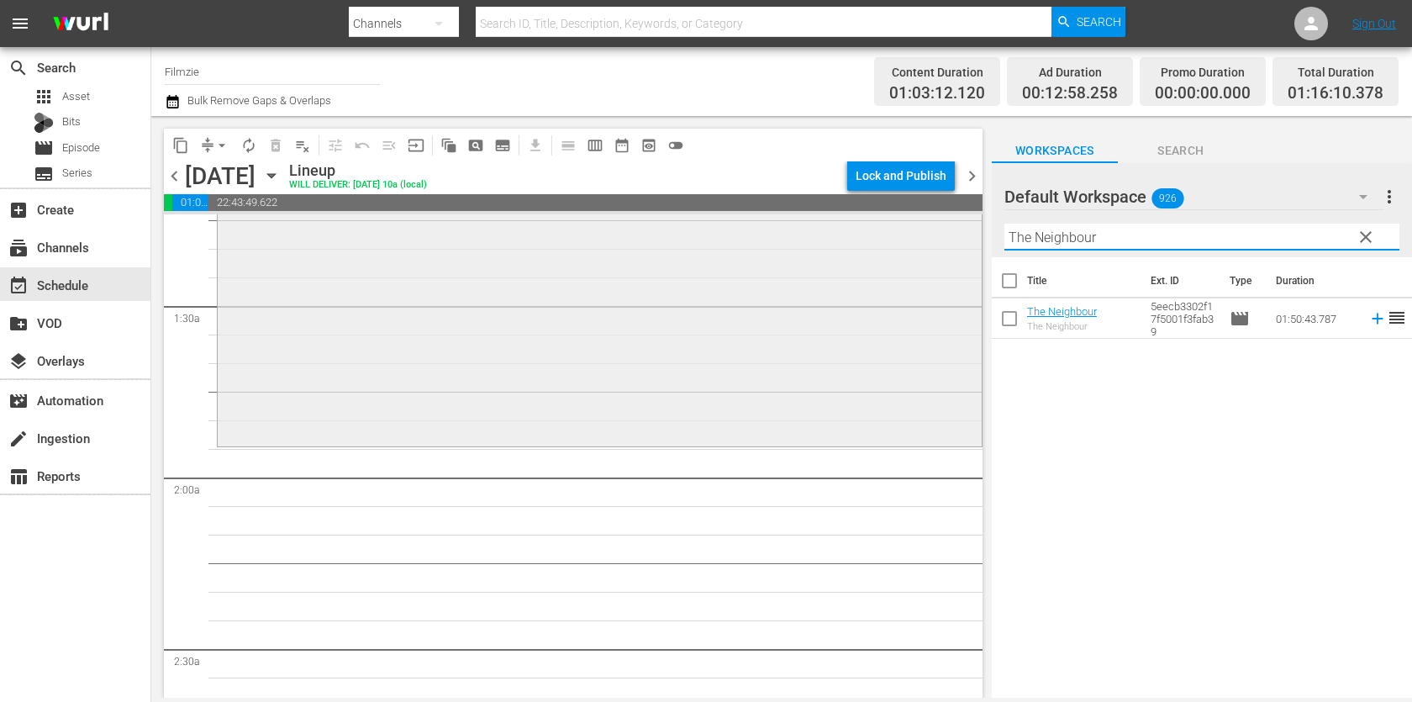
scroll to position [399, 0]
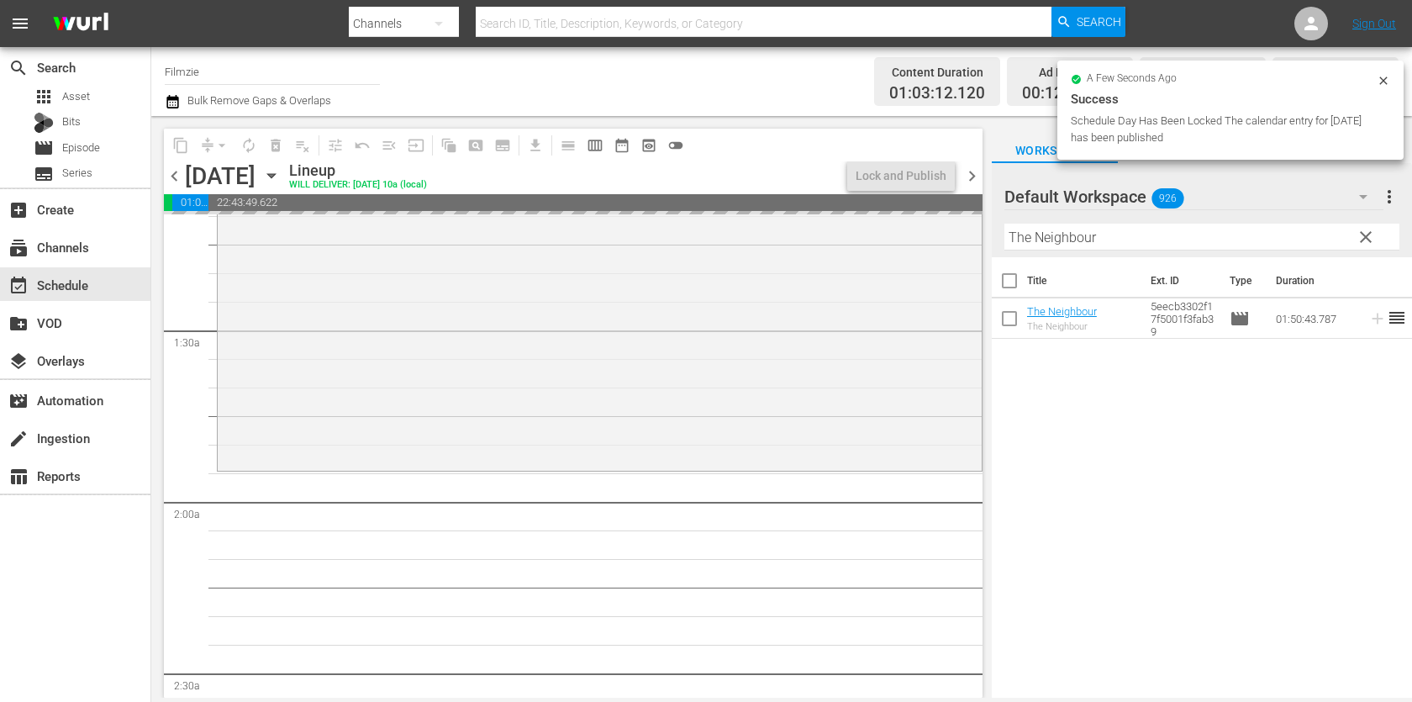
drag, startPoint x: 1059, startPoint y: 303, endPoint x: 813, endPoint y: 0, distance: 390.3
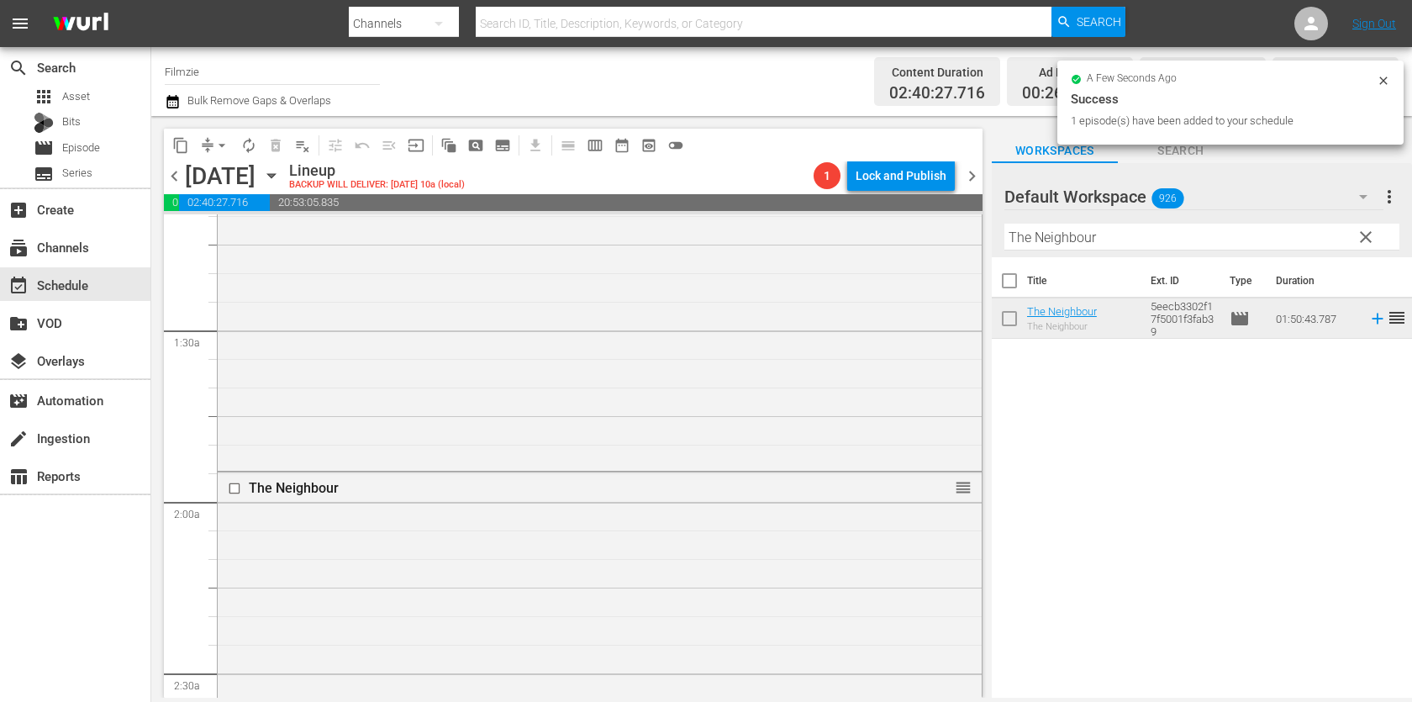
click at [1114, 246] on input "The Neighbour" at bounding box center [1202, 237] width 395 height 27
paste input "Last Descent"
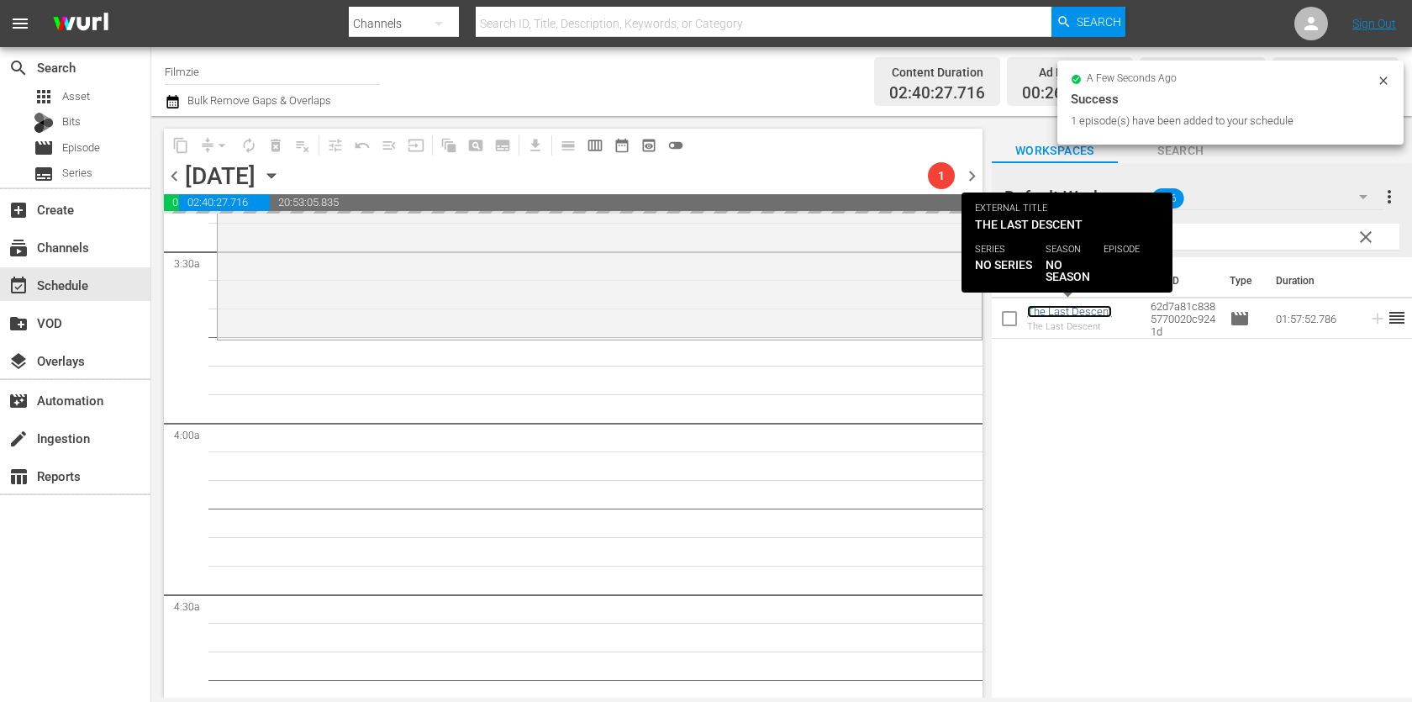
scroll to position [1154, 0]
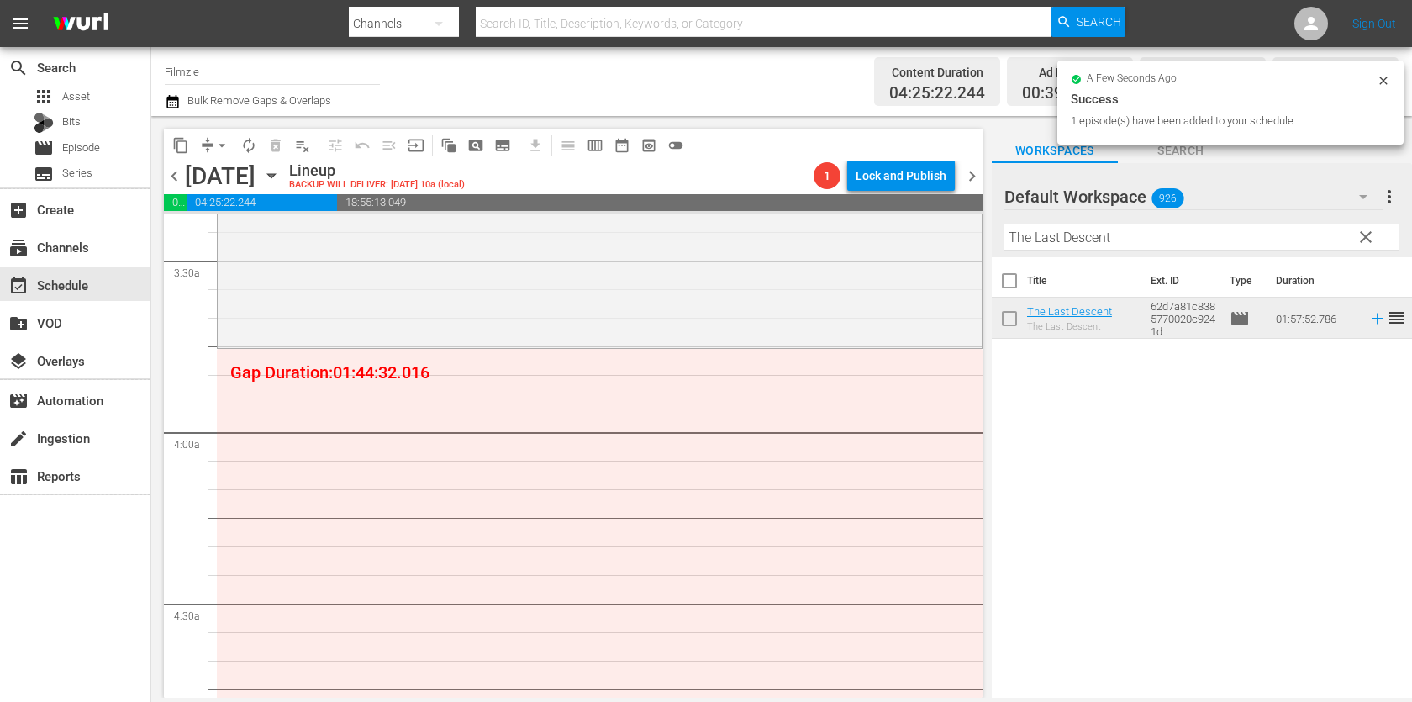
drag, startPoint x: 1027, startPoint y: 314, endPoint x: 889, endPoint y: 3, distance: 340.6
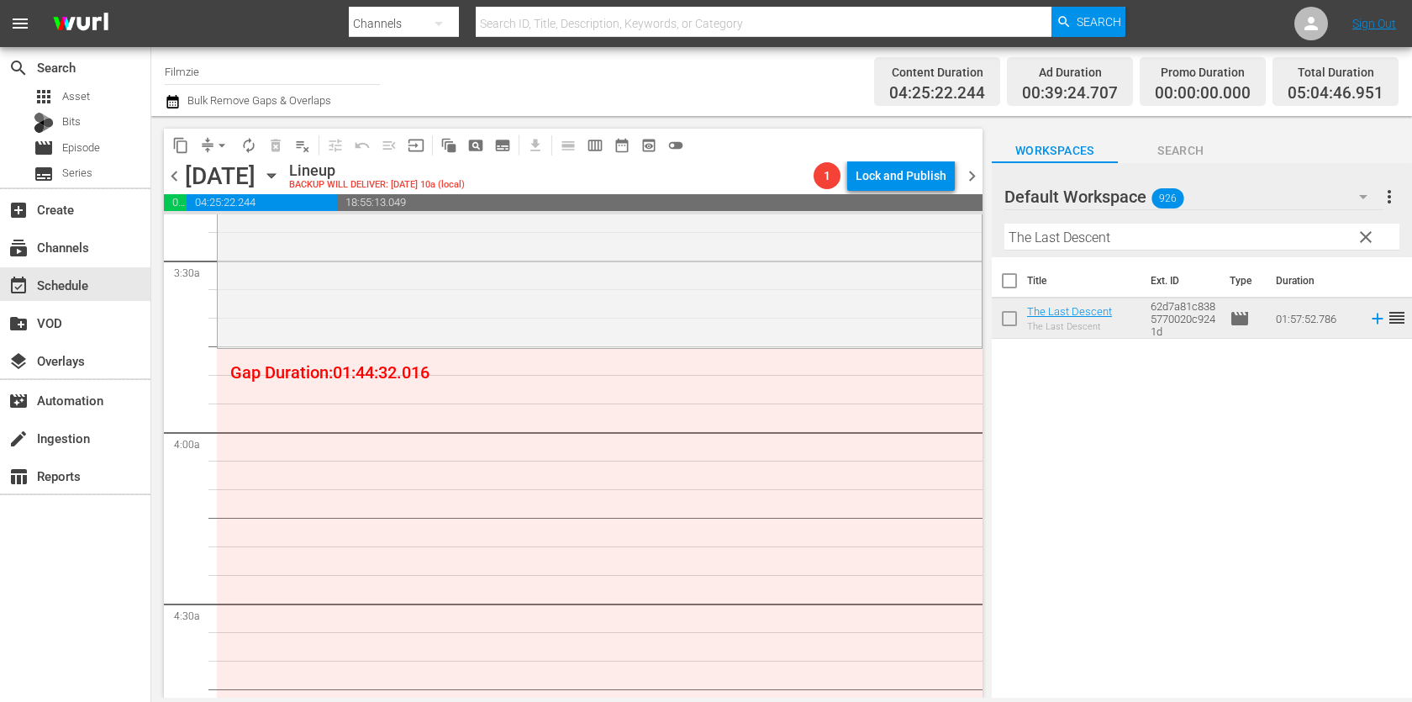
click at [1105, 243] on input "The Last Descent" at bounding box center [1202, 237] width 395 height 27
paste input "Life Love Dogs"
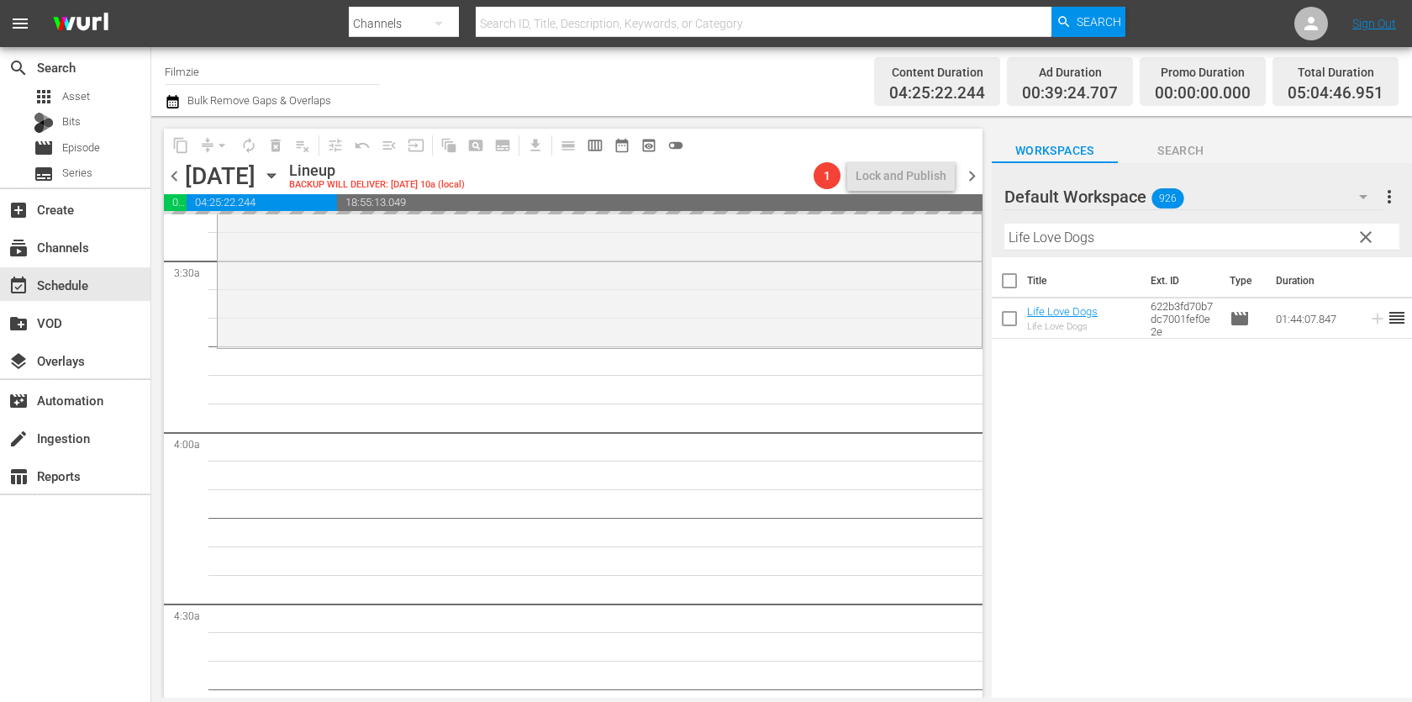
drag, startPoint x: 1069, startPoint y: 302, endPoint x: 826, endPoint y: 0, distance: 387.5
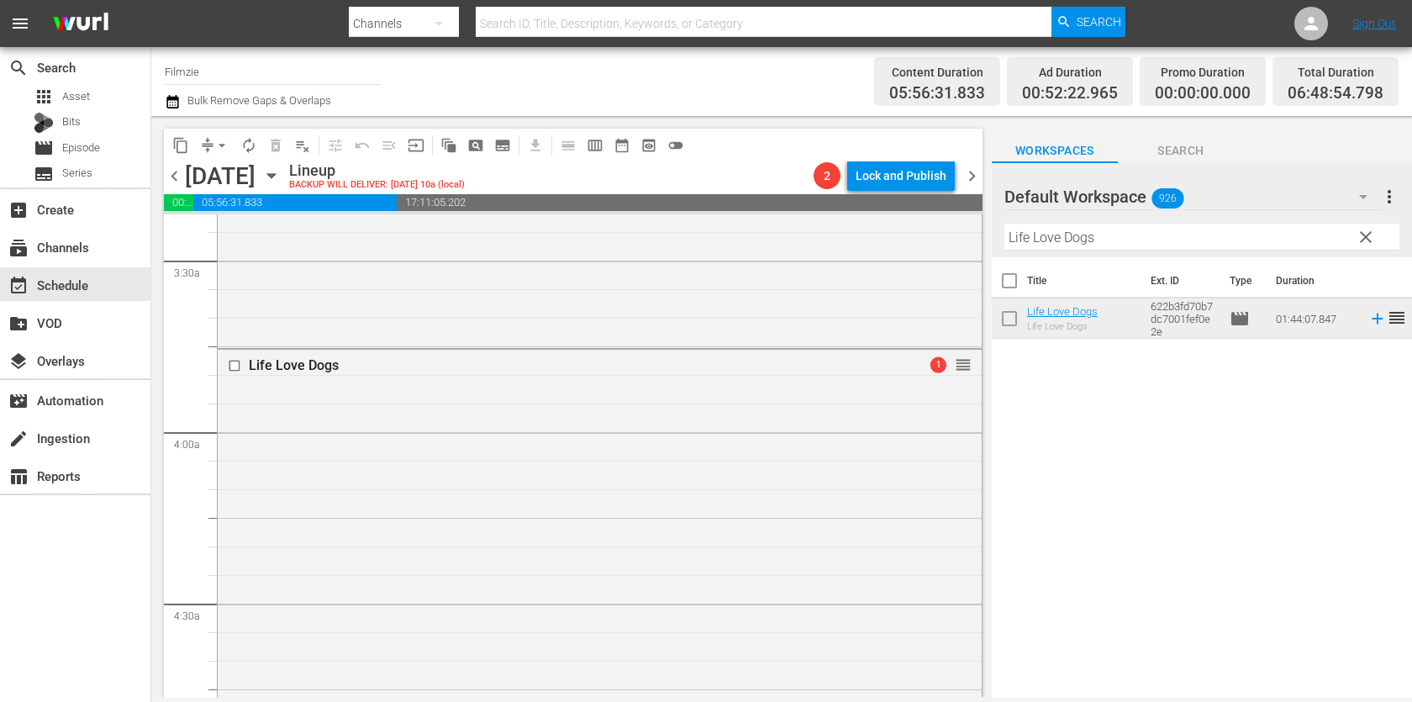
click at [1135, 235] on input "Life Love Dogs" at bounding box center [1202, 237] width 395 height 27
paste input "A Promise to Astrid"
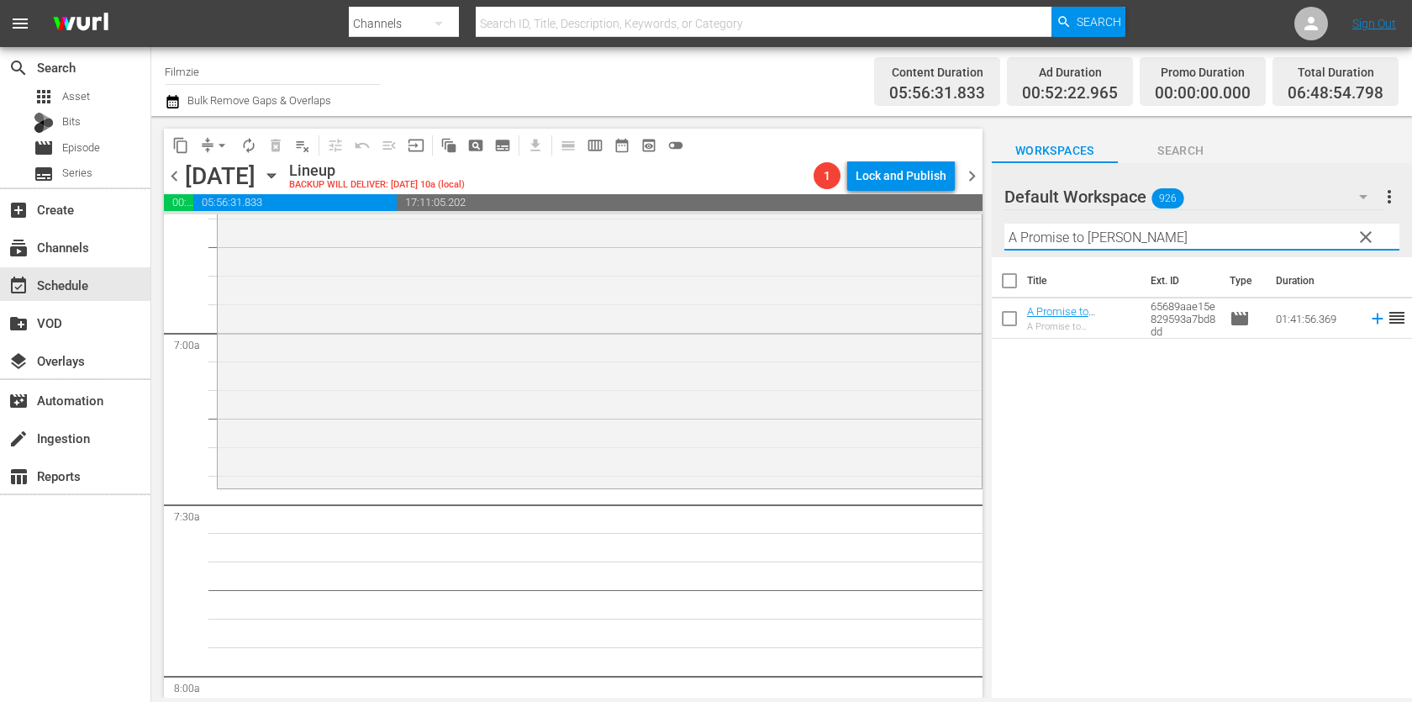
scroll to position [2456, 0]
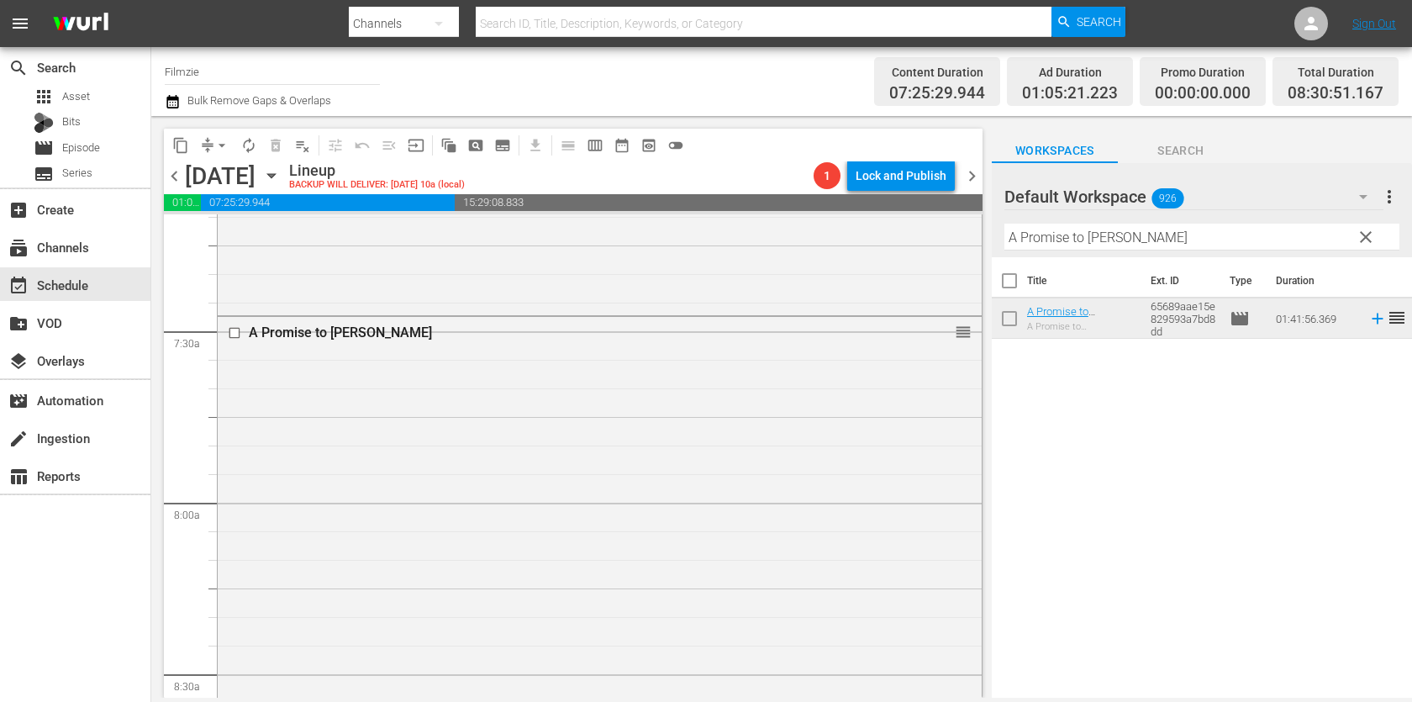
click at [1125, 231] on input "A Promise to Astrid" at bounding box center [1202, 237] width 395 height 27
paste input "[PERSON_NAME]'s and [PERSON_NAME]'s Inn"
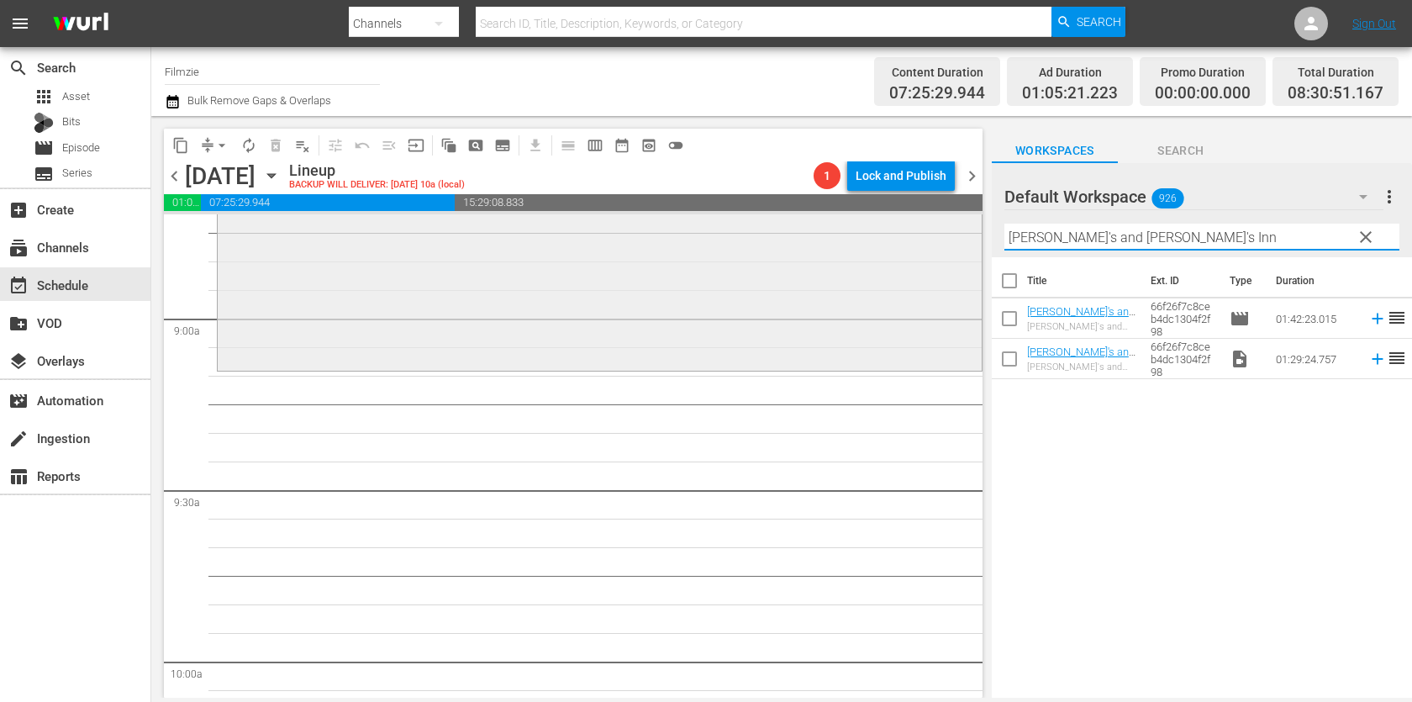
scroll to position [2987, 0]
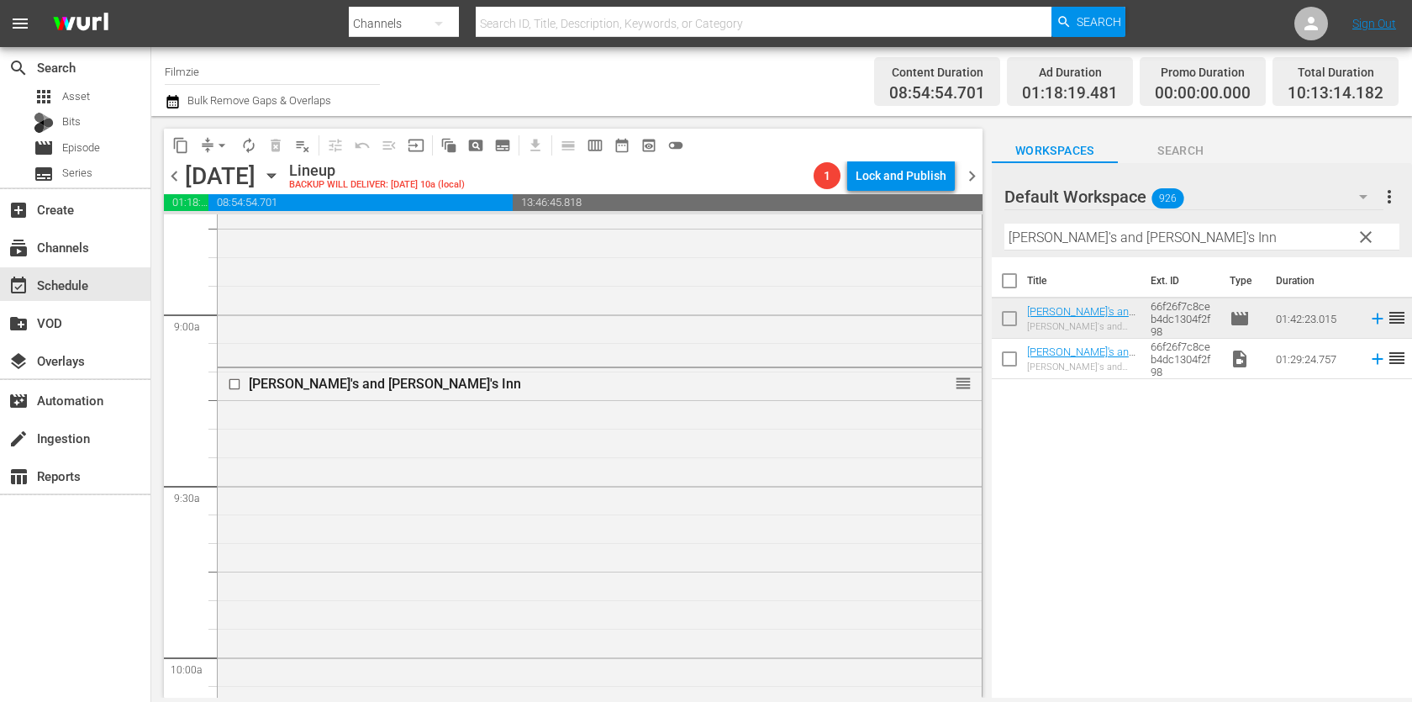
click at [1162, 238] on input "[PERSON_NAME]'s and [PERSON_NAME]'s Inn" at bounding box center [1202, 237] width 395 height 27
paste input "Puppy Love 5"
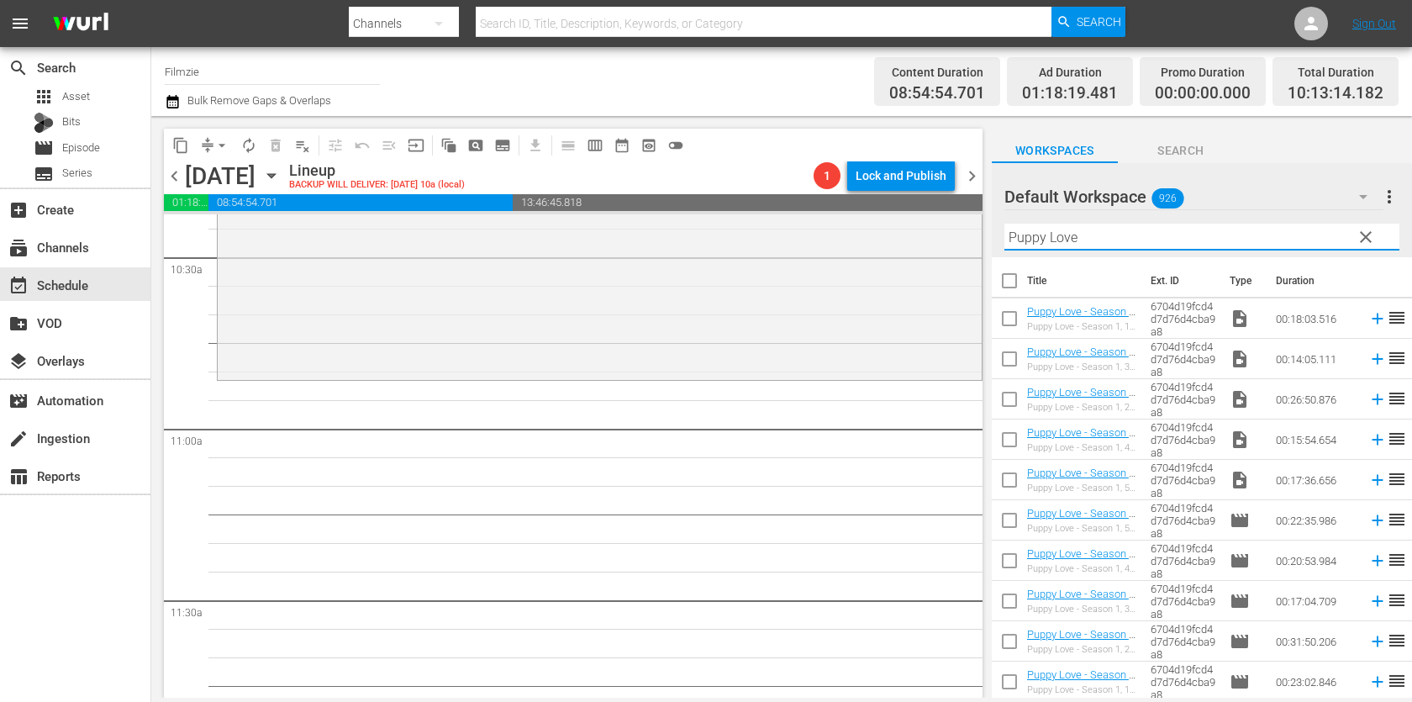
scroll to position [0, 0]
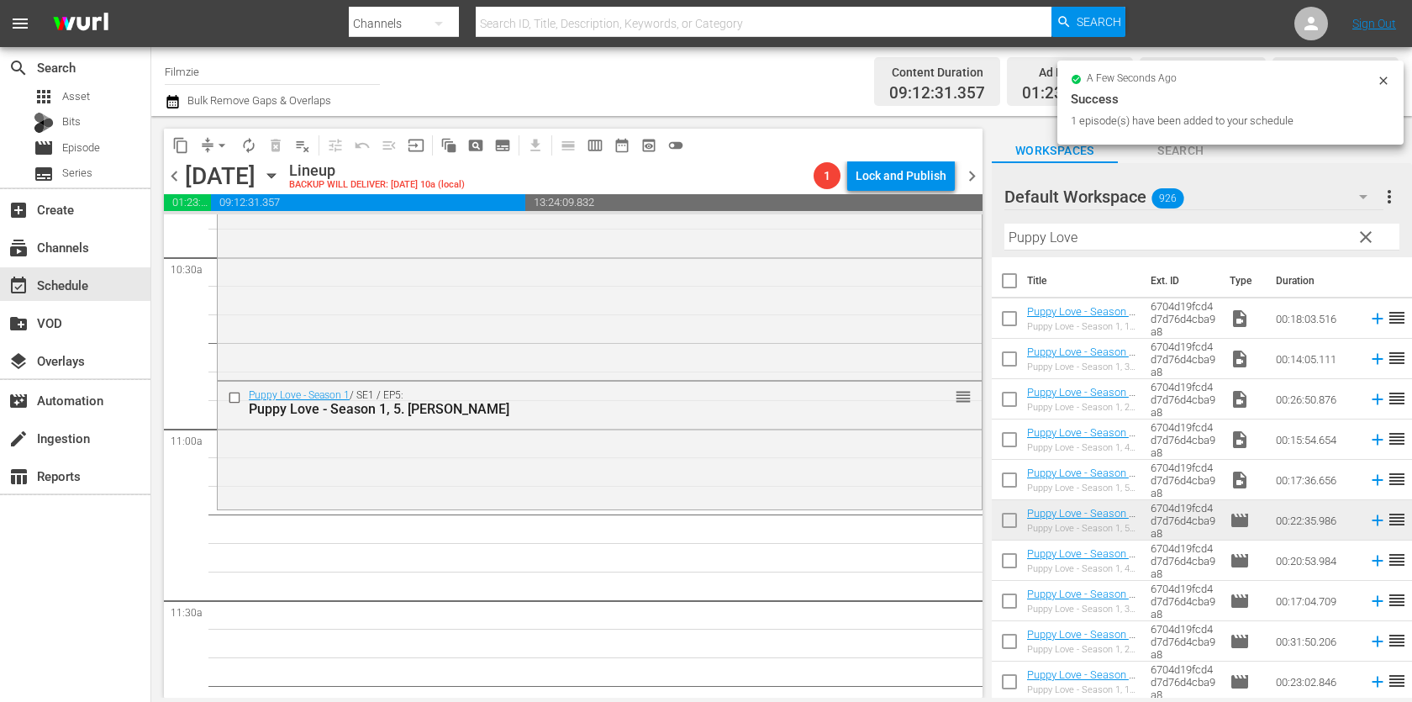
click at [1159, 227] on input "Puppy Love" at bounding box center [1202, 237] width 395 height 27
paste input "Angels On Tap"
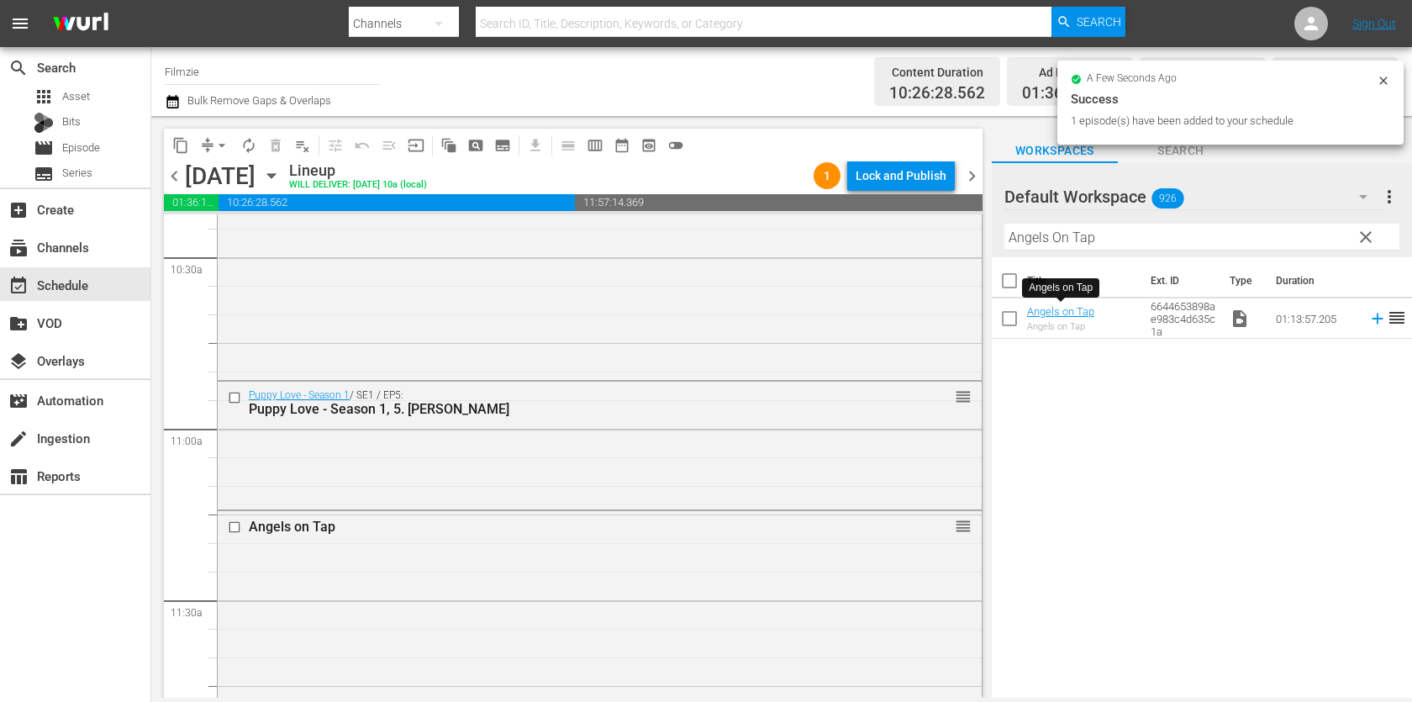
click at [1070, 231] on input "Angels On Tap" at bounding box center [1202, 237] width 395 height 27
paste input "pple: The Trillion Dollar Betrayal"
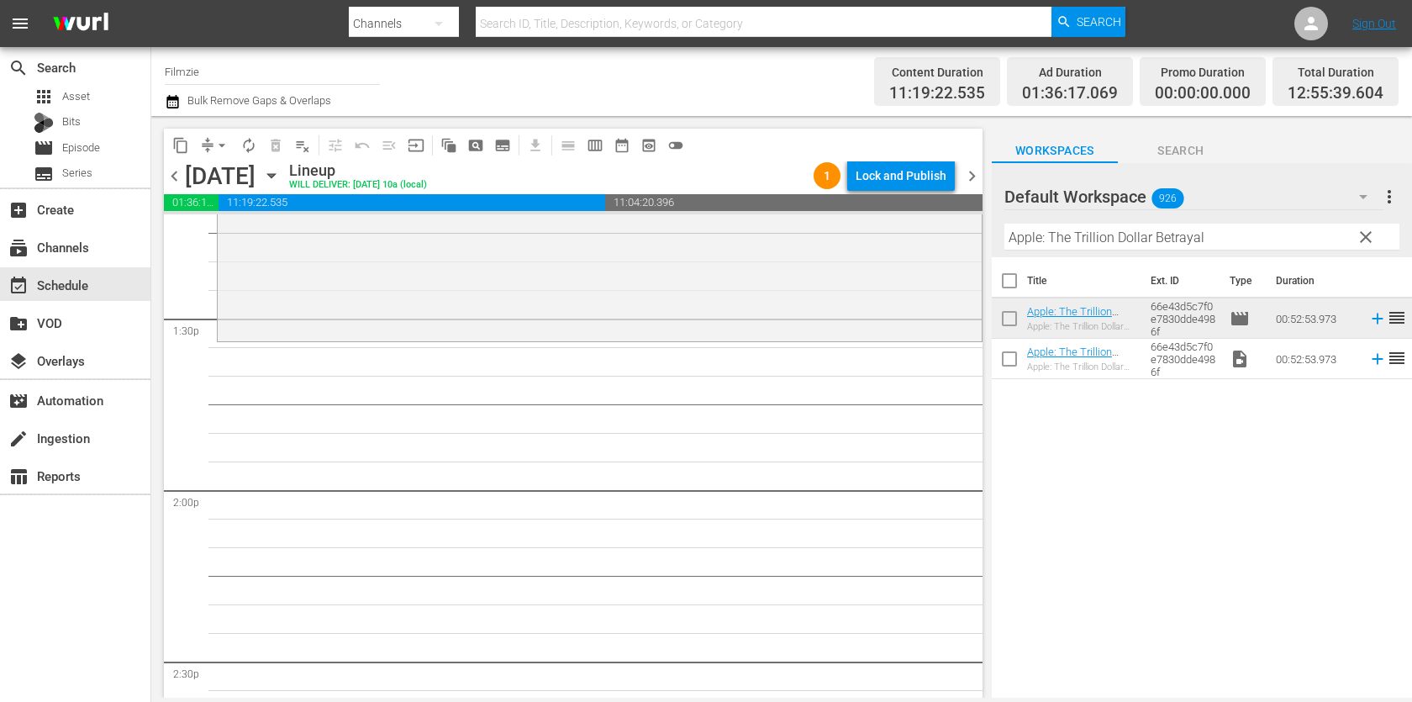
scroll to position [4510, 0]
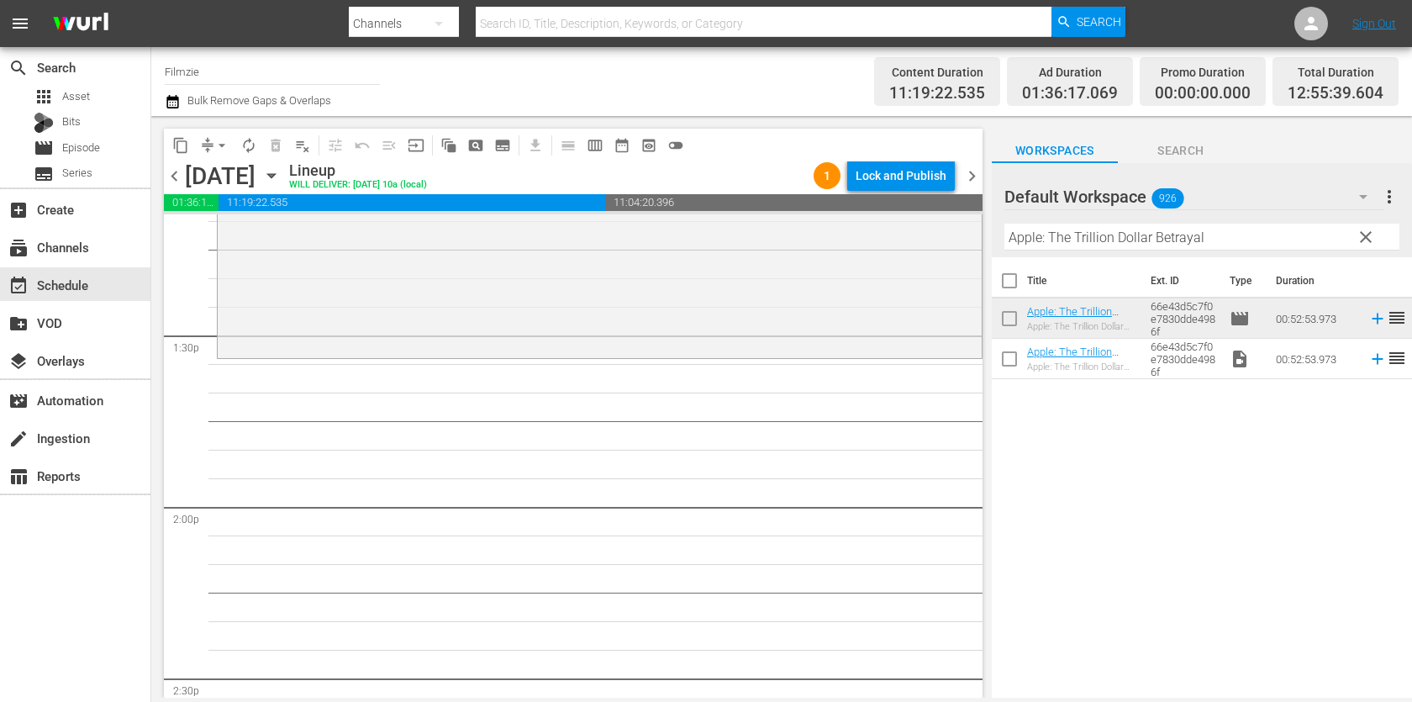
click at [1122, 243] on input "Apple: The Trillion Dollar Betrayal" at bounding box center [1202, 237] width 395 height 27
paste input "Cryptopia: Bitcoin, Blockchains and the Future of the Internet"
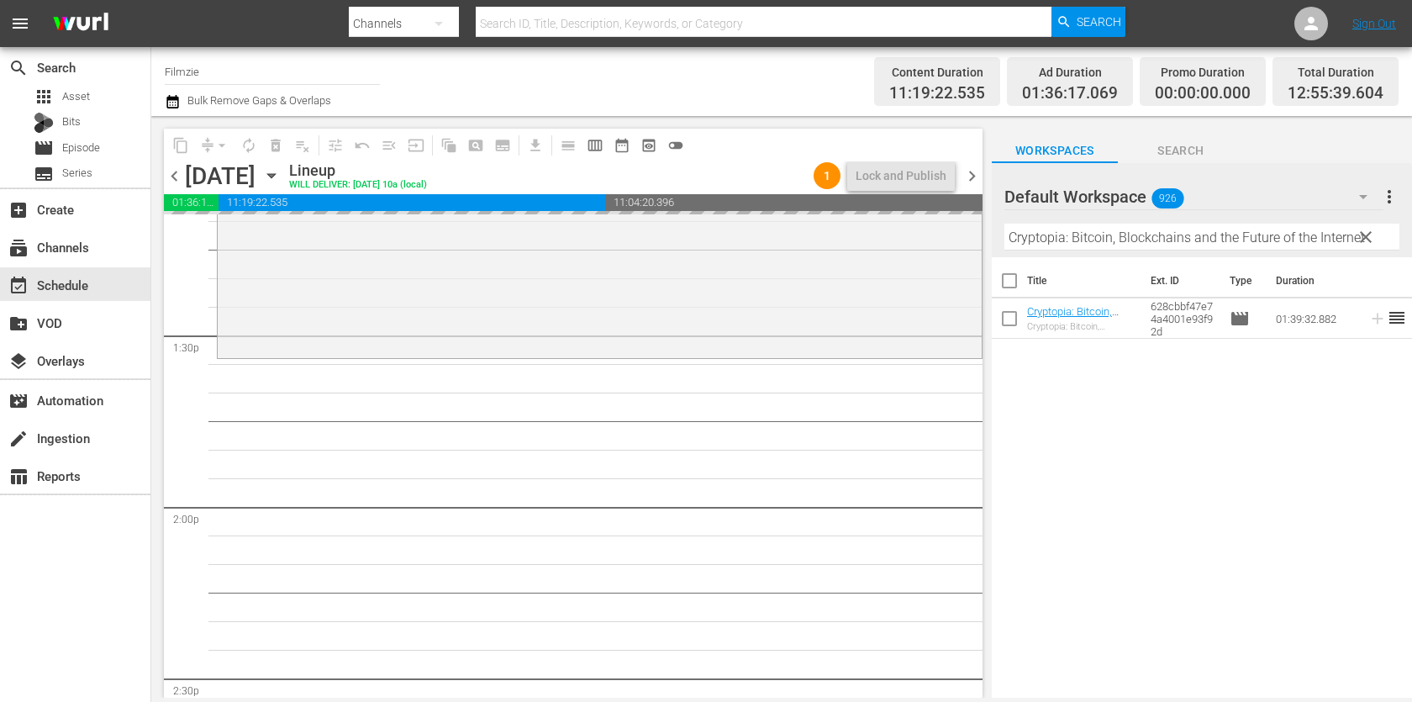
drag, startPoint x: 1066, startPoint y: 301, endPoint x: 756, endPoint y: 1, distance: 431.7
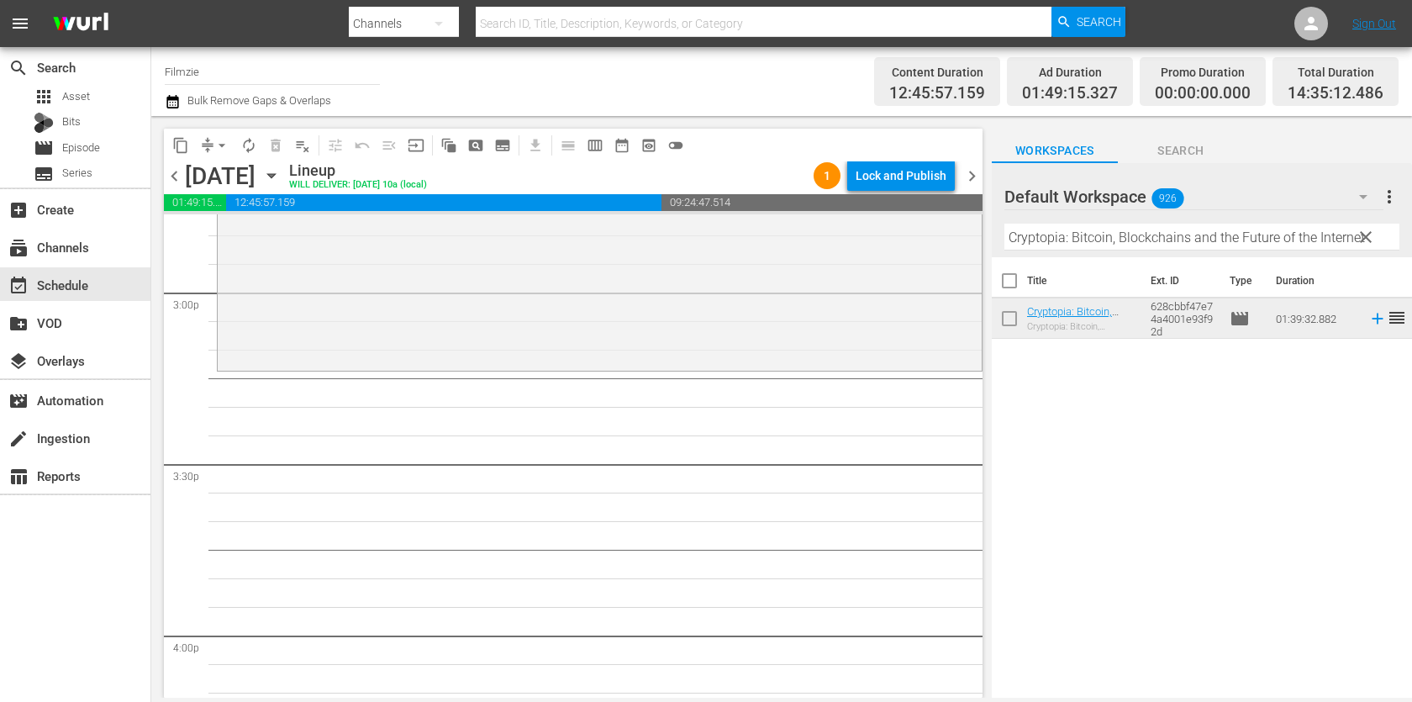
scroll to position [5109, 0]
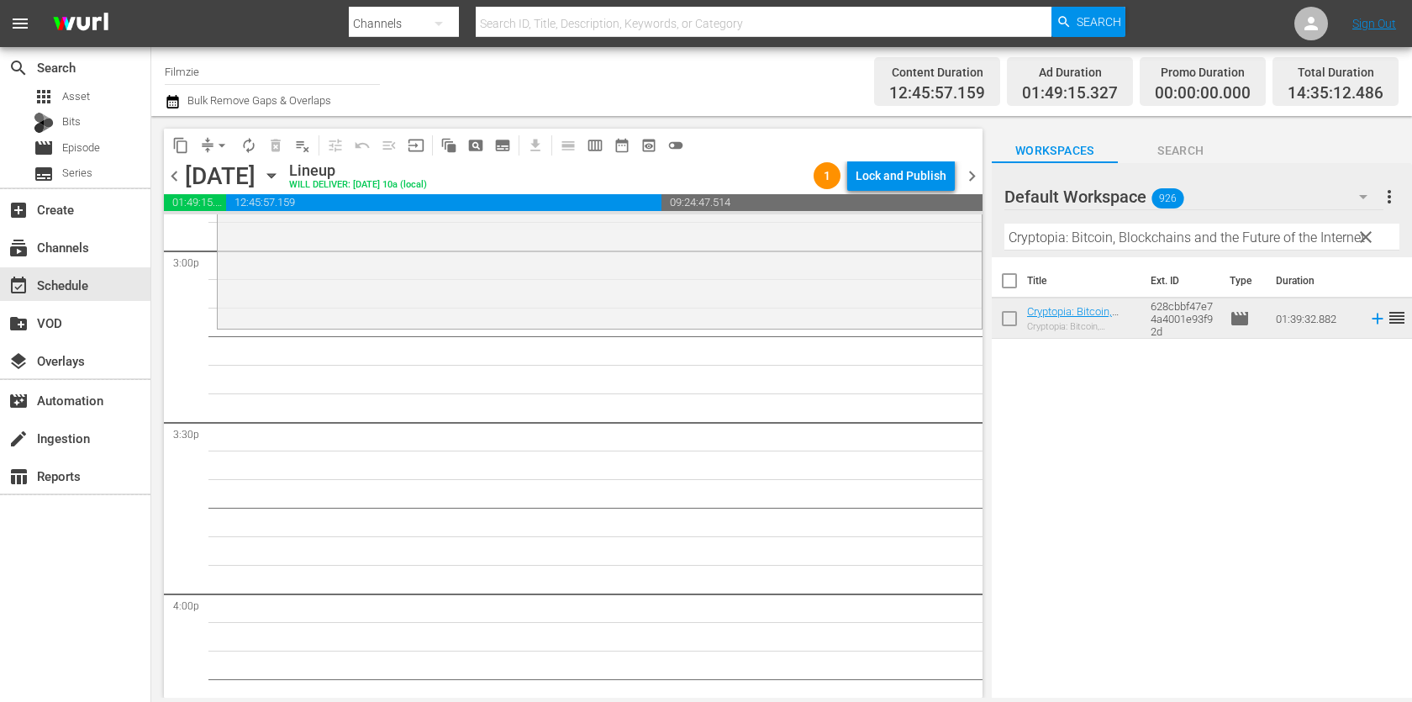
click at [1090, 227] on input "Cryptopia: Bitcoin, Blockchains and the Future of the Internet" at bounding box center [1202, 237] width 395 height 27
paste input "Legends of Oz: Dorothy's Return"
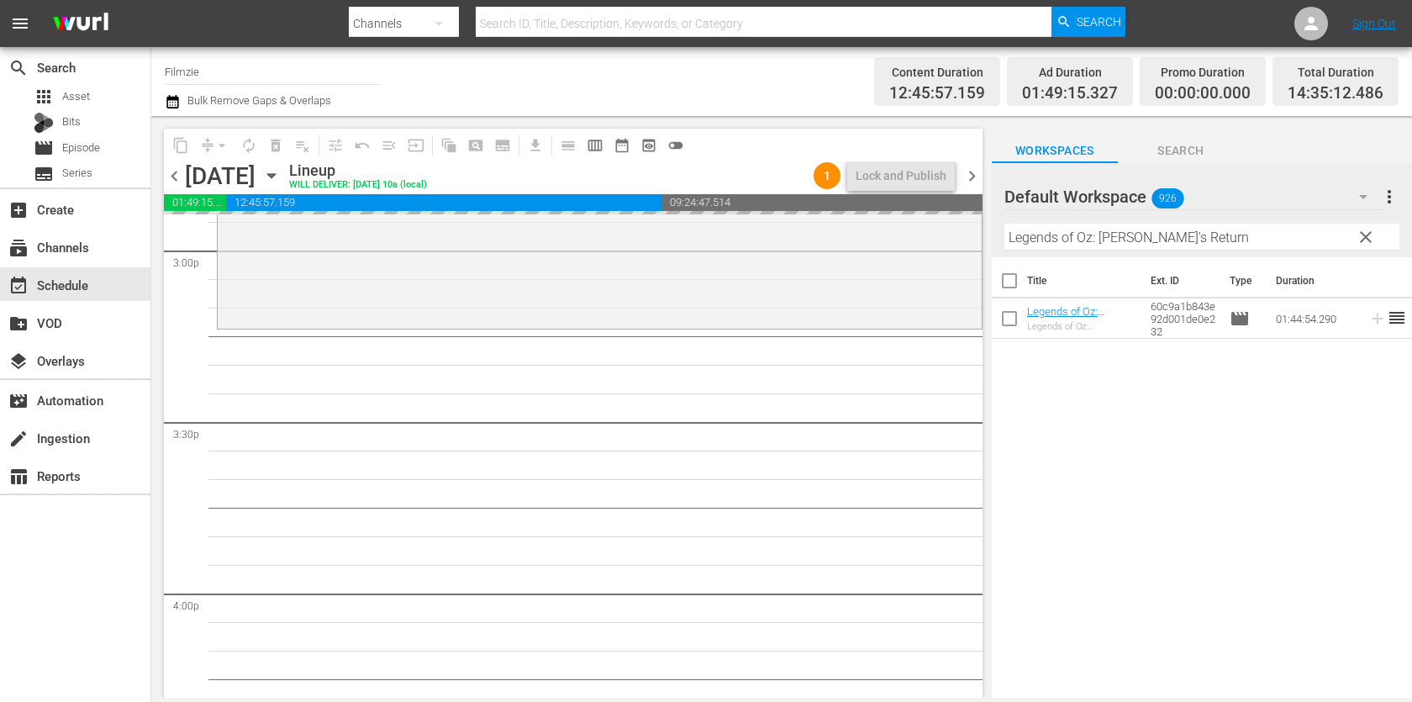
drag, startPoint x: 1045, startPoint y: 313, endPoint x: 826, endPoint y: 0, distance: 381.6
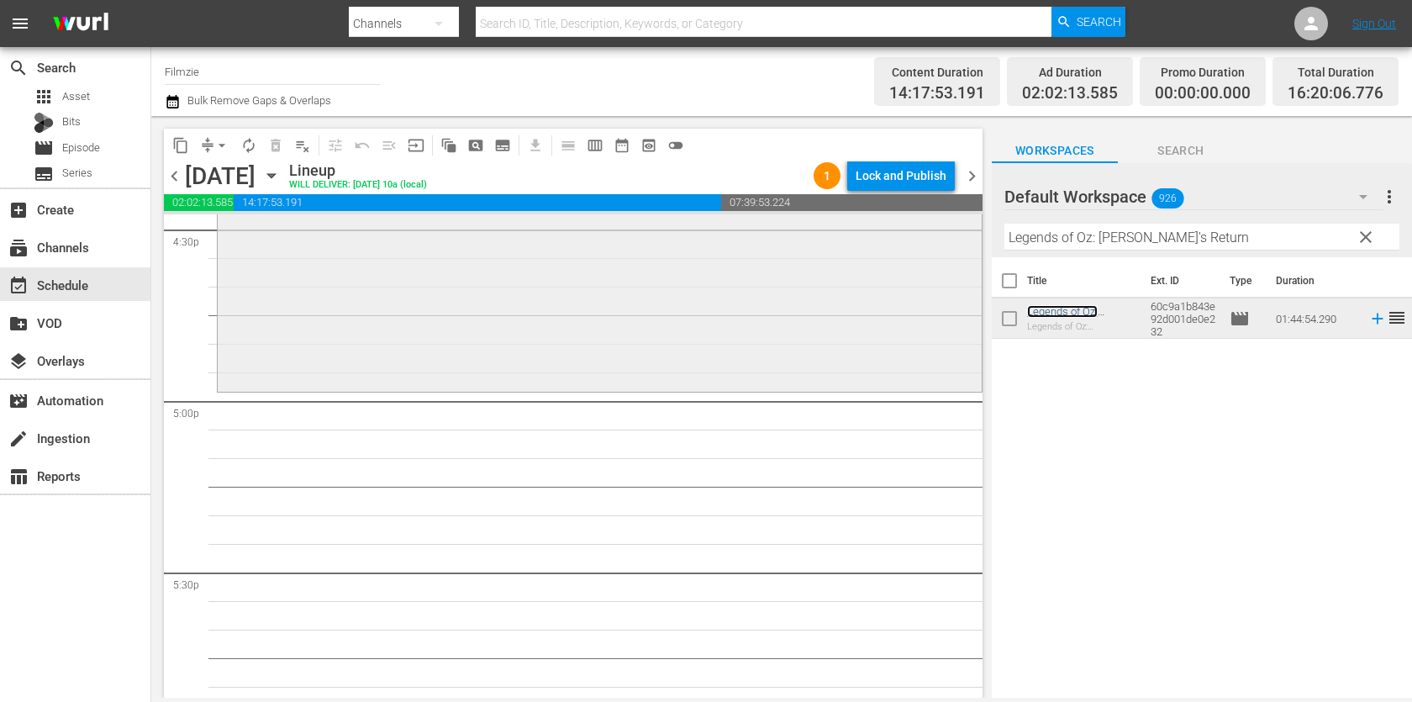
scroll to position [5638, 0]
click at [1089, 244] on input "Legends of Oz: Dorothy's Return" at bounding box center [1202, 237] width 395 height 27
paste input "Back to Ede"
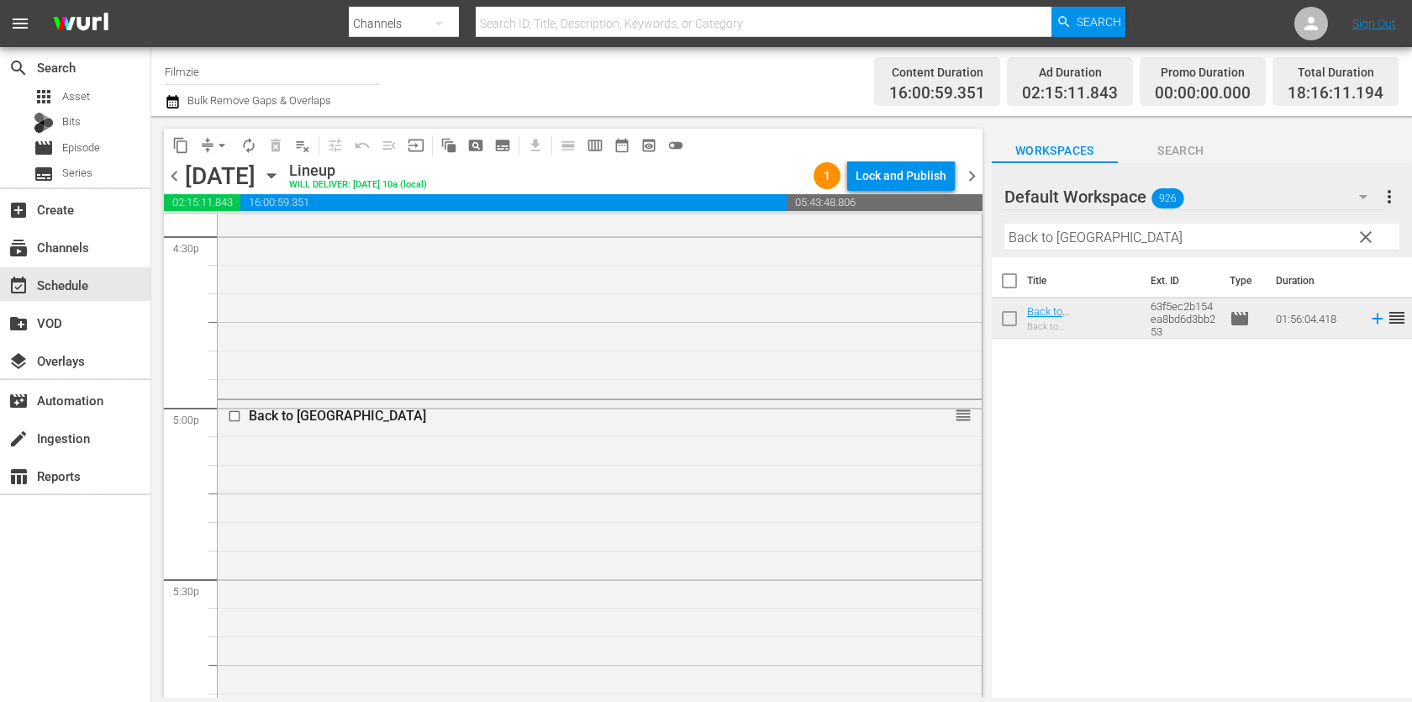
click at [1109, 239] on input "Back to [GEOGRAPHIC_DATA]" at bounding box center [1202, 237] width 395 height 27
click at [1079, 237] on input "Back to [GEOGRAPHIC_DATA]" at bounding box center [1202, 237] width 395 height 27
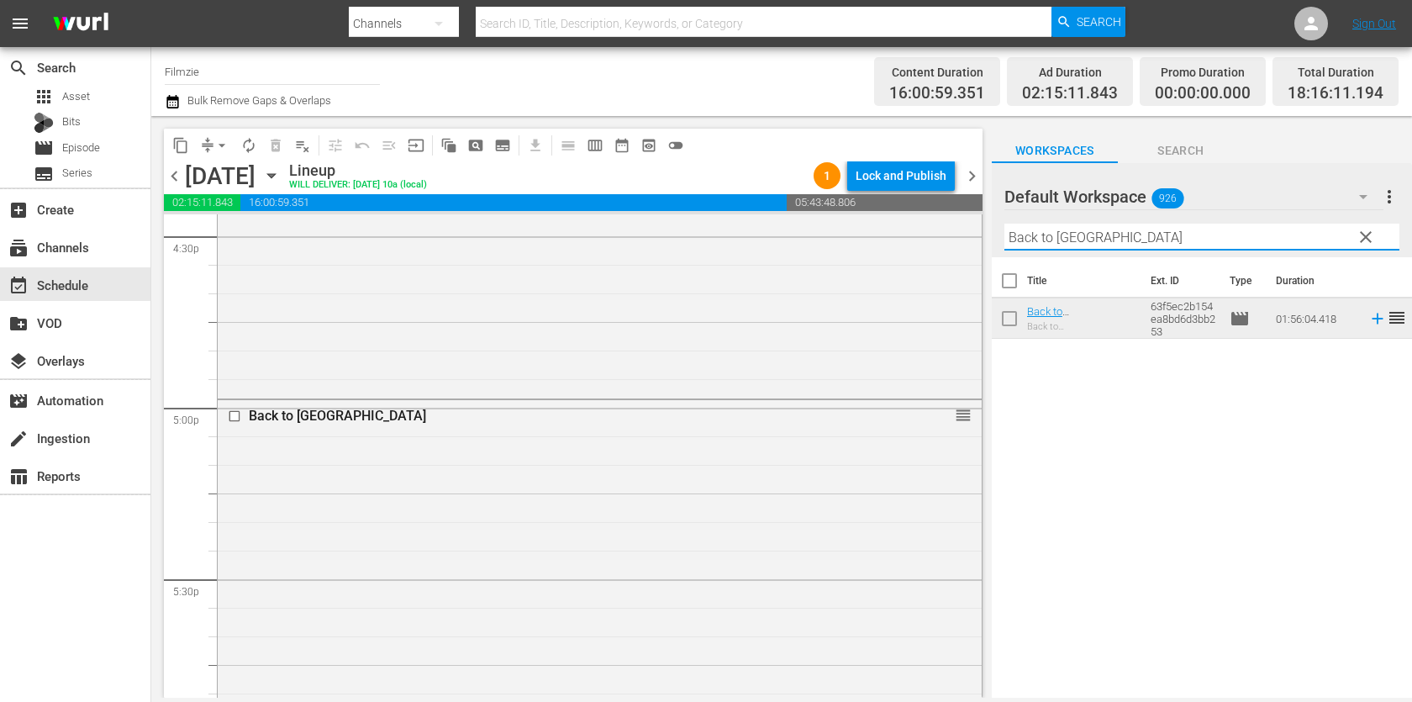
paste input "The Annunciatio"
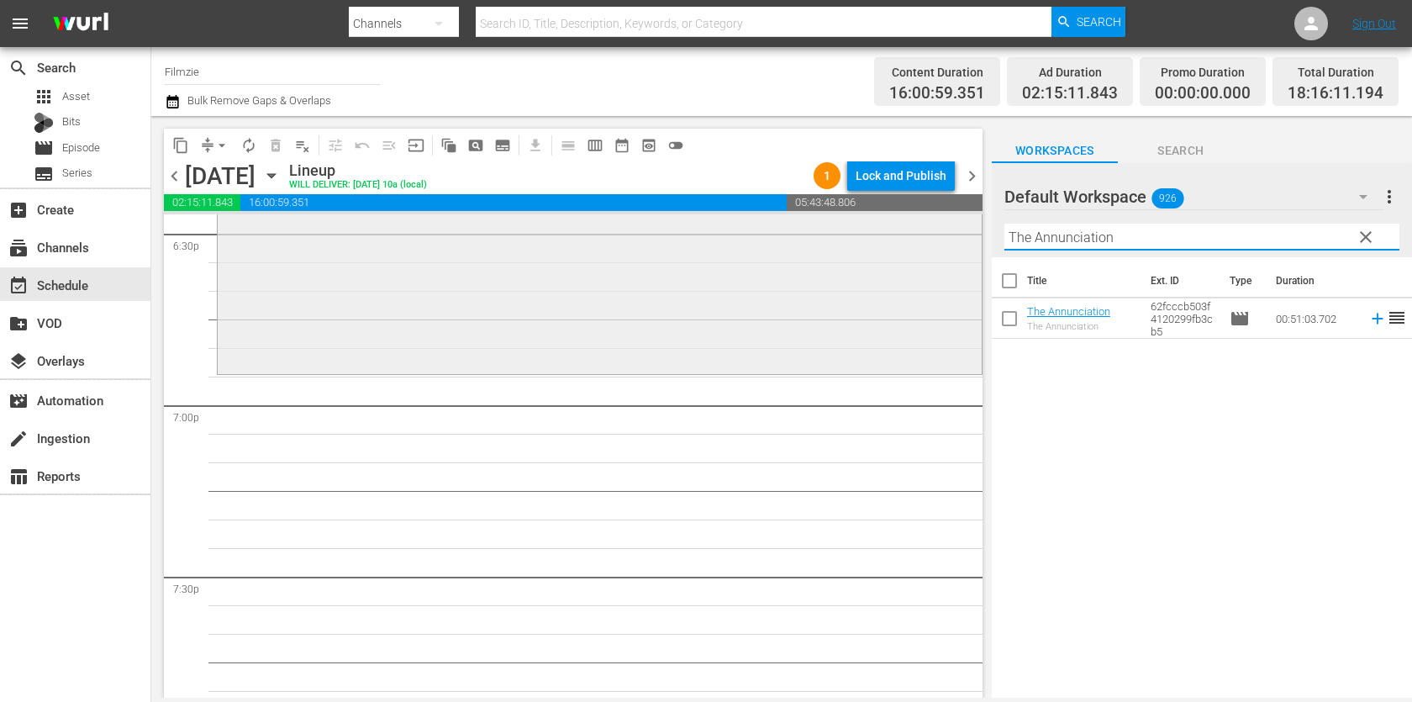
scroll to position [6336, 0]
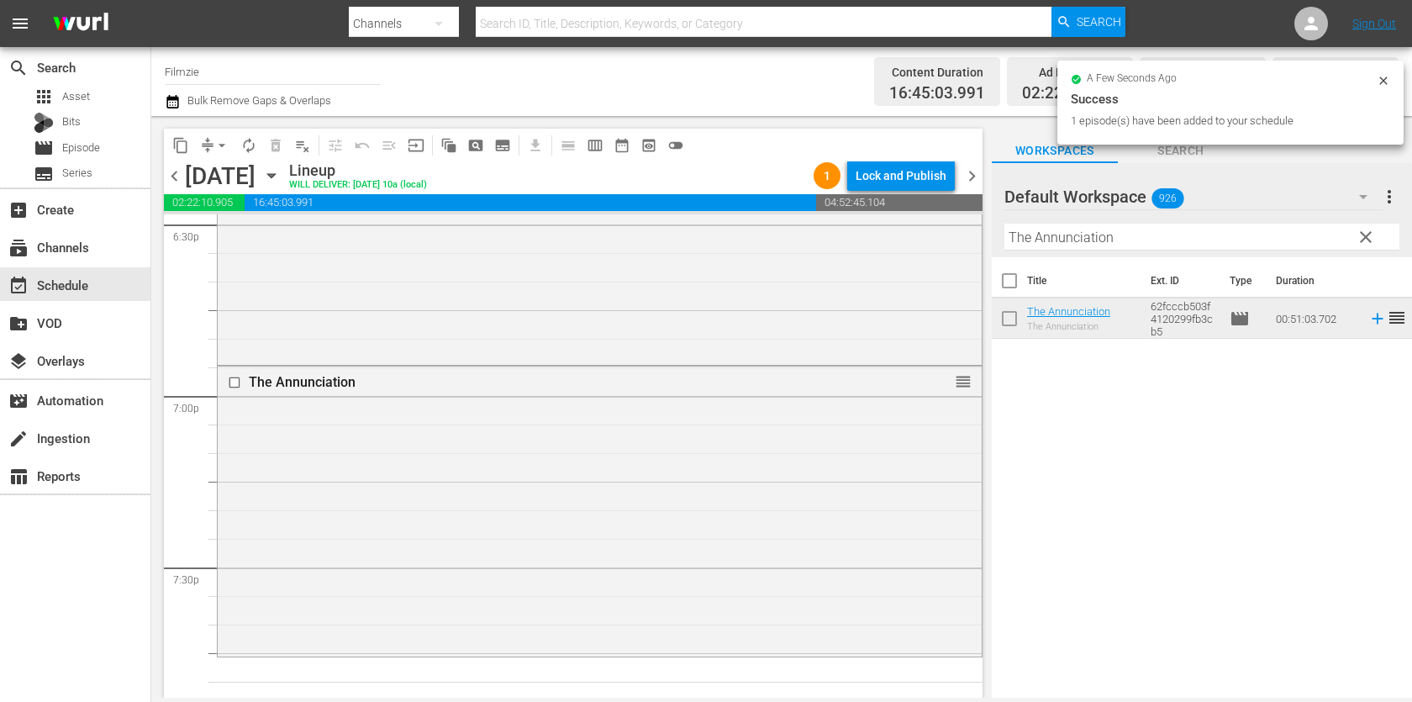
click at [1082, 241] on input "The Annunciation" at bounding box center [1202, 237] width 395 height 27
paste input "Ashens and the Polybius Heist"
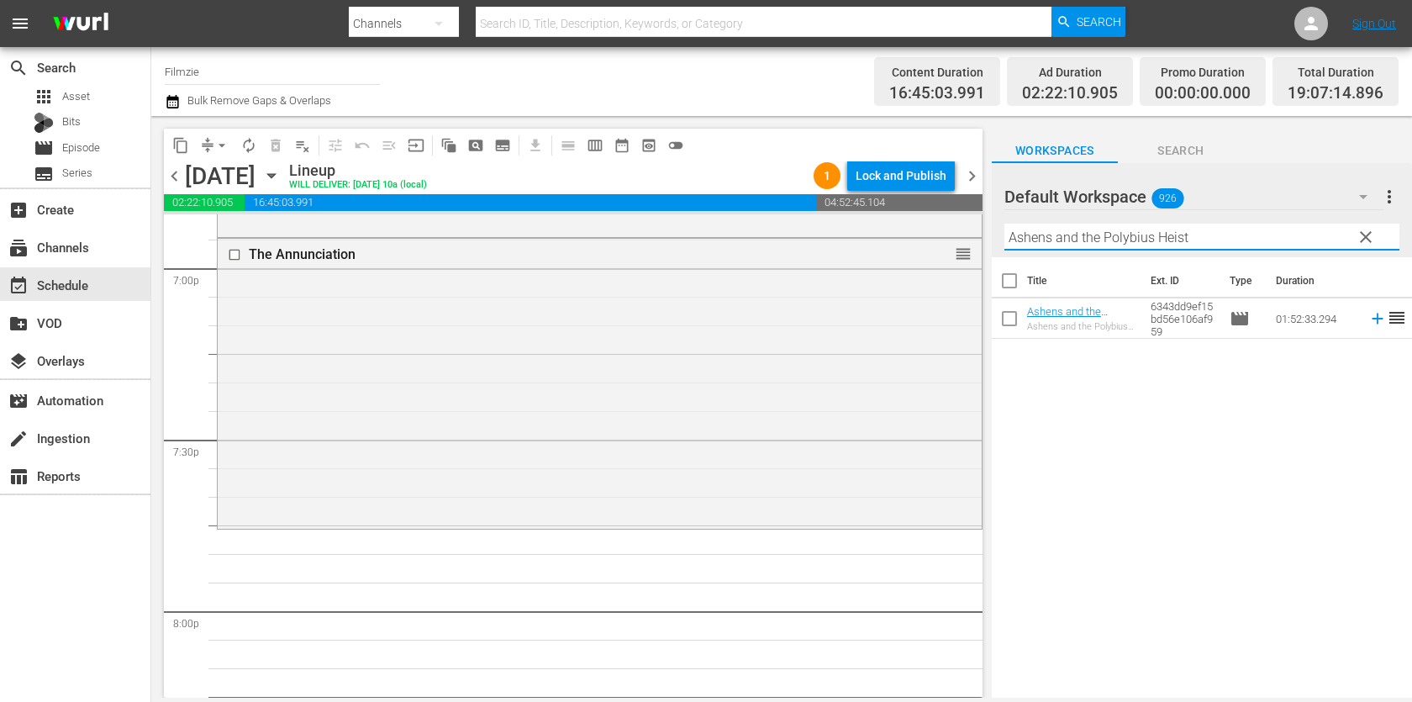
scroll to position [6476, 0]
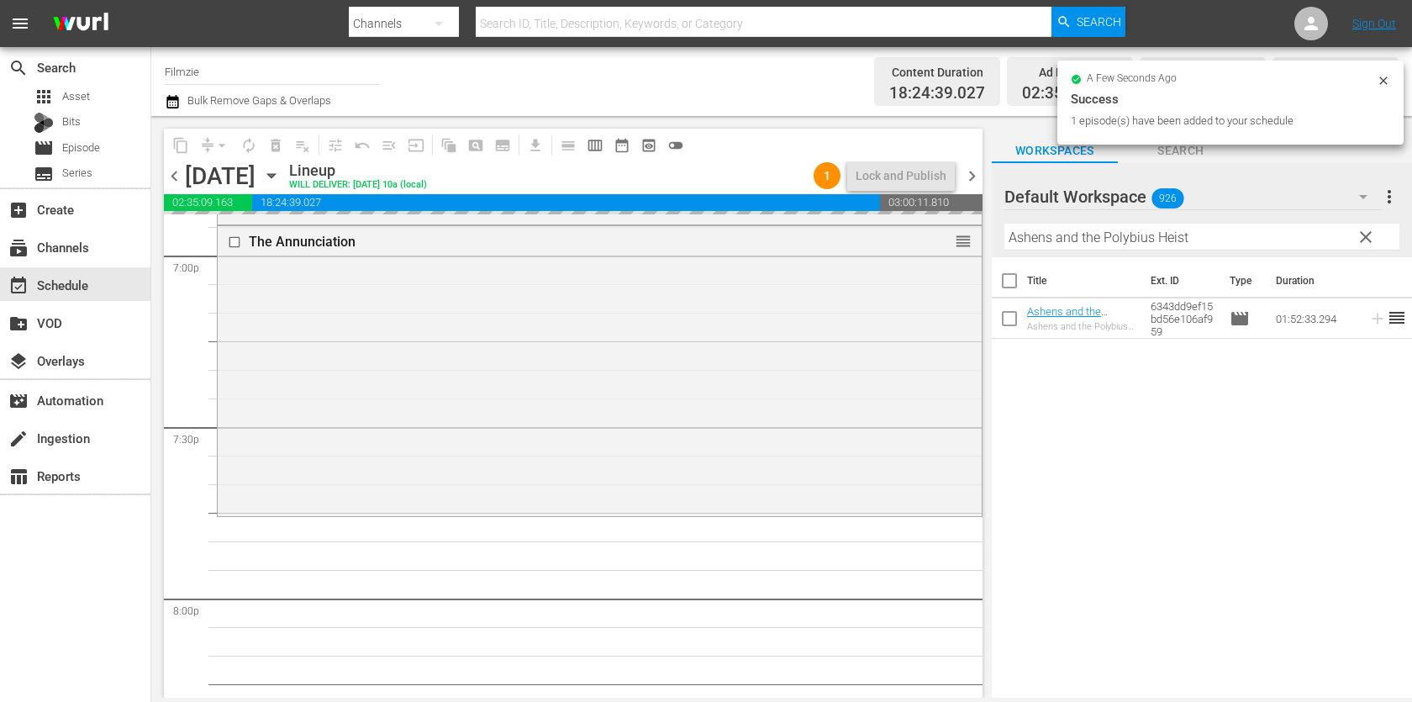
click at [1093, 240] on input "Ashens and the Polybius Heist" at bounding box center [1202, 237] width 395 height 27
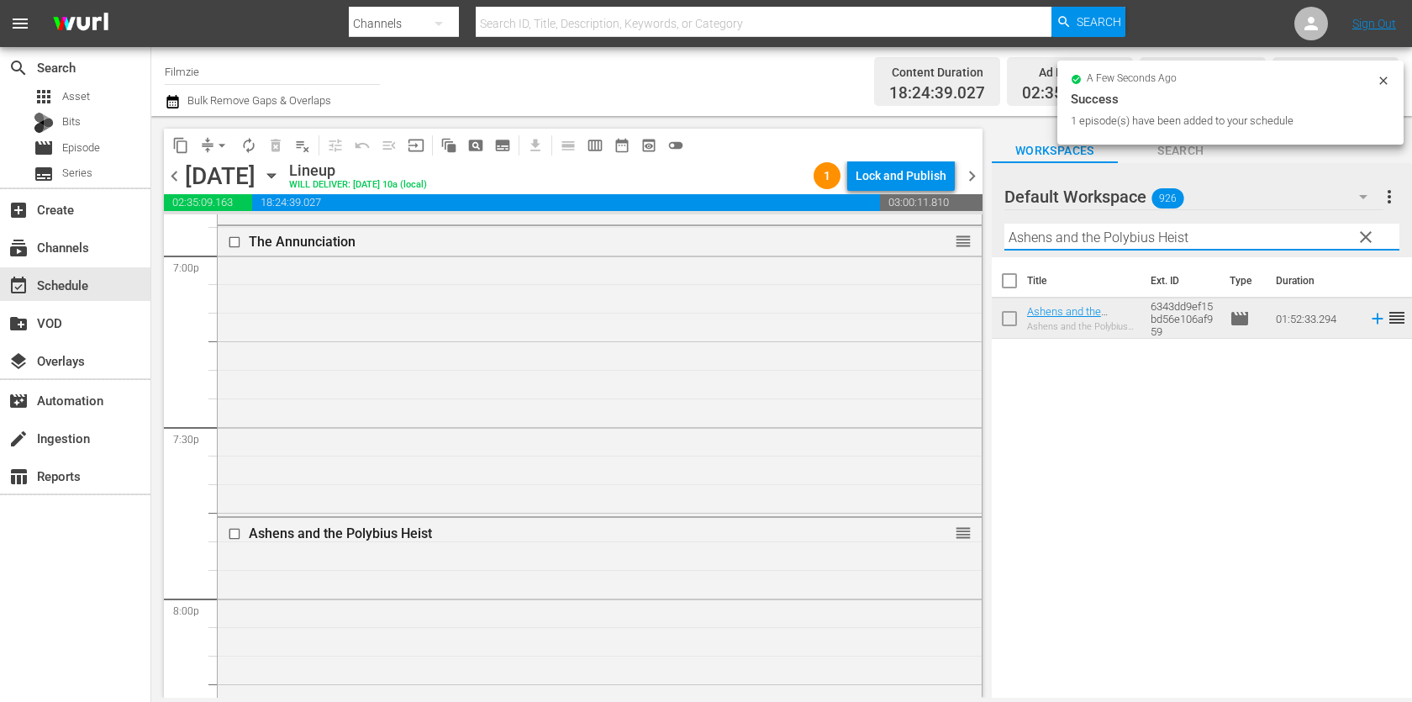
click at [1093, 240] on input "Ashens and the Polybius Heist" at bounding box center [1202, 237] width 395 height 27
paste input "Greener Mountains"
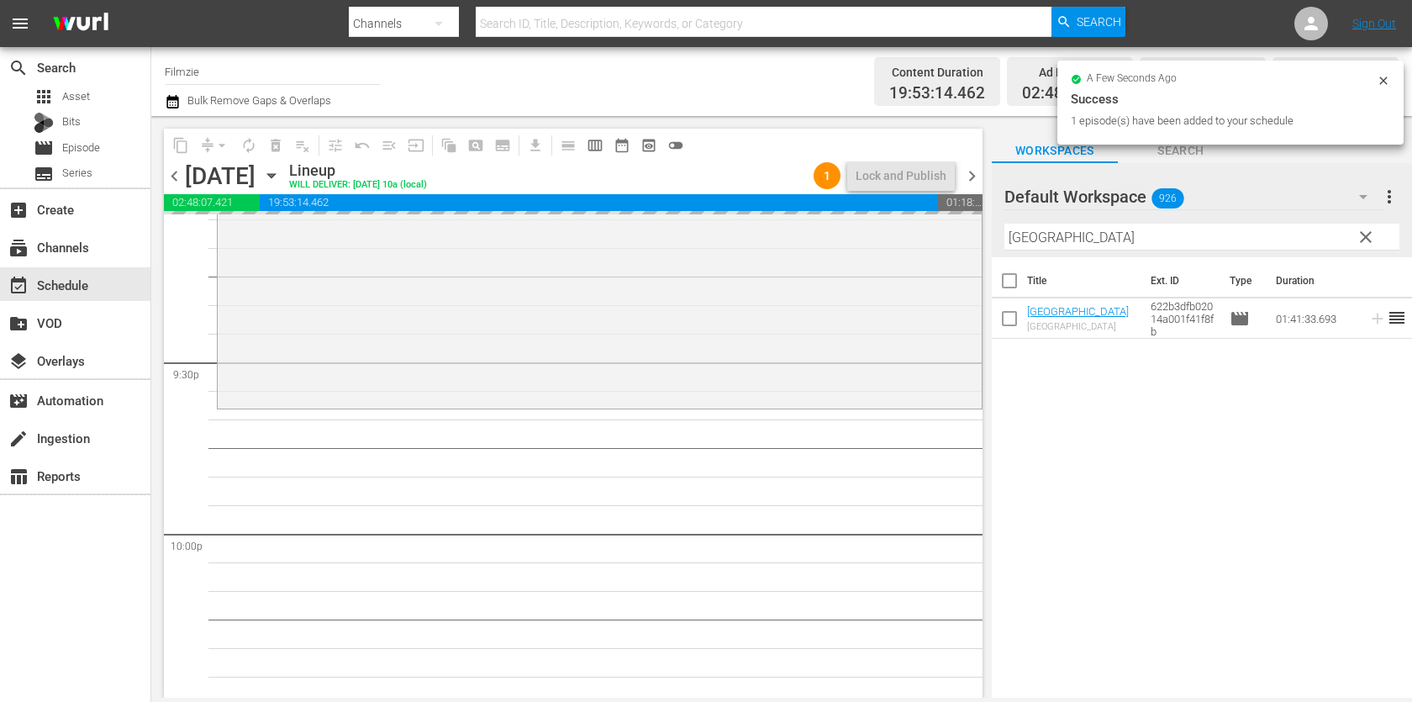
scroll to position [7748, 0]
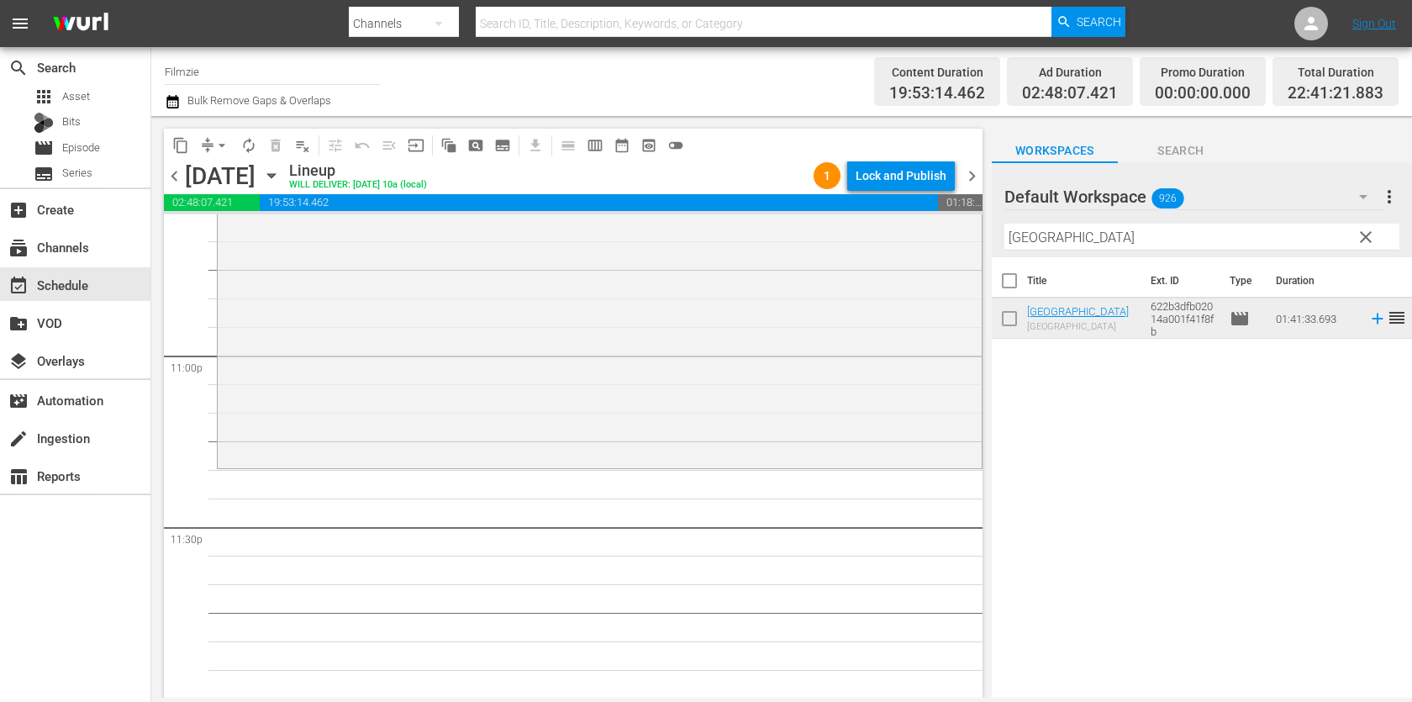
click at [1067, 246] on input "Greener Mountains" at bounding box center [1202, 237] width 395 height 27
paste input "Project Grizzly"
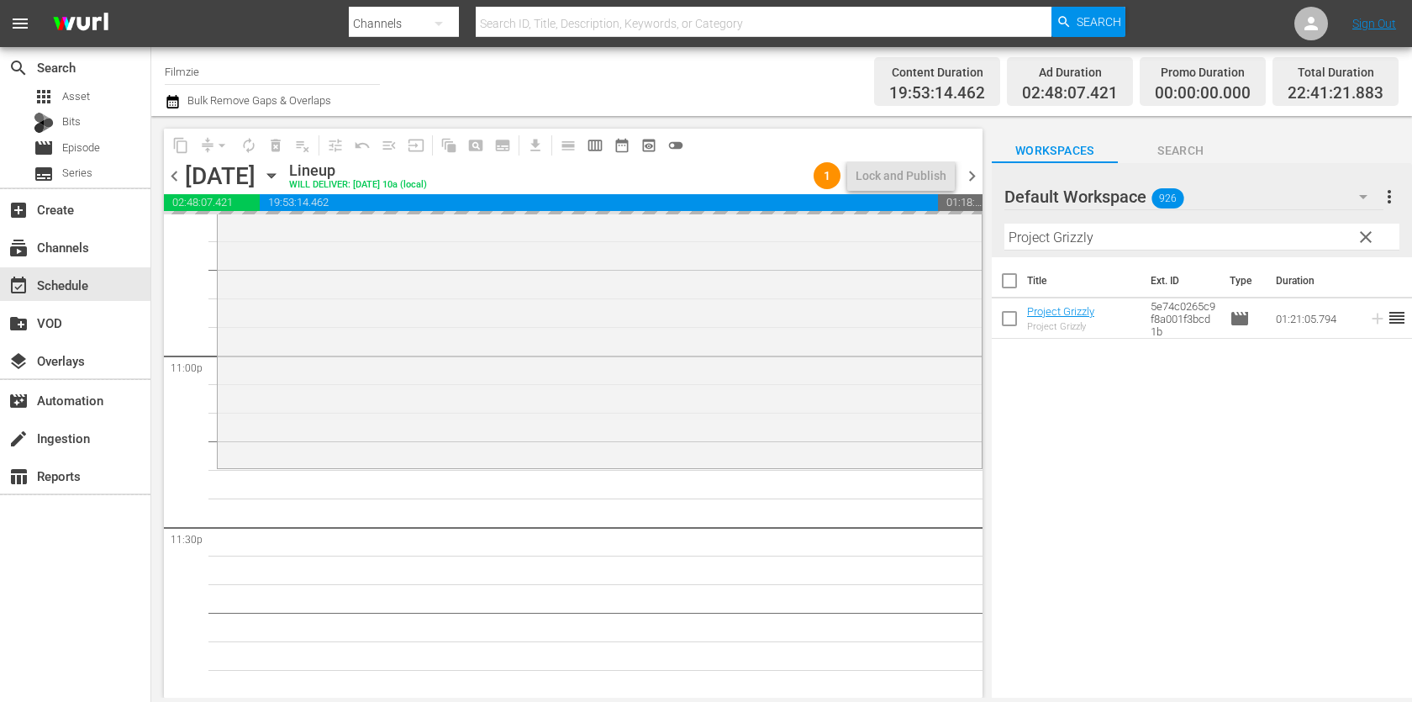
drag, startPoint x: 1059, startPoint y: 310, endPoint x: 892, endPoint y: 22, distance: 333.0
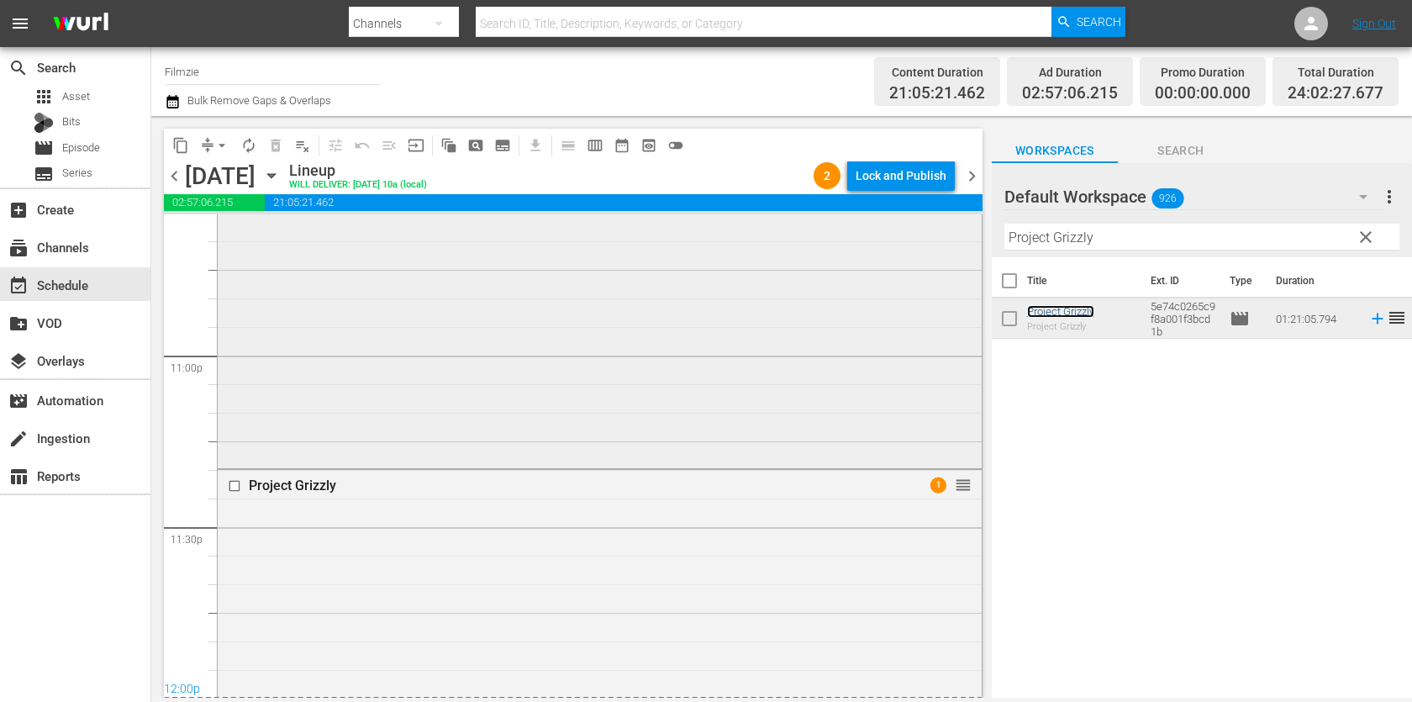
scroll to position [7983, 0]
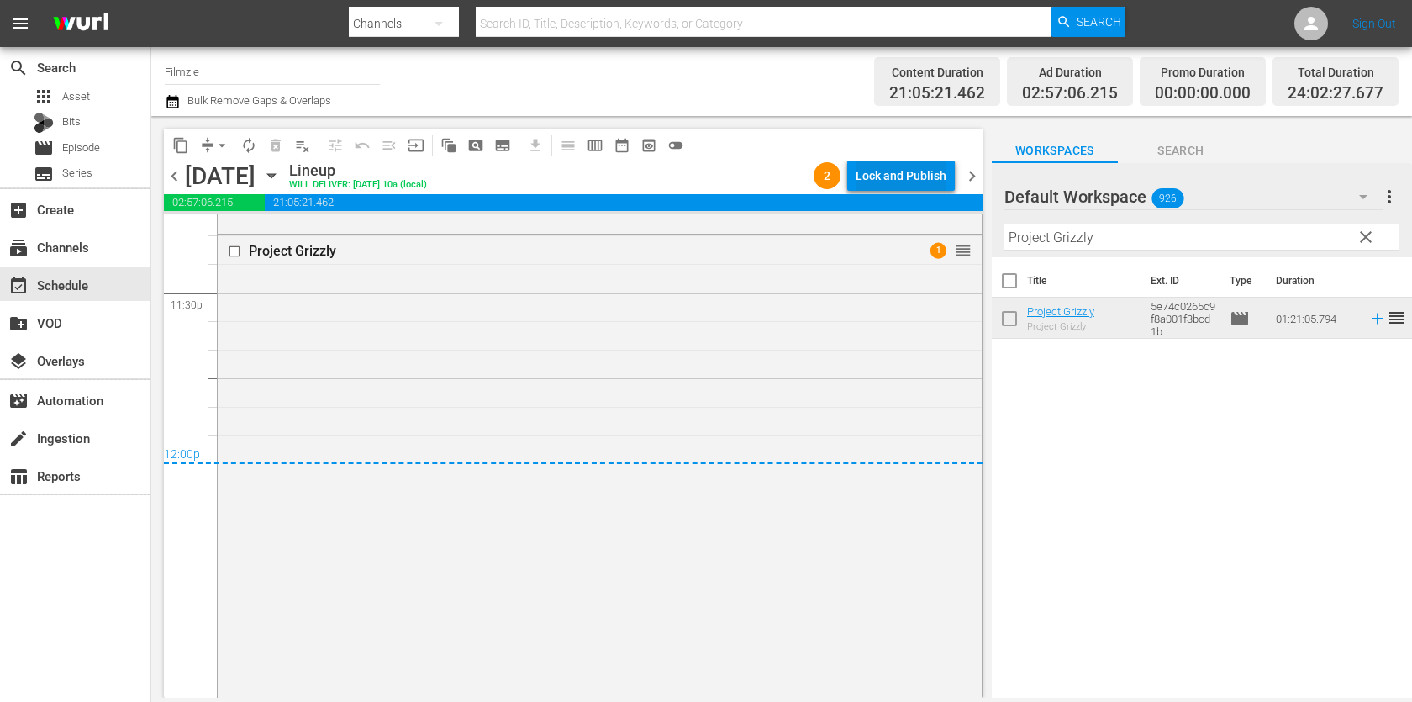
click at [905, 178] on div "Lock and Publish" at bounding box center [901, 176] width 91 height 30
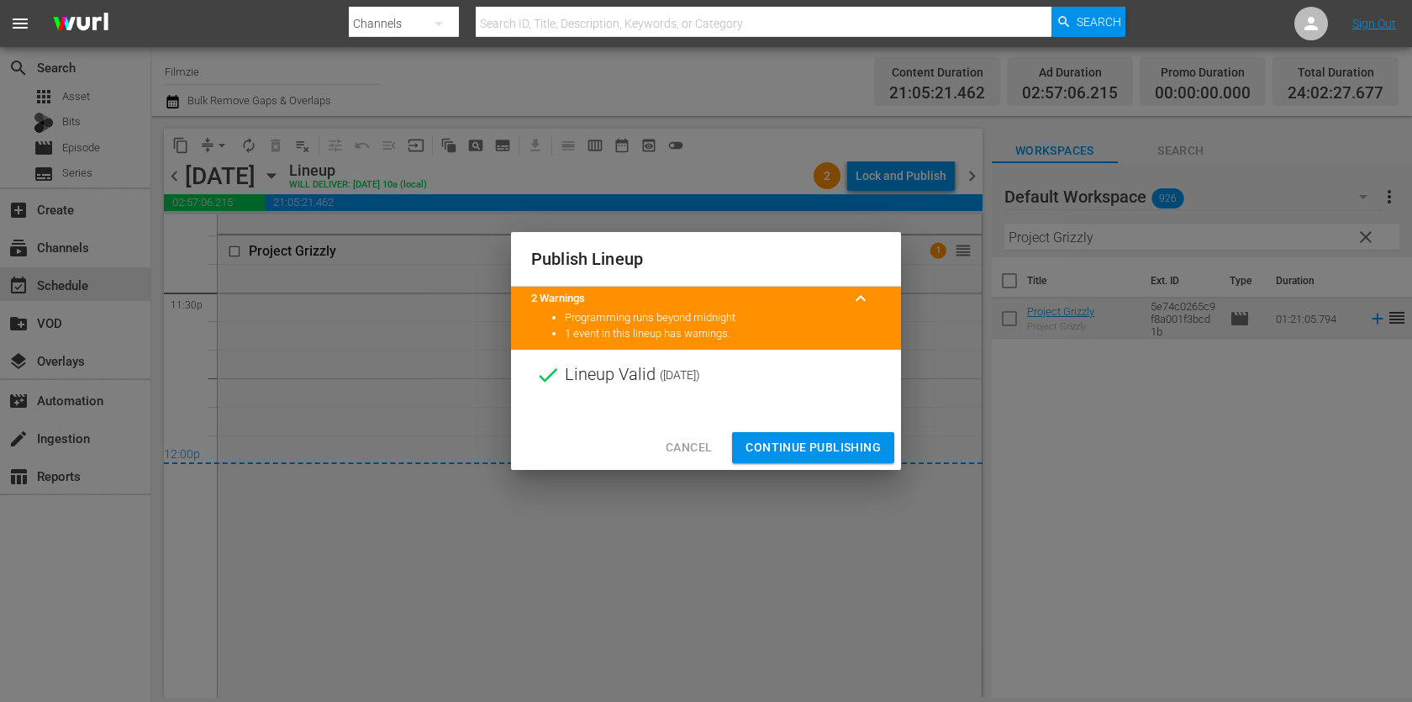
click at [820, 449] on span "Continue Publishing" at bounding box center [813, 447] width 135 height 21
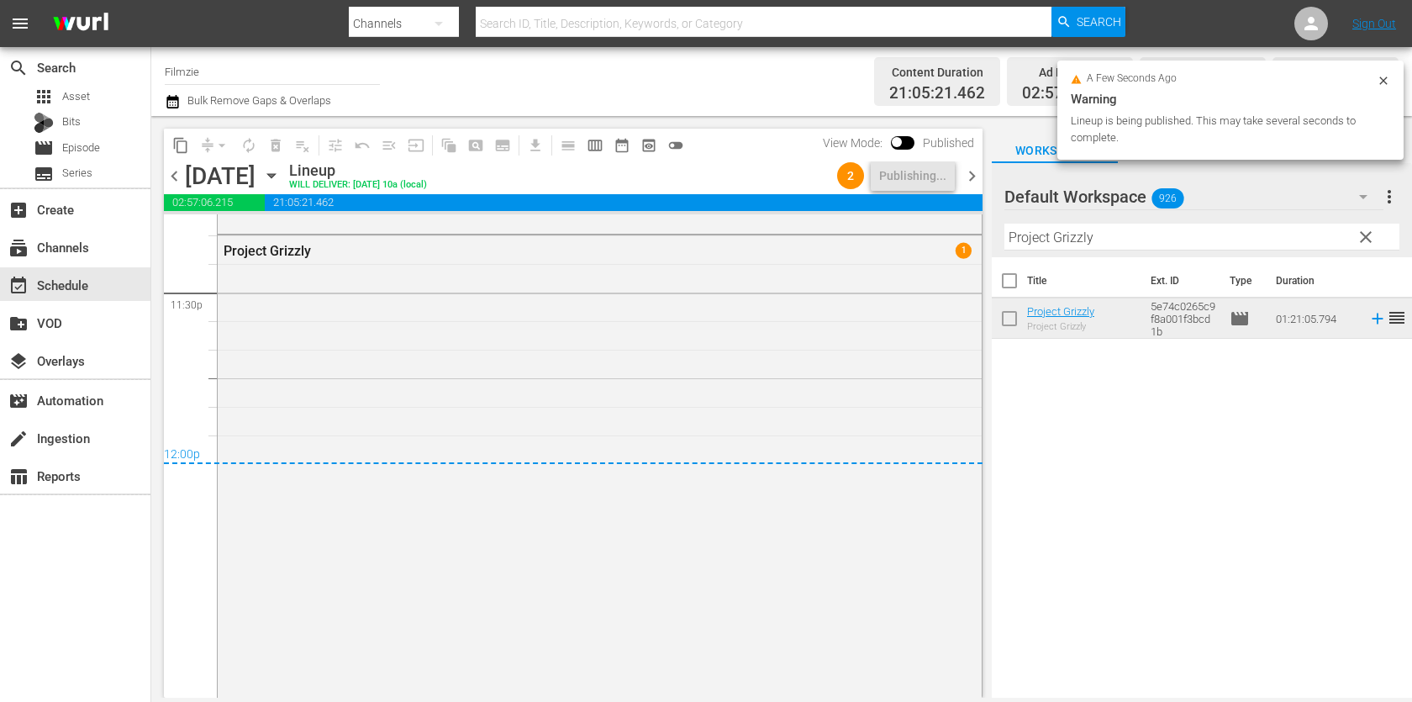
click at [980, 168] on span "chevron_right" at bounding box center [972, 176] width 21 height 21
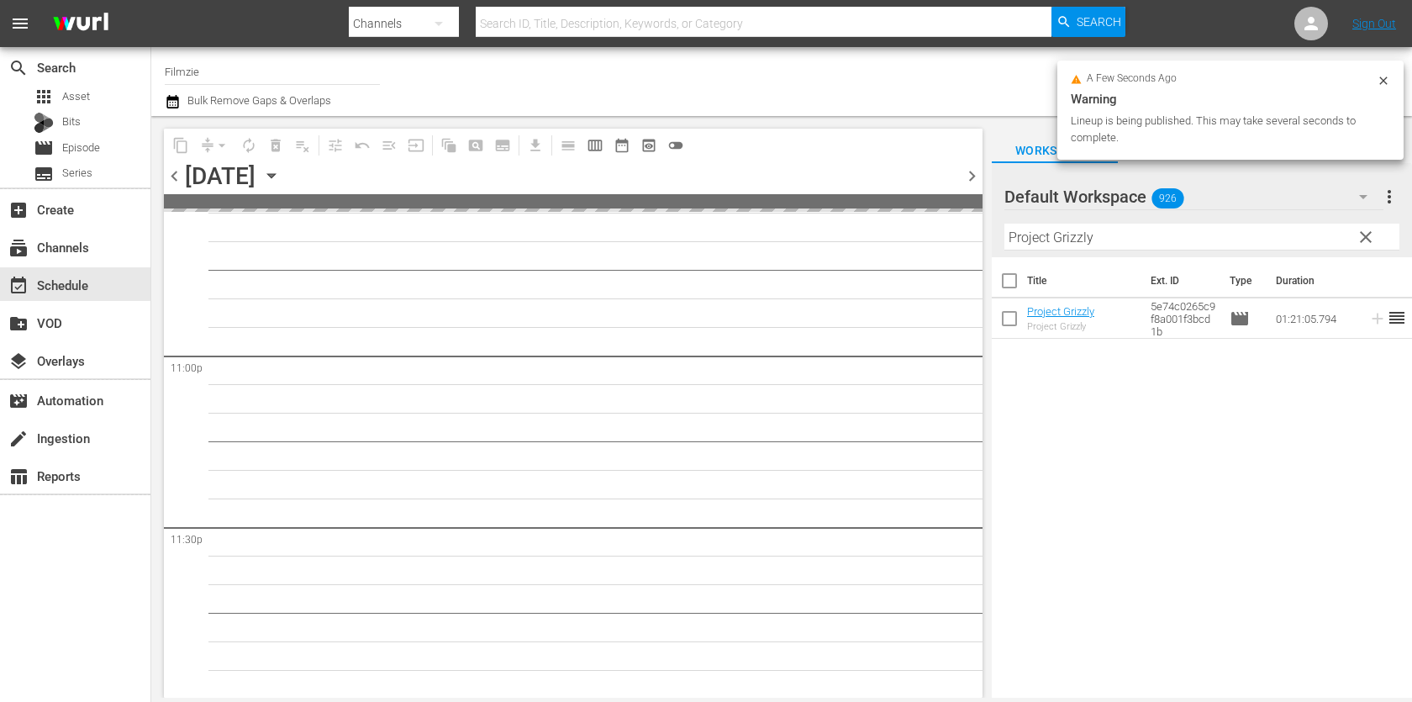
click at [1099, 258] on th "Title" at bounding box center [1084, 280] width 114 height 47
click at [1111, 246] on input "Project Grizzly" at bounding box center [1202, 237] width 395 height 27
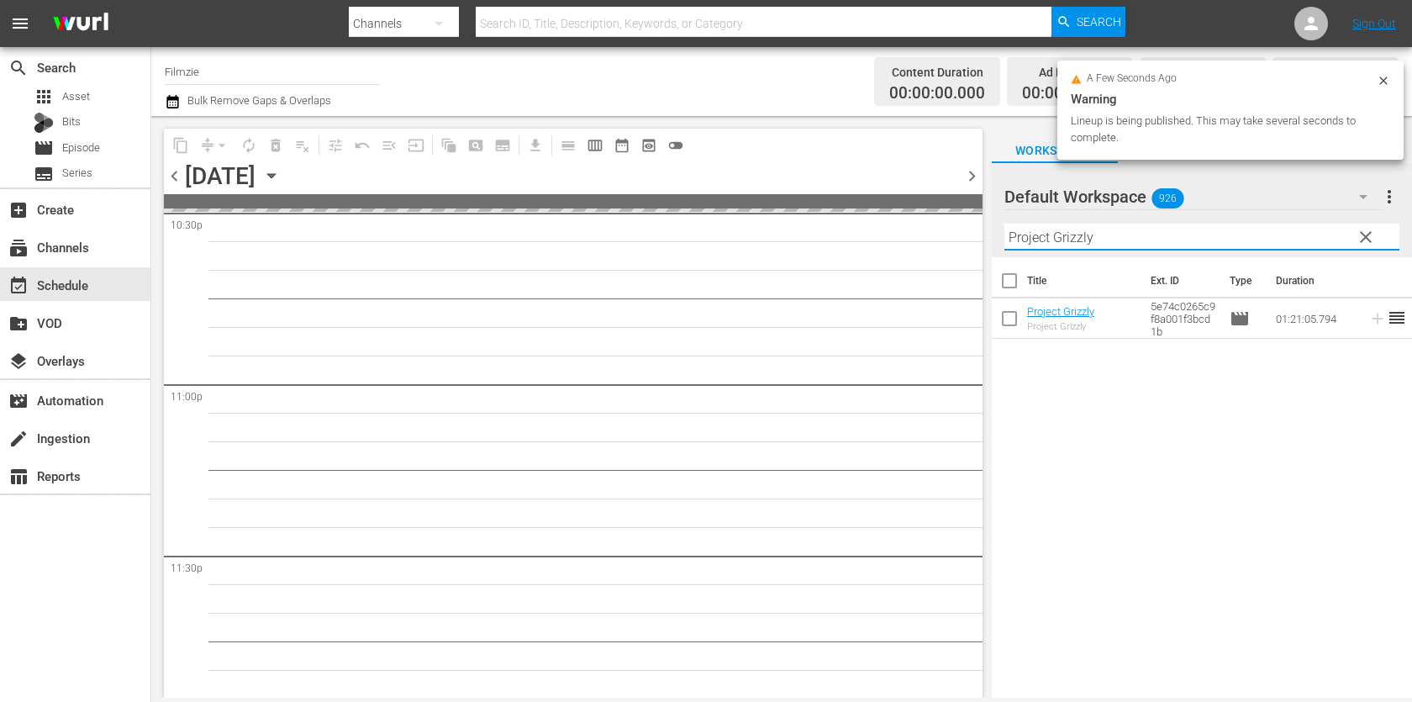
click at [1111, 246] on input "Project Grizzly" at bounding box center [1202, 237] width 395 height 27
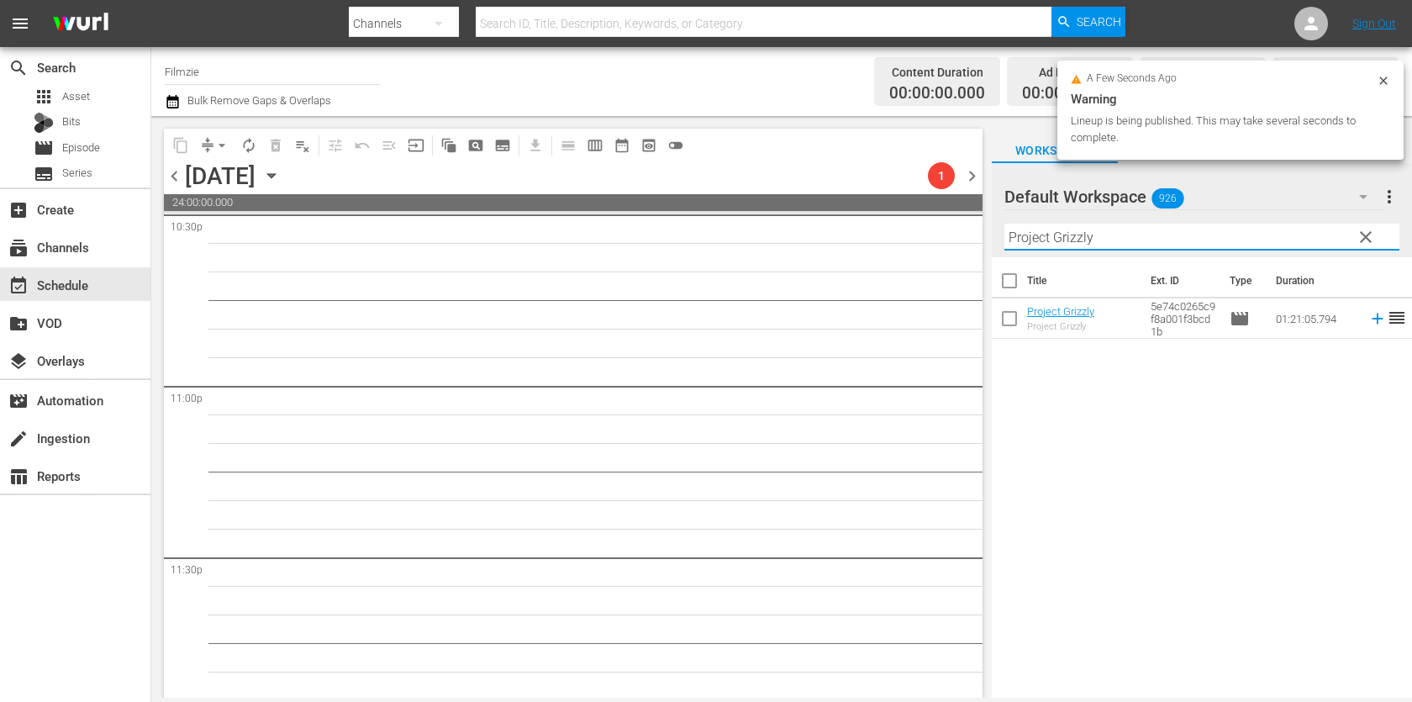
paste input "Wonders Of Fayoum"
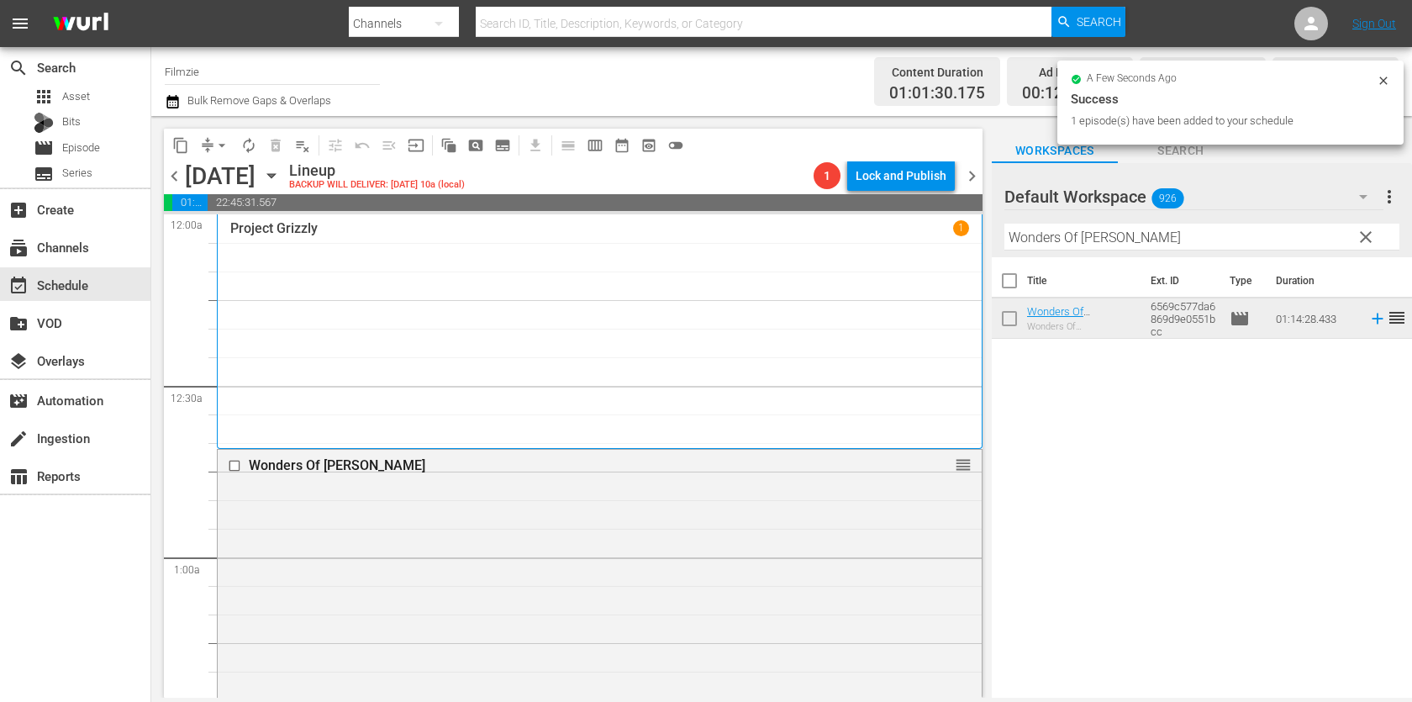
click at [1118, 242] on input "Wonders Of Fayoum" at bounding box center [1202, 237] width 395 height 27
paste input "arrioress"
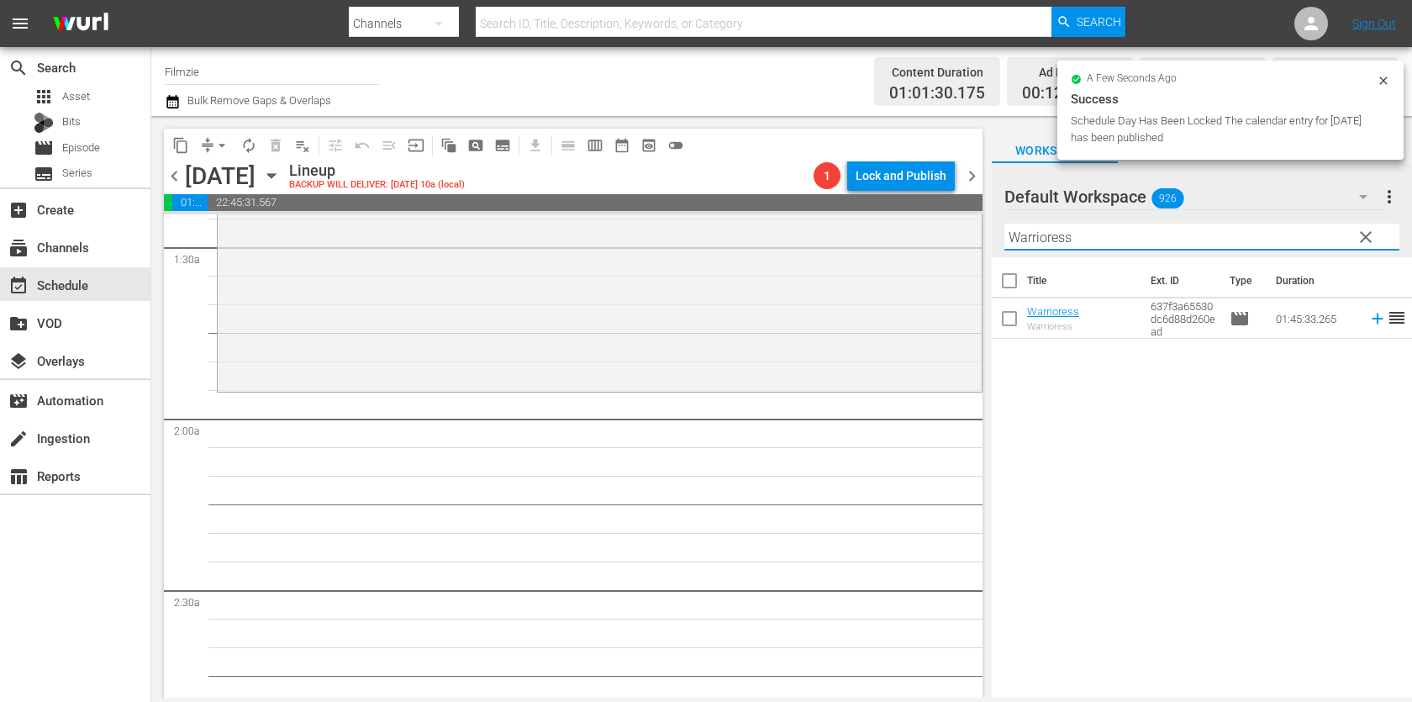
scroll to position [465, 0]
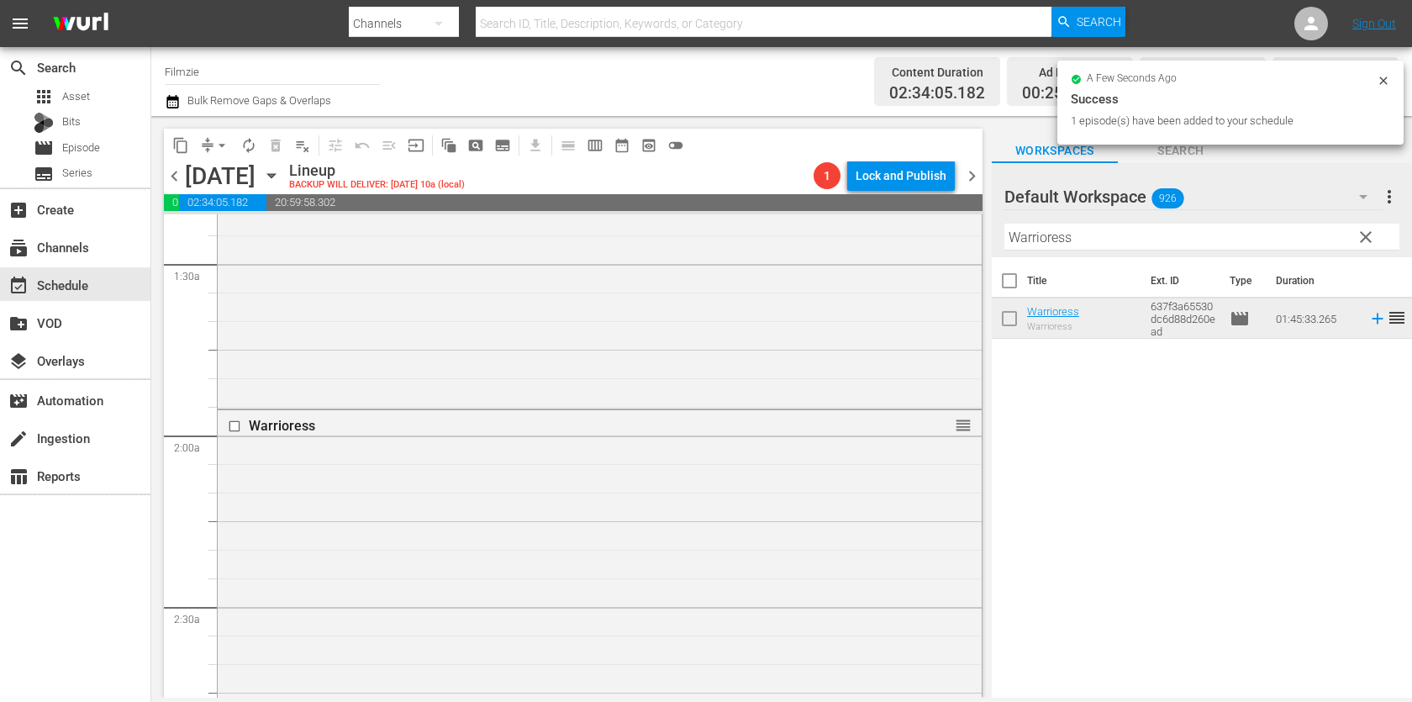
click at [1063, 232] on input "Warrioress" at bounding box center [1202, 237] width 395 height 27
paste input "Up the Yangtze"
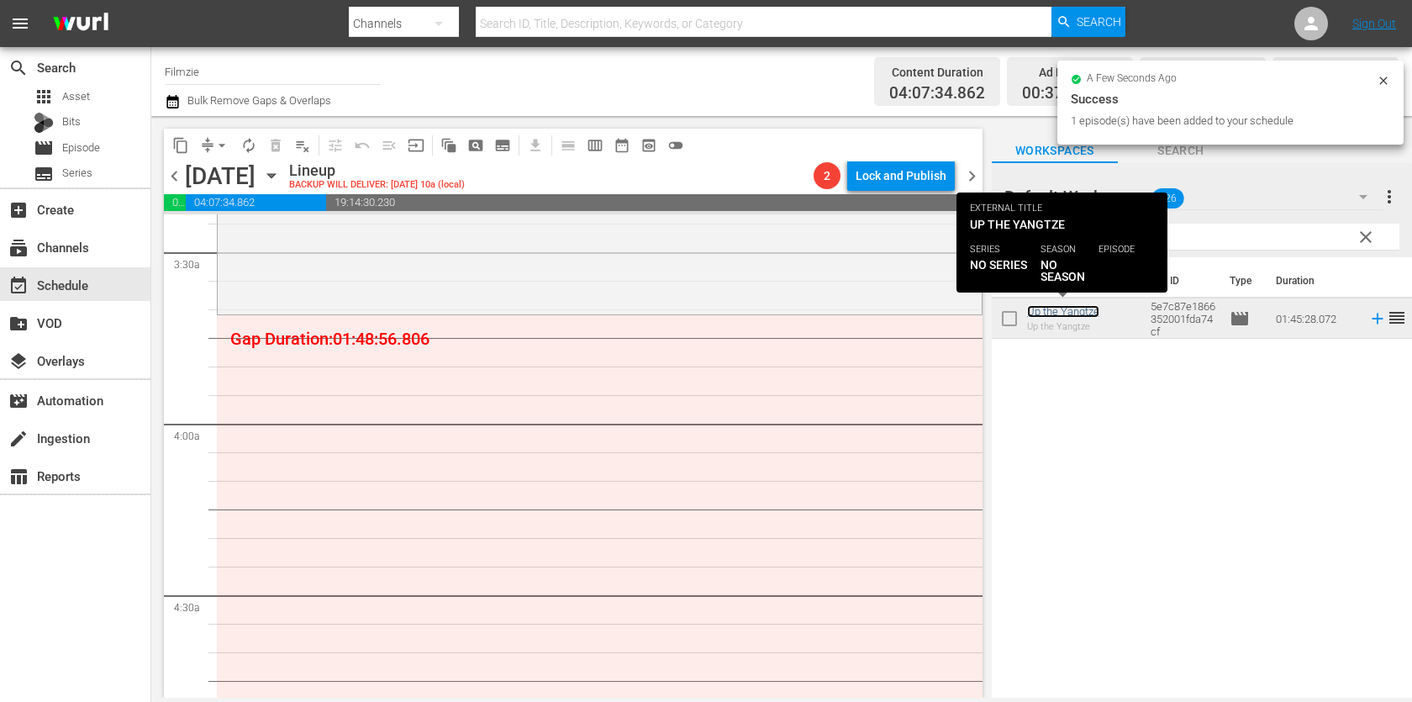
scroll to position [1160, 0]
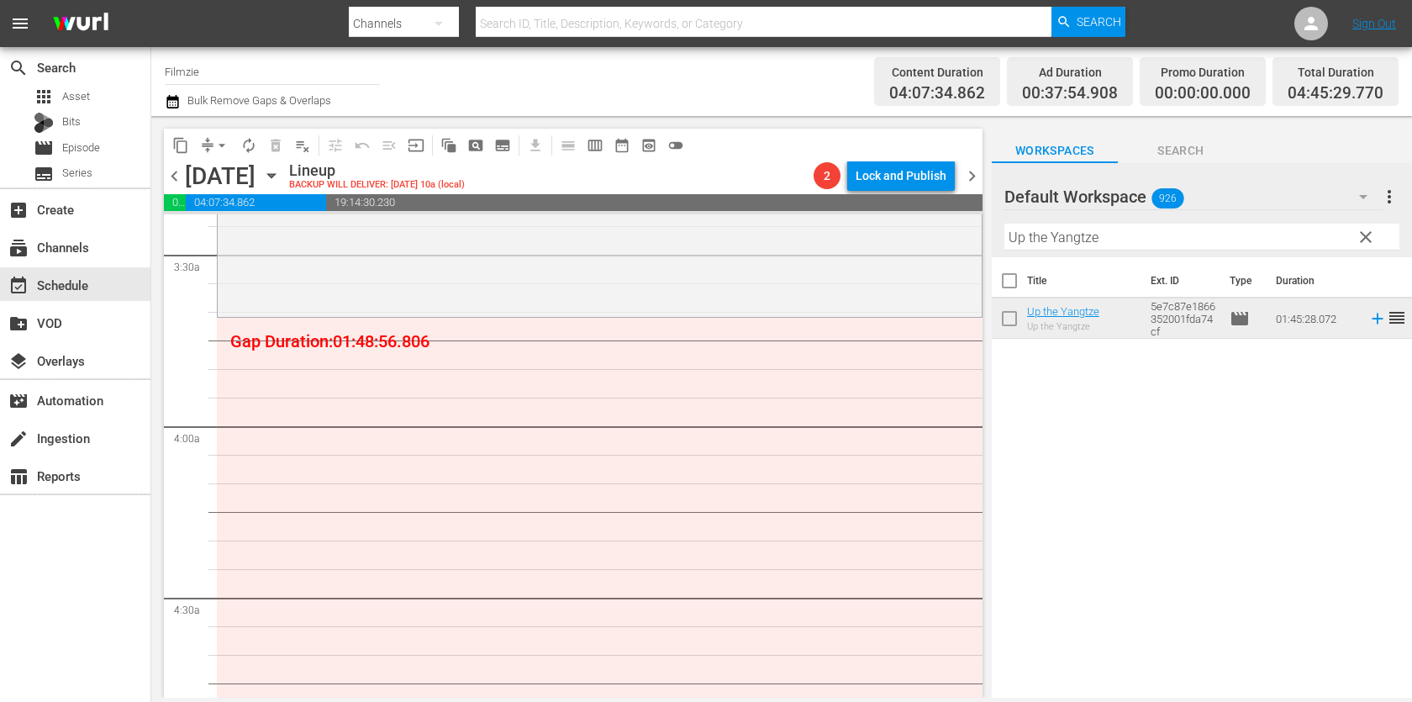
click at [1103, 241] on input "Up the Yangtze" at bounding box center [1202, 237] width 395 height 27
paste input "The Truth"
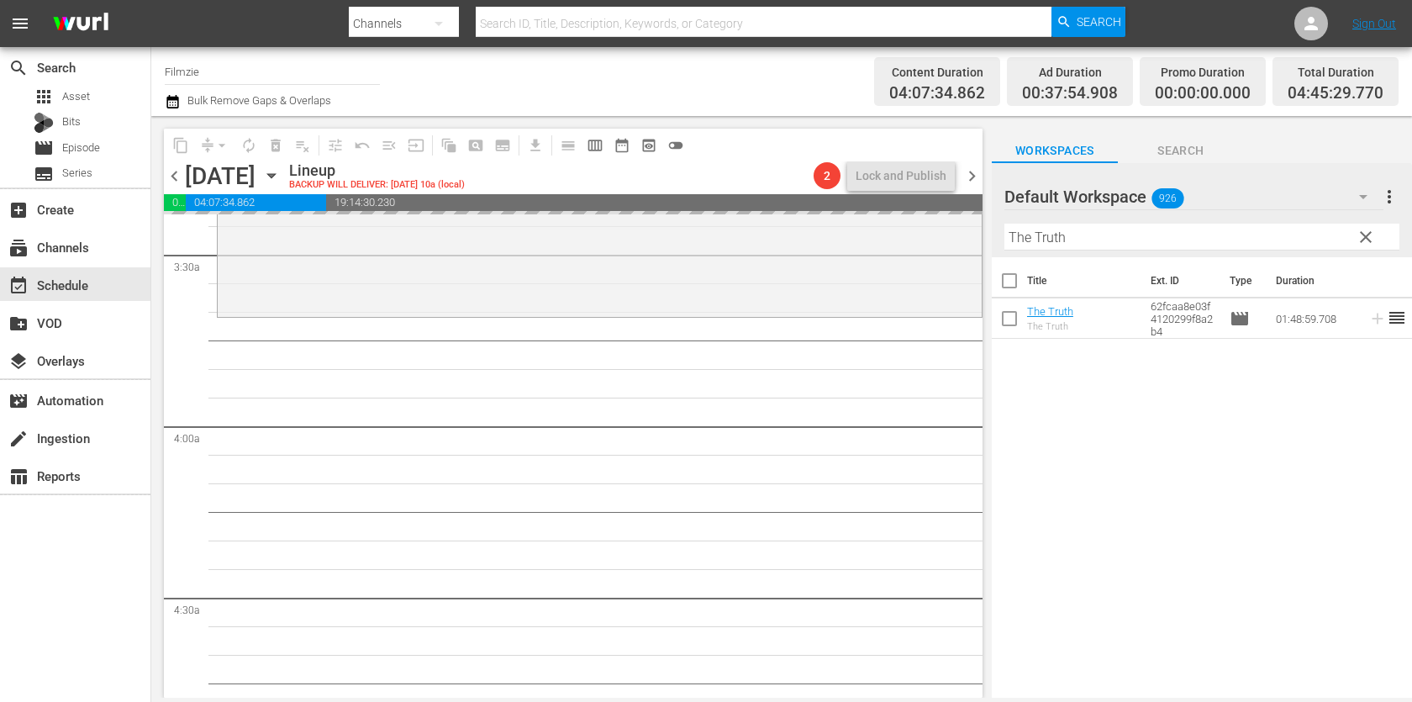
drag, startPoint x: 1069, startPoint y: 302, endPoint x: 785, endPoint y: 3, distance: 411.5
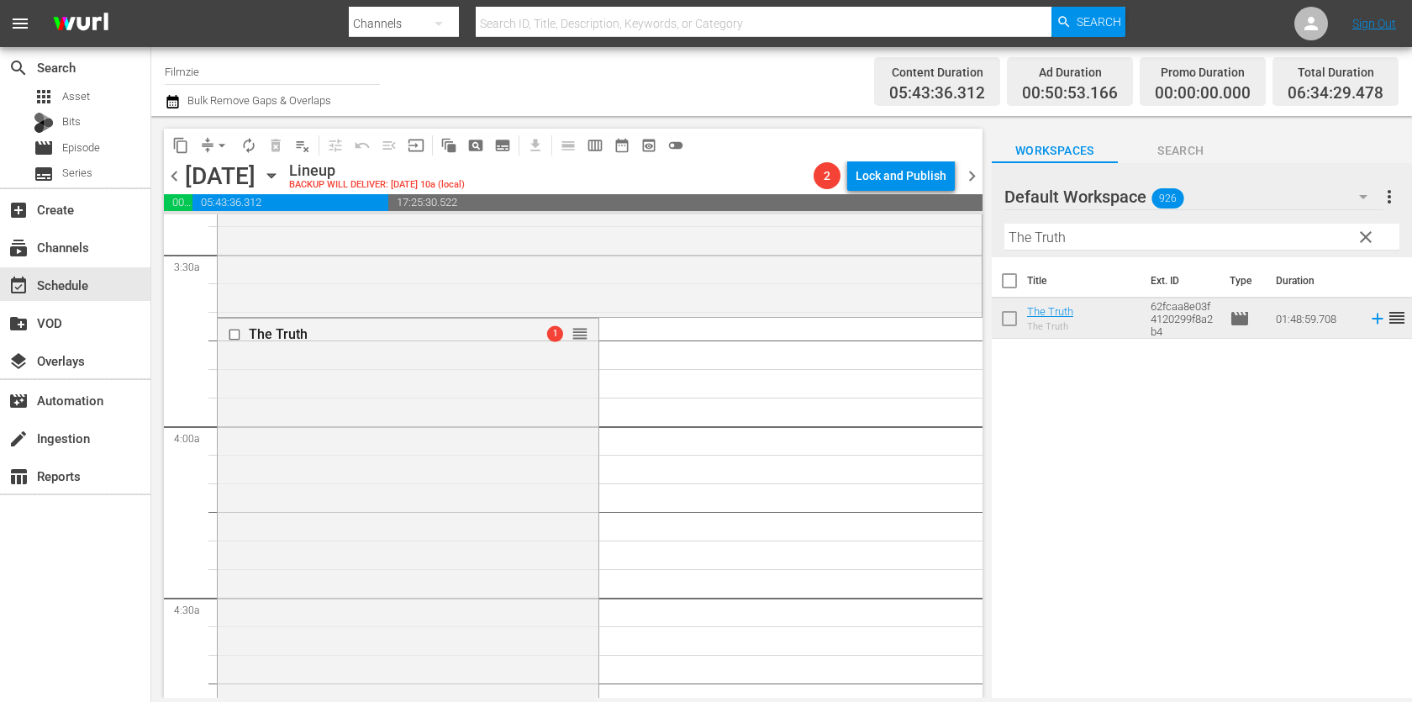
click at [1061, 240] on input "The Truth" at bounding box center [1202, 237] width 395 height 27
paste input "Letter Writer"
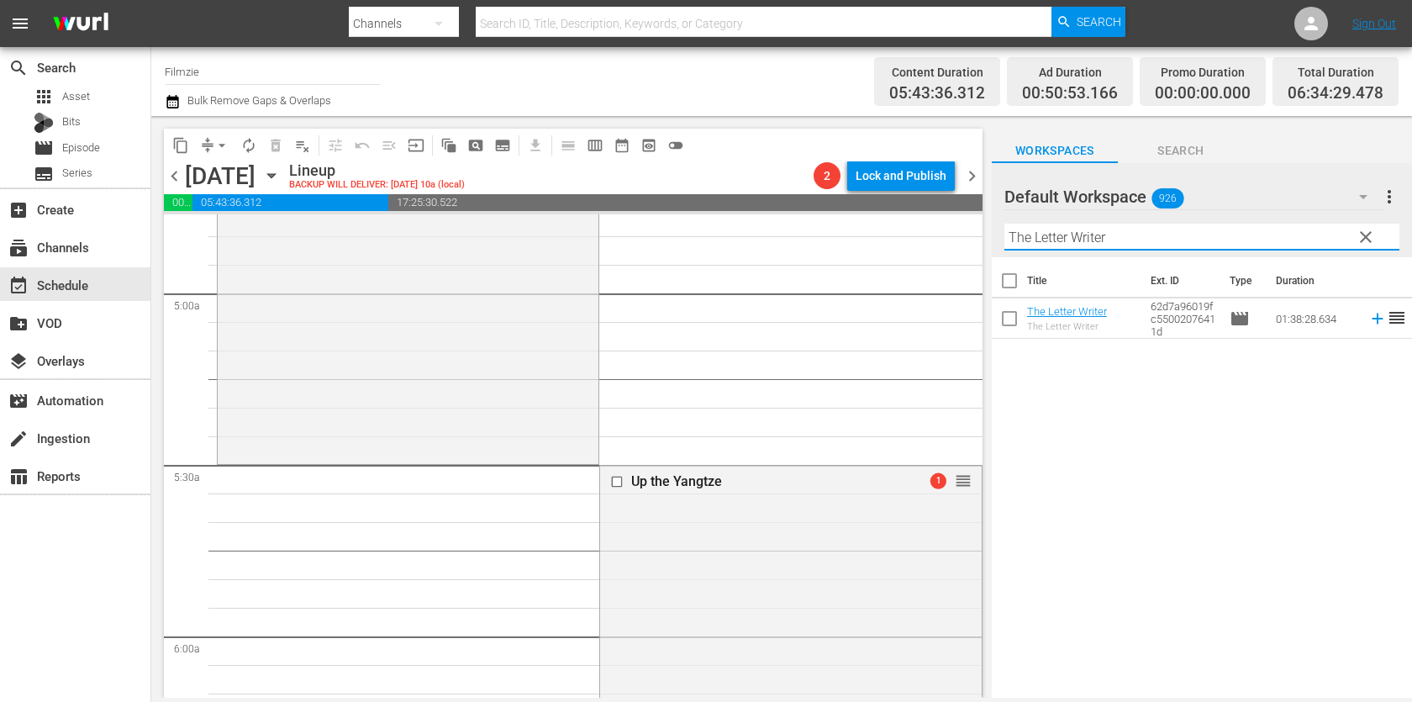
scroll to position [1652, 0]
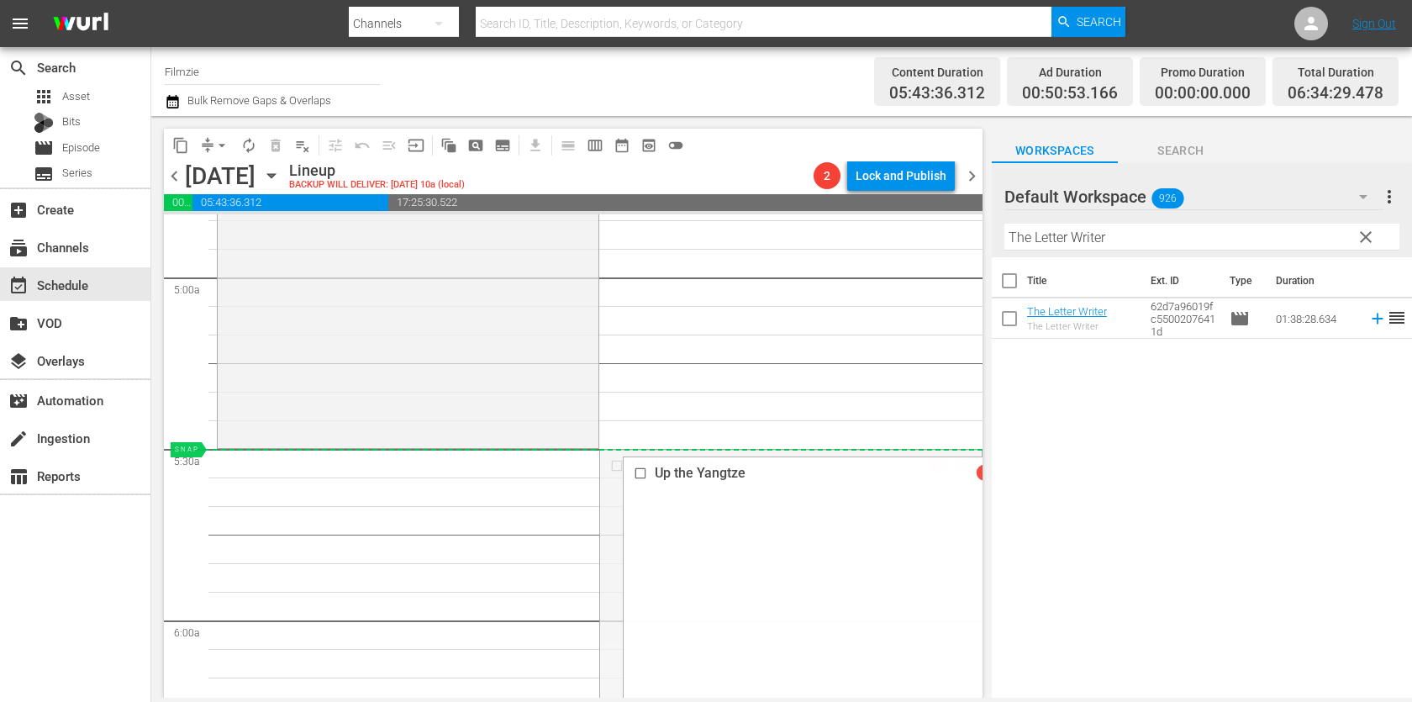
drag, startPoint x: 956, startPoint y: 458, endPoint x: 922, endPoint y: 459, distance: 33.6
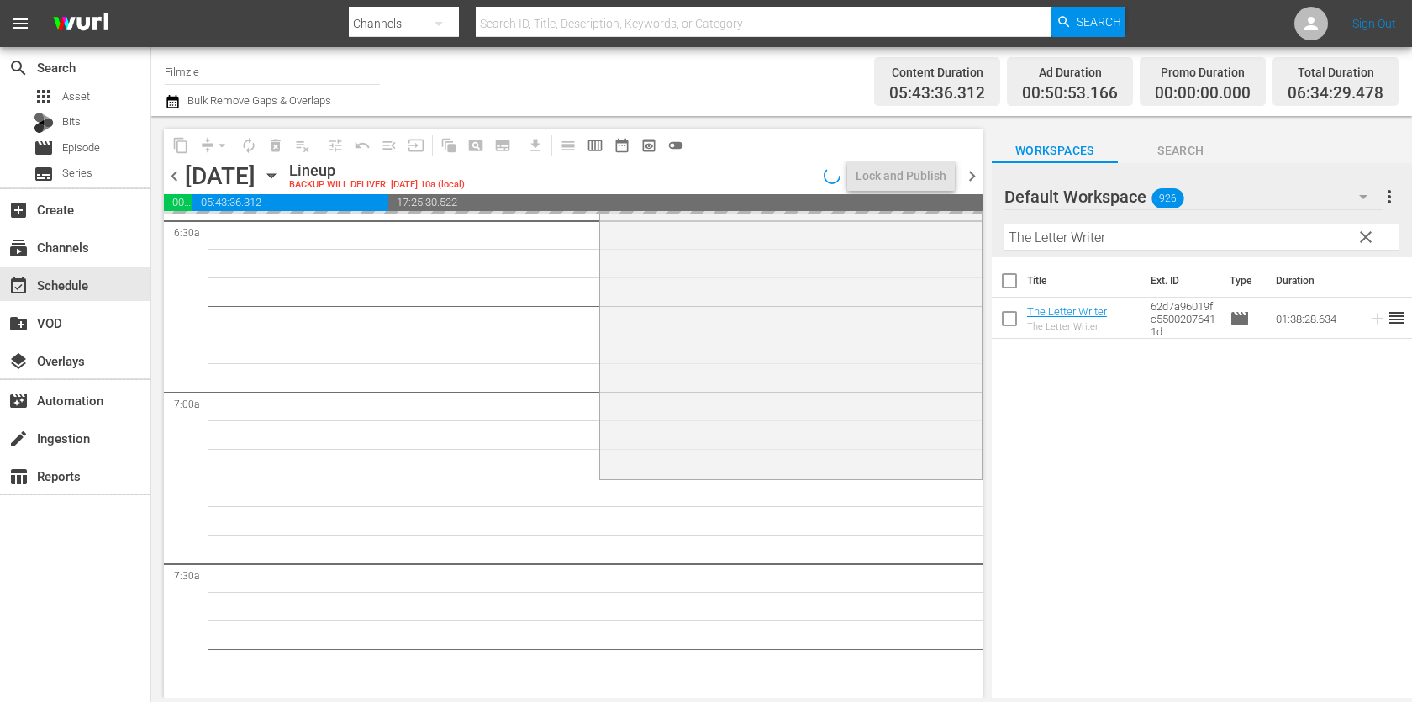
scroll to position [2241, 0]
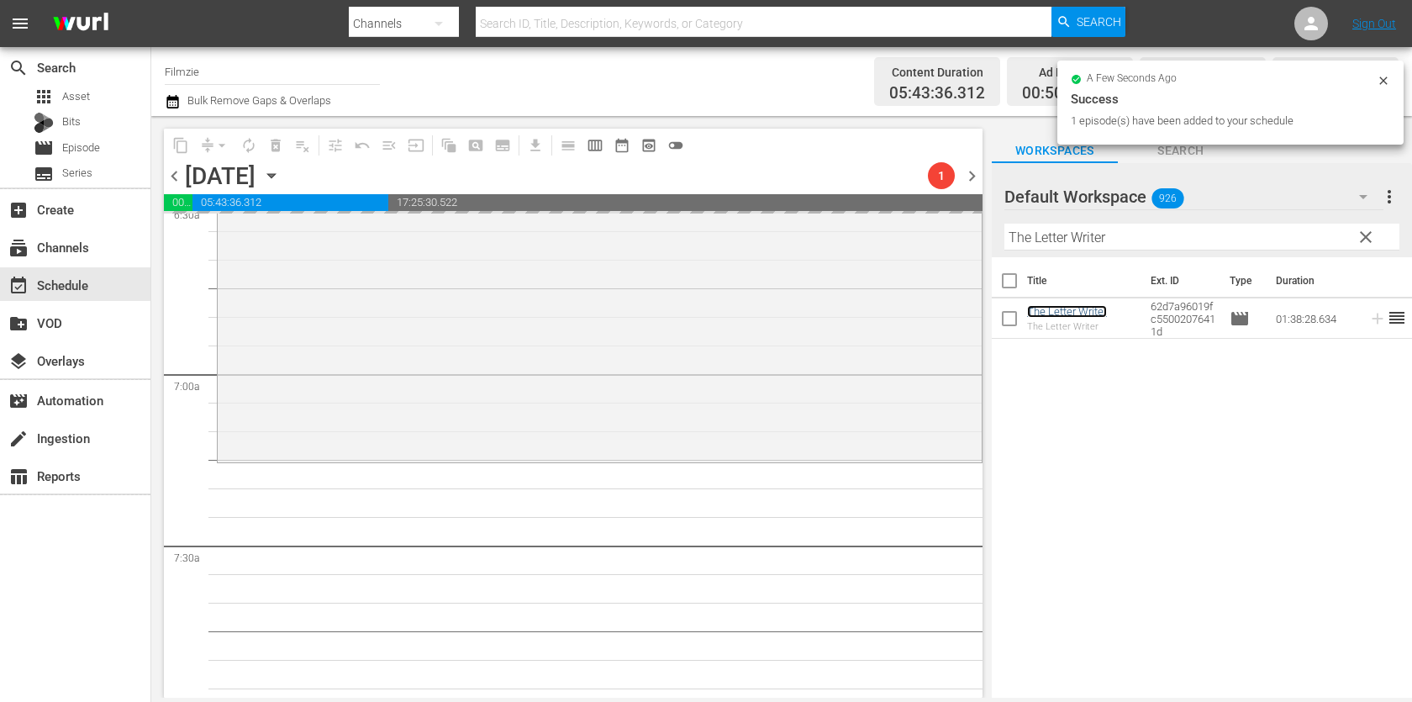
drag, startPoint x: 1050, startPoint y: 307, endPoint x: 893, endPoint y: 5, distance: 340.3
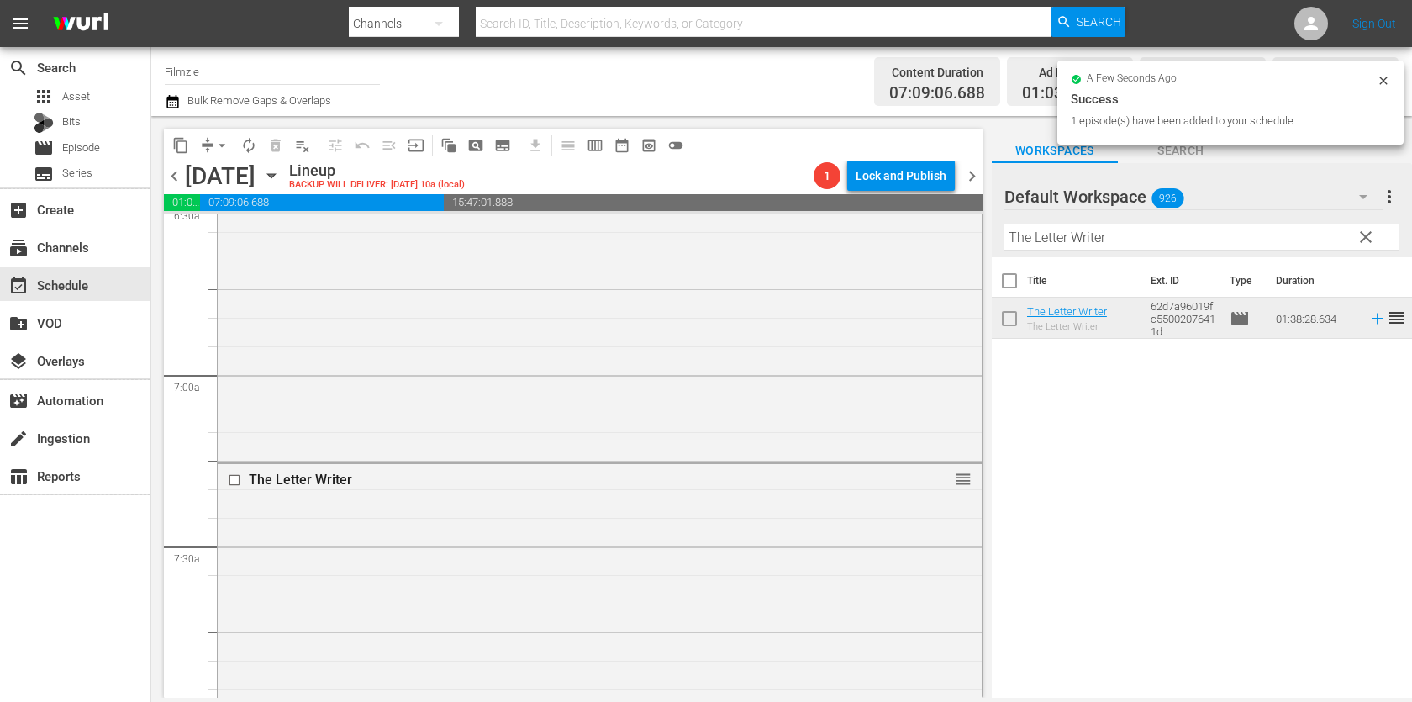
click at [1048, 241] on input "The Letter Writer" at bounding box center [1202, 237] width 395 height 27
paste input "Jesse James Rides Again"
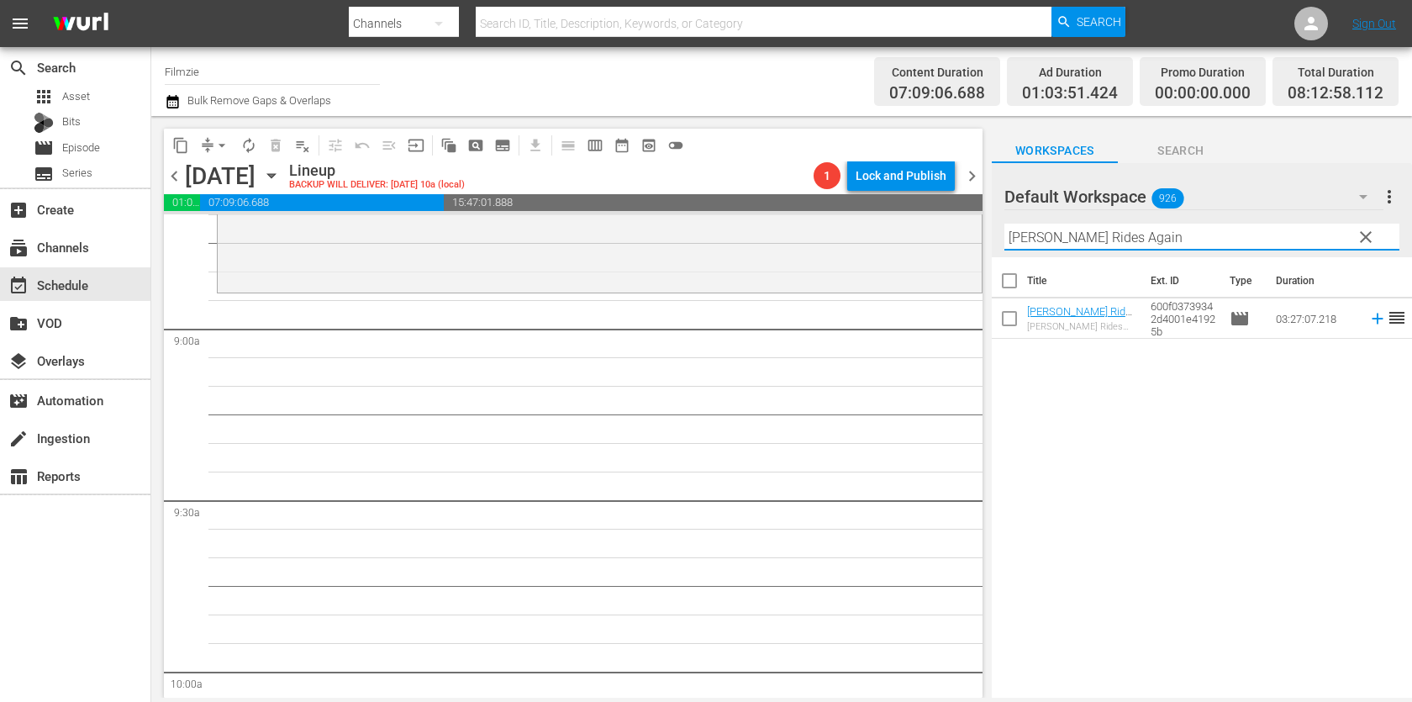
scroll to position [2975, 0]
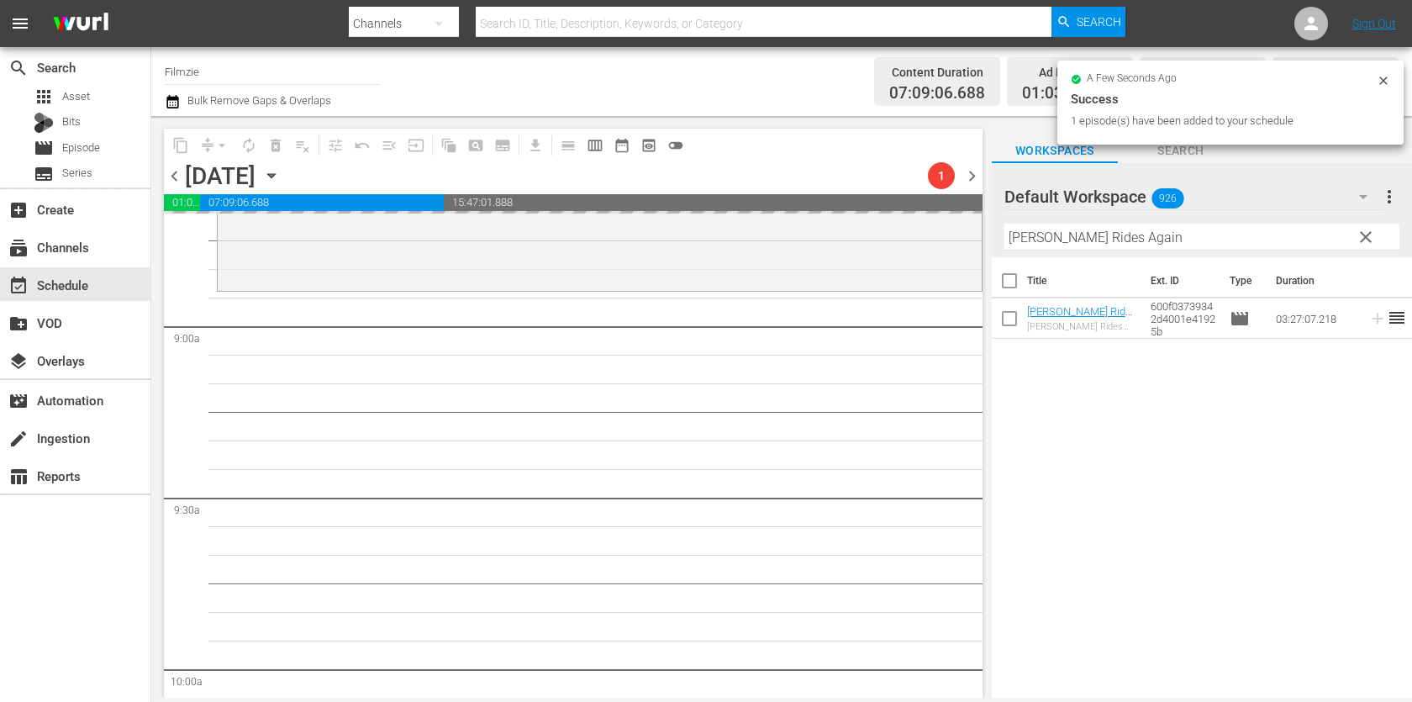
drag, startPoint x: 1043, startPoint y: 303, endPoint x: 895, endPoint y: 7, distance: 330.9
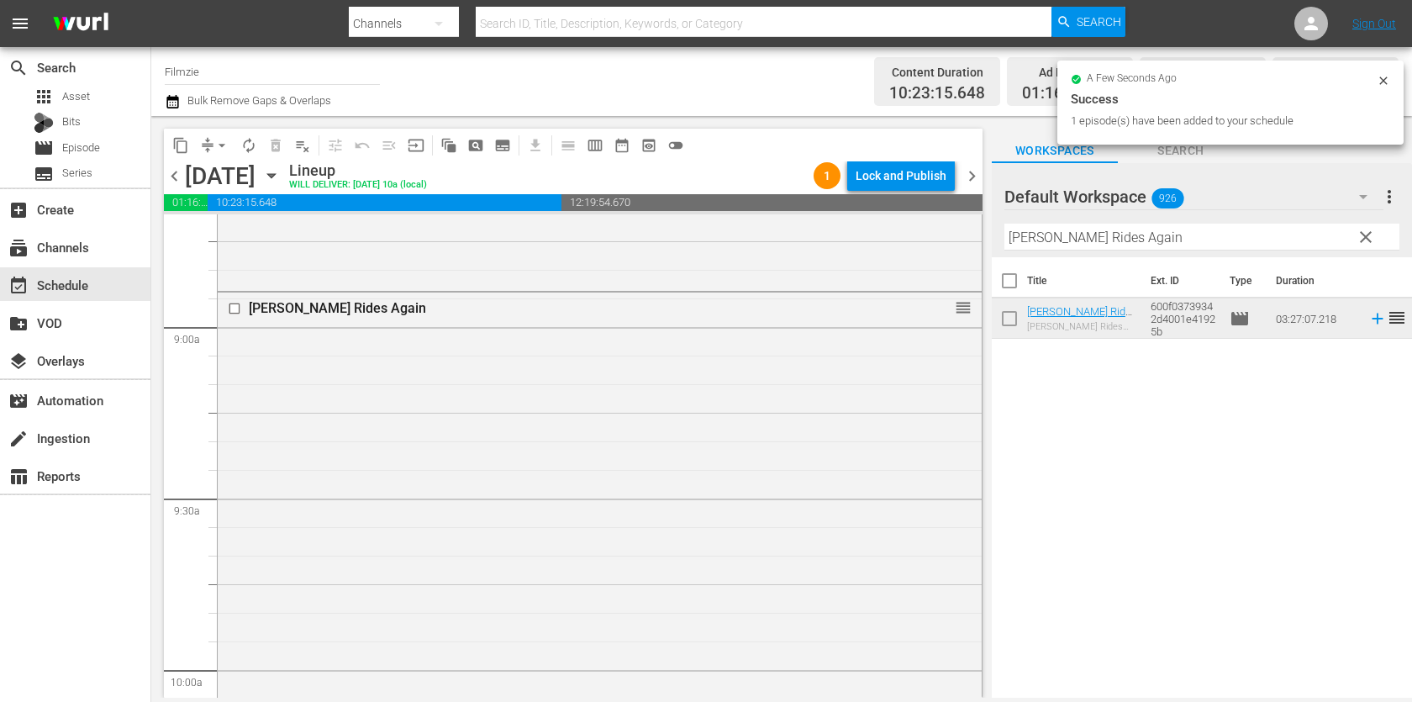
click at [1132, 244] on input "Jesse James Rides Again" at bounding box center [1202, 237] width 395 height 27
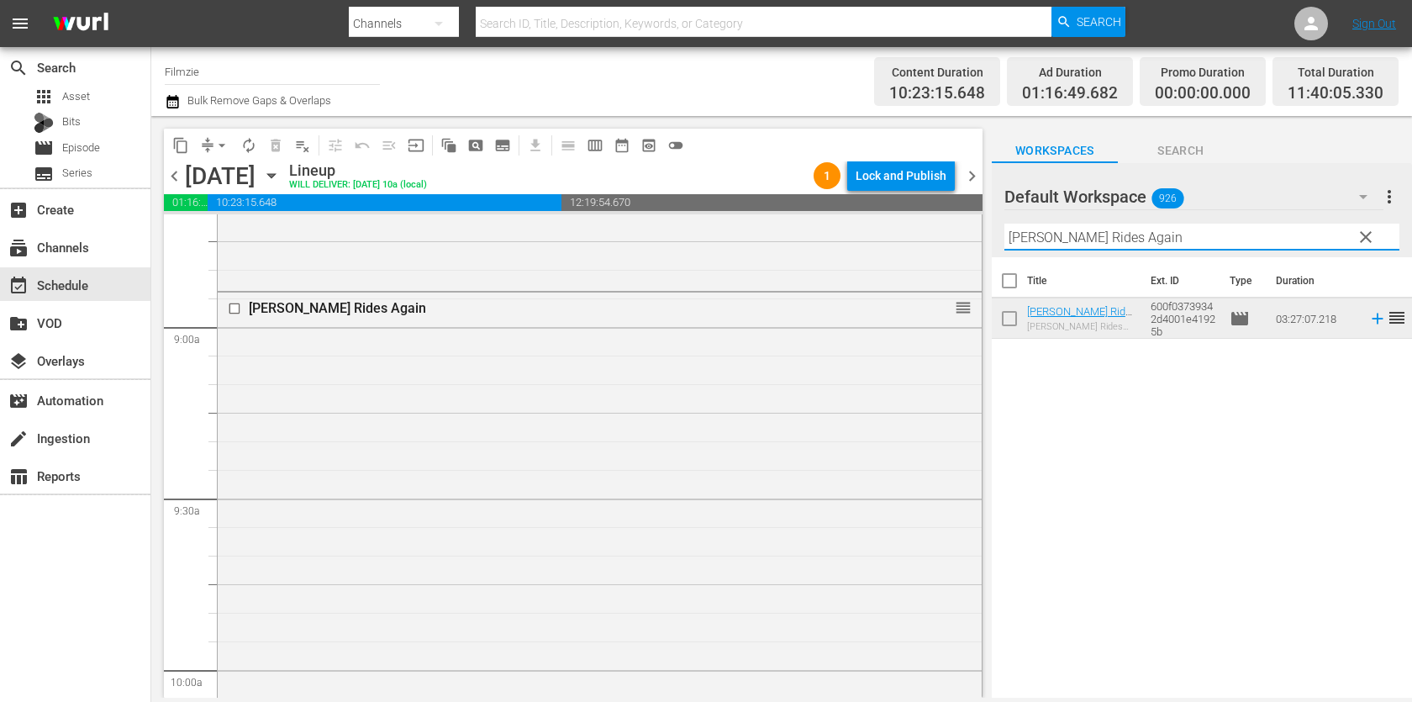
click at [1132, 244] on input "Jesse James Rides Again" at bounding box center [1202, 237] width 395 height 27
paste input "Nothing Sacred"
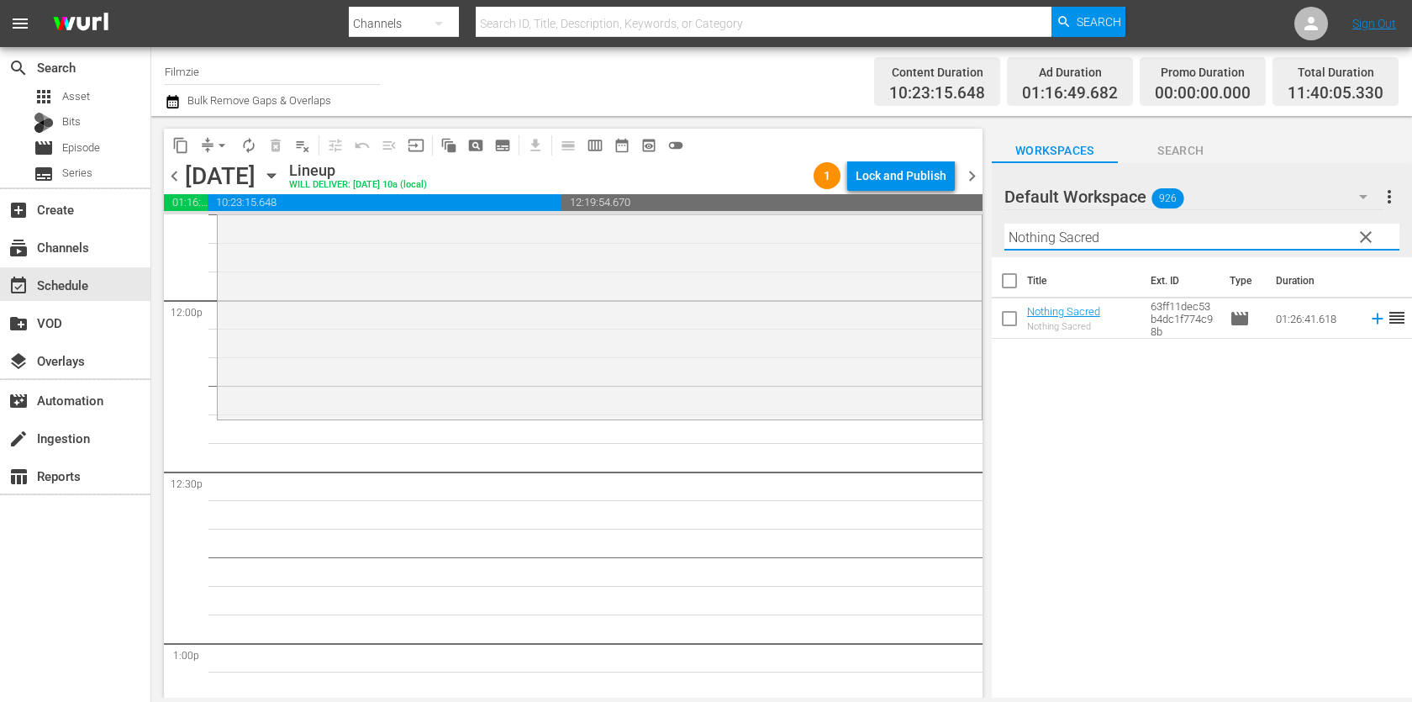
scroll to position [4030, 0]
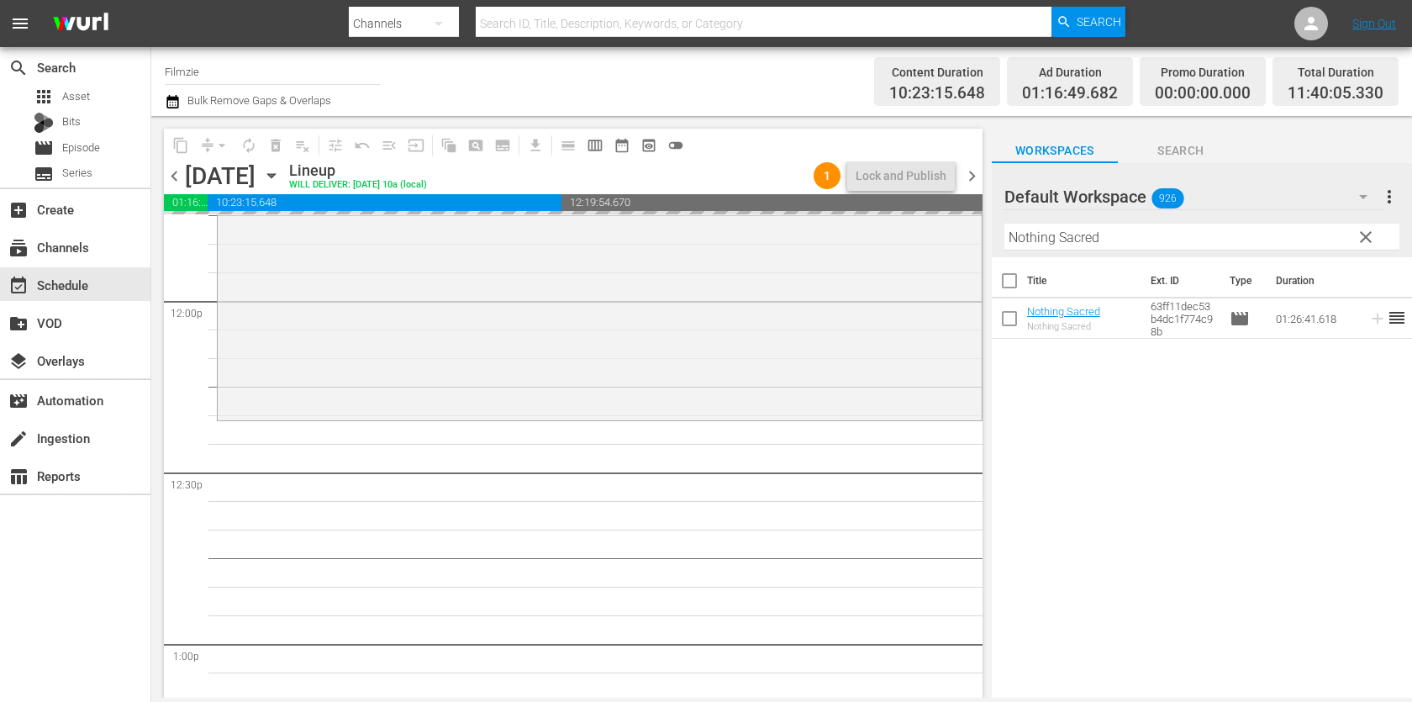
drag, startPoint x: 1054, startPoint y: 310, endPoint x: 776, endPoint y: 16, distance: 405.0
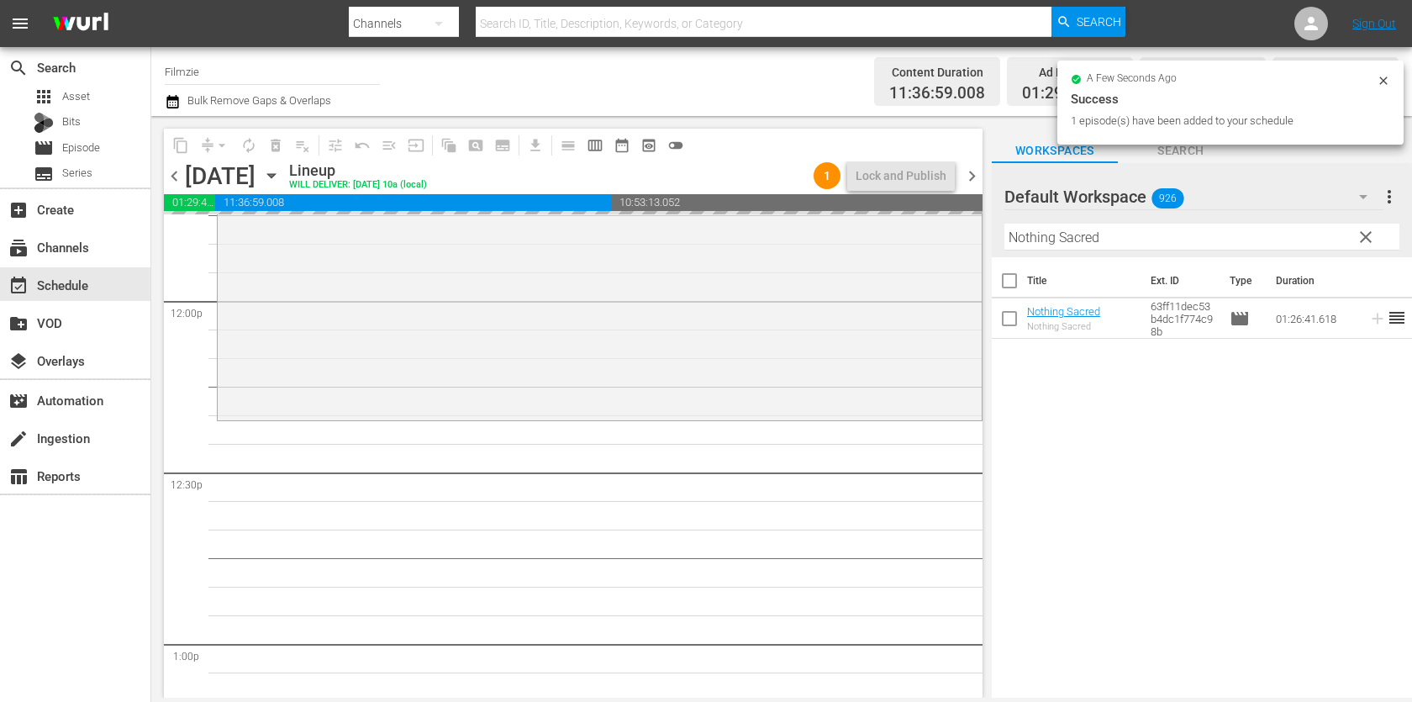
click at [1098, 228] on input "Nothing Sacred" at bounding box center [1202, 237] width 395 height 27
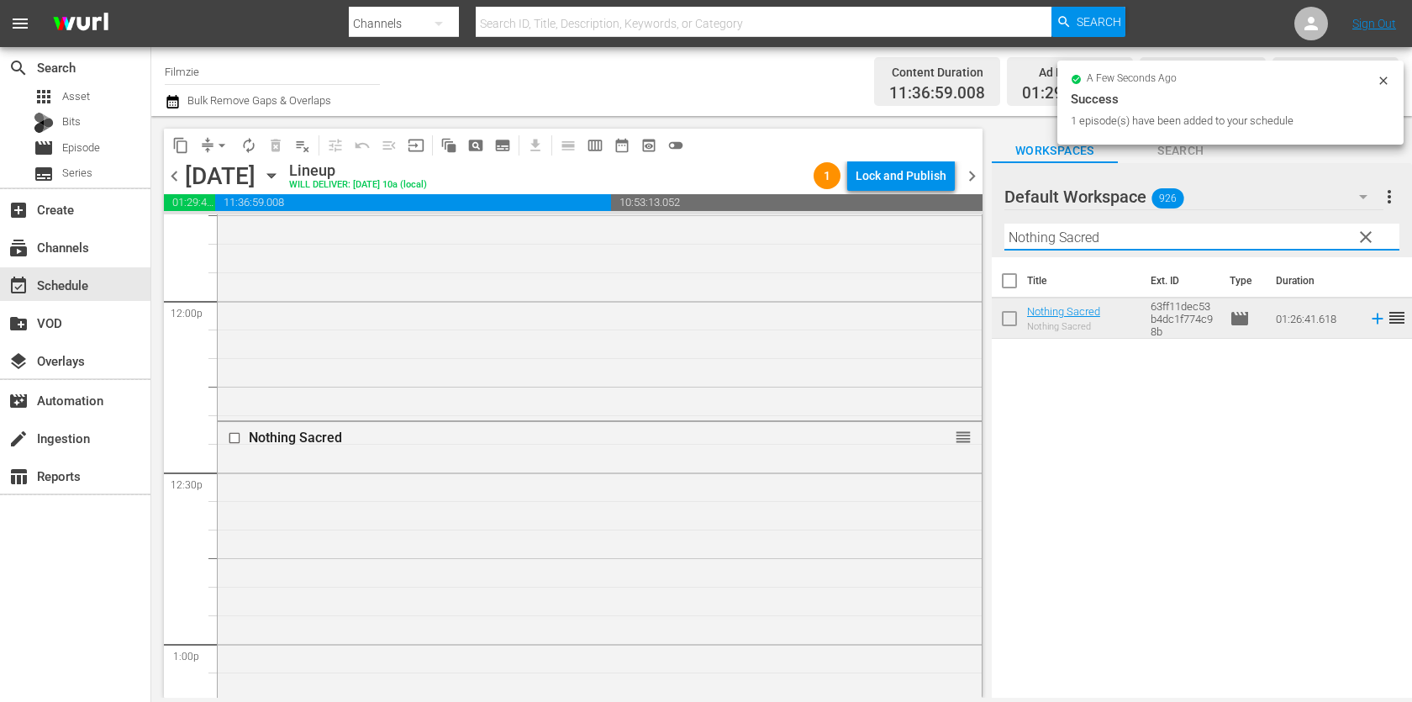
paste input "Camila Cabello: Just Jump"
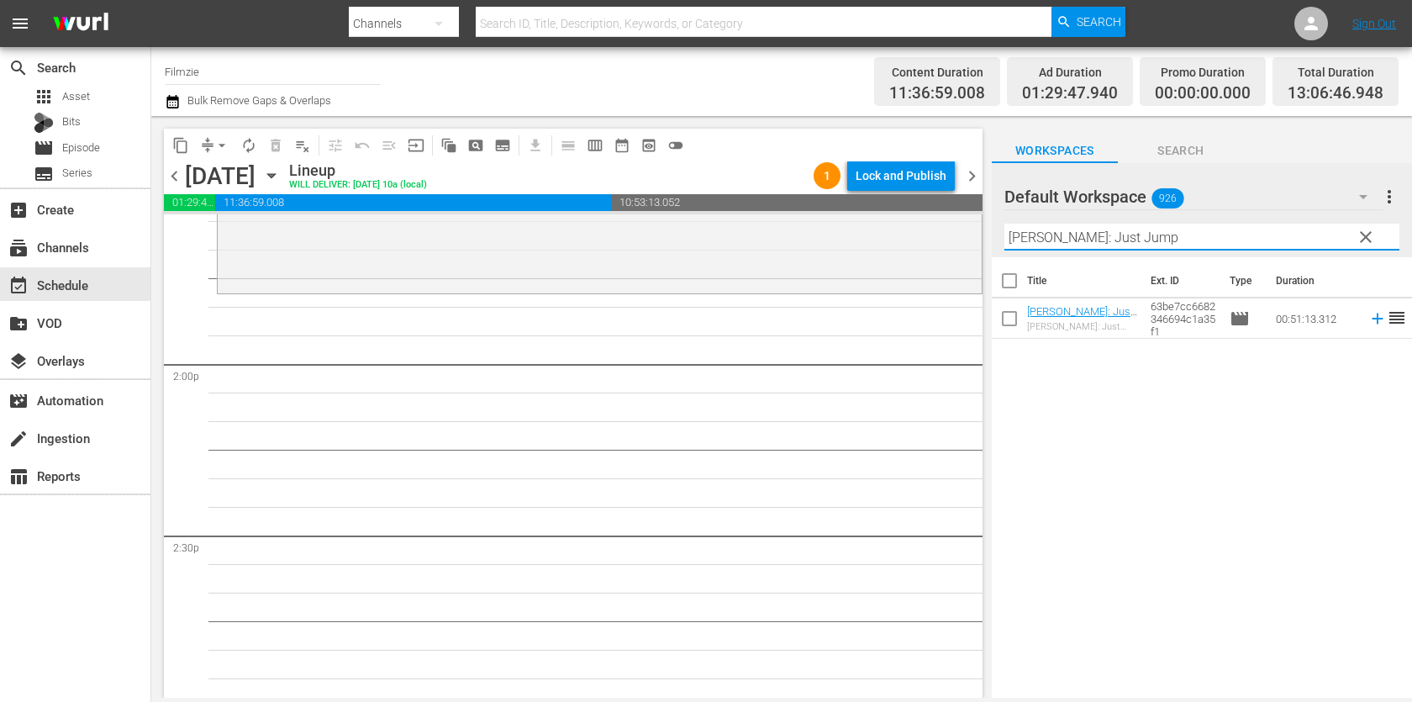
scroll to position [4642, 0]
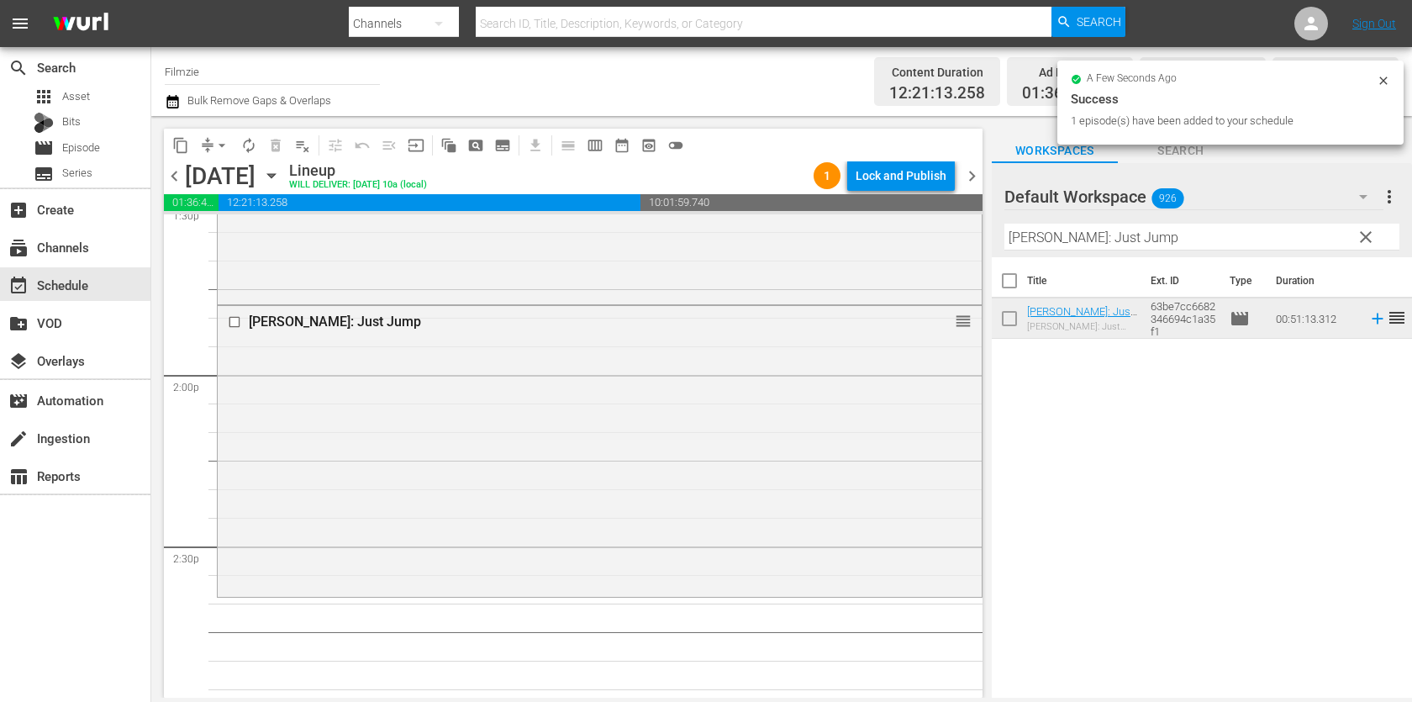
click at [1159, 236] on input "Camila Cabello: Just Jump" at bounding box center [1202, 237] width 395 height 27
paste input "Magical Adventures: A Reagans Room Movie"
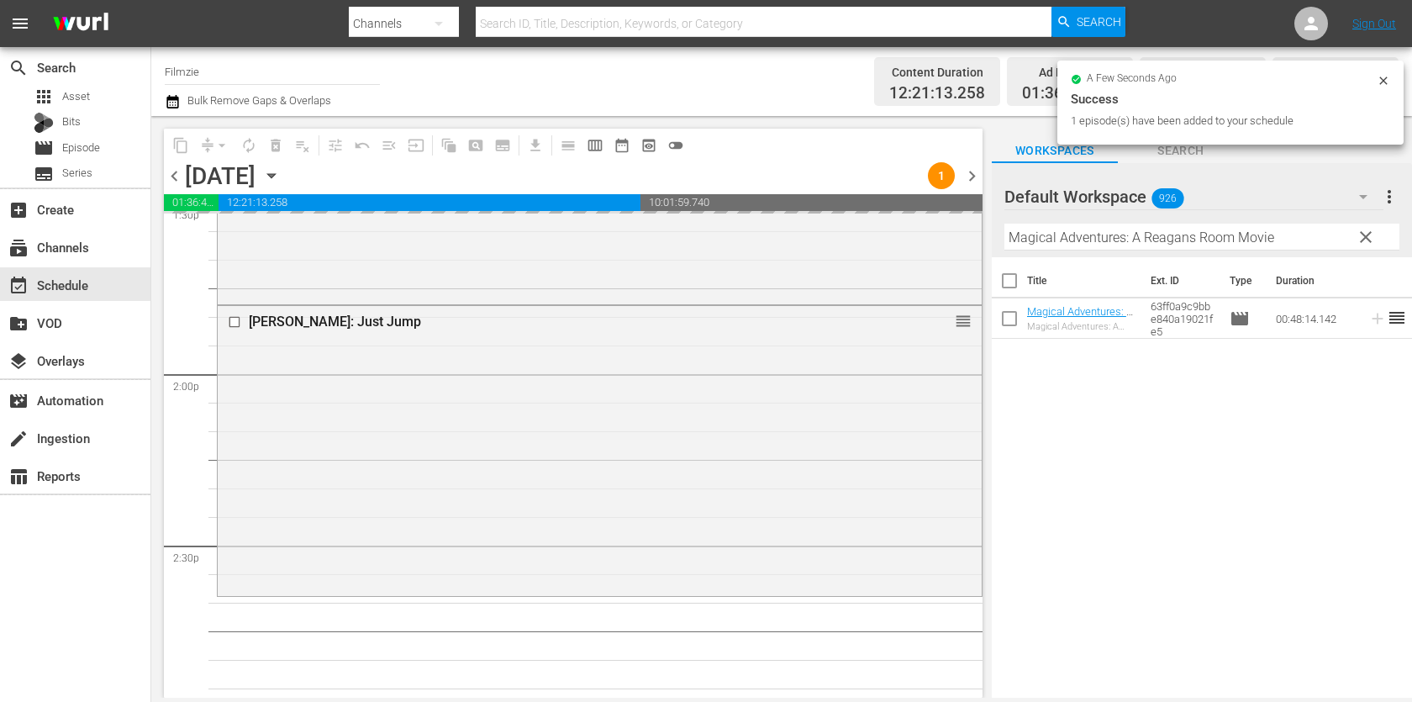
drag, startPoint x: 1090, startPoint y: 300, endPoint x: 698, endPoint y: 6, distance: 490.0
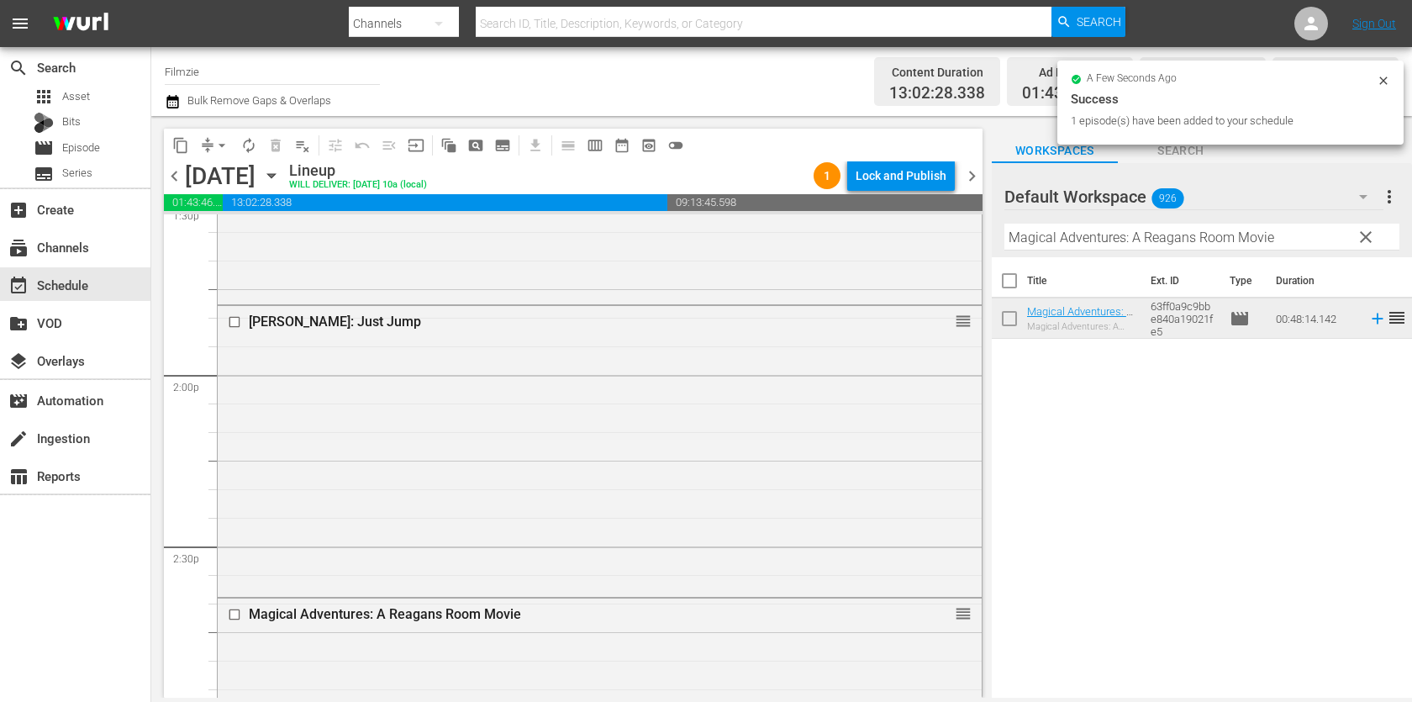
click at [1211, 253] on div "Filter by Title Magical Adventures: A Reagans Room Movie" at bounding box center [1202, 237] width 395 height 40
click at [1221, 241] on input "Magical Adventures: A Reagans Room Movie" at bounding box center [1202, 237] width 395 height 27
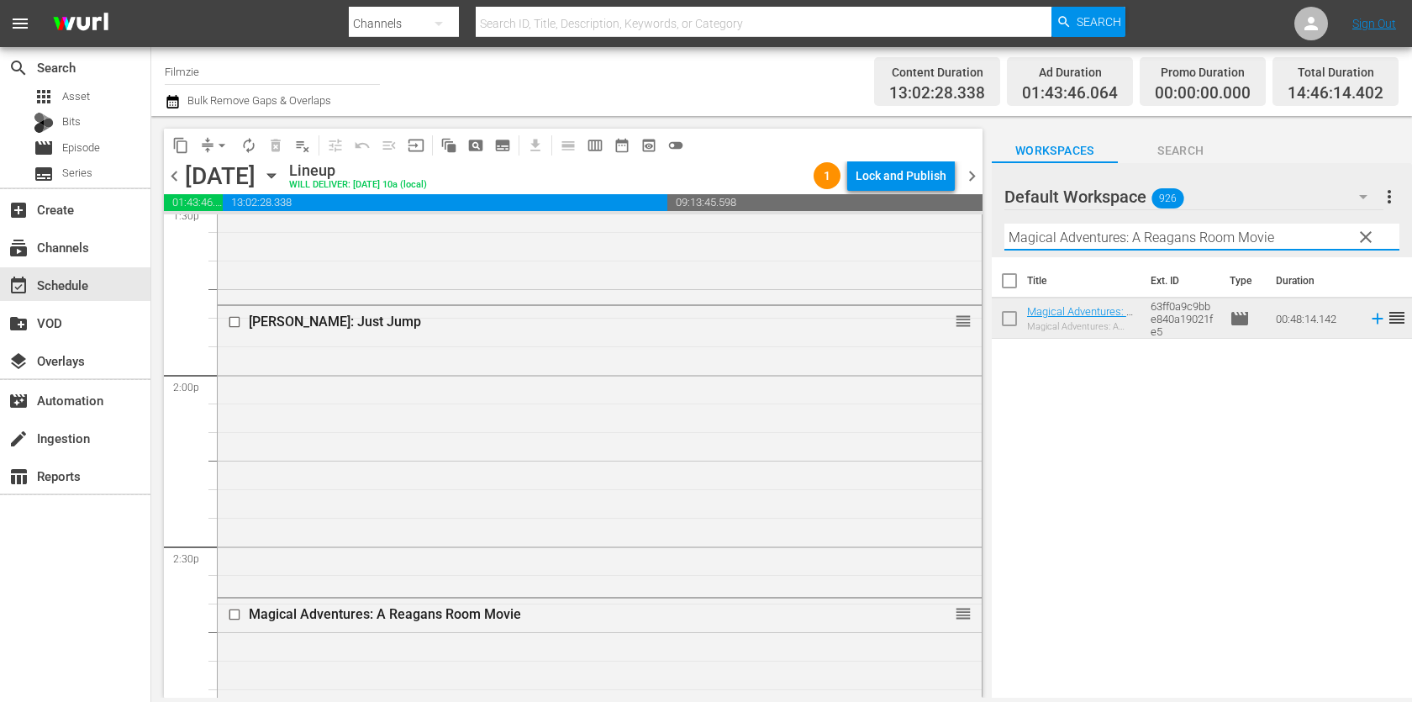
paste input "[PERSON_NAME]"
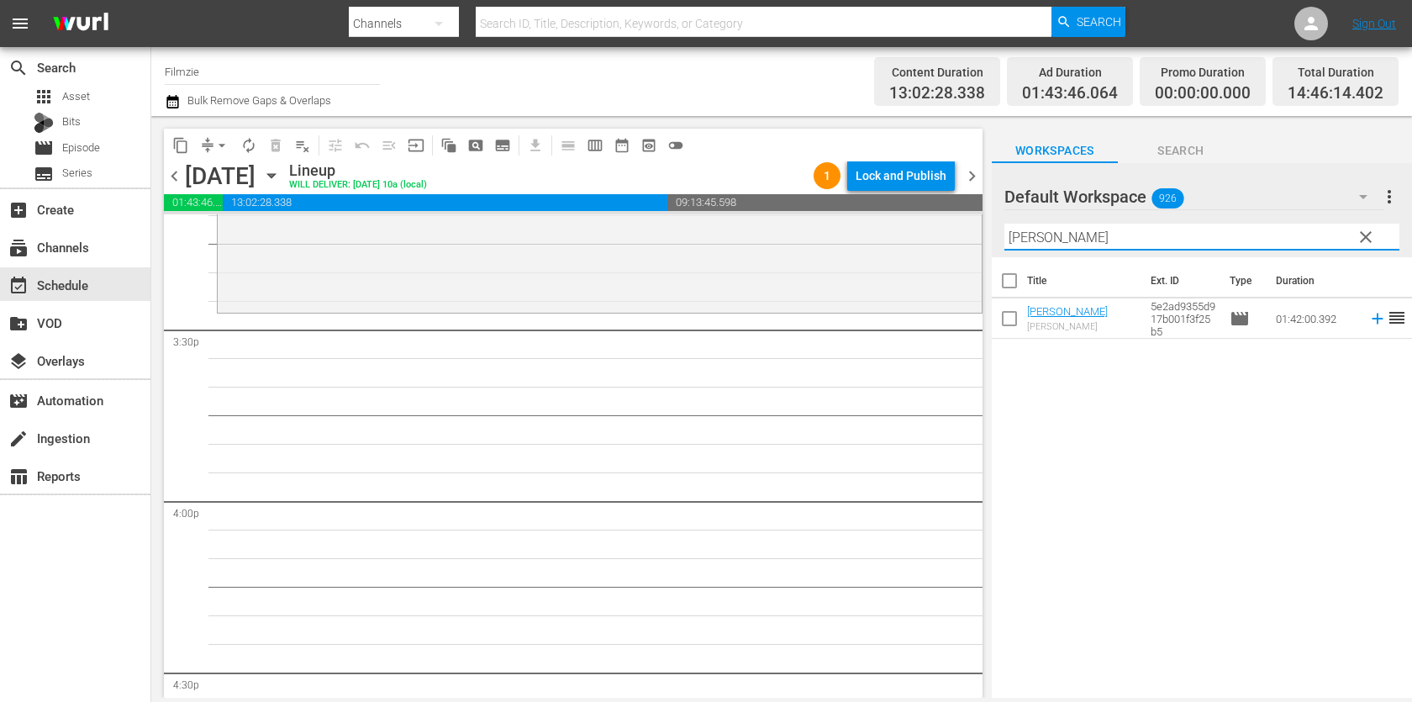
scroll to position [5257, 0]
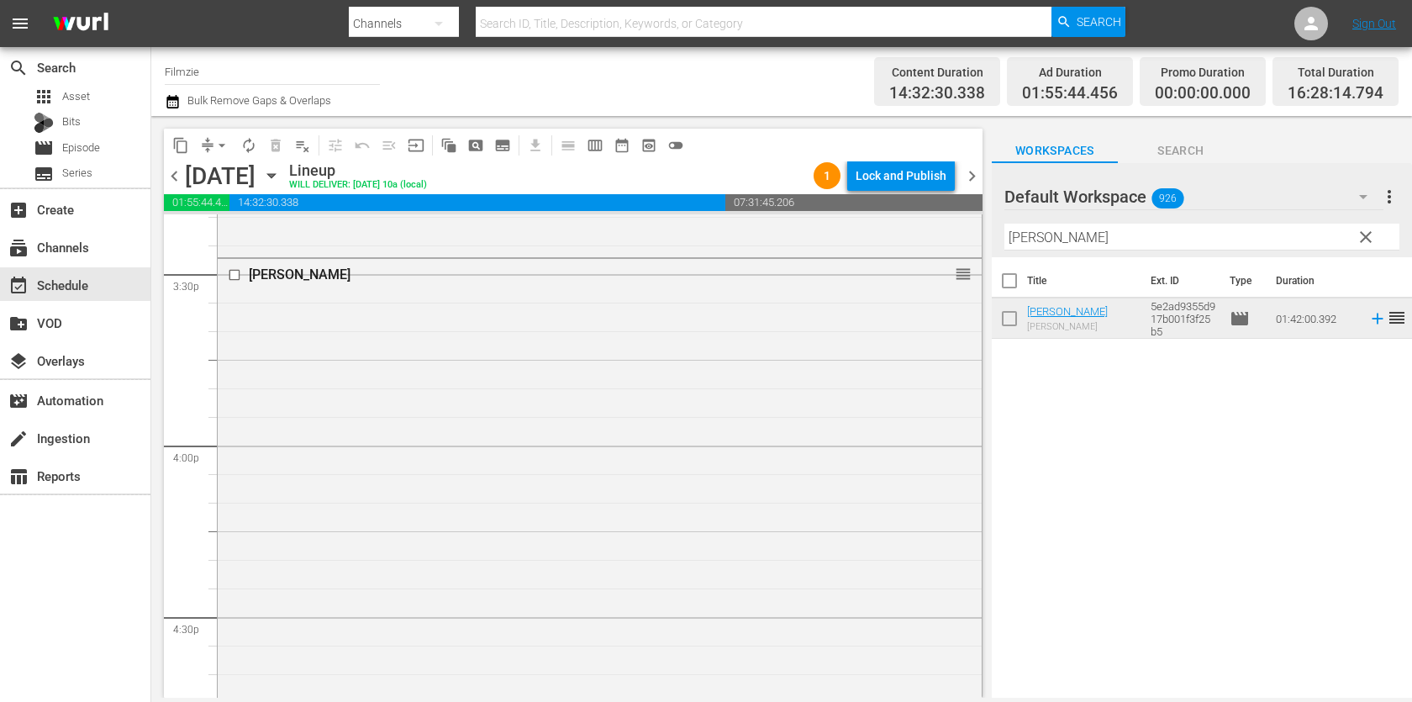
click at [1171, 240] on input "[PERSON_NAME]" at bounding box center [1202, 237] width 395 height 27
paste input "Stag [PERSON_NAME]"
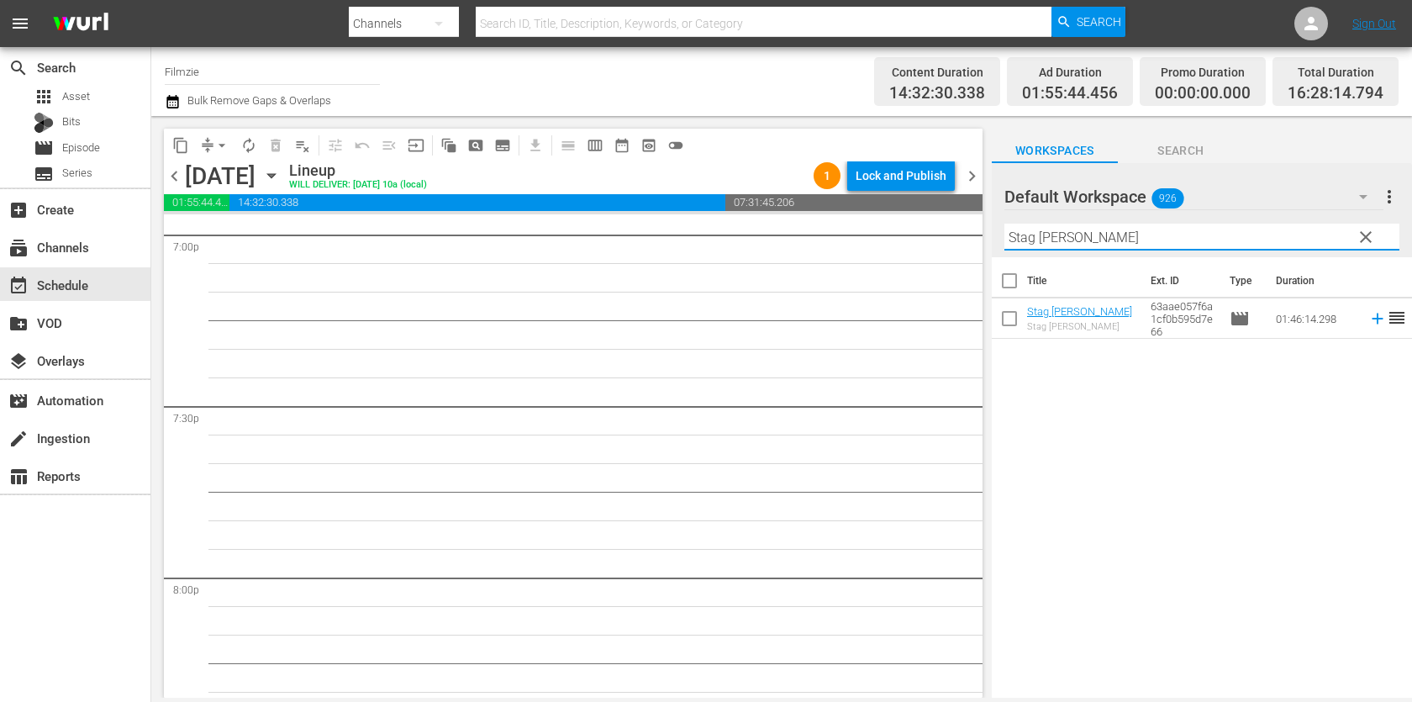
scroll to position [6499, 0]
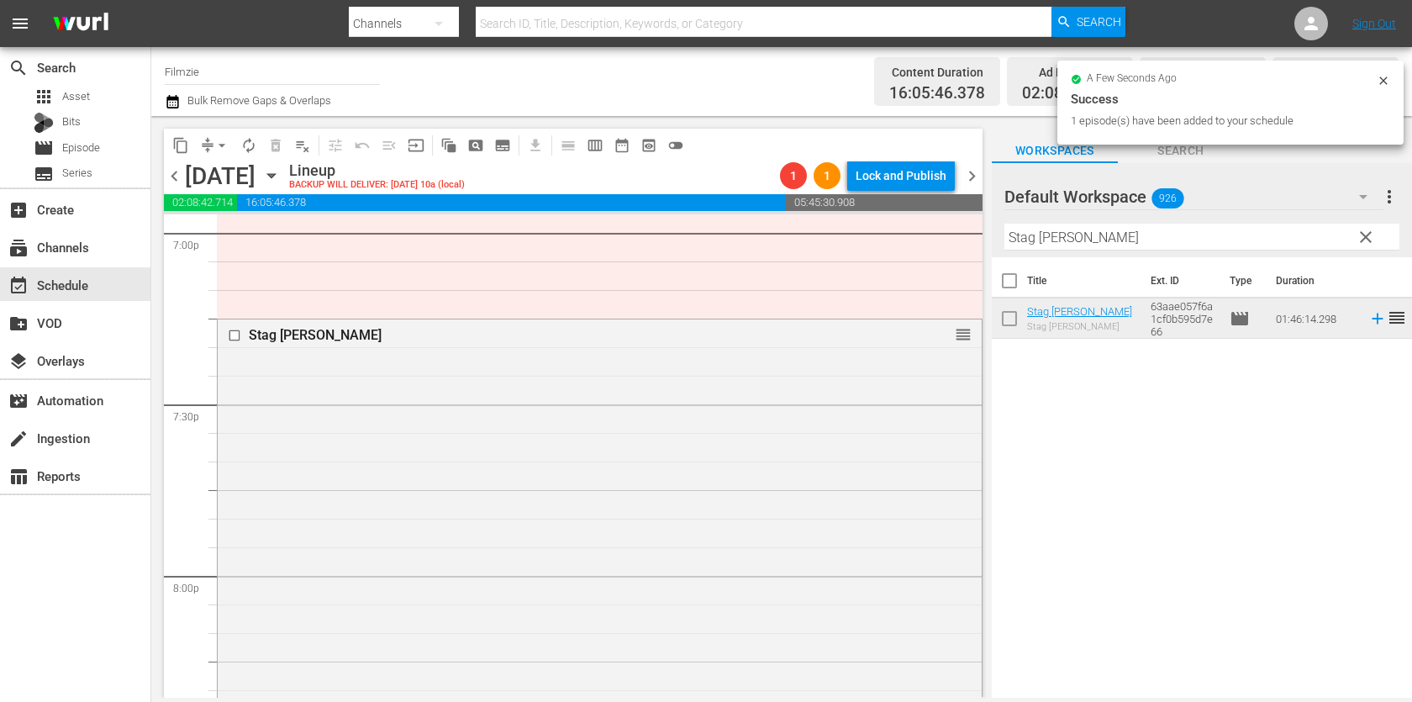
click at [1089, 234] on input "Stag [PERSON_NAME]" at bounding box center [1202, 237] width 395 height 27
paste input "A Father's Figh"
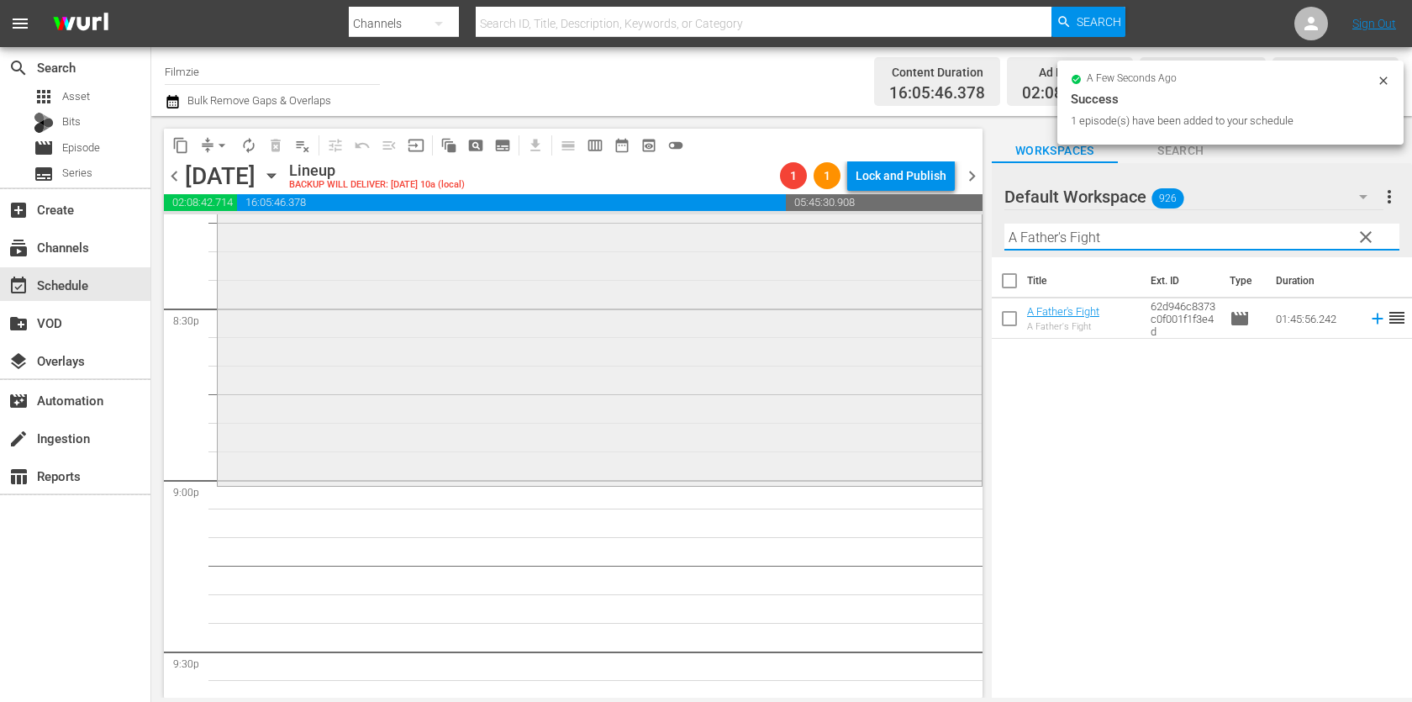
scroll to position [6946, 0]
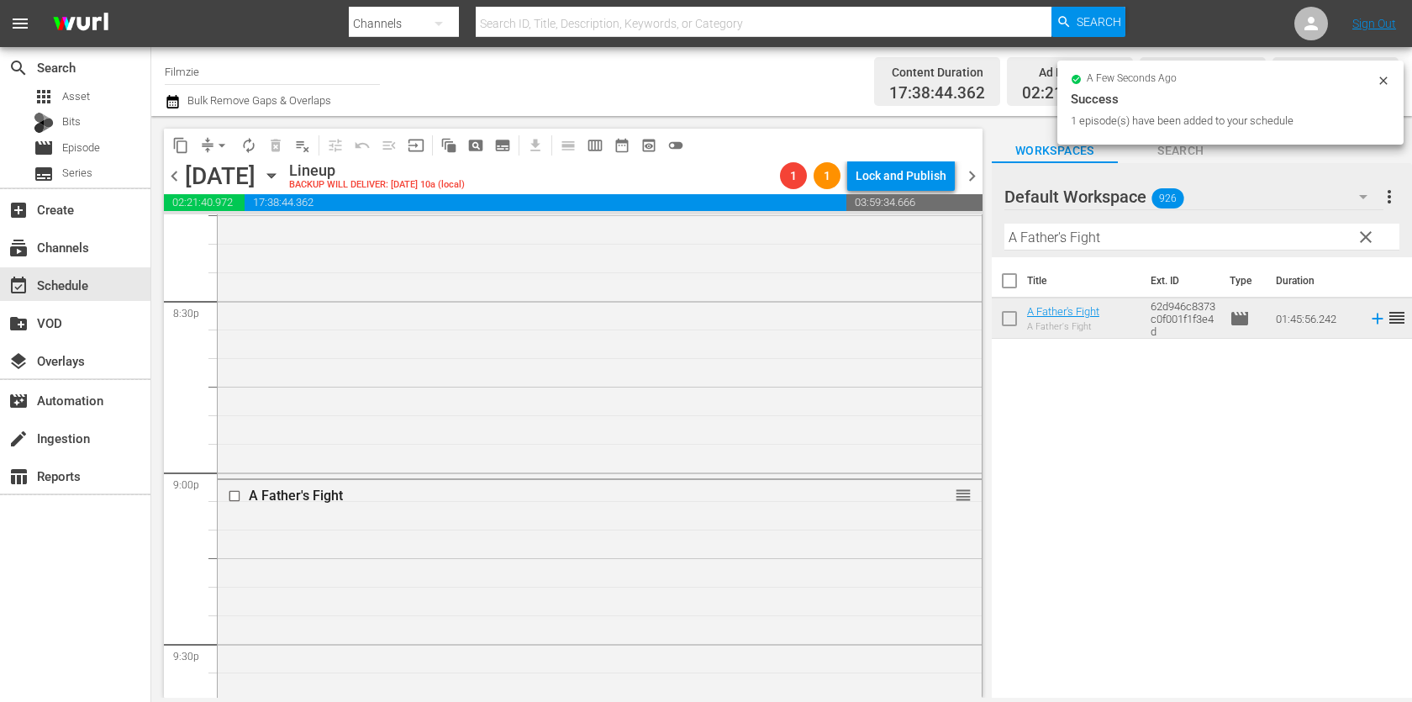
click at [1090, 241] on input "A Father's Fight" at bounding box center [1202, 237] width 395 height 27
paste input "Heaven's Messenger"
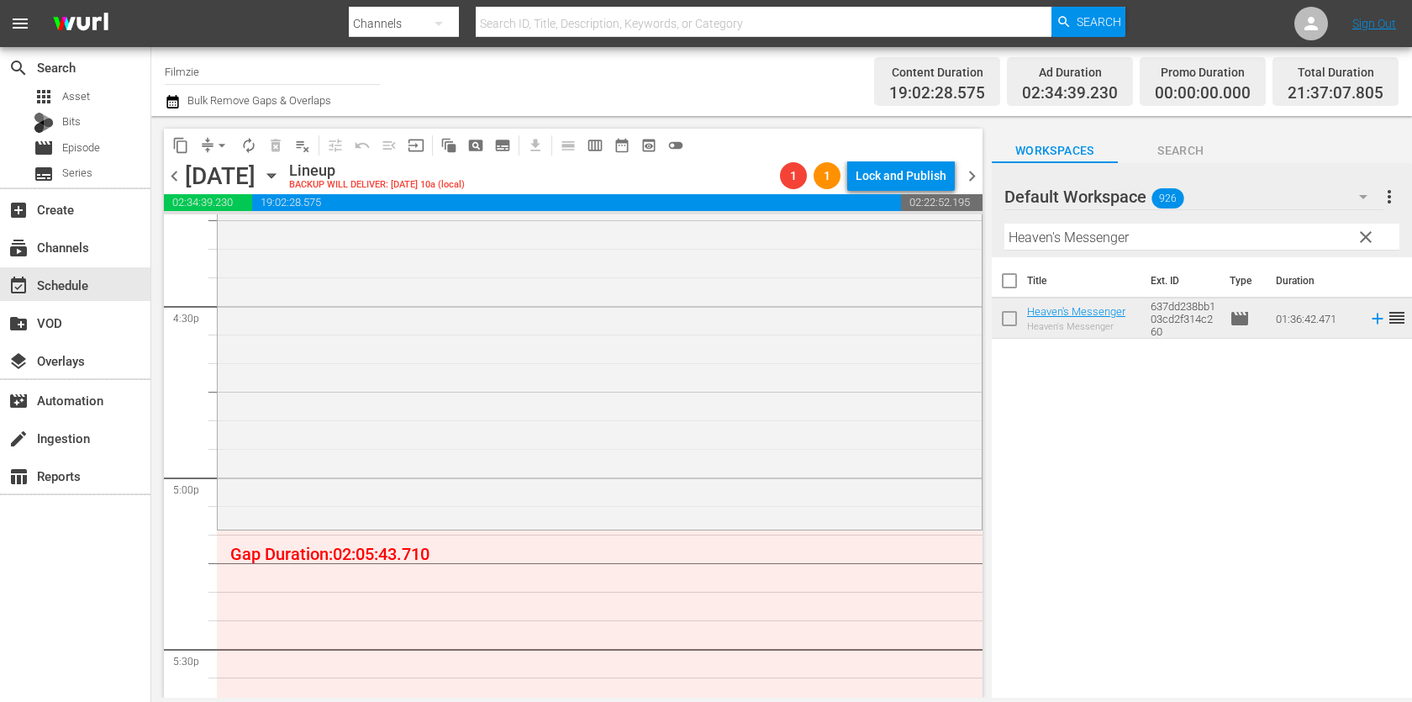
scroll to position [5617, 0]
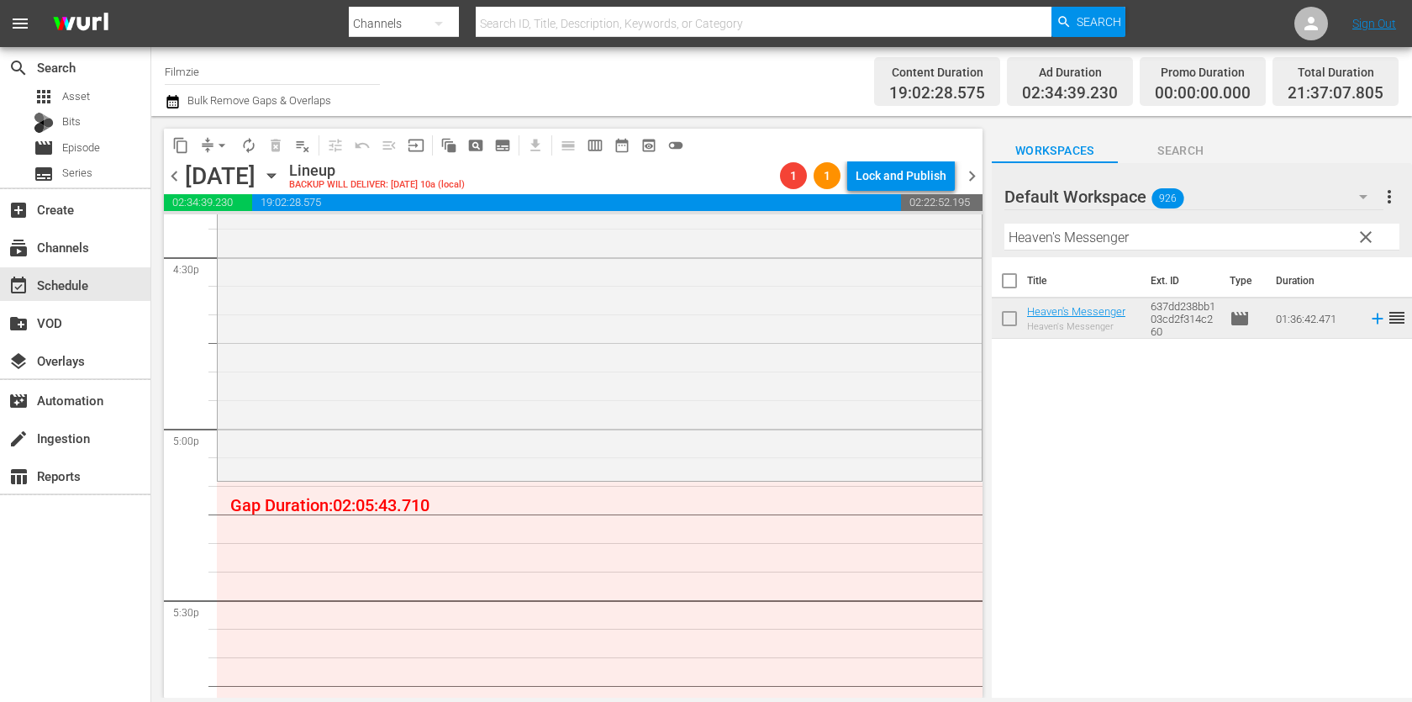
click at [1082, 236] on input "Heaven's Messenger" at bounding box center [1202, 237] width 395 height 27
paste input "The Girl Behind the Doo"
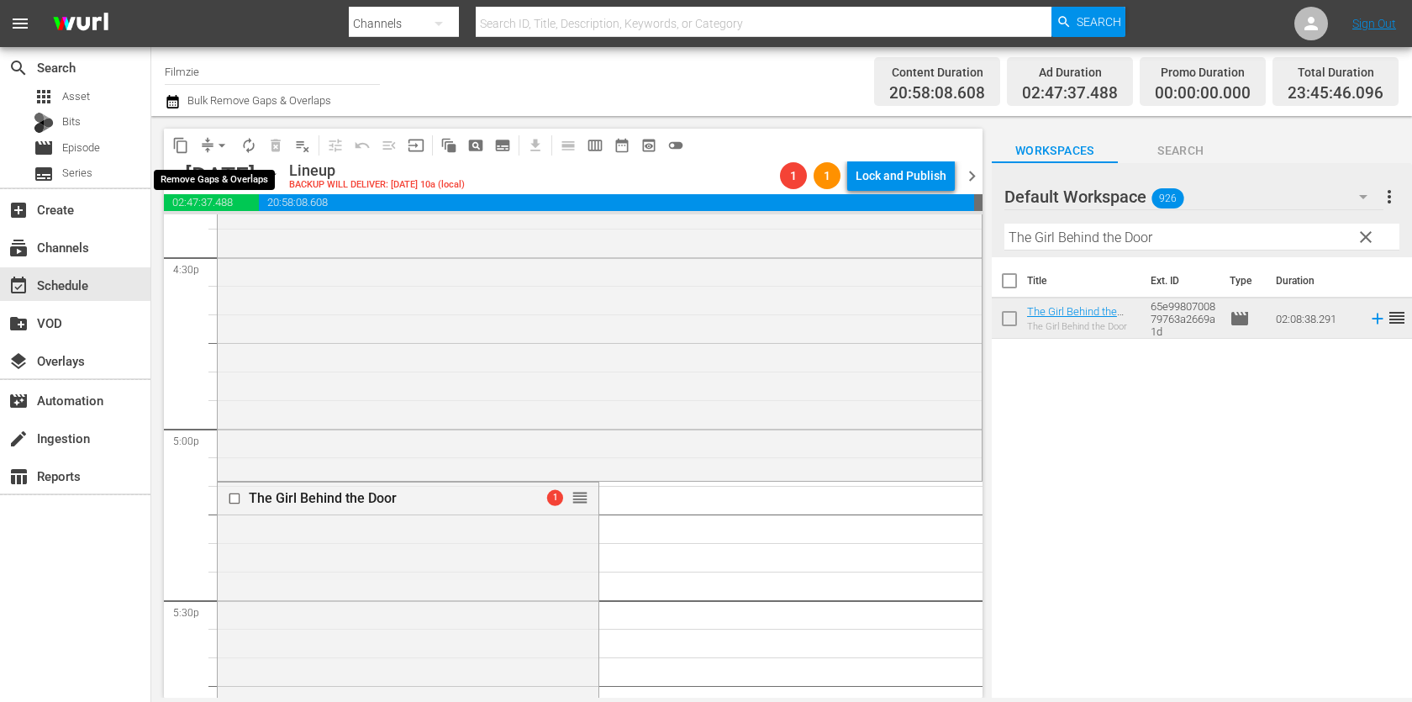
click at [219, 139] on span "arrow_drop_down" at bounding box center [222, 145] width 17 height 17
click at [232, 223] on li "Align to End of Previous Day" at bounding box center [223, 234] width 177 height 28
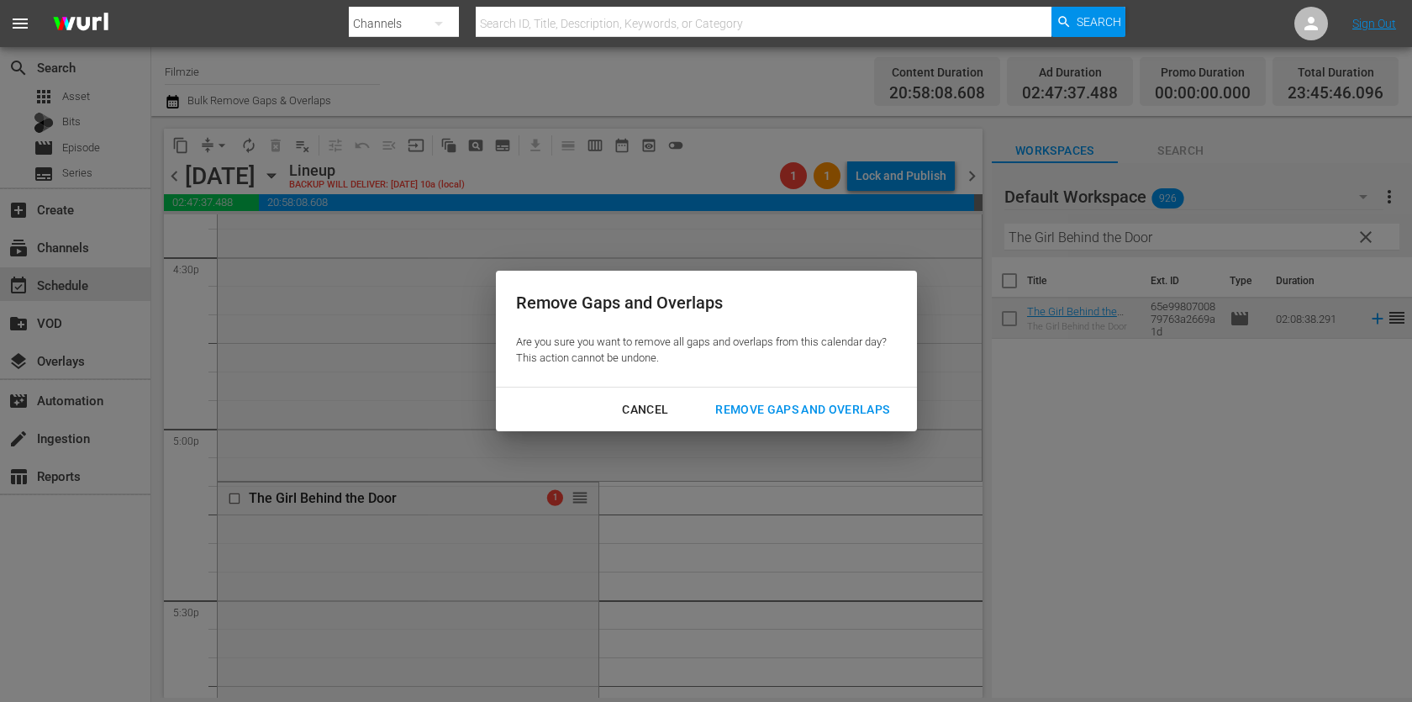
click at [768, 404] on div "Remove Gaps and Overlaps" at bounding box center [802, 409] width 201 height 21
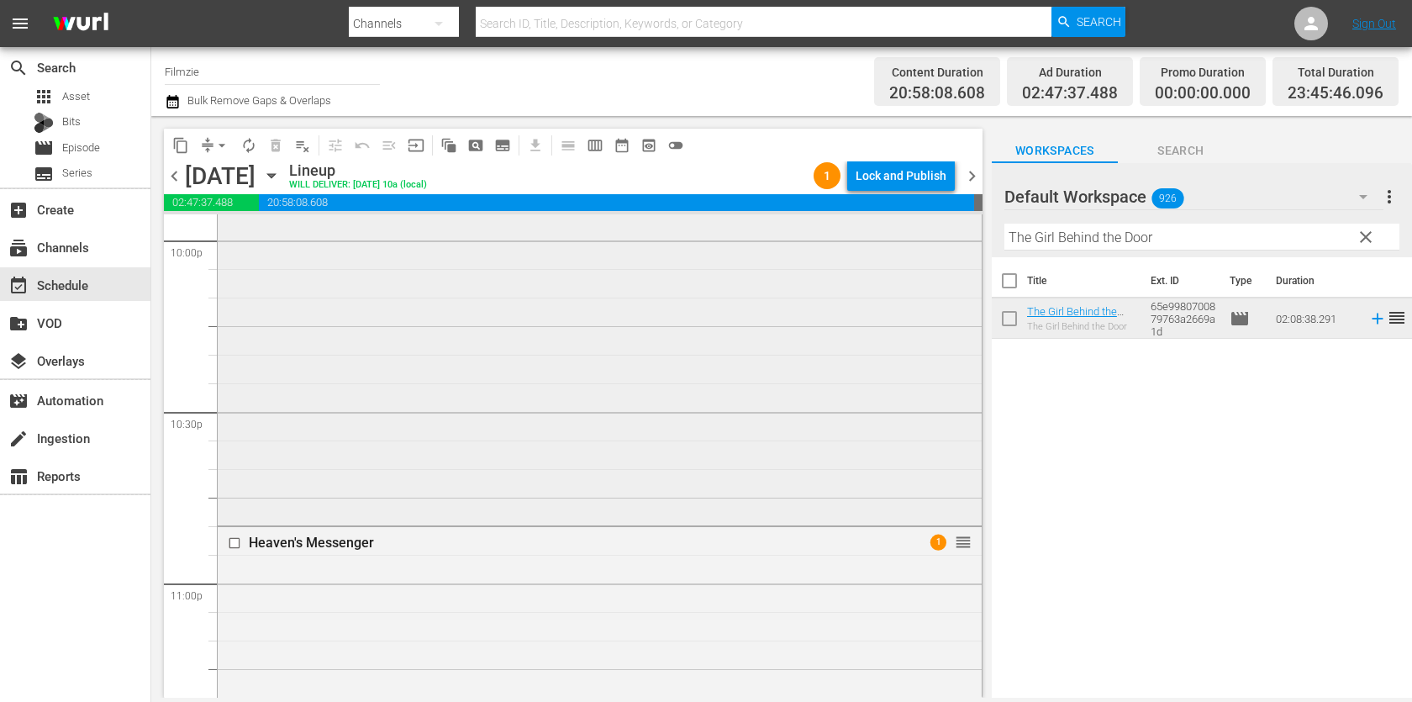
scroll to position [7901, 0]
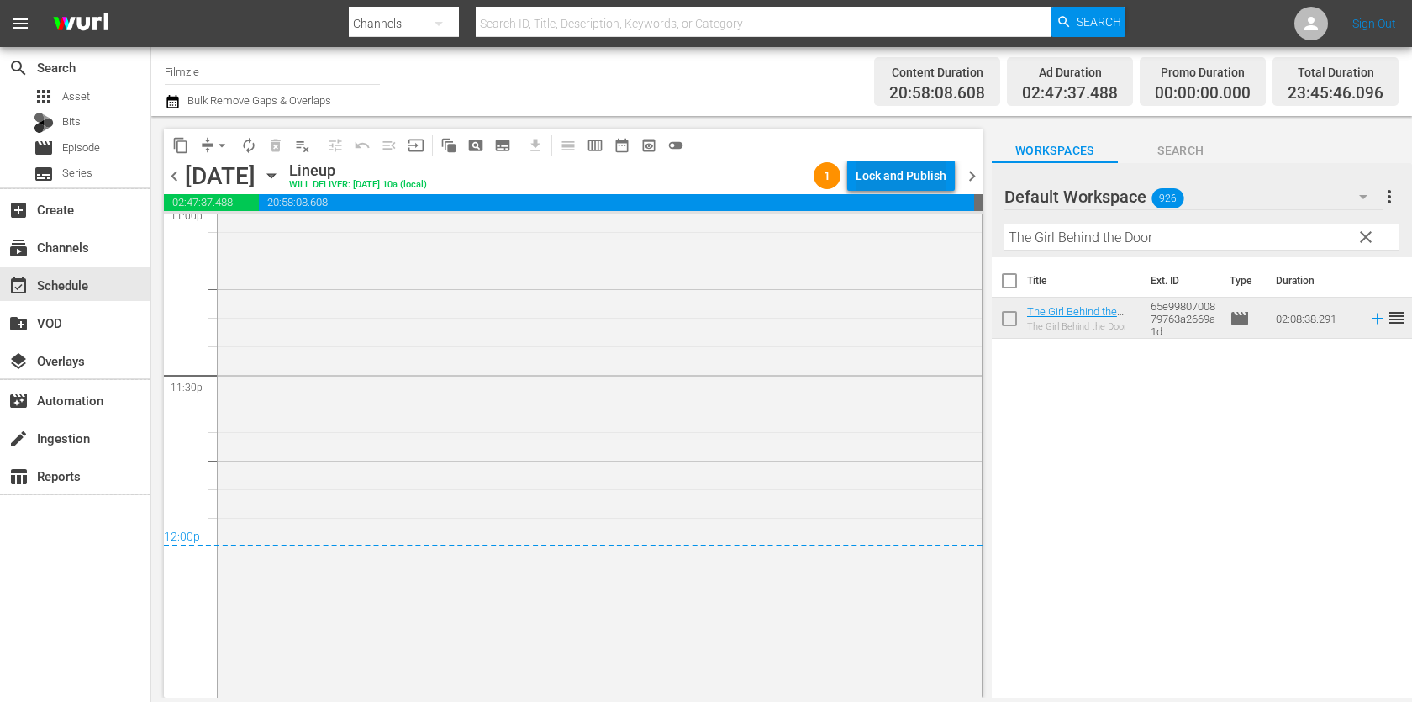
click at [902, 173] on div "Lock and Publish" at bounding box center [901, 176] width 91 height 30
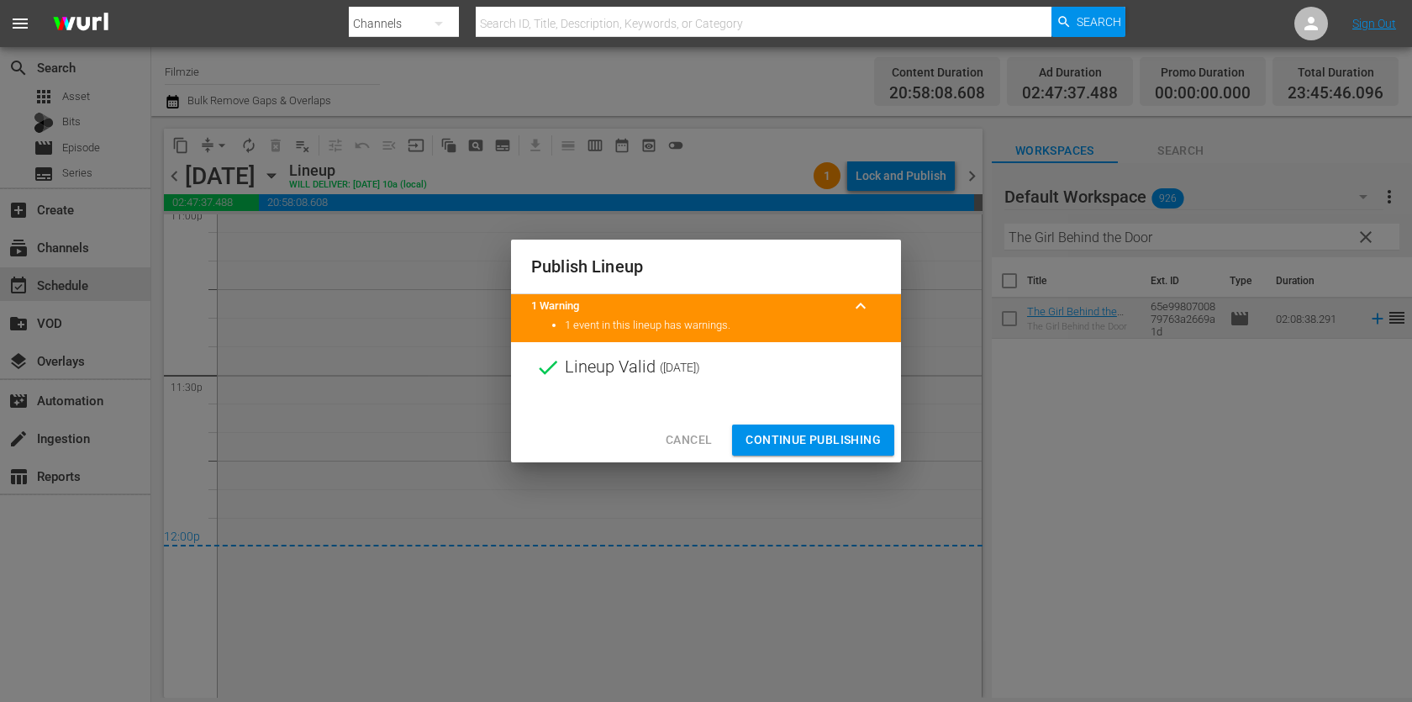
click at [824, 445] on span "Continue Publishing" at bounding box center [813, 440] width 135 height 21
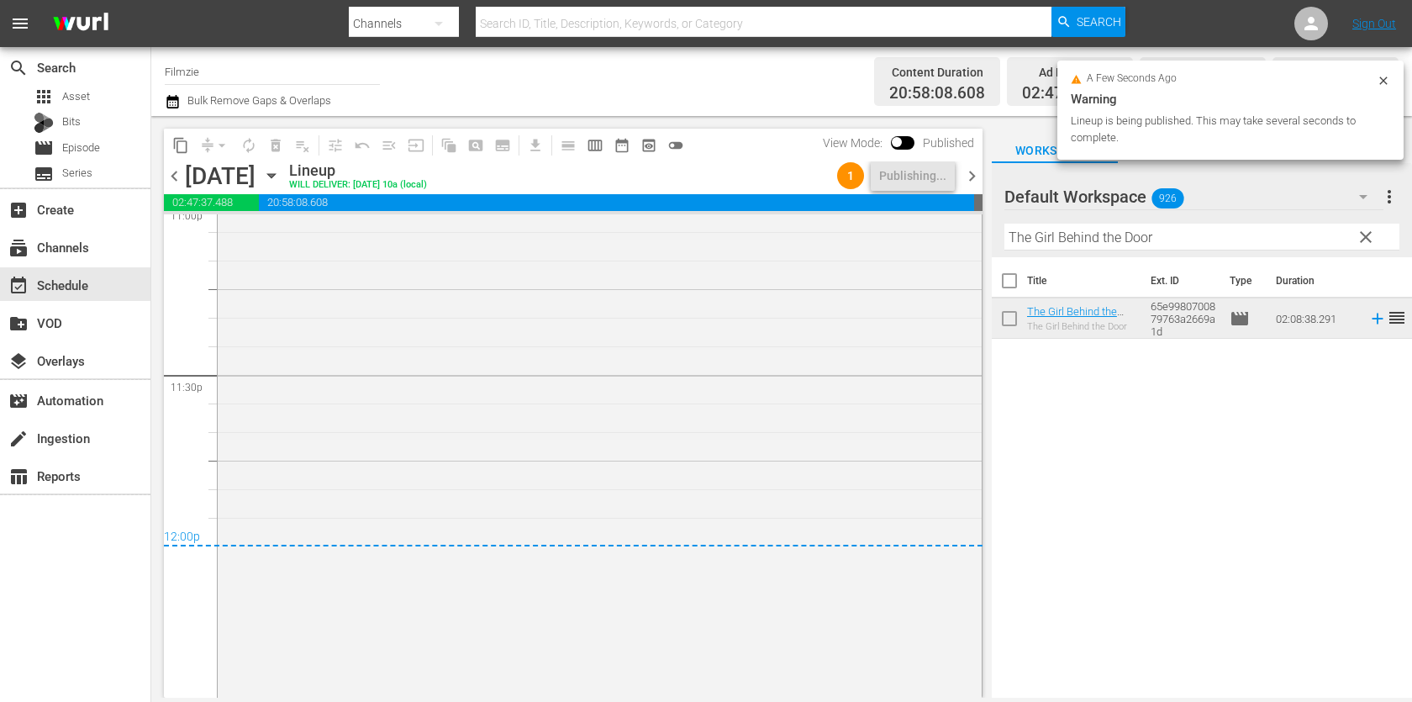
click at [972, 181] on span "chevron_right" at bounding box center [972, 176] width 21 height 21
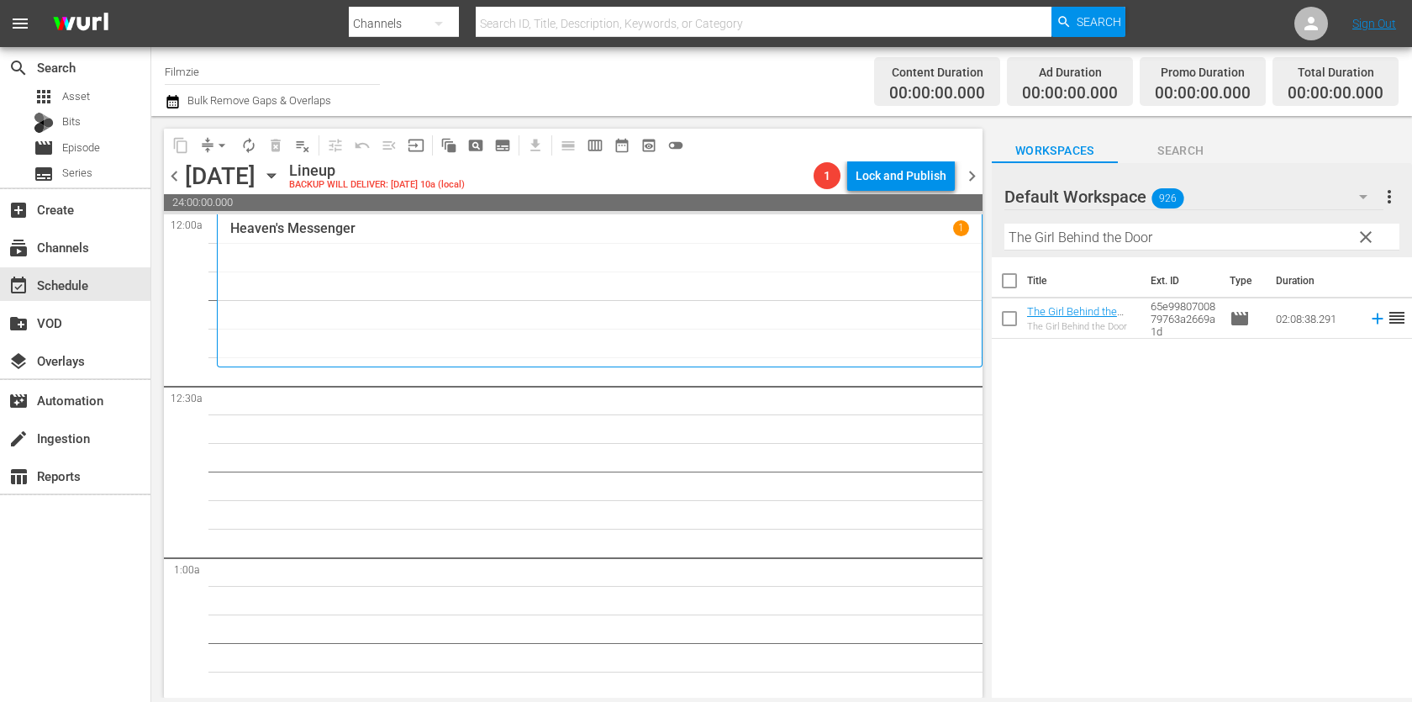
click at [1117, 225] on input "The Girl Behind the Door" at bounding box center [1202, 237] width 395 height 27
paste input "under In The Making"
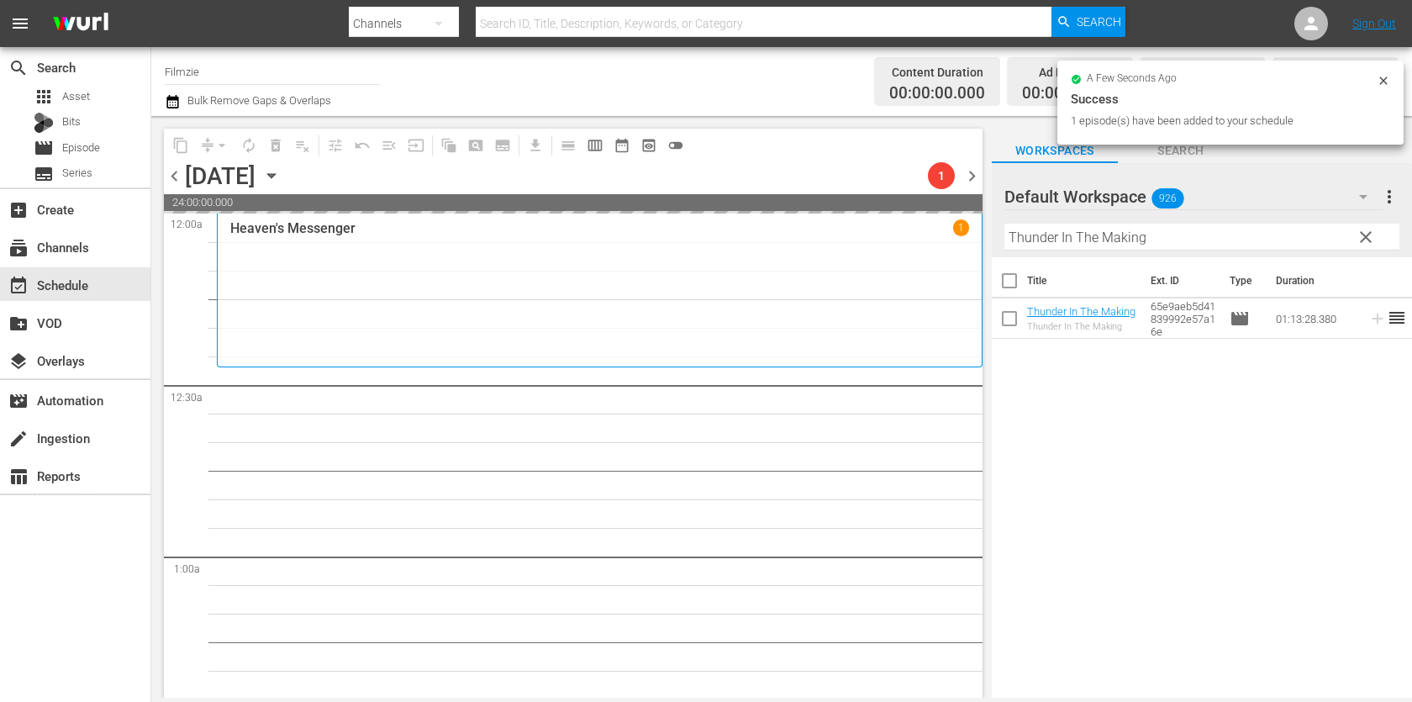
drag, startPoint x: 1065, startPoint y: 309, endPoint x: 871, endPoint y: 9, distance: 356.8
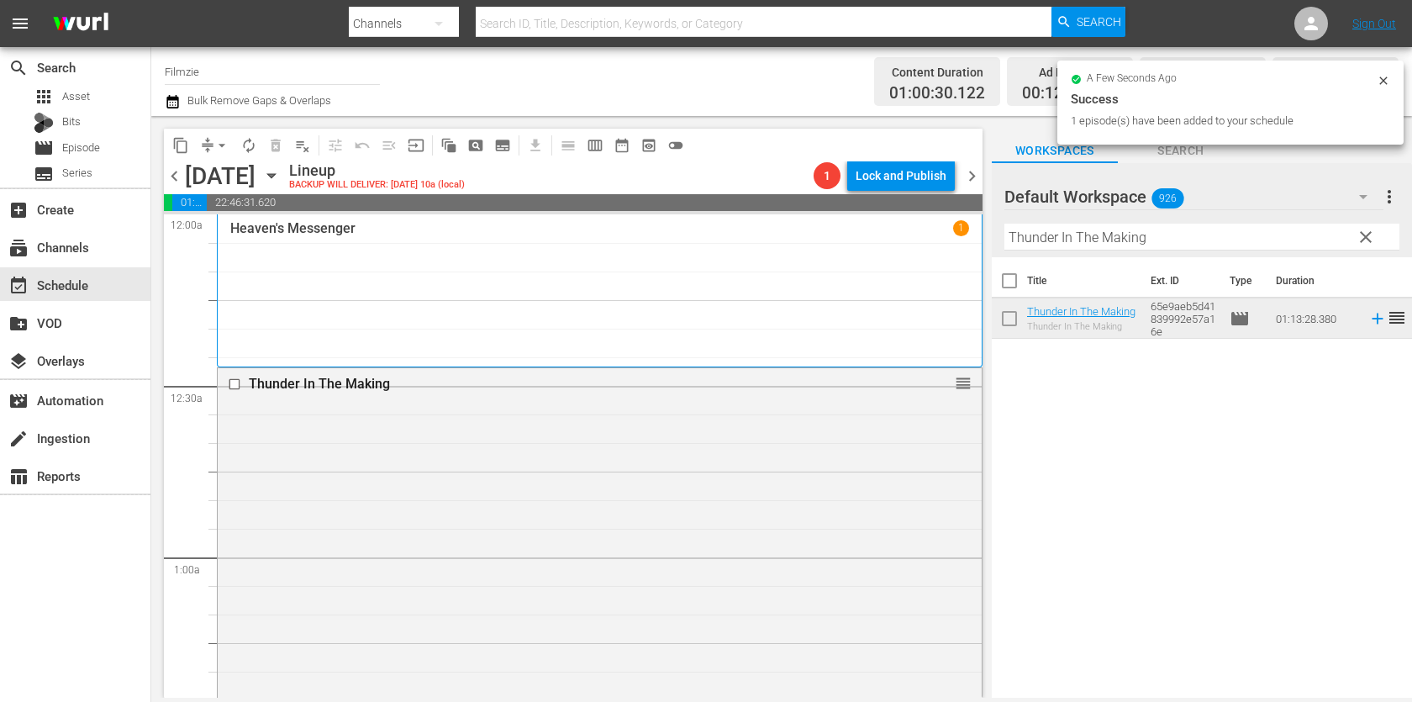
click at [1155, 238] on input "Thunder In The Making" at bounding box center [1202, 237] width 395 height 27
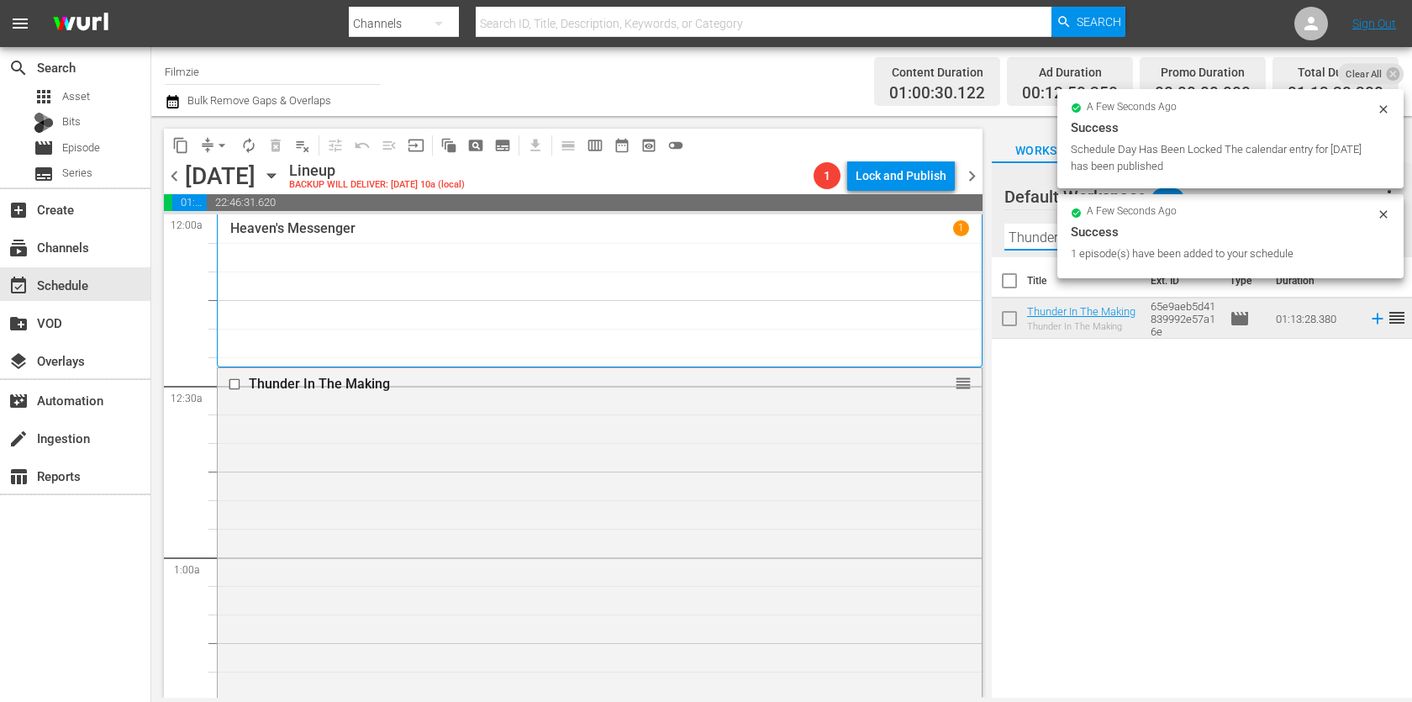
paste input "Somewhere Over the Rainbow"
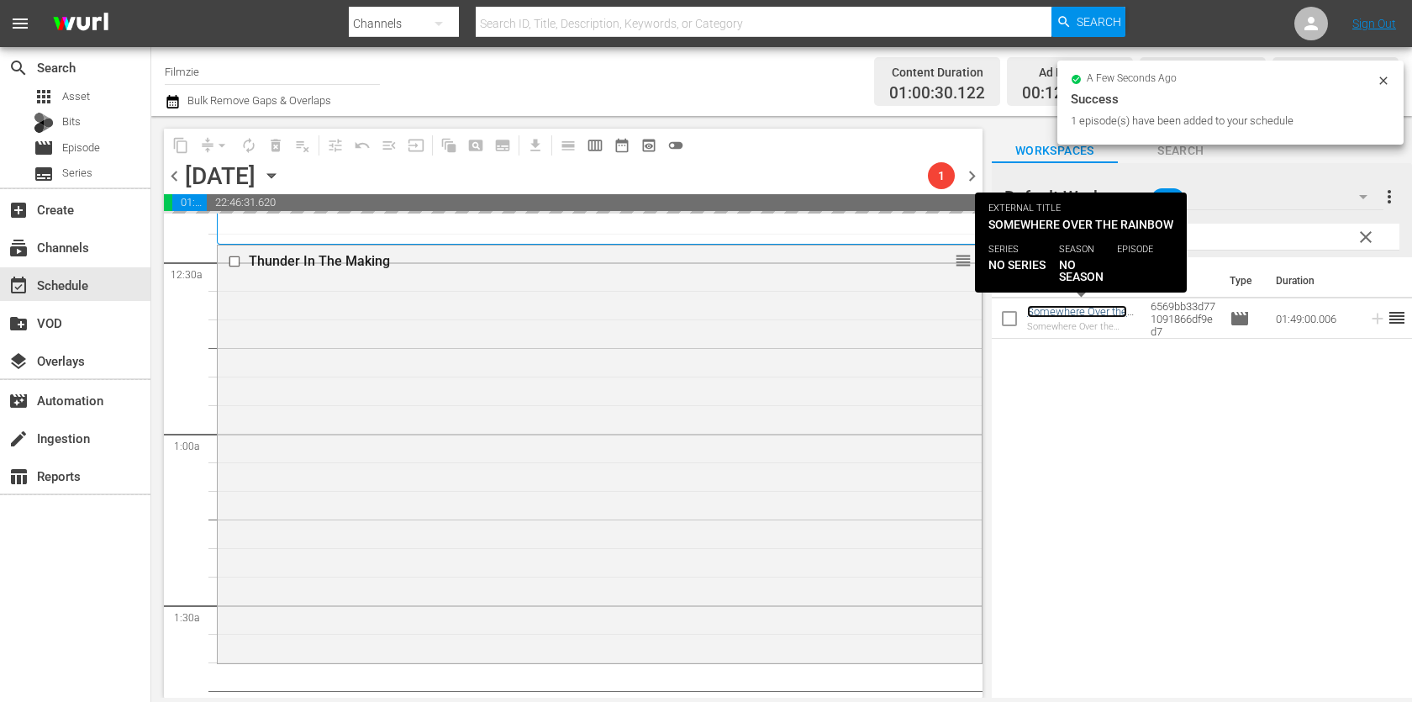
scroll to position [227, 0]
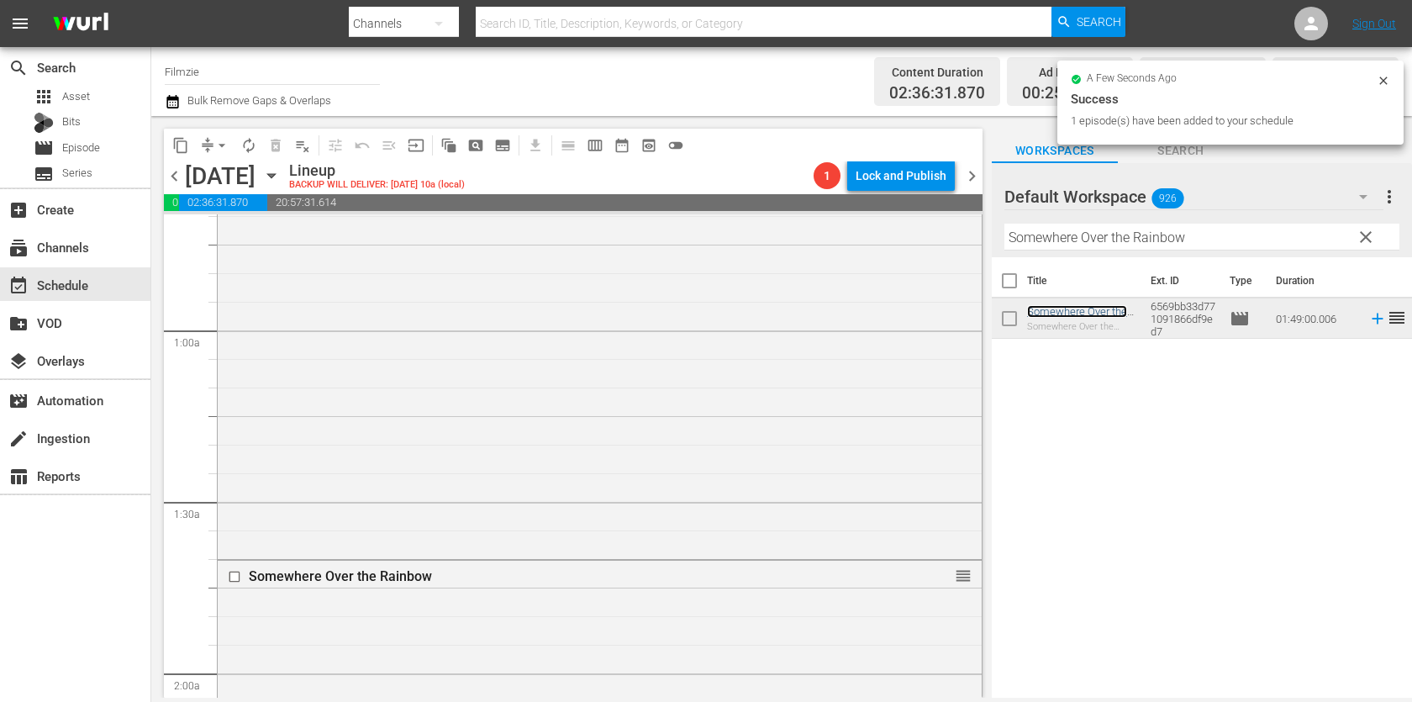
drag, startPoint x: 1088, startPoint y: 309, endPoint x: 774, endPoint y: 11, distance: 433.0
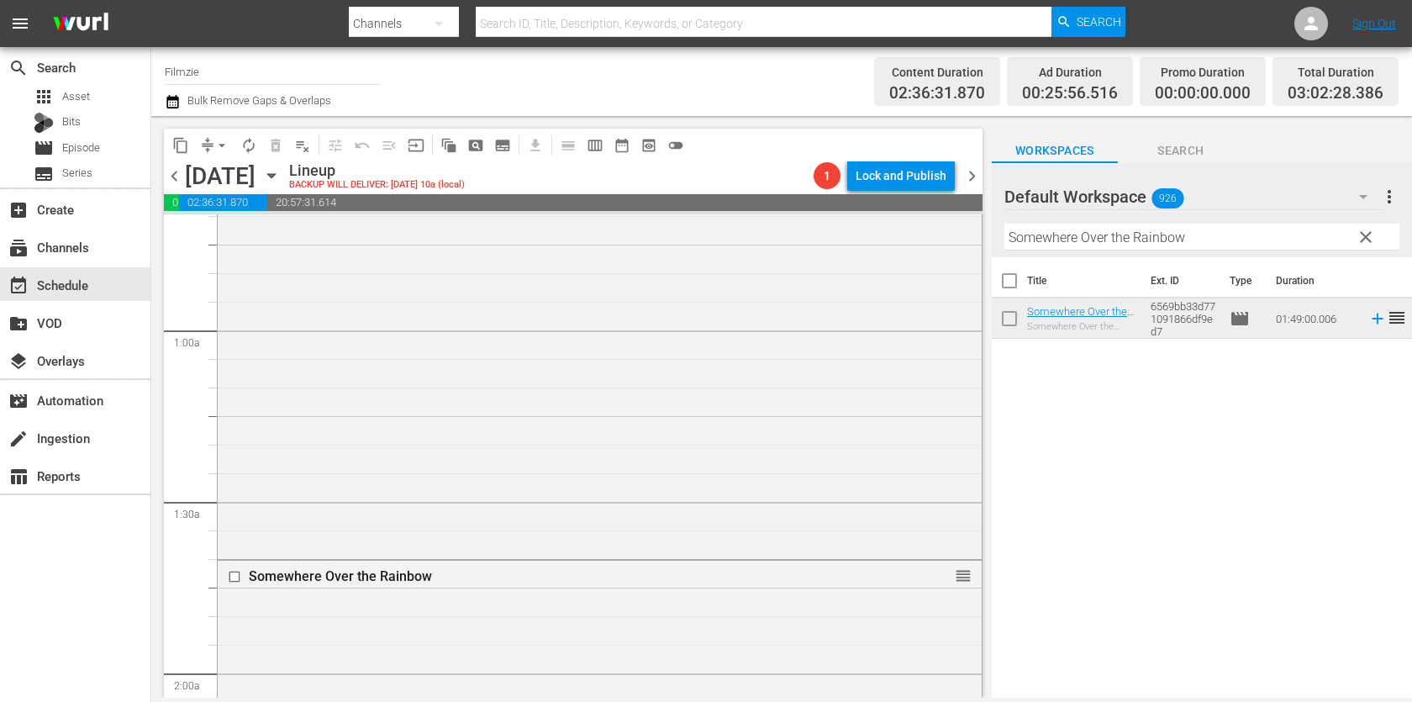
click at [1076, 246] on input "Somewhere Over the Rainbow" at bounding box center [1202, 237] width 395 height 27
paste input "Zoetrope"
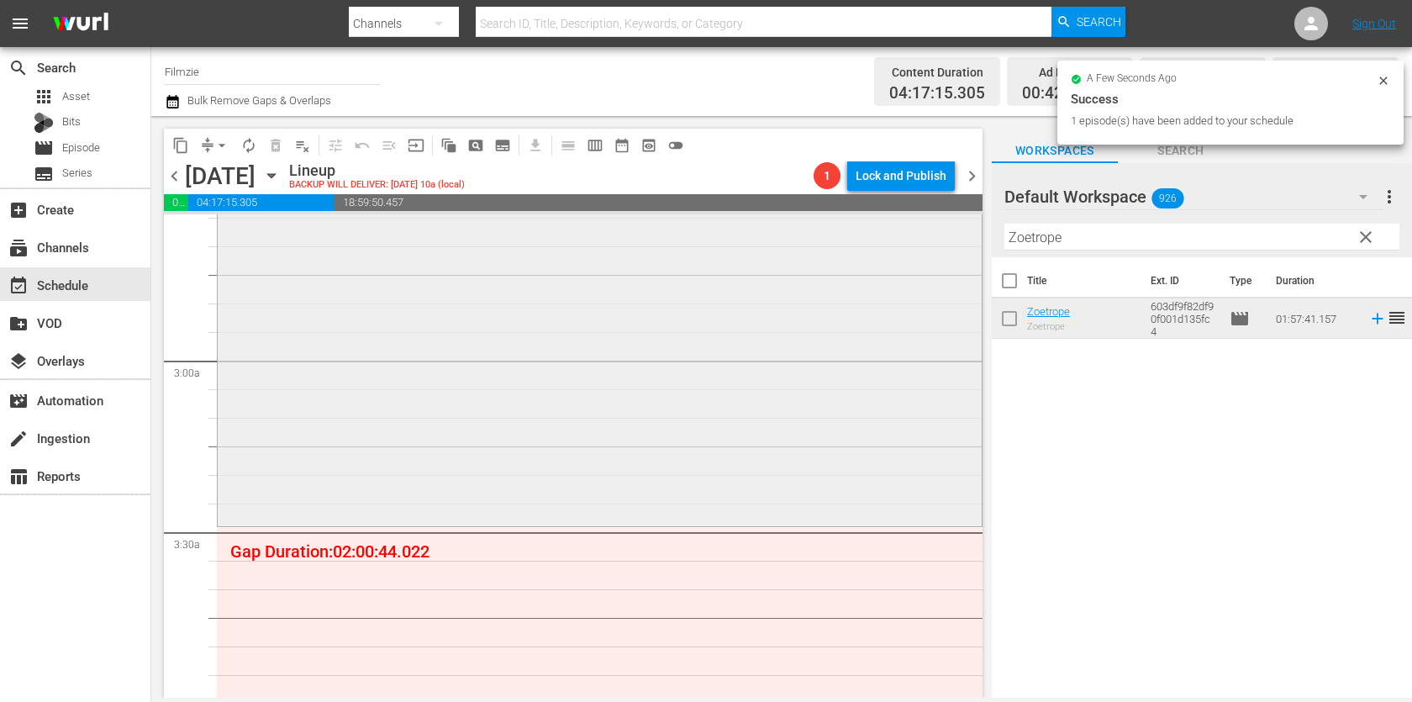
scroll to position [814, 0]
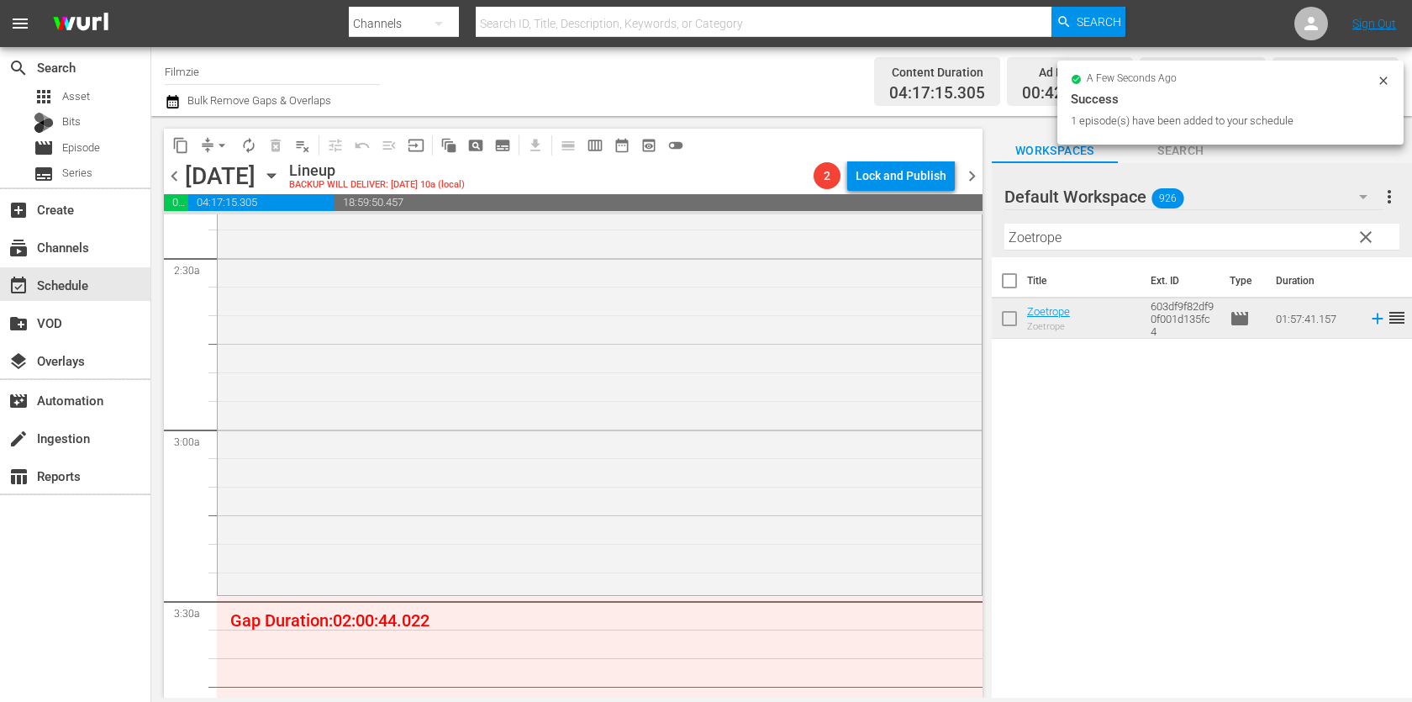
drag, startPoint x: 1054, startPoint y: 320, endPoint x: 916, endPoint y: 13, distance: 336.4
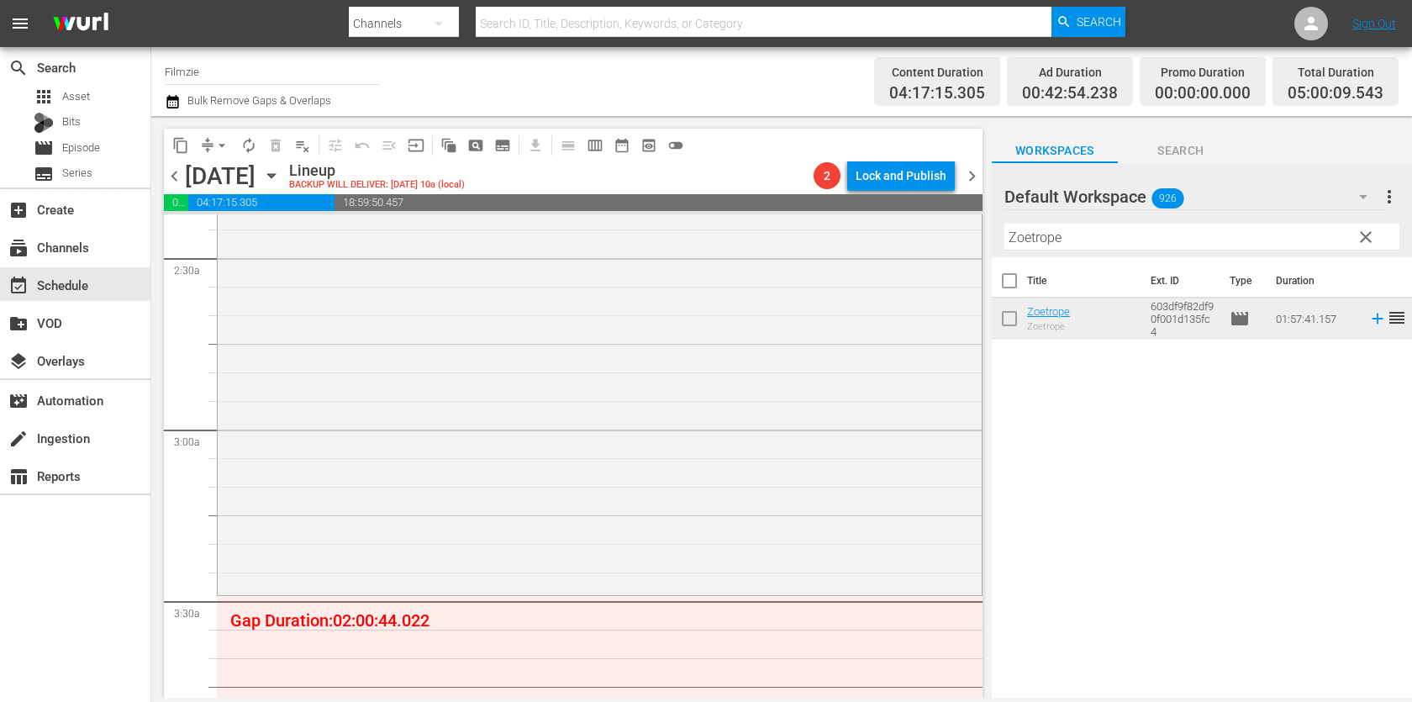
click at [1069, 234] on input "Zoetrope" at bounding box center [1202, 237] width 395 height 27
paste input "Dragon Warriors"
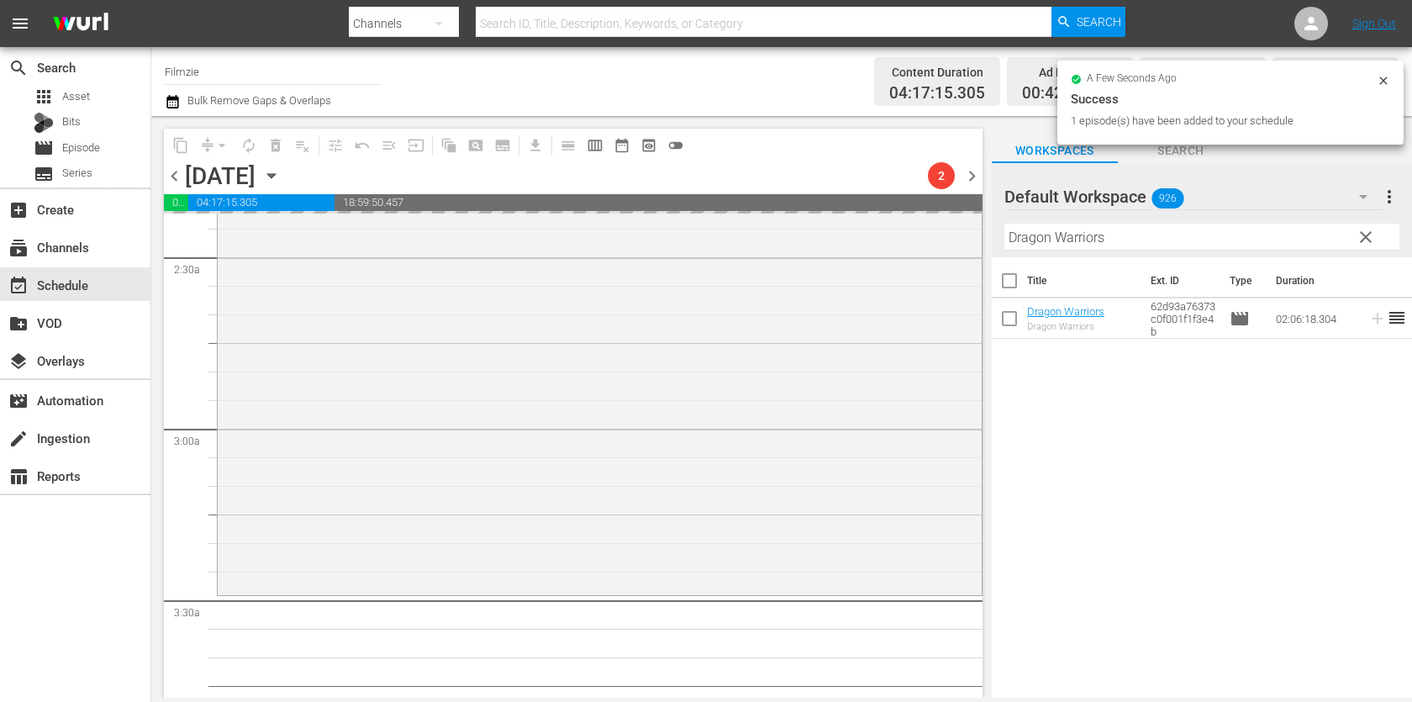
drag, startPoint x: 1055, startPoint y: 307, endPoint x: 784, endPoint y: 24, distance: 391.3
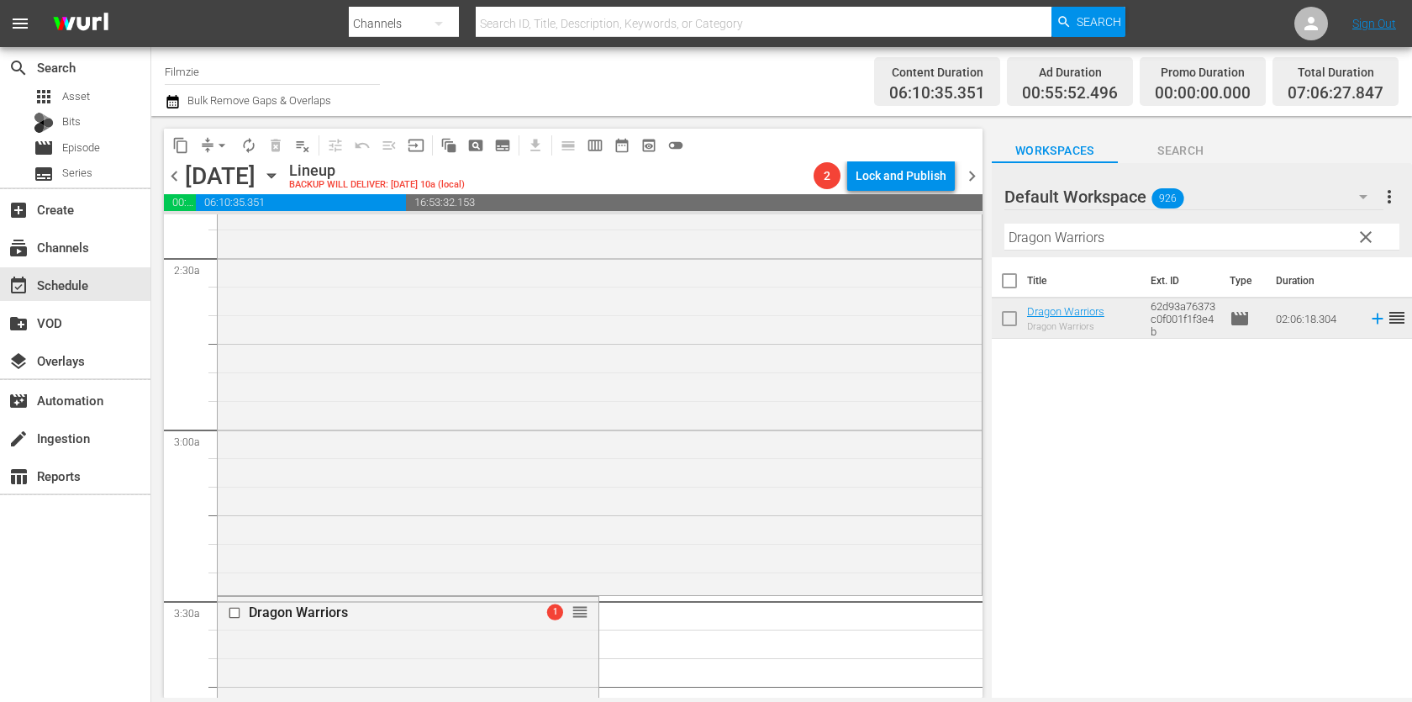
click at [1223, 233] on input "Dragon Warriors" at bounding box center [1202, 237] width 395 height 27
paste input "Around the World In 80 Anthem"
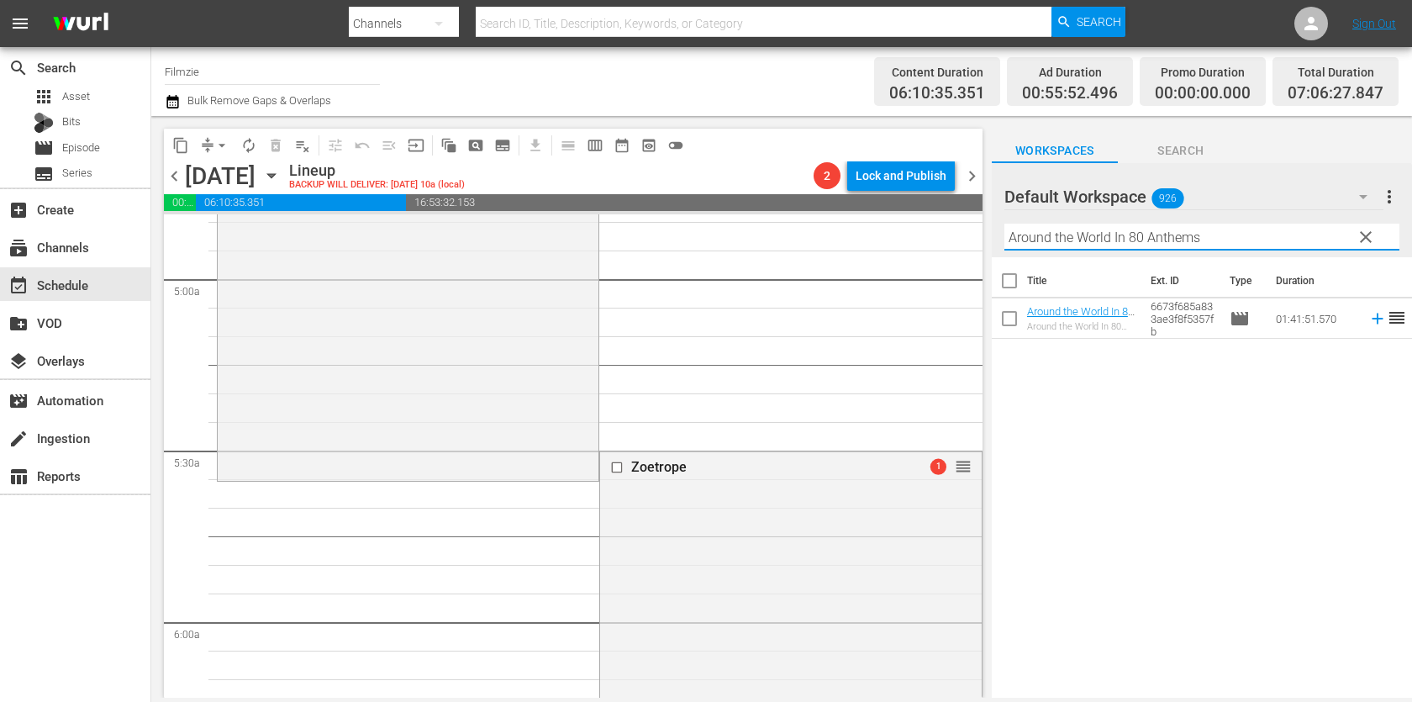
scroll to position [1720, 0]
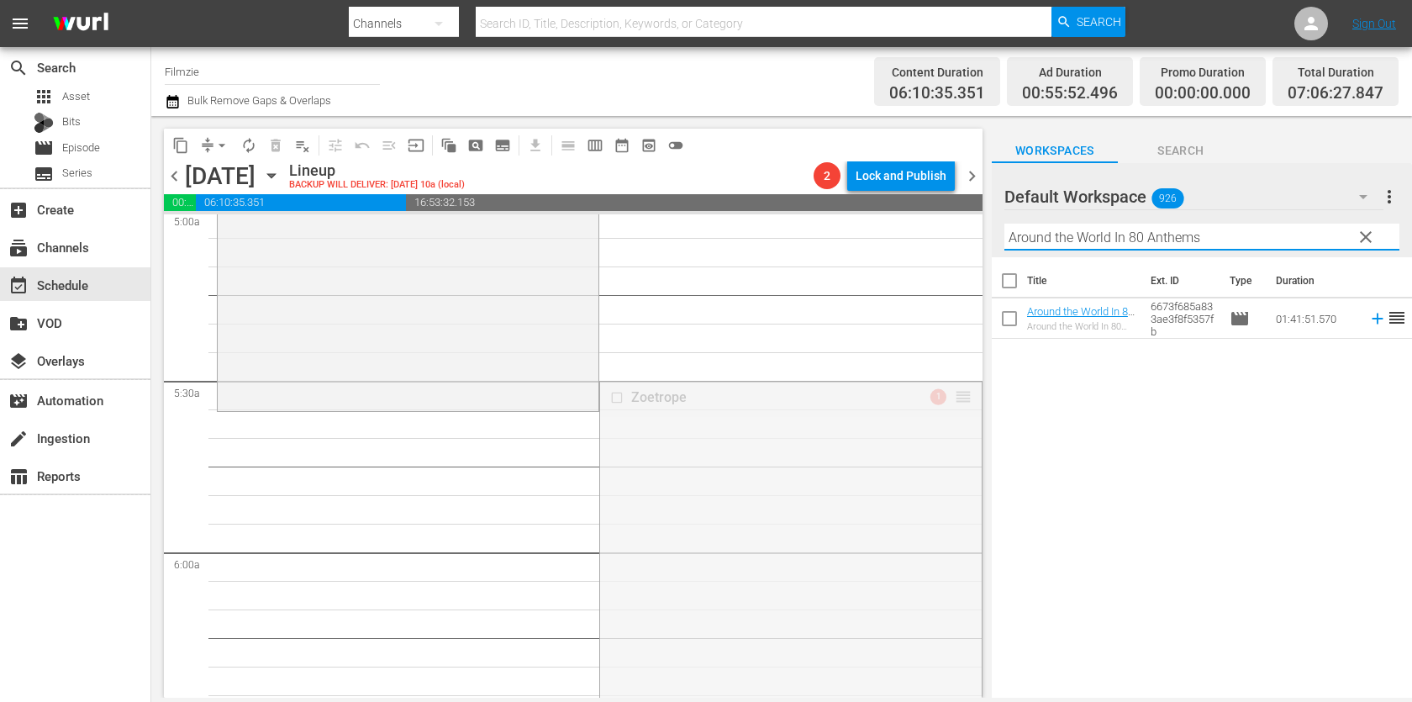
drag, startPoint x: 963, startPoint y: 399, endPoint x: 928, endPoint y: 429, distance: 45.9
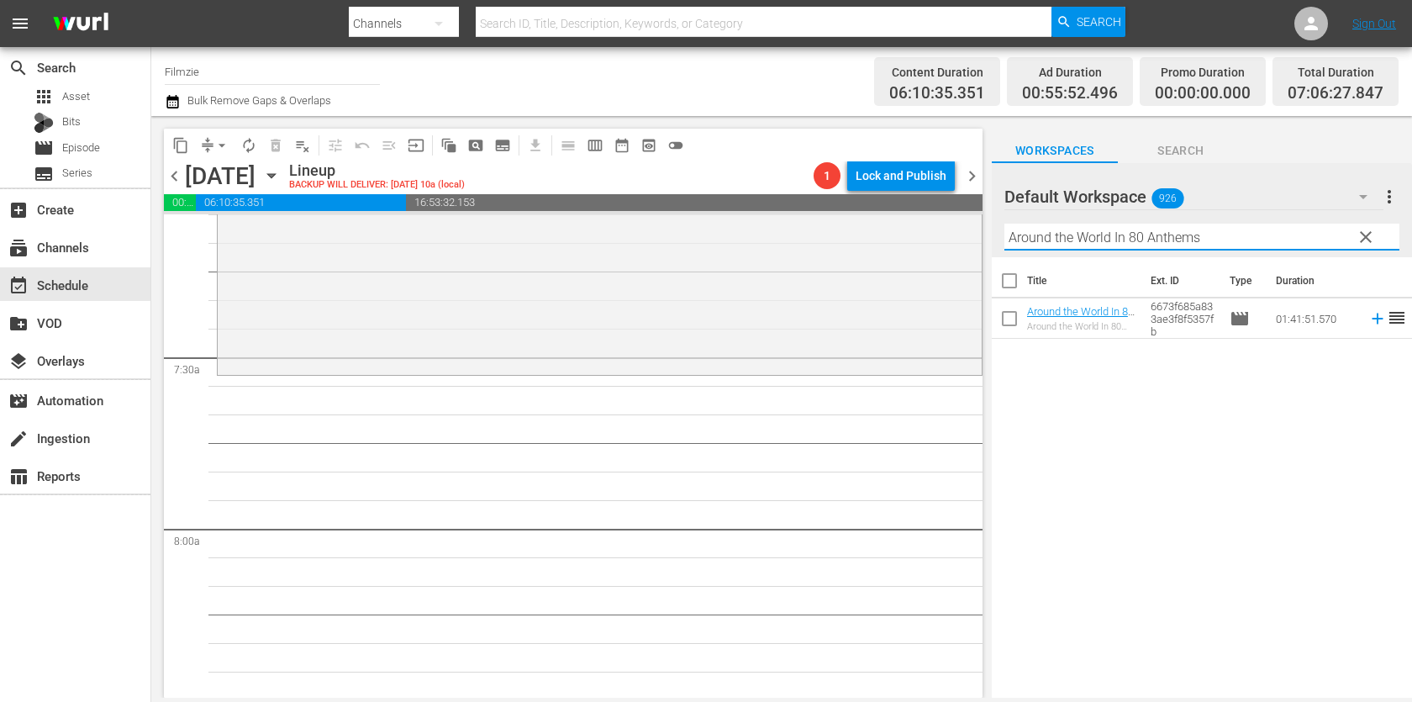
scroll to position [2447, 0]
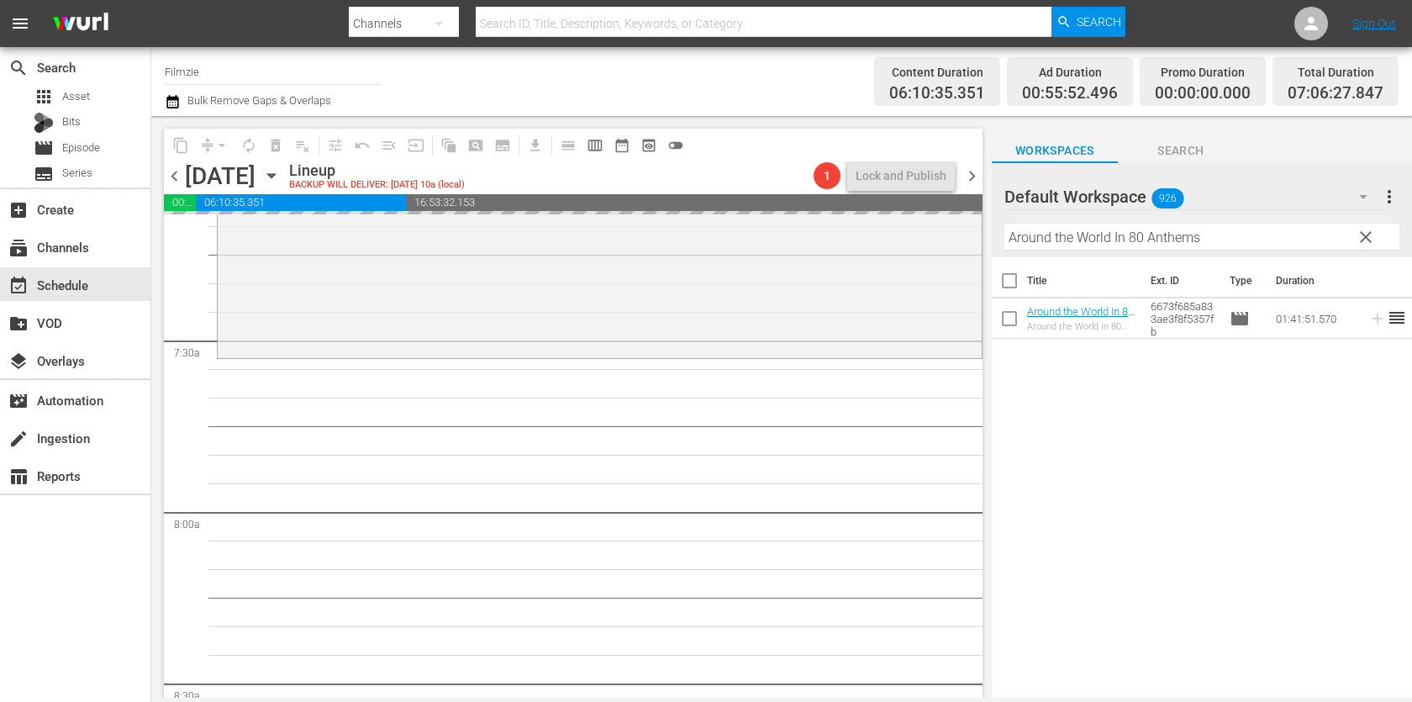
drag, startPoint x: 1062, startPoint y: 316, endPoint x: 892, endPoint y: 0, distance: 358.9
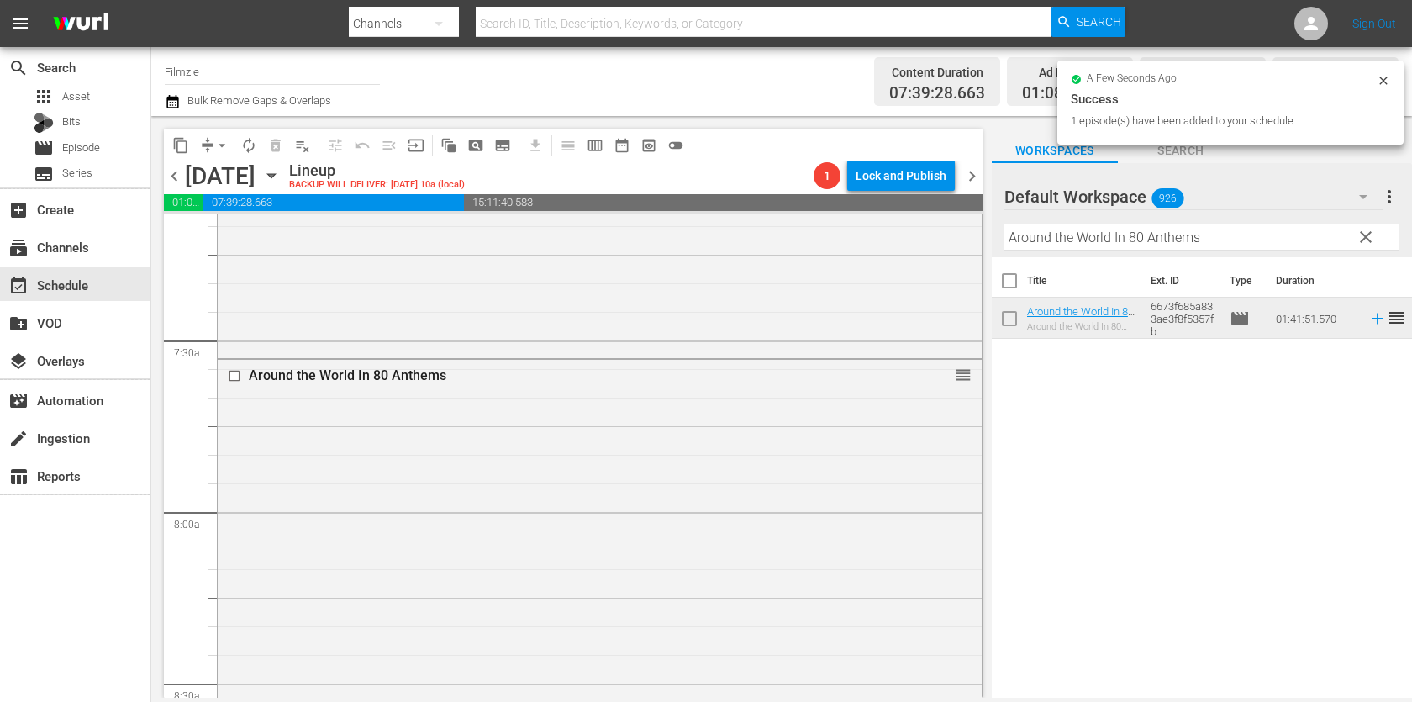
click at [1101, 235] on input "Around the World In 80 Anthems" at bounding box center [1202, 237] width 395 height 27
paste input "Foods That Cure Disease"
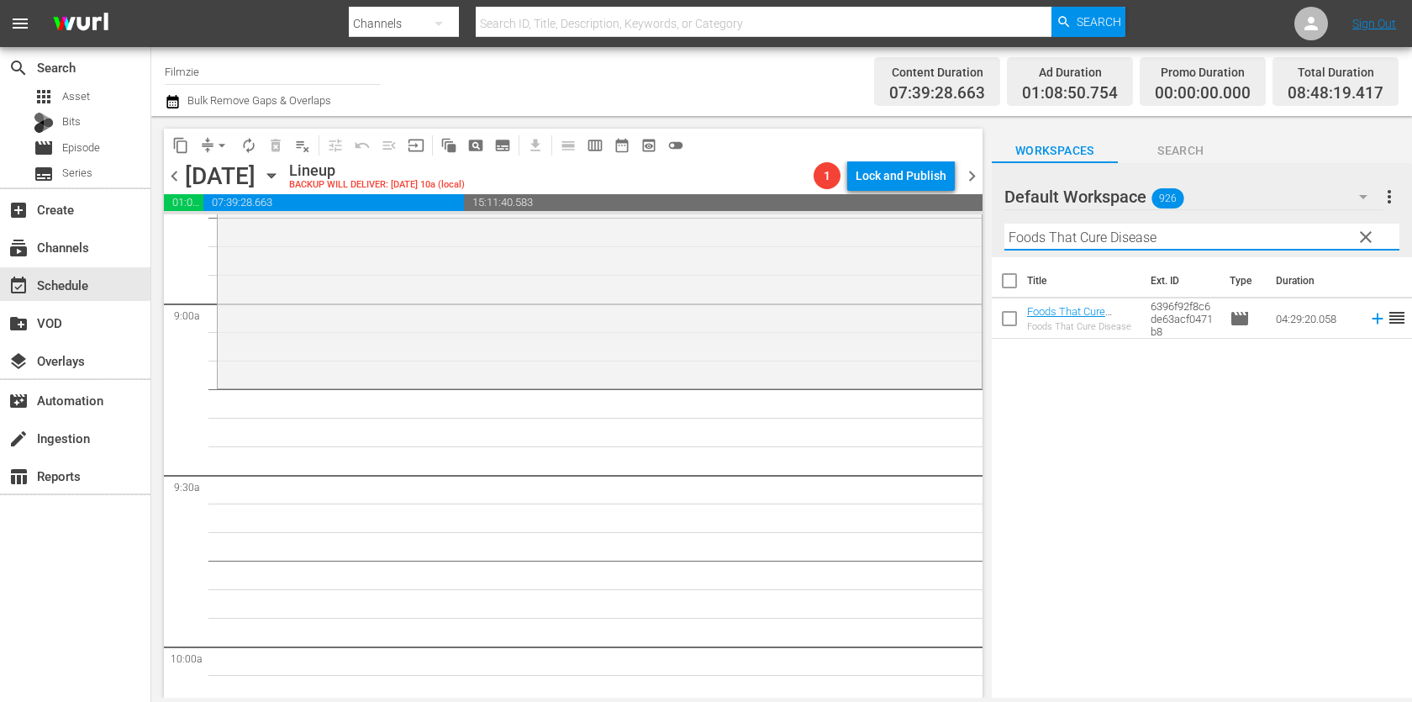
scroll to position [3044, 0]
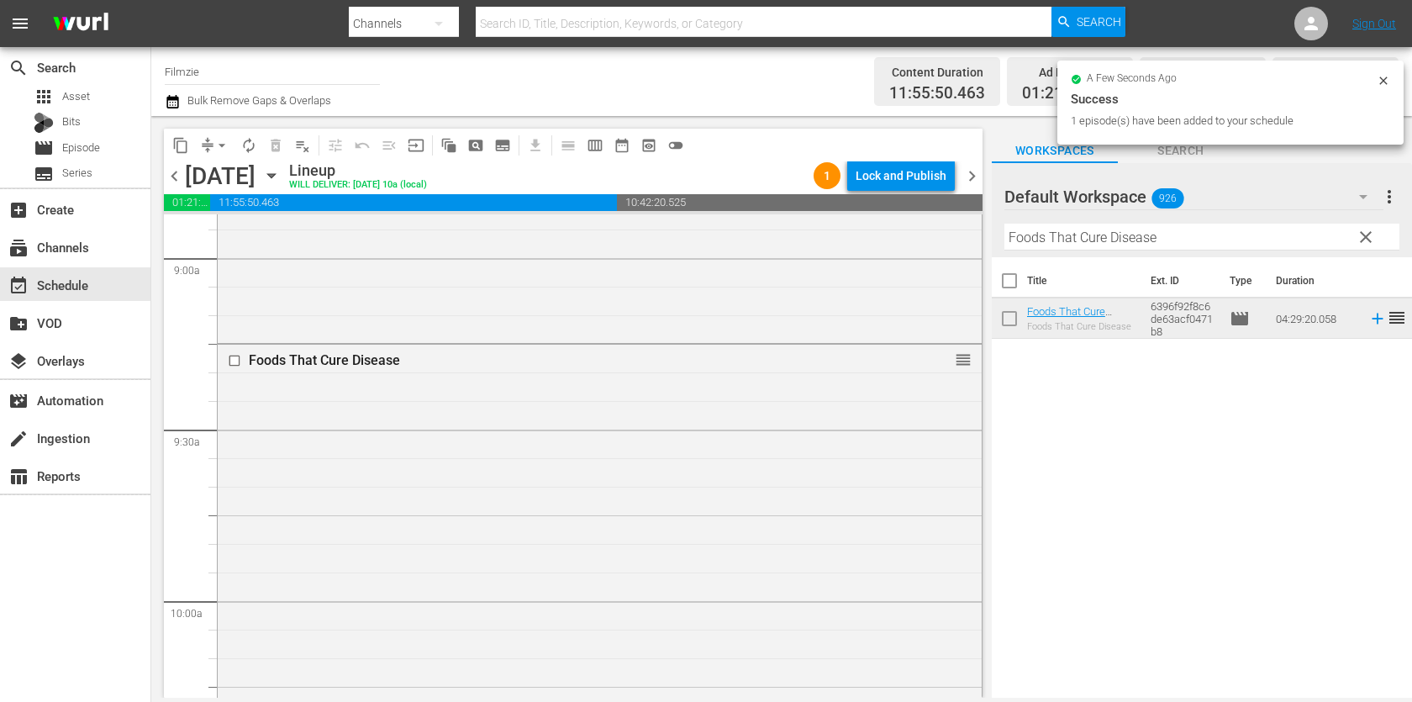
click at [1173, 240] on input "Foods That Cure Disease" at bounding box center [1202, 237] width 395 height 27
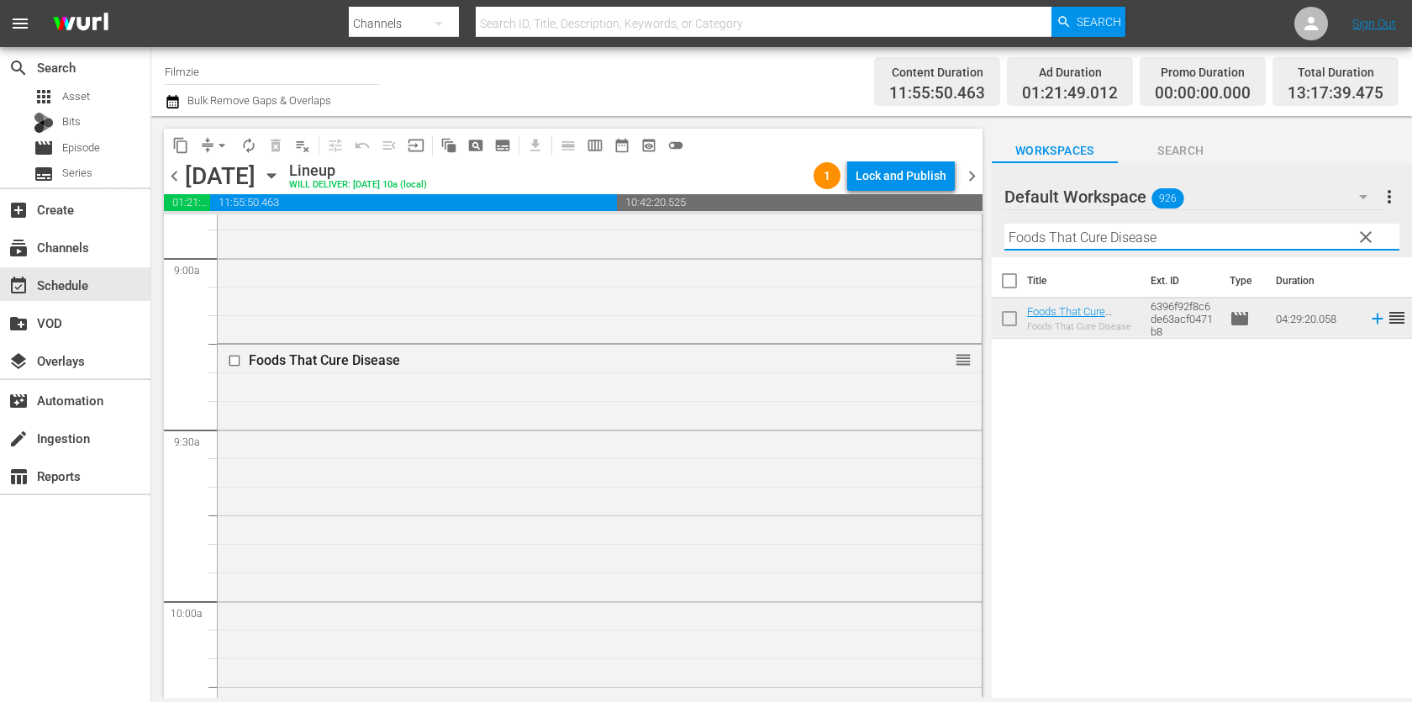
paste input "A Child of the King"
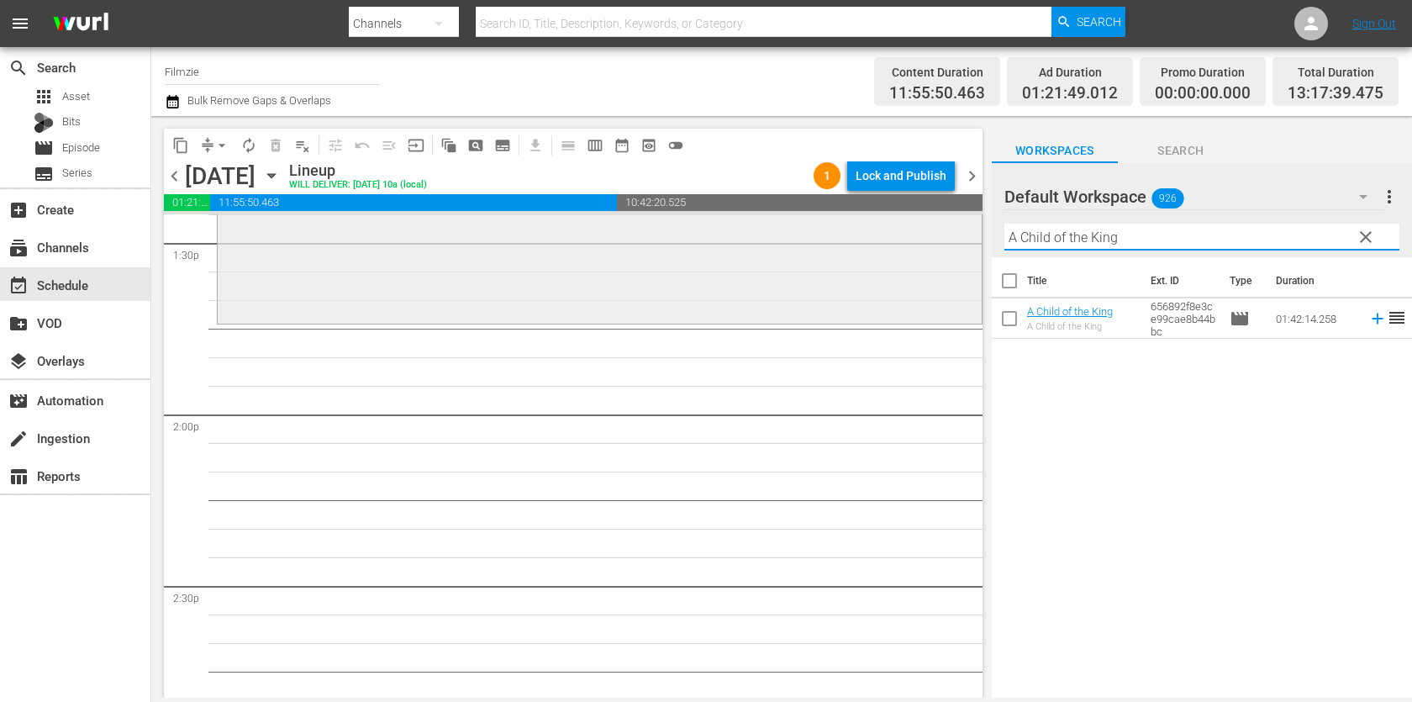
scroll to position [4604, 0]
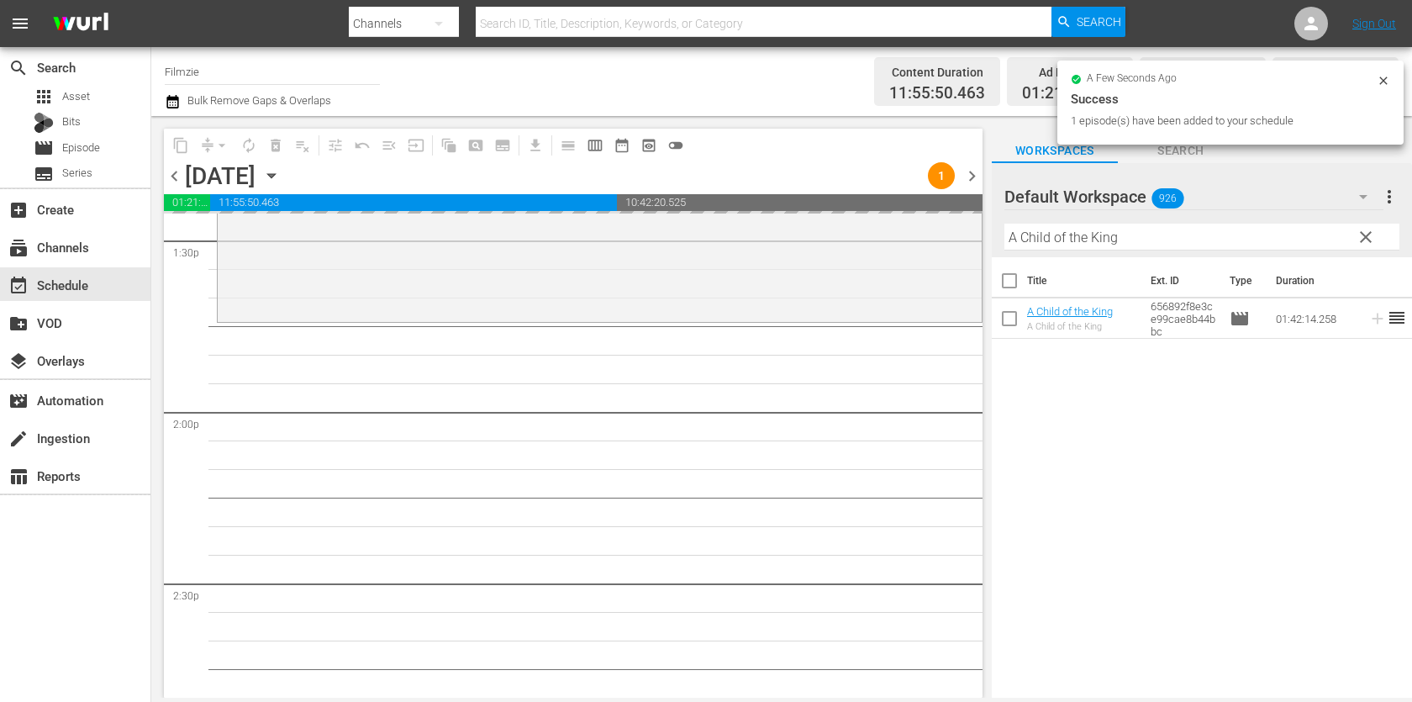
drag, startPoint x: 1052, startPoint y: 307, endPoint x: 803, endPoint y: 11, distance: 386.7
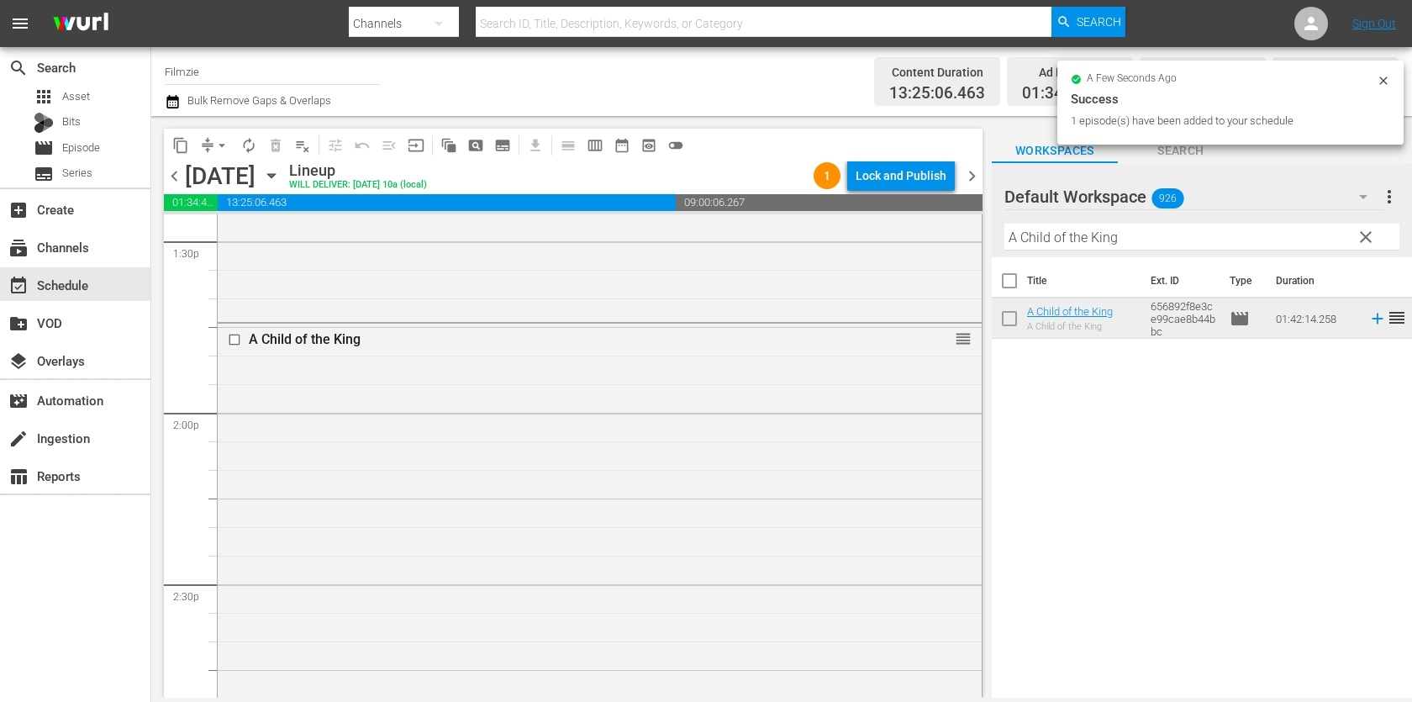
click at [1079, 241] on input "A Child of the King" at bounding box center [1202, 237] width 395 height 27
paste input "Great Jesse James Raid"
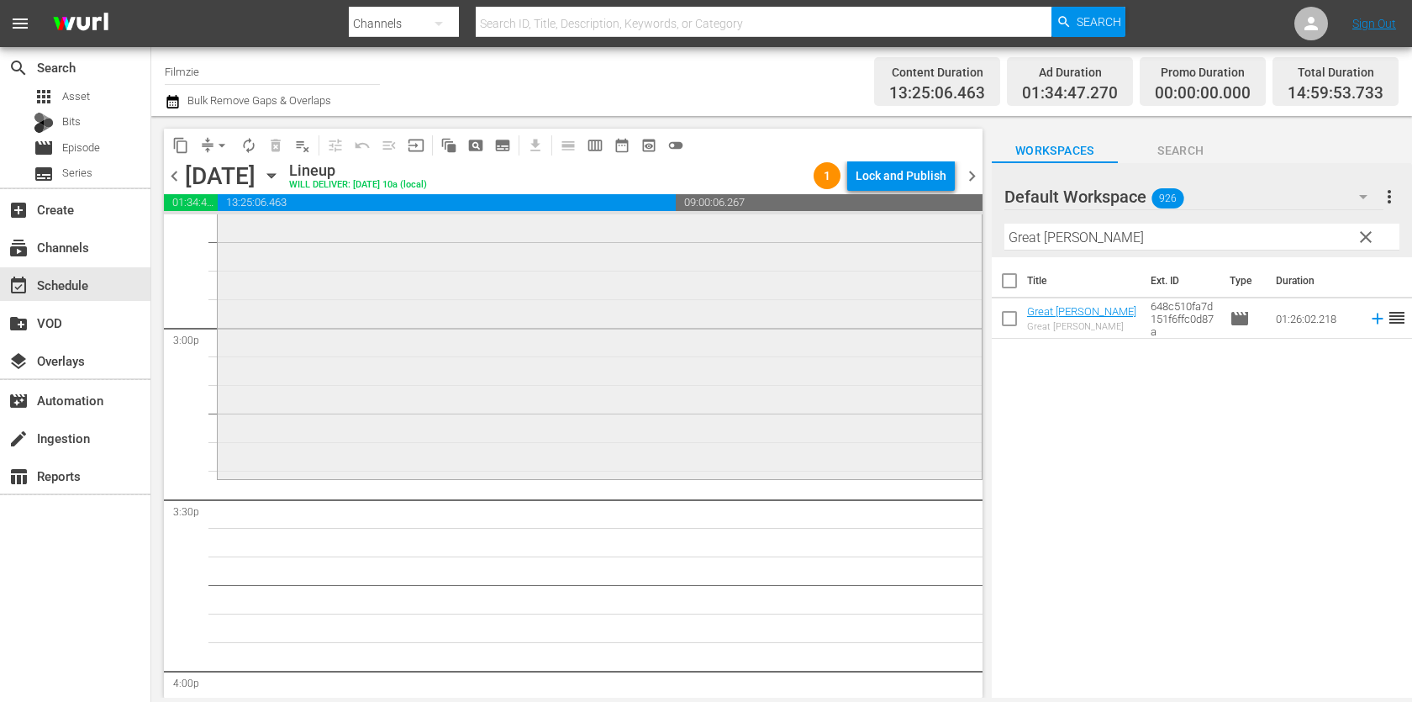
scroll to position [5014, 0]
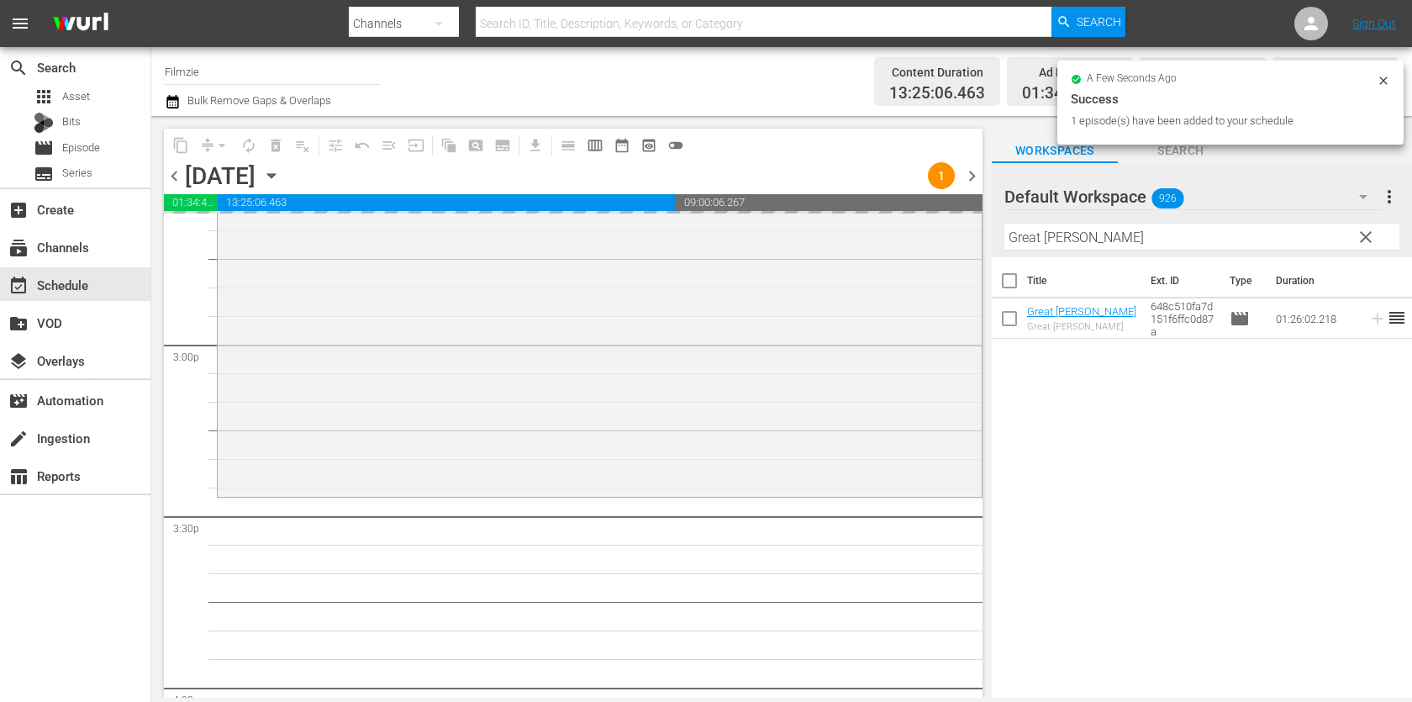
drag, startPoint x: 1075, startPoint y: 312, endPoint x: 765, endPoint y: 3, distance: 437.6
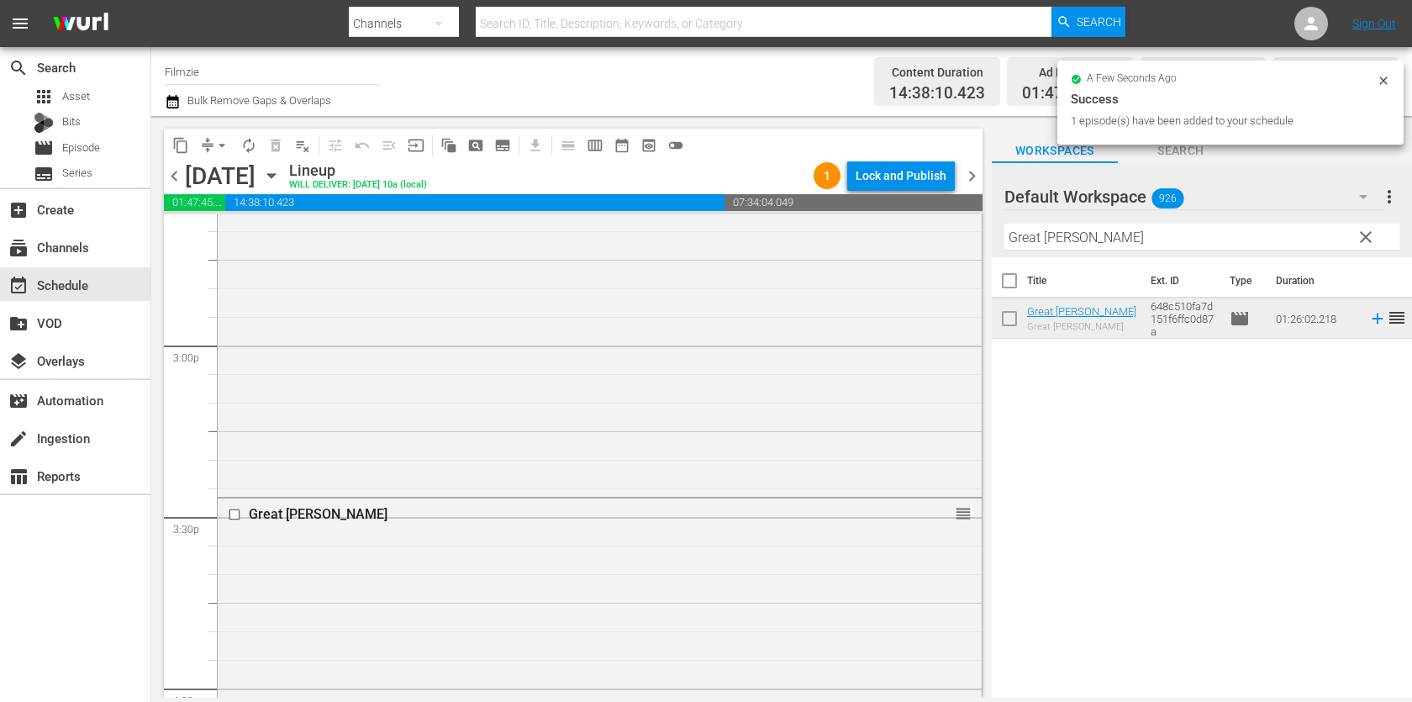
click at [1085, 227] on input "Great Jesse James Raid" at bounding box center [1202, 237] width 395 height 27
paste input "DJ Khaled: Another Win"
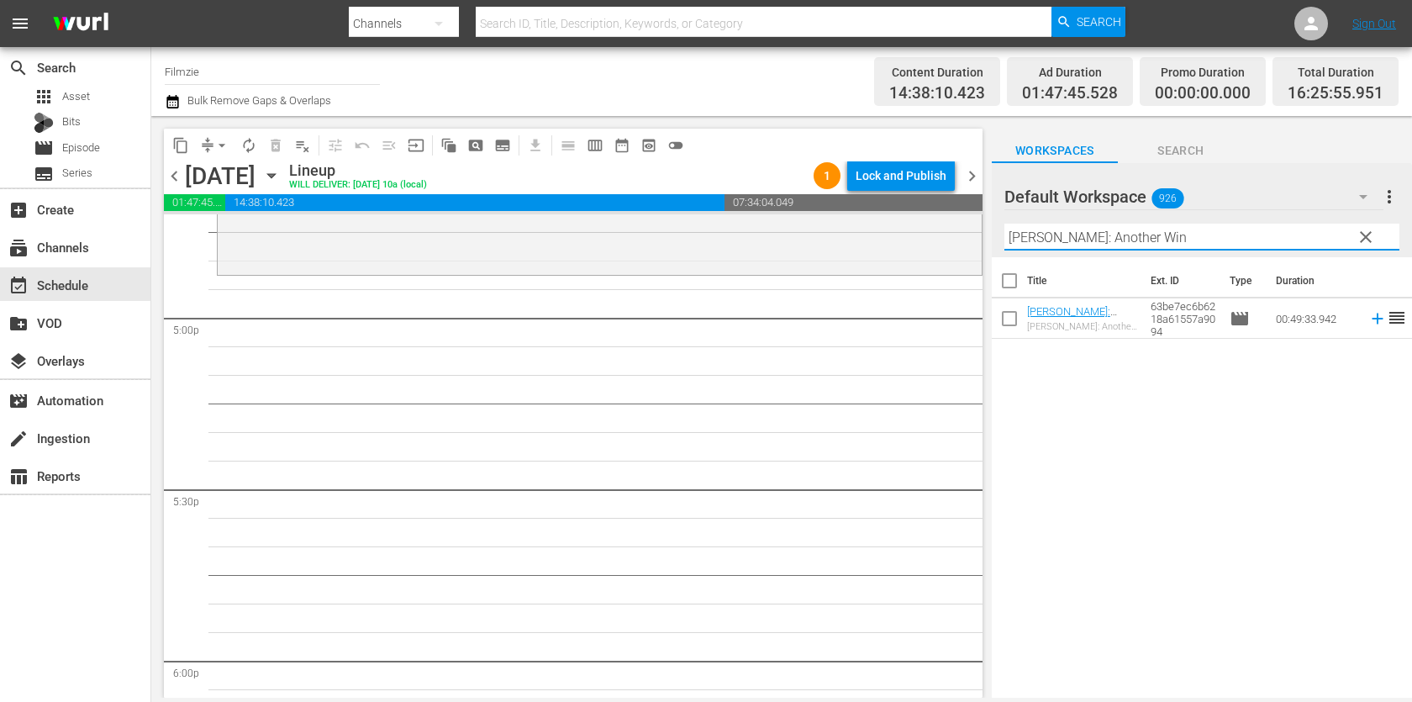
scroll to position [5726, 0]
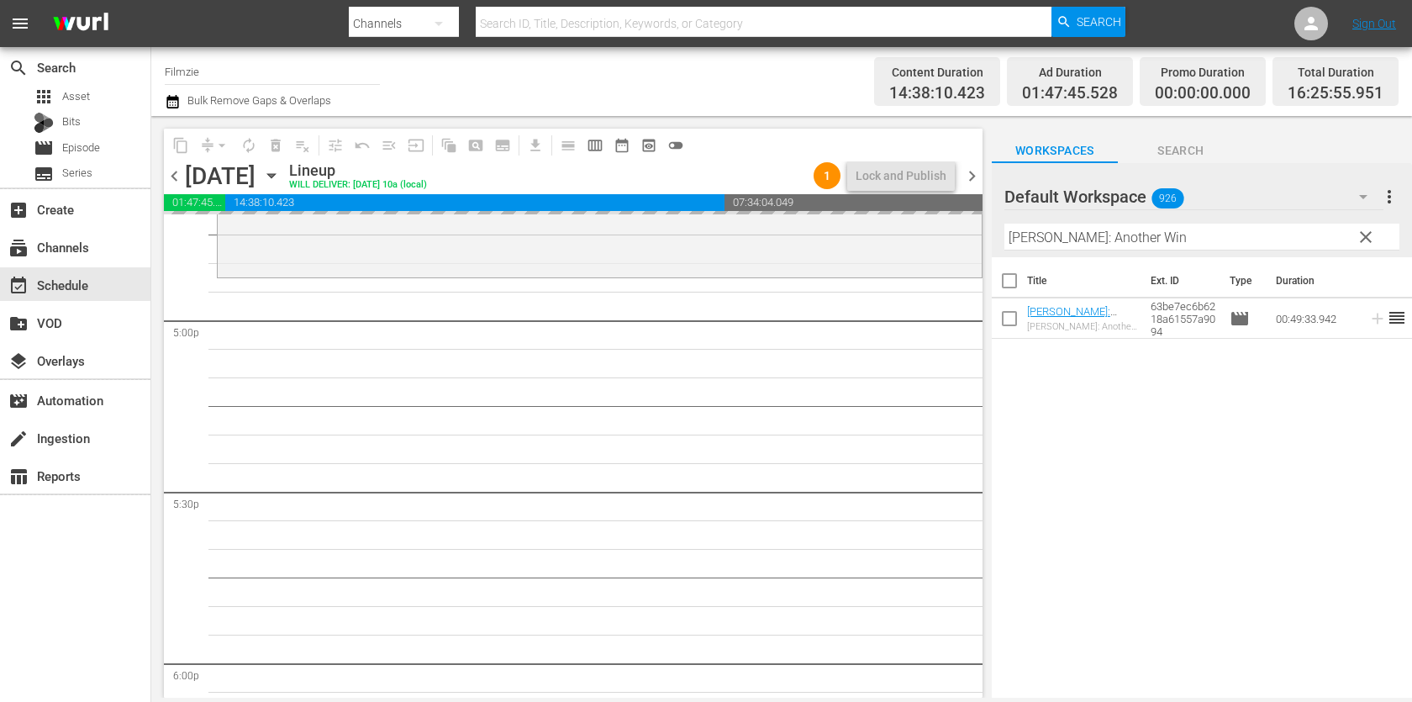
drag, startPoint x: 1067, startPoint y: 328, endPoint x: 765, endPoint y: 1, distance: 445.0
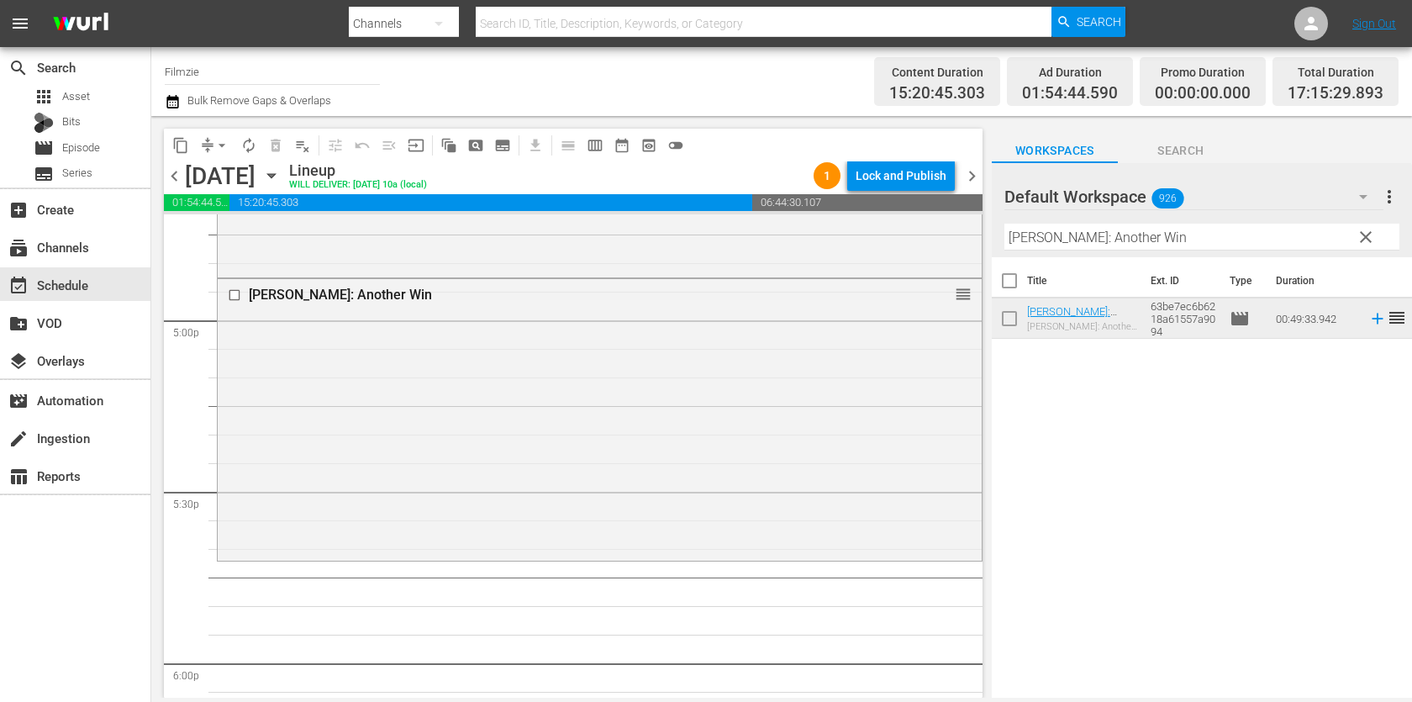
click at [1101, 230] on input "DJ Khaled: Another Win" at bounding box center [1202, 237] width 395 height 27
paste input "The Allure of Antigua: Gem of the Caribbea"
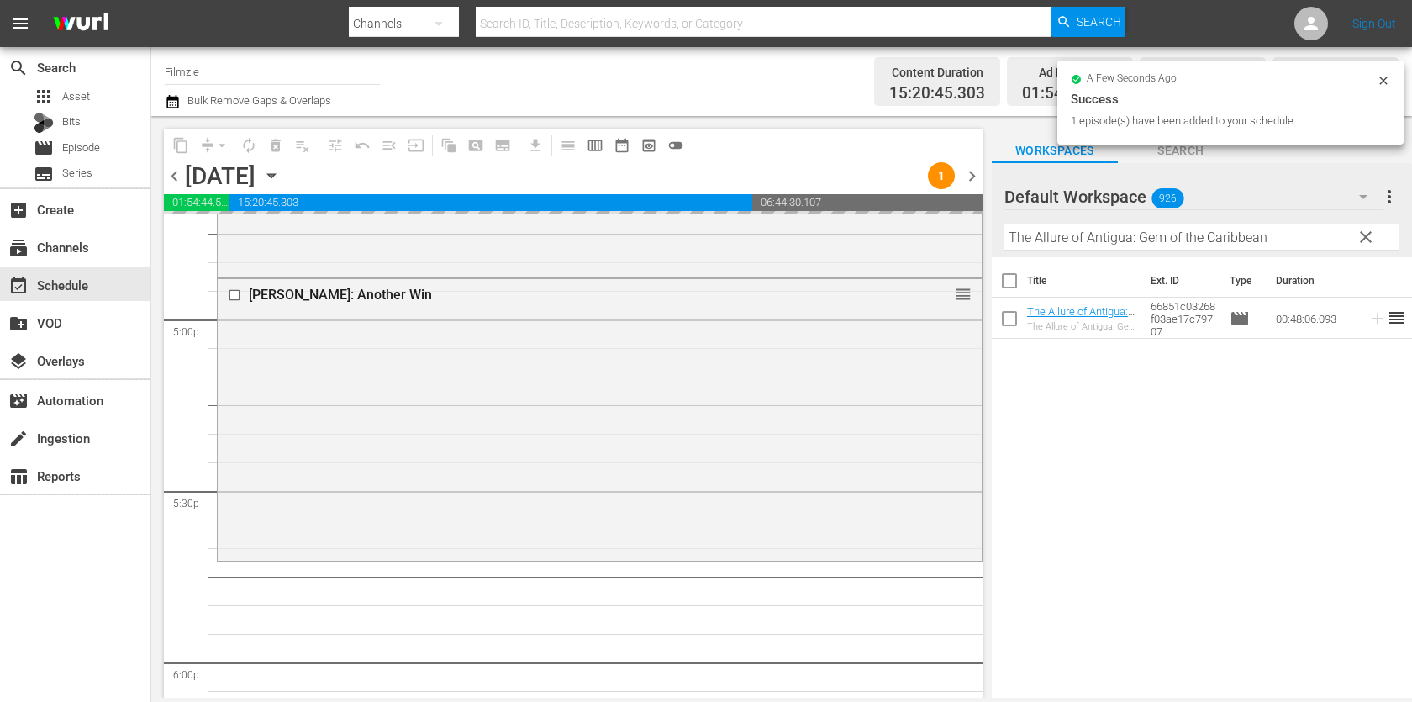
drag, startPoint x: 1075, startPoint y: 301, endPoint x: 757, endPoint y: 15, distance: 428.1
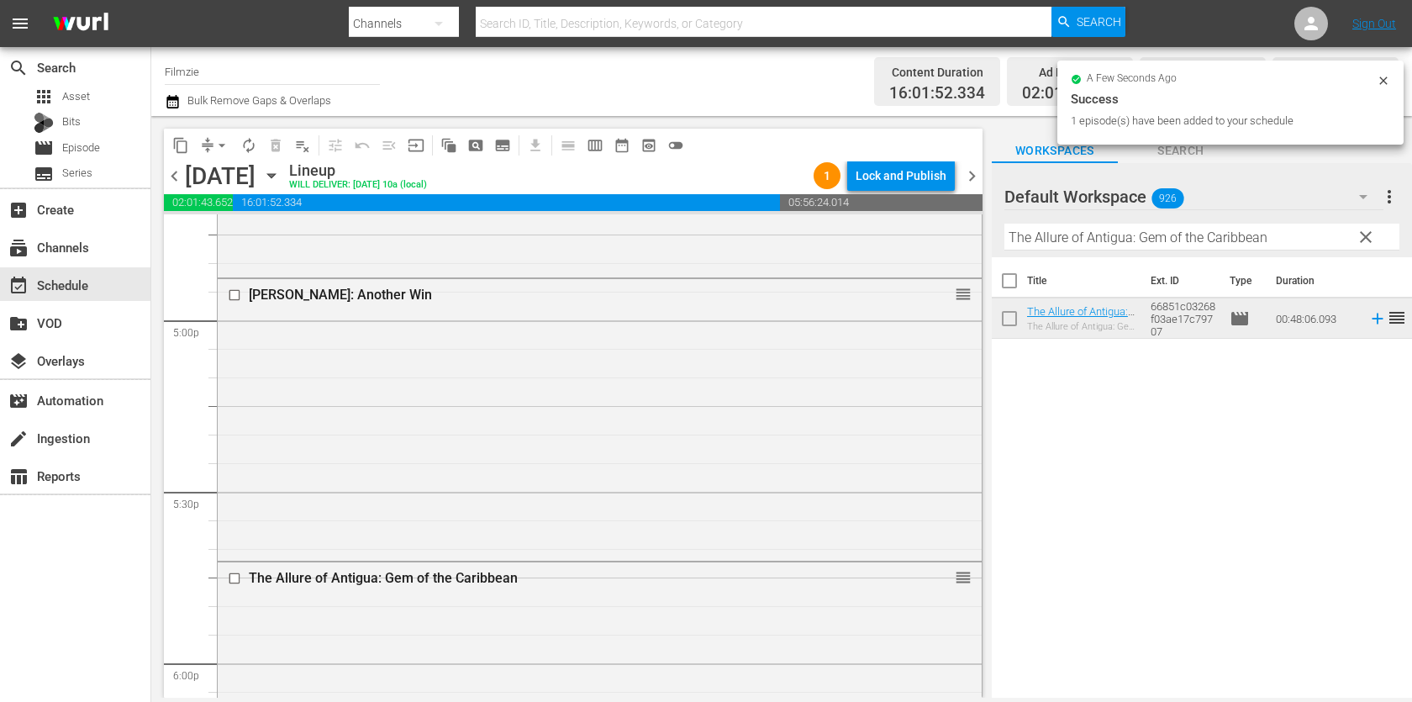
click at [1053, 235] on input "The Allure of Antigua: Gem of the Caribbean" at bounding box center [1202, 237] width 395 height 27
paste input "Summer Snow"
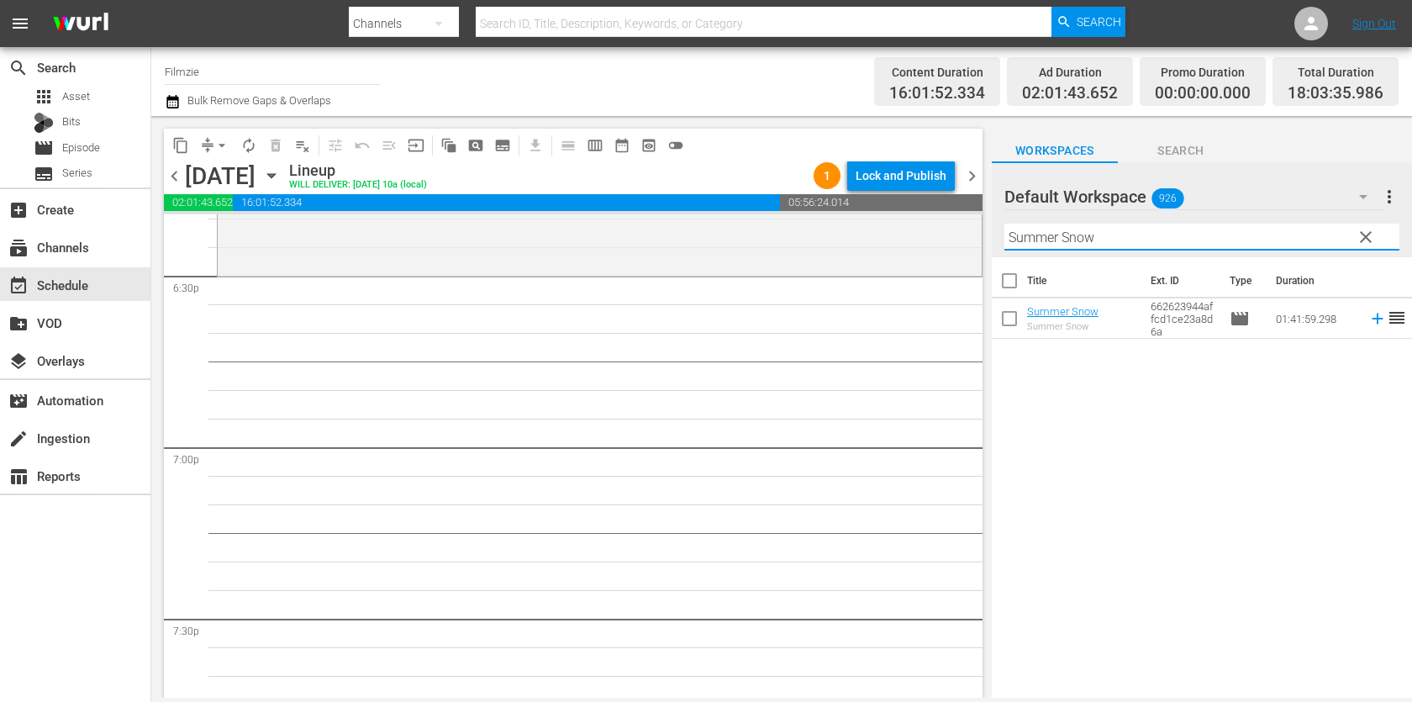
scroll to position [6286, 0]
click at [1096, 251] on div "Filter by Title Summer Snow" at bounding box center [1202, 237] width 395 height 40
click at [1110, 227] on input "Summer Snow" at bounding box center [1202, 237] width 395 height 27
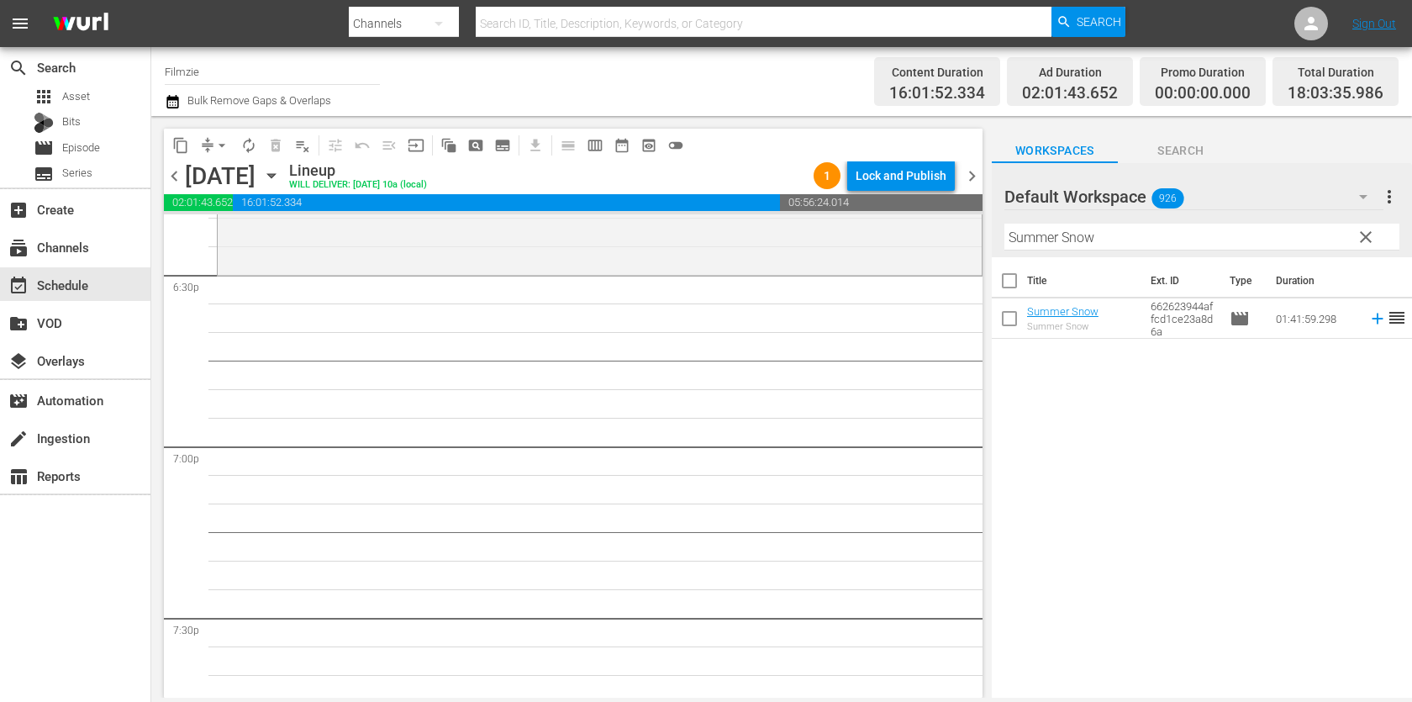
click at [1110, 227] on input "Summer Snow" at bounding box center [1202, 237] width 395 height 27
paste input "Egyptian Secrets at Pompeii"
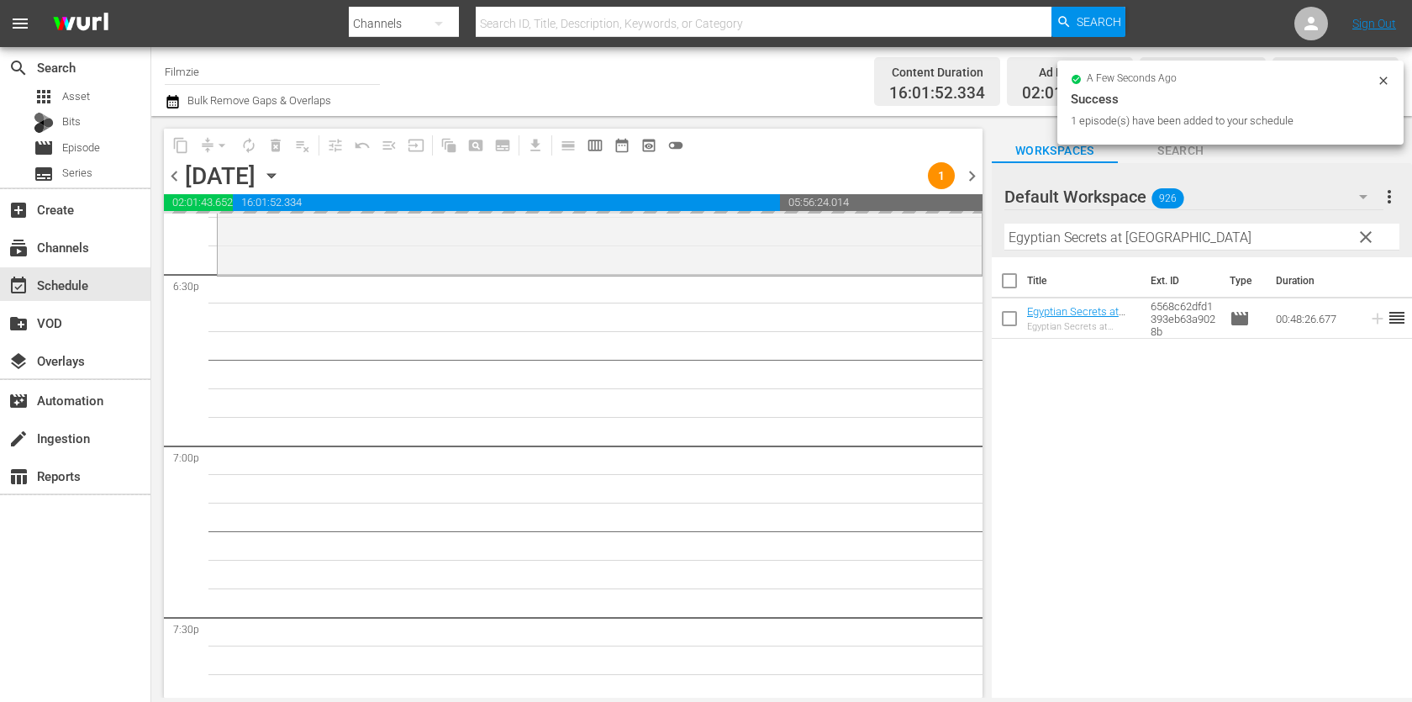
drag, startPoint x: 1077, startPoint y: 317, endPoint x: 858, endPoint y: 2, distance: 383.7
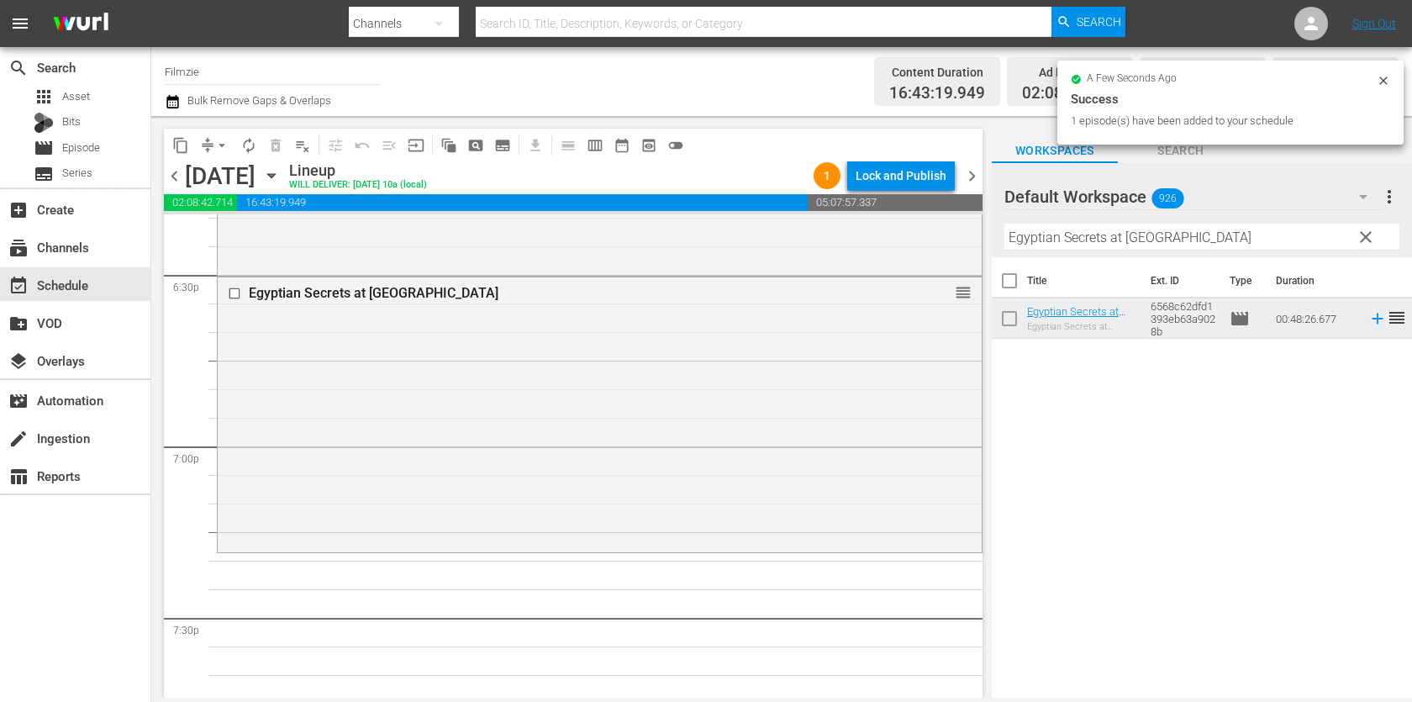
click at [1043, 238] on input "Egyptian Secrets at Pompeii" at bounding box center [1202, 237] width 395 height 27
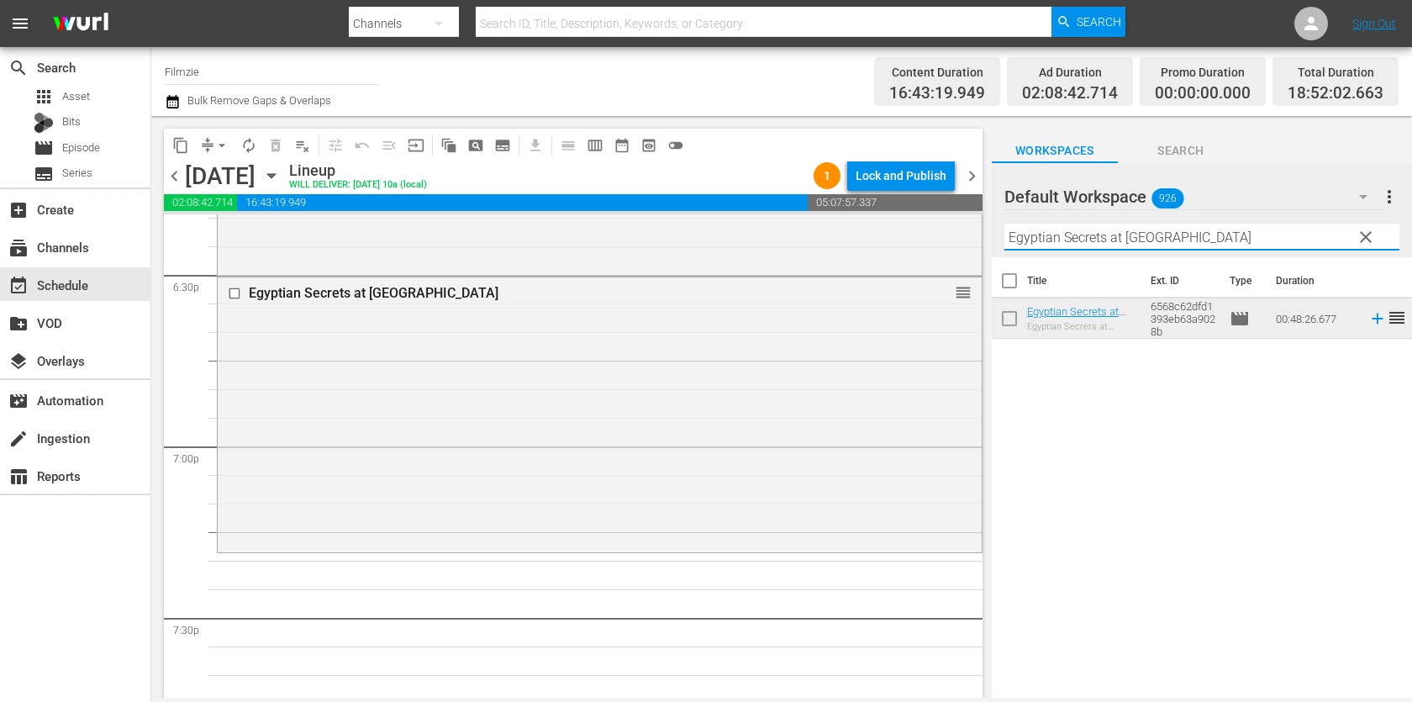
paste input "Death and Back 2"
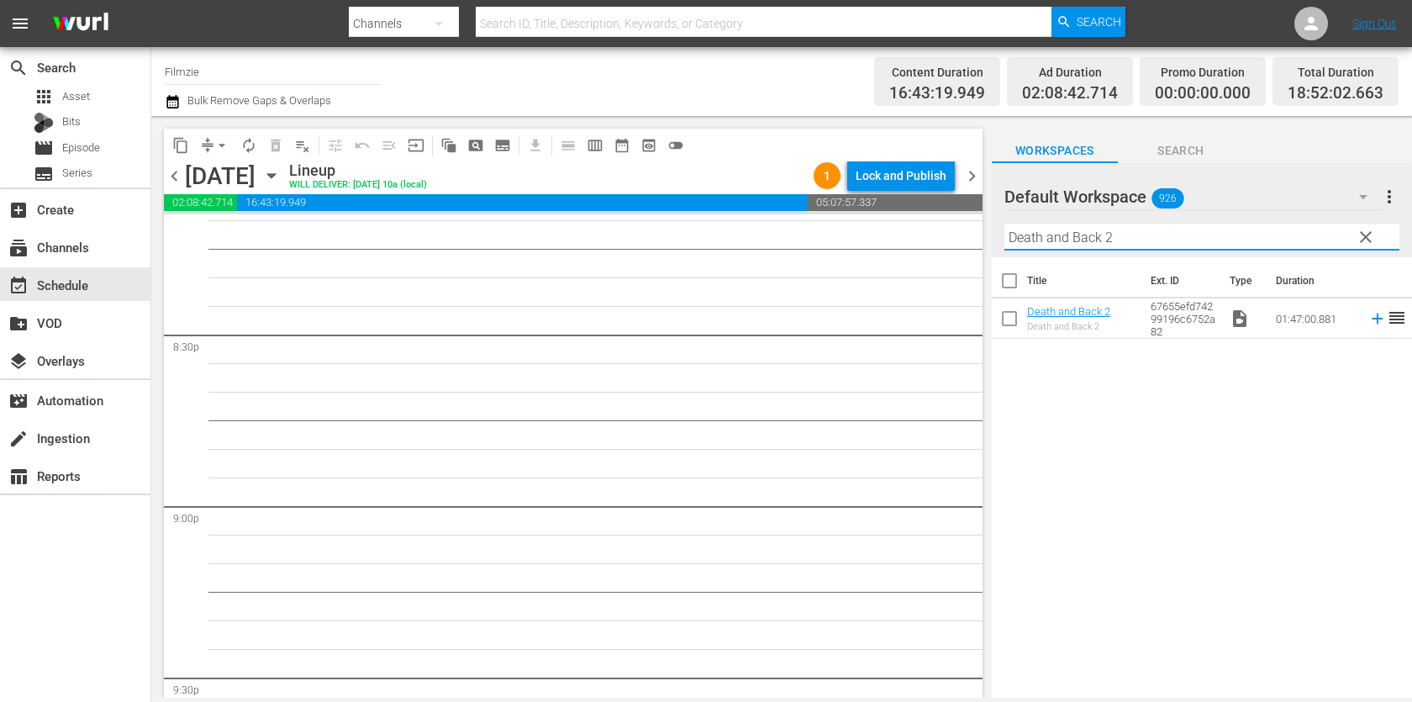
scroll to position [6917, 0]
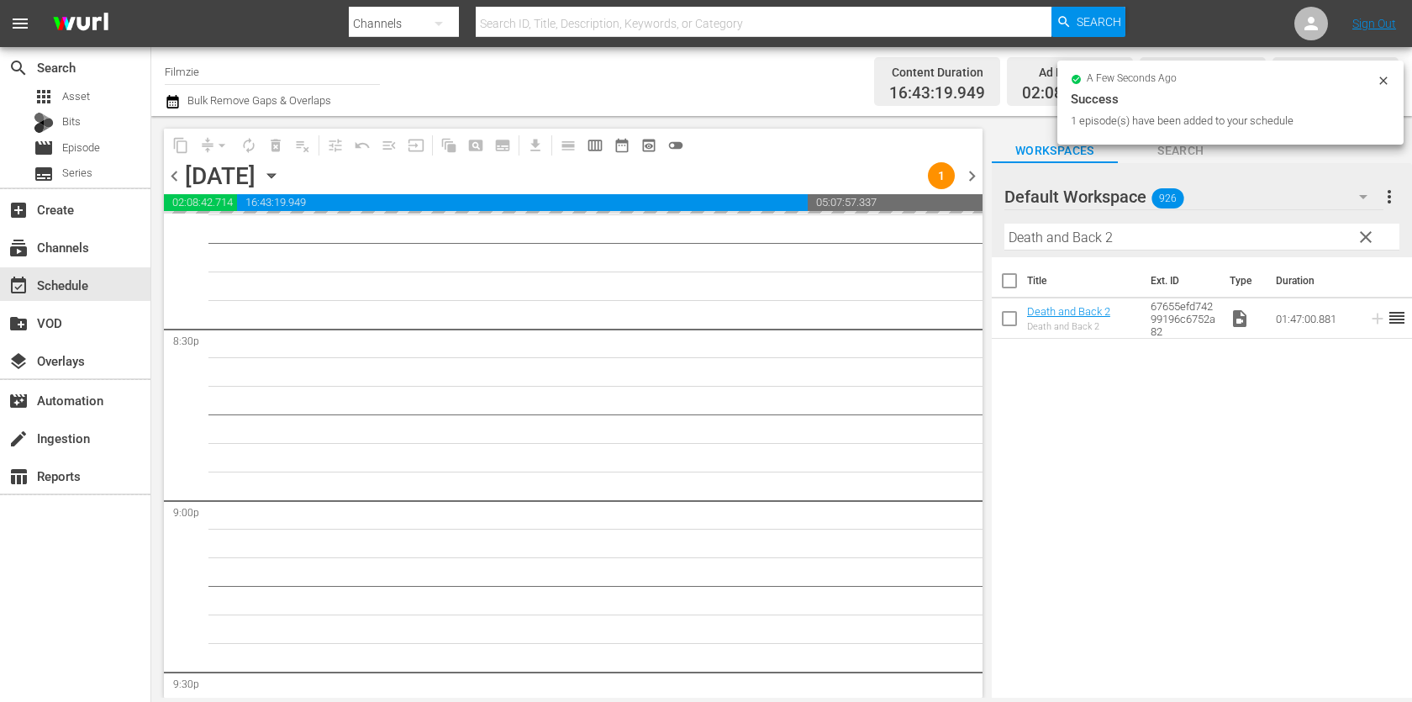
drag, startPoint x: 1046, startPoint y: 308, endPoint x: 747, endPoint y: 8, distance: 423.9
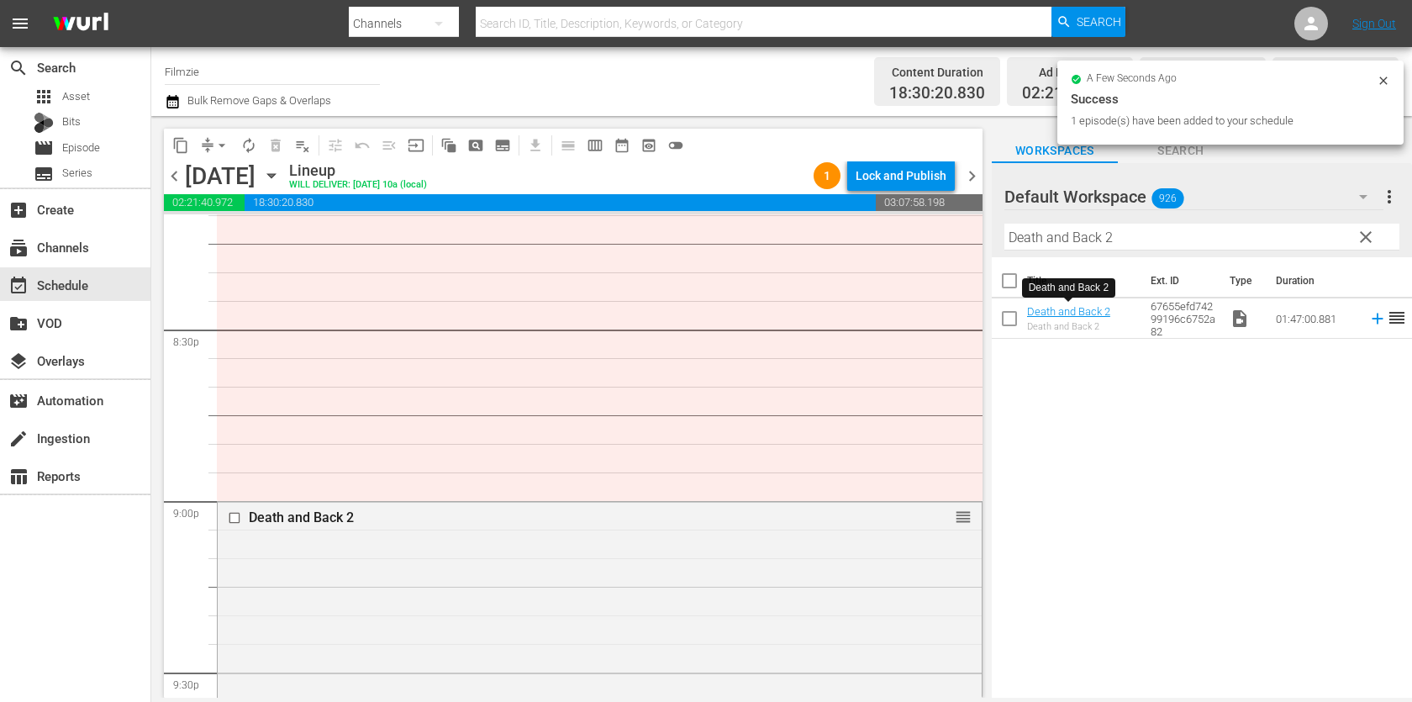
click at [1161, 236] on input "Death and Back 2" at bounding box center [1202, 237] width 395 height 27
paste input "Happiness Is a Four-Letter Word"
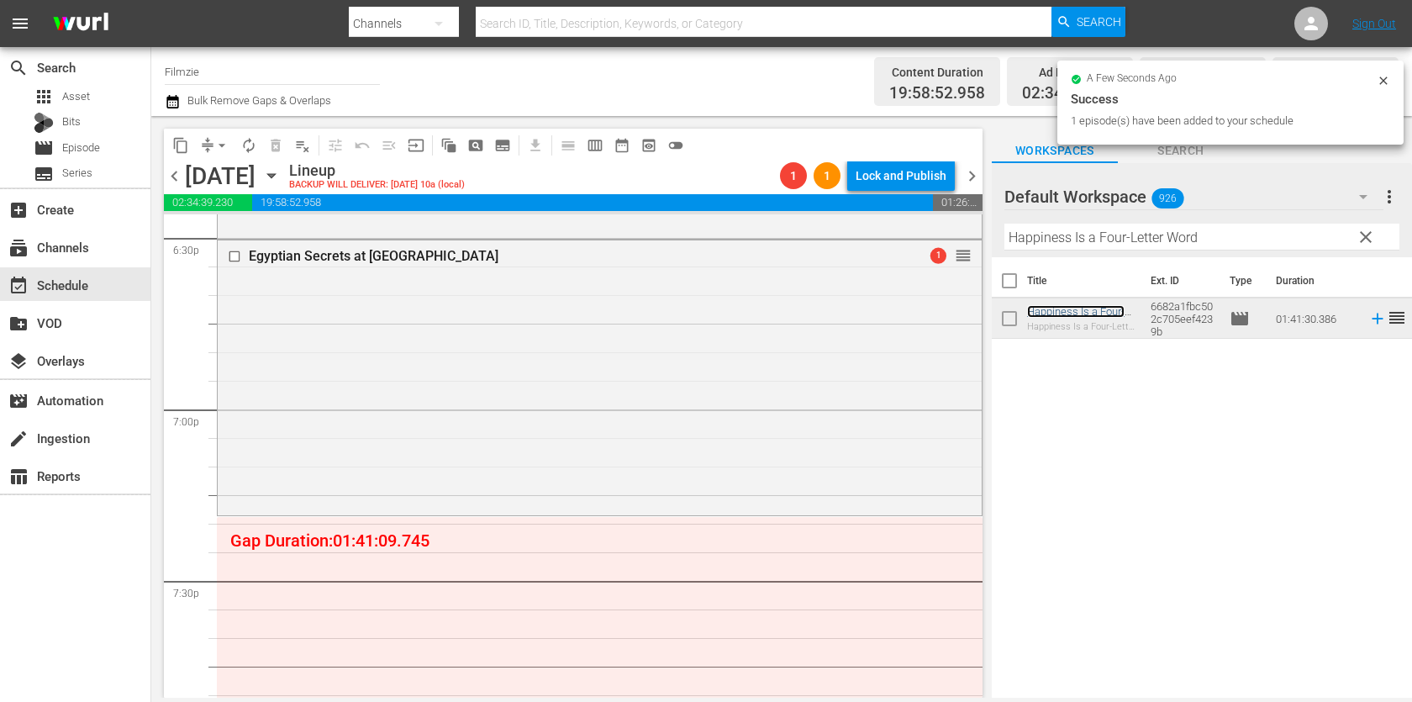
scroll to position [6326, 0]
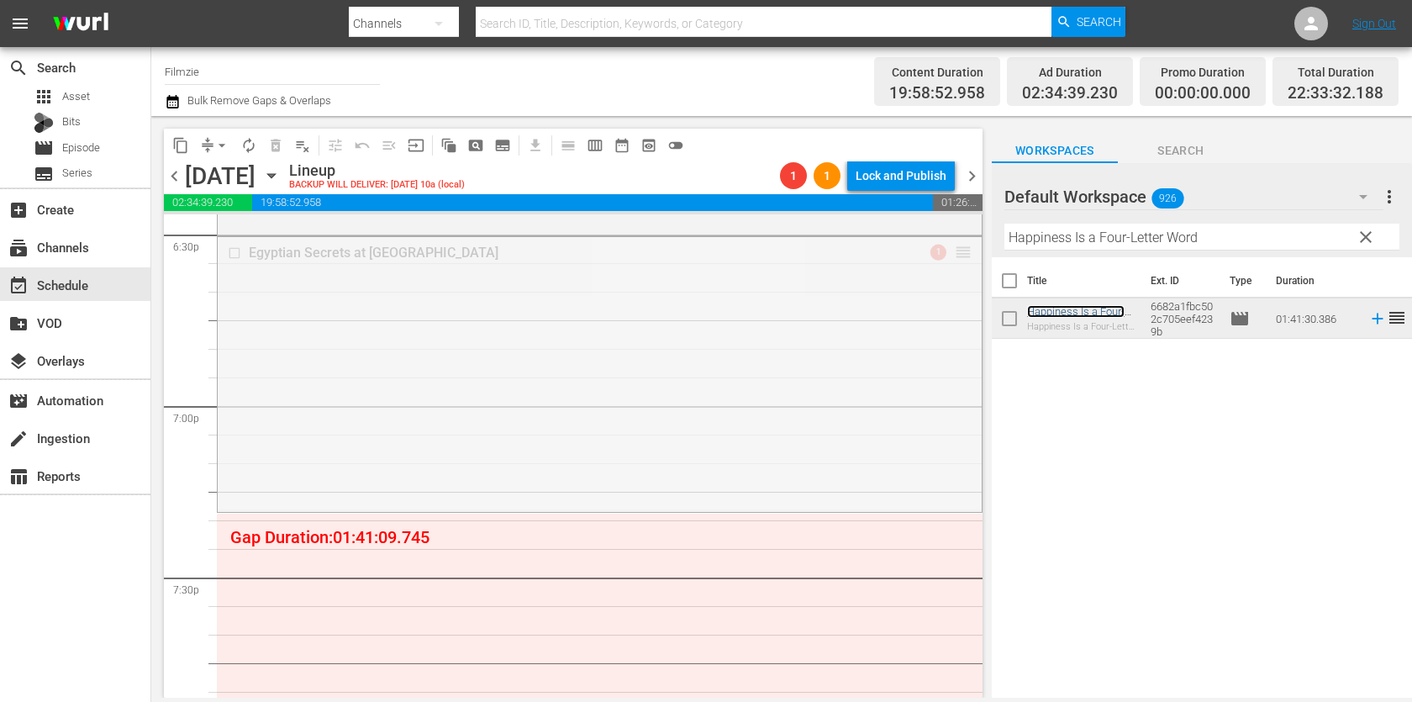
drag, startPoint x: 961, startPoint y: 248, endPoint x: 958, endPoint y: 535, distance: 286.7
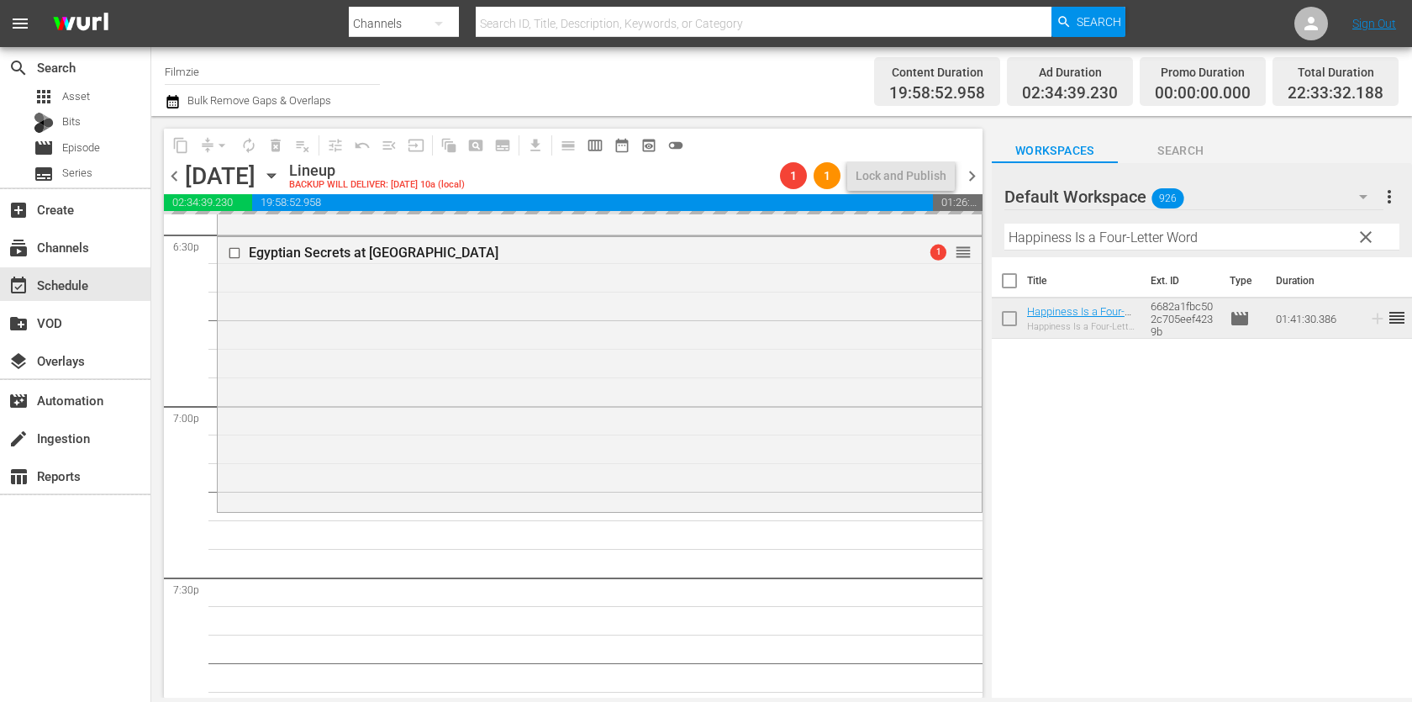
click at [1161, 236] on input "Happiness Is a Four-Letter Word" at bounding box center [1202, 237] width 395 height 27
paste input "Beyond Atlantis"
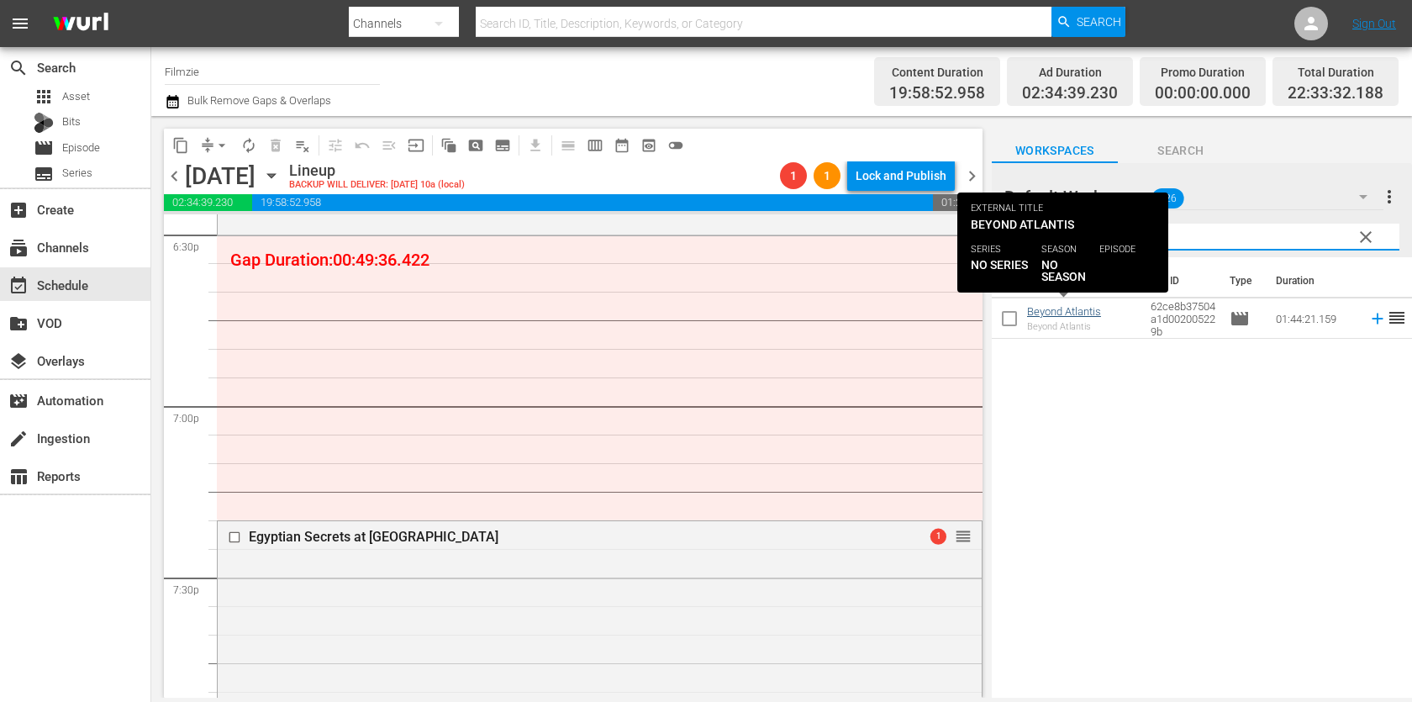
type input "Beyond Atlantis"
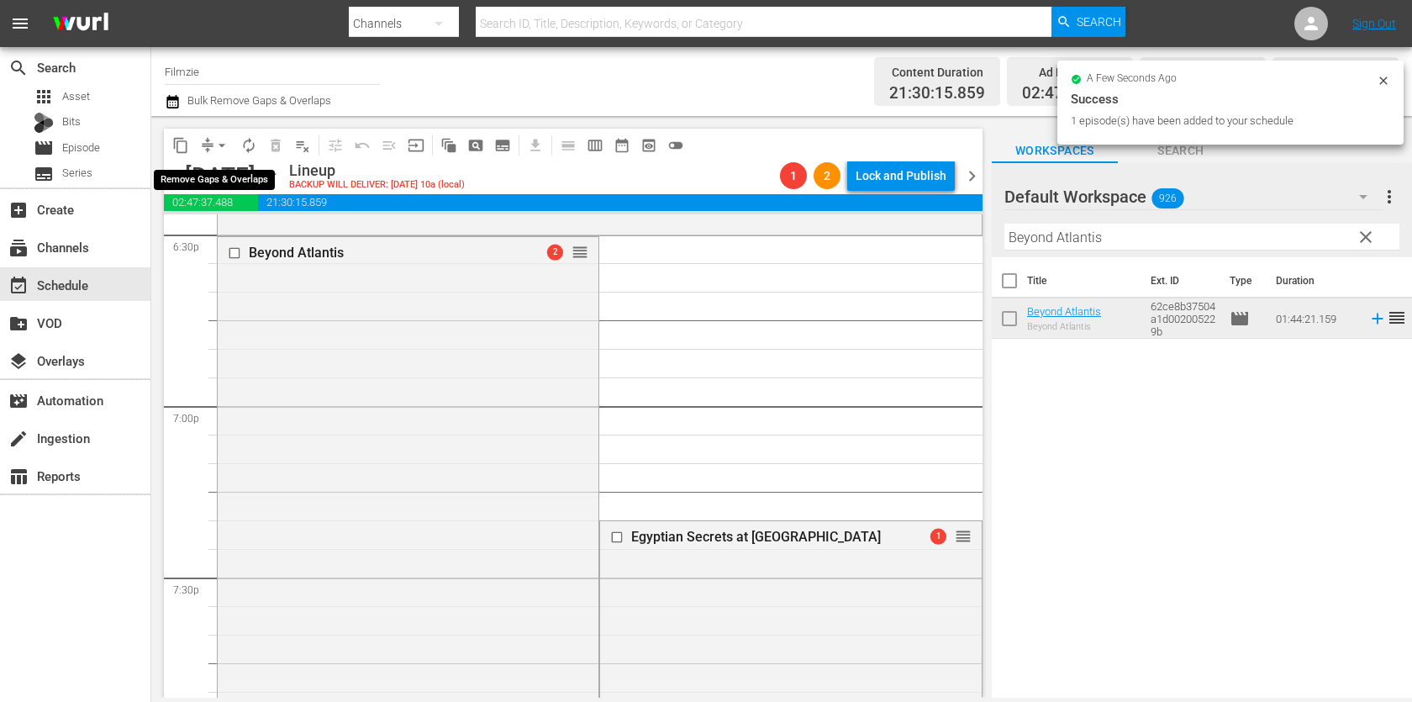
click at [216, 148] on span "arrow_drop_down" at bounding box center [222, 145] width 17 height 17
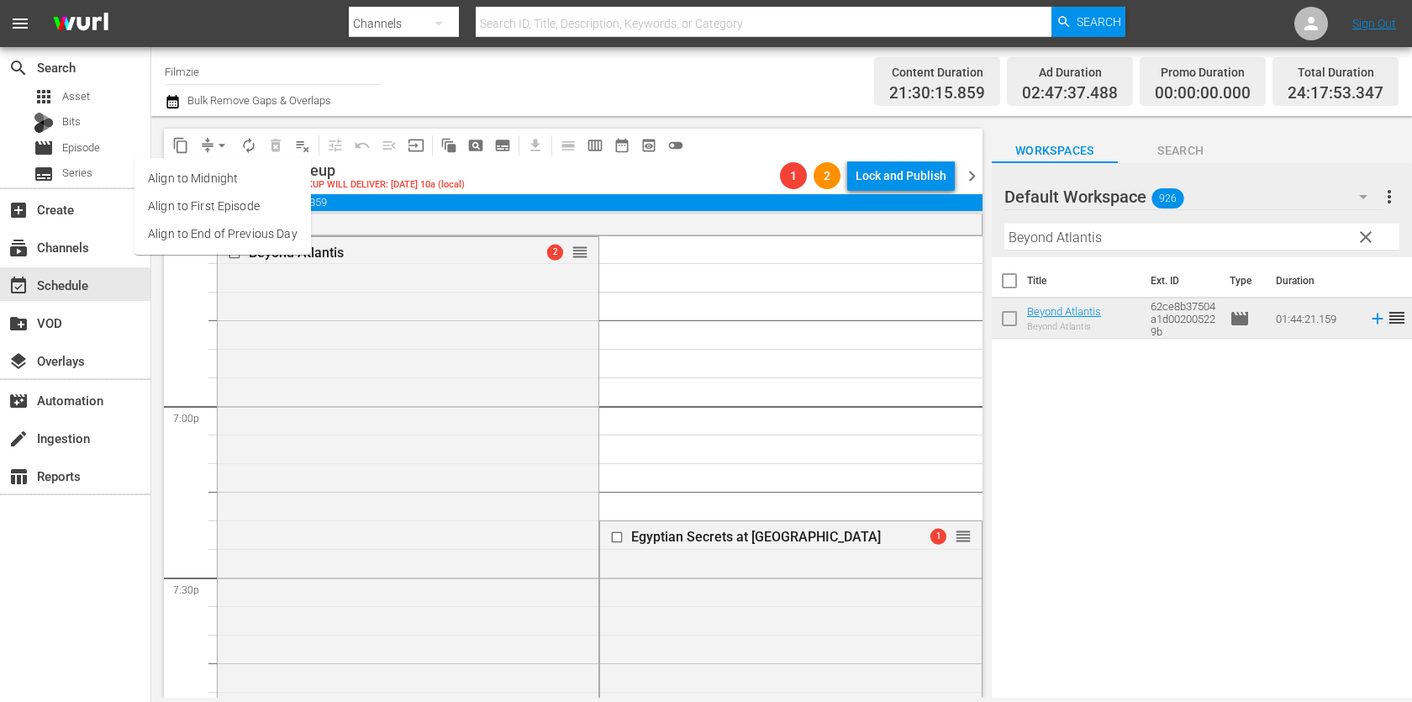
click at [237, 243] on li "Align to End of Previous Day" at bounding box center [223, 234] width 177 height 28
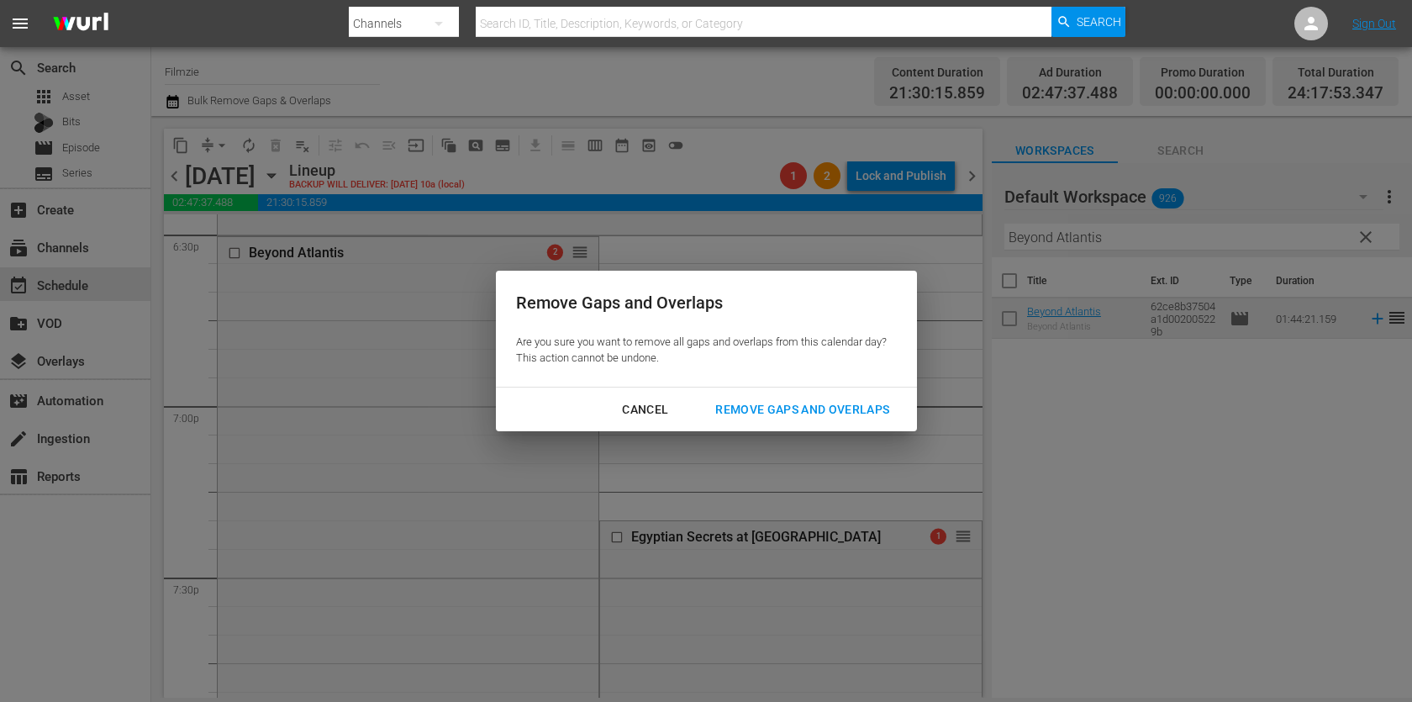
click at [731, 399] on div "Remove Gaps and Overlaps" at bounding box center [802, 409] width 201 height 21
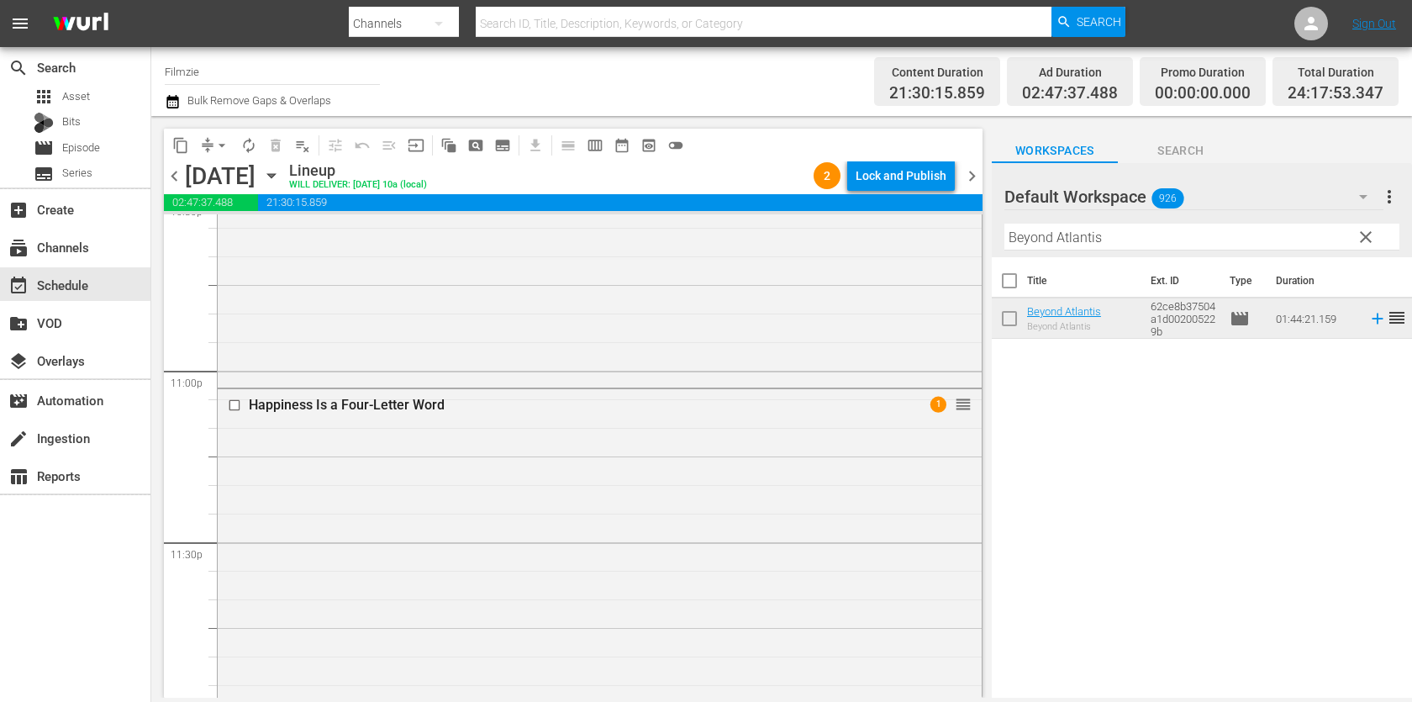
scroll to position [8003, 0]
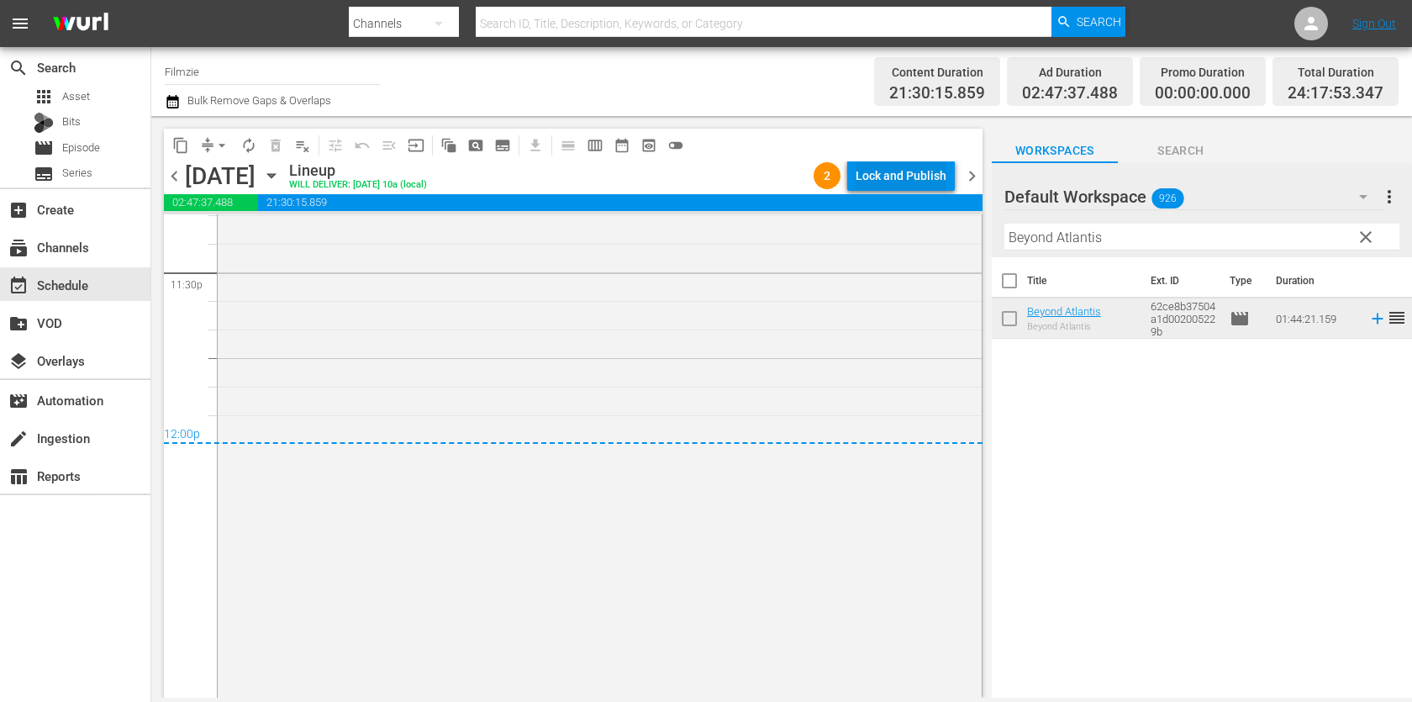
click at [879, 172] on div "Lock and Publish" at bounding box center [901, 176] width 91 height 30
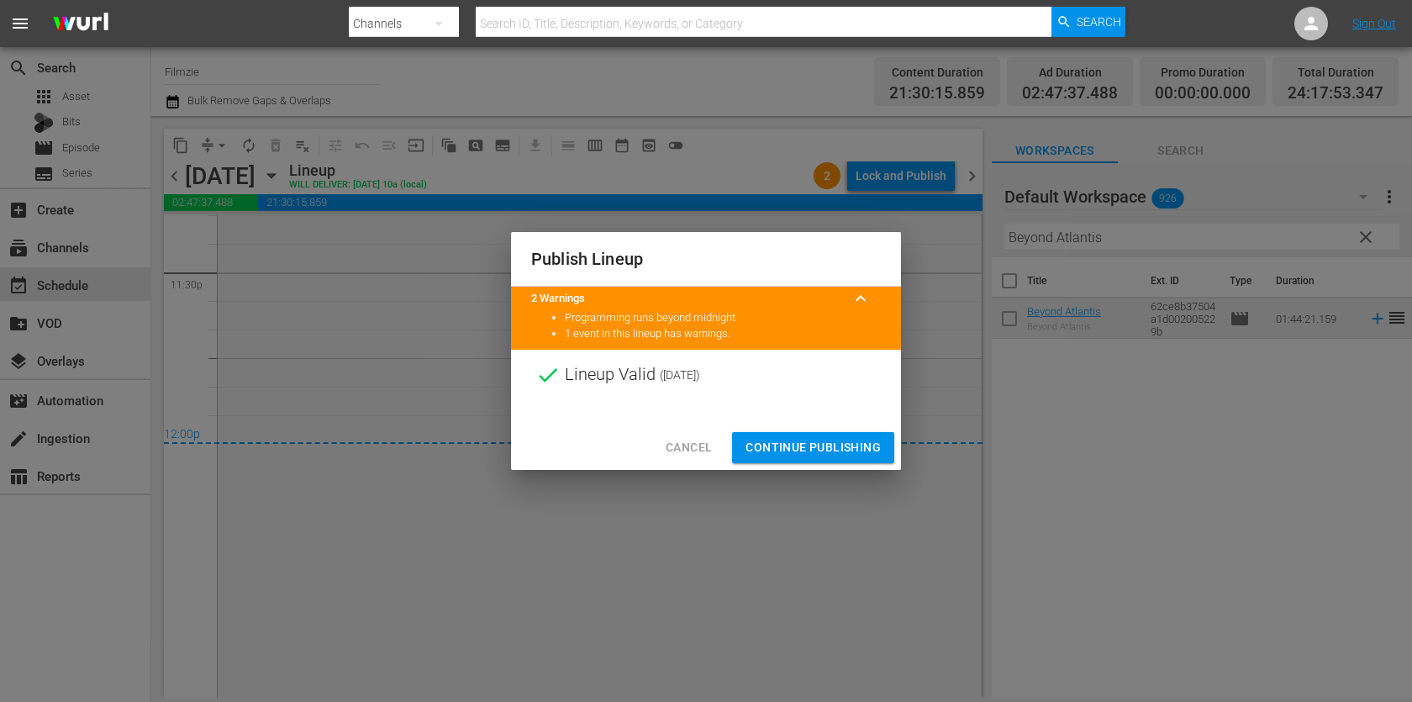
click at [820, 442] on span "Continue Publishing" at bounding box center [813, 447] width 135 height 21
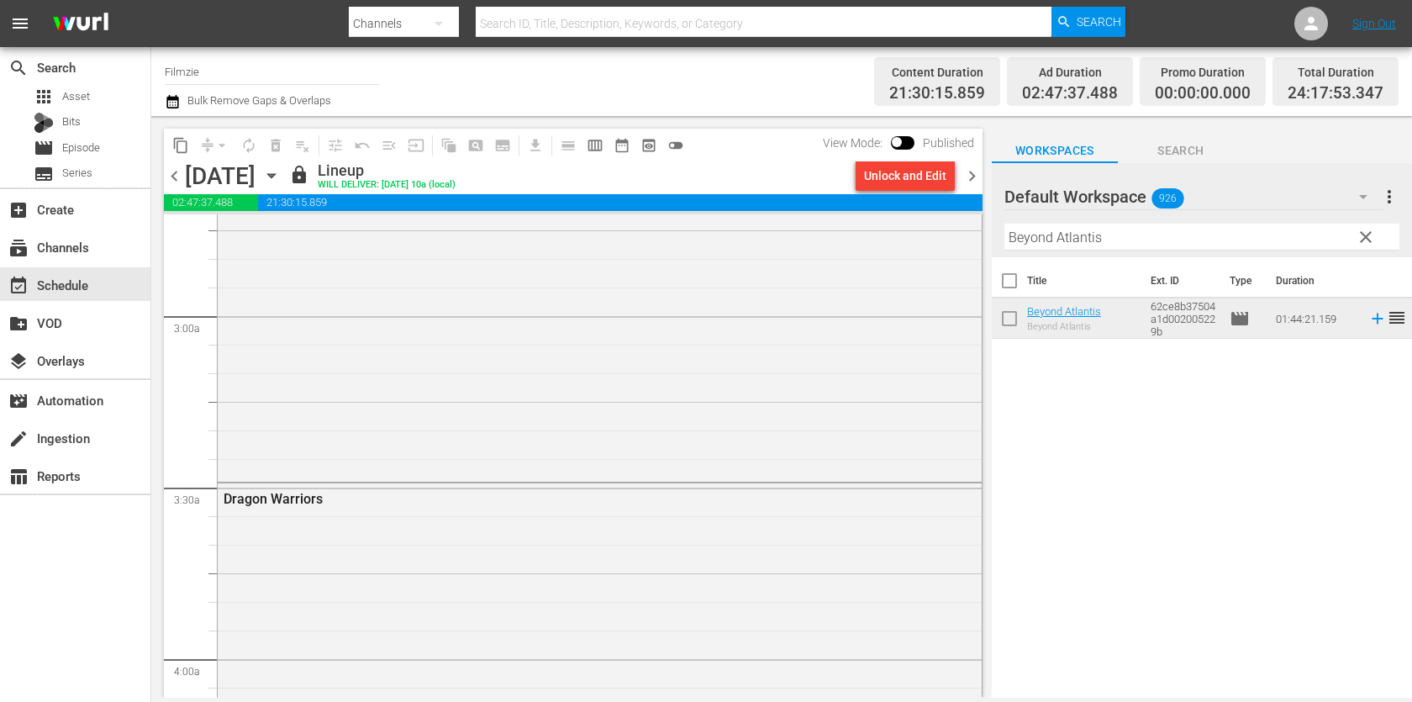
scroll to position [0, 0]
